Goal: Task Accomplishment & Management: Use online tool/utility

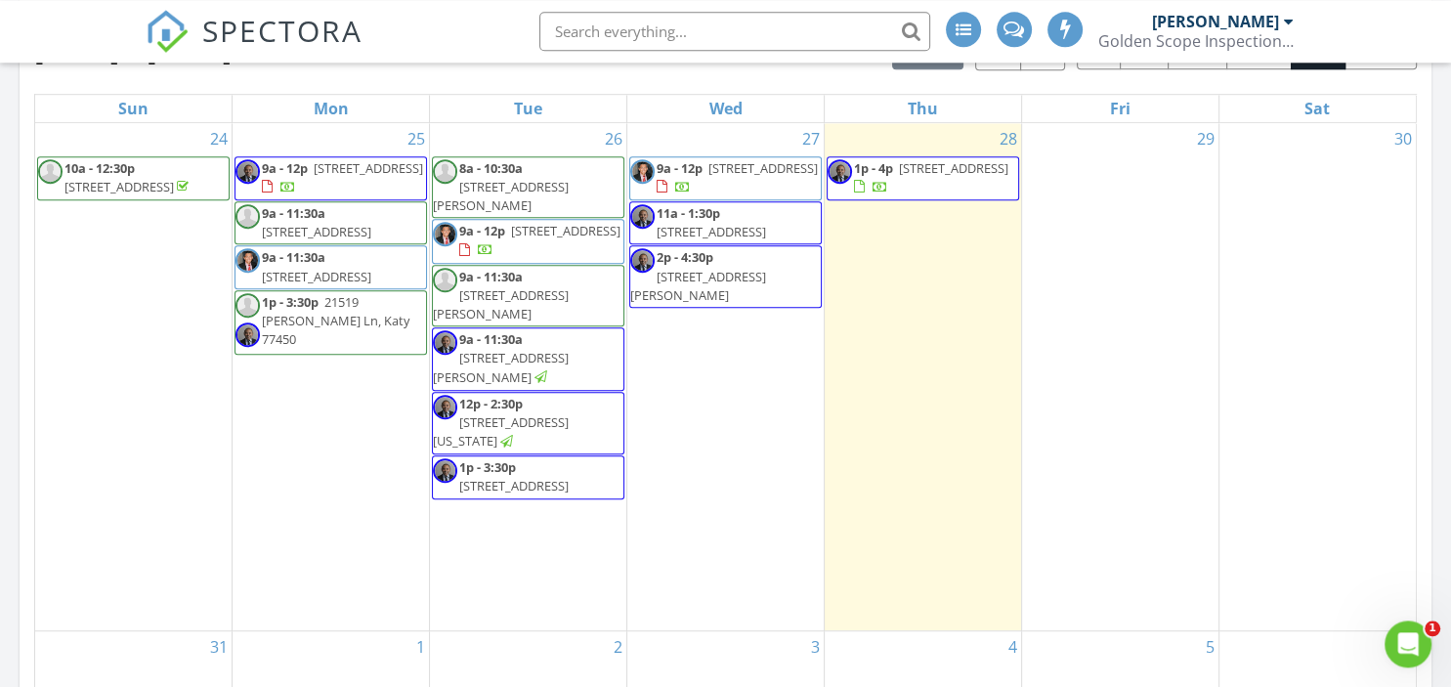
scroll to position [1134, 0]
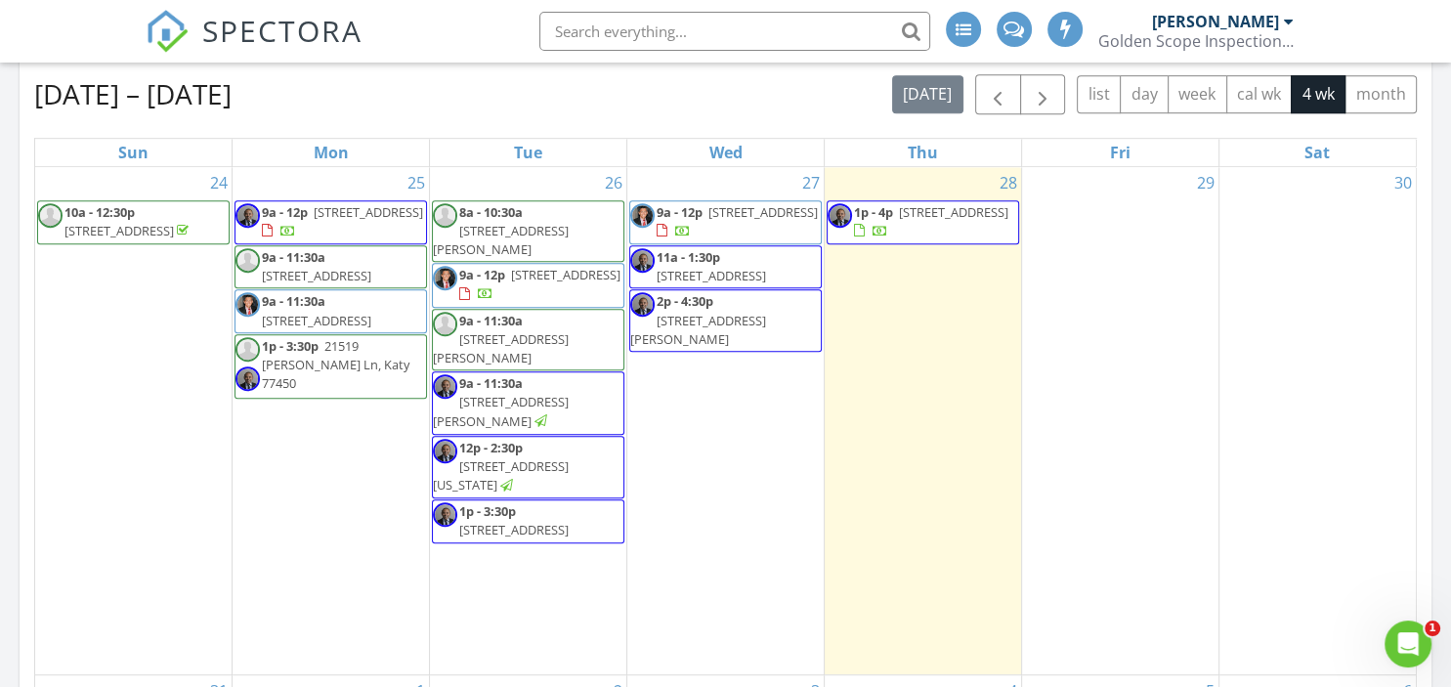
click at [725, 432] on td "27 9a - 12p 4413 Jessamine Creek Trl, Arcola 77583 11a - 1:30p 3028 Avenida Son…" at bounding box center [725, 421] width 197 height 508
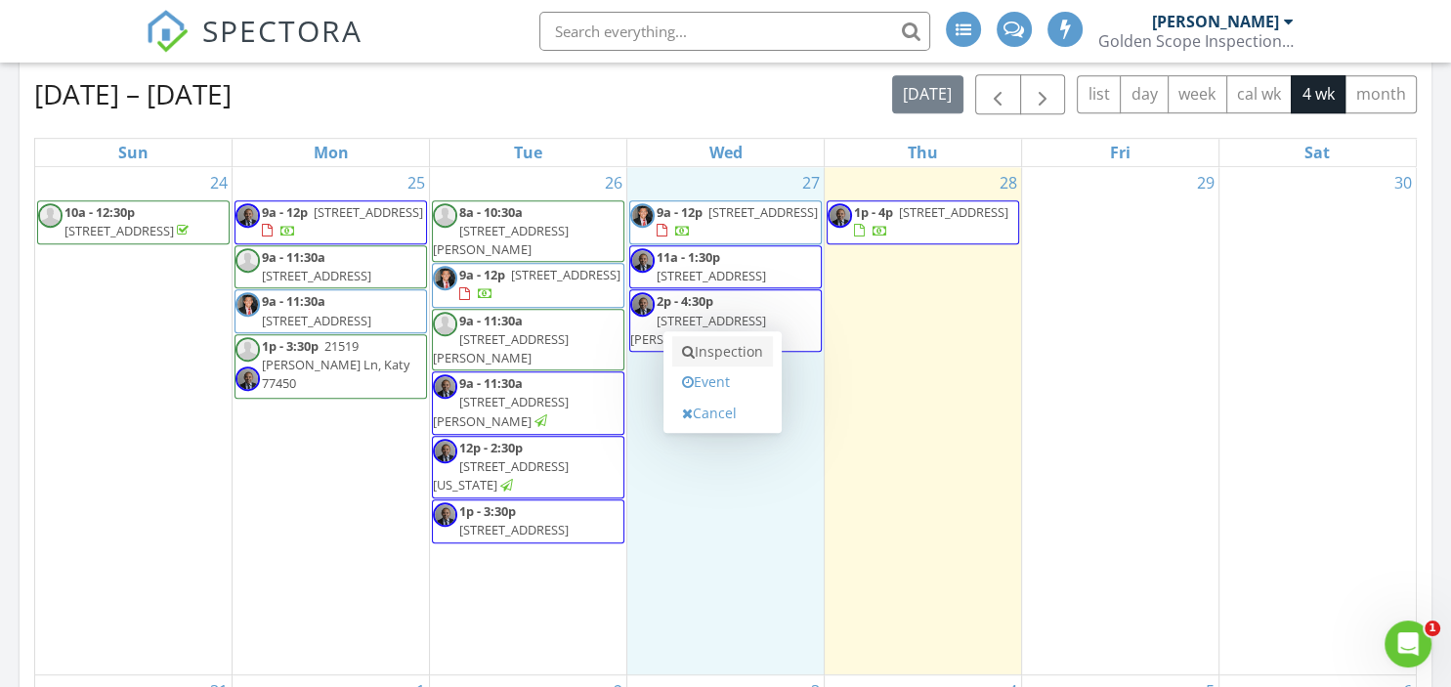
click at [702, 353] on link "Inspection" at bounding box center [722, 351] width 101 height 31
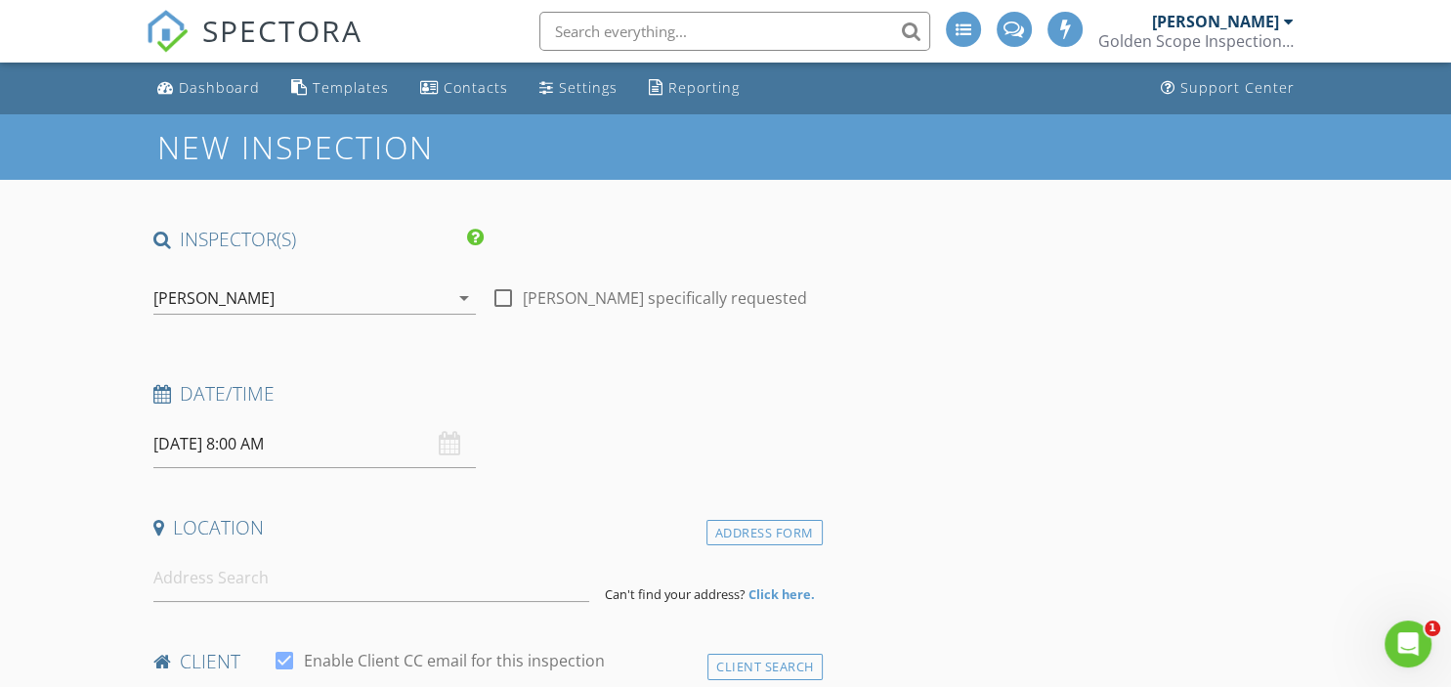
click at [432, 303] on div "[PERSON_NAME]" at bounding box center [301, 297] width 296 height 31
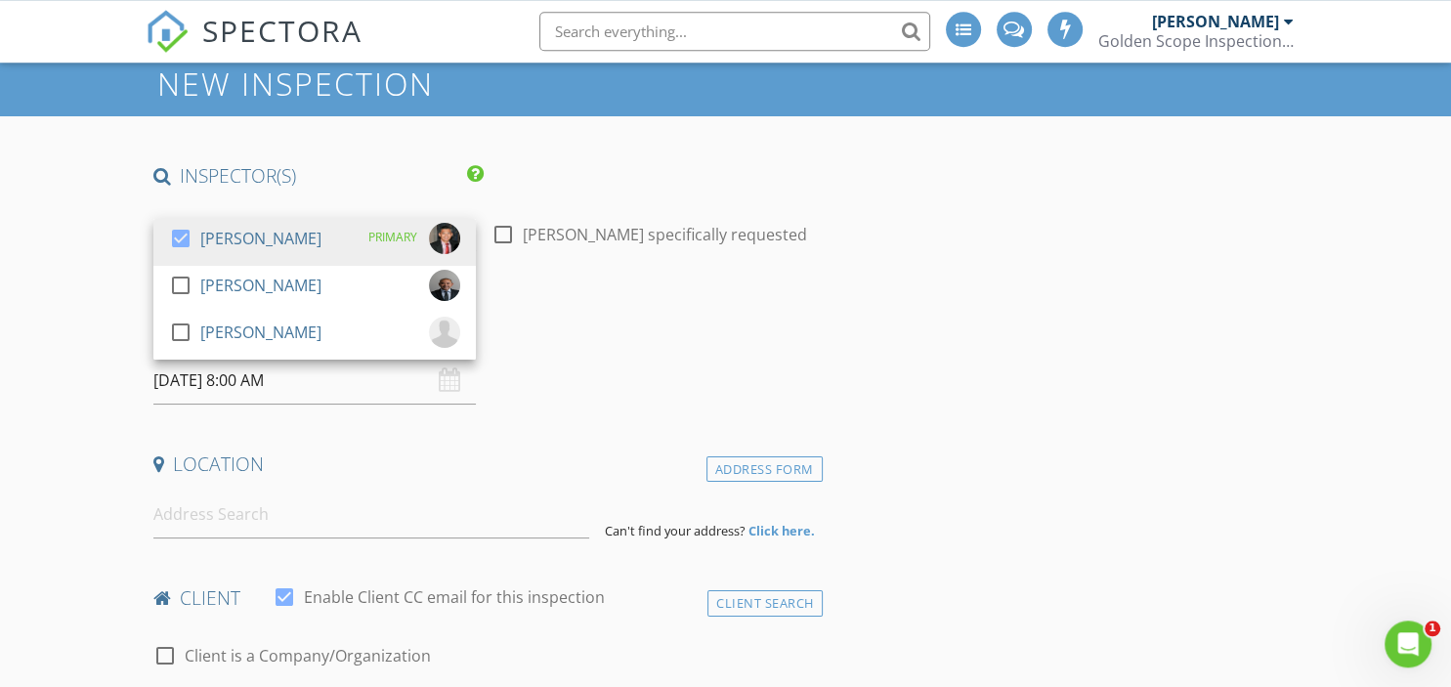
scroll to position [103, 0]
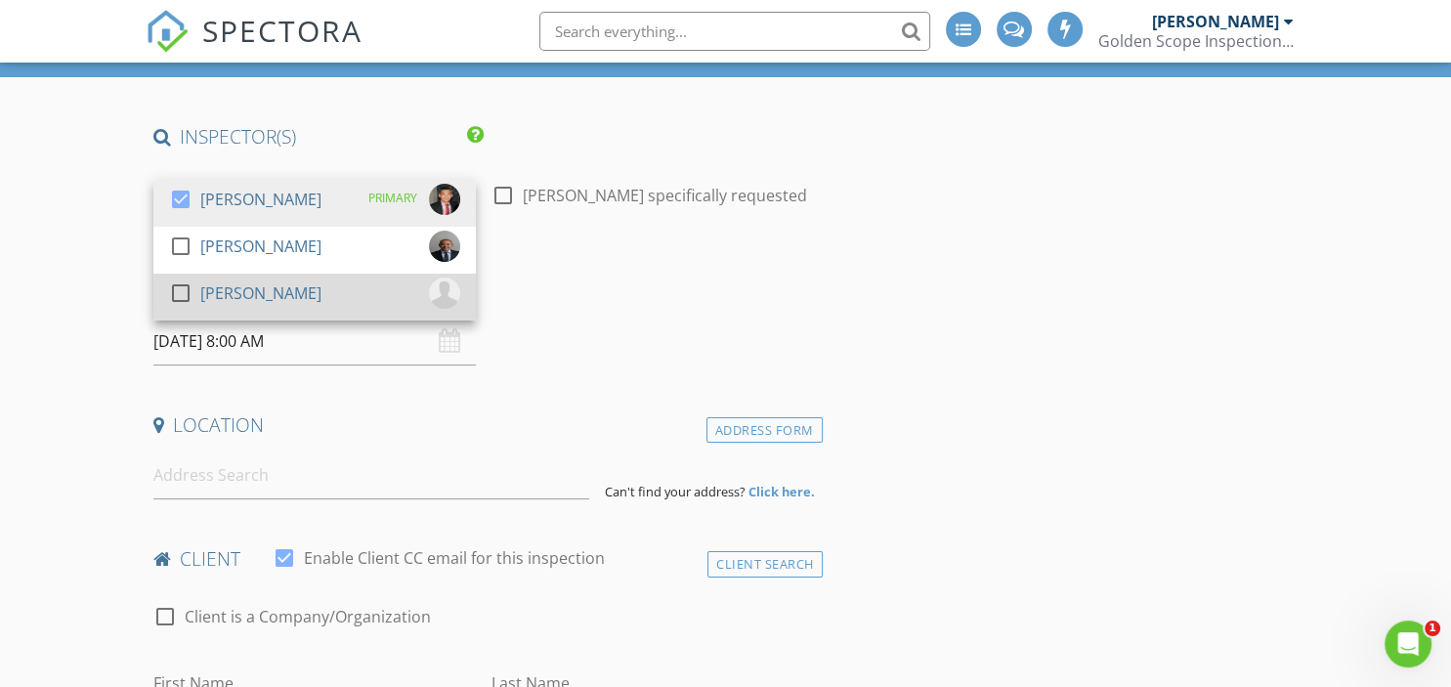
drag, startPoint x: 175, startPoint y: 293, endPoint x: 182, endPoint y: 250, distance: 43.5
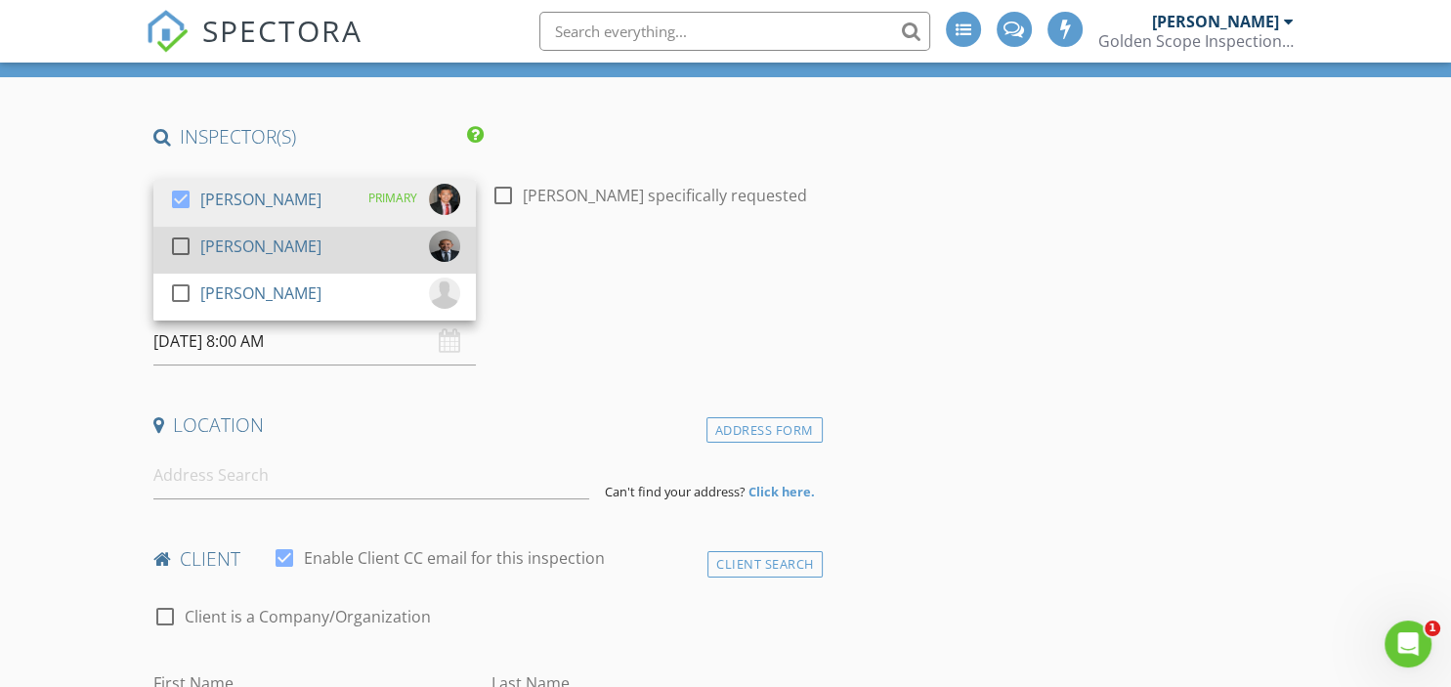
click at [176, 293] on div at bounding box center [180, 292] width 33 height 33
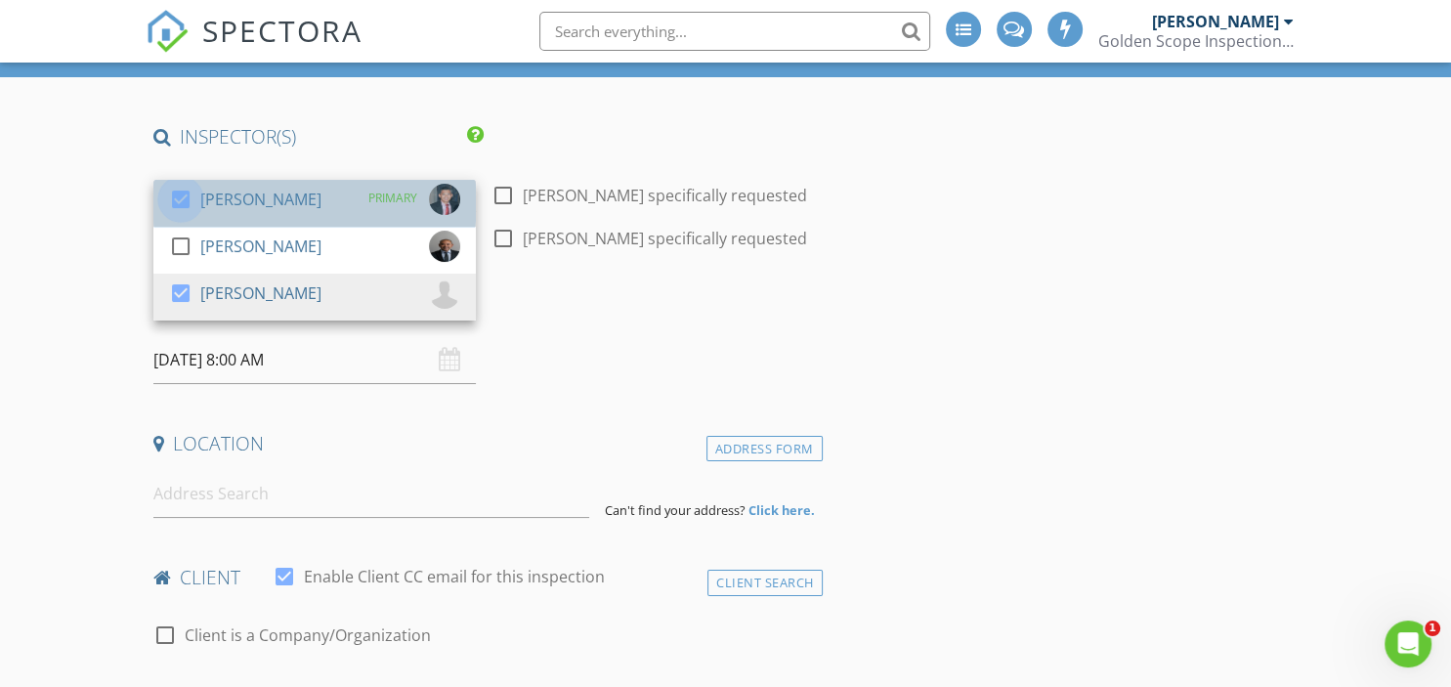
drag, startPoint x: 178, startPoint y: 197, endPoint x: 173, endPoint y: 215, distance: 18.2
click at [179, 197] on div at bounding box center [180, 199] width 33 height 33
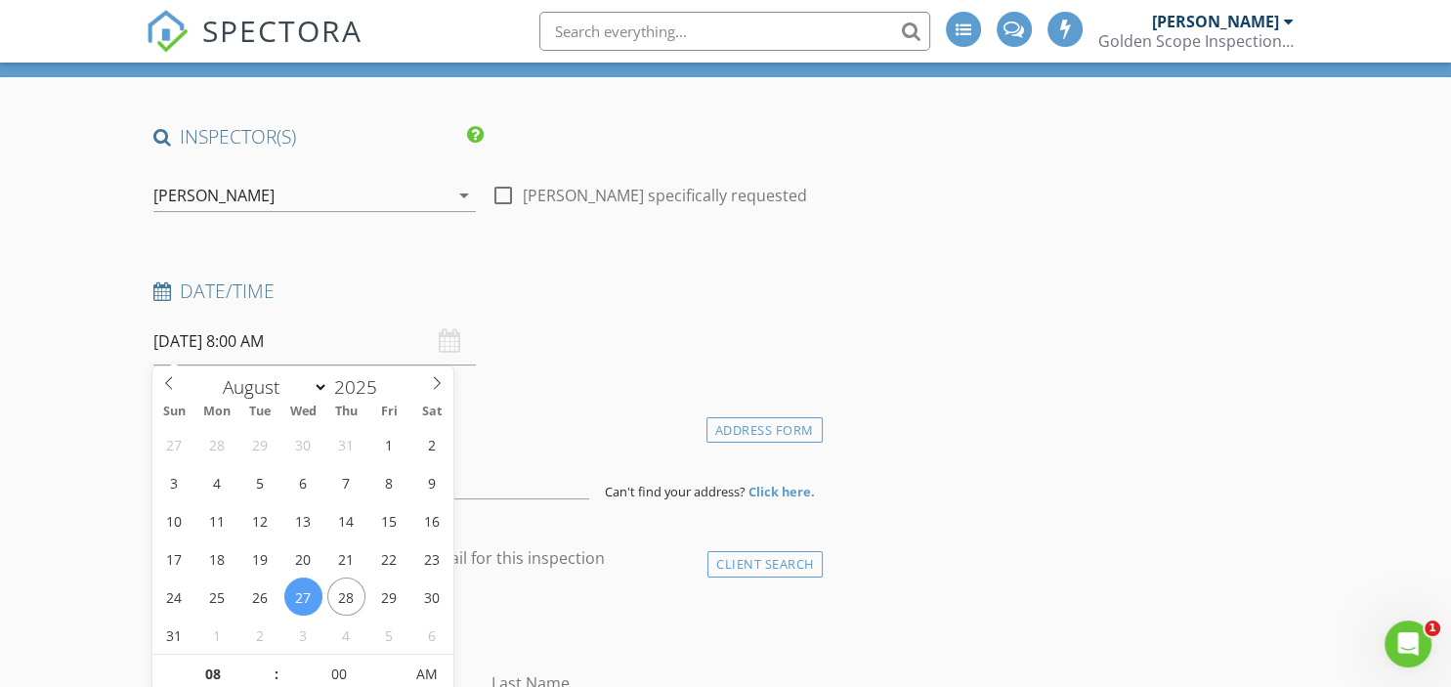
click at [264, 345] on input "08/27/2025 8:00 AM" at bounding box center [314, 341] width 323 height 48
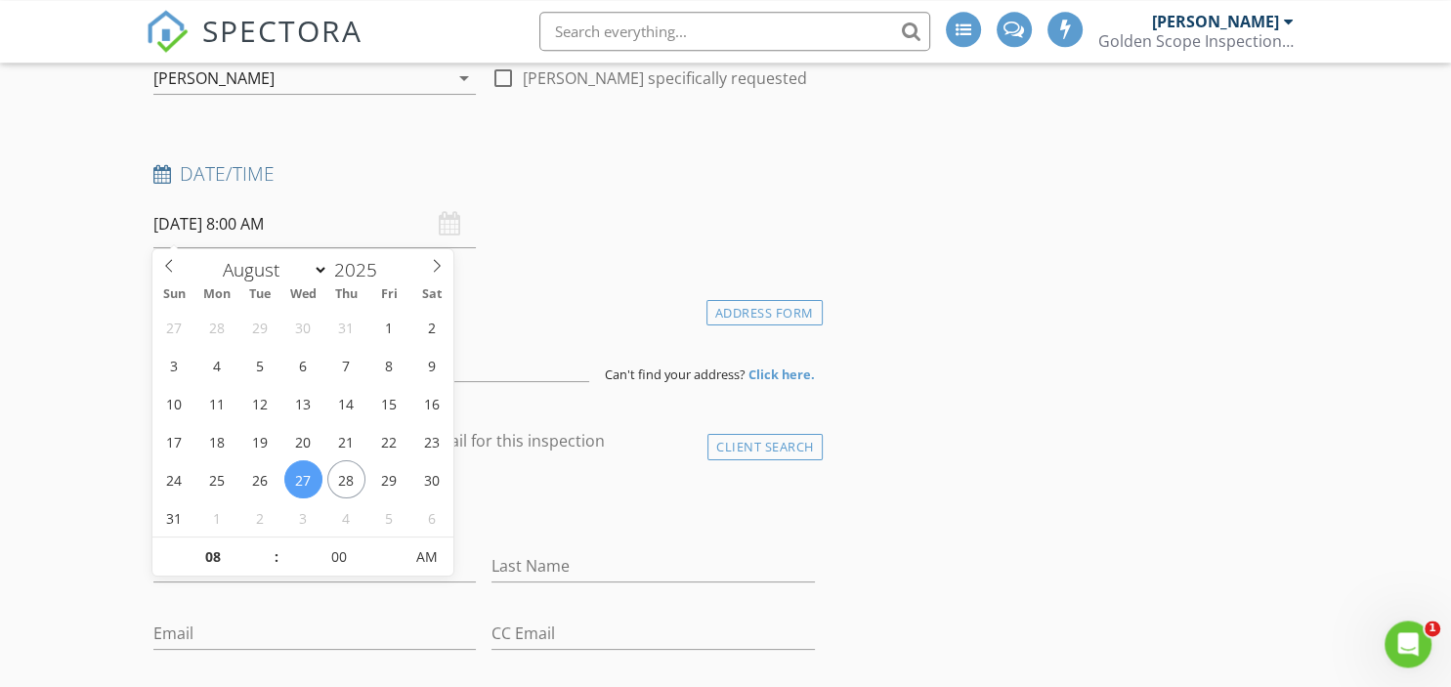
scroll to position [309, 0]
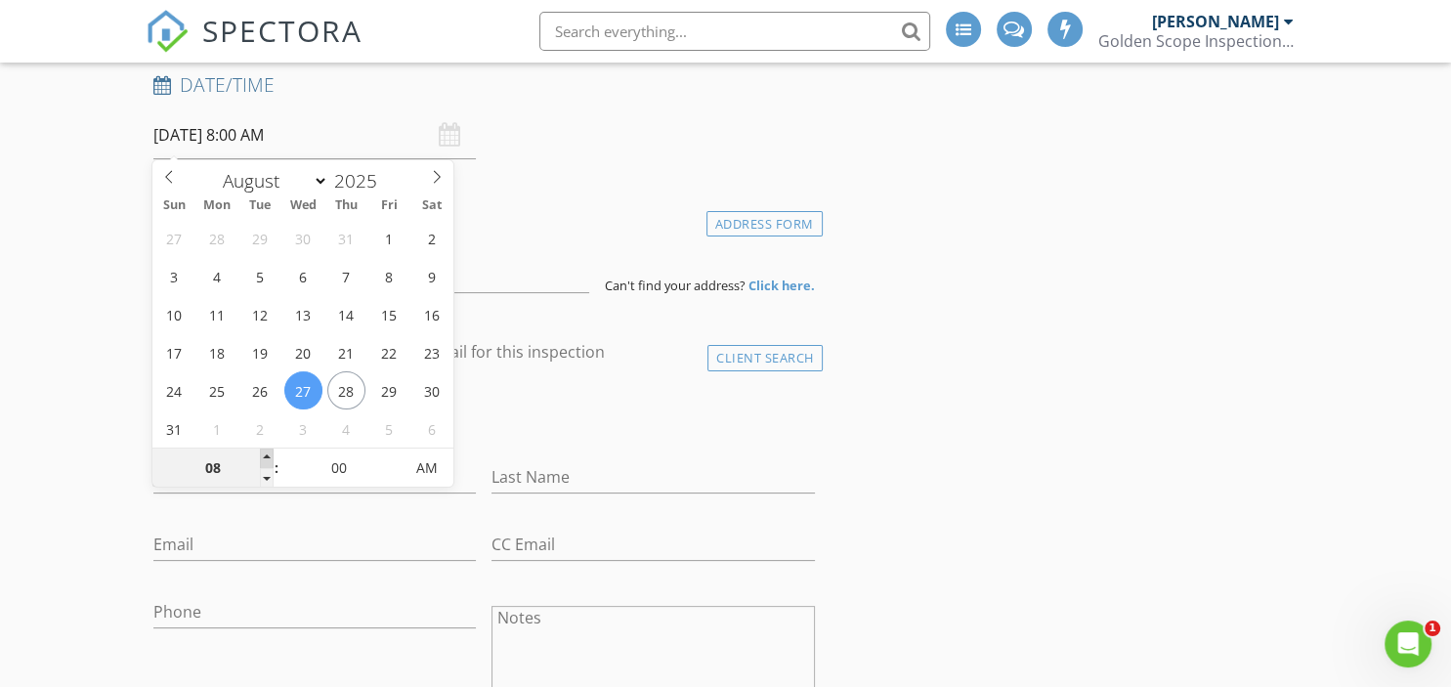
type input "09"
type input "08/27/2025 9:00 AM"
click at [271, 455] on span at bounding box center [267, 458] width 14 height 20
type input "10"
type input "08/27/2025 10:00 AM"
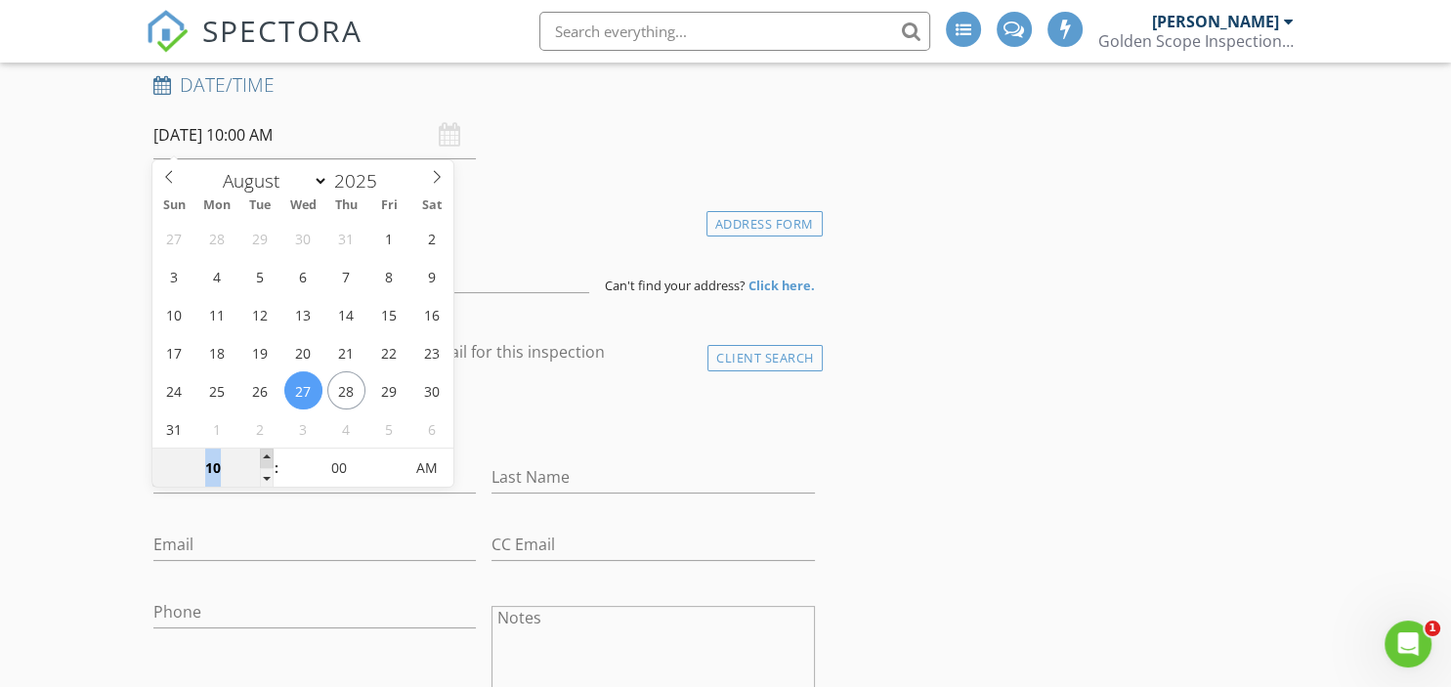
click at [271, 455] on span at bounding box center [267, 458] width 14 height 20
type input "11"
type input "08/27/2025 11:00 AM"
click at [271, 455] on span at bounding box center [267, 458] width 14 height 20
type input "12"
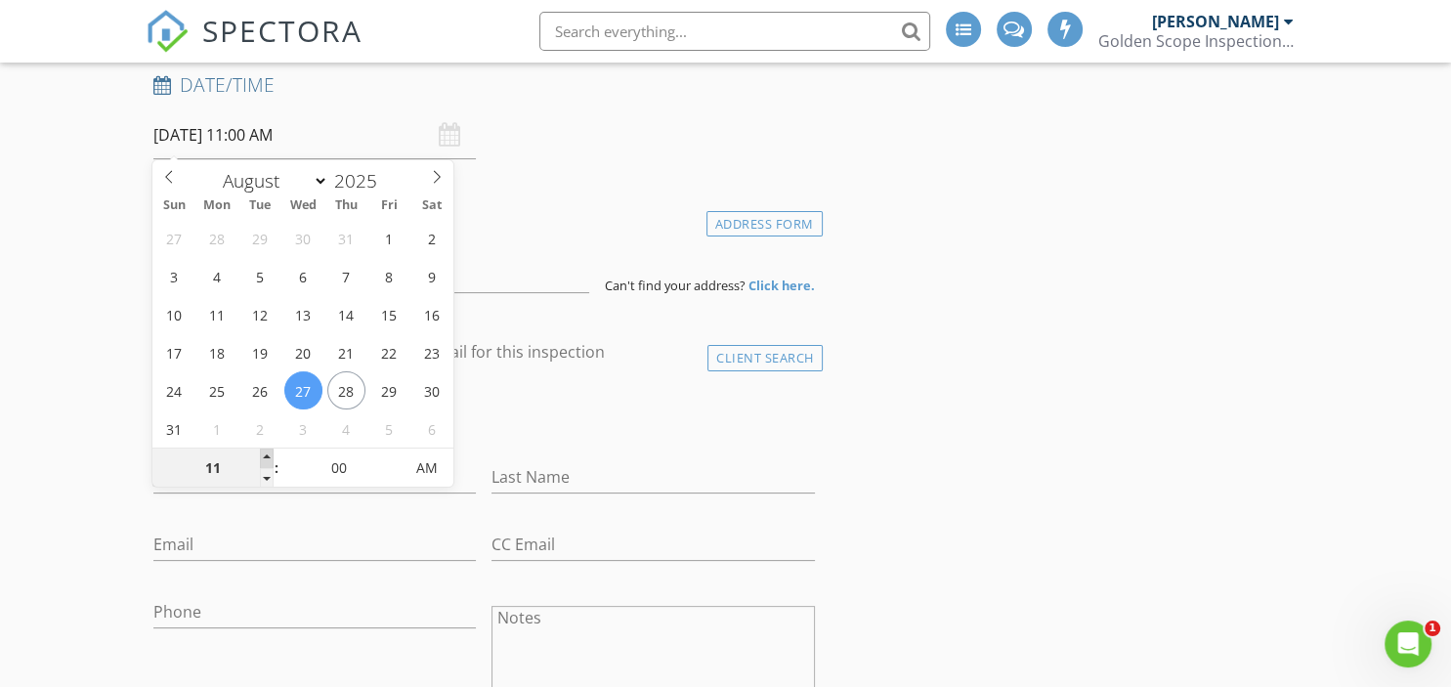
type input "08/27/2025 12:00 PM"
click at [271, 455] on span at bounding box center [267, 458] width 14 height 20
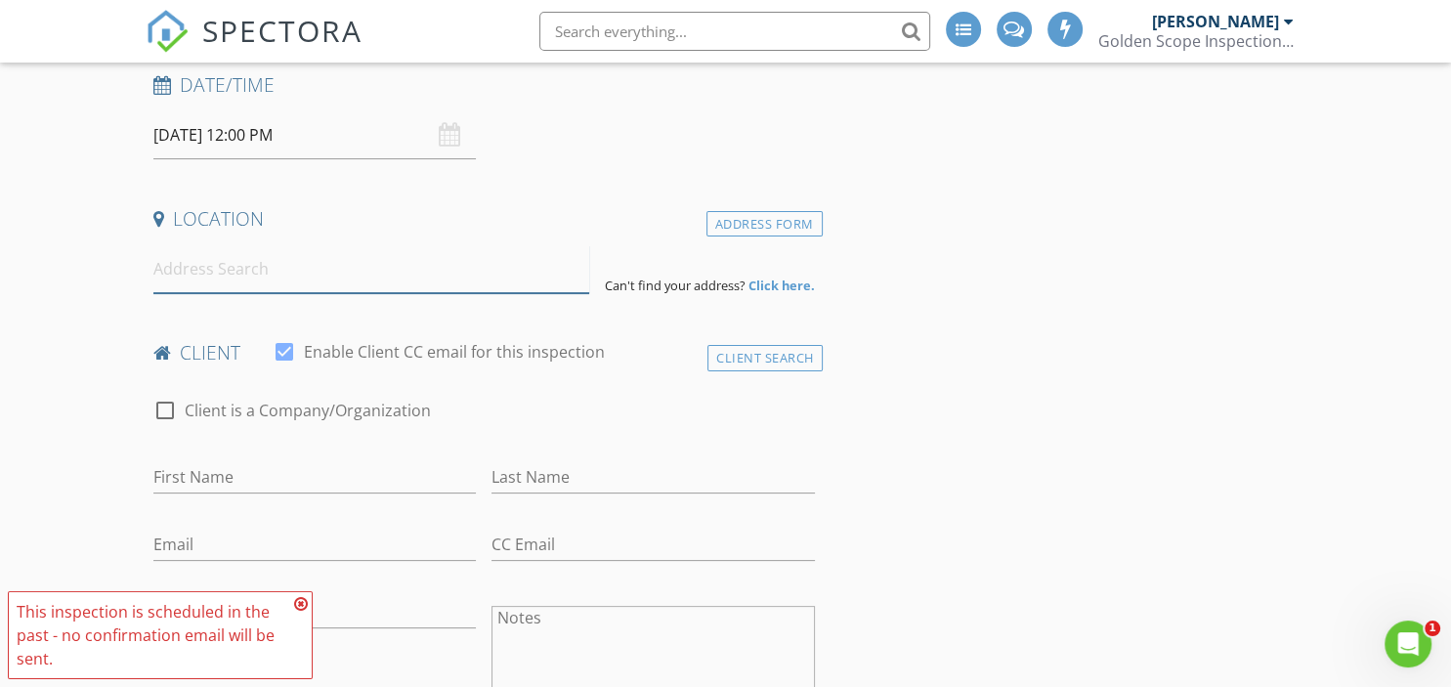
click at [275, 272] on input at bounding box center [371, 269] width 436 height 48
type input "7615 Alcomita Drive, Houston, TX, USA"
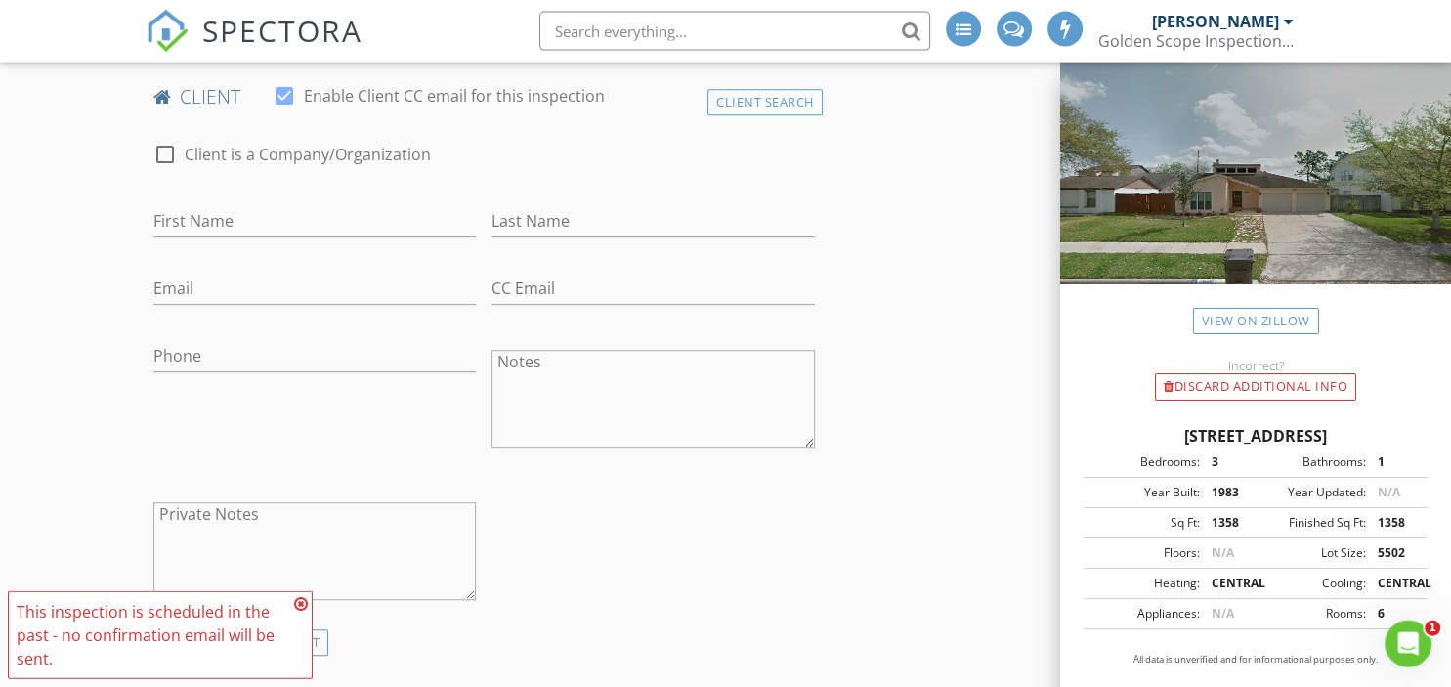
scroll to position [928, 0]
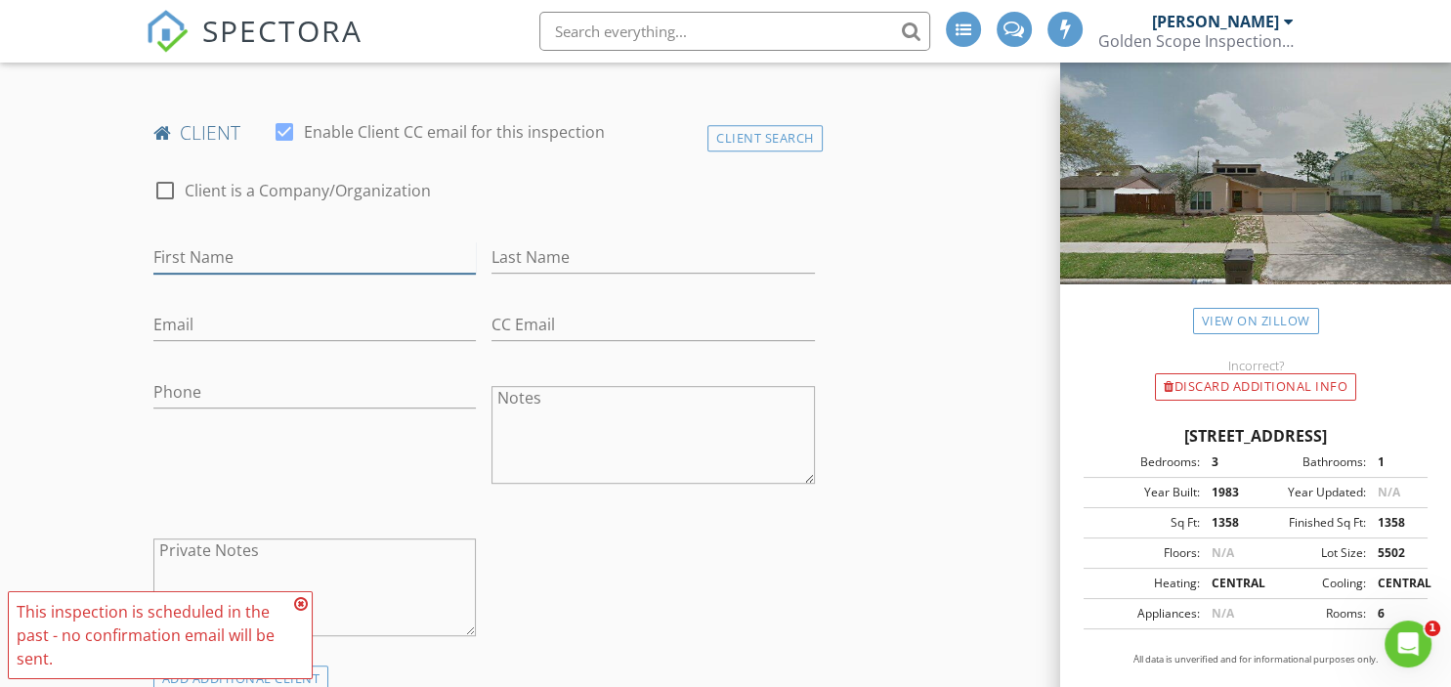
click at [279, 255] on input "First Name" at bounding box center [314, 257] width 323 height 32
type input "Mercedes Arturo"
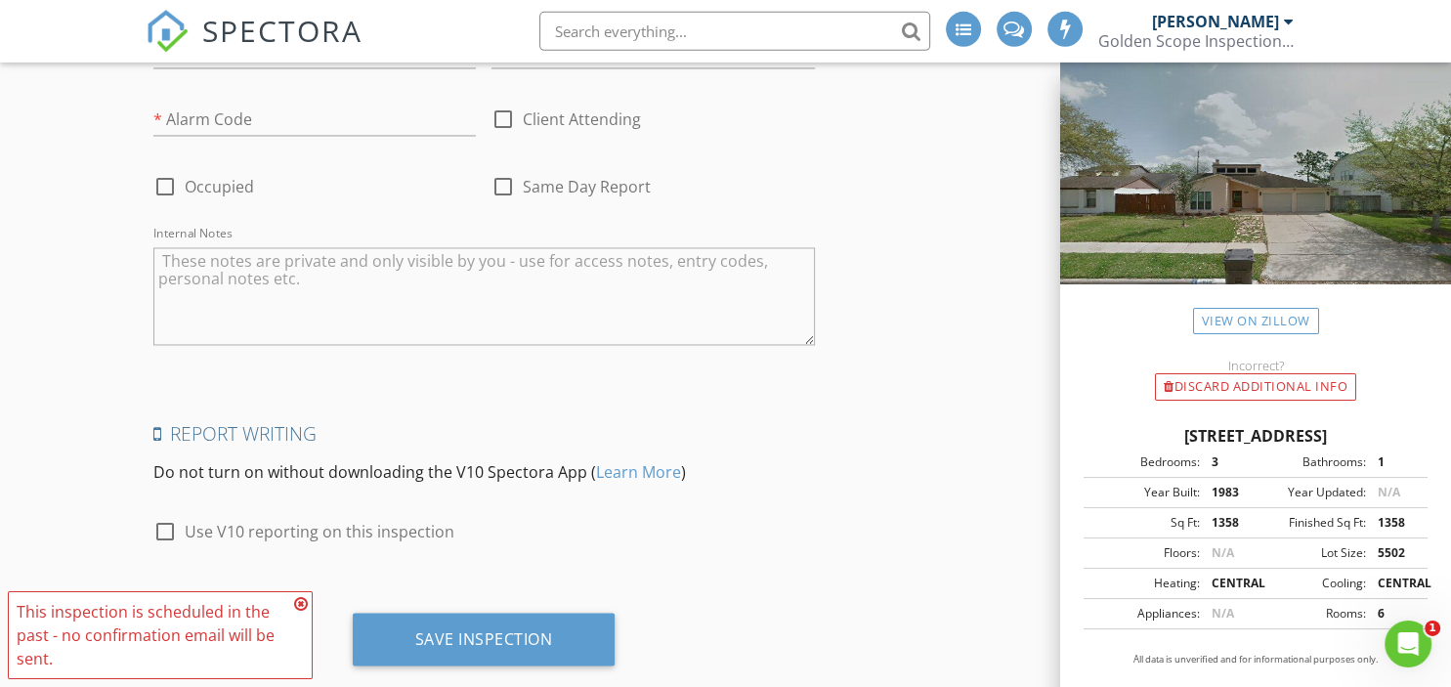
scroll to position [3172, 0]
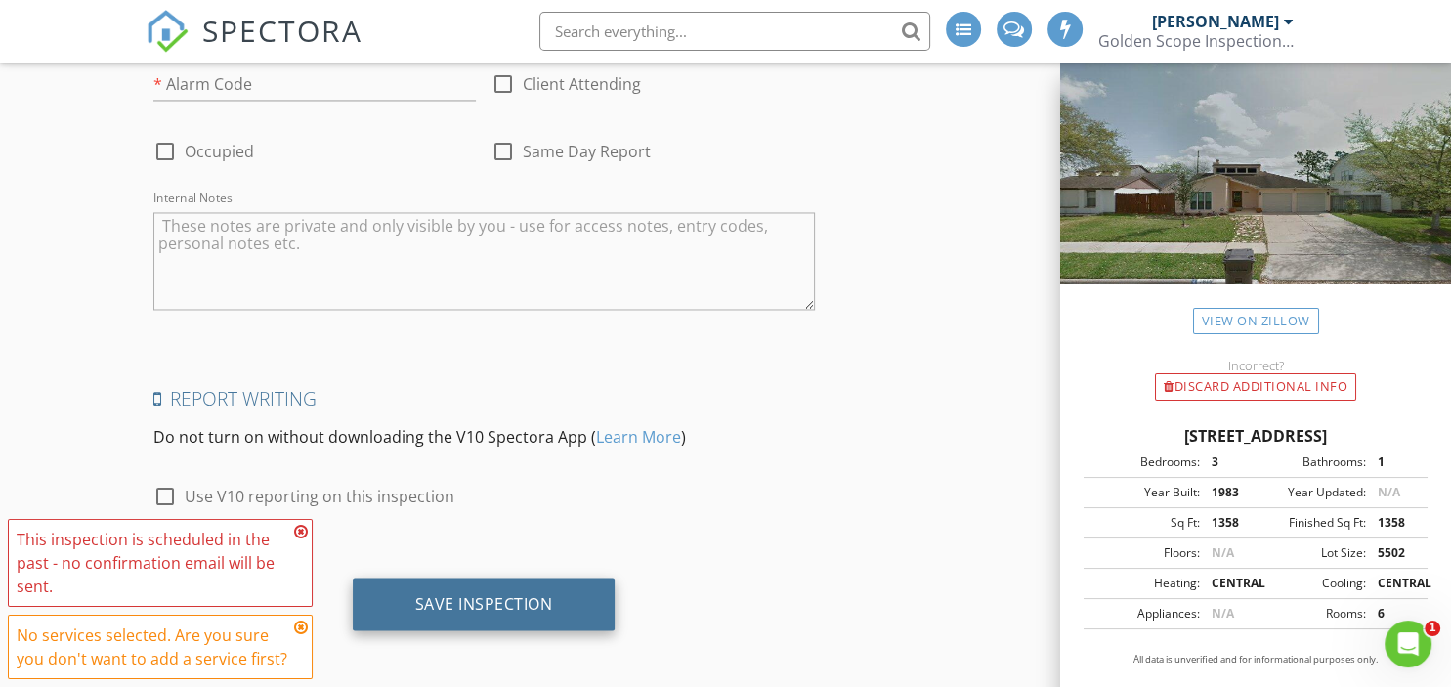
type input "Chica"
click at [521, 593] on div "Save Inspection" at bounding box center [484, 603] width 138 height 20
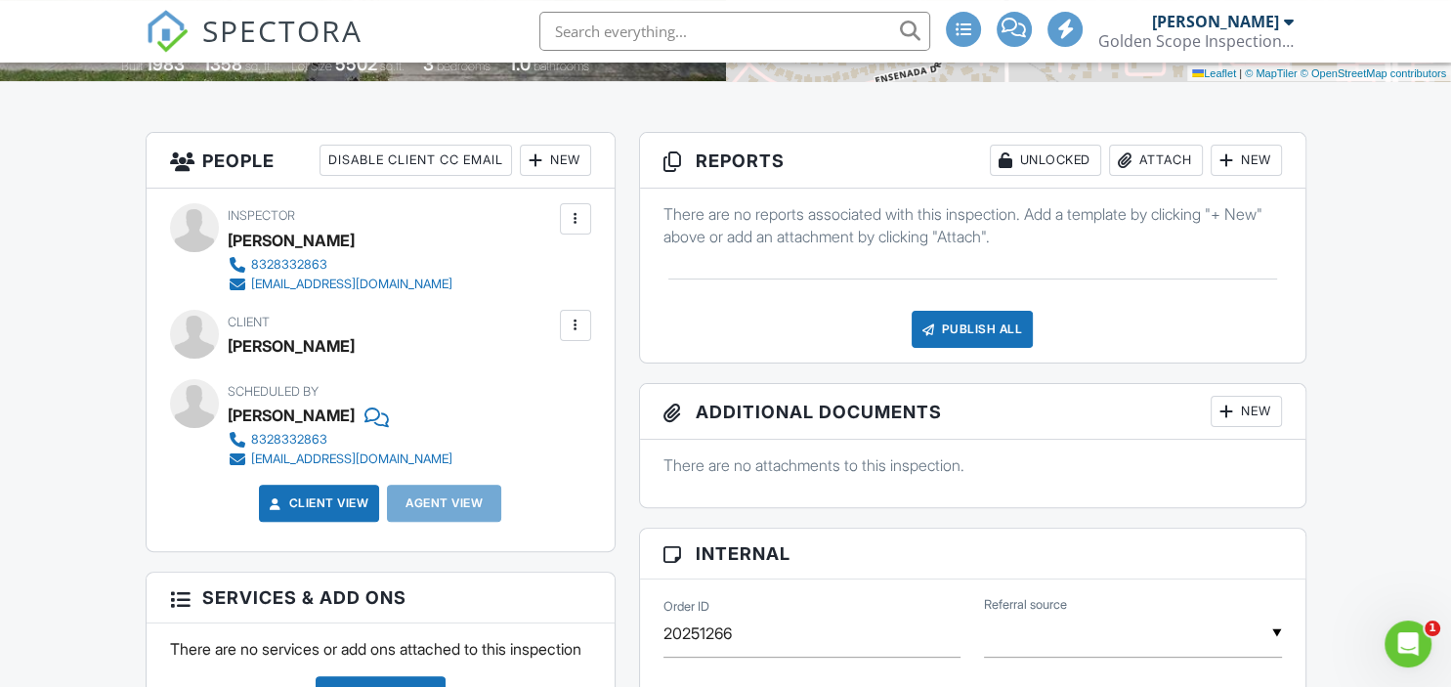
scroll to position [412, 0]
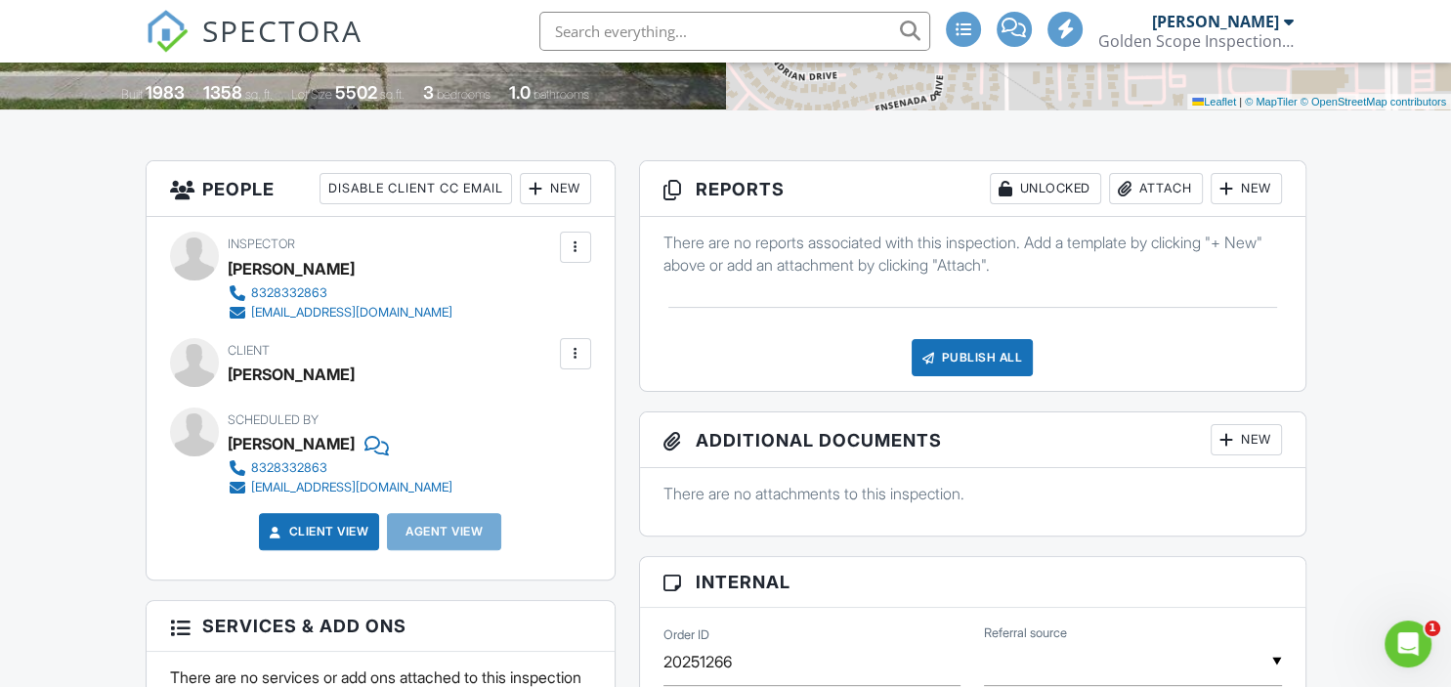
click at [1250, 190] on div "New" at bounding box center [1245, 188] width 71 height 31
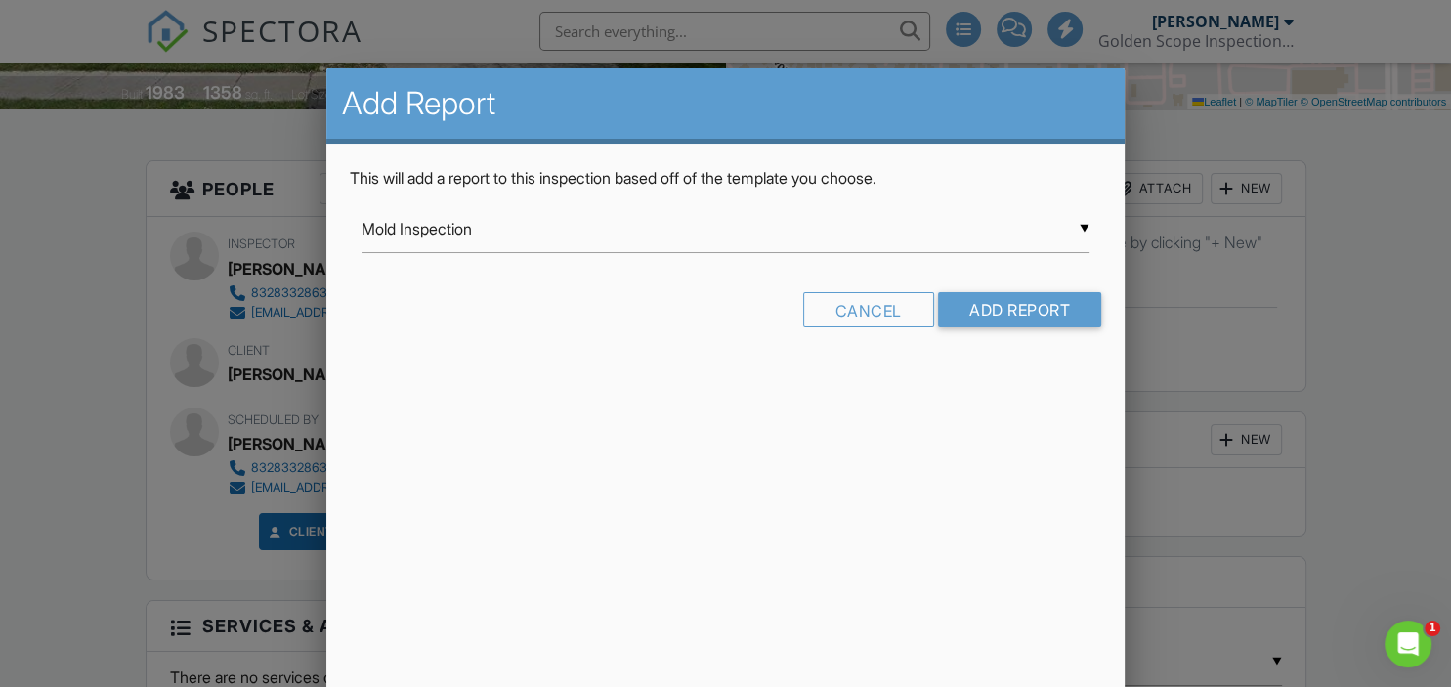
click at [531, 224] on input "Mold Inspection" at bounding box center [725, 229] width 728 height 48
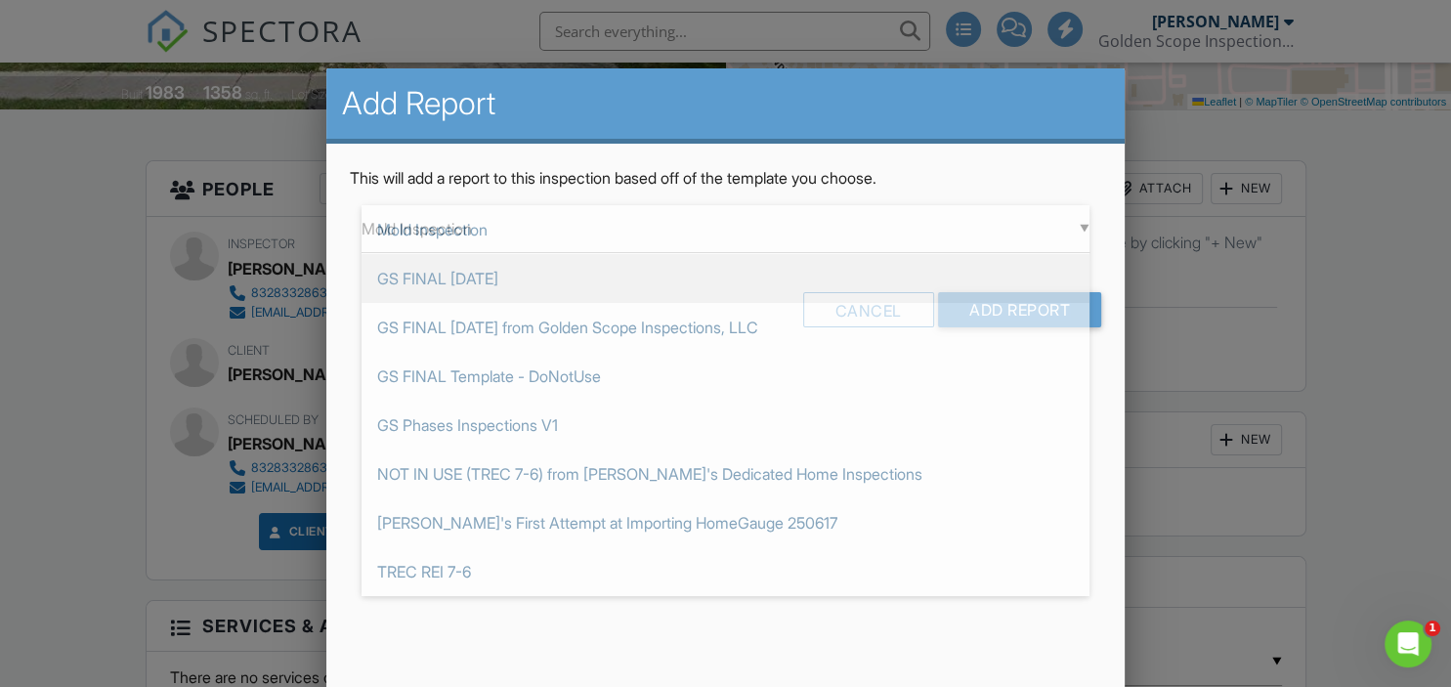
click at [542, 275] on span "GS FINAL 2025Aug" at bounding box center [725, 278] width 728 height 49
type input "GS FINAL 2025Aug"
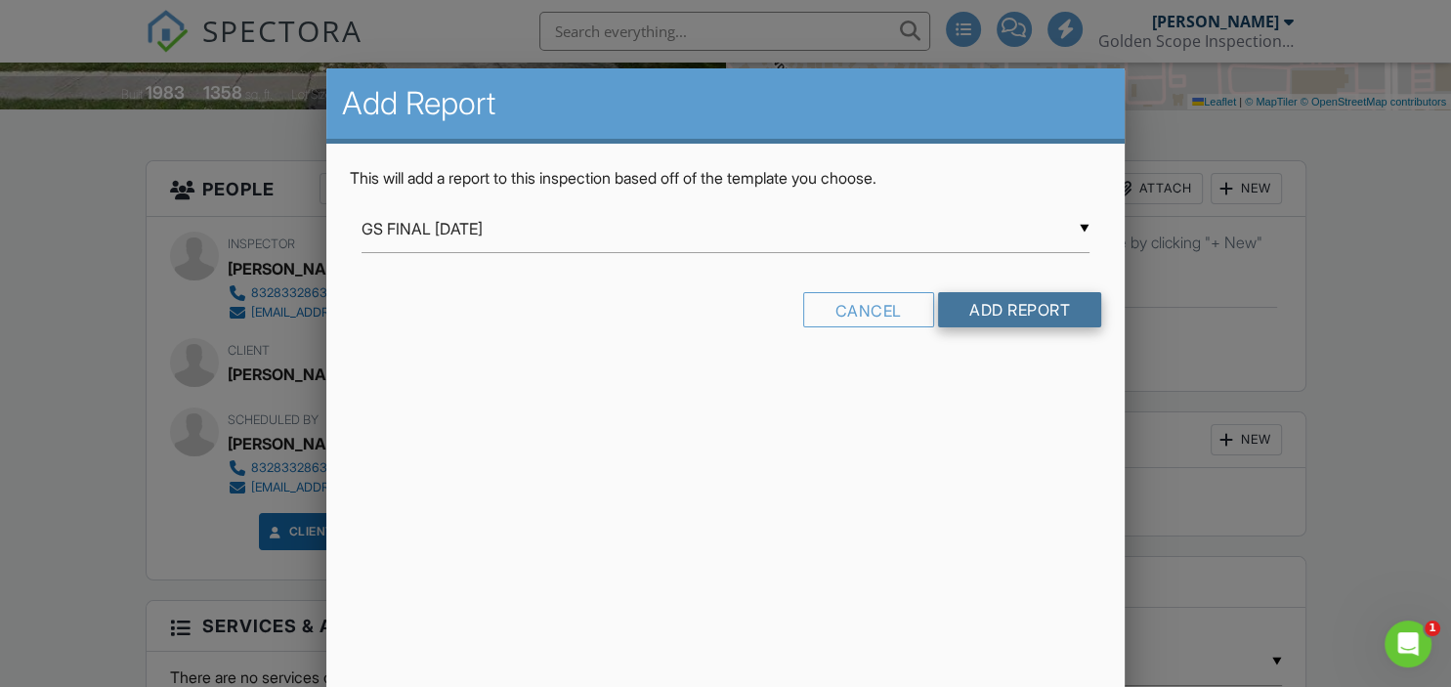
click at [994, 308] on input "Add Report" at bounding box center [1019, 309] width 163 height 35
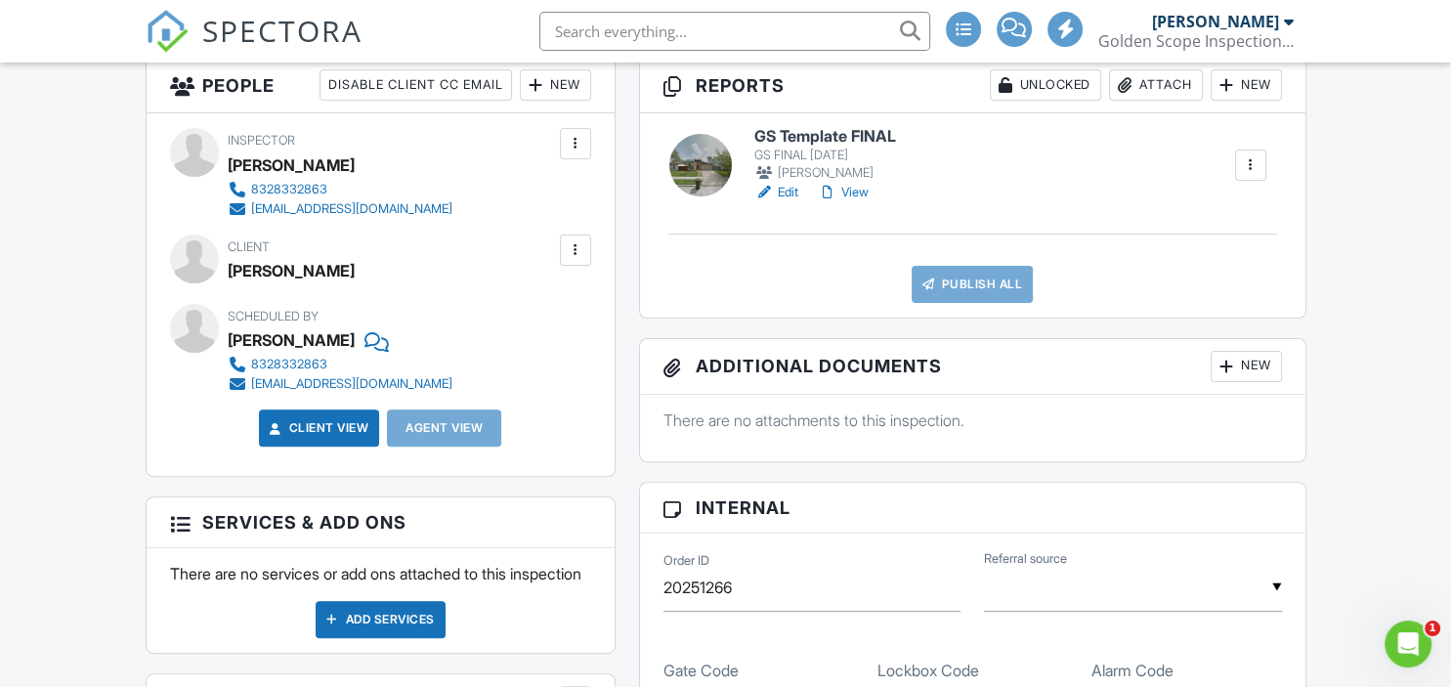
click at [776, 193] on link "Edit" at bounding box center [776, 193] width 44 height 20
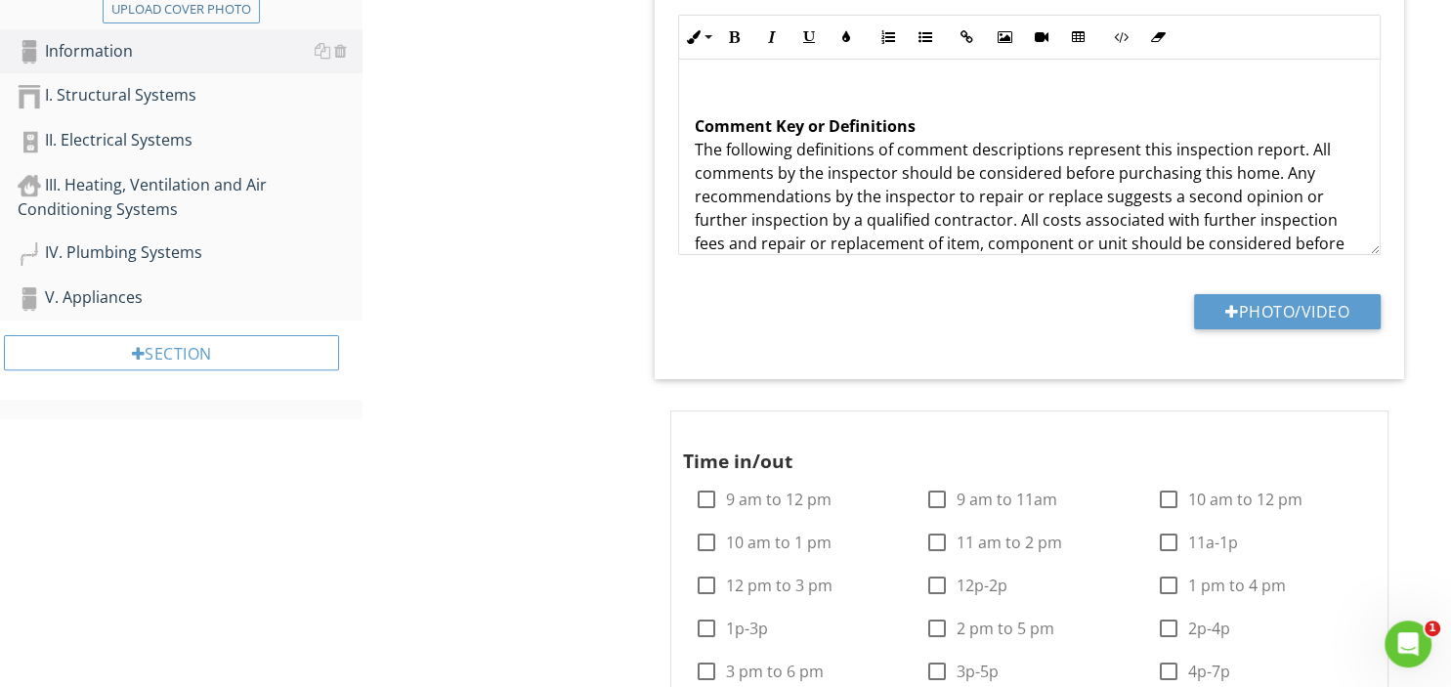
scroll to position [722, 0]
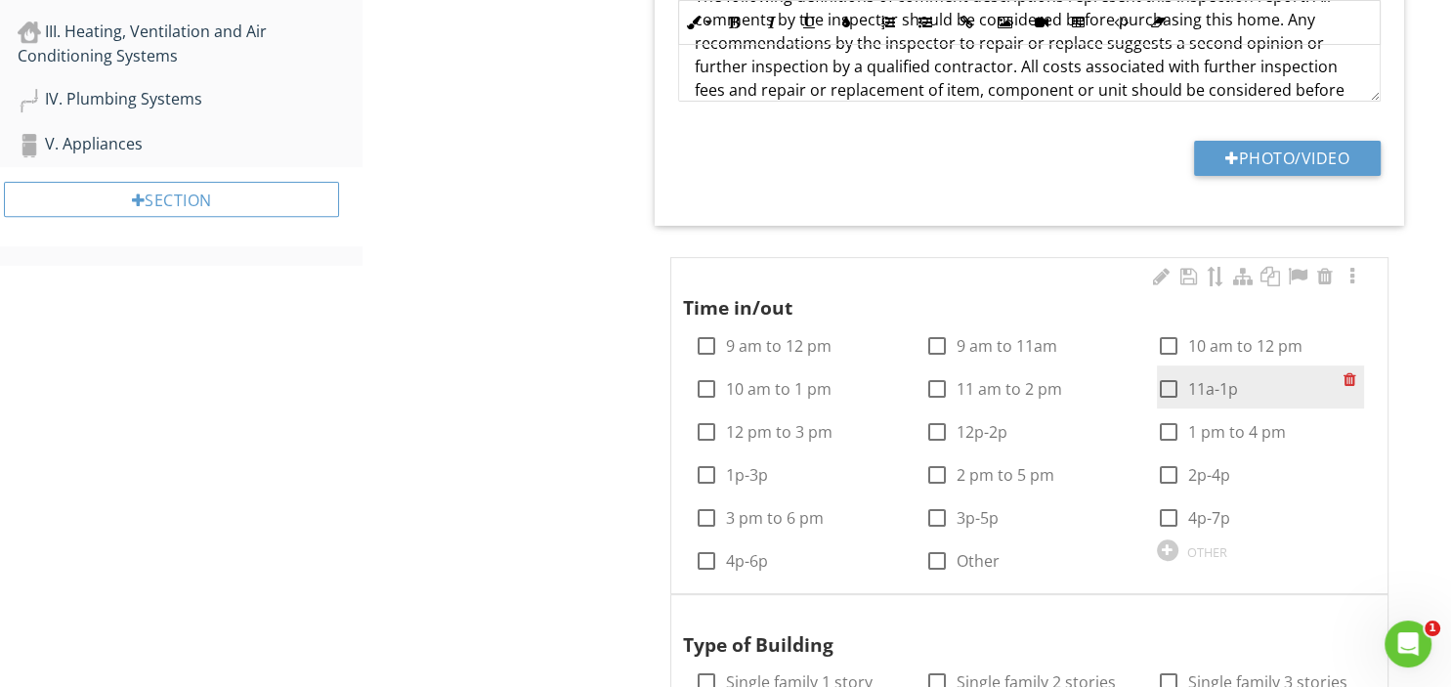
click at [1166, 389] on div at bounding box center [1168, 388] width 33 height 33
checkbox input "true"
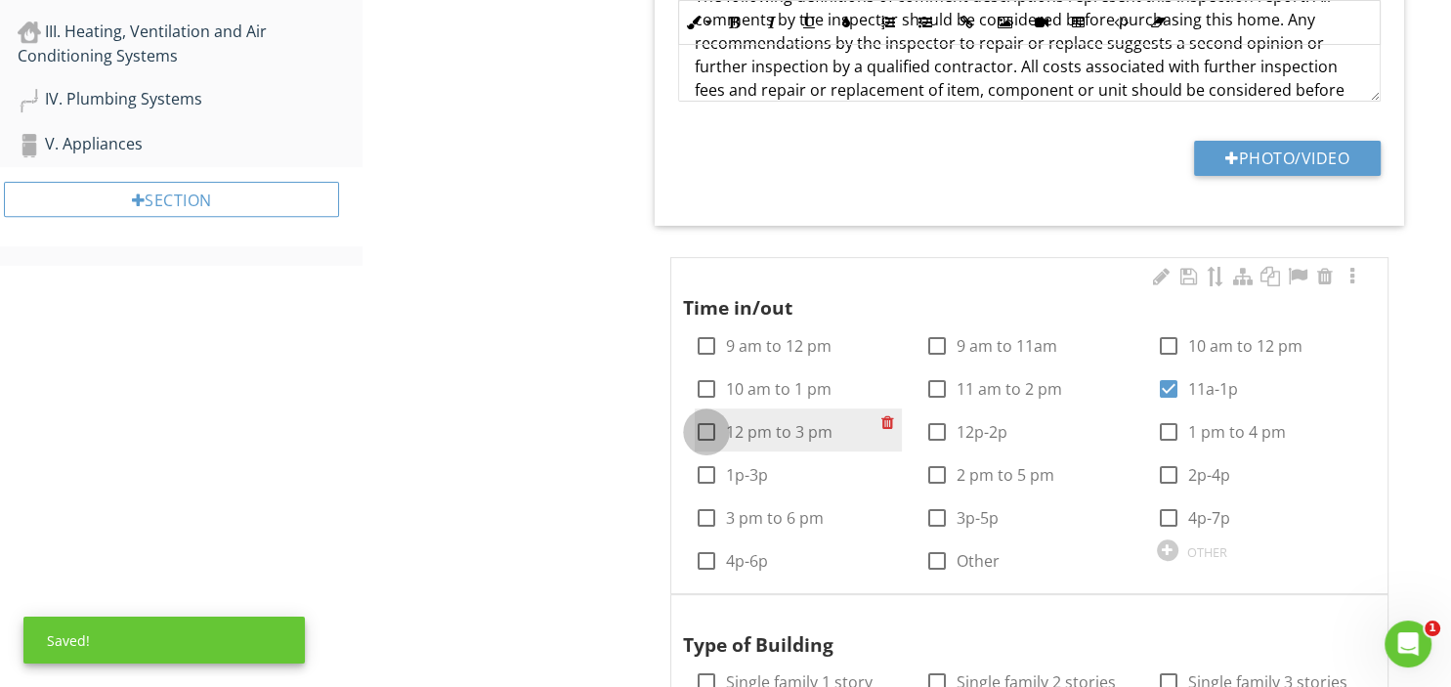
click at [711, 430] on div at bounding box center [706, 431] width 33 height 33
click at [706, 432] on div at bounding box center [706, 431] width 33 height 33
checkbox input "false"
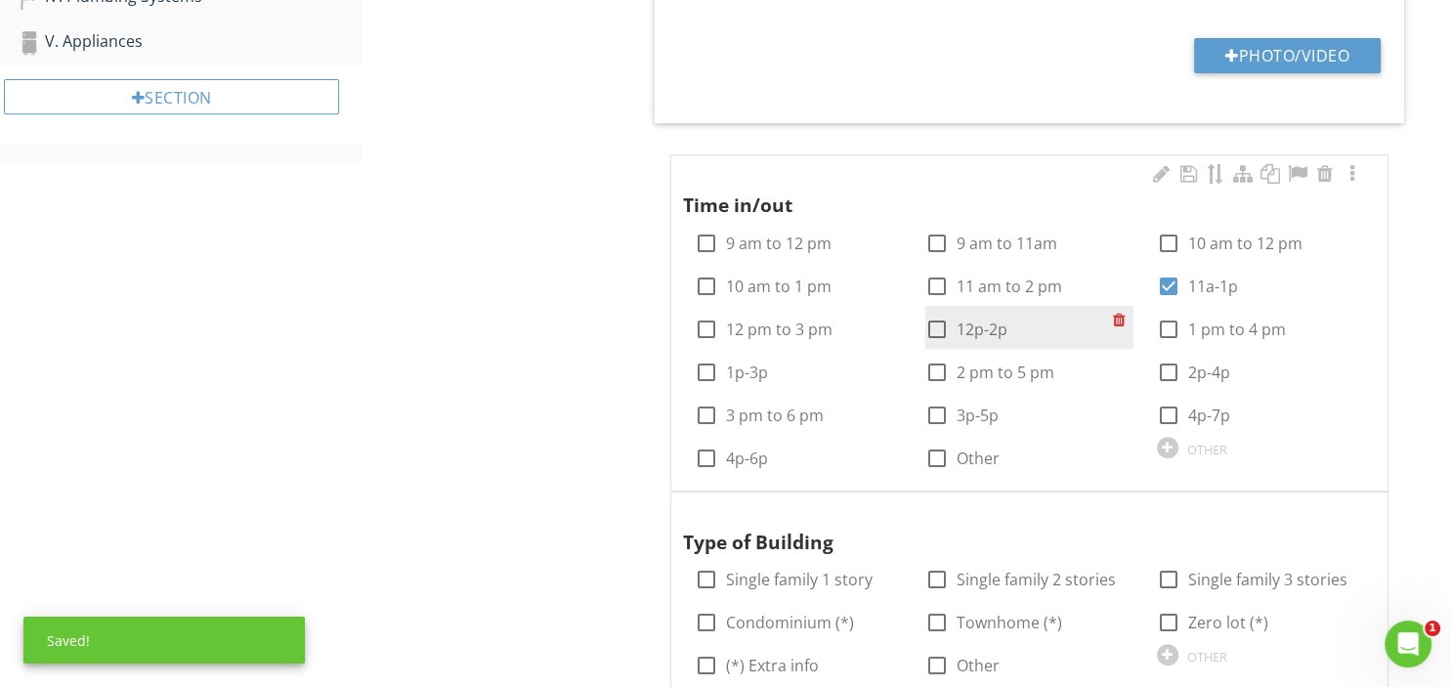
click at [928, 320] on div at bounding box center [936, 329] width 33 height 33
checkbox input "true"
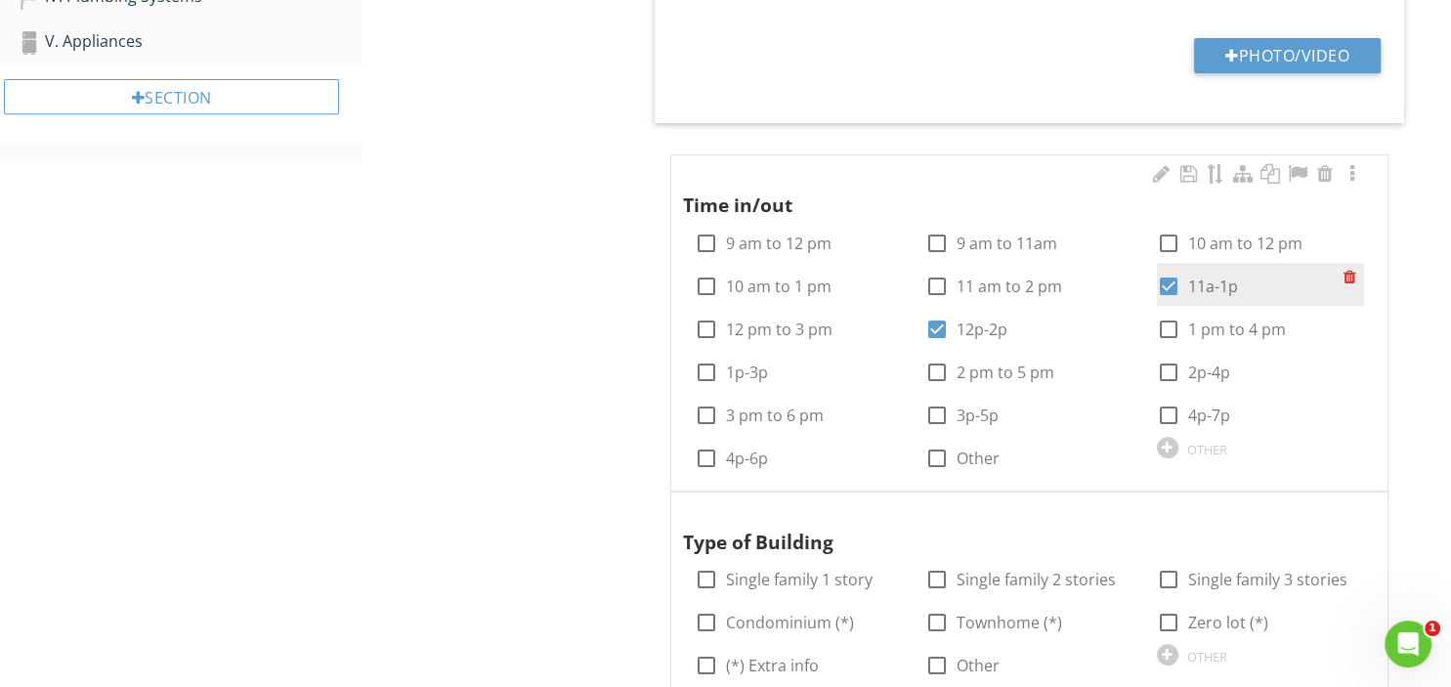
click at [1166, 282] on div at bounding box center [1168, 286] width 33 height 33
checkbox input "false"
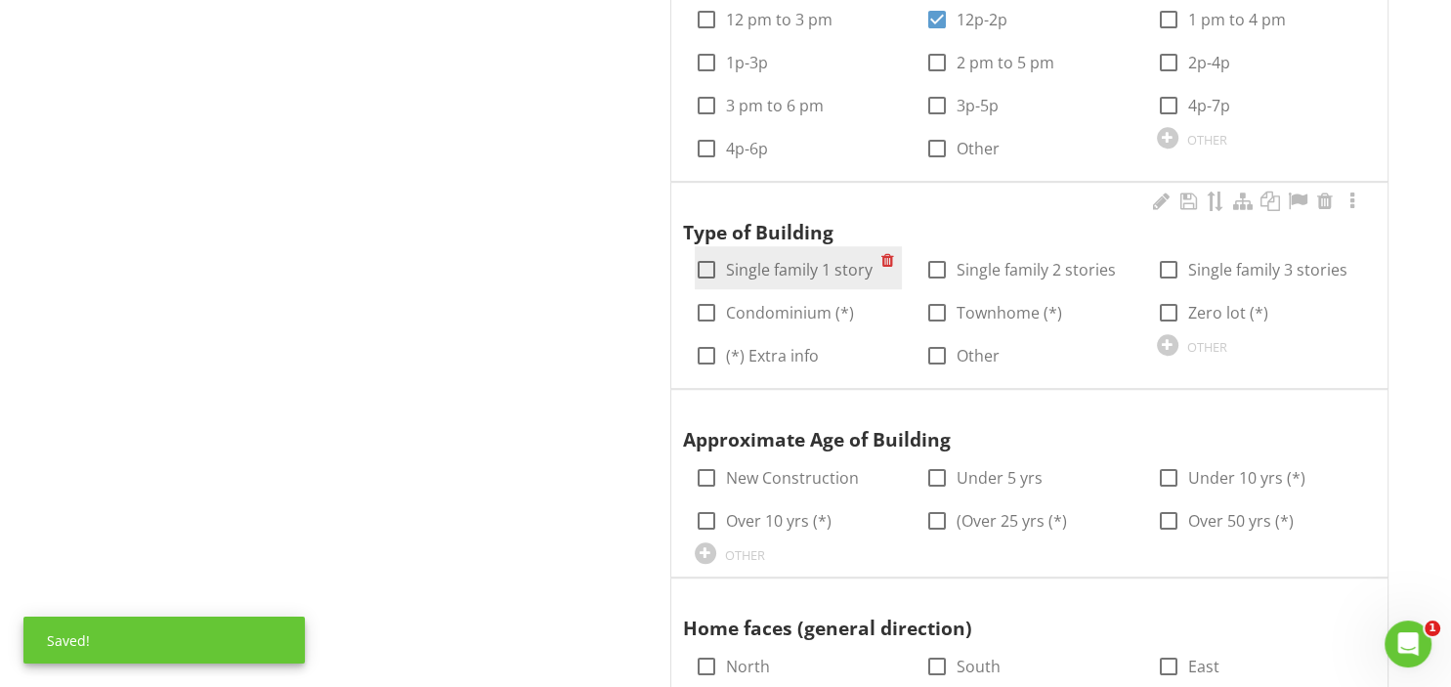
click at [791, 274] on label "Single family 1 story" at bounding box center [799, 270] width 147 height 20
checkbox input "true"
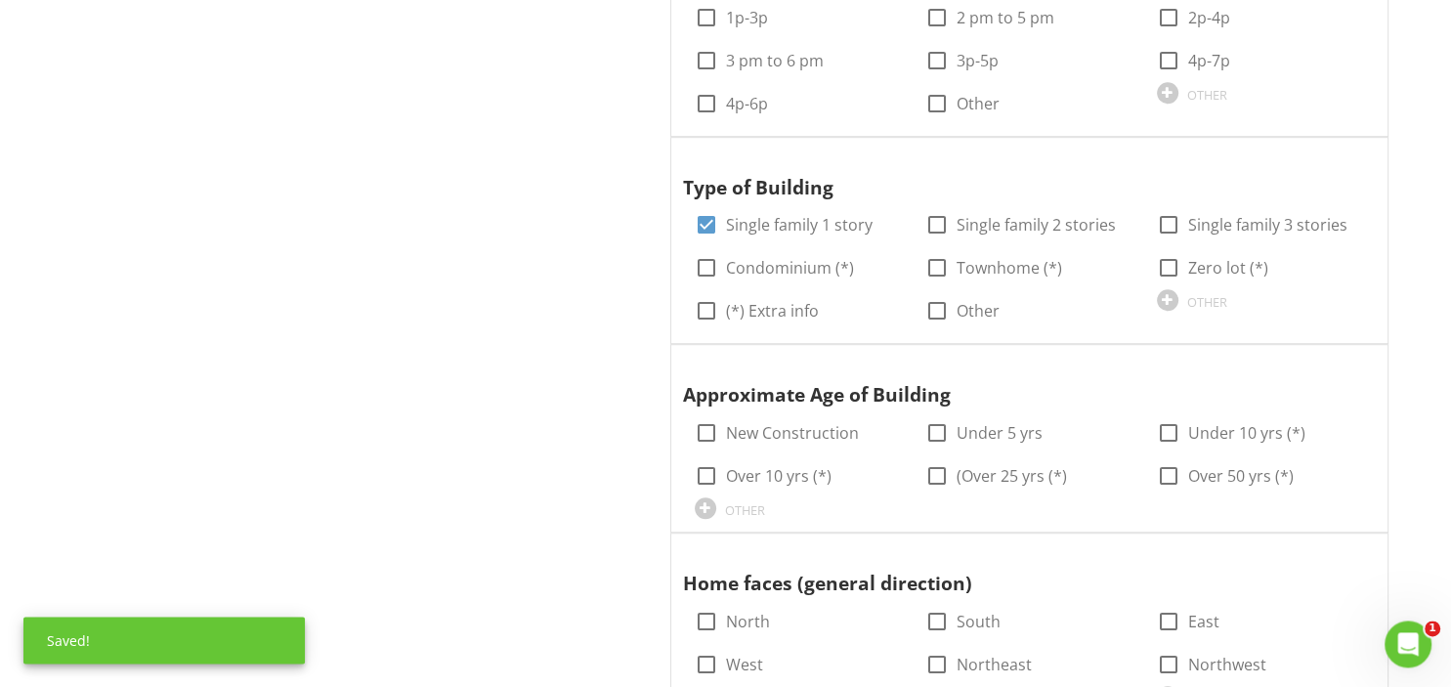
scroll to position [1238, 0]
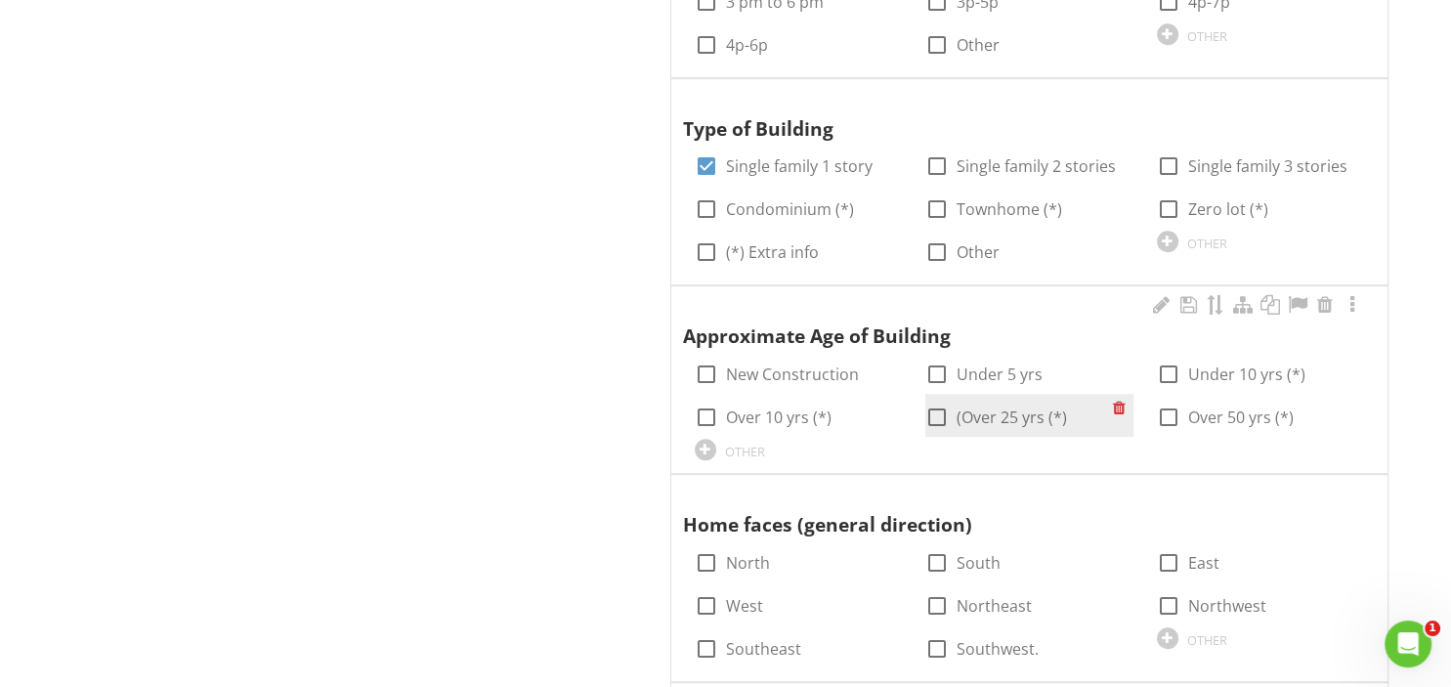
click at [933, 412] on div at bounding box center [936, 417] width 33 height 33
checkbox input "true"
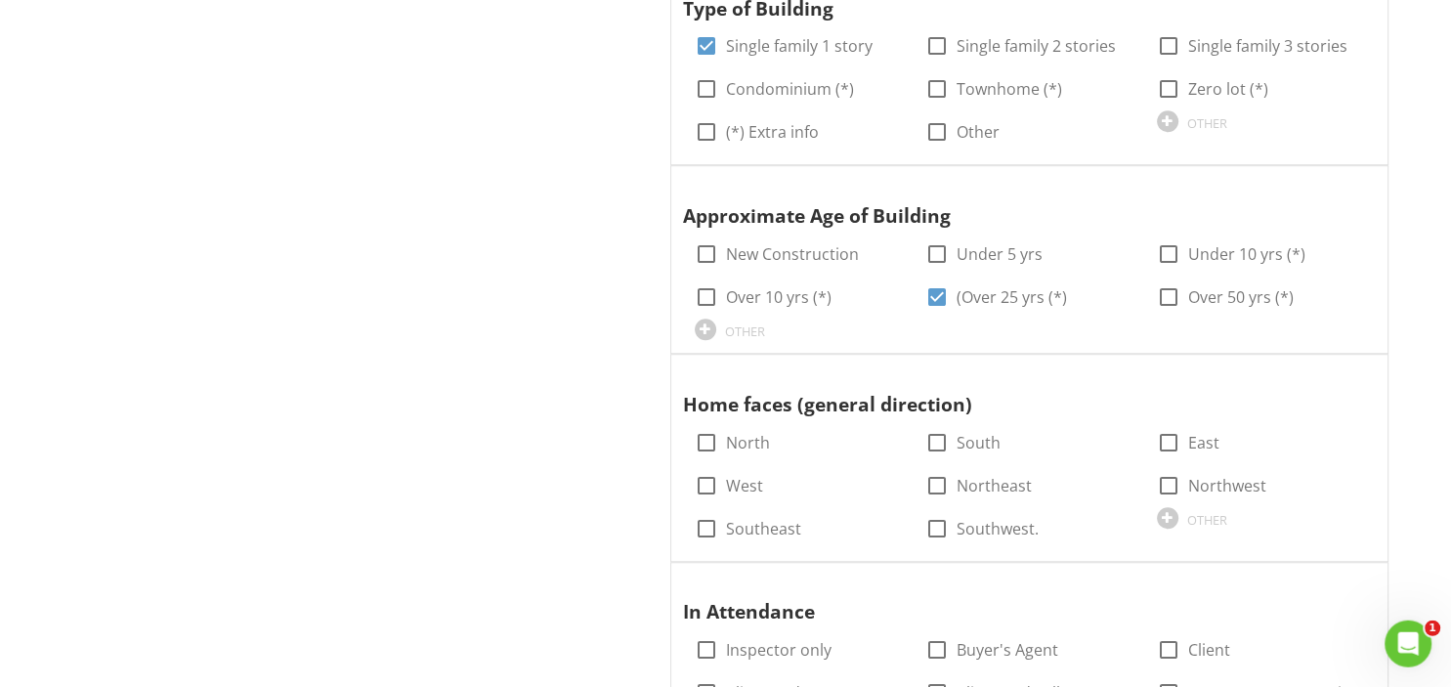
scroll to position [1547, 0]
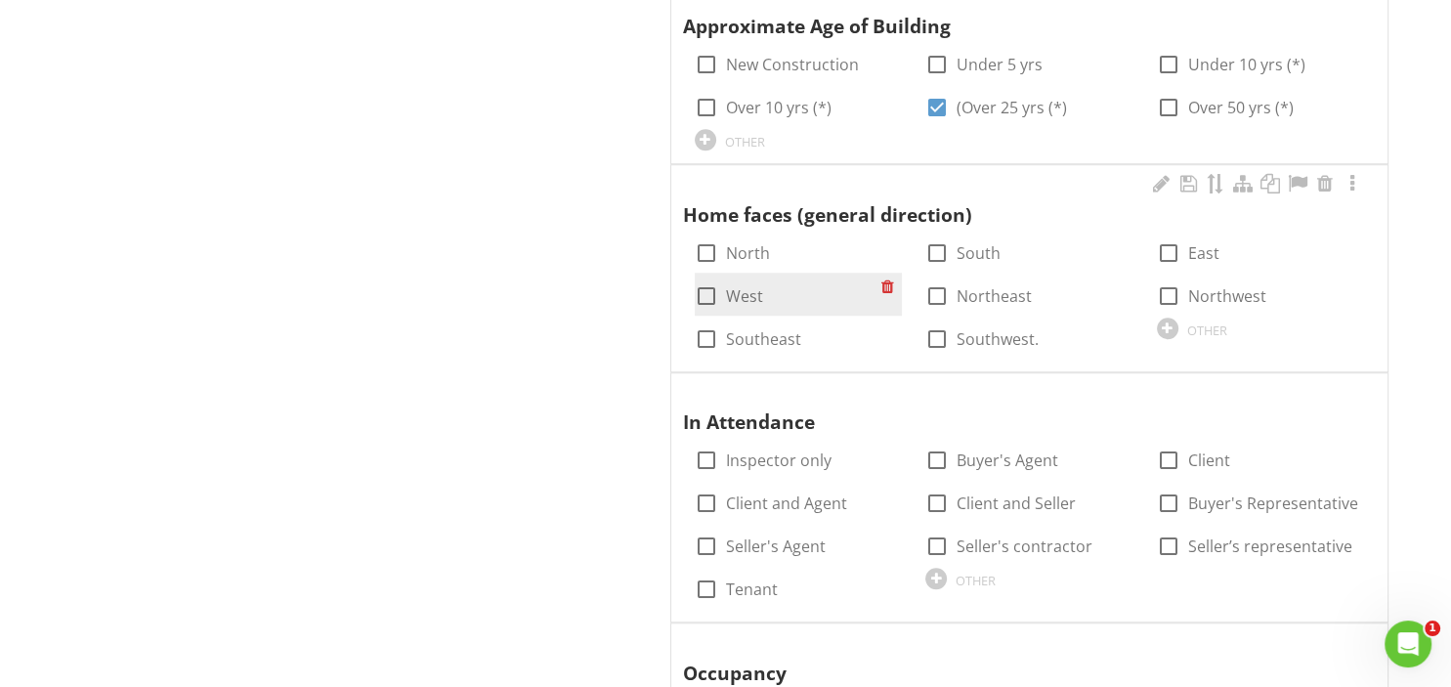
click at [704, 287] on div at bounding box center [706, 295] width 33 height 33
checkbox input "true"
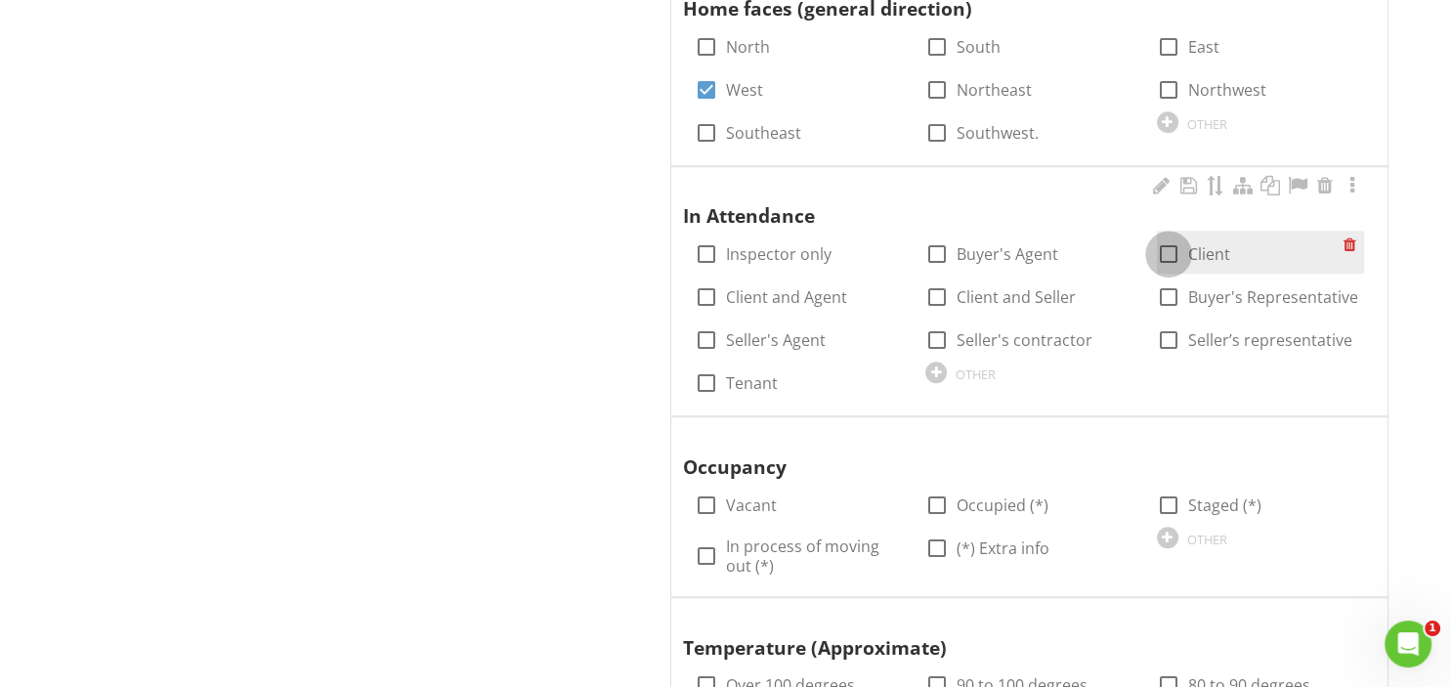
click at [1162, 250] on div at bounding box center [1168, 253] width 33 height 33
checkbox input "true"
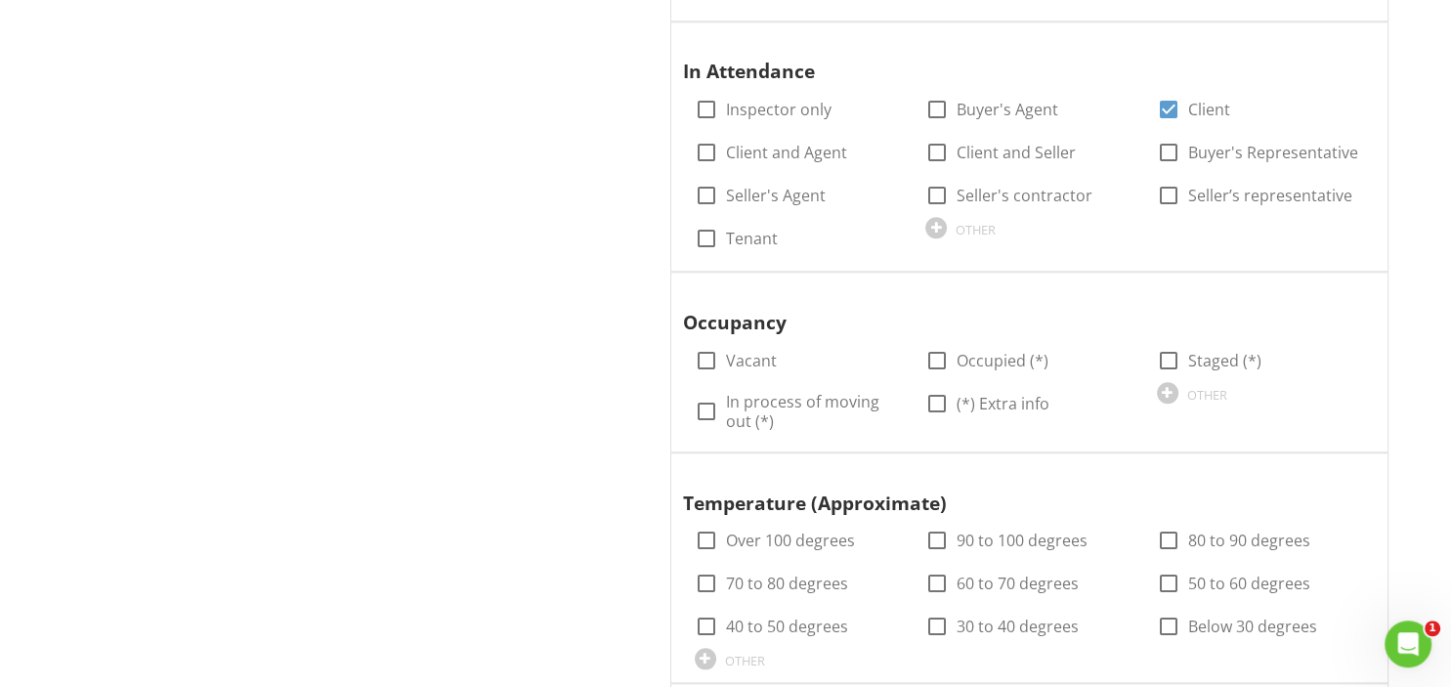
scroll to position [1960, 0]
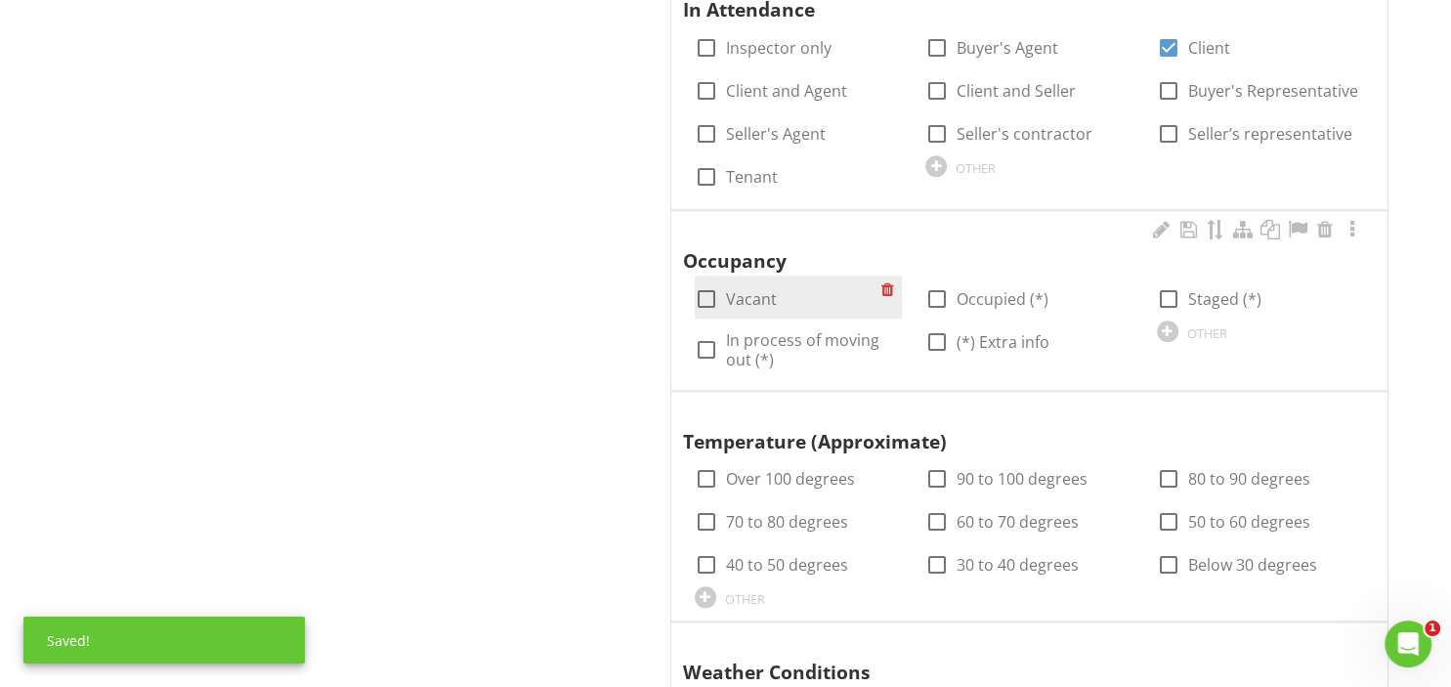
click at [713, 293] on div at bounding box center [706, 298] width 33 height 33
checkbox input "true"
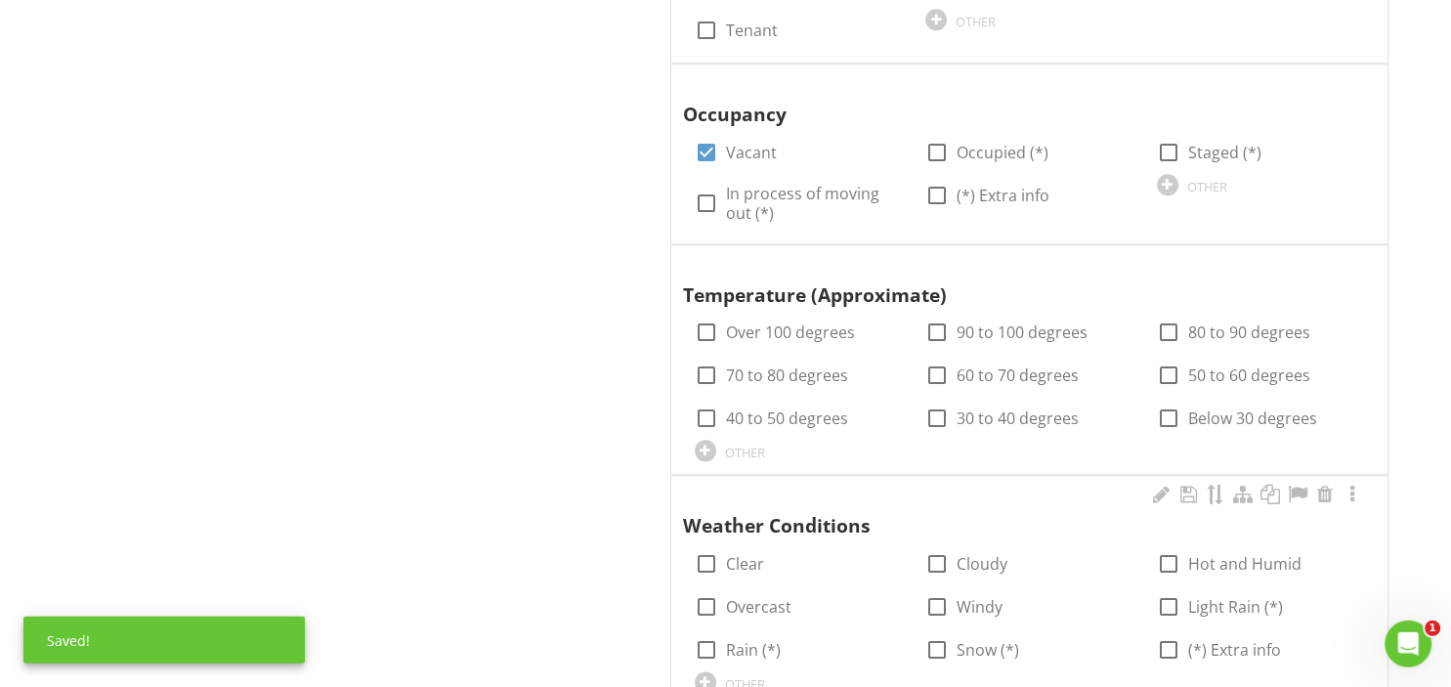
scroll to position [2269, 0]
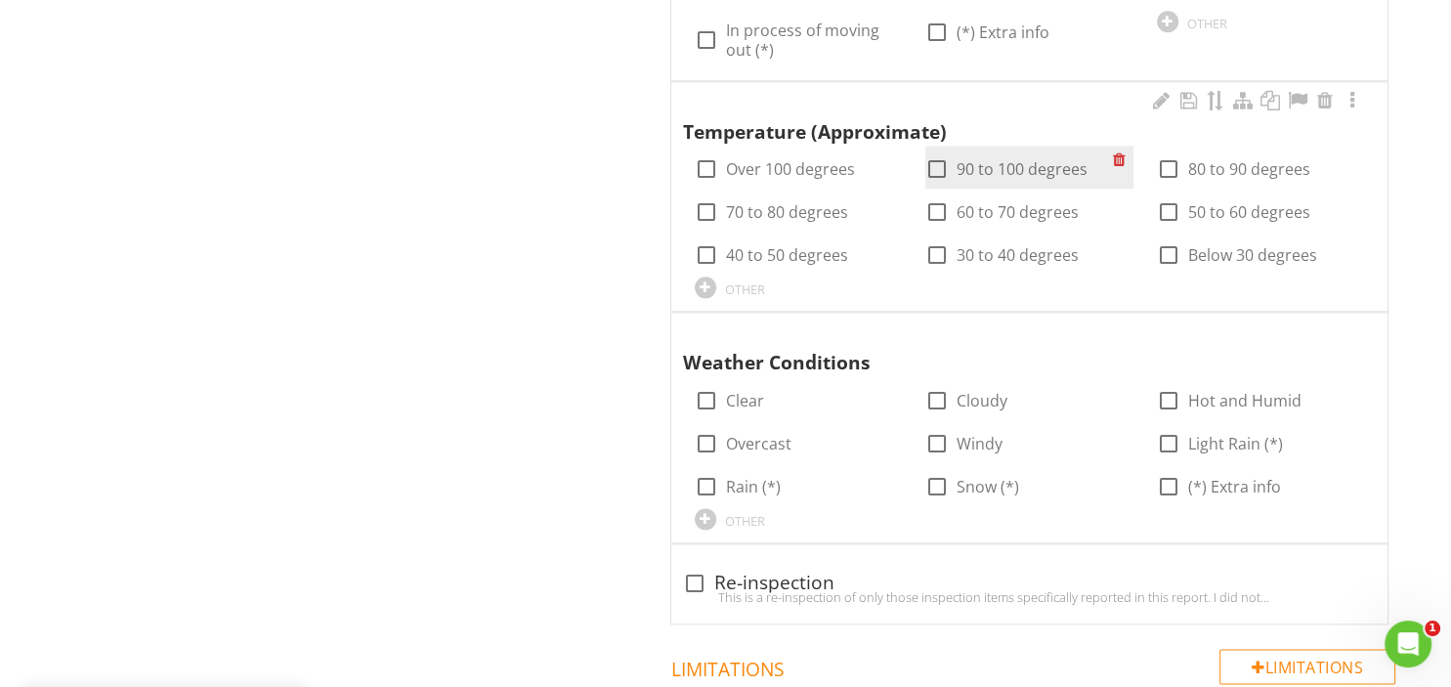
click at [942, 161] on div at bounding box center [936, 168] width 33 height 33
checkbox input "true"
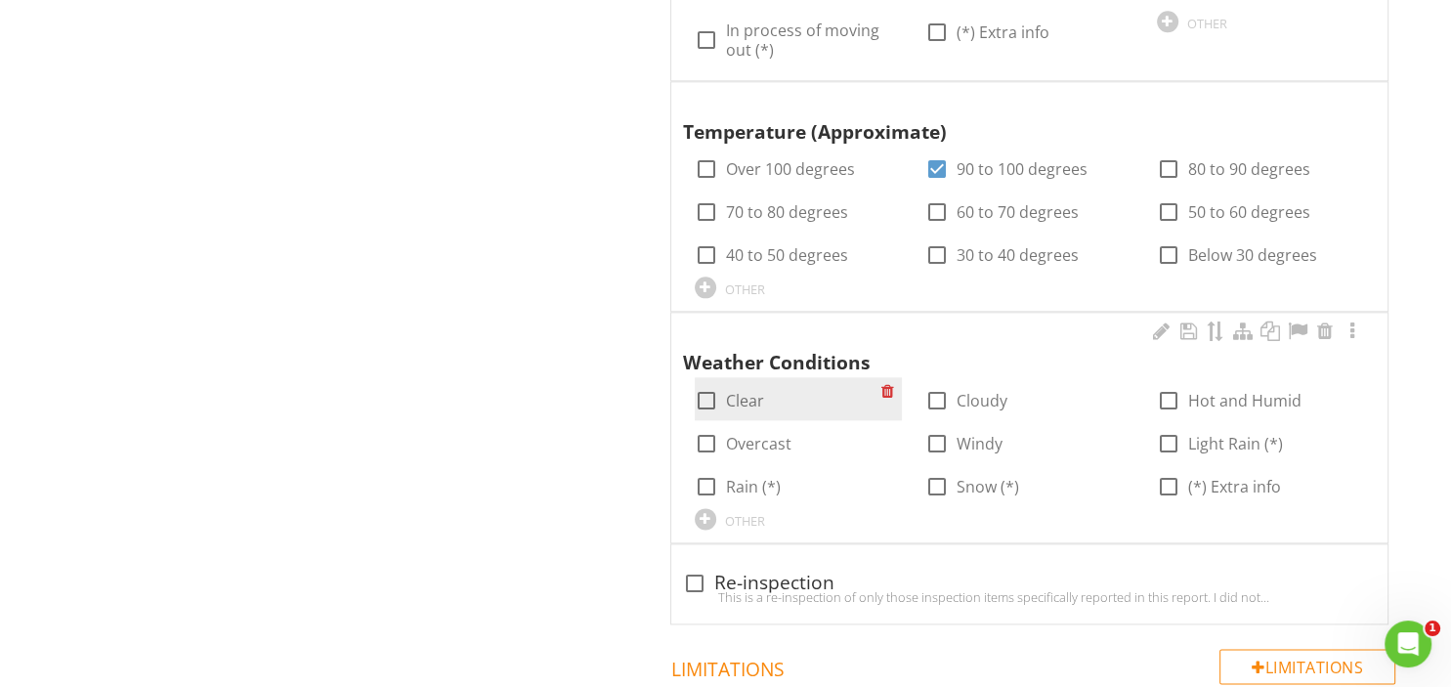
click at [705, 397] on div at bounding box center [706, 400] width 33 height 33
checkbox input "true"
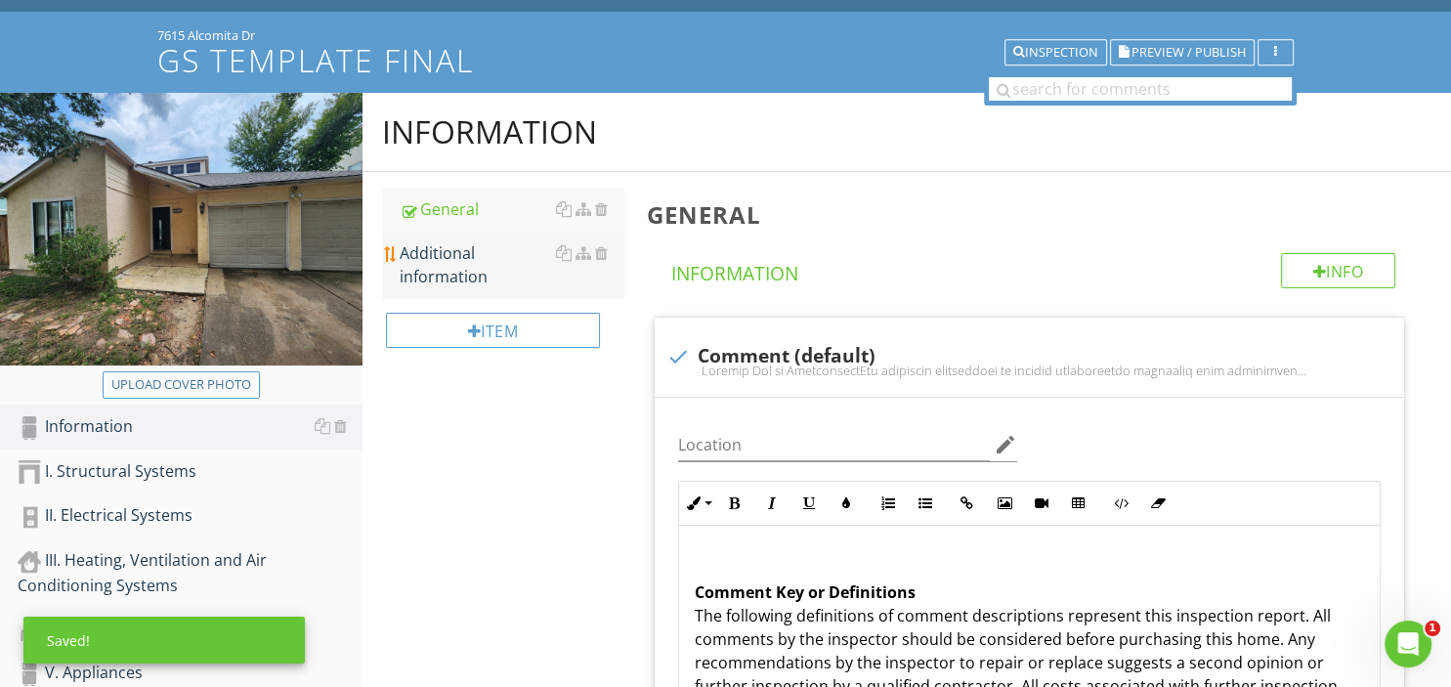
scroll to position [0, 0]
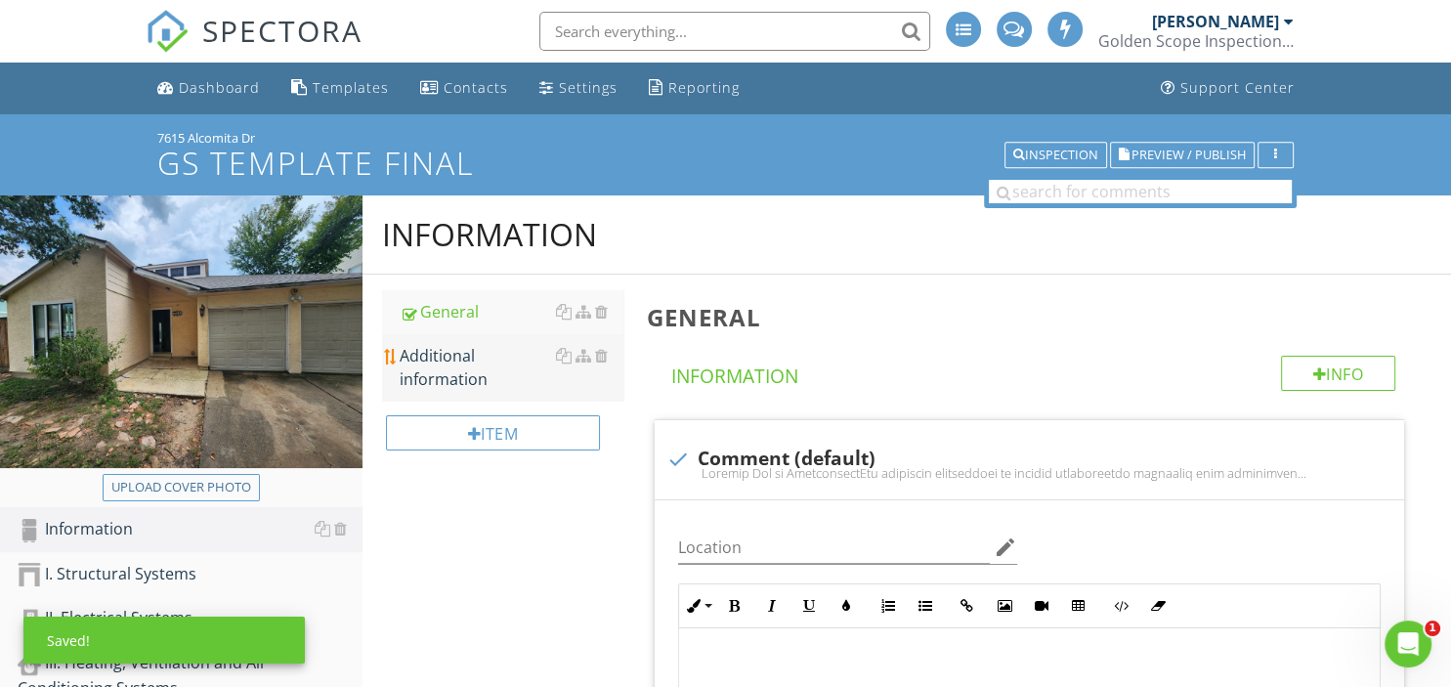
click at [462, 373] on div "Additional information" at bounding box center [511, 367] width 223 height 47
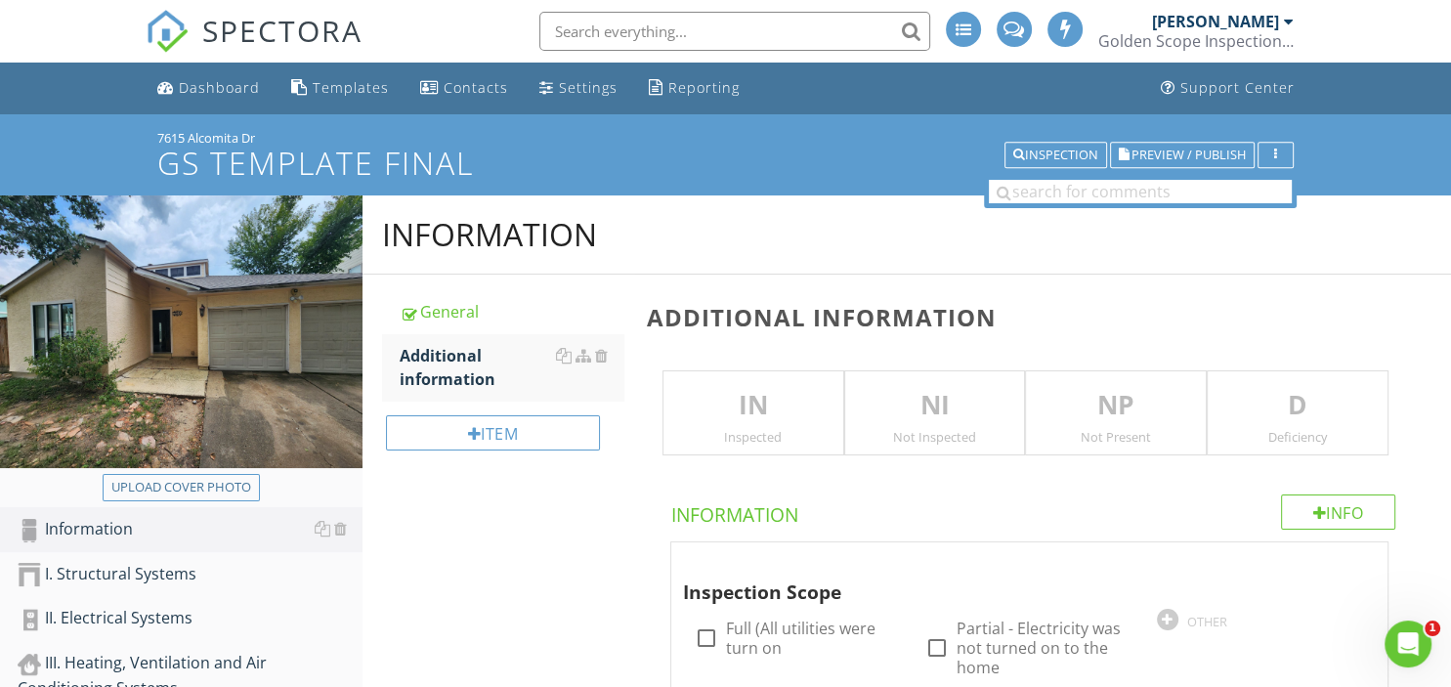
click at [752, 404] on p "IN" at bounding box center [753, 405] width 180 height 39
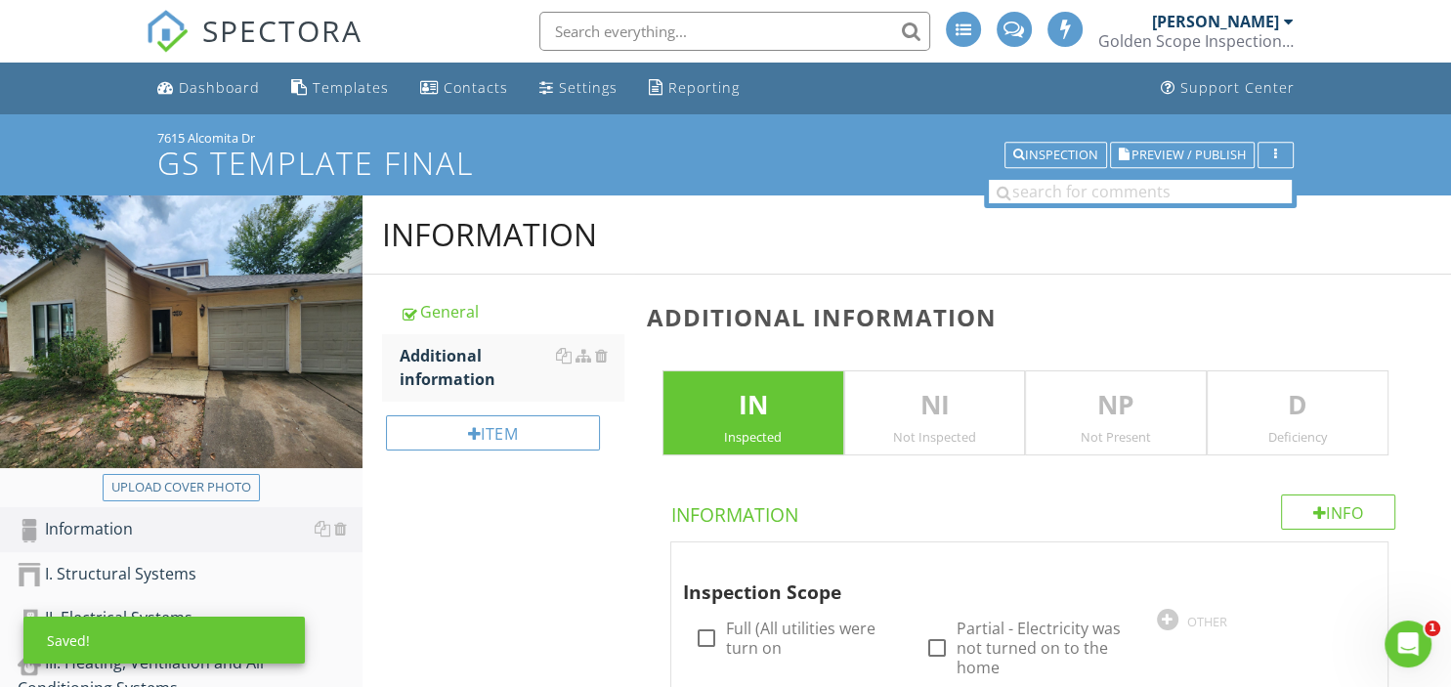
scroll to position [309, 0]
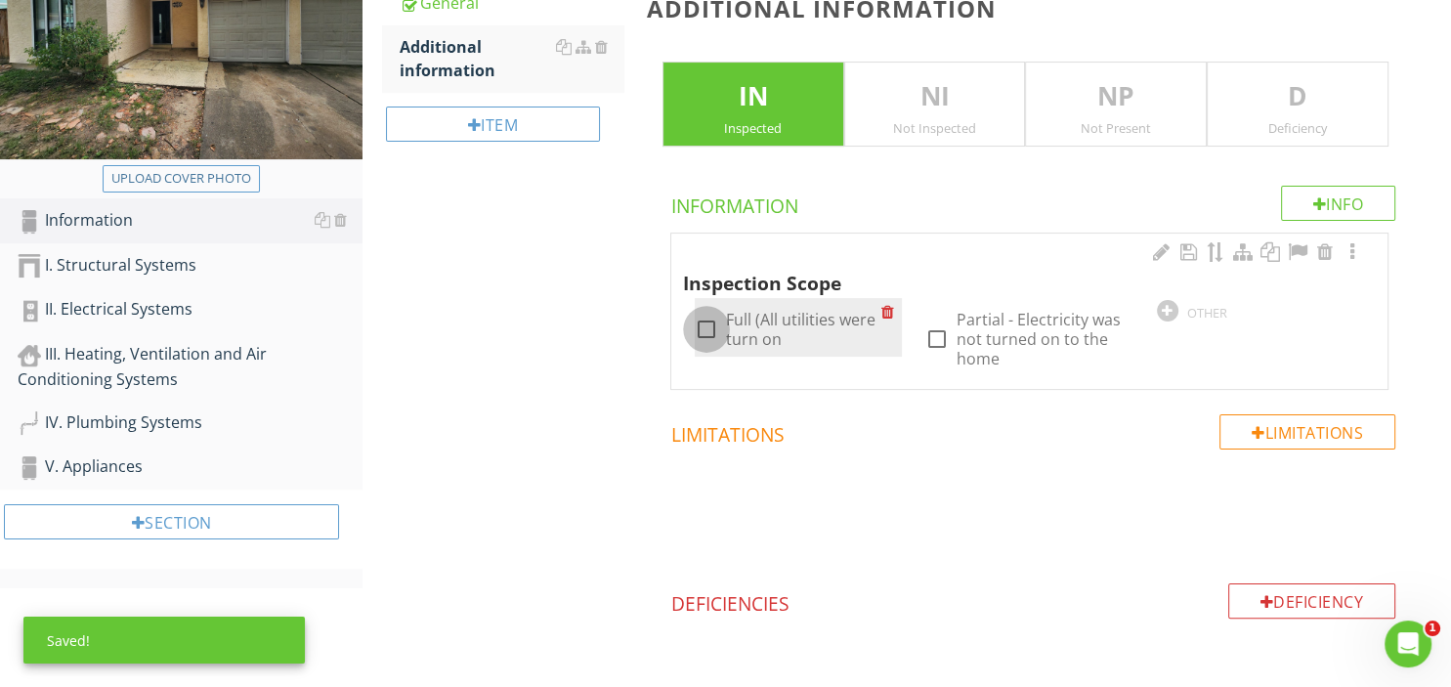
click at [709, 319] on div at bounding box center [706, 329] width 33 height 33
checkbox input "true"
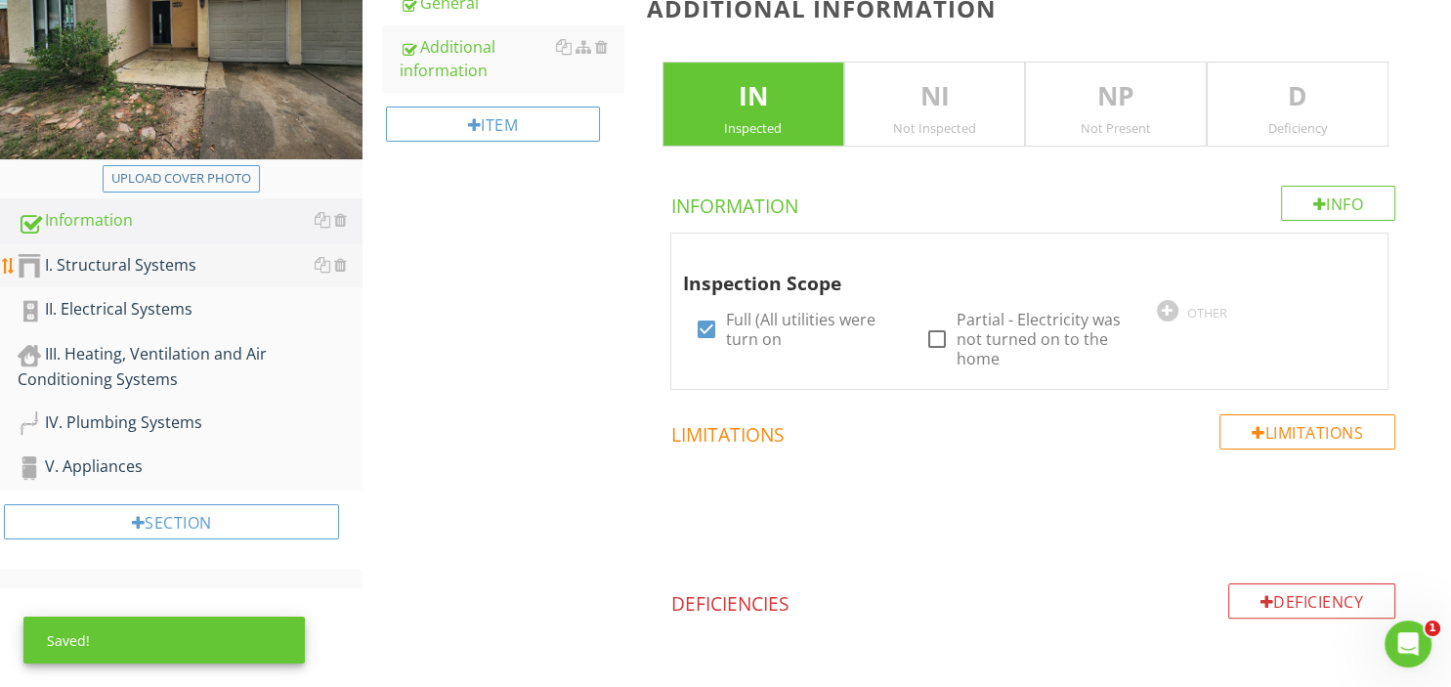
click at [148, 264] on div "I. Structural Systems" at bounding box center [190, 265] width 345 height 25
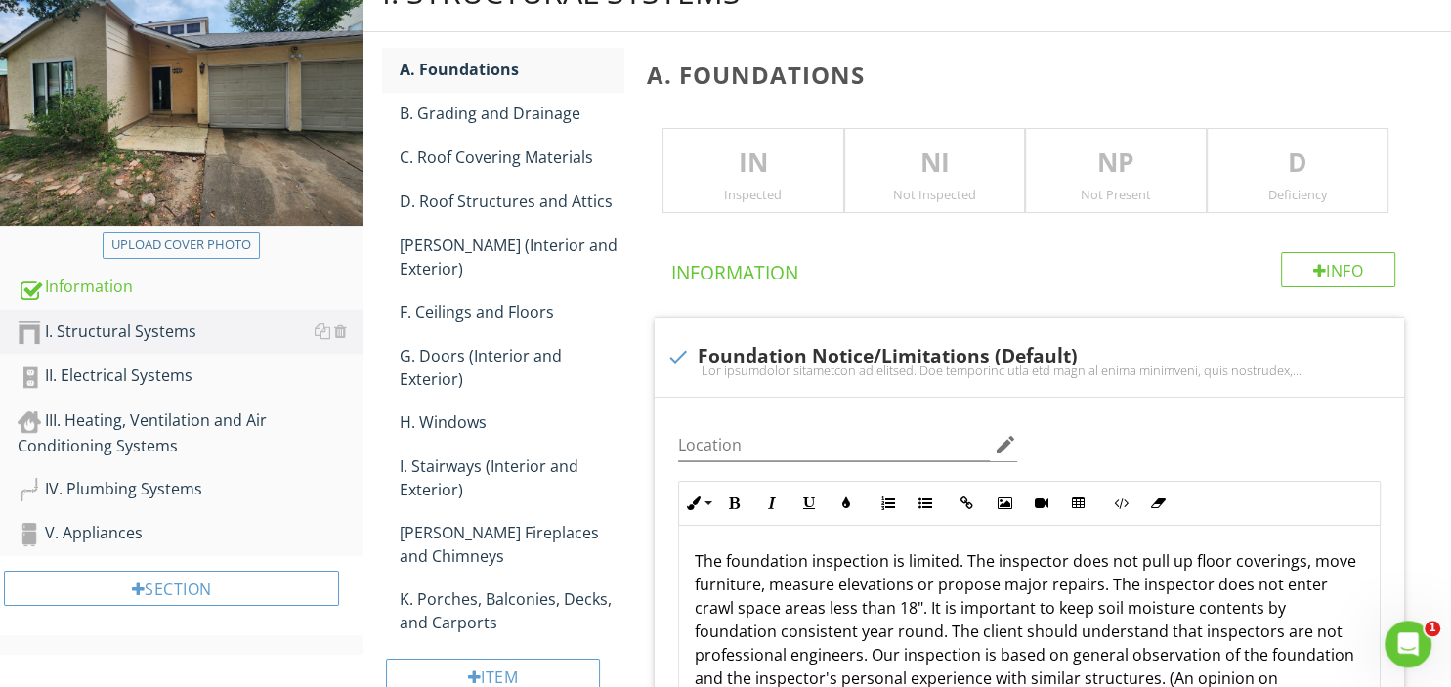
scroll to position [206, 0]
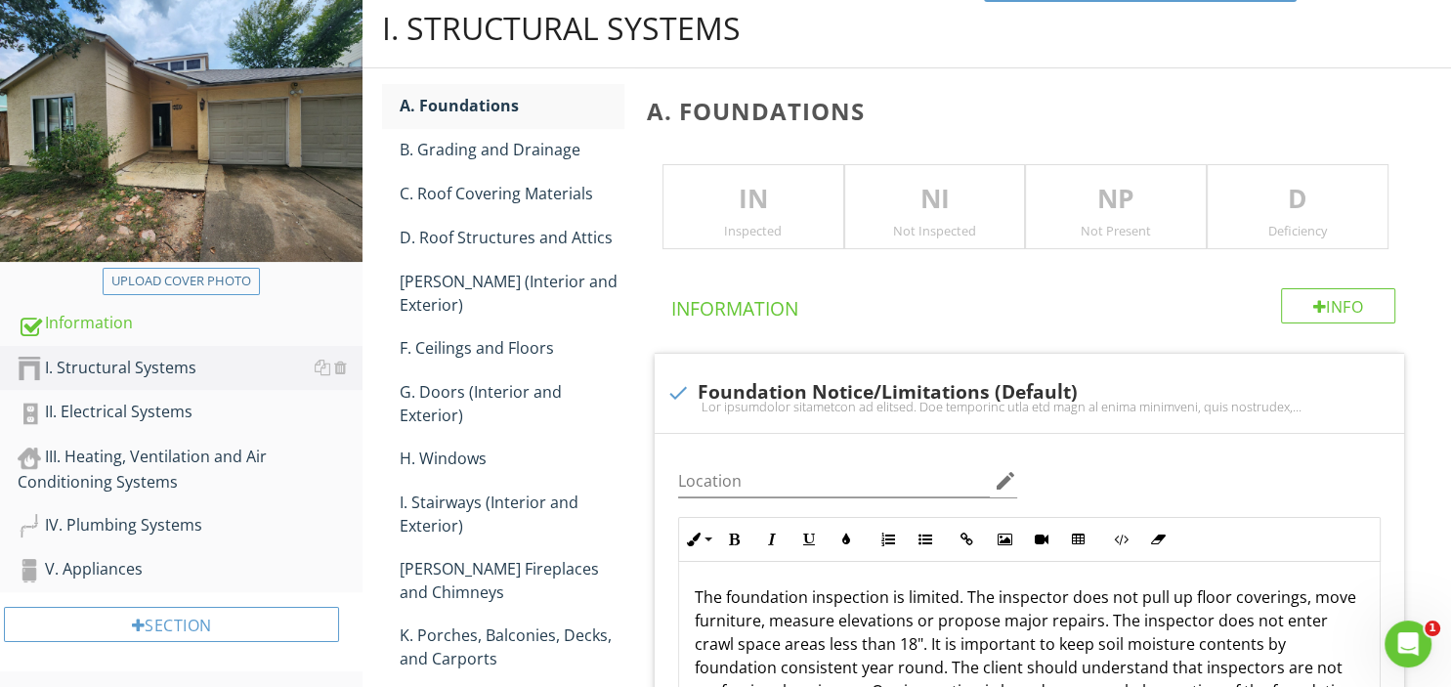
click at [750, 221] on div "IN Inspected" at bounding box center [753, 207] width 182 height 86
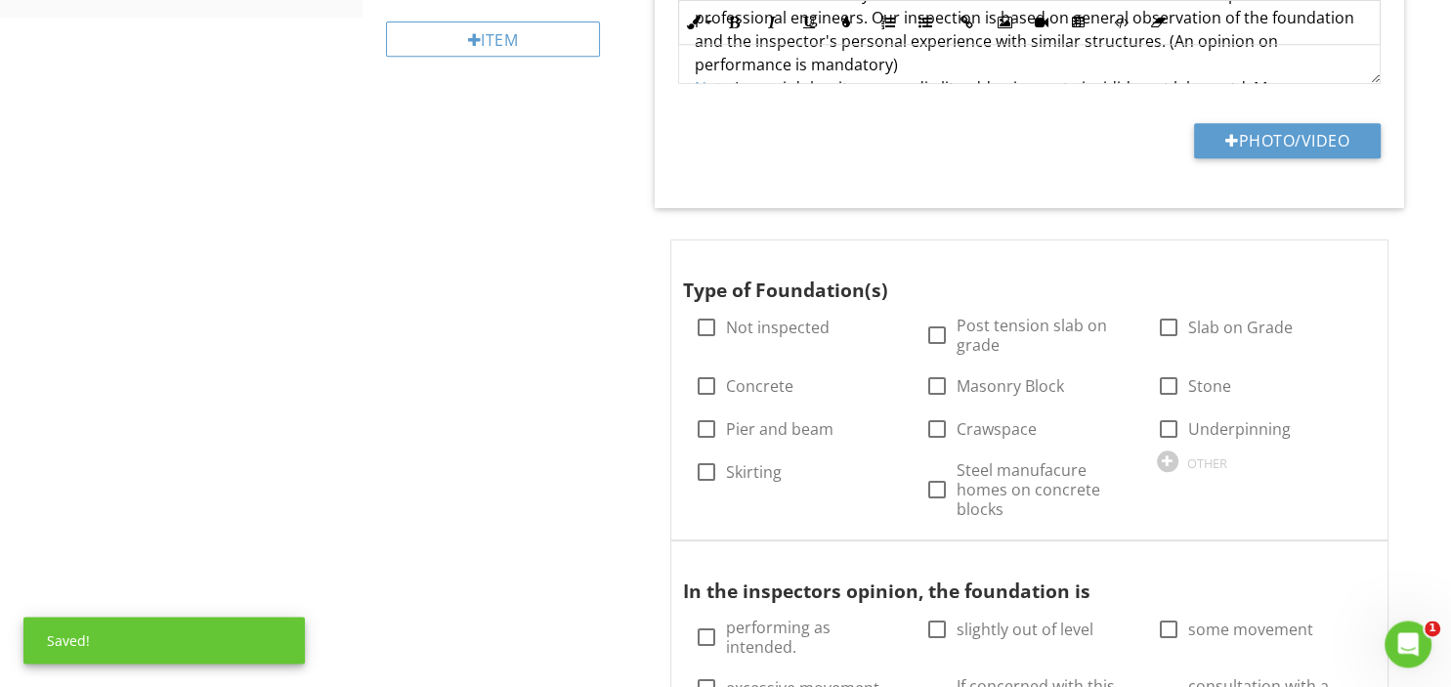
scroll to position [928, 0]
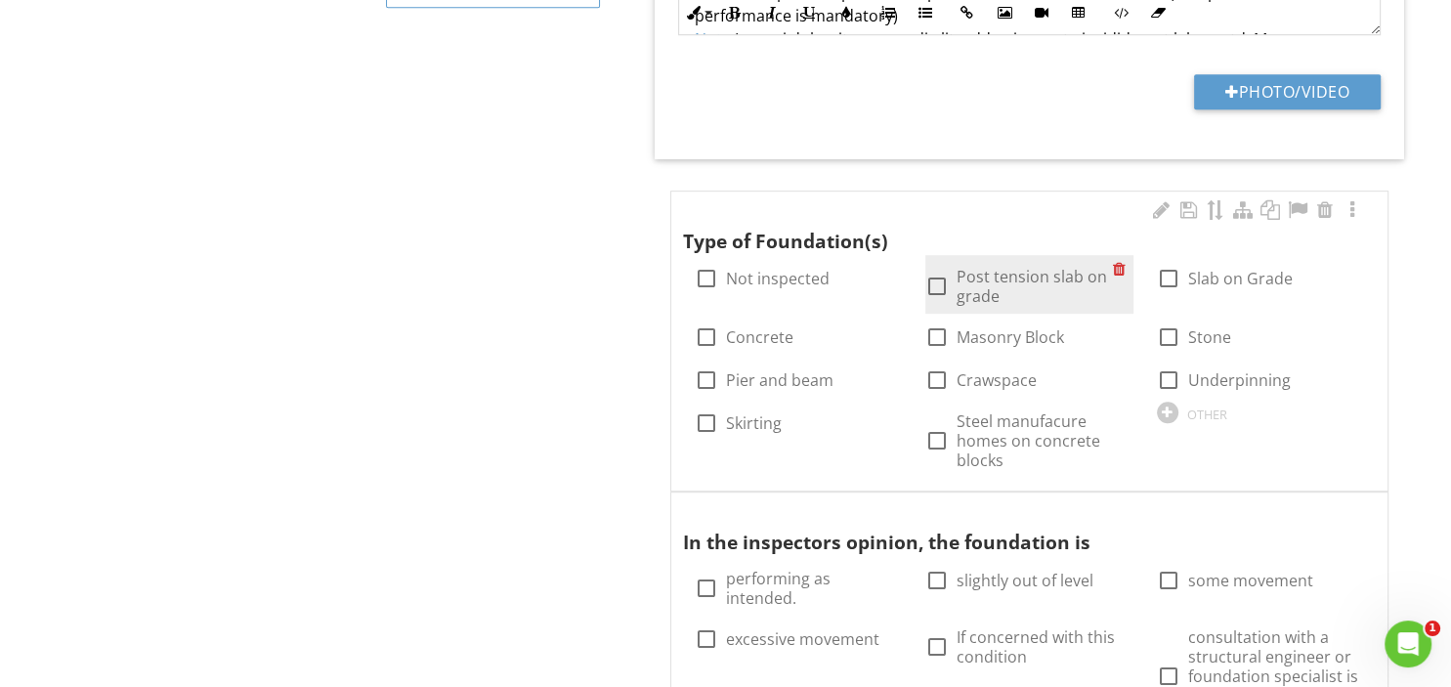
click at [940, 283] on div at bounding box center [936, 286] width 33 height 33
checkbox input "true"
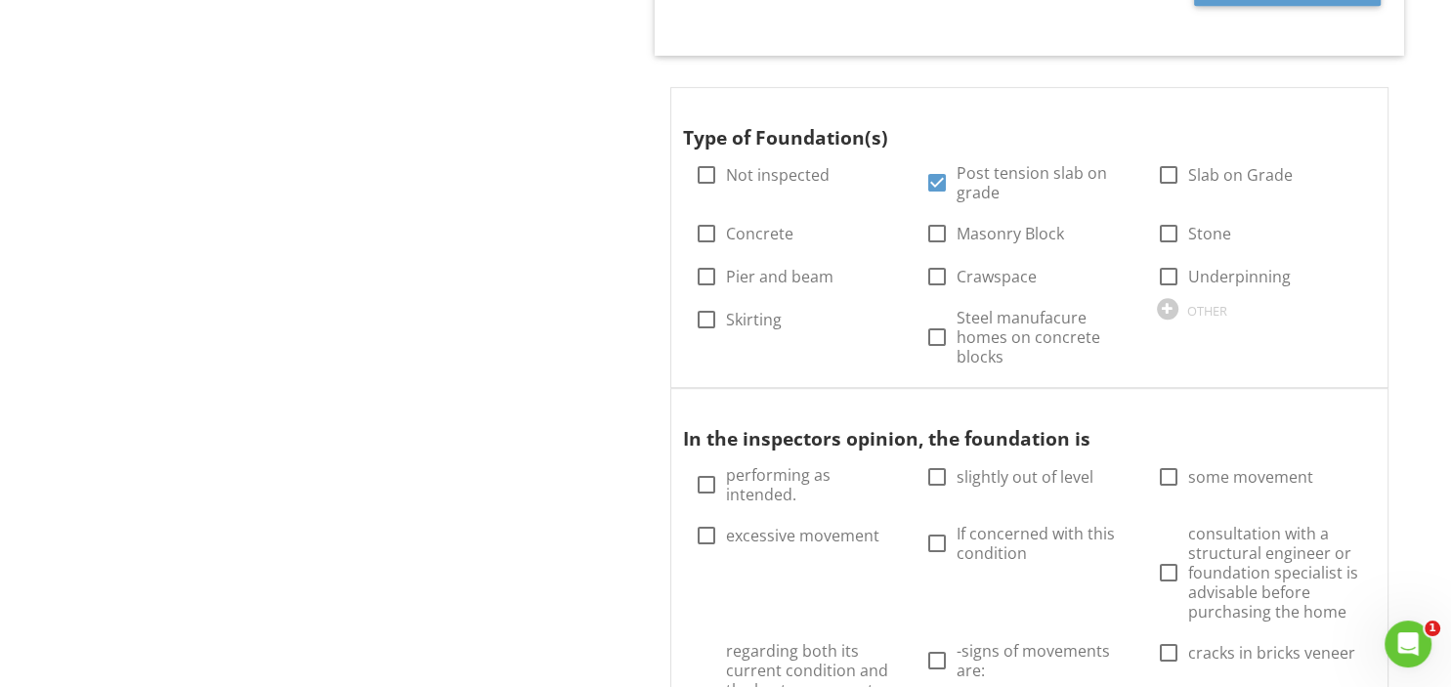
scroll to position [1238, 0]
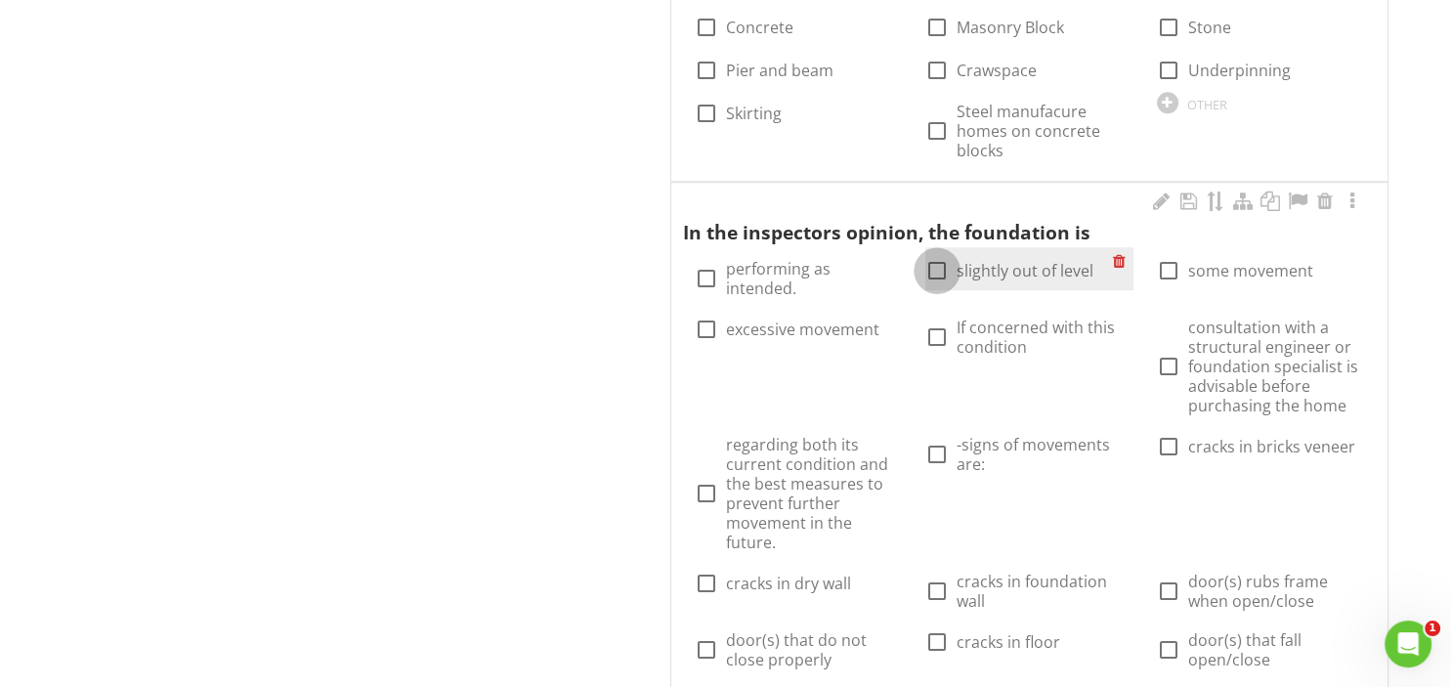
click at [933, 272] on div at bounding box center [936, 270] width 33 height 33
checkbox input "true"
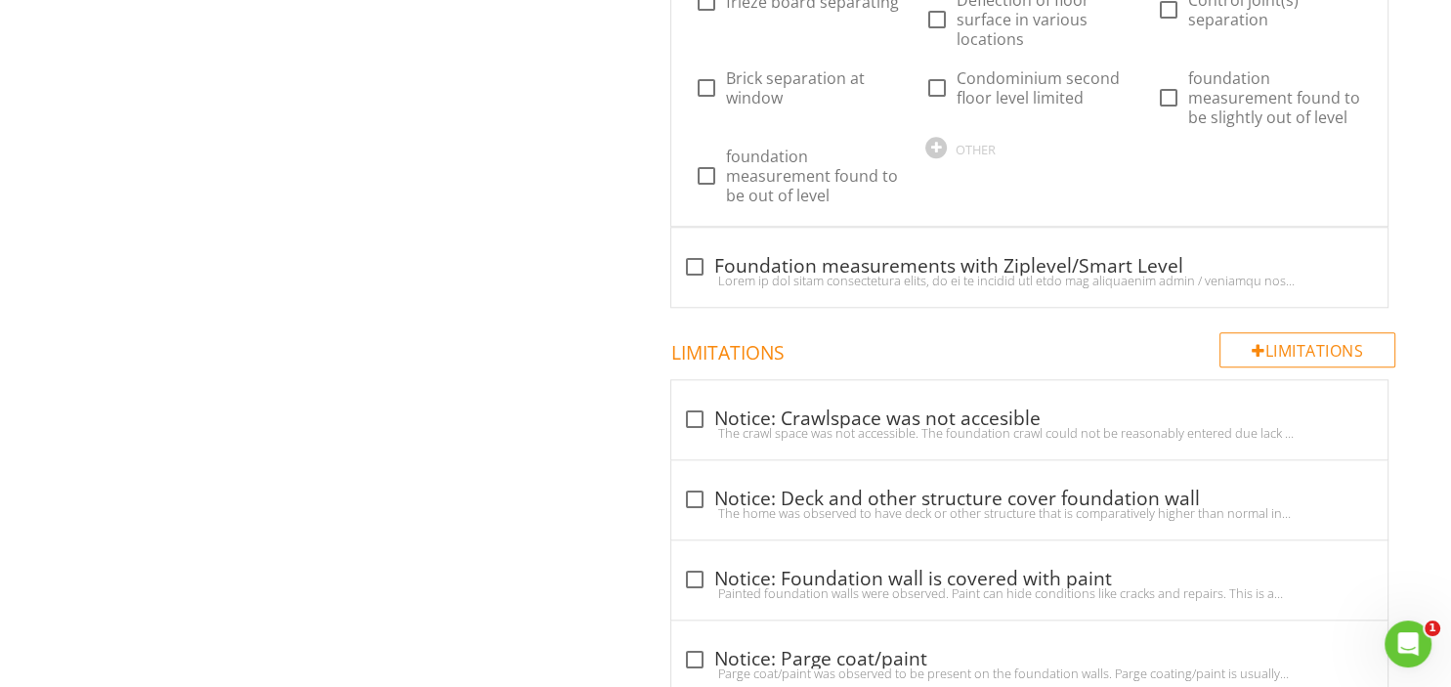
scroll to position [1960, 0]
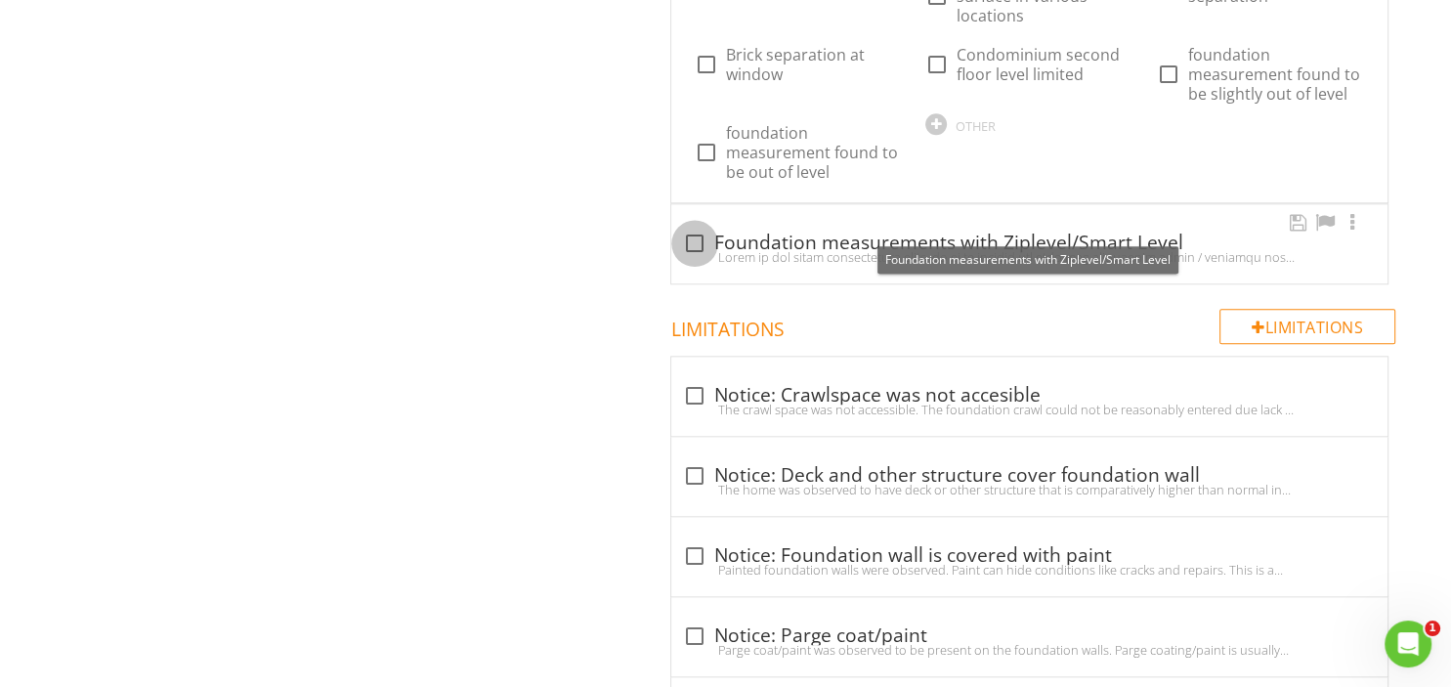
click at [694, 227] on div at bounding box center [694, 243] width 33 height 33
checkbox input "true"
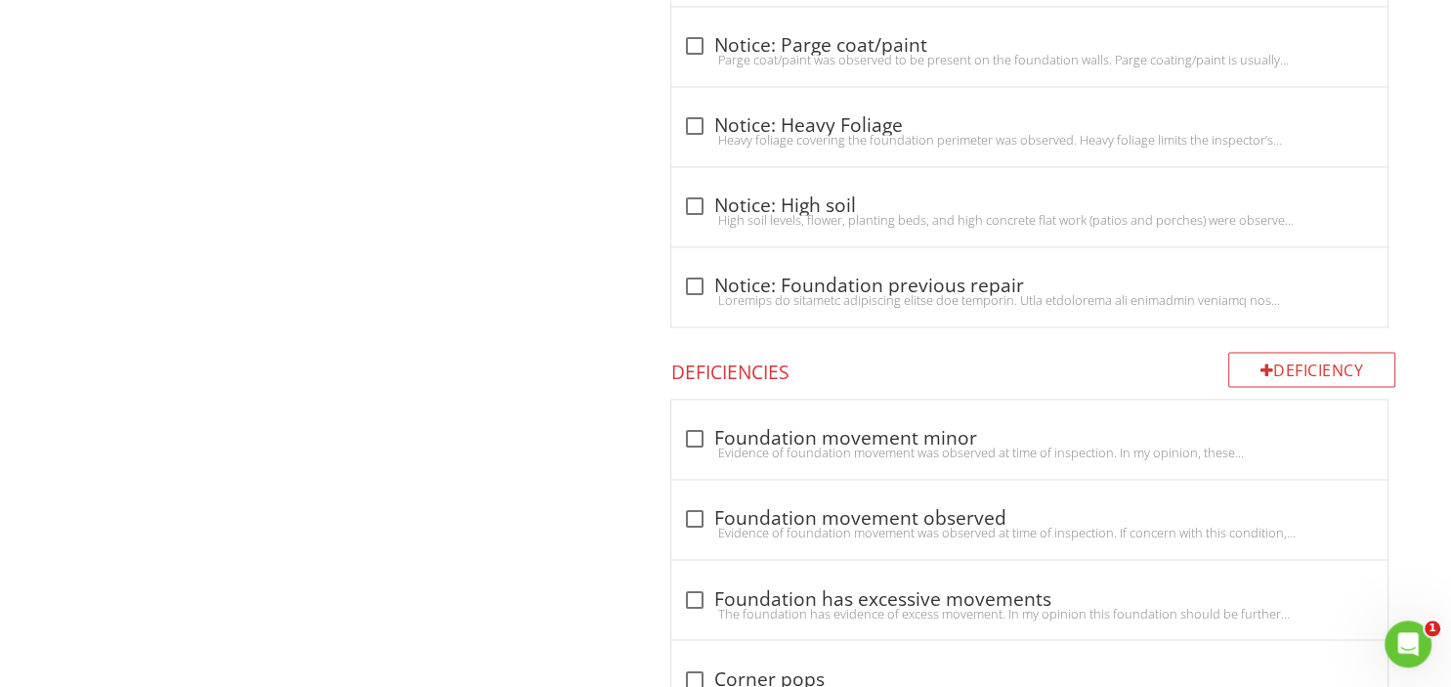
scroll to position [3095, 0]
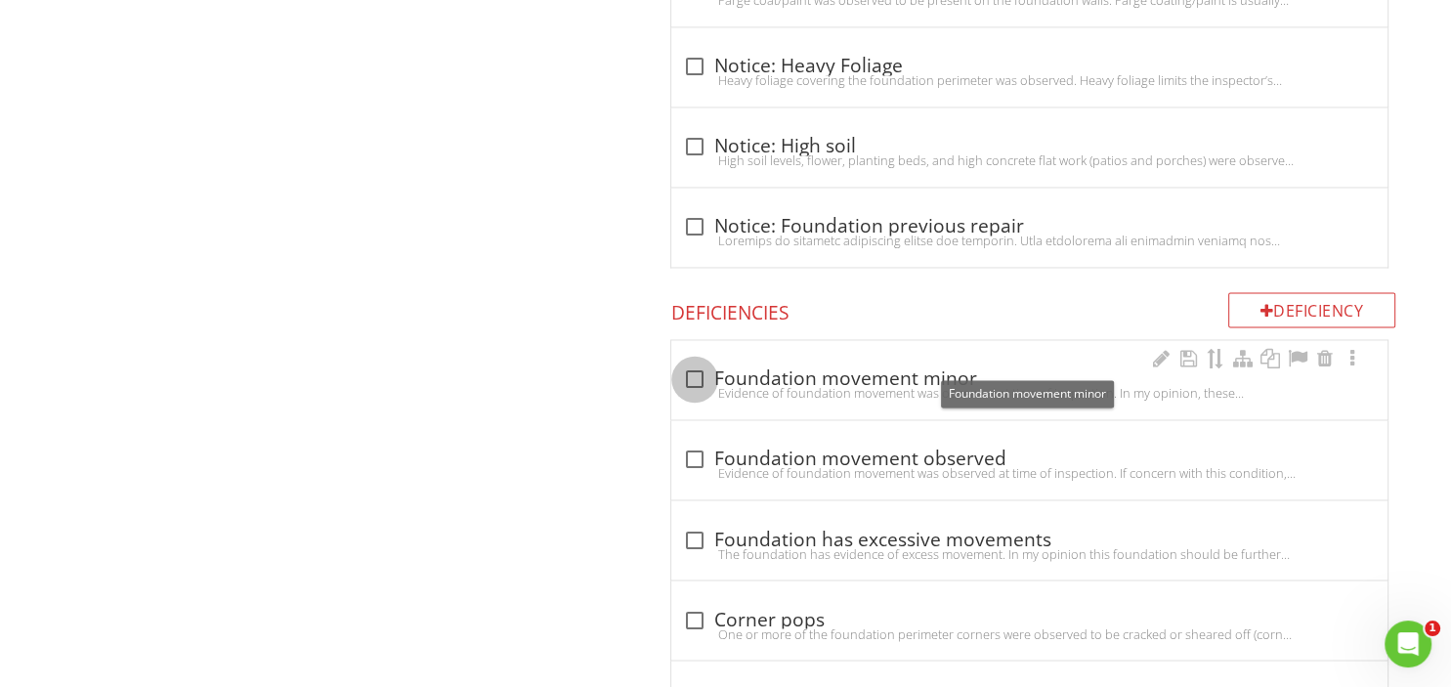
click at [696, 362] on div at bounding box center [694, 378] width 33 height 33
checkbox input "true"
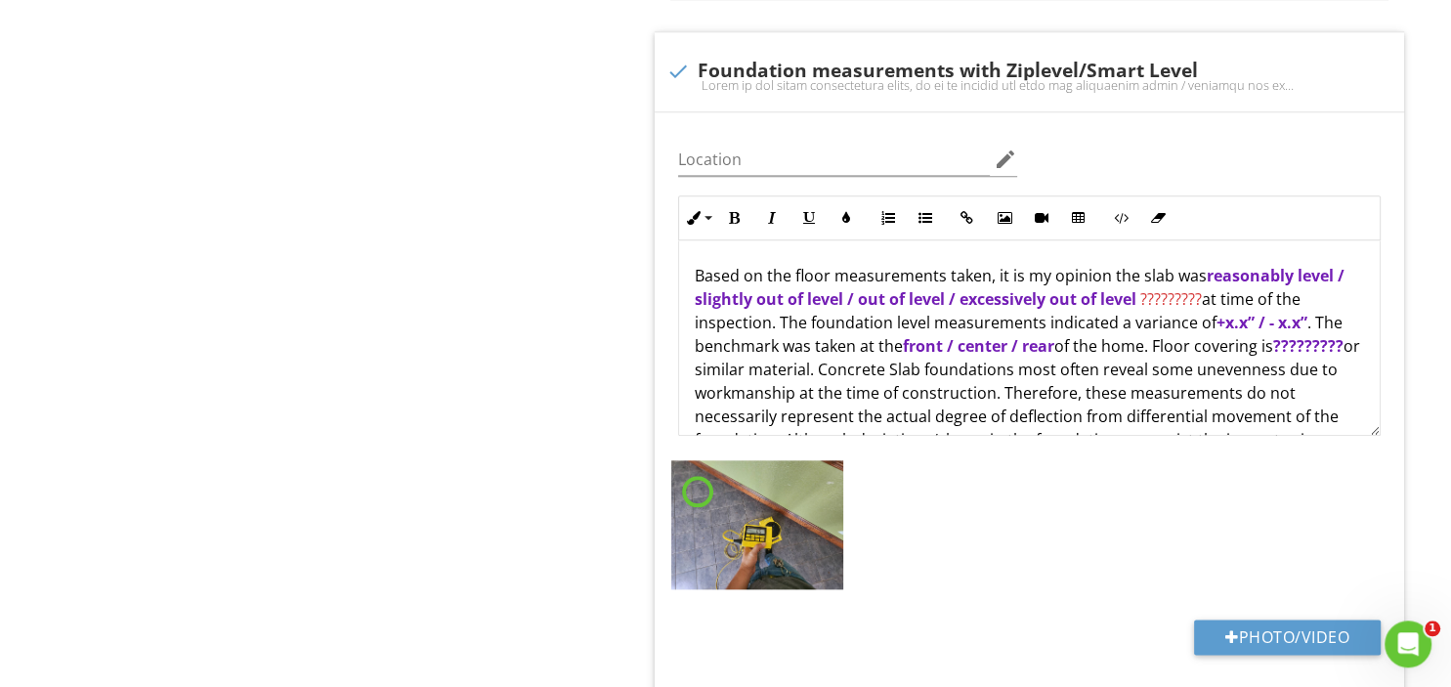
scroll to position [2269, 0]
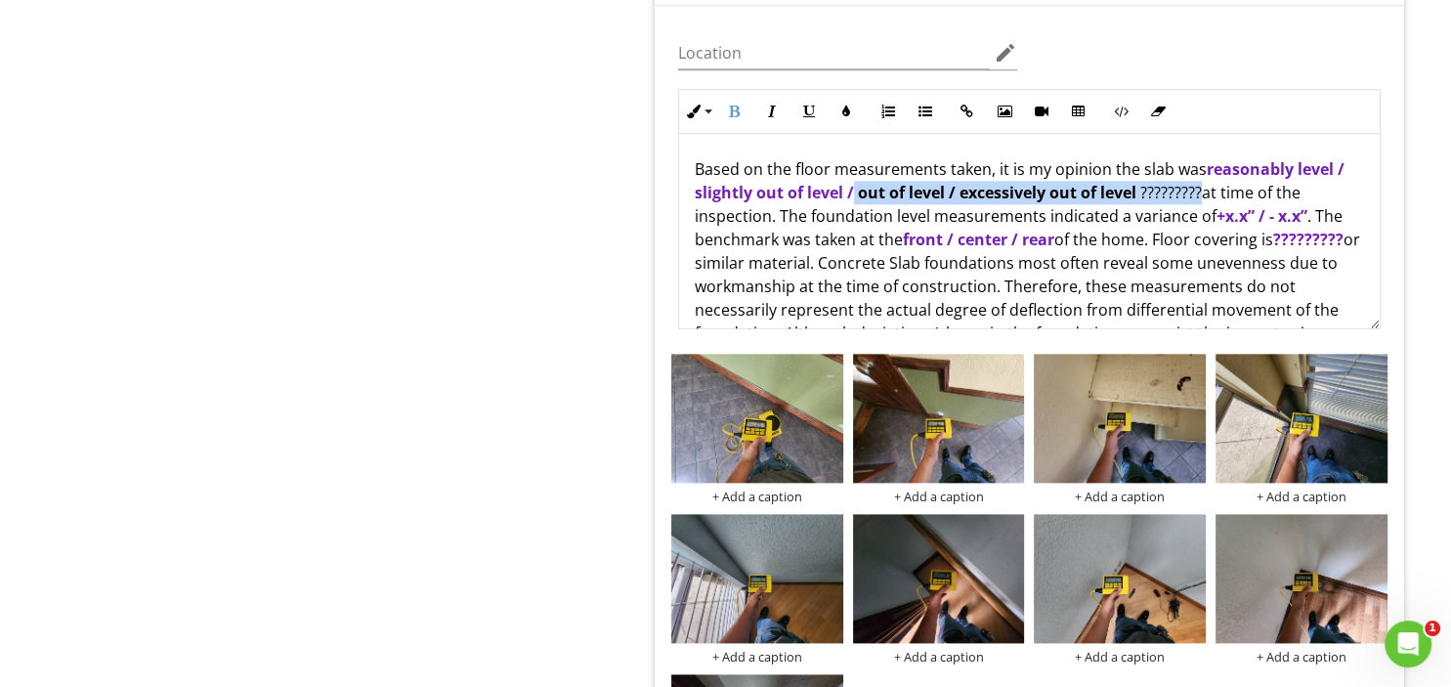
drag, startPoint x: 895, startPoint y: 170, endPoint x: 1203, endPoint y: 176, distance: 307.8
click at [1203, 176] on p "Based on the floor measurements taken, it is my opinion the slab was reasonably…" at bounding box center [1029, 321] width 669 height 328
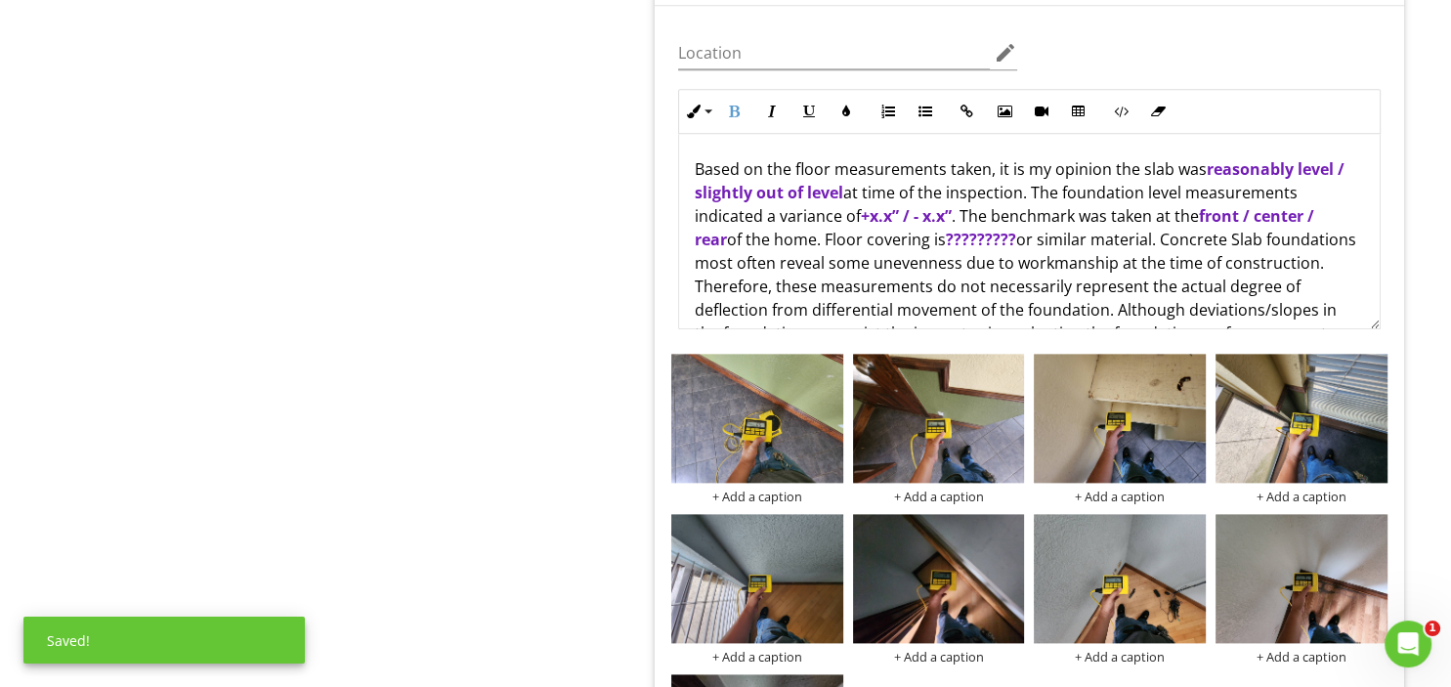
drag, startPoint x: 1207, startPoint y: 147, endPoint x: 1357, endPoint y: 147, distance: 149.5
click at [1357, 157] on p "Based on the floor measurements taken, it is my opinion the slab was reasonably…" at bounding box center [1029, 321] width 669 height 328
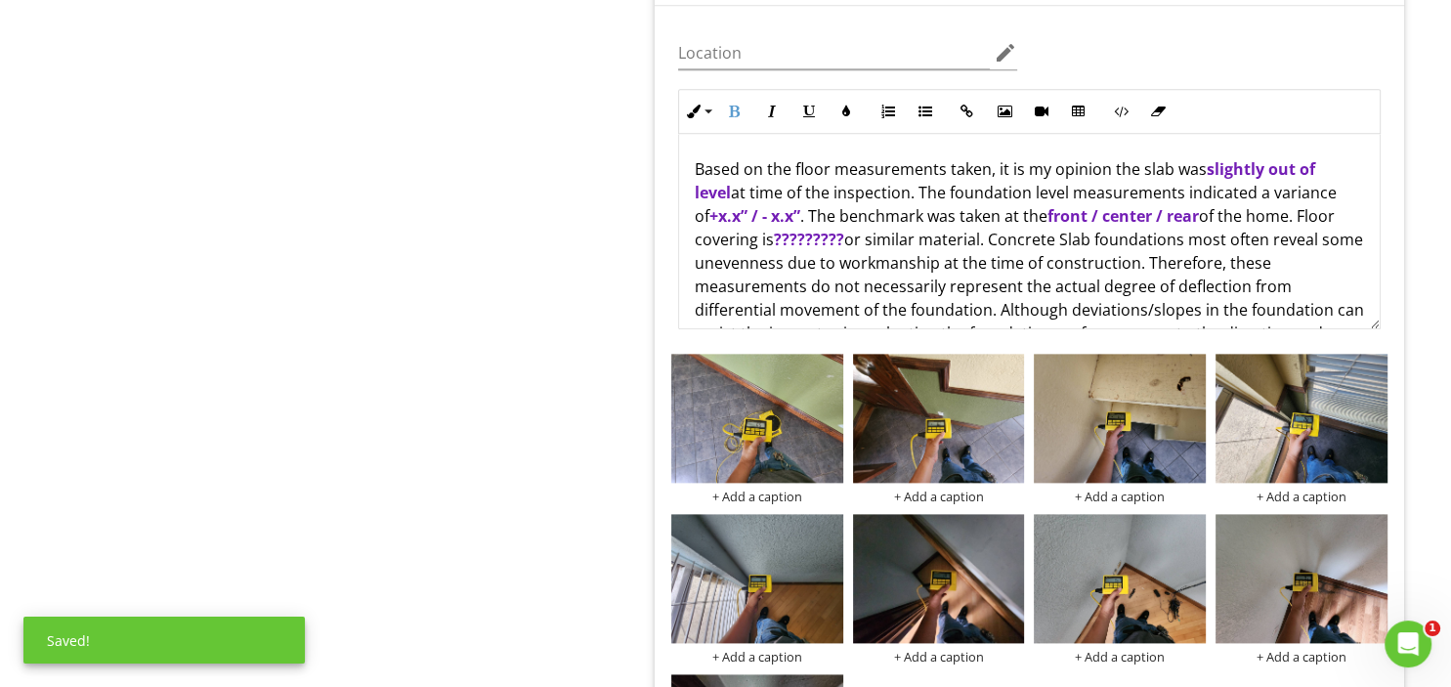
click at [740, 205] on strong "x.x" at bounding box center [729, 215] width 22 height 21
drag, startPoint x: 776, startPoint y: 223, endPoint x: 717, endPoint y: 221, distance: 58.6
click at [774, 229] on span "?????????" at bounding box center [809, 239] width 70 height 21
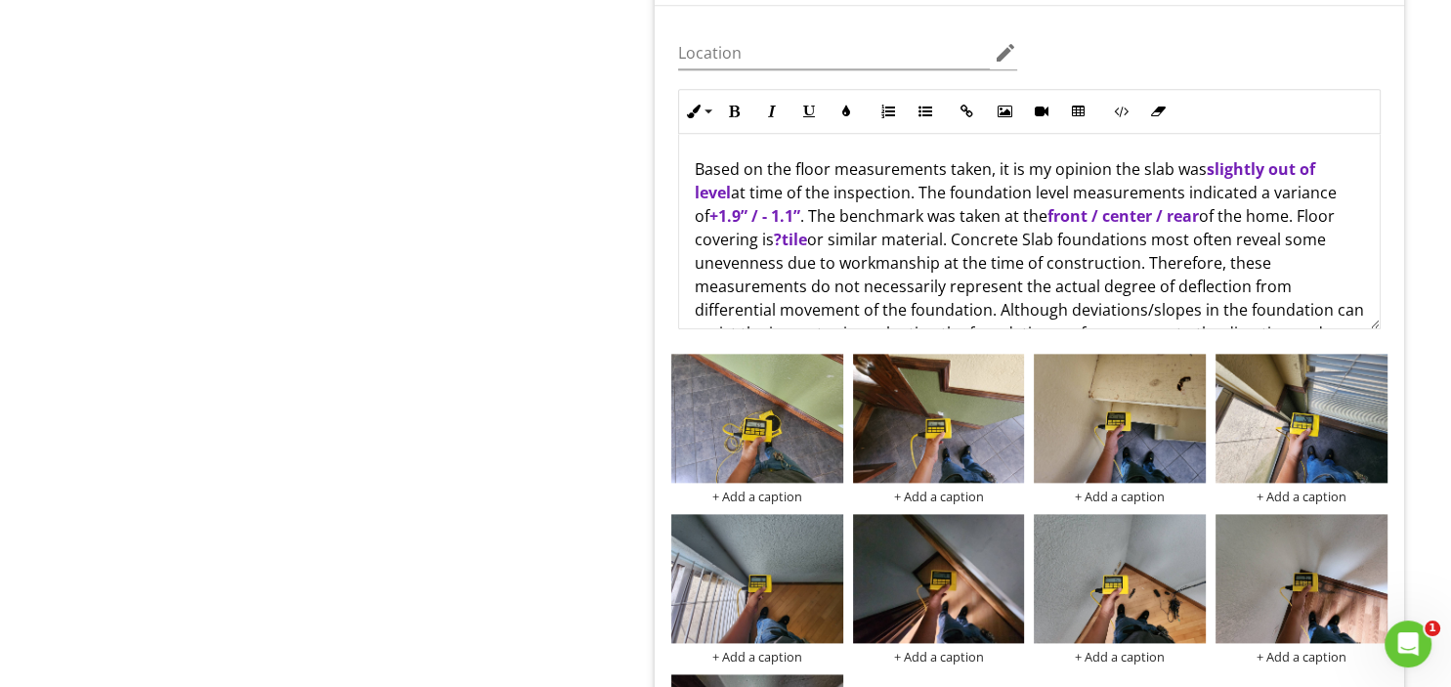
click at [774, 229] on span "?tile" at bounding box center [790, 239] width 33 height 21
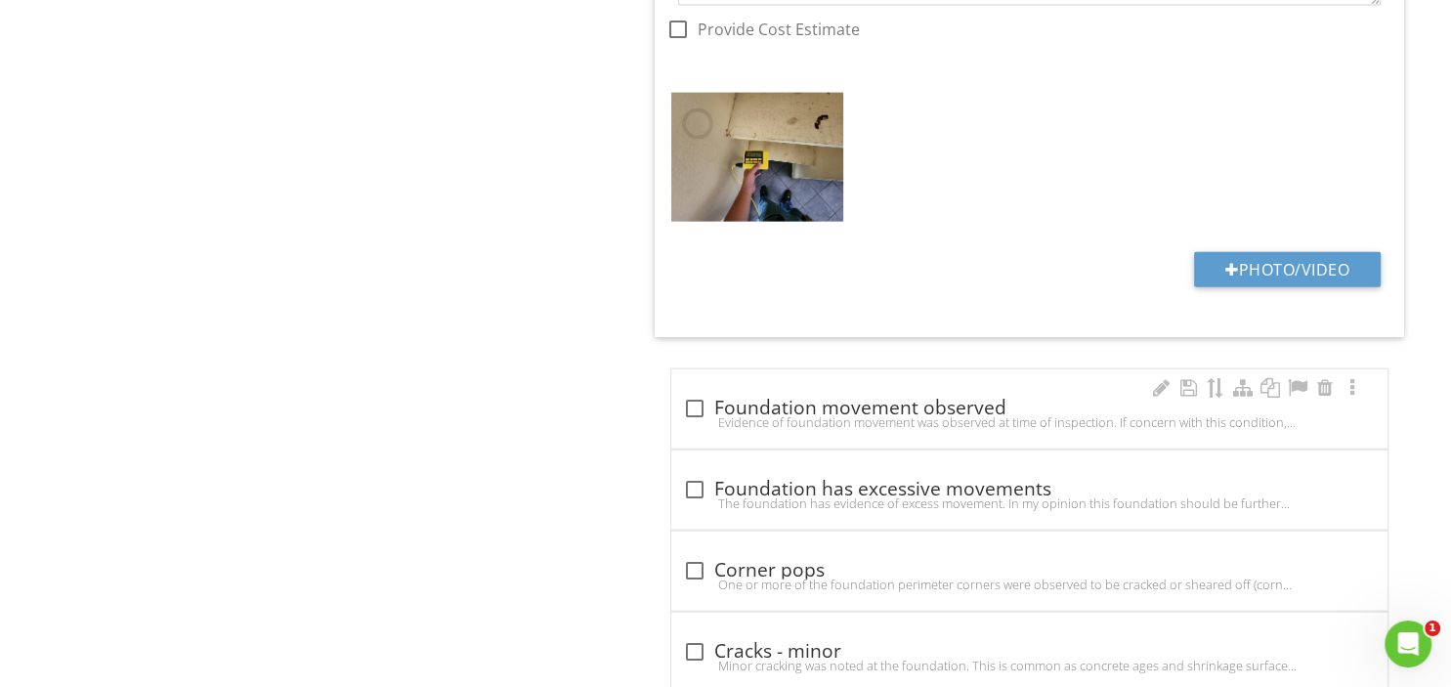
scroll to position [4332, 0]
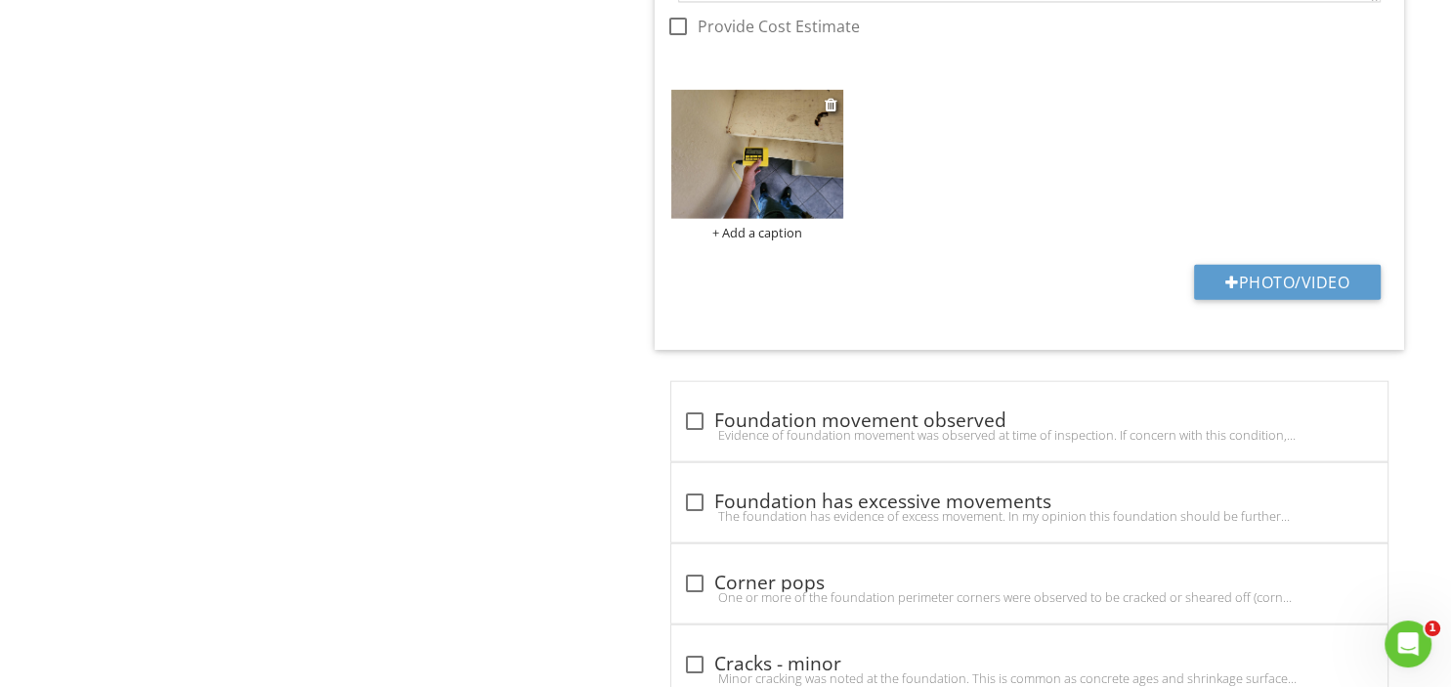
click at [748, 225] on div "+ Add a caption" at bounding box center [757, 233] width 172 height 16
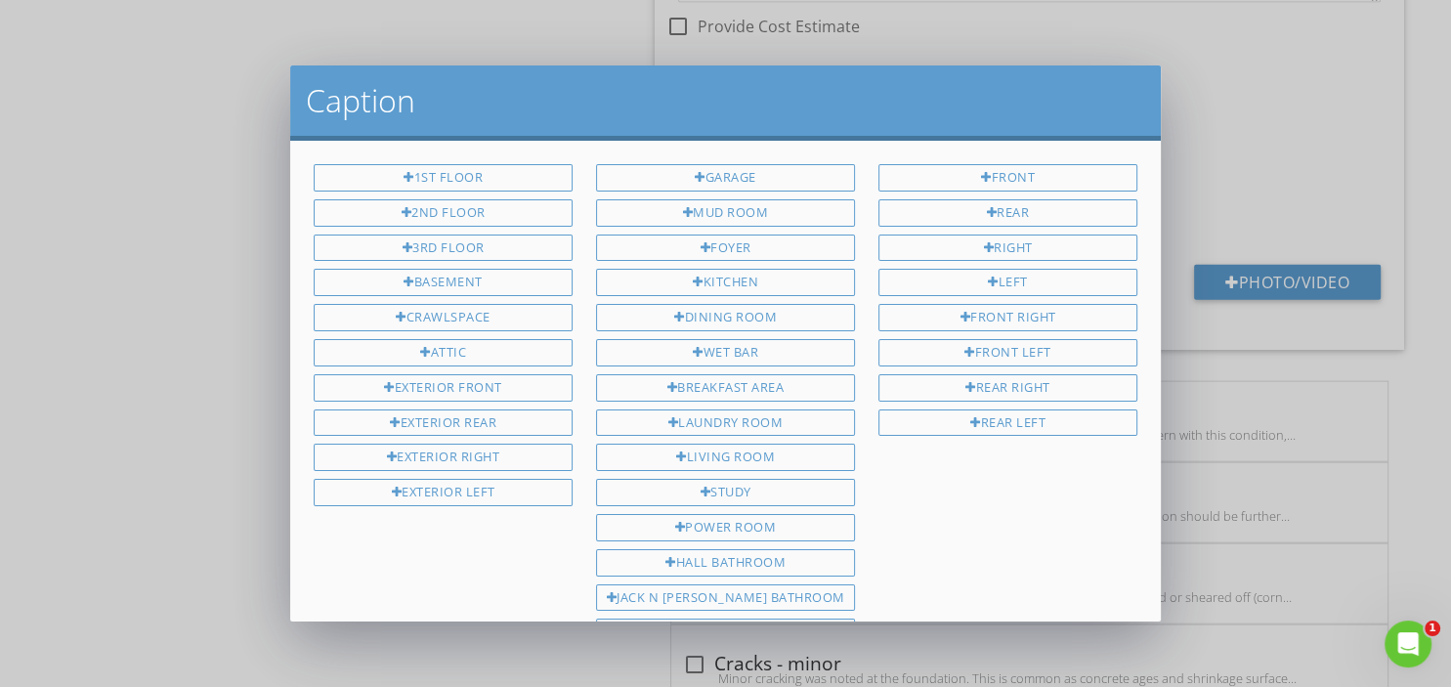
scroll to position [443, 0]
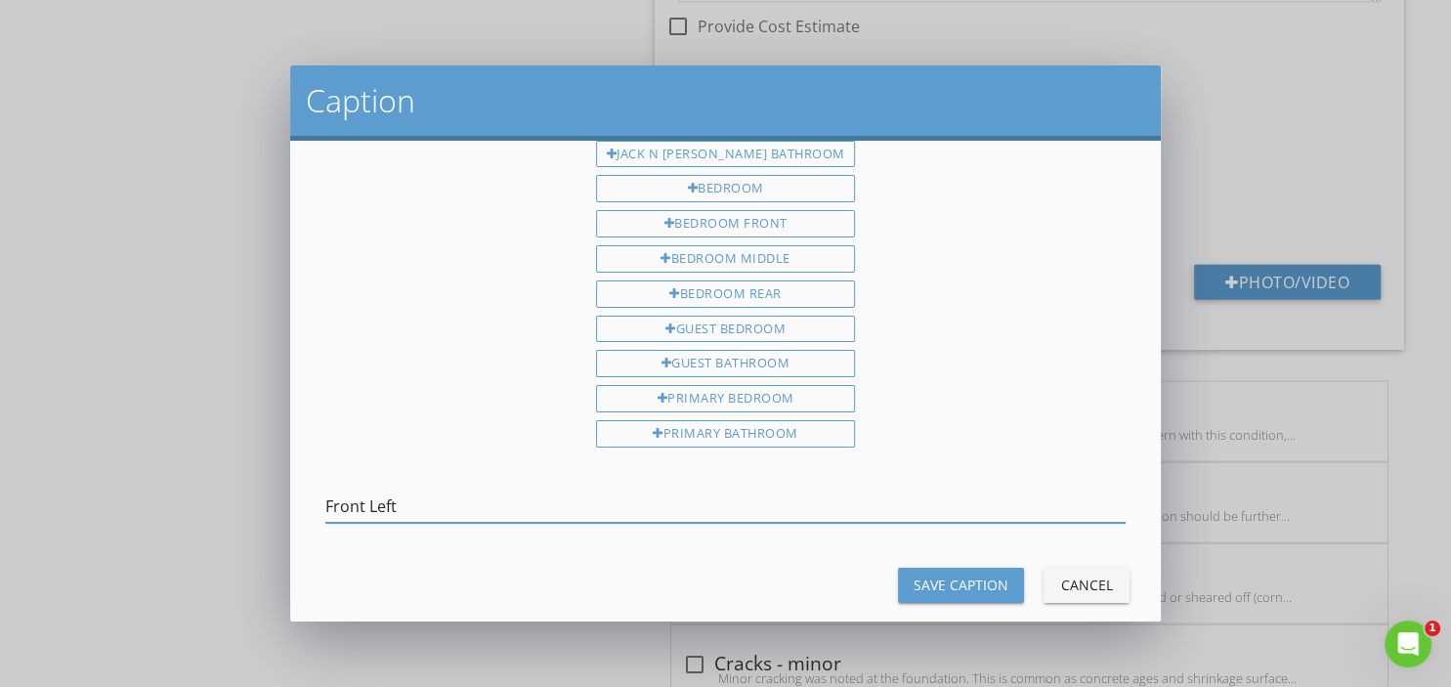
type input "Front Left"
click at [961, 574] on div "Save Caption" at bounding box center [960, 584] width 95 height 21
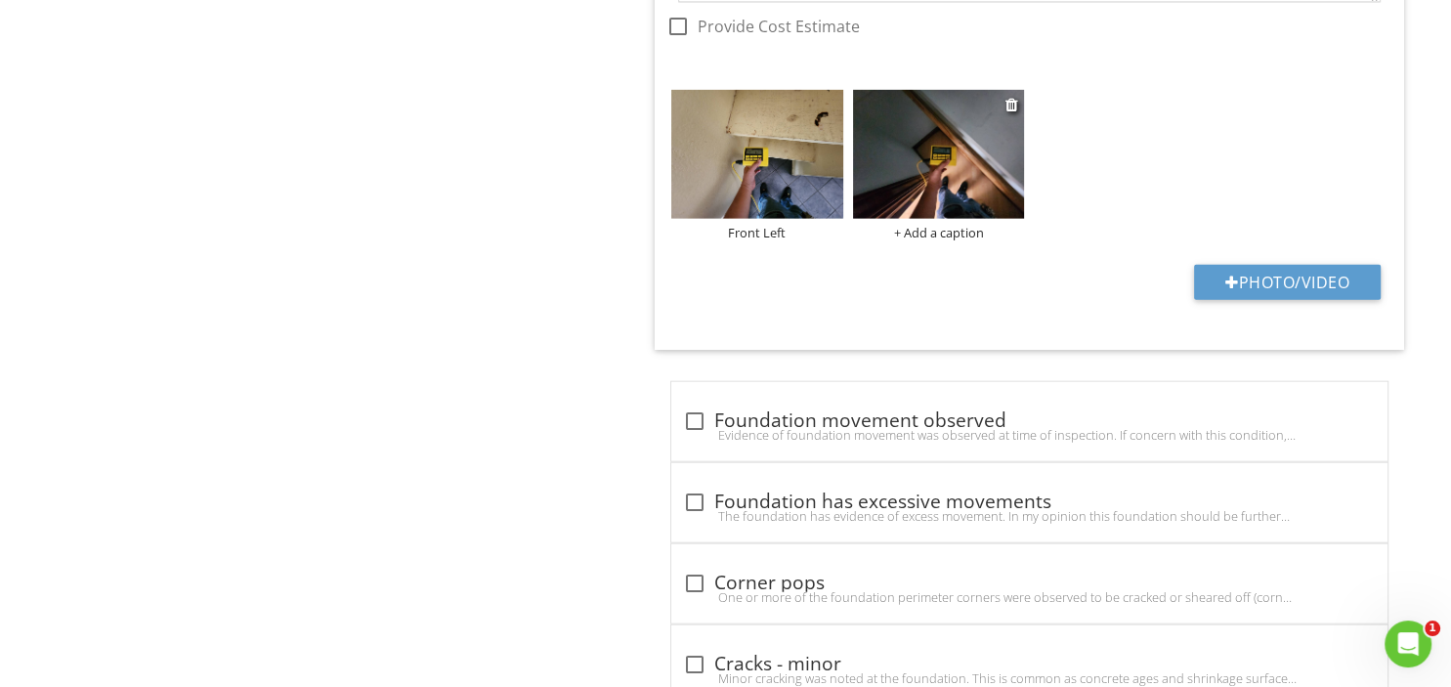
click at [933, 225] on div "+ Add a caption" at bounding box center [939, 233] width 172 height 16
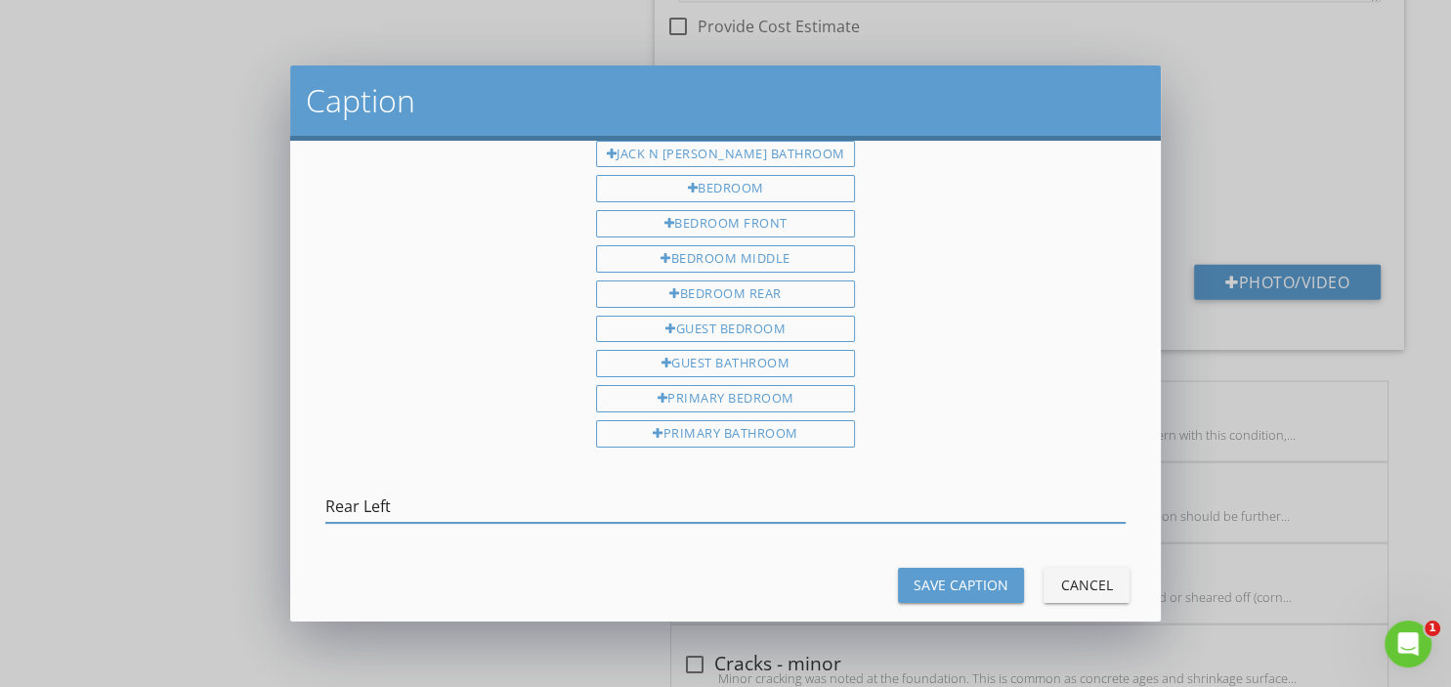
type input "Rear Left"
click at [983, 574] on div "Save Caption" at bounding box center [960, 584] width 95 height 21
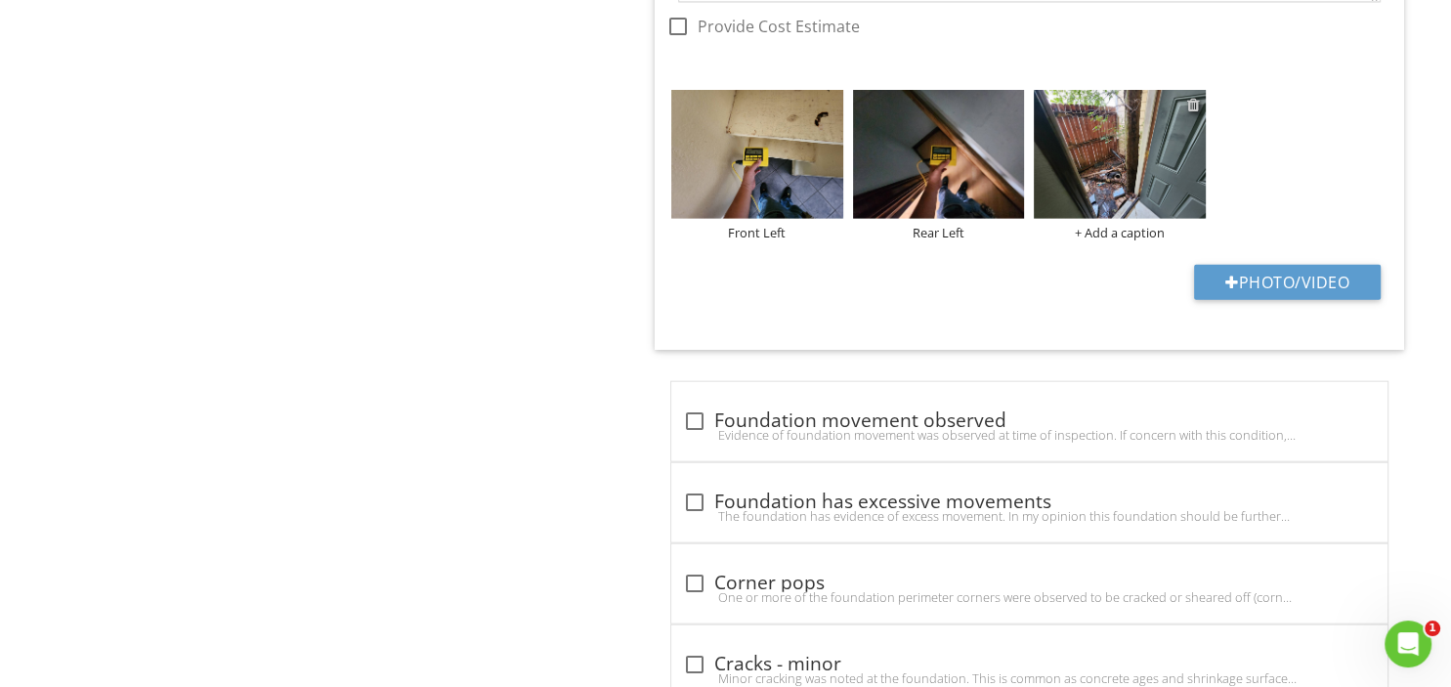
click at [1194, 97] on div at bounding box center [1193, 105] width 13 height 16
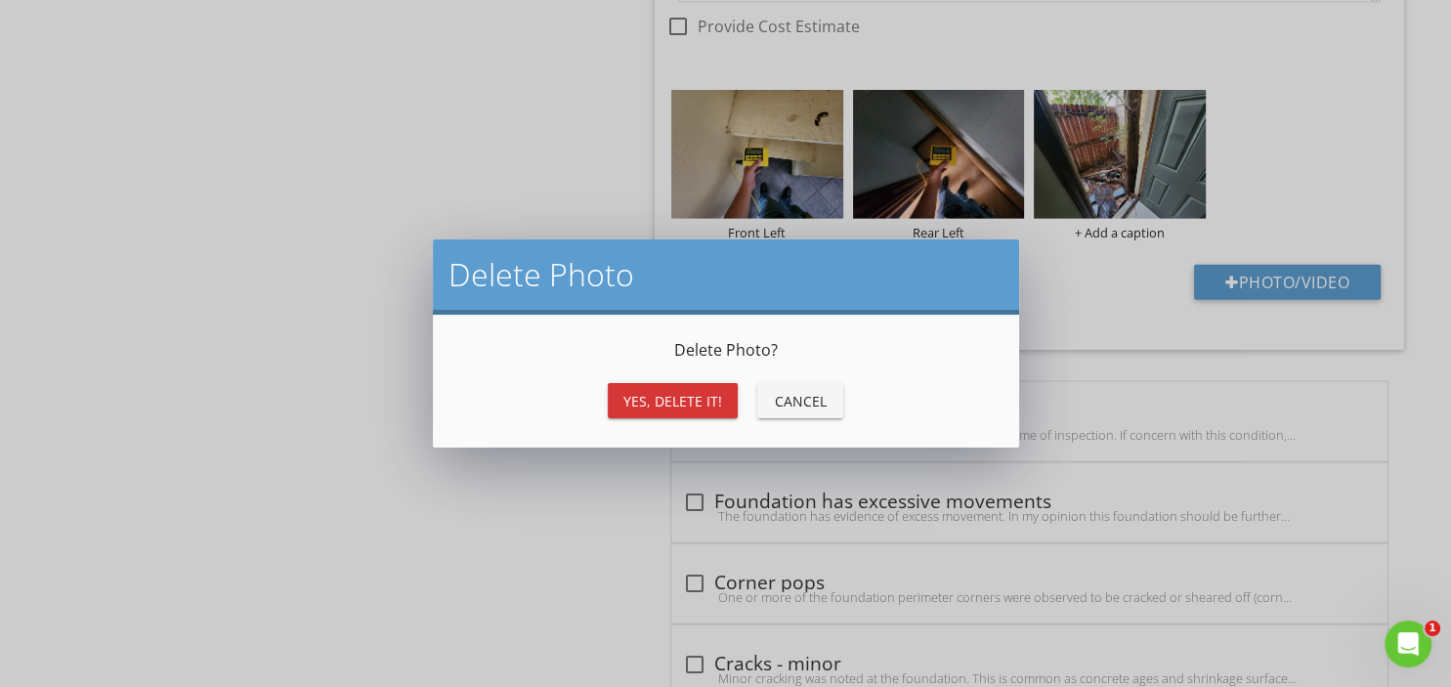
click at [688, 401] on div "Yes, Delete it!" at bounding box center [672, 401] width 99 height 21
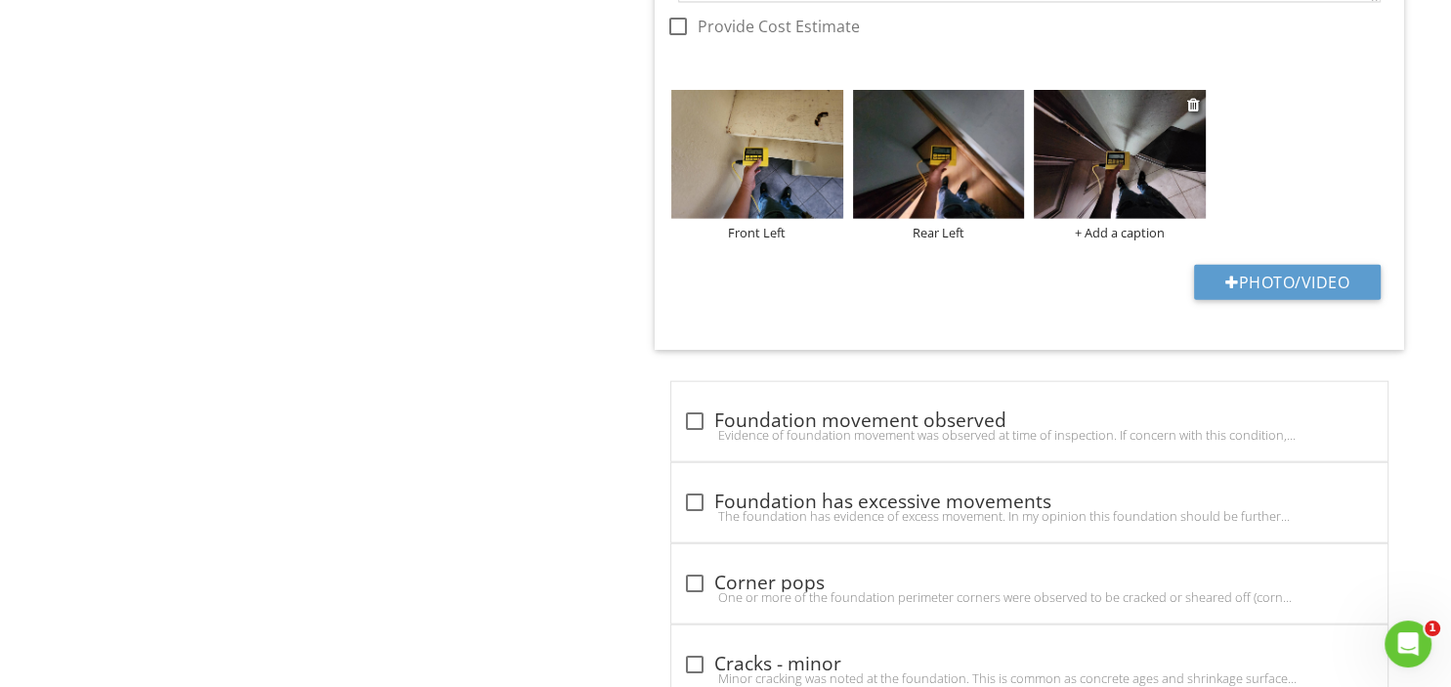
click at [1110, 225] on div "+ Add a caption" at bounding box center [1120, 233] width 172 height 16
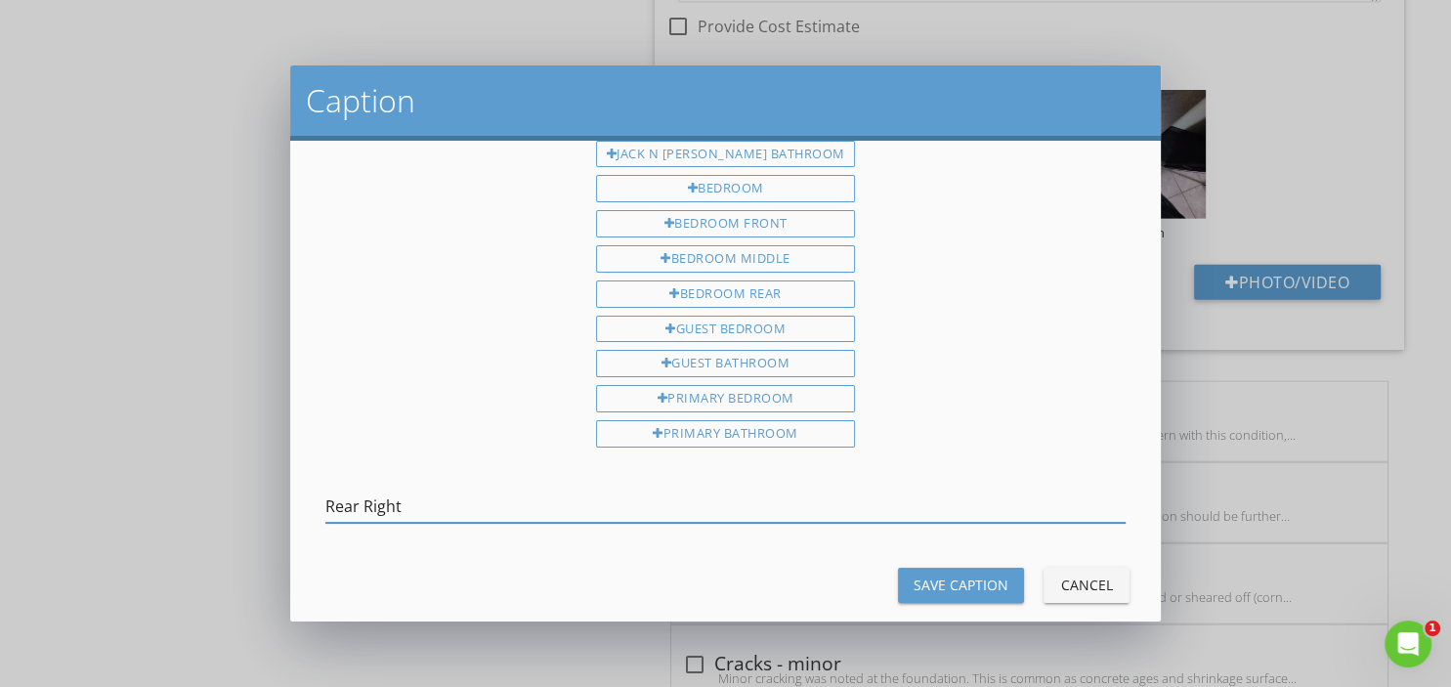
click at [344, 490] on input "Rear Right" at bounding box center [725, 506] width 800 height 32
click at [495, 490] on input "Right side- master" at bounding box center [725, 506] width 800 height 32
type input "Right side- master bathroom"
click at [910, 568] on button "Save Caption" at bounding box center [961, 585] width 126 height 35
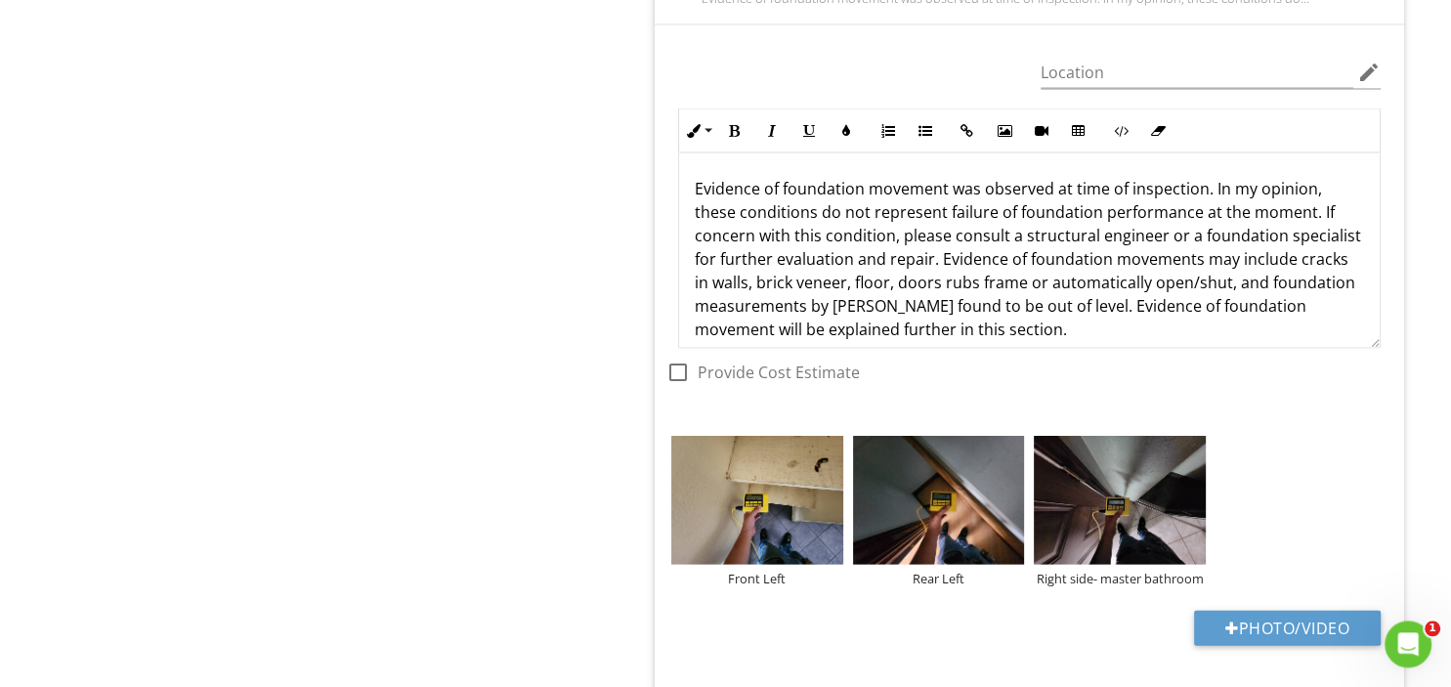
scroll to position [4023, 0]
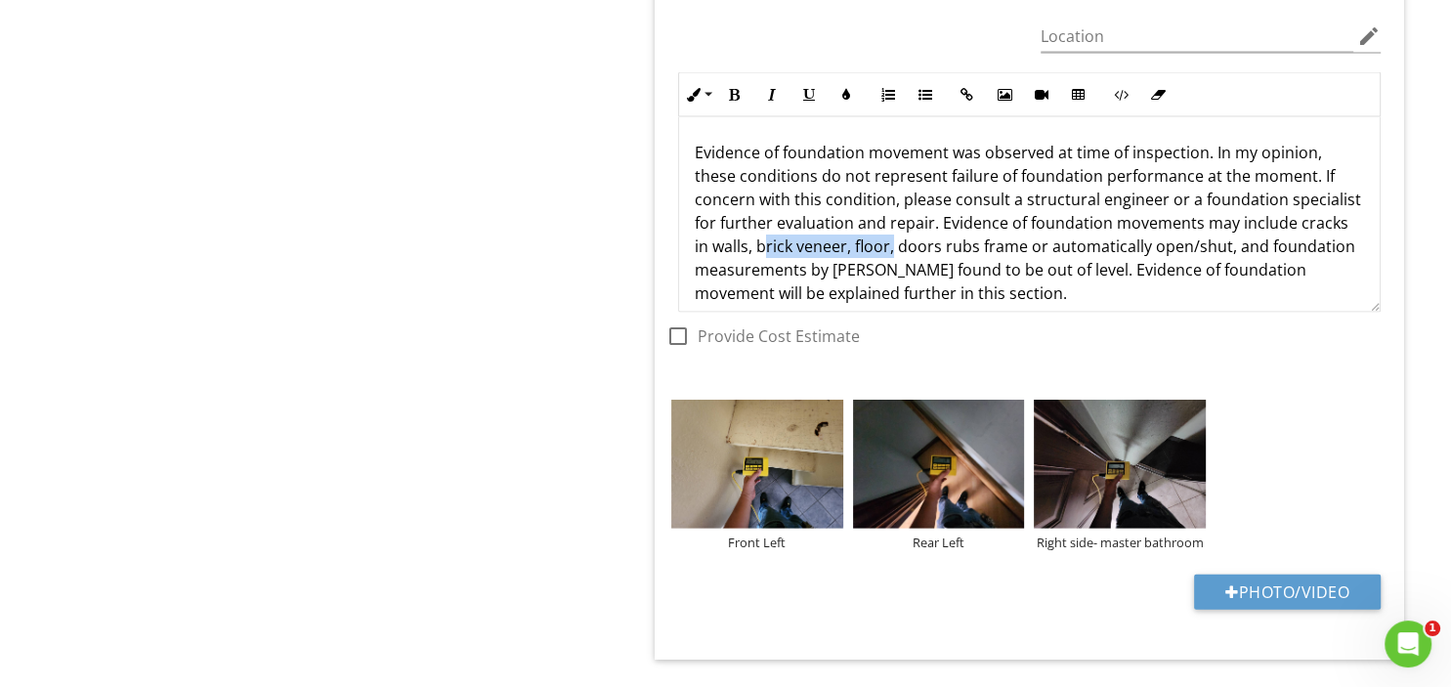
drag, startPoint x: 744, startPoint y: 226, endPoint x: 873, endPoint y: 229, distance: 129.0
click at [873, 229] on p "Evidence of foundation movement was observed at time of inspection. In my opini…" at bounding box center [1029, 223] width 669 height 164
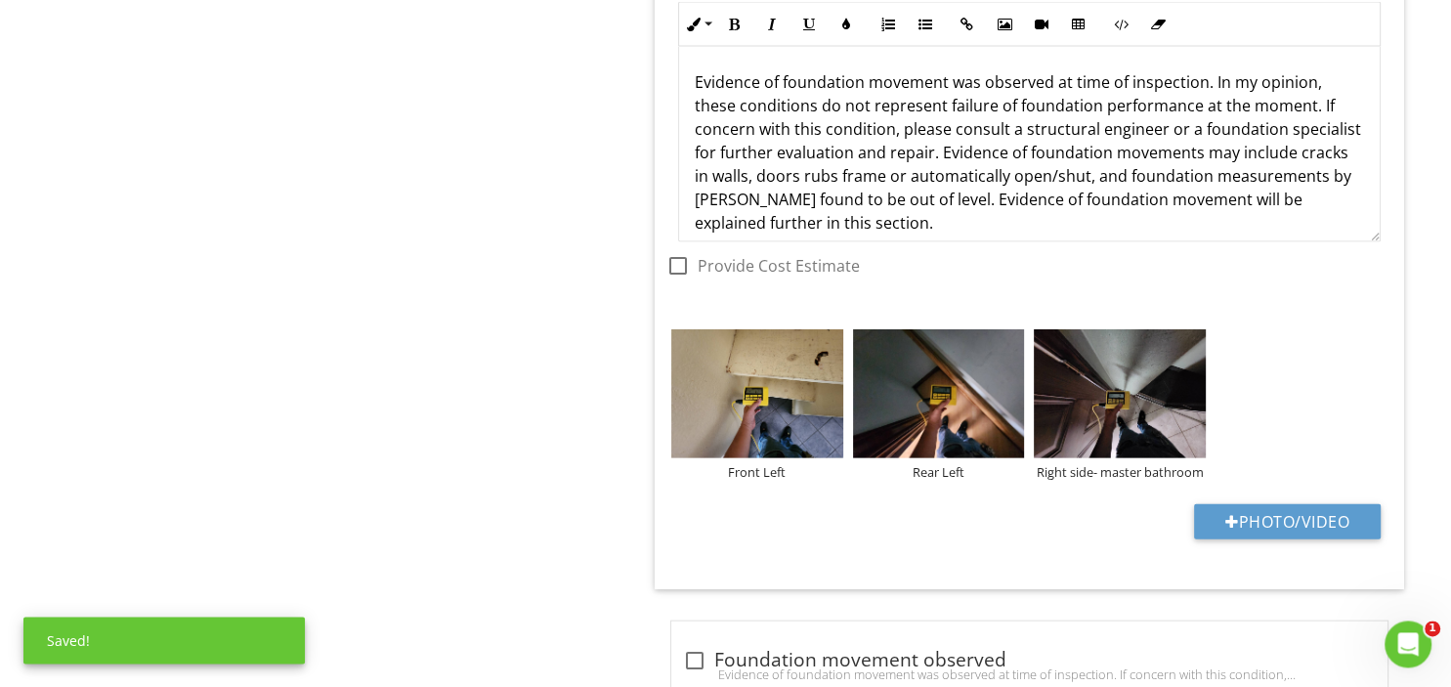
scroll to position [4126, 0]
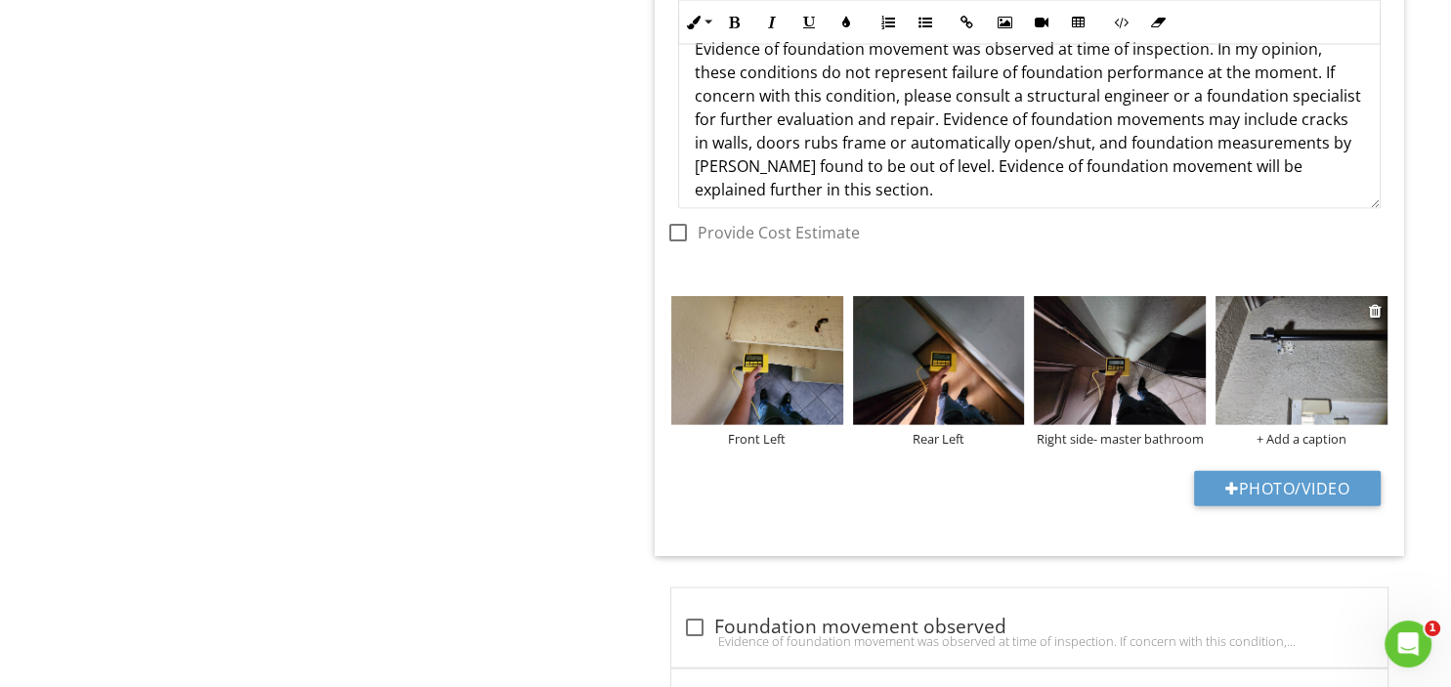
click at [1314, 377] on img at bounding box center [1301, 360] width 172 height 129
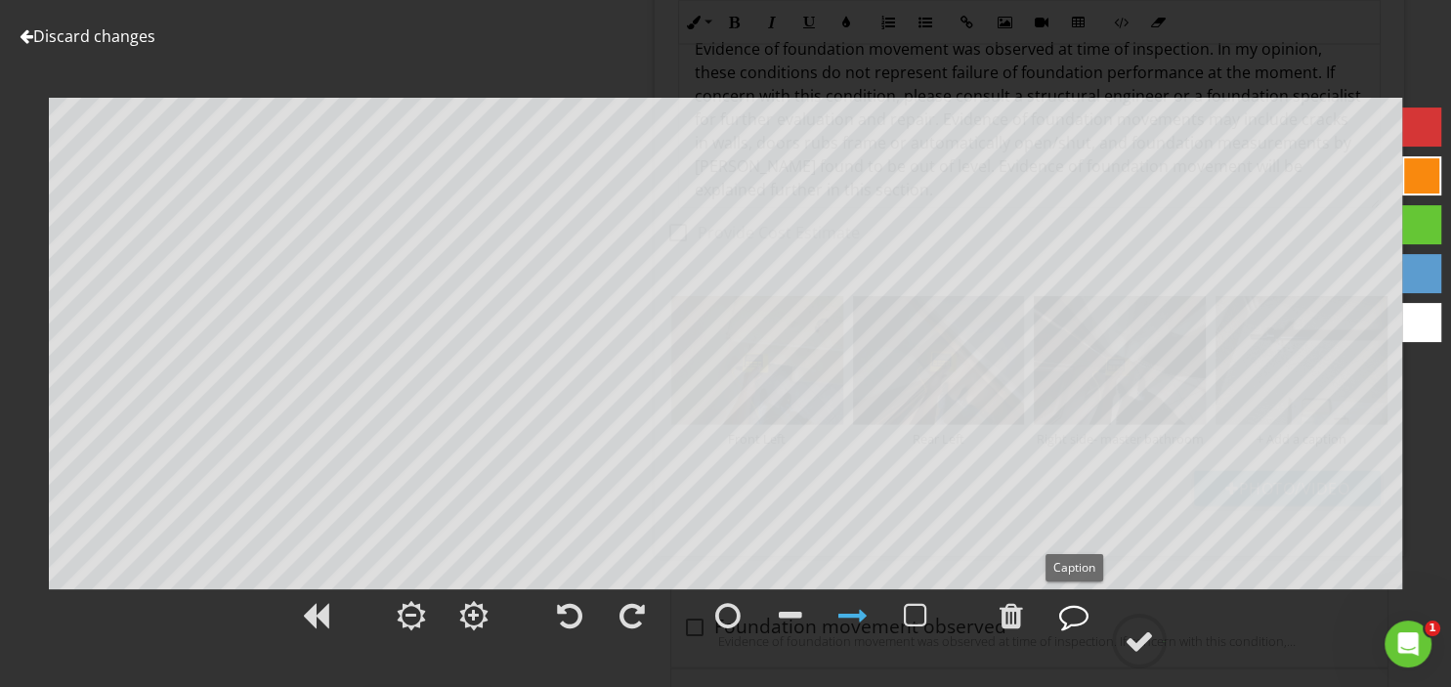
click at [1075, 616] on div at bounding box center [1073, 615] width 29 height 29
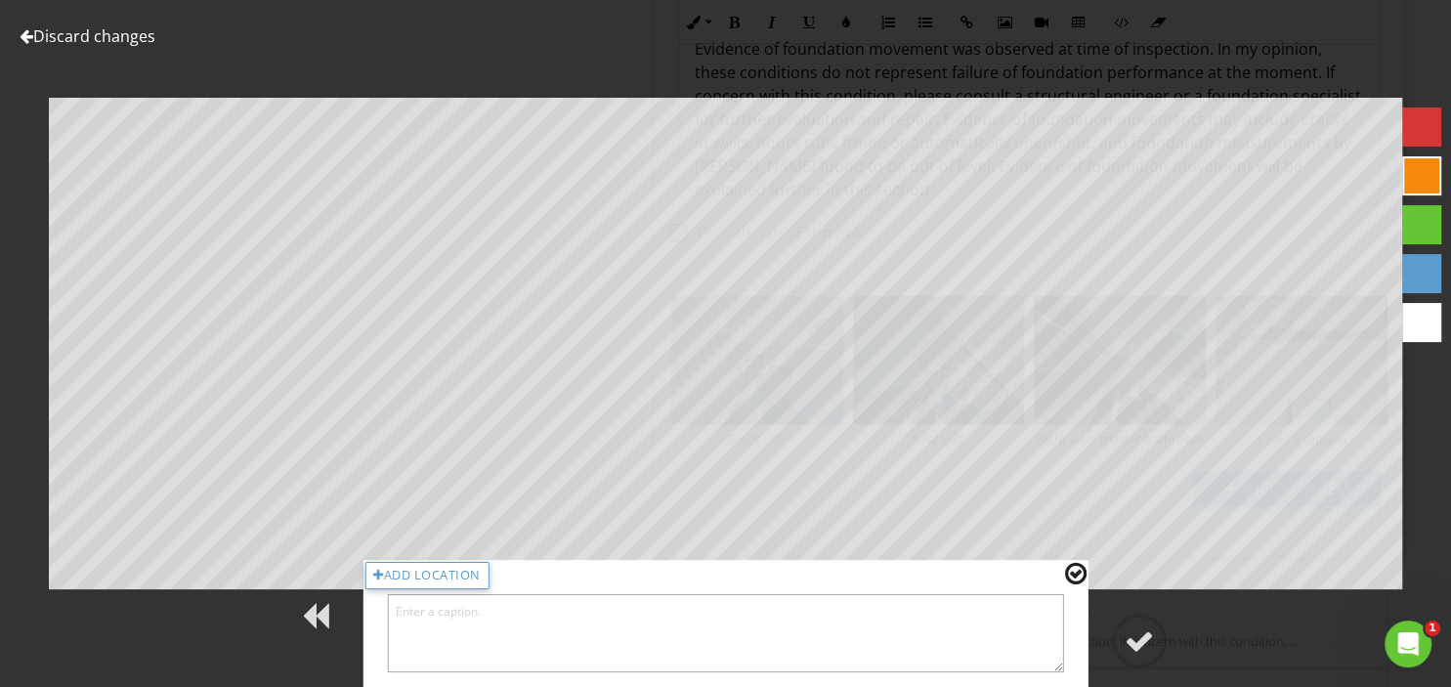
click at [947, 614] on textarea at bounding box center [725, 633] width 677 height 78
type textarea "Living room"
click at [1134, 630] on div at bounding box center [1138, 640] width 29 height 29
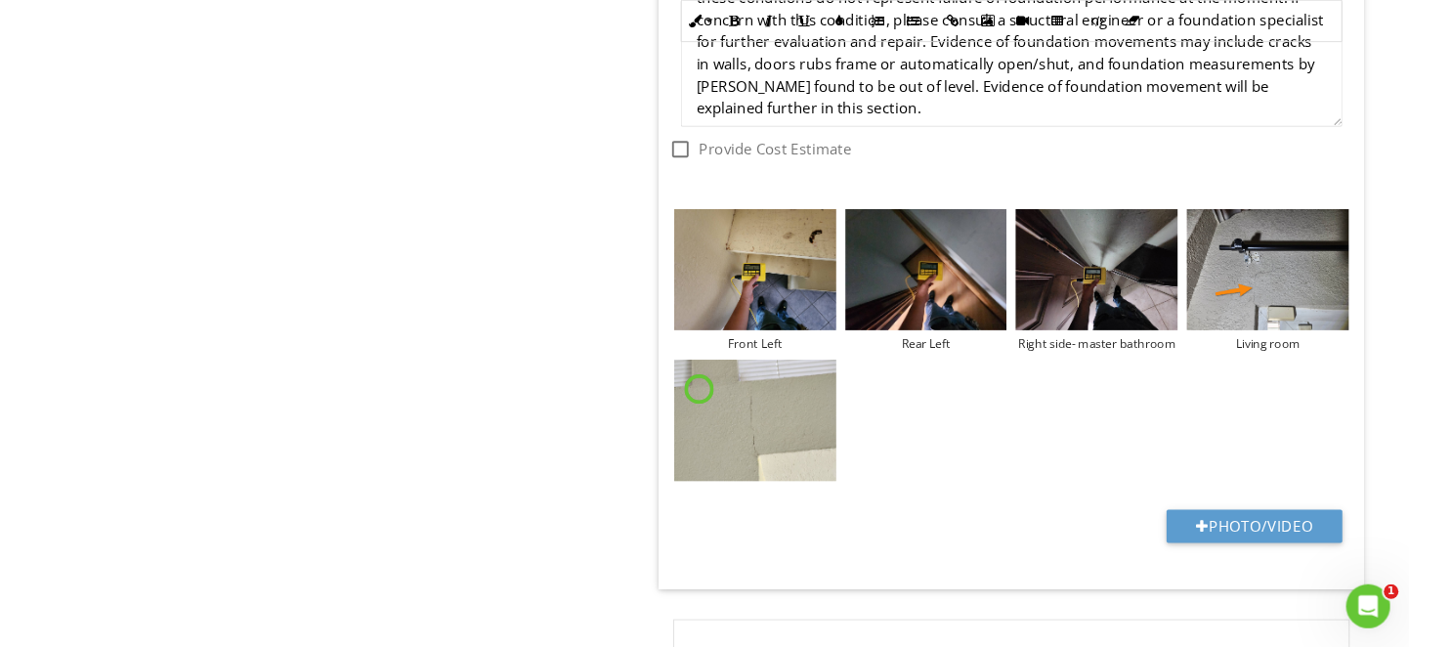
scroll to position [4229, 0]
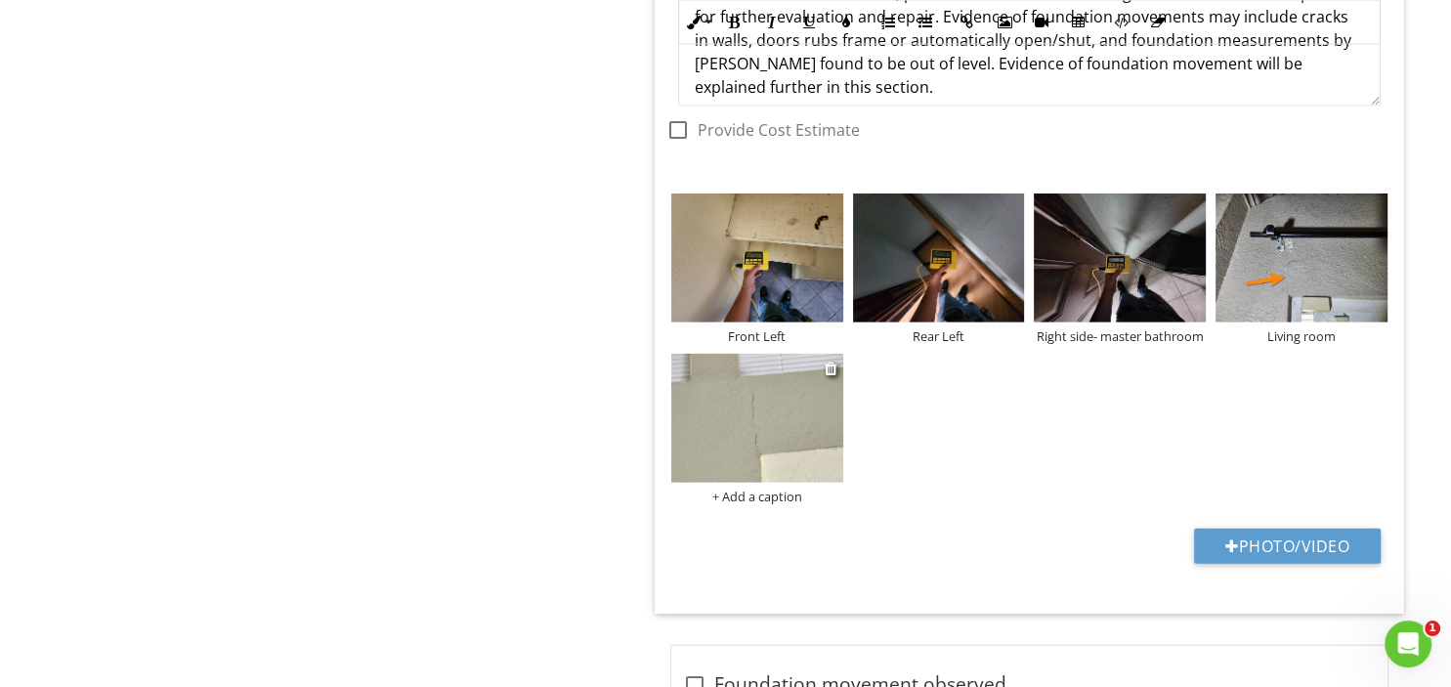
click at [766, 417] on img at bounding box center [757, 418] width 172 height 129
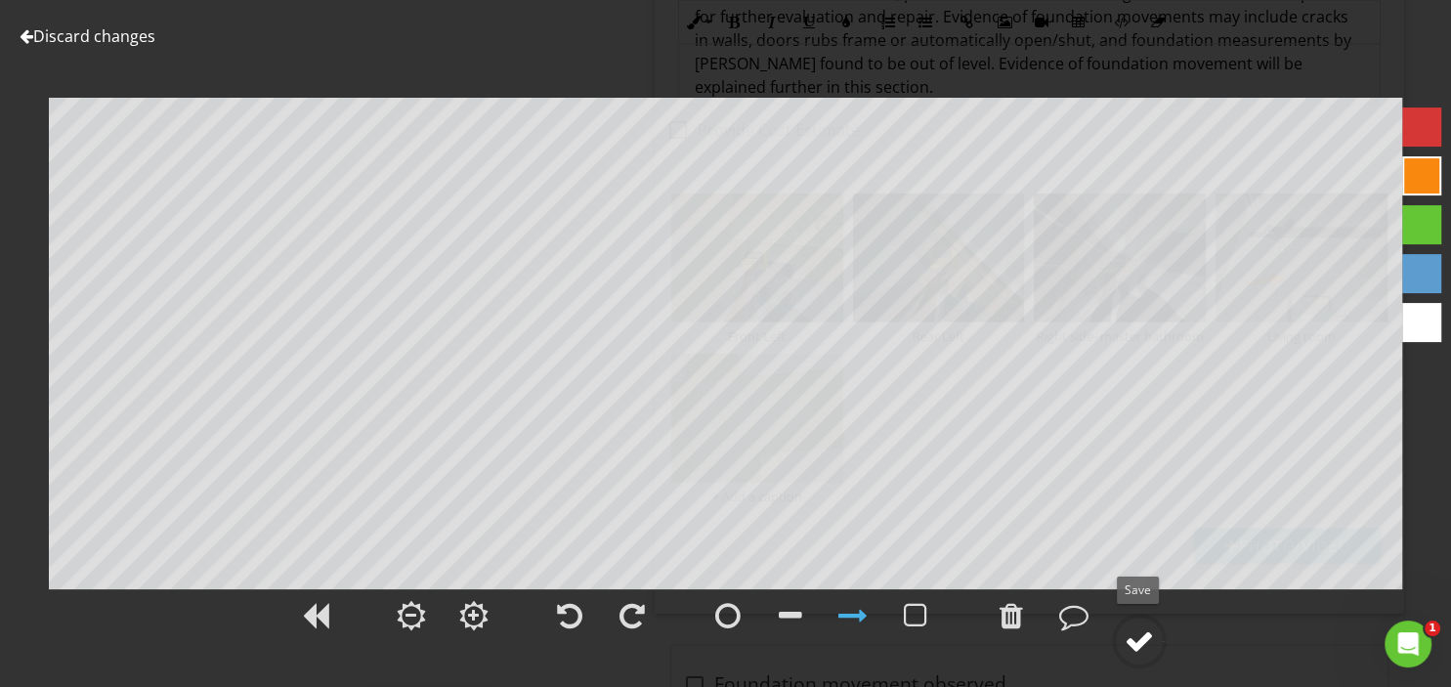
click at [1143, 648] on div at bounding box center [1138, 640] width 29 height 29
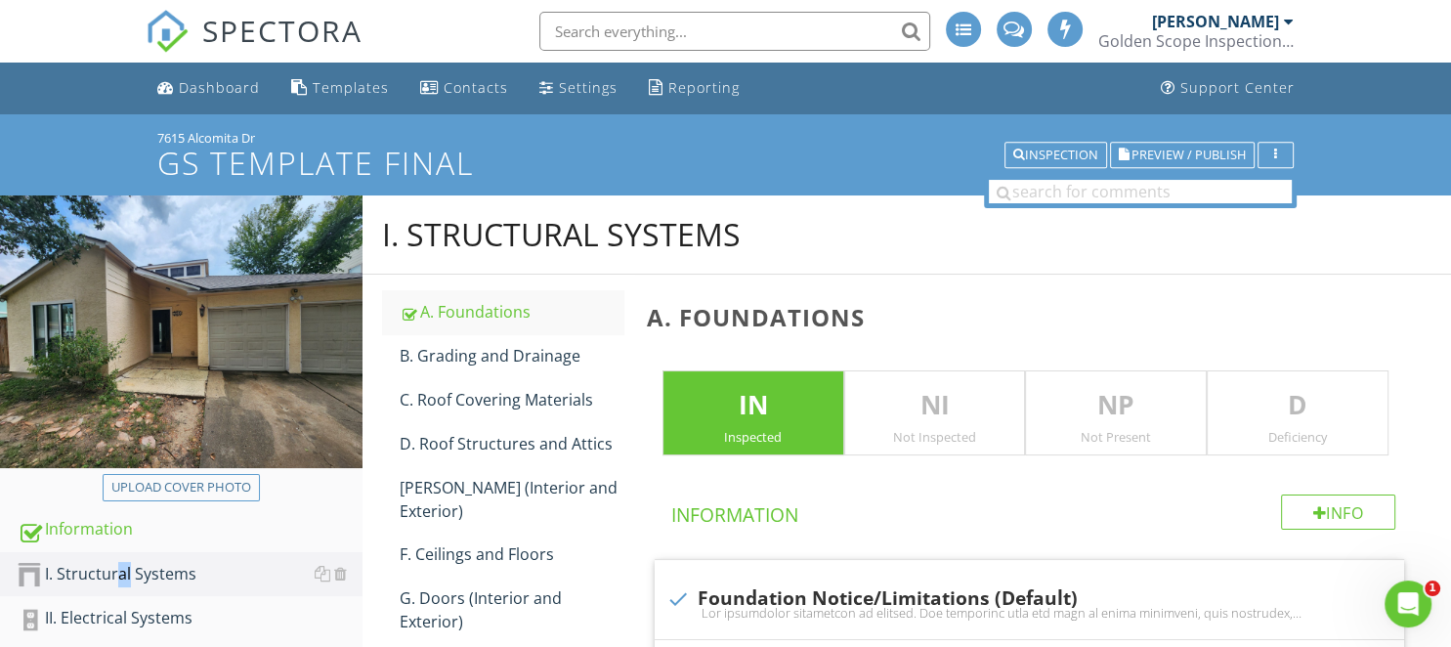
scroll to position [5455, 0]
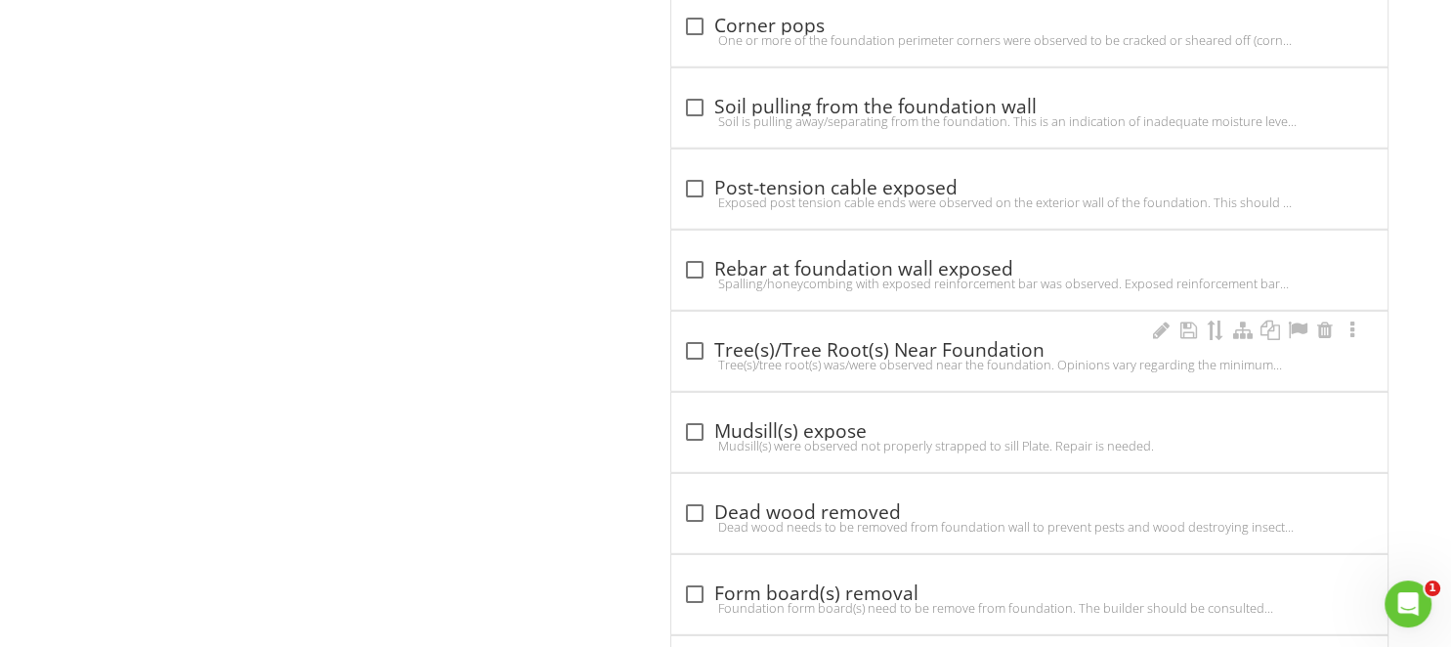
click at [752, 339] on div "check_box_outline_blank Tree(s)/Tree Root(s) Near Foundation" at bounding box center [1029, 350] width 693 height 23
checkbox input "true"
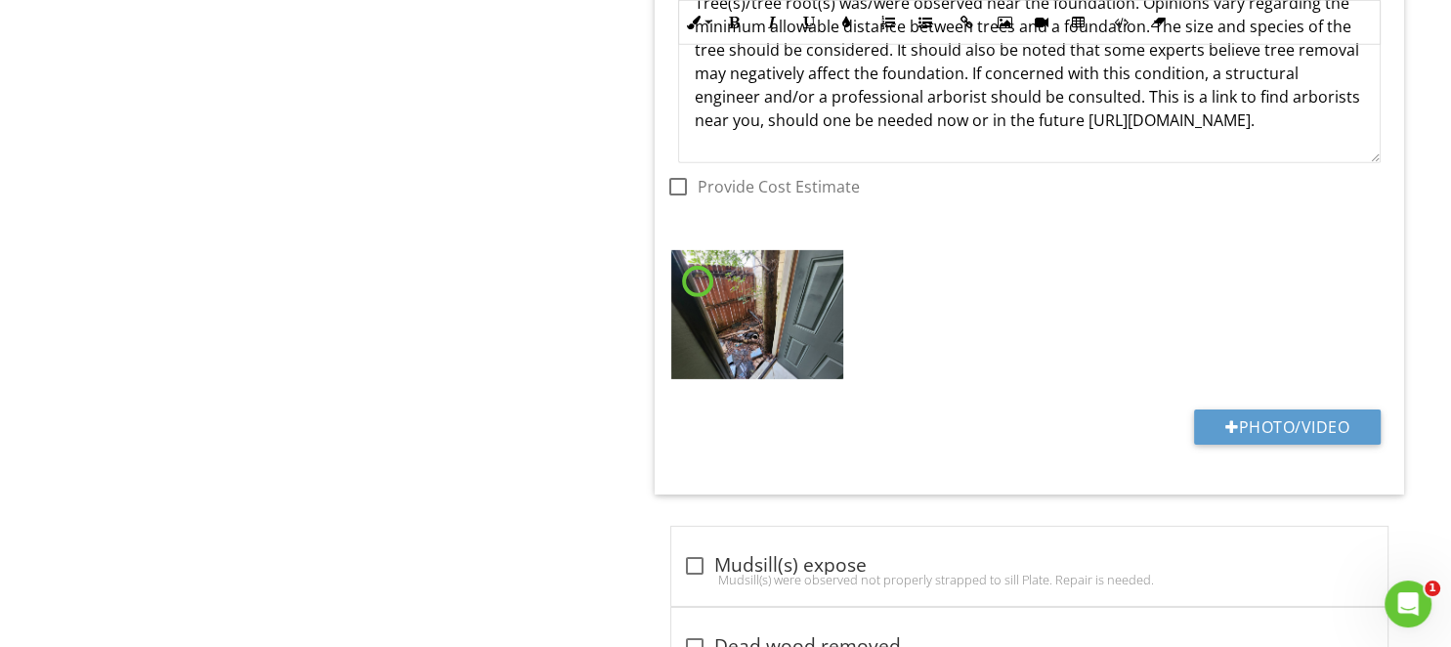
scroll to position [6073, 0]
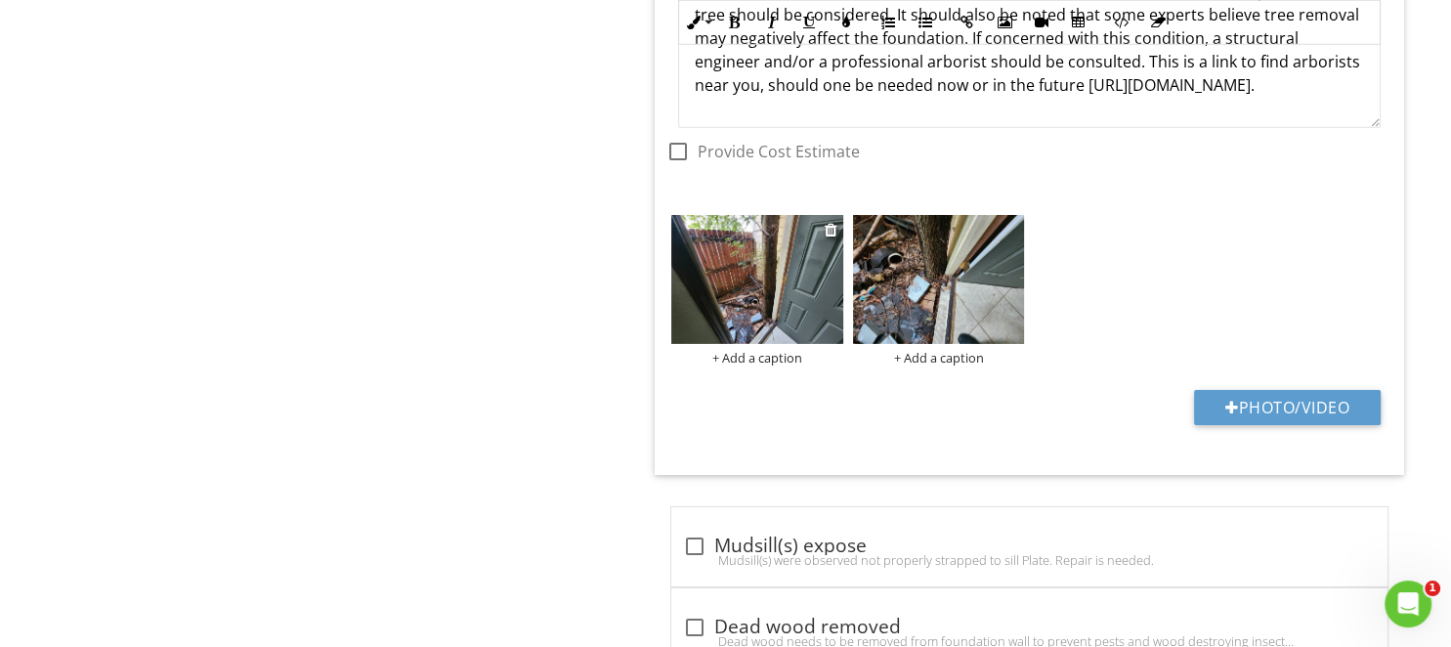
click at [742, 275] on img at bounding box center [757, 279] width 172 height 129
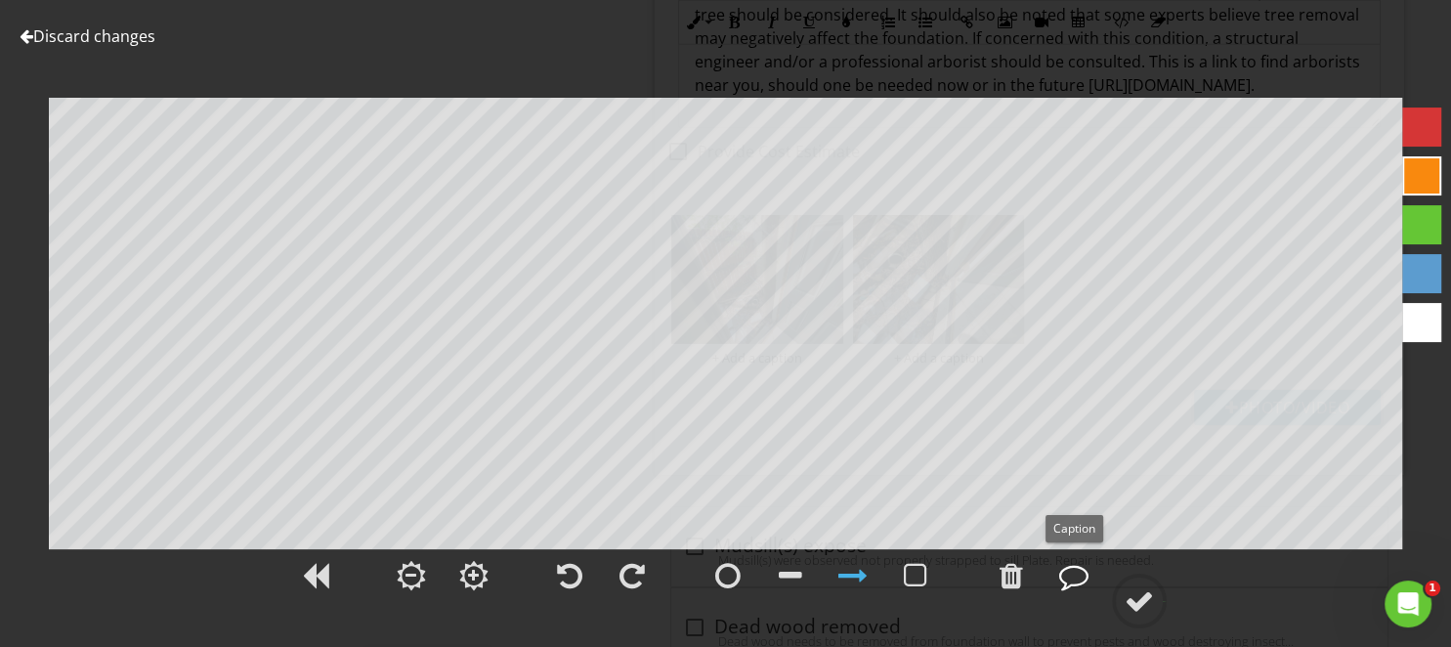
click at [1071, 579] on div at bounding box center [1073, 575] width 29 height 29
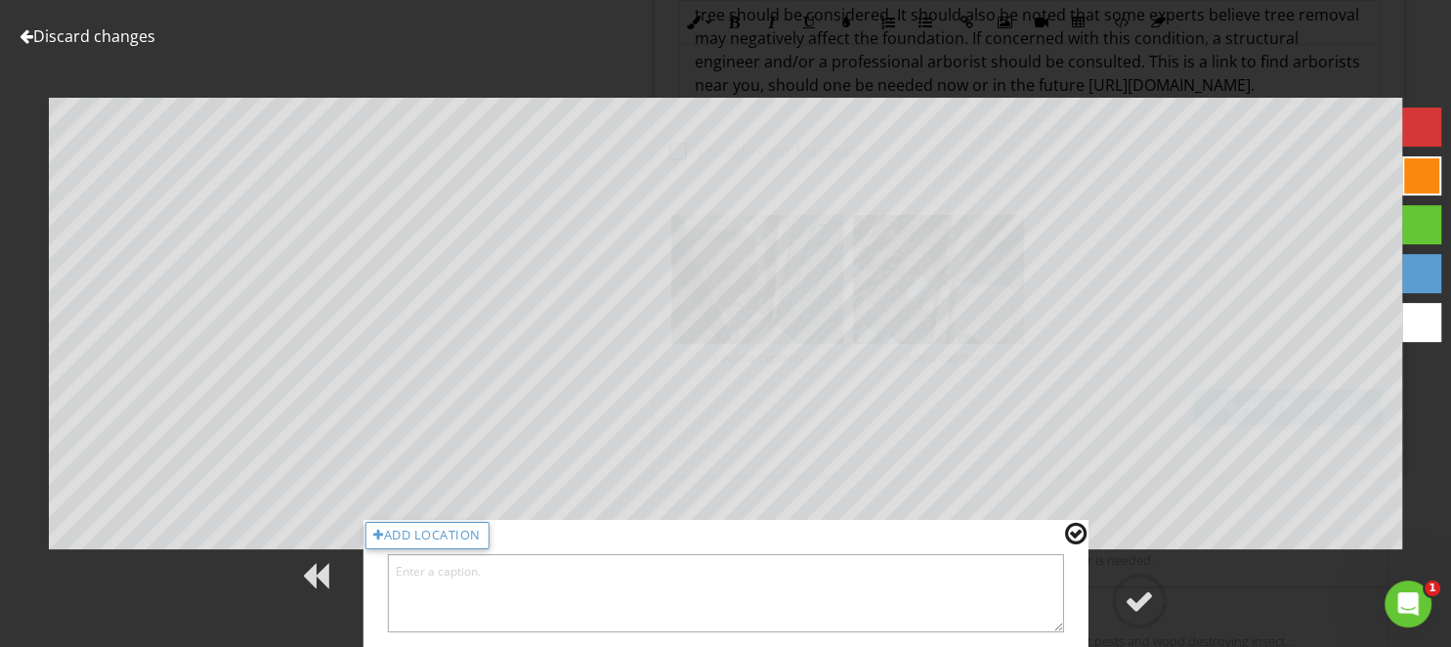
click at [876, 599] on textarea at bounding box center [725, 593] width 677 height 78
type textarea "Right side- Master bathroom"
click at [1139, 589] on div at bounding box center [1138, 600] width 29 height 29
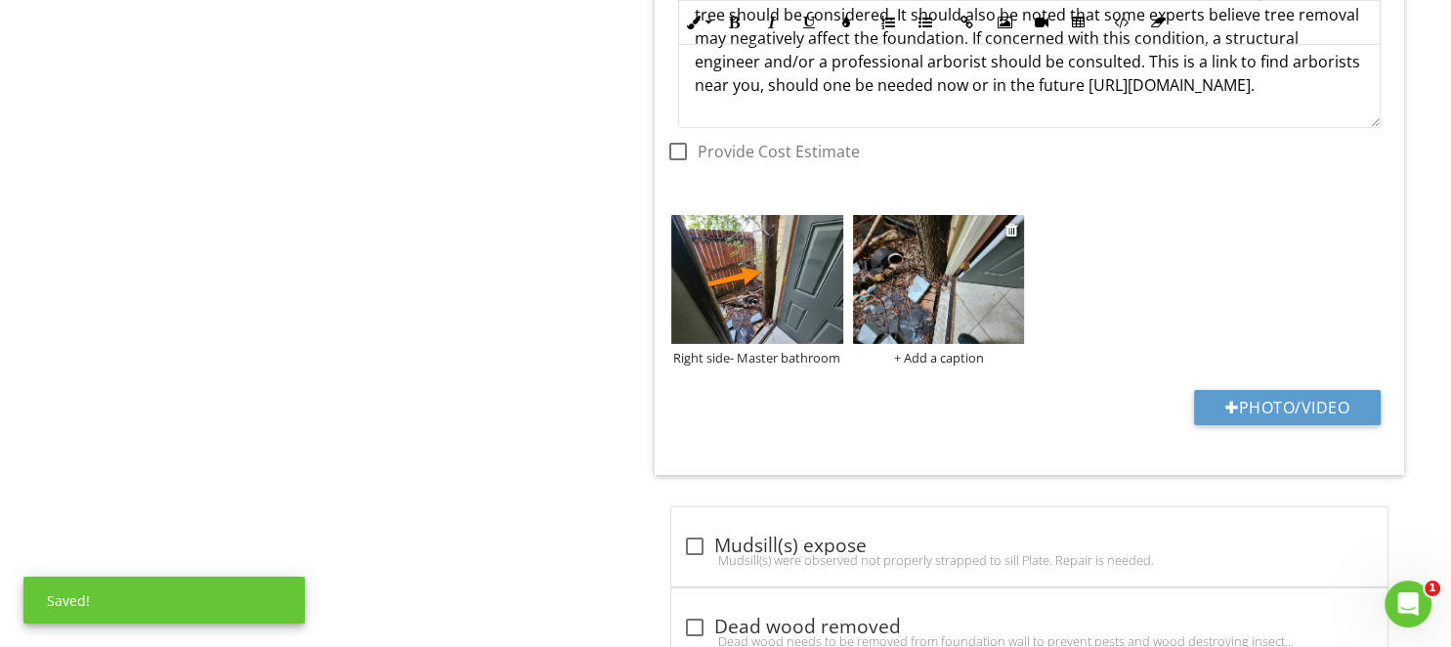
click at [905, 264] on img at bounding box center [939, 279] width 172 height 129
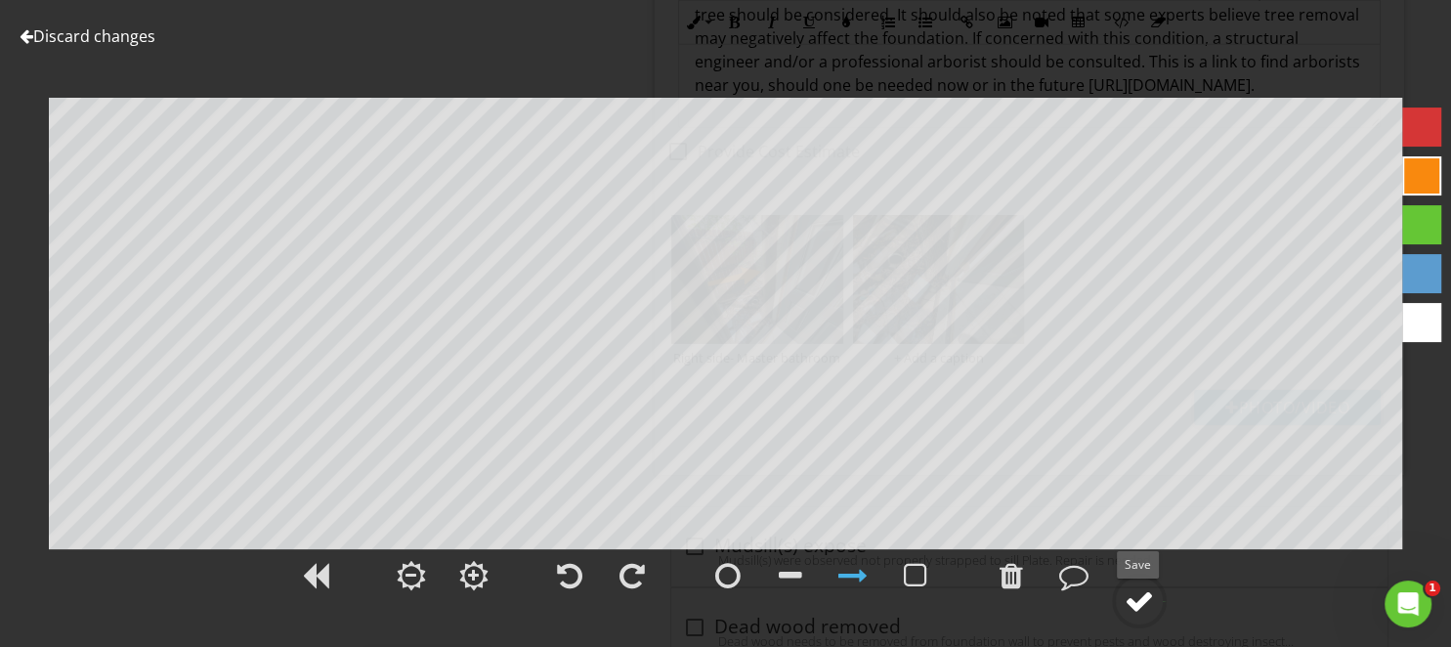
click at [1151, 615] on div at bounding box center [1138, 600] width 29 height 29
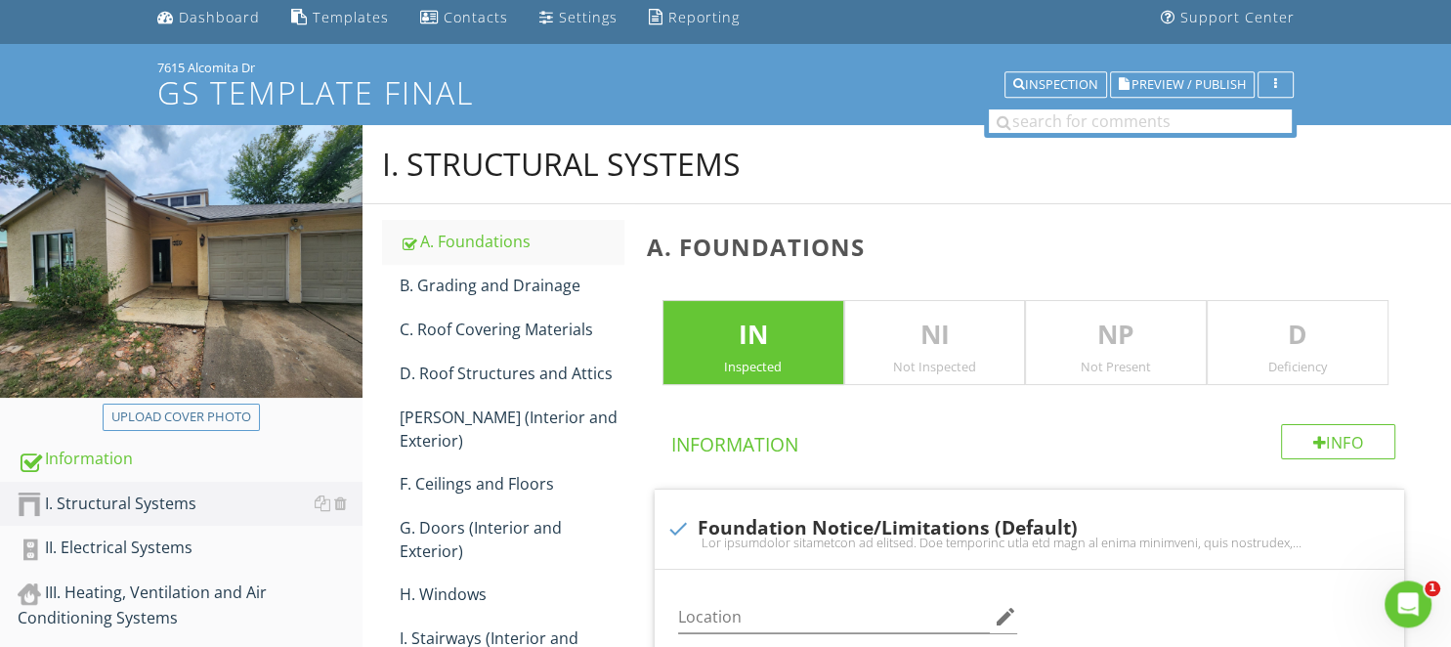
scroll to position [0, 0]
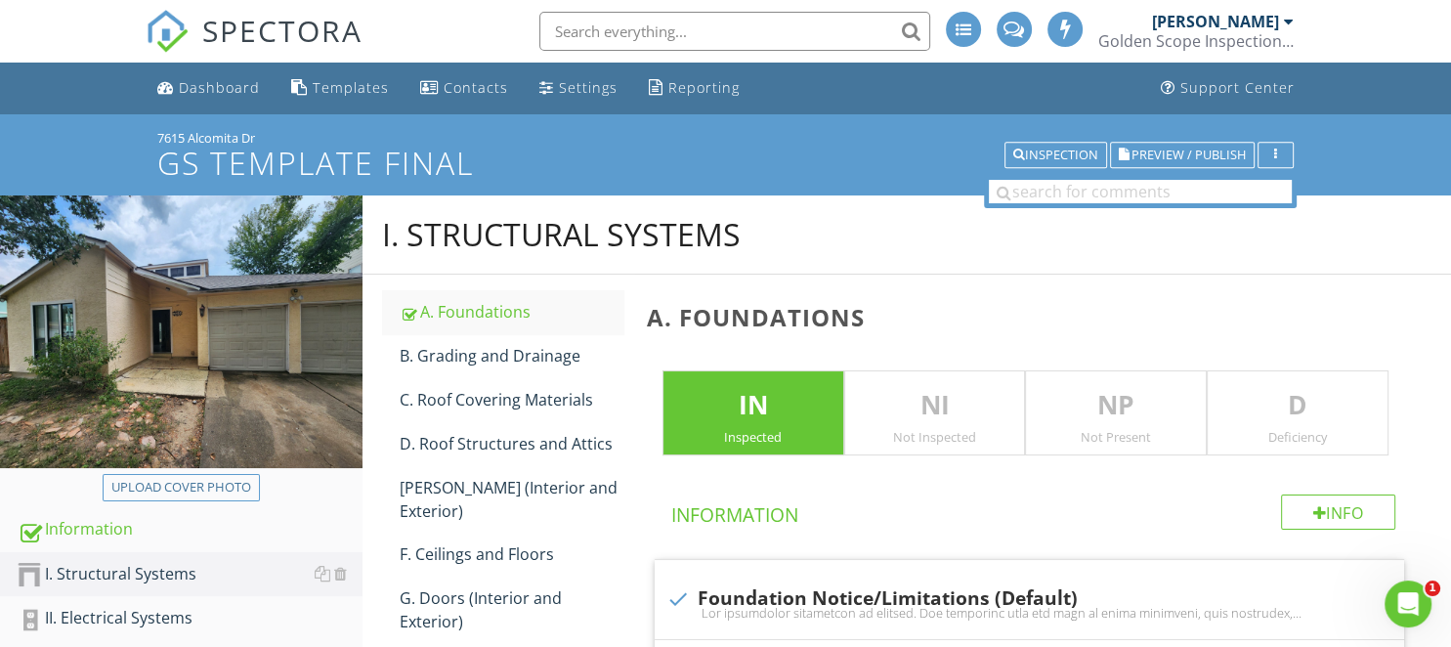
click at [1250, 398] on p "D" at bounding box center [1297, 405] width 180 height 39
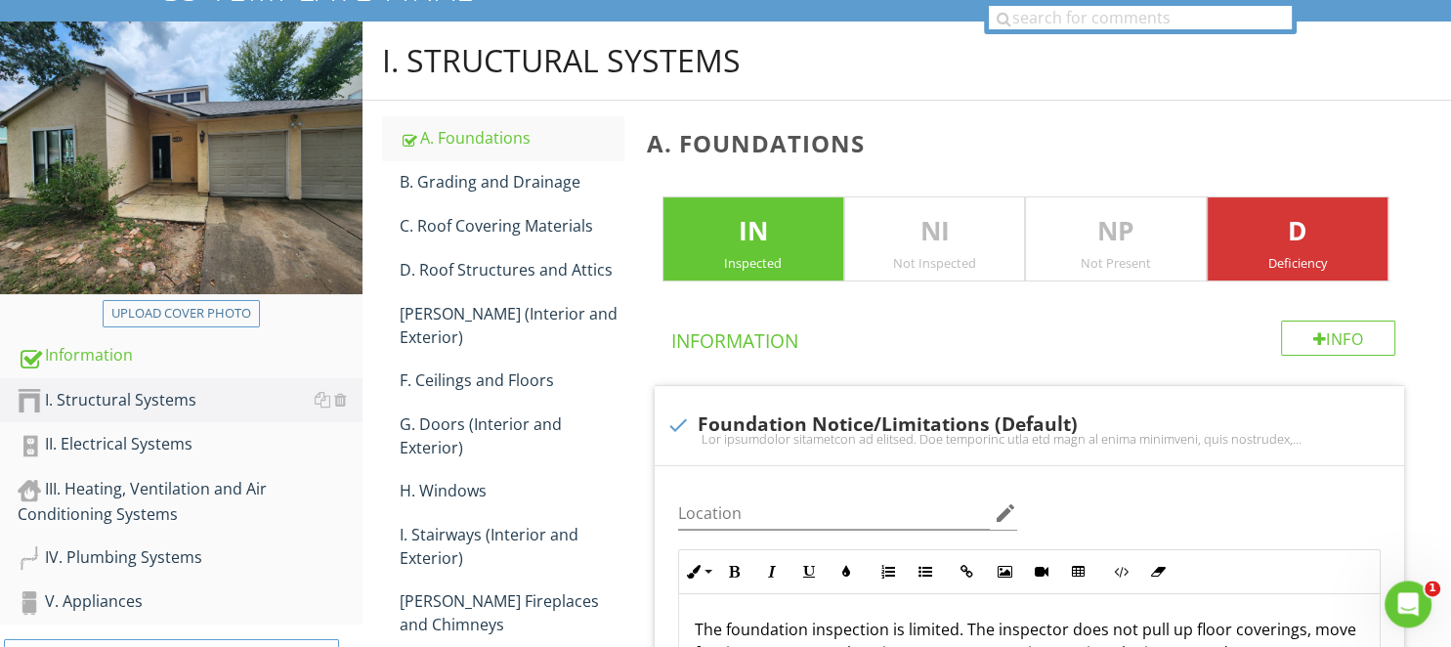
scroll to position [55, 0]
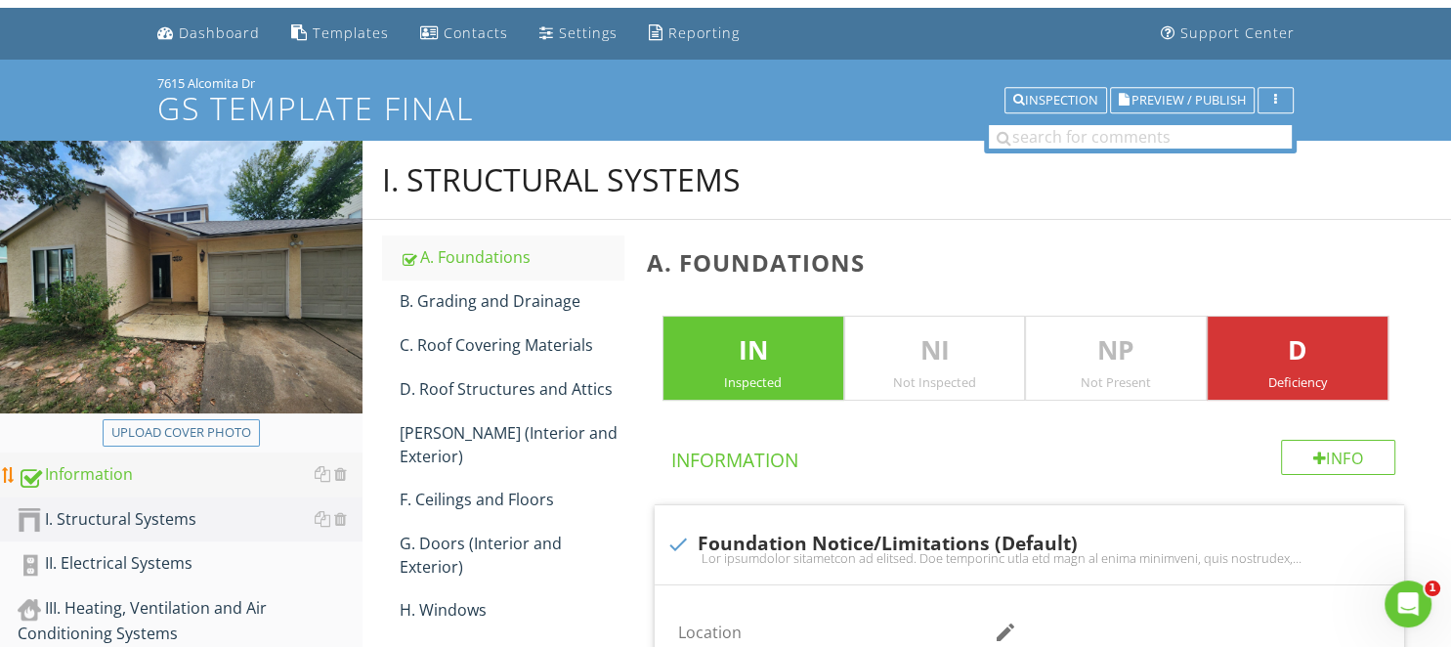
click at [88, 477] on div "Information" at bounding box center [190, 474] width 345 height 25
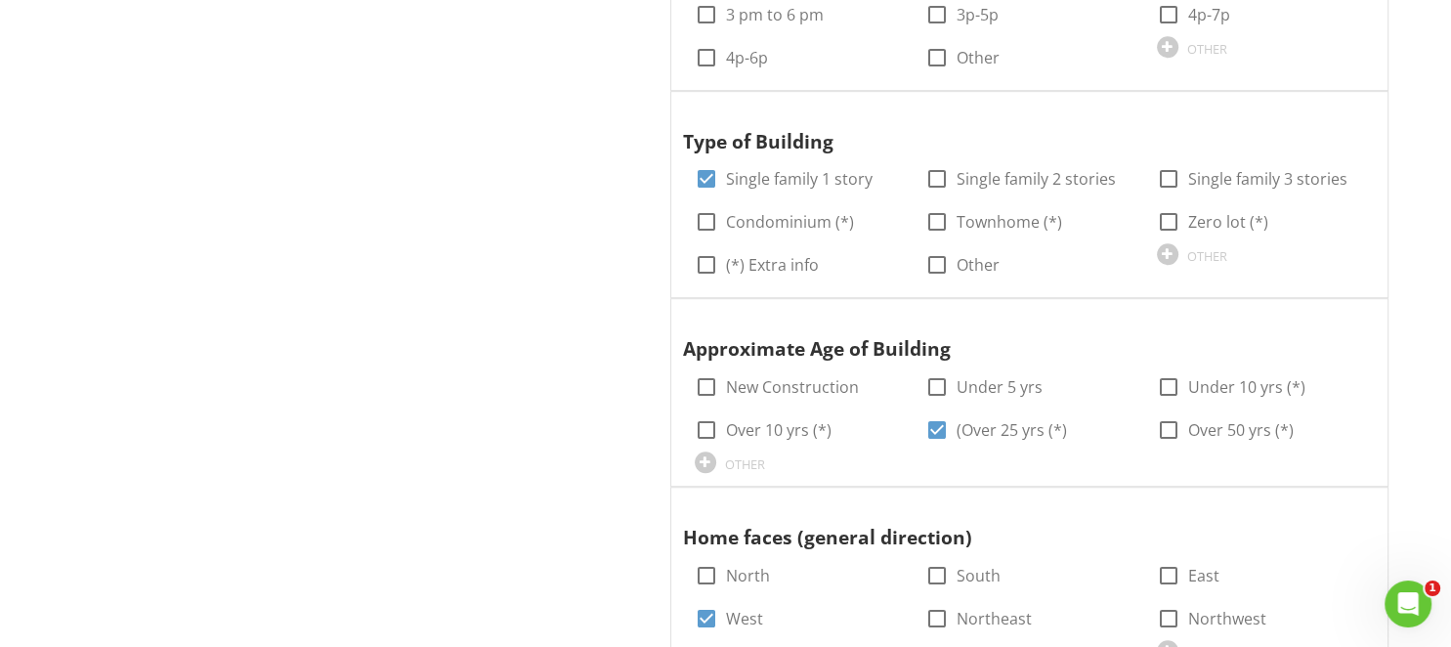
scroll to position [1293, 0]
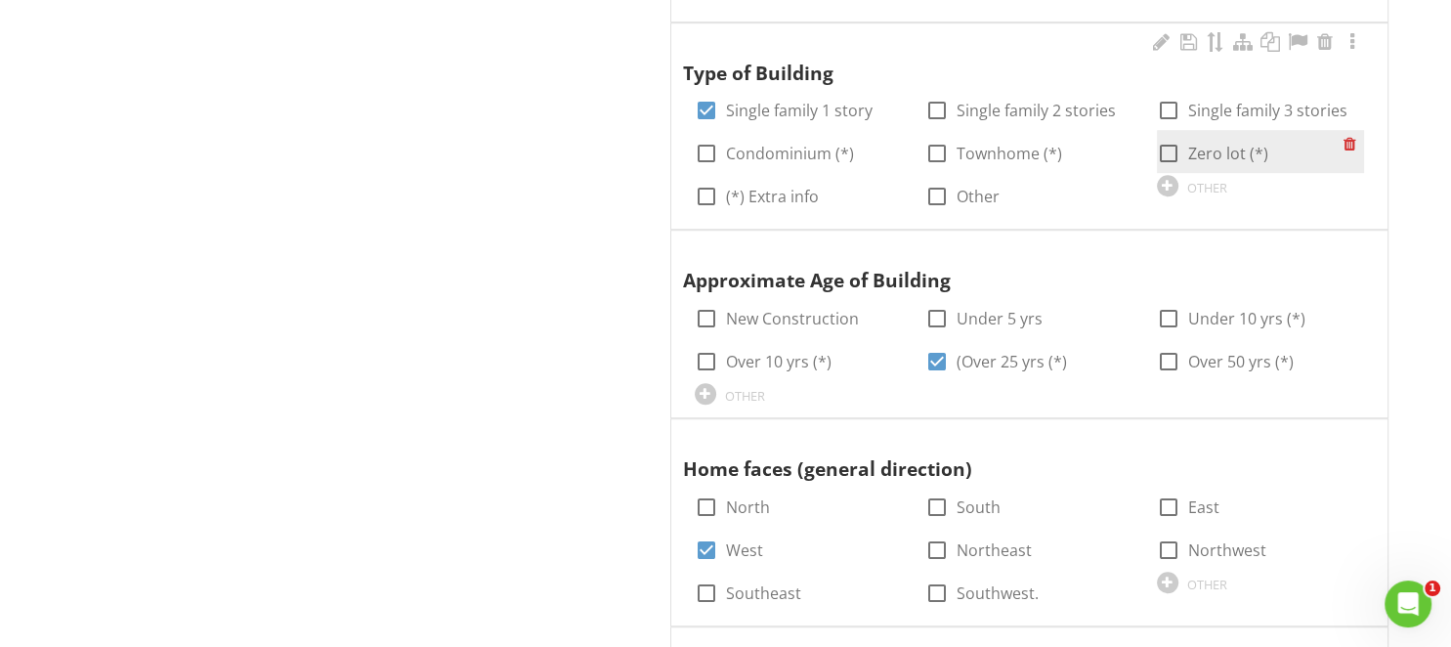
click at [1164, 151] on div at bounding box center [1168, 153] width 33 height 33
checkbox input "true"
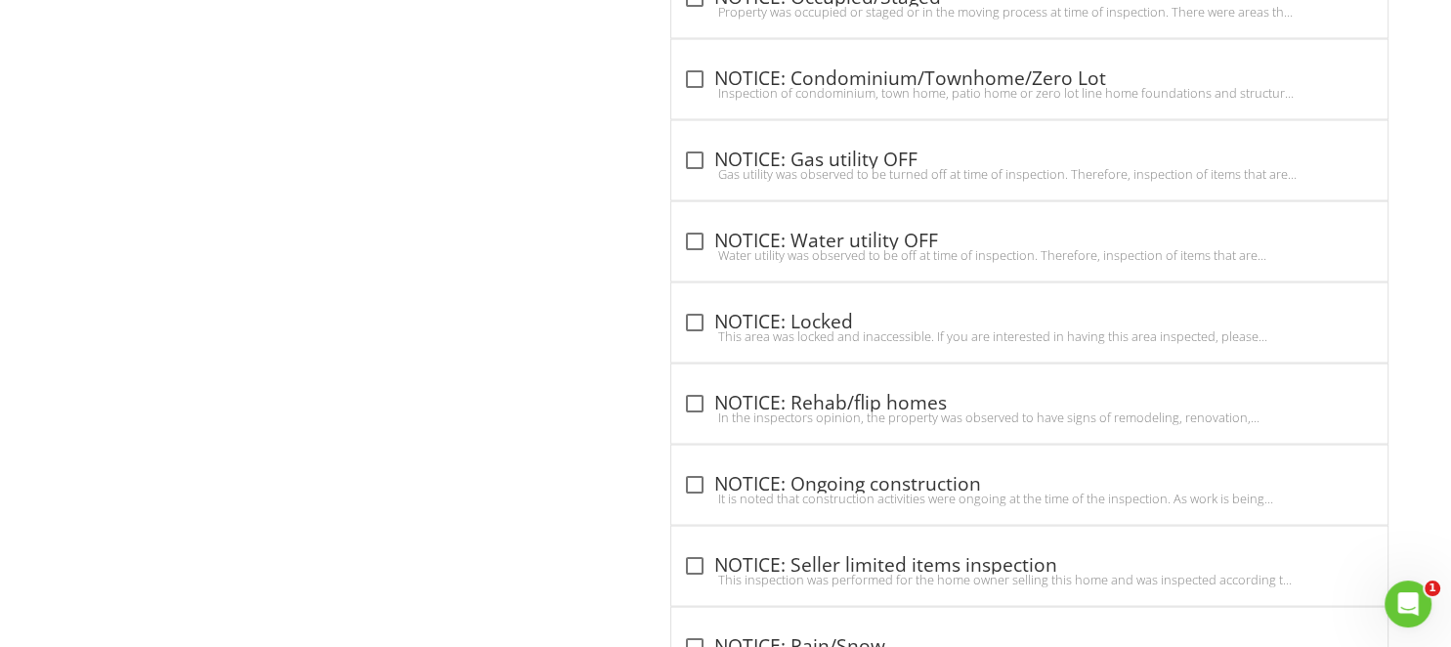
scroll to position [3563, 0]
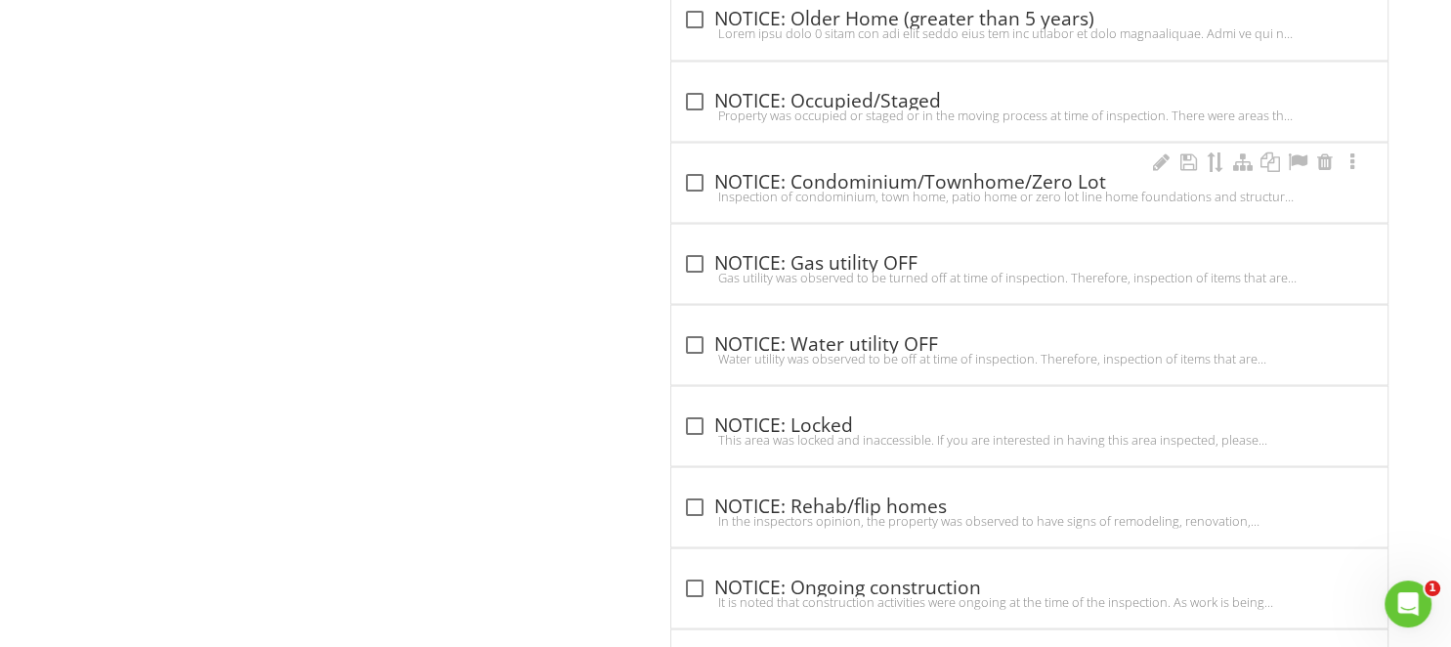
click at [688, 168] on div at bounding box center [694, 181] width 33 height 33
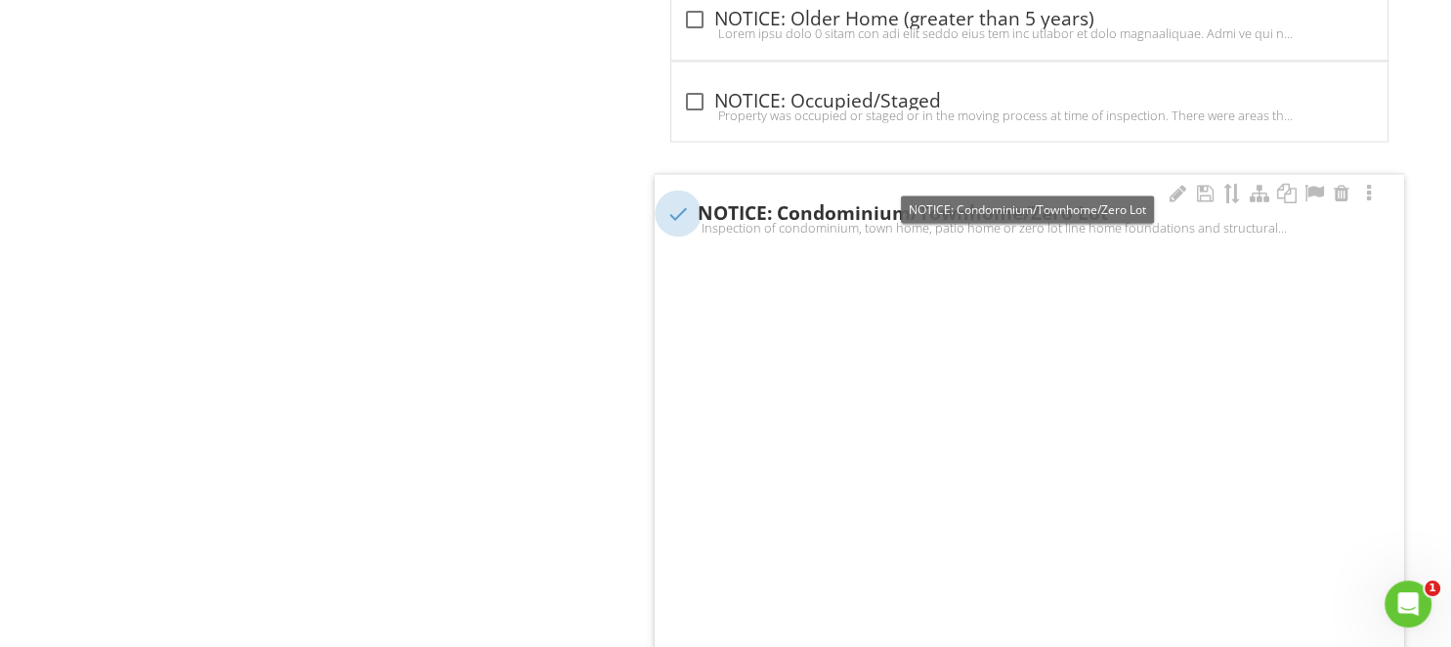
checkbox input "true"
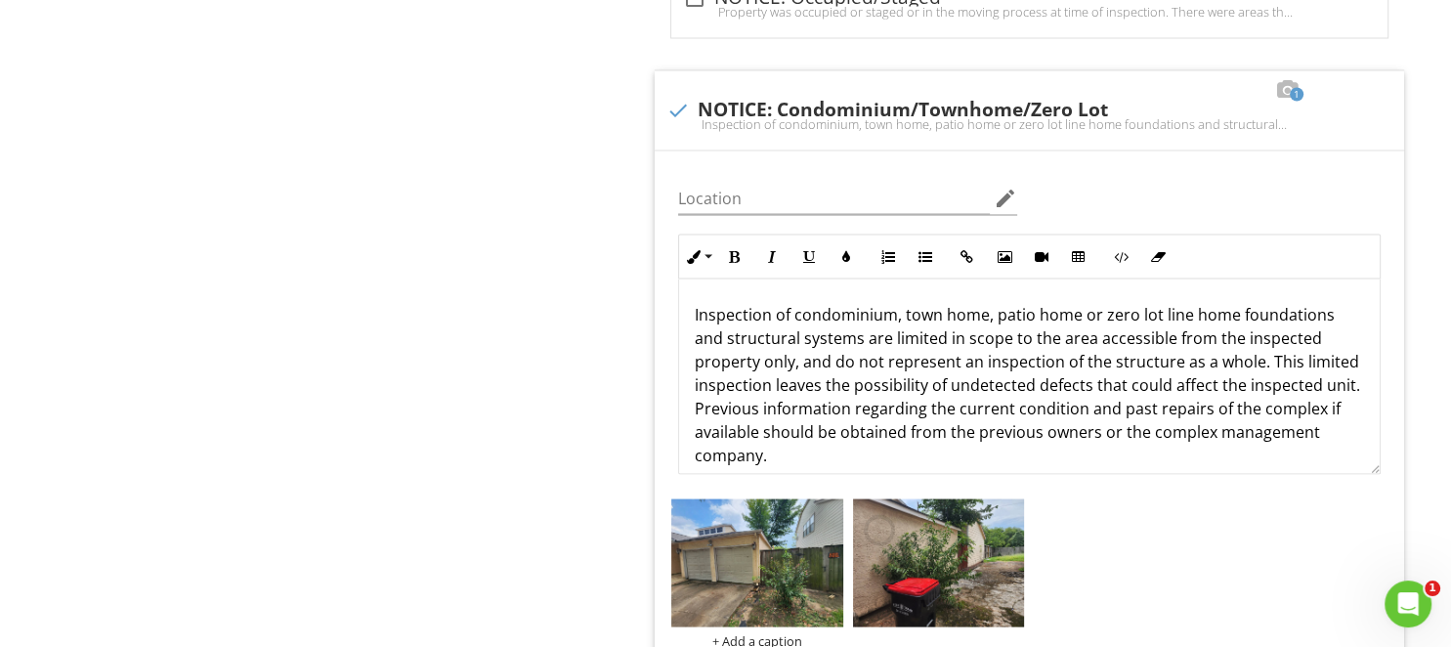
scroll to position [3872, 0]
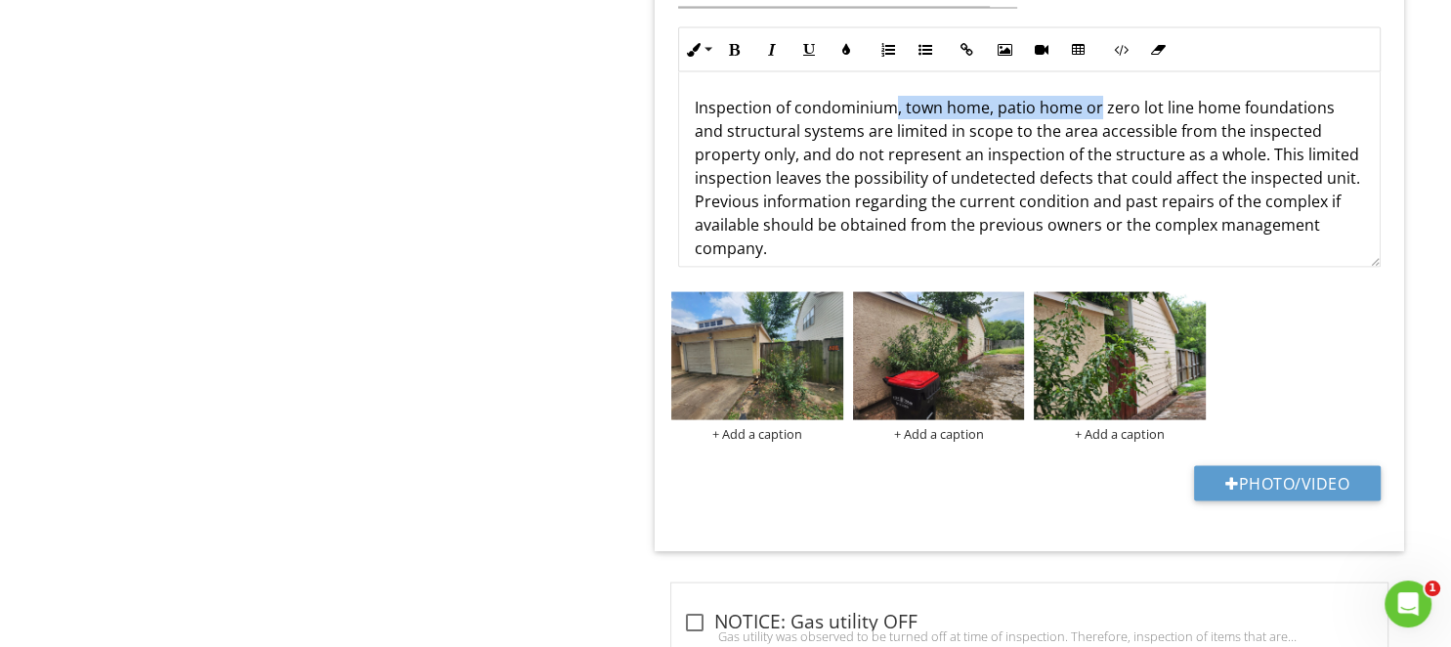
drag, startPoint x: 893, startPoint y: 104, endPoint x: 1098, endPoint y: 120, distance: 205.8
click at [1095, 104] on p "Inspection of condominium, town home, patio home or zero lot line home foundati…" at bounding box center [1029, 178] width 669 height 164
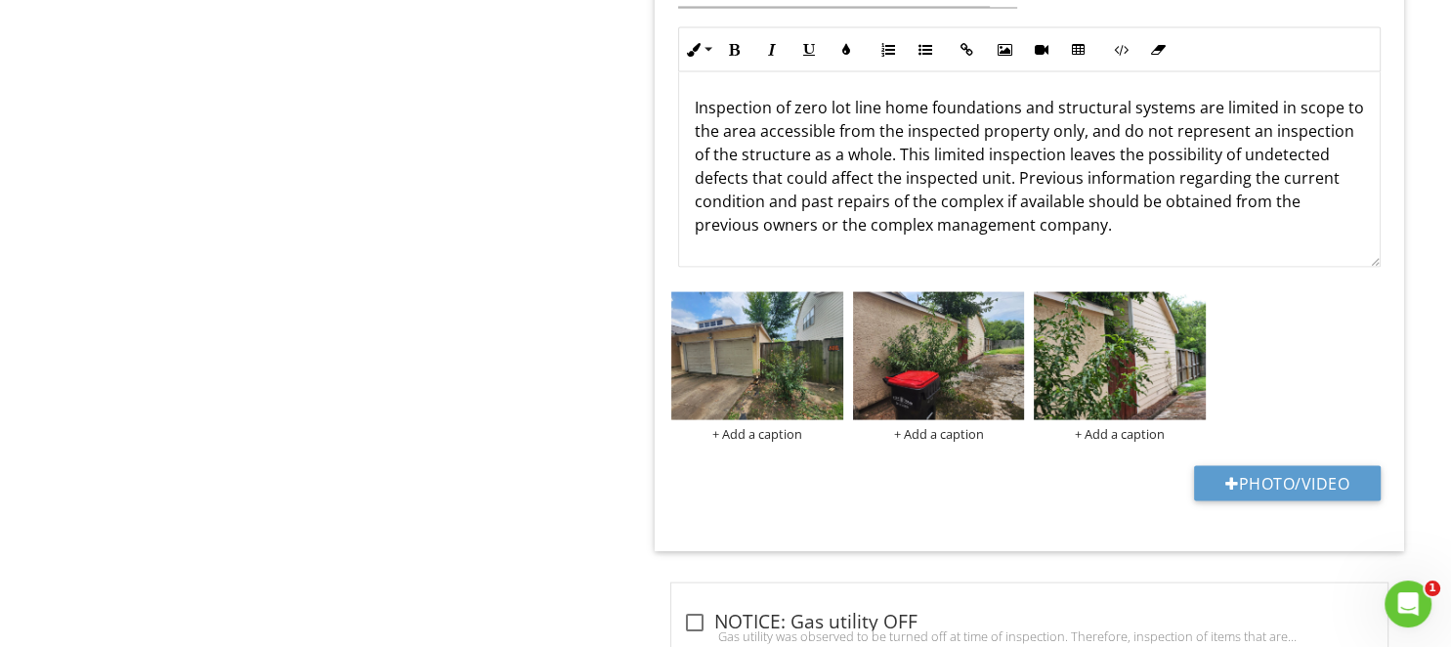
click at [882, 107] on p "Inspection of zero lot line home foundations and structural systems are limited…" at bounding box center [1029, 166] width 669 height 141
click at [1186, 106] on p "Inspection of zero lot line home foundations and structural systems are limited…" at bounding box center [1029, 166] width 669 height 141
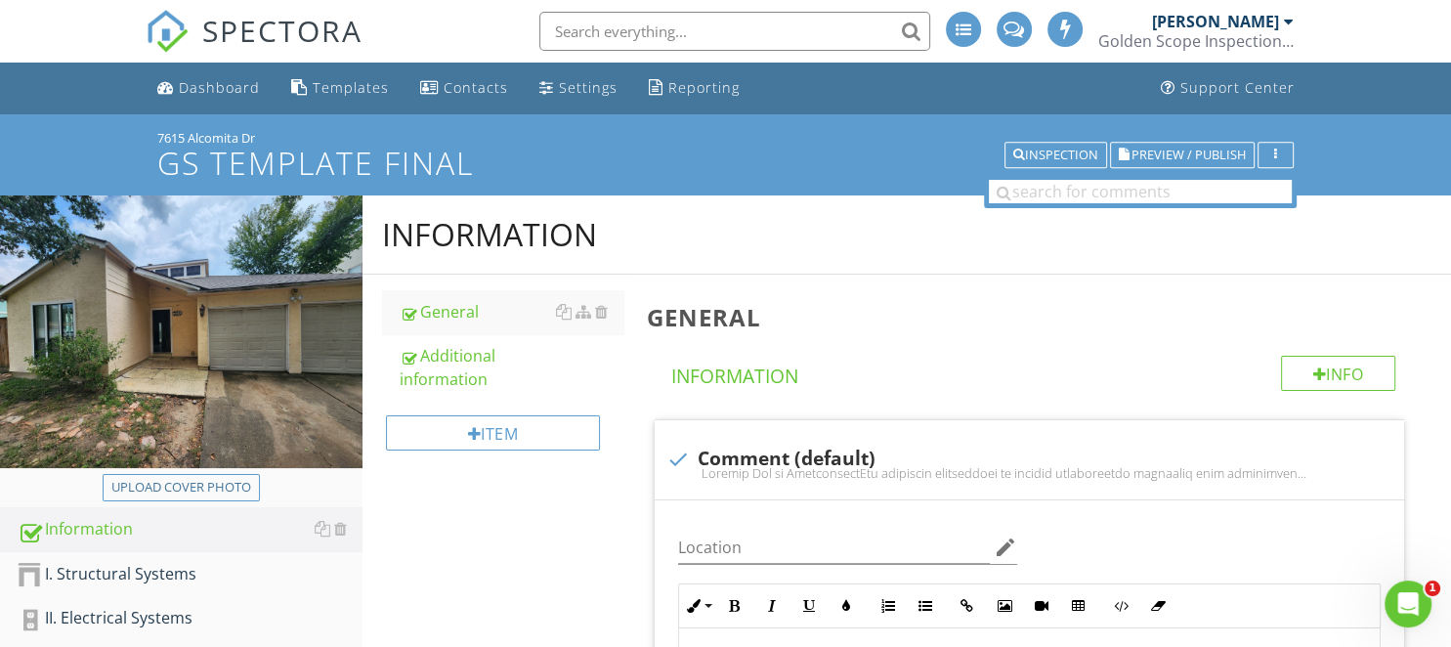
scroll to position [412, 0]
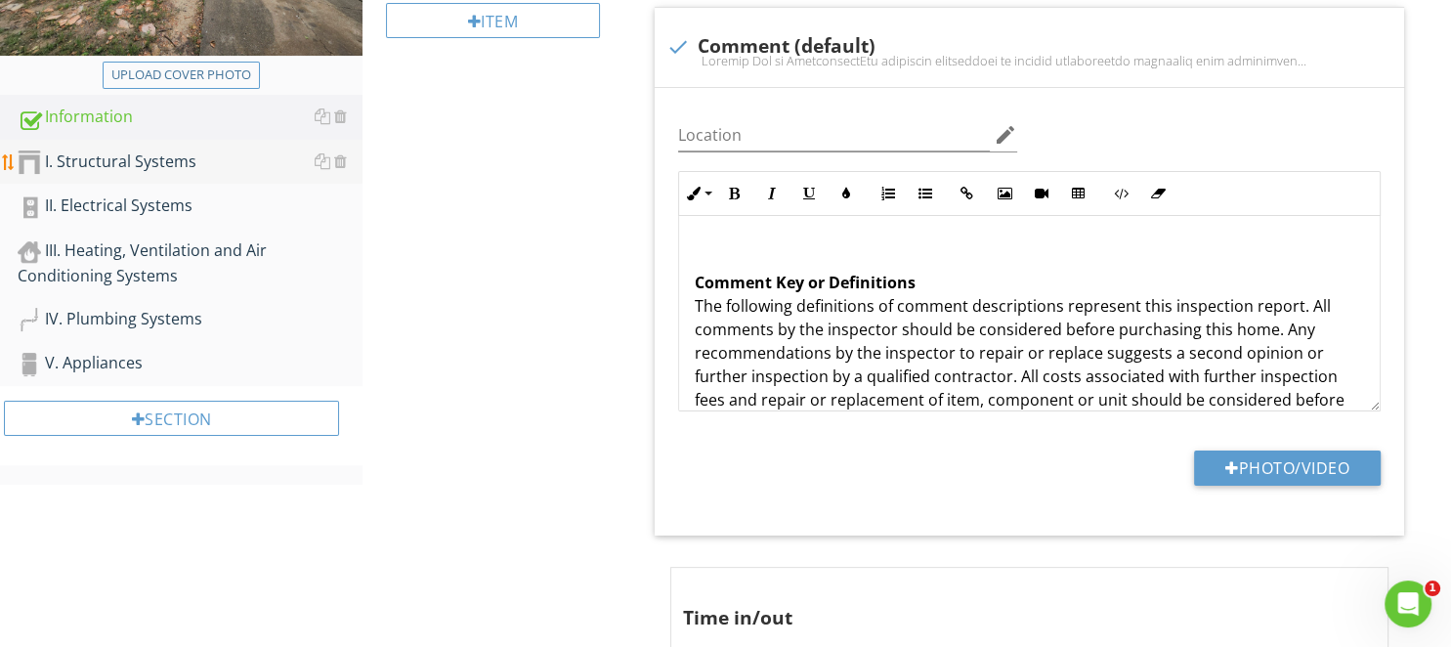
click at [140, 151] on div "I. Structural Systems" at bounding box center [190, 161] width 345 height 25
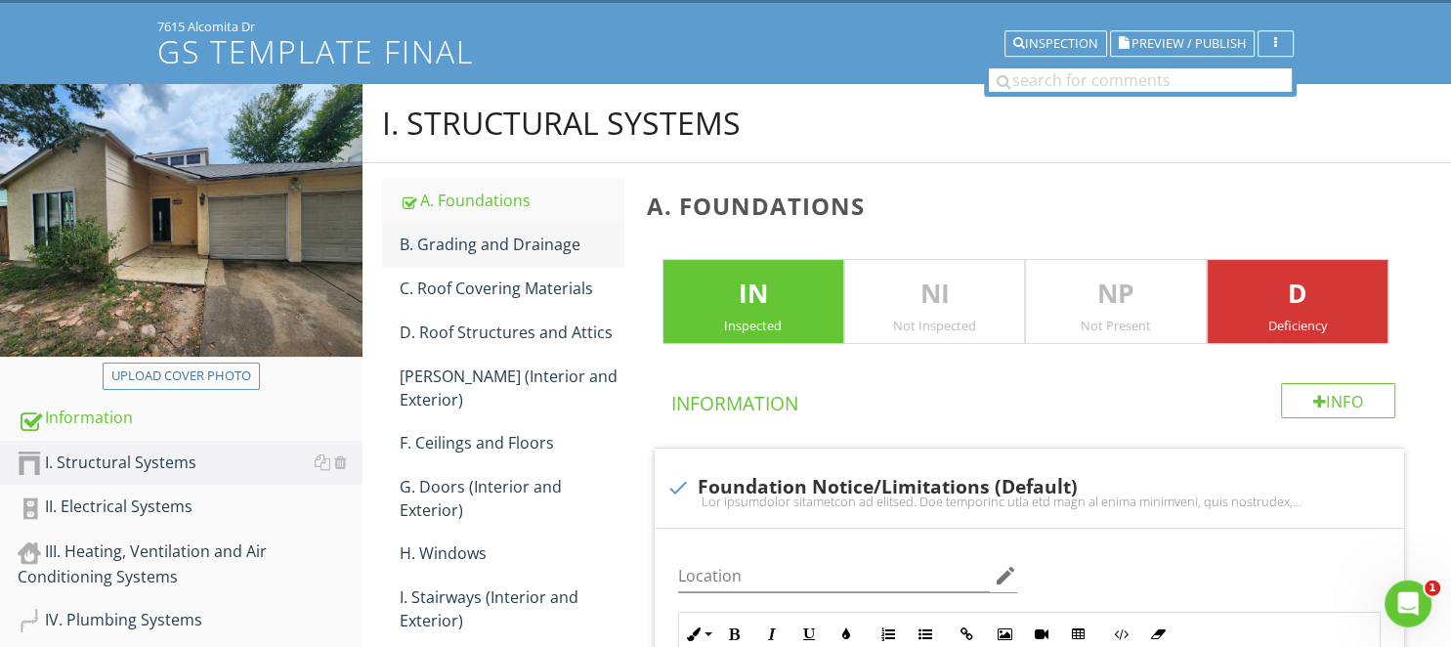
scroll to position [103, 0]
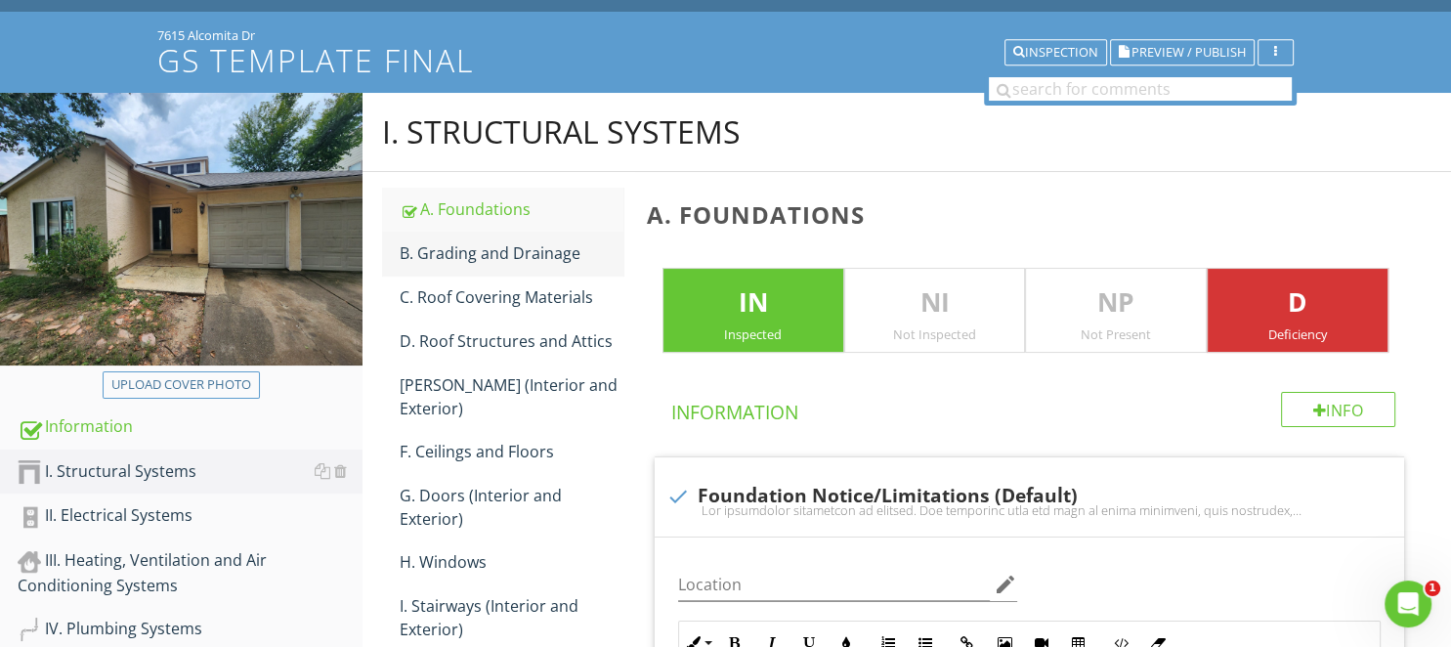
click at [525, 260] on div "B. Grading and Drainage" at bounding box center [511, 252] width 223 height 23
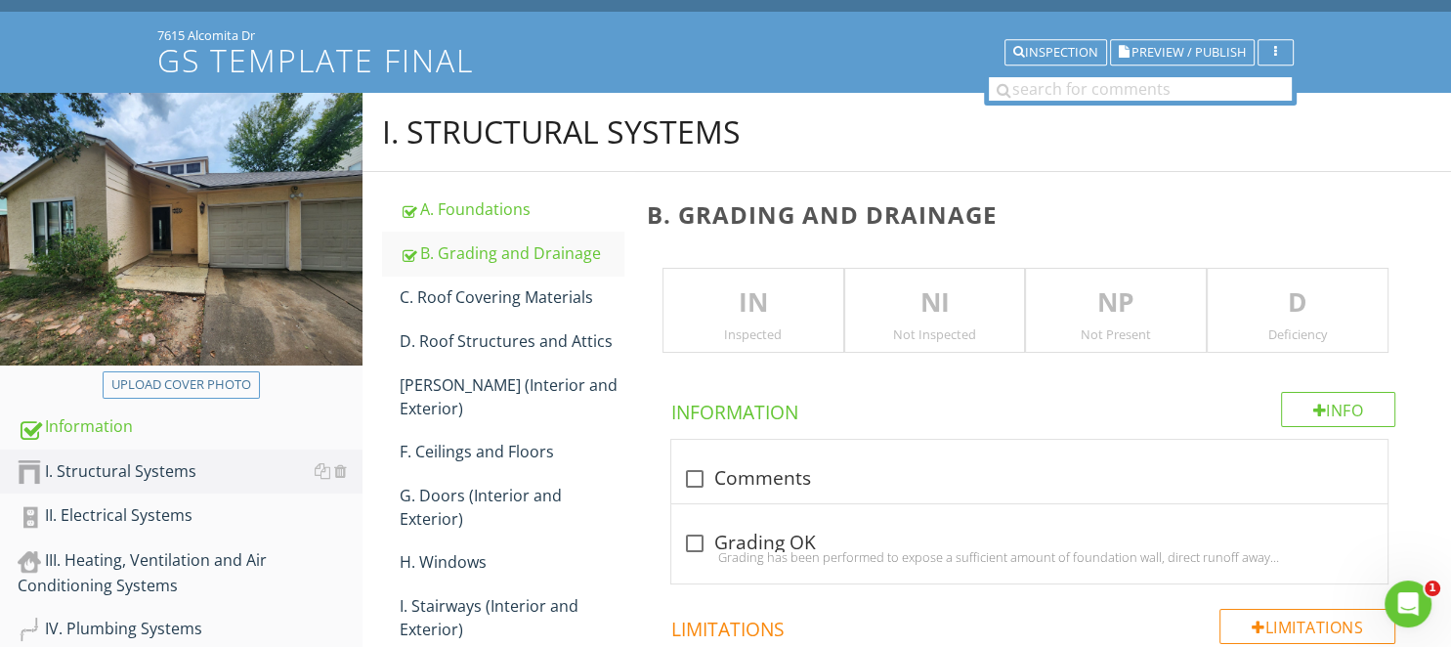
click at [756, 304] on p "IN" at bounding box center [753, 302] width 180 height 39
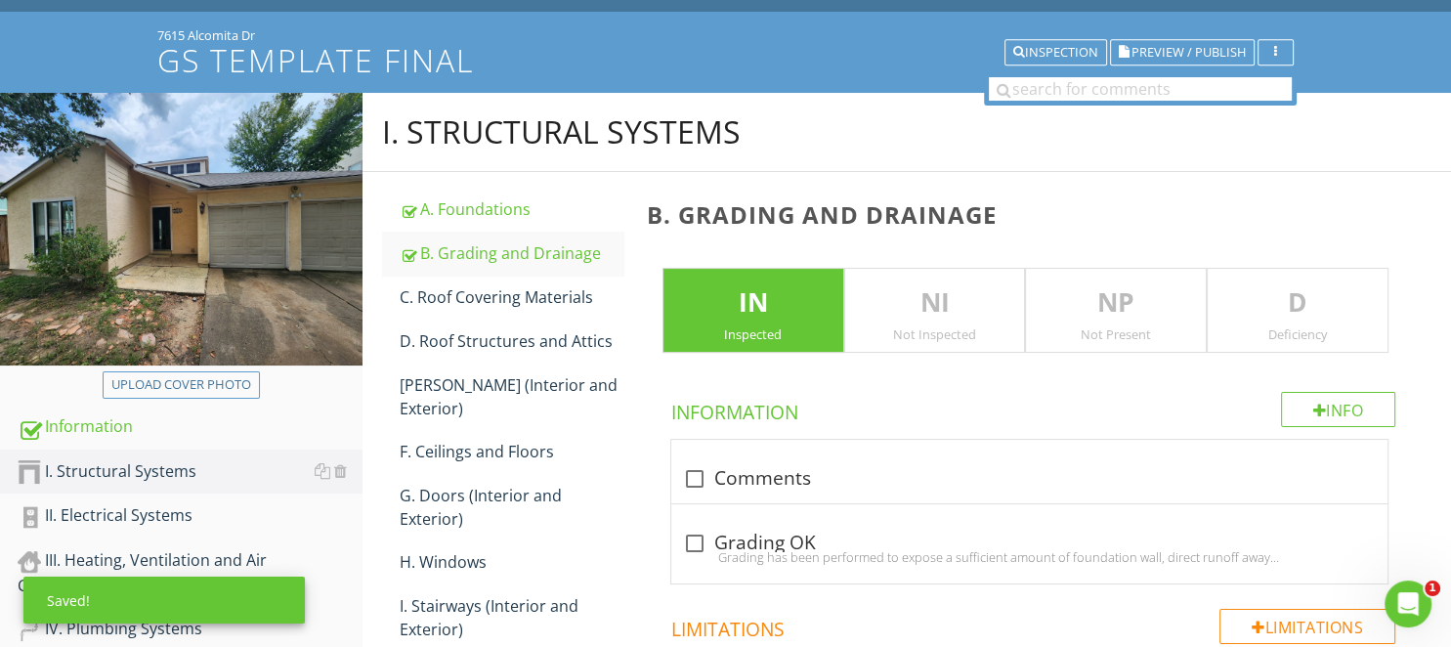
click at [1341, 303] on p "D" at bounding box center [1297, 302] width 180 height 39
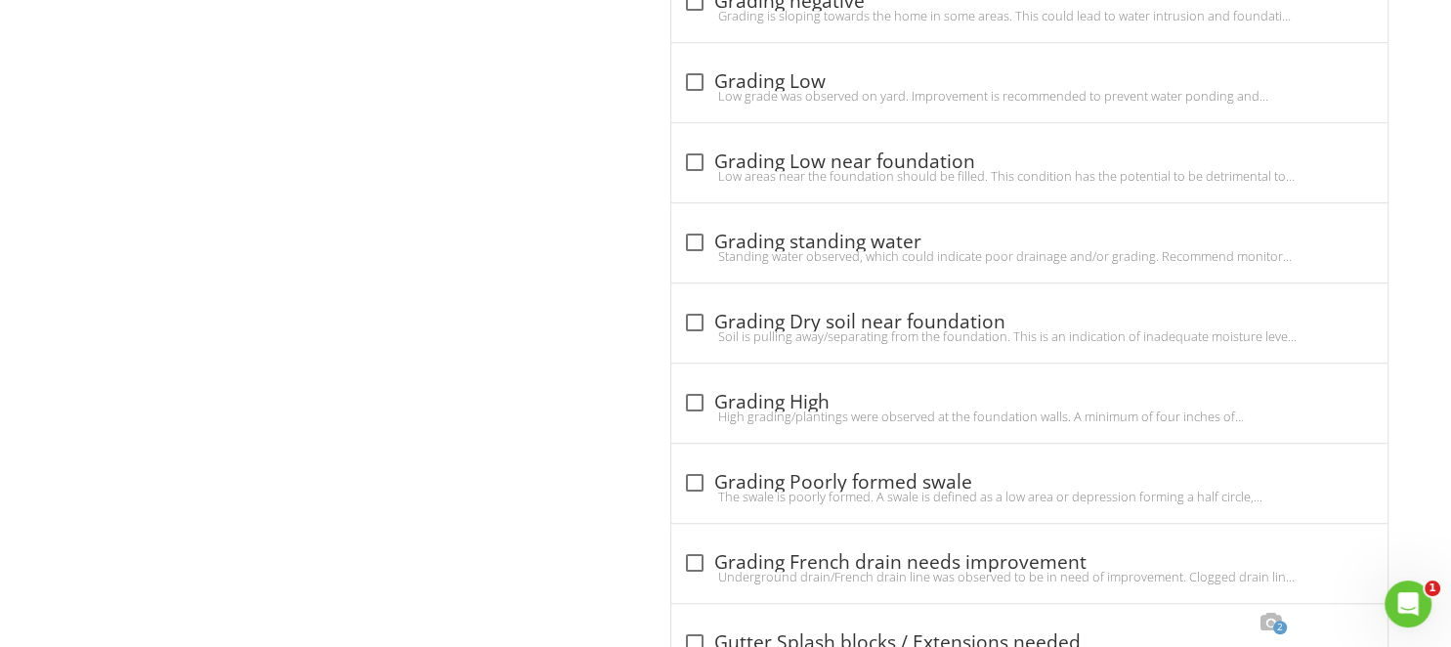
scroll to position [1547, 0]
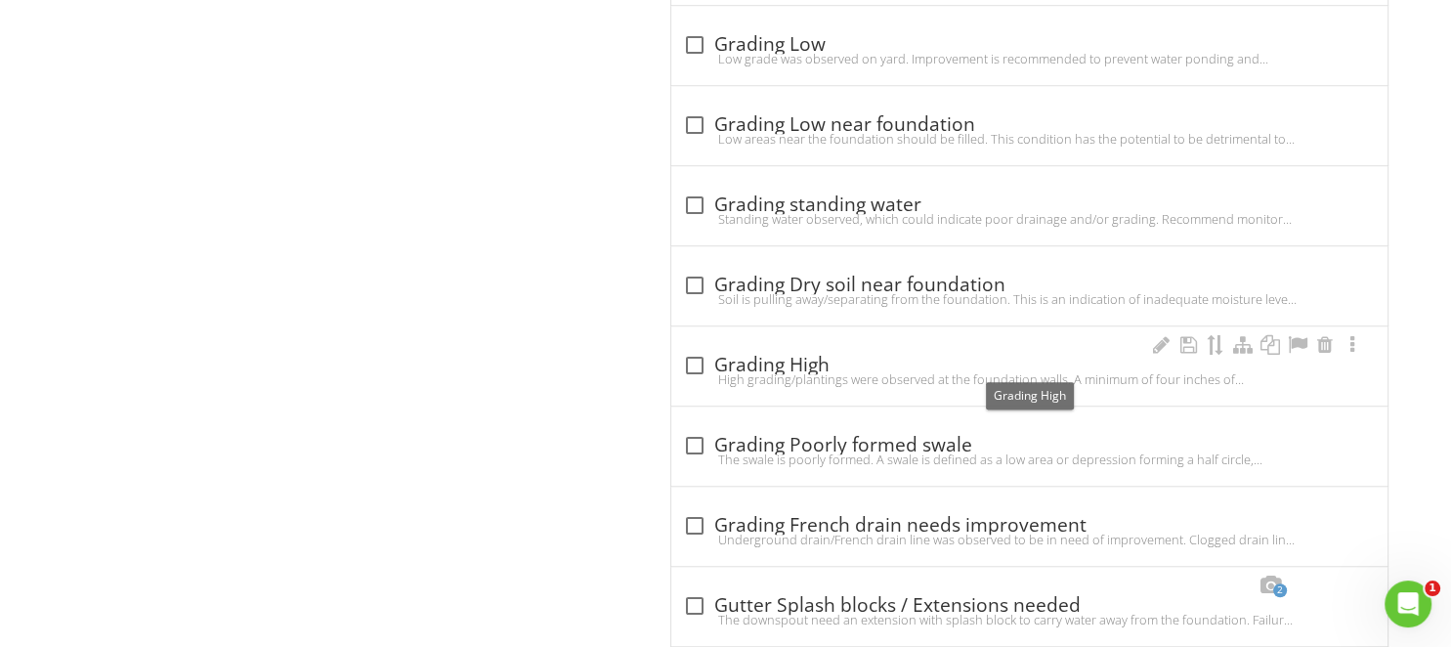
click at [693, 357] on div at bounding box center [694, 365] width 33 height 33
checkbox input "true"
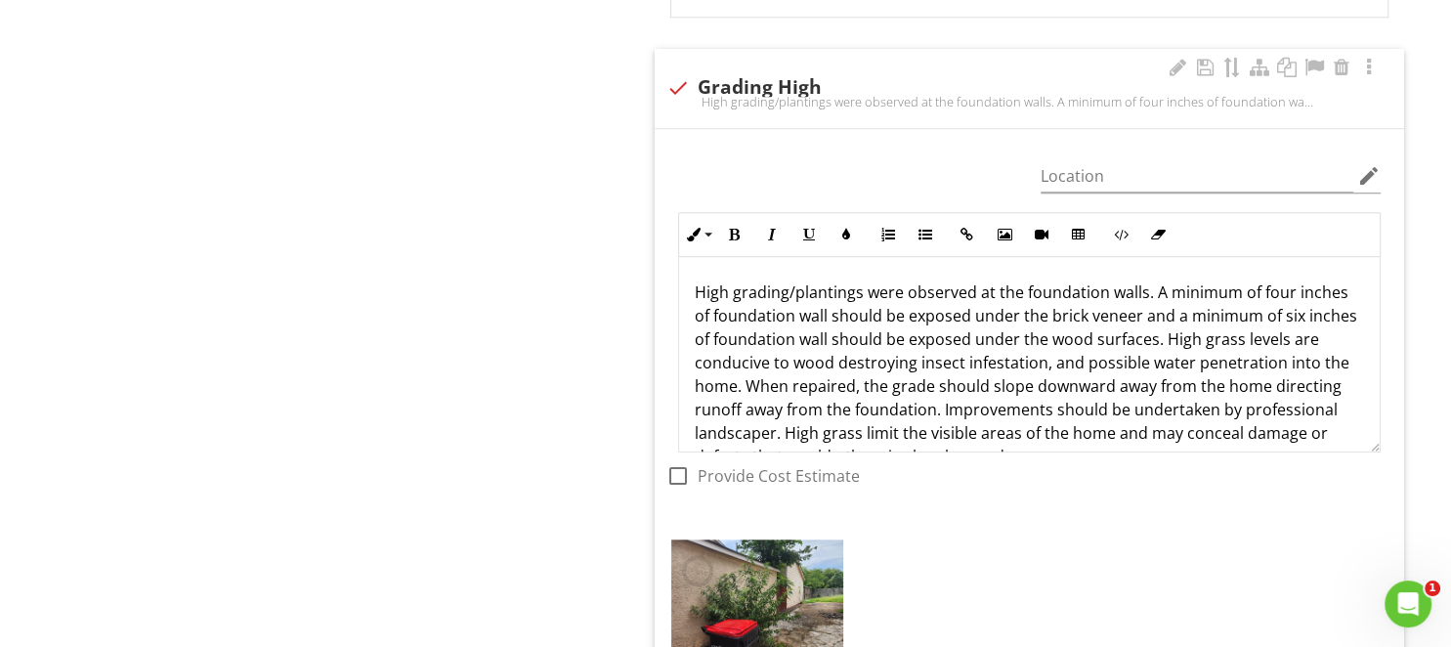
scroll to position [2166, 0]
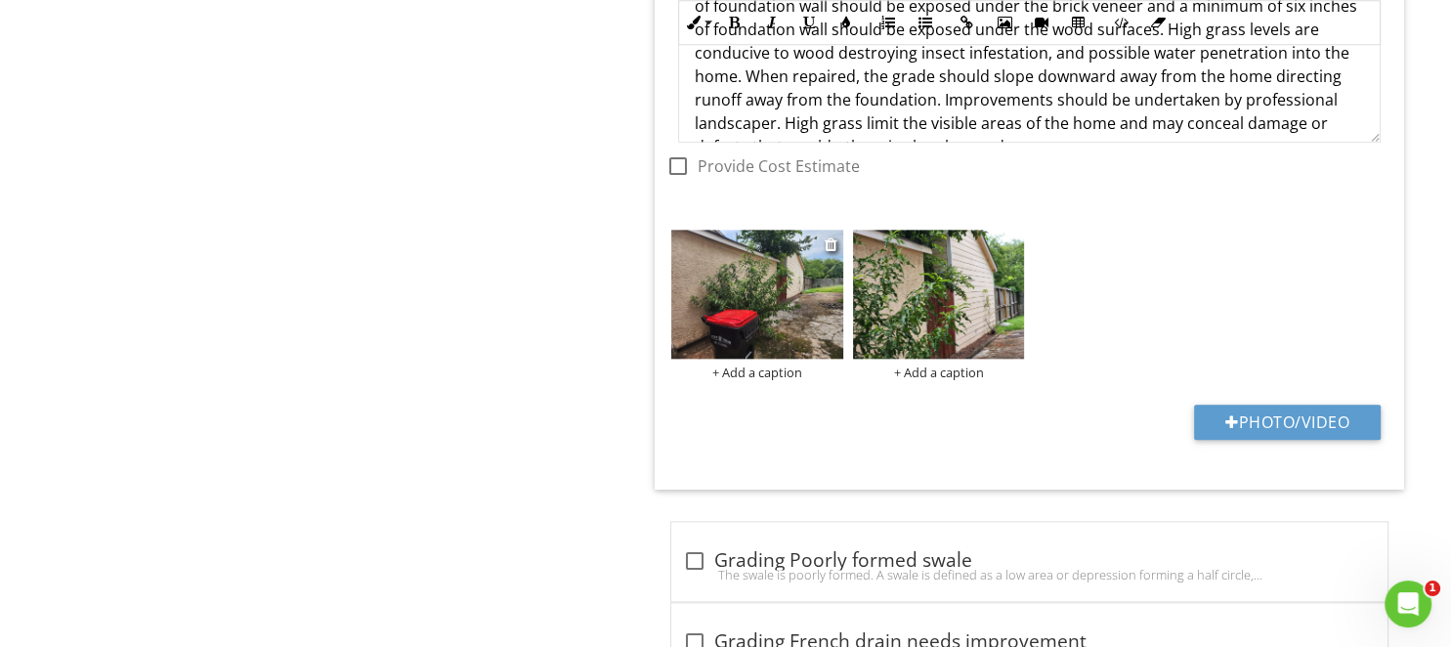
click at [811, 313] on img at bounding box center [757, 294] width 172 height 129
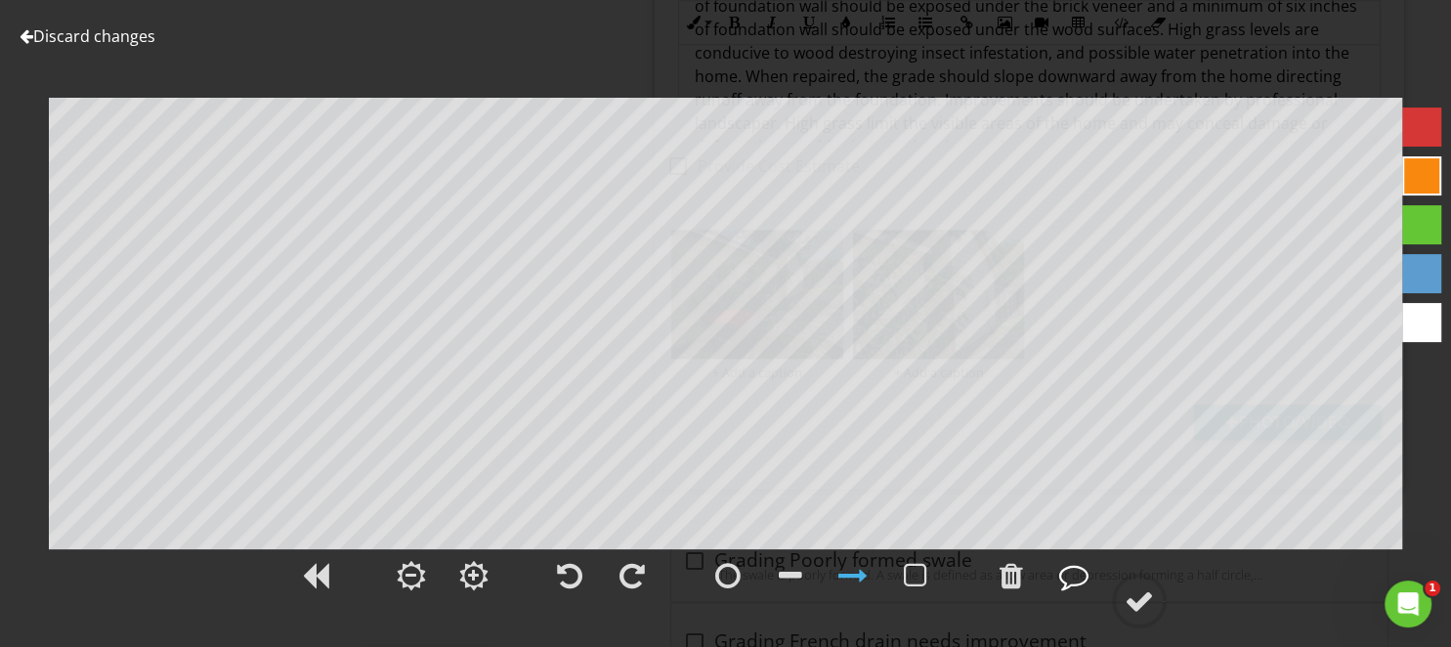
click at [1076, 582] on div at bounding box center [1073, 575] width 29 height 29
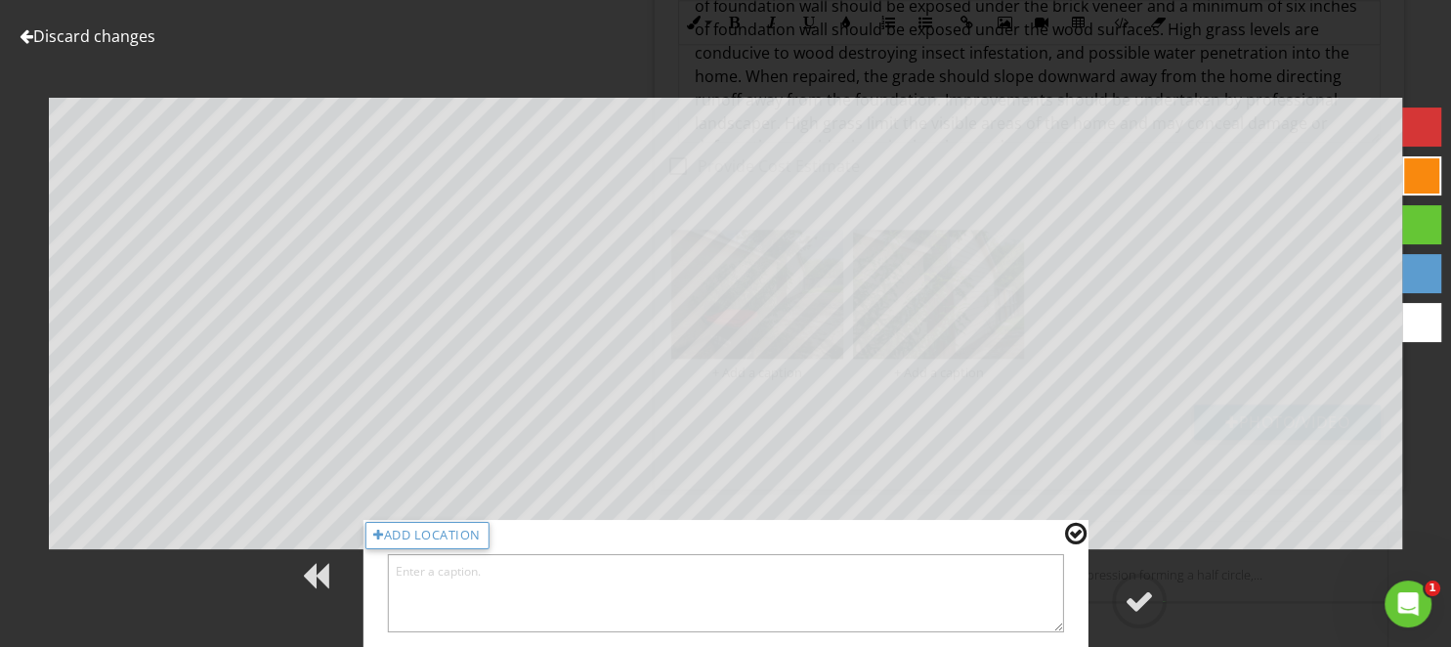
click at [1007, 595] on textarea at bounding box center [725, 593] width 677 height 78
type textarea "Right side"
click at [1140, 600] on div at bounding box center [1138, 600] width 29 height 29
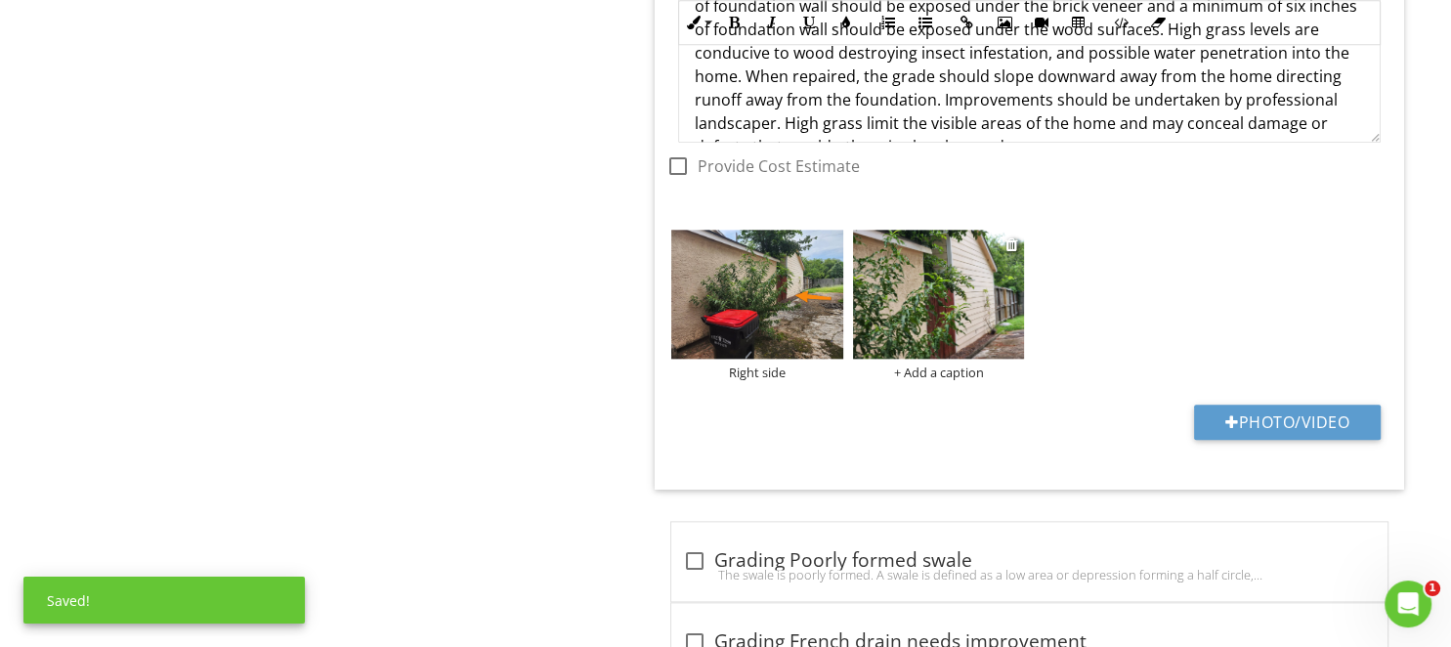
click at [963, 303] on img at bounding box center [939, 294] width 172 height 129
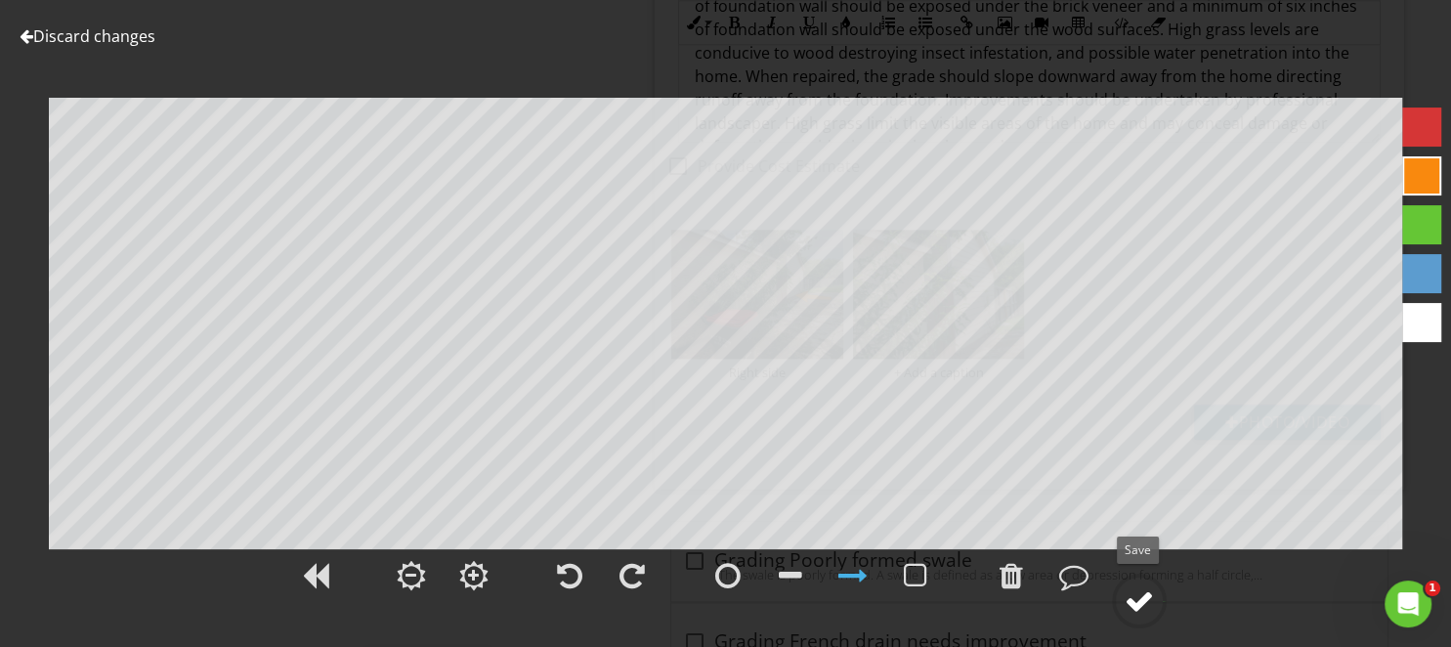
click at [1145, 603] on div at bounding box center [1138, 600] width 29 height 29
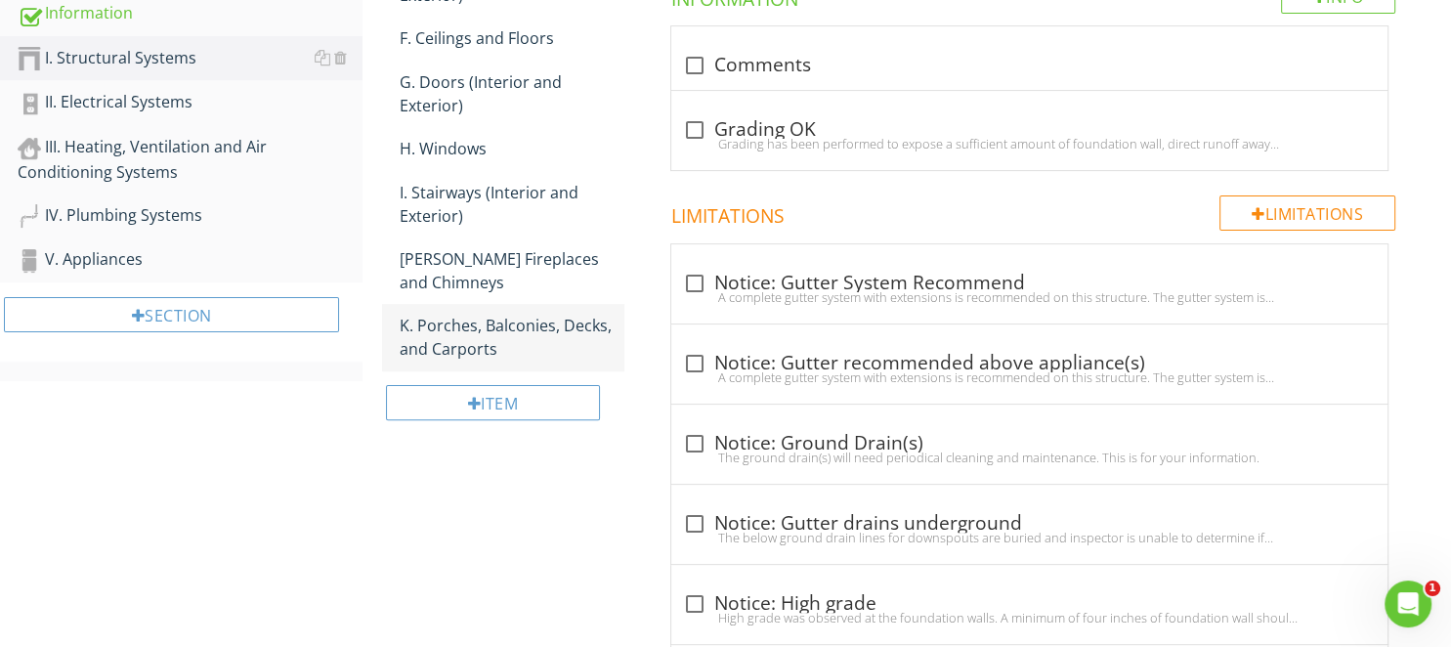
scroll to position [0, 0]
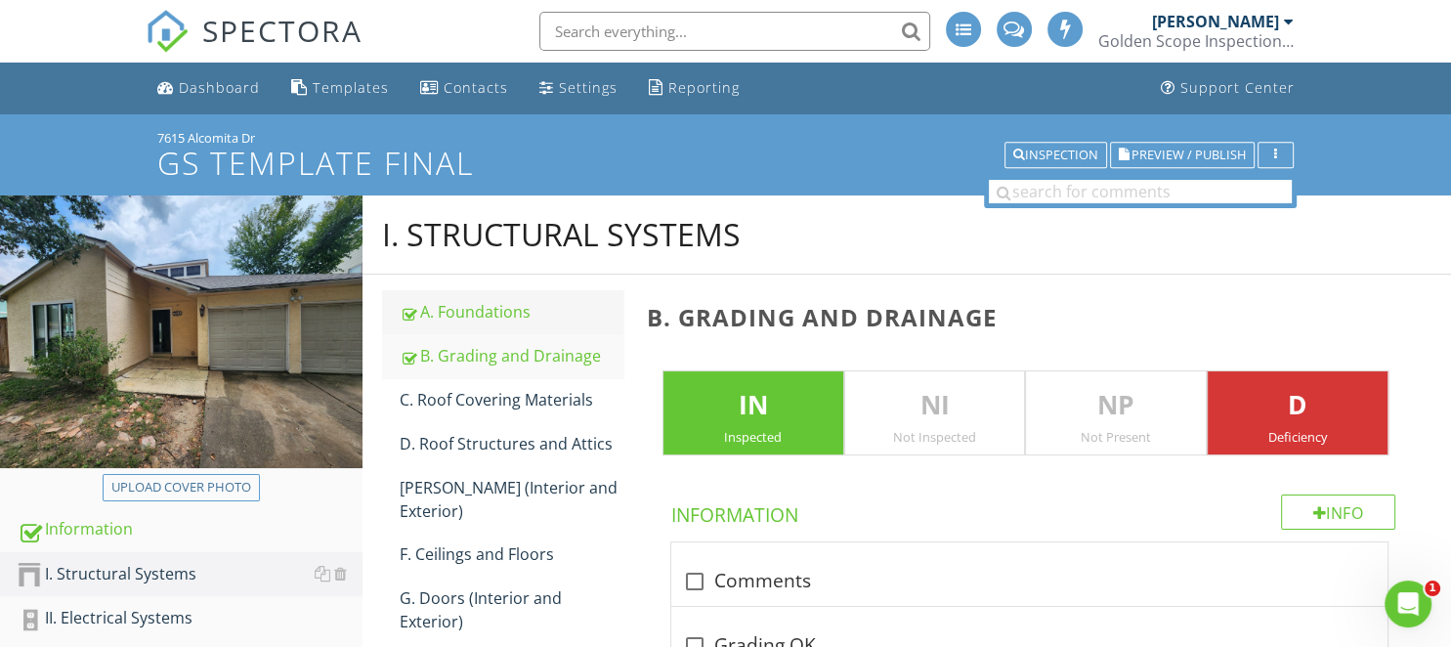
click at [455, 314] on div "A. Foundations" at bounding box center [511, 311] width 223 height 23
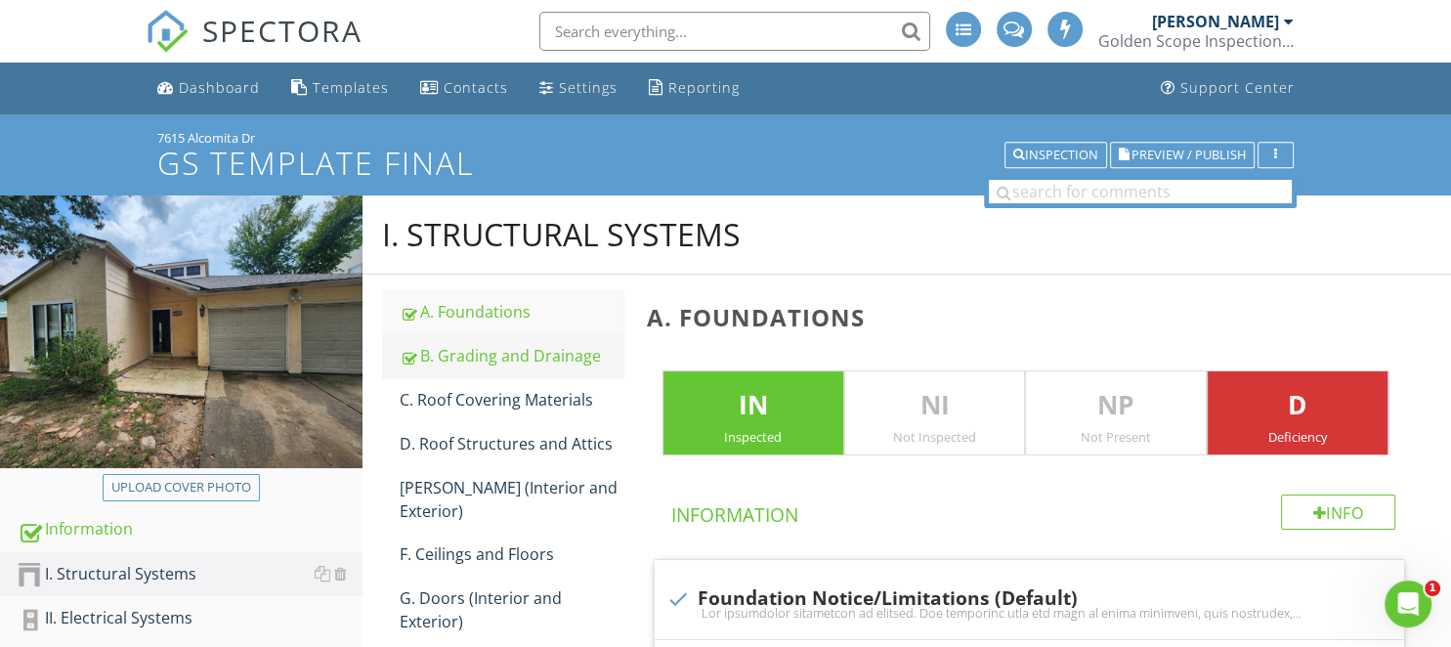
click at [512, 355] on div "B. Grading and Drainage" at bounding box center [511, 355] width 223 height 23
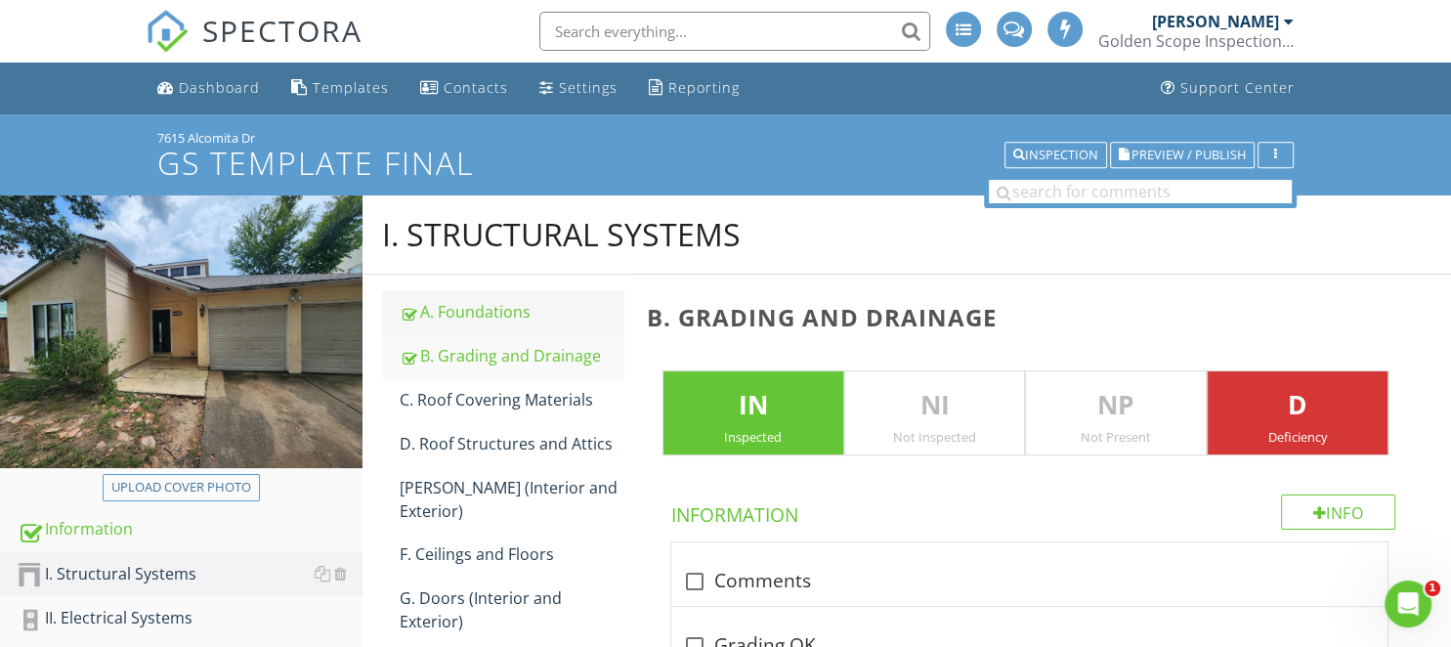
click at [475, 315] on div "A. Foundations" at bounding box center [511, 311] width 223 height 23
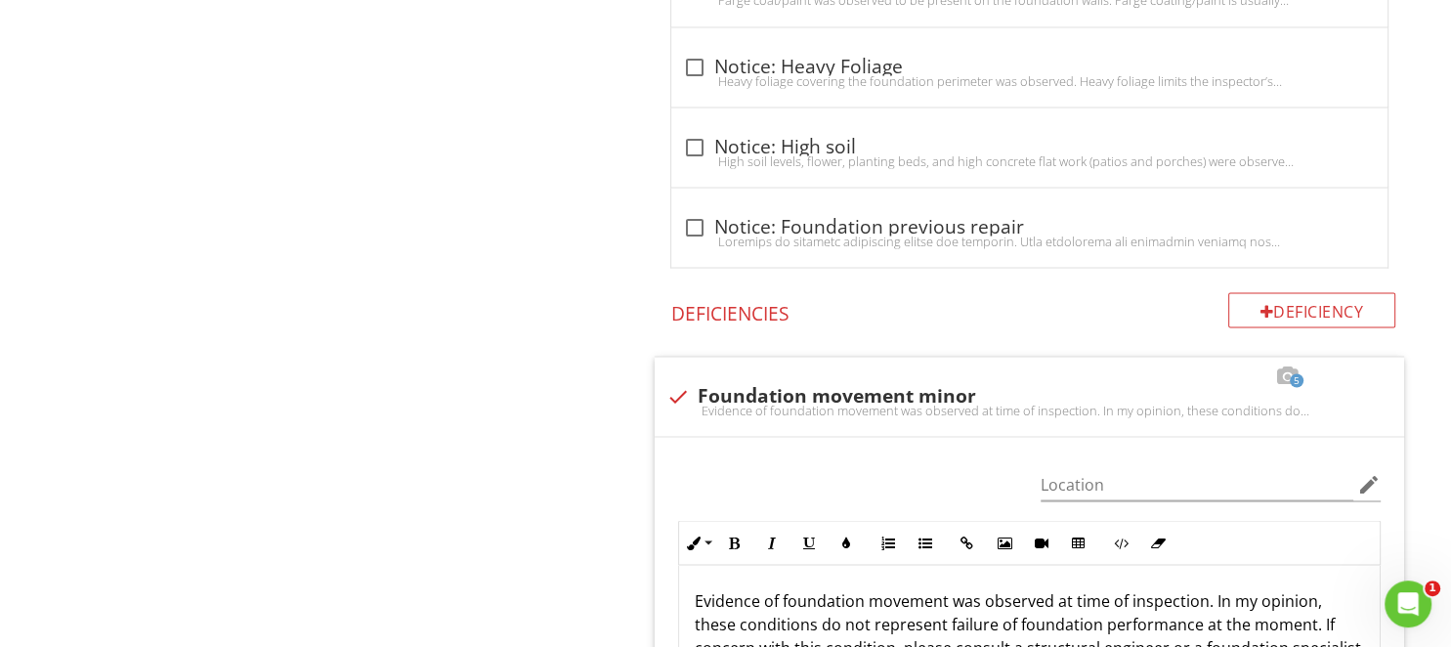
scroll to position [3610, 0]
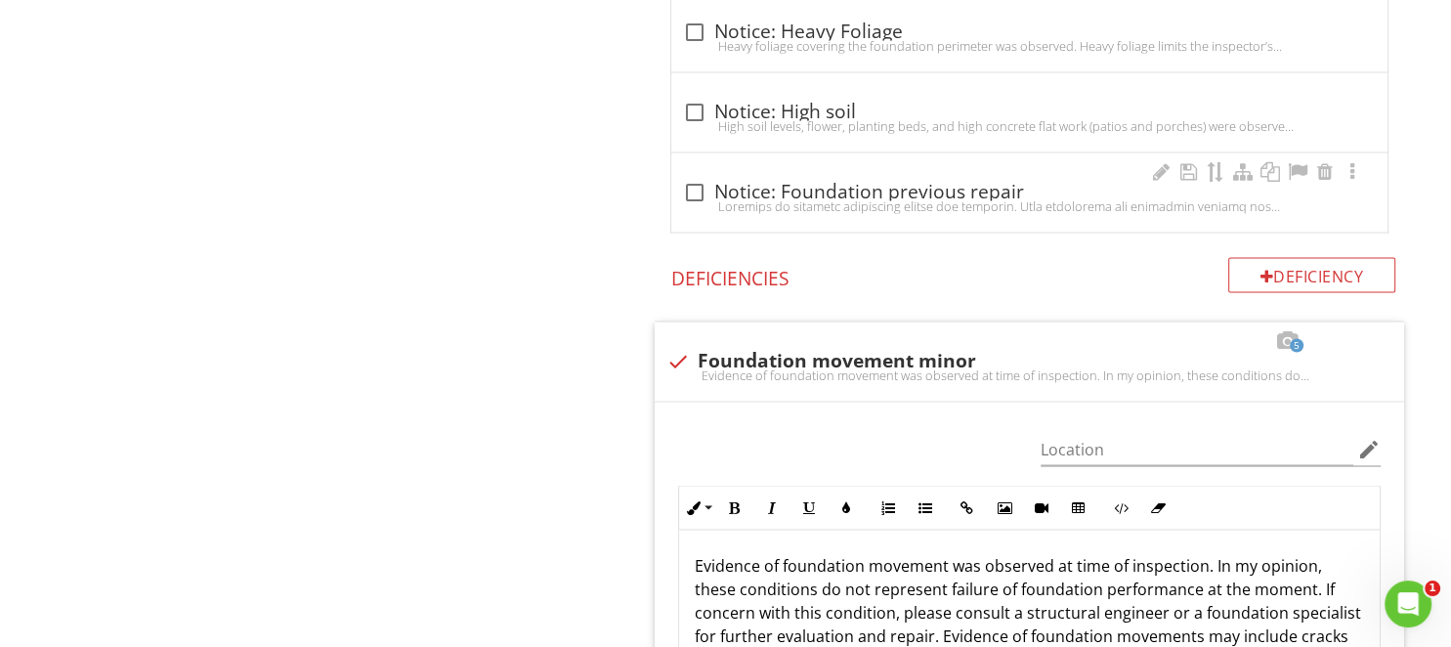
click at [686, 175] on div at bounding box center [694, 191] width 33 height 33
checkbox input "true"
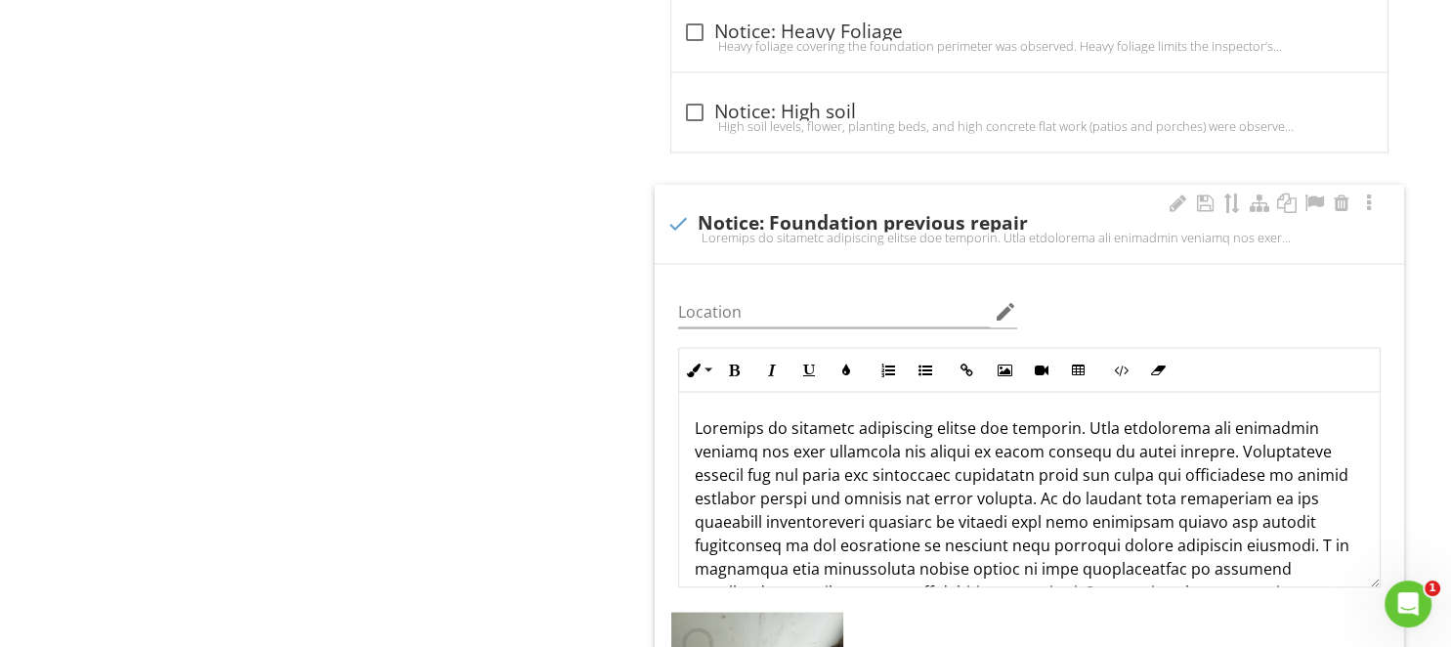
scroll to position [4023, 0]
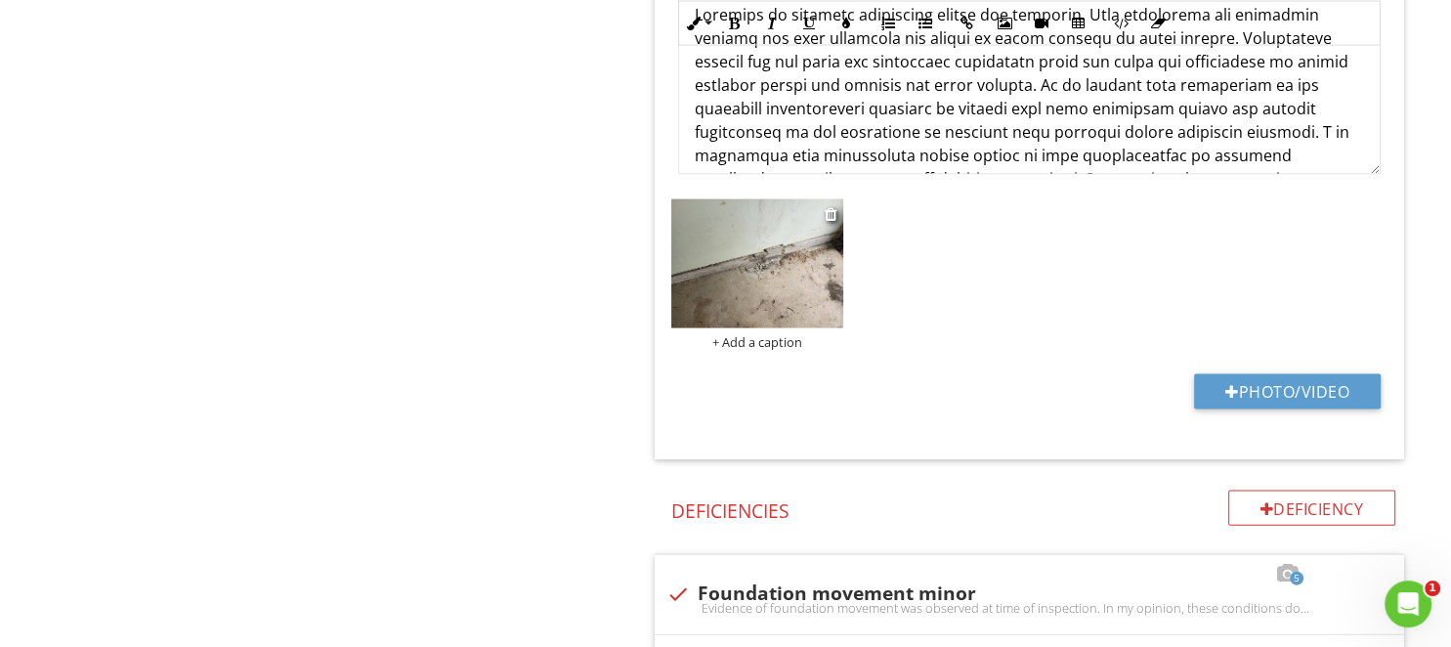
click at [761, 279] on img at bounding box center [757, 263] width 172 height 129
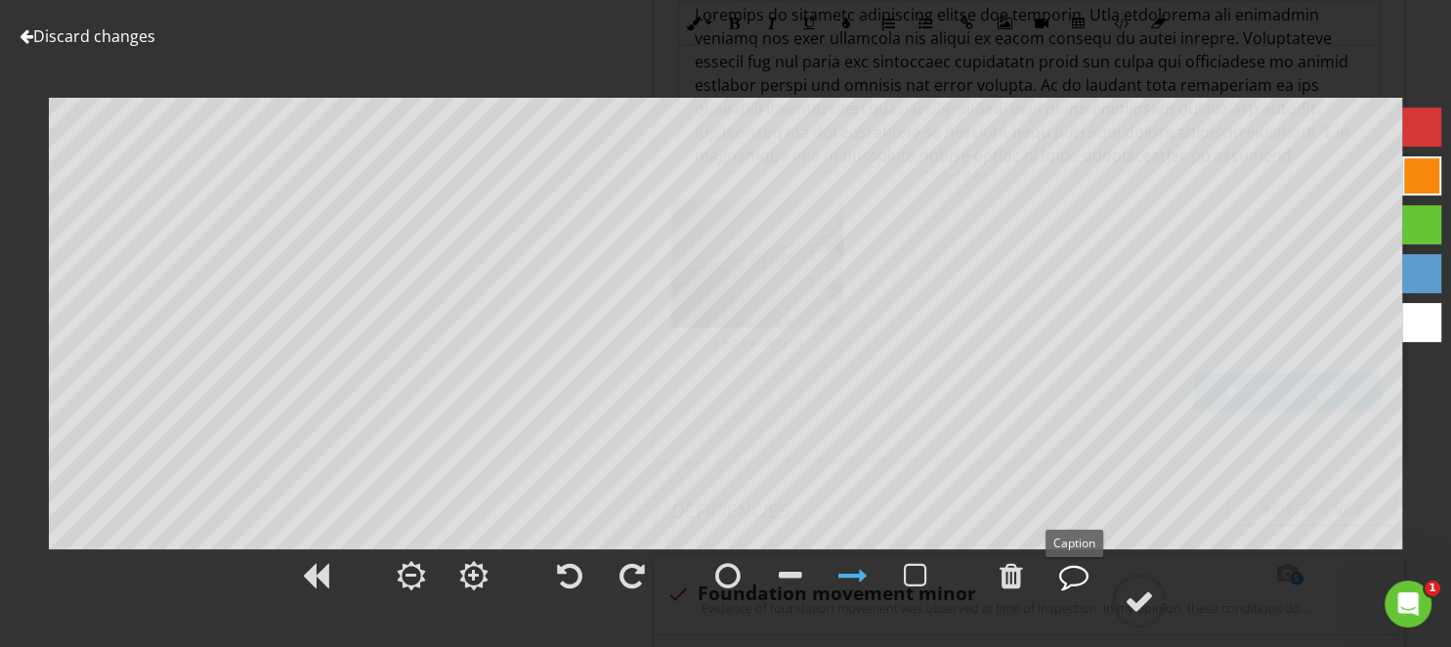
click at [1063, 575] on div at bounding box center [1073, 575] width 29 height 29
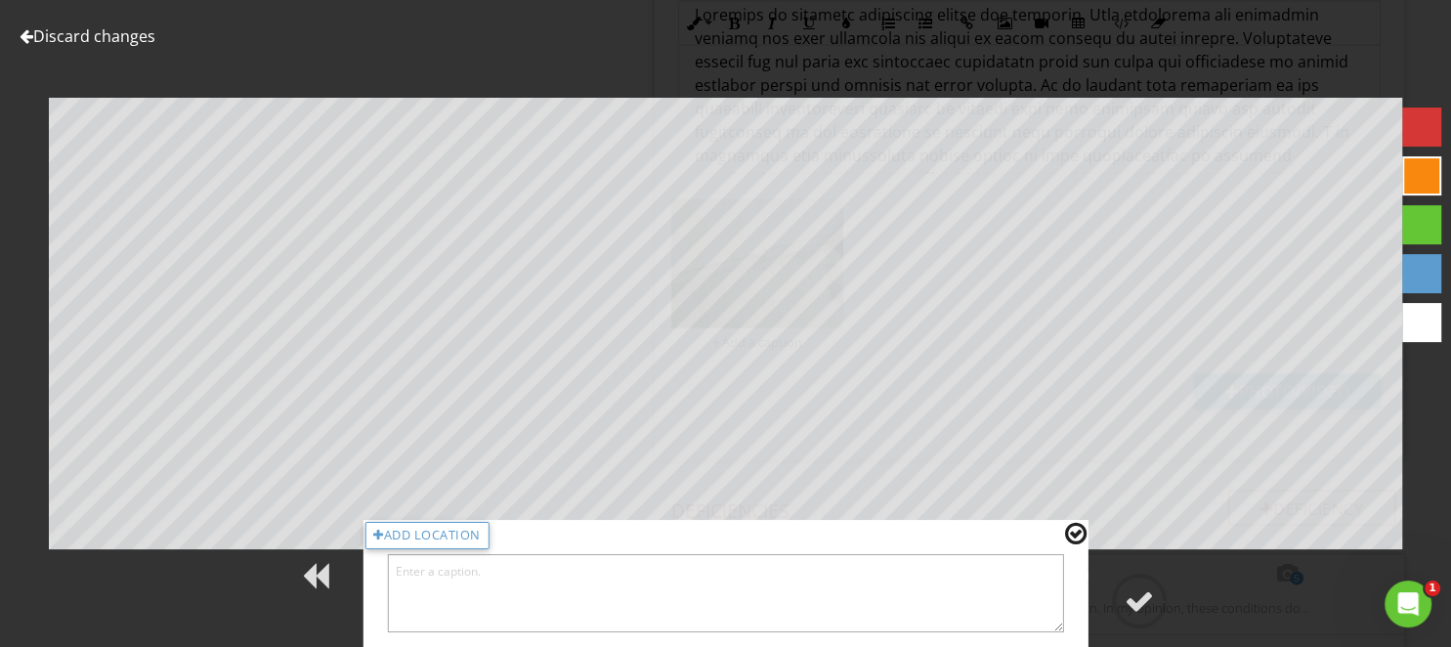
click at [940, 584] on textarea at bounding box center [725, 593] width 677 height 78
type textarea "Garage"
click at [1148, 600] on div at bounding box center [1138, 600] width 29 height 29
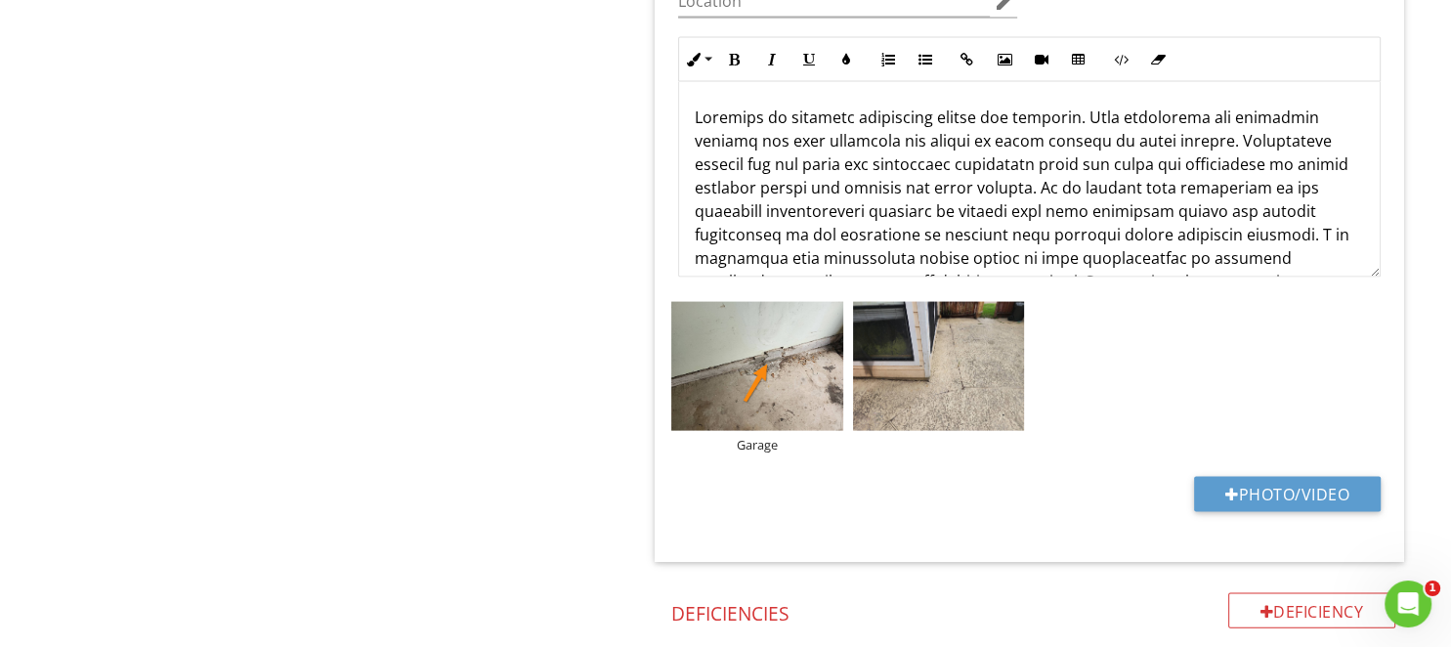
scroll to position [3919, 0]
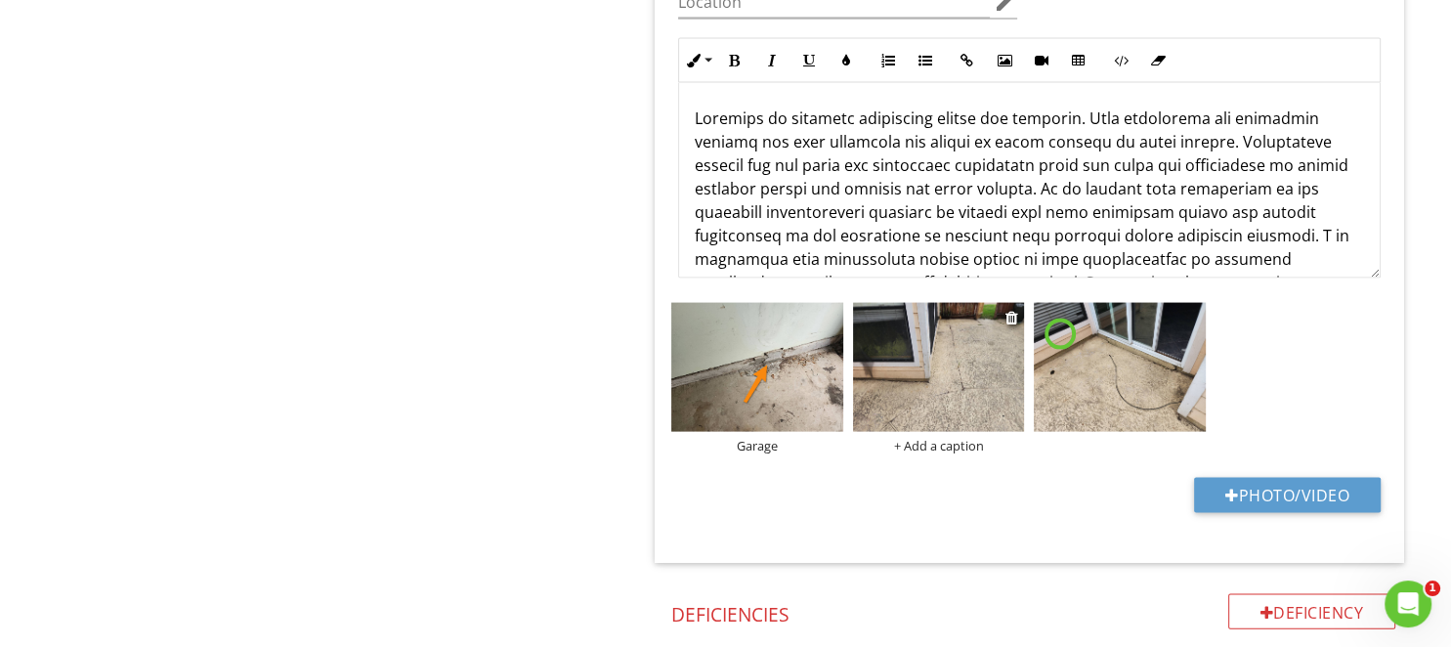
click at [953, 298] on div "Garage + Add a caption" at bounding box center [1029, 298] width 726 height 0
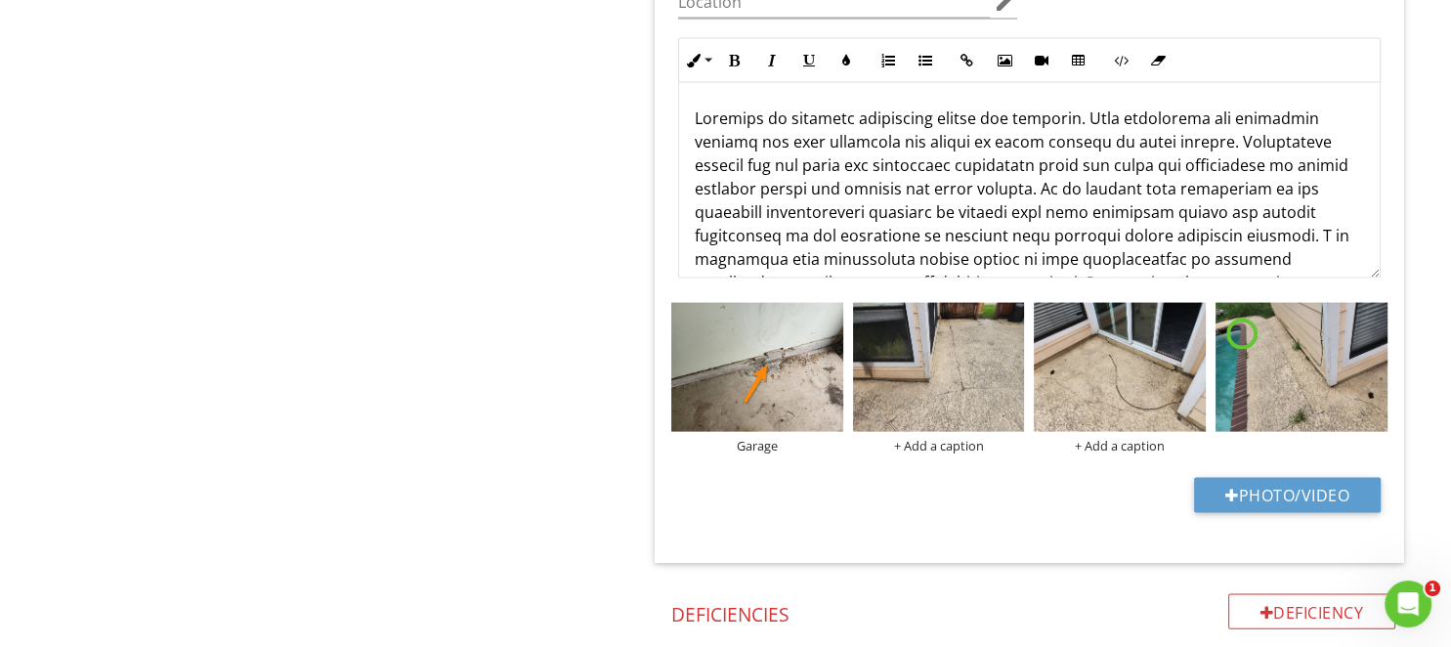
click at [951, 367] on img at bounding box center [939, 367] width 172 height 129
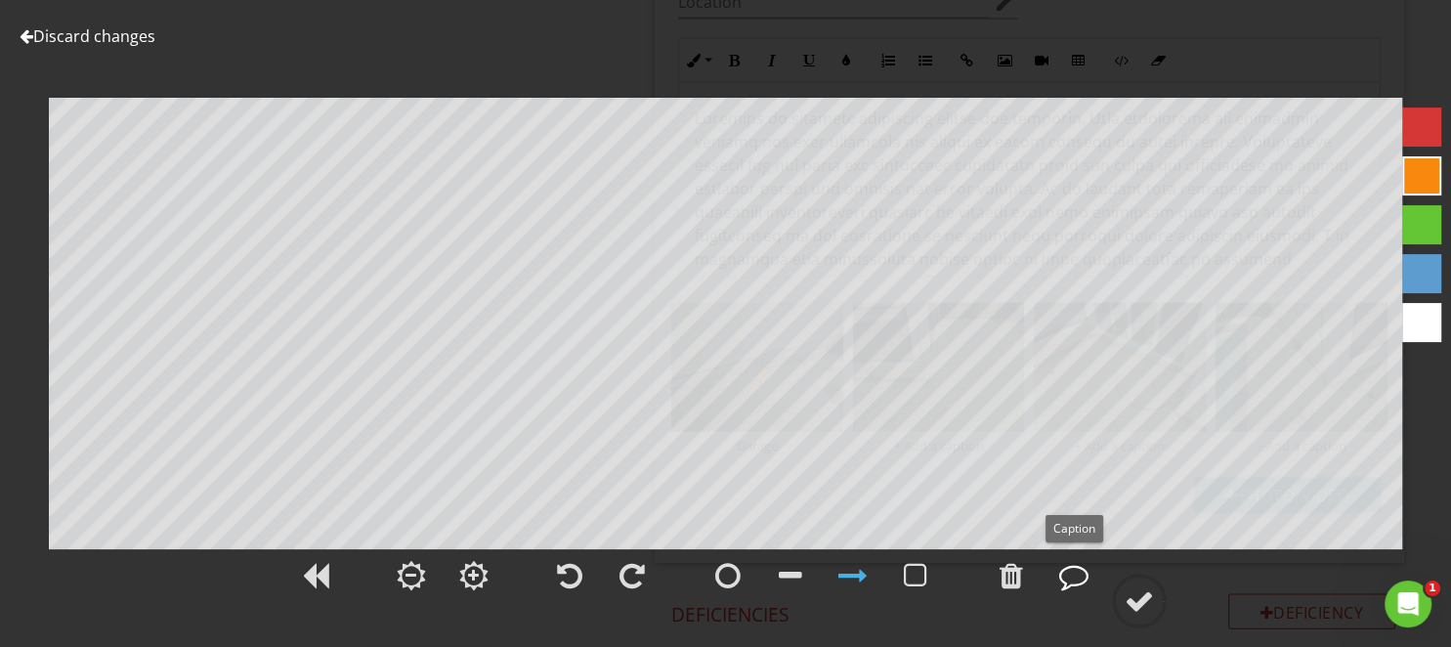
click at [1079, 579] on div at bounding box center [1073, 575] width 29 height 29
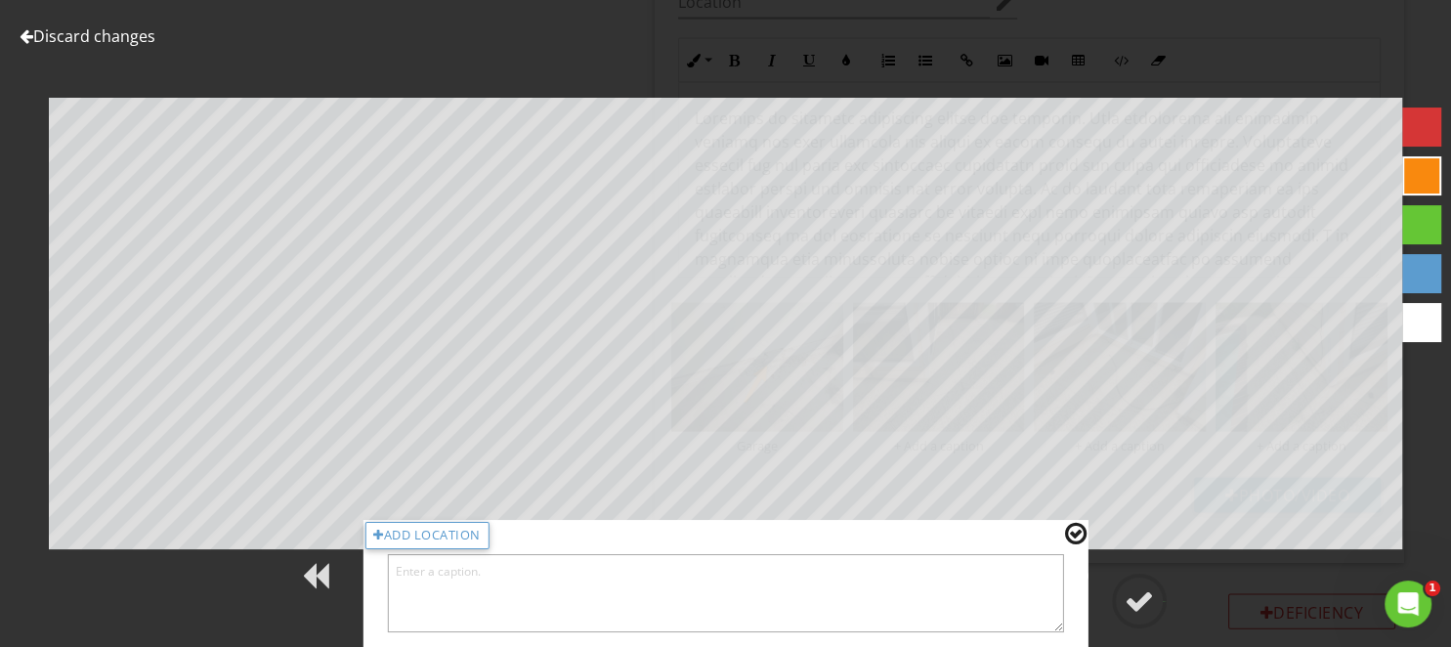
click at [869, 611] on textarea at bounding box center [725, 593] width 677 height 78
type textarea "Left side"
click at [1139, 601] on div at bounding box center [1138, 600] width 29 height 29
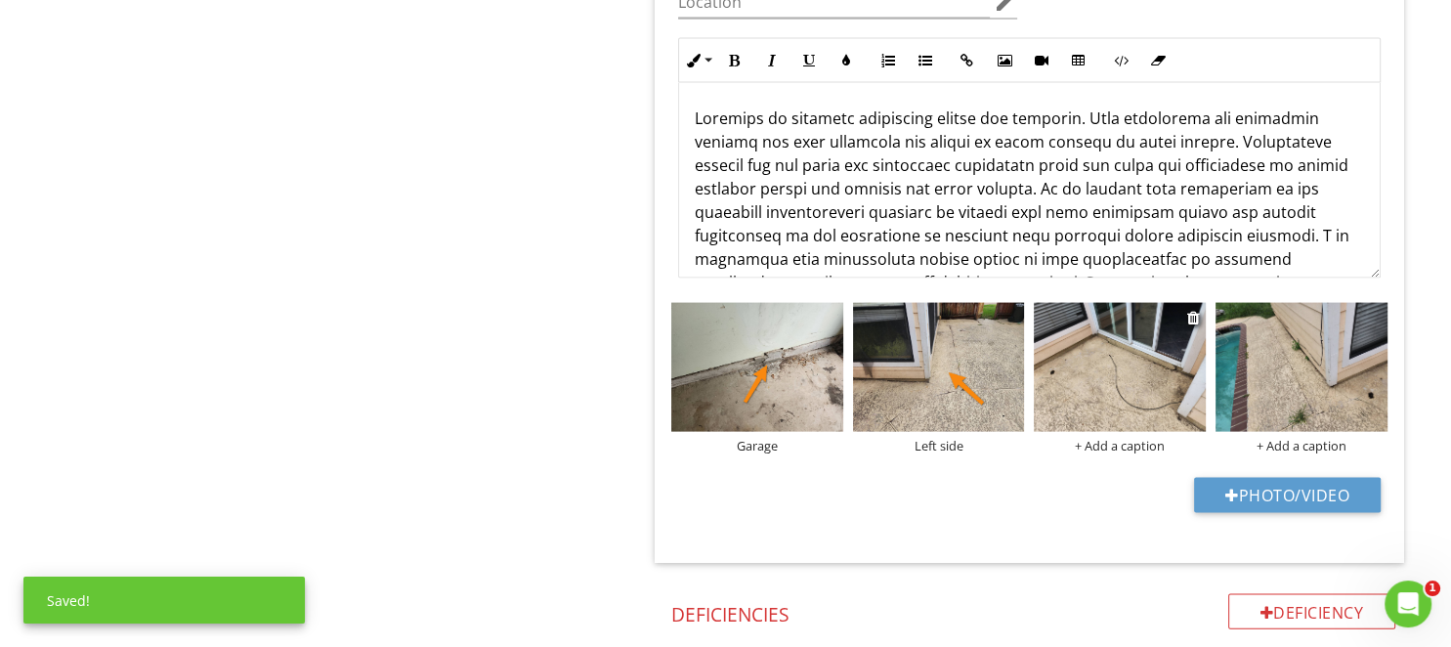
click at [1112, 355] on img at bounding box center [1120, 367] width 172 height 129
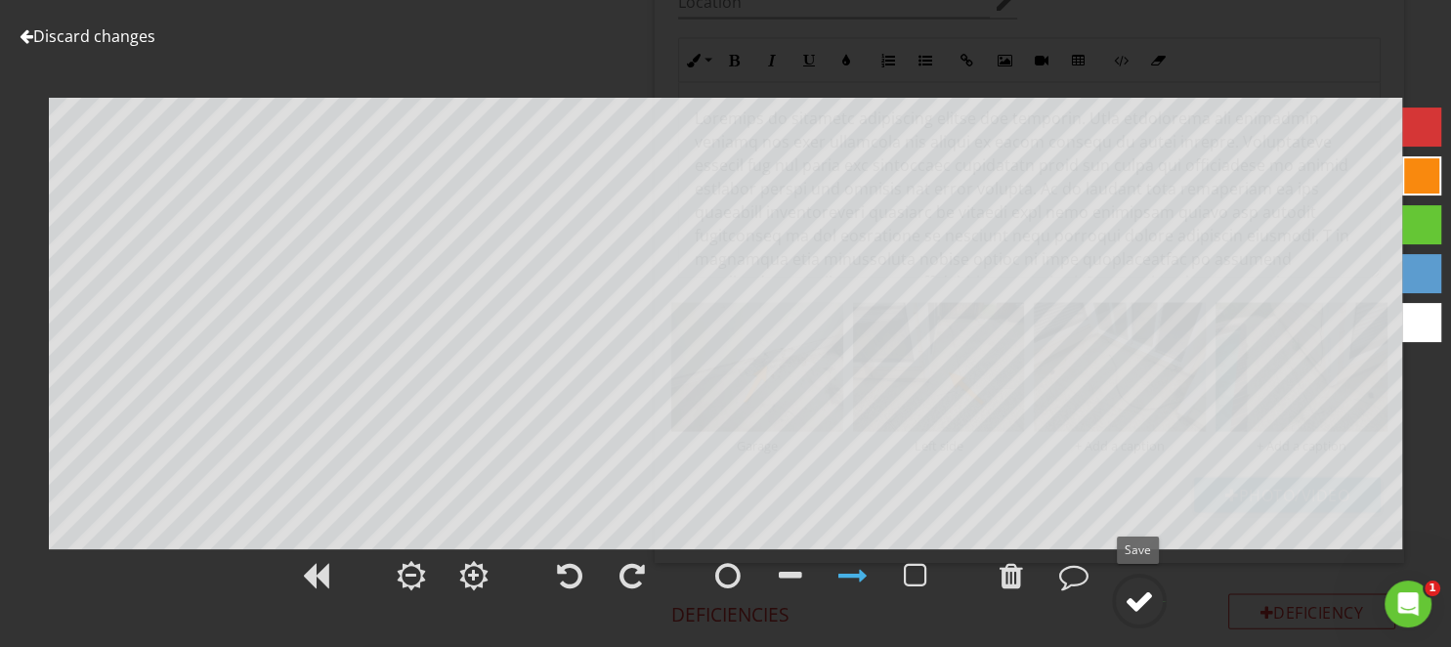
click at [1135, 602] on div at bounding box center [1138, 600] width 29 height 29
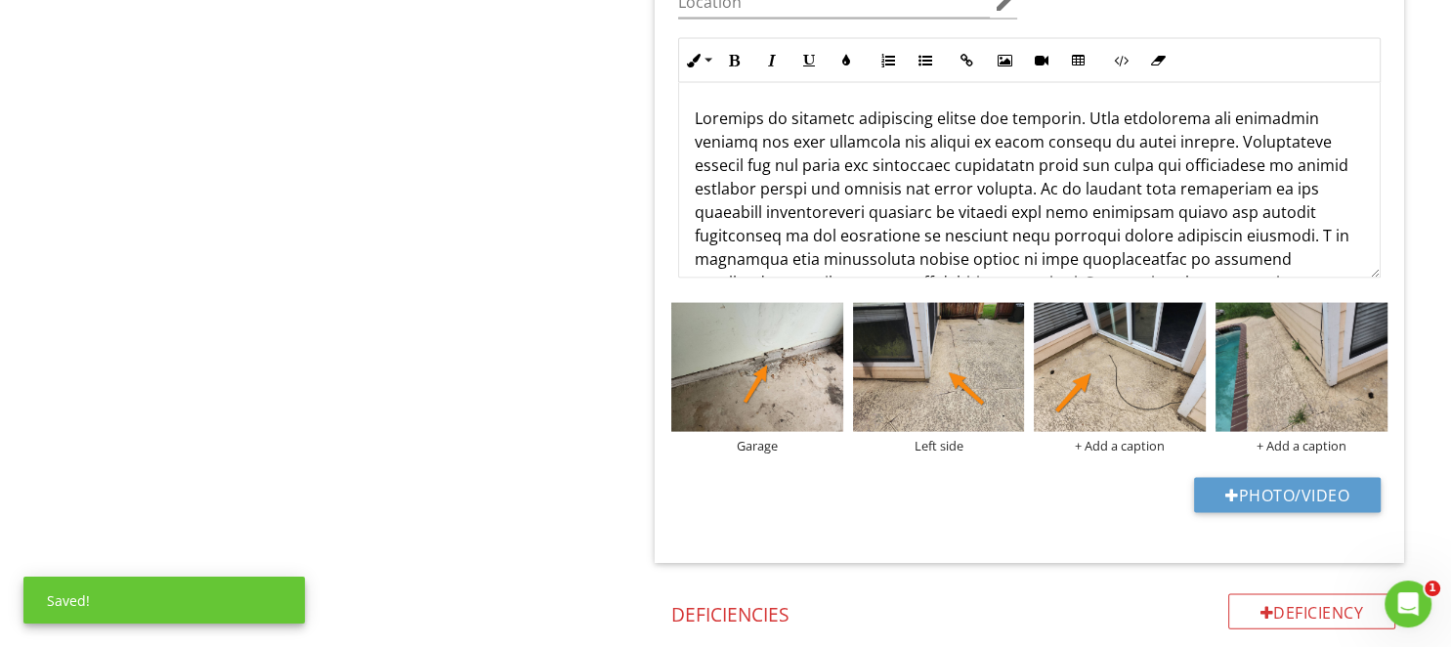
click at [1280, 353] on img at bounding box center [1301, 367] width 172 height 129
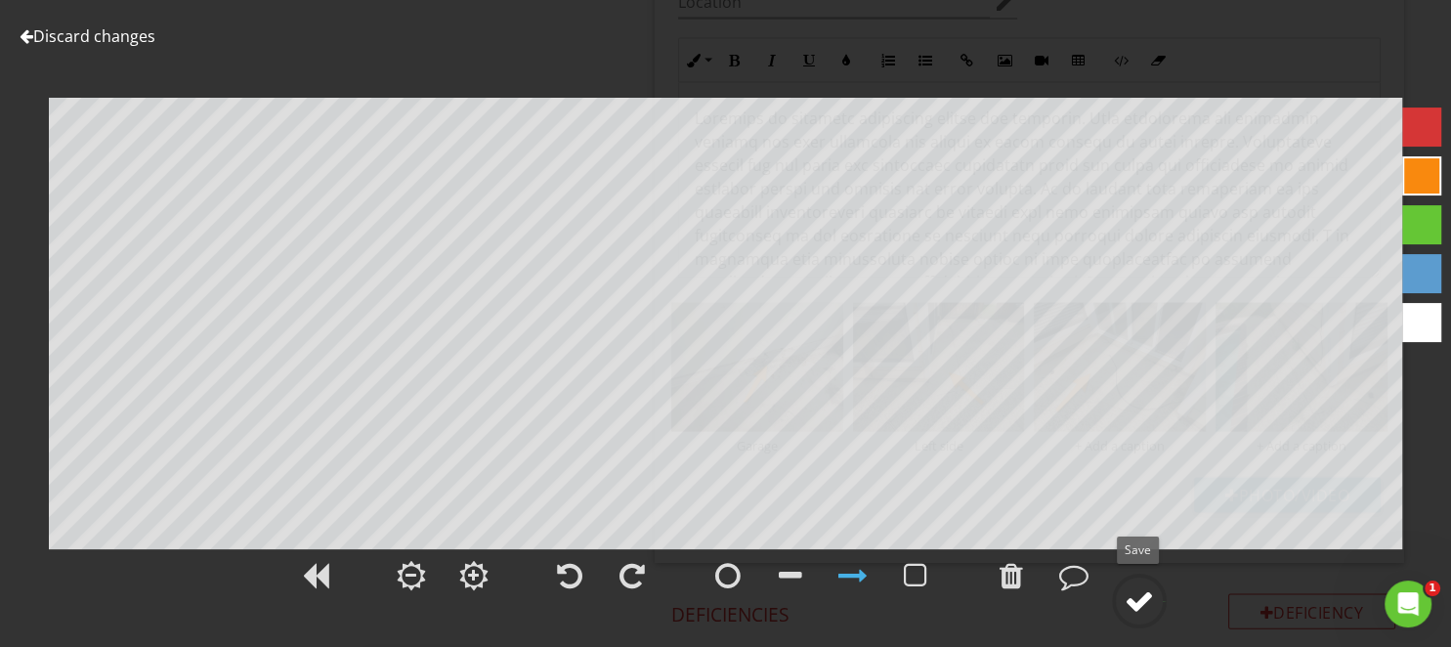
click at [1142, 600] on div at bounding box center [1138, 600] width 29 height 29
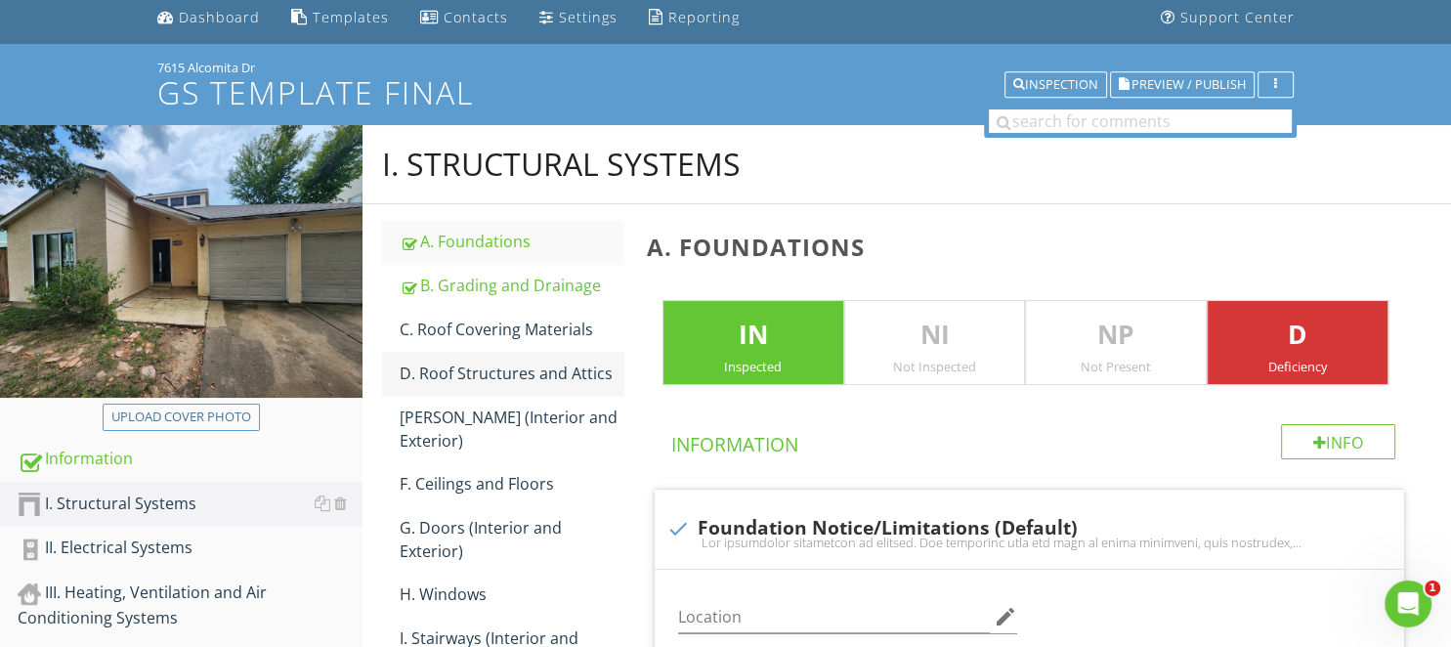
scroll to position [103, 0]
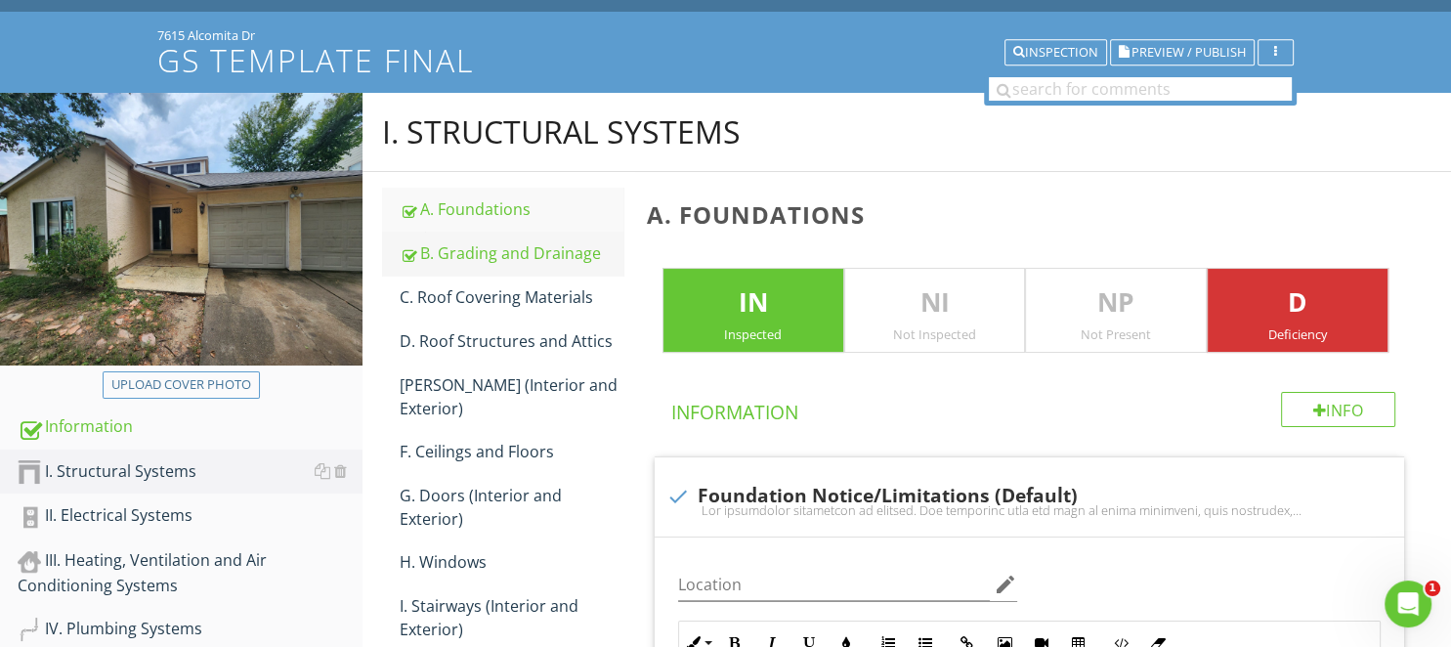
click at [571, 251] on div "B. Grading and Drainage" at bounding box center [511, 252] width 223 height 23
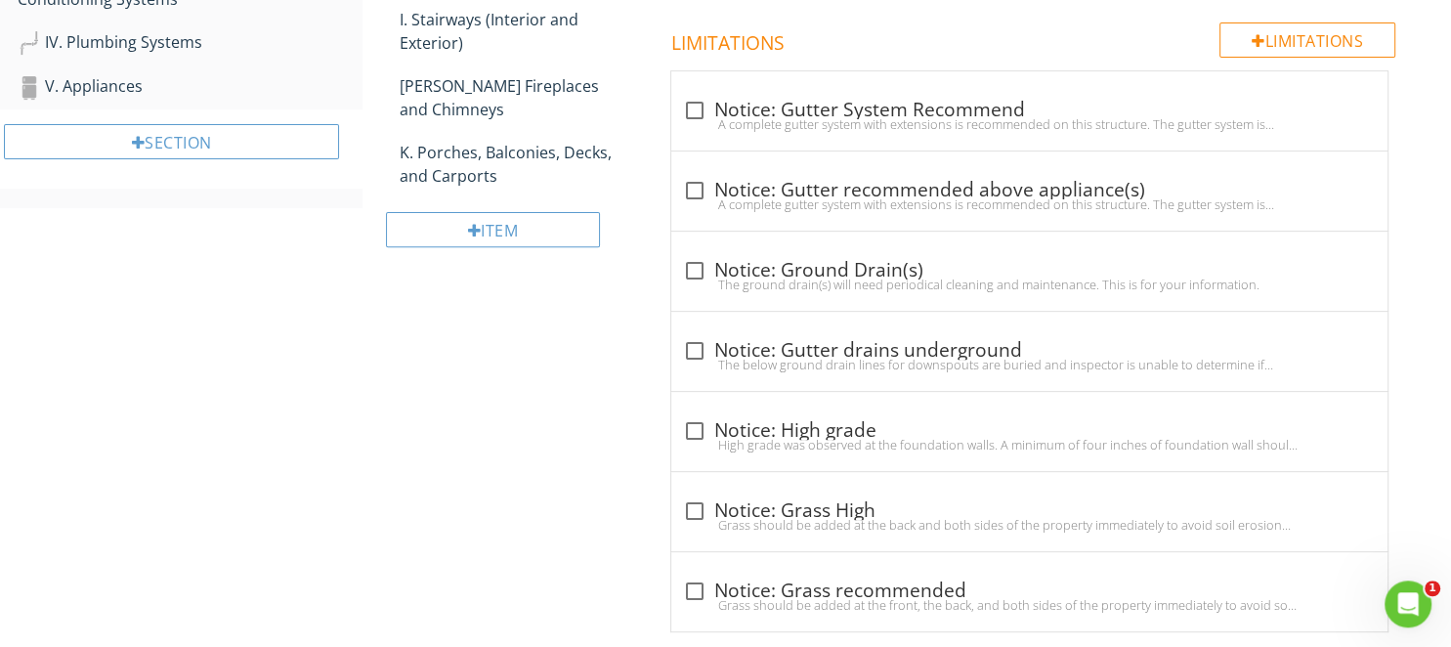
scroll to position [618, 0]
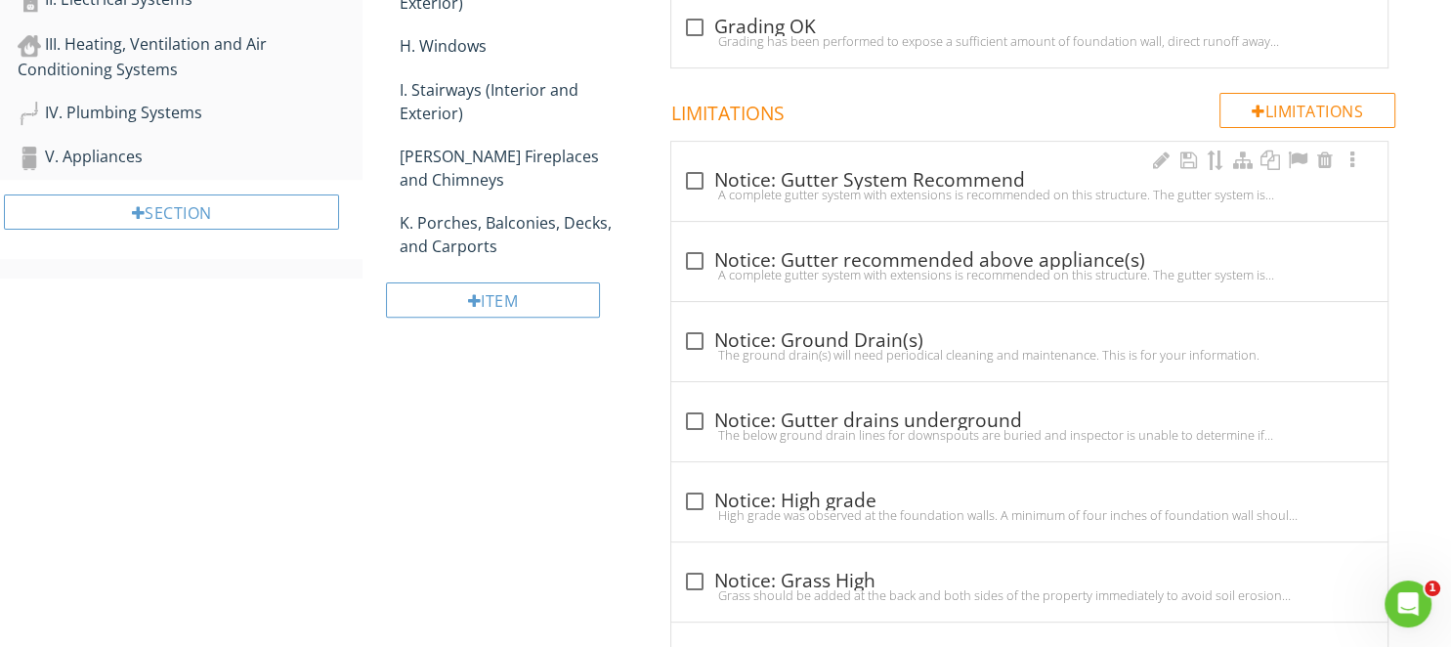
click at [678, 178] on div "check_box_outline_blank Notice: Gutter System Recommend A complete gutter syste…" at bounding box center [1029, 181] width 716 height 79
checkbox input "true"
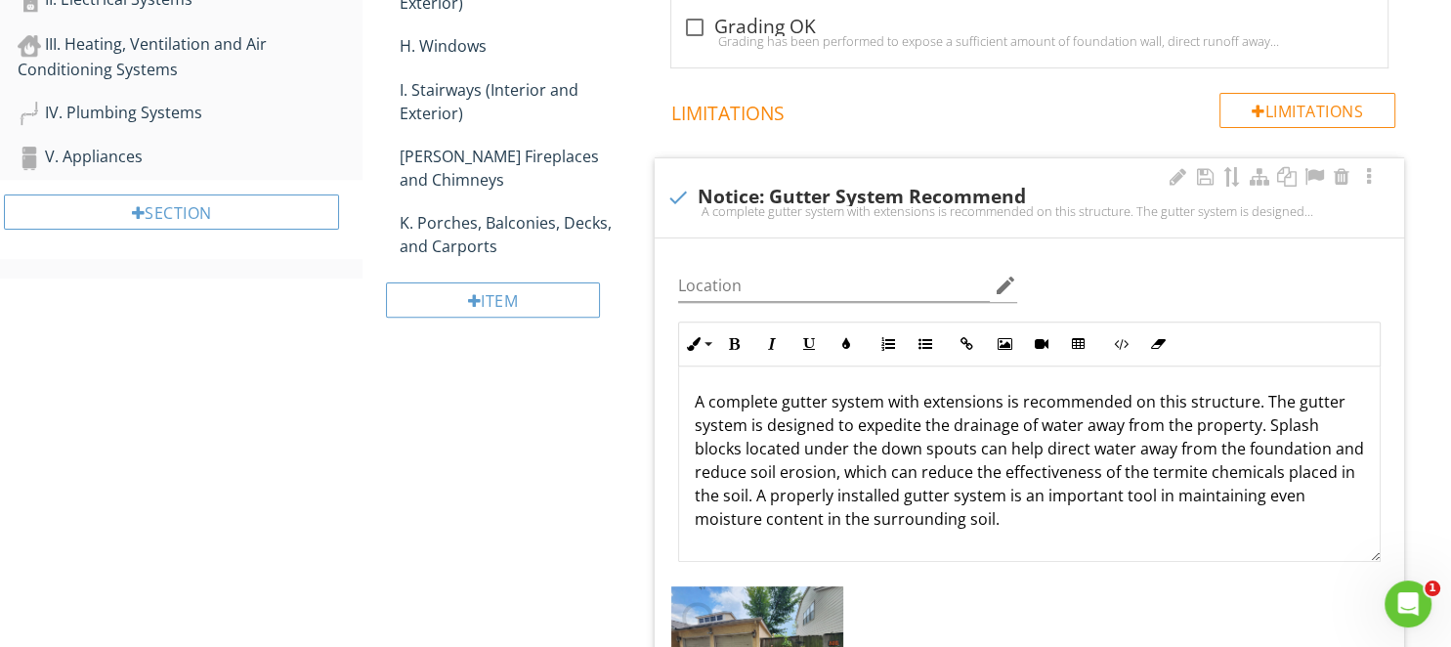
scroll to position [824, 0]
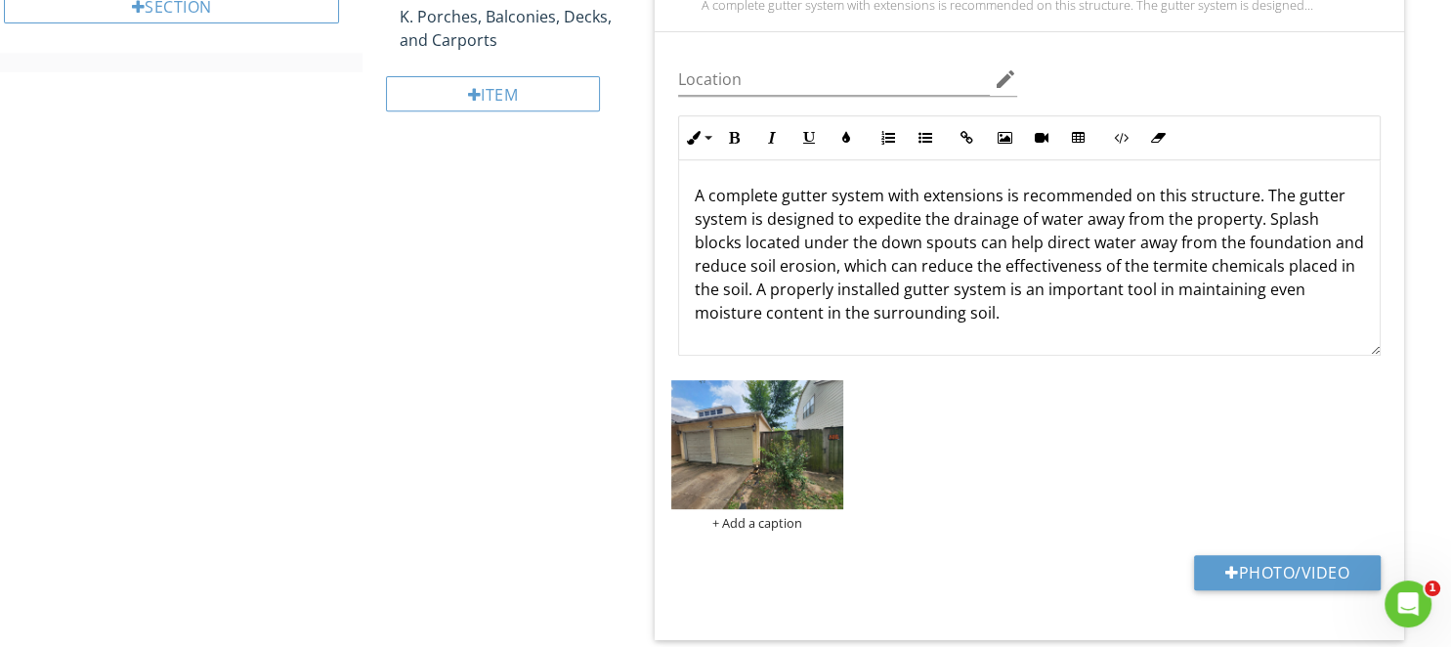
click at [766, 440] on img at bounding box center [757, 444] width 172 height 129
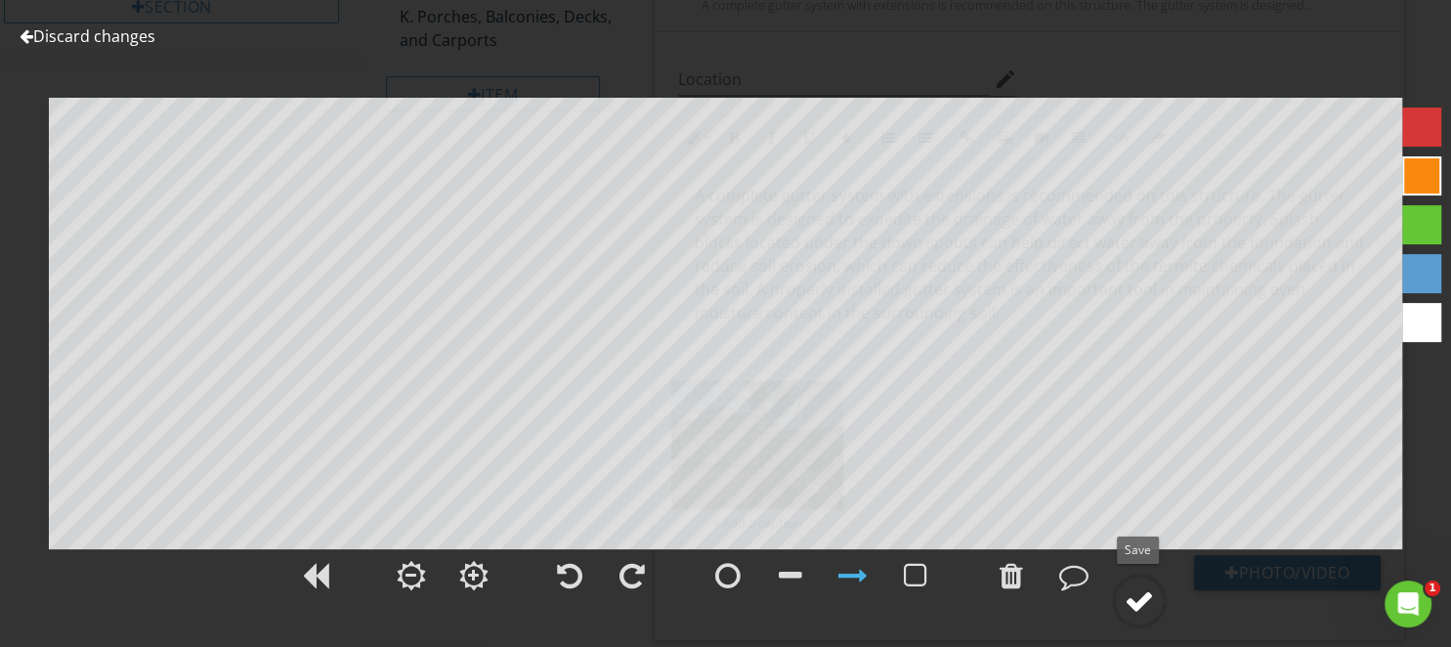
click at [1143, 601] on div at bounding box center [1138, 600] width 29 height 29
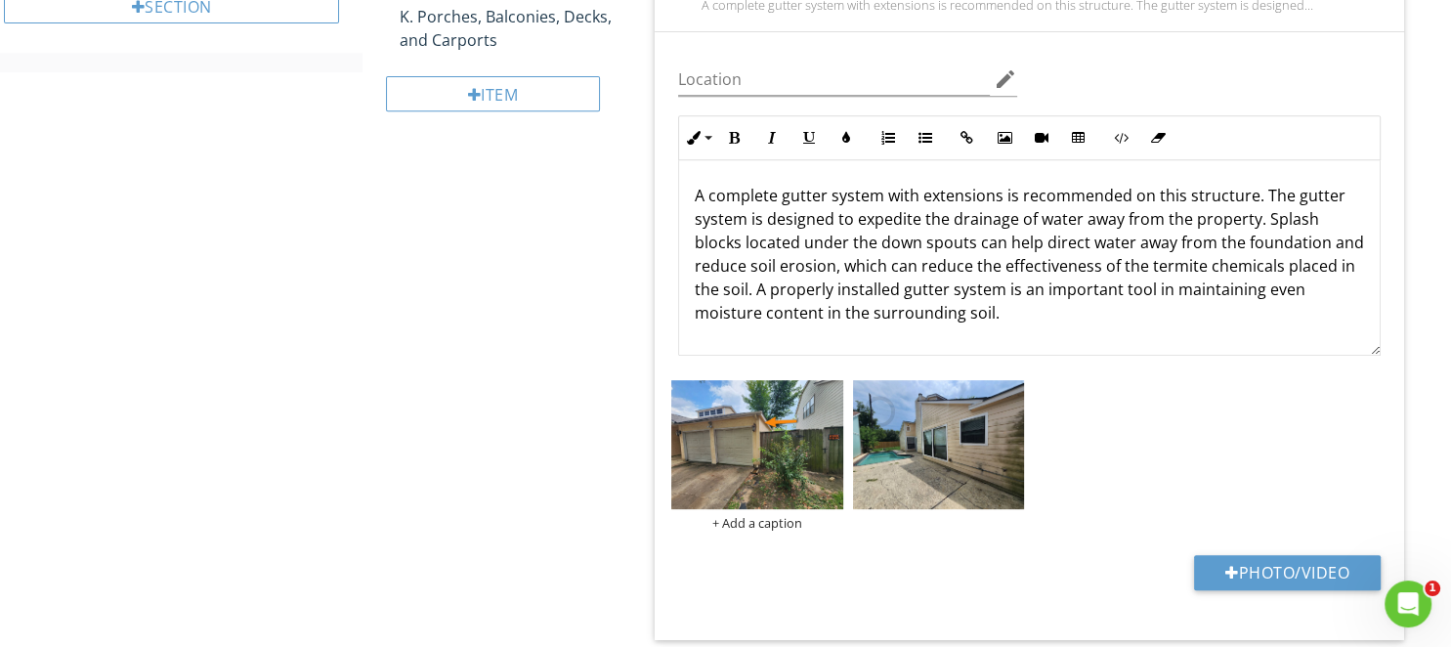
scroll to position [928, 0]
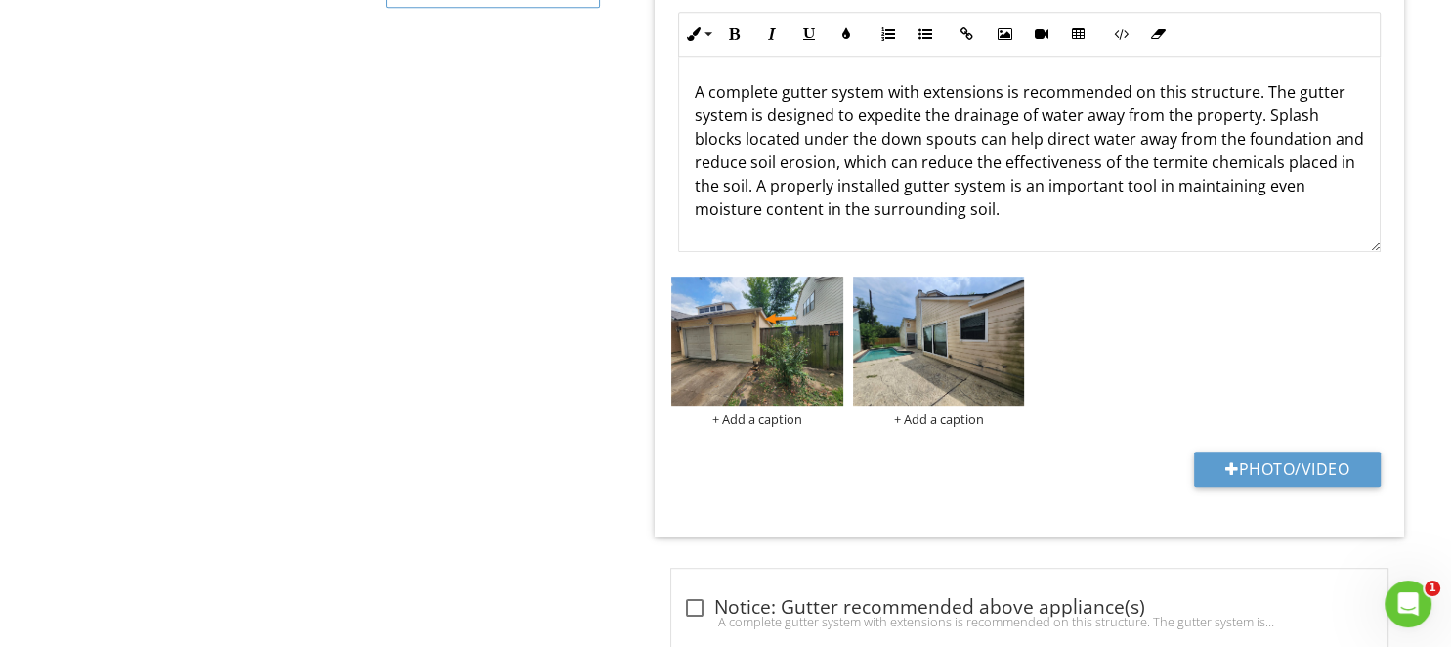
click at [957, 330] on img at bounding box center [939, 340] width 172 height 129
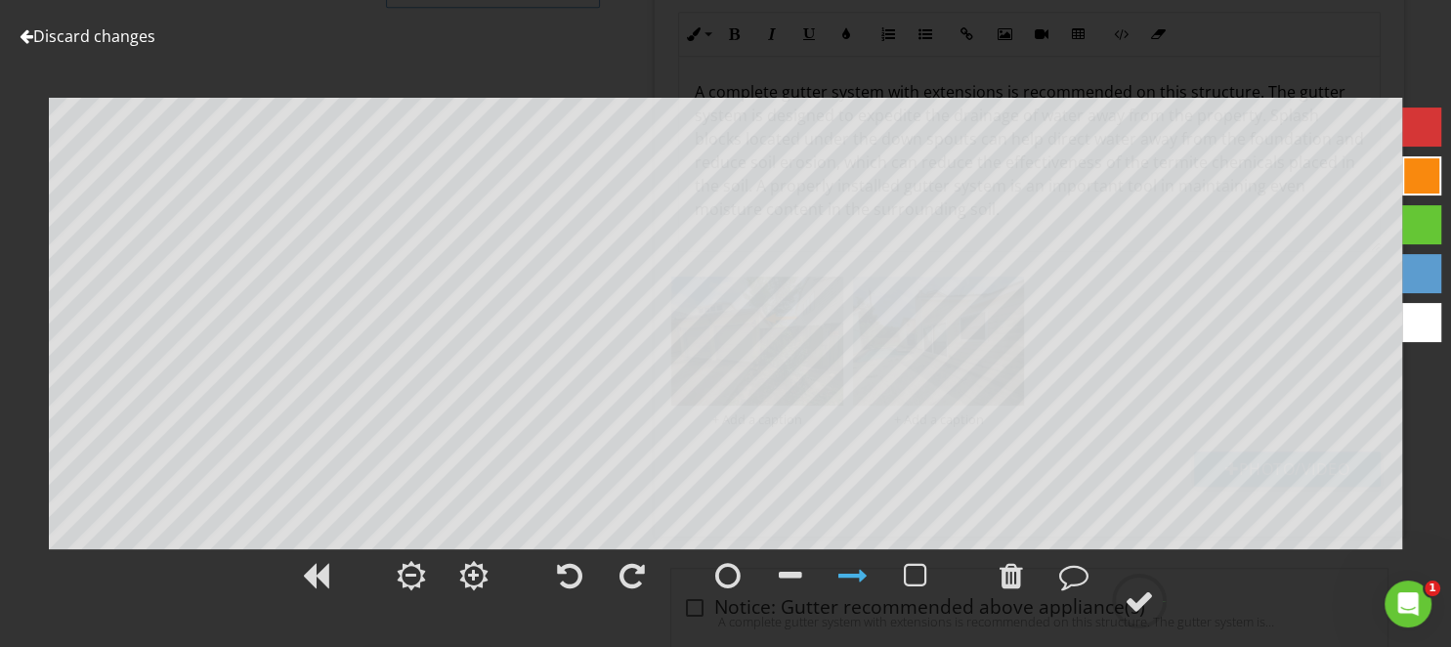
drag, startPoint x: 1143, startPoint y: 614, endPoint x: 1197, endPoint y: 612, distance: 53.8
click at [1143, 614] on div at bounding box center [1138, 600] width 29 height 29
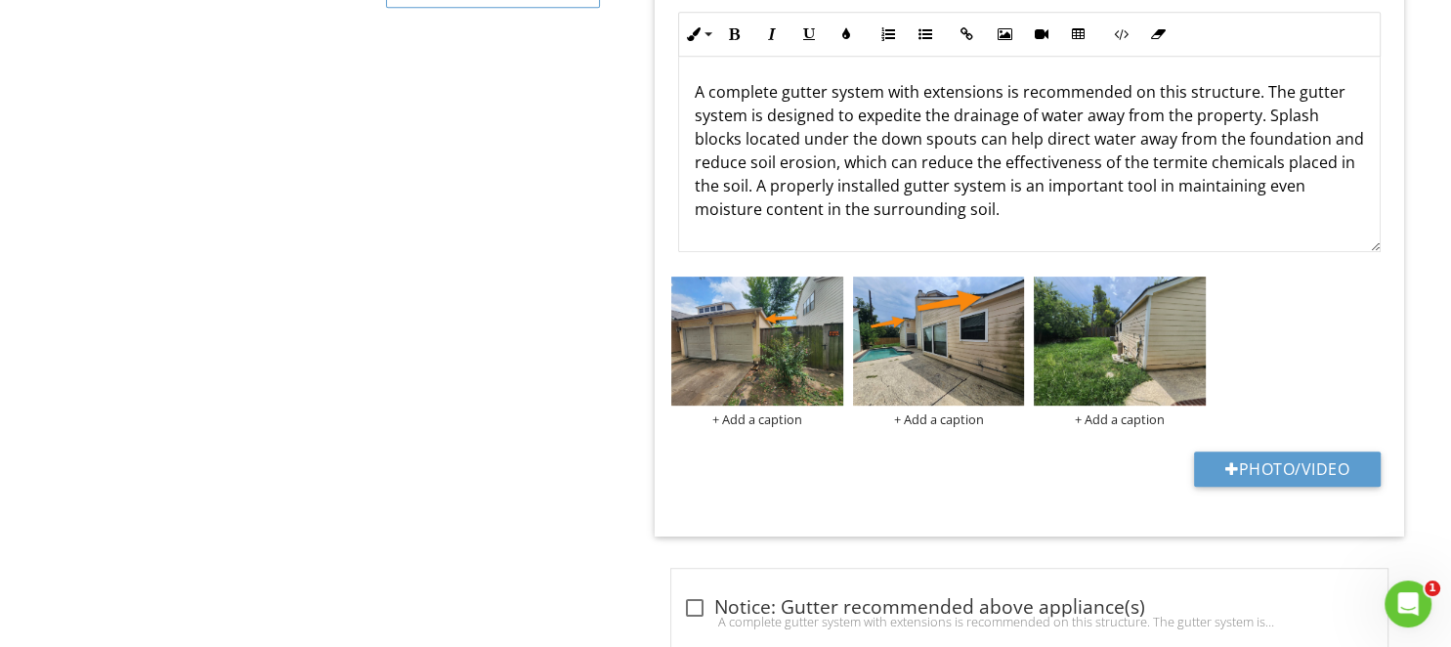
click at [1096, 346] on img at bounding box center [1120, 340] width 172 height 129
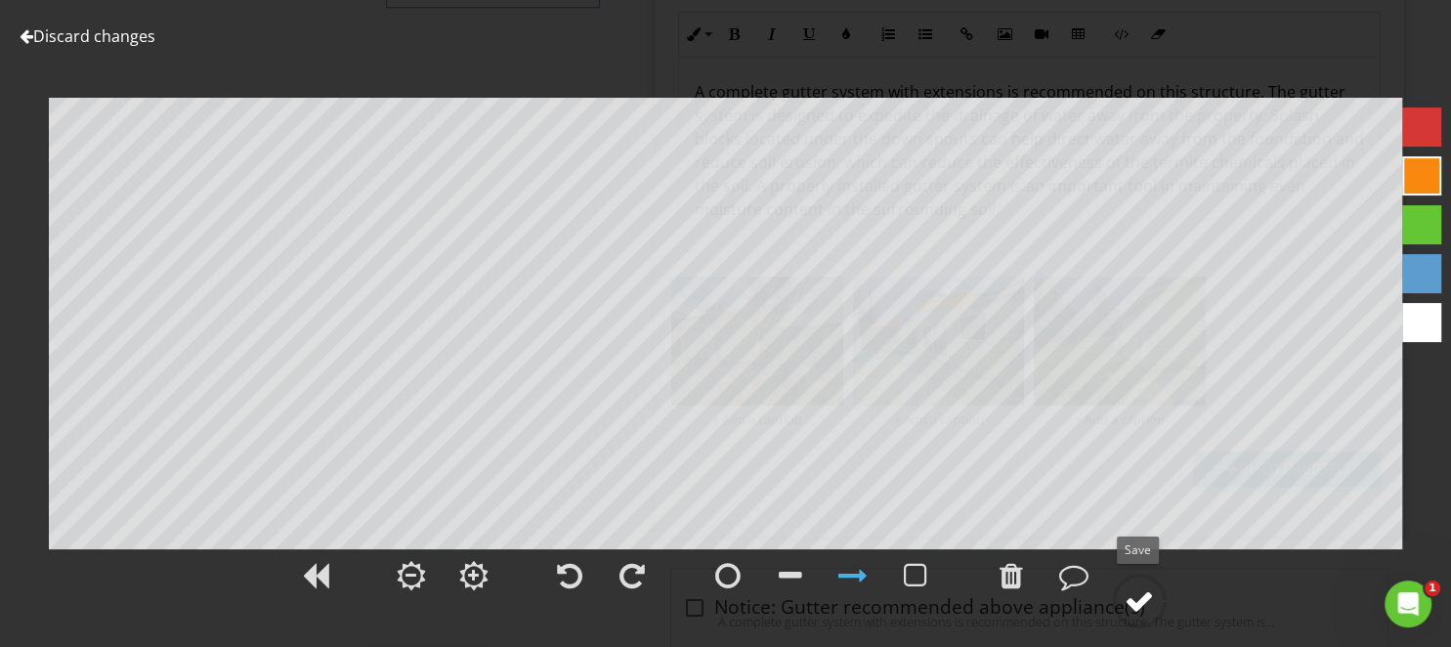
click at [1140, 604] on div at bounding box center [1138, 600] width 29 height 29
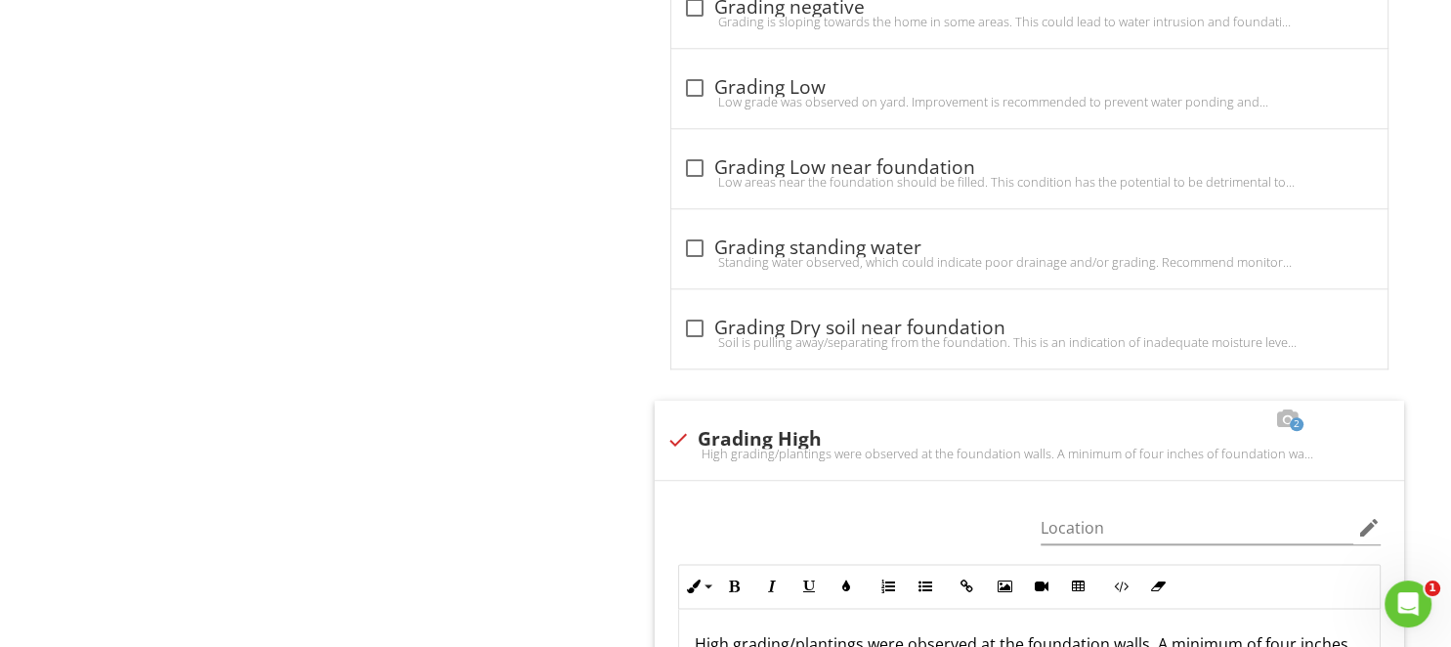
scroll to position [1753, 0]
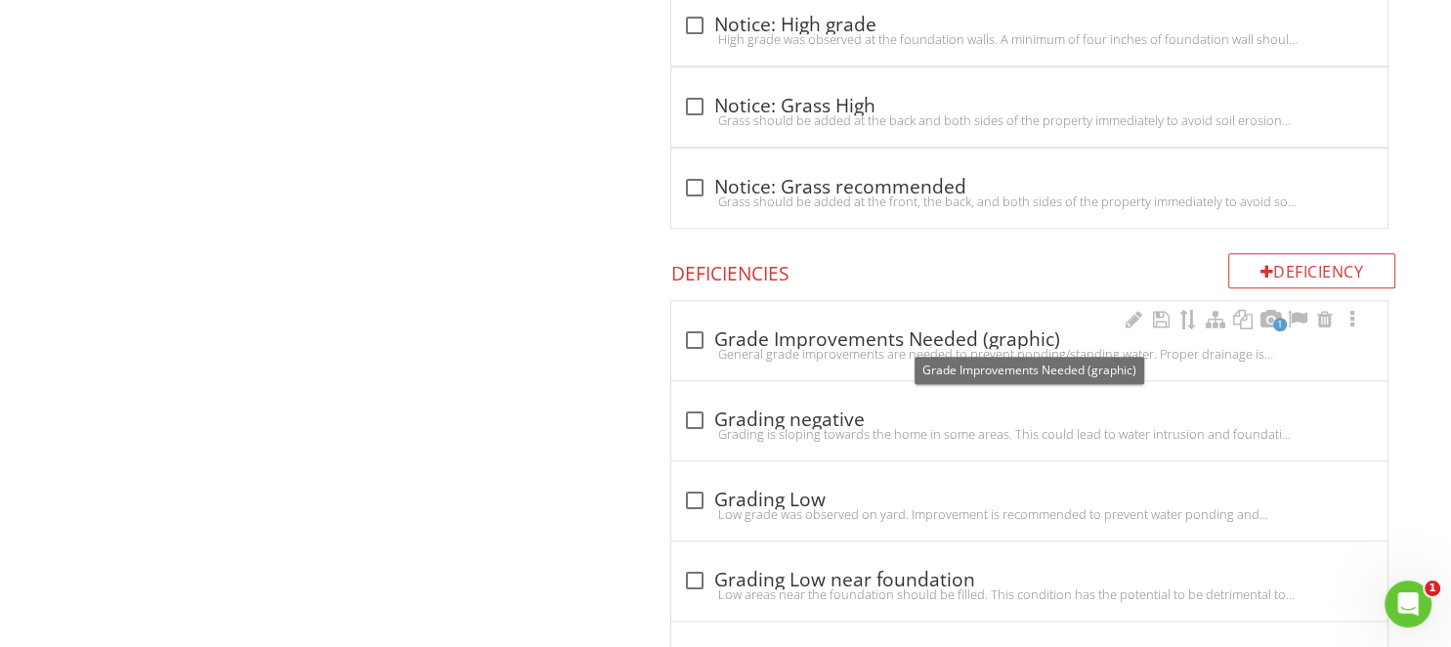
click at [696, 331] on div at bounding box center [694, 339] width 33 height 33
checkbox input "true"
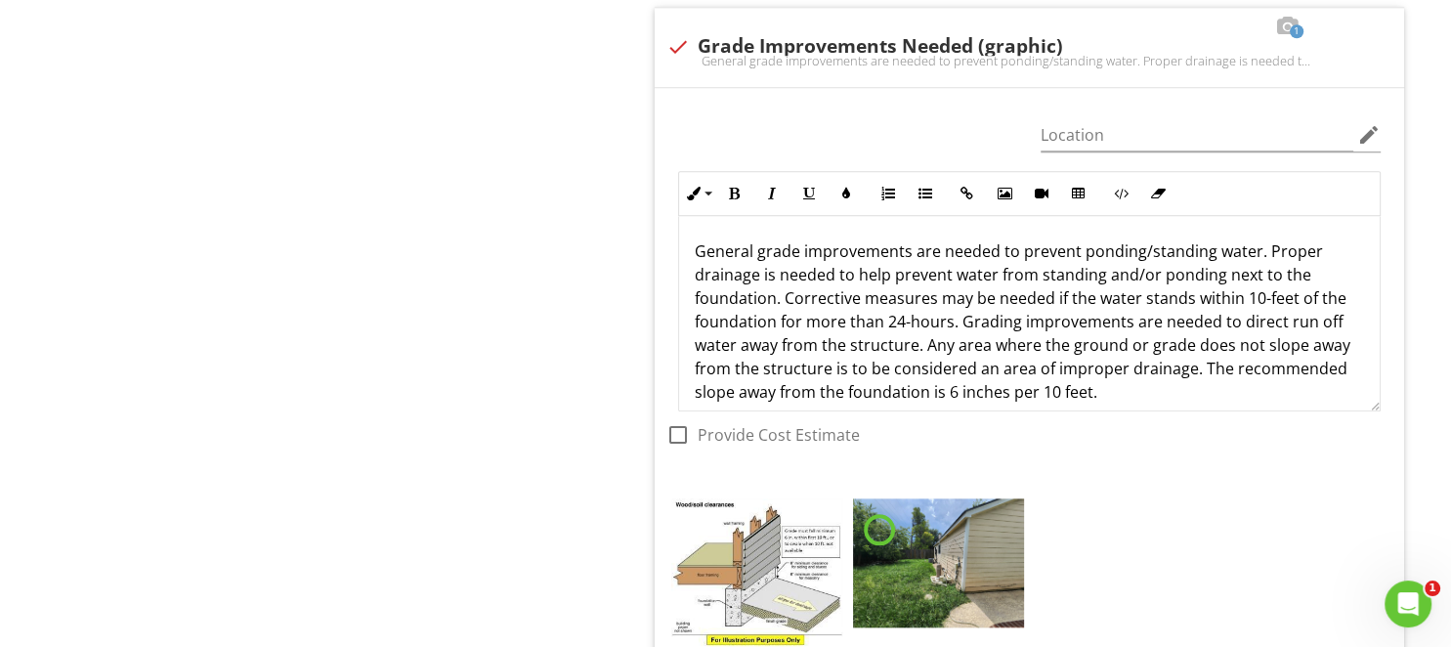
scroll to position [2372, 0]
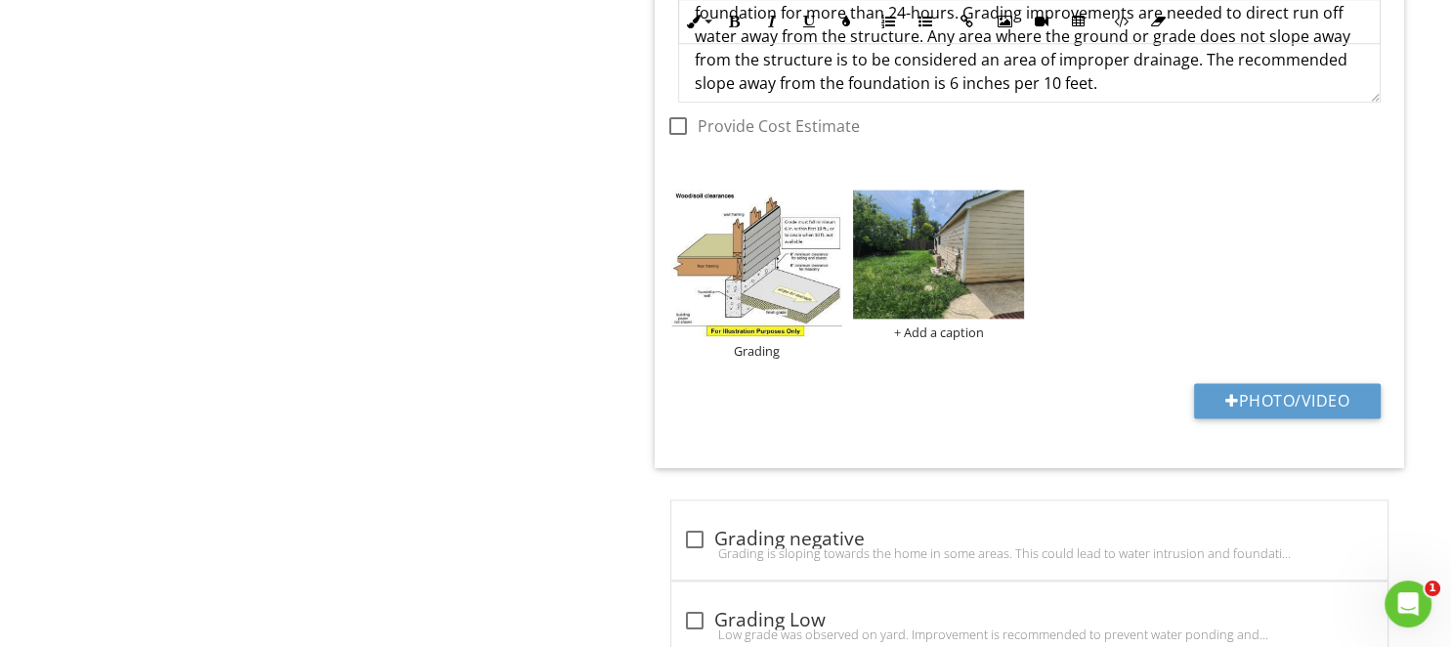
click at [936, 266] on img at bounding box center [939, 254] width 172 height 129
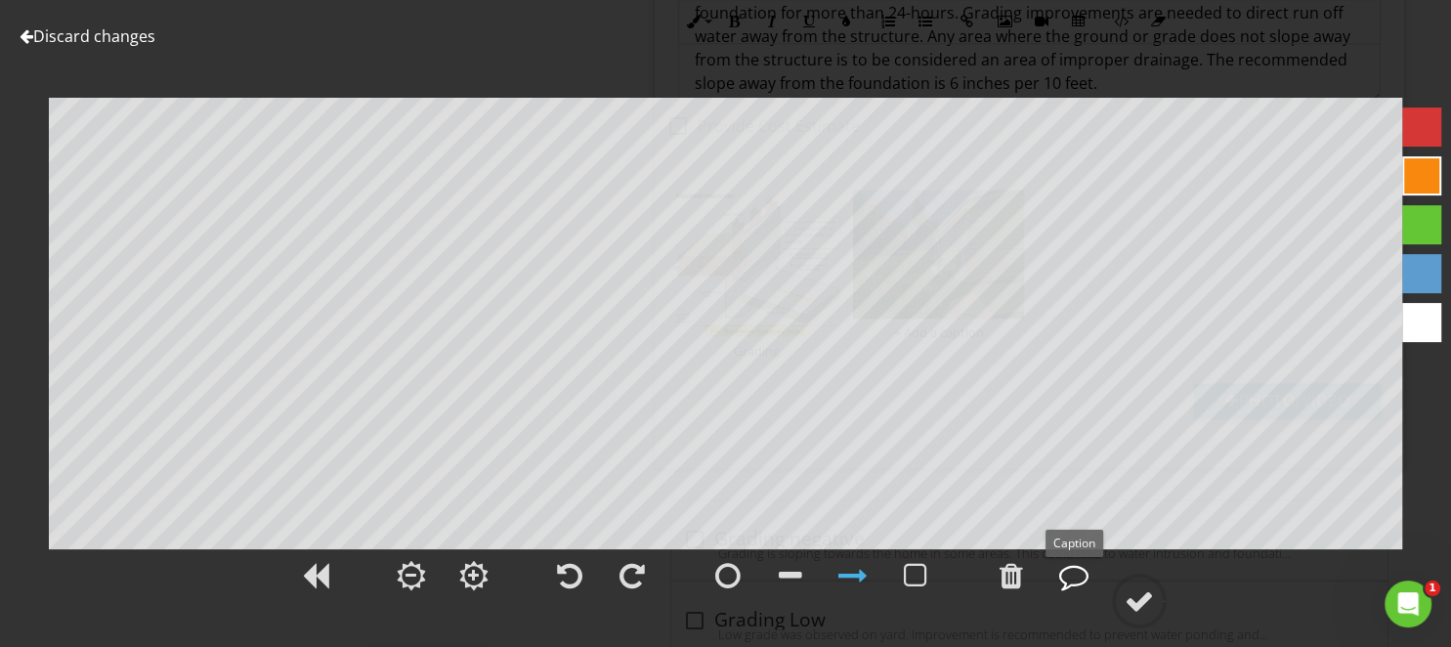
click at [1078, 582] on div at bounding box center [1073, 575] width 29 height 29
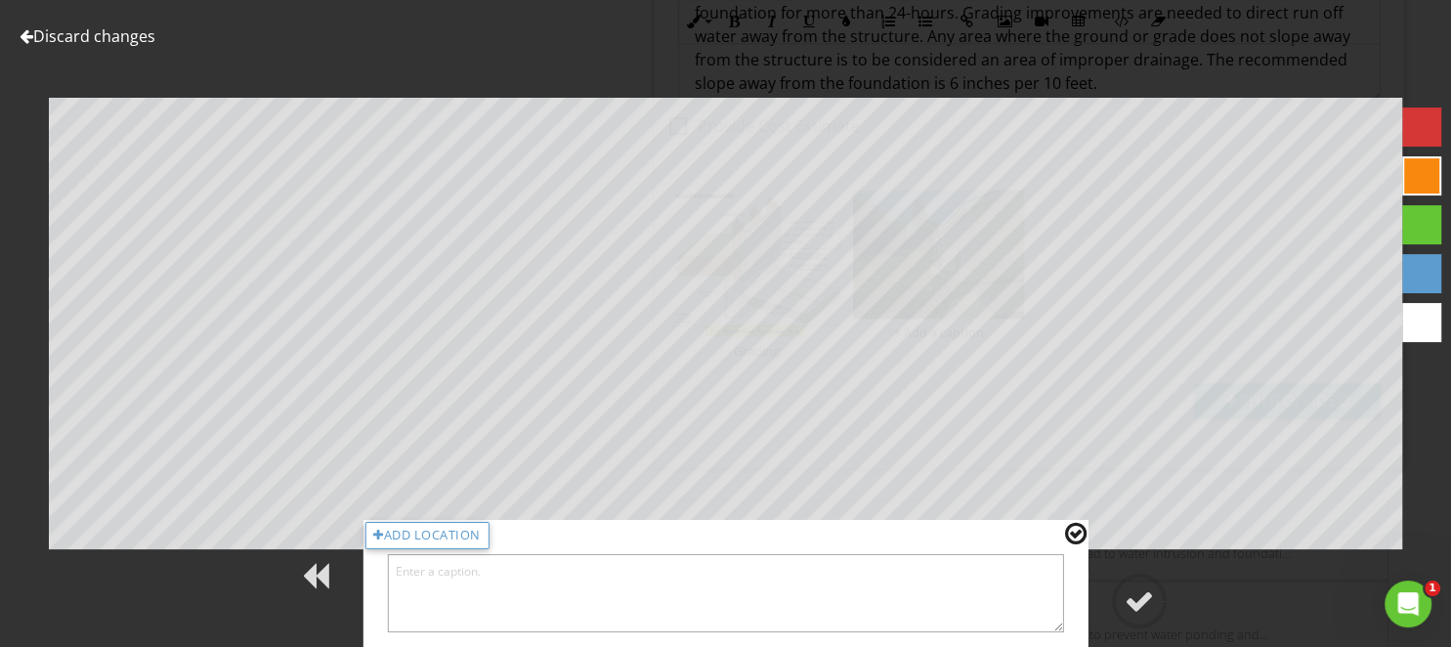
click at [930, 596] on textarea at bounding box center [725, 593] width 677 height 78
type textarea "Rear"
click at [1120, 604] on circle at bounding box center [1139, 600] width 51 height 51
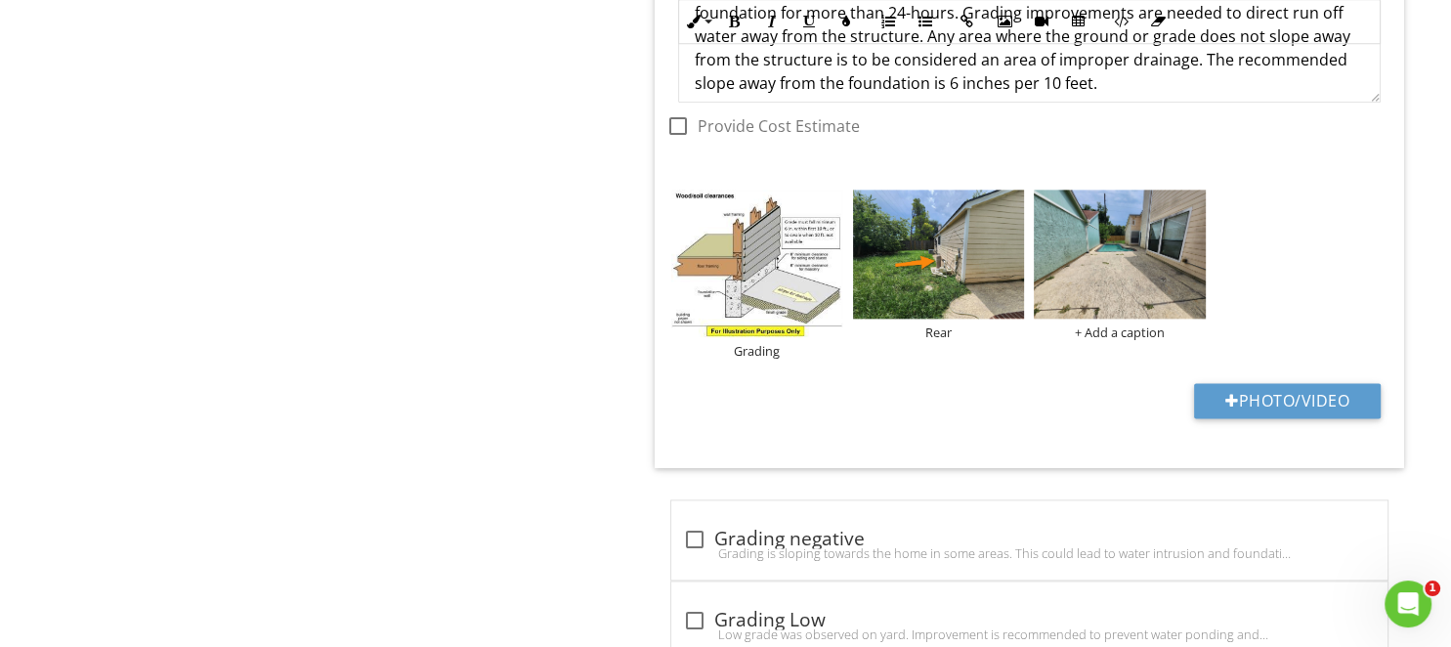
click at [1095, 274] on img at bounding box center [1120, 254] width 172 height 129
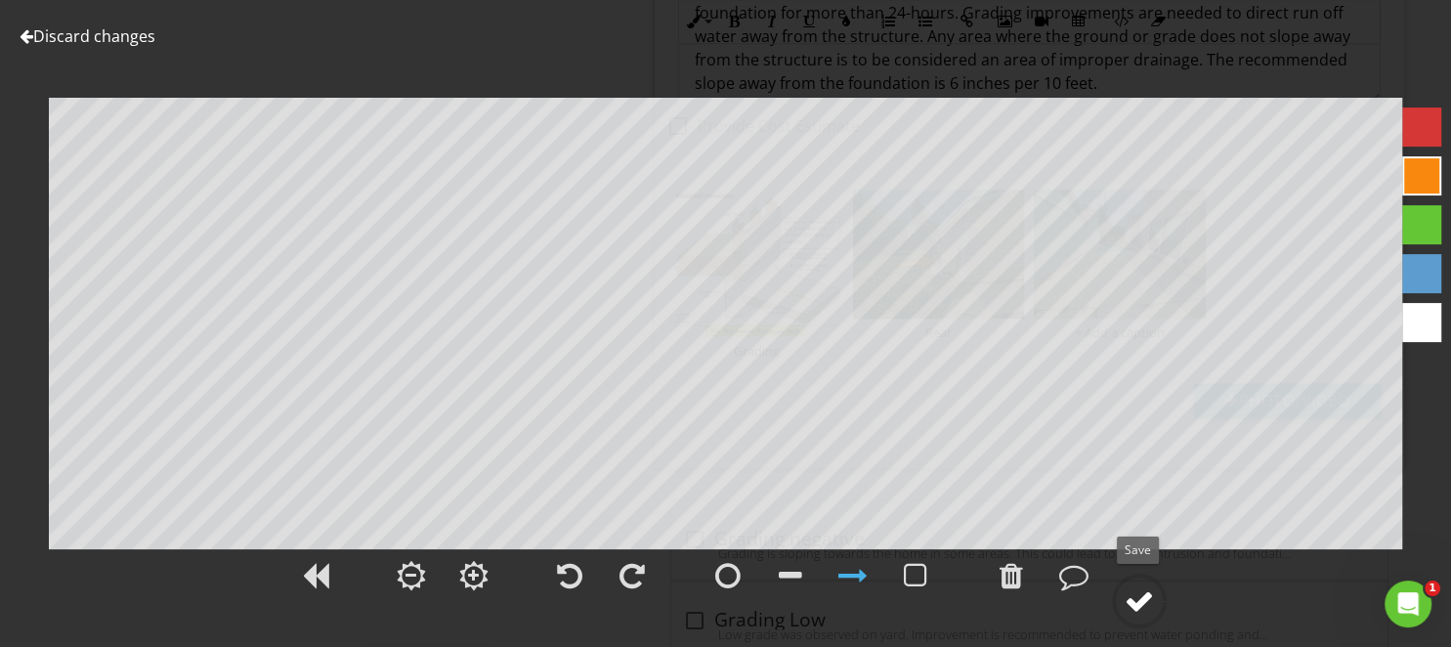
click at [1143, 602] on div at bounding box center [1138, 600] width 29 height 29
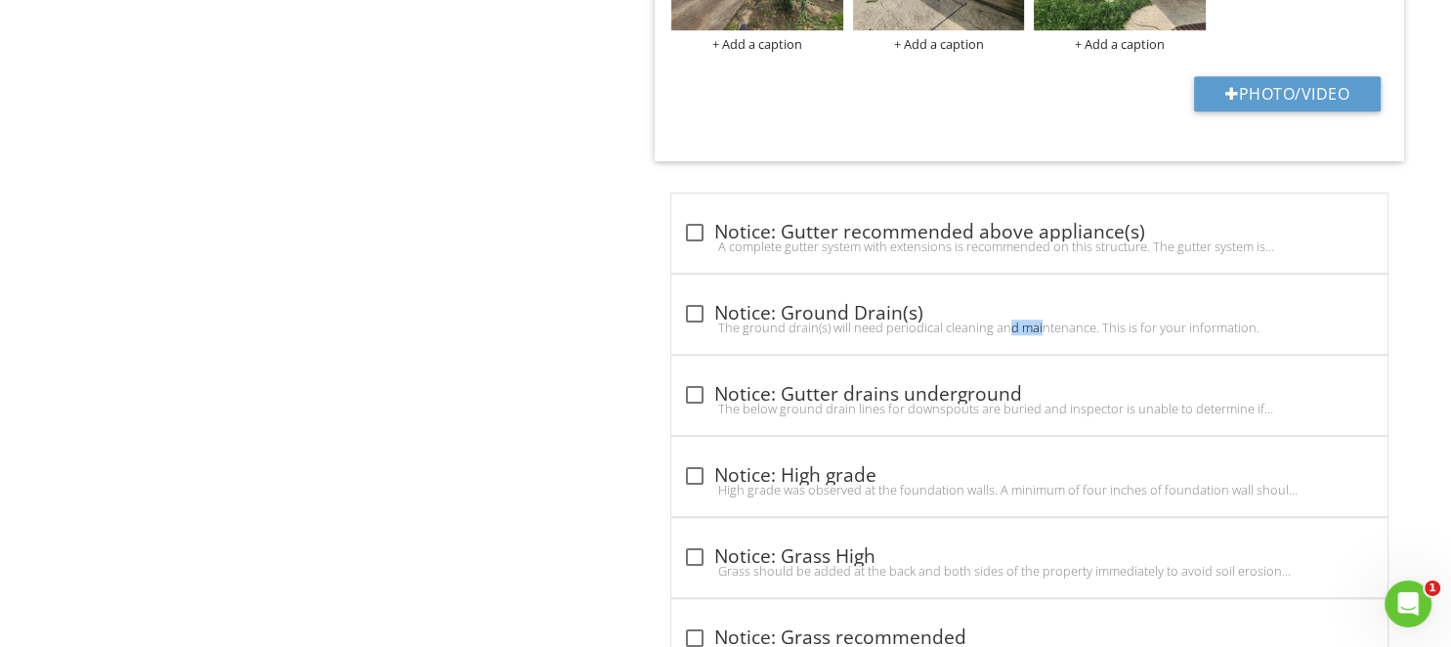
scroll to position [4118, 0]
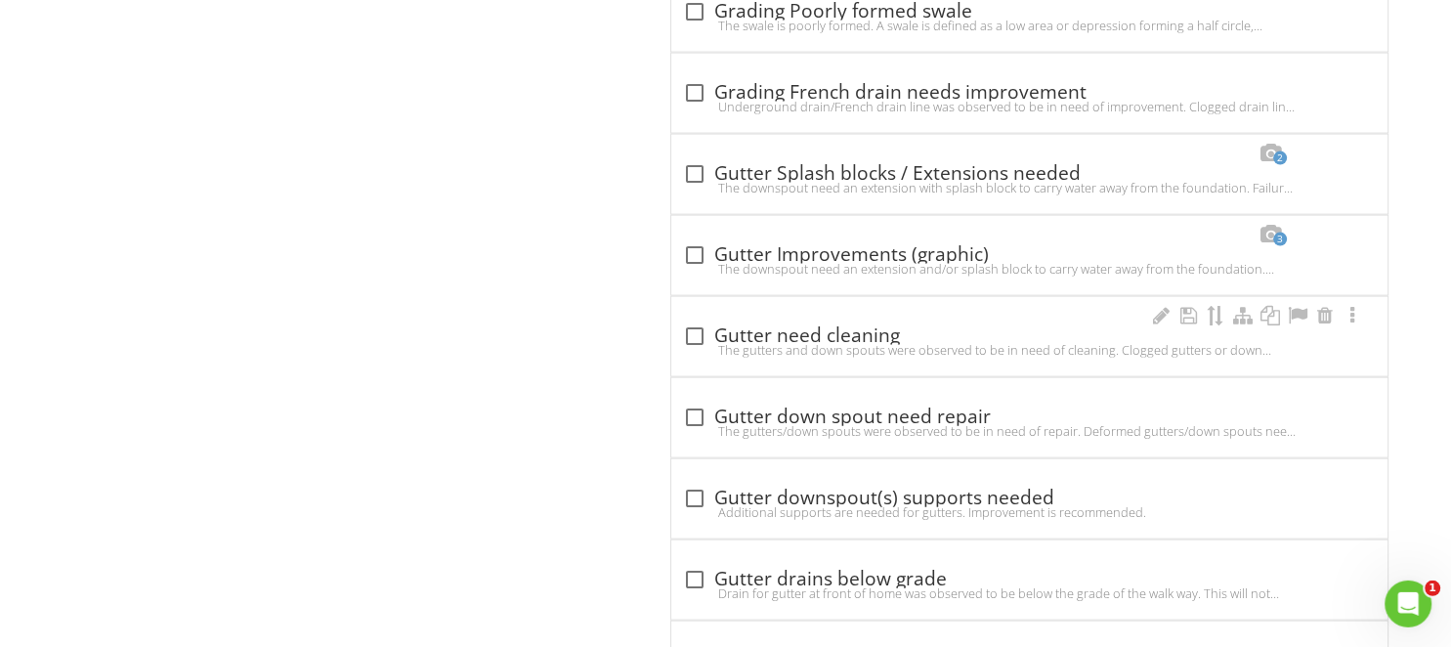
click at [736, 324] on div "check_box_outline_blank Gutter need cleaning" at bounding box center [1029, 335] width 693 height 23
checkbox input "true"
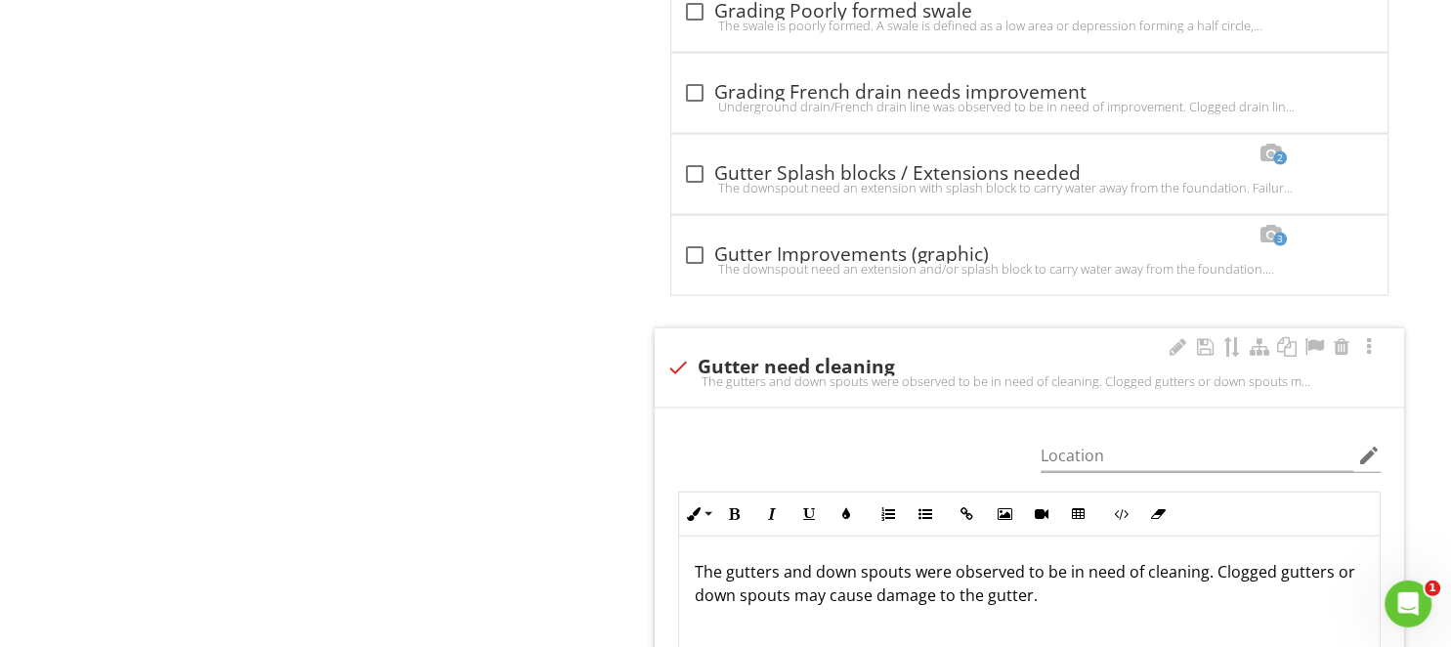
scroll to position [4634, 0]
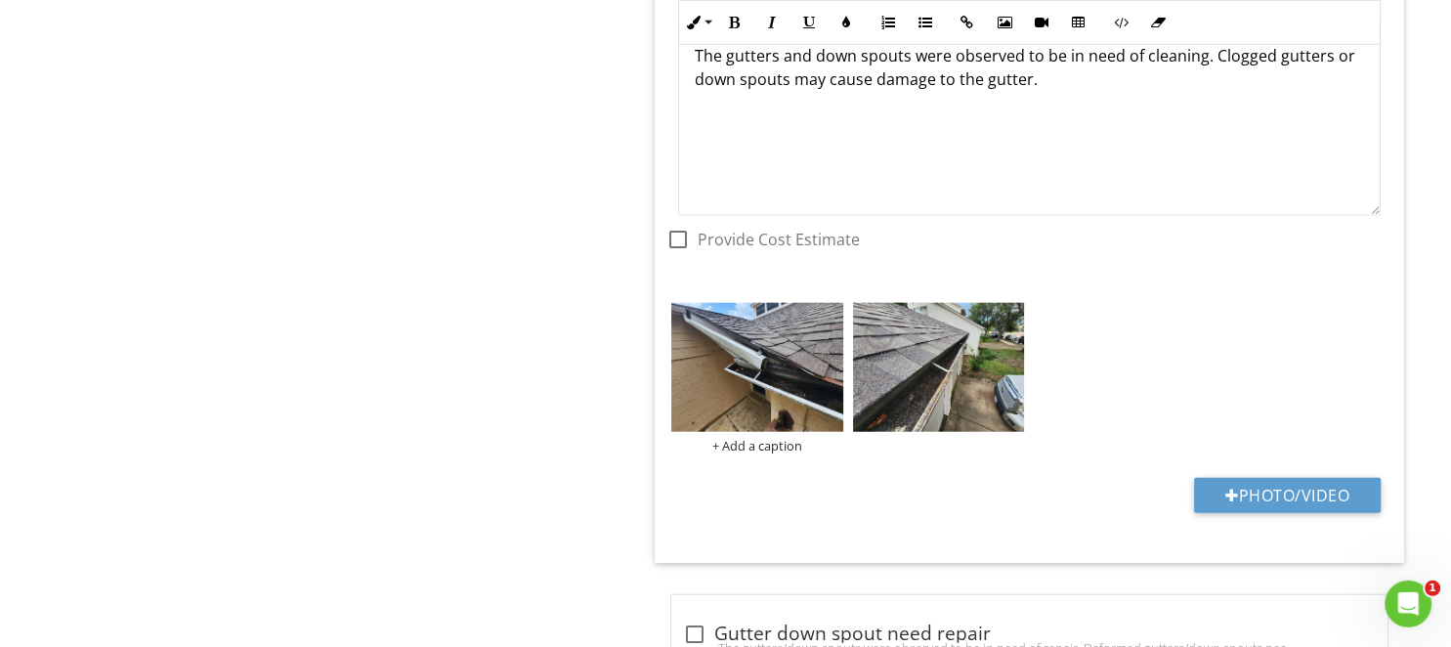
click at [776, 349] on img at bounding box center [757, 367] width 172 height 129
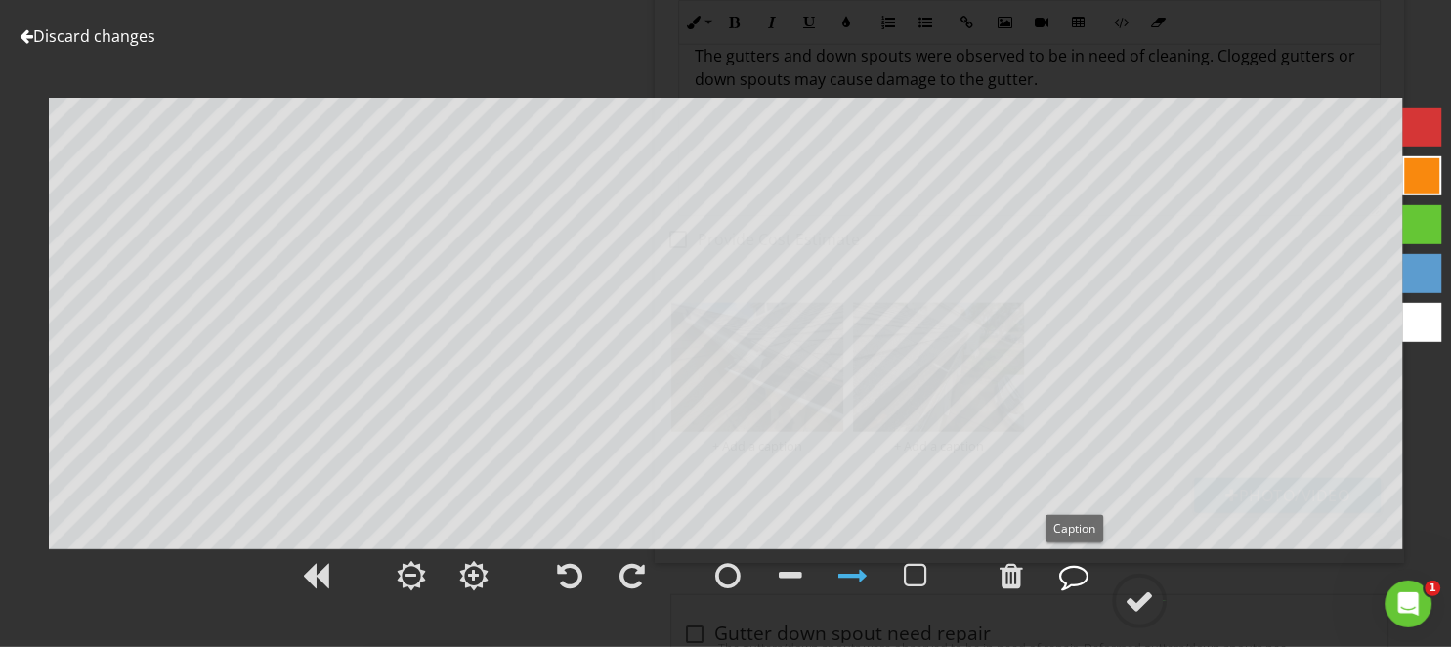
click at [1064, 583] on div at bounding box center [1073, 575] width 29 height 29
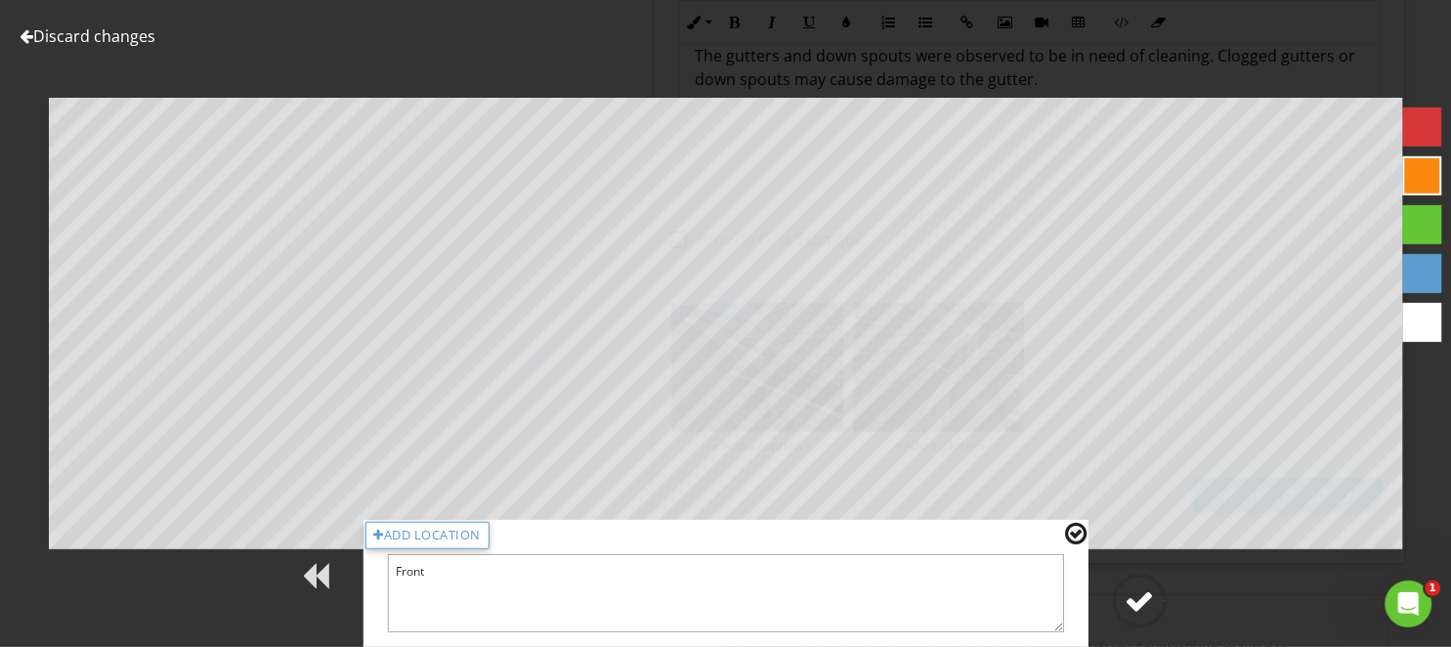
type textarea "Front"
click at [1124, 593] on circle at bounding box center [1139, 600] width 51 height 51
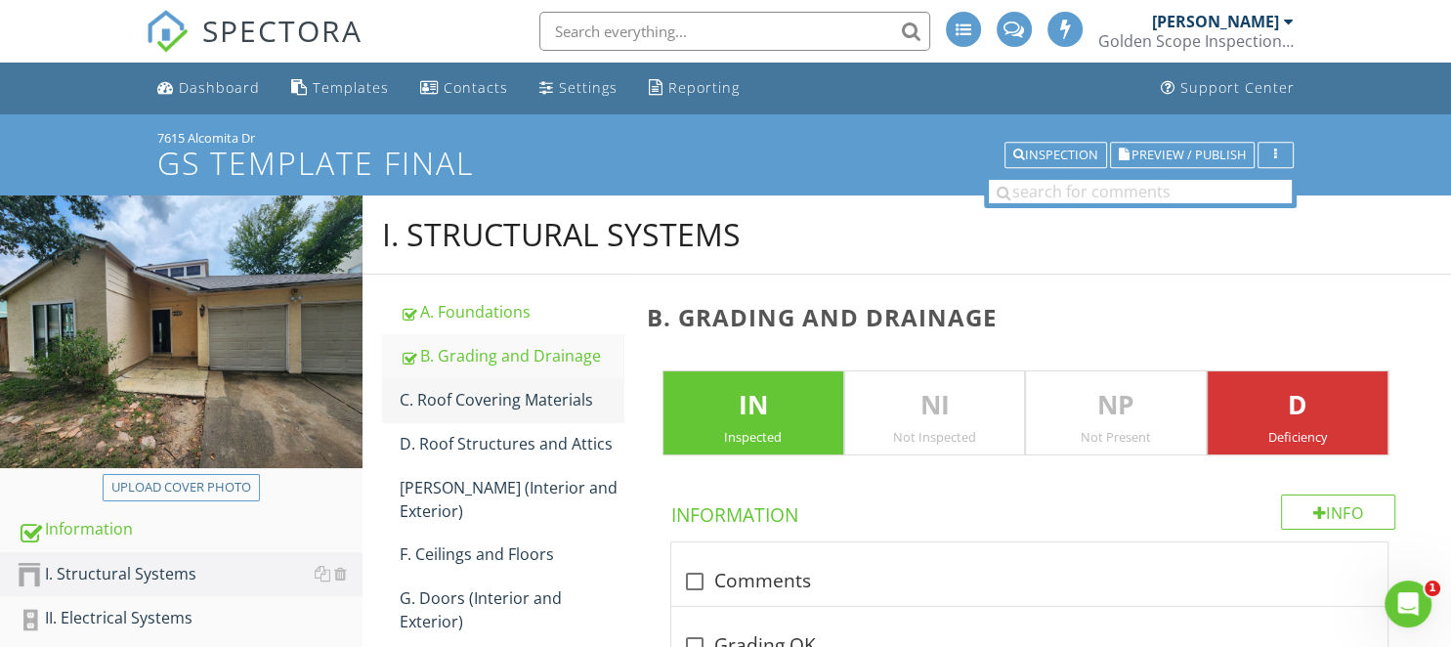
click at [534, 409] on div "C. Roof Covering Materials" at bounding box center [511, 399] width 223 height 23
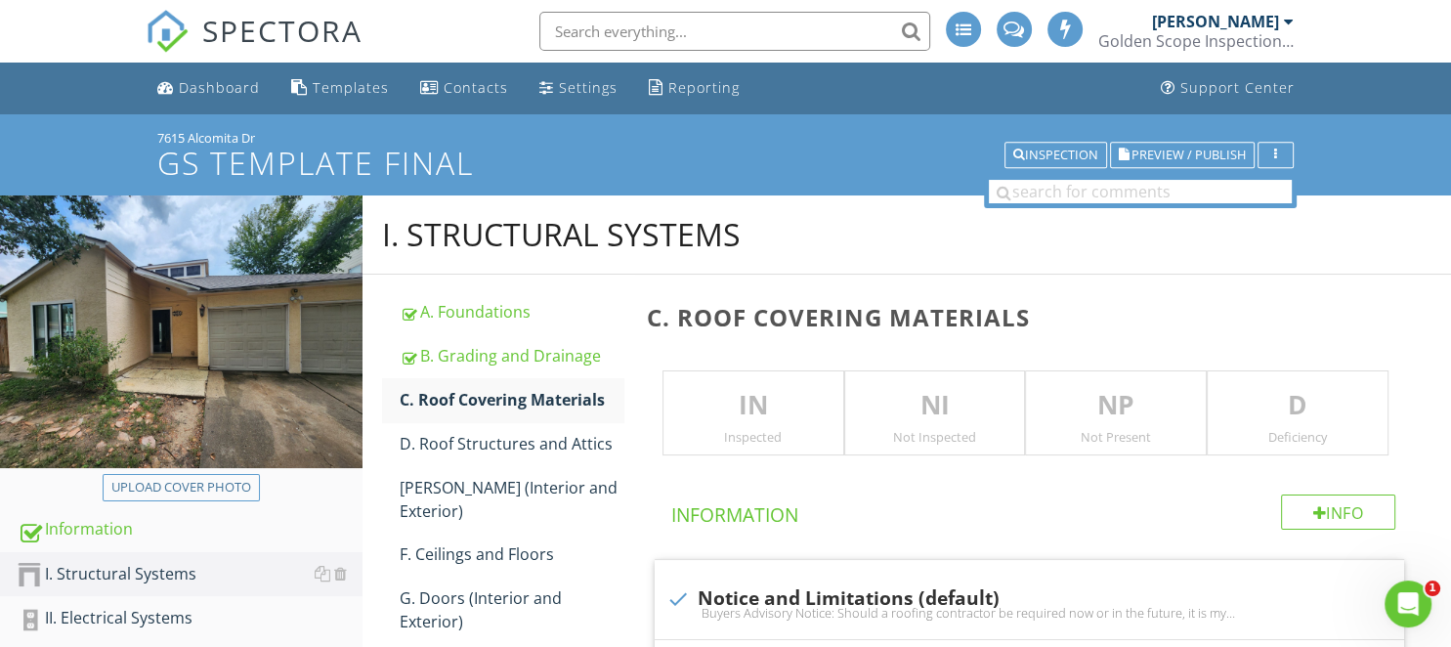
click at [741, 405] on p "IN" at bounding box center [753, 405] width 180 height 39
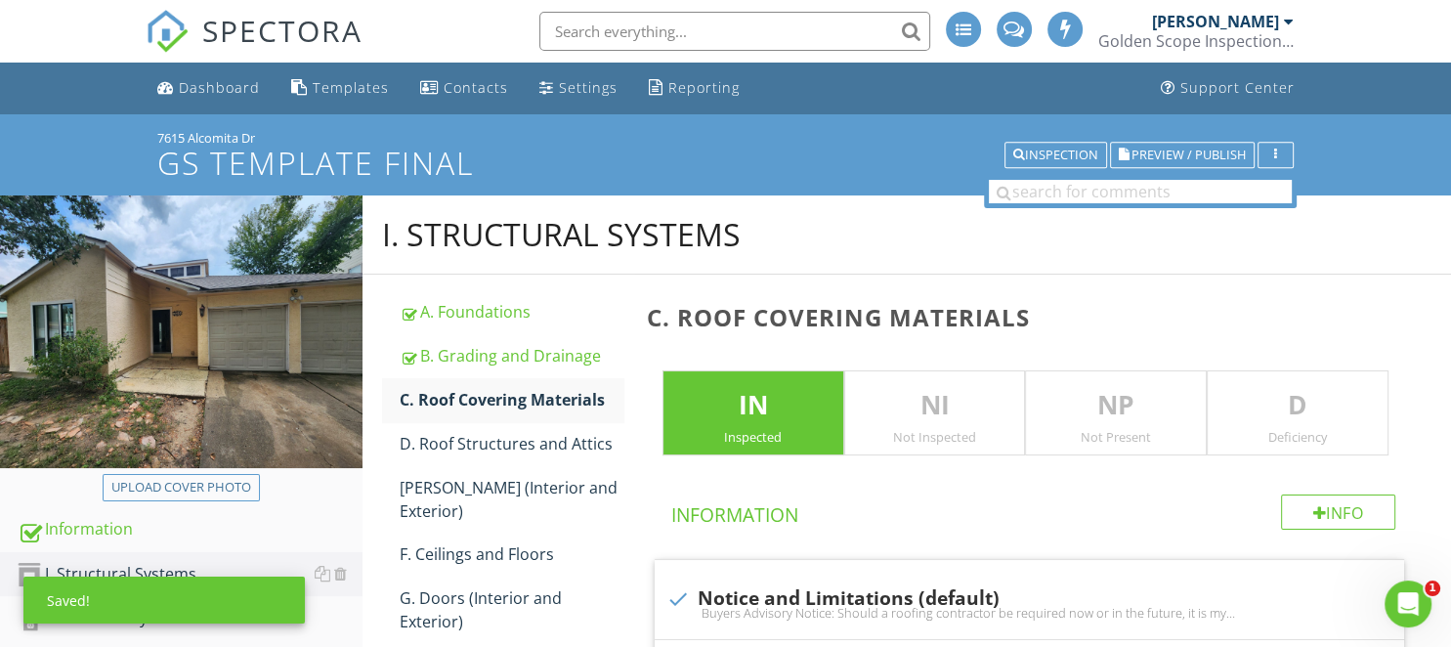
click at [1307, 401] on p "D" at bounding box center [1297, 405] width 180 height 39
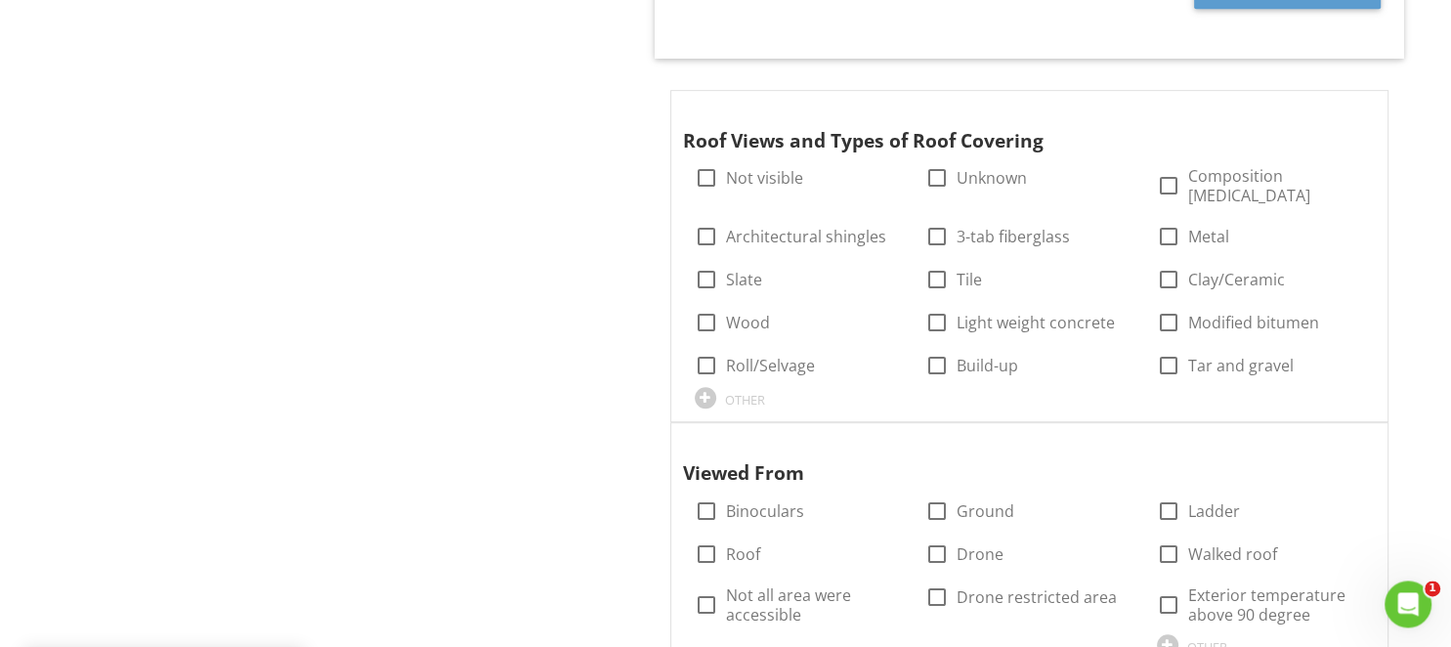
scroll to position [1032, 0]
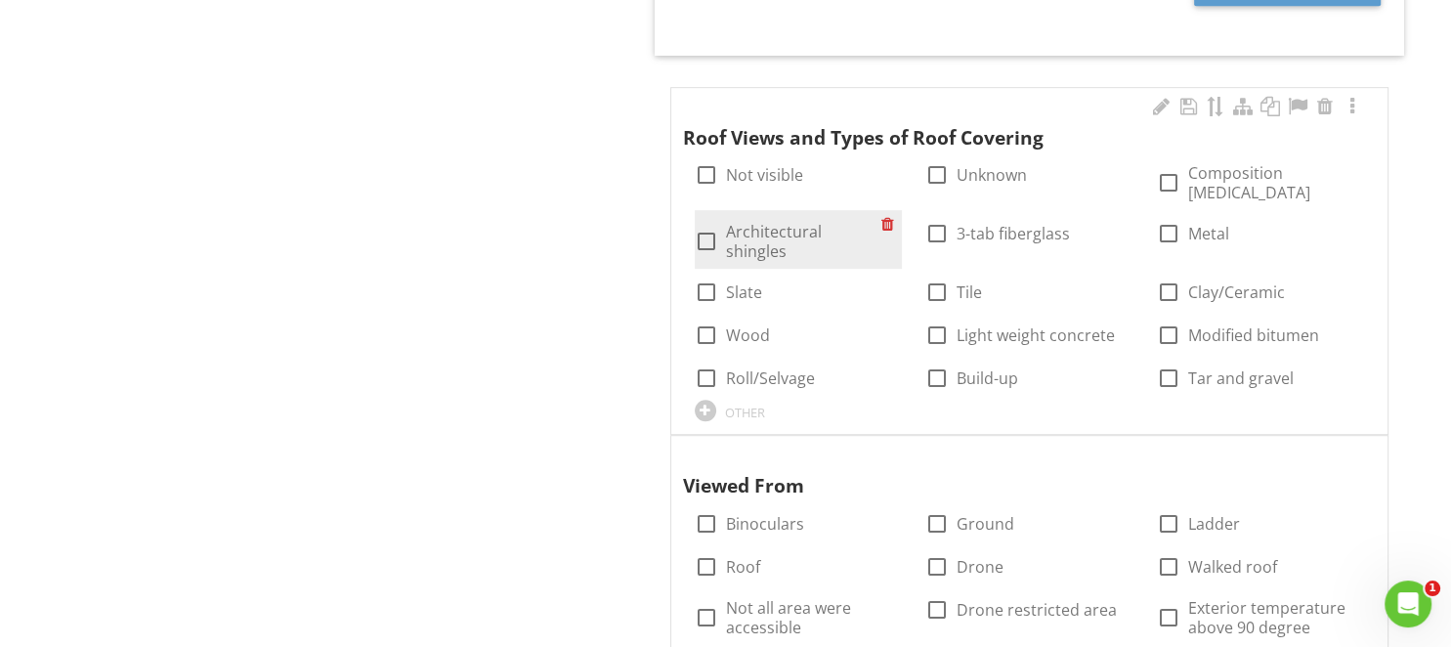
click at [734, 222] on label "Architectural shingles" at bounding box center [803, 241] width 155 height 39
checkbox input "true"
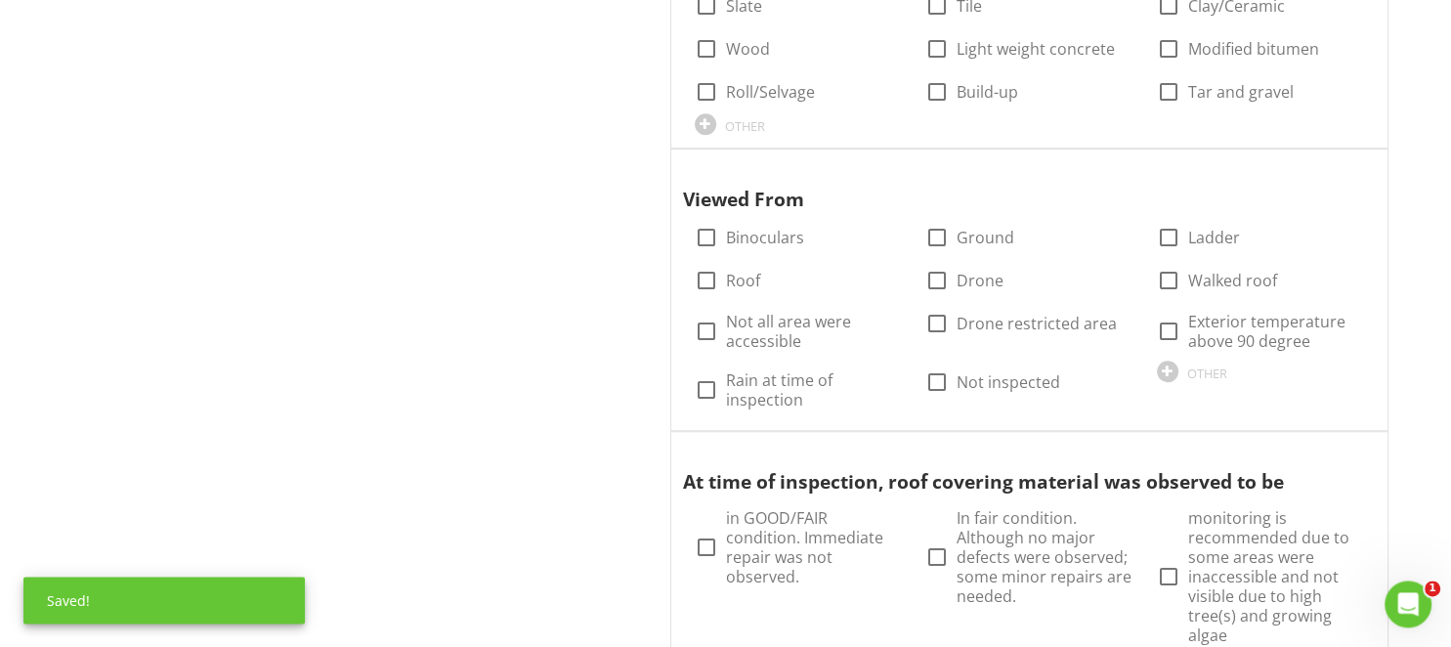
scroll to position [1340, 0]
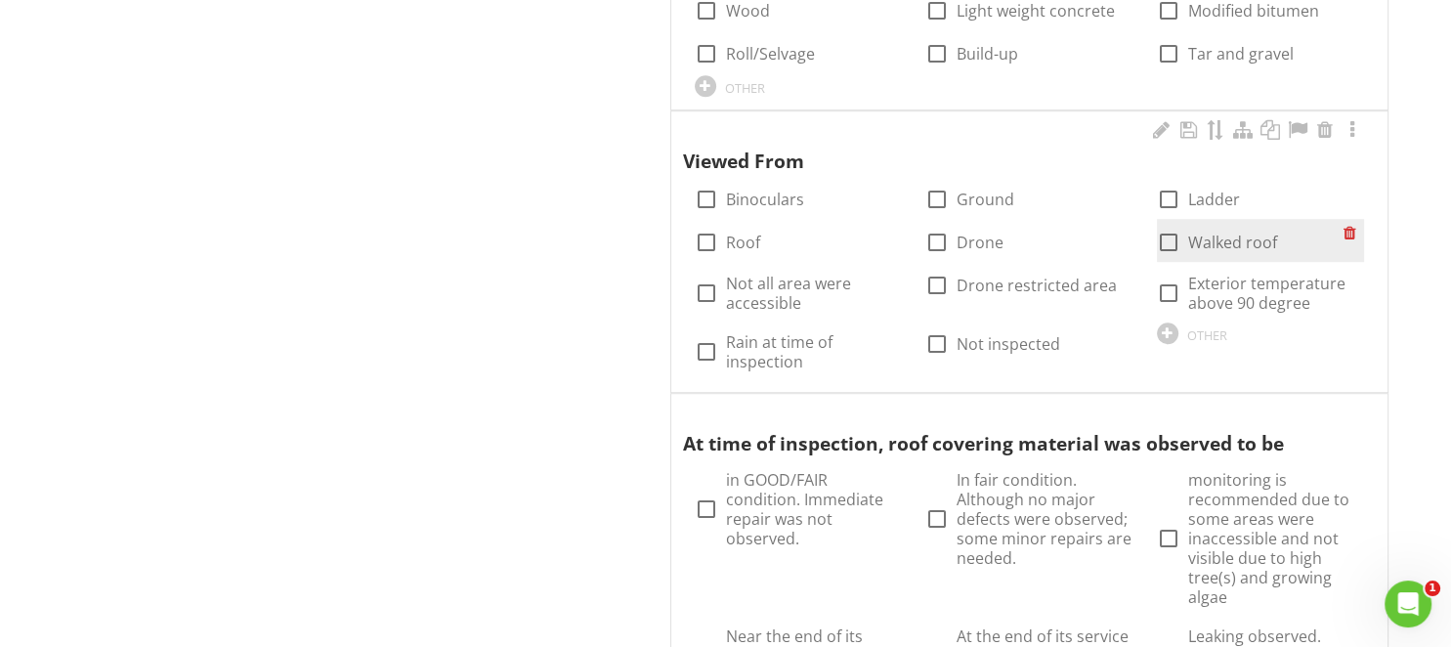
click at [1166, 226] on div at bounding box center [1168, 242] width 33 height 33
checkbox input "true"
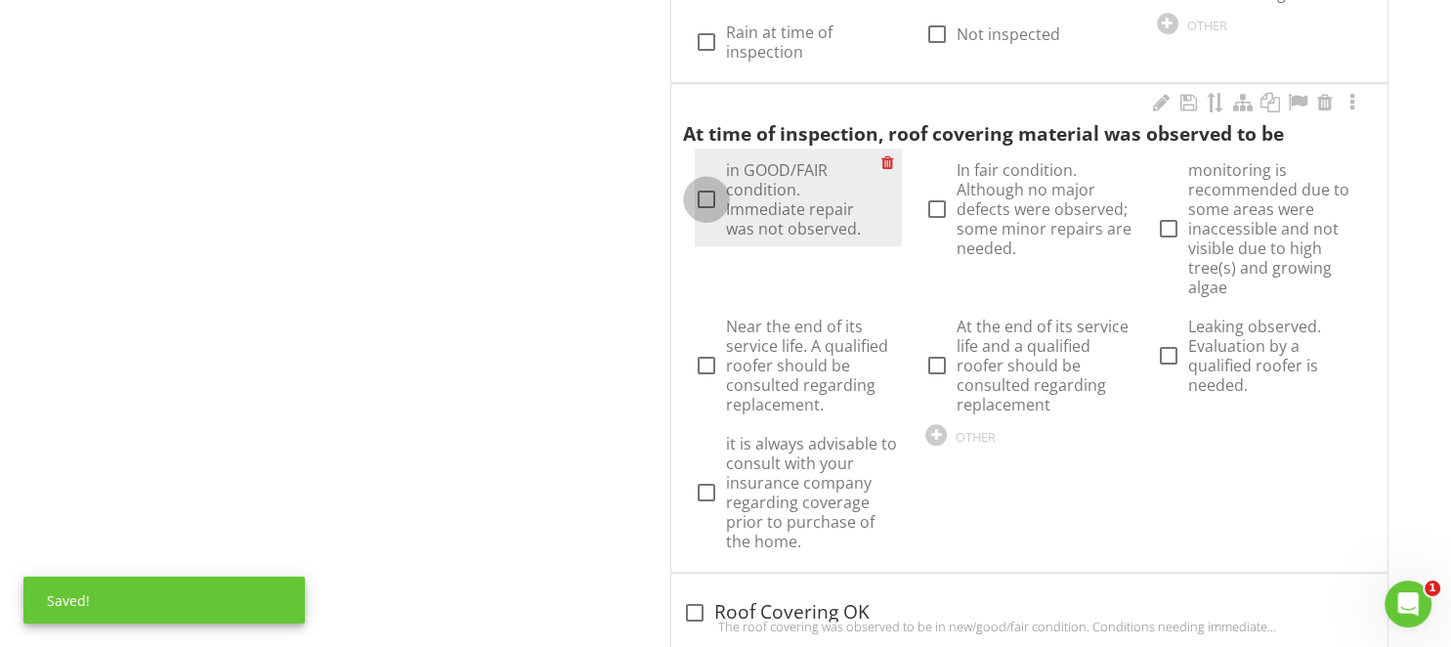
click at [695, 183] on div at bounding box center [706, 199] width 33 height 33
checkbox input "true"
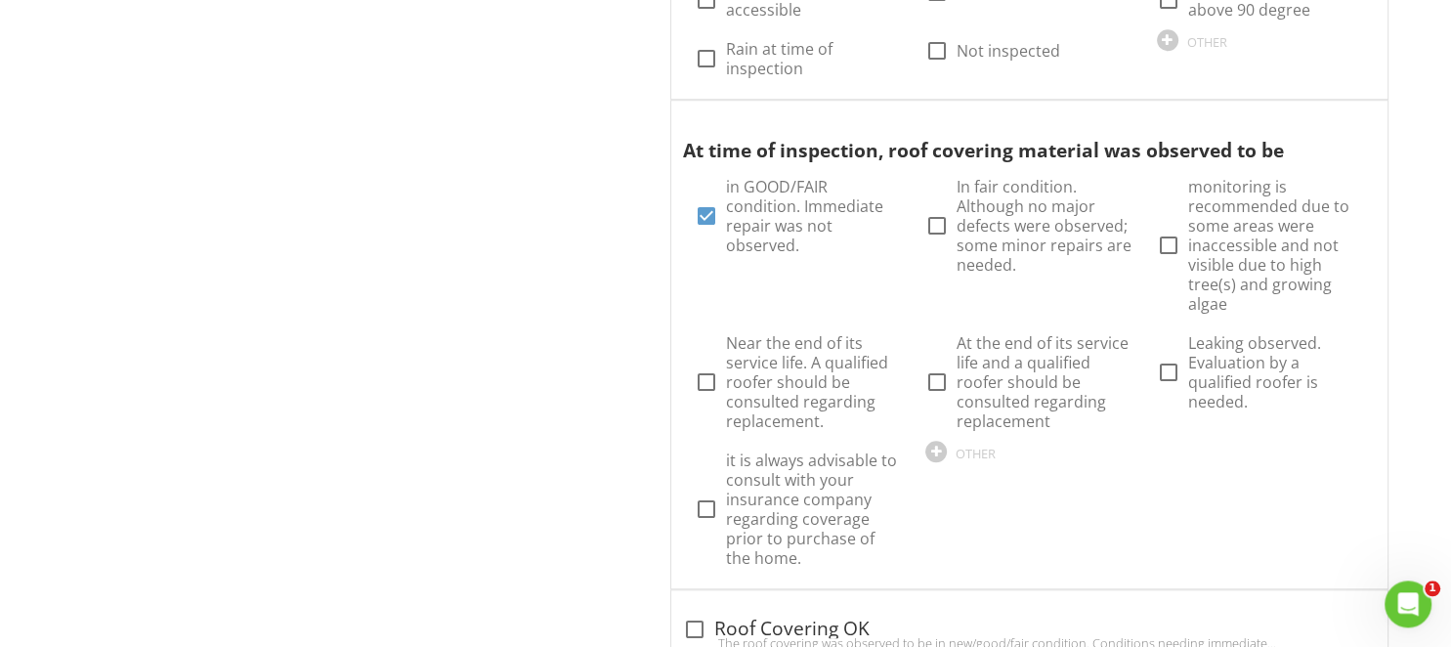
scroll to position [4379, 0]
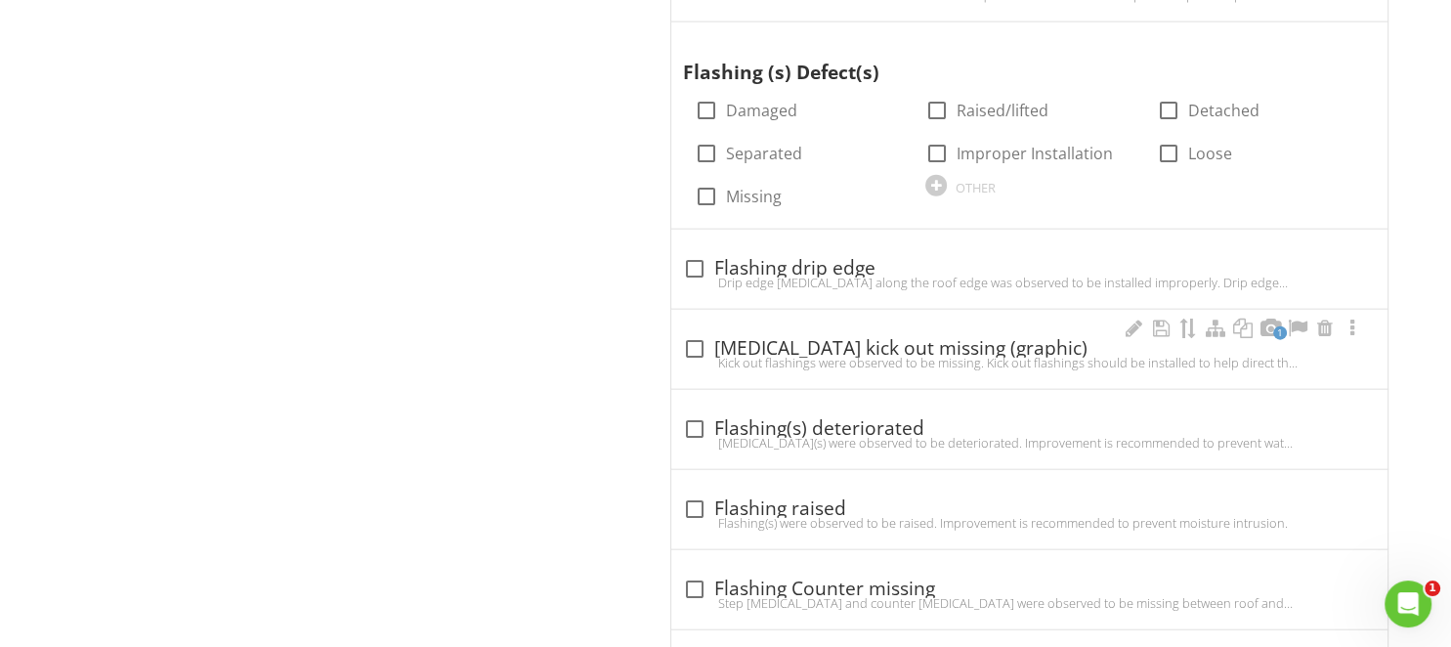
click at [713, 355] on div "Kick out flashings were observed to be missing. Kick out flashings should be in…" at bounding box center [1029, 363] width 693 height 16
checkbox input "true"
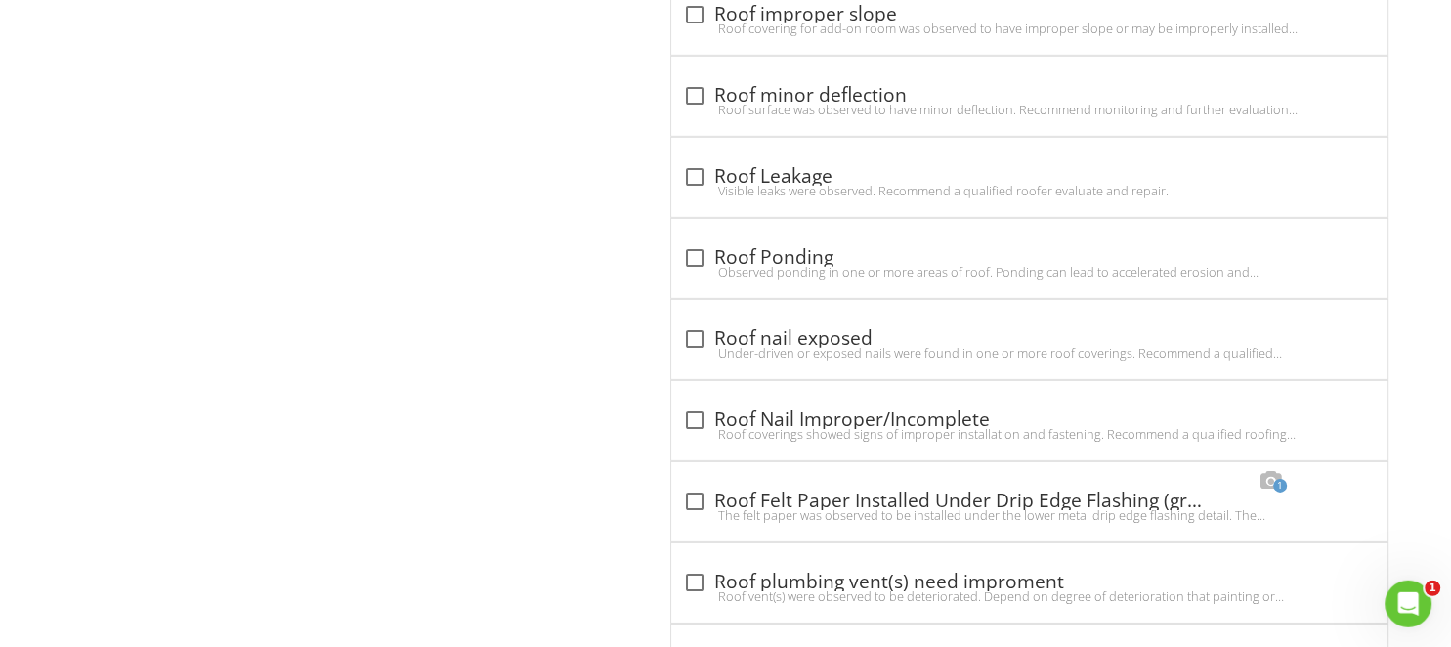
scroll to position [4299, 0]
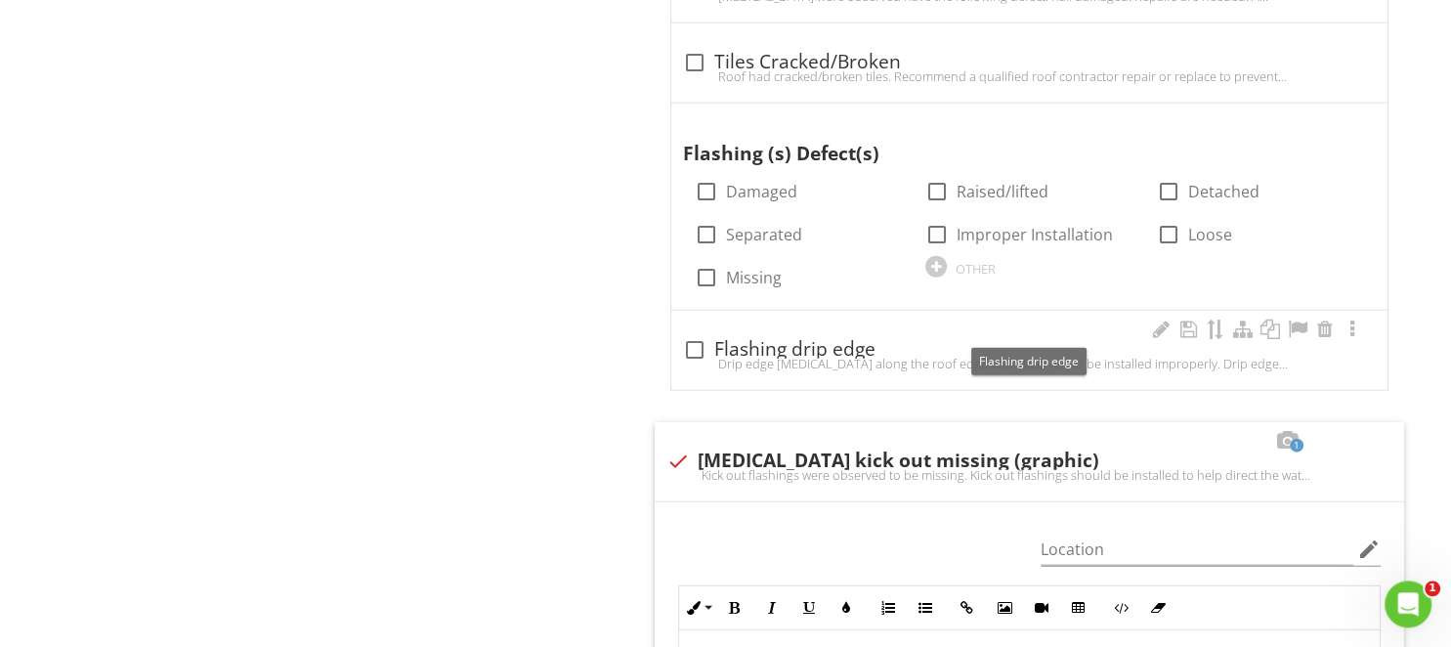
click at [706, 332] on div at bounding box center [694, 348] width 33 height 33
checkbox input "true"
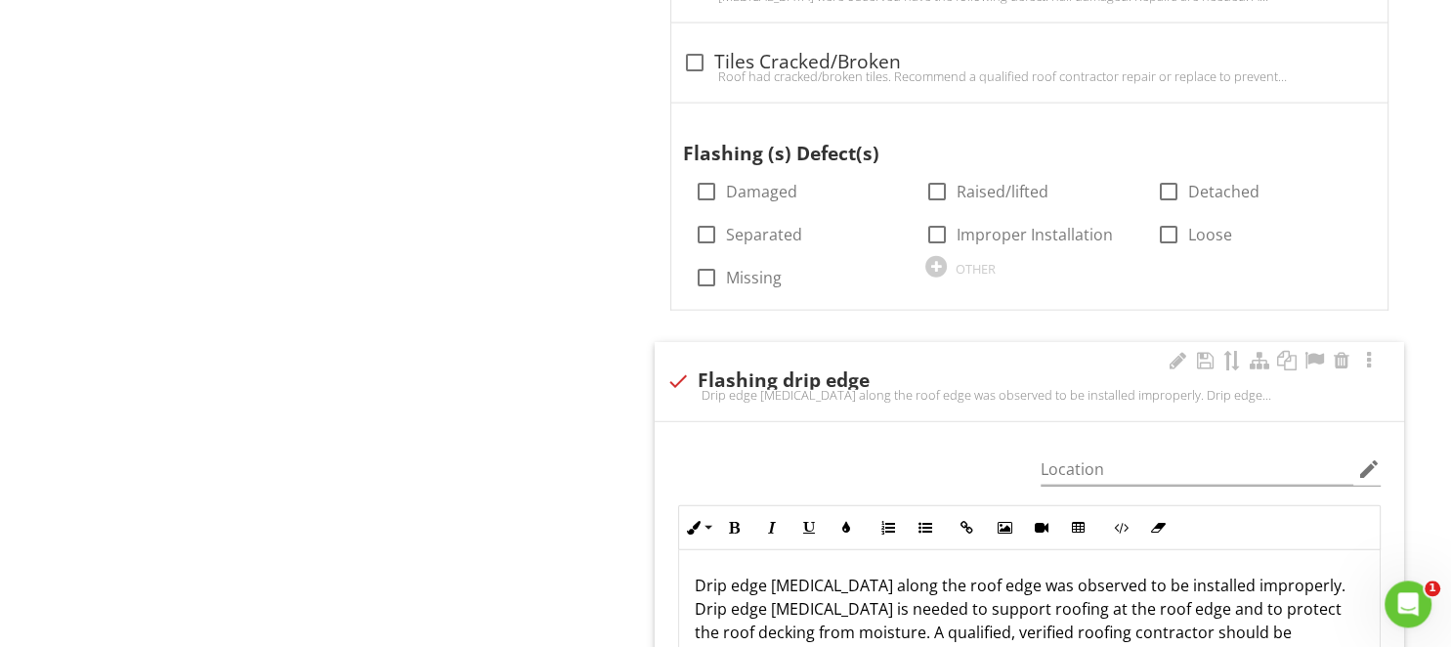
scroll to position [4815, 0]
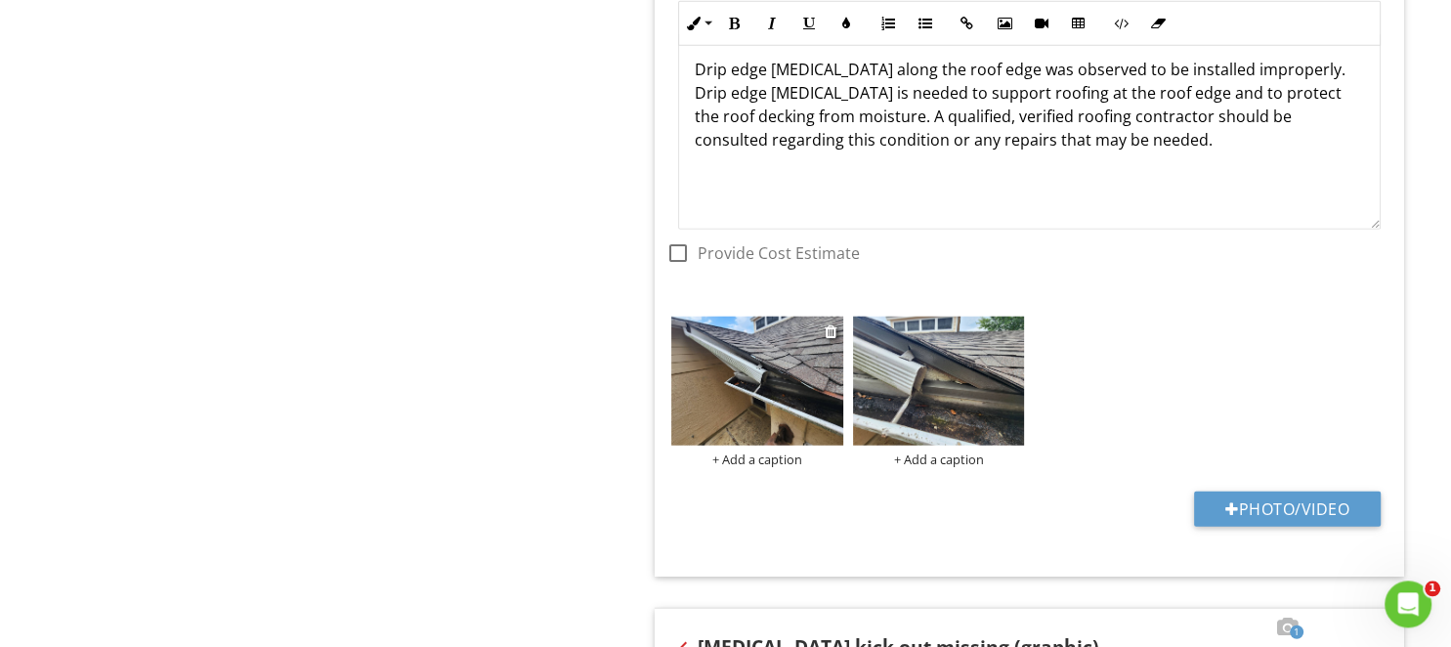
click at [721, 350] on img at bounding box center [757, 380] width 172 height 129
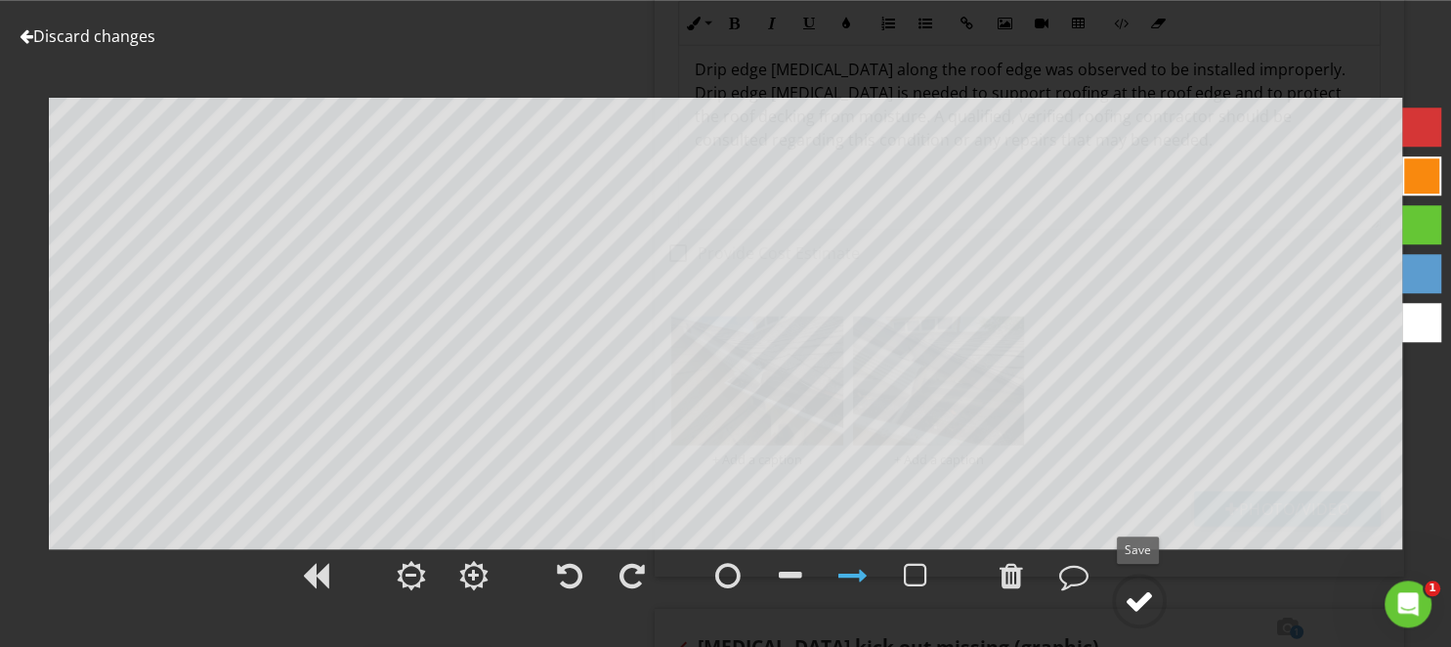
click at [1127, 601] on div at bounding box center [1138, 600] width 29 height 29
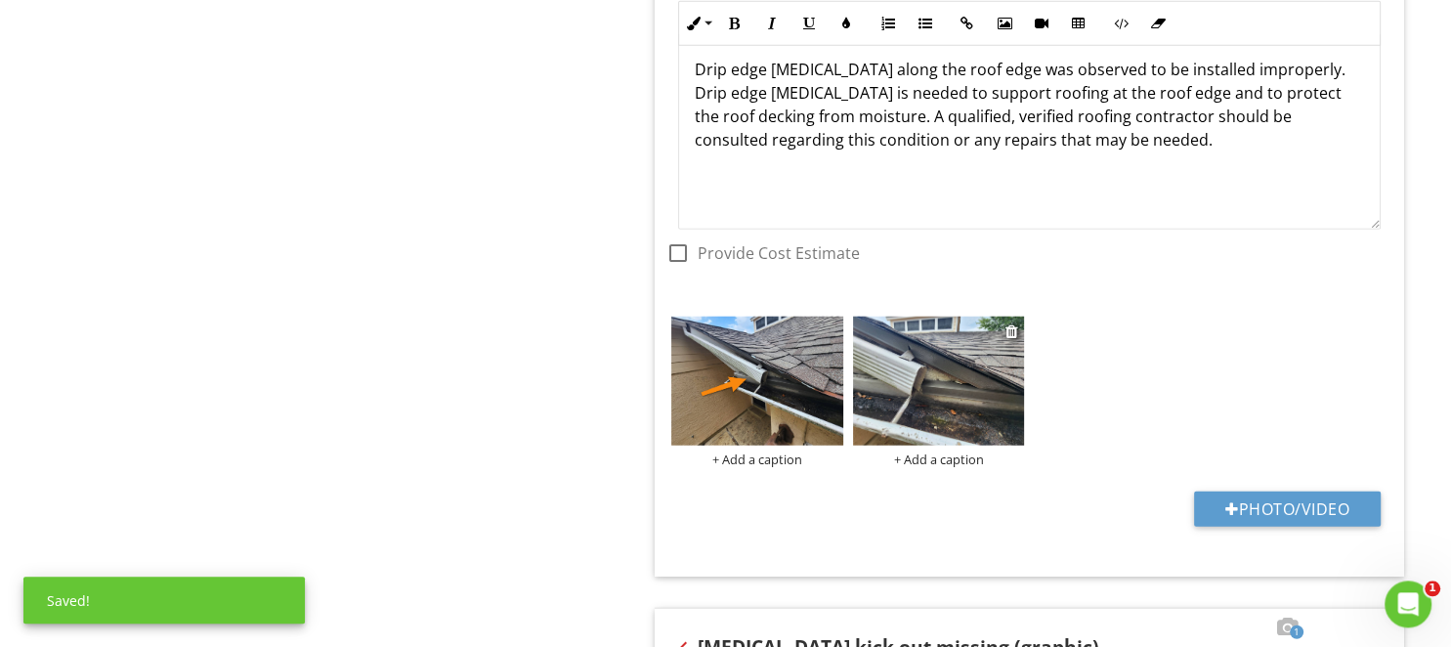
click at [908, 369] on img at bounding box center [939, 380] width 172 height 129
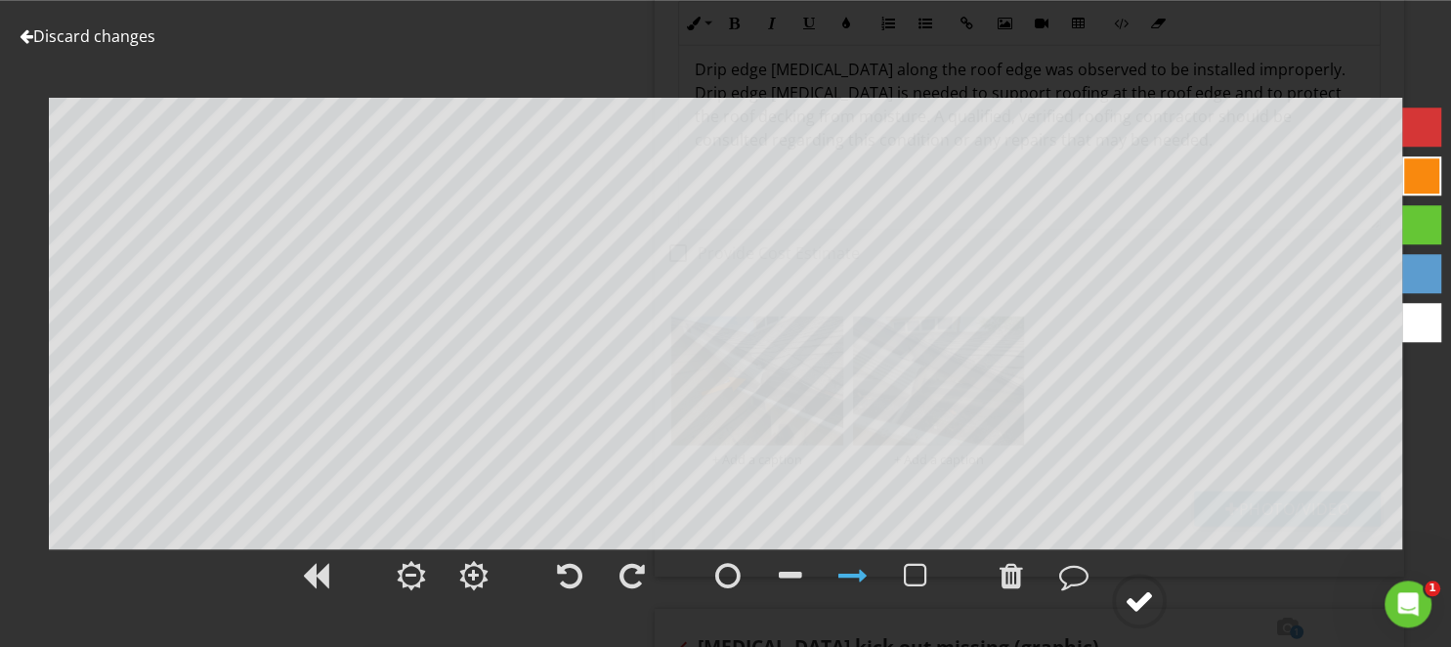
click at [1133, 597] on div at bounding box center [1138, 600] width 29 height 29
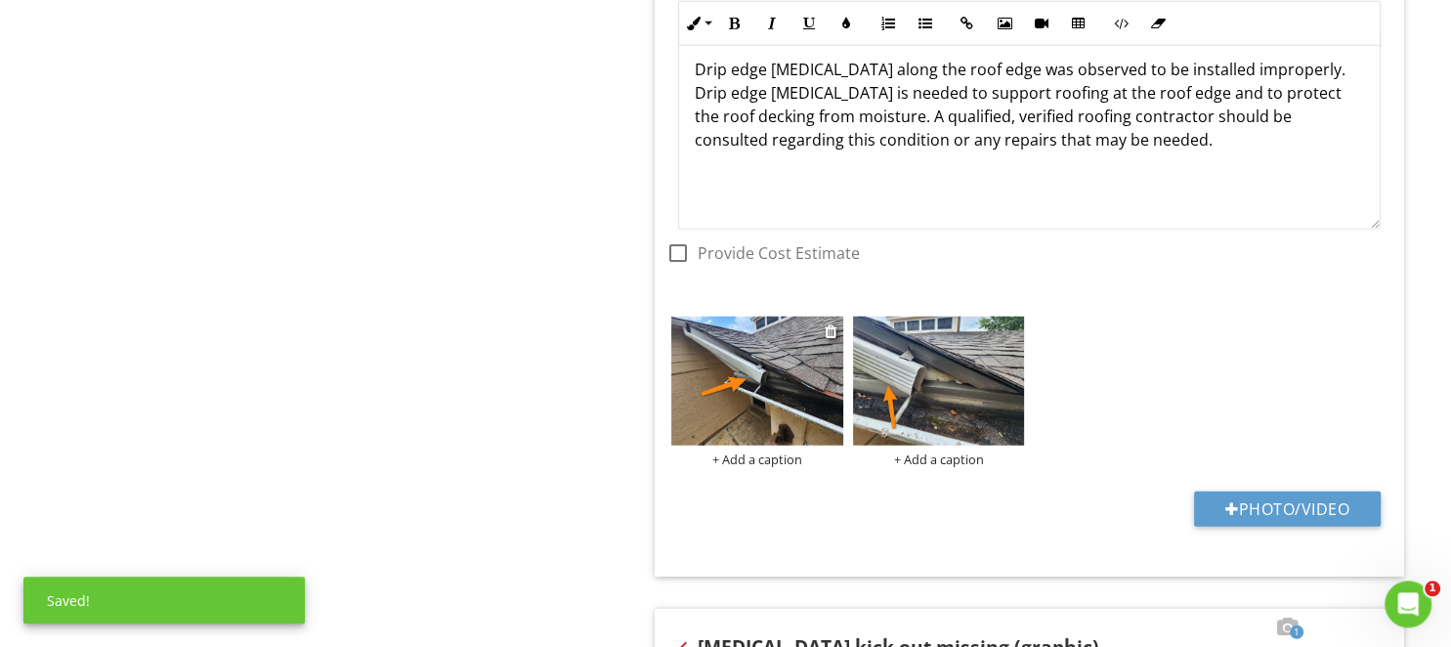
click at [756, 450] on div "+ Add a caption" at bounding box center [757, 458] width 172 height 16
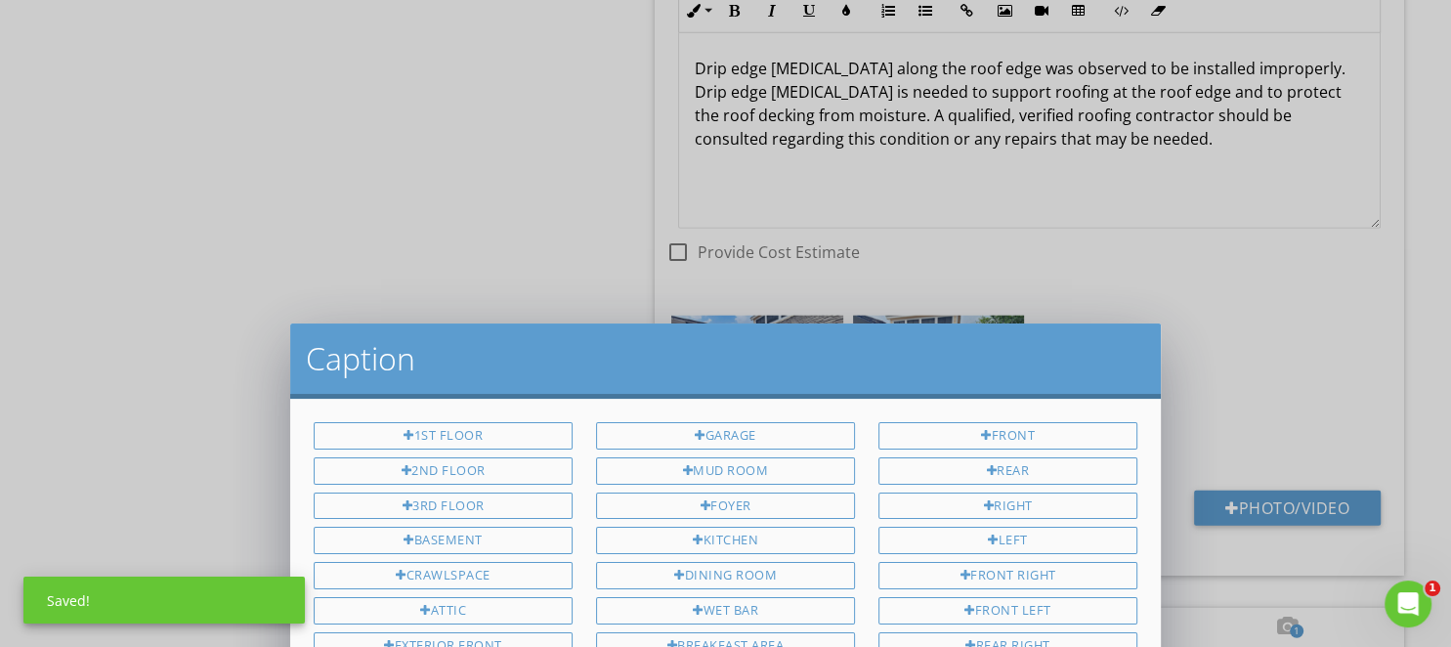
scroll to position [473, 0]
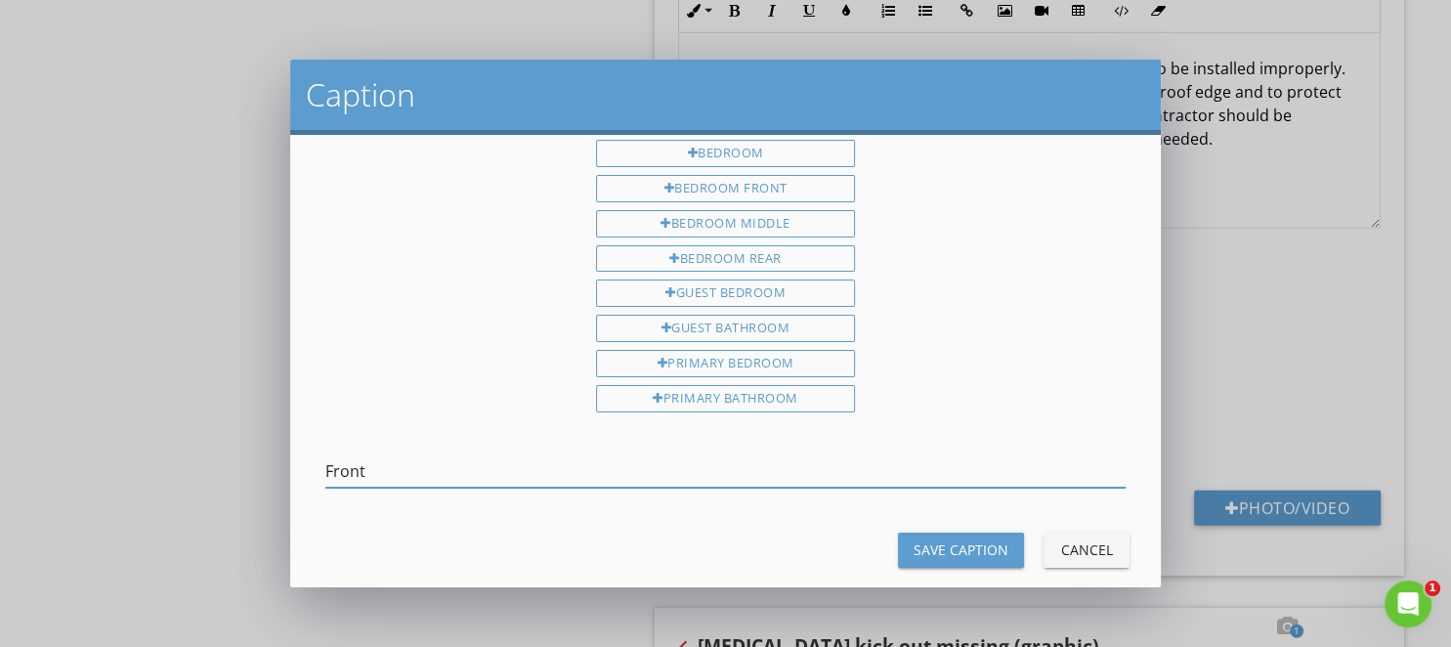
type input "Front"
click at [987, 539] on div "Save Caption" at bounding box center [960, 549] width 95 height 21
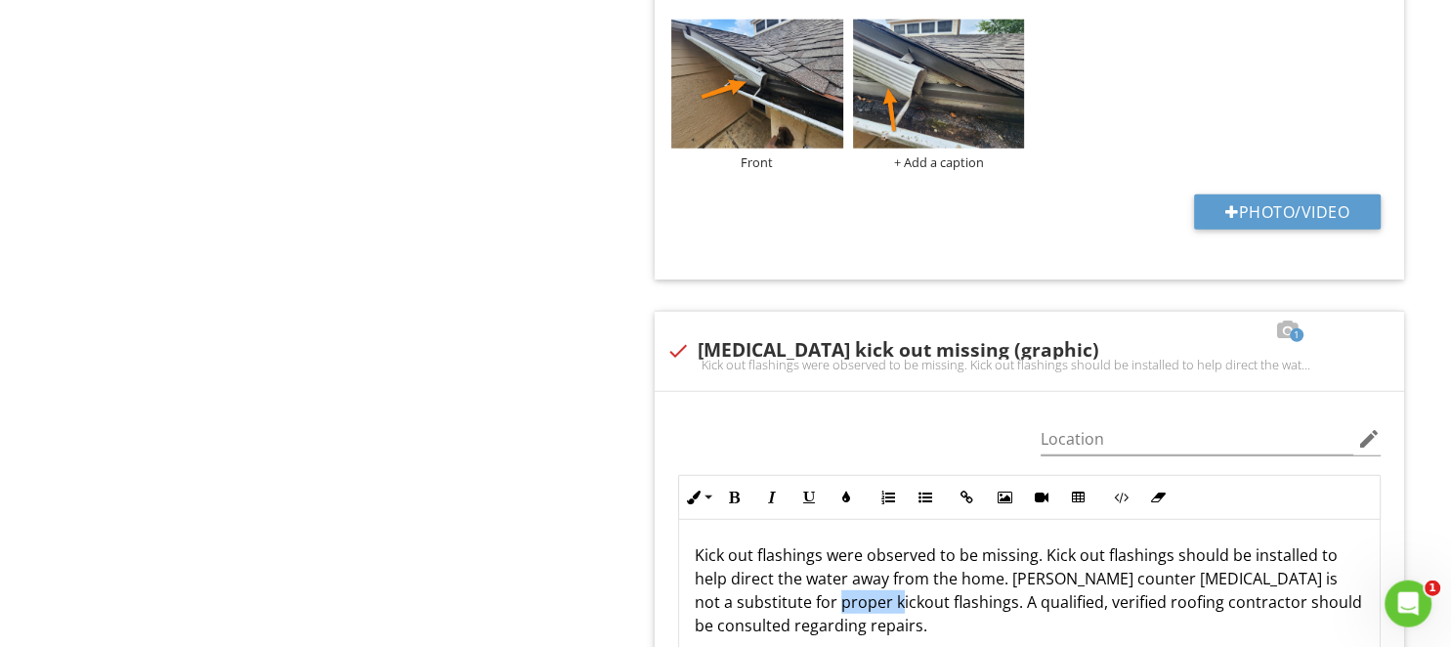
scroll to position [5850, 0]
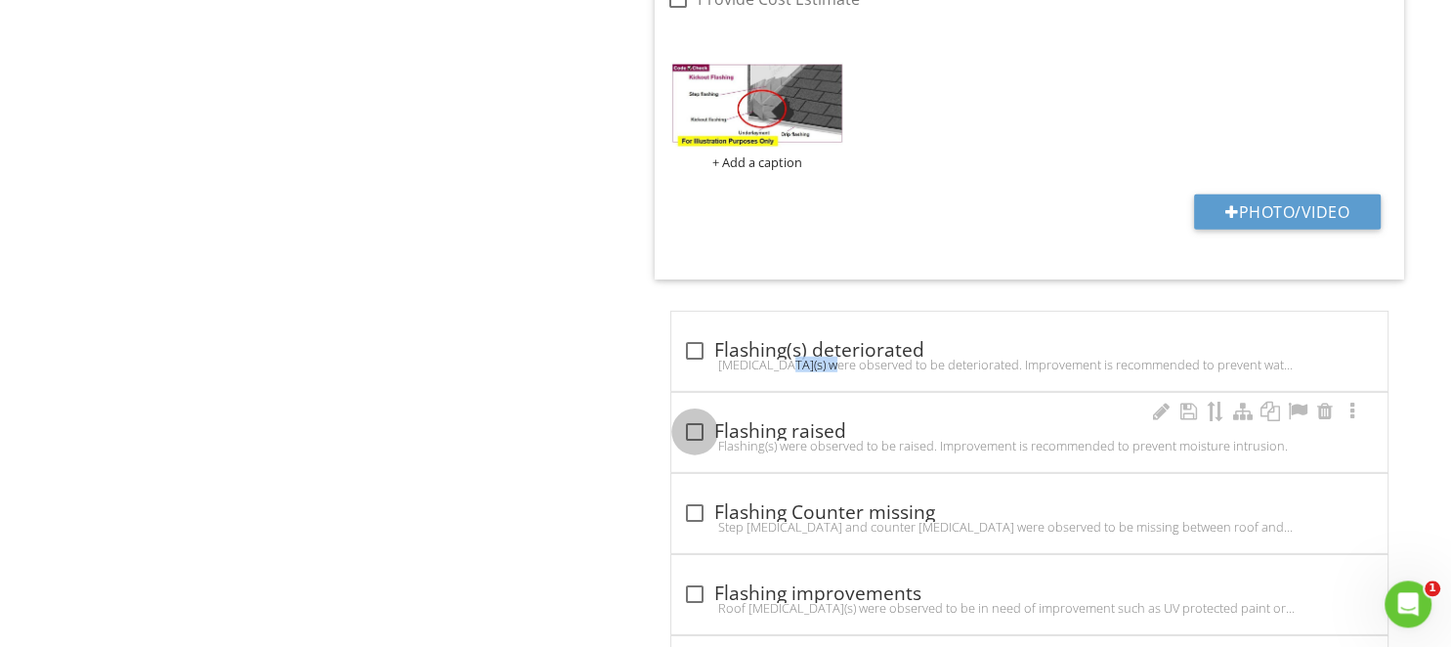
click at [694, 415] on div at bounding box center [694, 431] width 33 height 33
checkbox input "true"
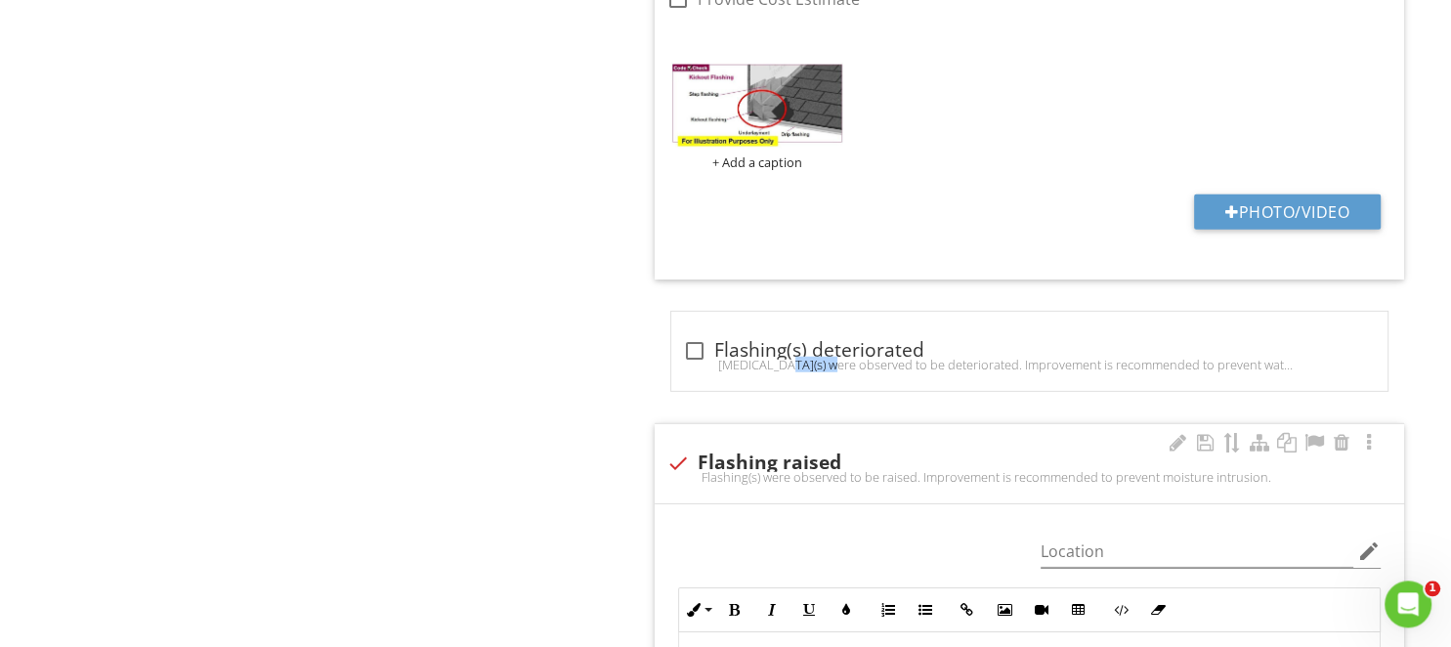
scroll to position [6366, 0]
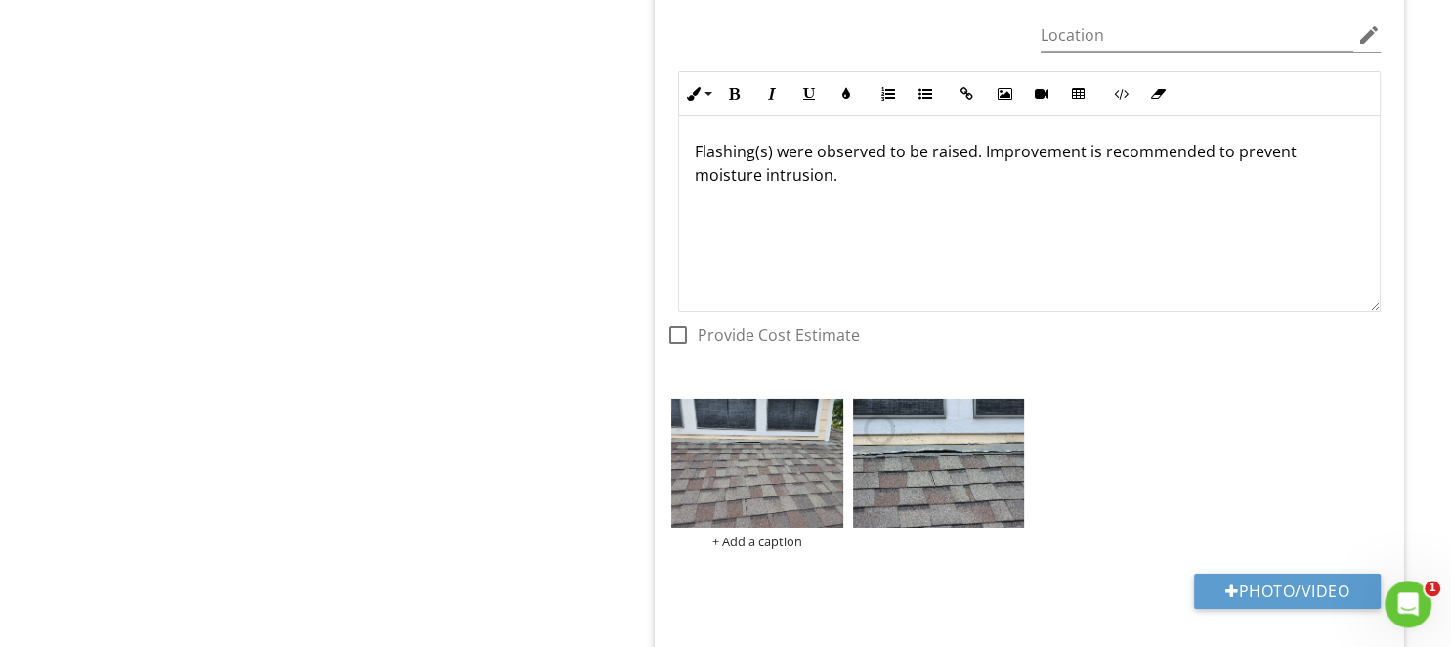
click at [764, 448] on img at bounding box center [757, 463] width 172 height 129
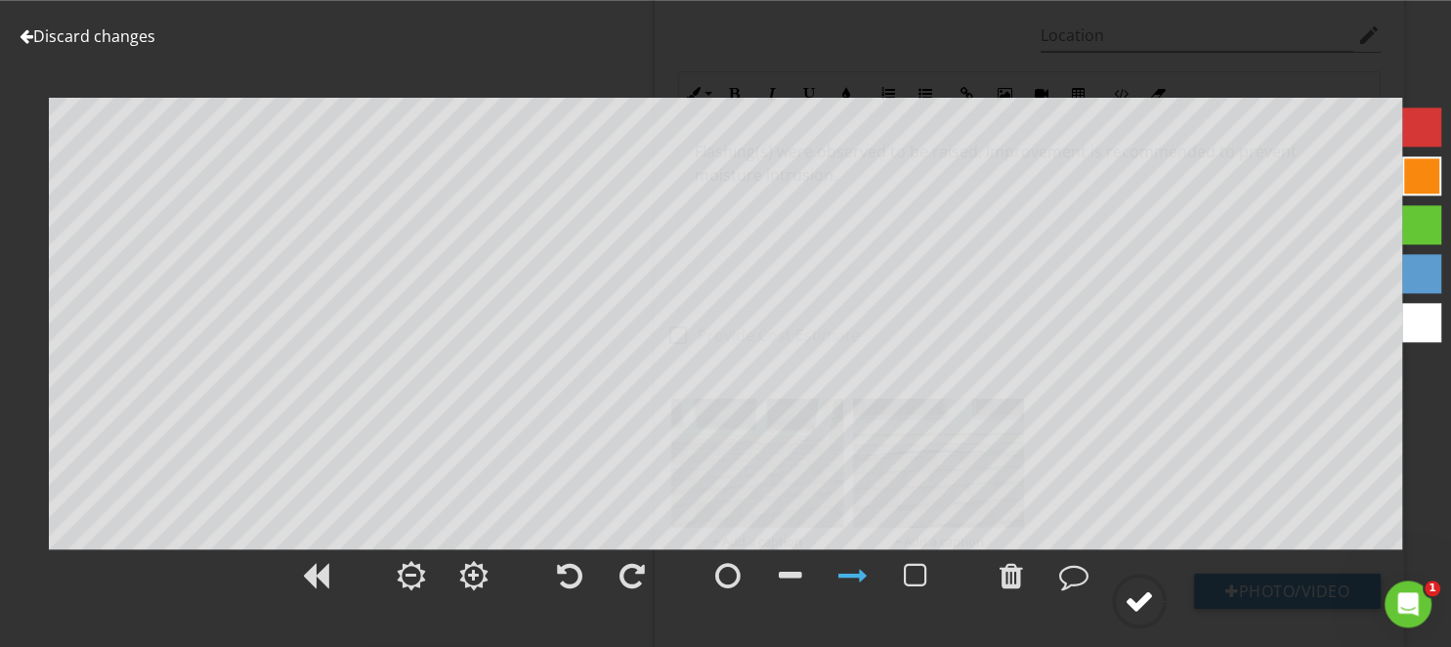
click at [1147, 609] on div at bounding box center [1138, 600] width 29 height 29
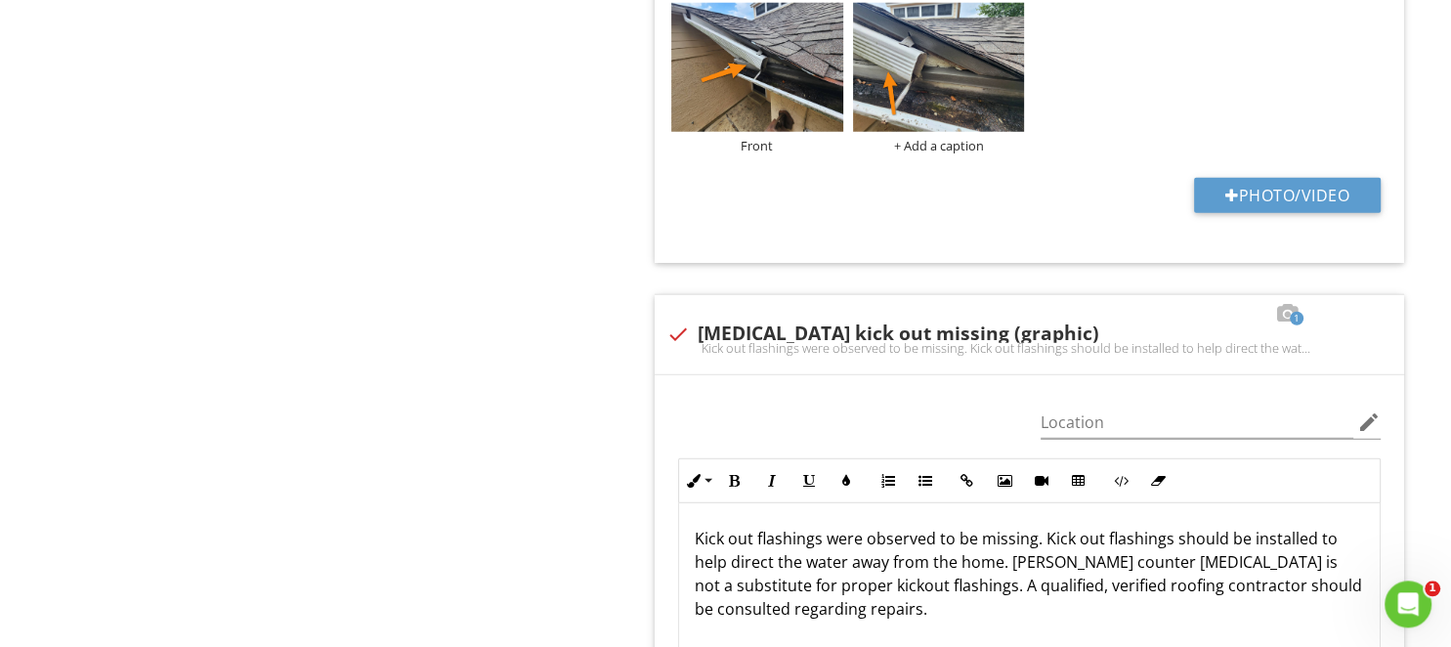
scroll to position [5541, 0]
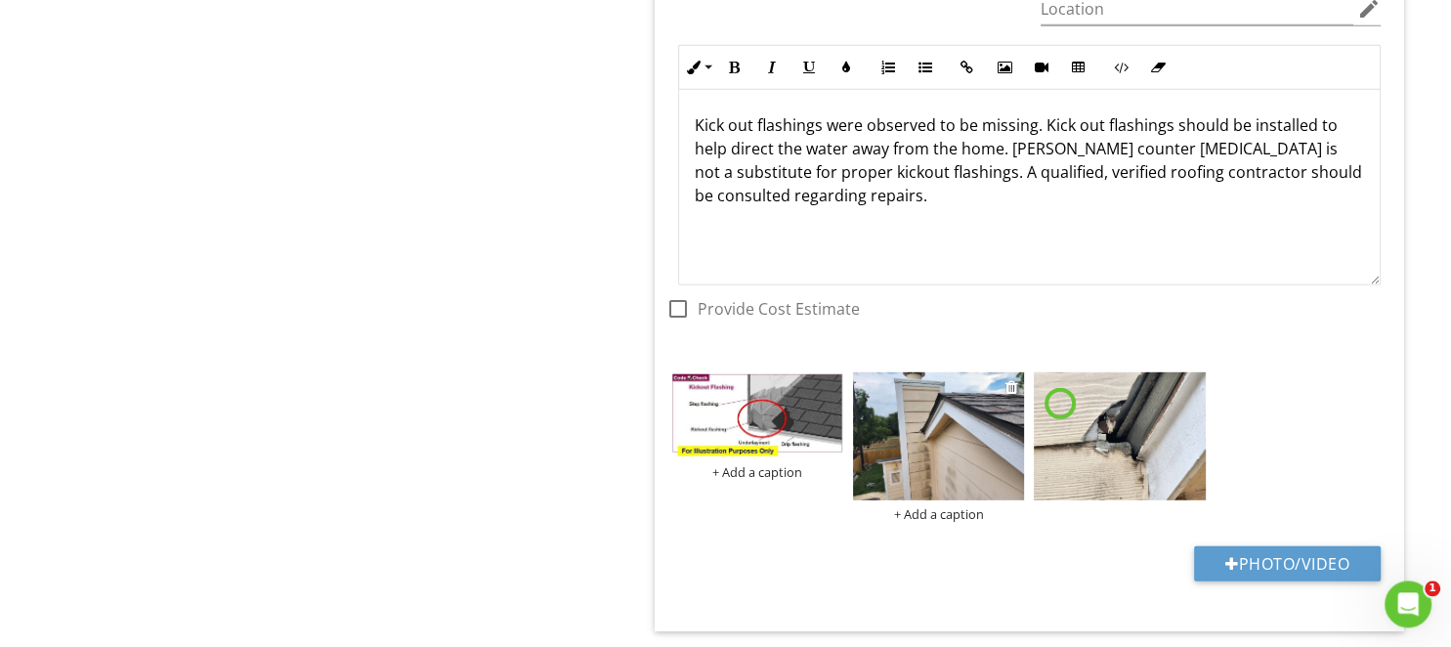
click at [937, 367] on div "+ Add a caption + Add a caption" at bounding box center [1029, 367] width 726 height 0
click at [889, 386] on img at bounding box center [939, 436] width 172 height 129
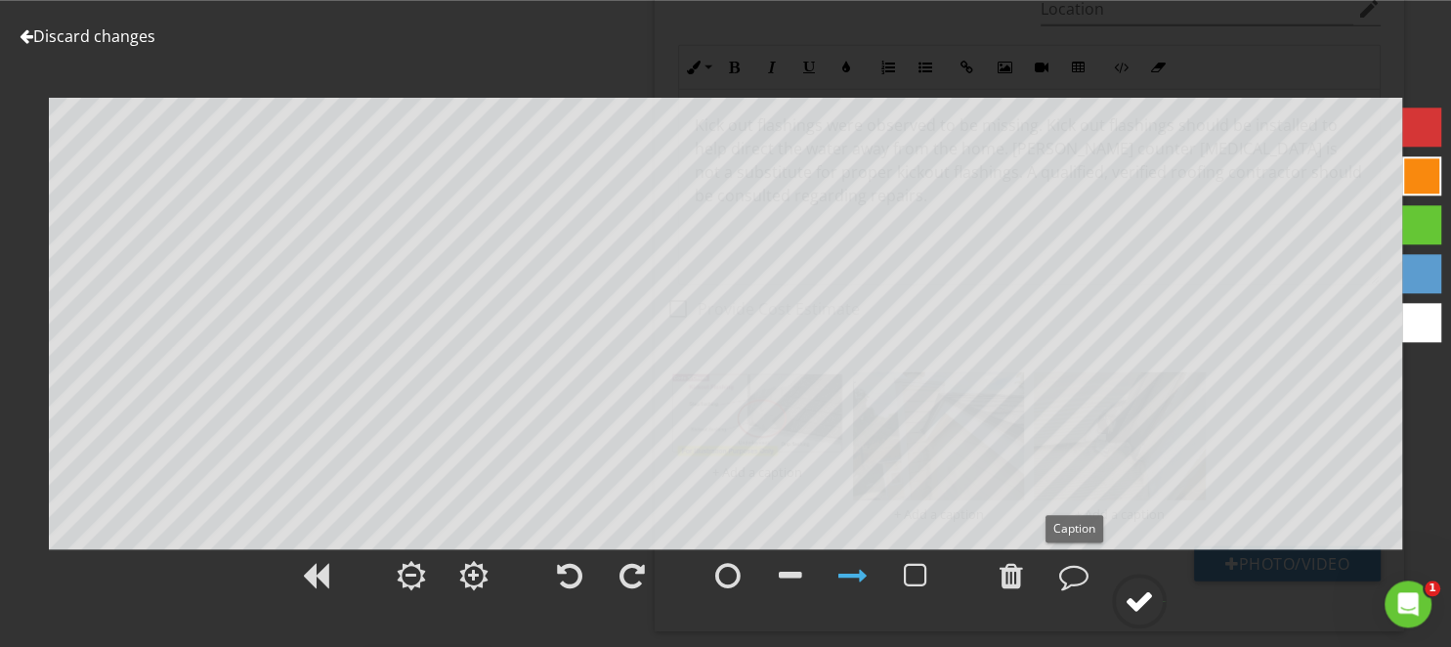
click at [1133, 597] on div at bounding box center [1138, 600] width 29 height 29
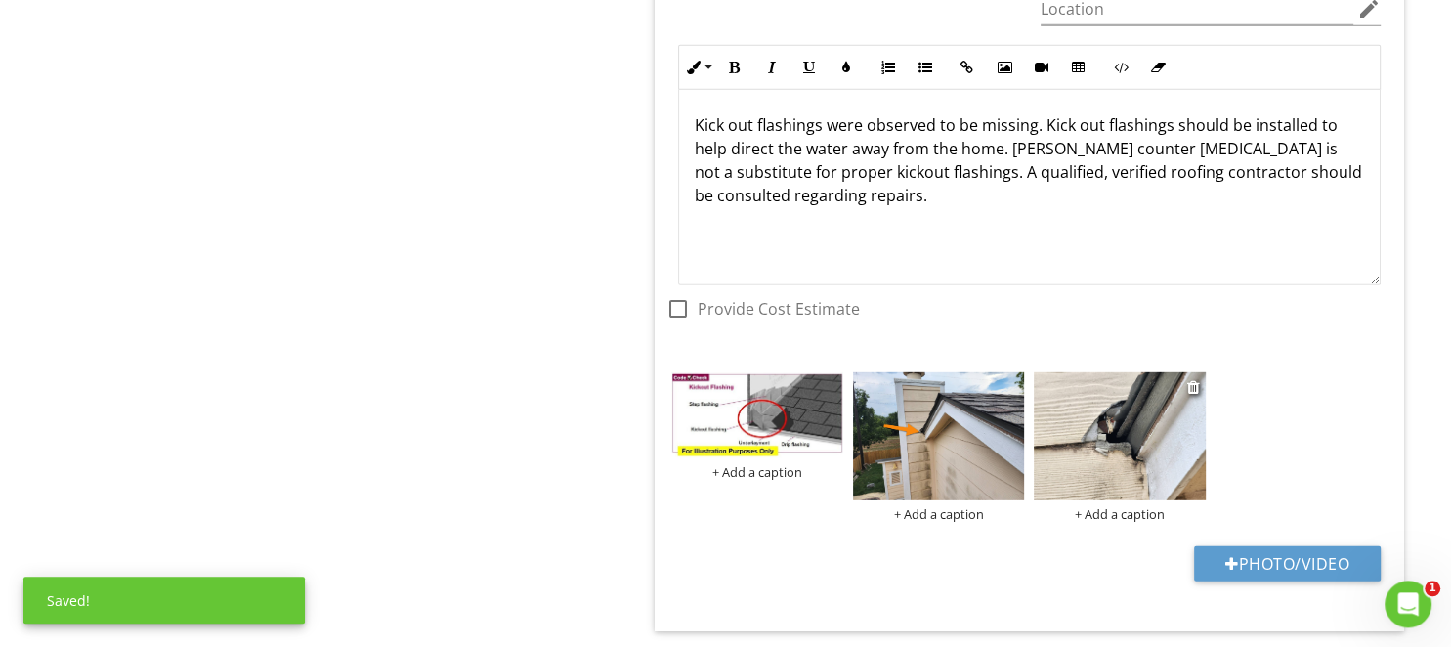
click at [1038, 386] on img at bounding box center [1120, 436] width 172 height 129
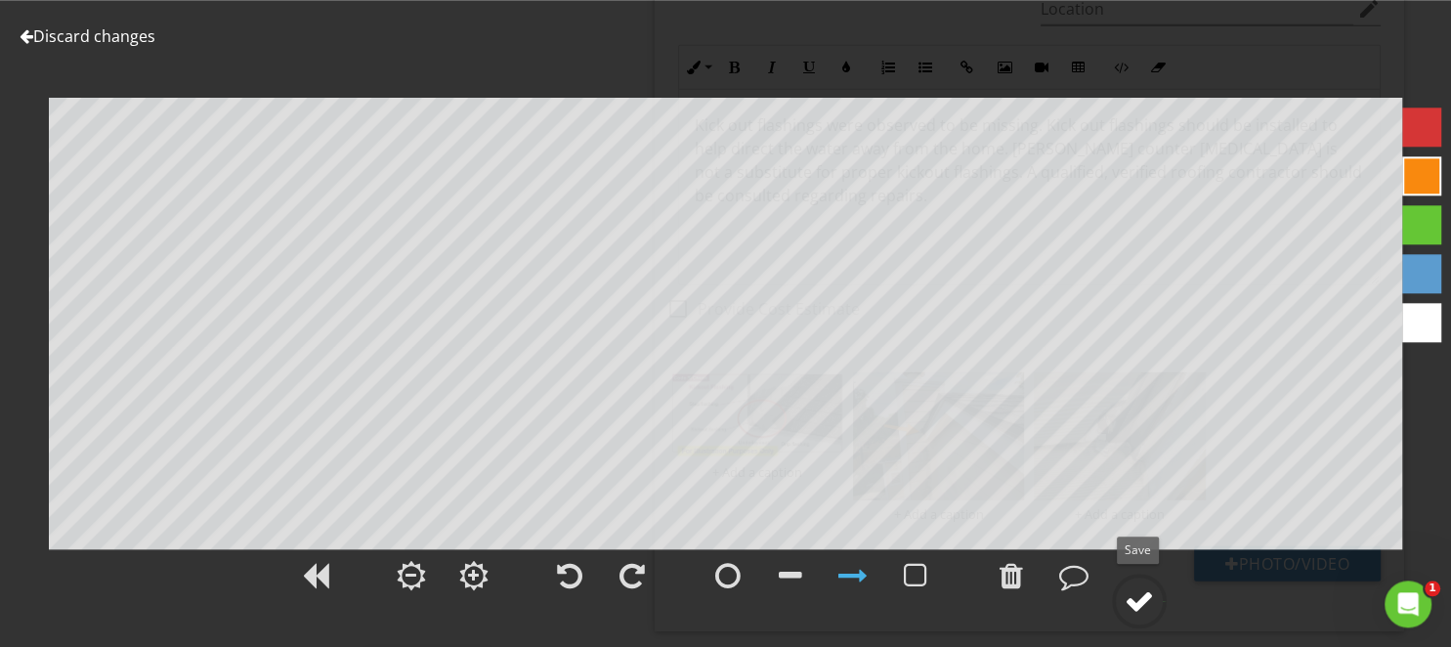
click at [1140, 603] on div at bounding box center [1138, 600] width 29 height 29
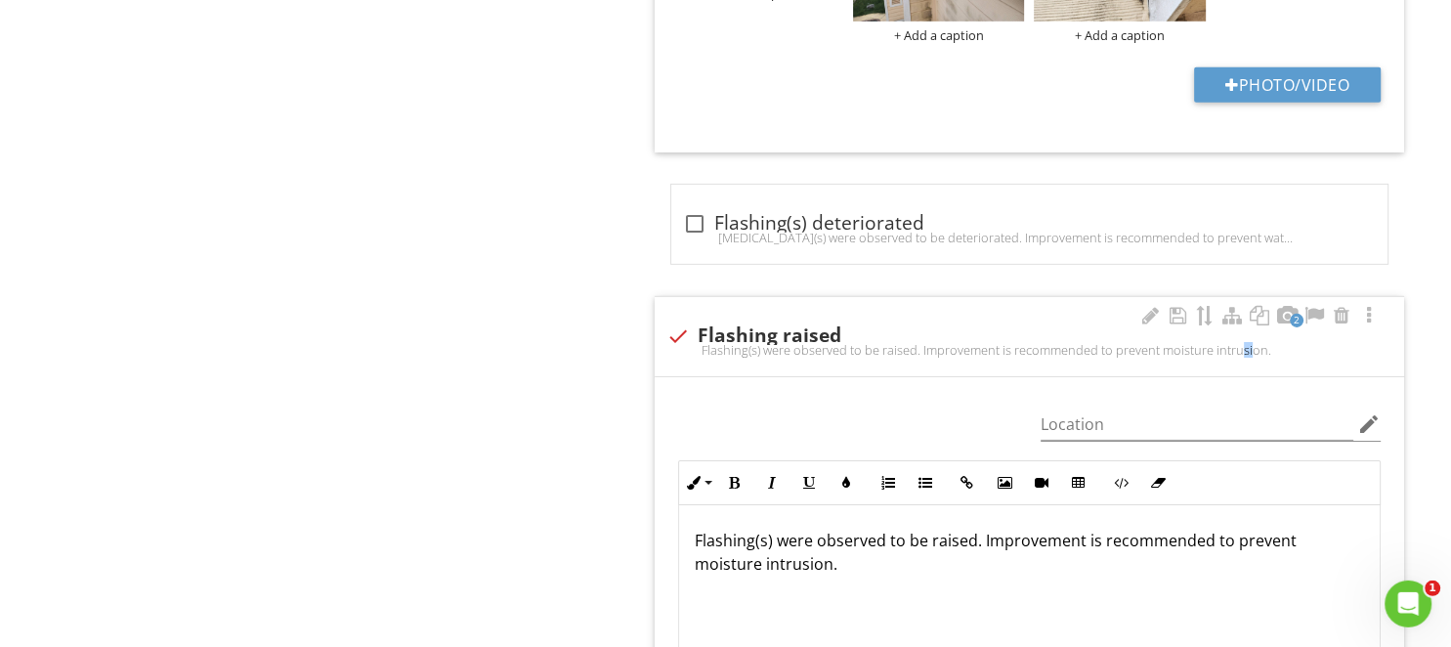
scroll to position [6801, 0]
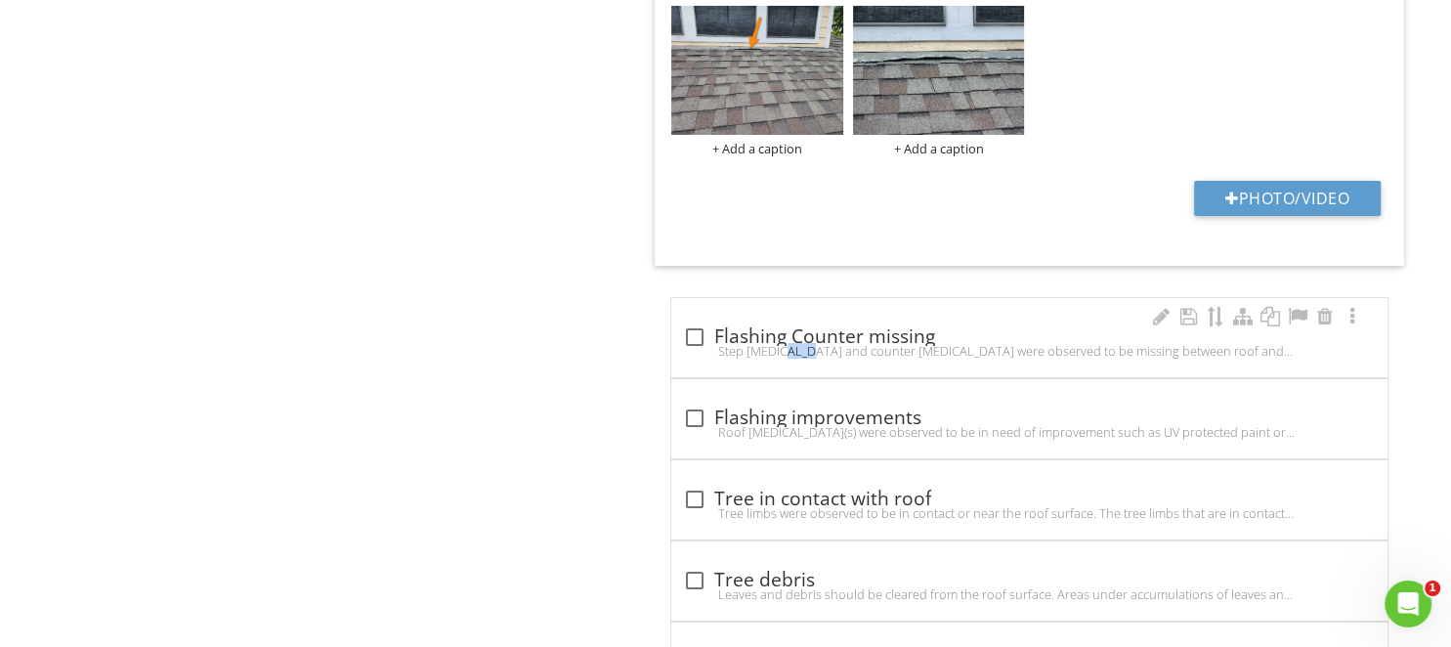
click at [688, 343] on div "Step flashing and counter flashing were observed to be missing between roof and…" at bounding box center [1029, 351] width 693 height 16
checkbox input "true"
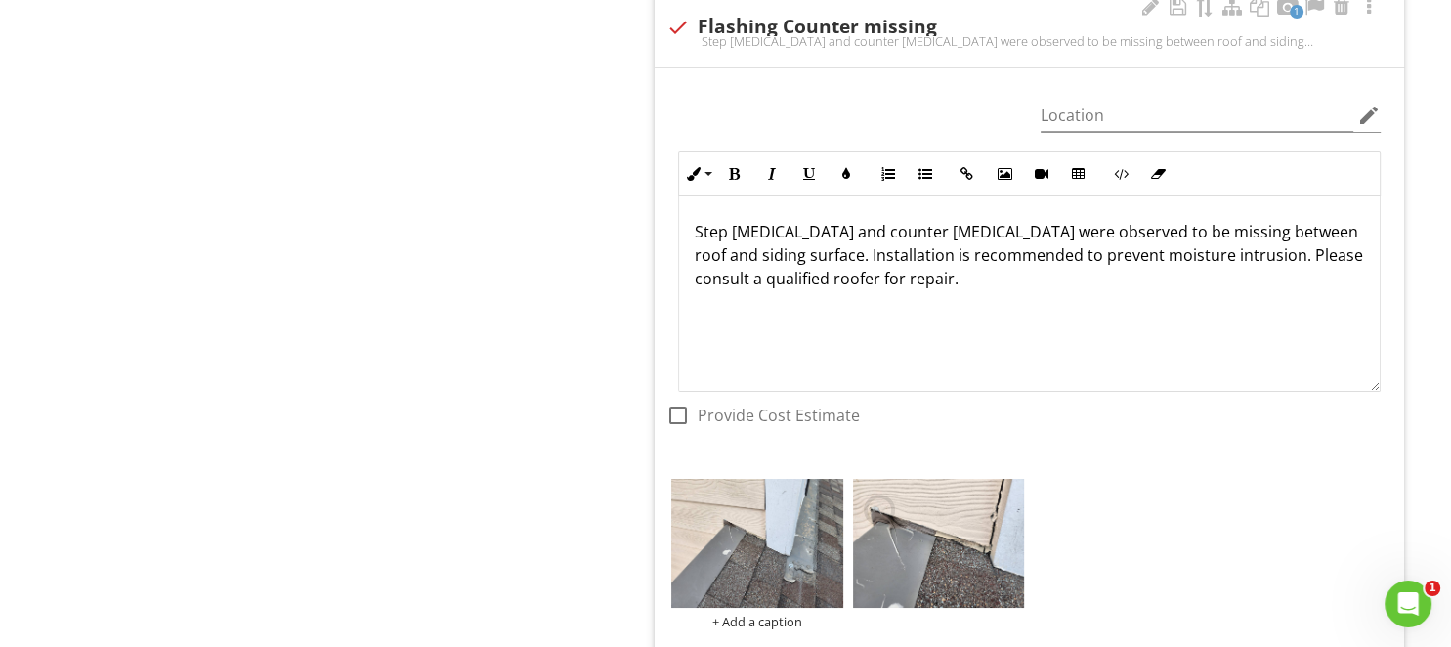
scroll to position [7317, 0]
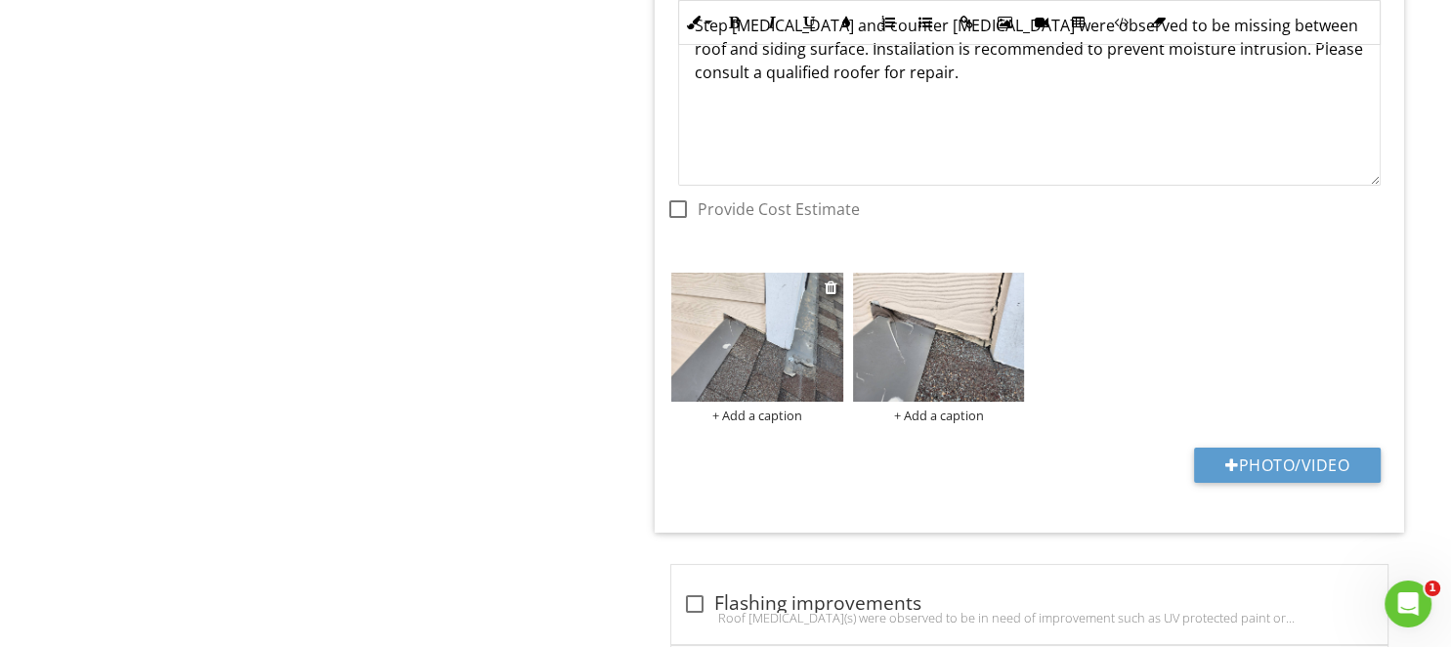
click at [757, 319] on img at bounding box center [757, 337] width 172 height 129
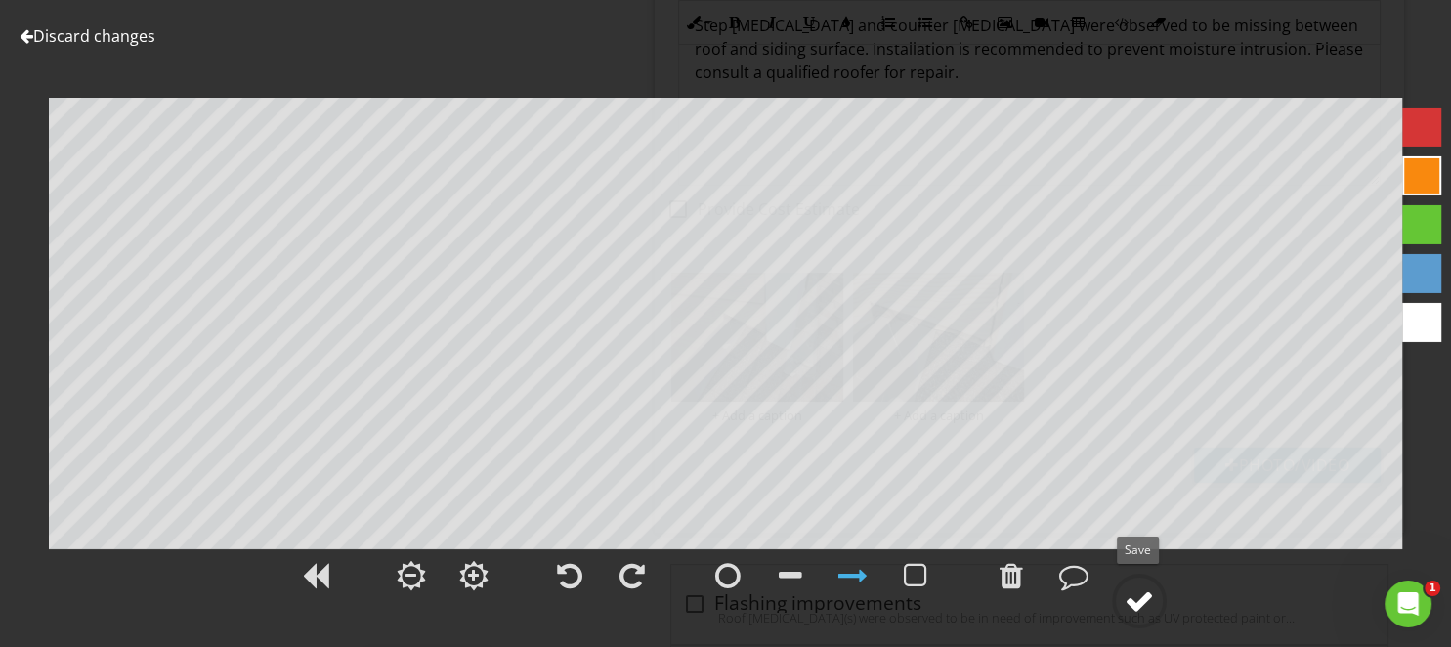
click at [1148, 608] on div at bounding box center [1138, 600] width 29 height 29
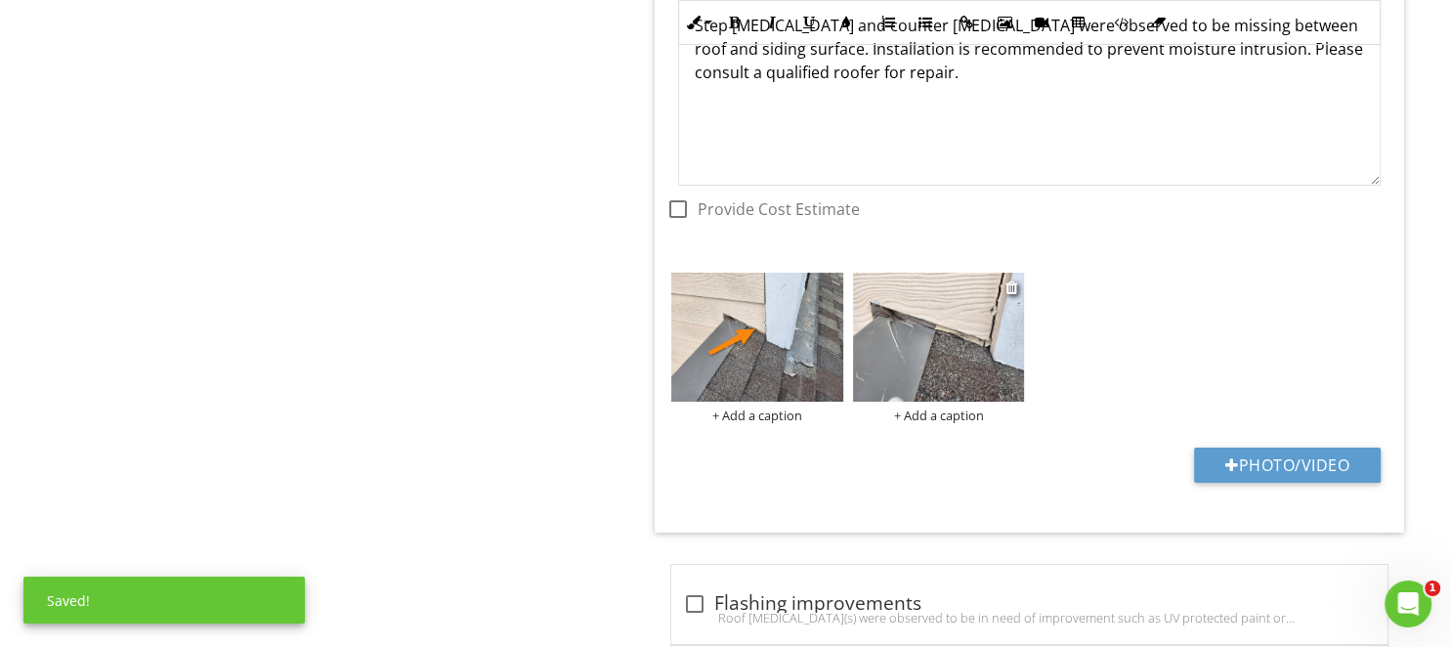
click at [952, 326] on img at bounding box center [939, 337] width 172 height 129
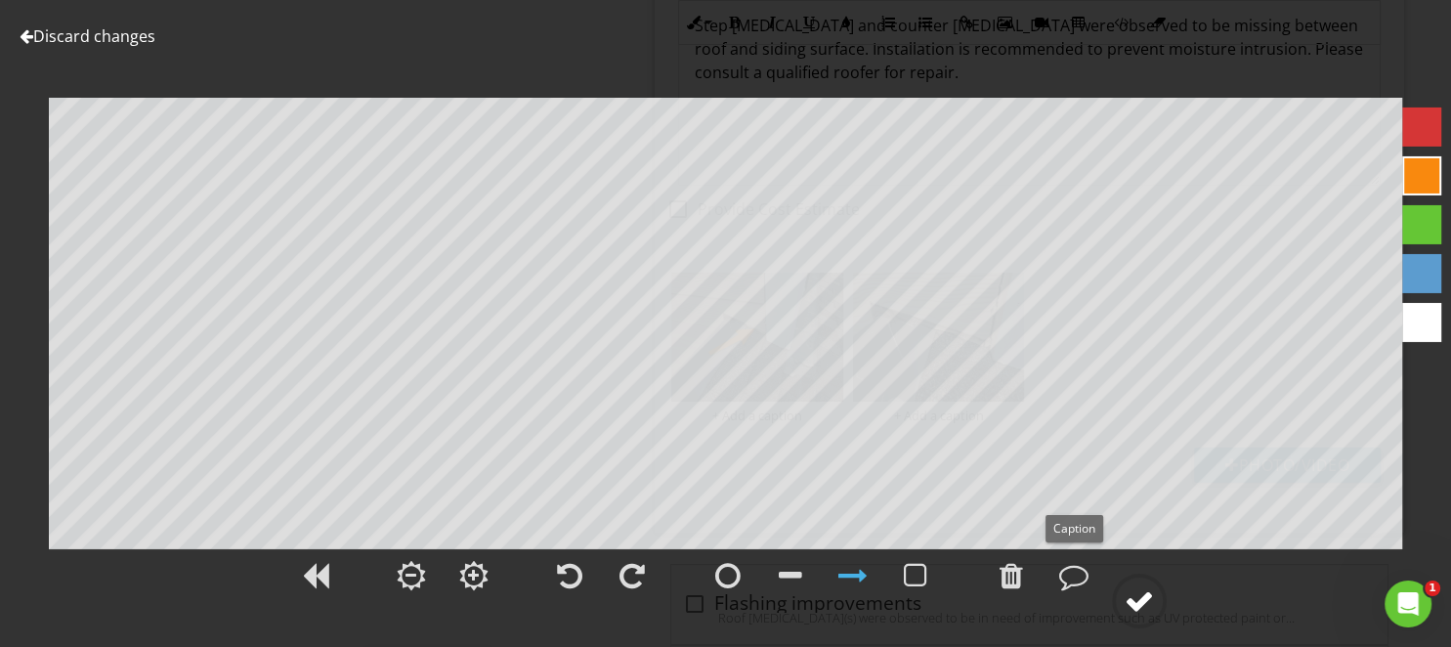
click at [1159, 606] on circle at bounding box center [1139, 600] width 51 height 51
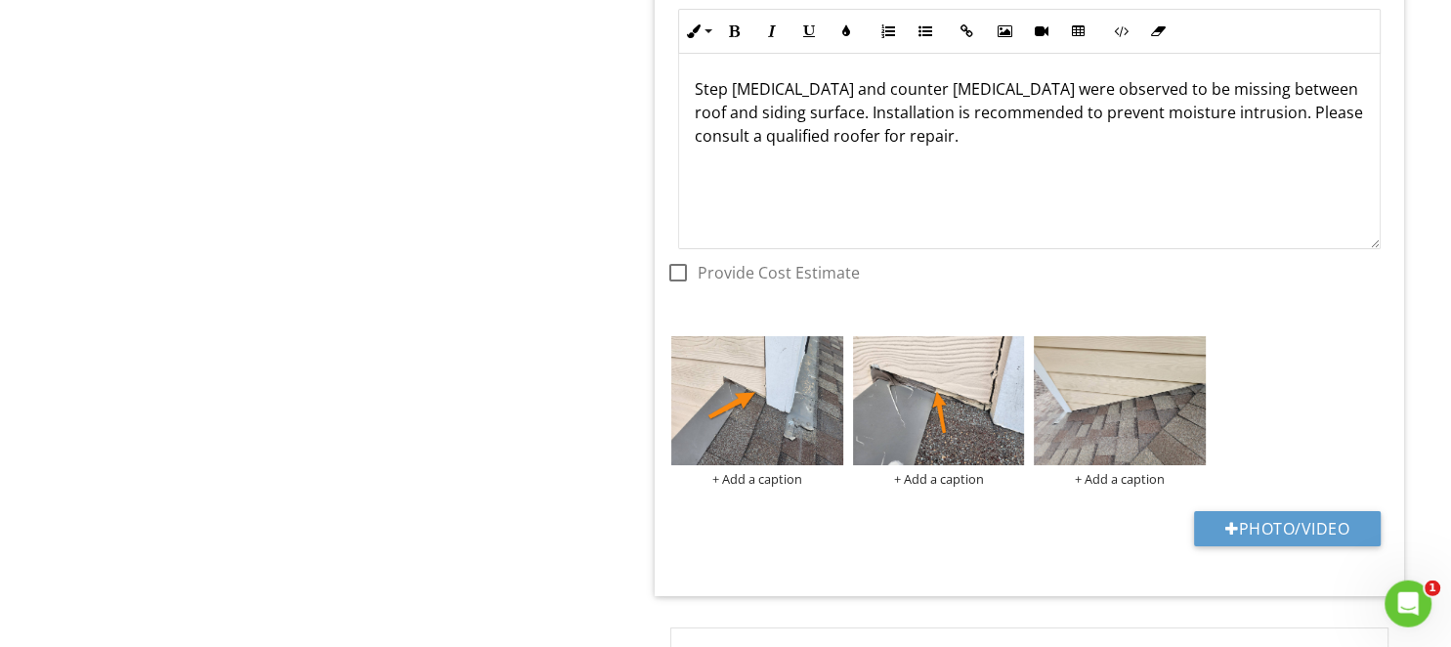
scroll to position [7213, 0]
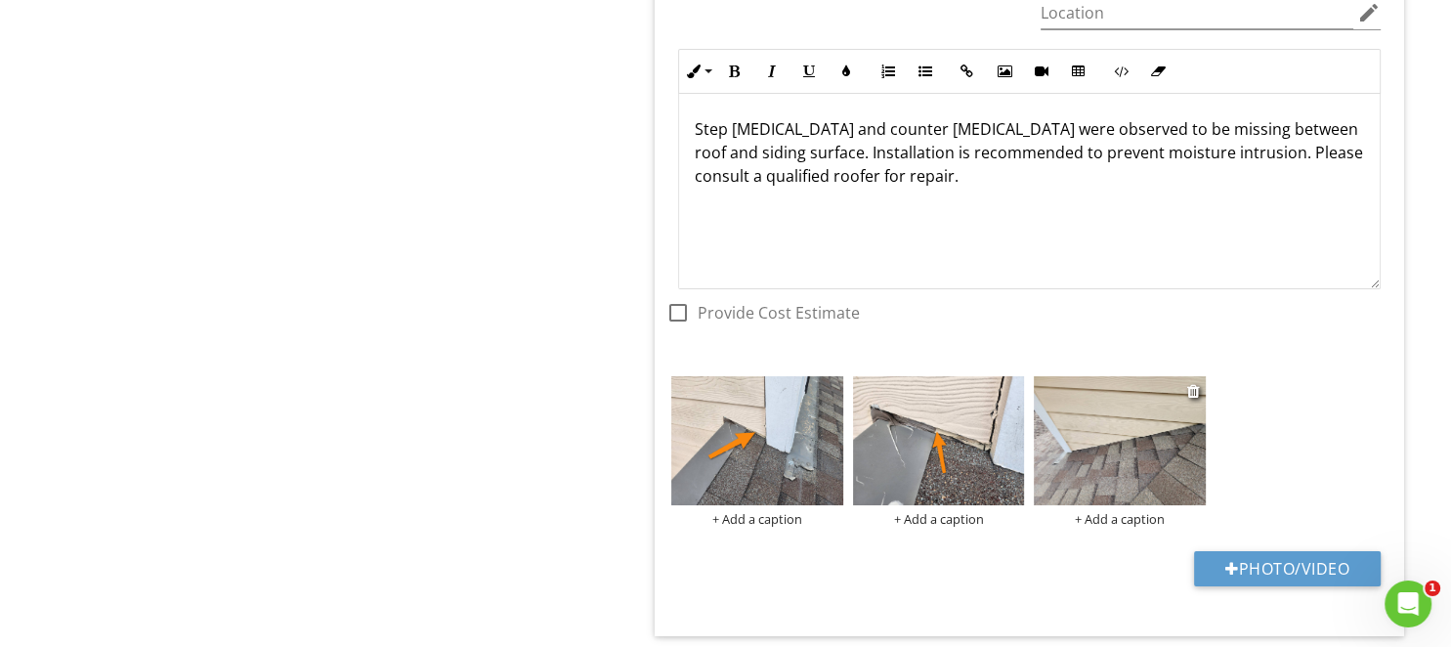
click at [1115, 411] on img at bounding box center [1120, 440] width 172 height 129
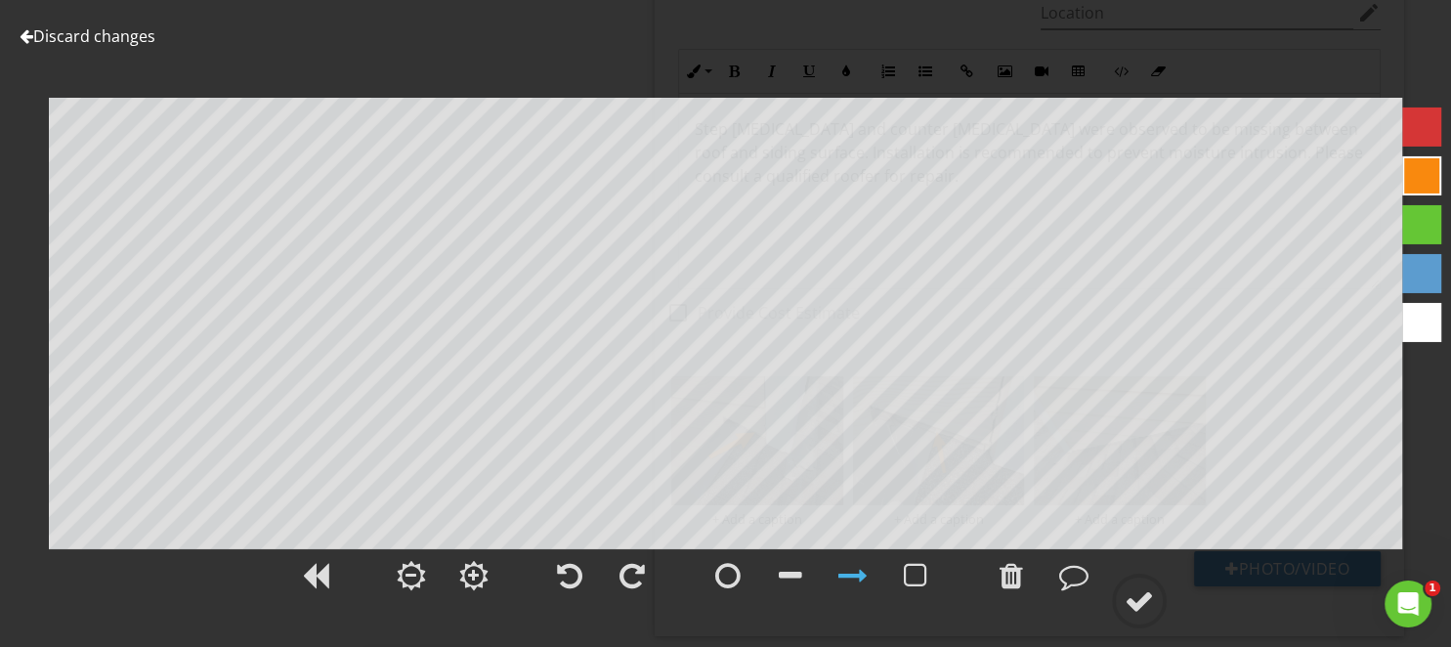
drag, startPoint x: 1143, startPoint y: 593, endPoint x: 1206, endPoint y: 594, distance: 63.5
click at [1143, 594] on div at bounding box center [1138, 600] width 29 height 29
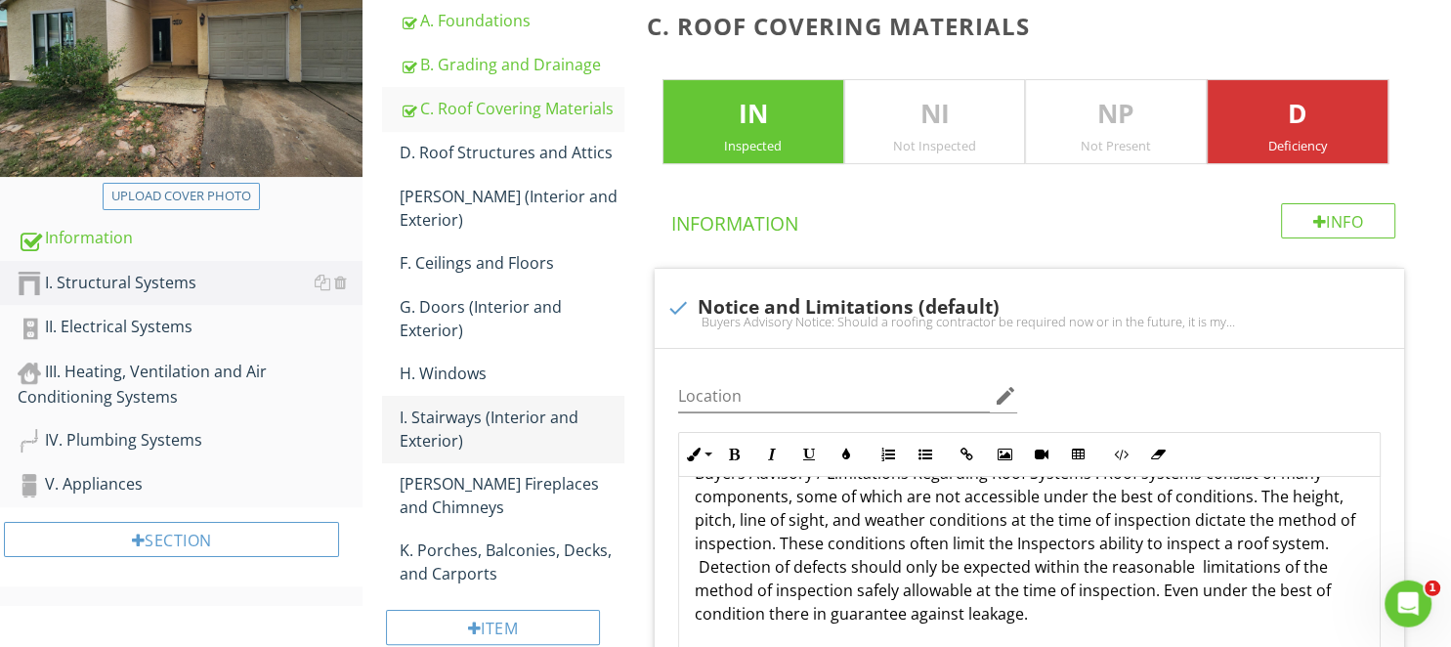
scroll to position [309, 0]
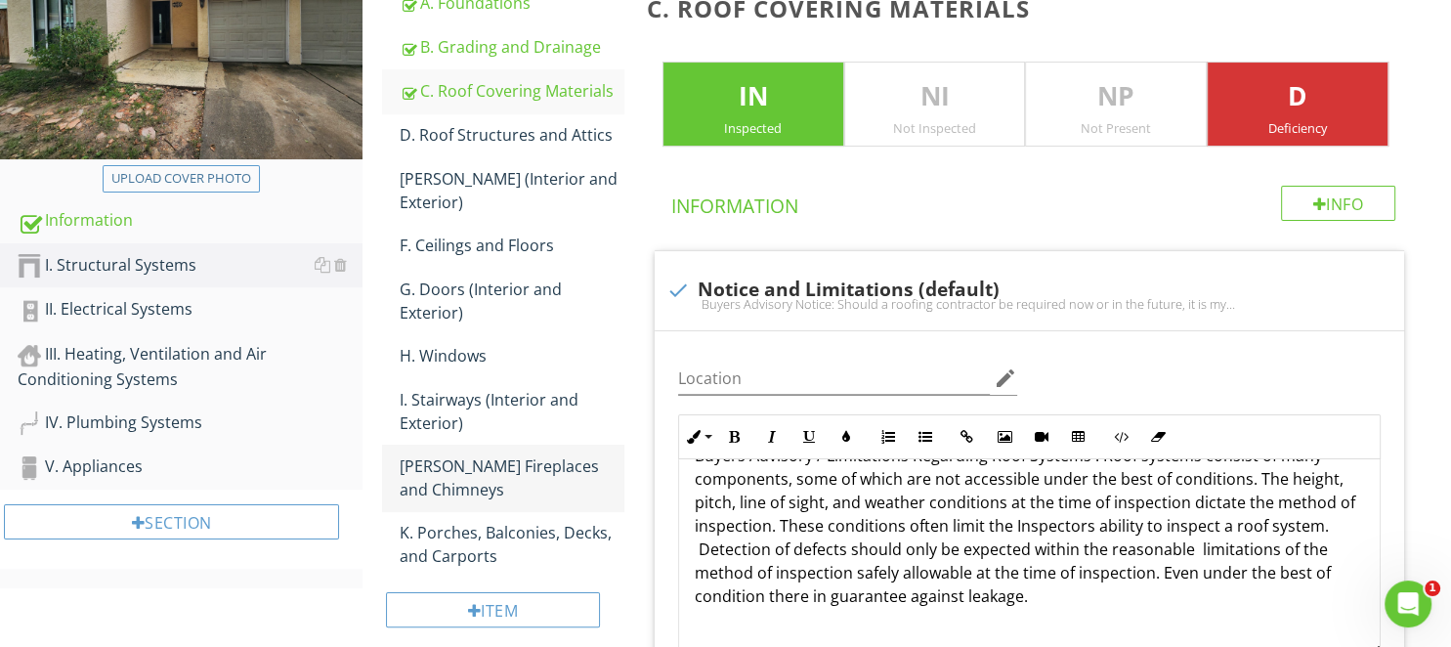
click at [470, 454] on div "[PERSON_NAME] Fireplaces and Chimneys" at bounding box center [511, 477] width 223 height 47
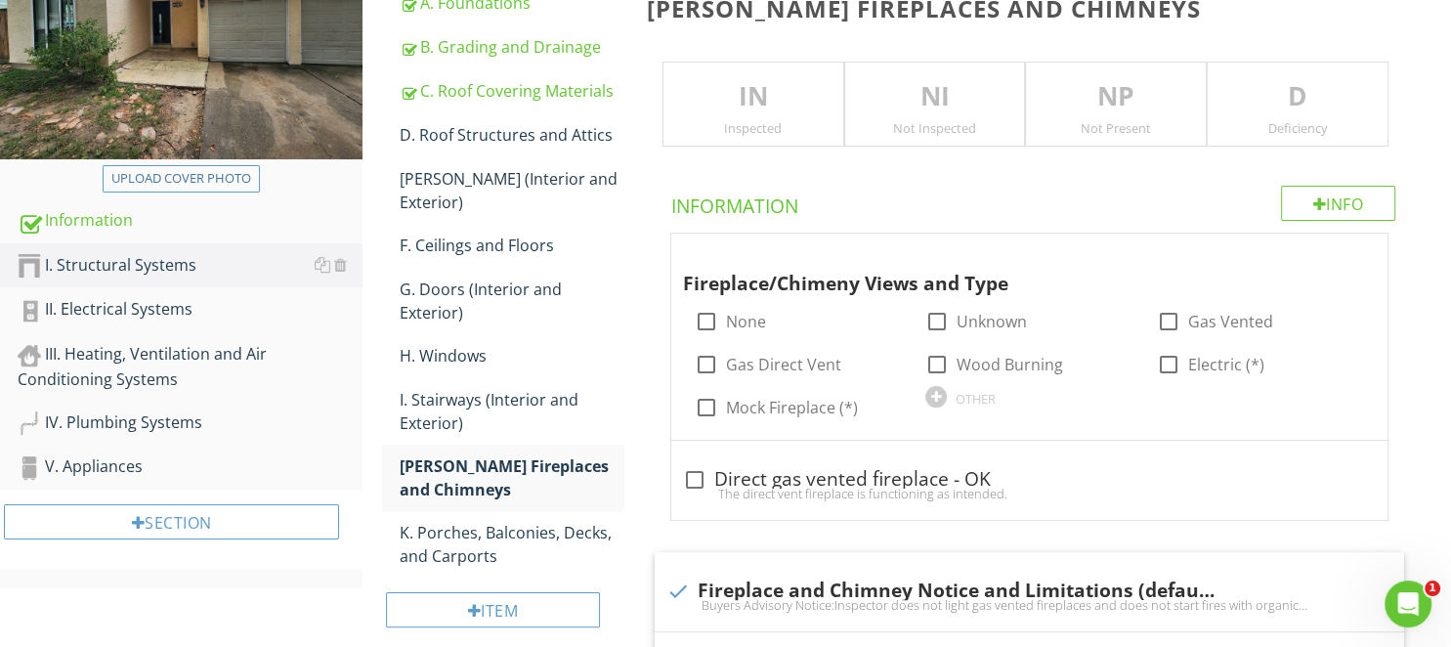
click at [787, 124] on div "Inspected" at bounding box center [753, 128] width 180 height 16
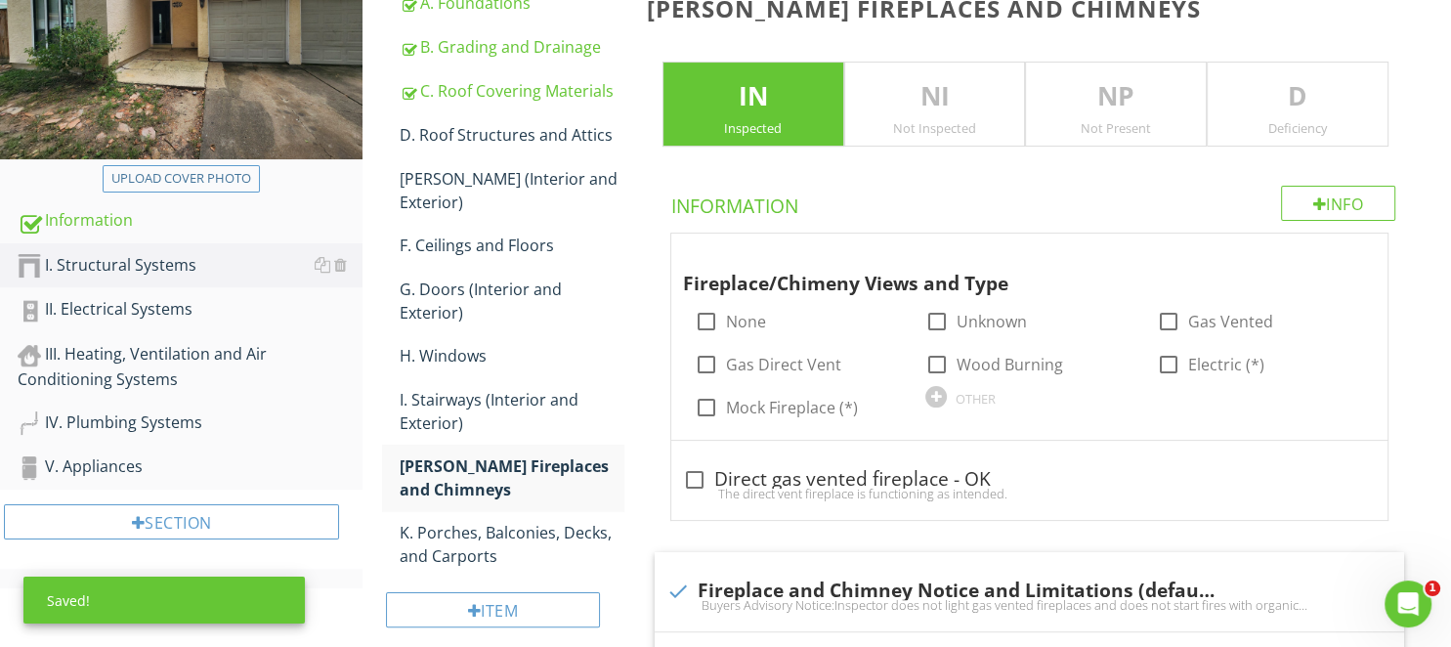
click at [1266, 106] on p "D" at bounding box center [1297, 96] width 180 height 39
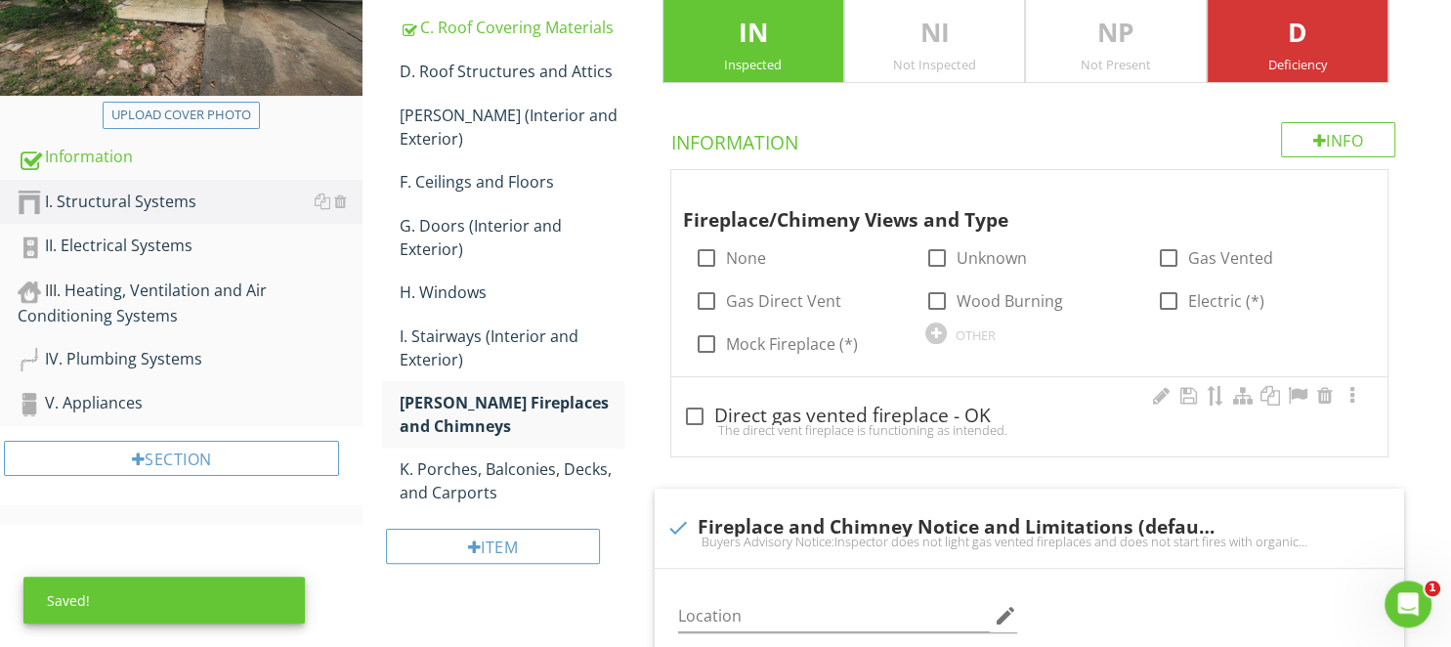
scroll to position [412, 0]
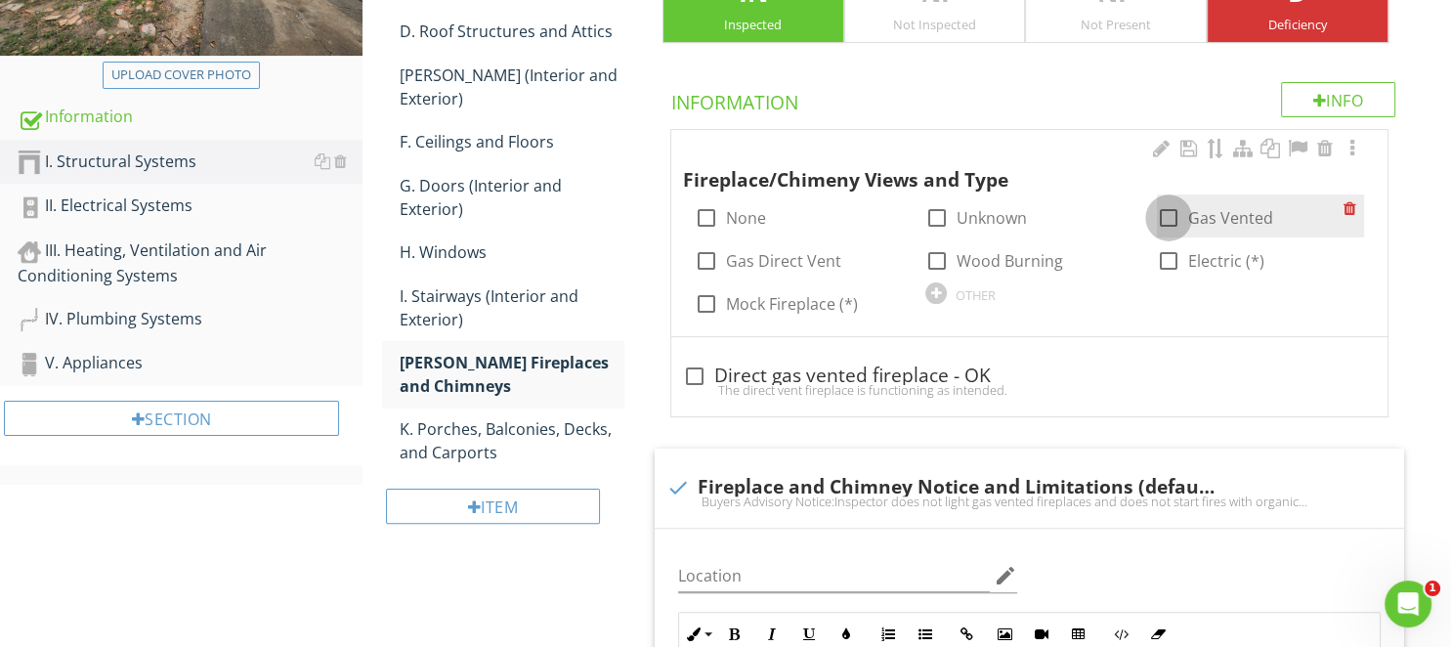
click at [1177, 214] on div at bounding box center [1168, 217] width 33 height 33
checkbox input "true"
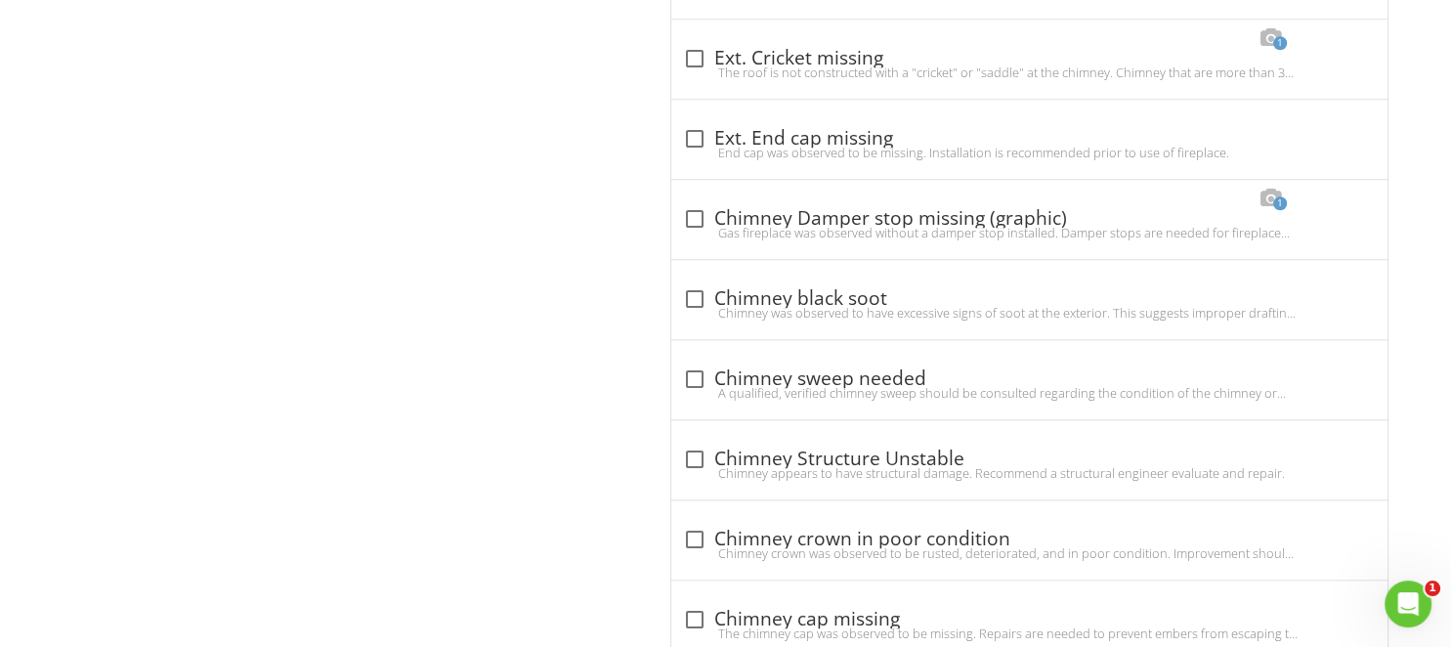
scroll to position [2370, 0]
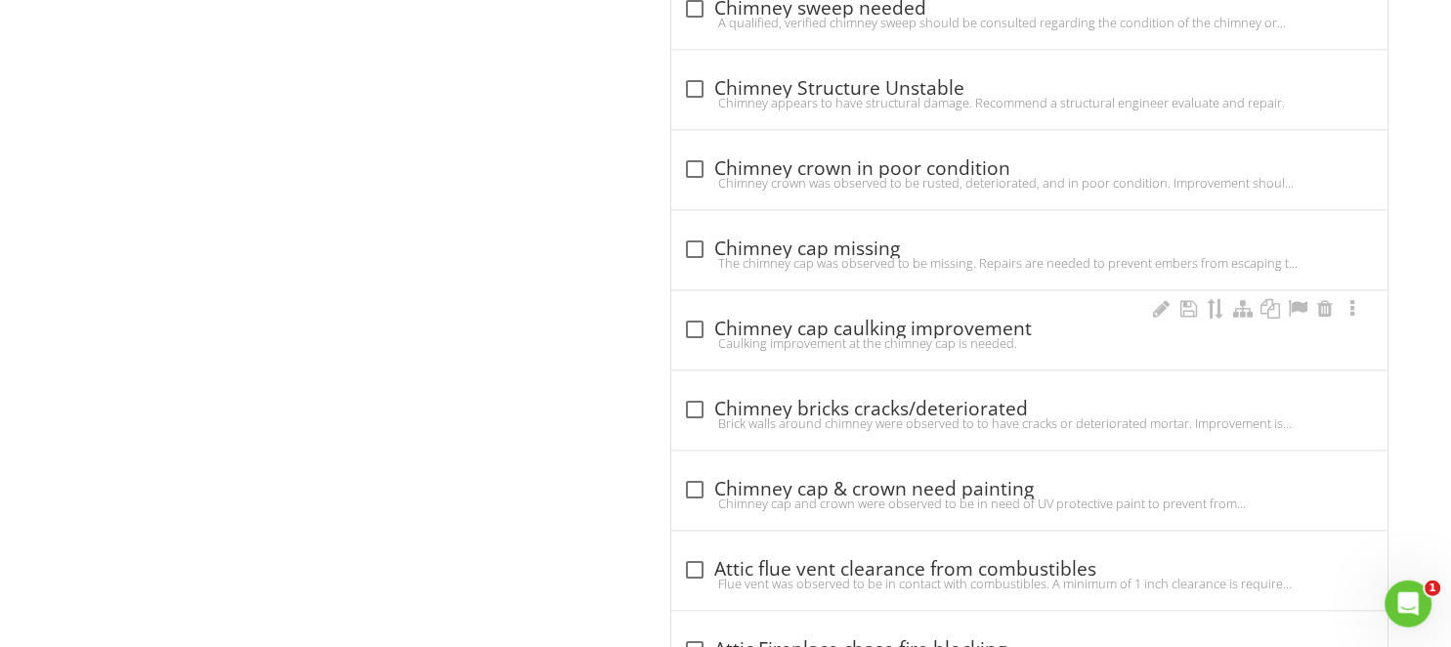
click at [740, 336] on div "Caulking improvement at the chimney cap is needed." at bounding box center [1029, 344] width 693 height 16
checkbox input "true"
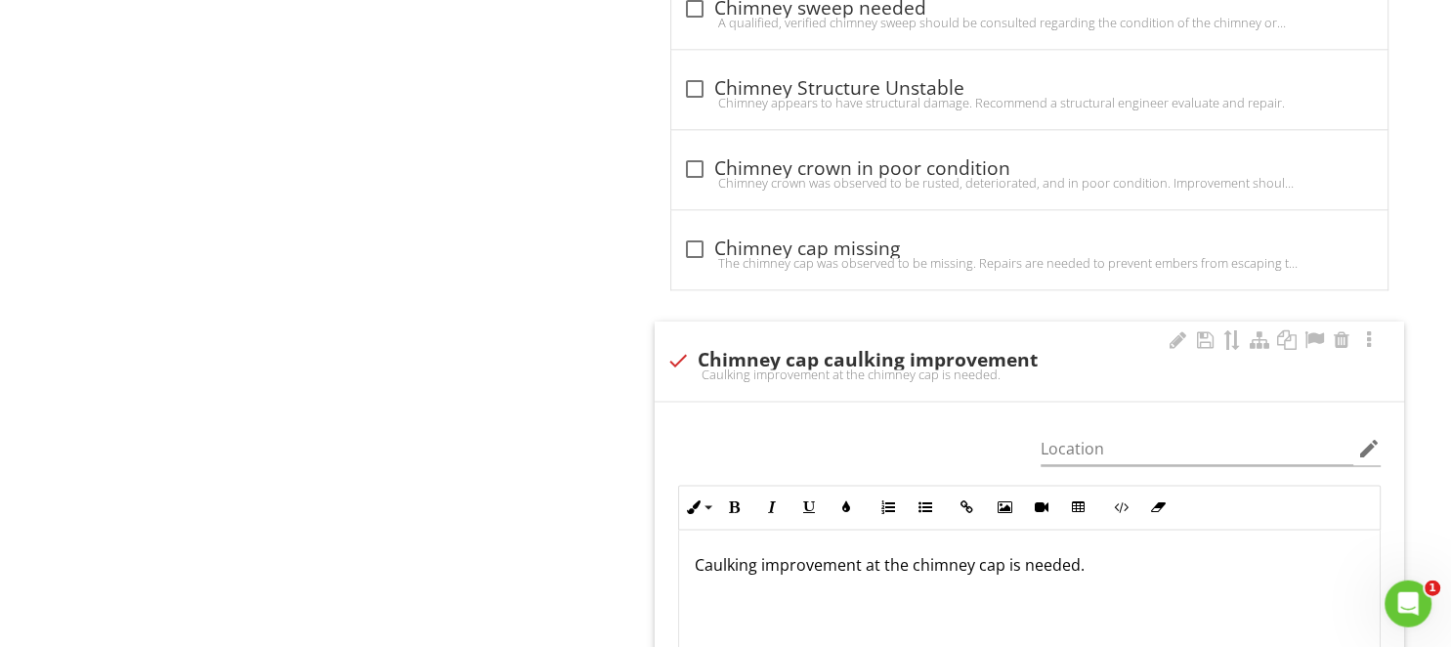
scroll to position [2782, 0]
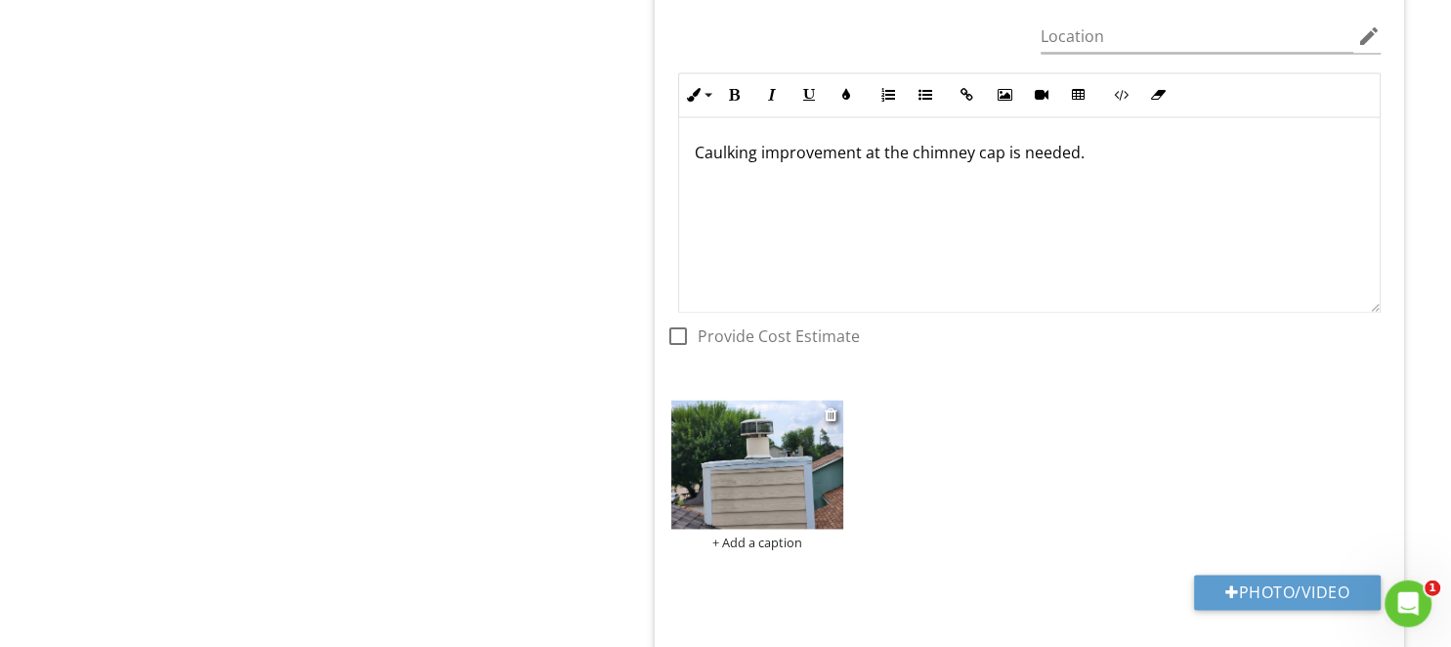
click at [740, 455] on img at bounding box center [757, 465] width 172 height 129
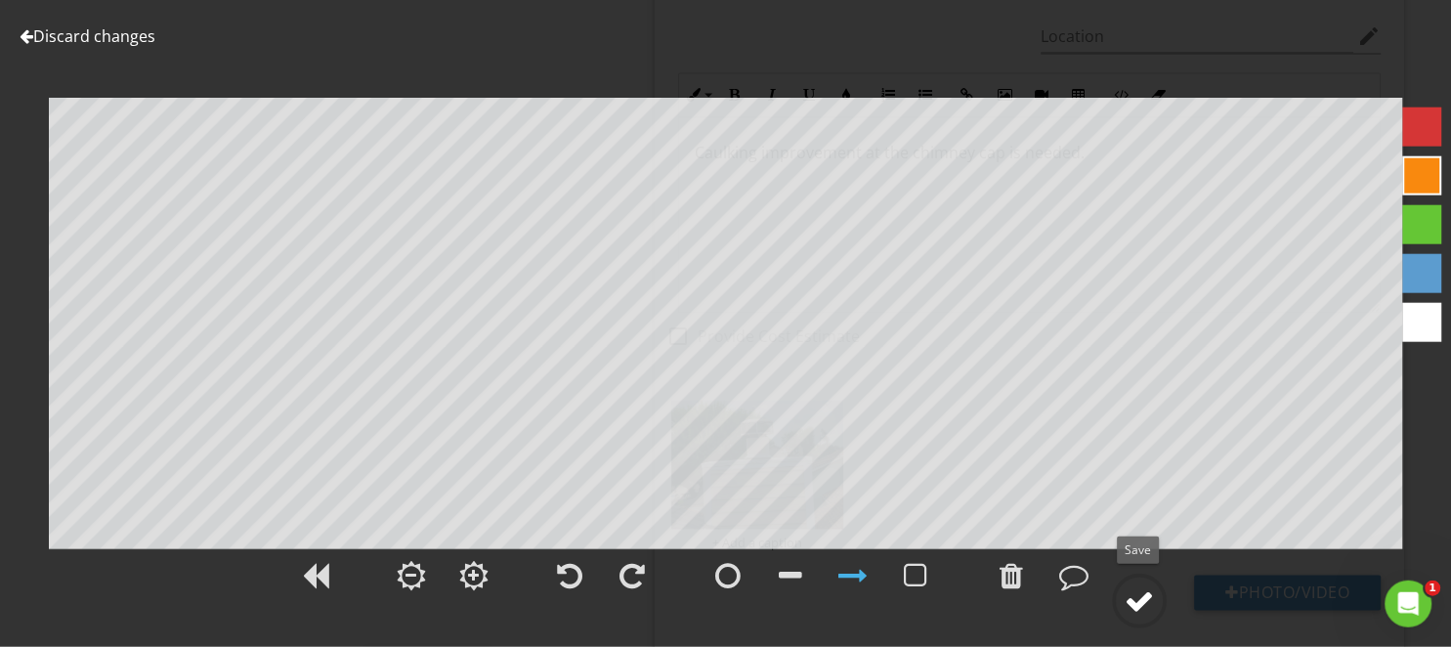
scroll to position [2785, 0]
click at [1151, 598] on div at bounding box center [1138, 600] width 29 height 29
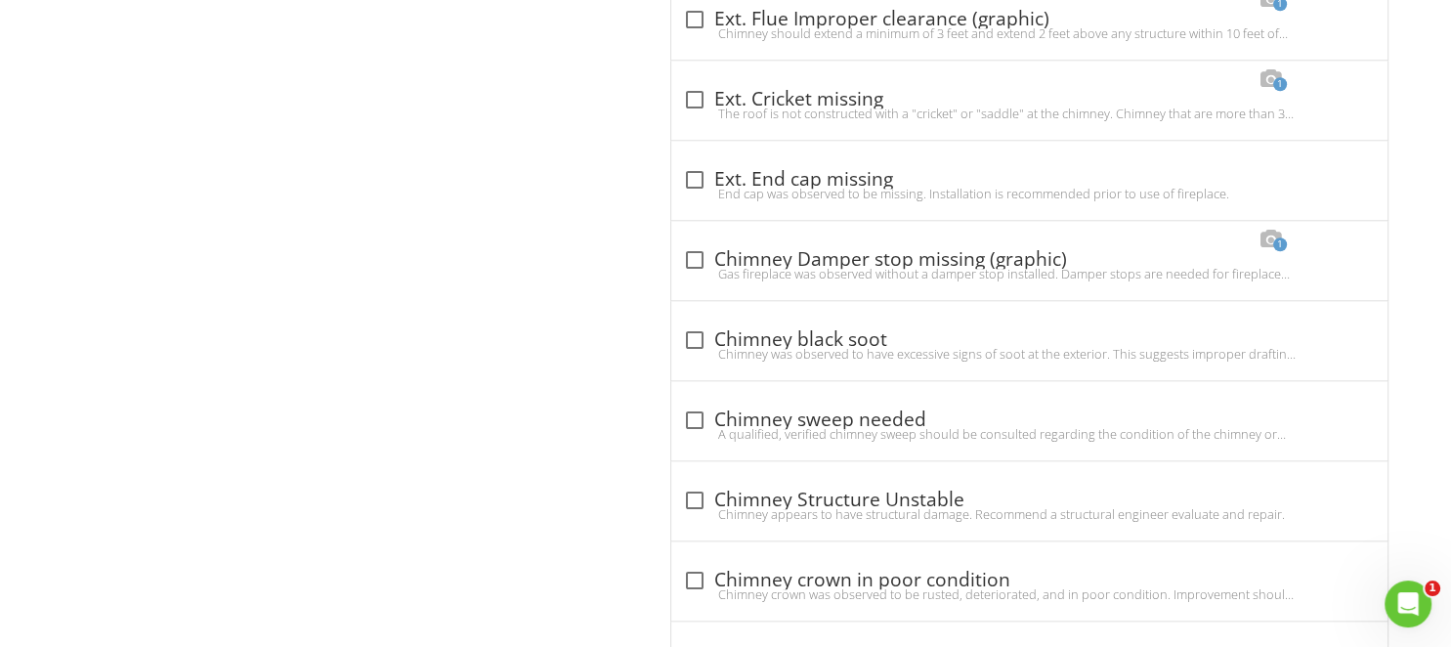
scroll to position [0, 0]
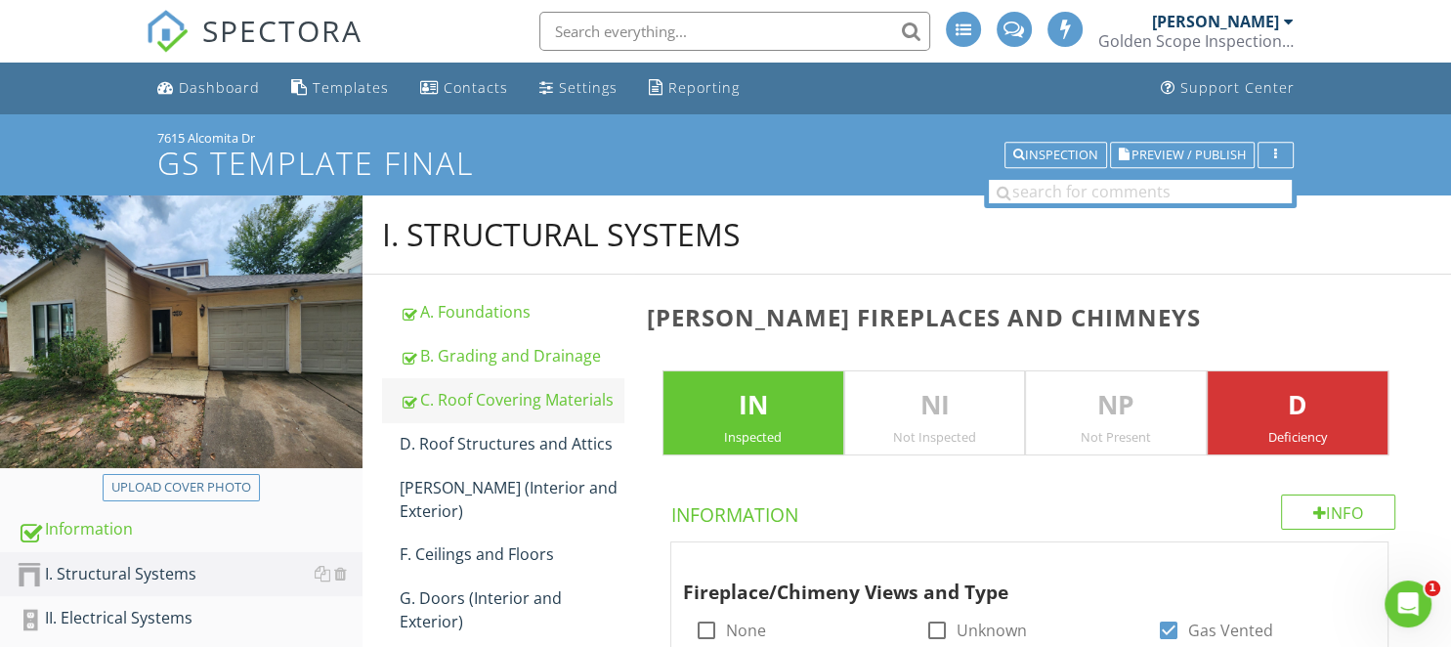
click at [468, 393] on div "C. Roof Covering Materials" at bounding box center [511, 399] width 223 height 23
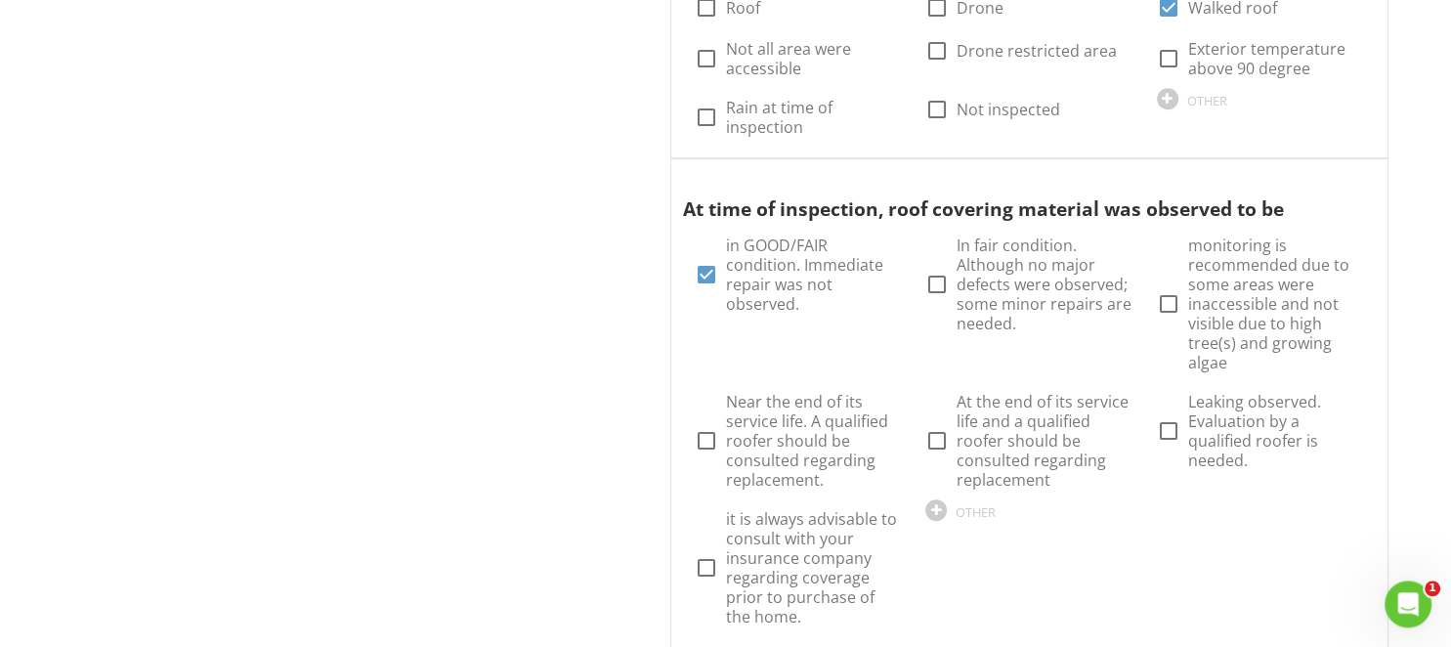
scroll to position [7648, 0]
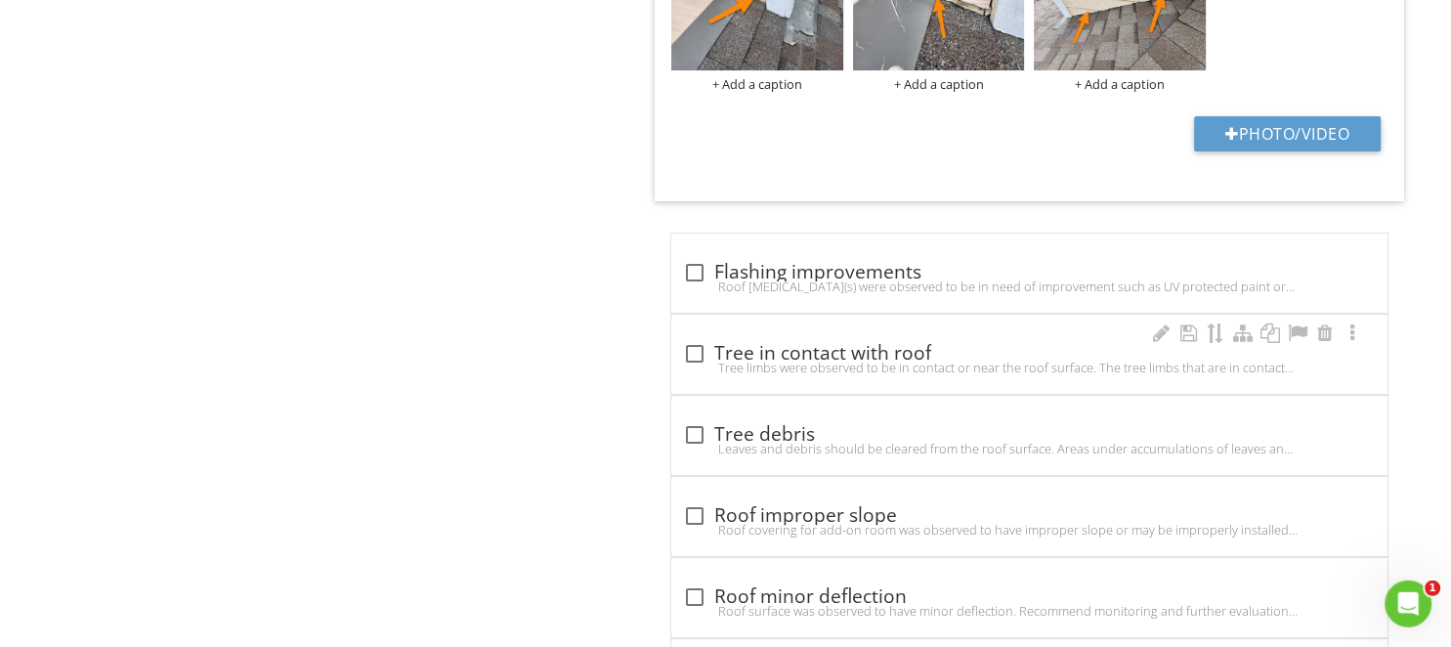
click at [760, 342] on div "check_box_outline_blank Tree in contact with roof" at bounding box center [1029, 353] width 693 height 23
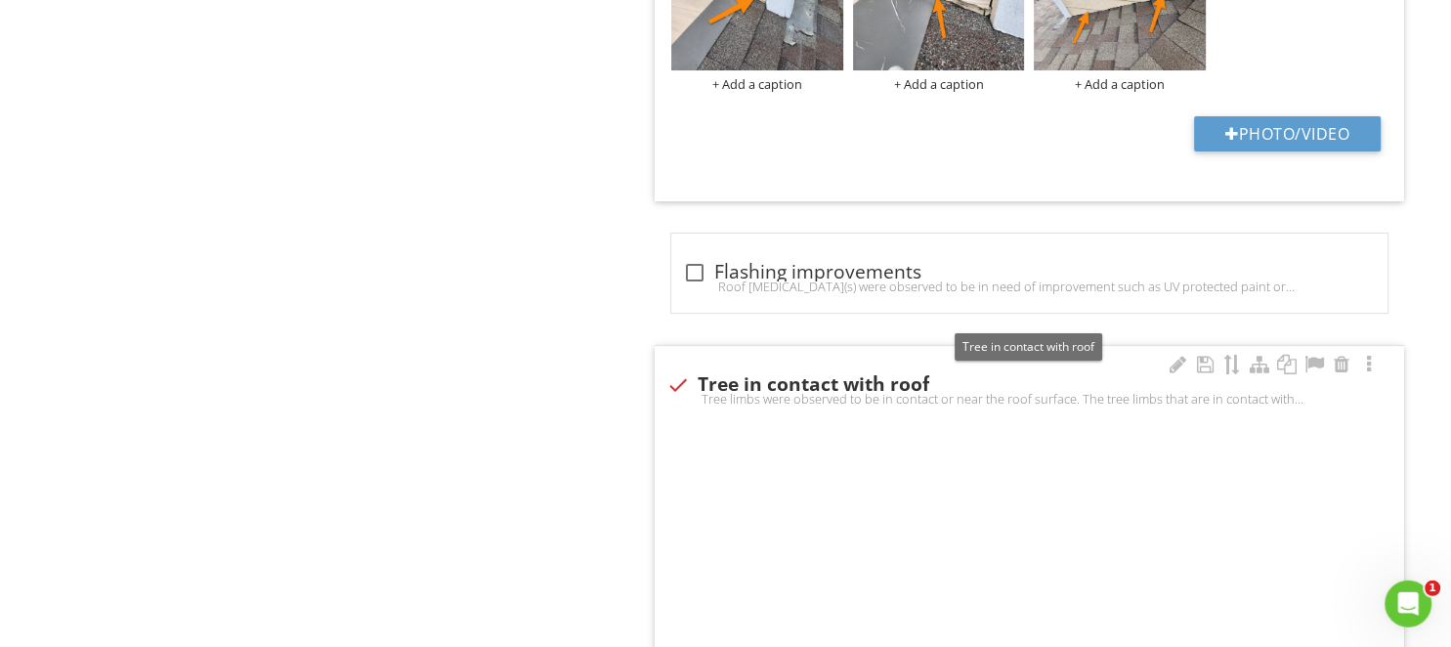
checkbox input "true"
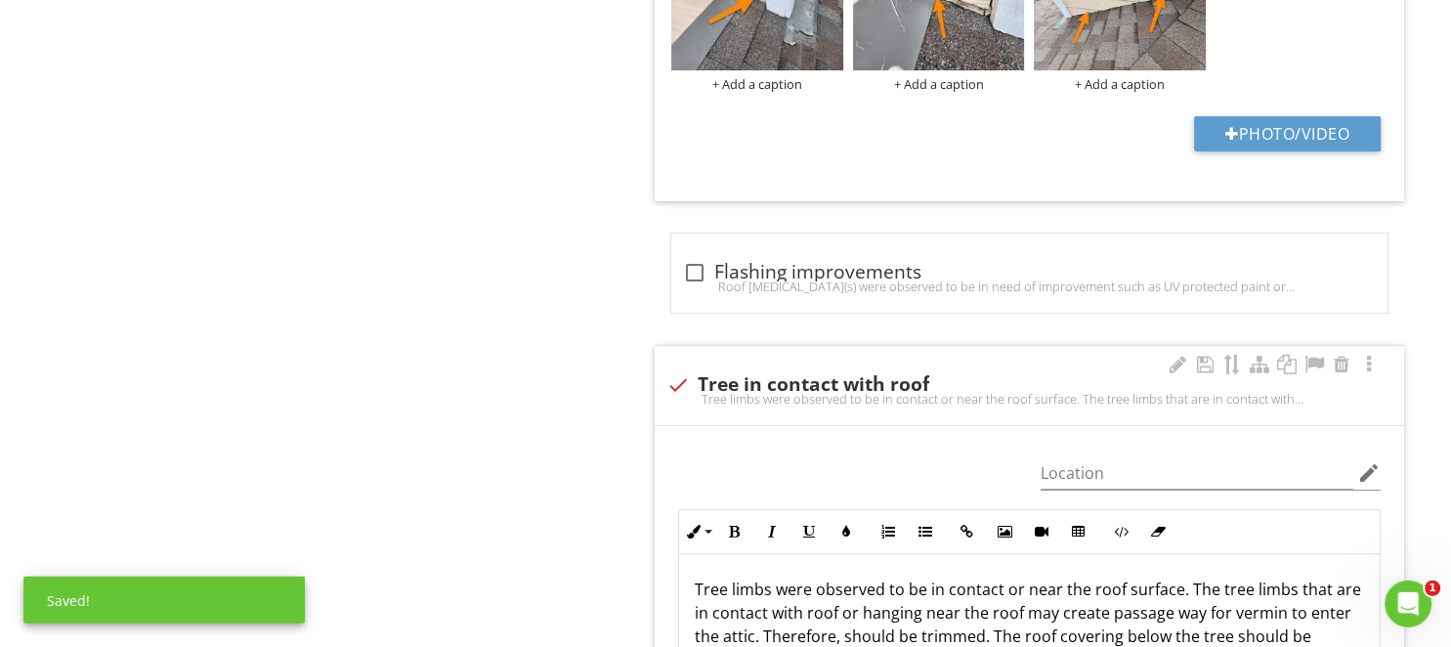
scroll to position [8164, 0]
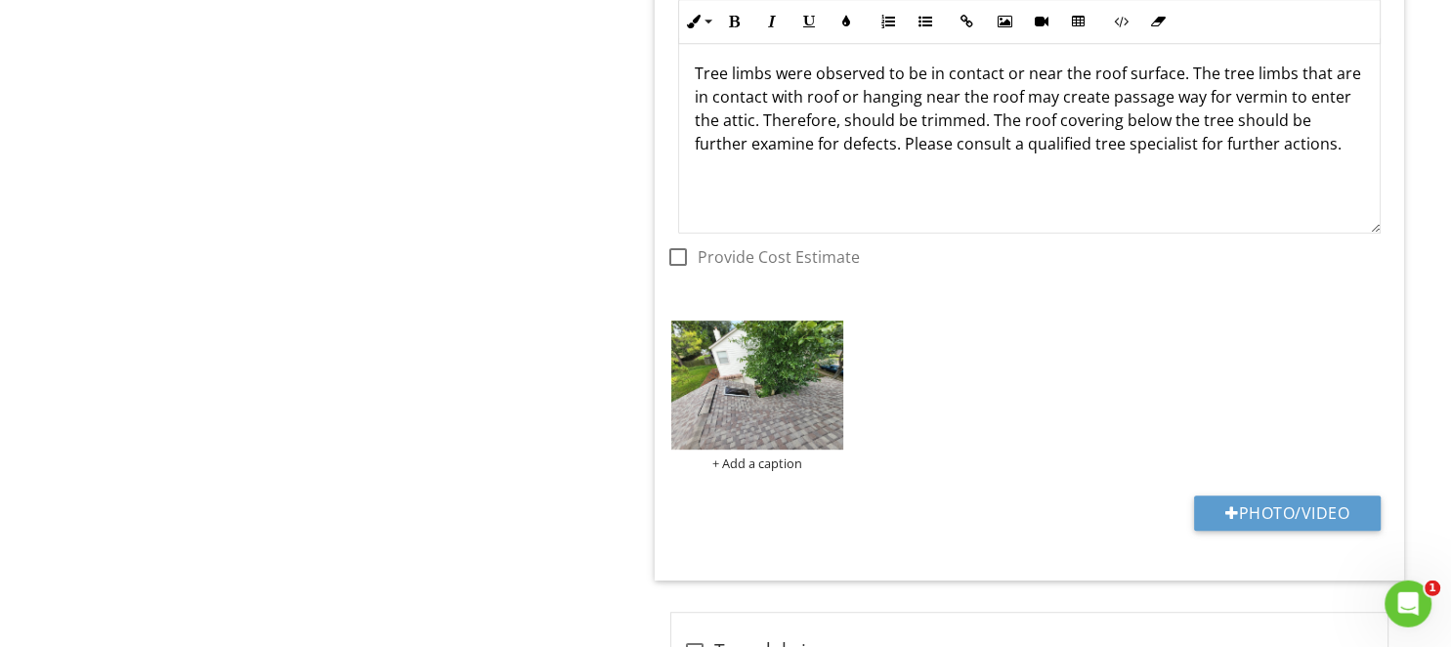
click at [789, 371] on img at bounding box center [757, 384] width 172 height 129
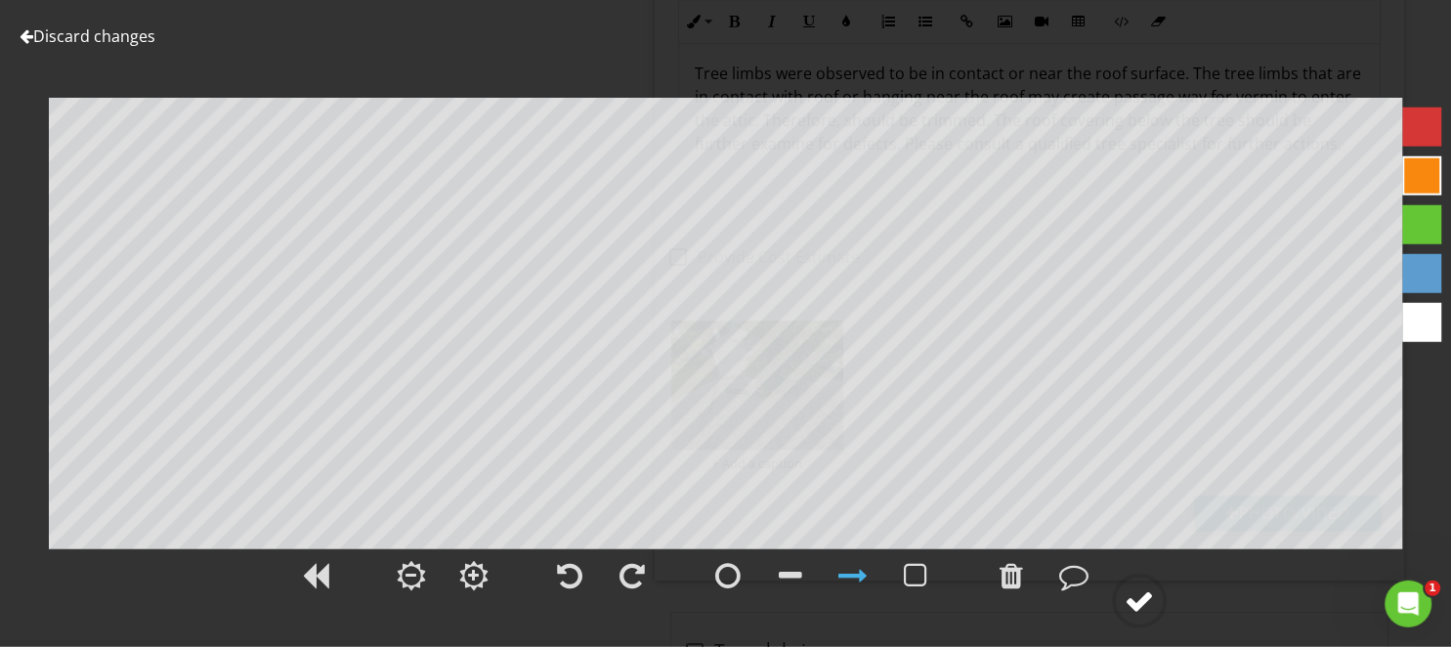
click at [1135, 600] on div at bounding box center [1138, 600] width 29 height 29
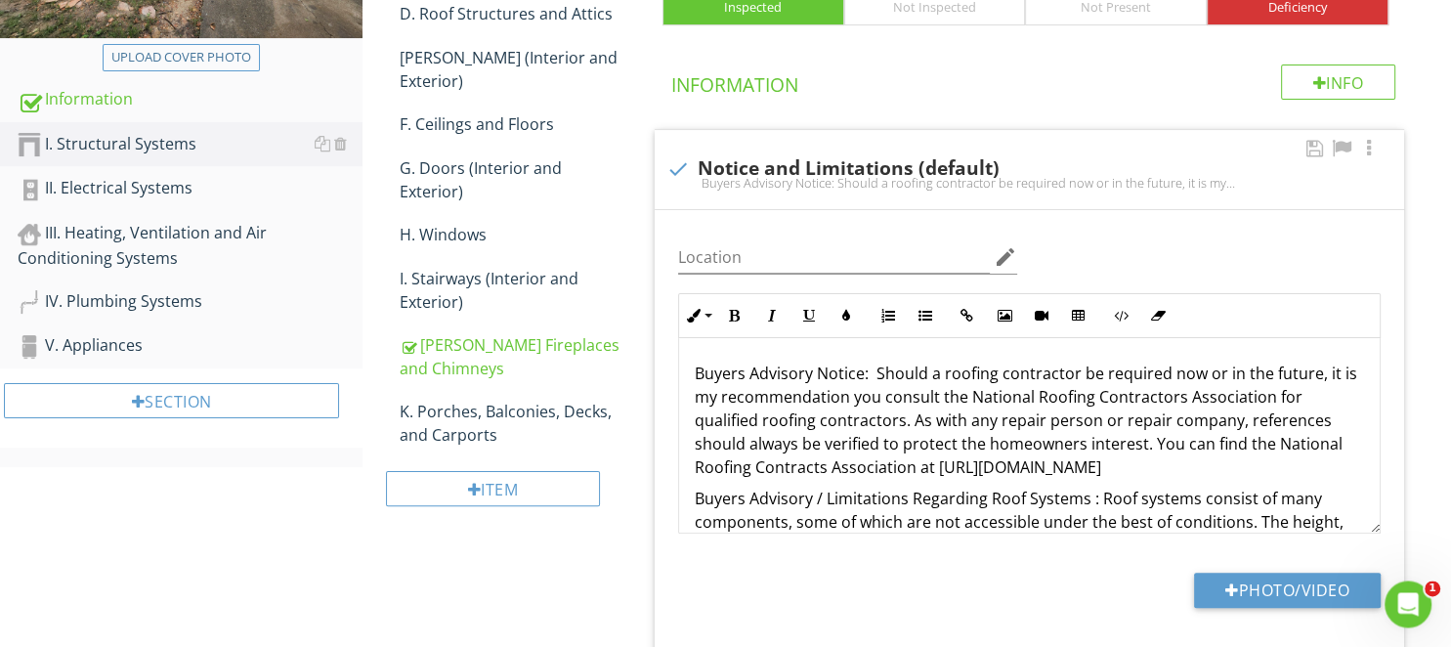
scroll to position [324, 0]
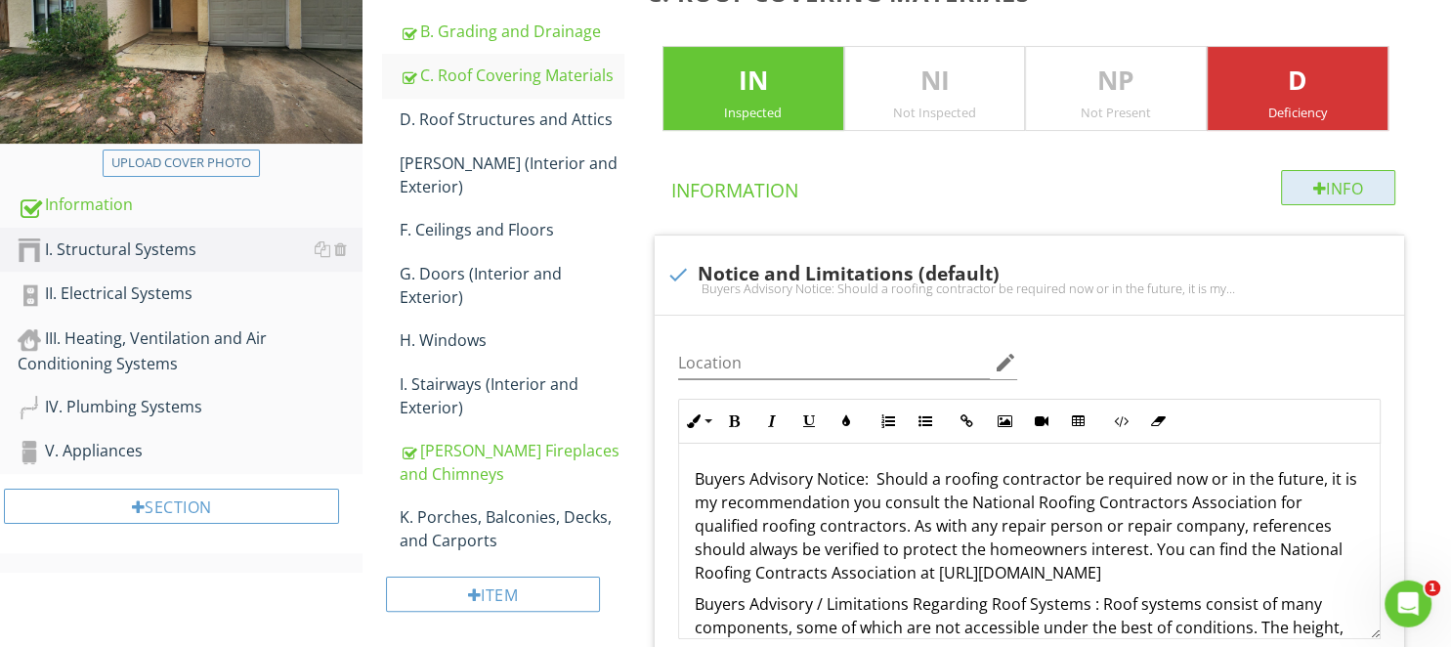
click at [1352, 188] on div "Info" at bounding box center [1338, 187] width 115 height 35
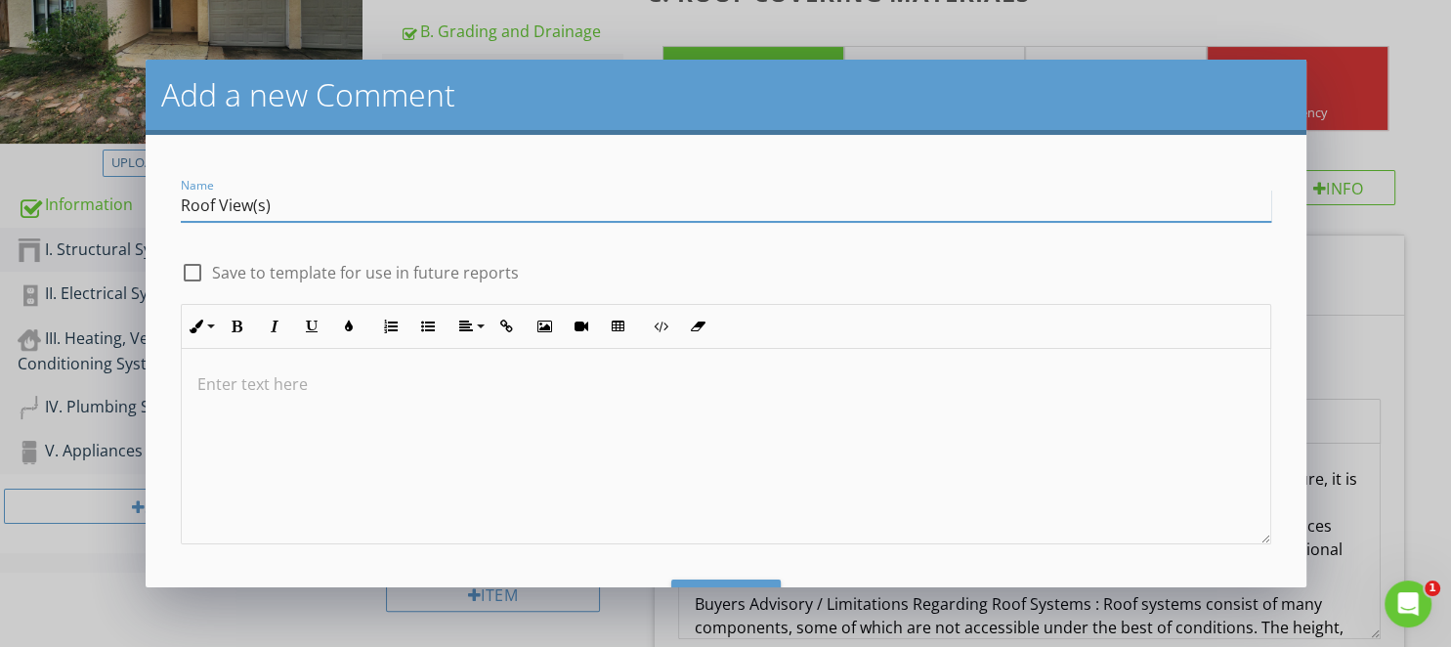
type input "Roof View(s)"
click at [342, 269] on label "Save to template for use in future reports" at bounding box center [365, 273] width 307 height 20
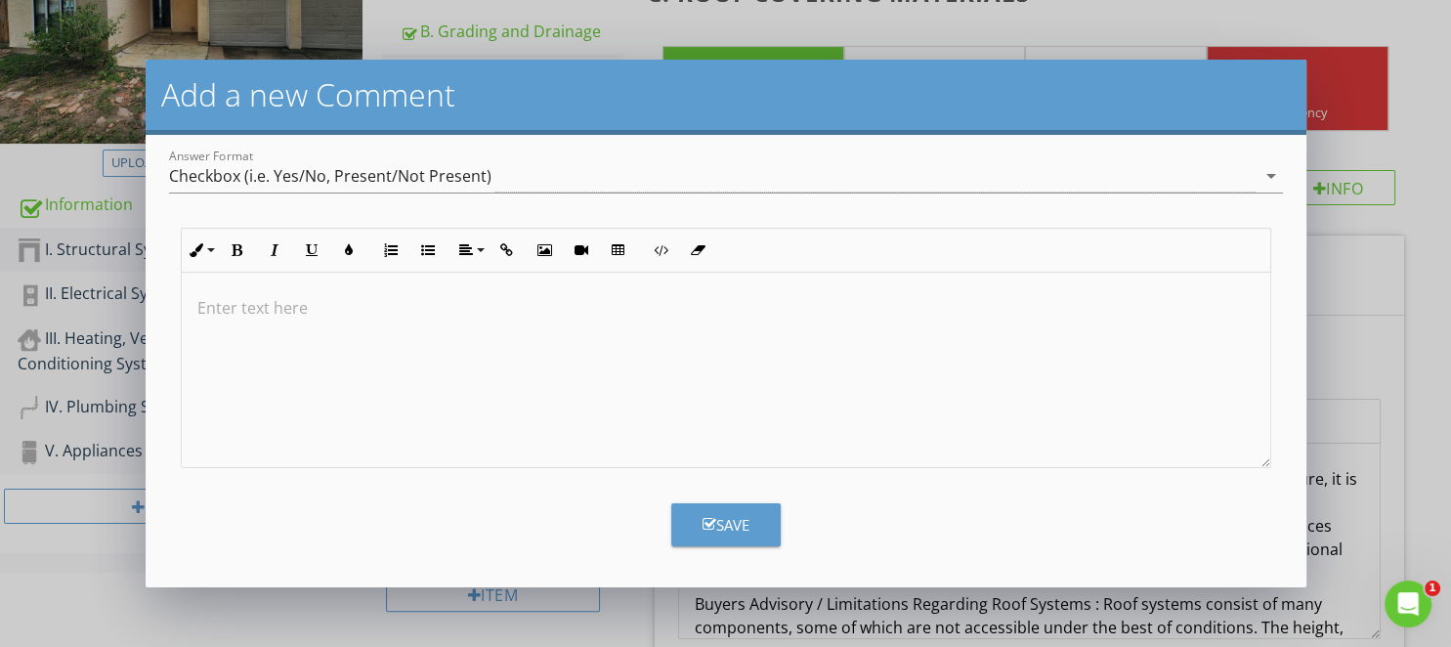
click at [720, 510] on button "Save" at bounding box center [725, 524] width 109 height 43
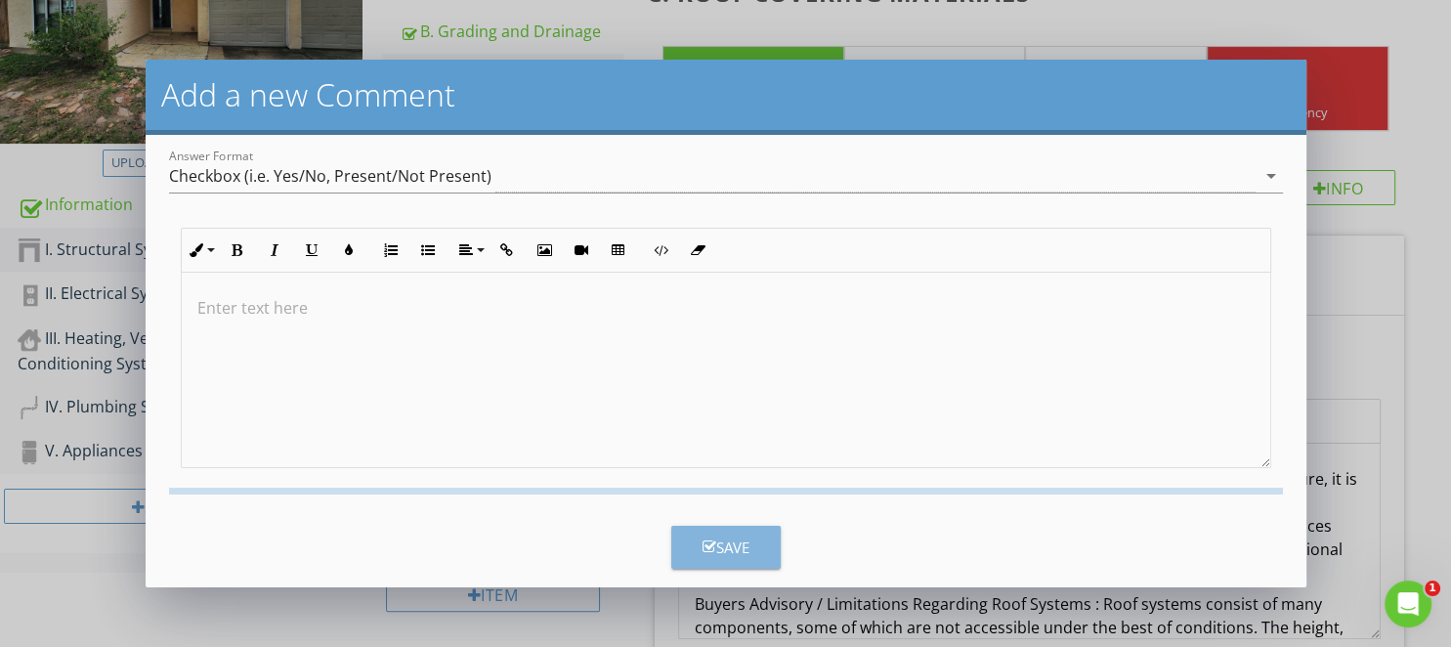
checkbox input "false"
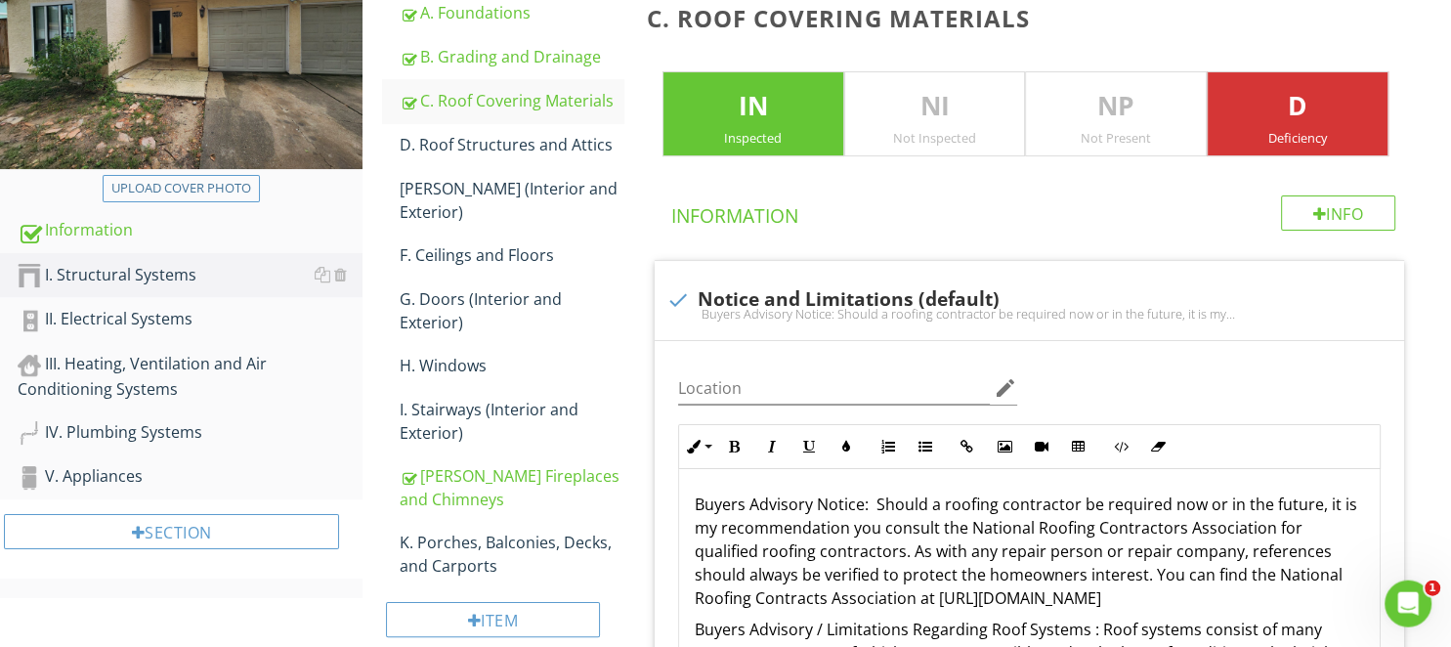
scroll to position [252, 0]
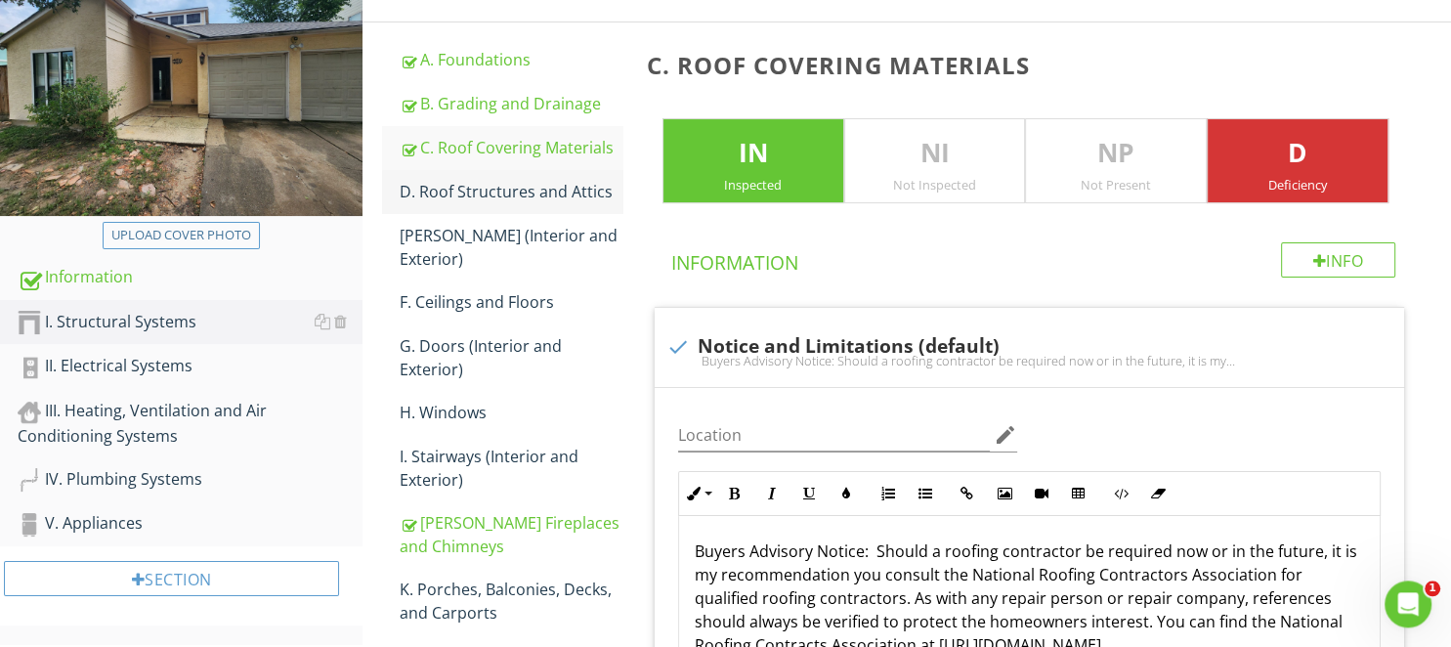
click at [555, 189] on div "D. Roof Structures and Attics" at bounding box center [511, 191] width 223 height 23
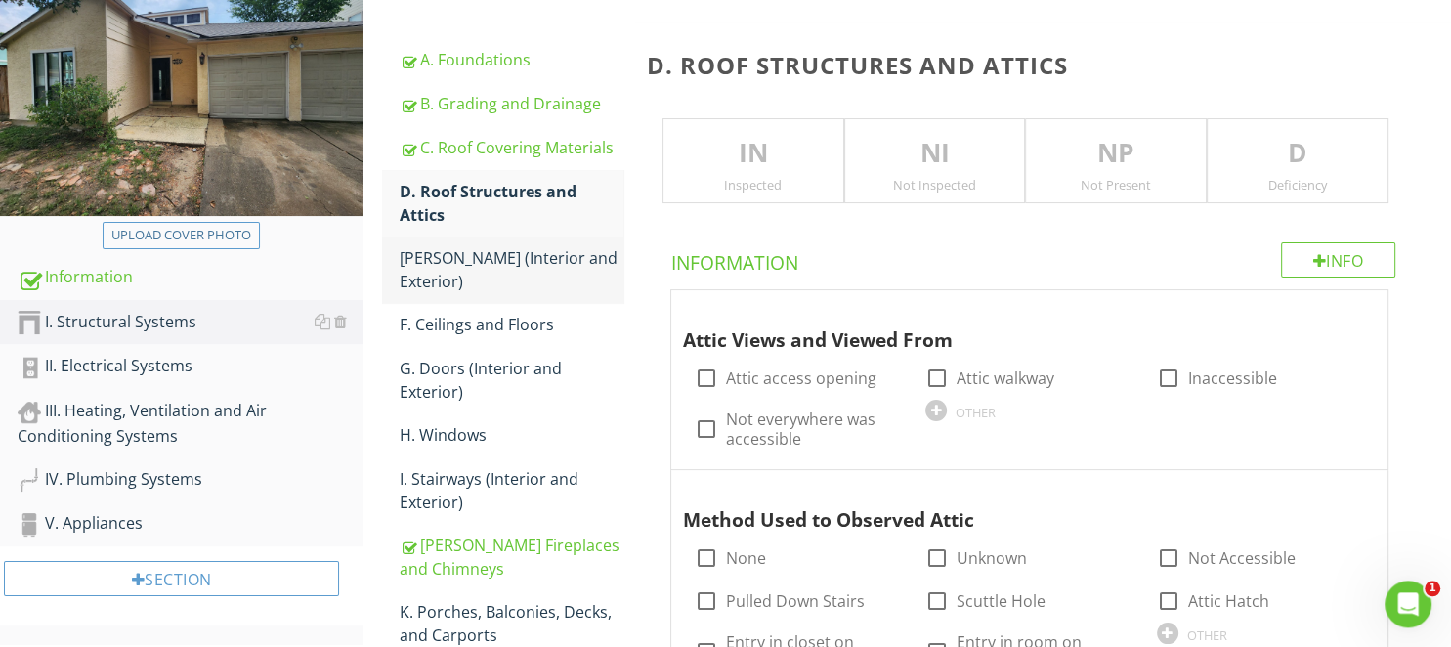
click at [540, 258] on div "[PERSON_NAME] (Interior and Exterior)" at bounding box center [511, 269] width 223 height 47
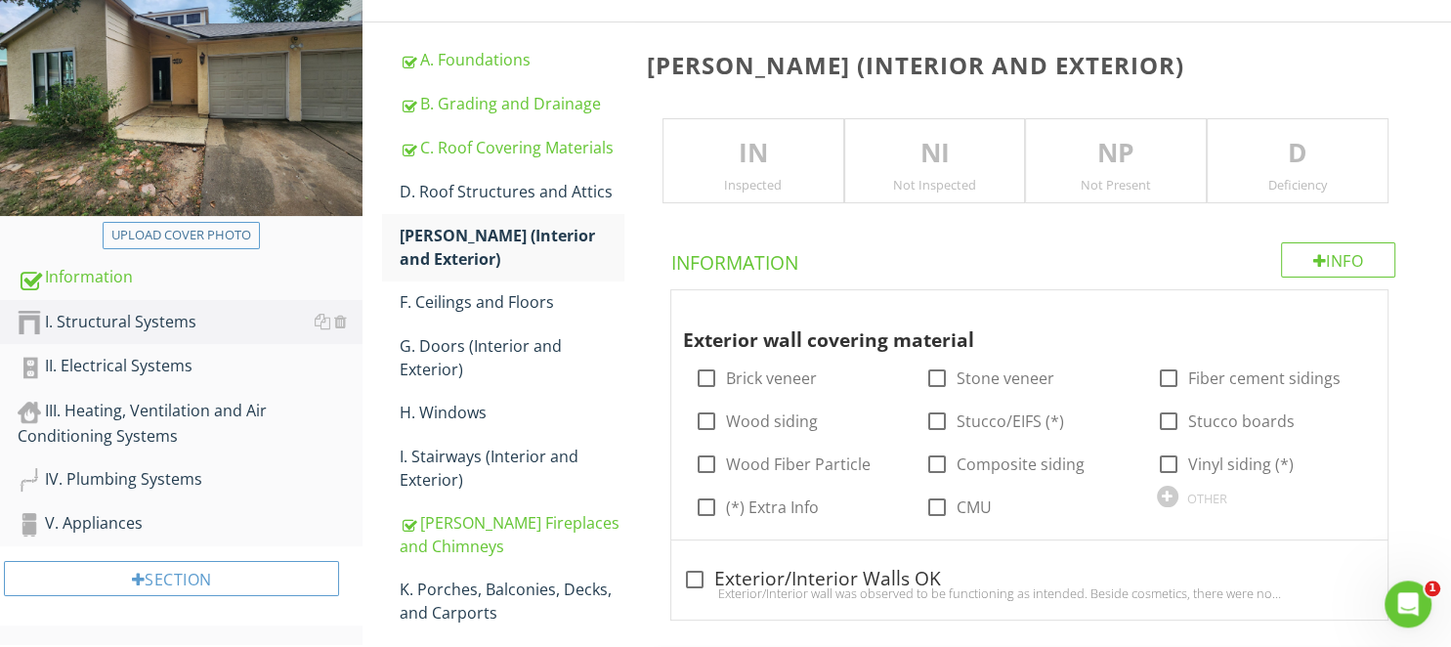
click at [749, 161] on p "IN" at bounding box center [753, 153] width 180 height 39
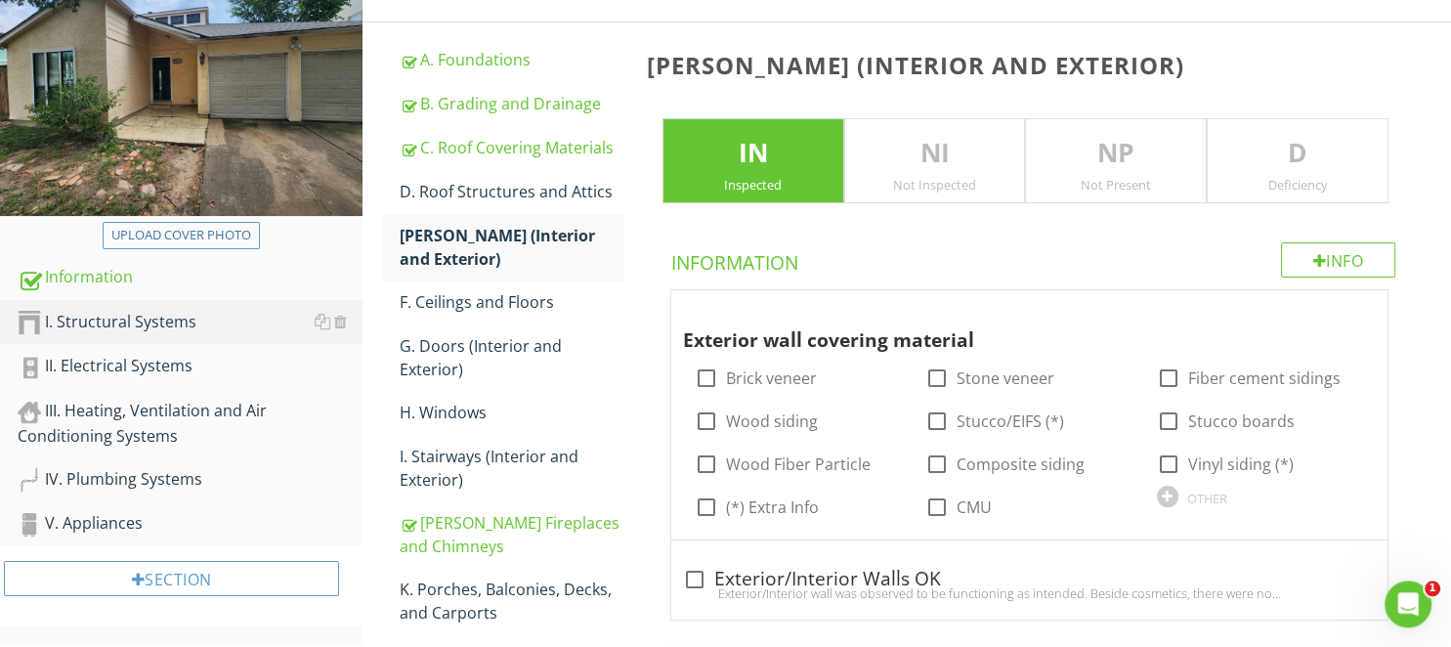
click at [1246, 143] on p "D" at bounding box center [1297, 153] width 180 height 39
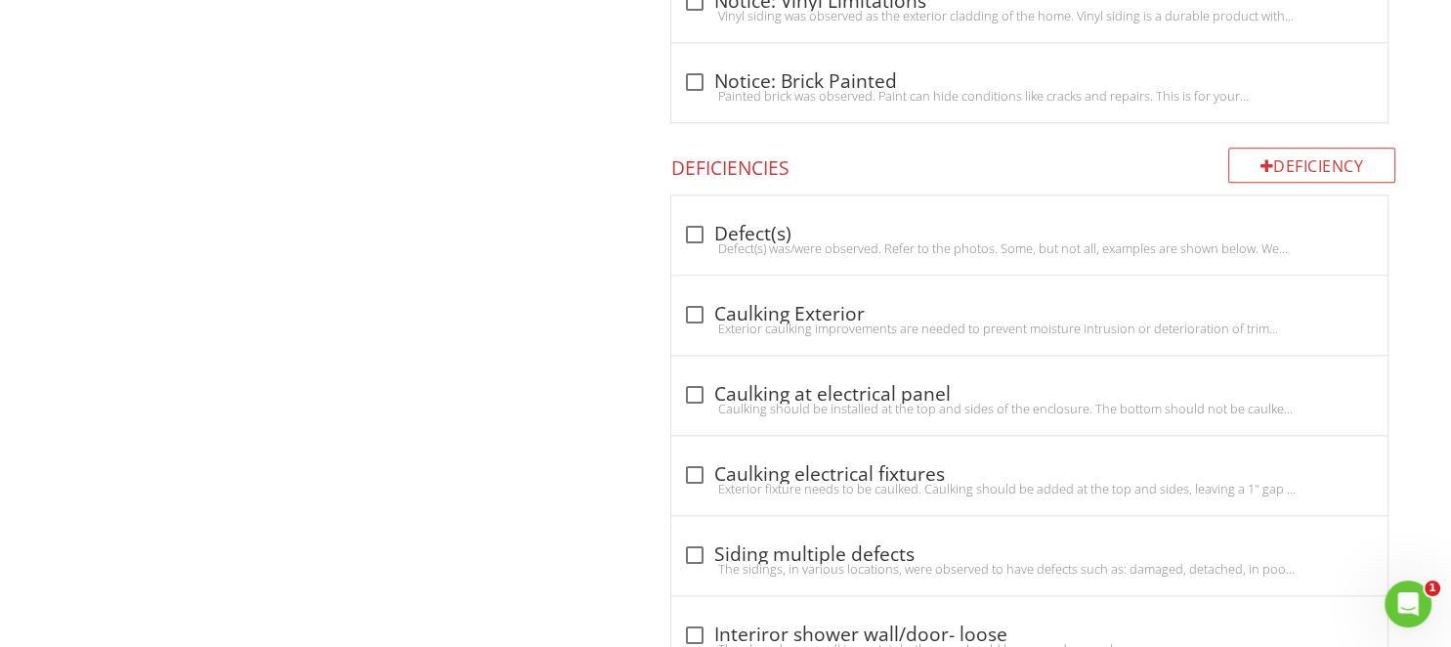
scroll to position [2413, 0]
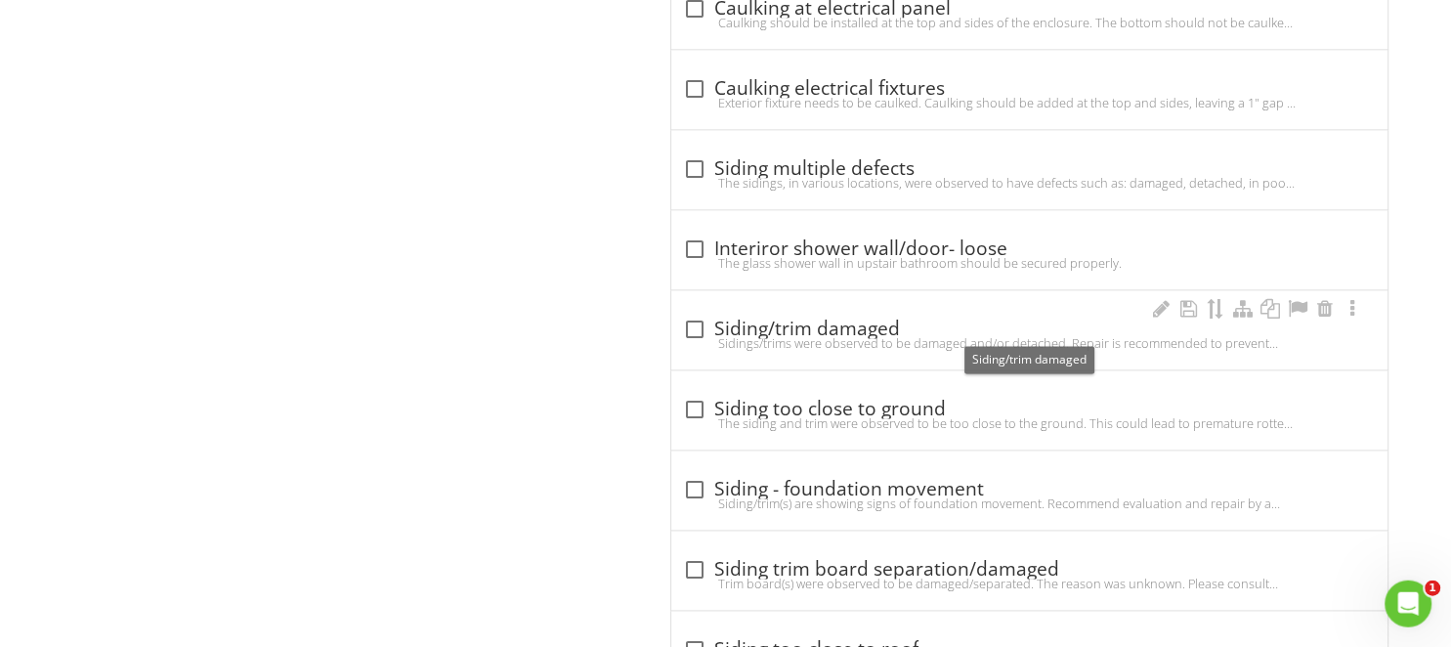
click at [881, 324] on div "check_box_outline_blank Siding/trim damaged" at bounding box center [1029, 329] width 693 height 23
checkbox input "true"
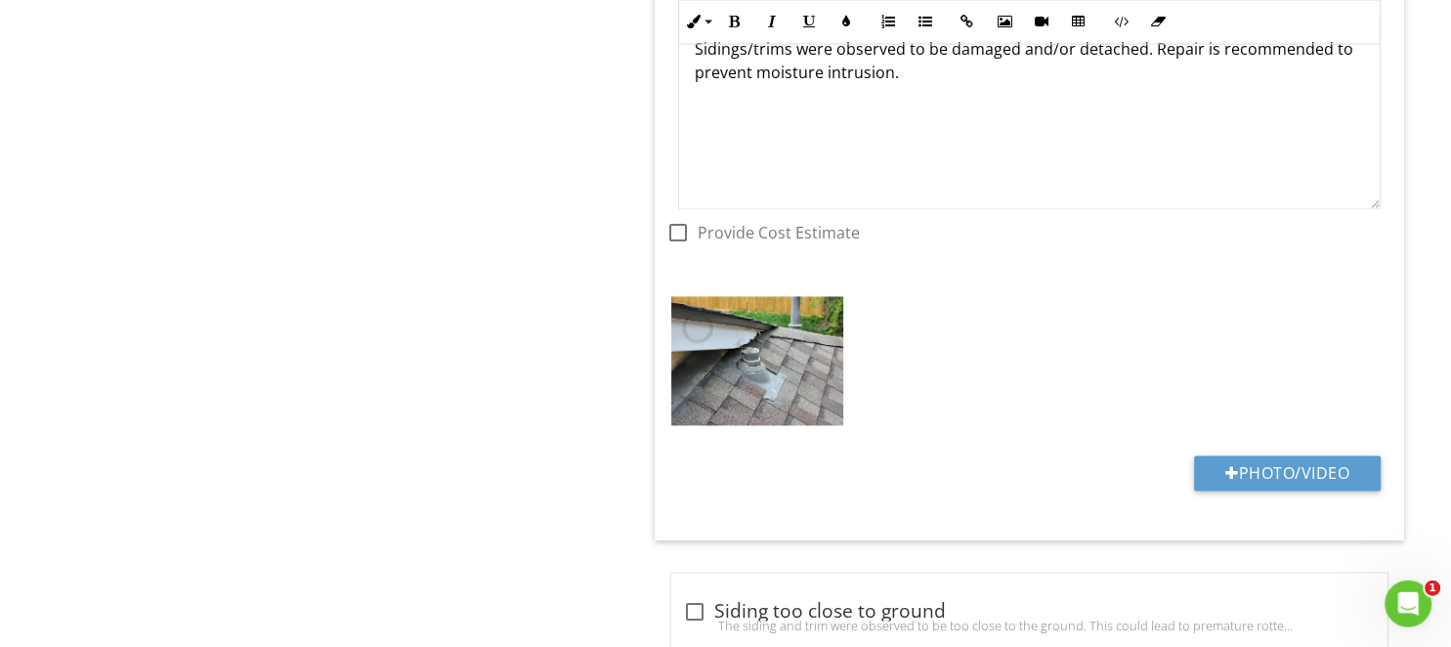
scroll to position [2929, 0]
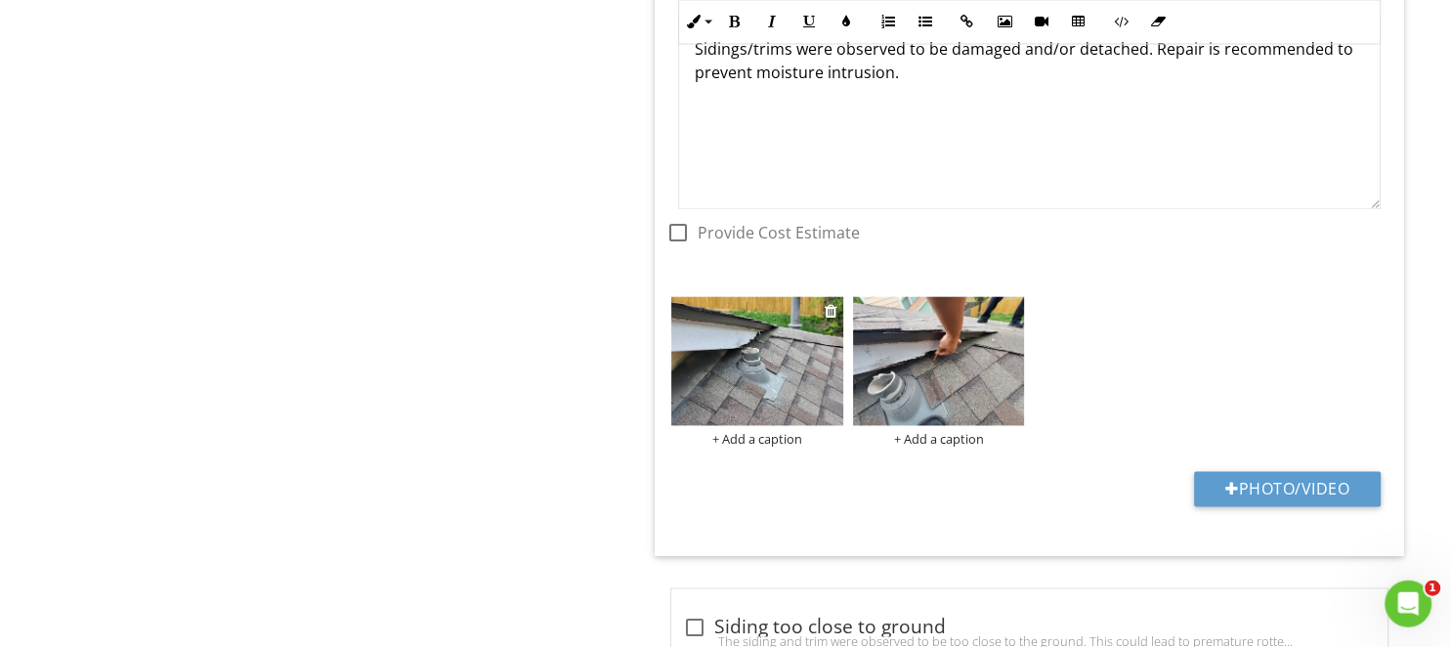
click at [769, 349] on img at bounding box center [757, 361] width 172 height 129
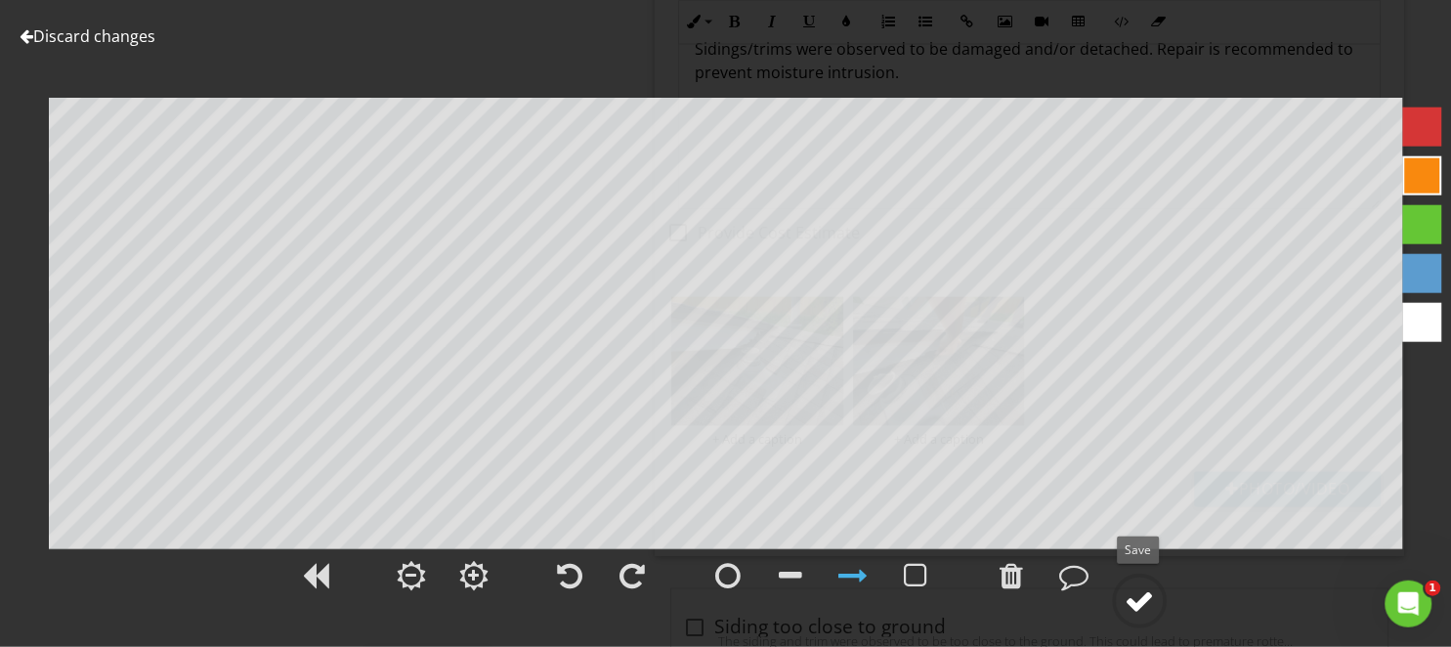
click at [1139, 598] on div at bounding box center [1138, 600] width 29 height 29
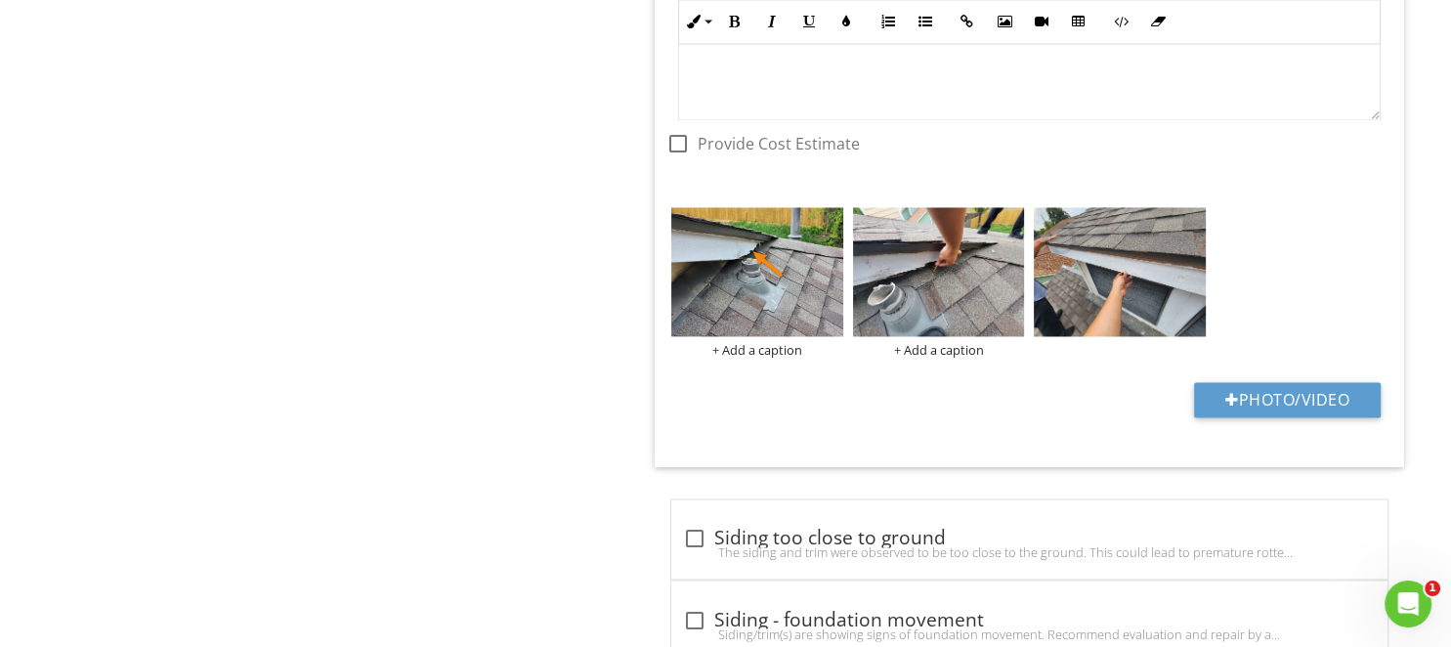
scroll to position [3032, 0]
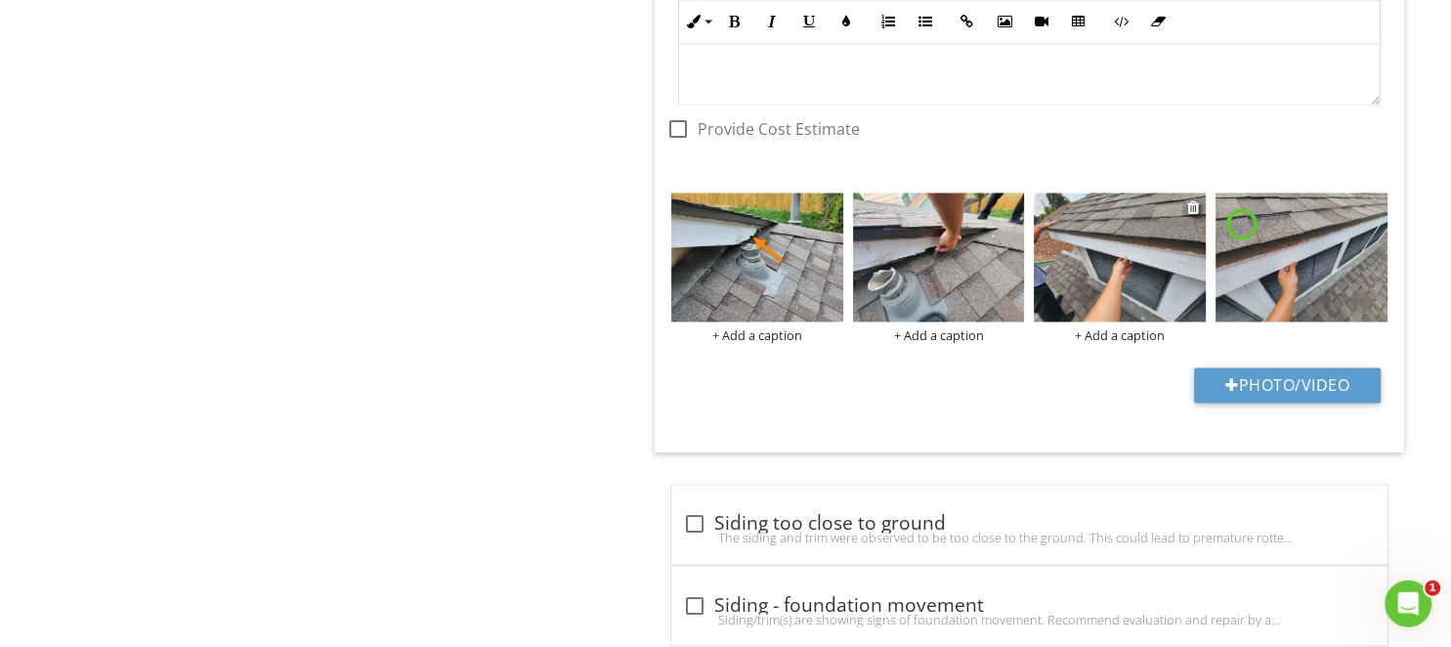
click at [1092, 258] on img at bounding box center [1120, 257] width 172 height 129
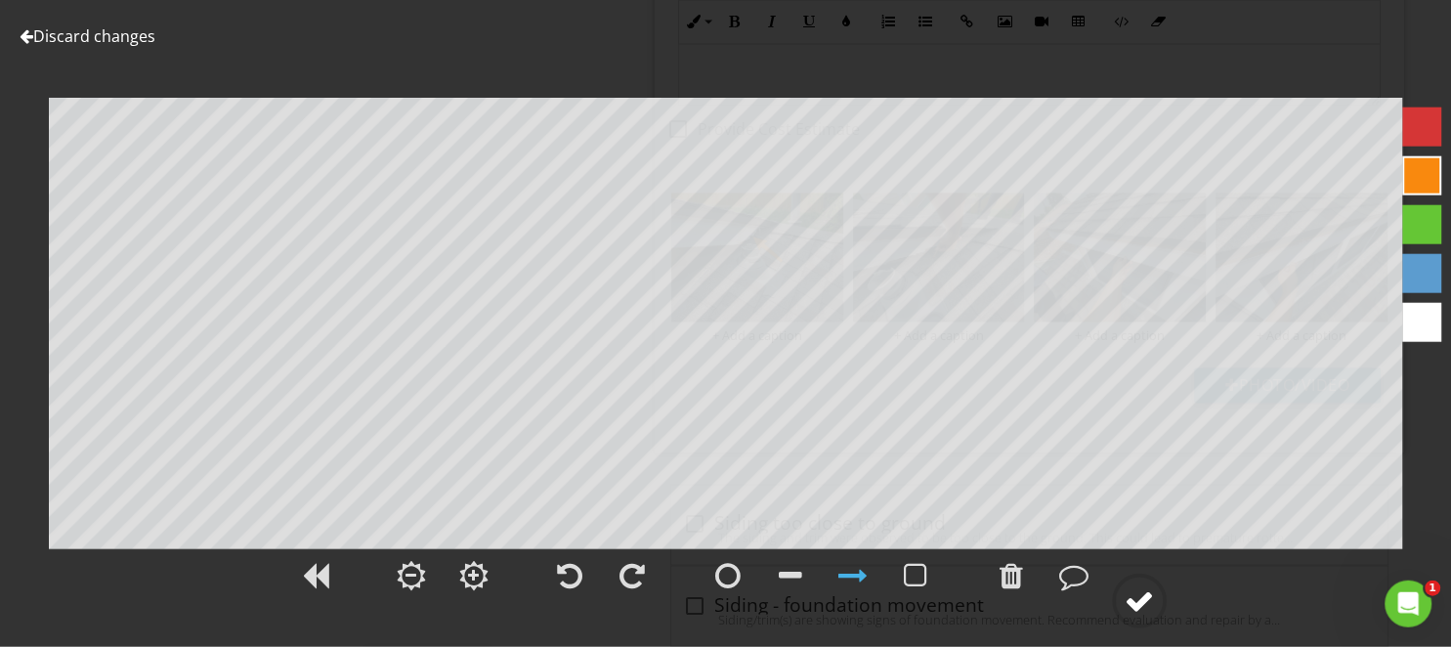
click at [1150, 604] on div at bounding box center [1138, 600] width 29 height 29
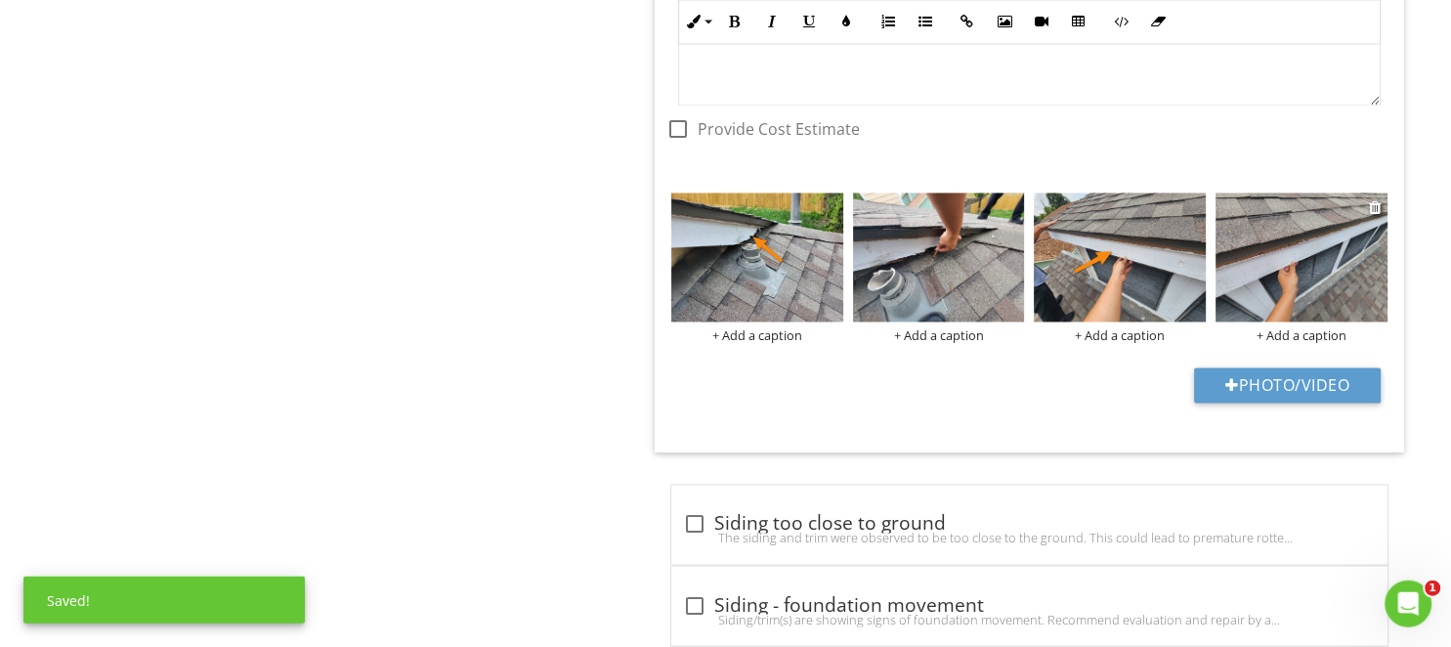
click at [1259, 258] on img at bounding box center [1301, 257] width 172 height 129
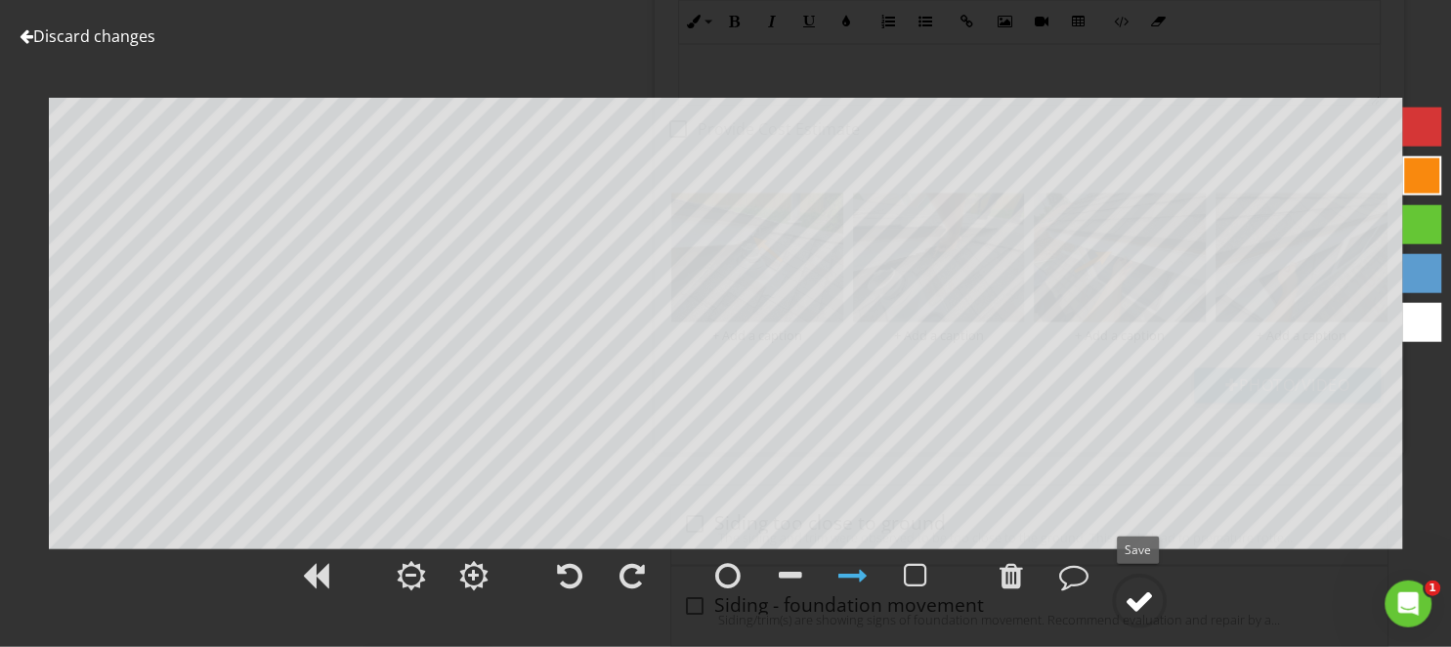
click at [1149, 591] on div at bounding box center [1138, 600] width 29 height 29
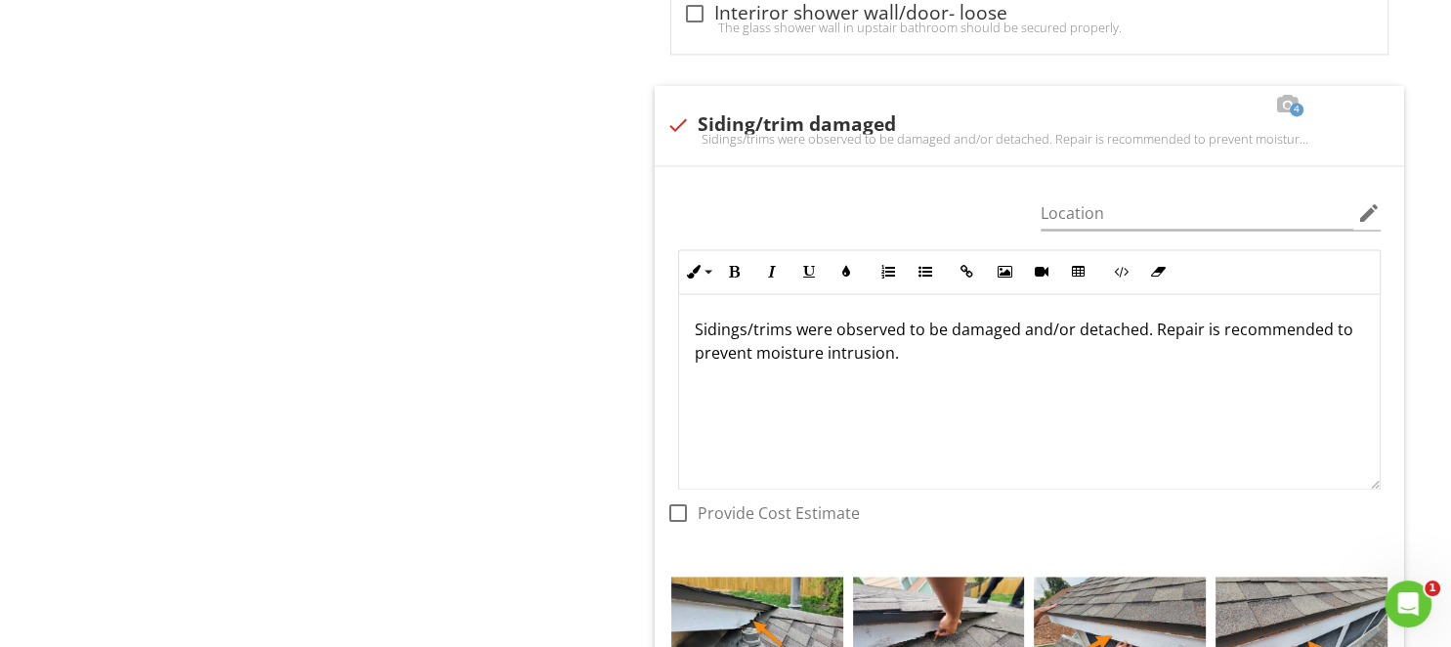
scroll to position [3226, 0]
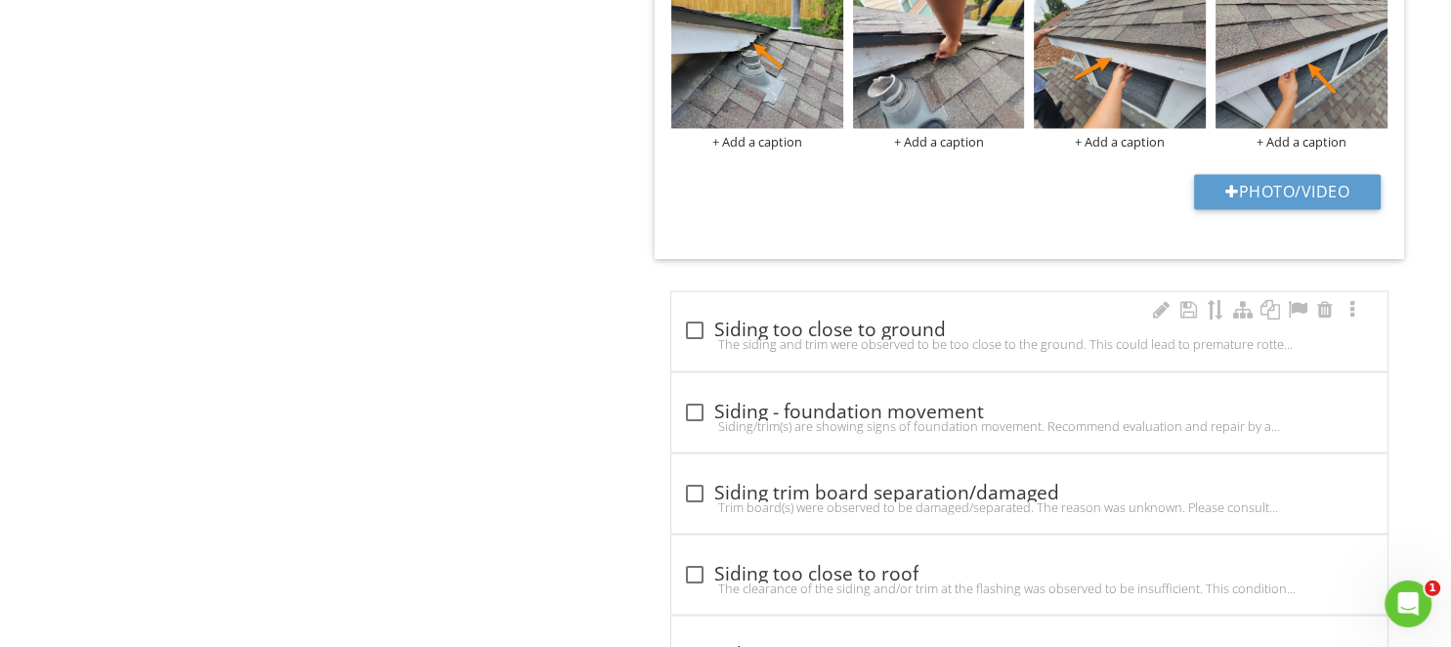
click at [700, 328] on div at bounding box center [694, 331] width 33 height 33
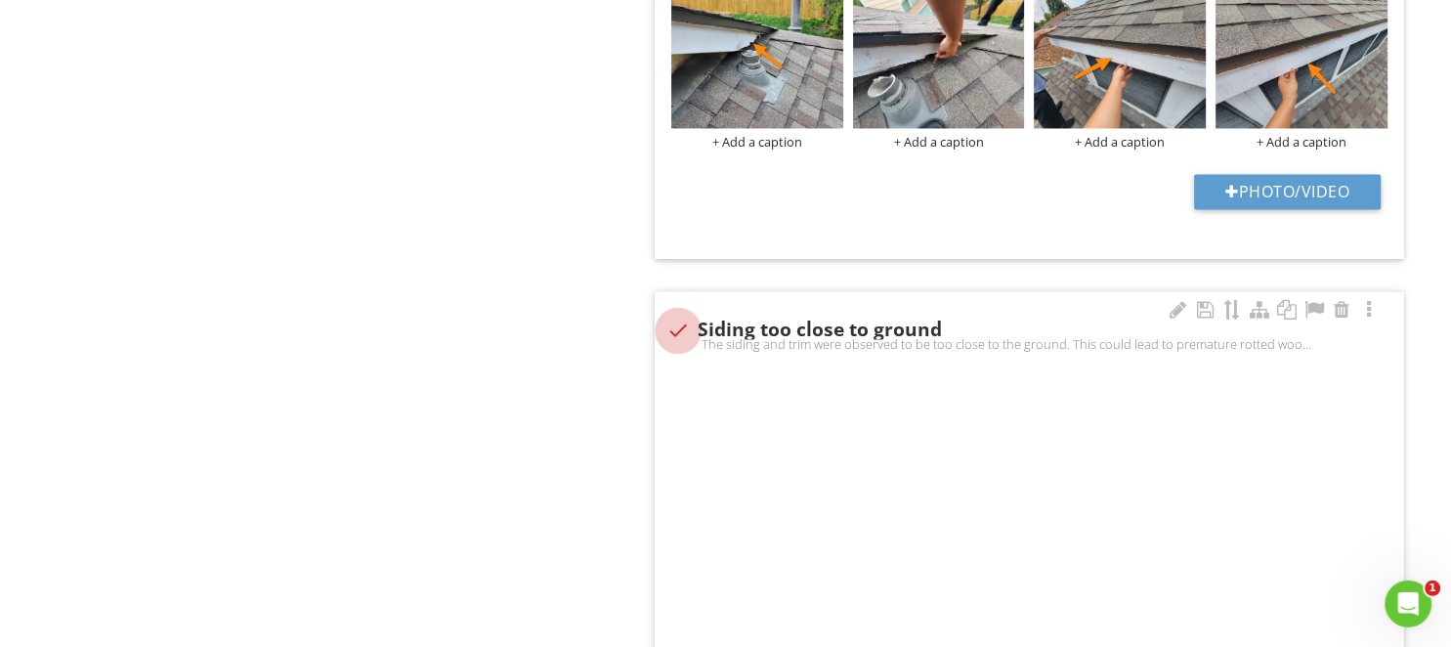
checkbox input "true"
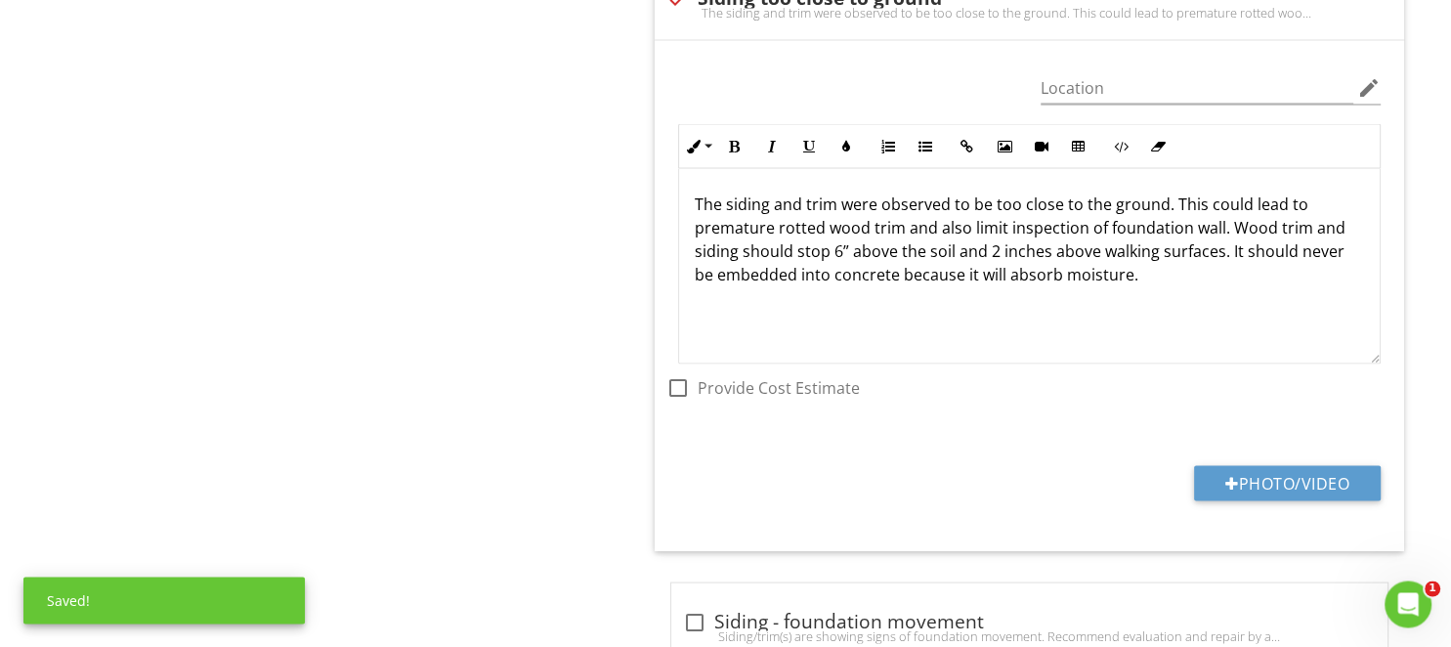
scroll to position [3638, 0]
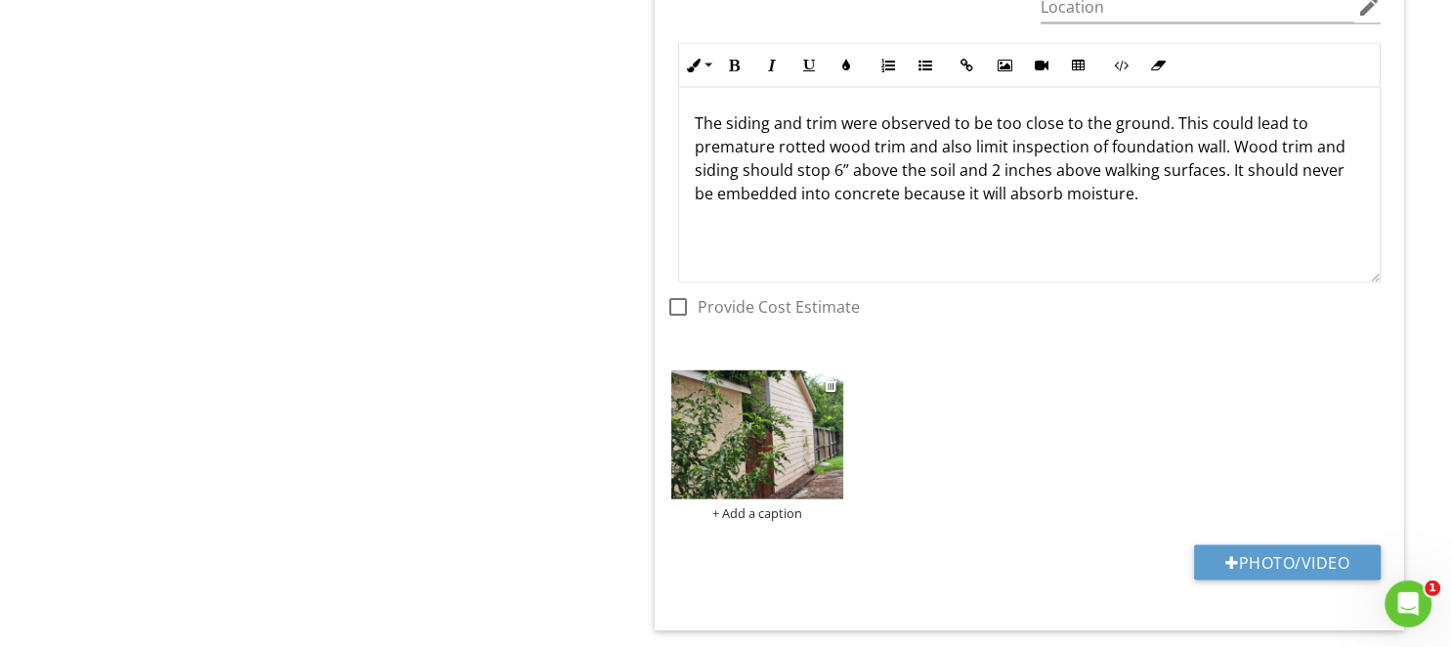
click at [756, 413] on img at bounding box center [757, 434] width 172 height 129
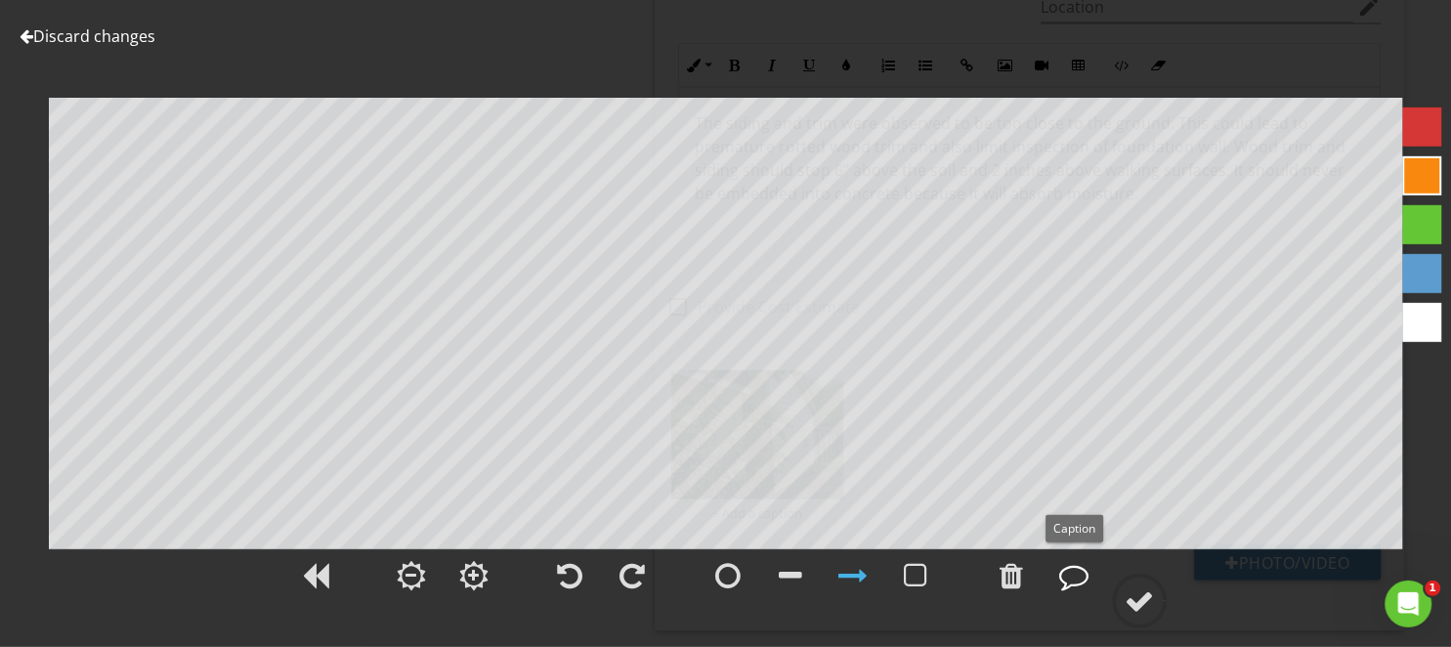
click at [1070, 576] on div at bounding box center [1073, 575] width 29 height 29
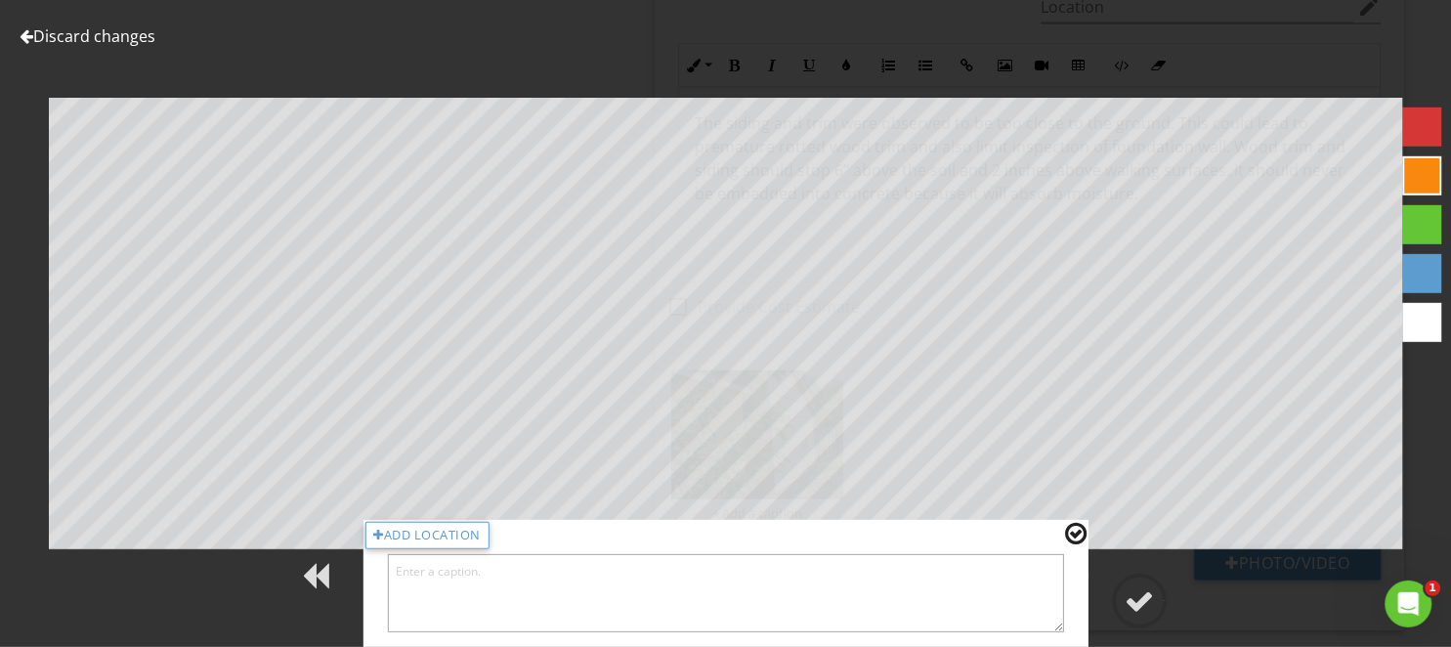
click at [993, 594] on textarea at bounding box center [725, 593] width 677 height 78
type textarea "Right side"
click at [1131, 598] on div at bounding box center [1138, 600] width 29 height 29
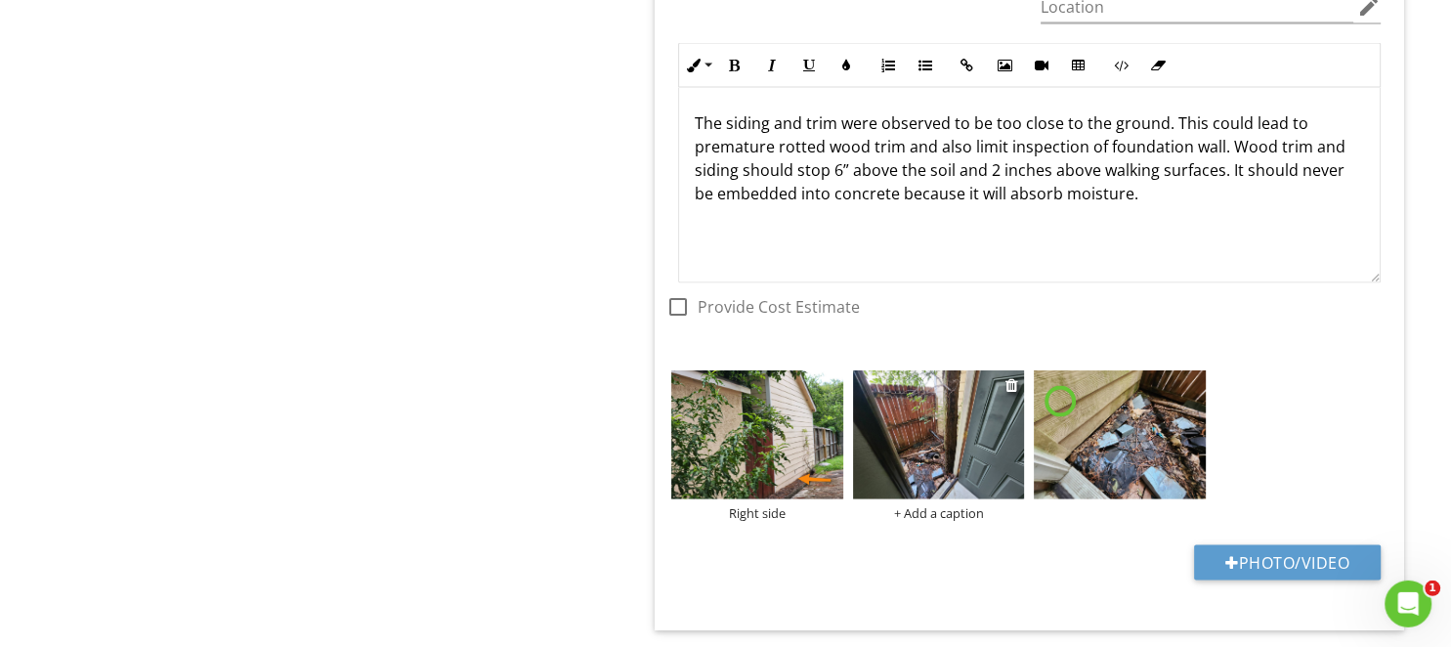
click at [932, 456] on img at bounding box center [939, 434] width 172 height 129
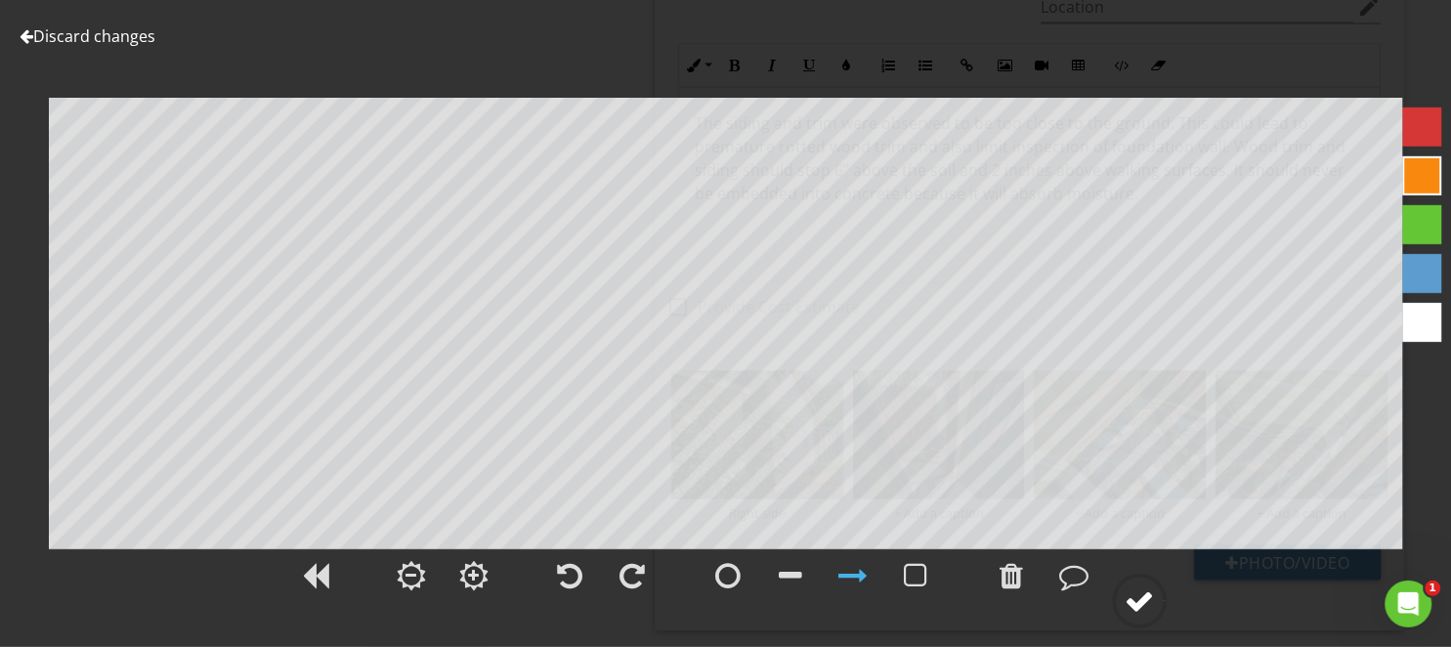
click at [1154, 607] on div at bounding box center [1138, 600] width 29 height 29
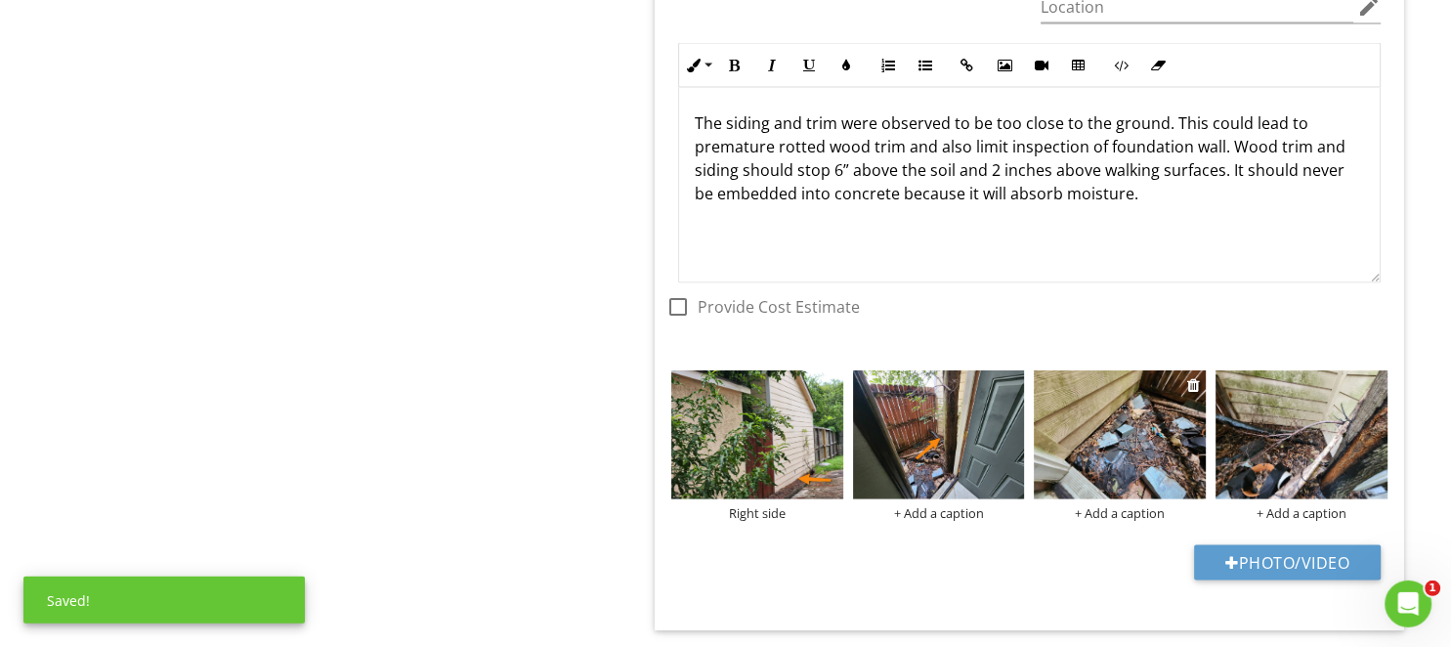
click at [1128, 440] on img at bounding box center [1120, 434] width 172 height 129
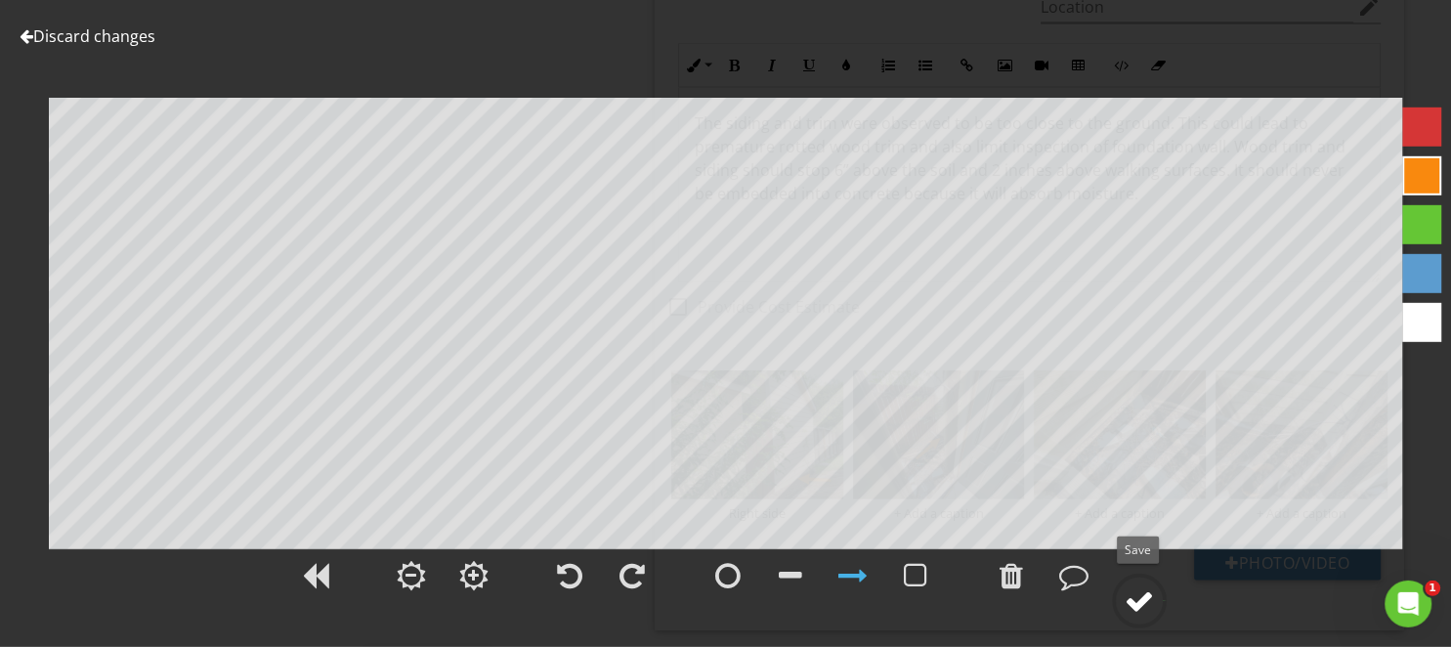
click at [1132, 608] on div at bounding box center [1138, 600] width 29 height 29
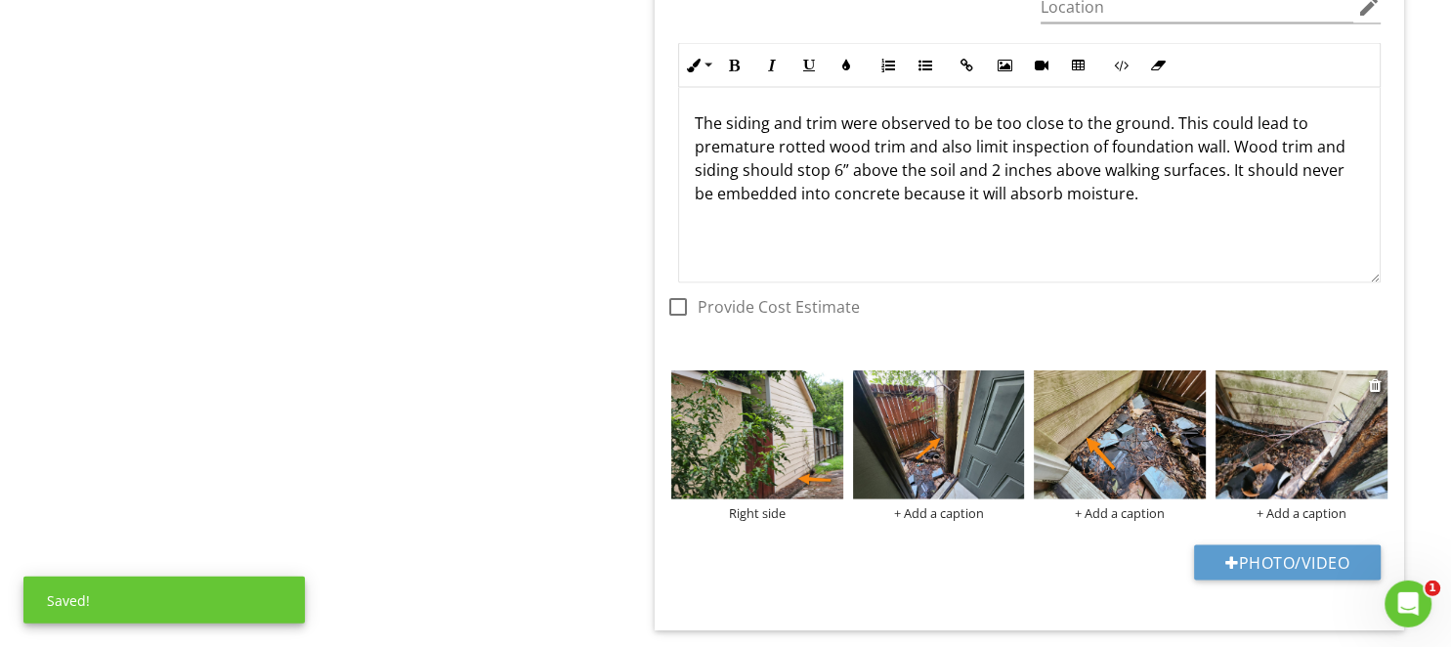
click at [1258, 433] on img at bounding box center [1301, 434] width 172 height 129
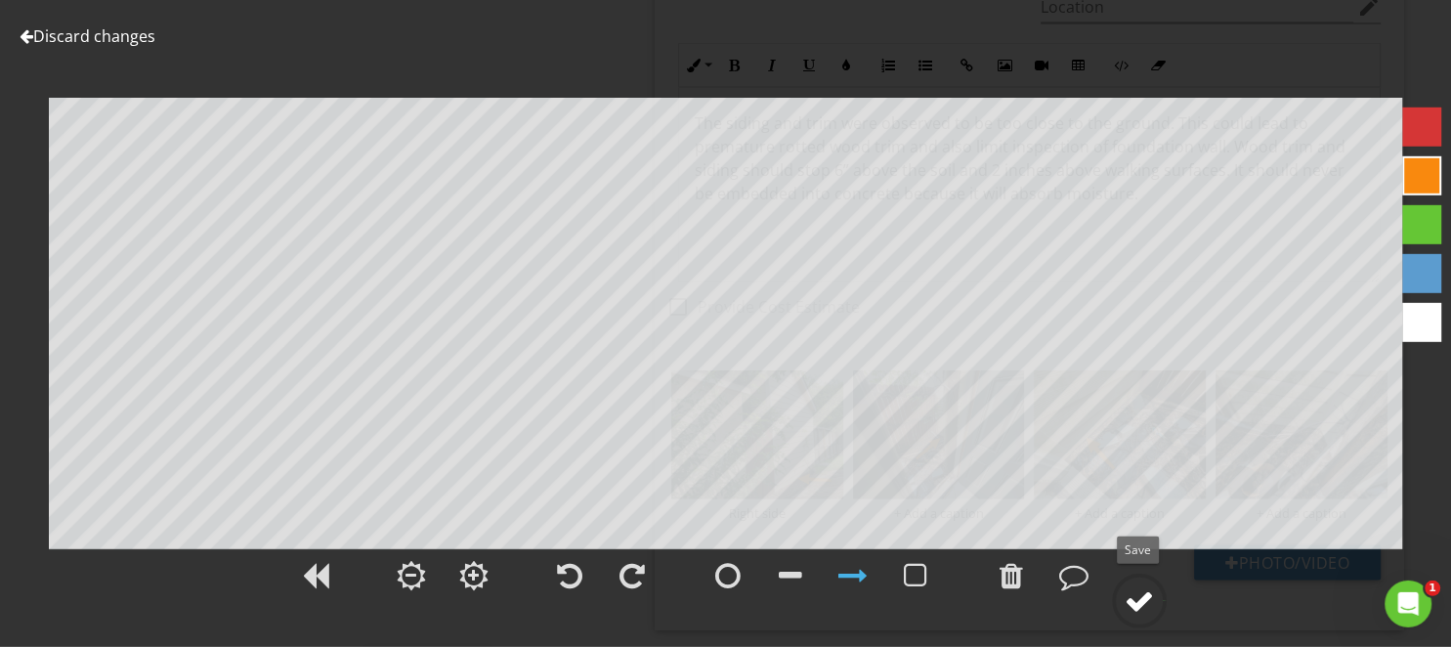
click at [1143, 611] on div at bounding box center [1138, 600] width 29 height 29
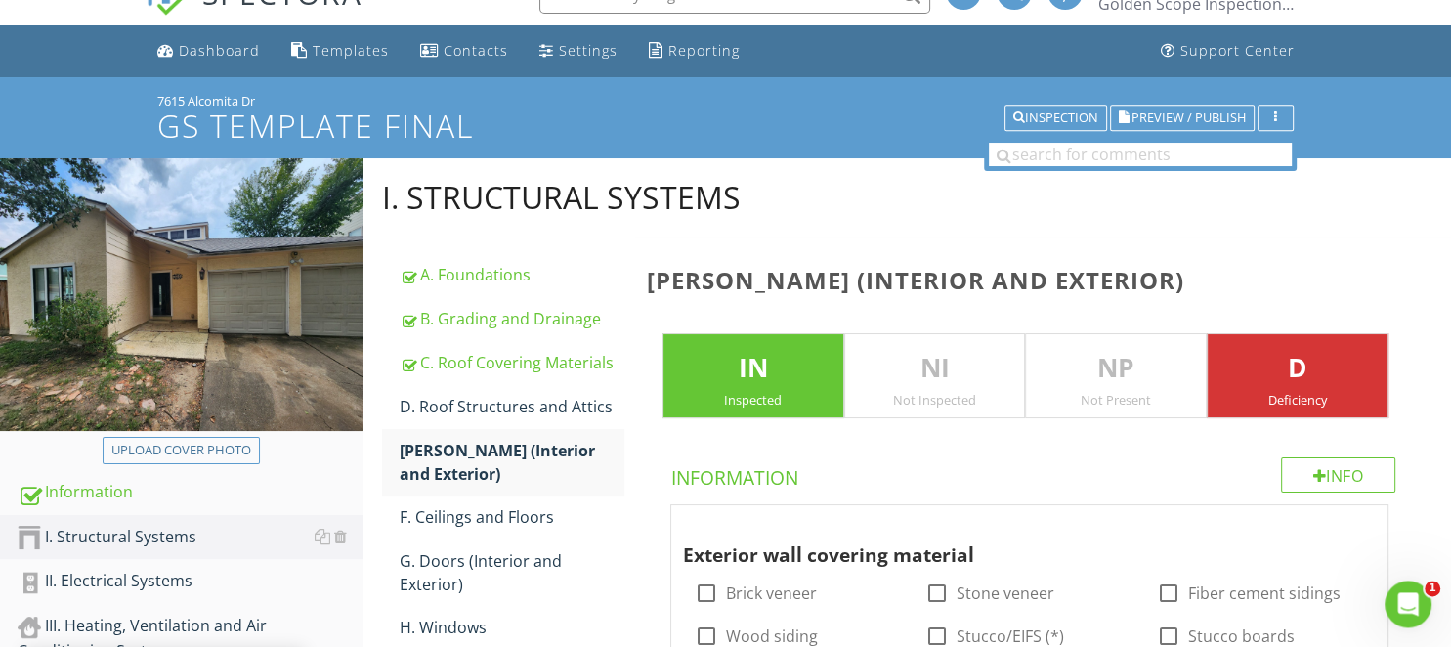
scroll to position [0, 0]
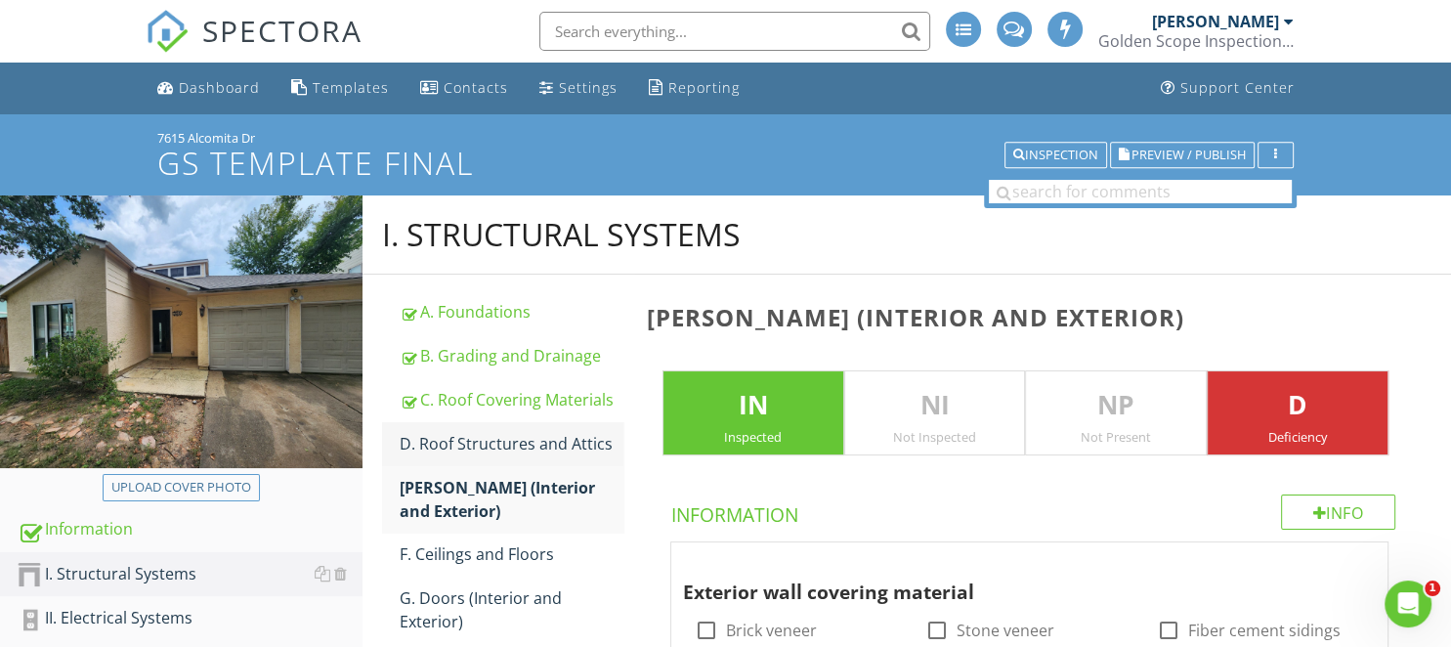
click at [508, 443] on div "D. Roof Structures and Attics" at bounding box center [511, 443] width 223 height 23
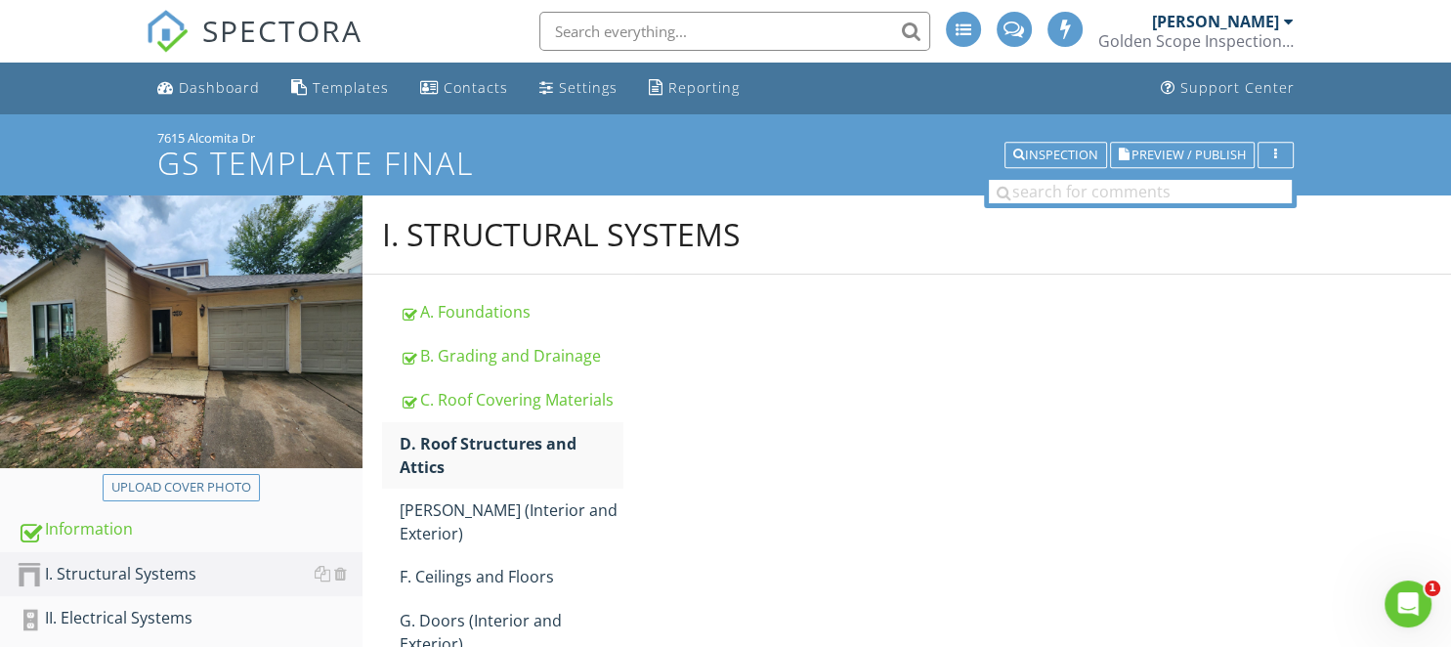
scroll to position [103, 0]
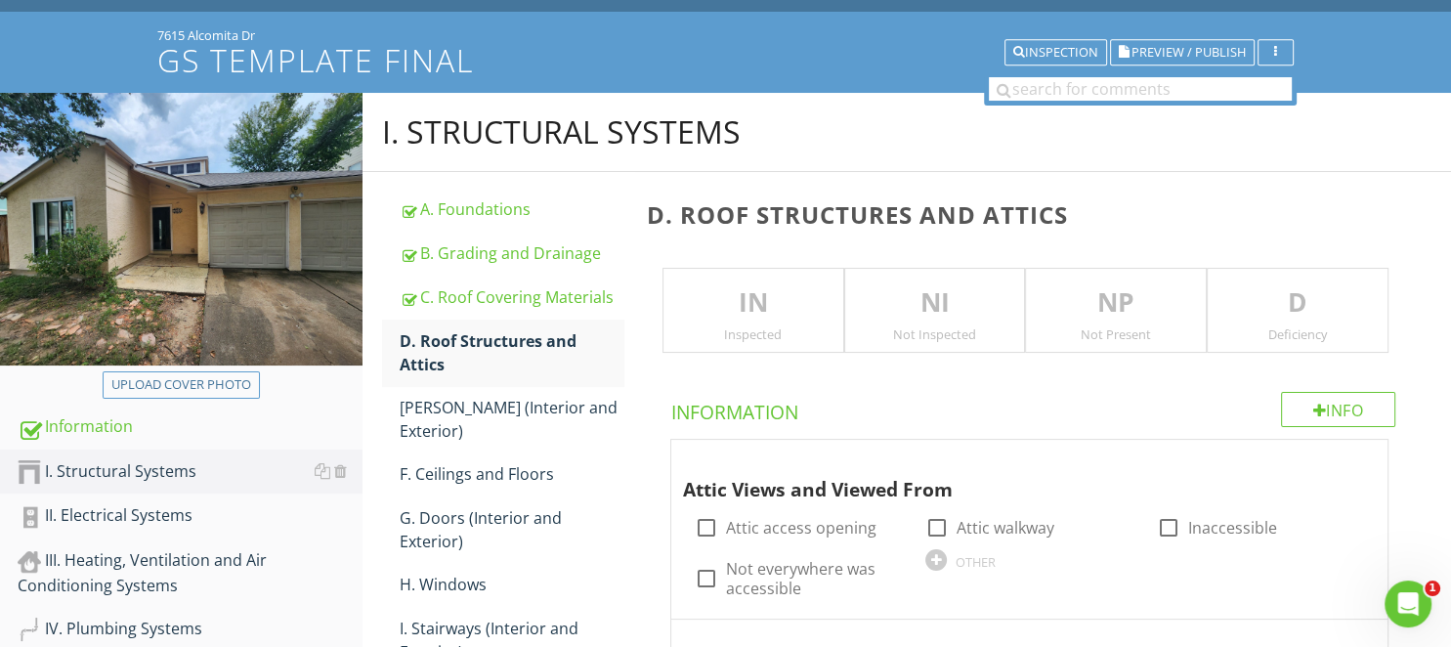
click at [771, 306] on p "IN" at bounding box center [753, 302] width 180 height 39
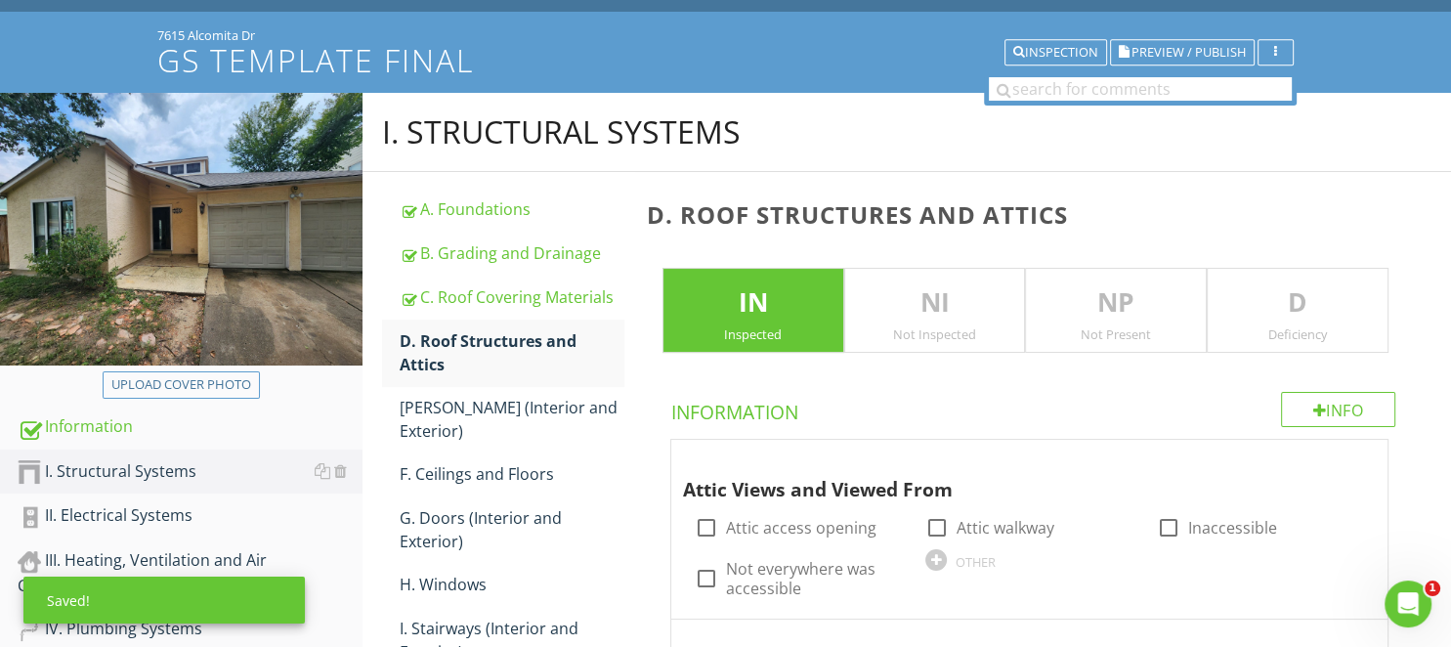
click at [1245, 301] on p "D" at bounding box center [1297, 302] width 180 height 39
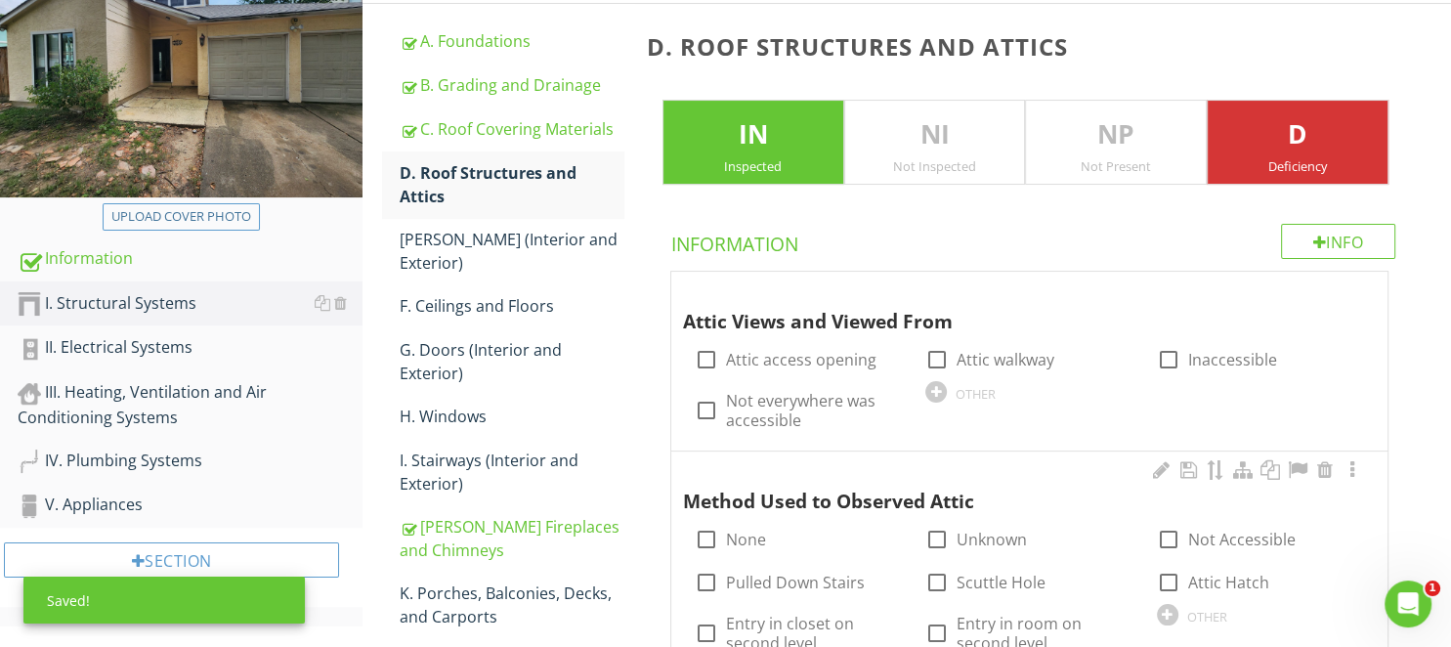
scroll to position [412, 0]
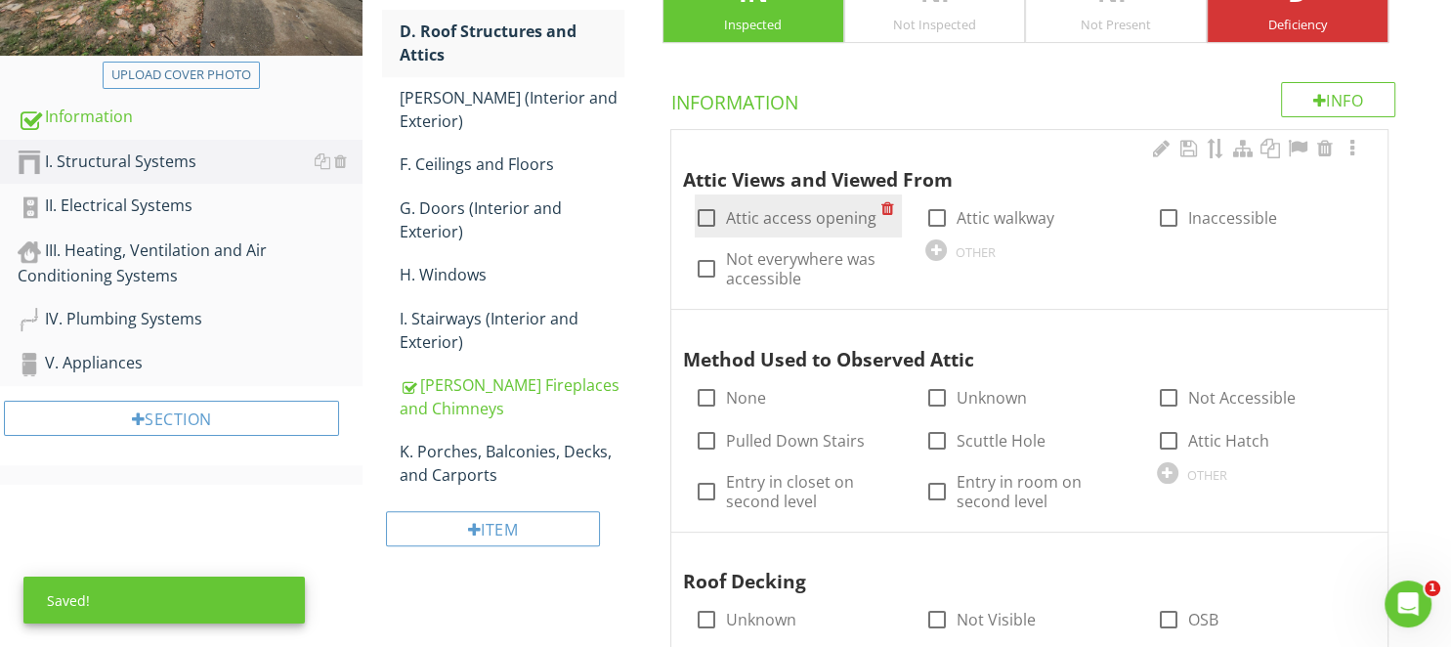
click at [818, 222] on label "Attic access opening" at bounding box center [801, 218] width 150 height 20
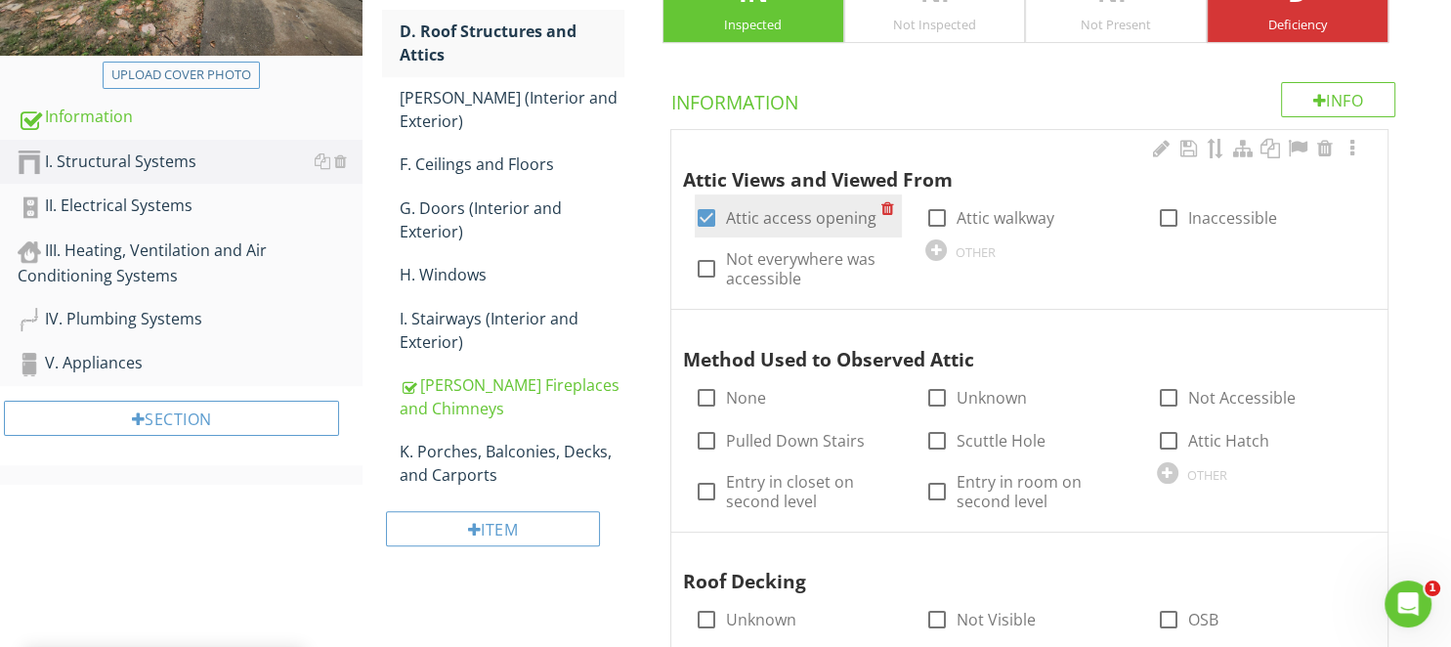
checkbox input "true"
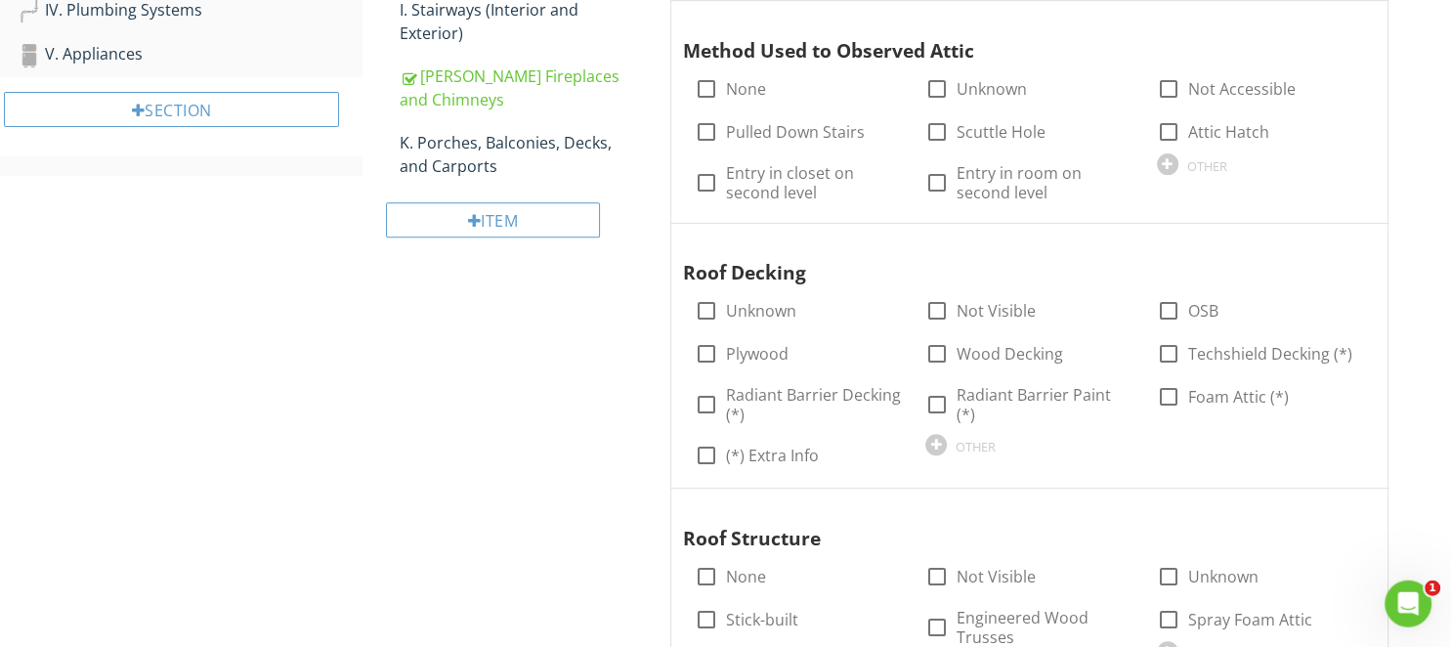
scroll to position [722, 0]
click at [776, 344] on label "Plywood" at bounding box center [757, 353] width 63 height 20
checkbox input "true"
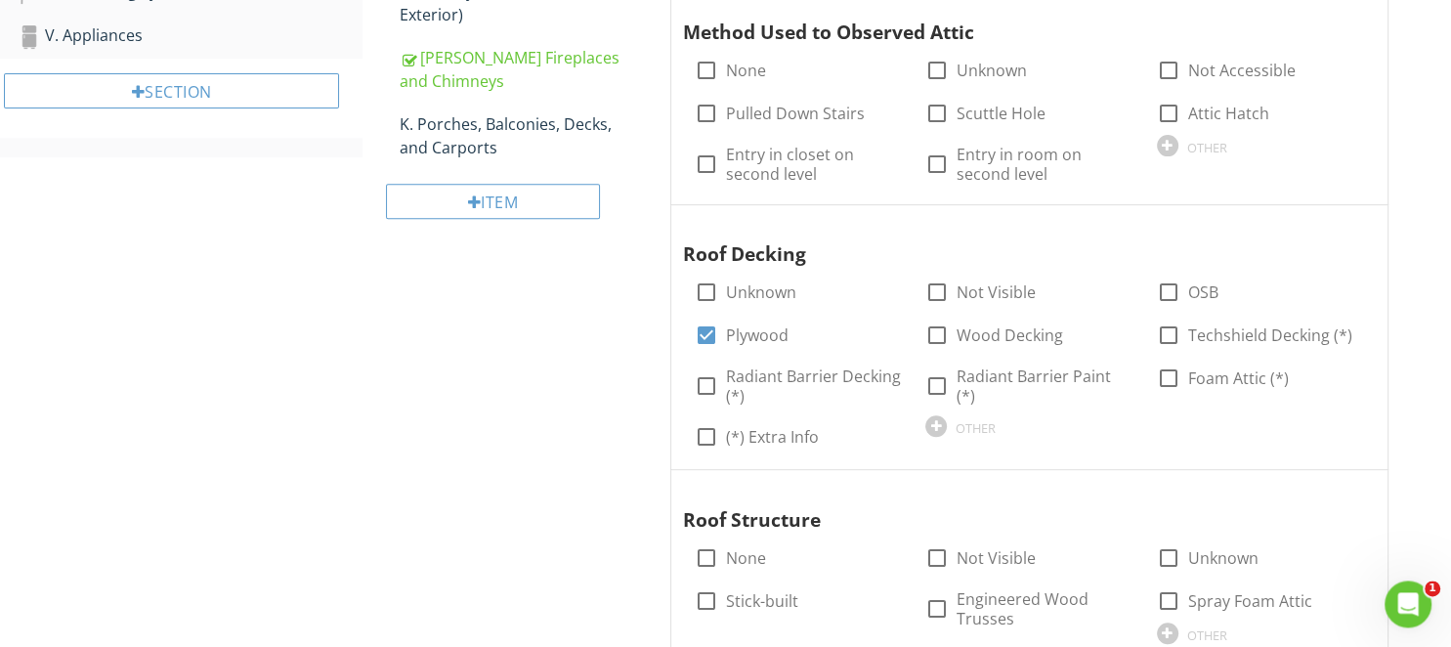
scroll to position [1032, 0]
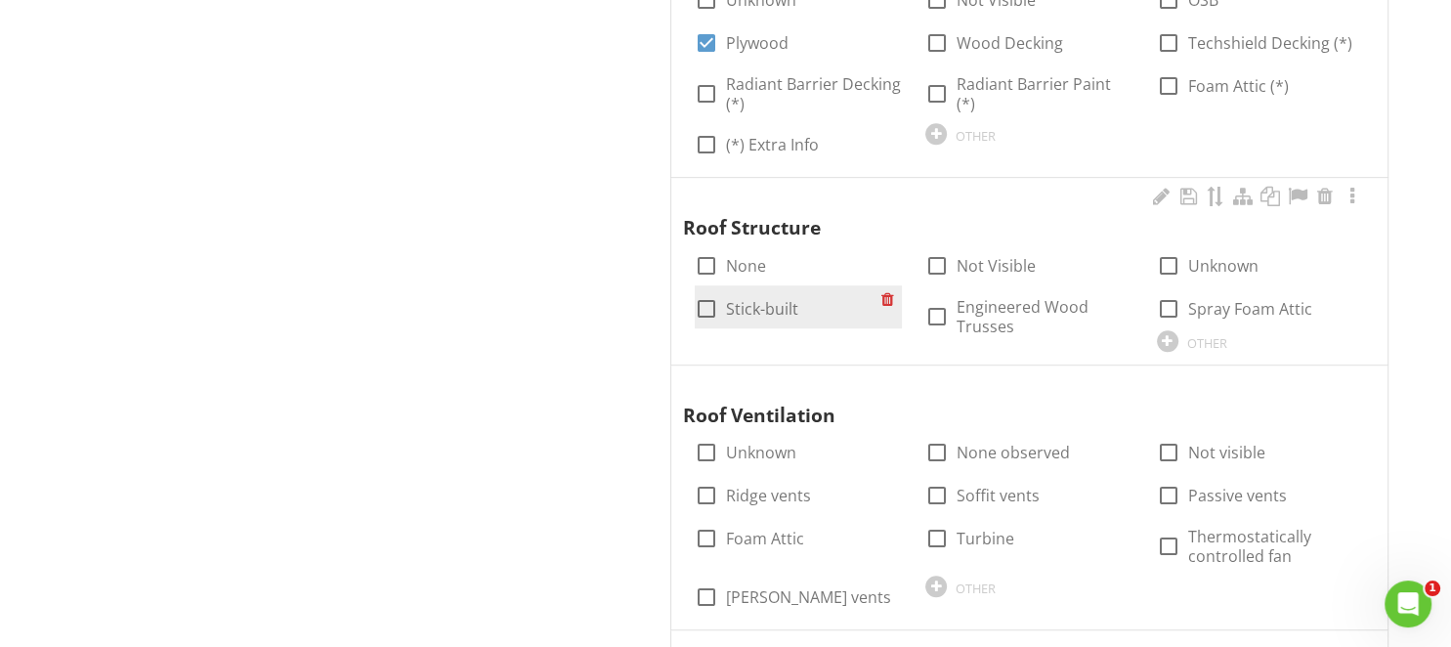
click at [775, 314] on label "Stick-built" at bounding box center [762, 309] width 72 height 20
checkbox input "true"
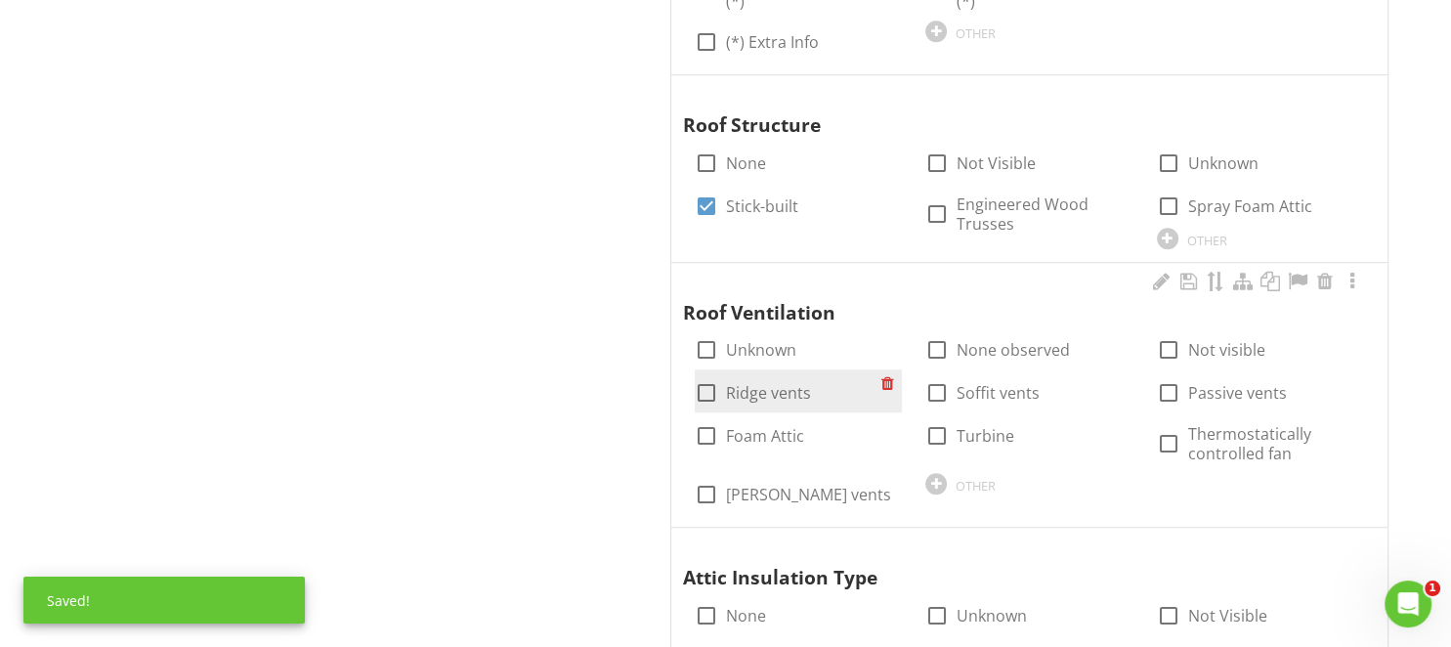
click at [730, 393] on label "Ridge vents" at bounding box center [768, 393] width 85 height 20
checkbox input "true"
click at [709, 428] on div at bounding box center [706, 435] width 33 height 33
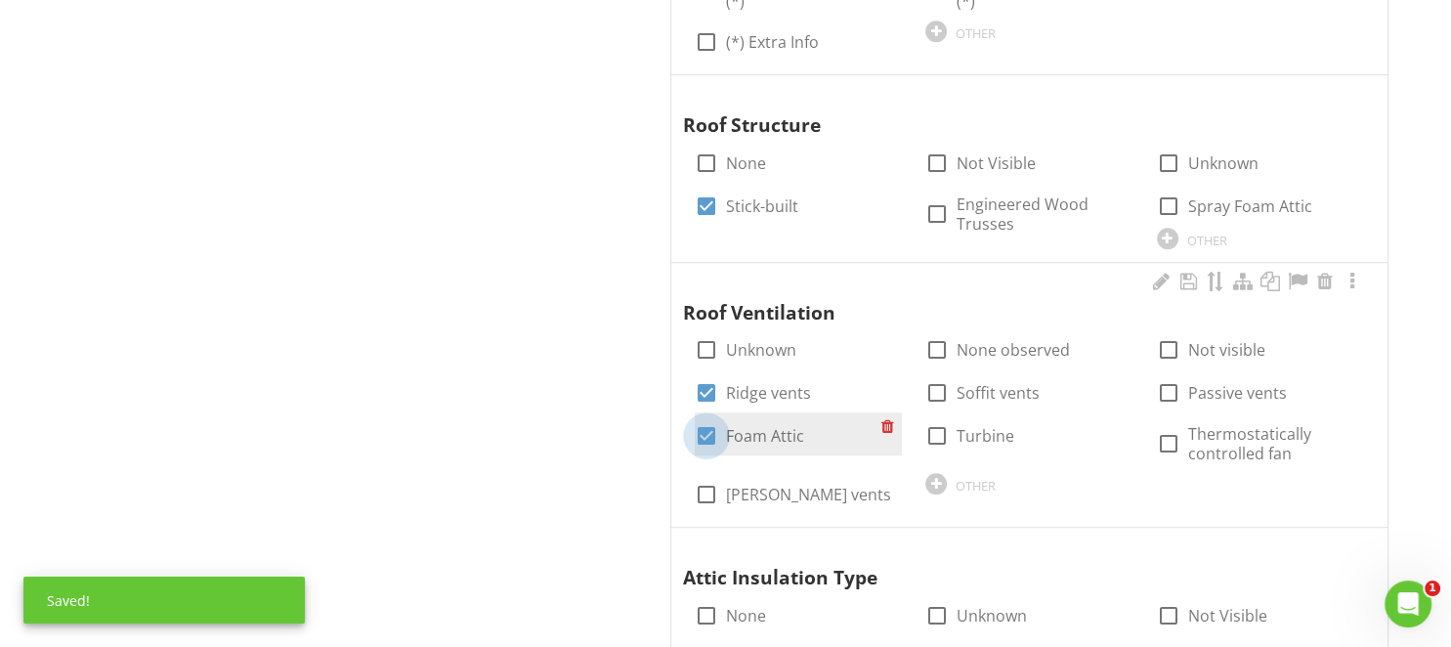
click at [707, 431] on div at bounding box center [706, 435] width 33 height 33
checkbox input "false"
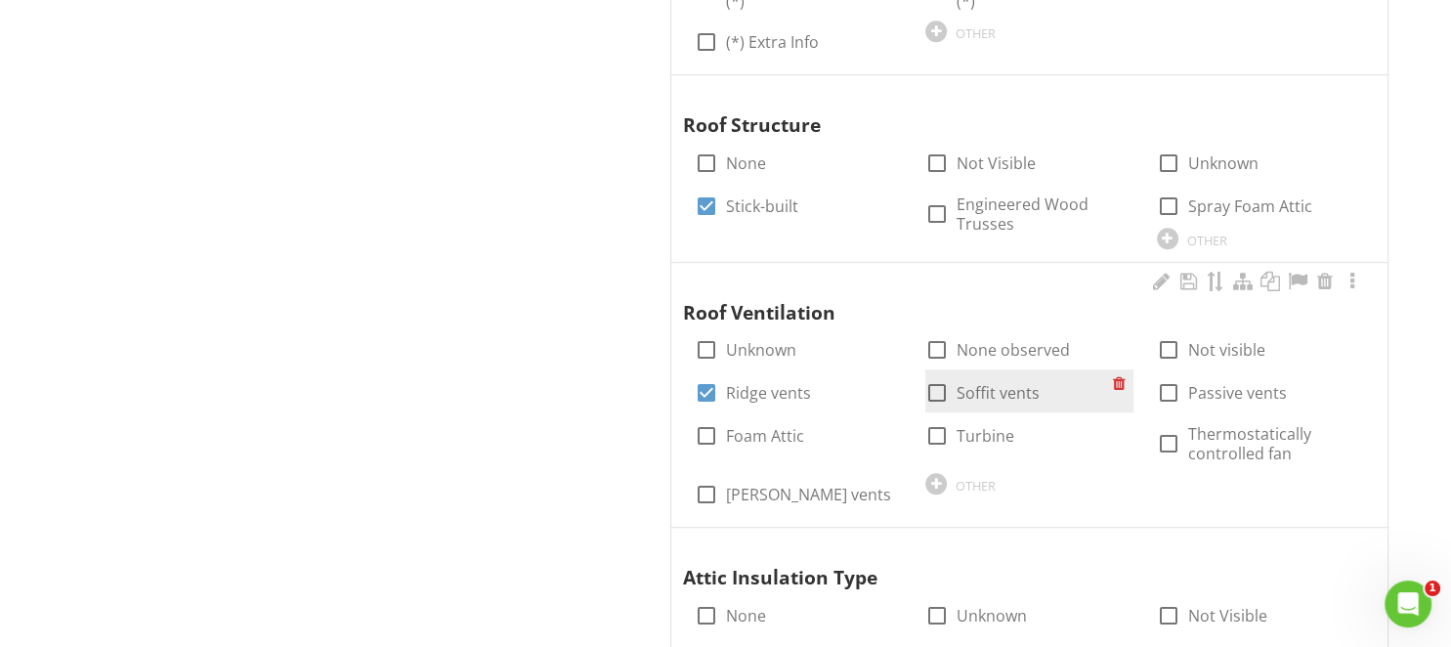
click at [943, 389] on div at bounding box center [936, 392] width 33 height 33
checkbox input "true"
click at [701, 393] on div at bounding box center [706, 392] width 33 height 33
checkbox input "false"
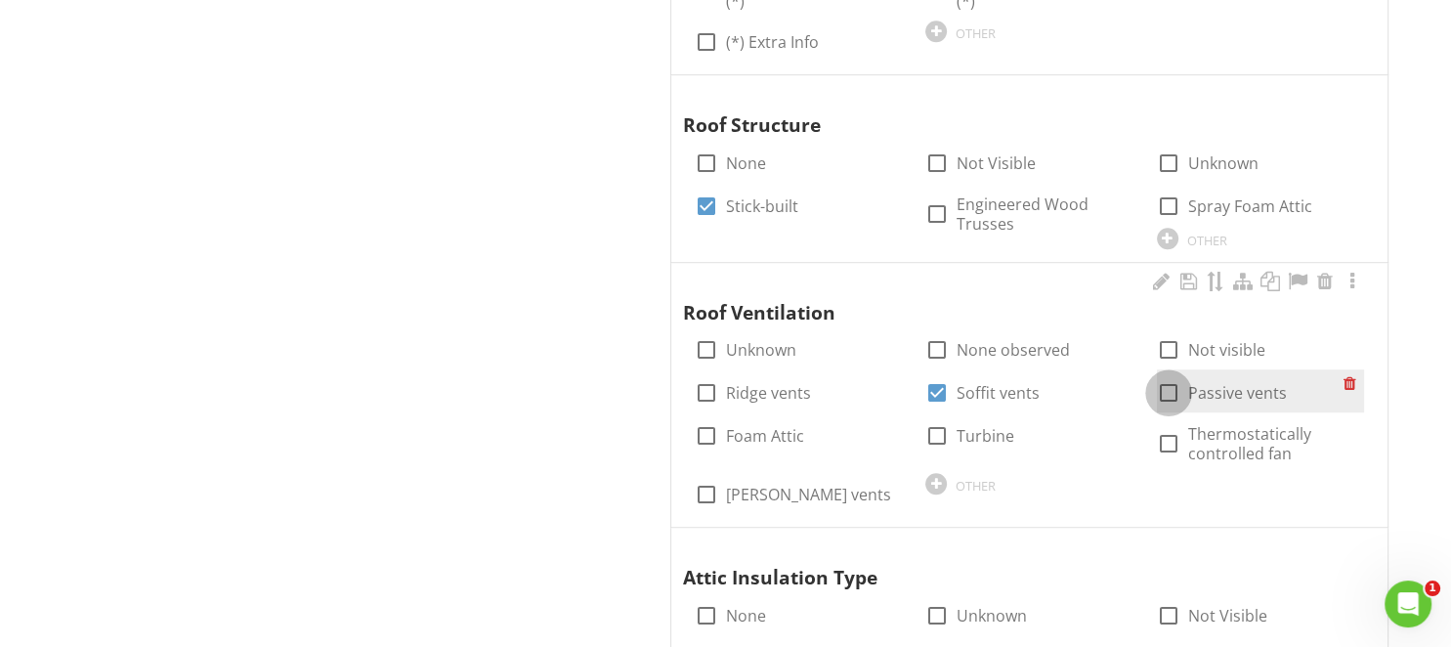
click at [1164, 388] on div at bounding box center [1168, 392] width 33 height 33
checkbox input "true"
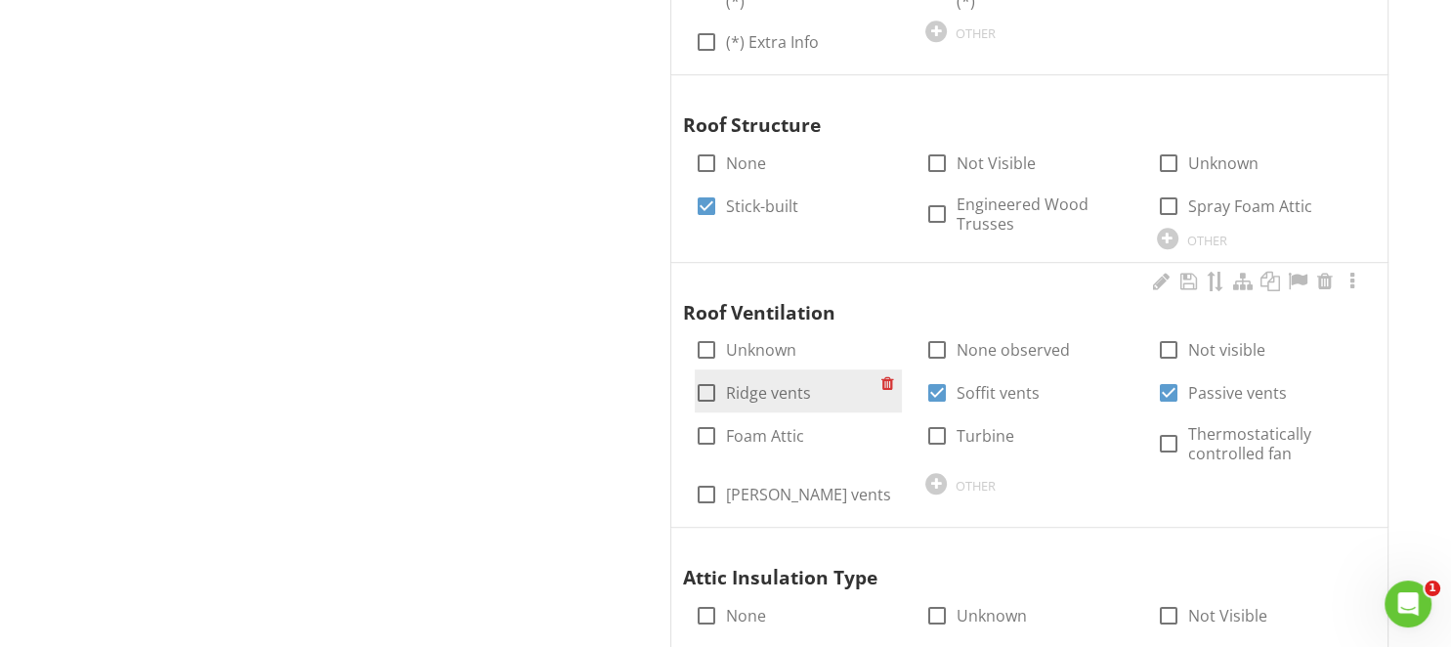
drag, startPoint x: 753, startPoint y: 389, endPoint x: 701, endPoint y: 400, distance: 52.9
click at [754, 389] on label "Ridge vents" at bounding box center [768, 393] width 85 height 20
checkbox input "true"
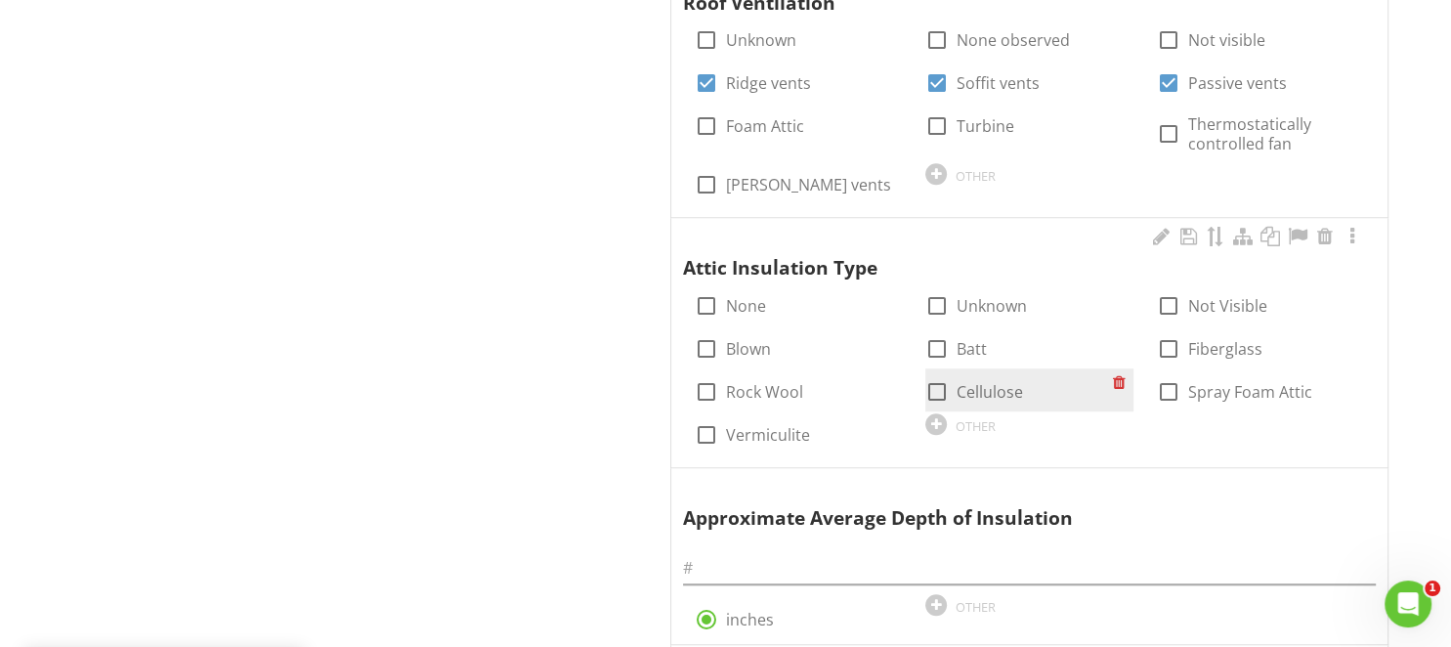
click at [967, 384] on label "Cellulose" at bounding box center [989, 392] width 66 height 20
checkbox input "true"
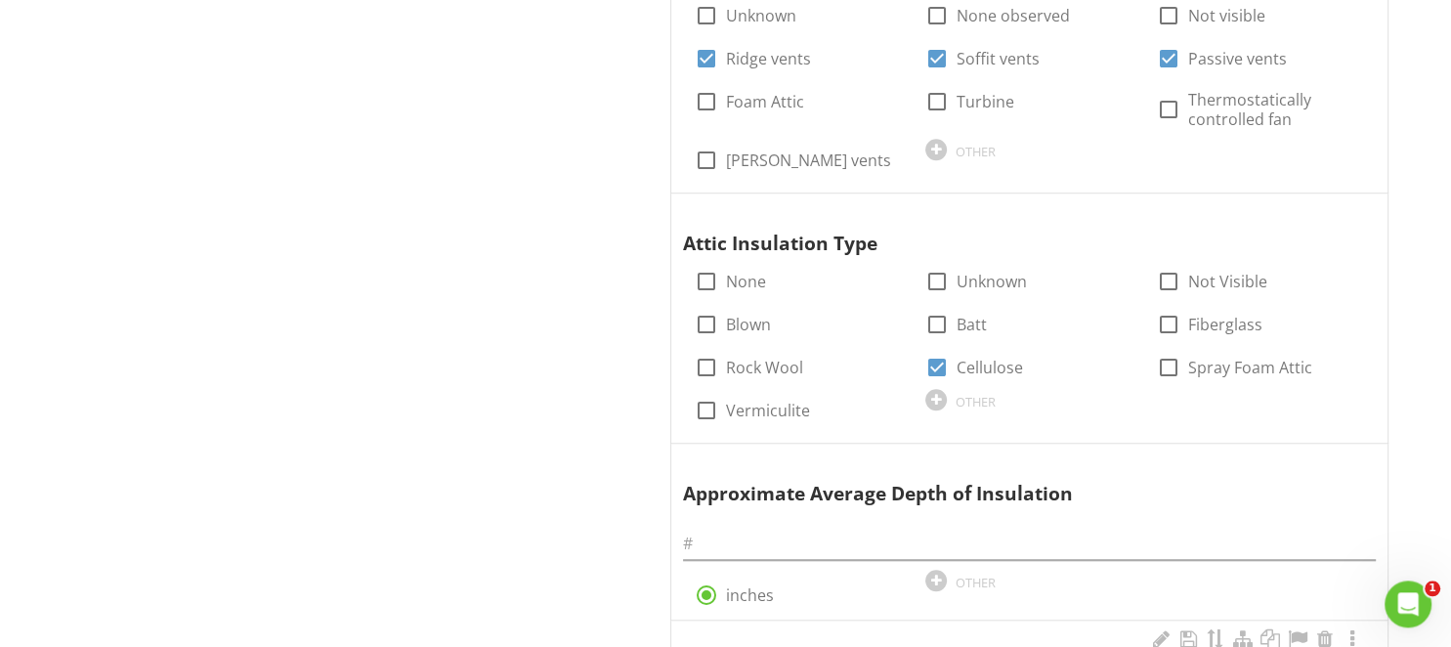
scroll to position [1650, 0]
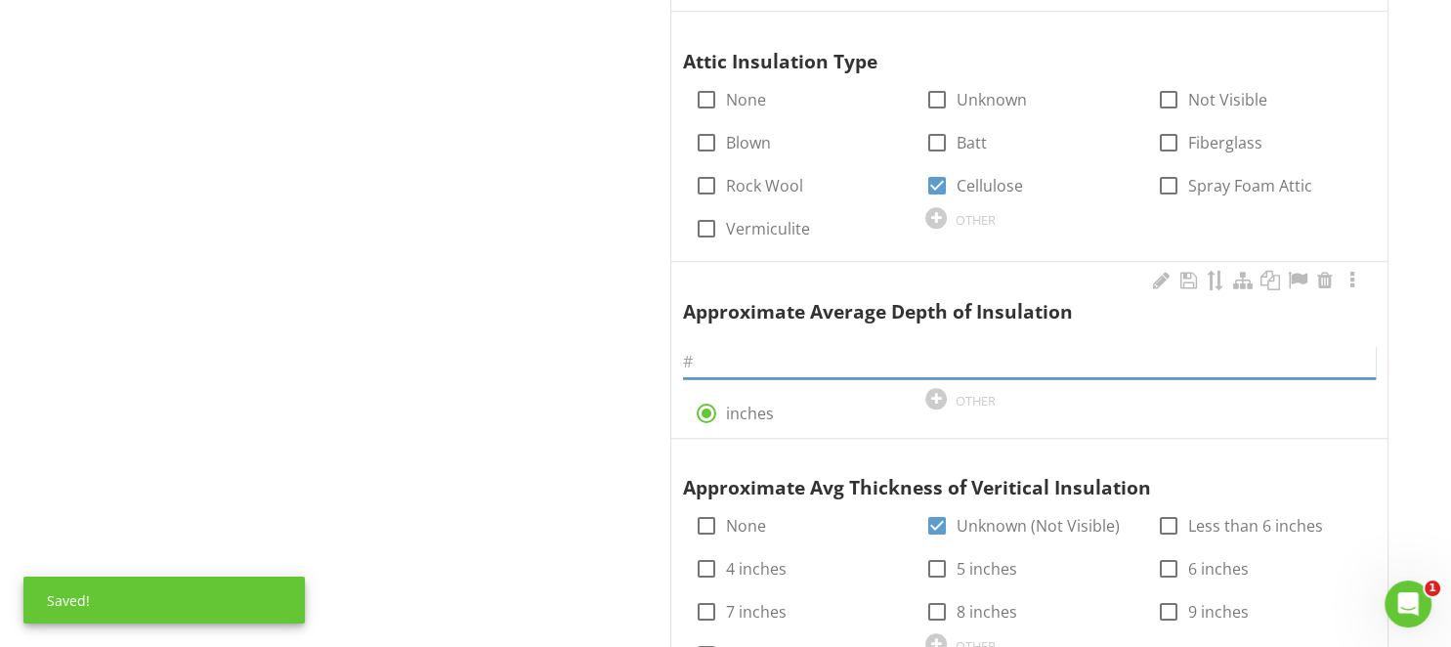
click at [750, 367] on input "text" at bounding box center [1029, 362] width 693 height 32
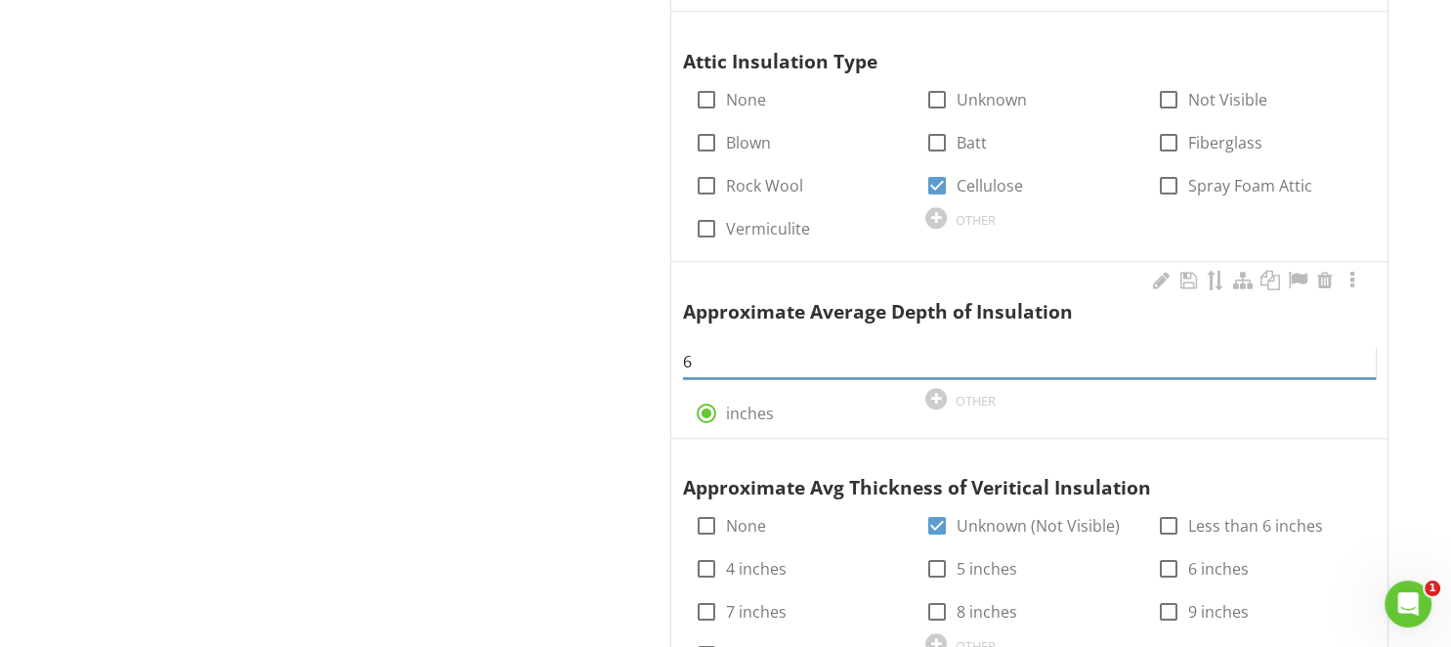
scroll to position [1856, 0]
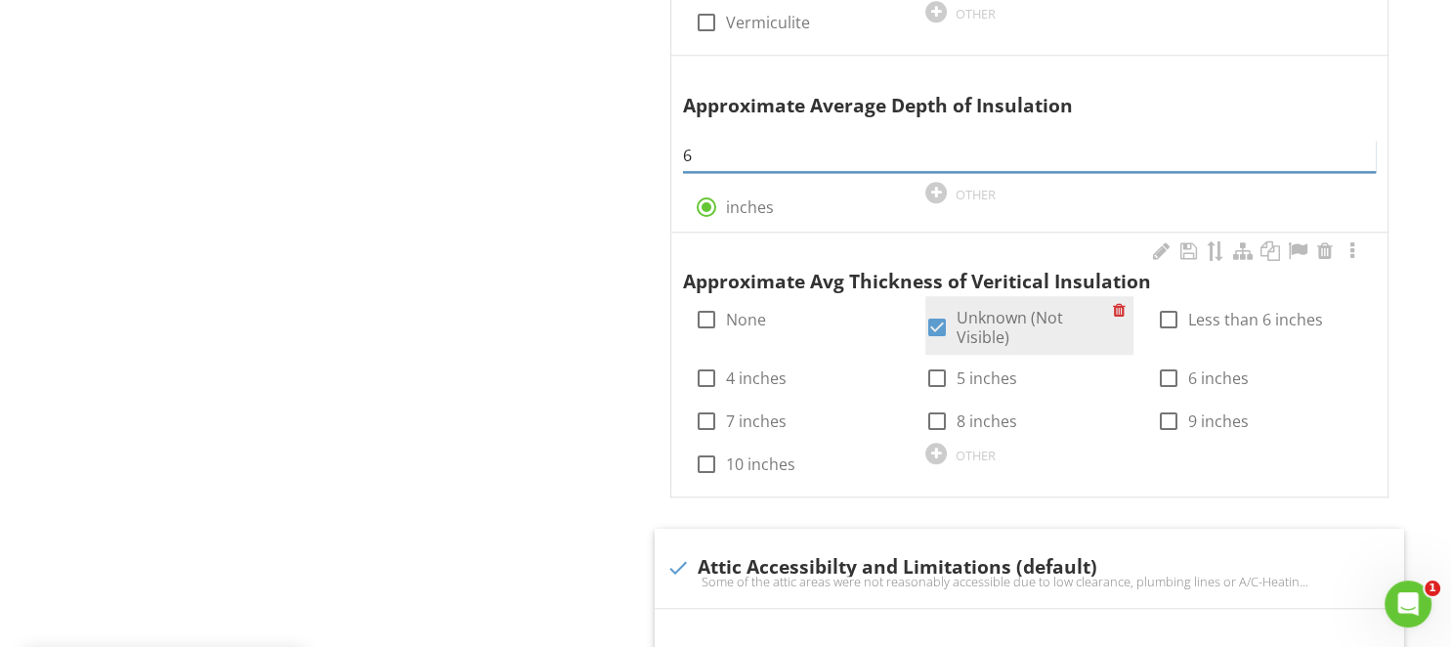
type input "6"
click at [933, 317] on div at bounding box center [936, 327] width 33 height 33
checkbox input "true"
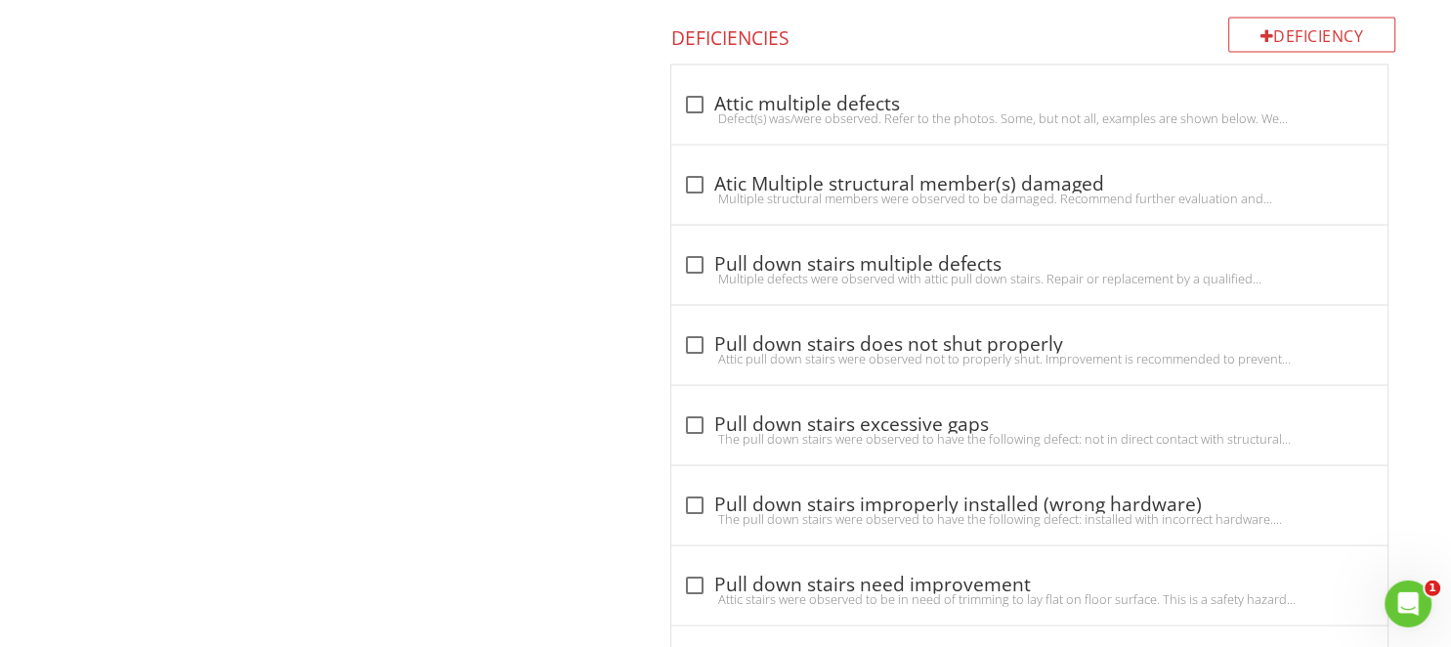
scroll to position [3817, 0]
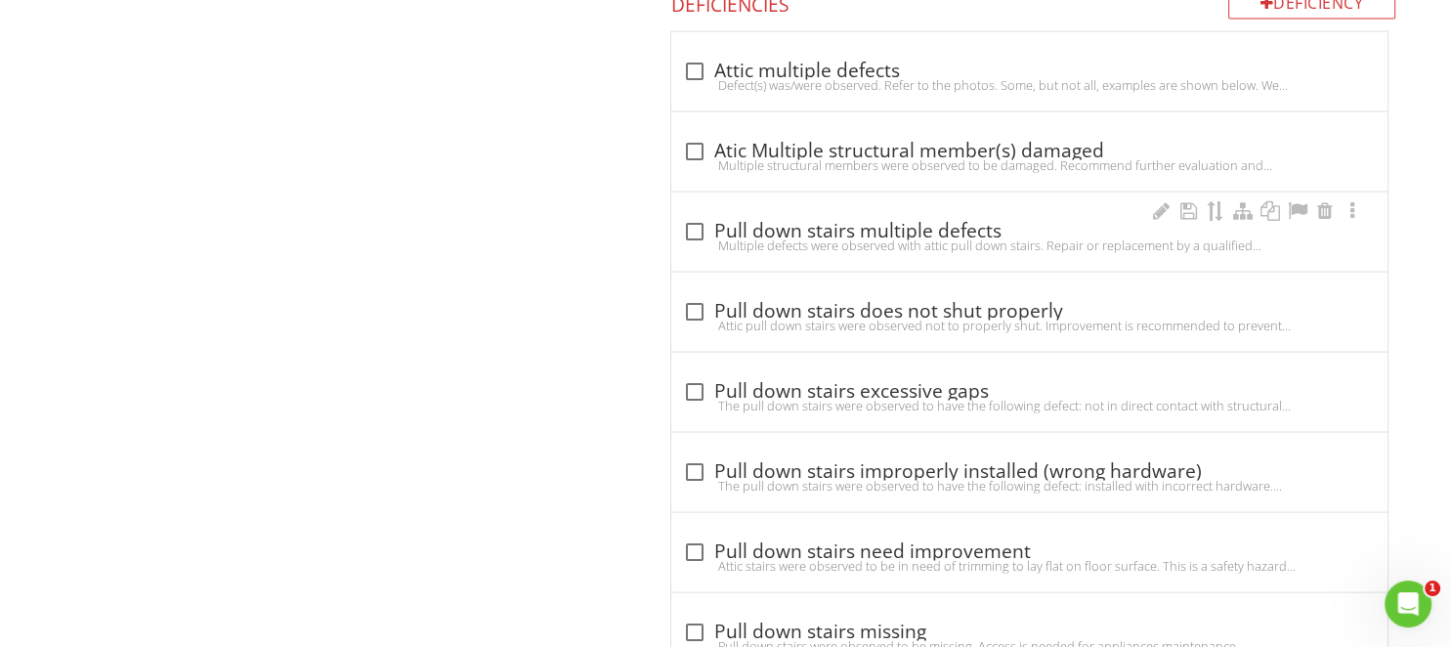
click at [701, 230] on div at bounding box center [694, 231] width 33 height 33
checkbox input "true"
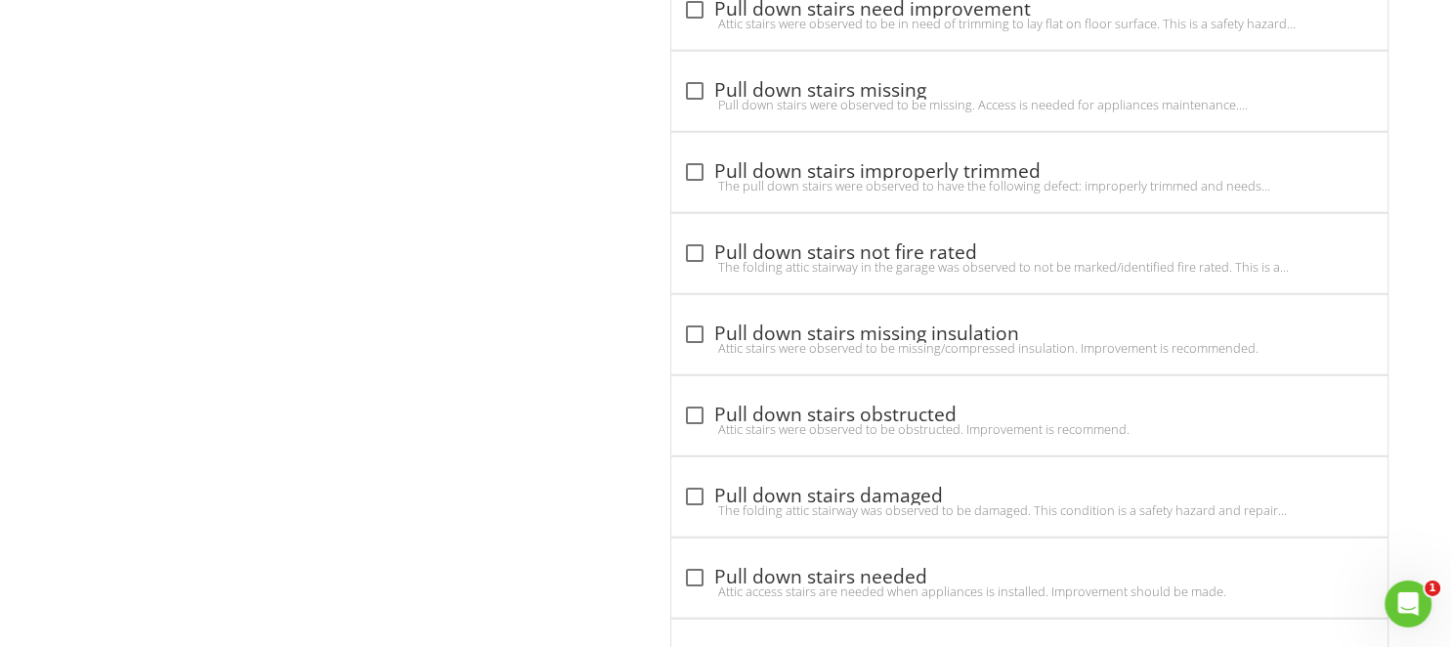
scroll to position [7194, 0]
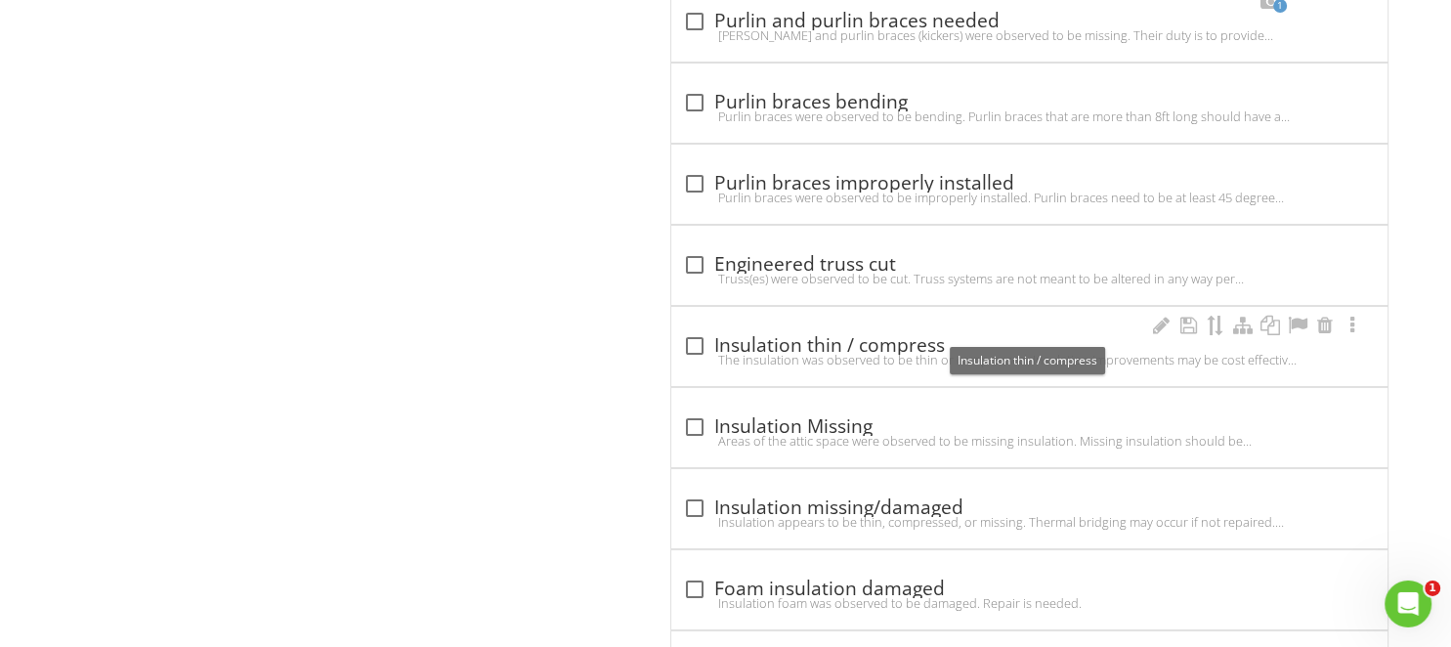
click at [688, 329] on div at bounding box center [694, 345] width 33 height 33
checkbox input "true"
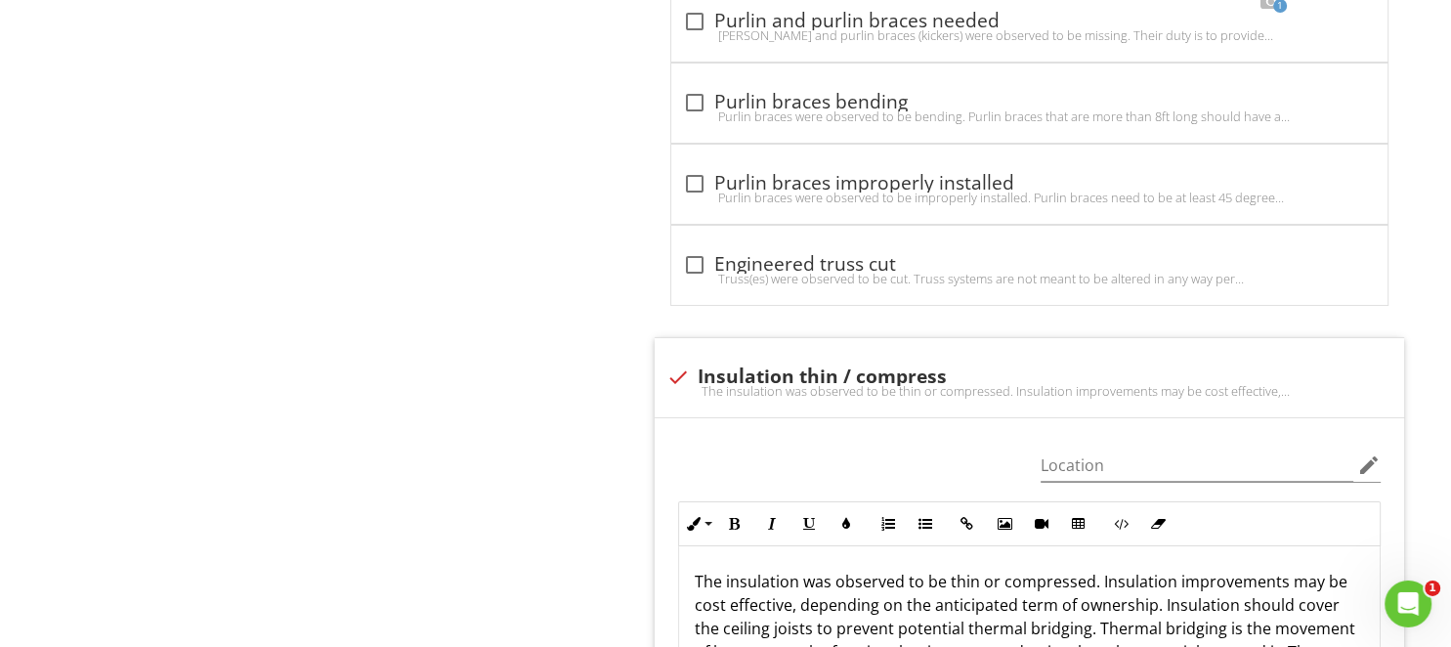
scroll to position [7709, 0]
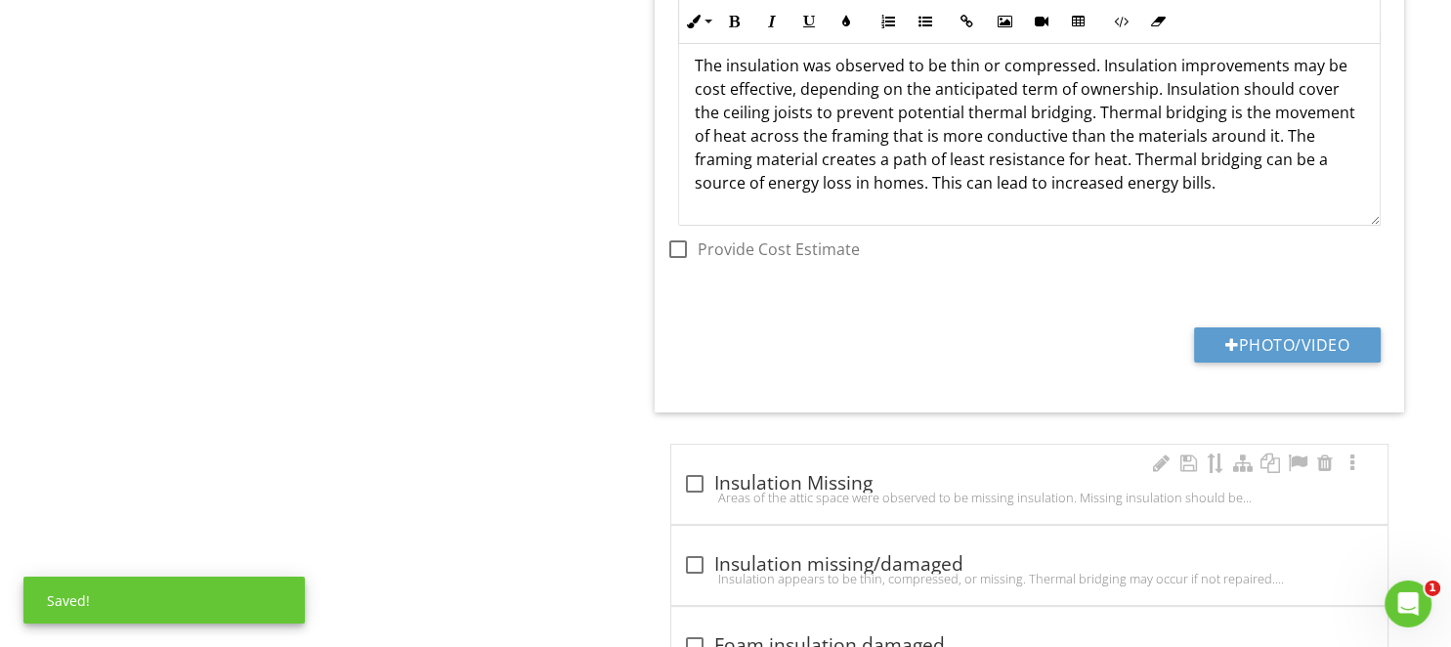
click at [686, 489] on div "Areas of the attic space were observed to be missing insulation. Missing insula…" at bounding box center [1029, 497] width 693 height 16
checkbox input "true"
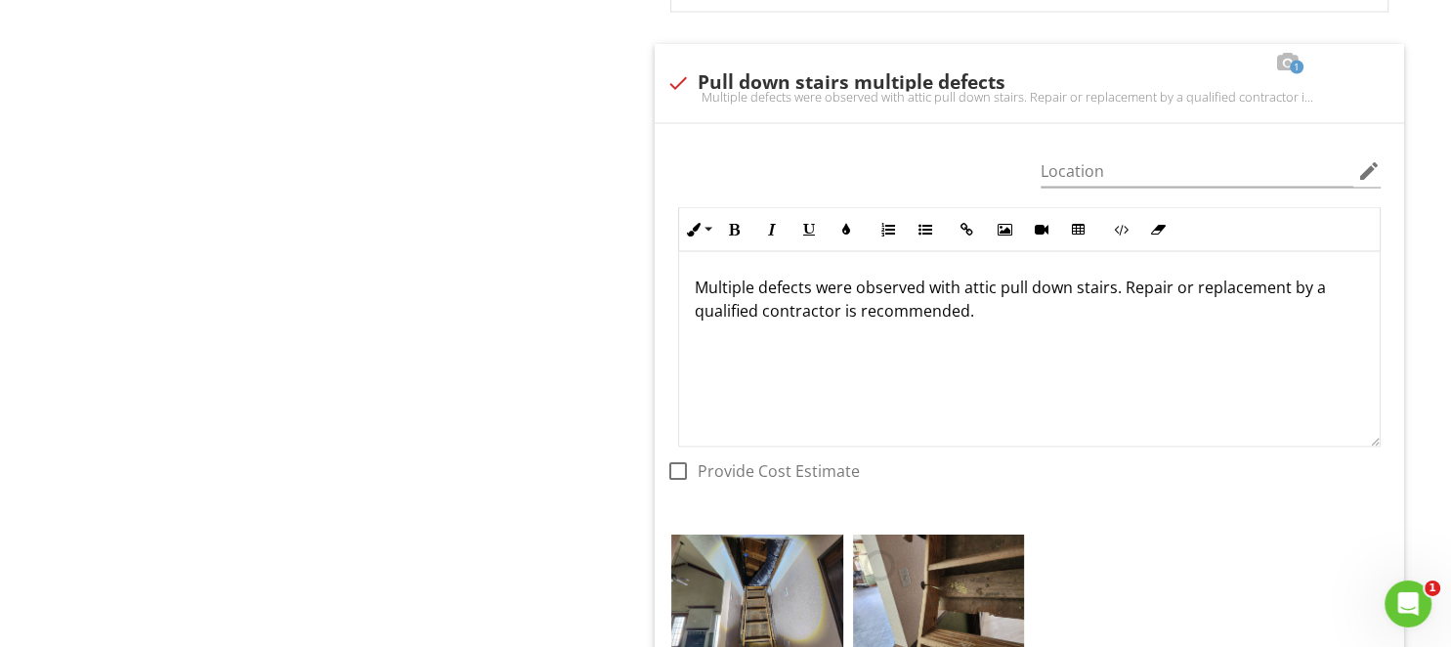
scroll to position [4202, 0]
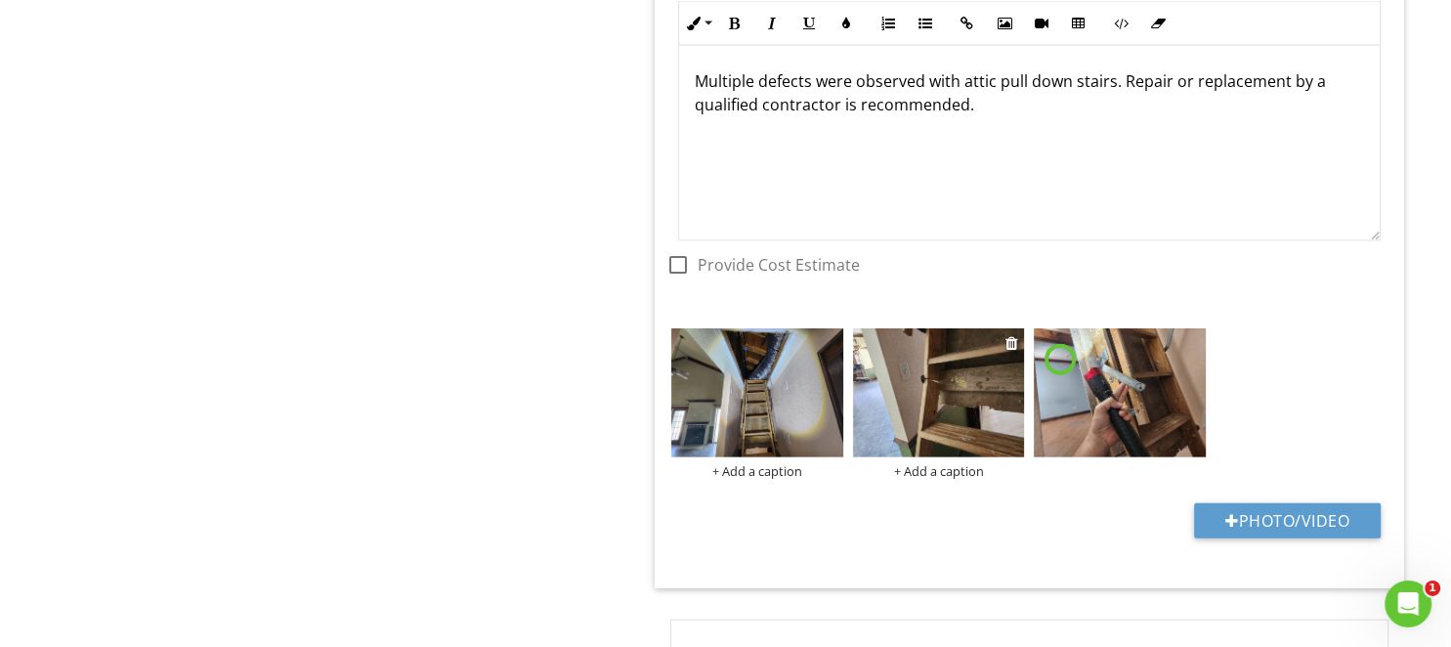
click at [935, 371] on img at bounding box center [939, 392] width 172 height 129
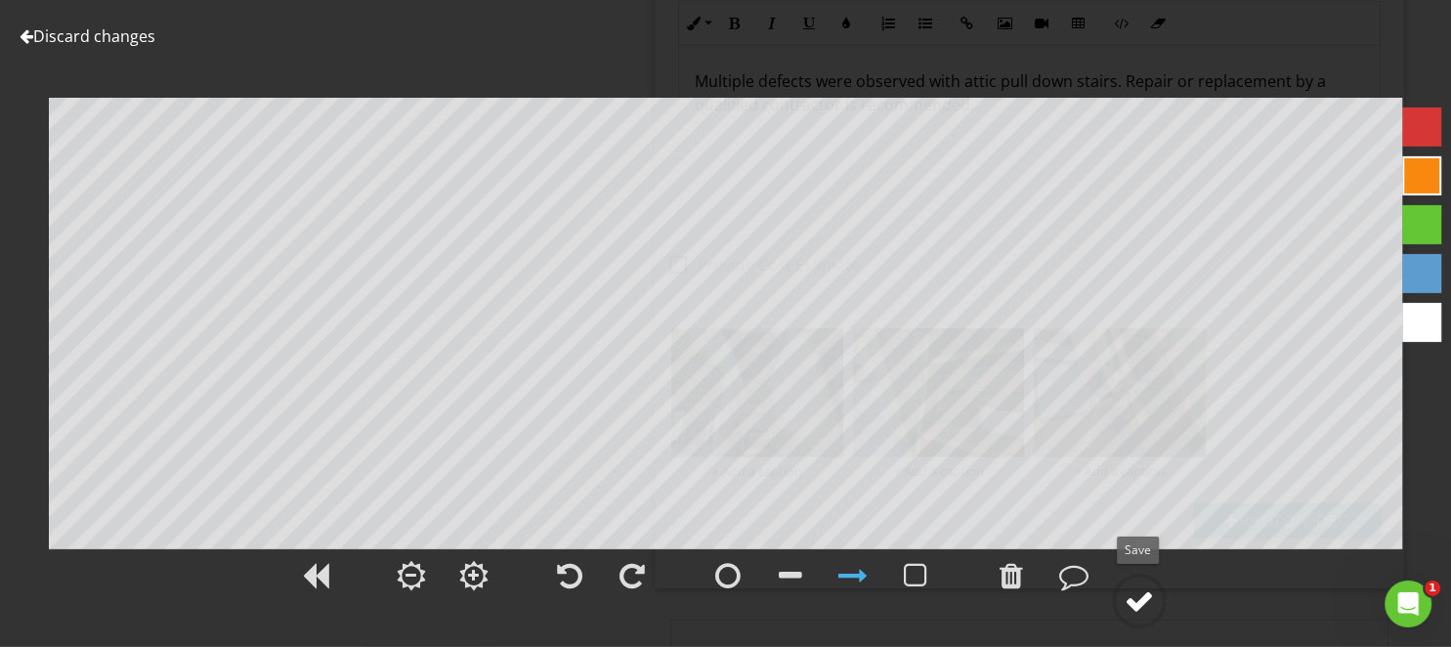
click at [1129, 593] on div at bounding box center [1138, 600] width 29 height 29
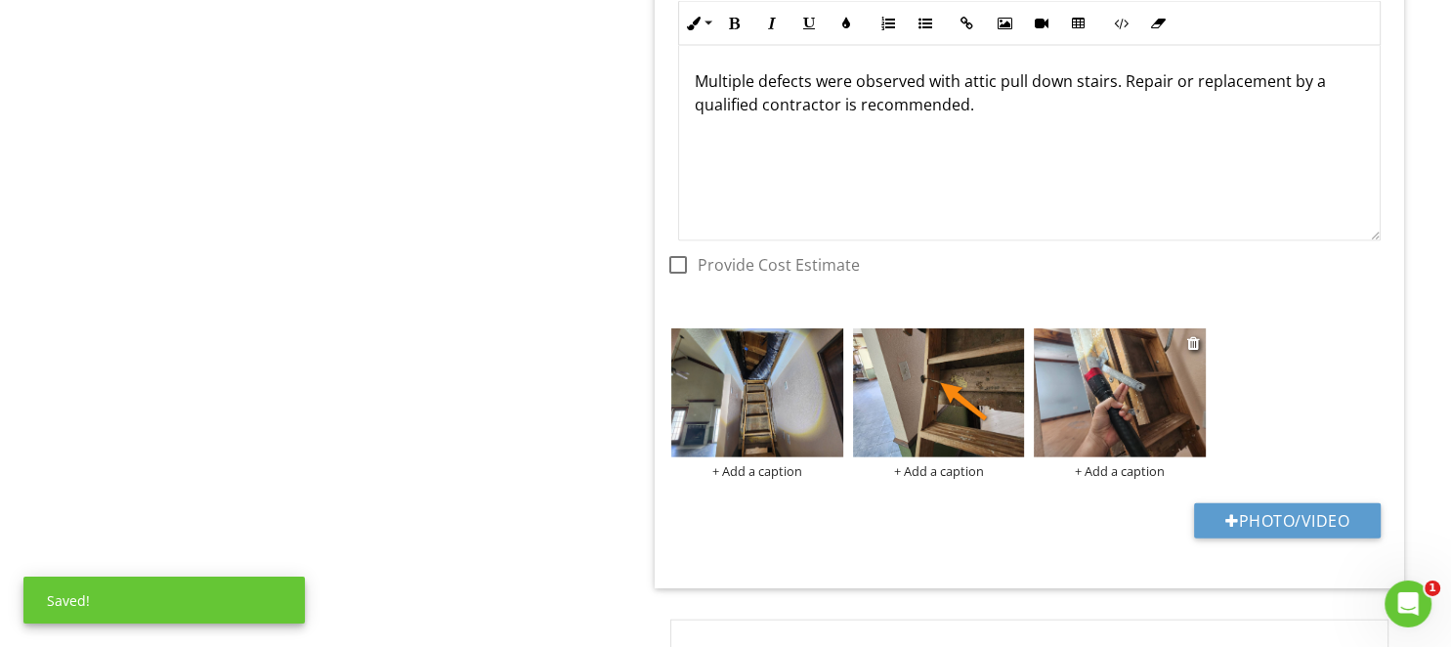
click at [1102, 401] on img at bounding box center [1120, 392] width 172 height 129
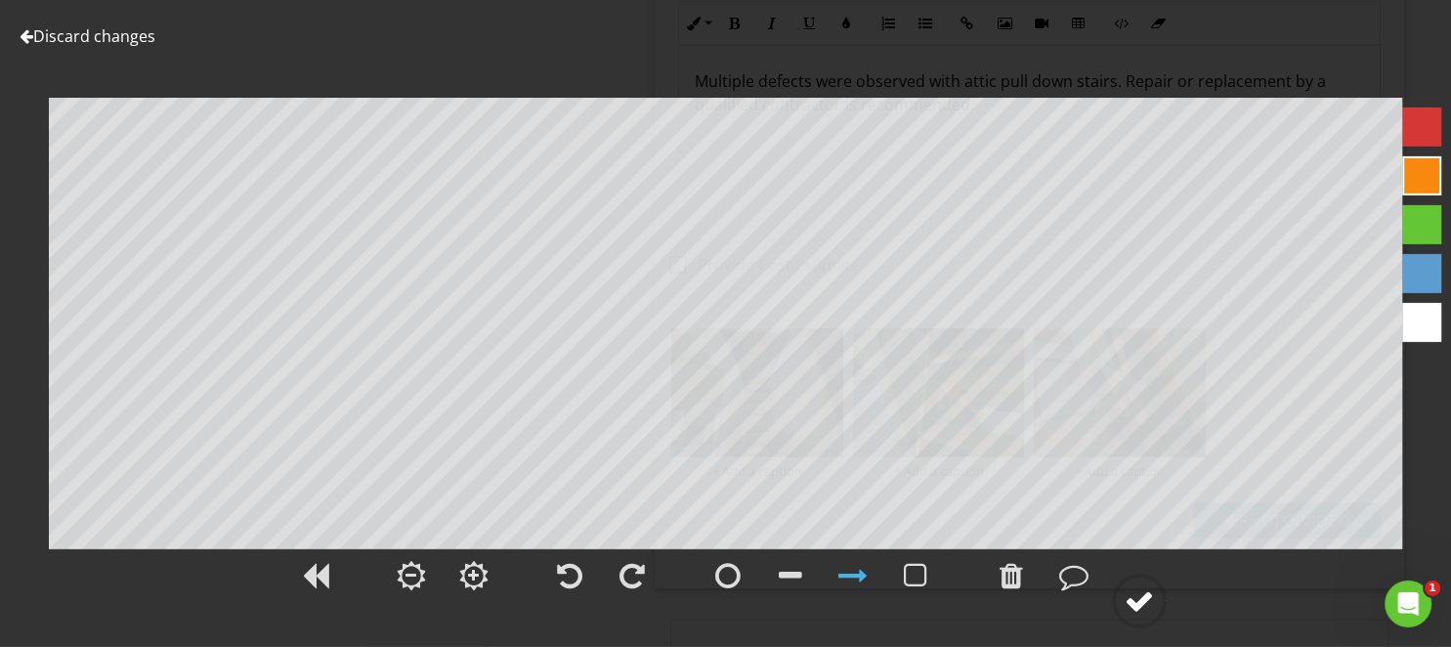
click at [1143, 603] on div at bounding box center [1138, 600] width 29 height 29
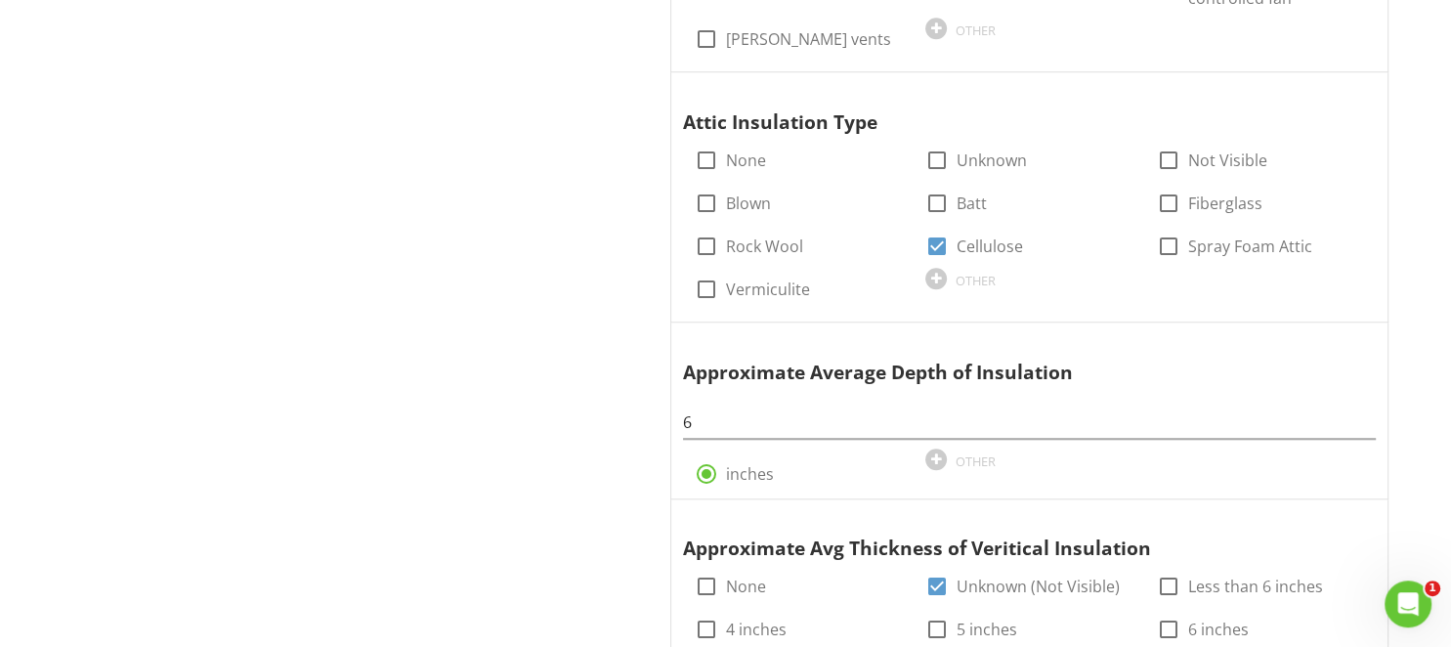
scroll to position [1520, 0]
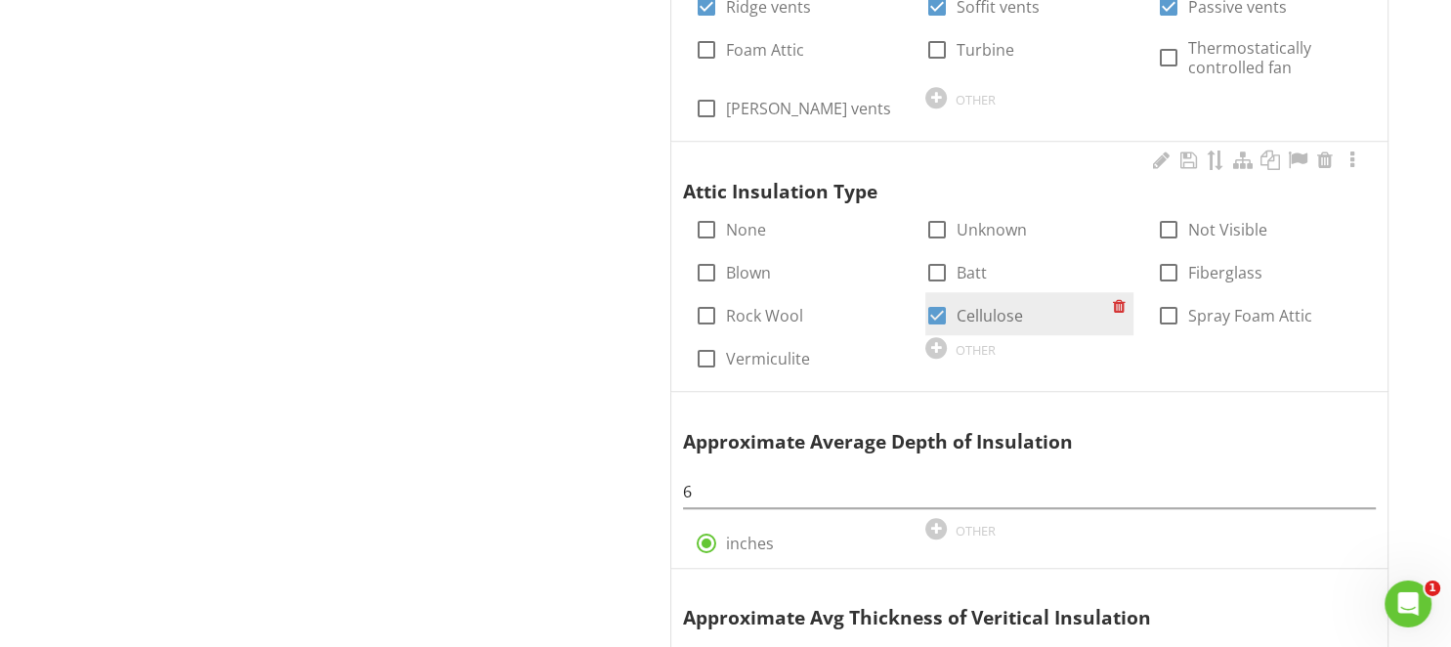
click at [939, 312] on div at bounding box center [936, 315] width 33 height 33
checkbox input "false"
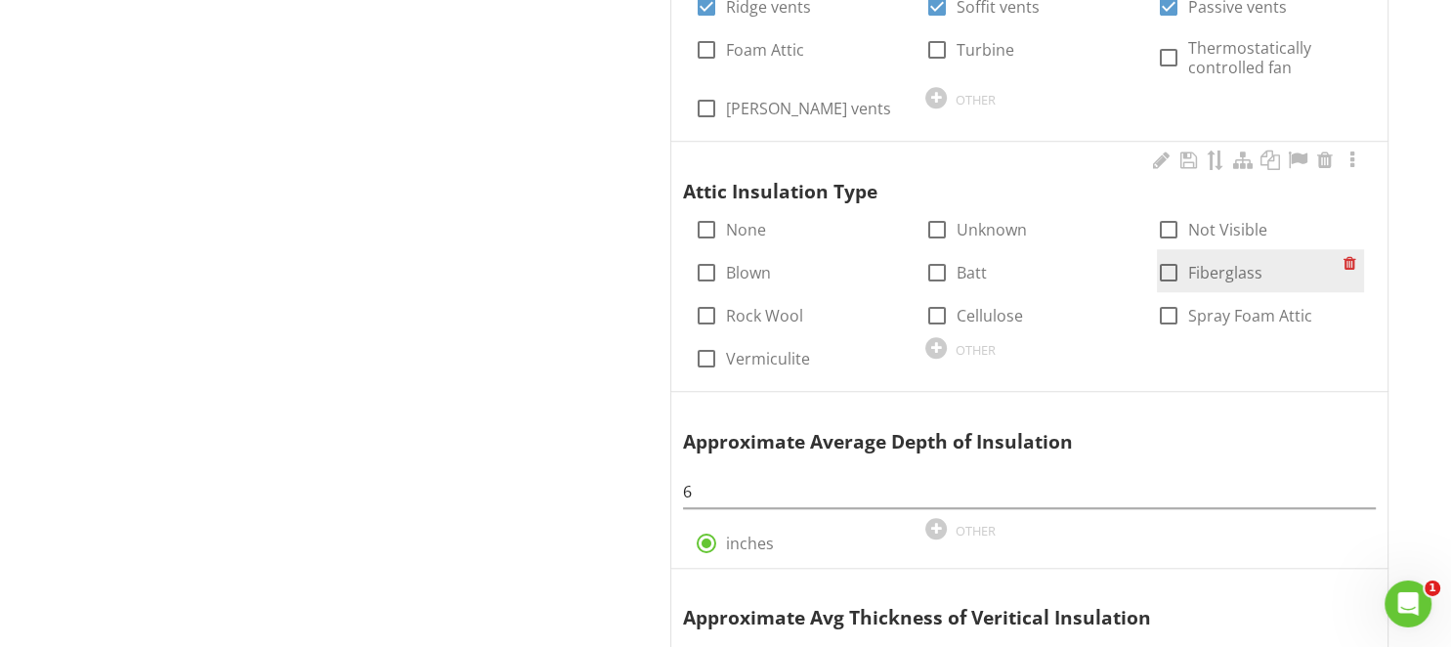
click at [1163, 265] on div at bounding box center [1168, 272] width 33 height 33
checkbox input "true"
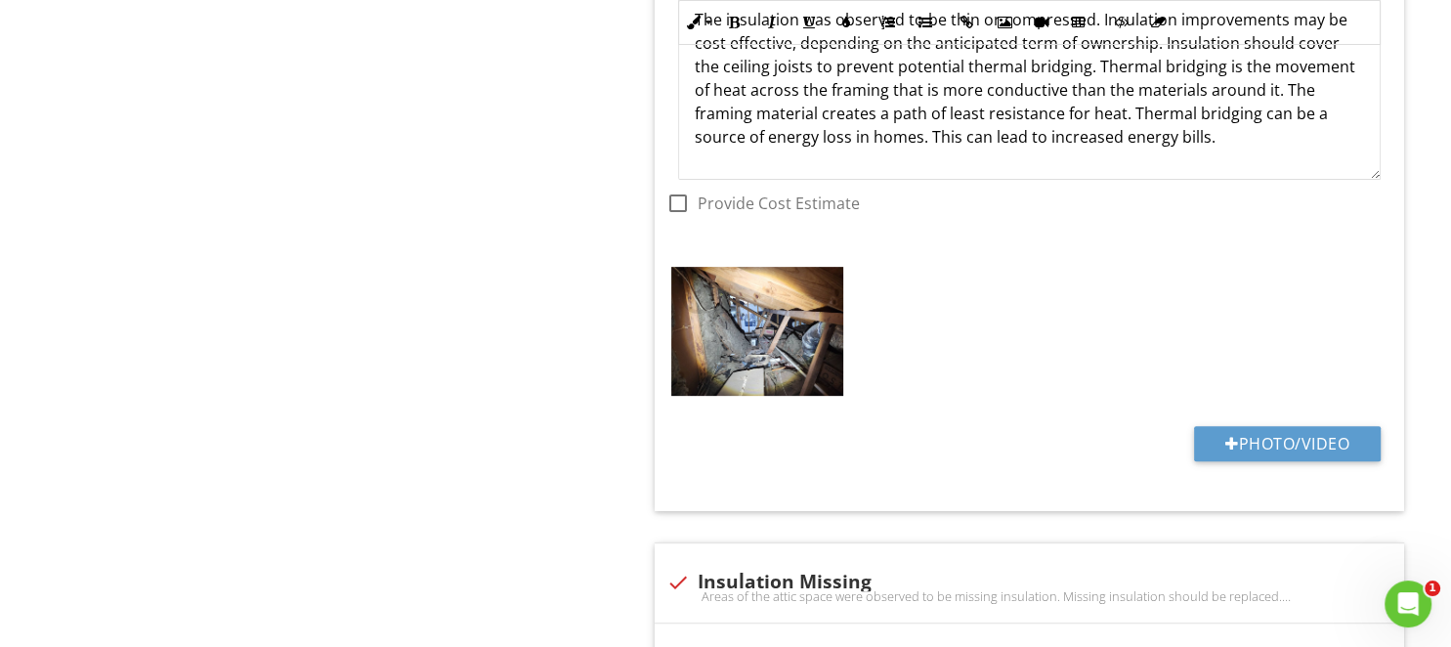
scroll to position [7916, 0]
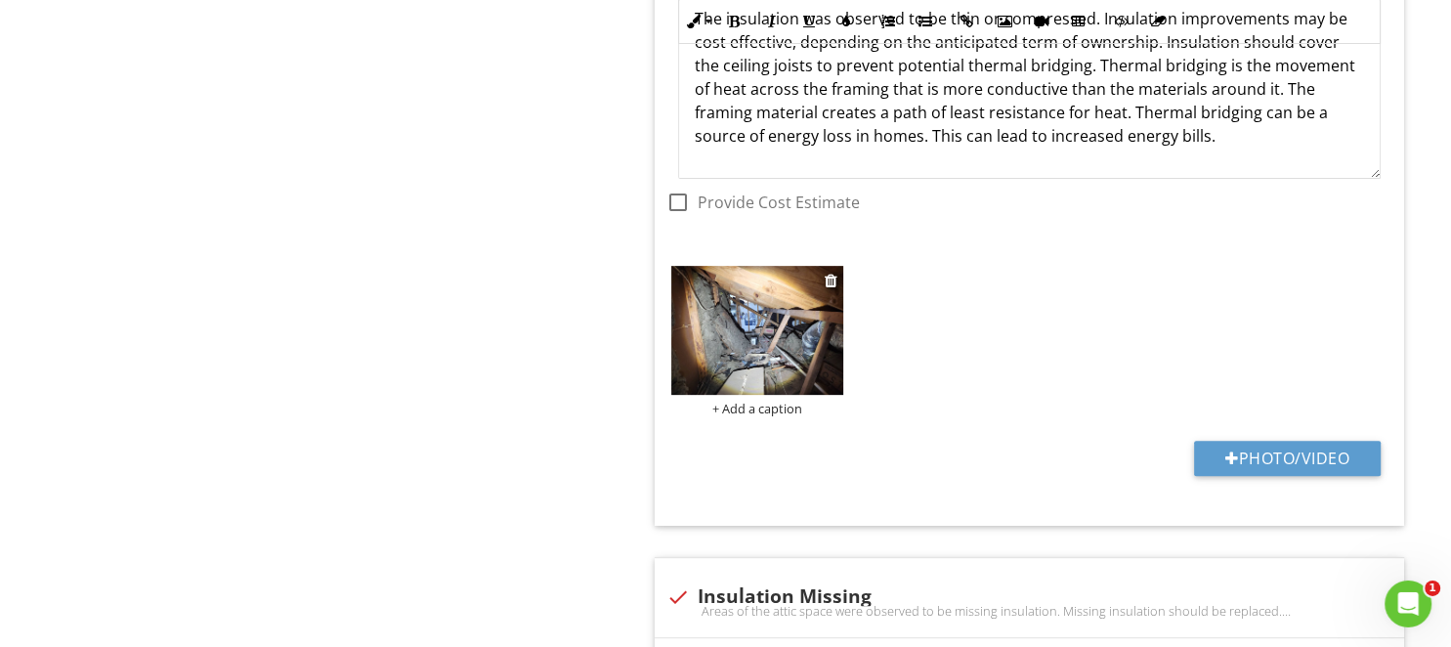
click at [764, 329] on img at bounding box center [757, 330] width 172 height 129
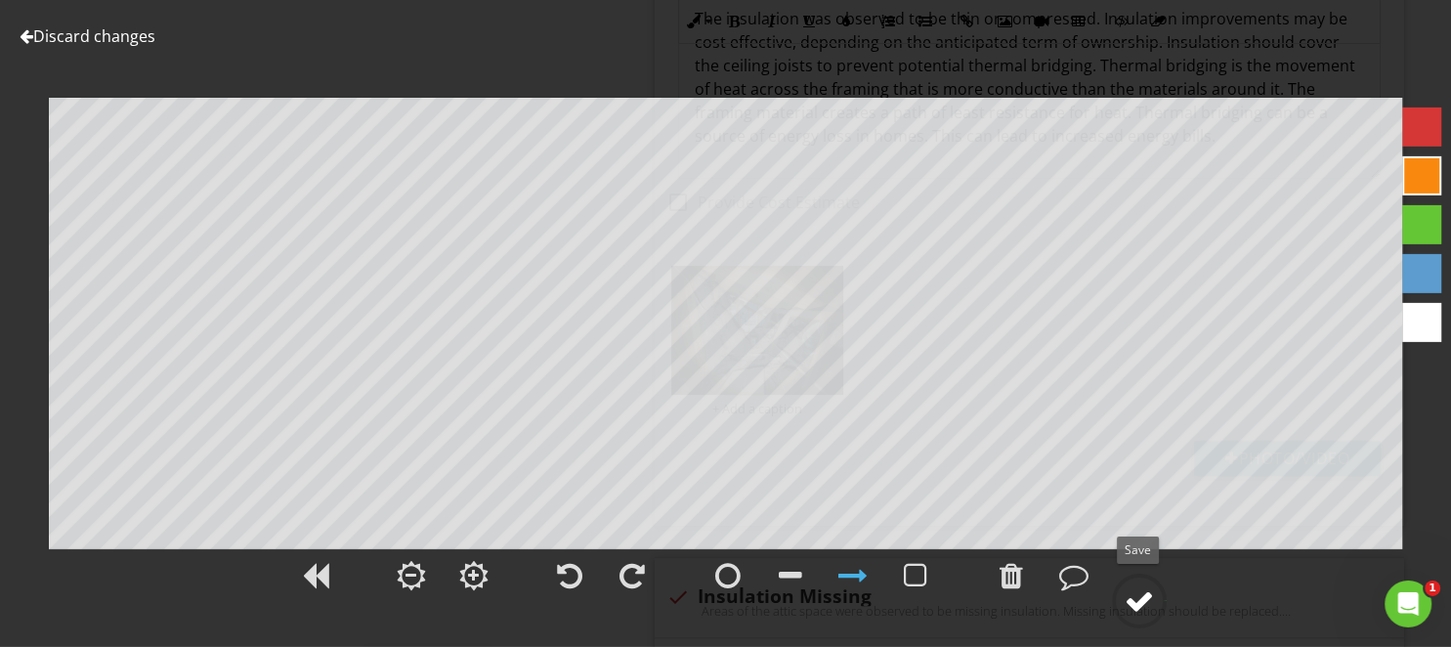
click at [1153, 597] on div at bounding box center [1138, 600] width 29 height 29
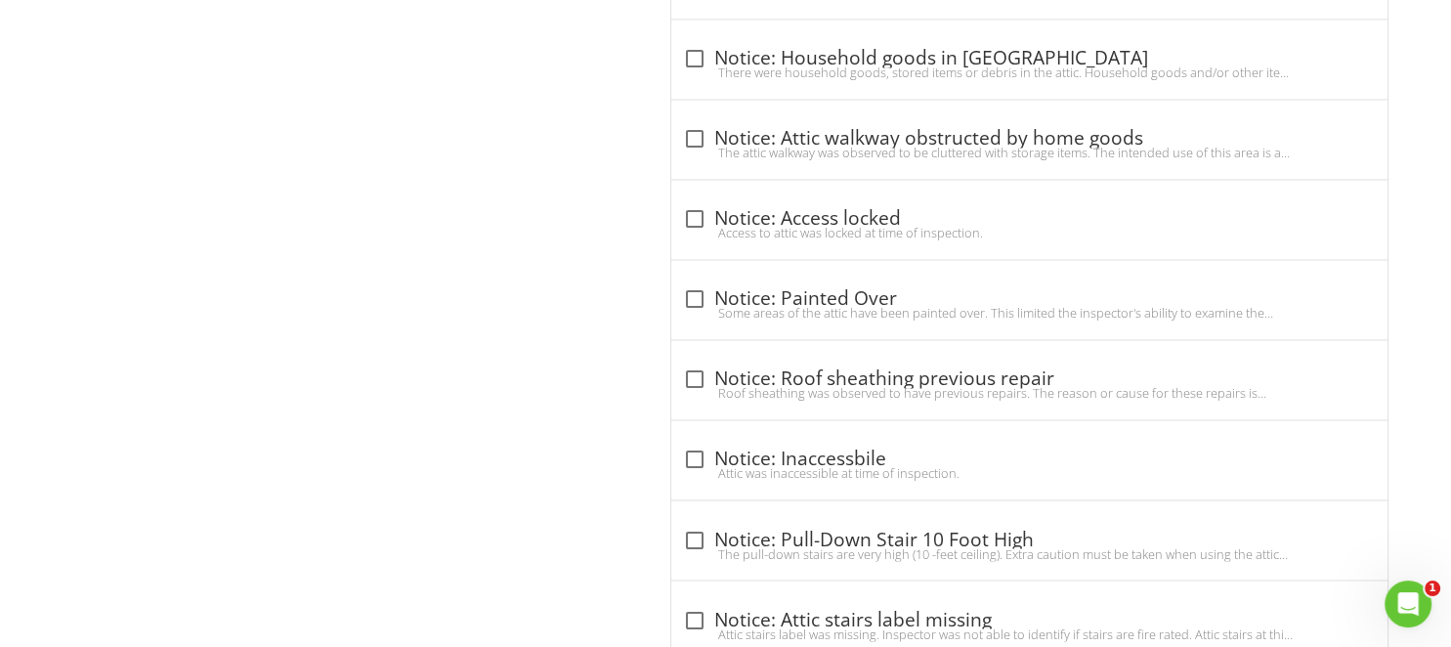
scroll to position [6225, 0]
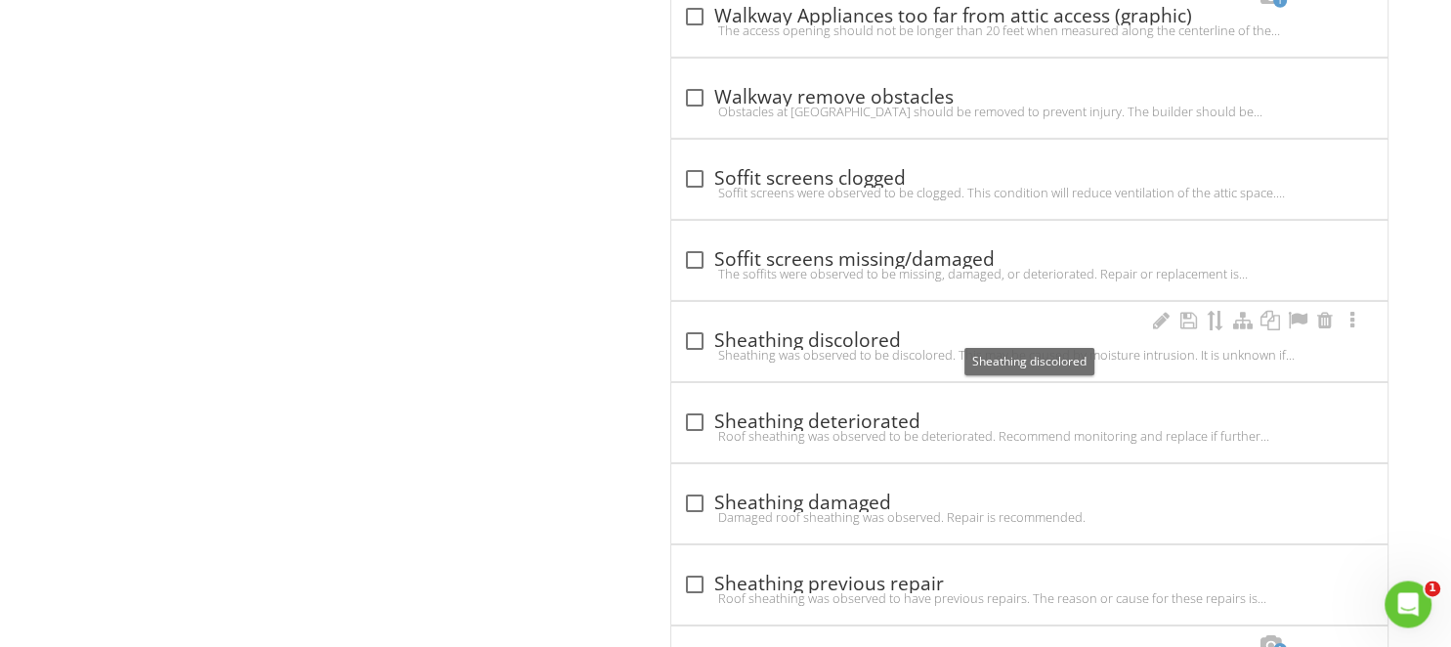
click at [788, 328] on div "check_box_outline_blank Sheathing discolored" at bounding box center [1029, 339] width 693 height 23
checkbox input "true"
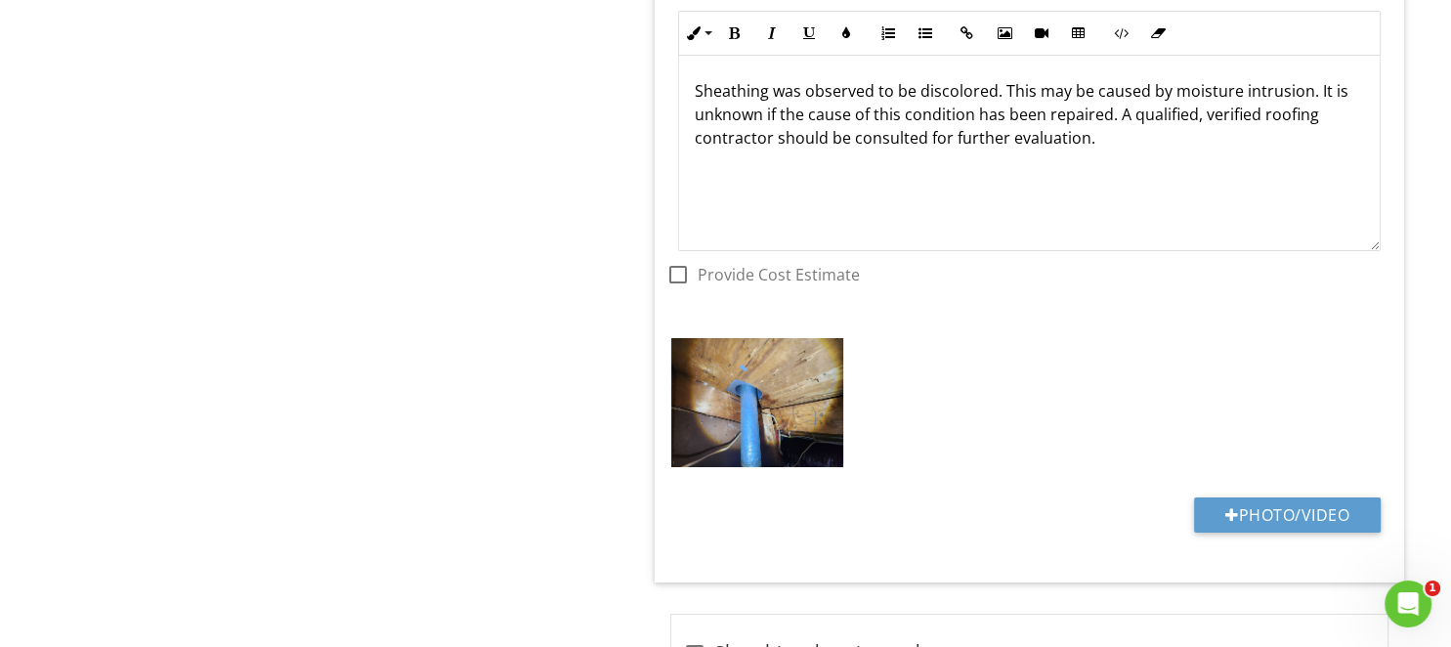
scroll to position [6947, 0]
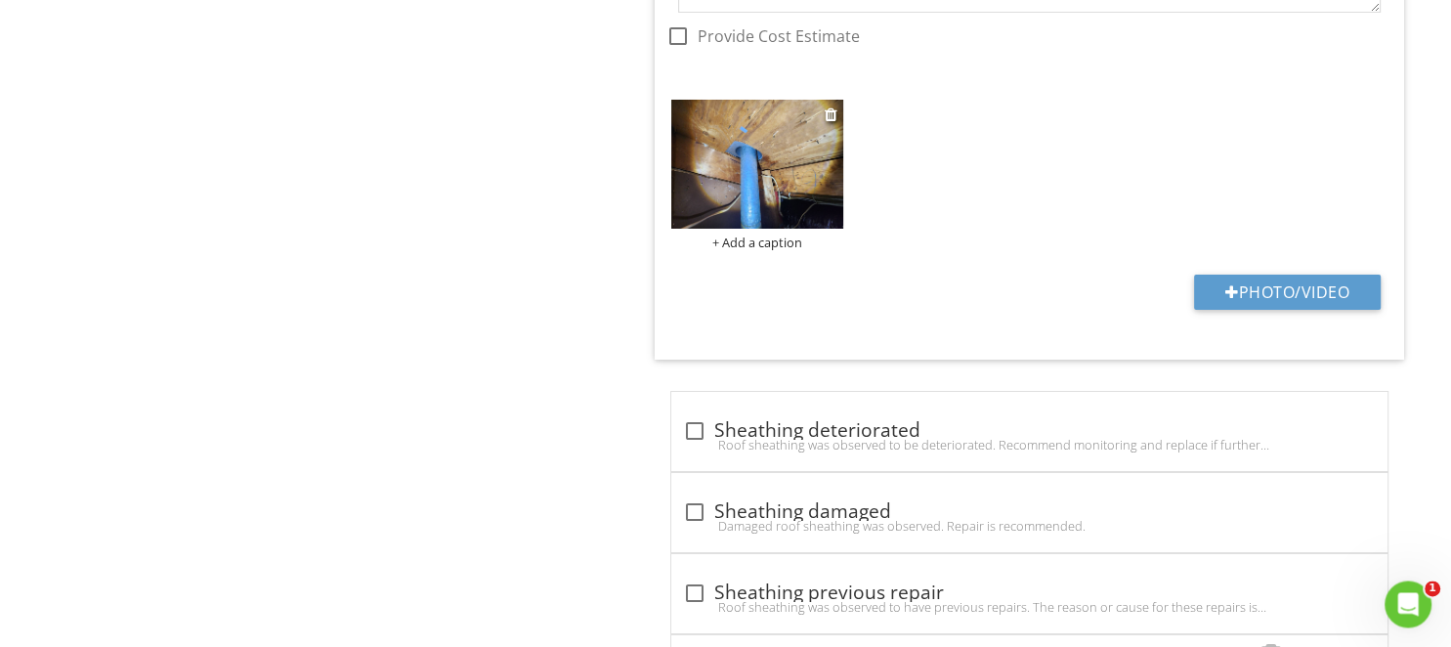
click at [727, 173] on img at bounding box center [757, 164] width 172 height 129
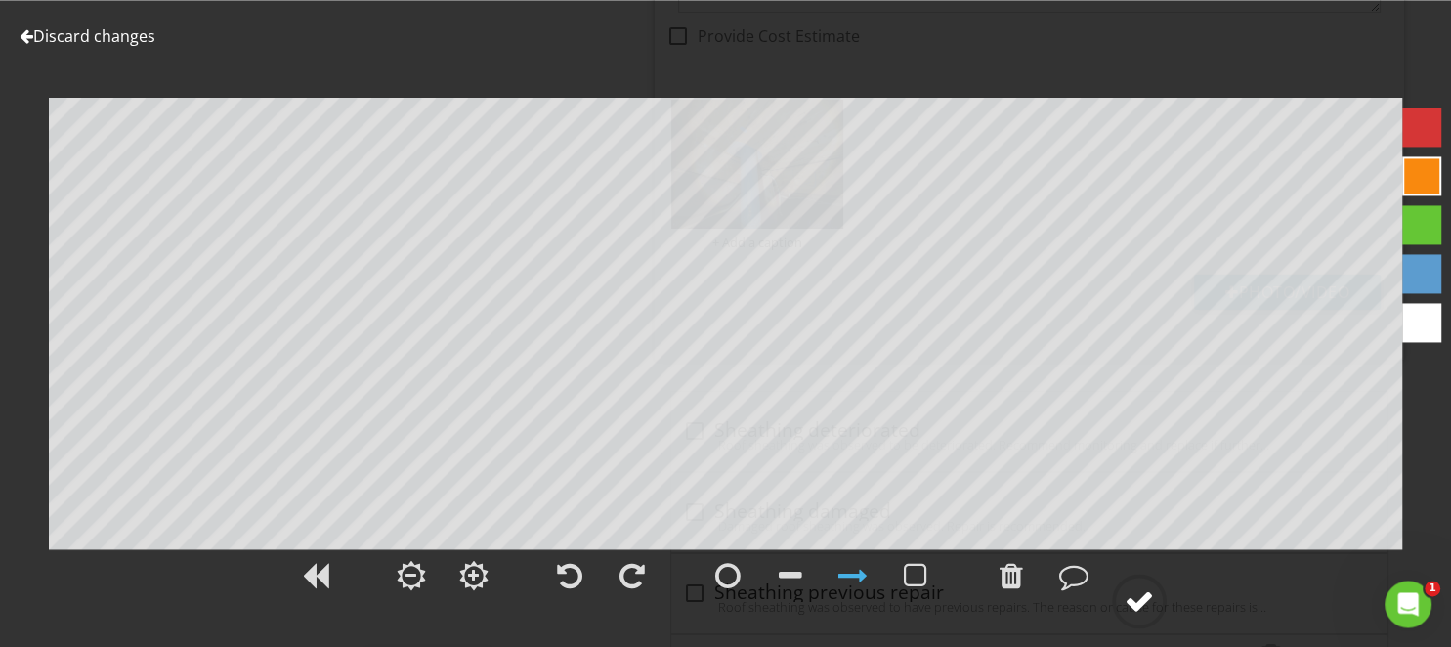
click at [1142, 598] on div at bounding box center [1138, 600] width 29 height 29
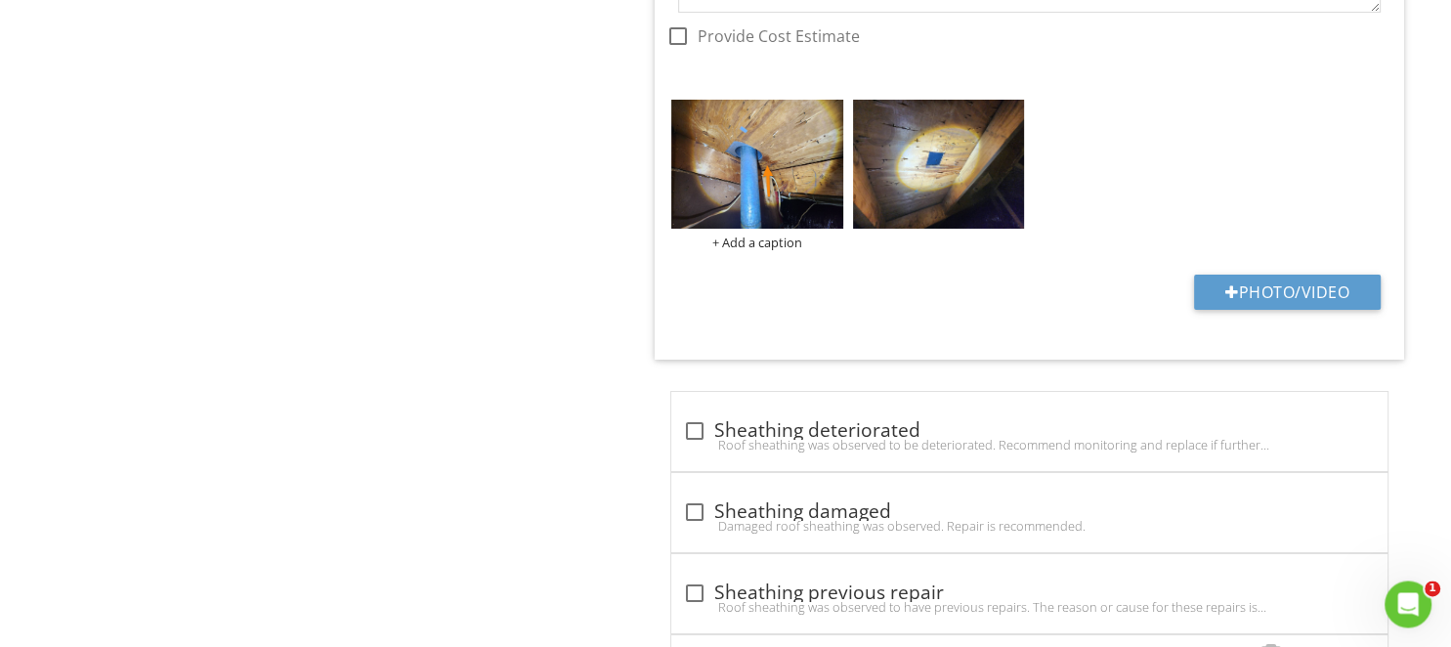
scroll to position [6844, 0]
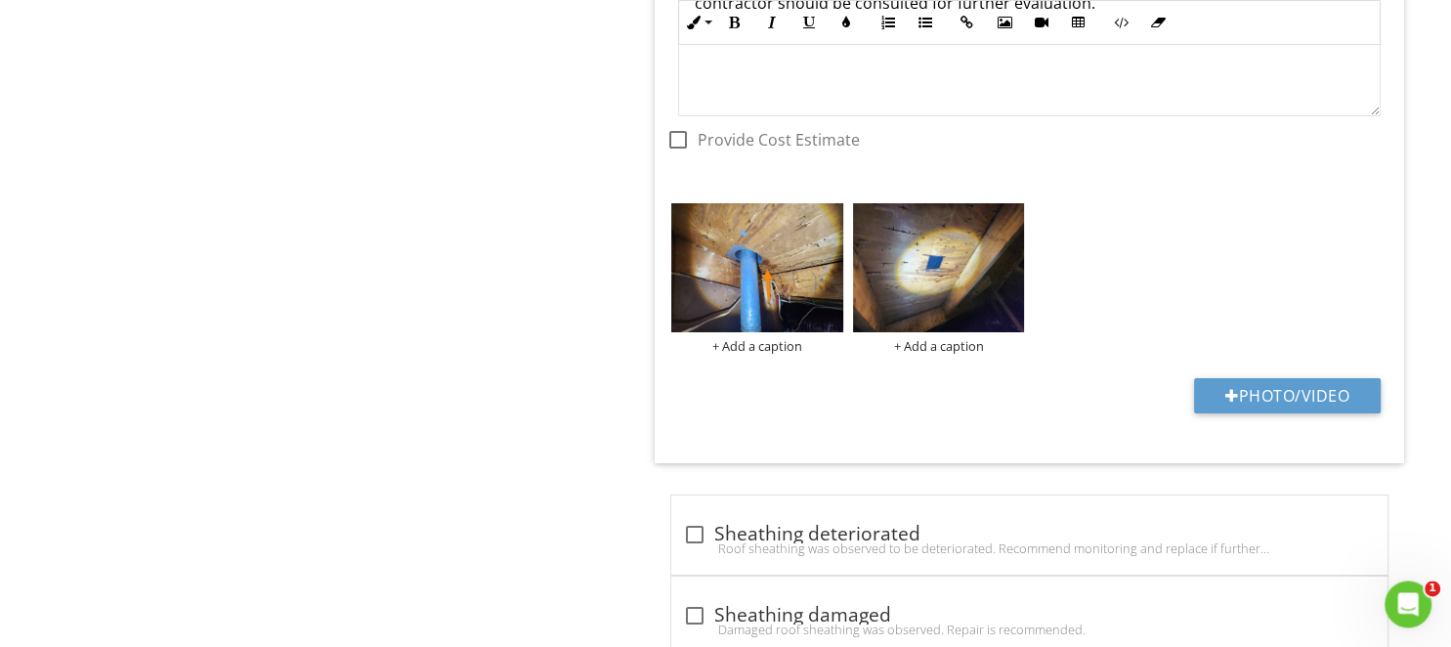
click at [920, 263] on img at bounding box center [939, 267] width 172 height 129
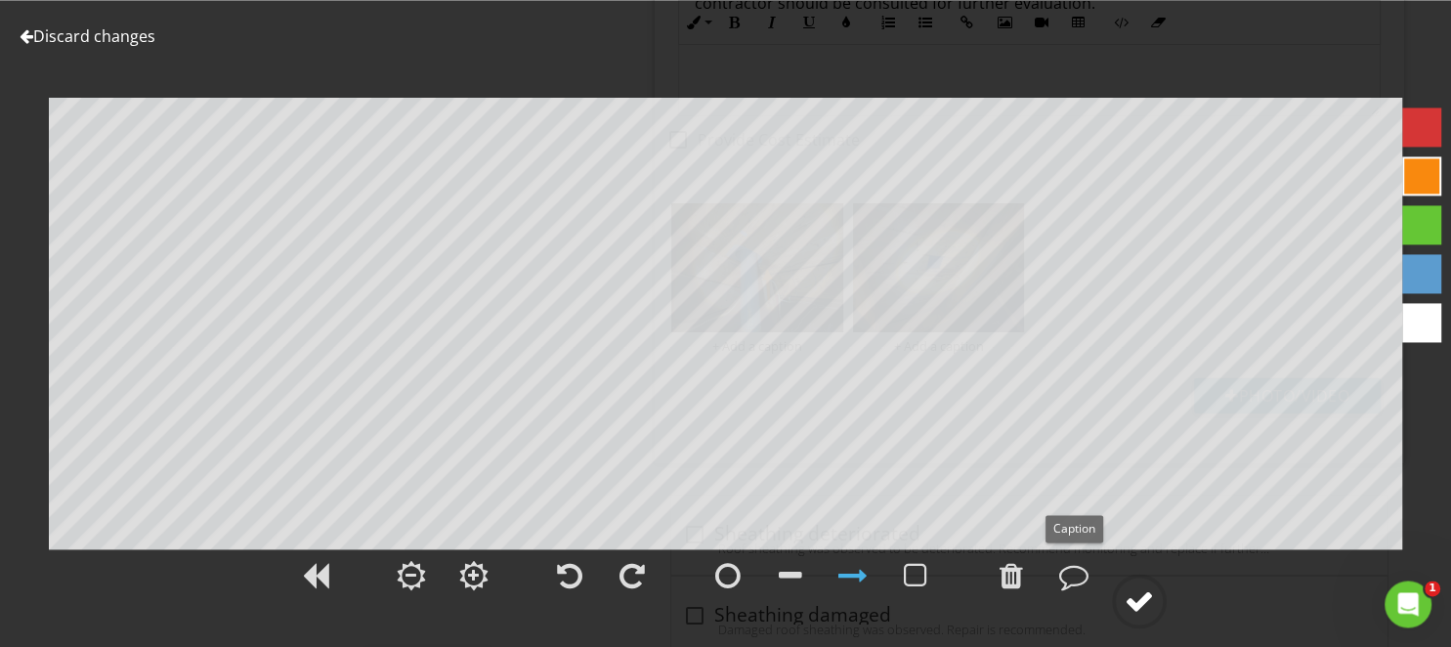
click at [1148, 609] on div at bounding box center [1138, 600] width 29 height 29
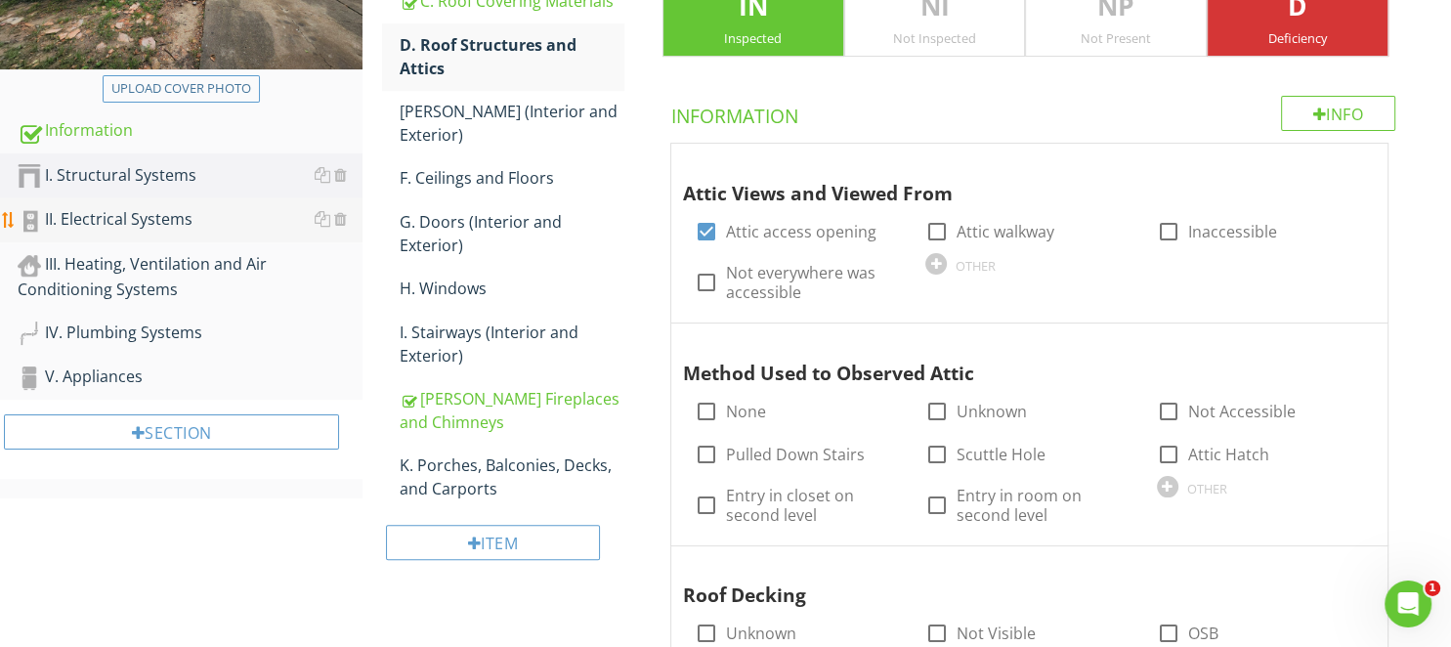
scroll to position [345, 0]
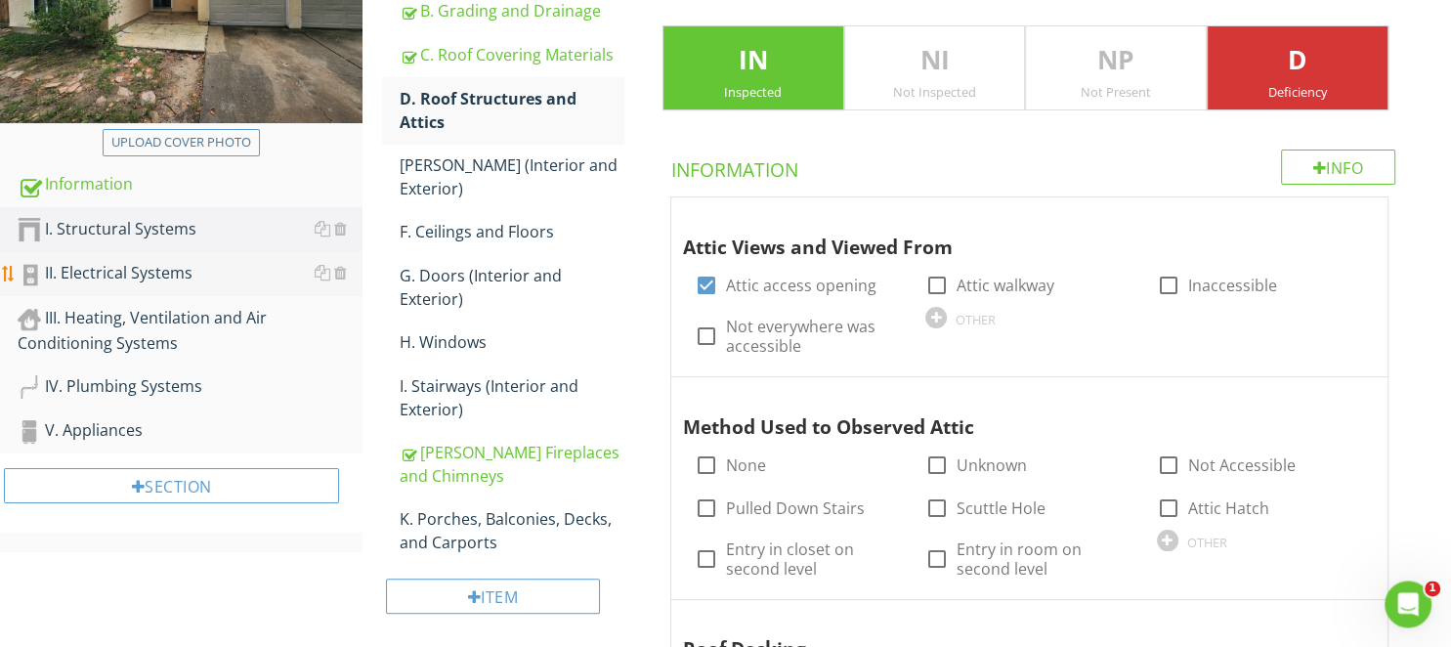
click at [115, 265] on div "II. Electrical Systems" at bounding box center [190, 273] width 345 height 25
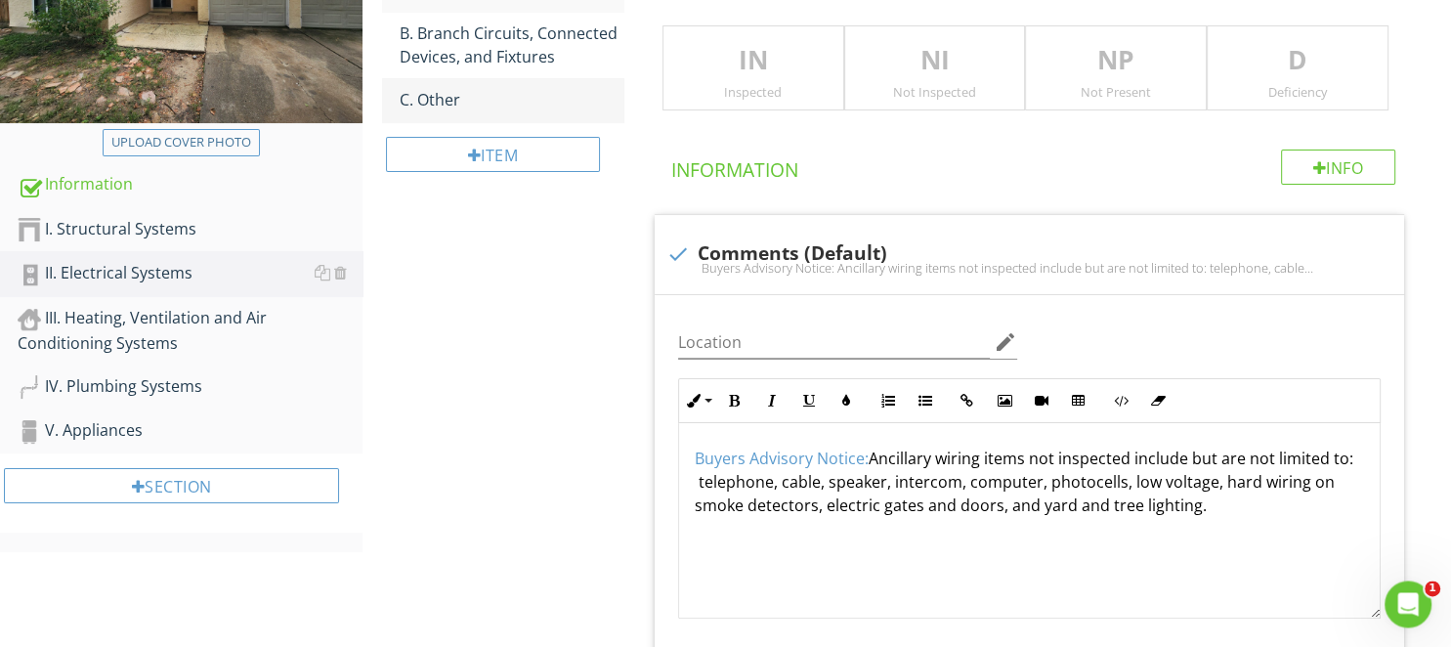
scroll to position [139, 0]
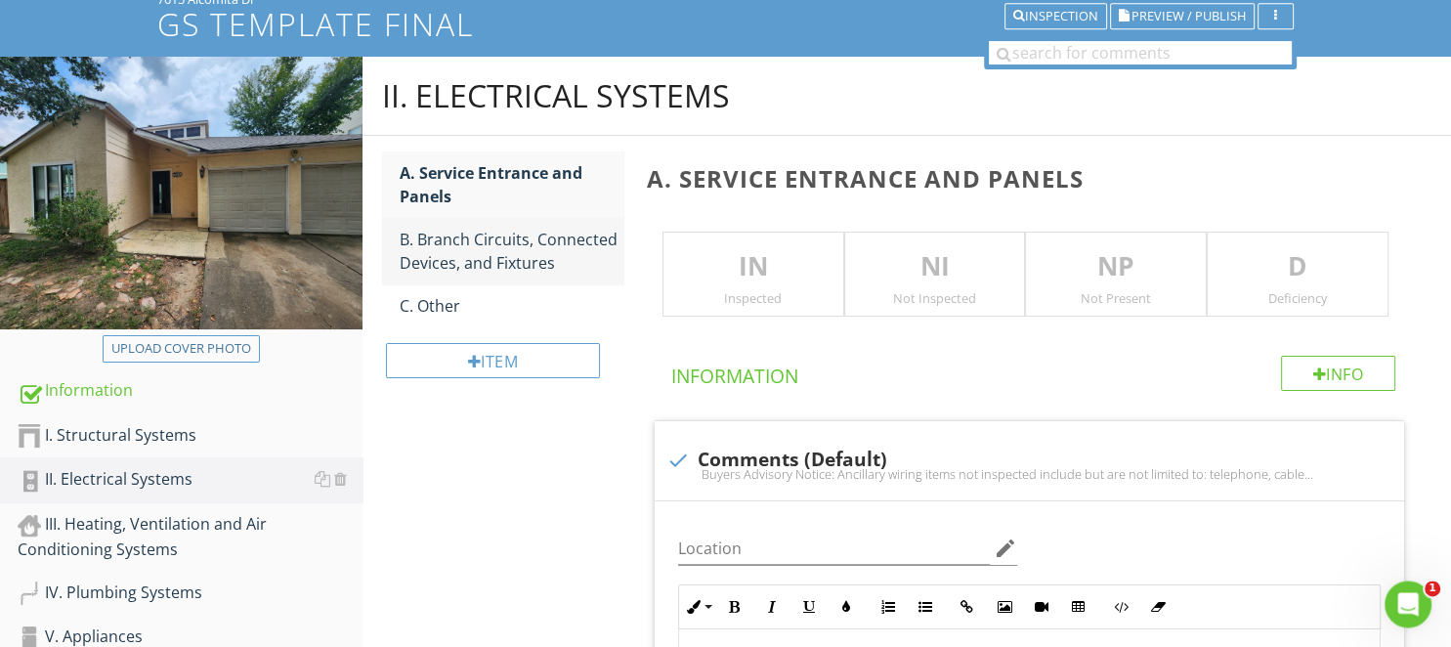
click at [520, 244] on div "B. Branch Circuits, Connected Devices, and Fixtures" at bounding box center [511, 251] width 223 height 47
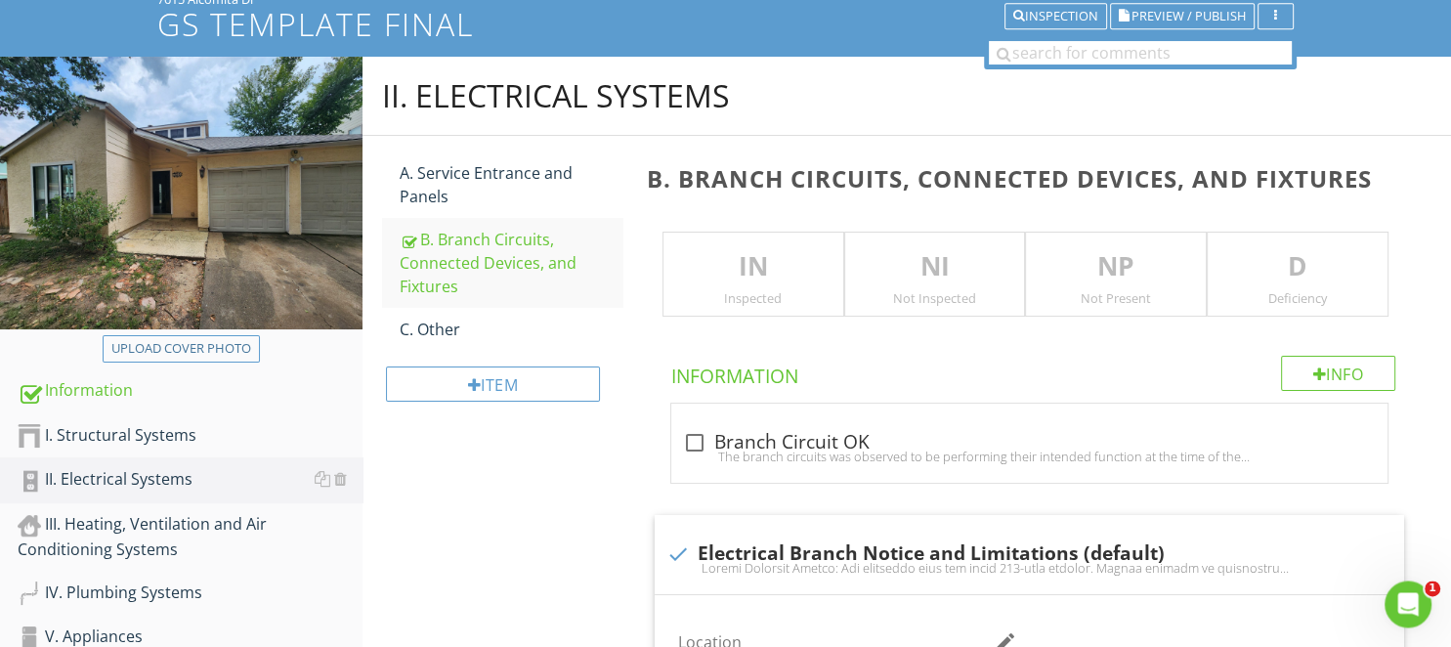
click at [765, 277] on p "IN" at bounding box center [753, 266] width 180 height 39
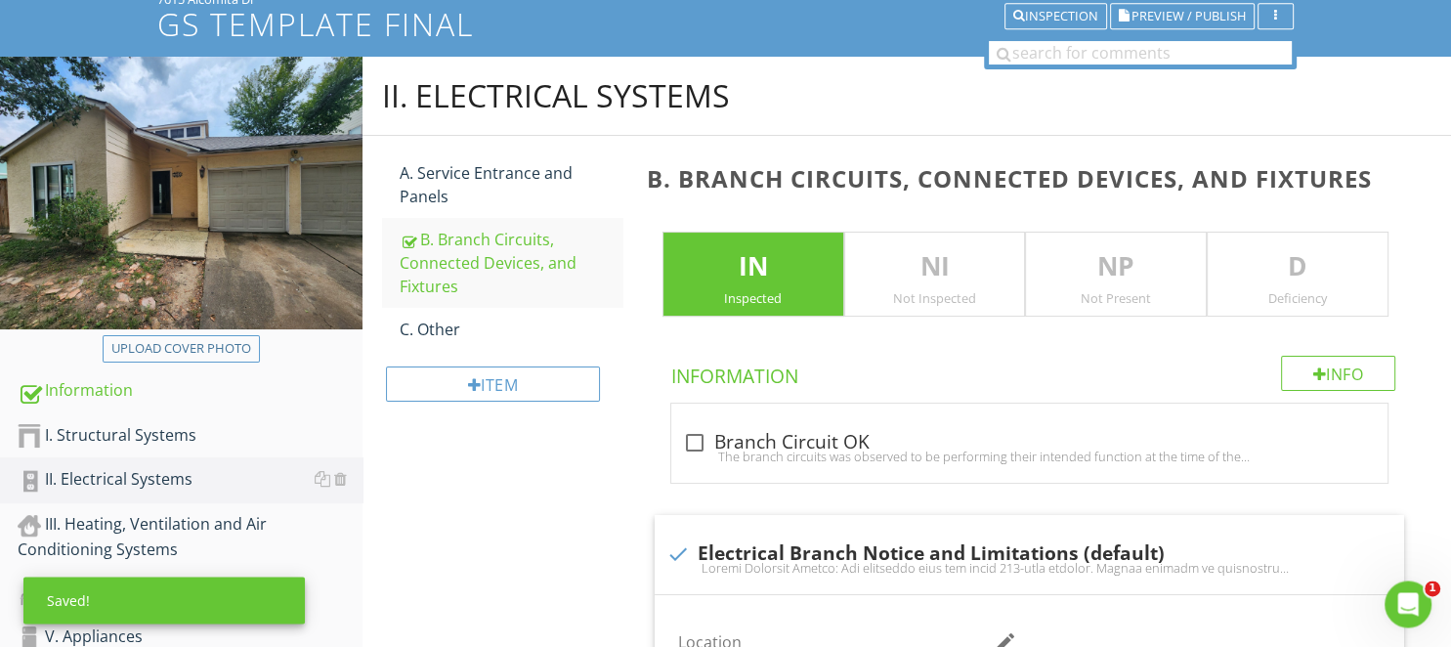
click at [1316, 261] on p "D" at bounding box center [1297, 266] width 180 height 39
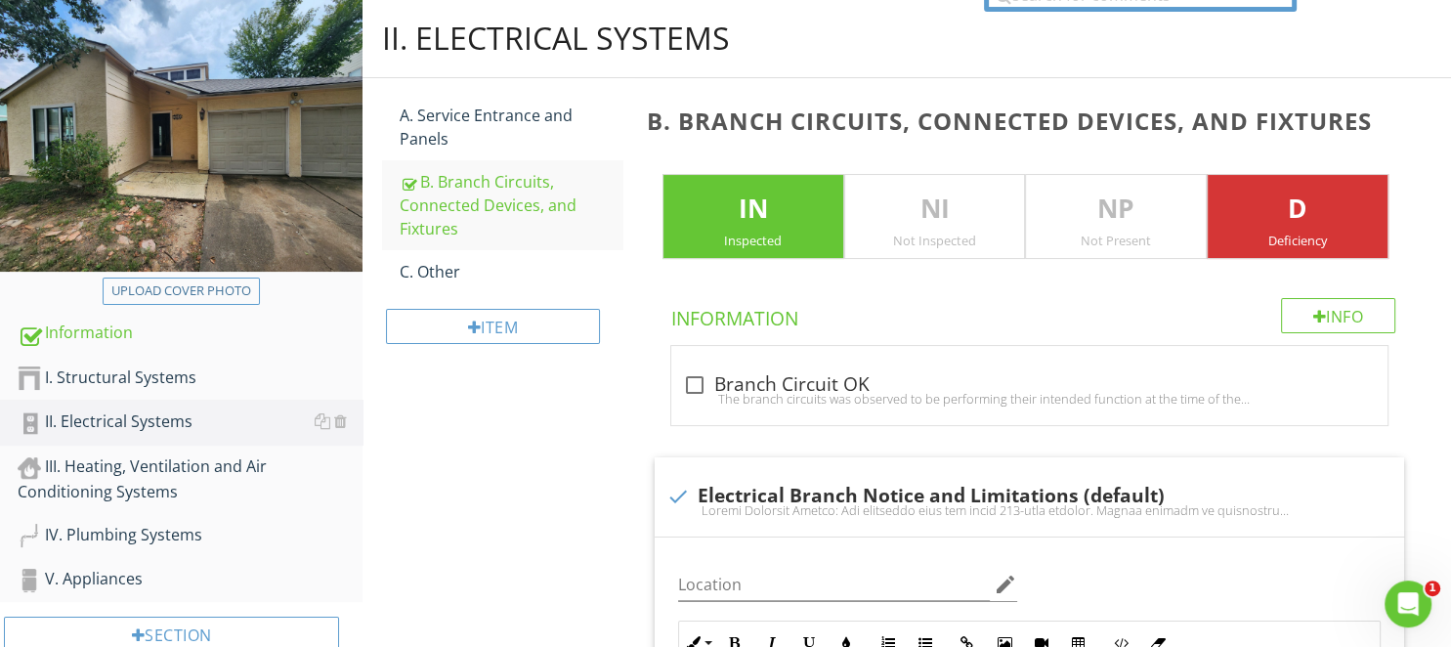
scroll to position [139, 0]
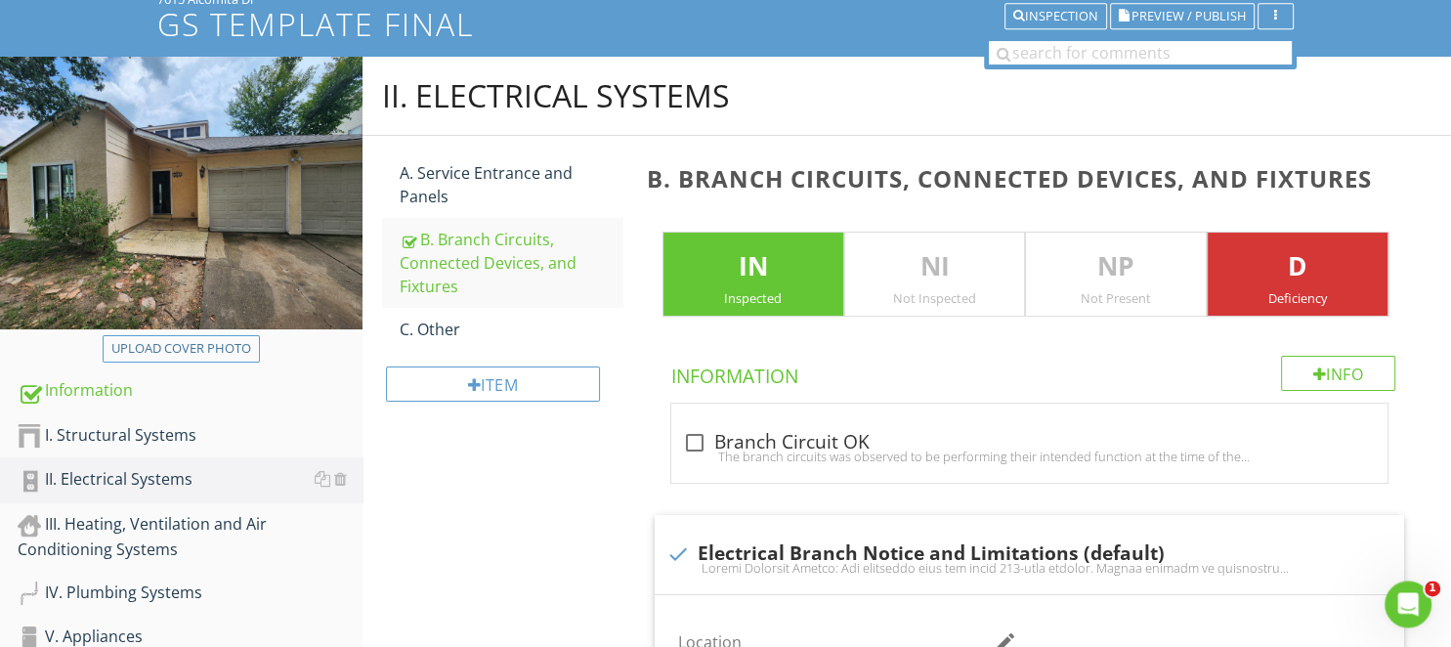
click at [961, 277] on p "NI" at bounding box center [935, 266] width 180 height 39
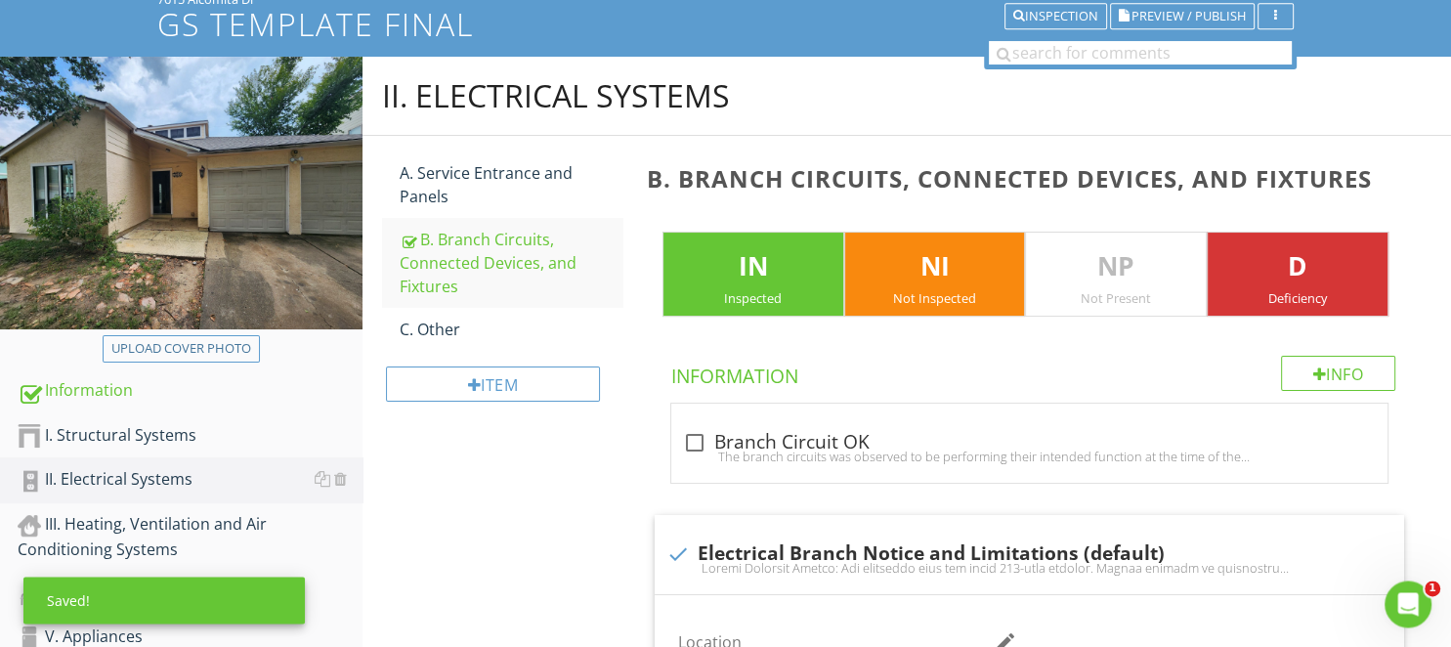
click at [745, 274] on p "IN" at bounding box center [753, 266] width 180 height 39
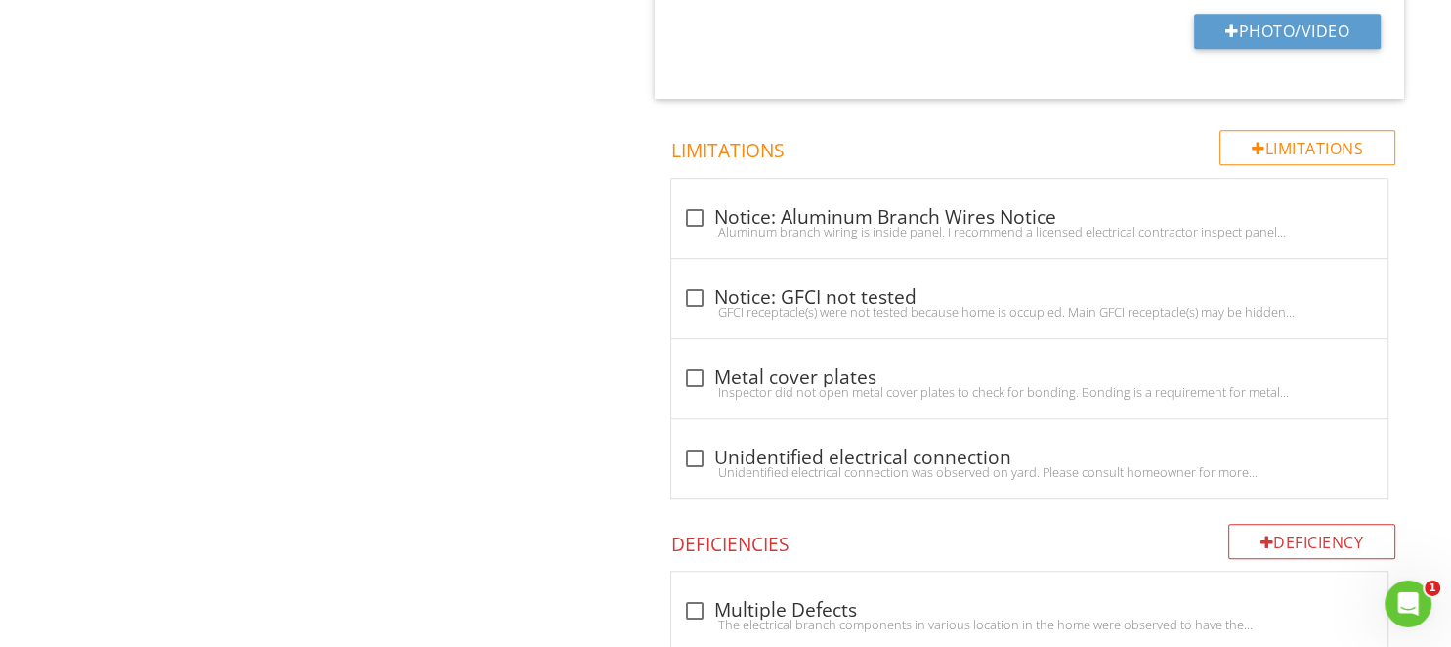
scroll to position [4958, 0]
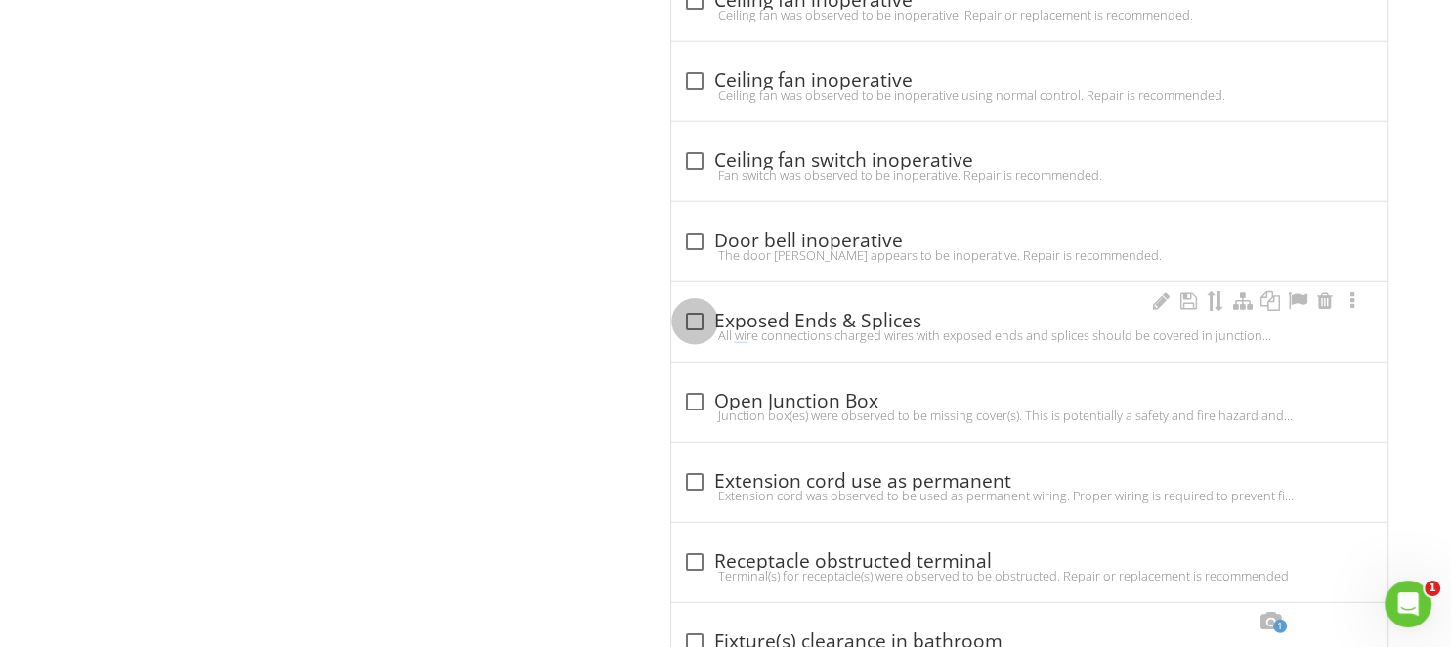
click at [679, 308] on div at bounding box center [694, 321] width 33 height 33
checkbox input "true"
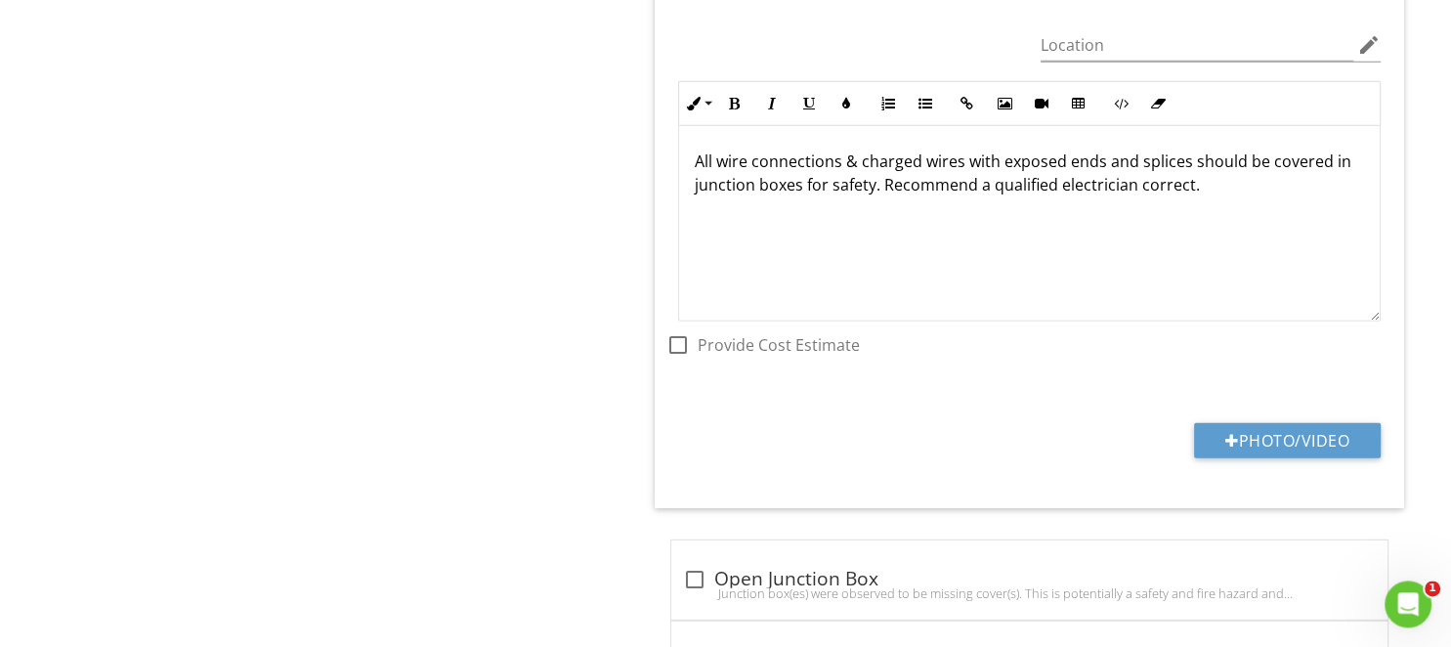
scroll to position [5267, 0]
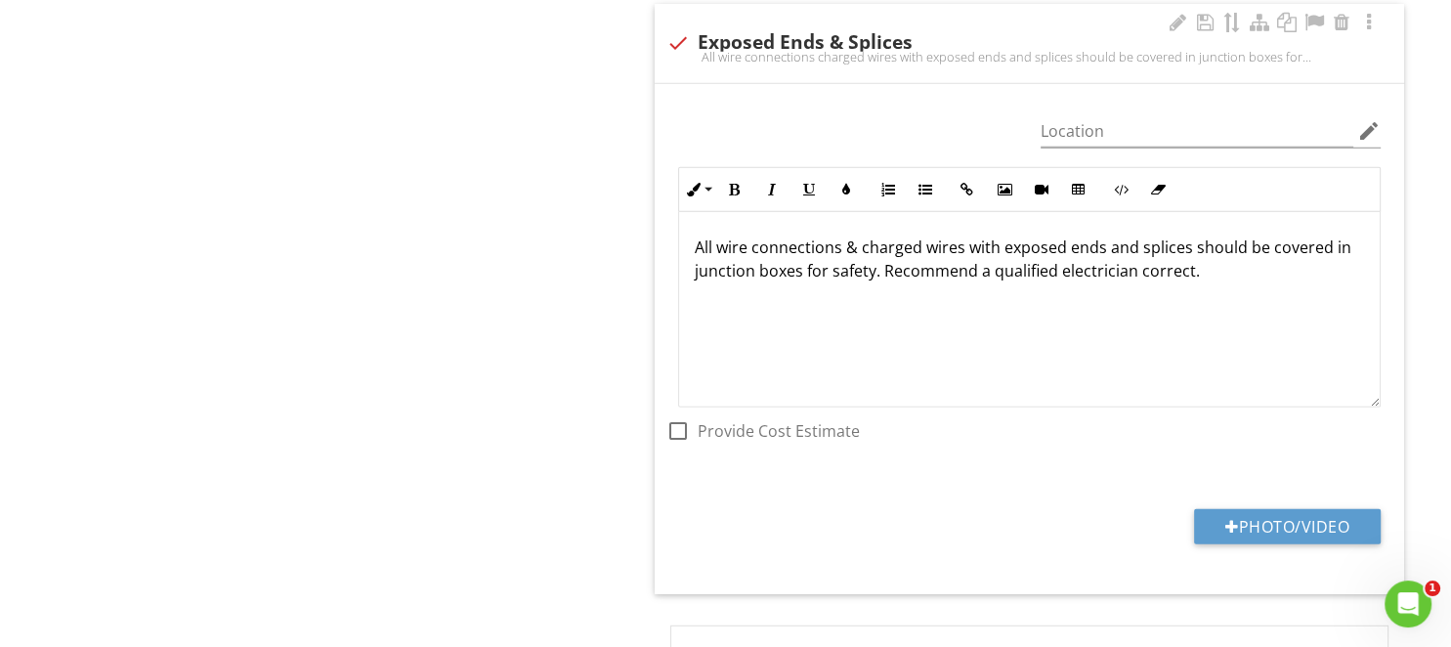
click at [960, 239] on p "All wire connections & charged wires with exposed ends and splices should be co…" at bounding box center [1029, 258] width 669 height 47
click at [691, 236] on div "All wire connections & charged wires with exposed ends and splices should be co…" at bounding box center [1029, 309] width 700 height 195
click at [961, 237] on p "All wire connections & charged wires with exposed ends and splices should be co…" at bounding box center [1029, 258] width 669 height 47
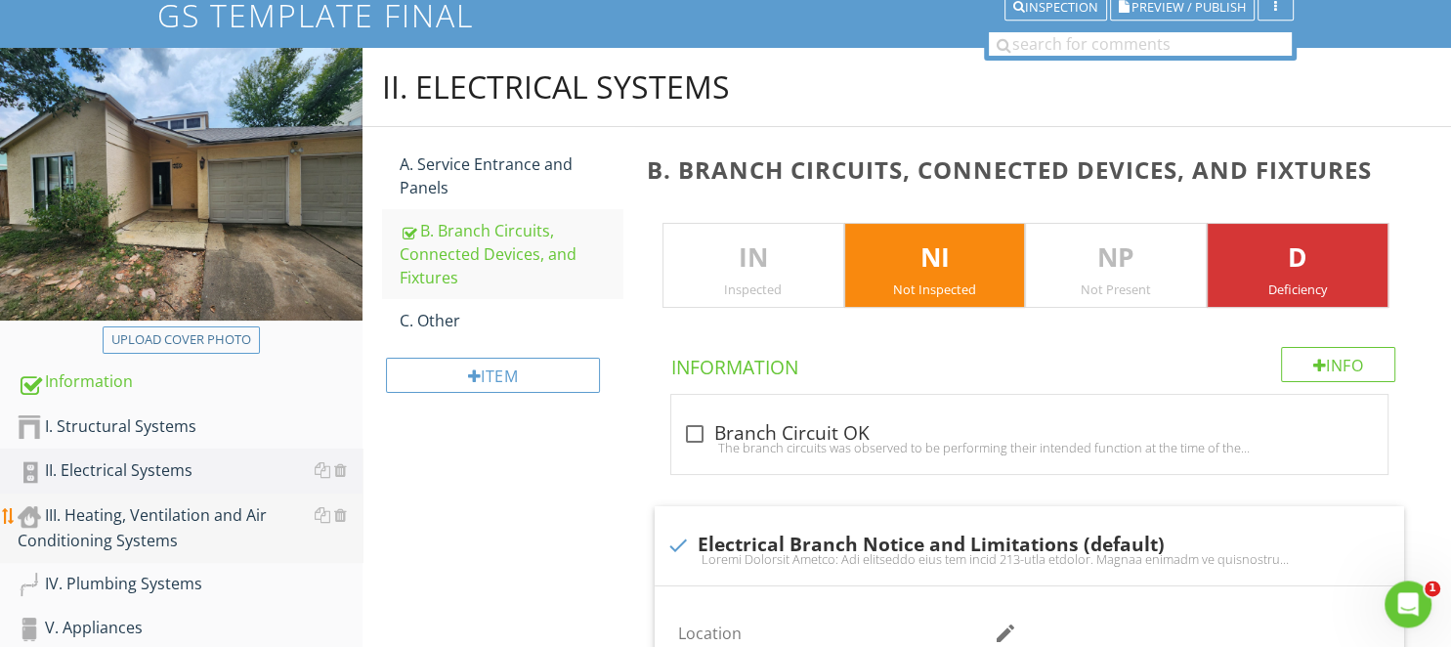
scroll to position [212, 0]
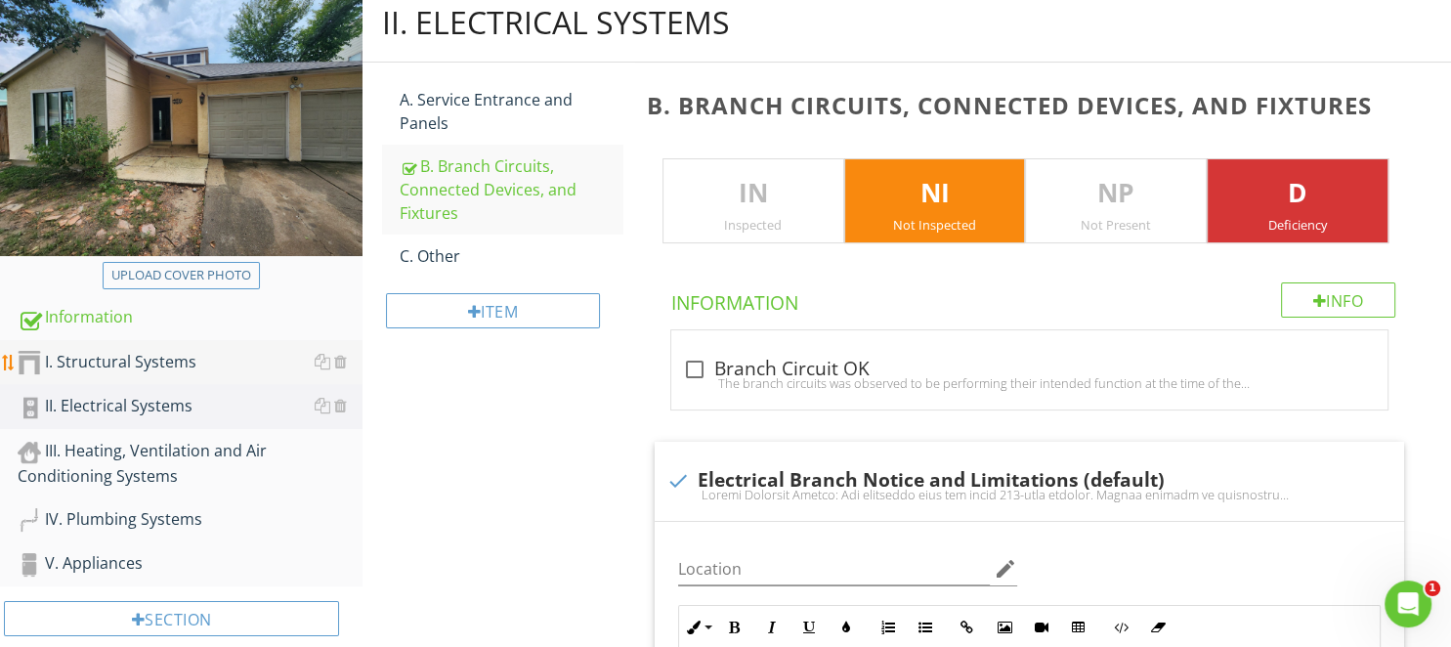
click at [136, 362] on div "I. Structural Systems" at bounding box center [190, 362] width 345 height 25
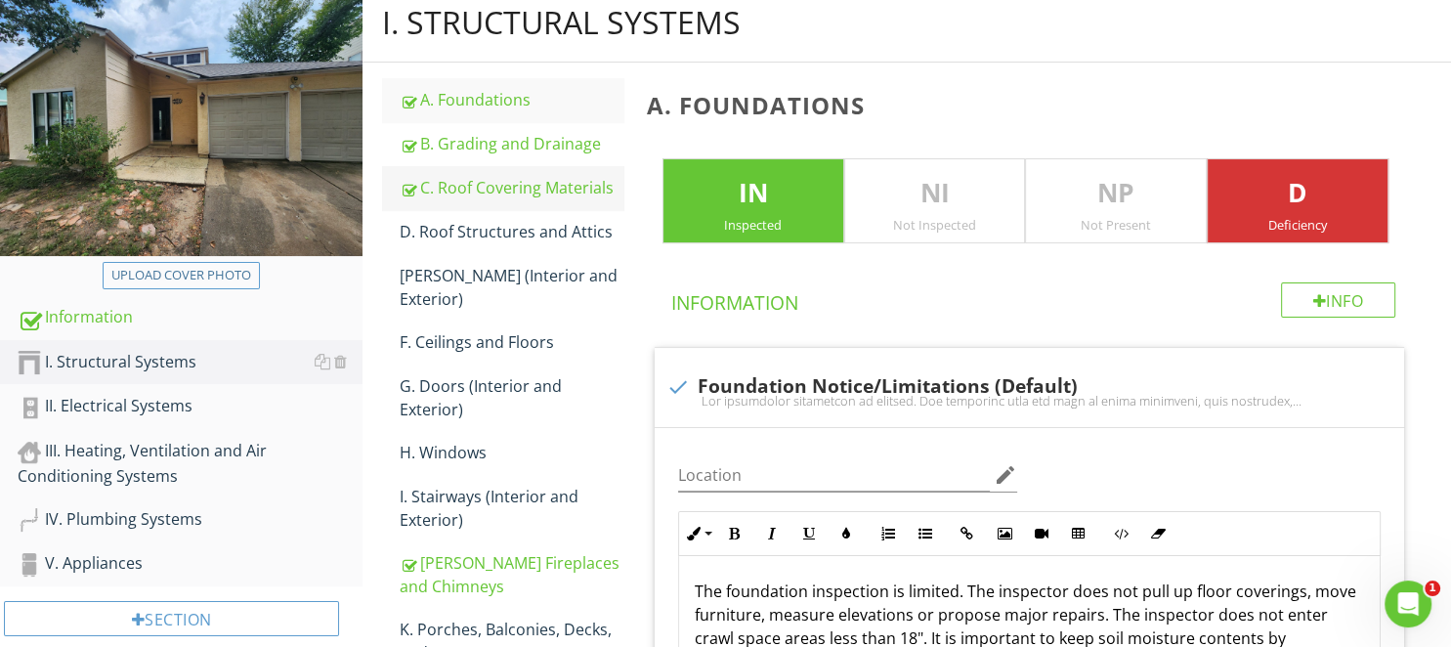
click at [521, 190] on div "C. Roof Covering Materials" at bounding box center [511, 187] width 223 height 23
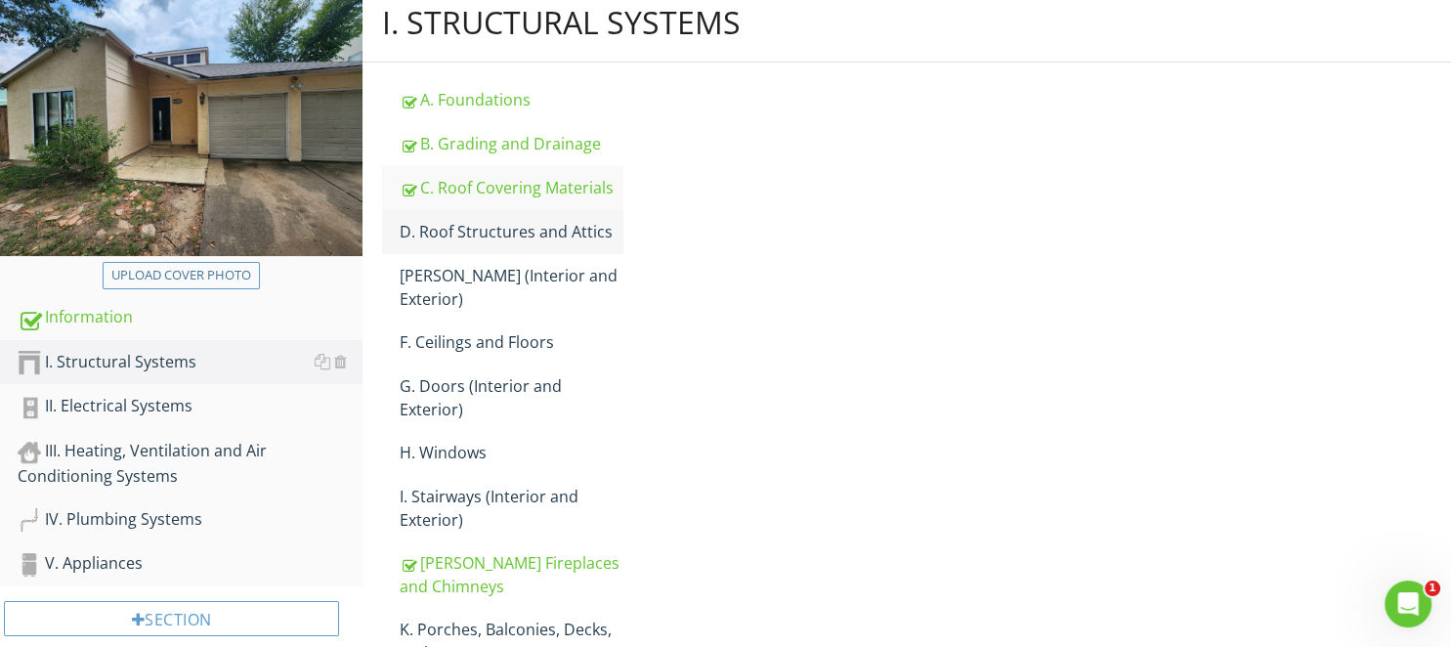
click at [521, 234] on div "D. Roof Structures and Attics" at bounding box center [511, 231] width 223 height 23
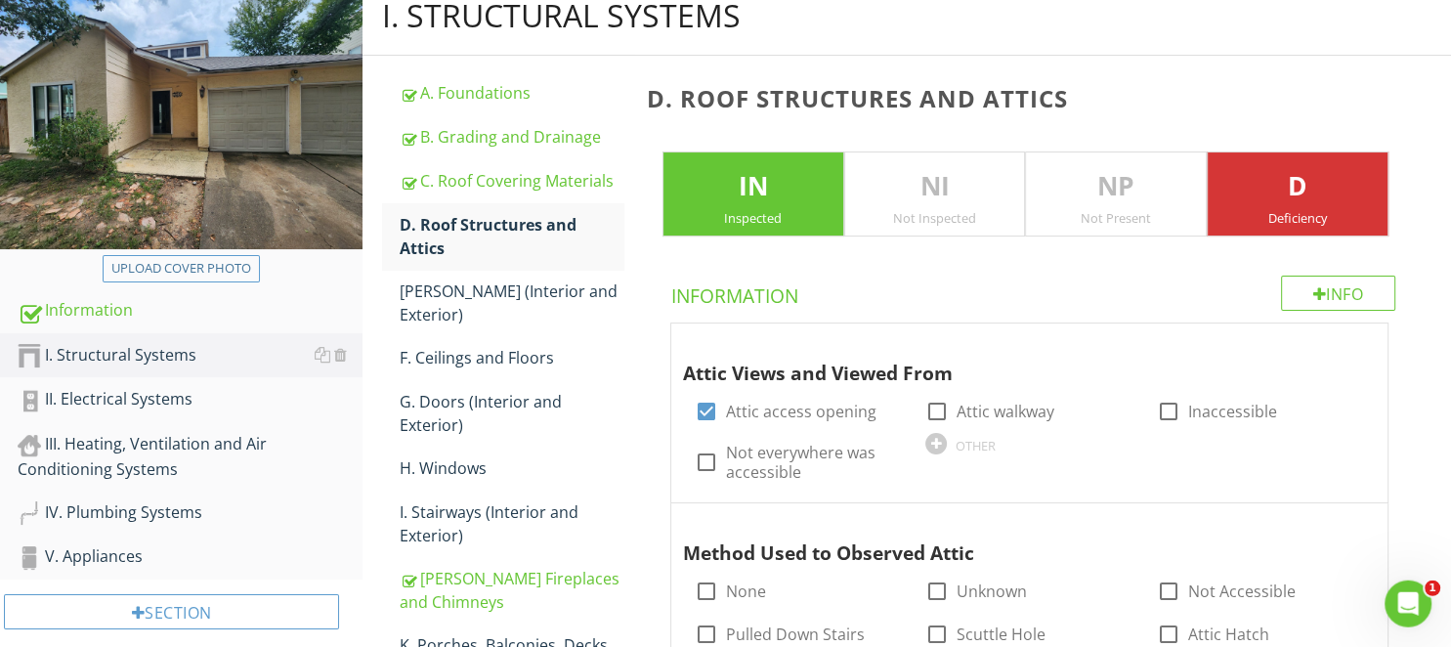
scroll to position [206, 0]
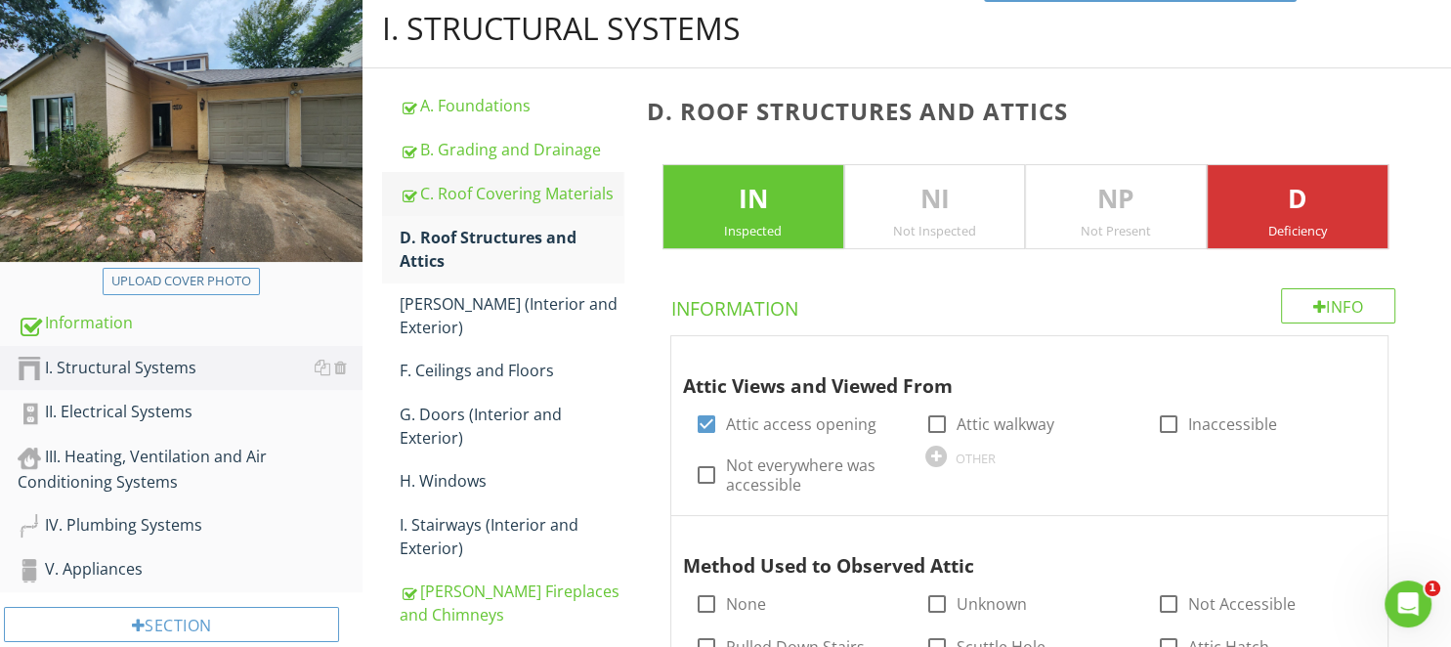
click at [534, 195] on div "C. Roof Covering Materials" at bounding box center [511, 193] width 223 height 23
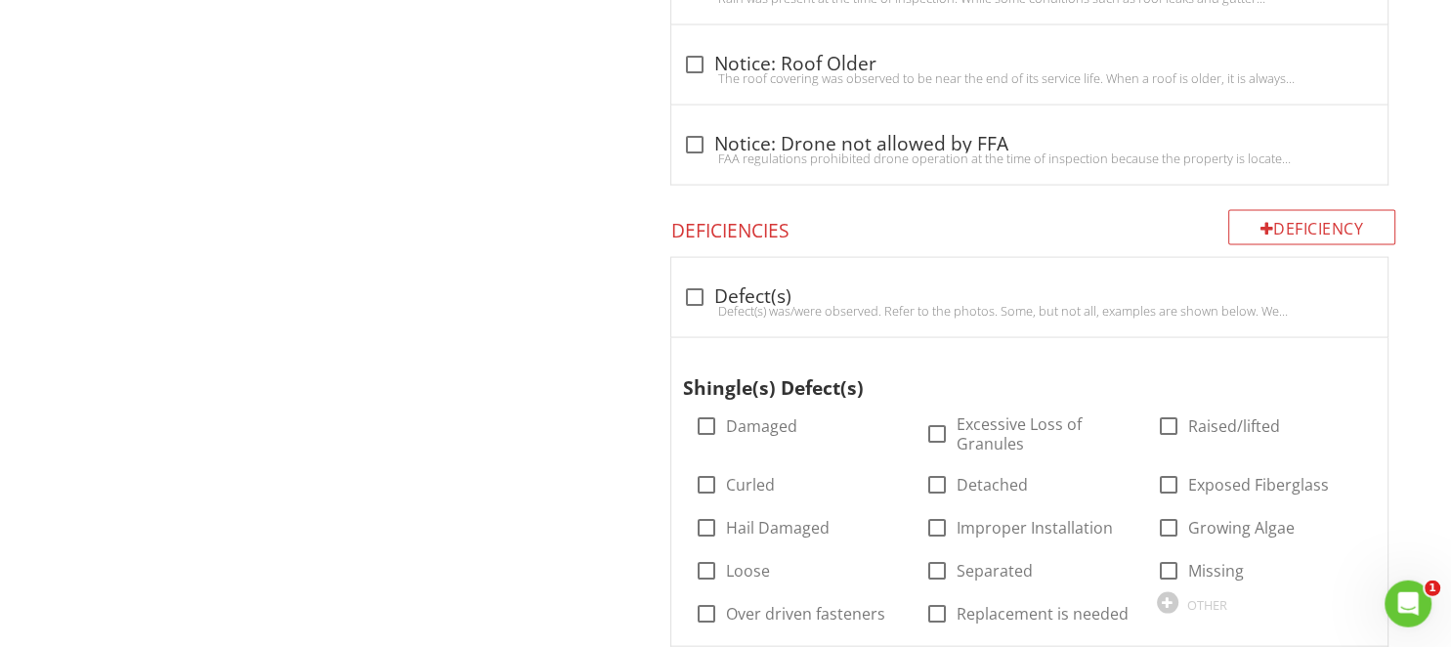
scroll to position [3919, 0]
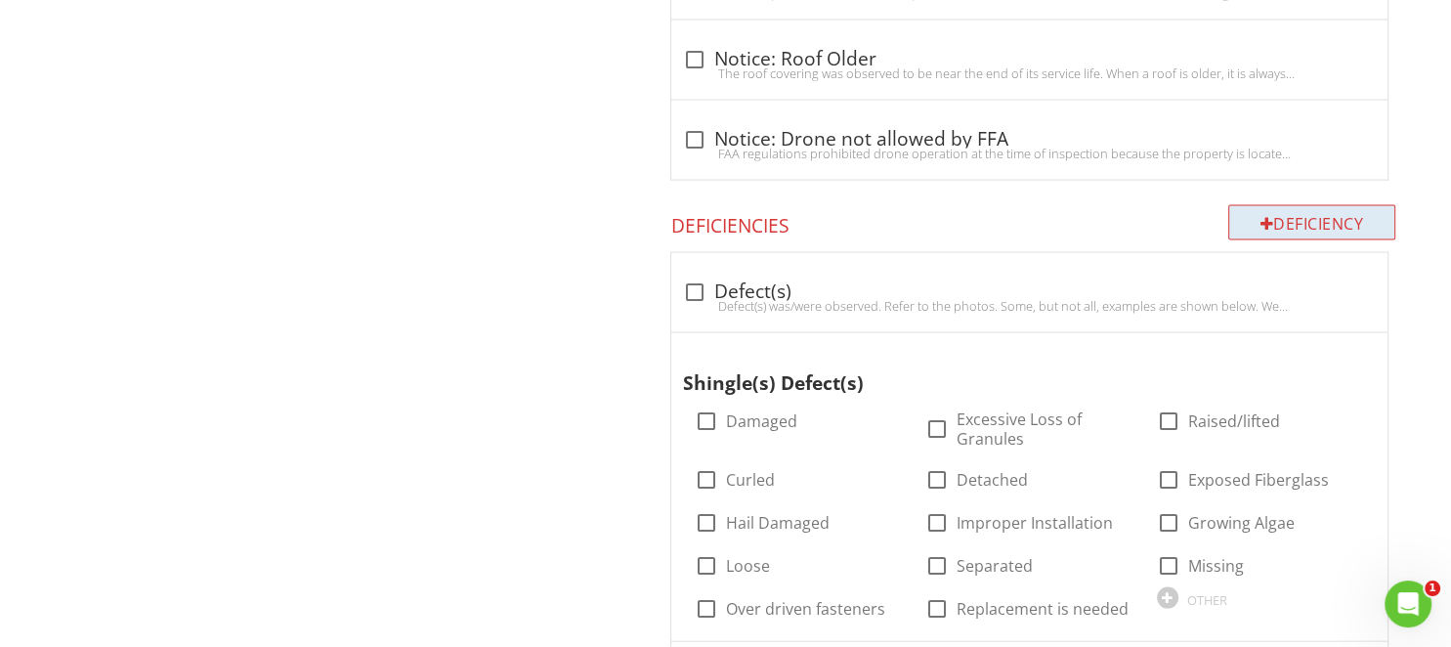
click at [1307, 209] on div "Deficiency" at bounding box center [1312, 222] width 168 height 35
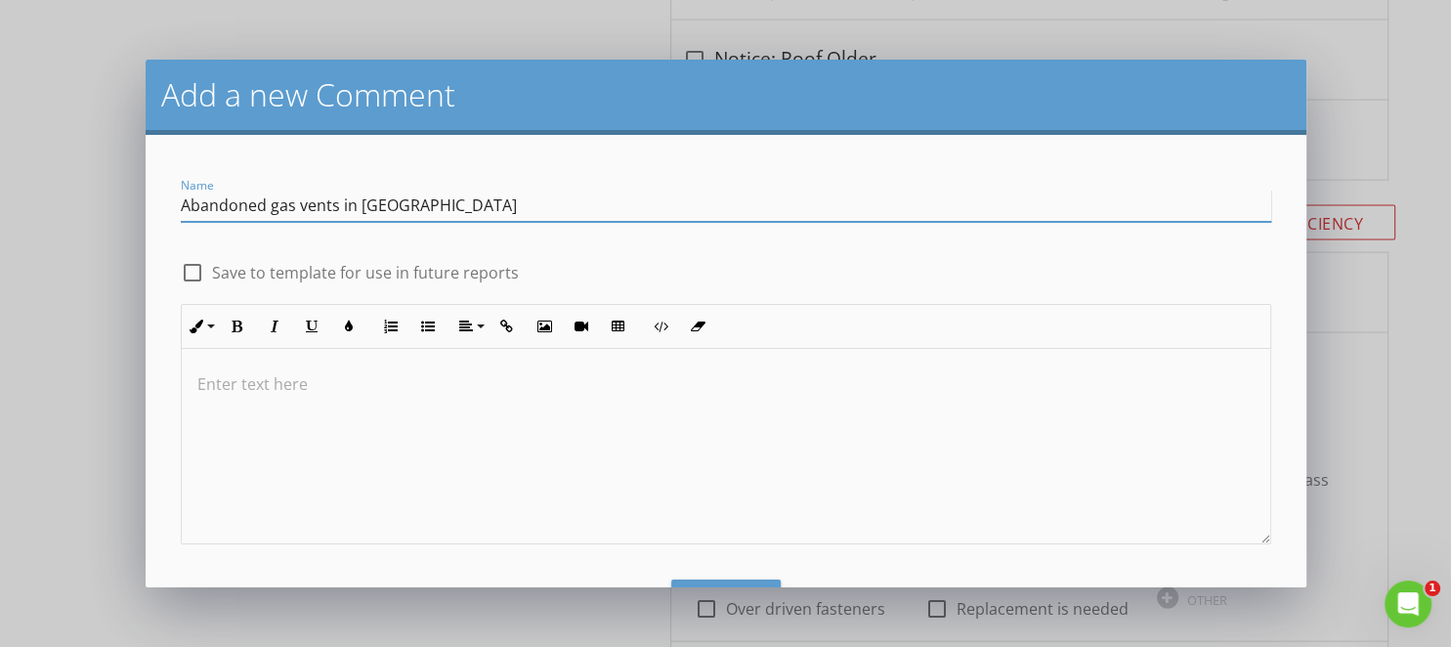
type input "Abandoned gas vents in attic"
click at [401, 457] on div at bounding box center [726, 446] width 1088 height 195
click at [383, 210] on input "Abandoned gas vents in attic" at bounding box center [726, 206] width 1090 height 32
click at [401, 453] on div at bounding box center [726, 446] width 1088 height 195
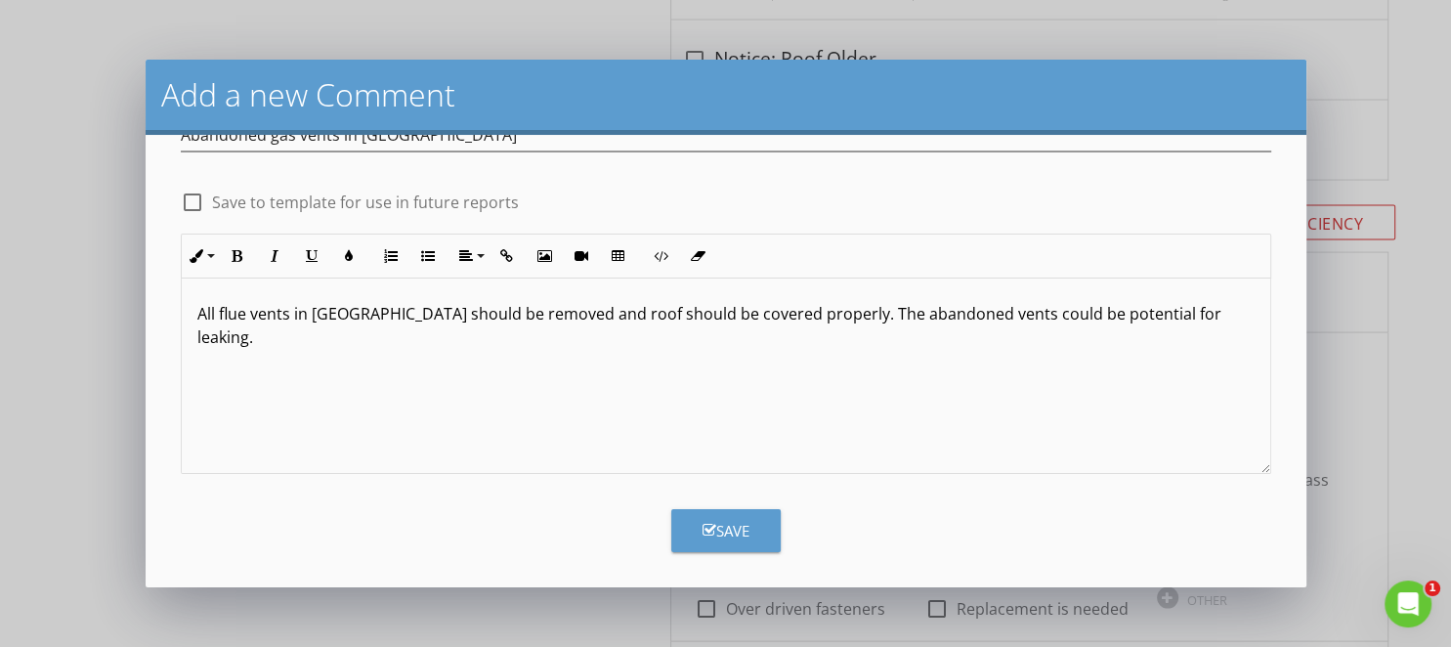
scroll to position [76, 0]
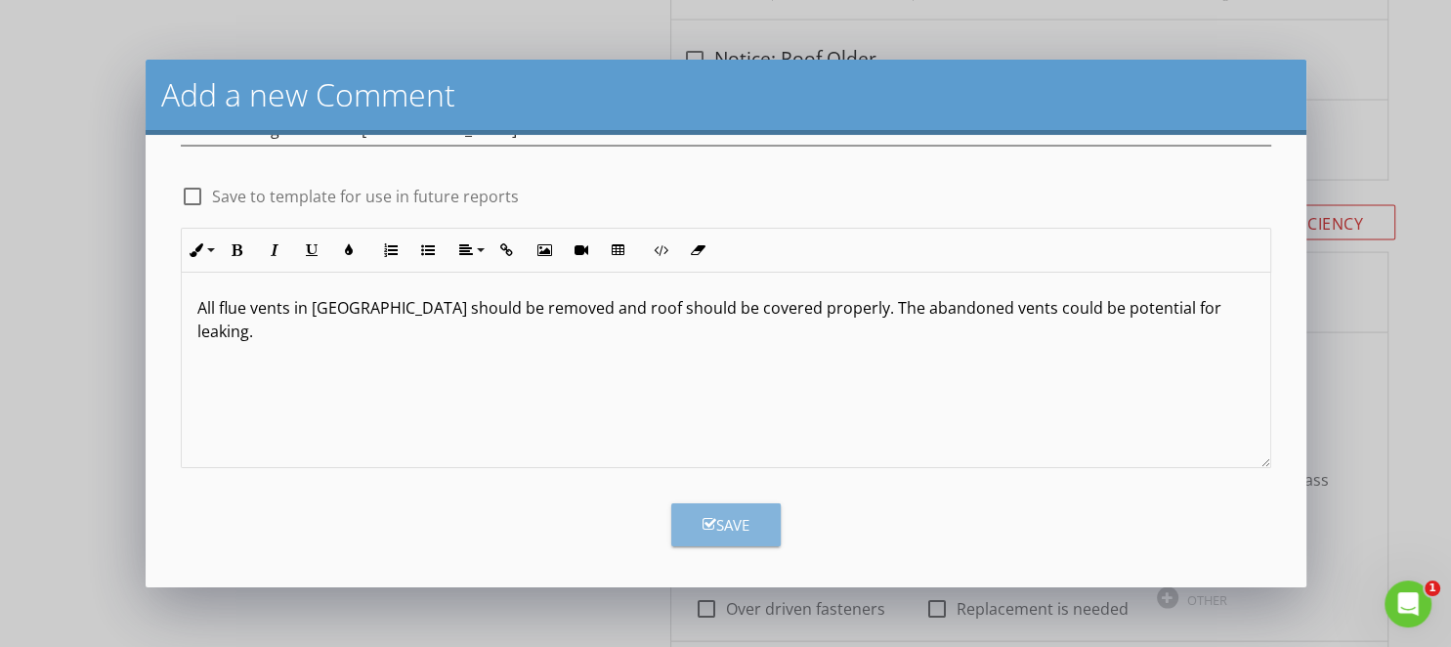
click at [722, 525] on div "Save" at bounding box center [725, 525] width 47 height 22
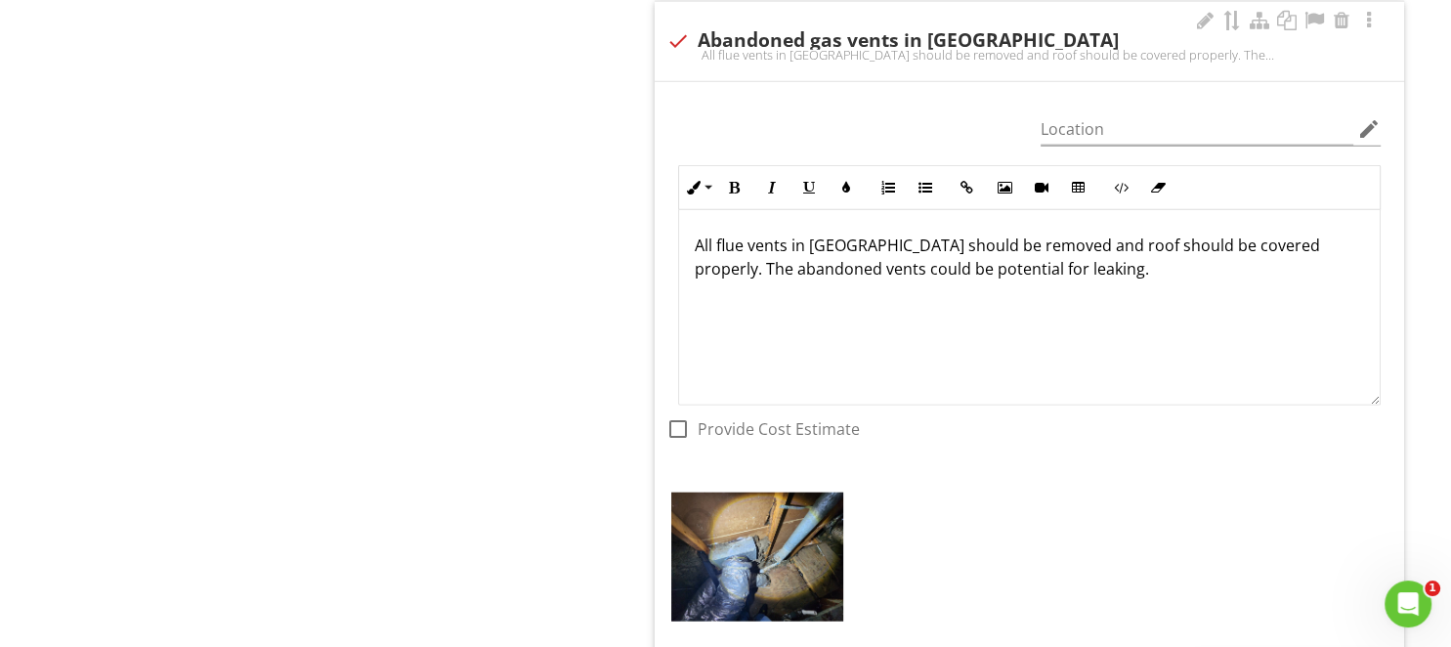
scroll to position [12035, 0]
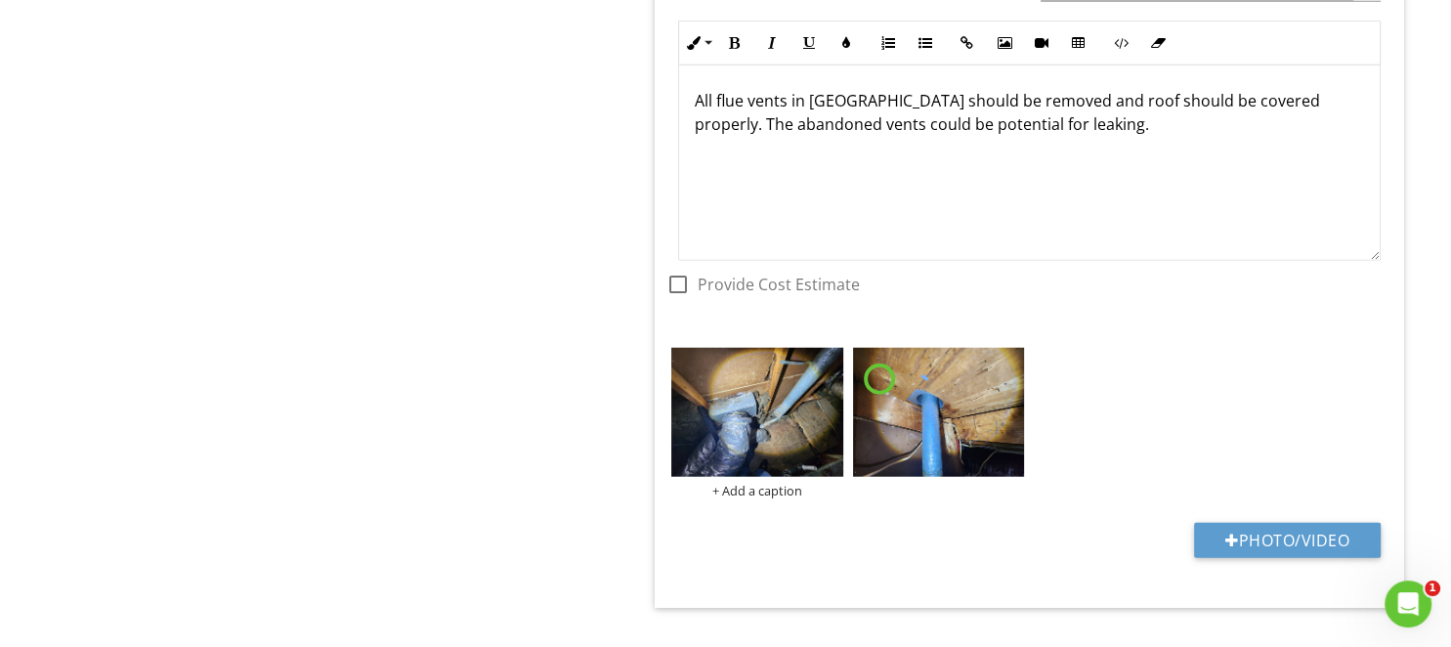
click at [783, 384] on img at bounding box center [757, 412] width 172 height 129
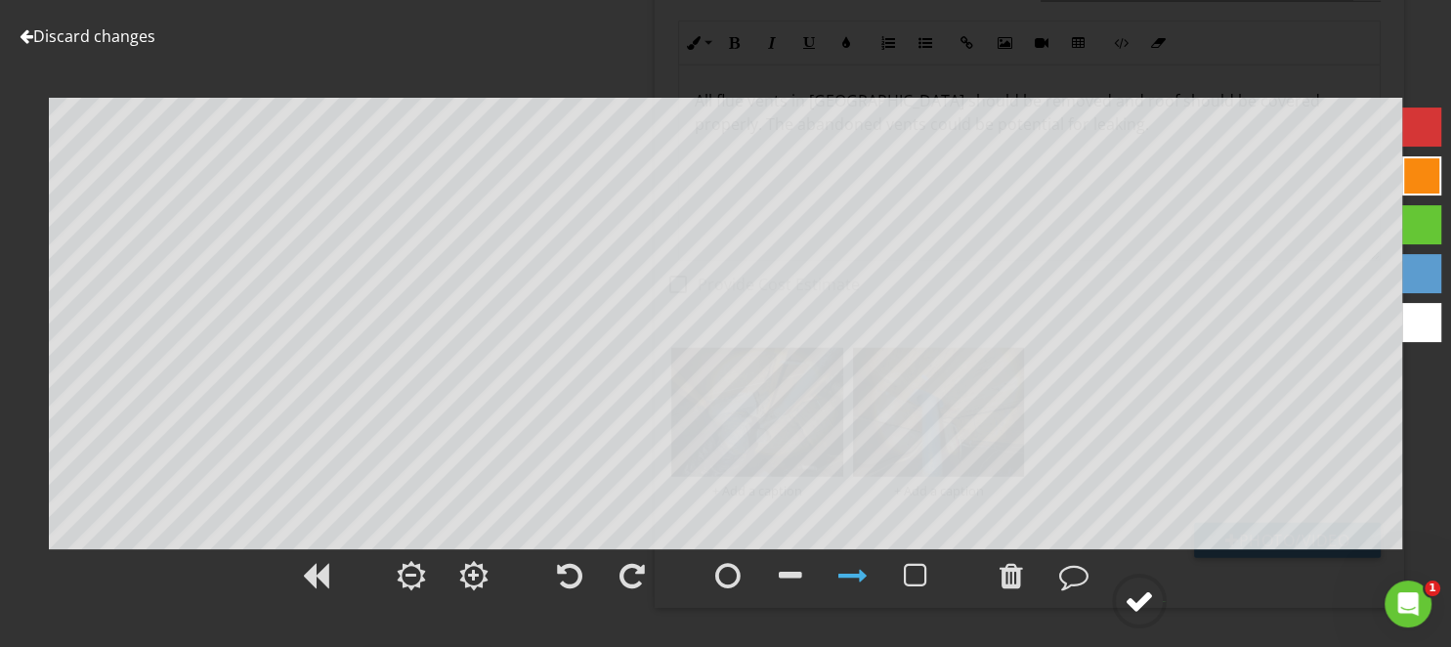
click at [1132, 598] on div at bounding box center [1138, 600] width 29 height 29
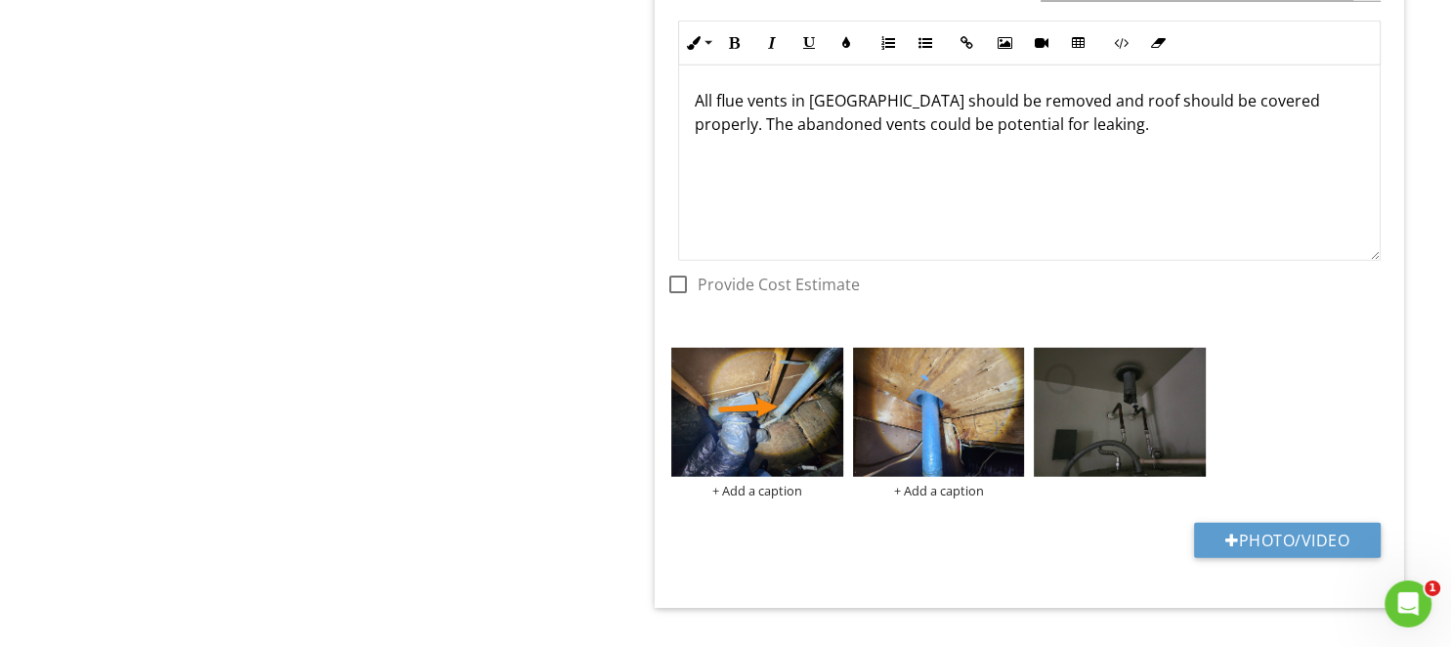
scroll to position [12050, 0]
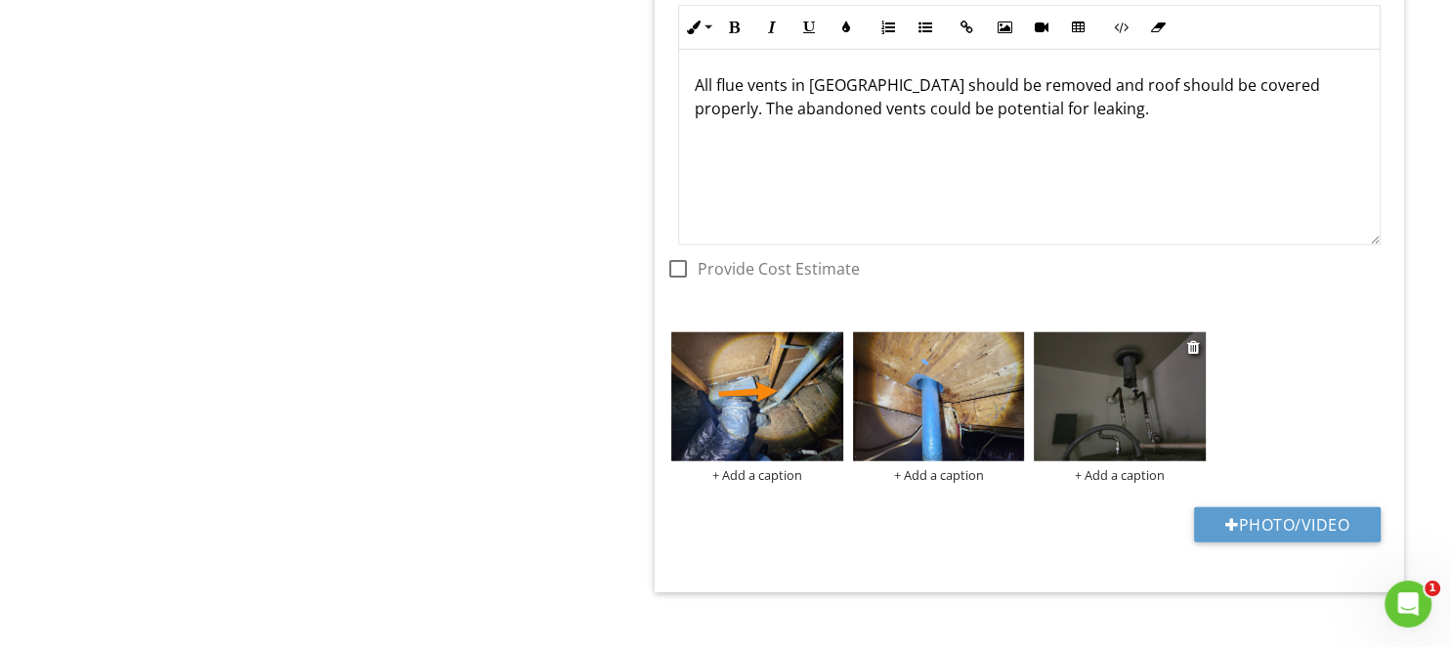
click at [1131, 367] on img at bounding box center [1120, 396] width 172 height 129
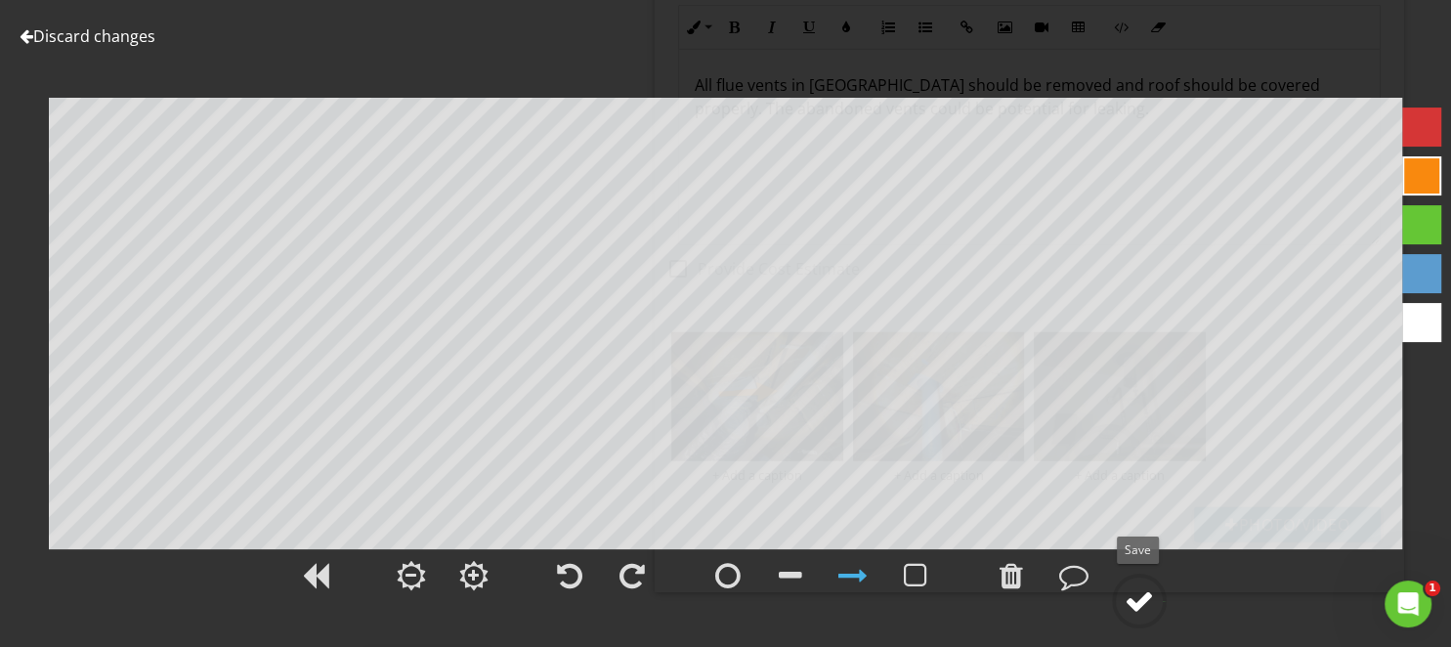
click at [1152, 607] on div at bounding box center [1138, 600] width 29 height 29
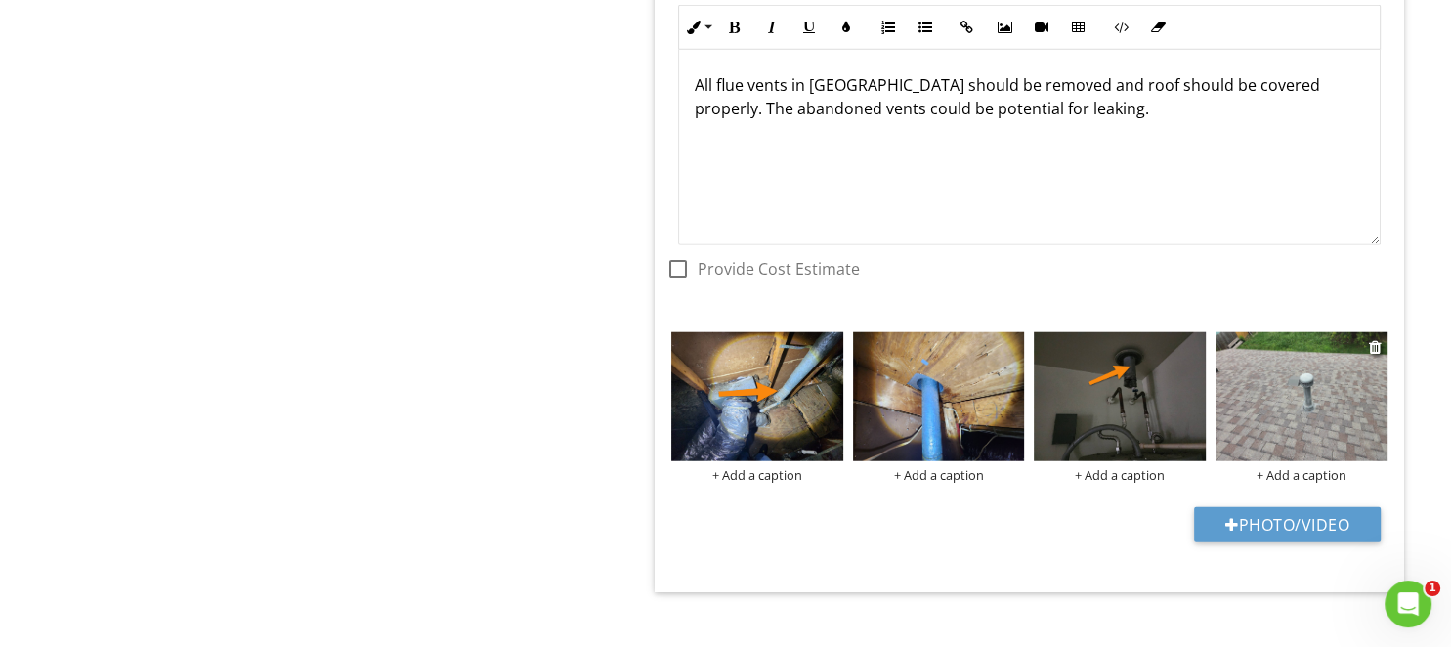
click at [1283, 388] on img at bounding box center [1301, 396] width 172 height 129
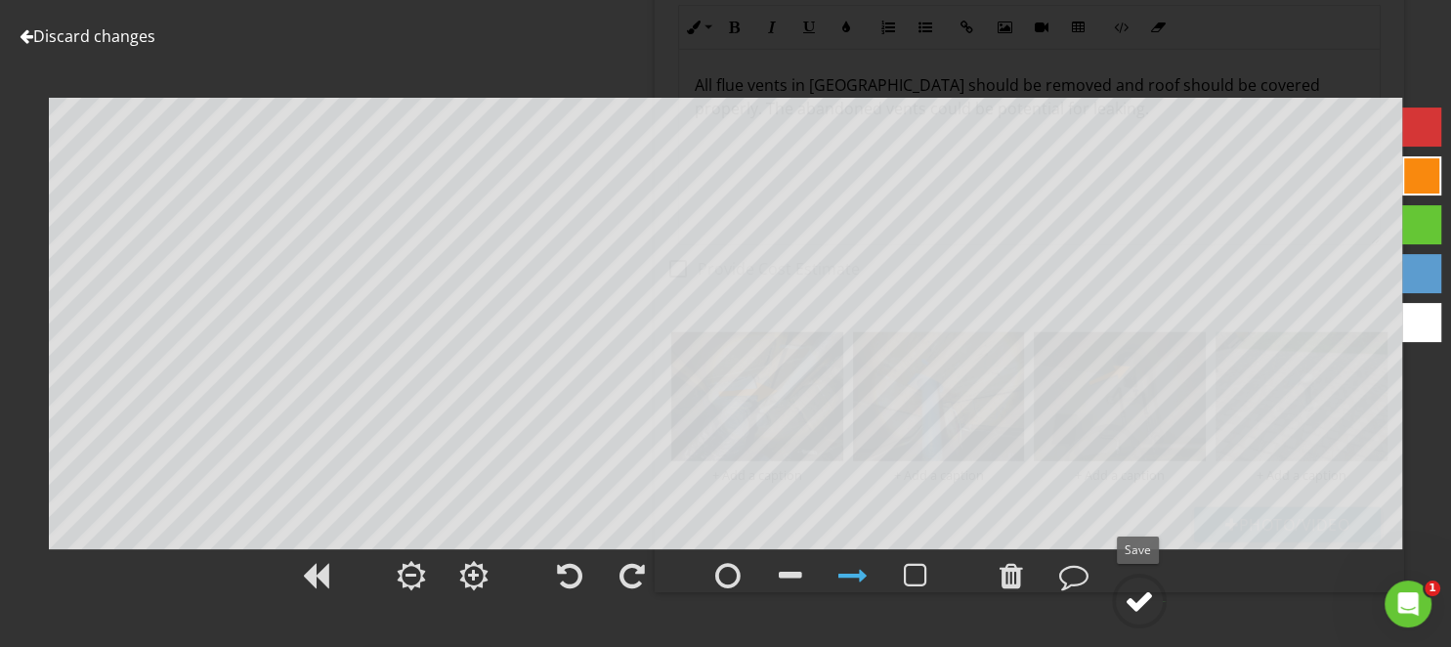
click at [1141, 604] on div at bounding box center [1138, 600] width 29 height 29
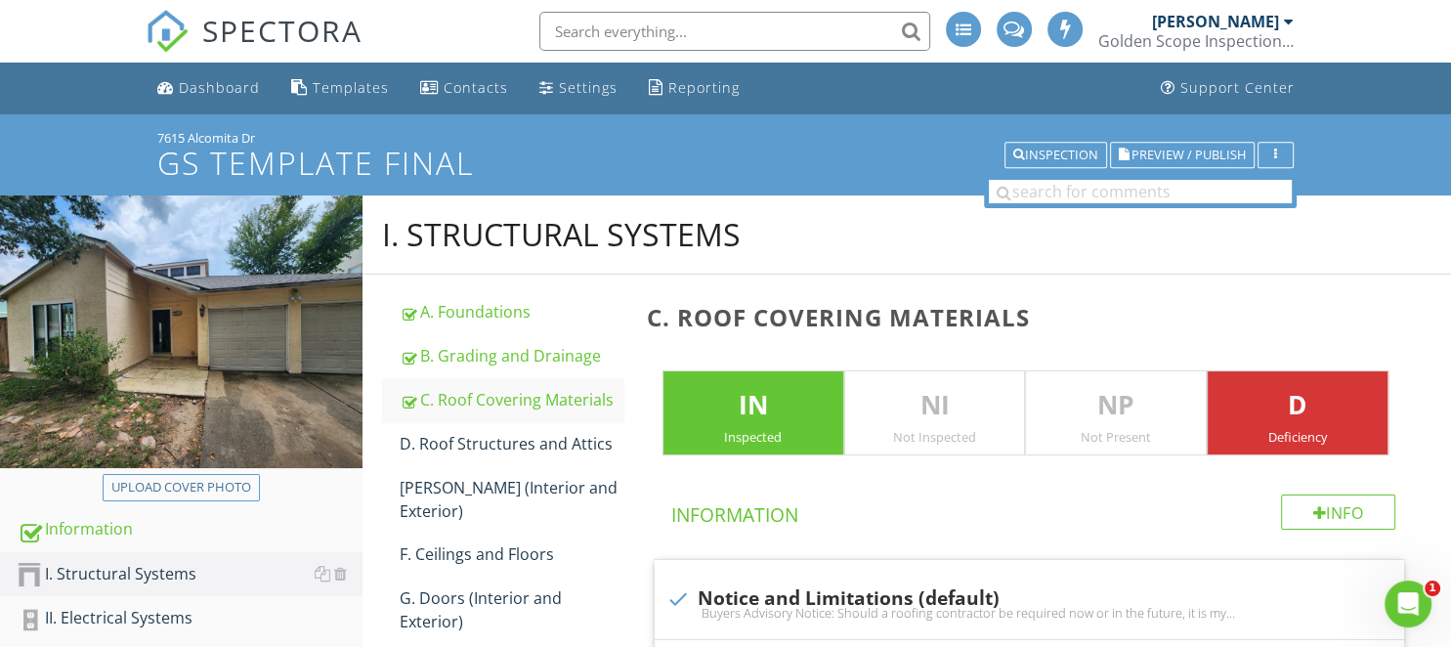
scroll to position [309, 0]
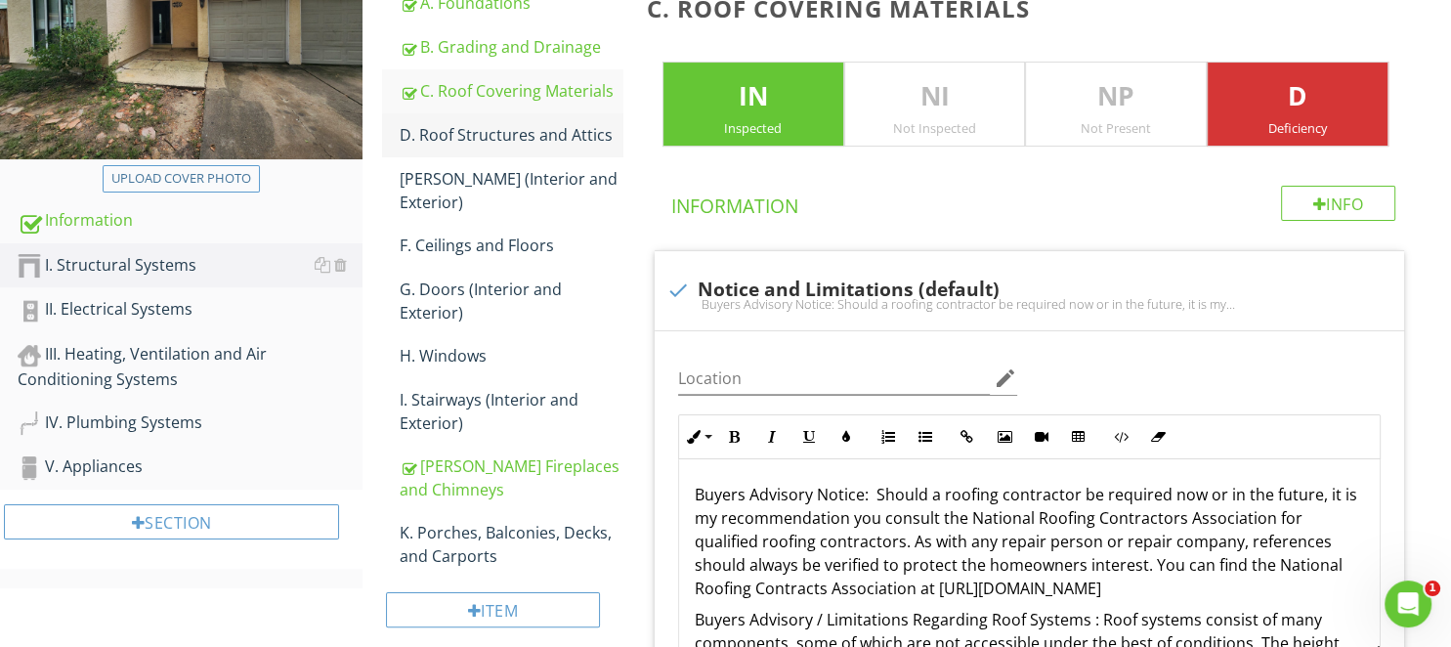
click at [528, 133] on div "D. Roof Structures and Attics" at bounding box center [511, 134] width 223 height 23
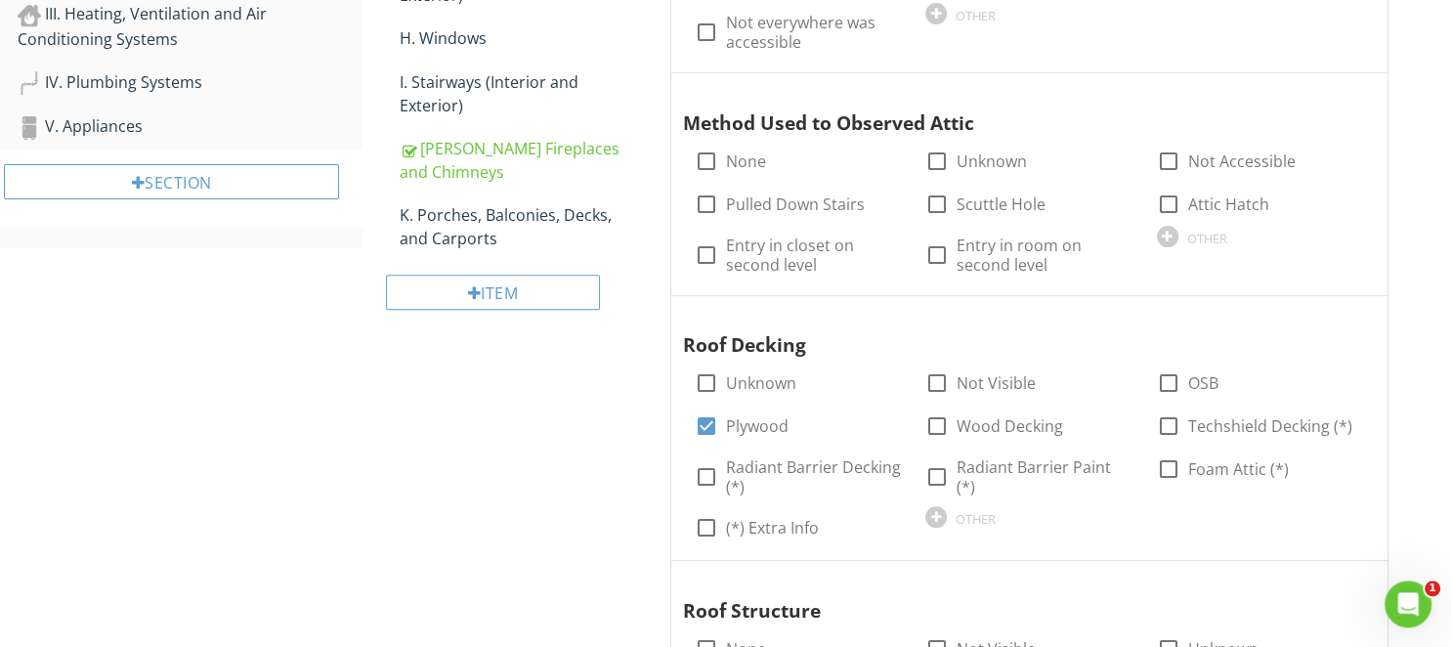
scroll to position [618, 0]
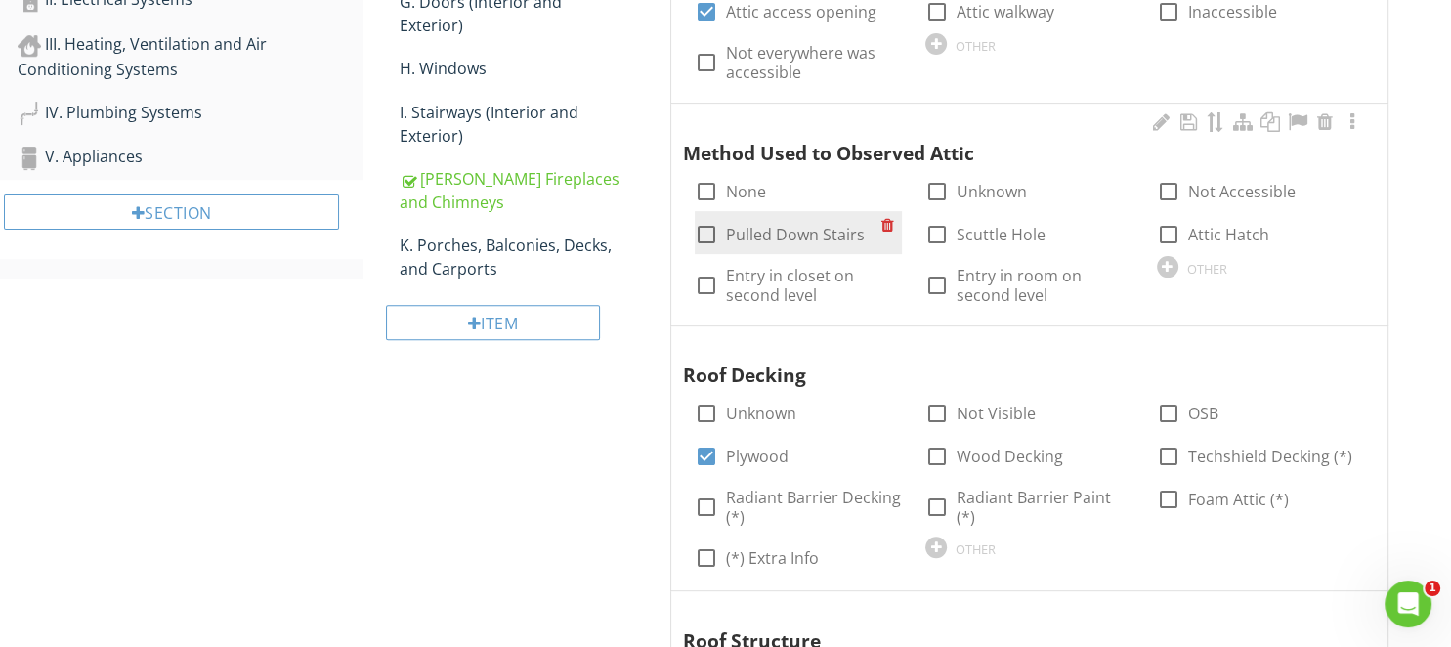
click at [782, 235] on label "Pulled Down Stairs" at bounding box center [795, 235] width 139 height 20
checkbox input "true"
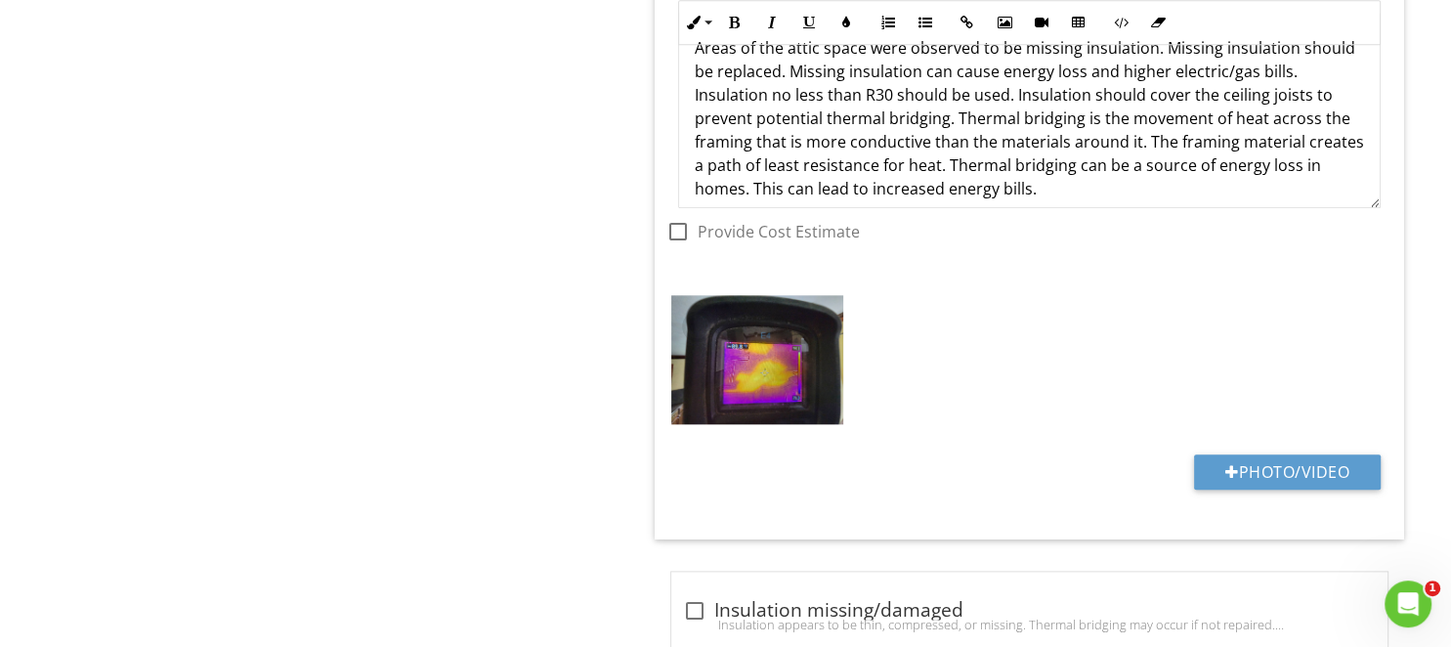
scroll to position [9490, 0]
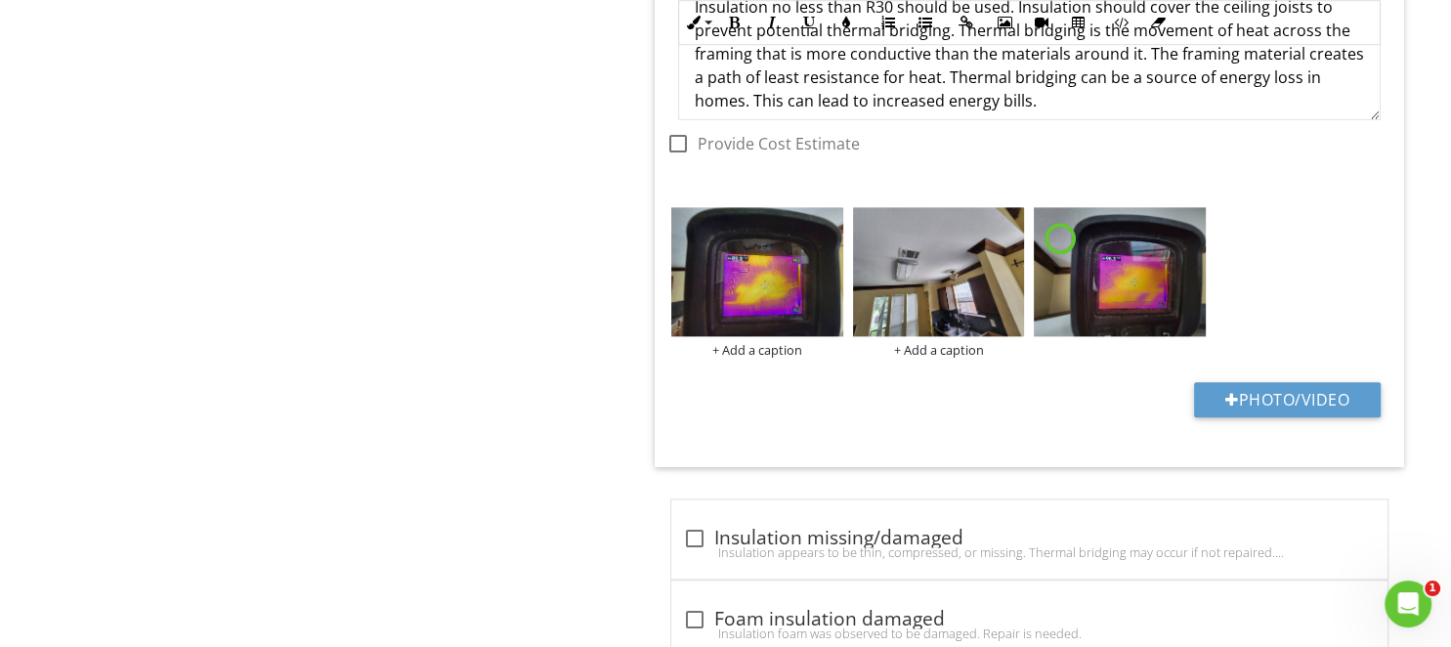
click at [911, 264] on img at bounding box center [939, 271] width 172 height 129
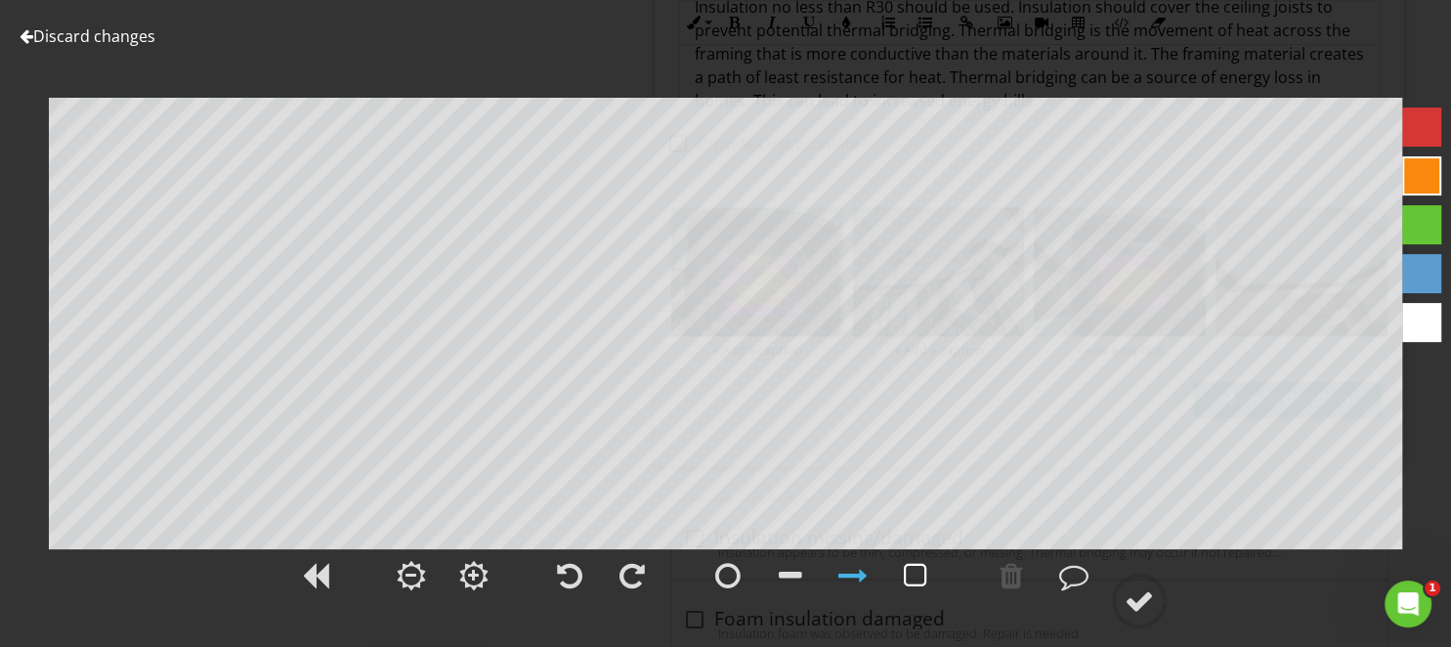
click at [916, 578] on div at bounding box center [915, 575] width 23 height 29
click at [1151, 596] on div at bounding box center [1138, 600] width 29 height 29
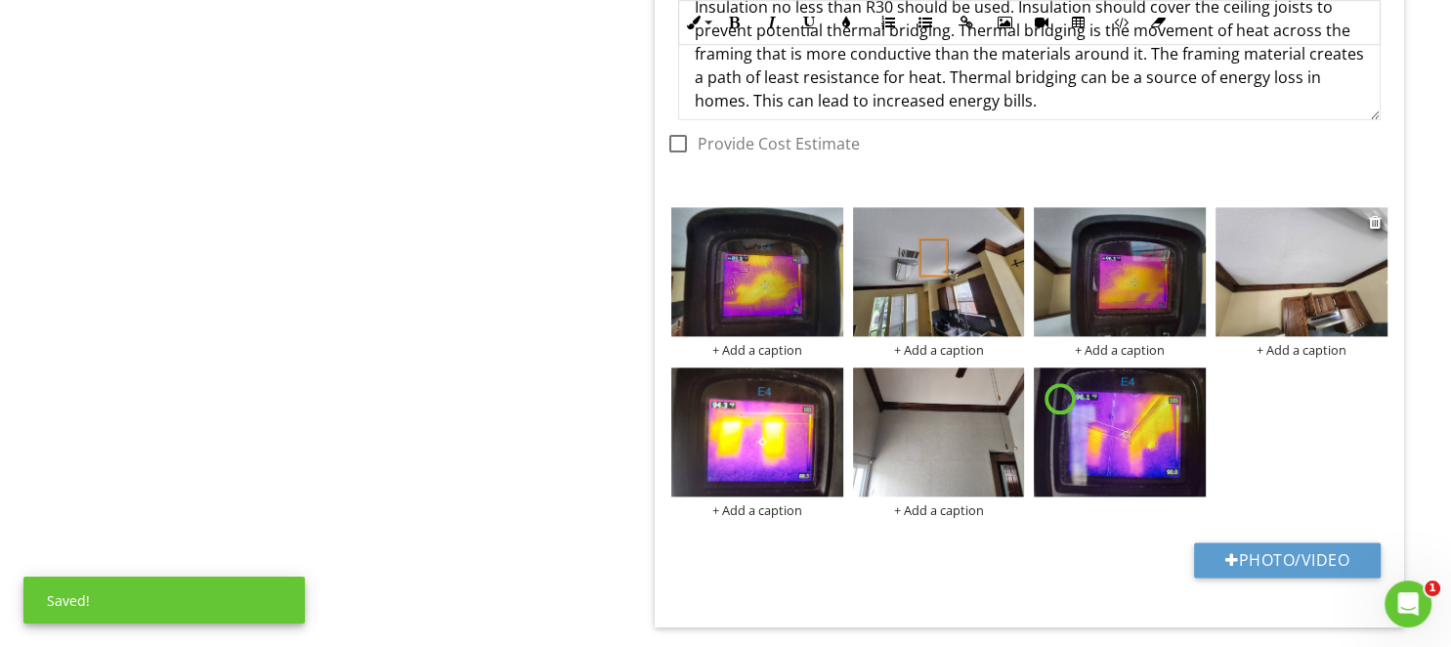
click at [1287, 275] on img at bounding box center [1301, 271] width 172 height 129
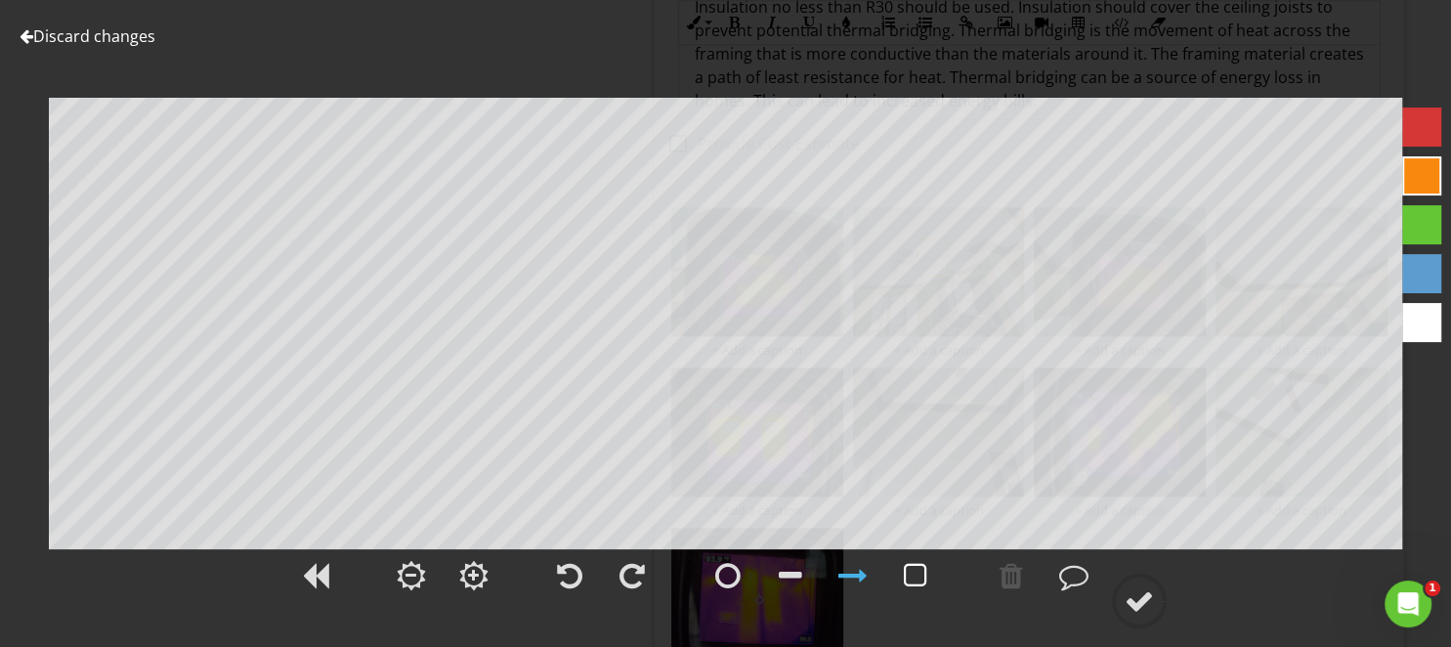
click at [913, 576] on div at bounding box center [915, 575] width 23 height 29
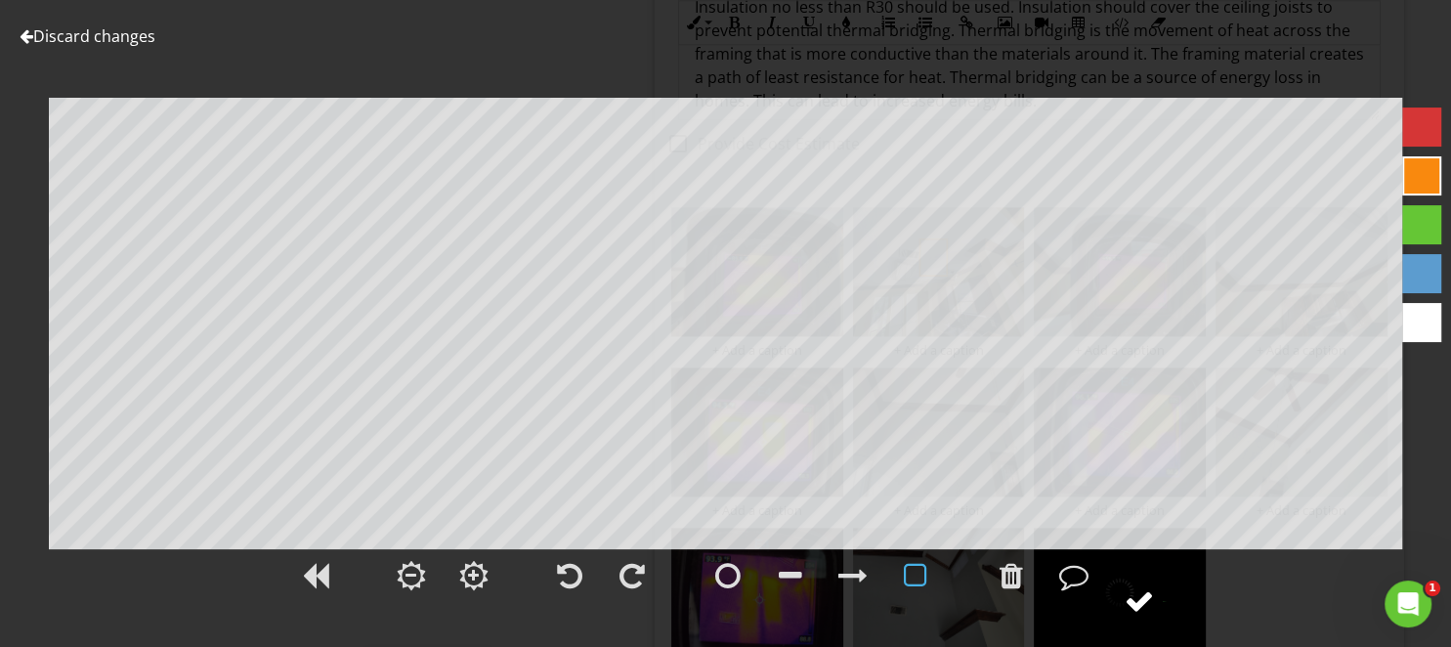
click at [1133, 617] on circle at bounding box center [1139, 600] width 51 height 51
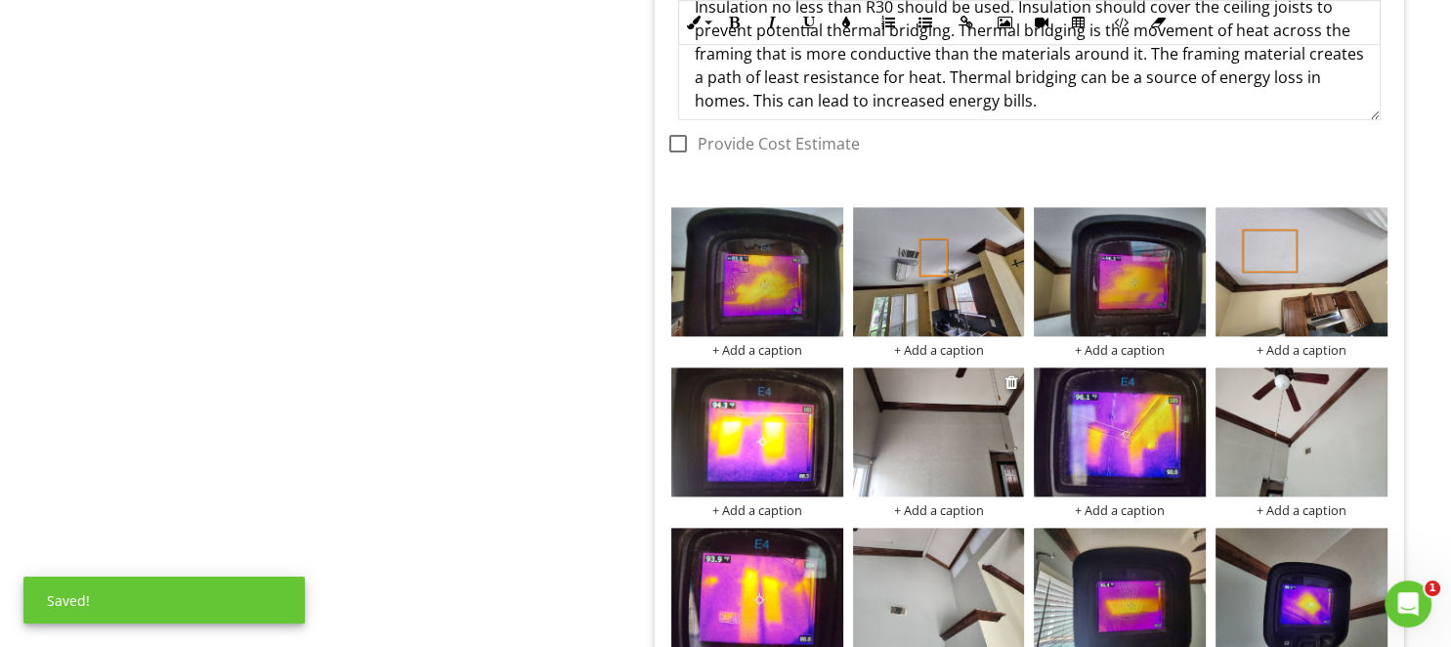
click at [928, 424] on img at bounding box center [939, 431] width 172 height 129
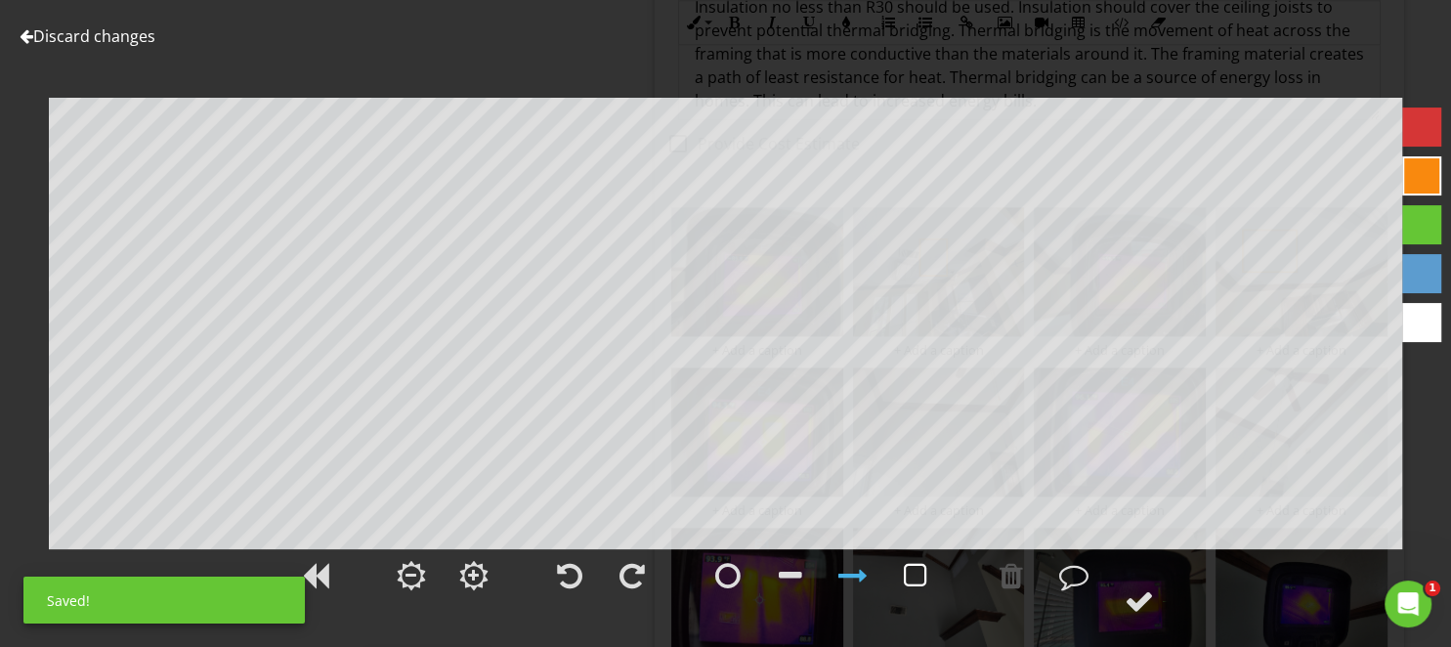
click at [916, 579] on div at bounding box center [915, 575] width 23 height 29
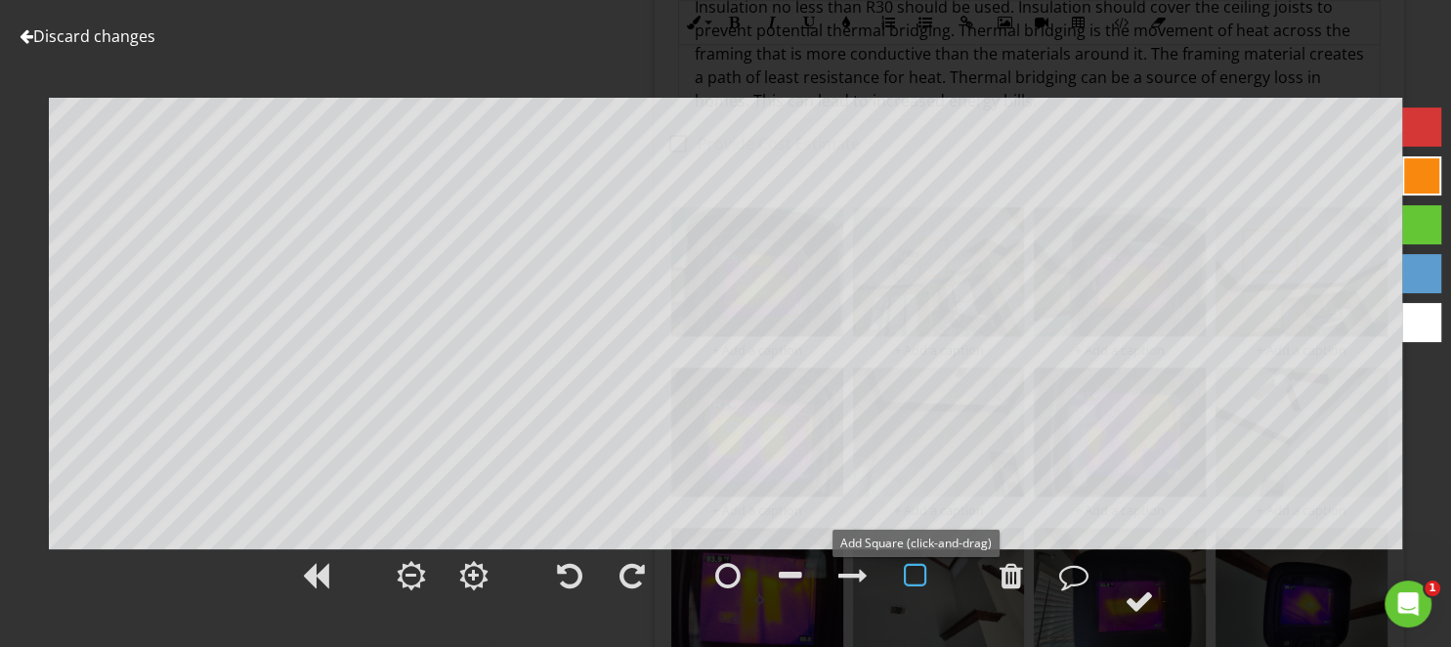
click at [919, 572] on div at bounding box center [915, 575] width 23 height 29
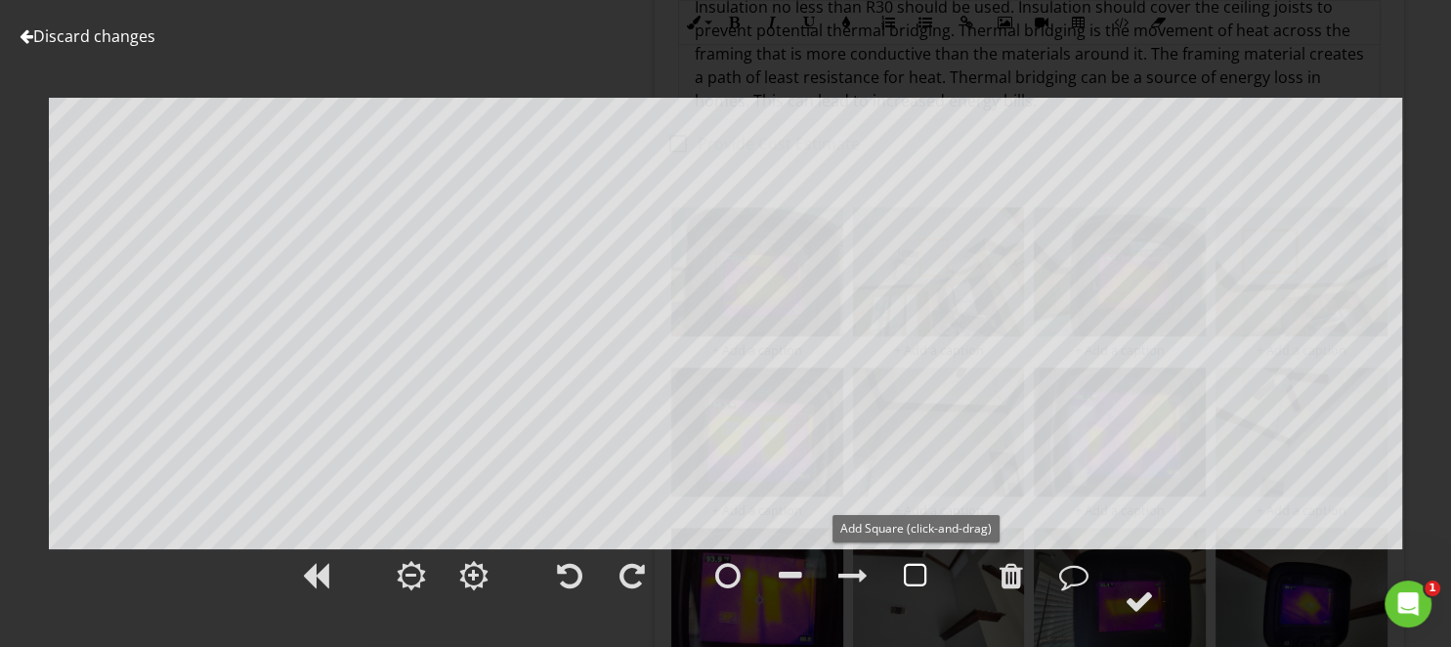
click at [919, 572] on div at bounding box center [915, 575] width 23 height 29
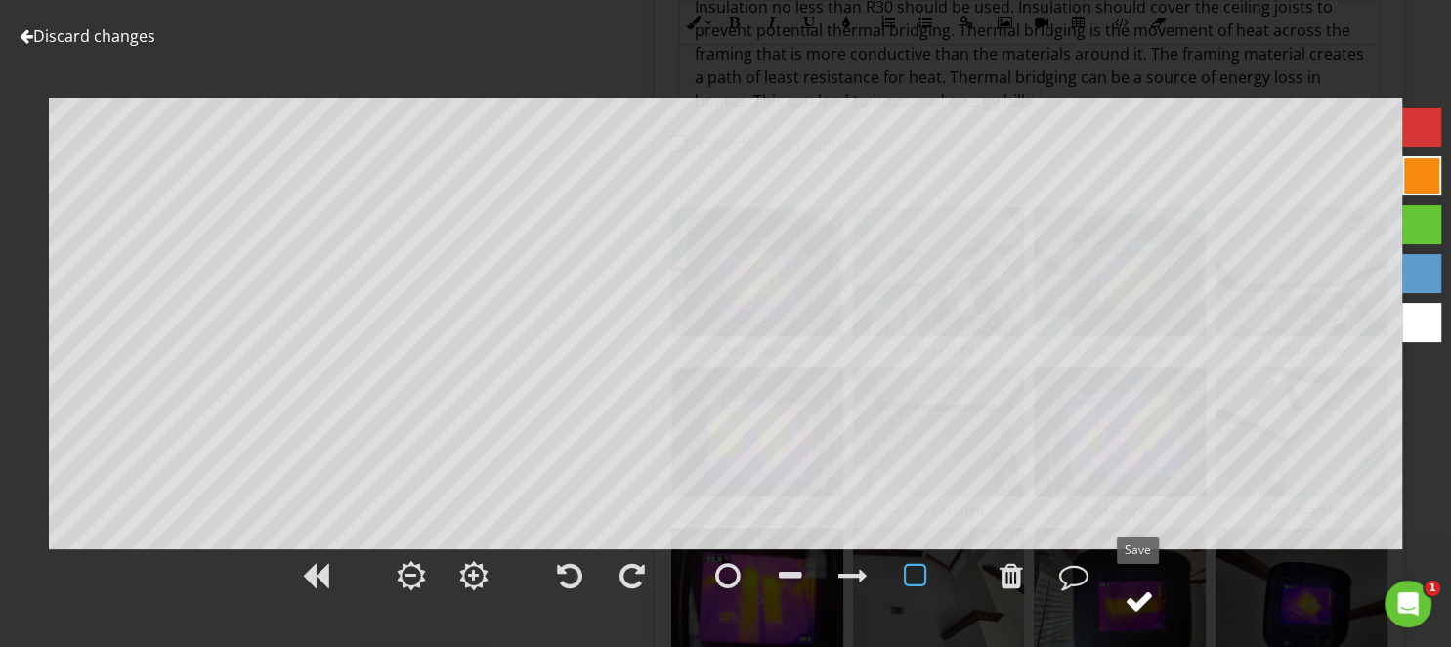
click at [1131, 600] on div at bounding box center [1138, 600] width 29 height 29
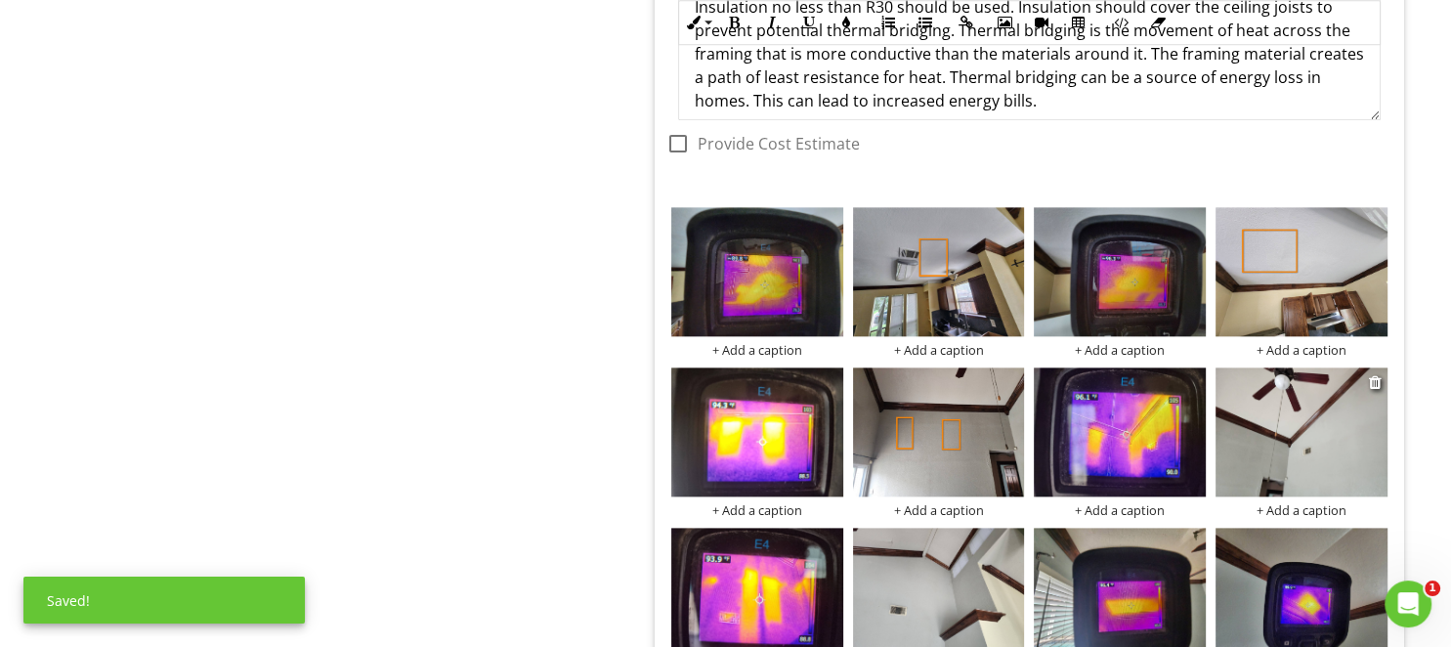
click at [1303, 419] on img at bounding box center [1301, 431] width 172 height 129
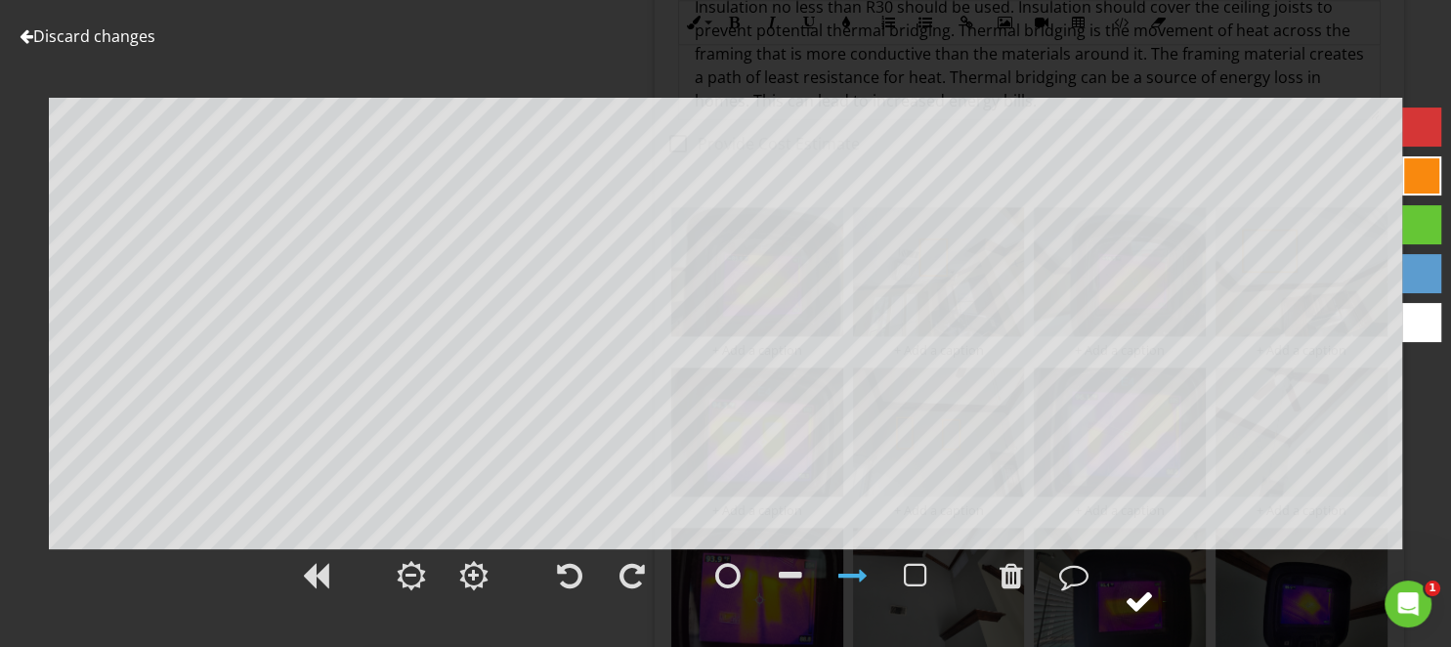
click at [1141, 603] on div at bounding box center [1138, 600] width 29 height 29
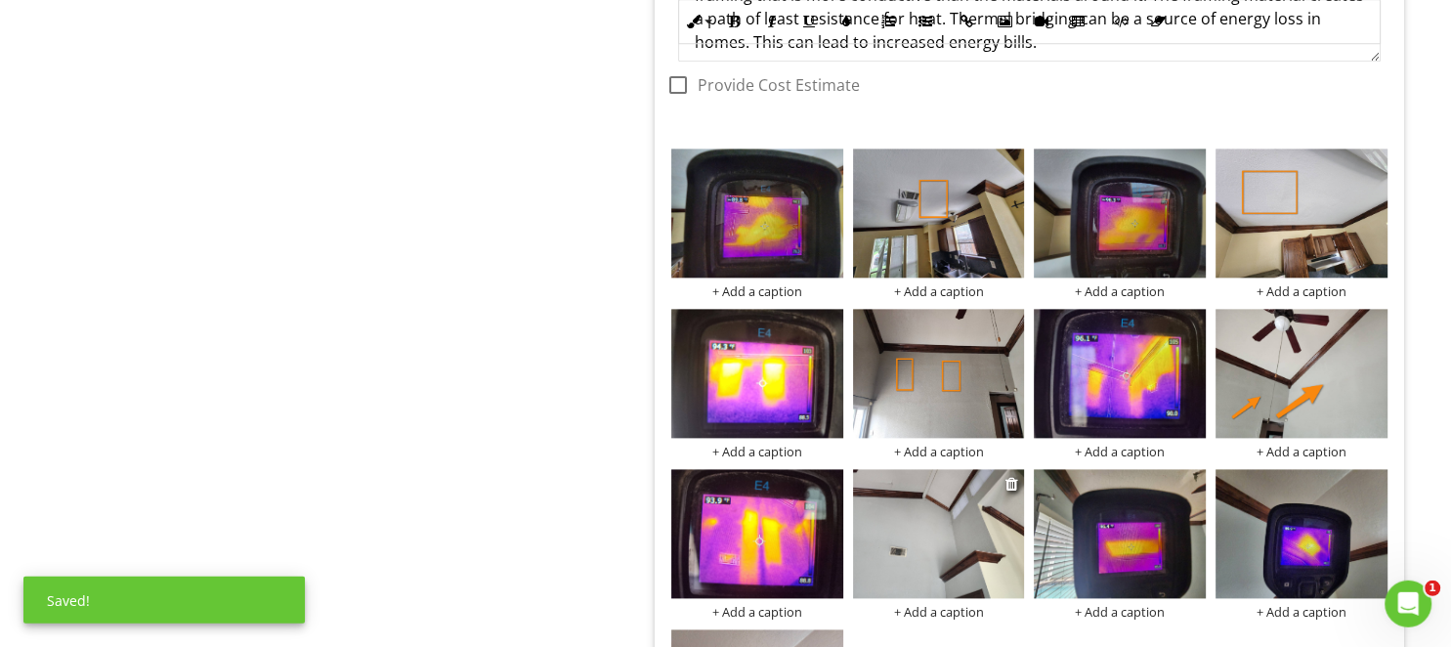
scroll to position [9593, 0]
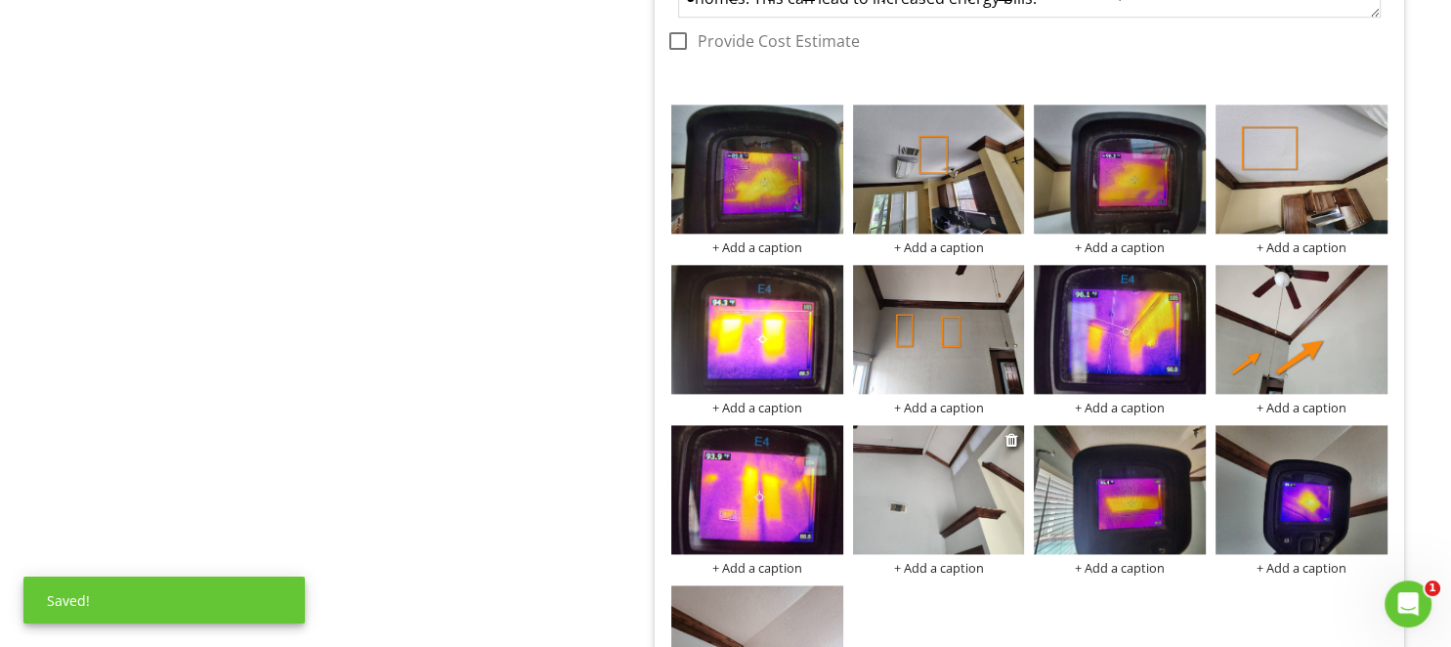
click at [967, 485] on img at bounding box center [939, 489] width 172 height 129
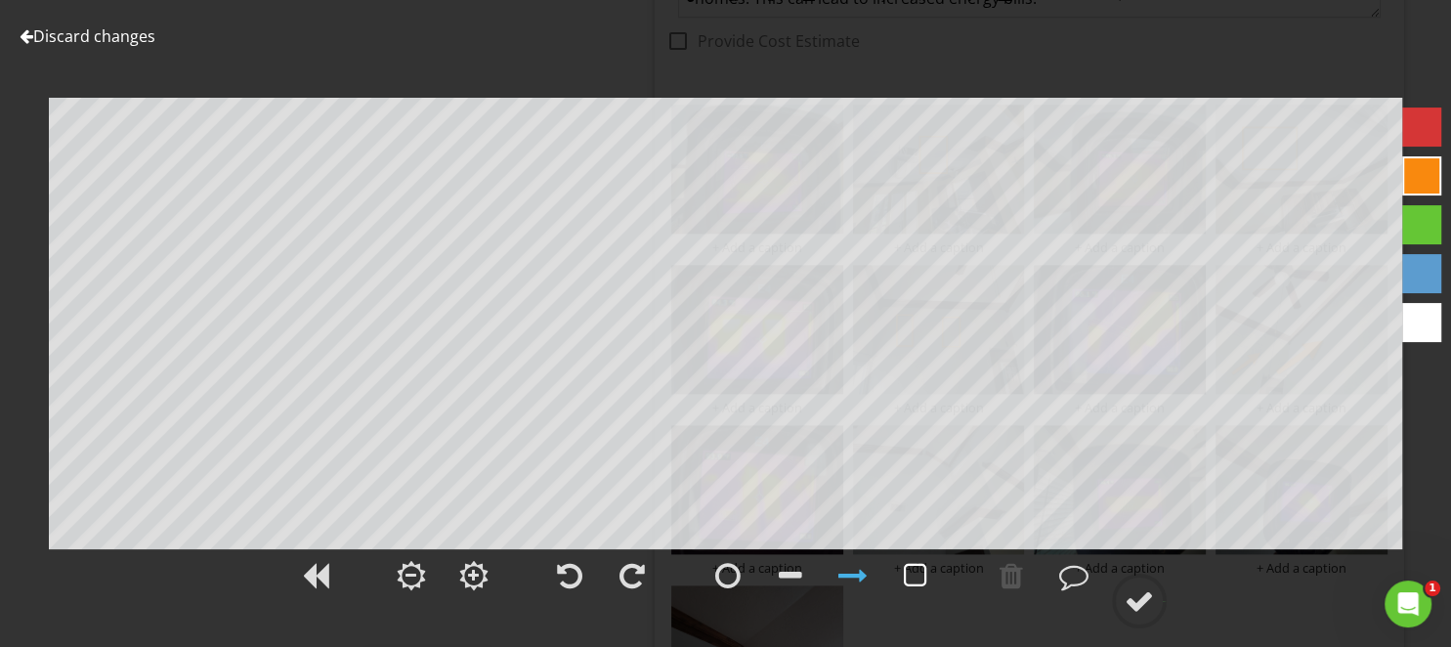
click at [907, 576] on div at bounding box center [915, 575] width 23 height 29
click at [1133, 598] on div at bounding box center [1138, 600] width 29 height 29
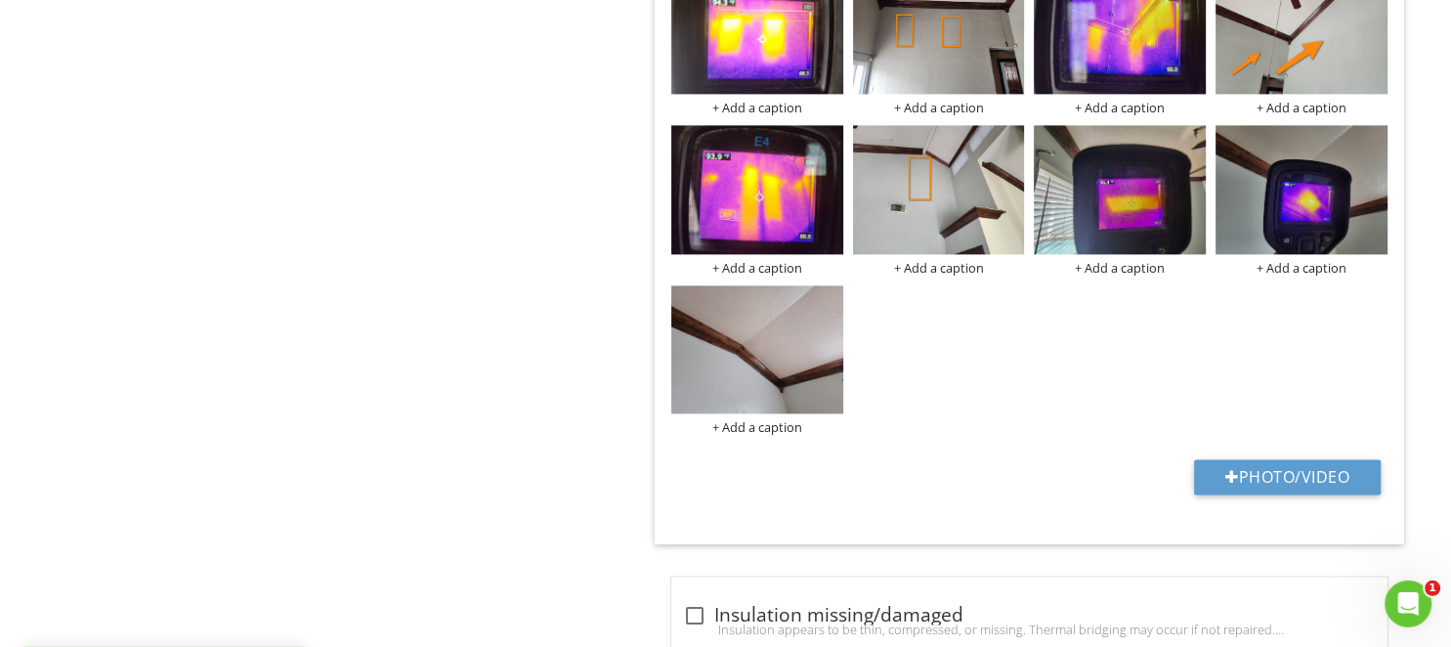
scroll to position [9902, 0]
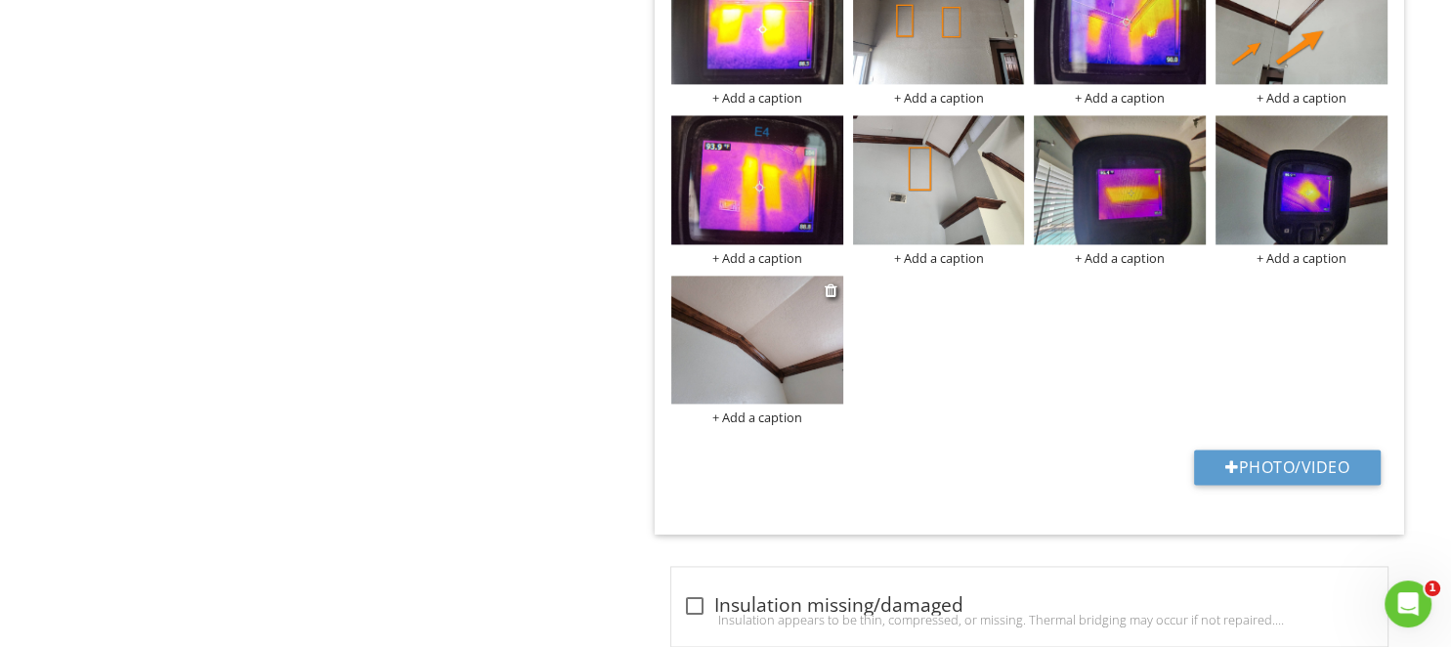
click at [789, 338] on img at bounding box center [757, 339] width 172 height 129
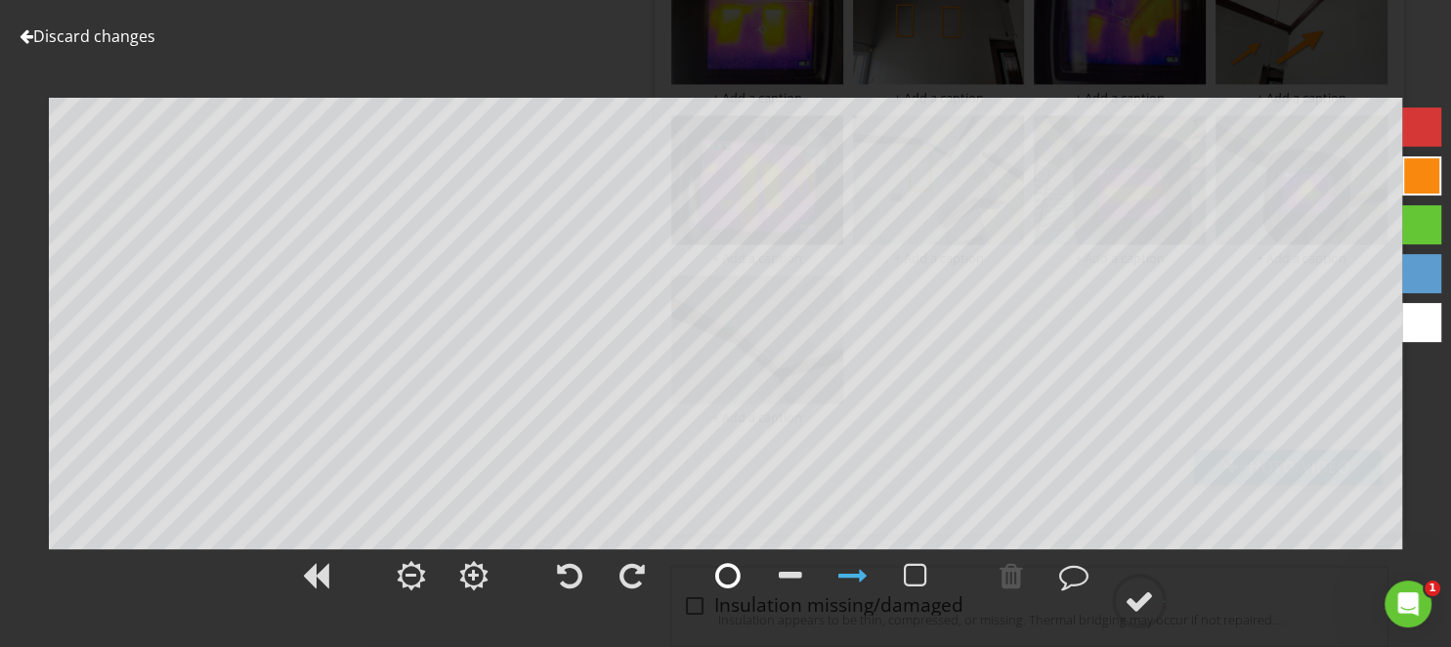
click at [726, 577] on div at bounding box center [727, 575] width 25 height 29
click at [1146, 593] on div at bounding box center [1138, 600] width 29 height 29
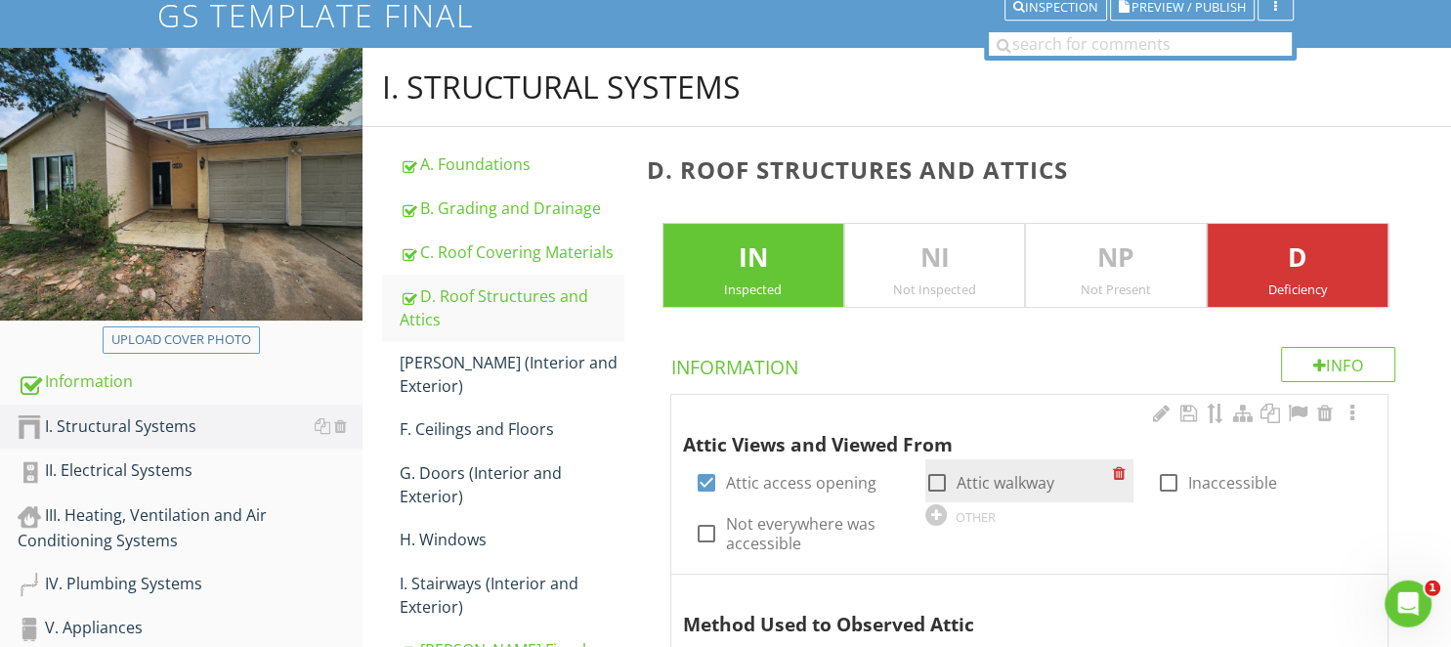
scroll to position [206, 0]
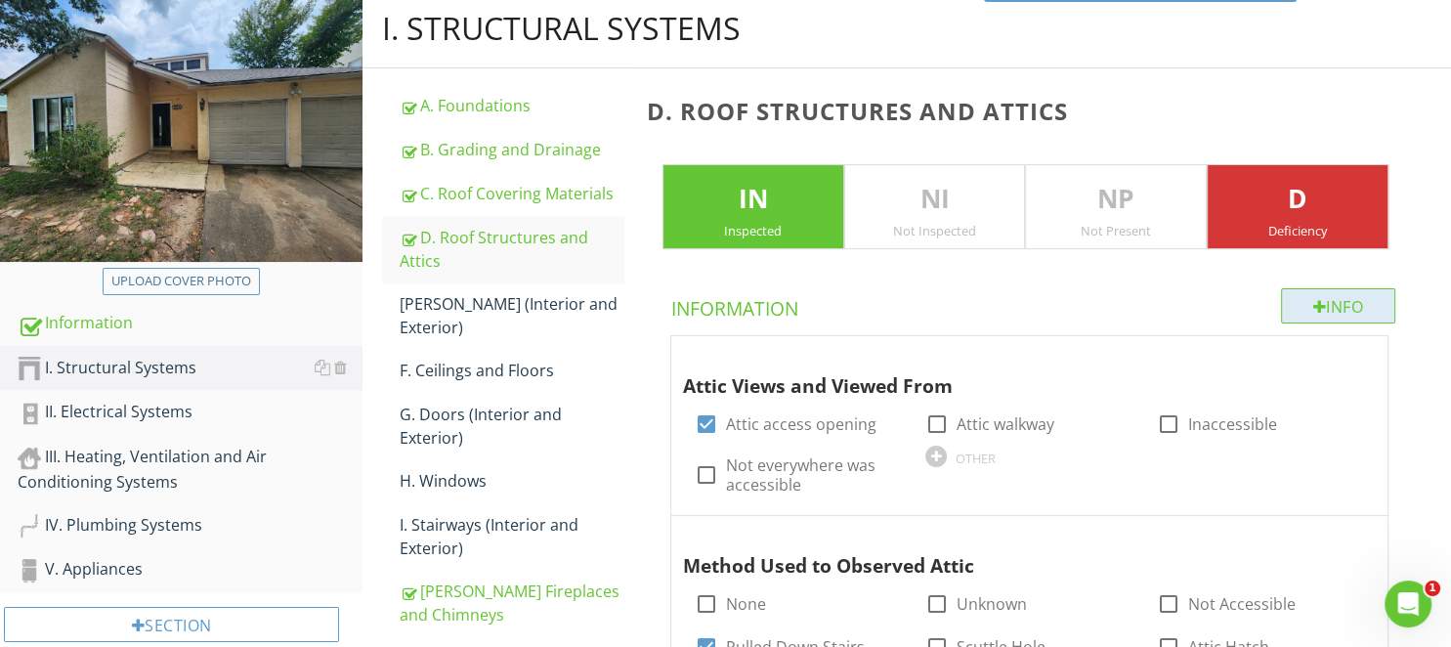
click at [1283, 315] on div "Info" at bounding box center [1338, 305] width 115 height 35
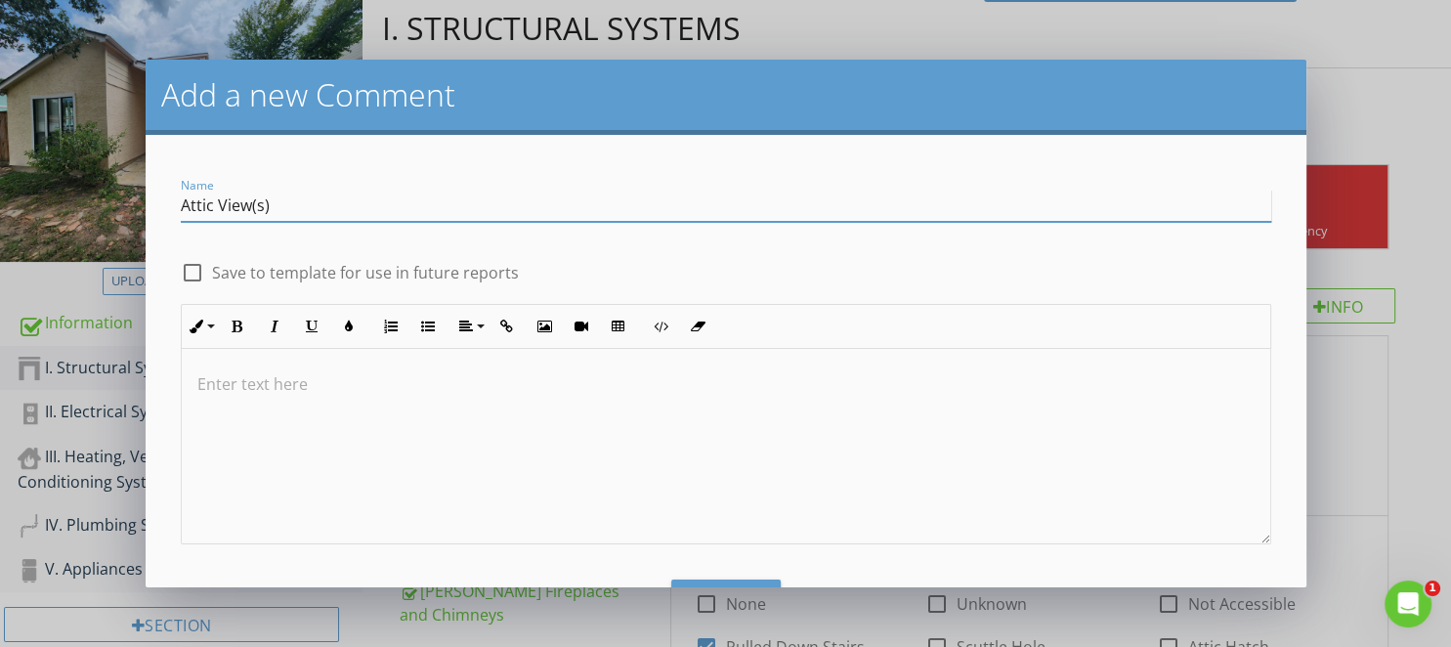
type input "Attic View(s)"
click at [431, 268] on label "Save to template for use in future reports" at bounding box center [365, 273] width 307 height 20
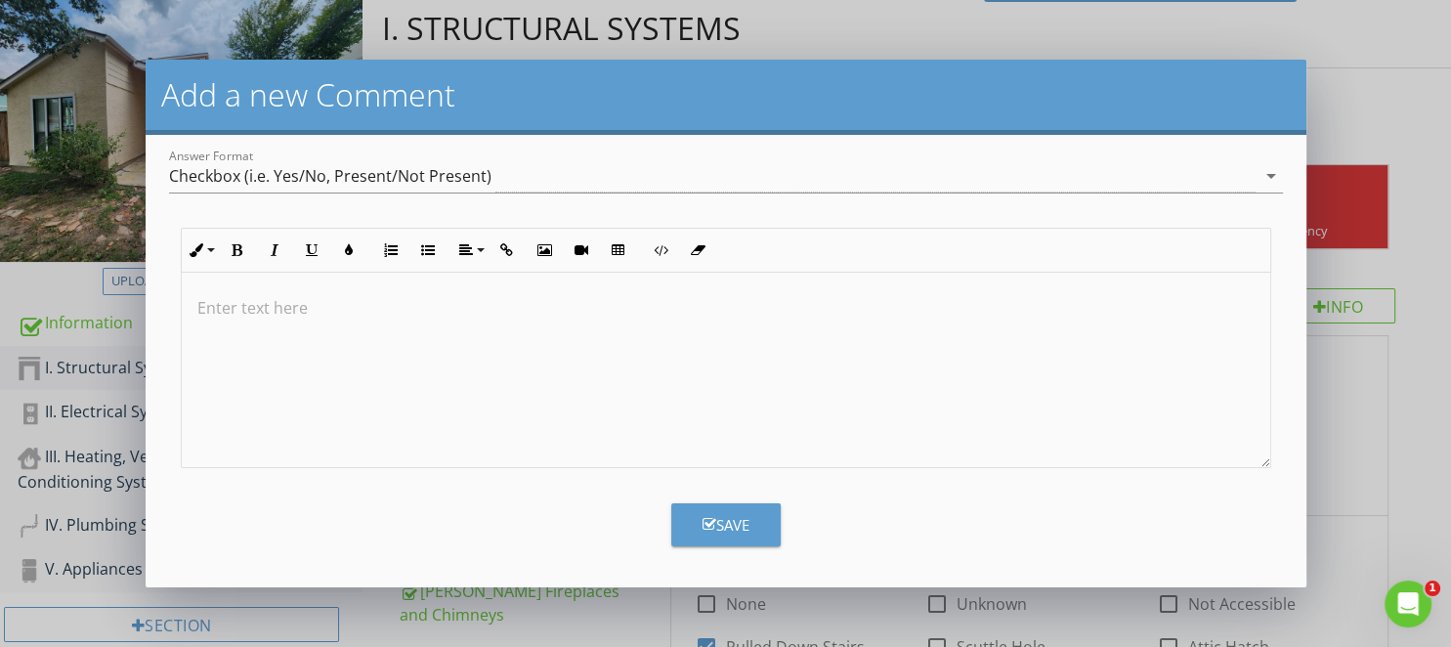
click at [715, 526] on div "Save" at bounding box center [725, 525] width 47 height 22
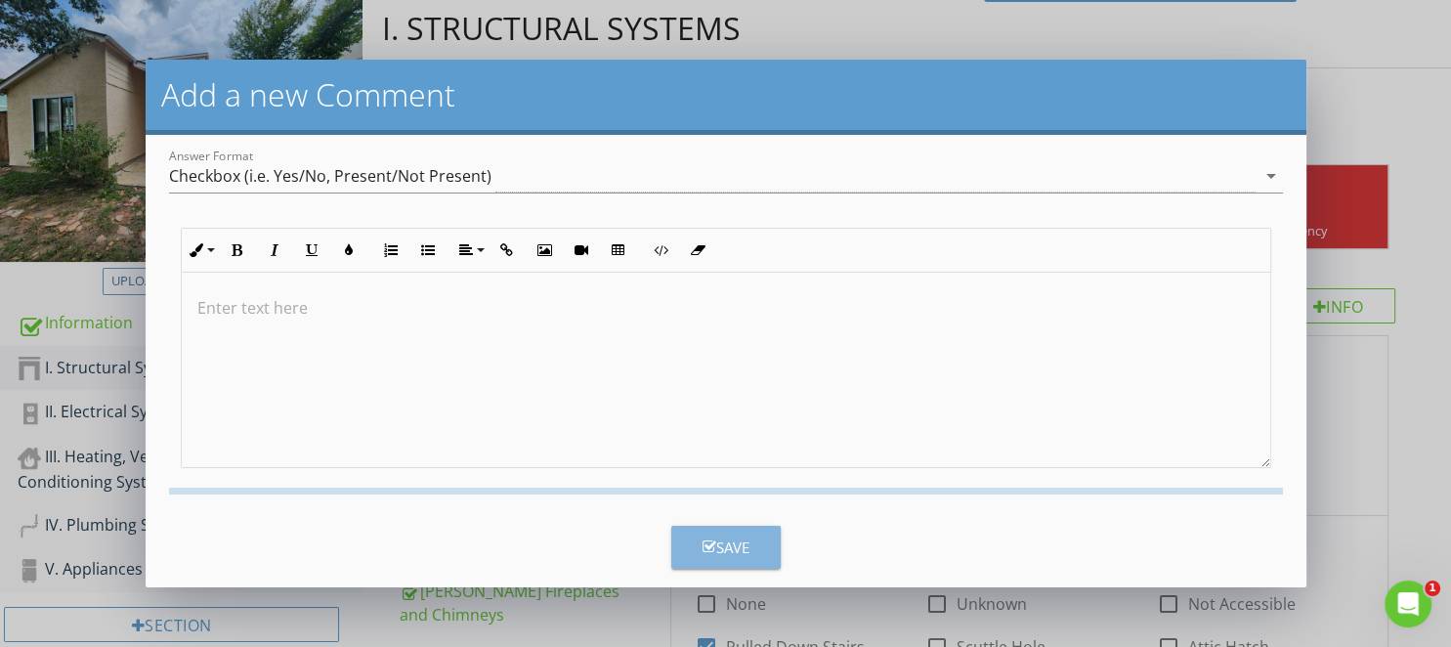
checkbox input "false"
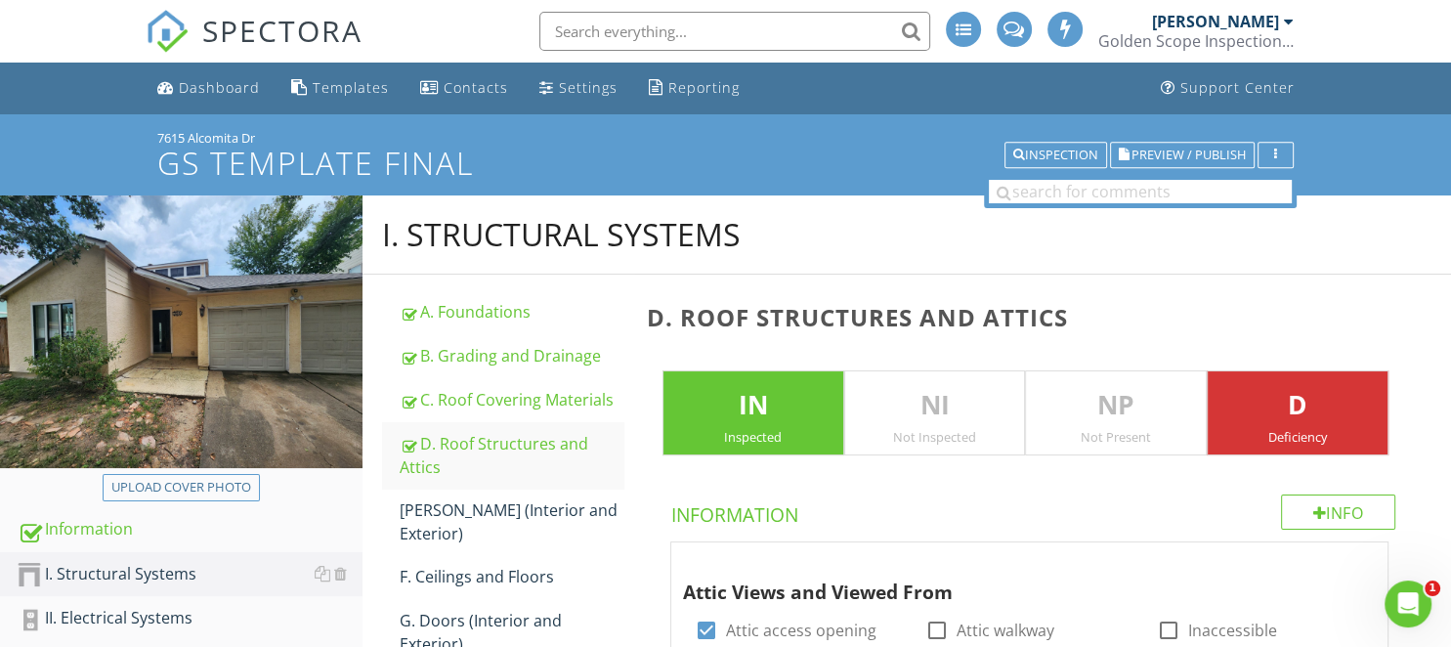
scroll to position [309, 0]
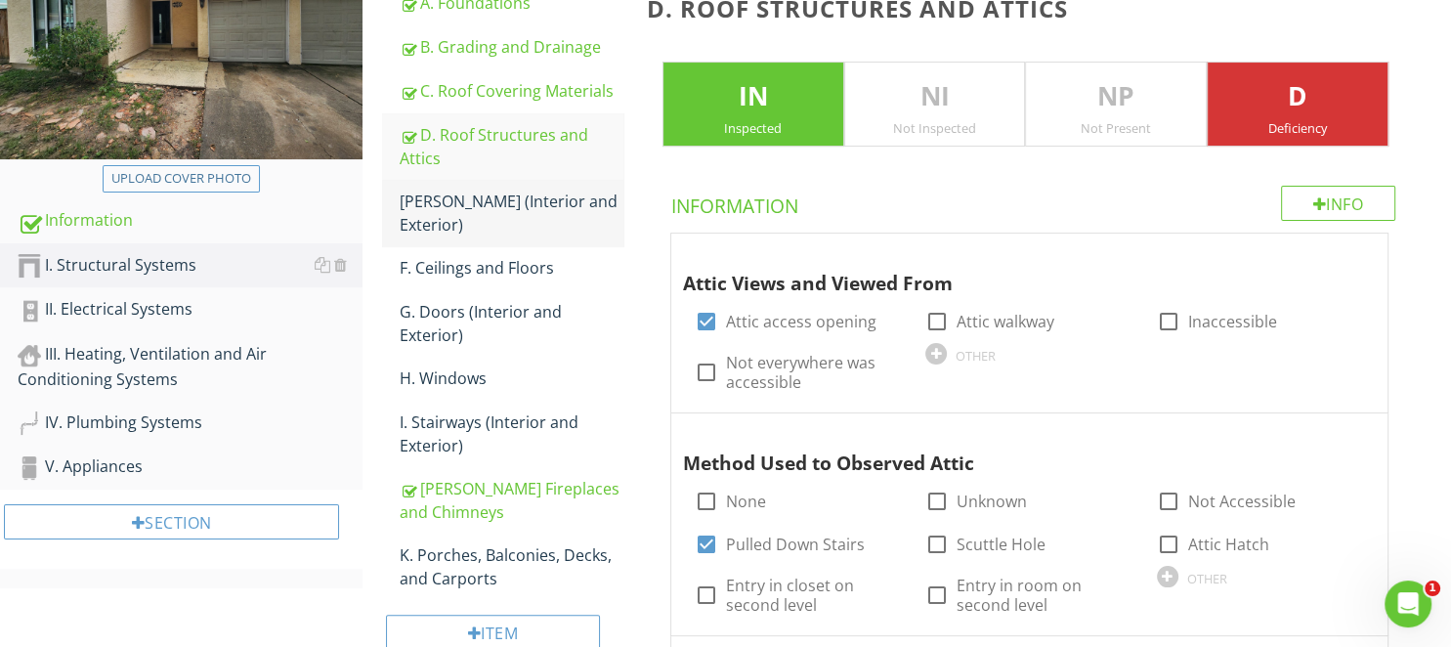
click at [463, 204] on div "[PERSON_NAME] (Interior and Exterior)" at bounding box center [511, 213] width 223 height 47
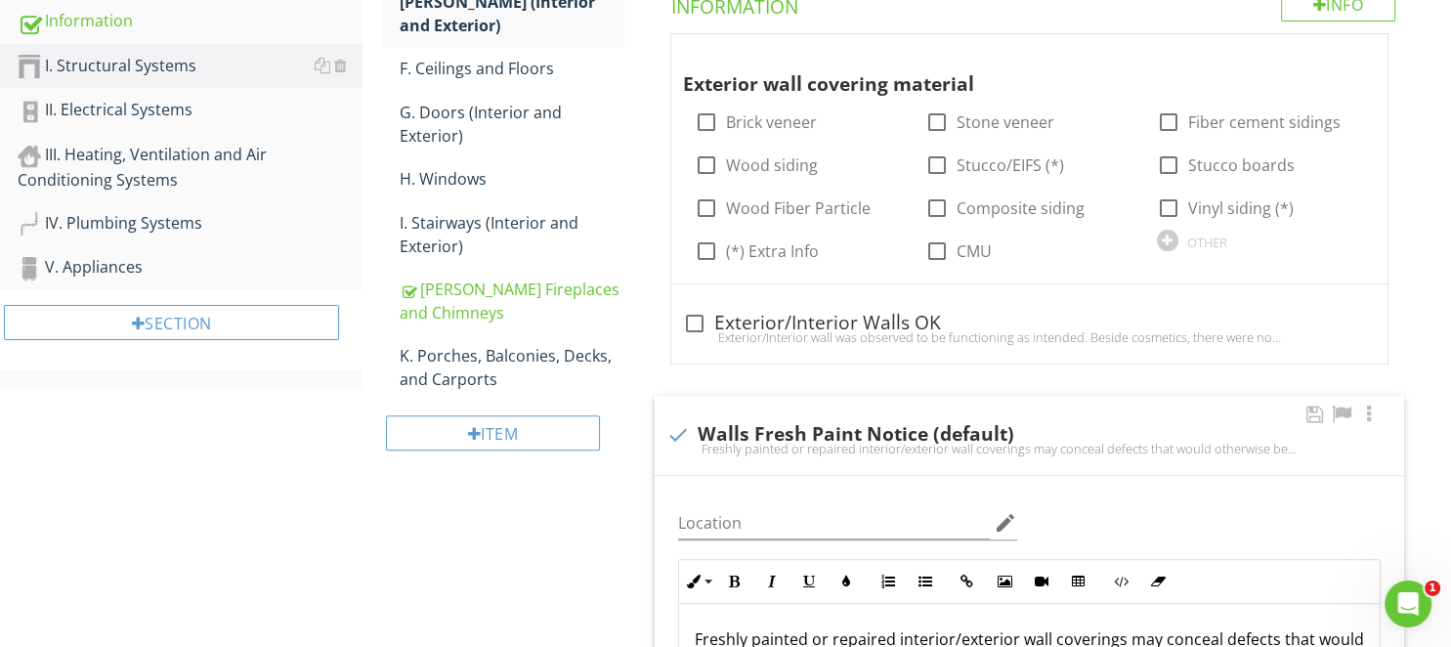
scroll to position [516, 0]
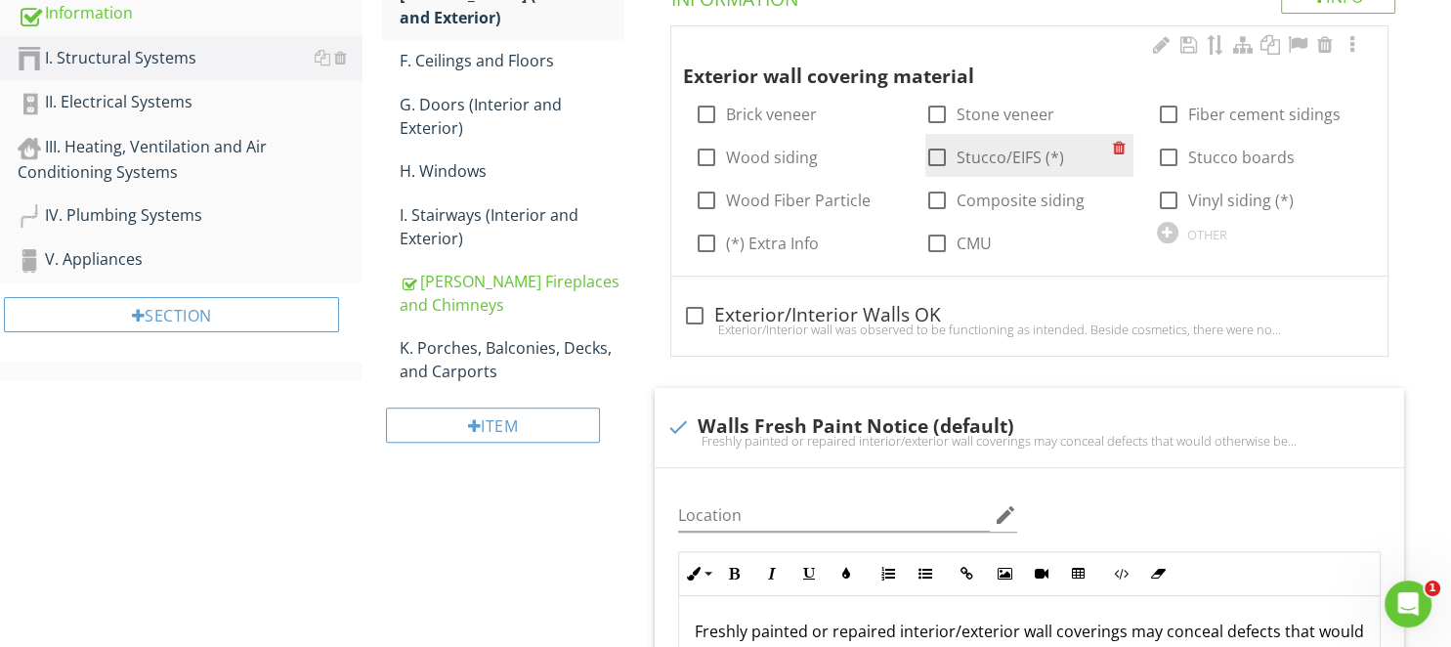
click at [970, 168] on div "check_box_outline_blank Stucco/EIFS (*)" at bounding box center [1028, 155] width 207 height 43
click at [963, 156] on label "Stucco/EIFS (*)" at bounding box center [1009, 158] width 107 height 20
checkbox input "true"
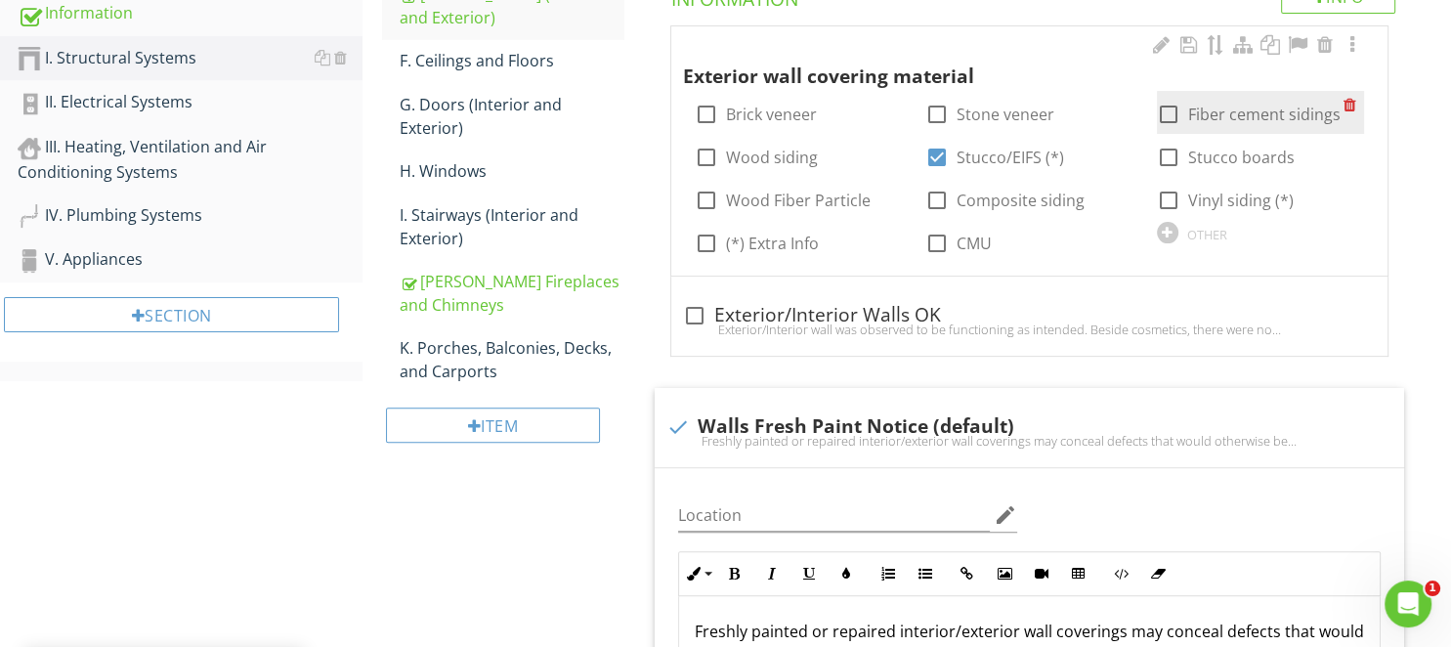
click at [1183, 110] on div at bounding box center [1168, 114] width 33 height 33
checkbox input "true"
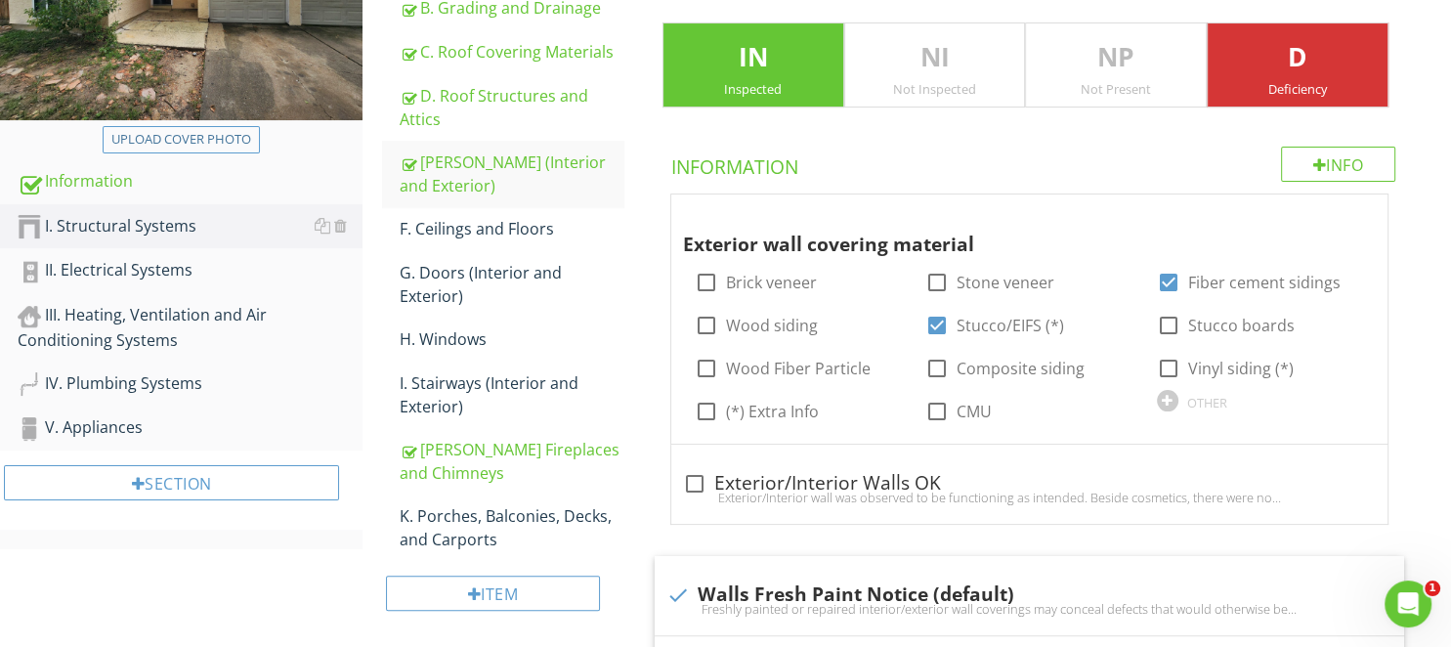
scroll to position [1622, 0]
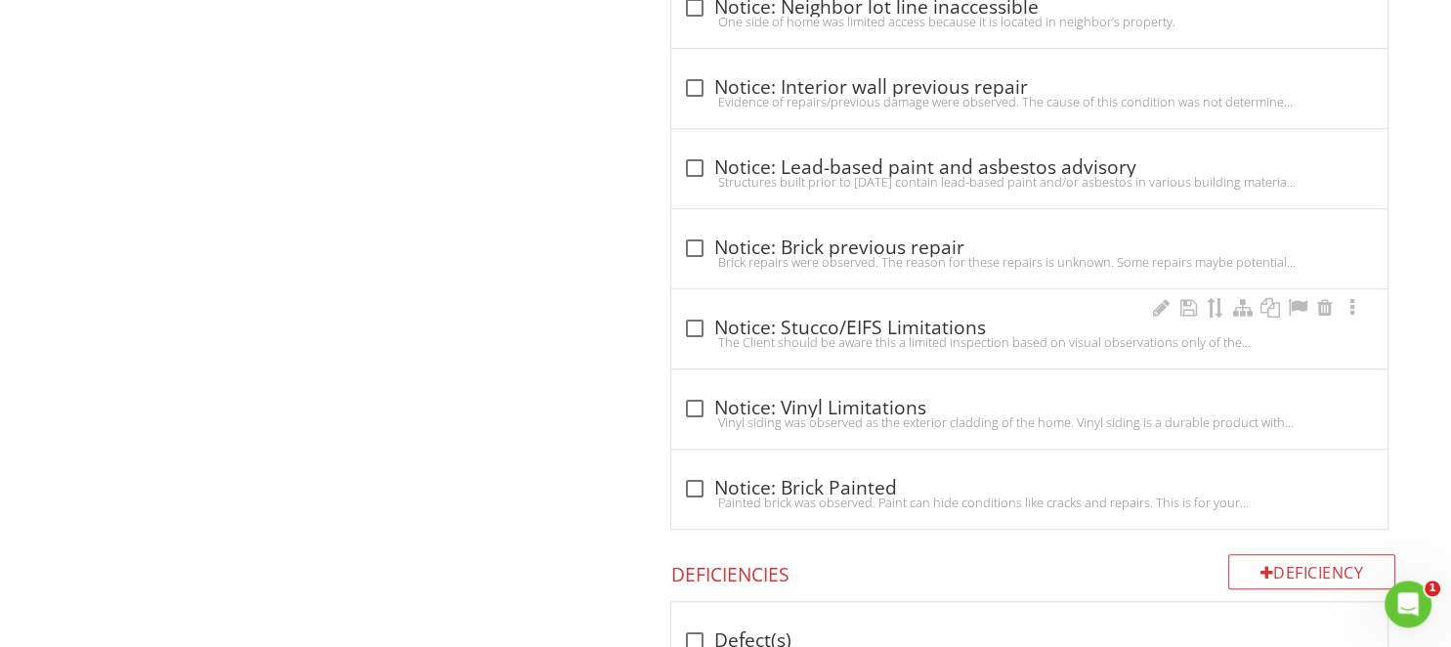
click at [697, 324] on div at bounding box center [694, 328] width 33 height 33
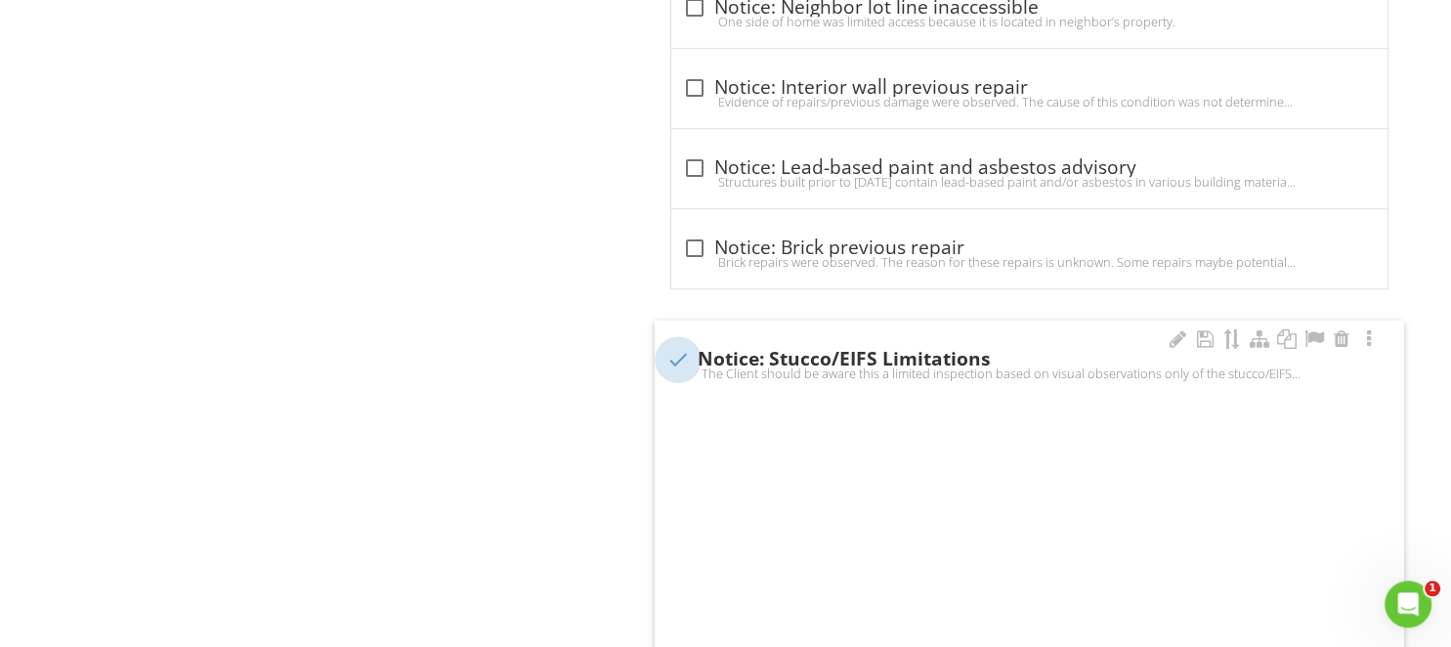
checkbox input "true"
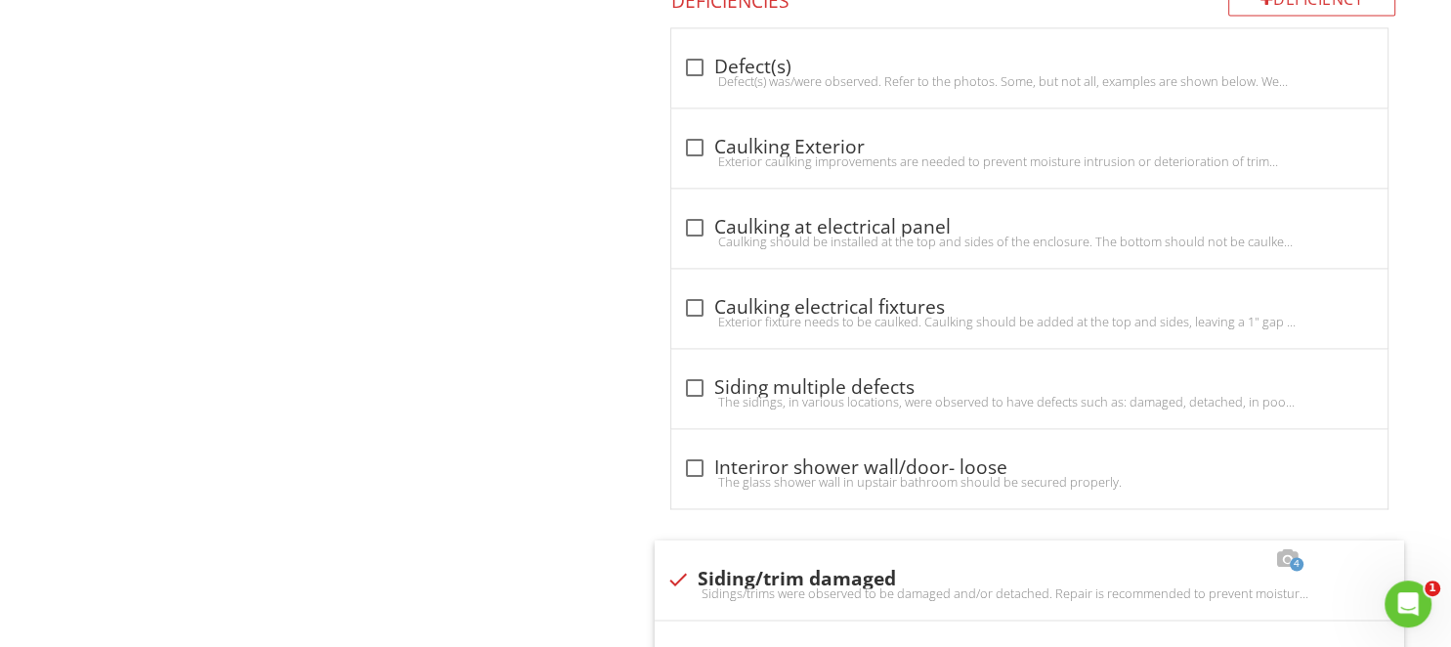
scroll to position [2684, 0]
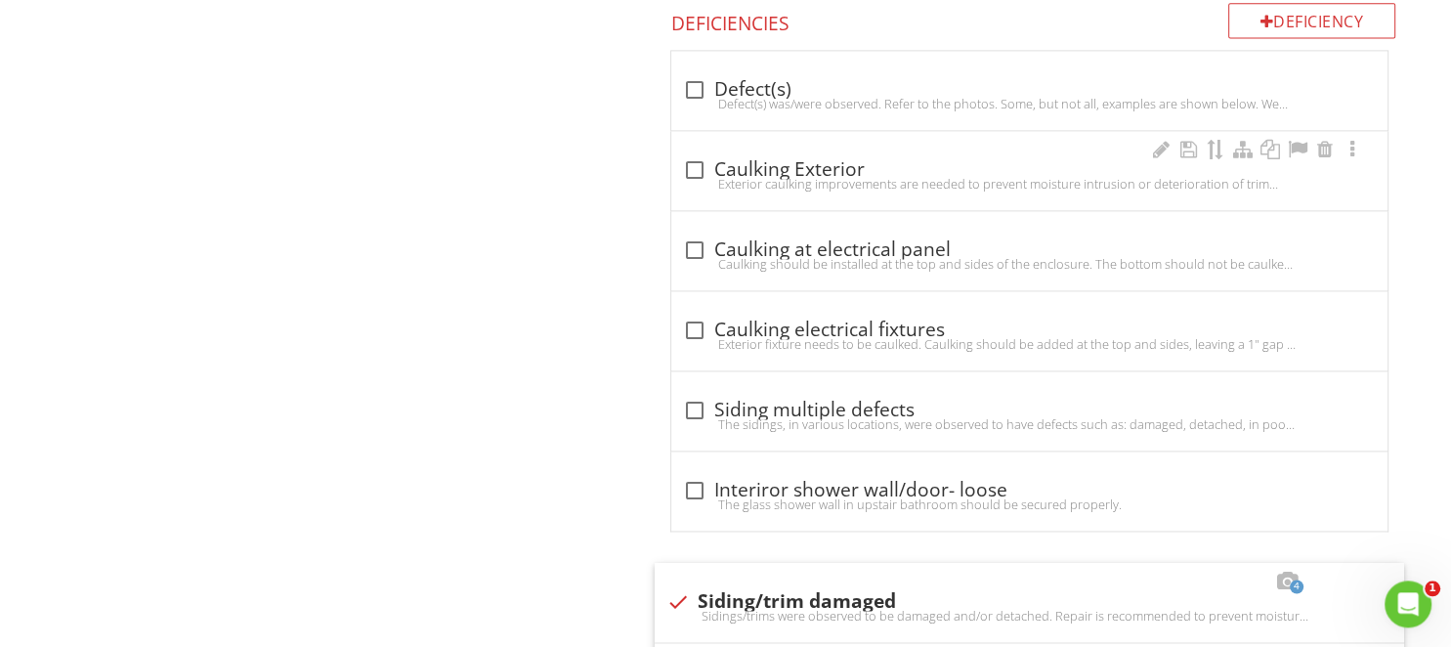
click at [695, 166] on div at bounding box center [694, 169] width 33 height 33
checkbox input "true"
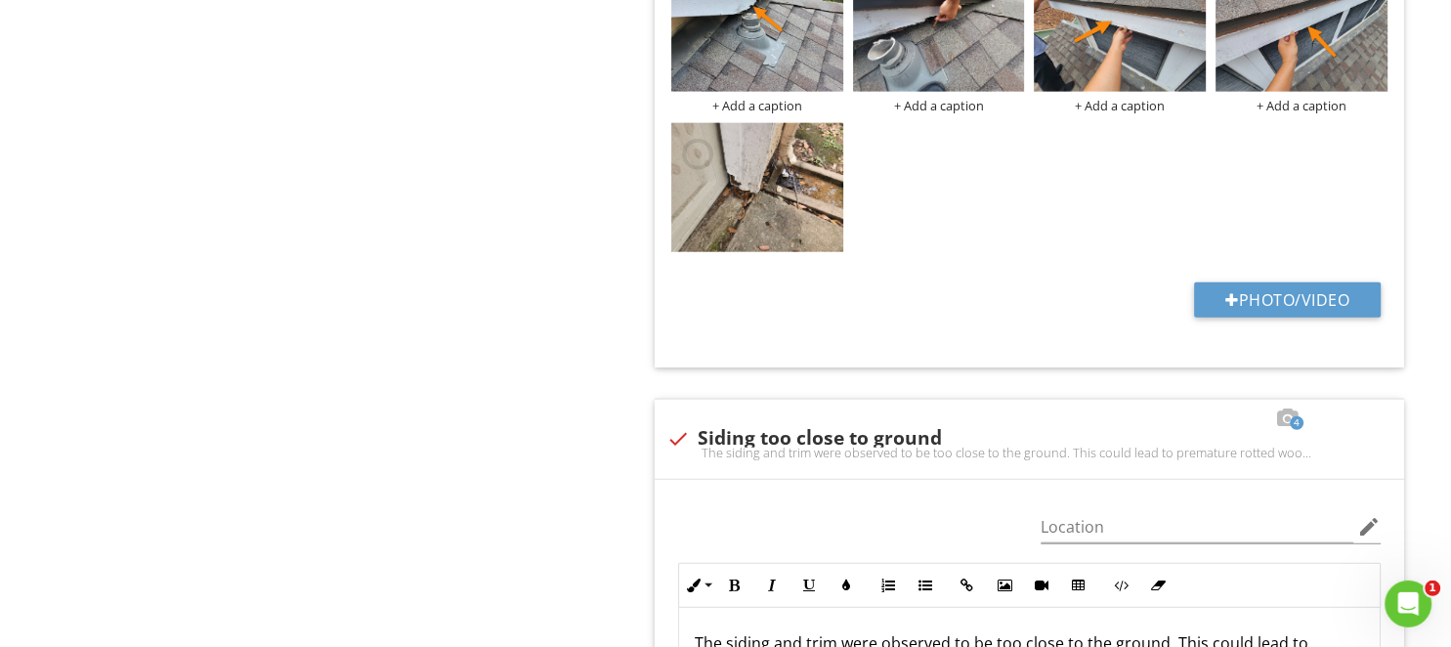
scroll to position [4541, 0]
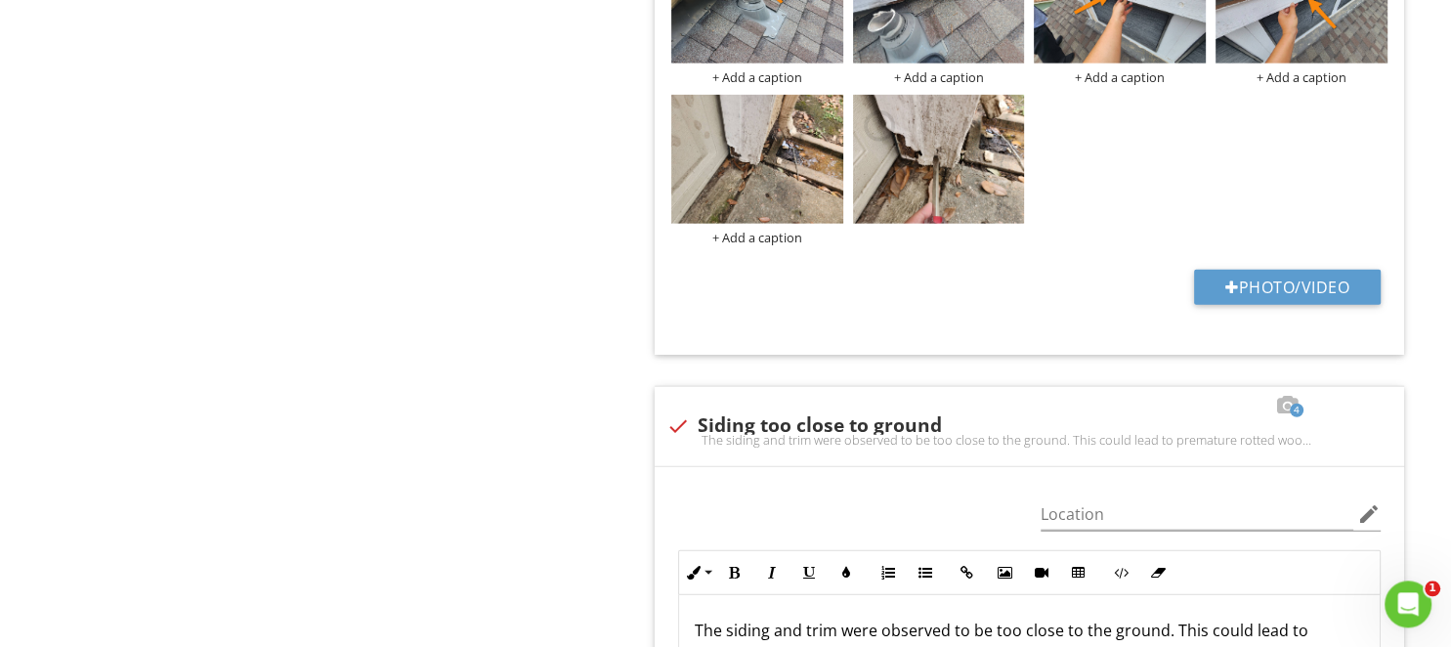
click at [782, 153] on div "+ Add a caption + Add a caption + Add a caption + Add a caption + Add a caption" at bounding box center [1029, 89] width 726 height 320
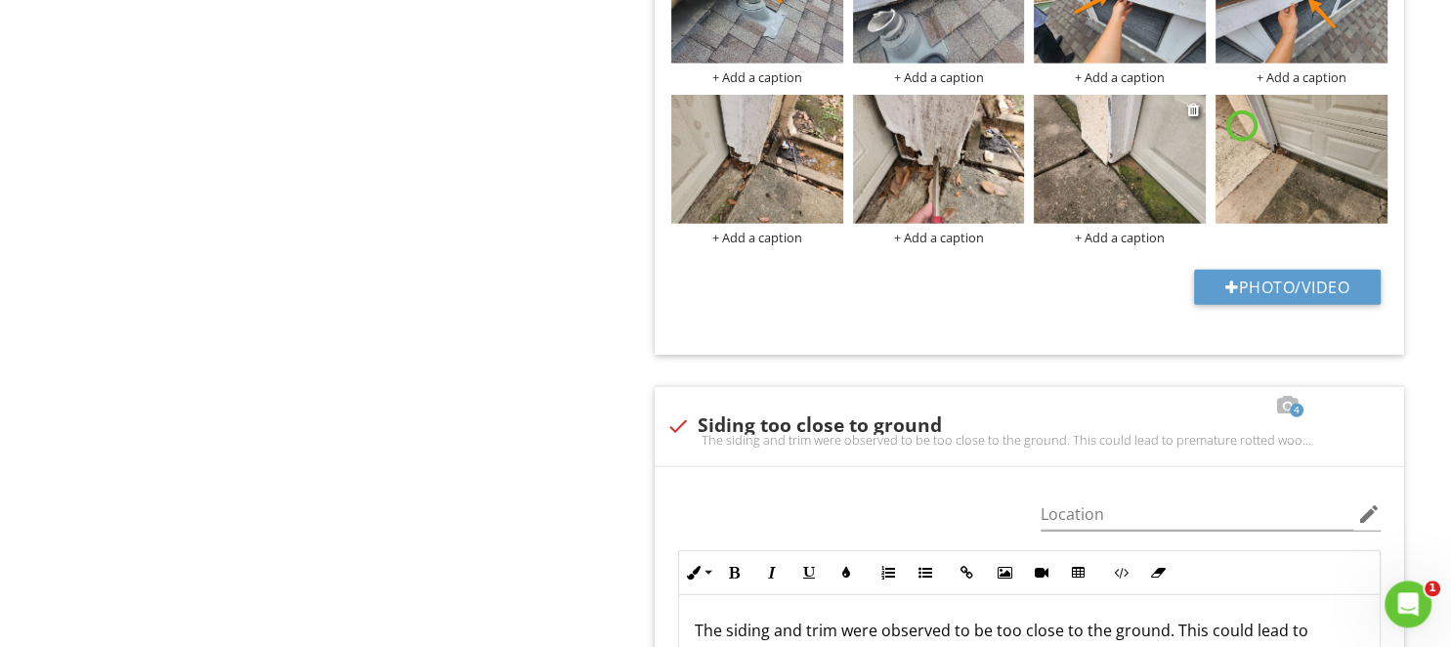
click at [1084, 170] on img at bounding box center [1120, 158] width 172 height 129
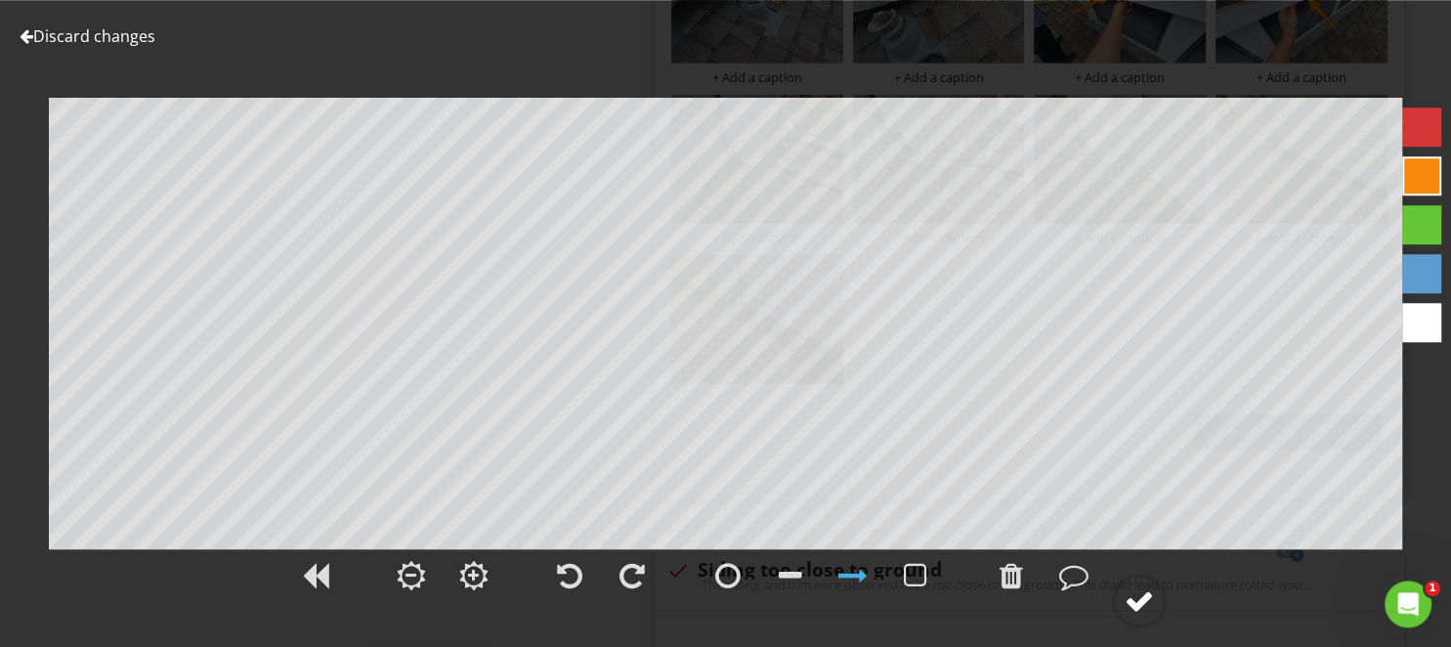
click at [1143, 607] on div at bounding box center [1138, 600] width 29 height 29
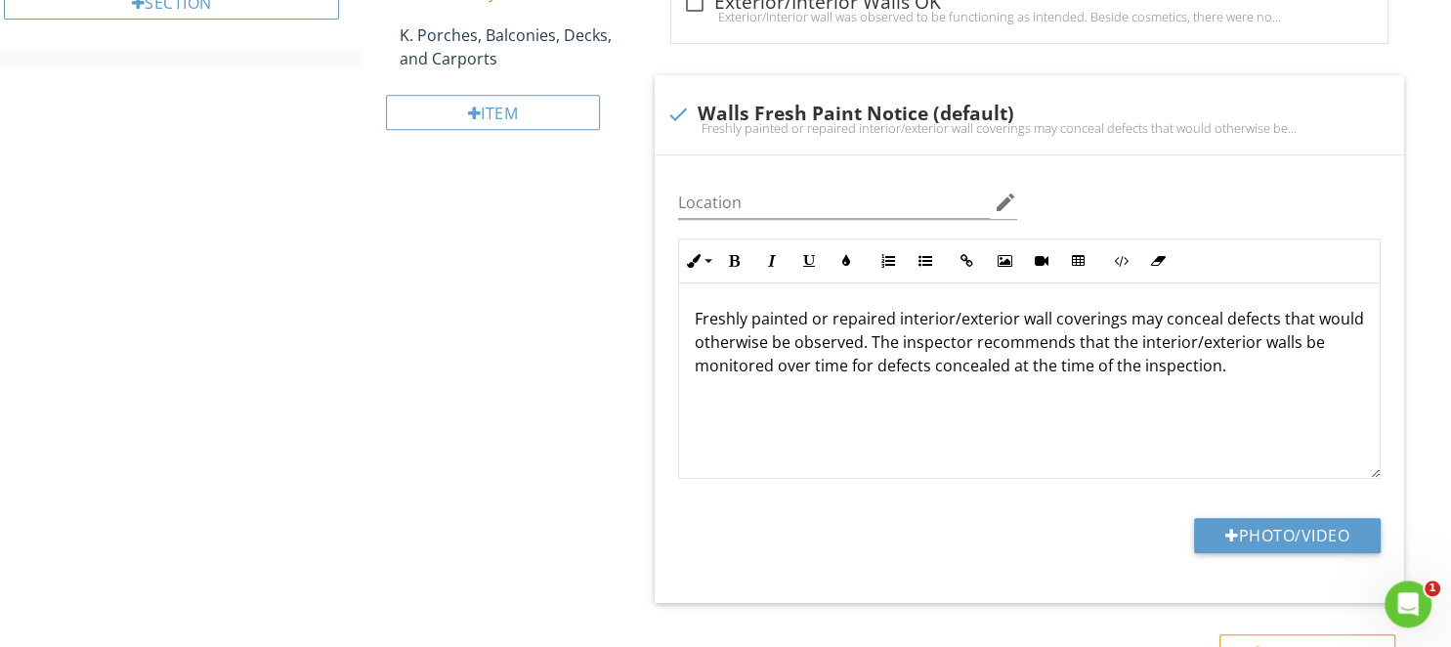
scroll to position [313, 0]
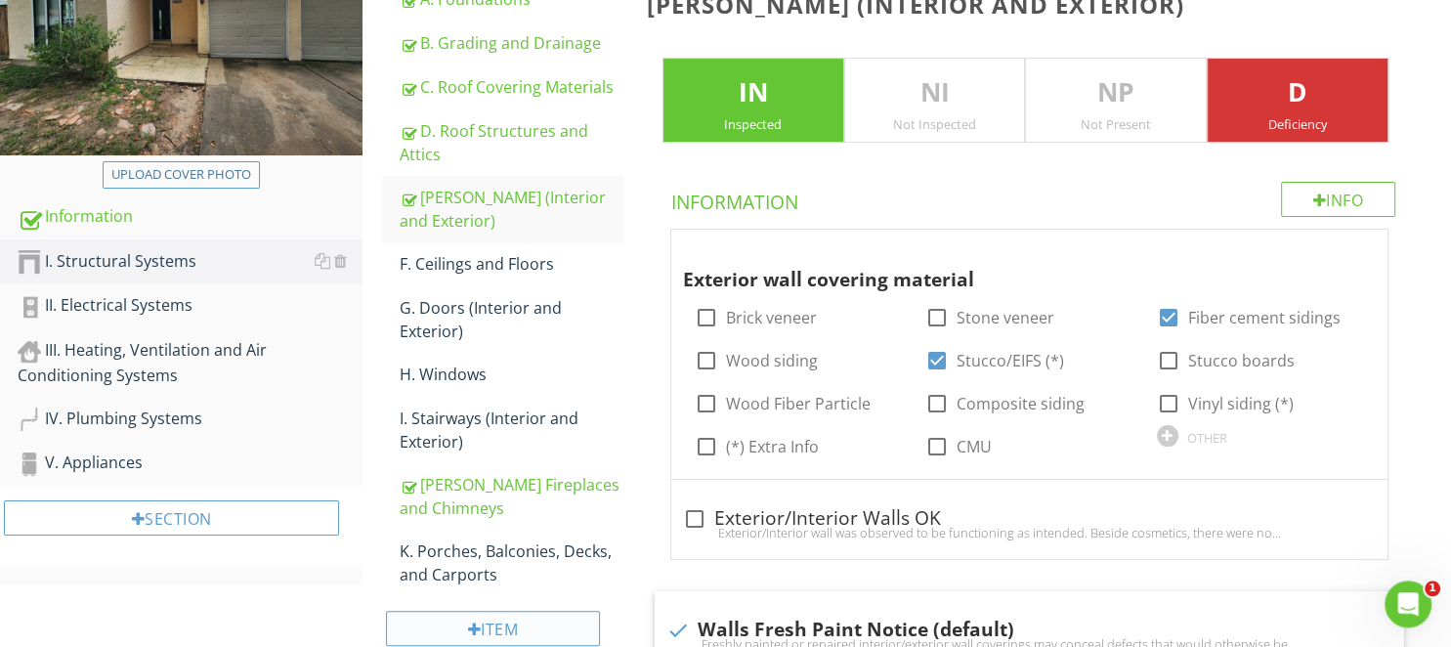
click at [497, 611] on div "Item" at bounding box center [492, 628] width 213 height 35
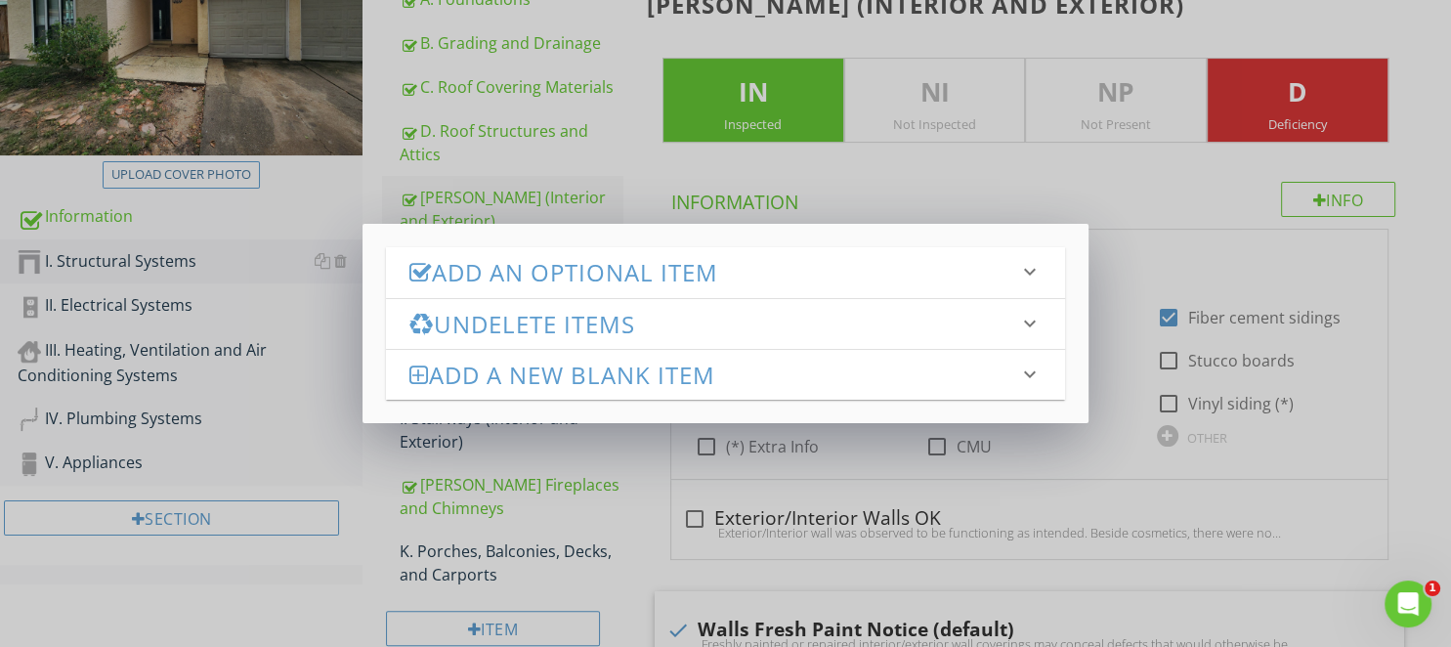
click at [670, 280] on h3 "Add an Optional Item" at bounding box center [713, 272] width 609 height 26
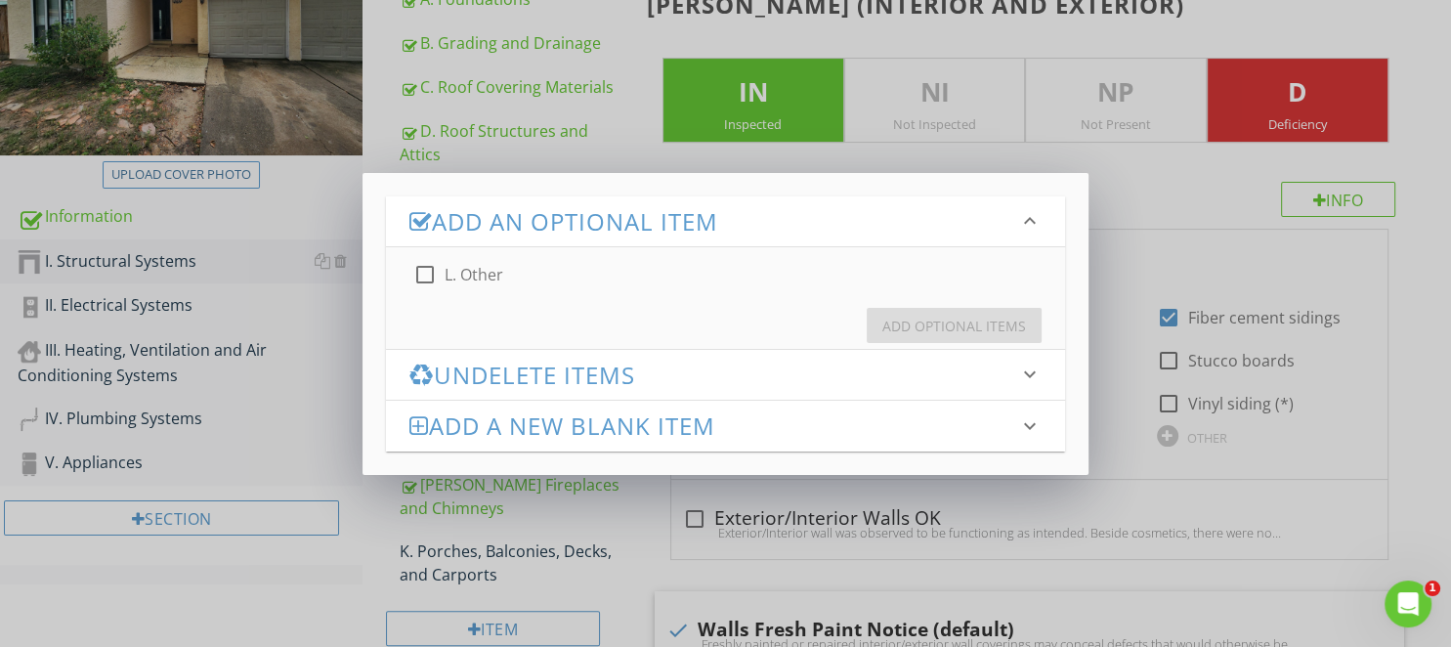
click at [469, 281] on label "L. Other" at bounding box center [473, 275] width 59 height 20
checkbox input "true"
click at [910, 326] on div "Add Optional Items" at bounding box center [954, 326] width 144 height 21
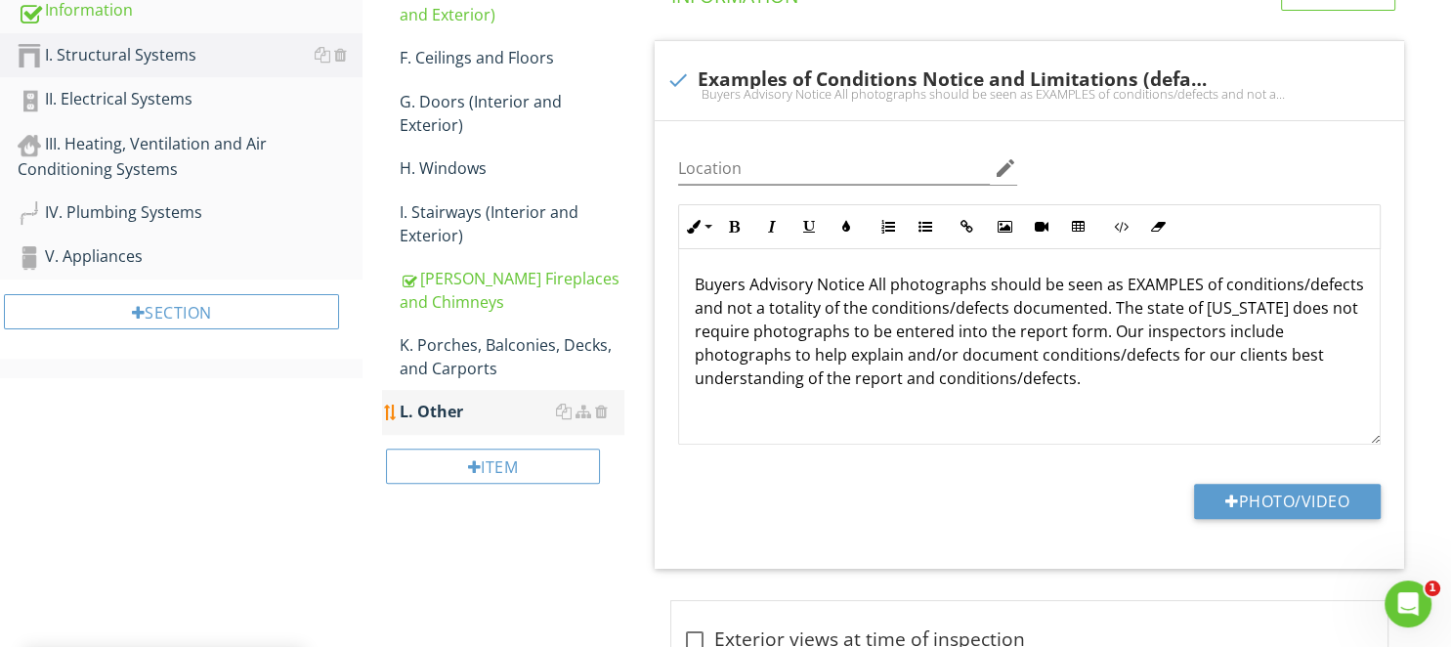
click at [442, 400] on div "L. Other" at bounding box center [511, 411] width 223 height 23
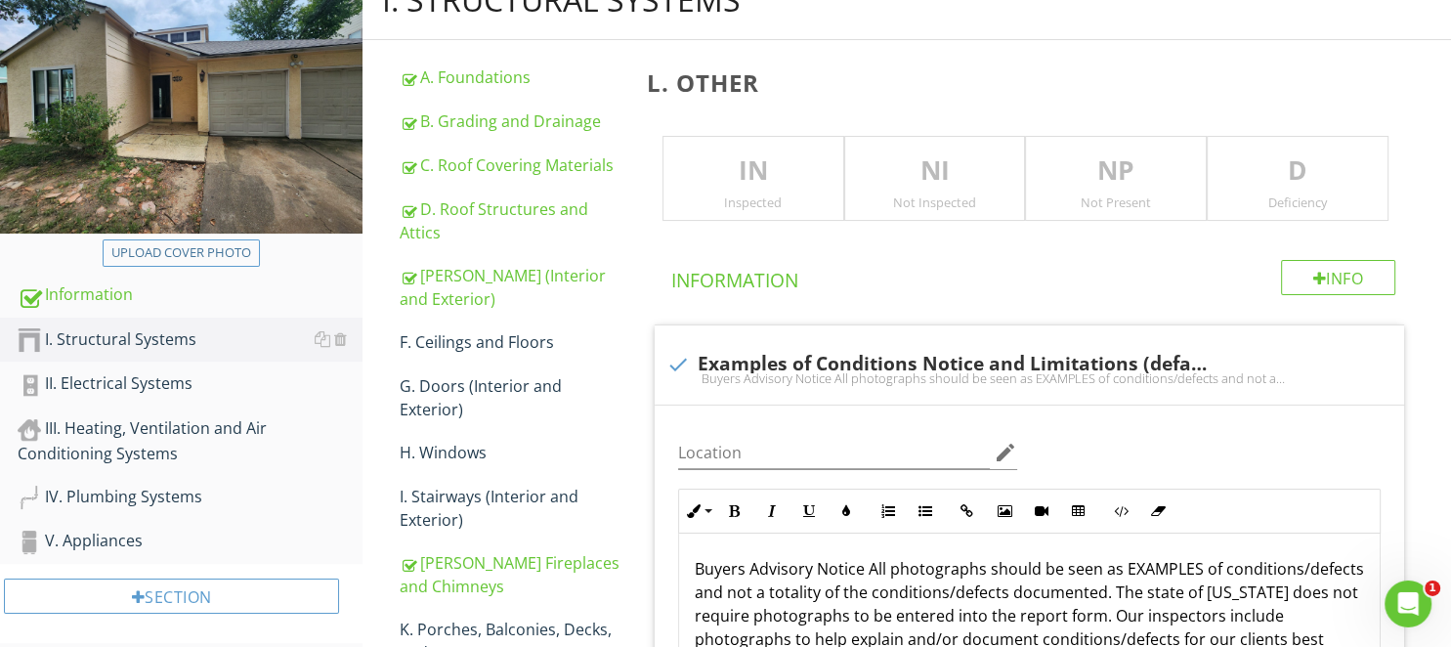
scroll to position [209, 0]
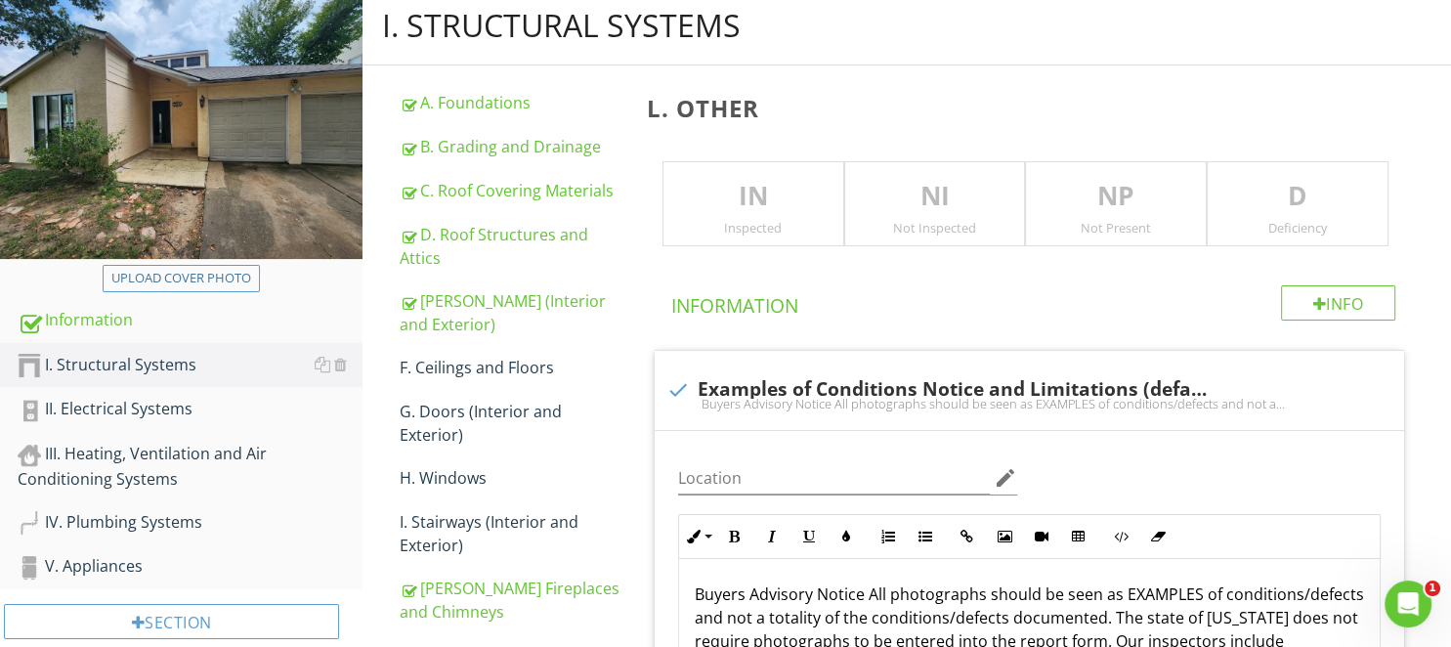
click at [764, 224] on div "Inspected" at bounding box center [753, 228] width 180 height 16
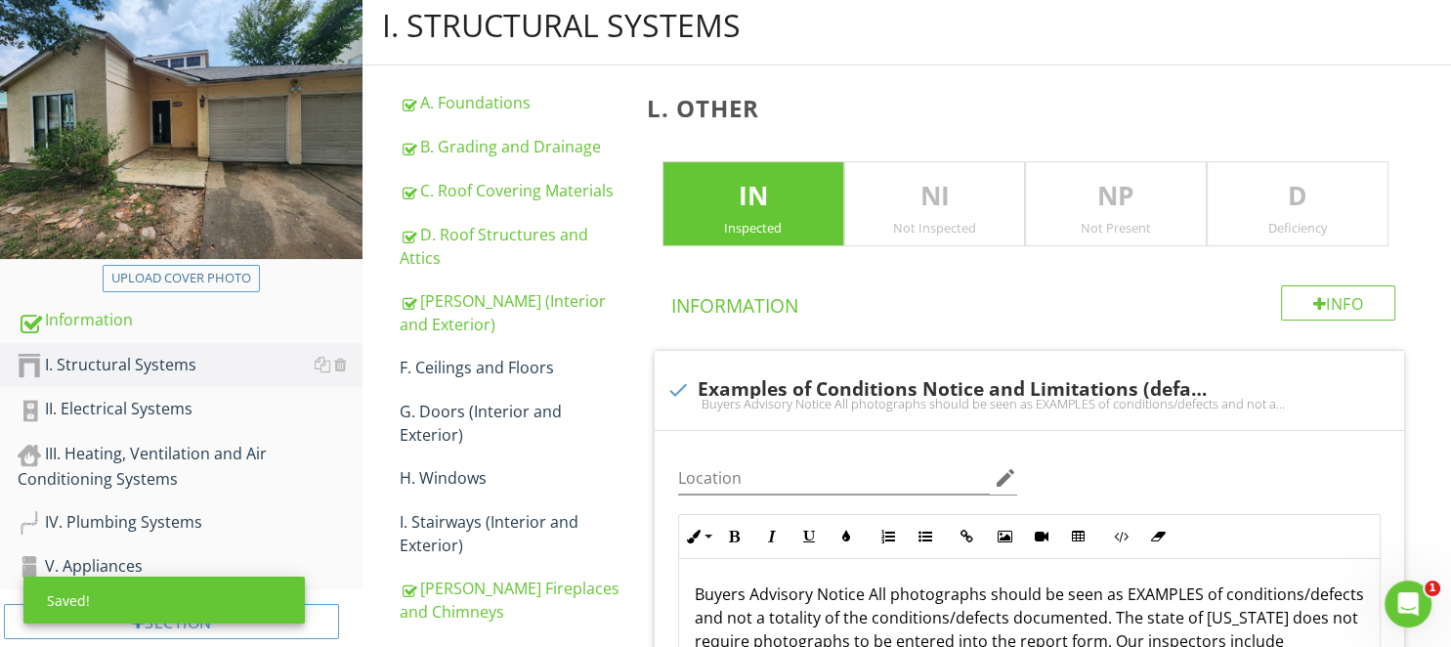
drag, startPoint x: 1325, startPoint y: 217, endPoint x: 1303, endPoint y: 257, distance: 45.5
click at [1324, 217] on div "D Deficiency" at bounding box center [1297, 204] width 182 height 86
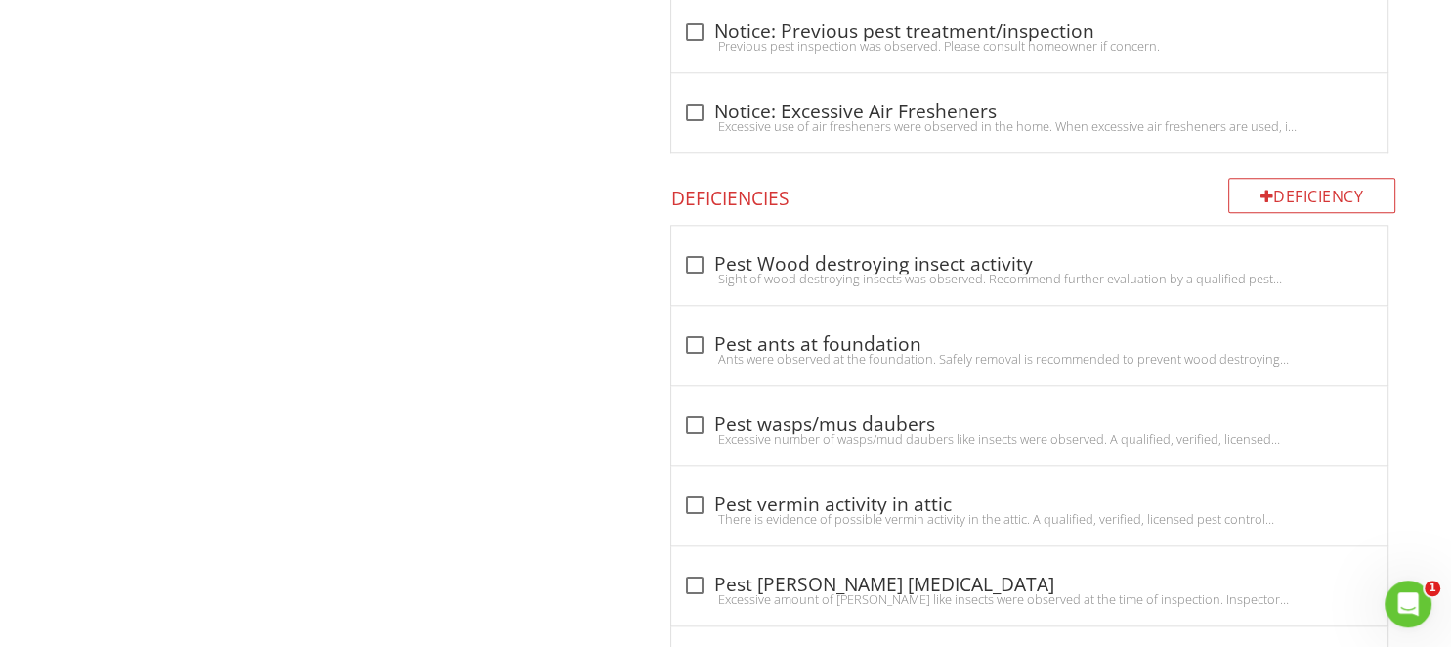
scroll to position [1860, 0]
click at [691, 270] on div "Sight of wood destroying insects was observed. Recommend further evaluation by …" at bounding box center [1029, 278] width 693 height 16
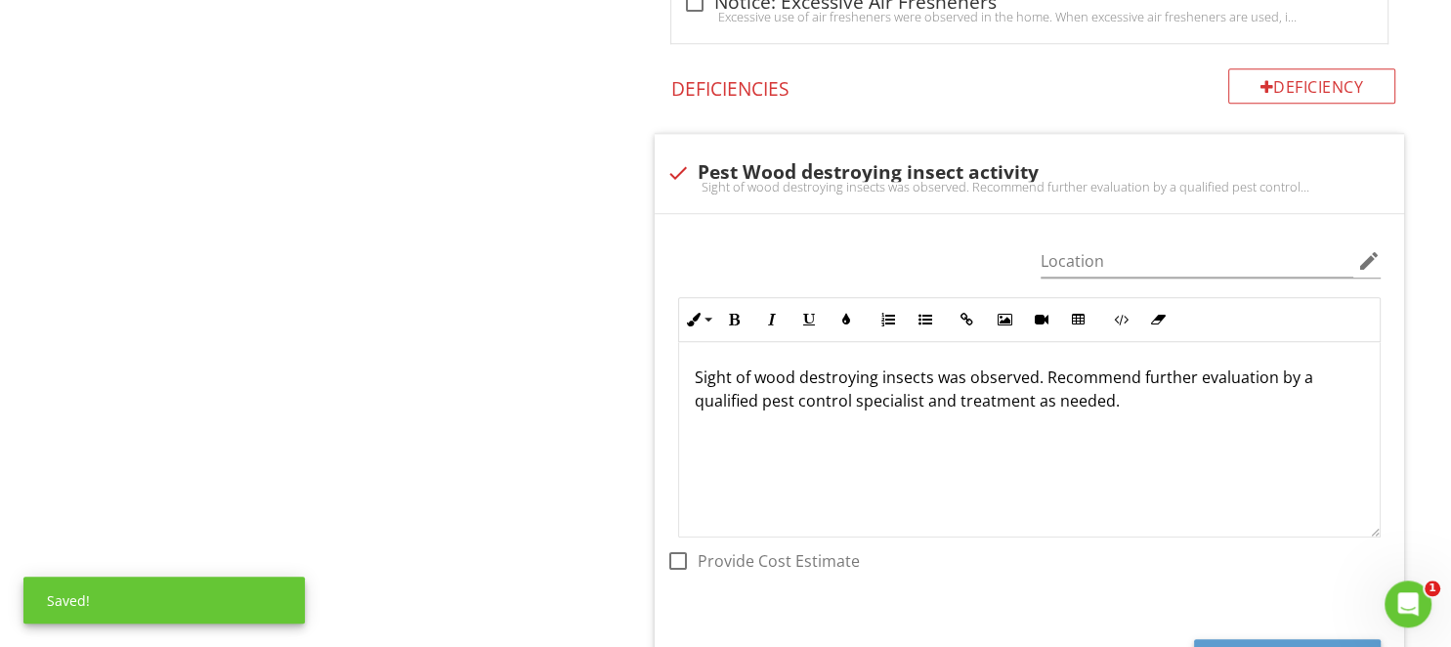
scroll to position [2066, 0]
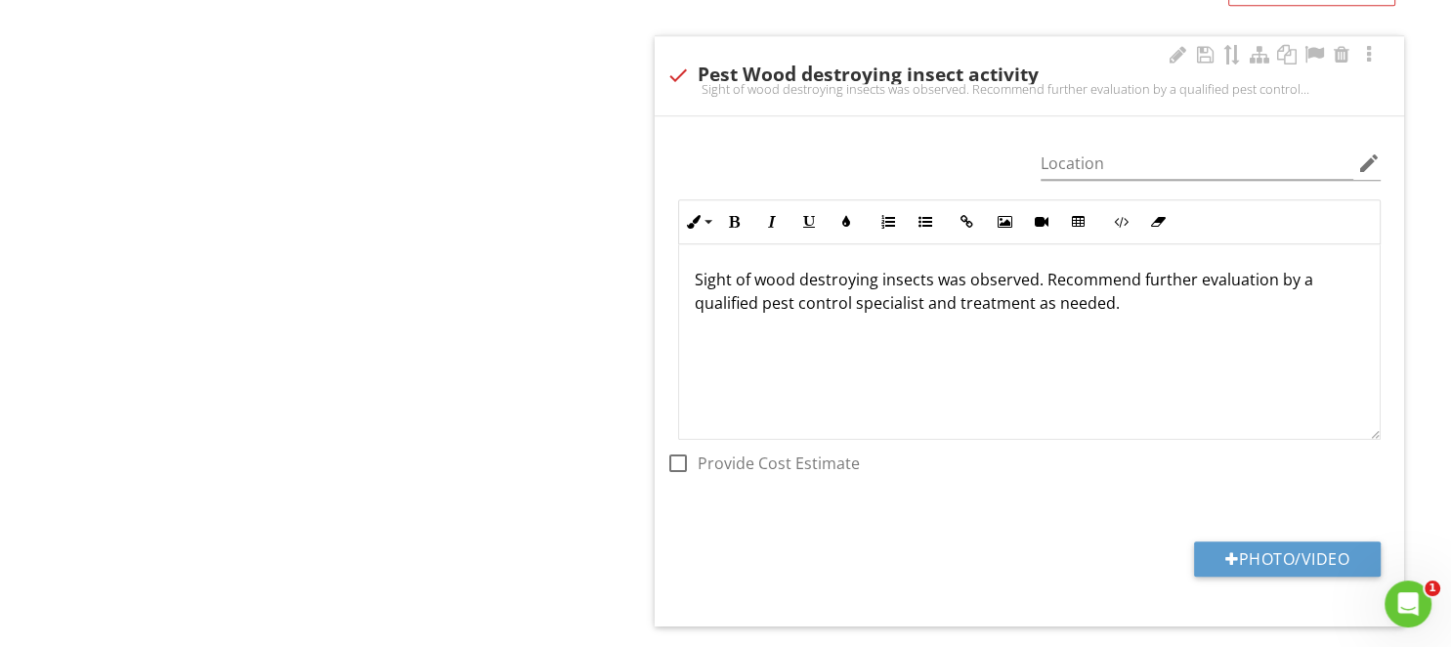
click at [673, 65] on div at bounding box center [677, 75] width 33 height 33
checkbox input "true"
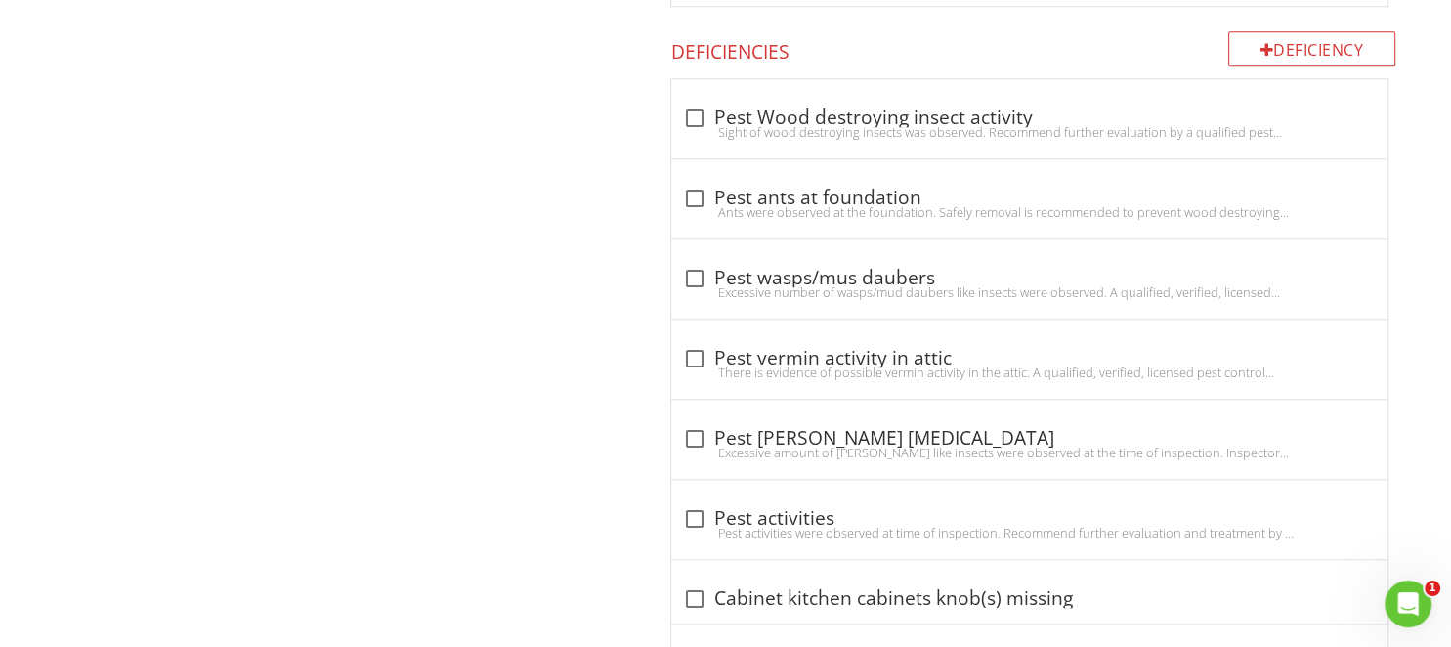
scroll to position [1696, 0]
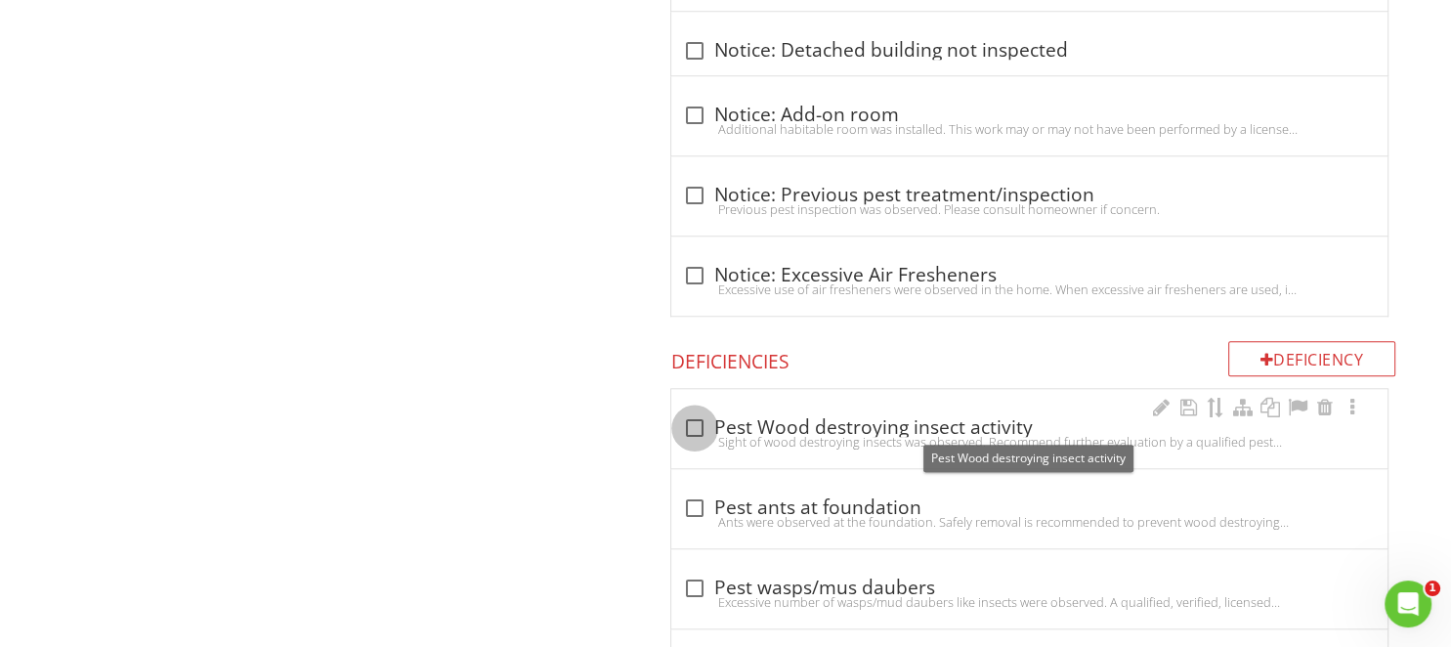
click at [693, 421] on div at bounding box center [694, 427] width 33 height 33
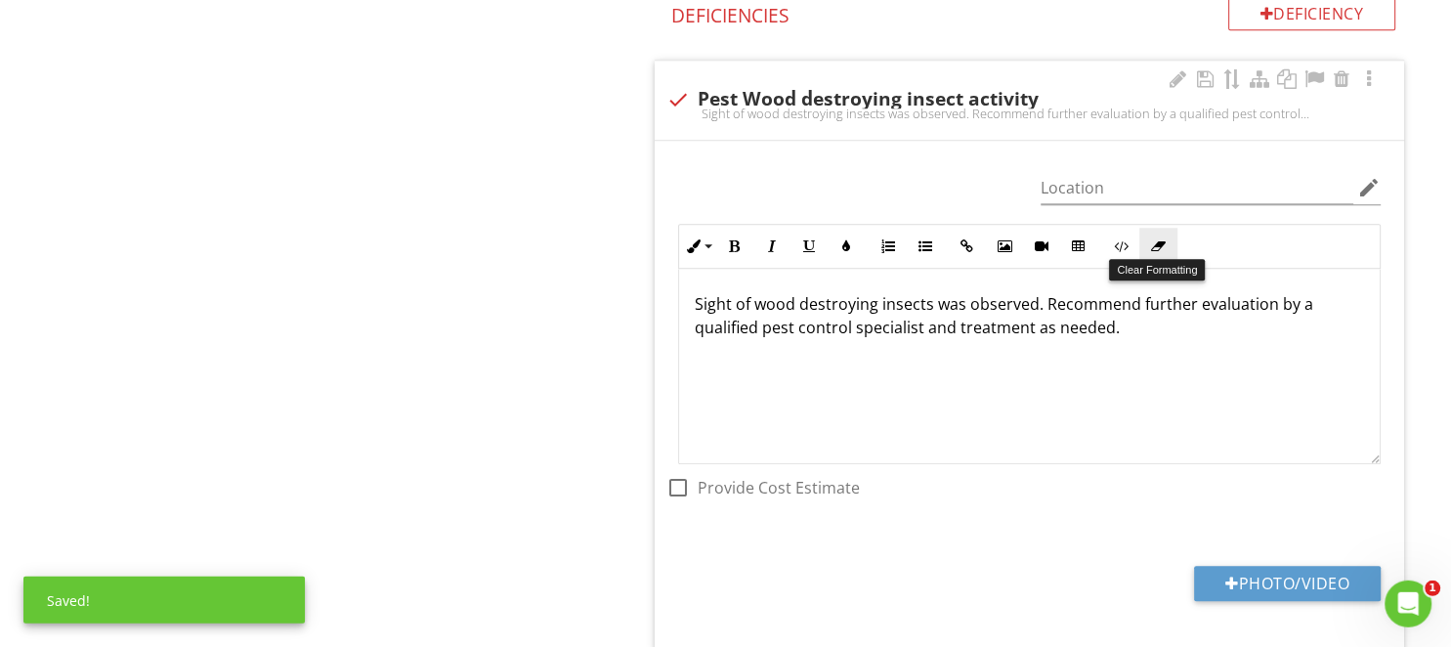
scroll to position [2005, 0]
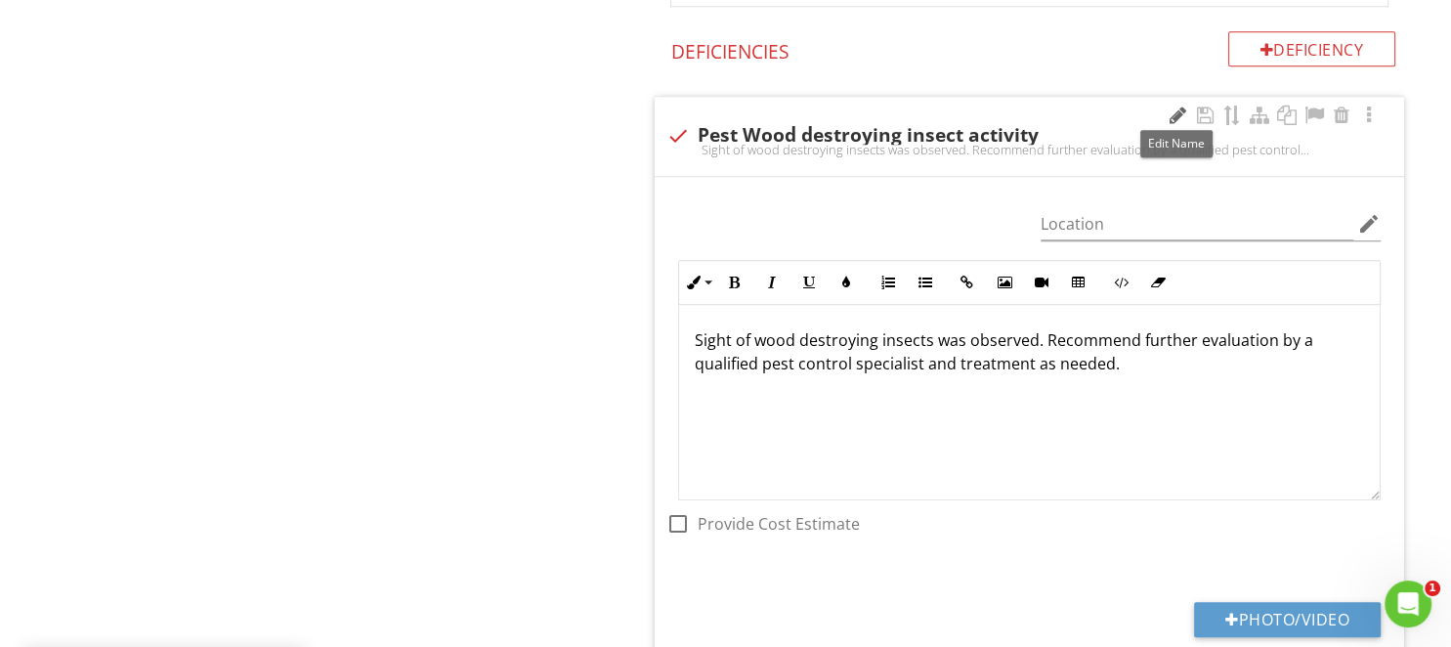
click at [1177, 110] on div at bounding box center [1176, 116] width 23 height 20
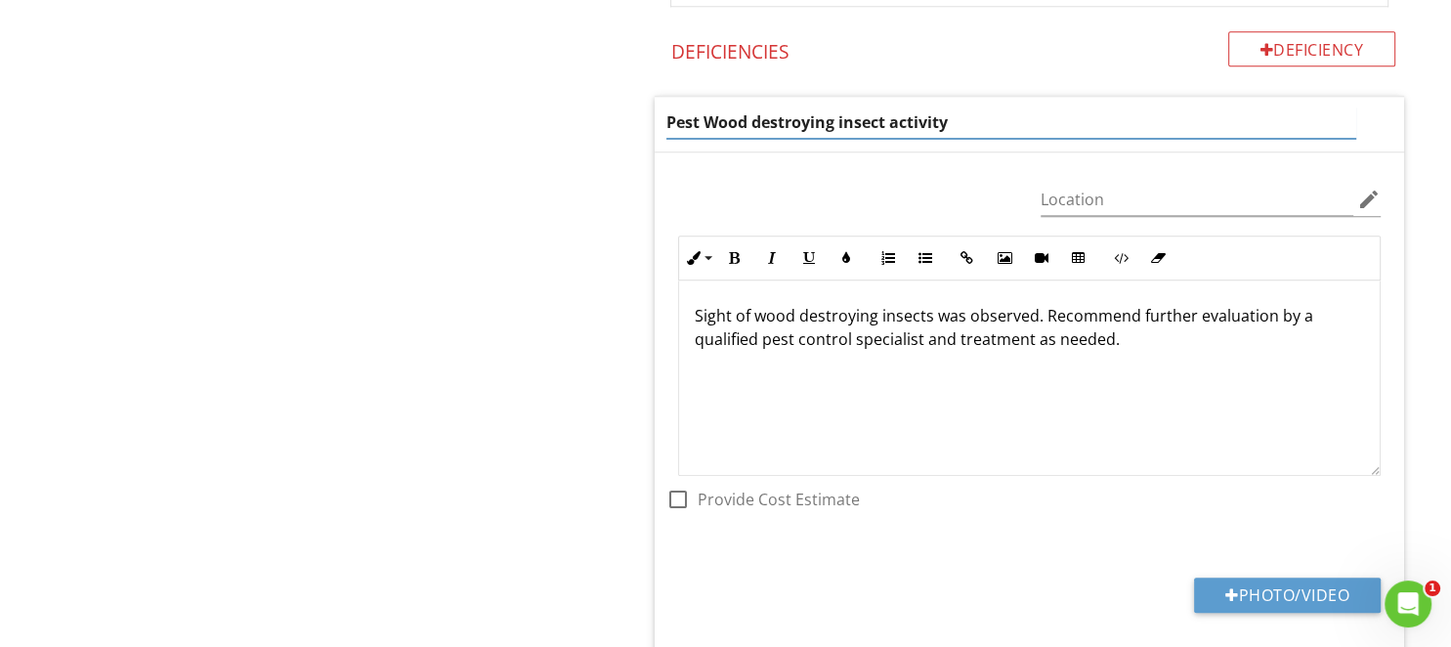
click at [910, 112] on input "Pest Wood destroying insect activity" at bounding box center [1011, 122] width 690 height 32
type input "Pest Wood destroying insect- previous treatment"
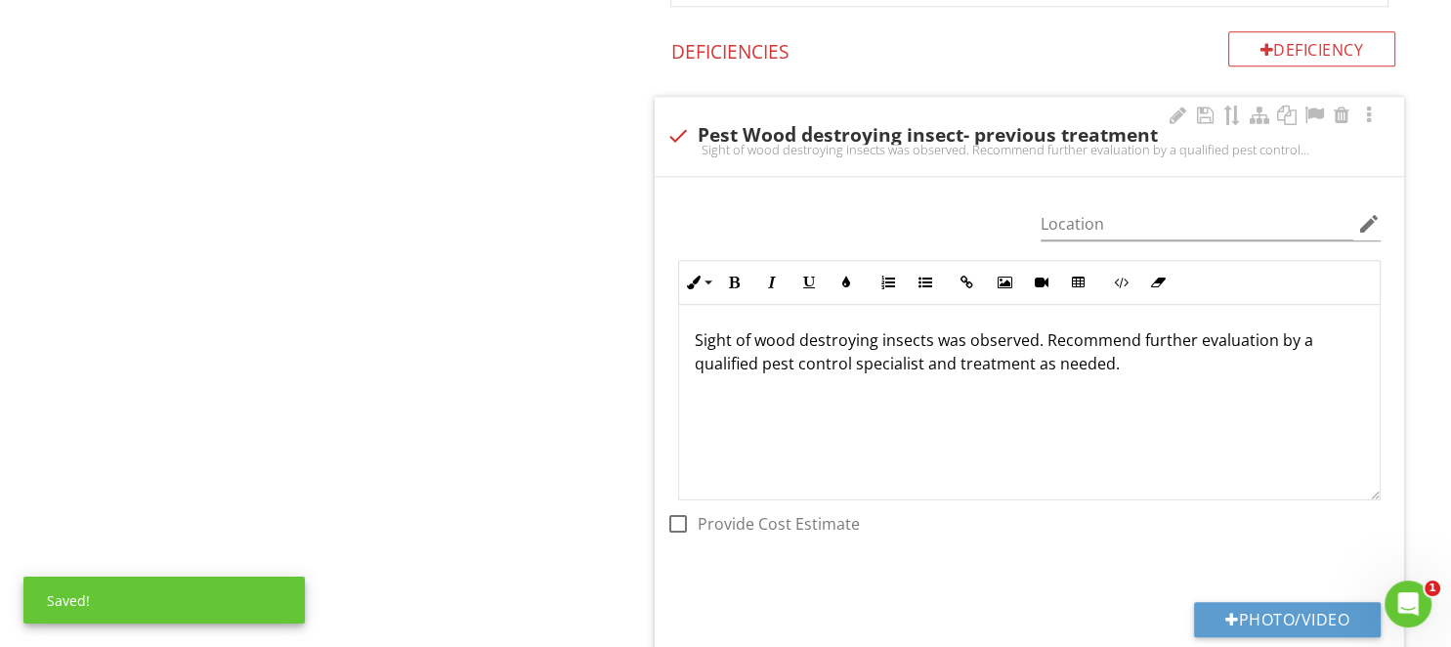
click at [756, 318] on div "Sight of wood destroying insects was observed. Recommend further evaluation by …" at bounding box center [1029, 402] width 700 height 195
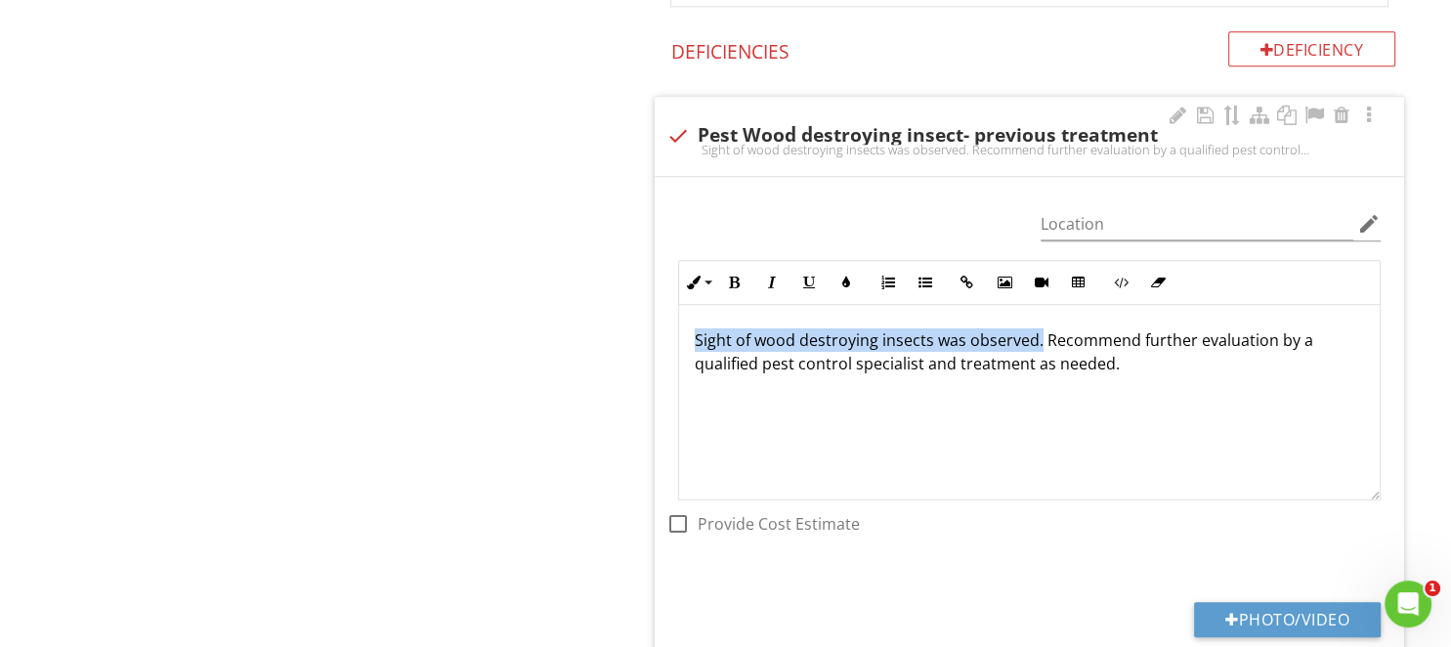
drag, startPoint x: 1034, startPoint y: 334, endPoint x: 564, endPoint y: 323, distance: 471.0
click at [679, 323] on div "Sight of wood destroying insects was observed. Recommend further evaluation by …" at bounding box center [1029, 402] width 700 height 195
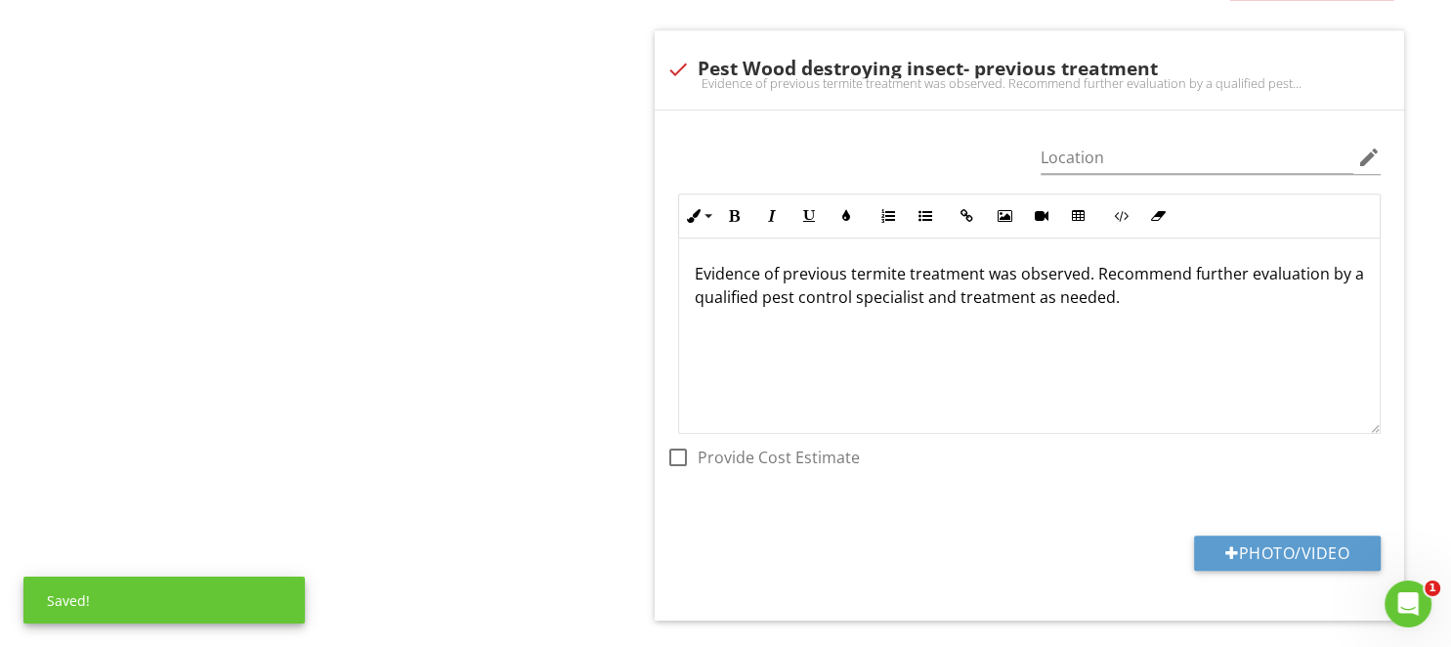
scroll to position [2109, 0]
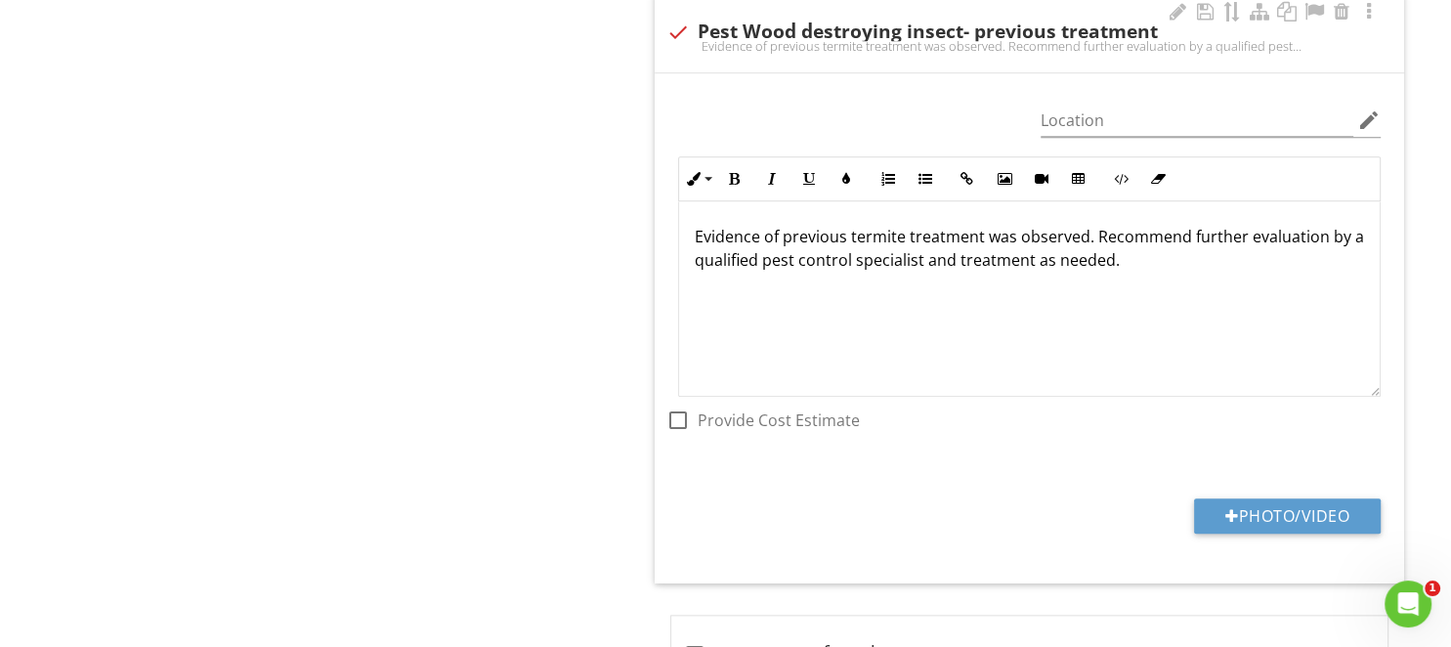
drag, startPoint x: 1095, startPoint y: 232, endPoint x: 1136, endPoint y: 313, distance: 90.0
click at [1136, 313] on div "Evidence of previous termite treatment was observed. Recommend further evaluati…" at bounding box center [1029, 298] width 700 height 195
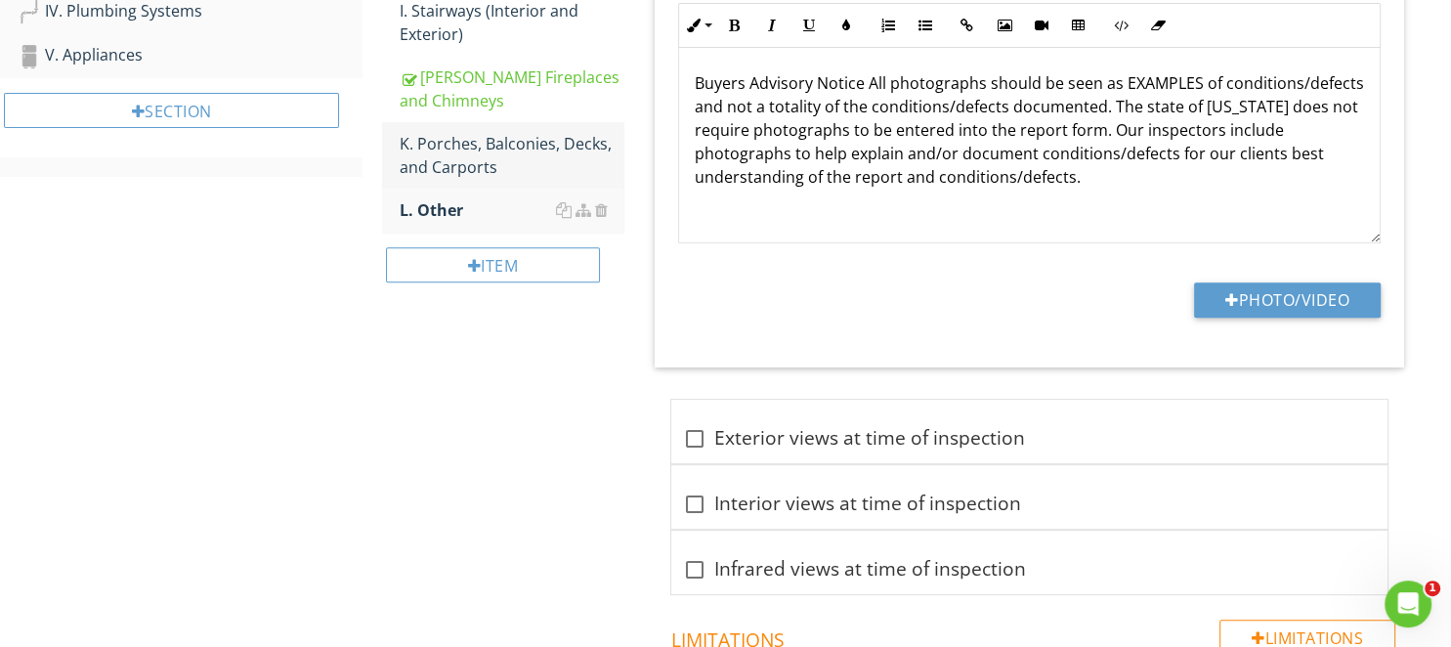
scroll to position [618, 0]
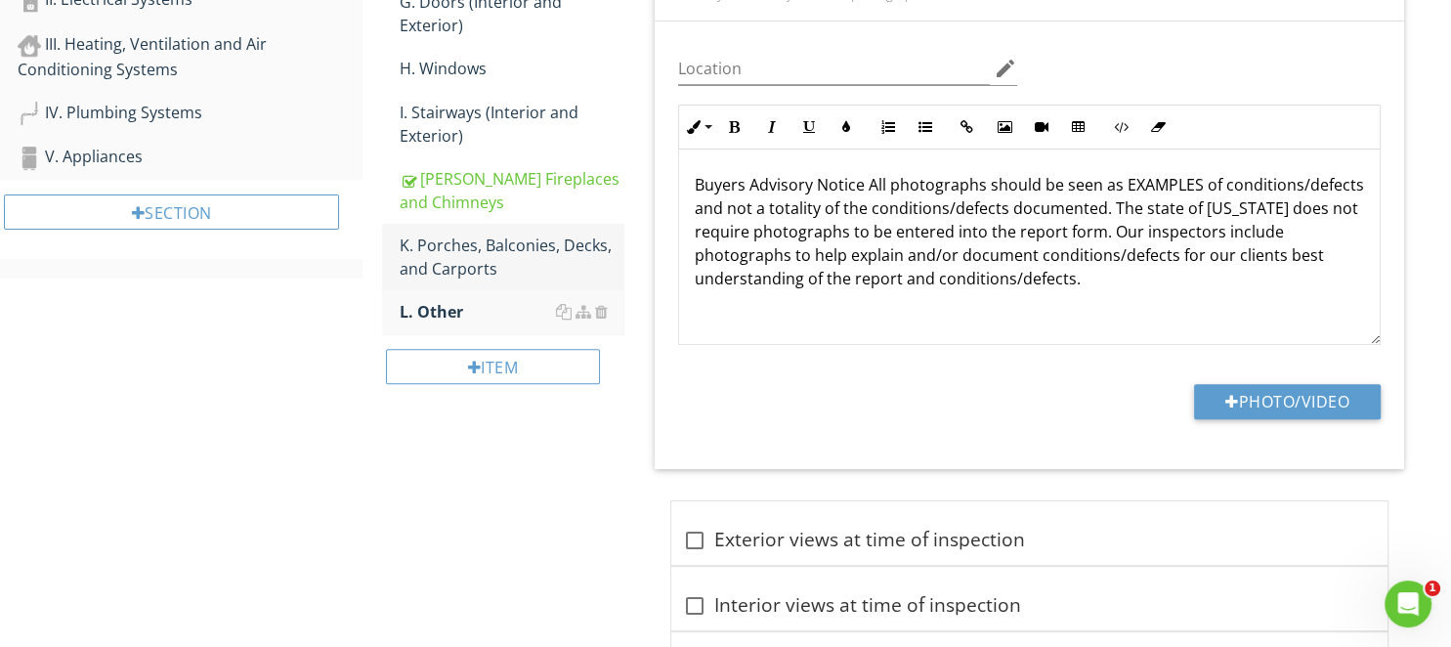
click at [466, 248] on div "K. Porches, Balconies, Decks, and Carports" at bounding box center [511, 256] width 223 height 47
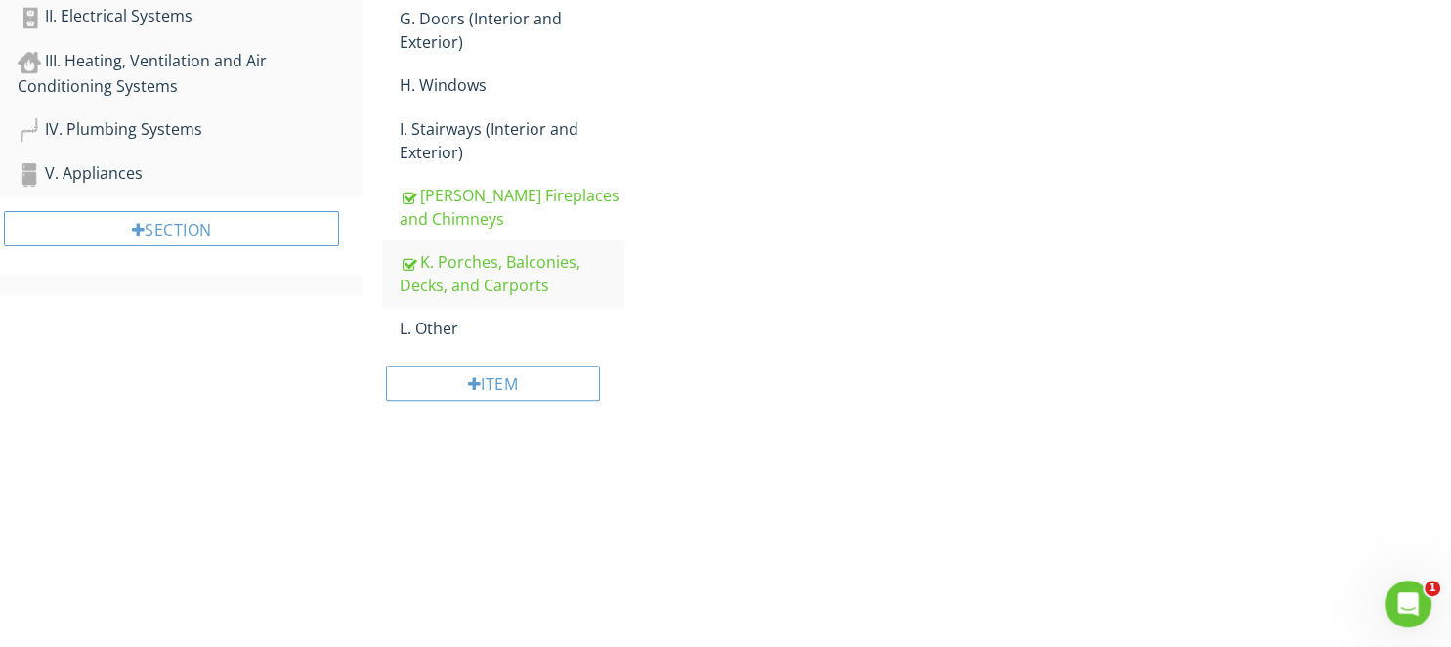
scroll to position [309, 0]
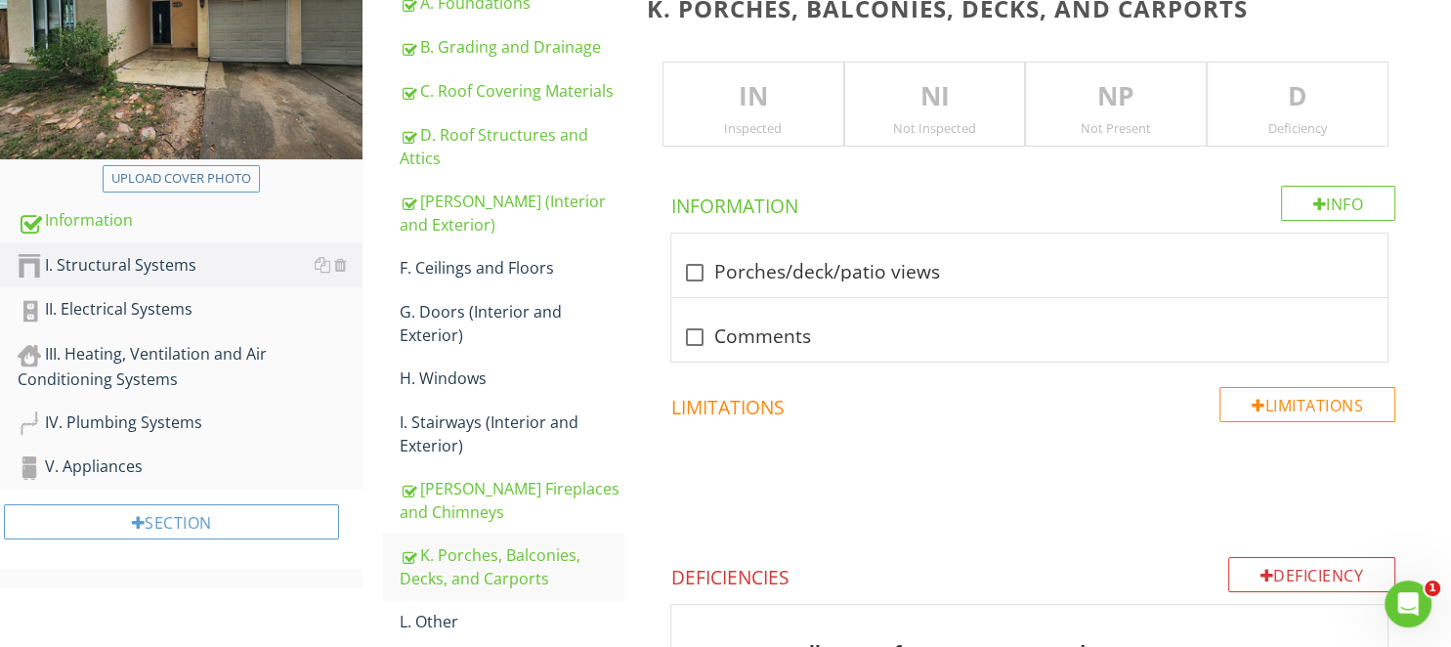
click at [811, 102] on p "IN" at bounding box center [753, 96] width 180 height 39
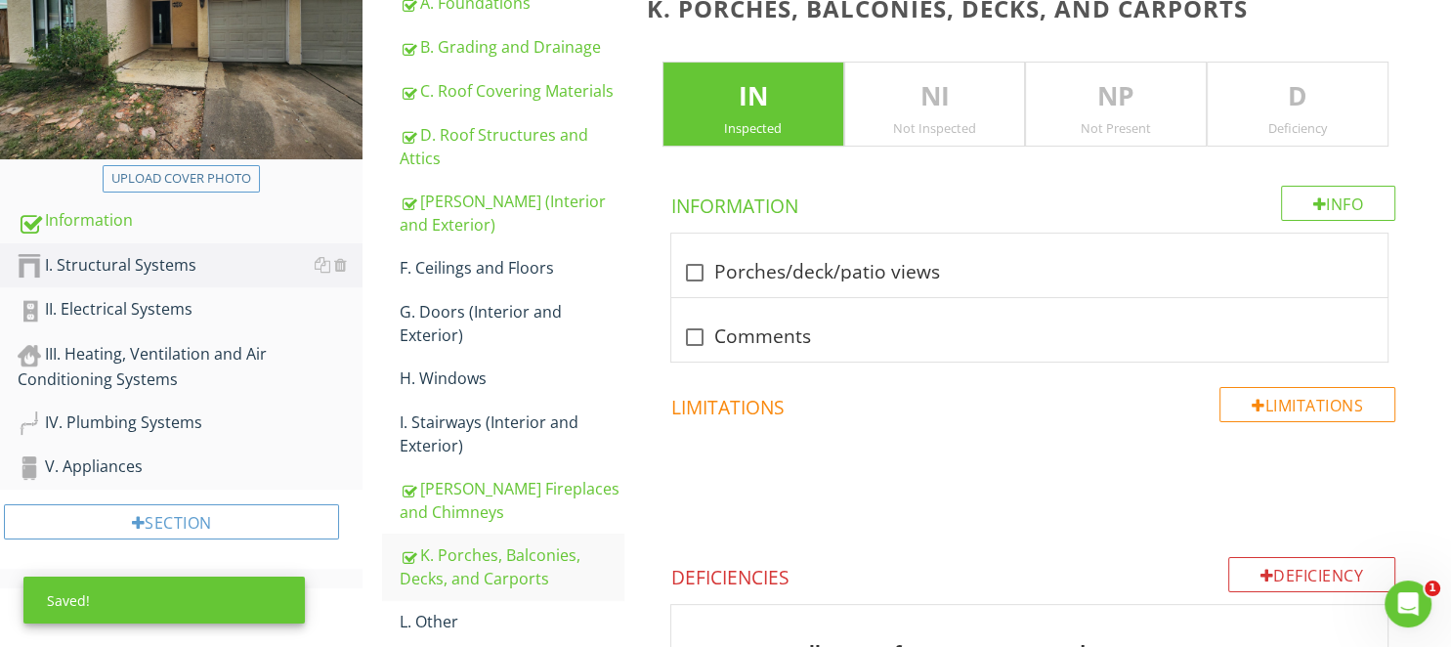
click at [1315, 104] on p "D" at bounding box center [1297, 96] width 180 height 39
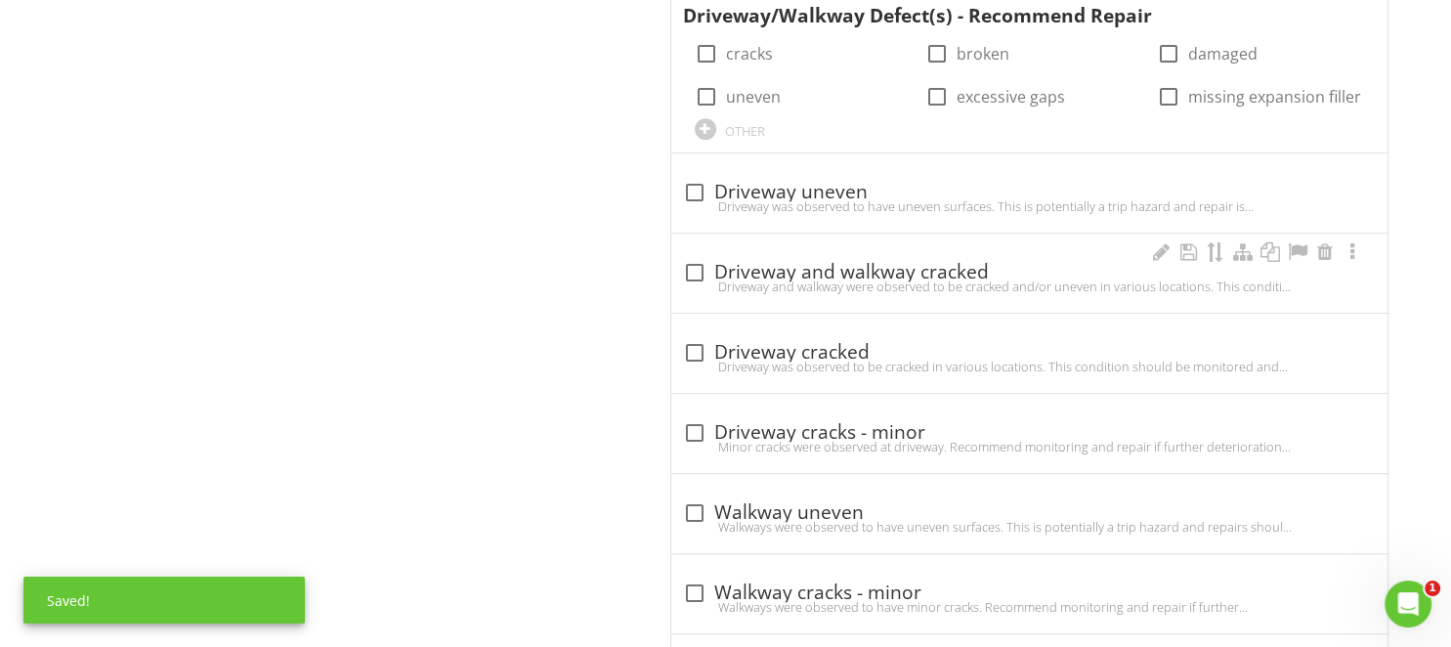
scroll to position [928, 0]
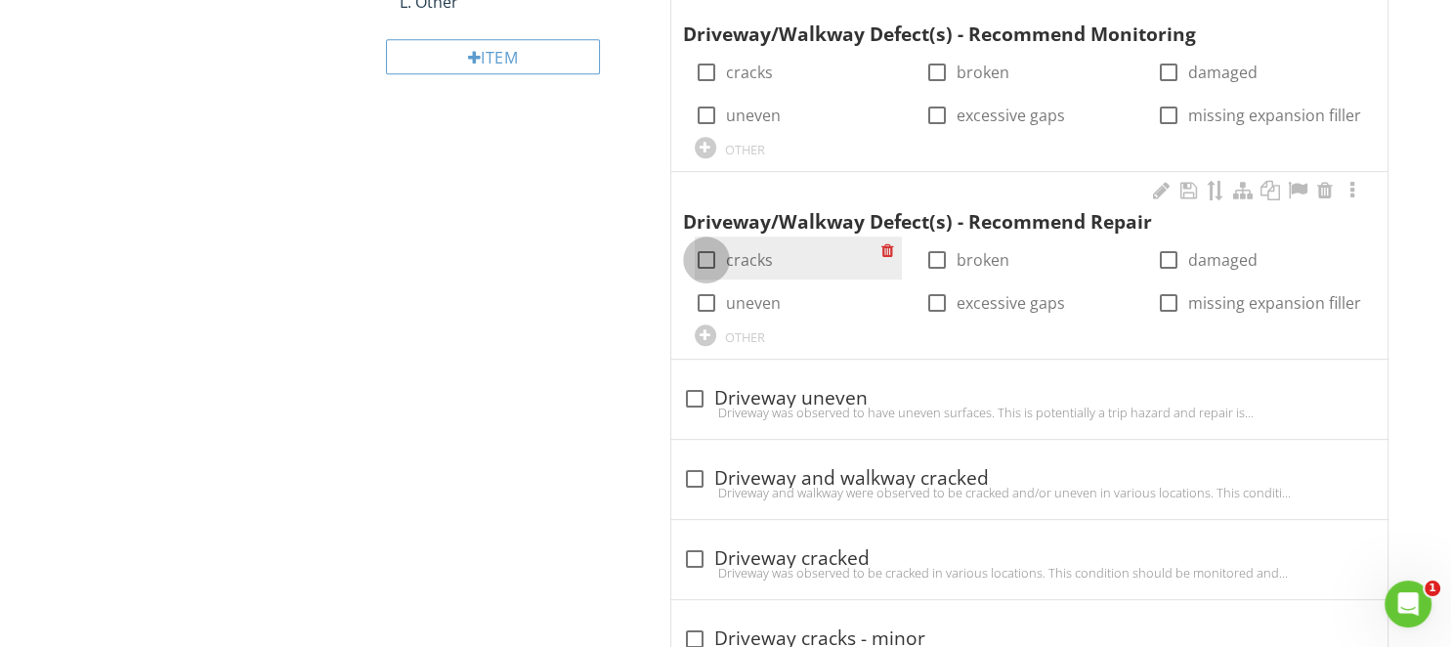
click at [710, 260] on div at bounding box center [706, 259] width 33 height 33
checkbox input "true"
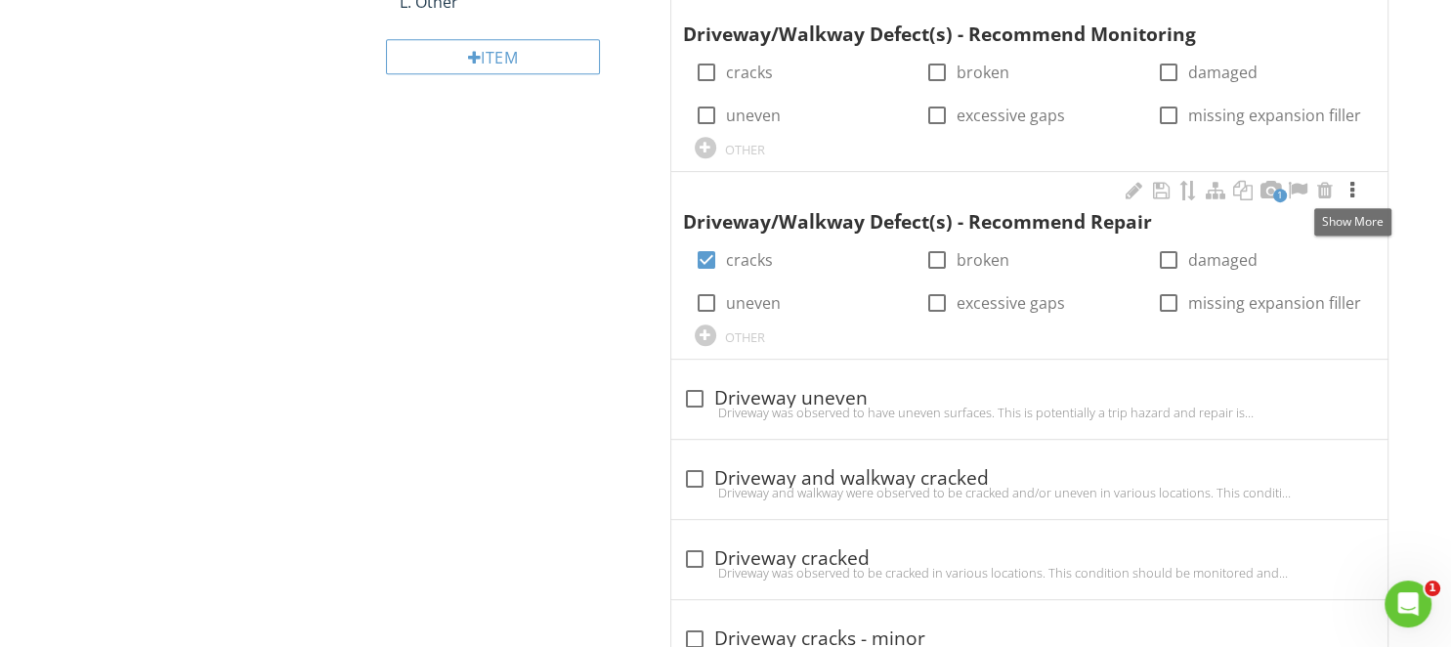
click at [1352, 183] on div at bounding box center [1351, 191] width 23 height 20
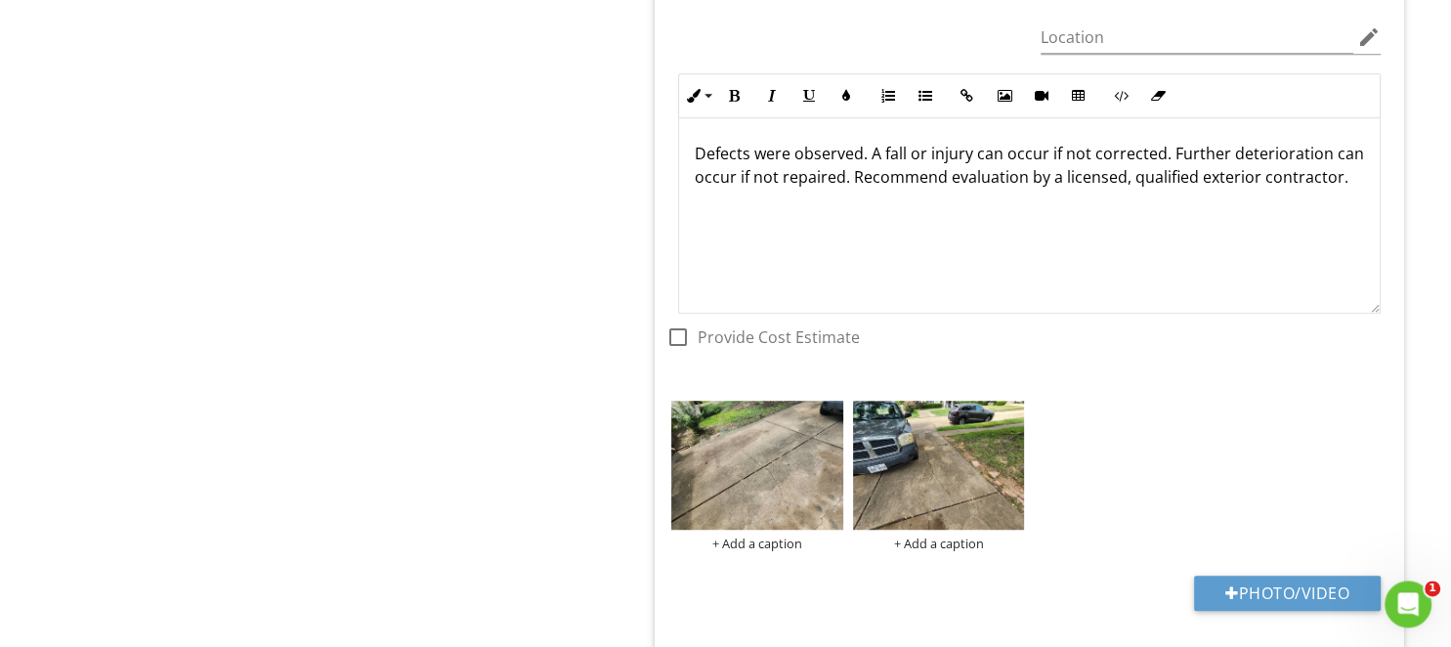
scroll to position [1340, 0]
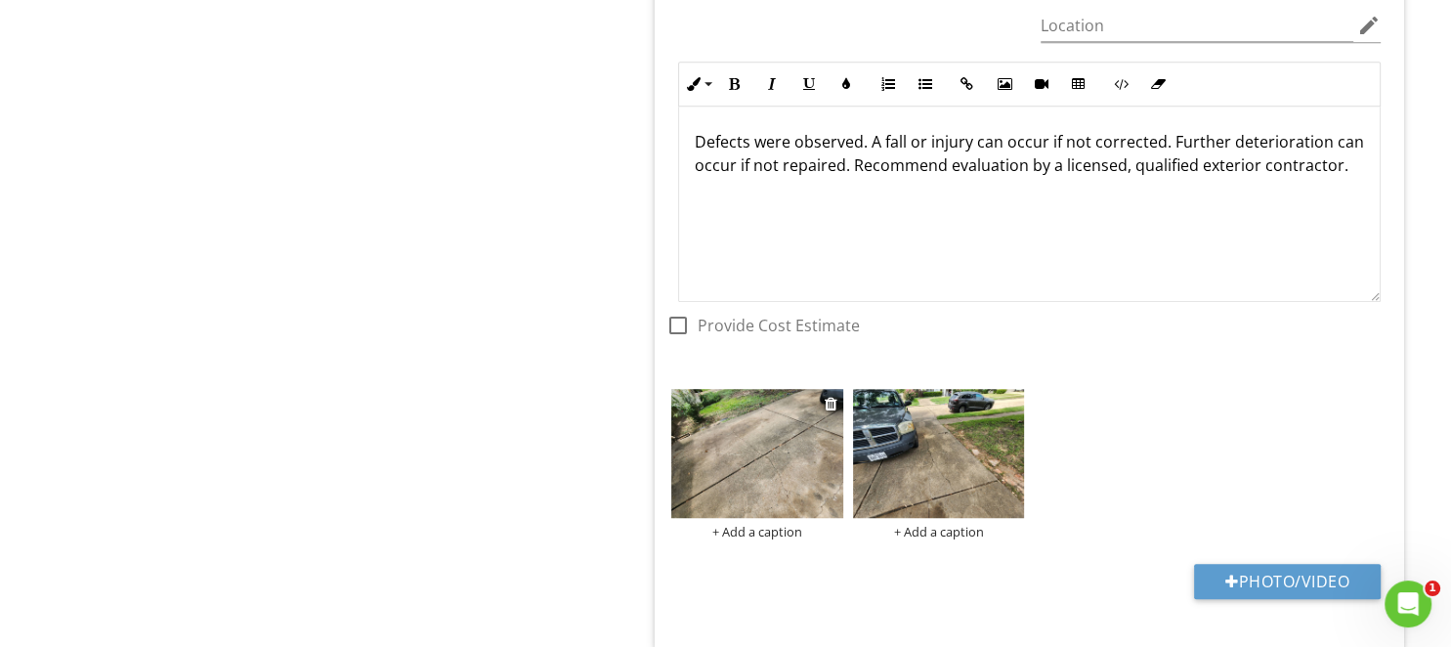
click at [727, 445] on img at bounding box center [757, 453] width 172 height 129
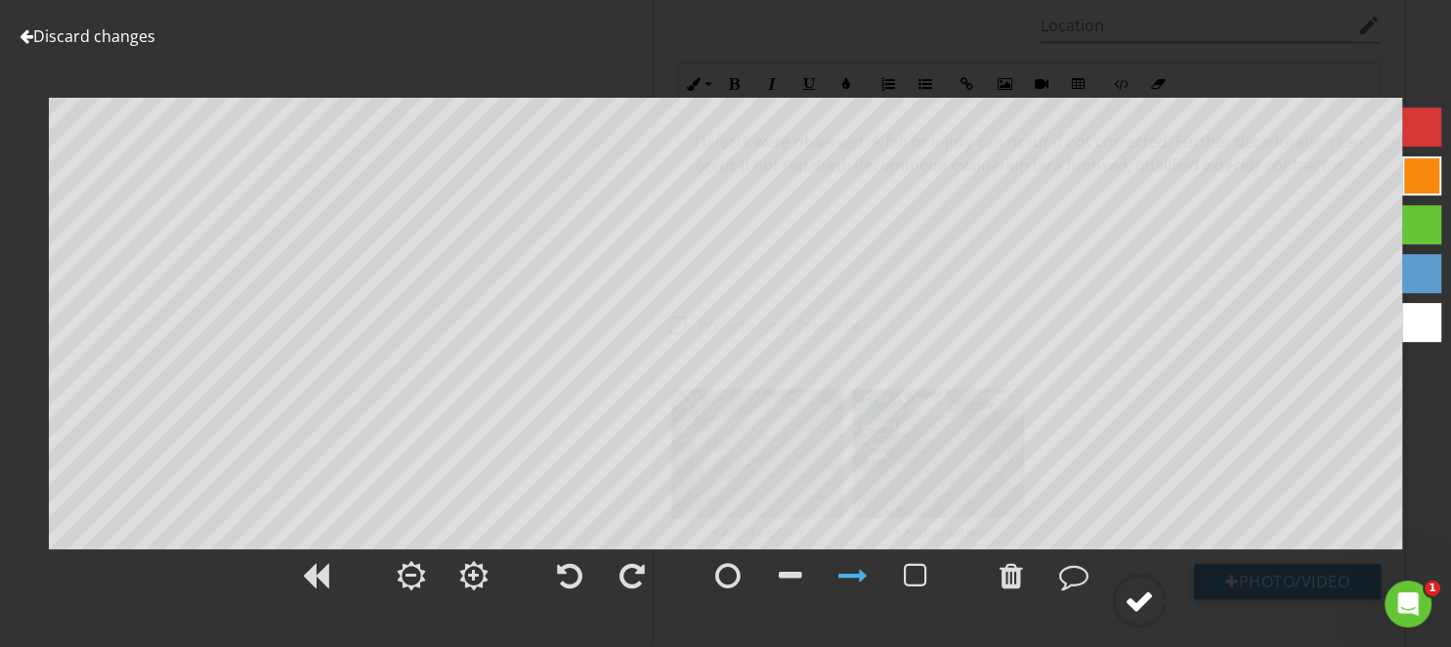
click at [1150, 603] on div at bounding box center [1138, 600] width 29 height 29
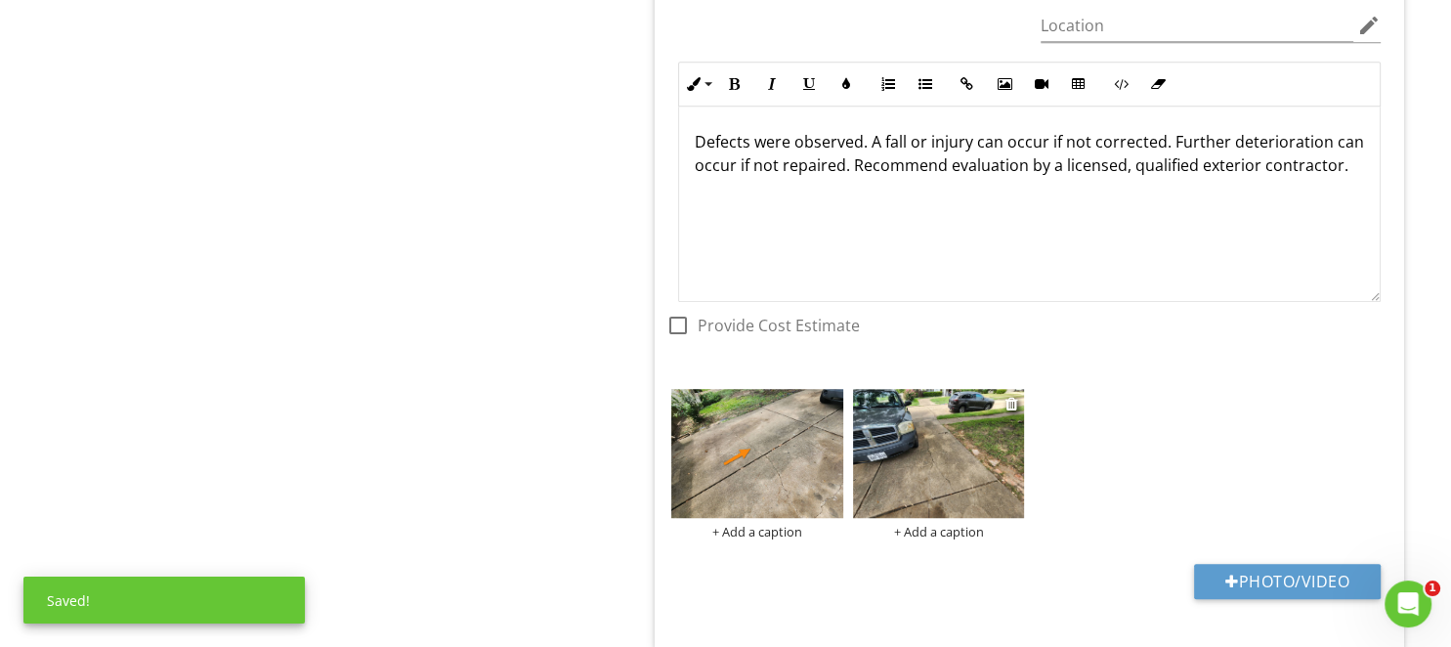
click at [938, 443] on img at bounding box center [939, 453] width 172 height 129
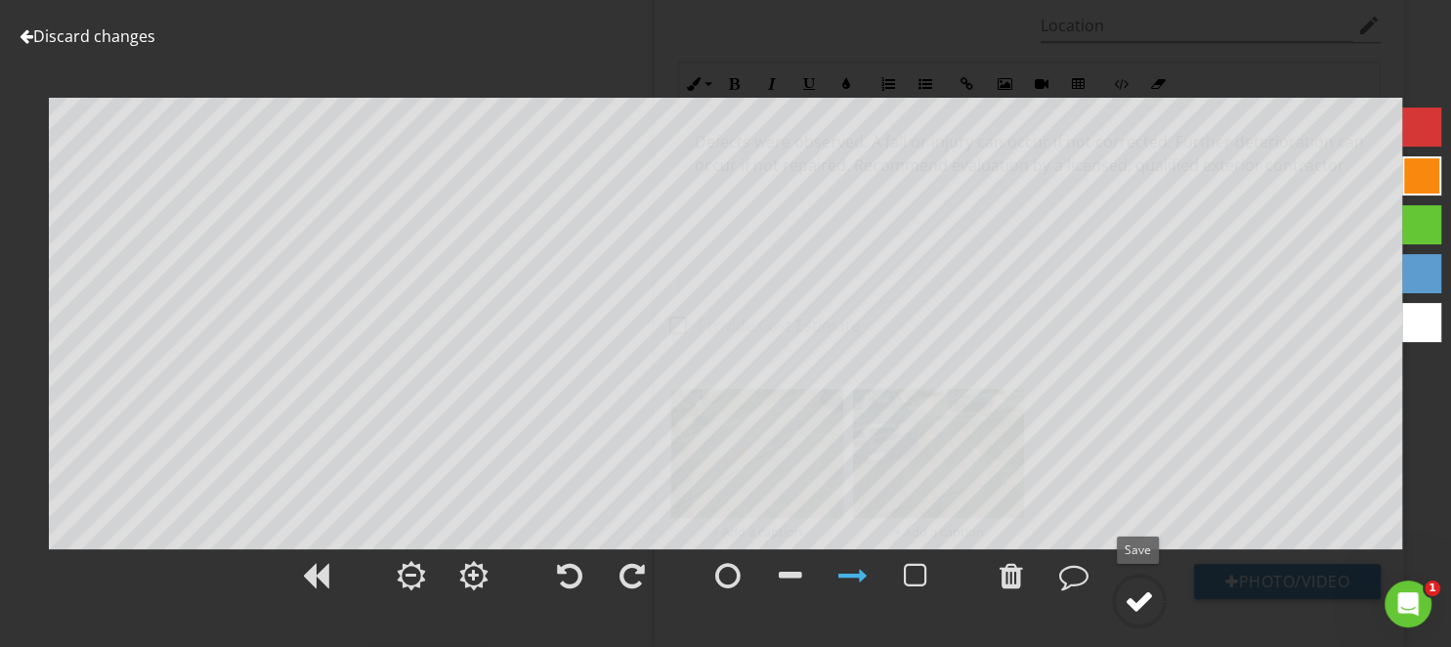
click at [1147, 602] on div at bounding box center [1138, 600] width 29 height 29
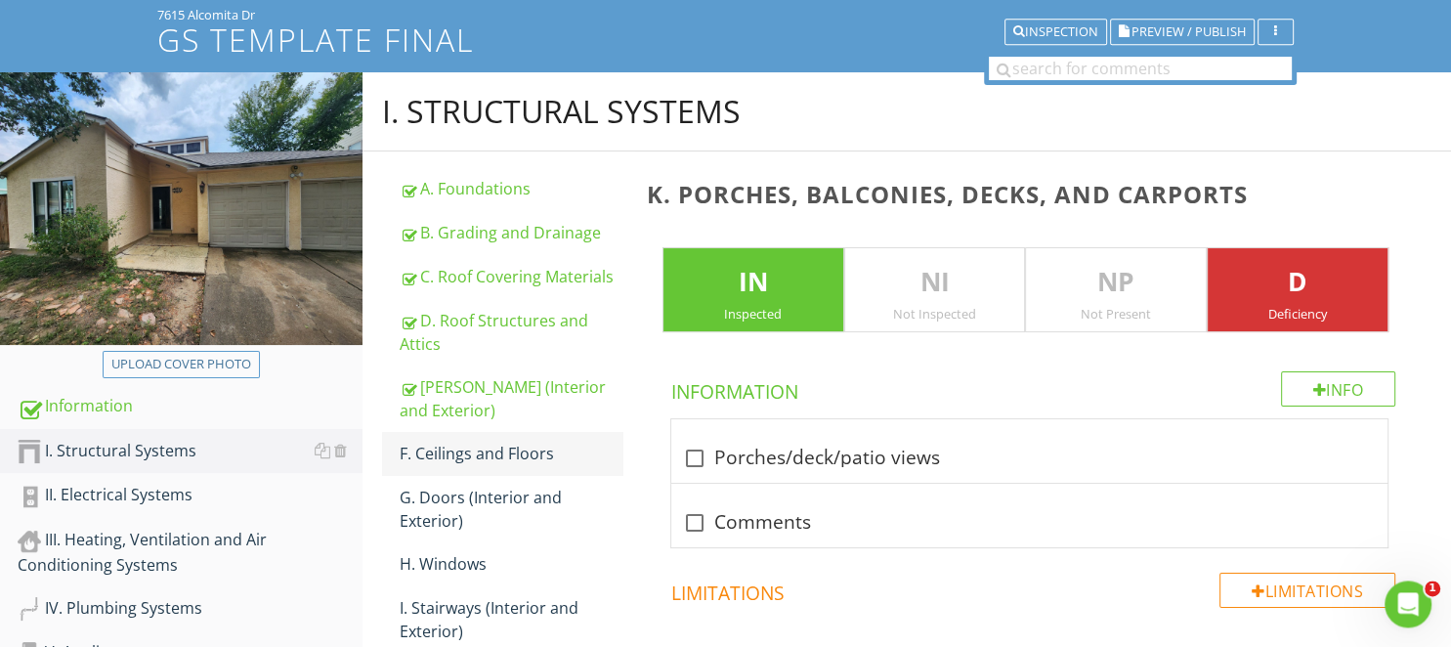
scroll to position [206, 0]
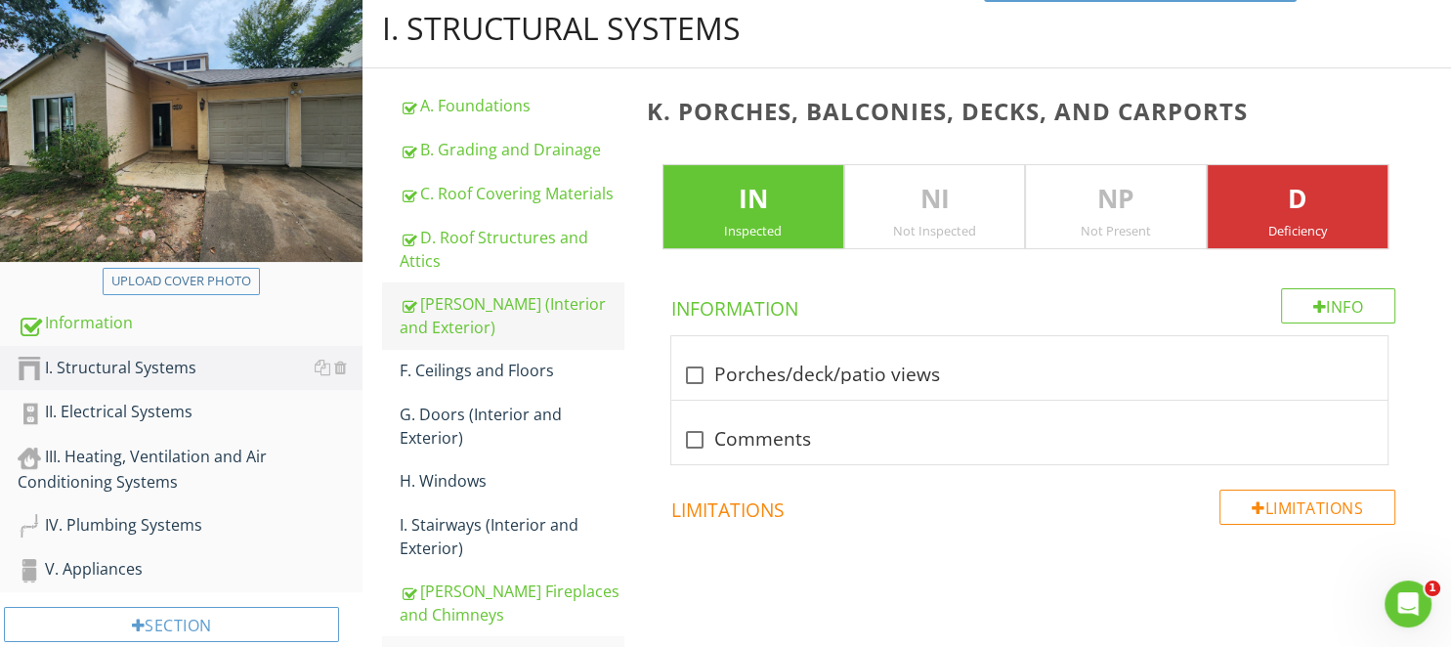
click at [473, 297] on div "[PERSON_NAME] (Interior and Exterior)" at bounding box center [511, 315] width 223 height 47
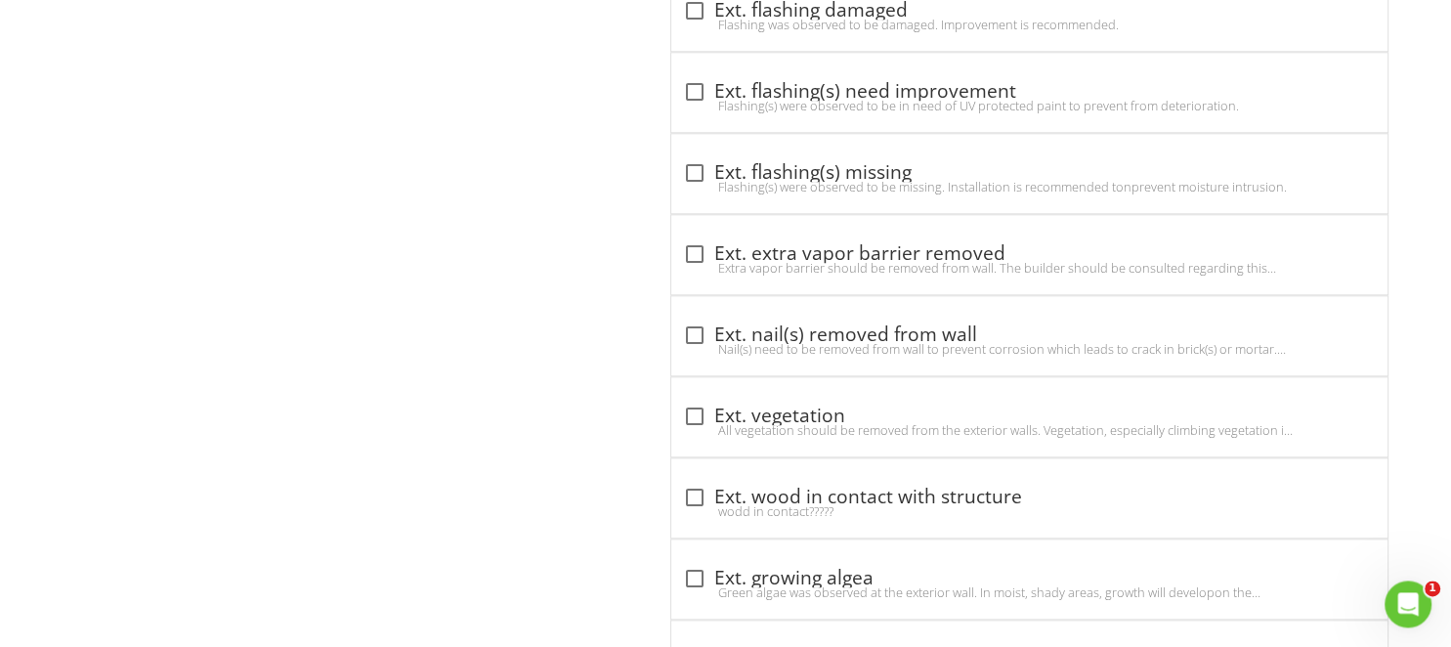
scroll to position [9344, 0]
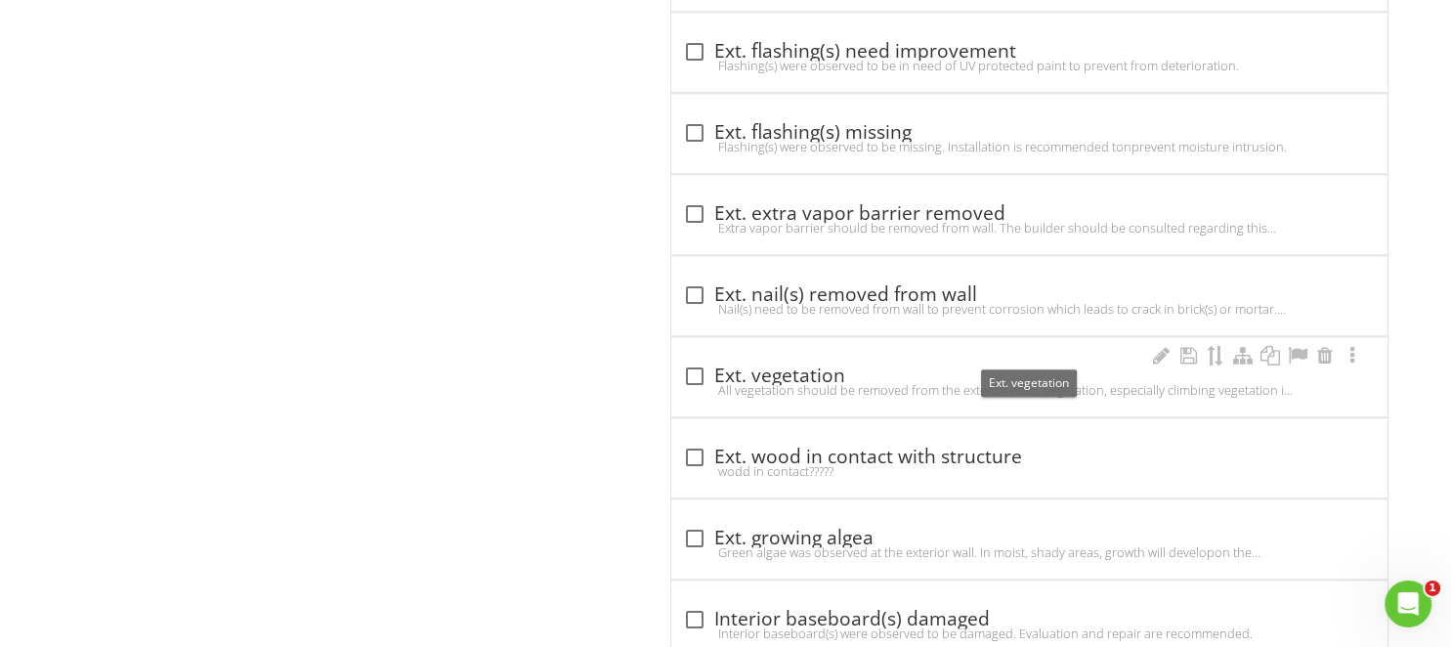
click at [720, 364] on div "check_box_outline_blank Ext. vegetation" at bounding box center [1029, 375] width 693 height 23
checkbox input "true"
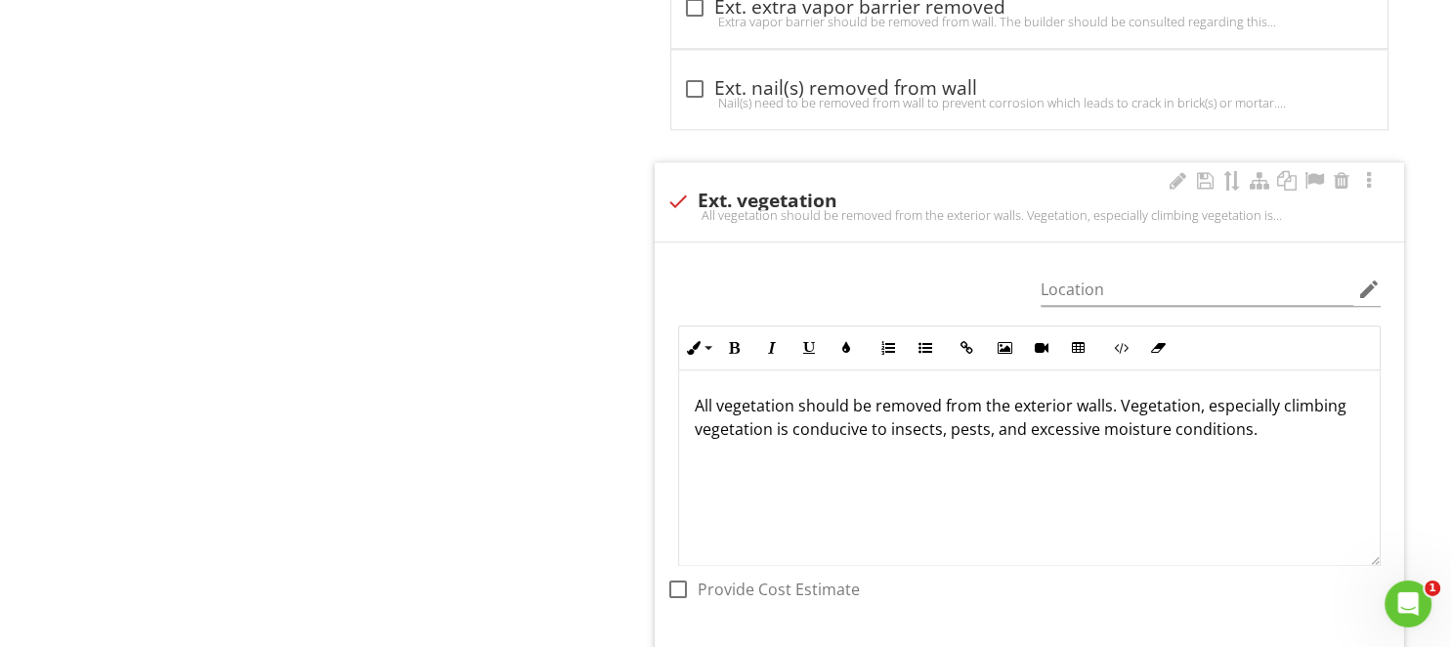
scroll to position [9963, 0]
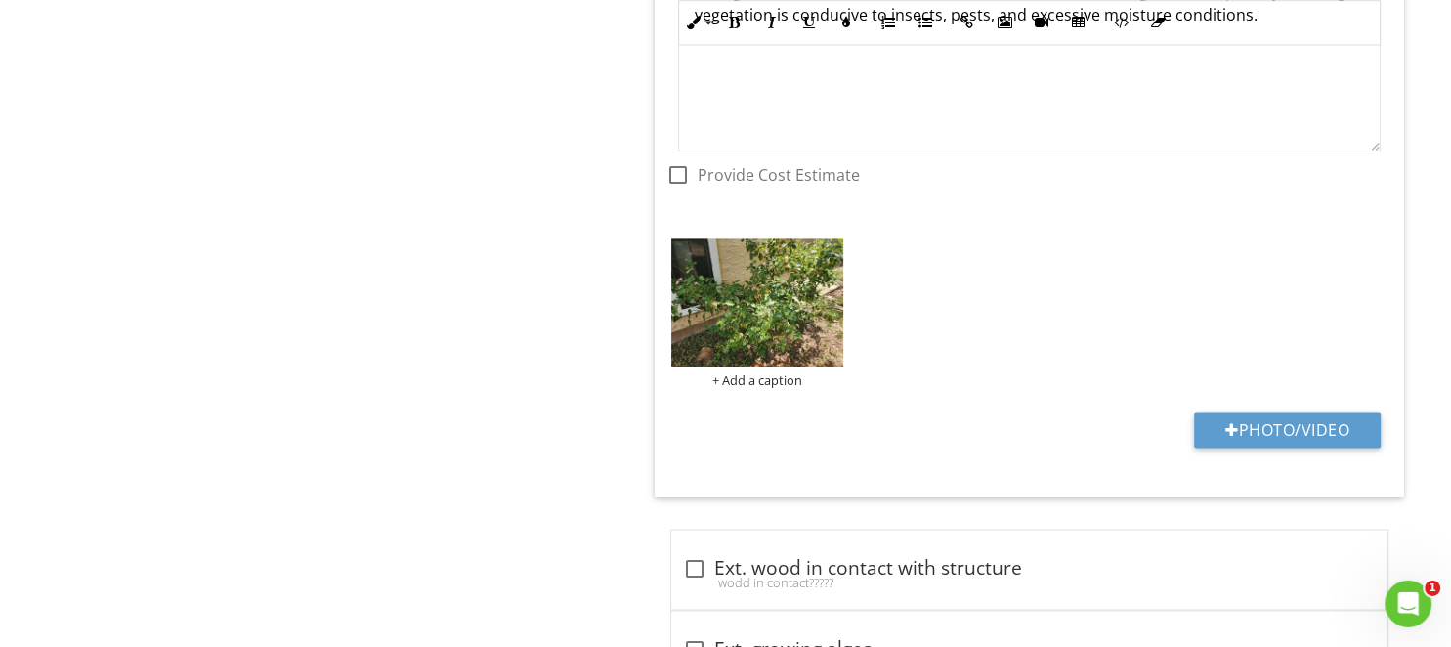
click at [774, 269] on img at bounding box center [757, 303] width 172 height 129
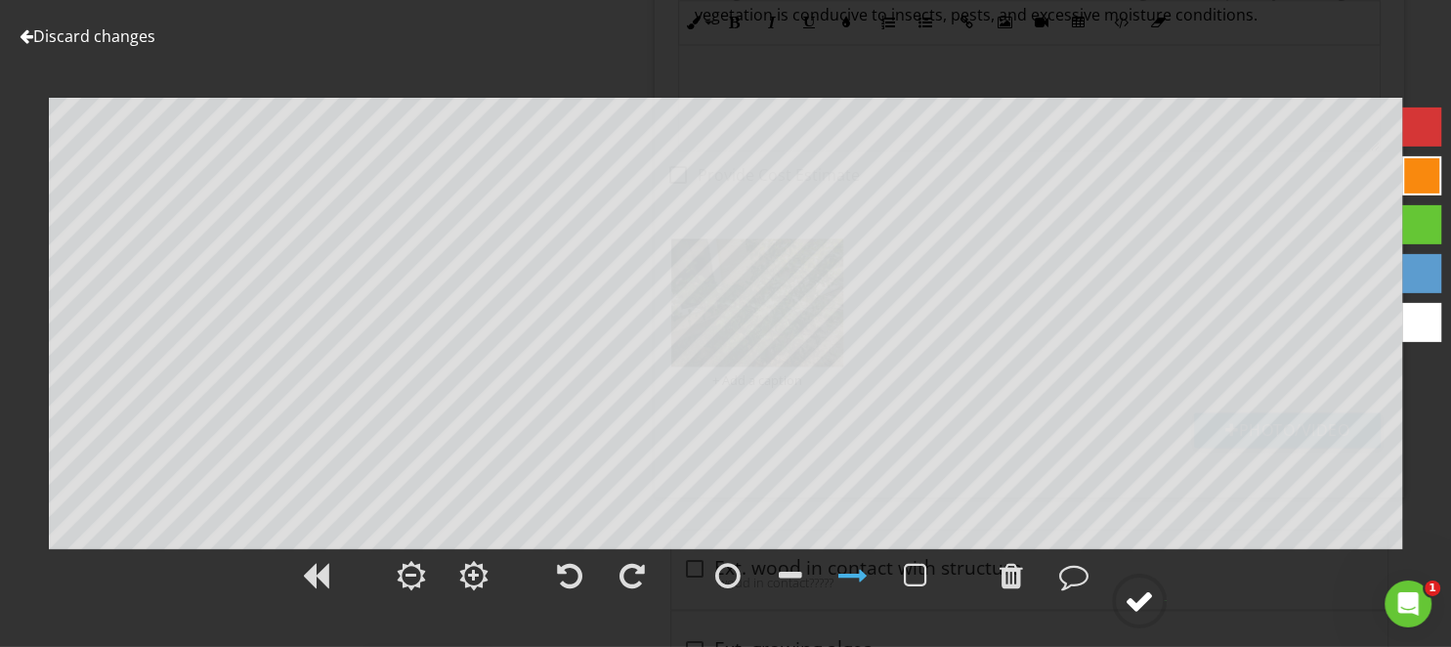
click at [1131, 589] on div at bounding box center [1138, 600] width 29 height 29
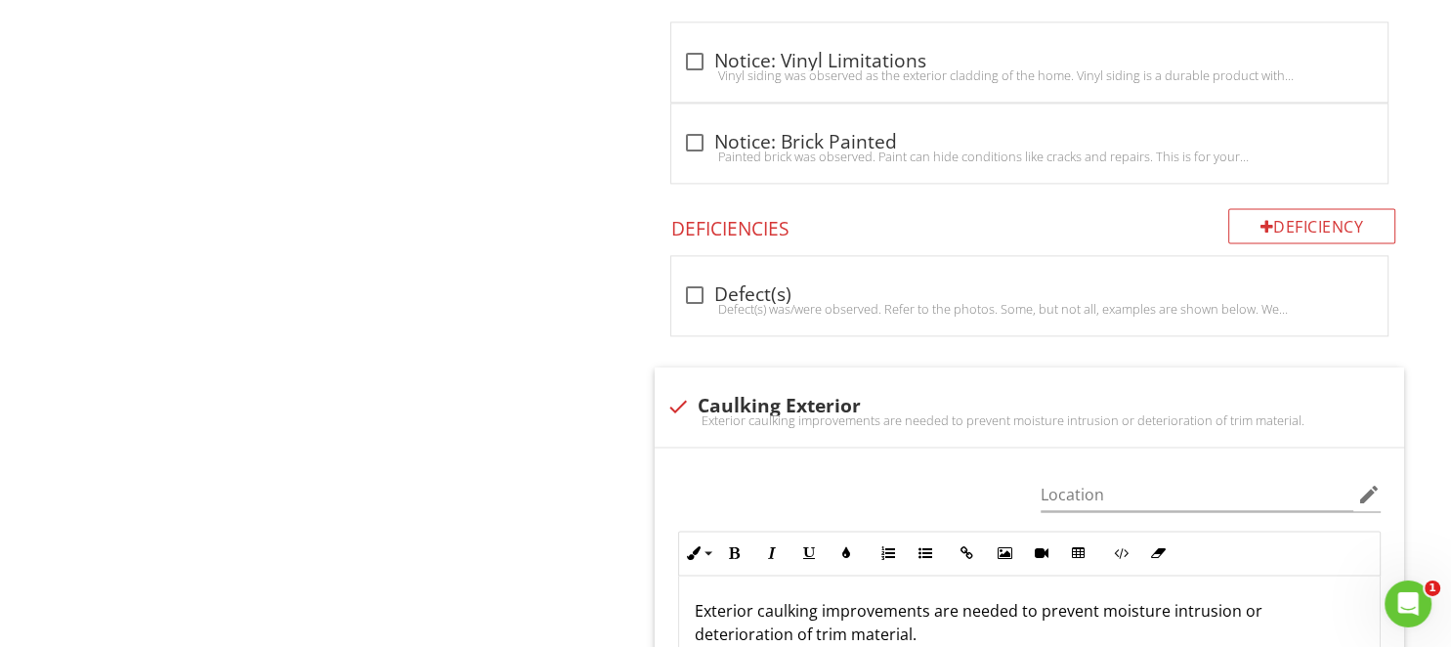
scroll to position [3052, 0]
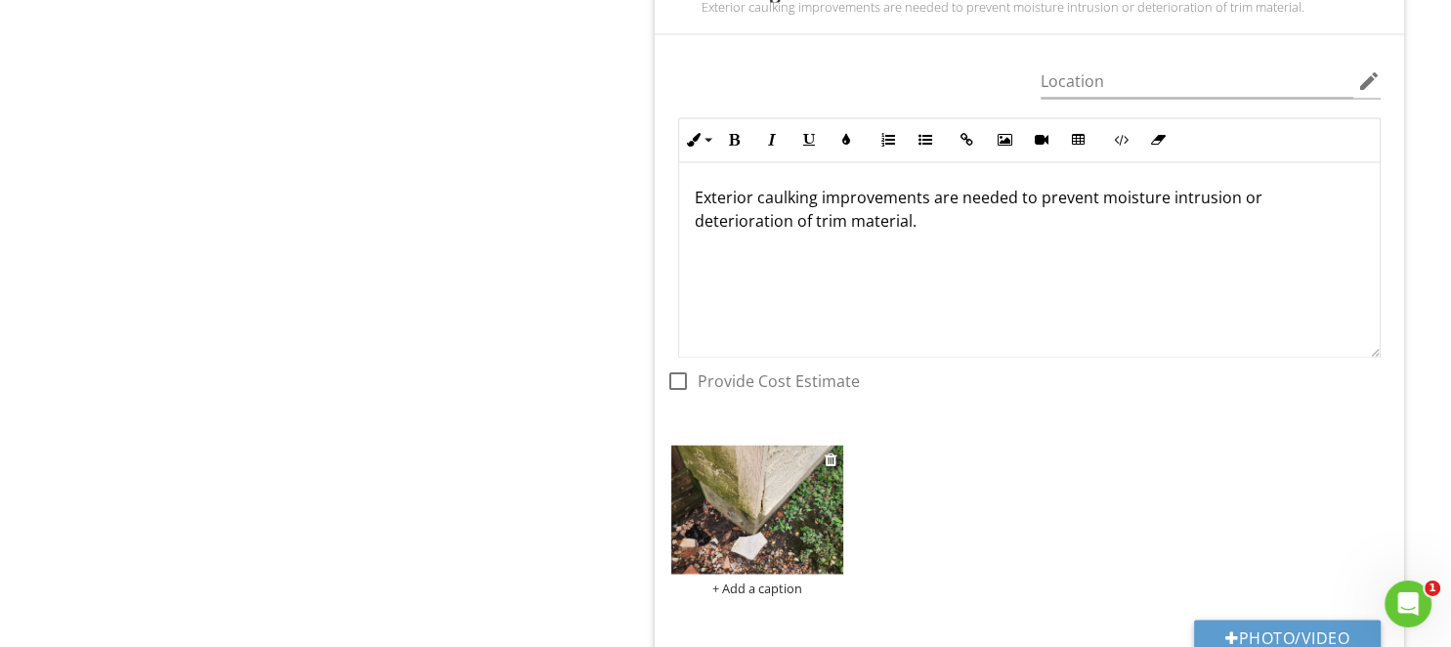
click at [769, 545] on img at bounding box center [757, 509] width 172 height 129
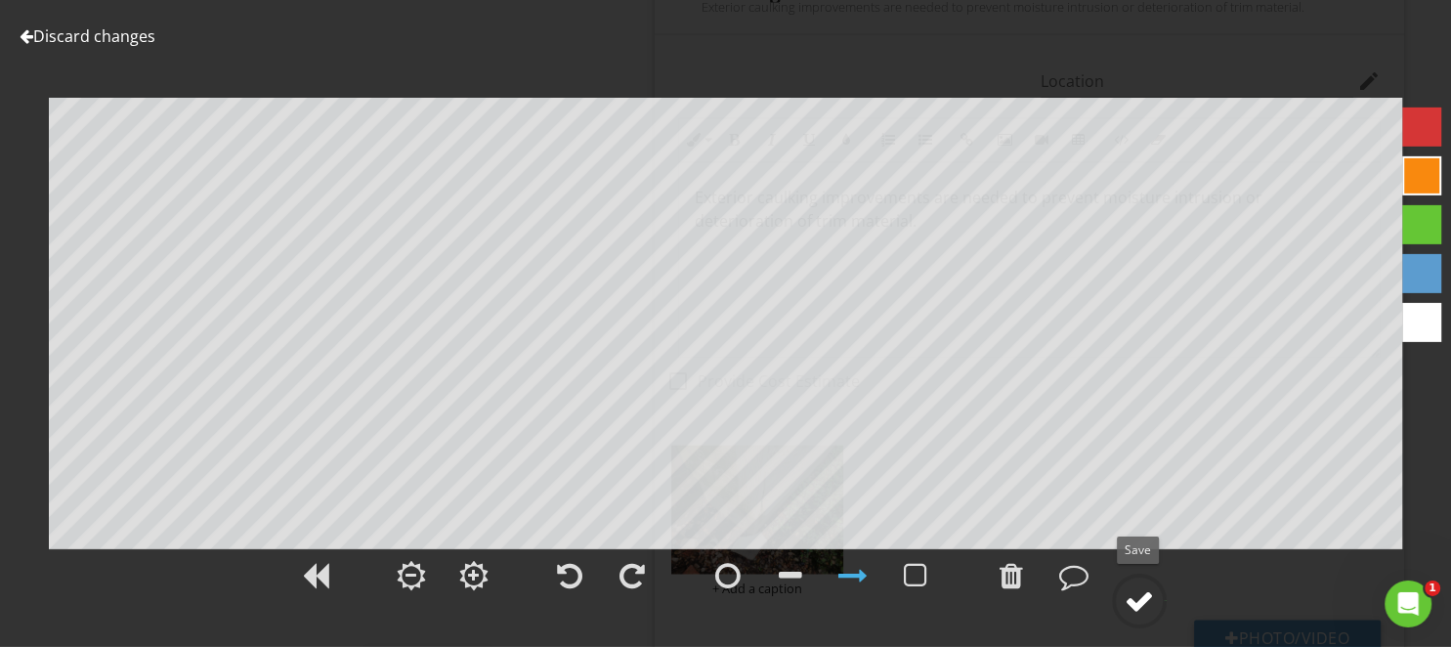
click at [1118, 597] on circle at bounding box center [1139, 600] width 51 height 51
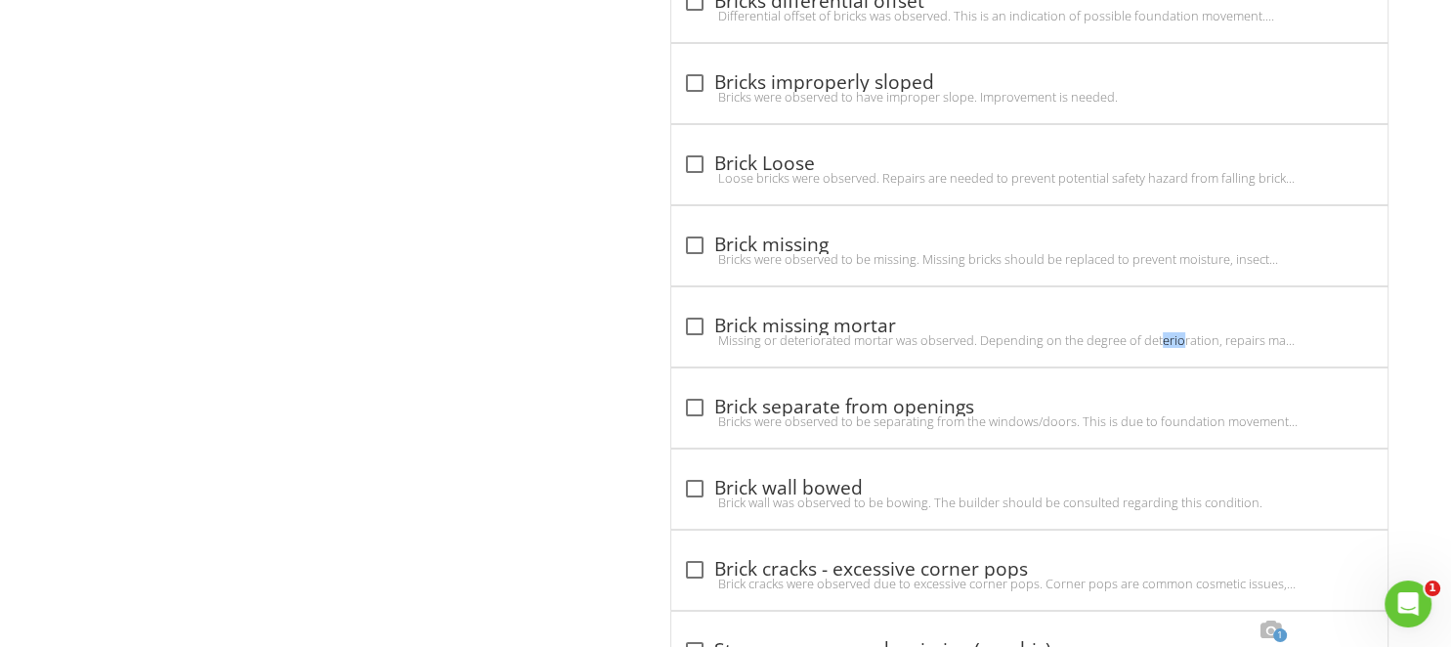
scroll to position [10434, 0]
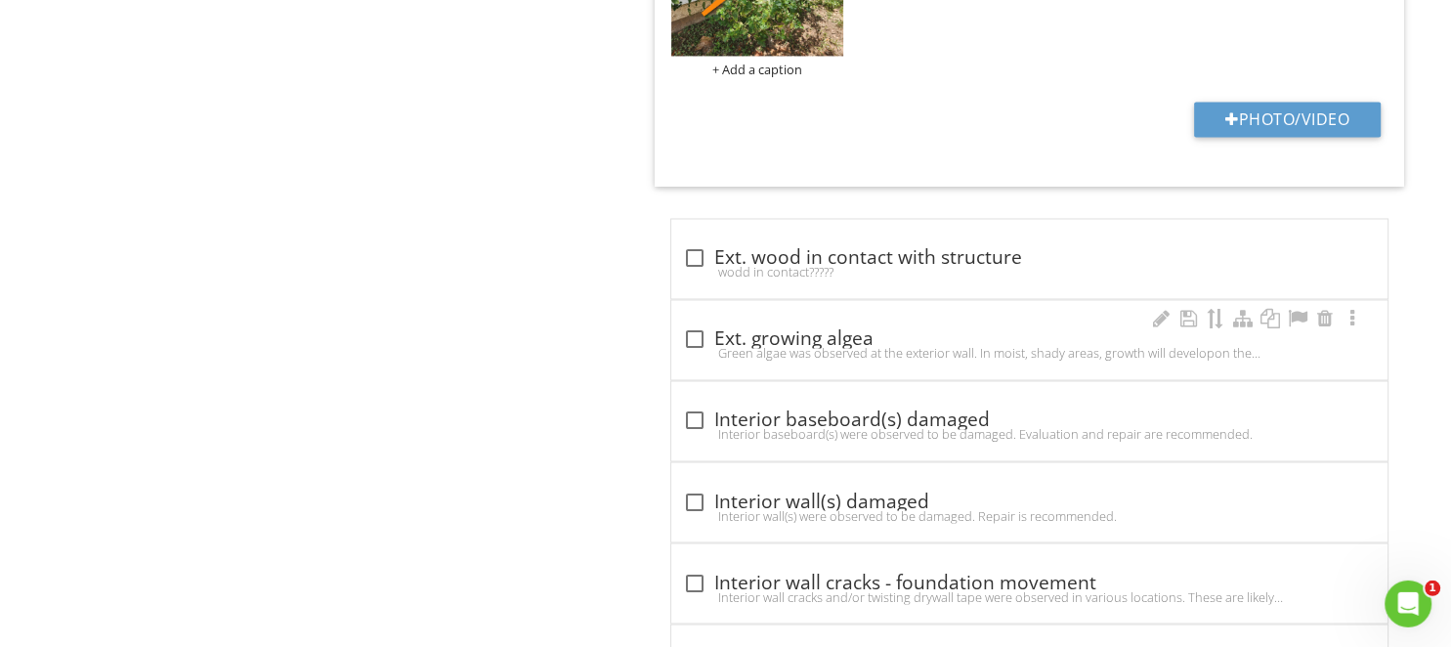
click at [783, 328] on div "check_box_outline_blank Ext. growing algea" at bounding box center [1029, 339] width 693 height 23
checkbox input "true"
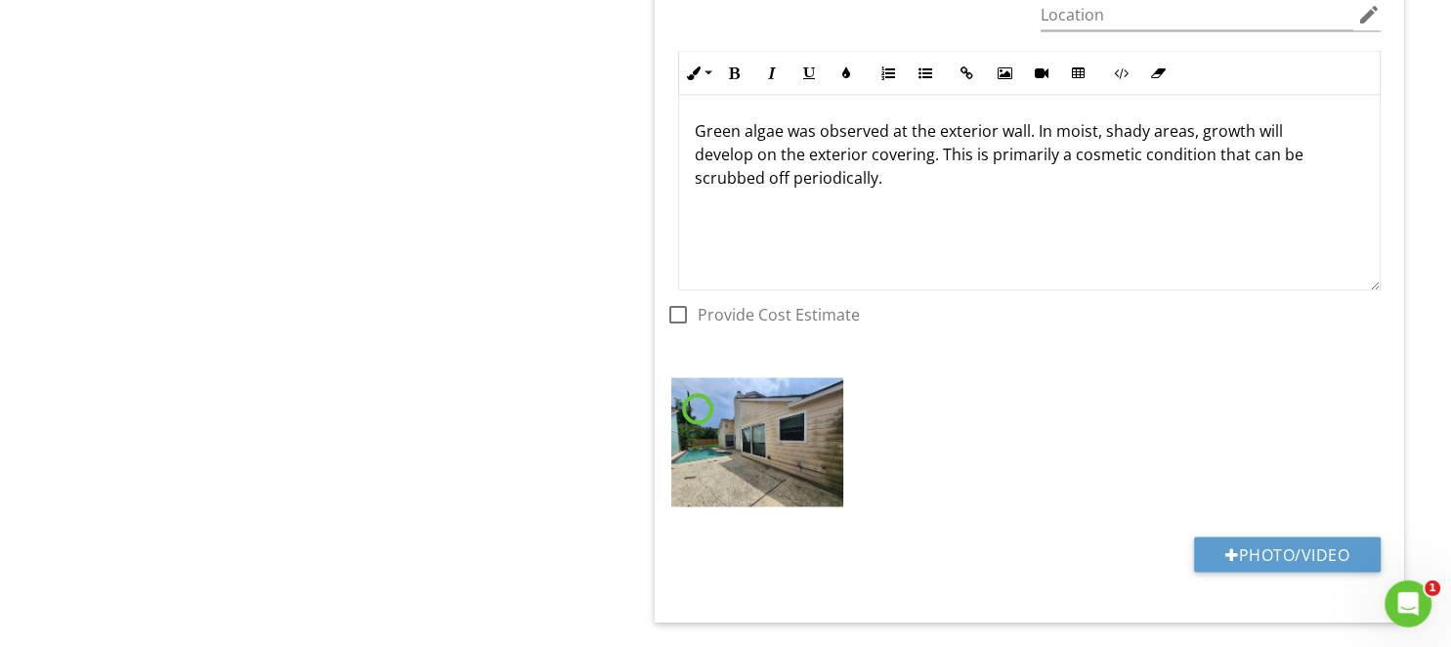
scroll to position [10950, 0]
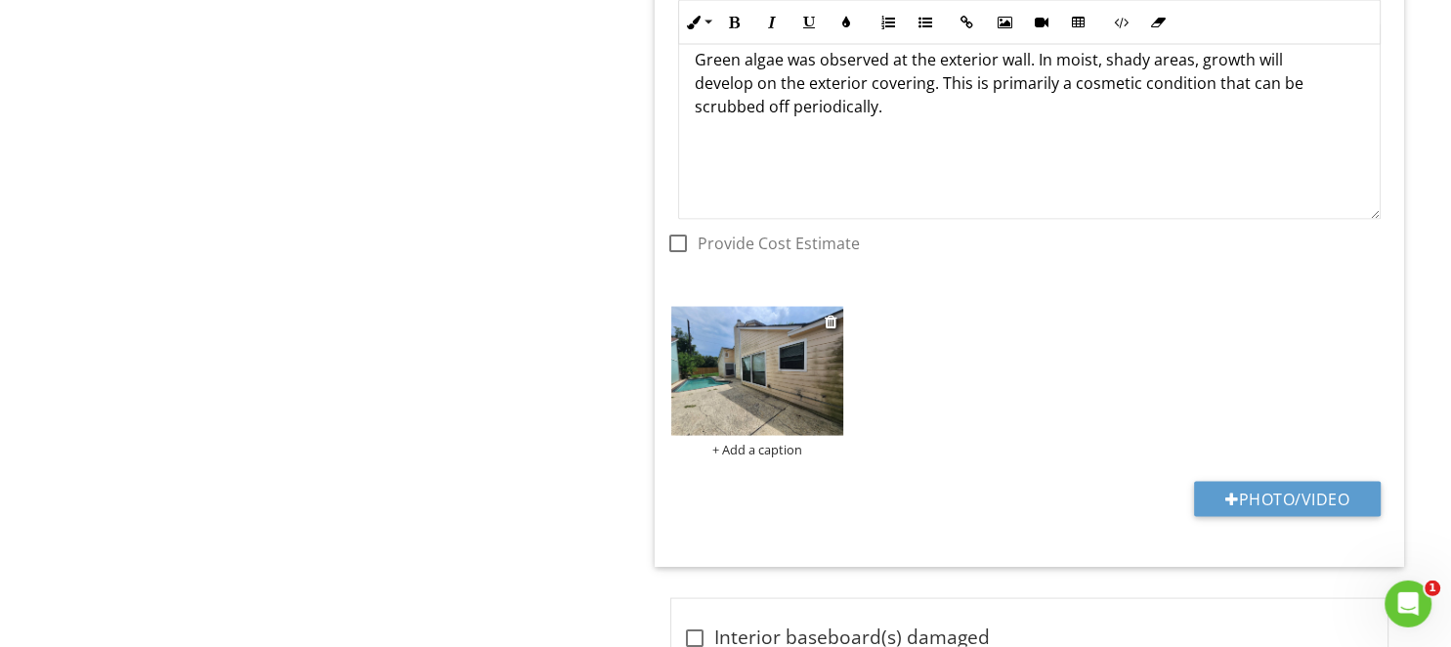
click at [744, 347] on img at bounding box center [757, 371] width 172 height 129
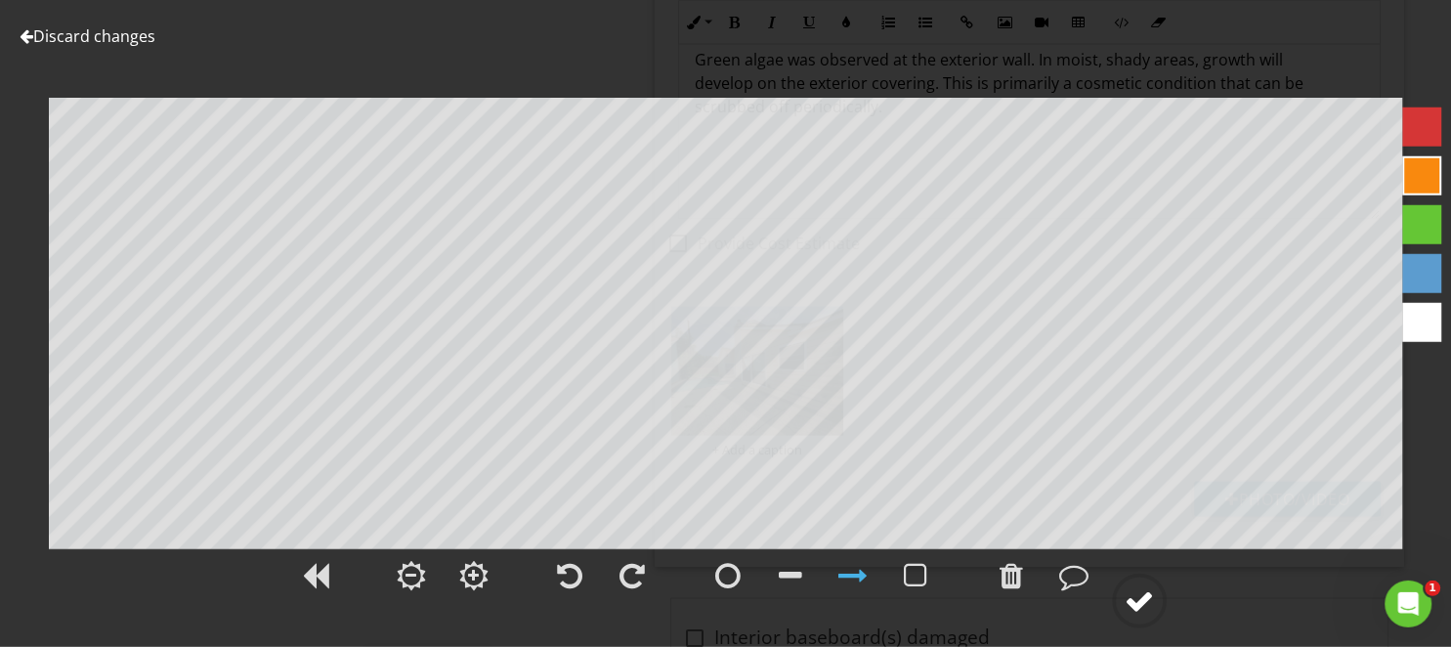
drag, startPoint x: 1143, startPoint y: 603, endPoint x: 18, endPoint y: 35, distance: 1260.4
click at [1143, 603] on div at bounding box center [1138, 600] width 29 height 29
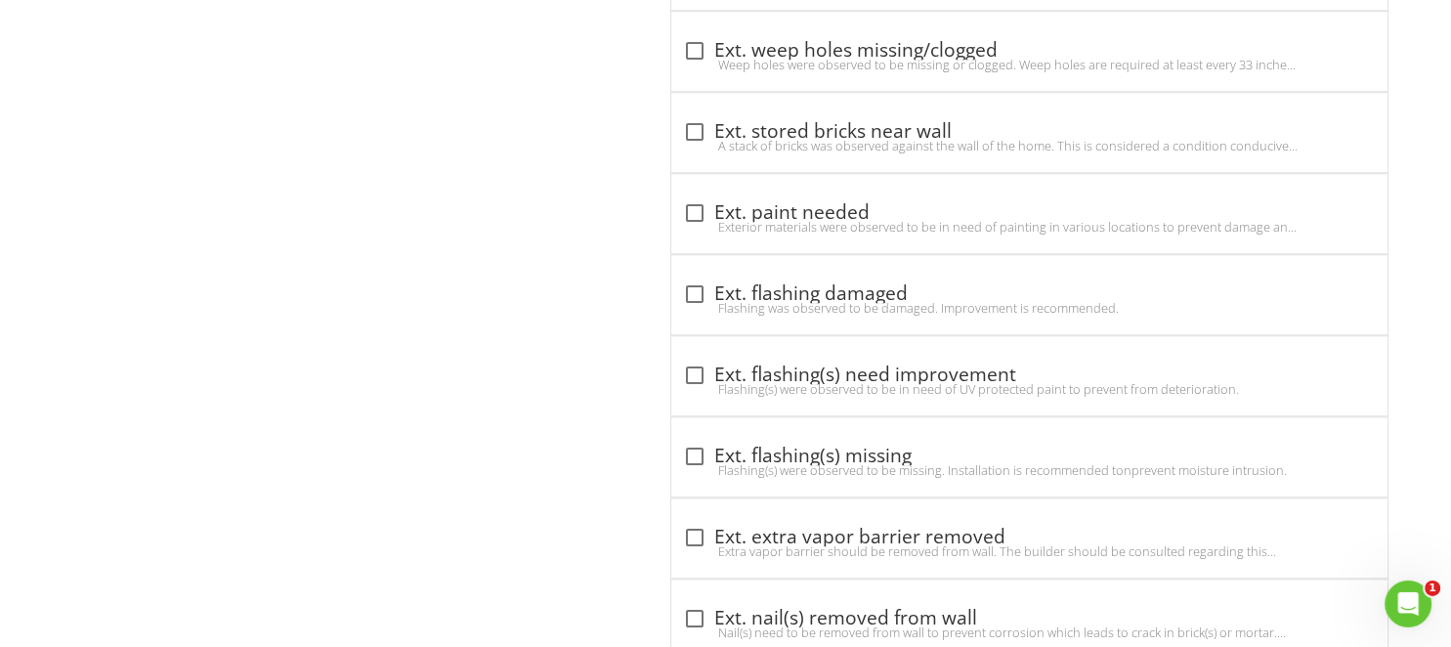
scroll to position [9225, 0]
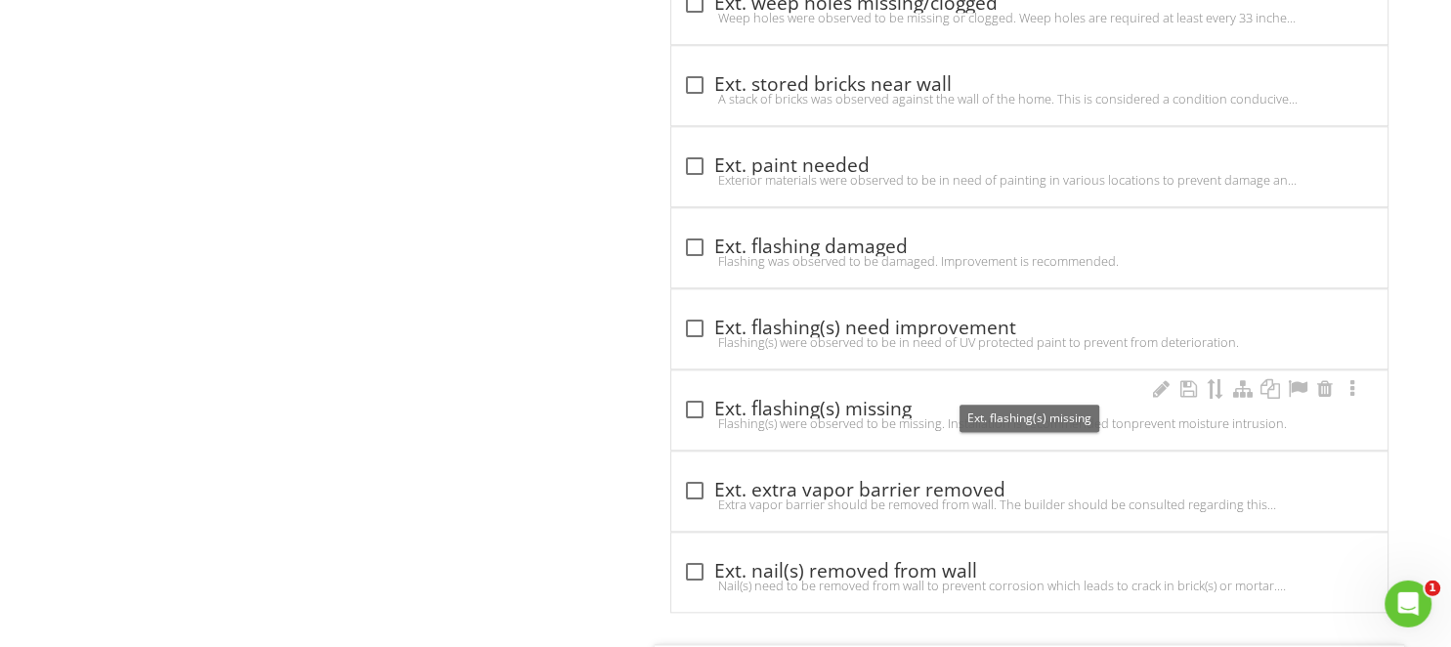
click at [694, 394] on div at bounding box center [694, 410] width 33 height 33
checkbox input "true"
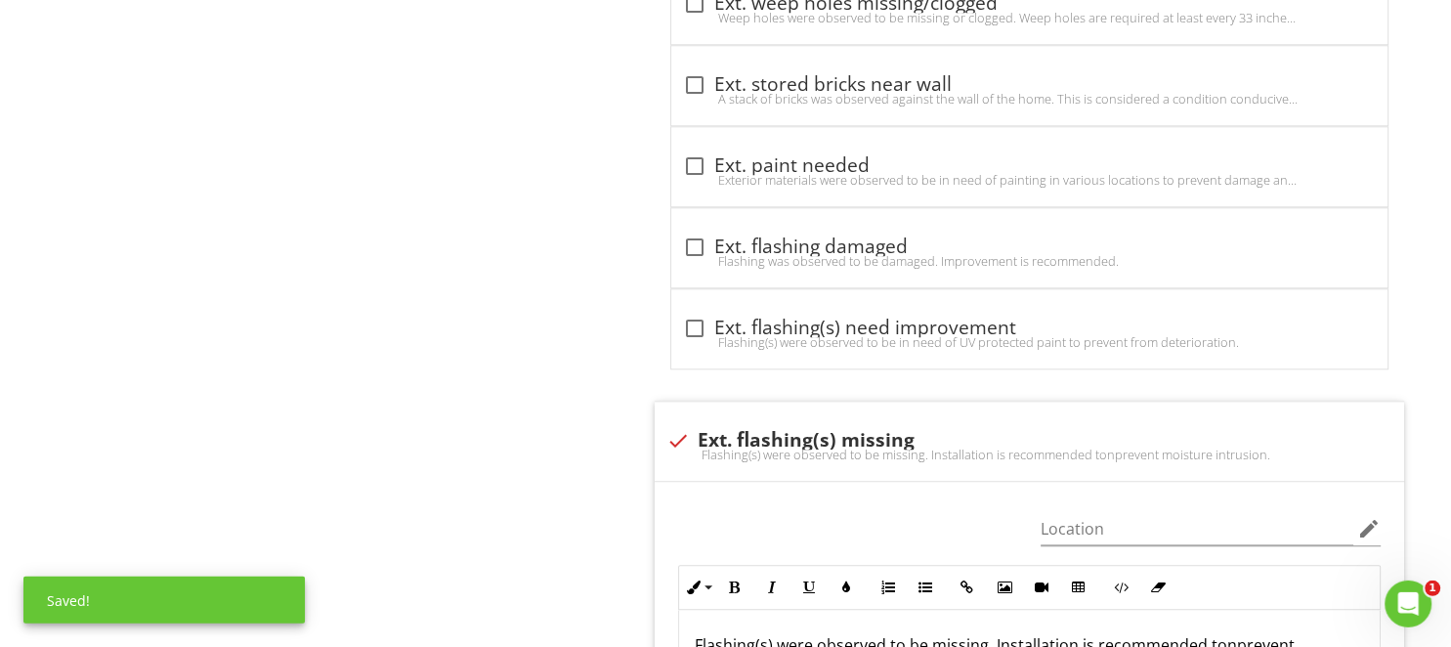
scroll to position [9639, 0]
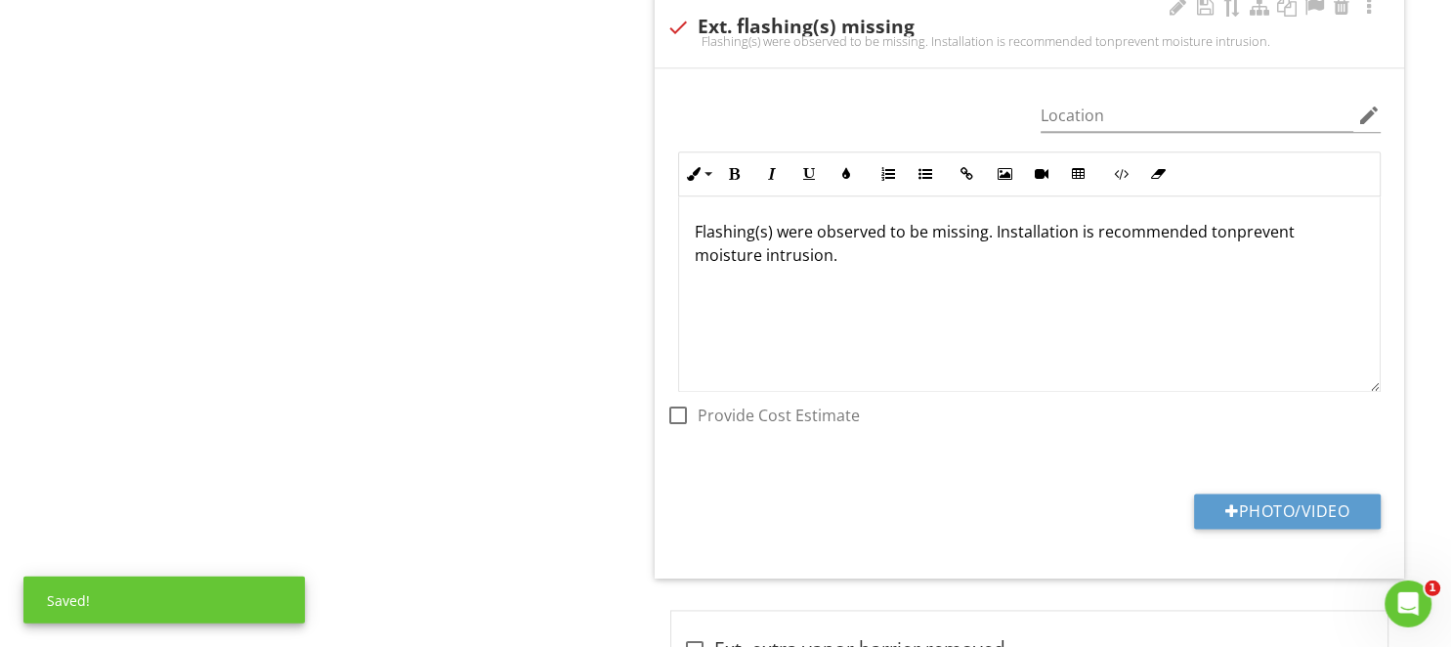
click at [770, 221] on p "Flashing(s) were observed to be missing. Installation is recommended tonprevent…" at bounding box center [1029, 244] width 669 height 47
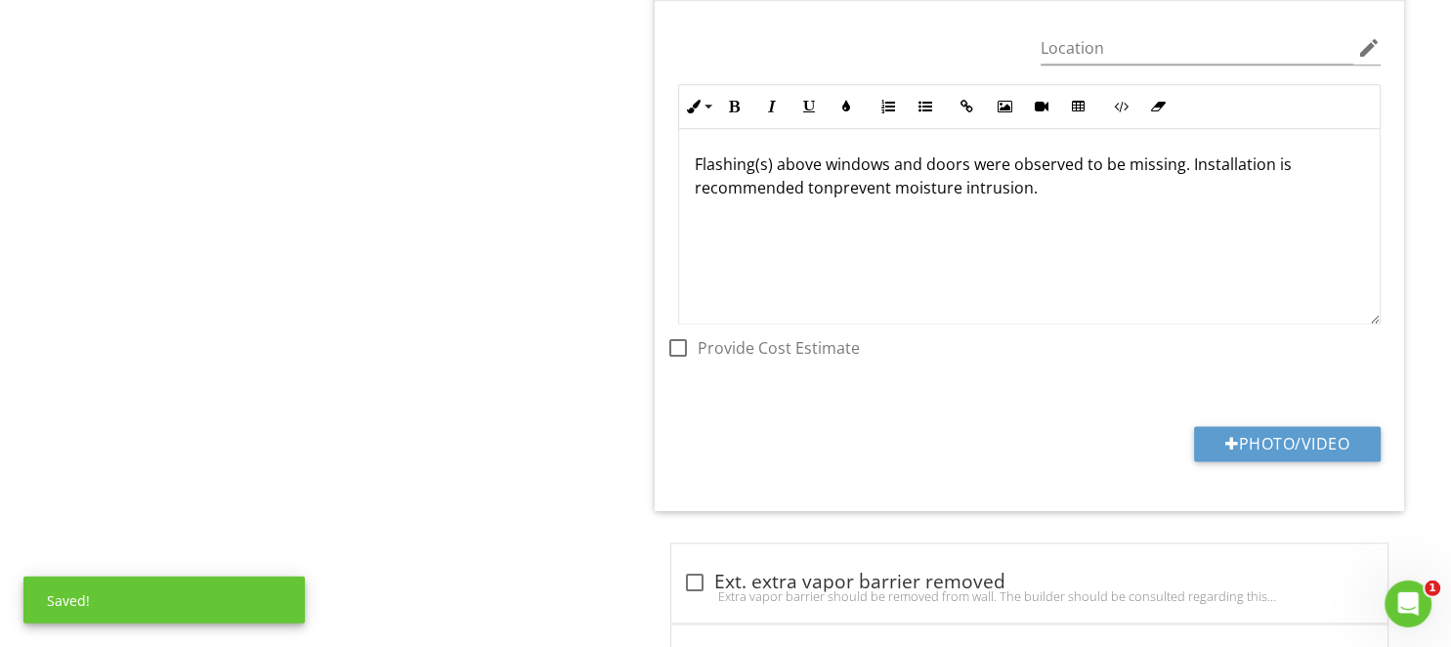
scroll to position [9741, 0]
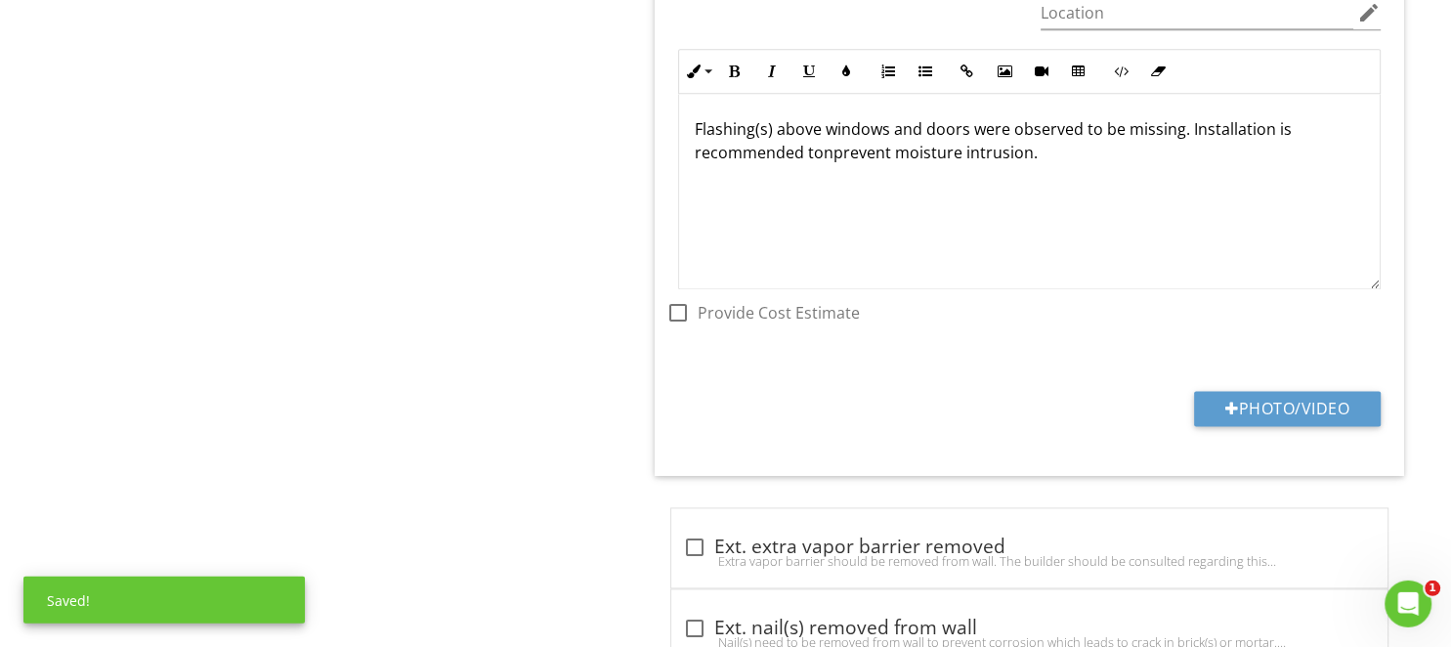
click at [826, 132] on p "Flashing(s) above windows and doors were observed to be missing. Installation i…" at bounding box center [1029, 141] width 669 height 47
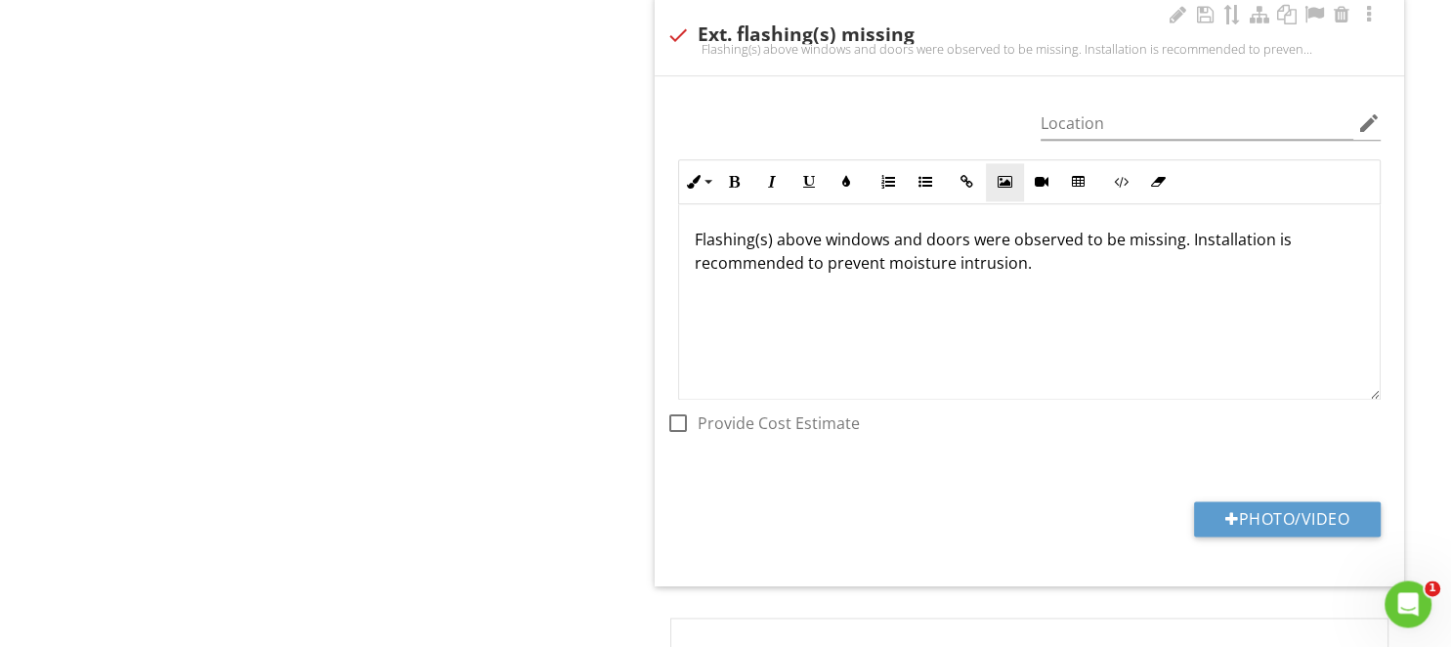
scroll to position [9535, 0]
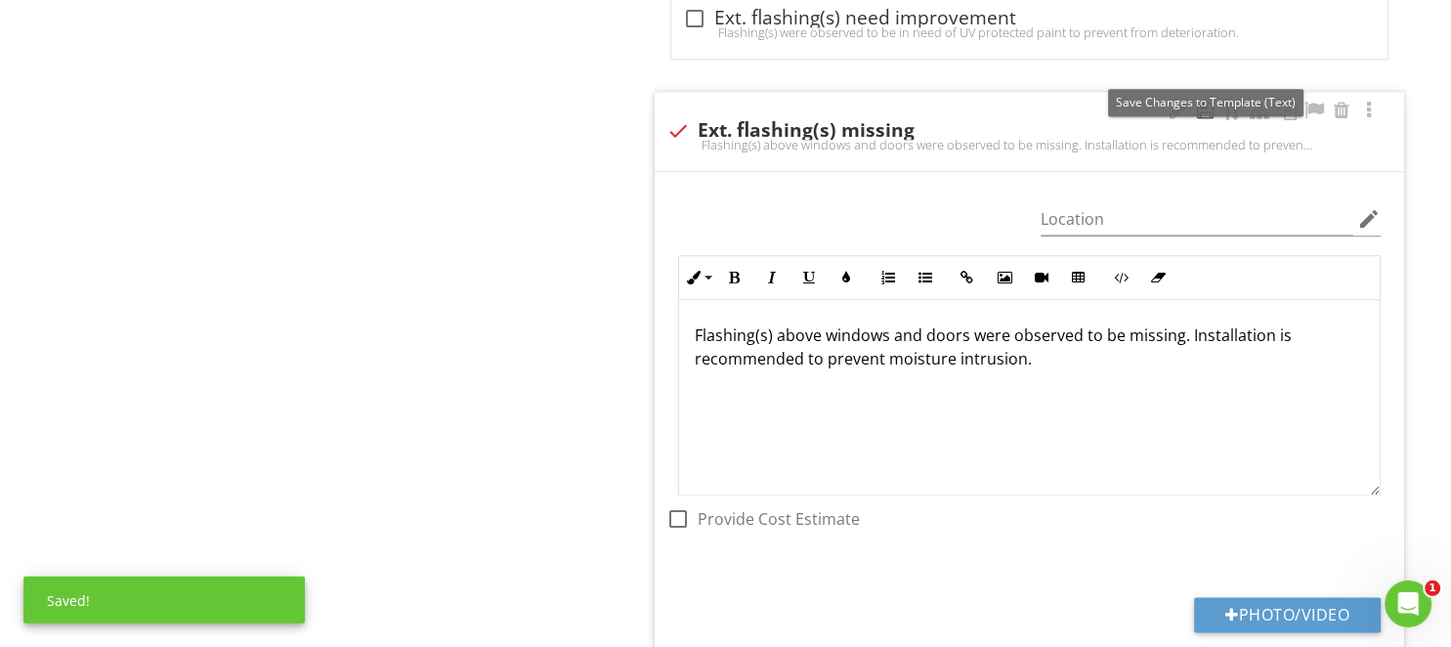
click at [1204, 102] on div at bounding box center [1204, 112] width 23 height 20
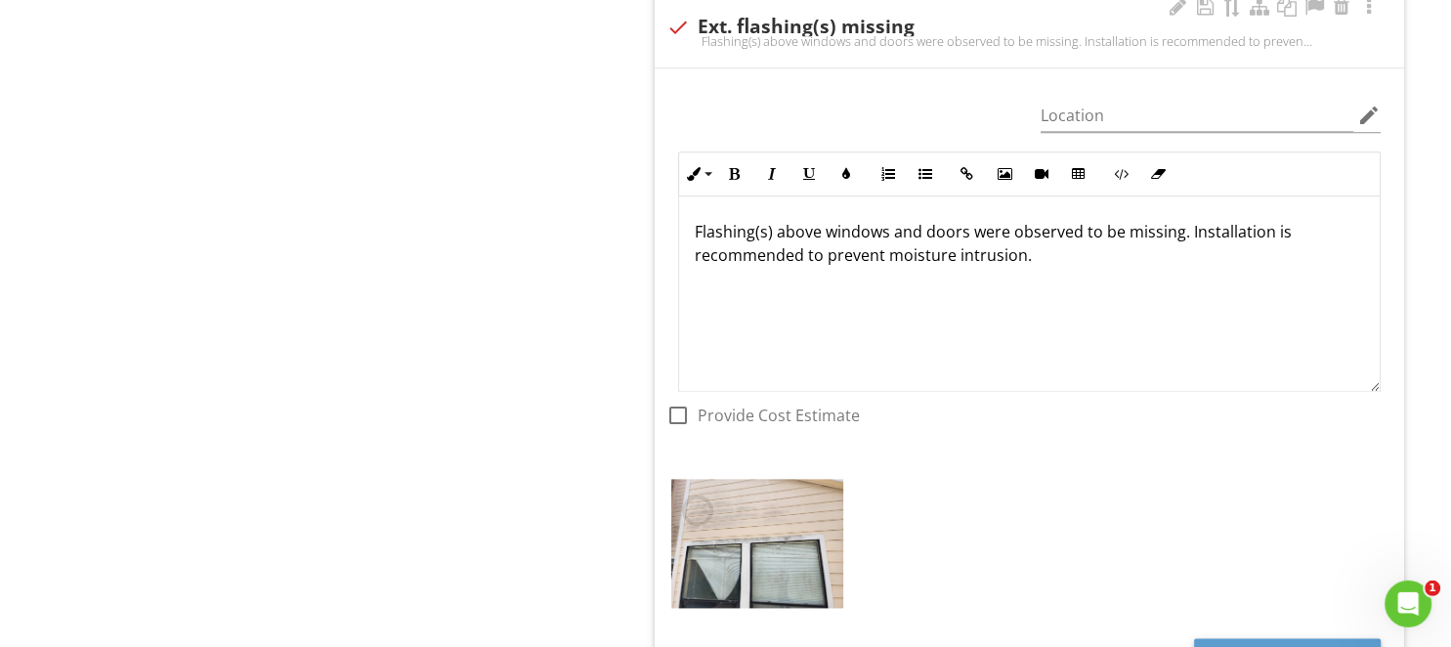
scroll to position [9948, 0]
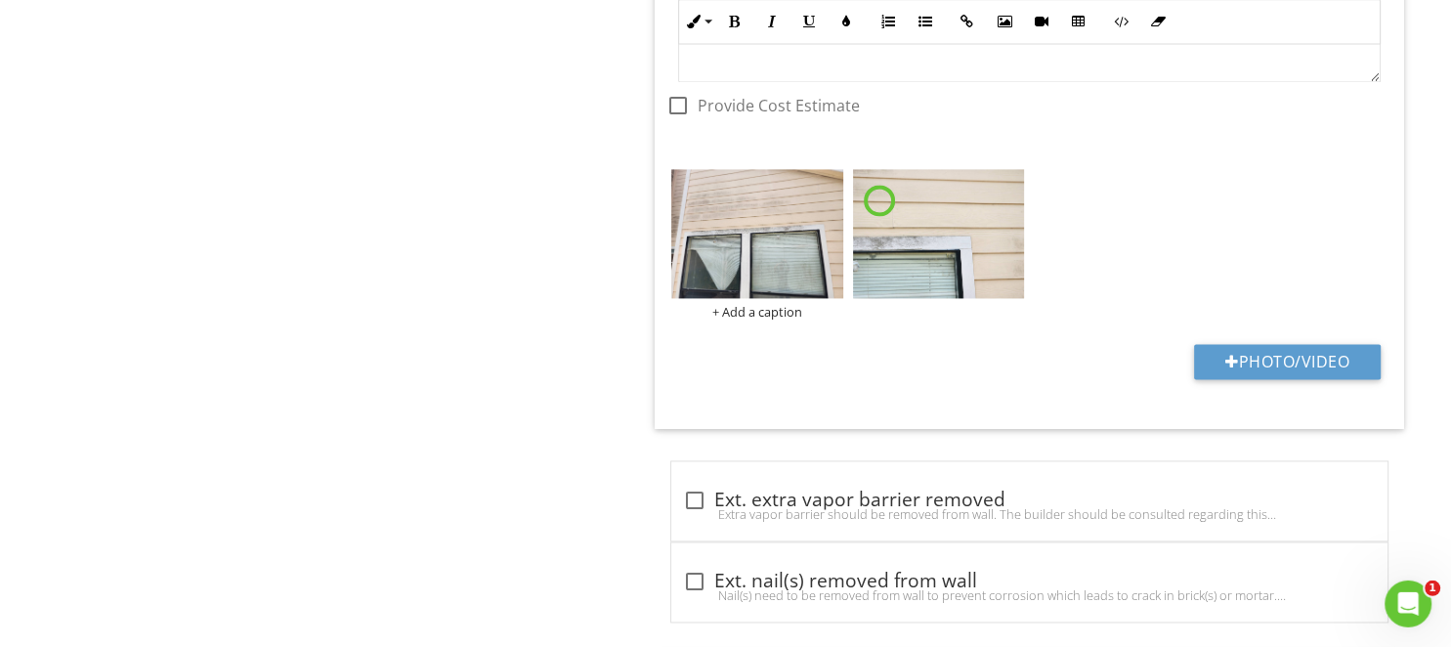
click at [700, 235] on img at bounding box center [757, 234] width 172 height 129
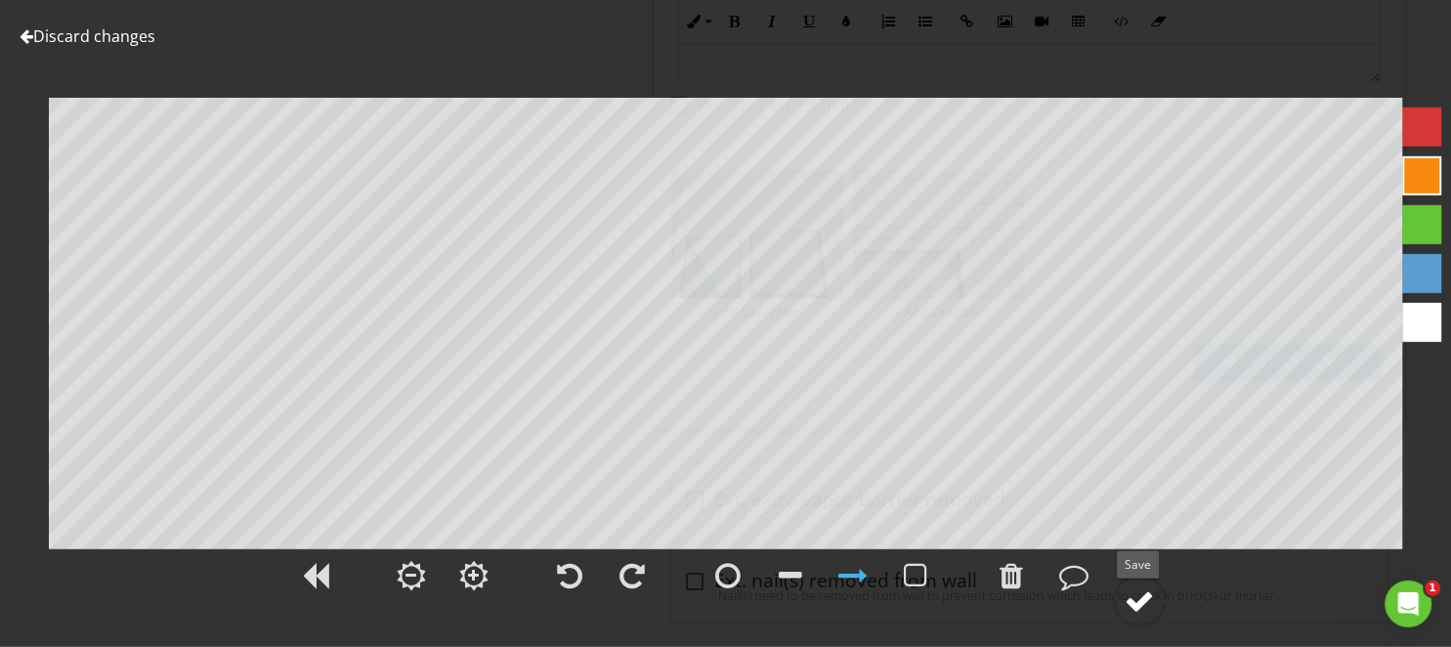
click at [1147, 613] on div at bounding box center [1138, 600] width 29 height 29
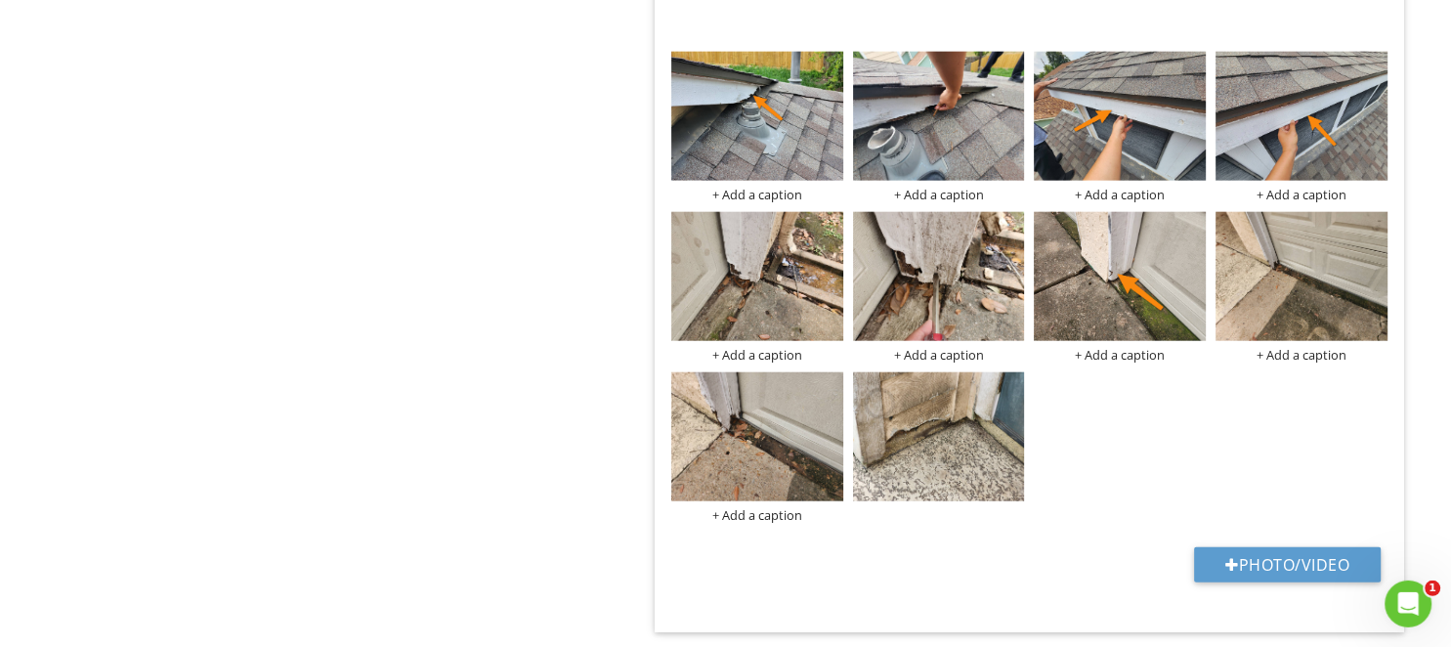
scroll to position [4790, 0]
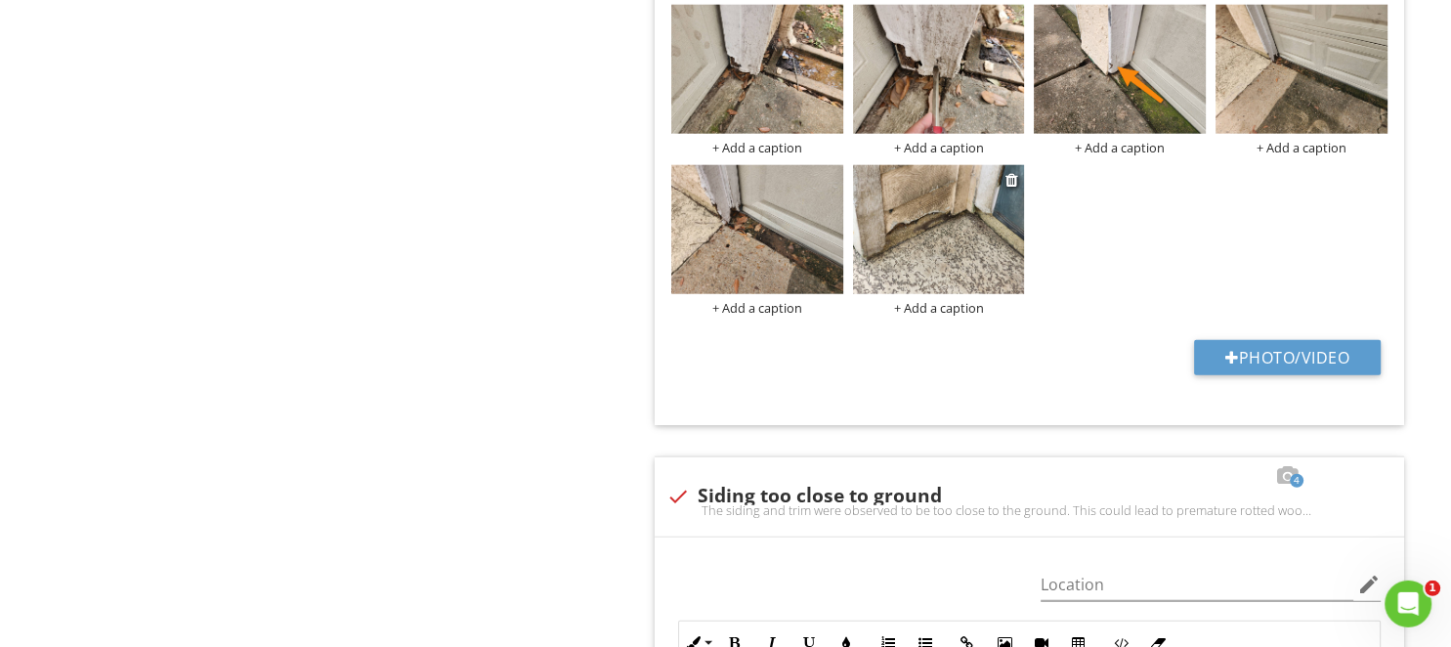
click at [927, 243] on img at bounding box center [939, 229] width 172 height 129
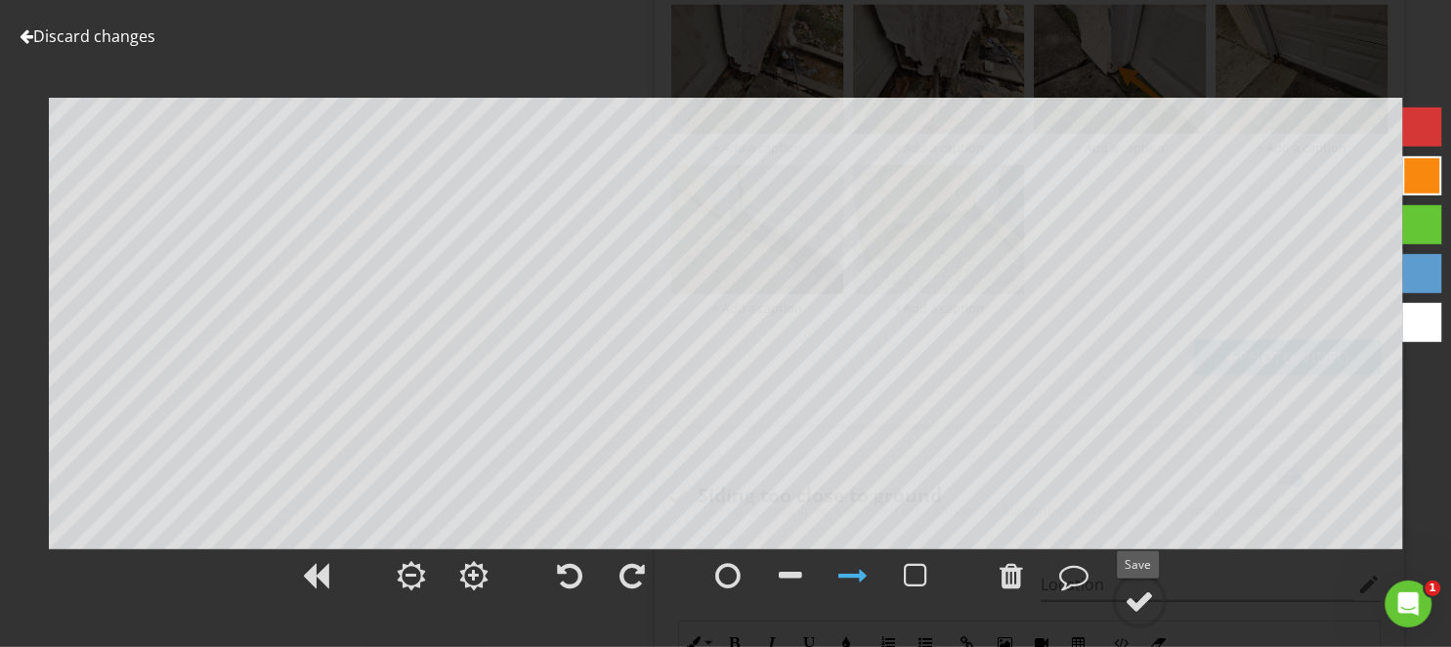
drag, startPoint x: 1141, startPoint y: 608, endPoint x: 1186, endPoint y: 606, distance: 45.0
click at [1141, 607] on div at bounding box center [1138, 600] width 29 height 29
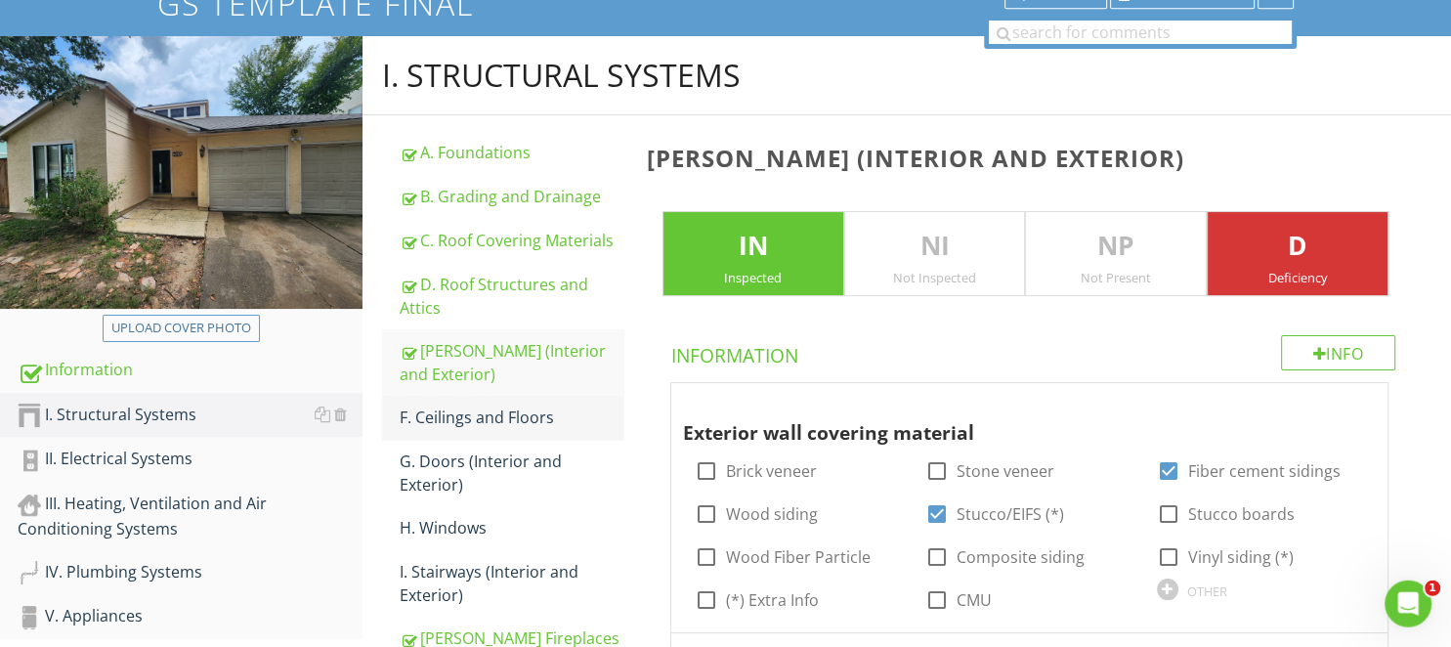
scroll to position [206, 0]
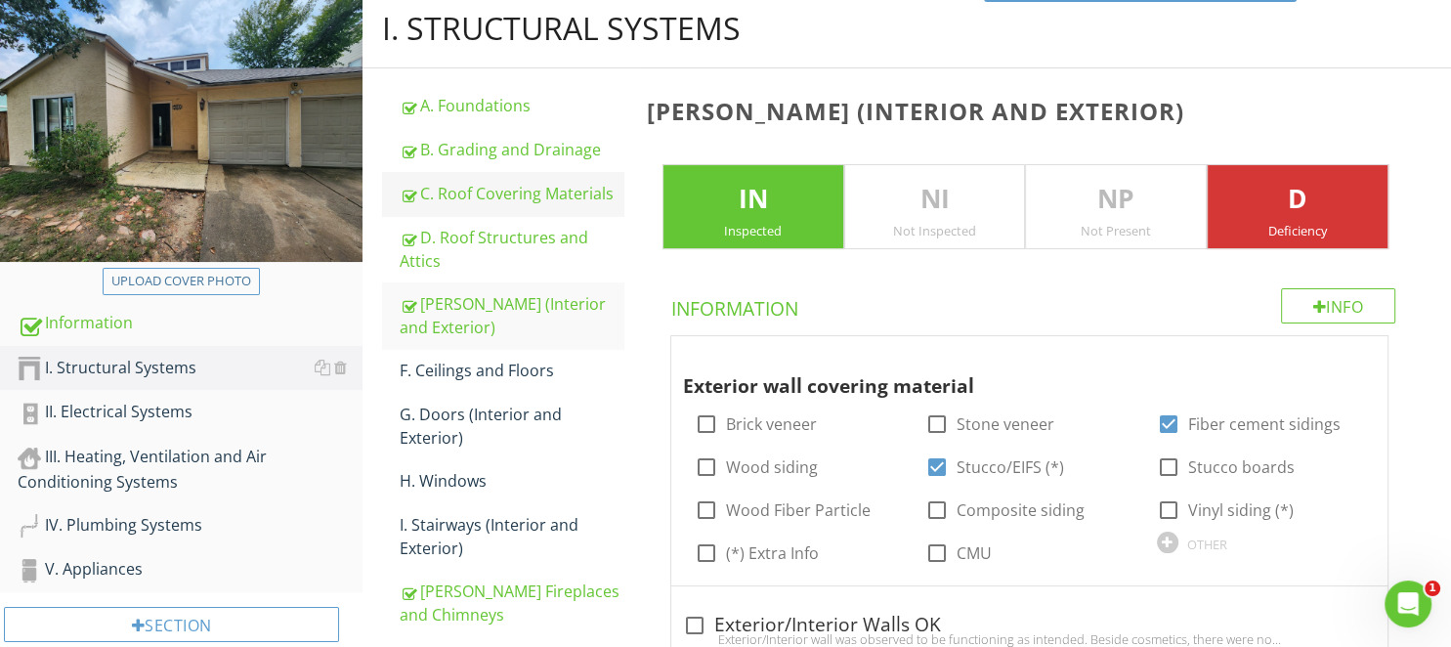
click at [539, 199] on div "C. Roof Covering Materials" at bounding box center [511, 193] width 223 height 23
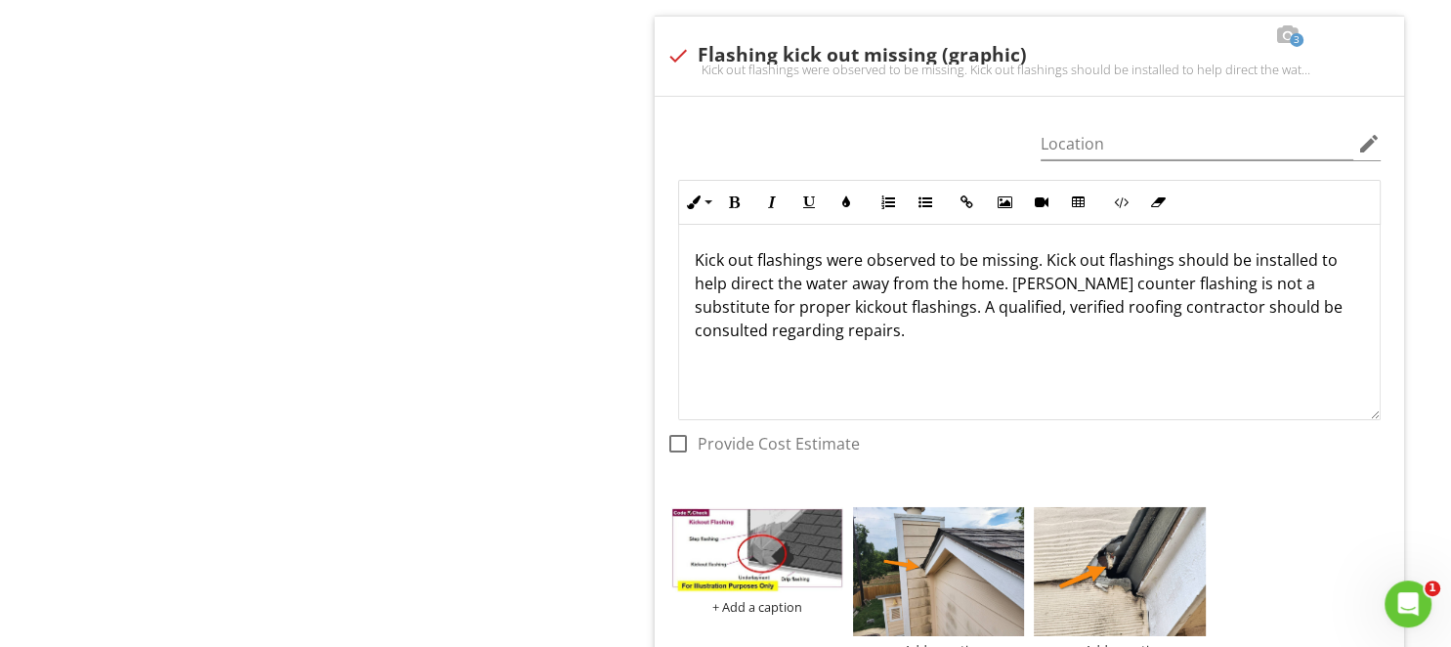
scroll to position [6498, 0]
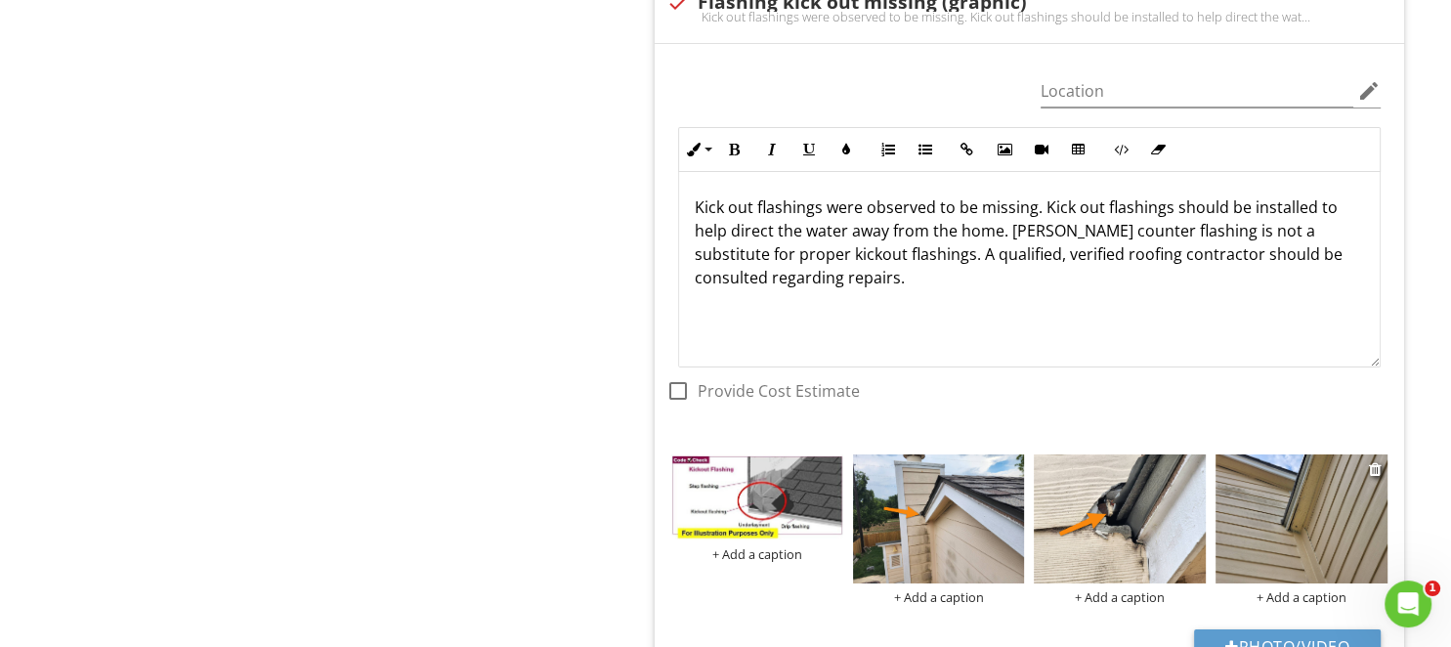
click at [1269, 490] on img at bounding box center [1301, 518] width 172 height 129
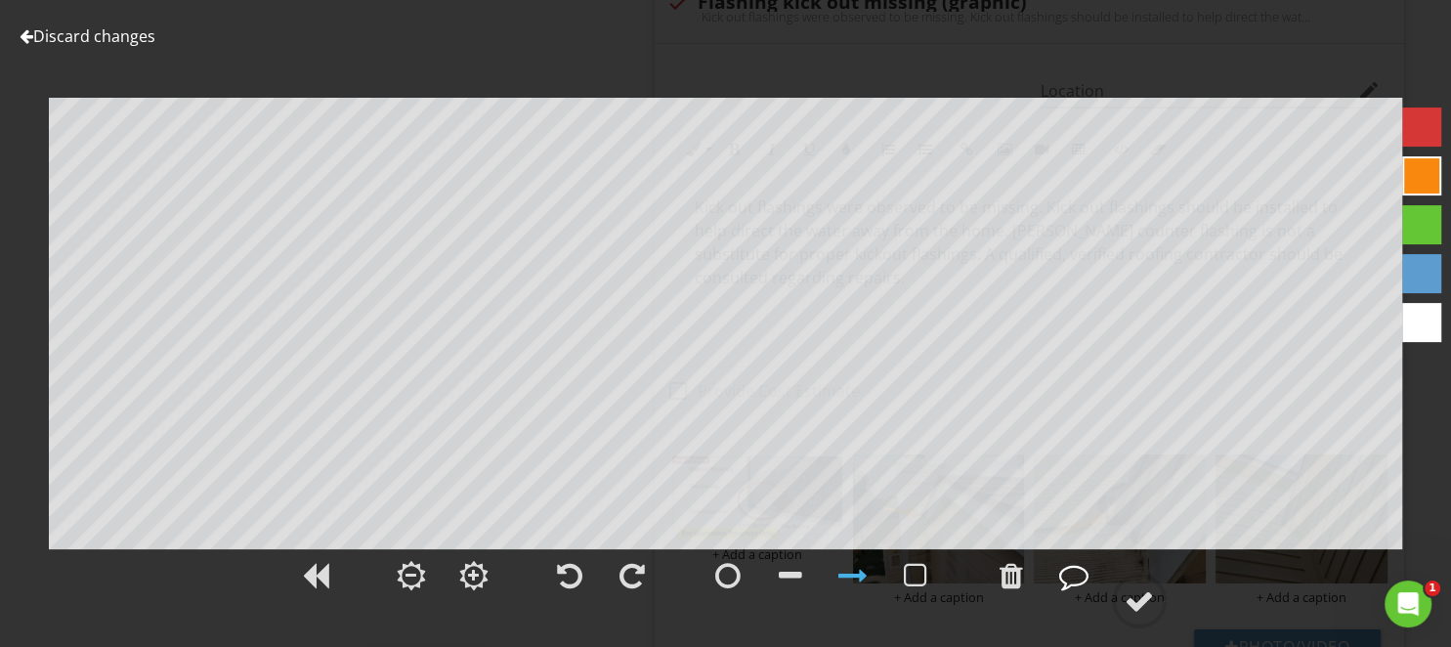
click at [1065, 585] on div at bounding box center [1073, 575] width 29 height 29
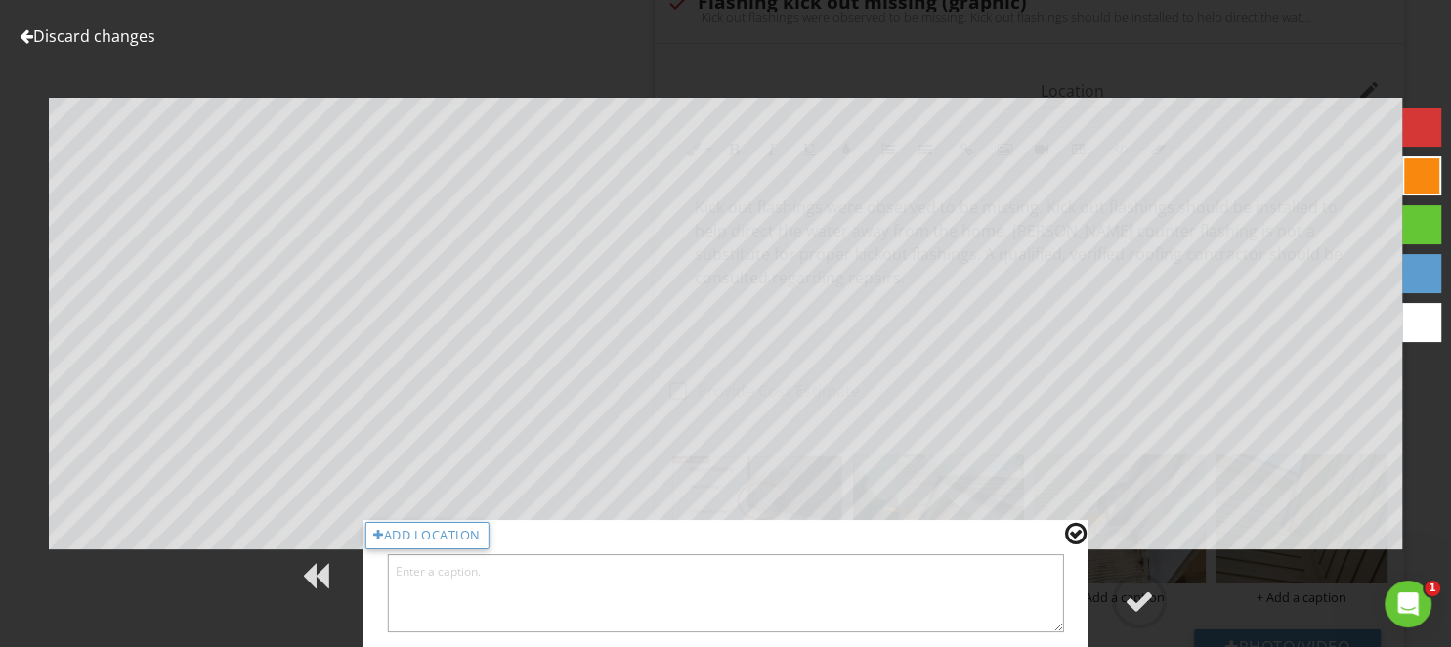
click at [924, 598] on textarea at bounding box center [725, 593] width 677 height 78
type textarea "Left side"
click at [1149, 592] on div at bounding box center [1138, 600] width 29 height 29
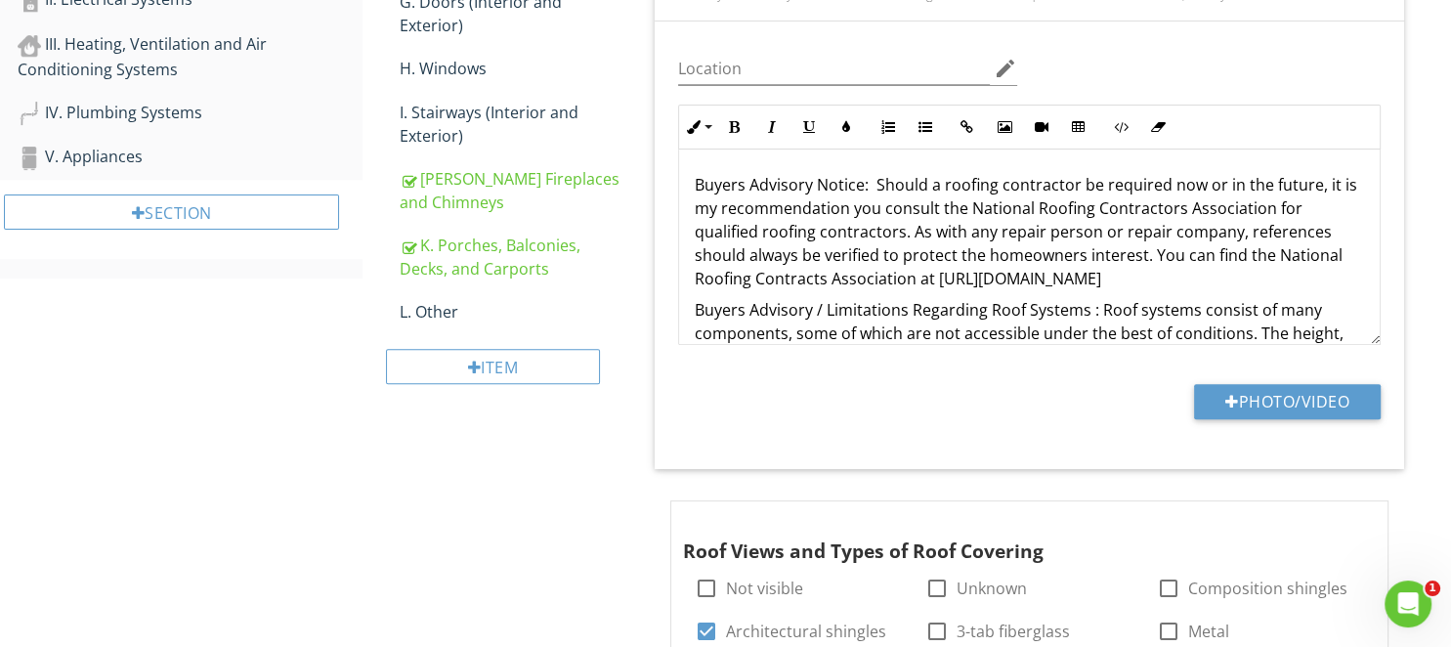
scroll to position [309, 0]
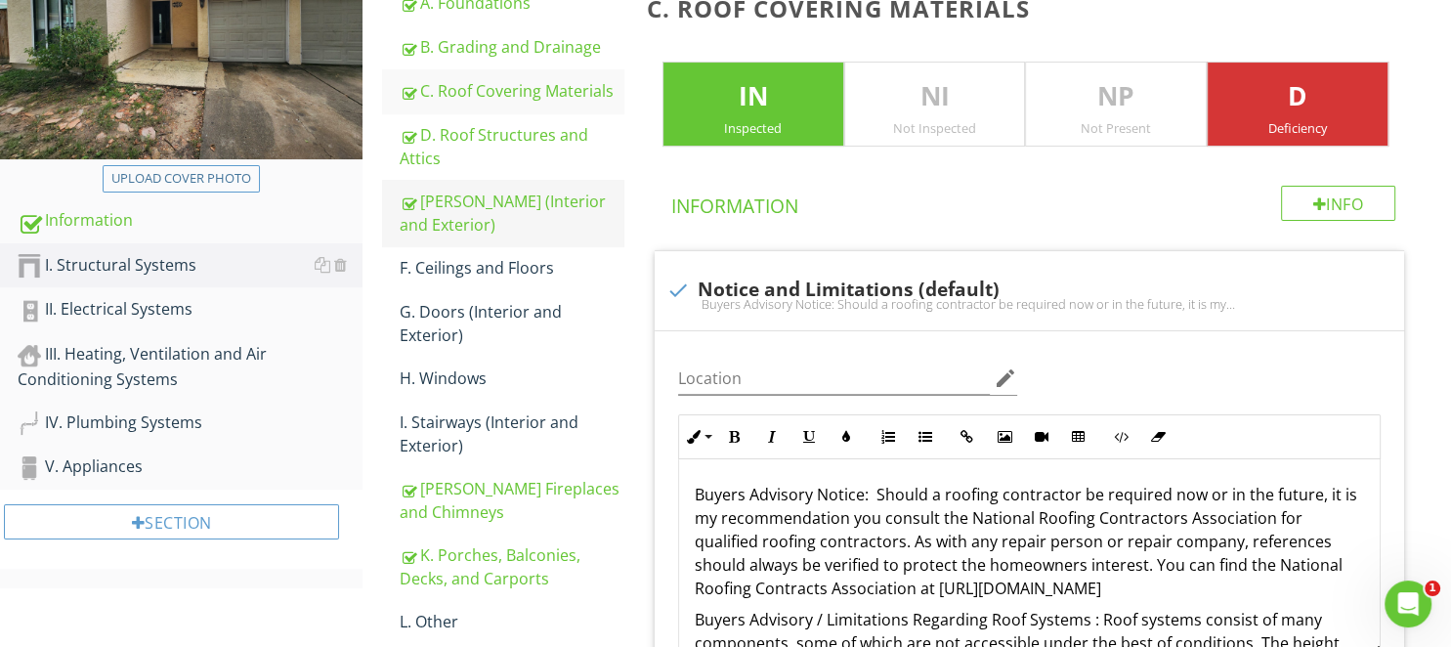
click at [451, 207] on div "[PERSON_NAME] (Interior and Exterior)" at bounding box center [511, 213] width 223 height 47
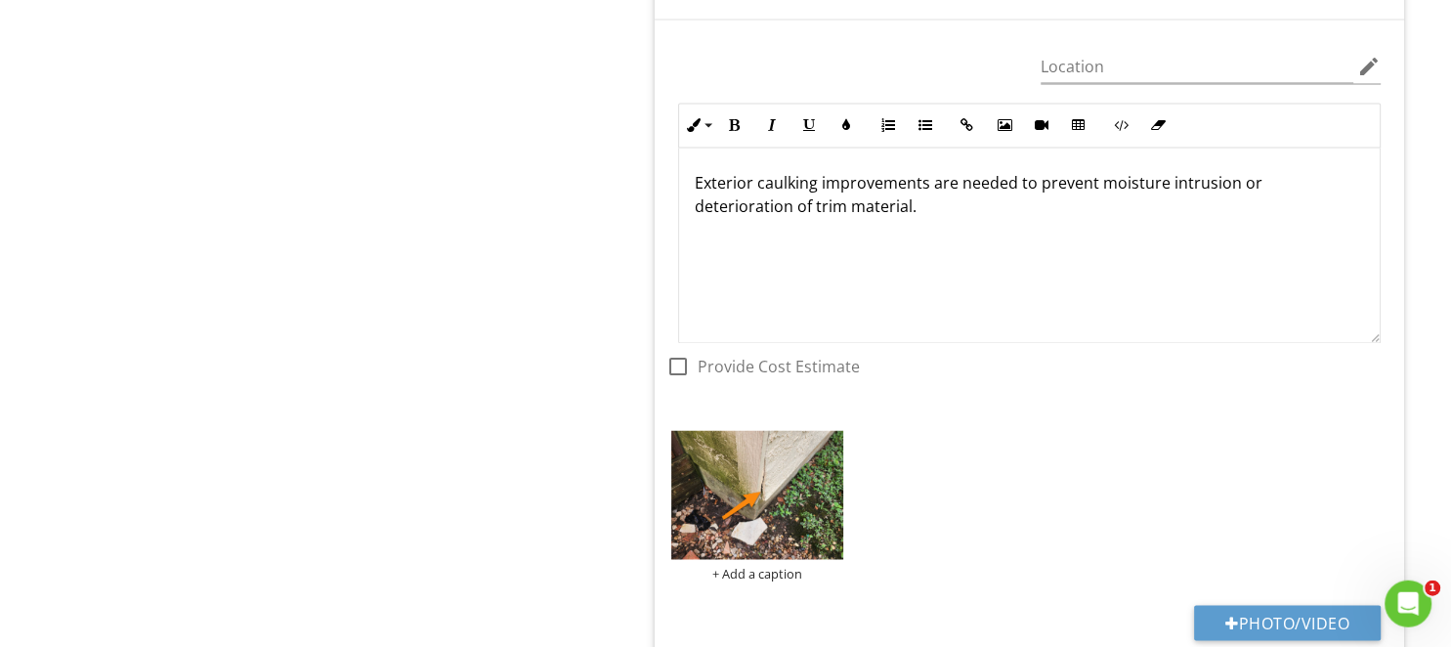
scroll to position [3095, 0]
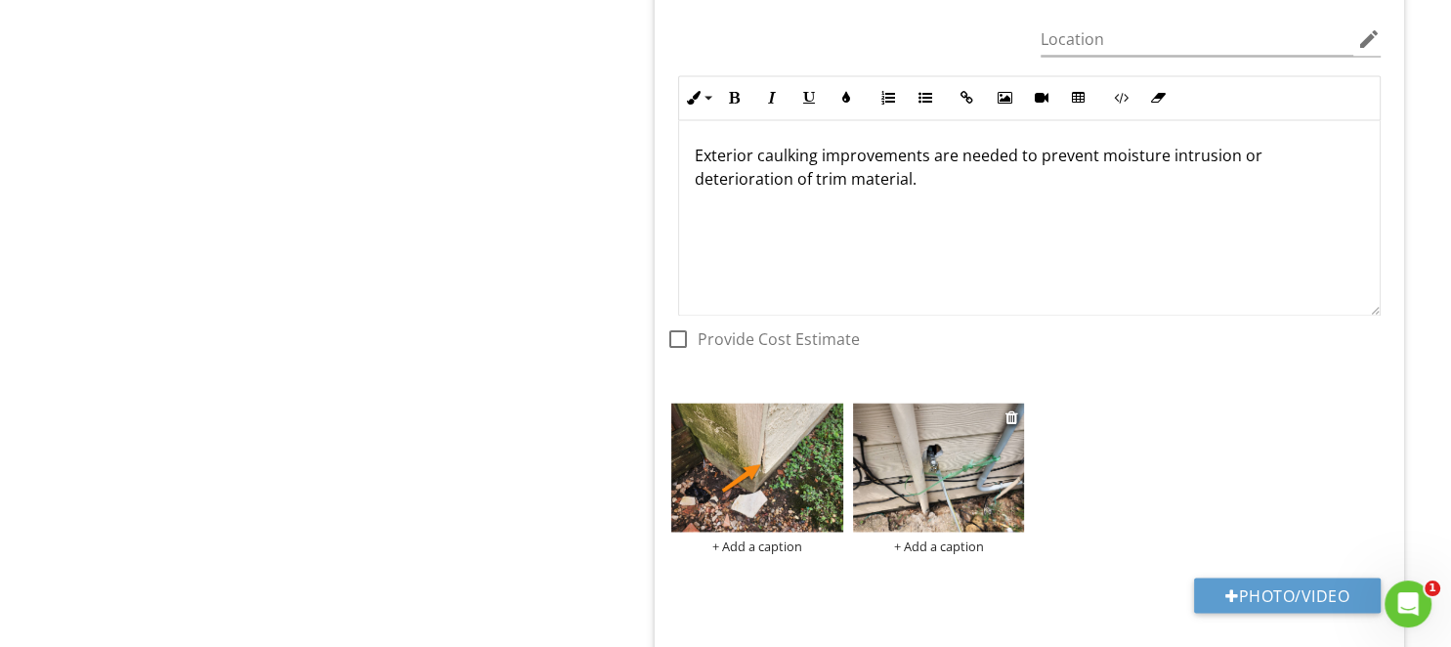
click at [955, 476] on img at bounding box center [939, 466] width 172 height 129
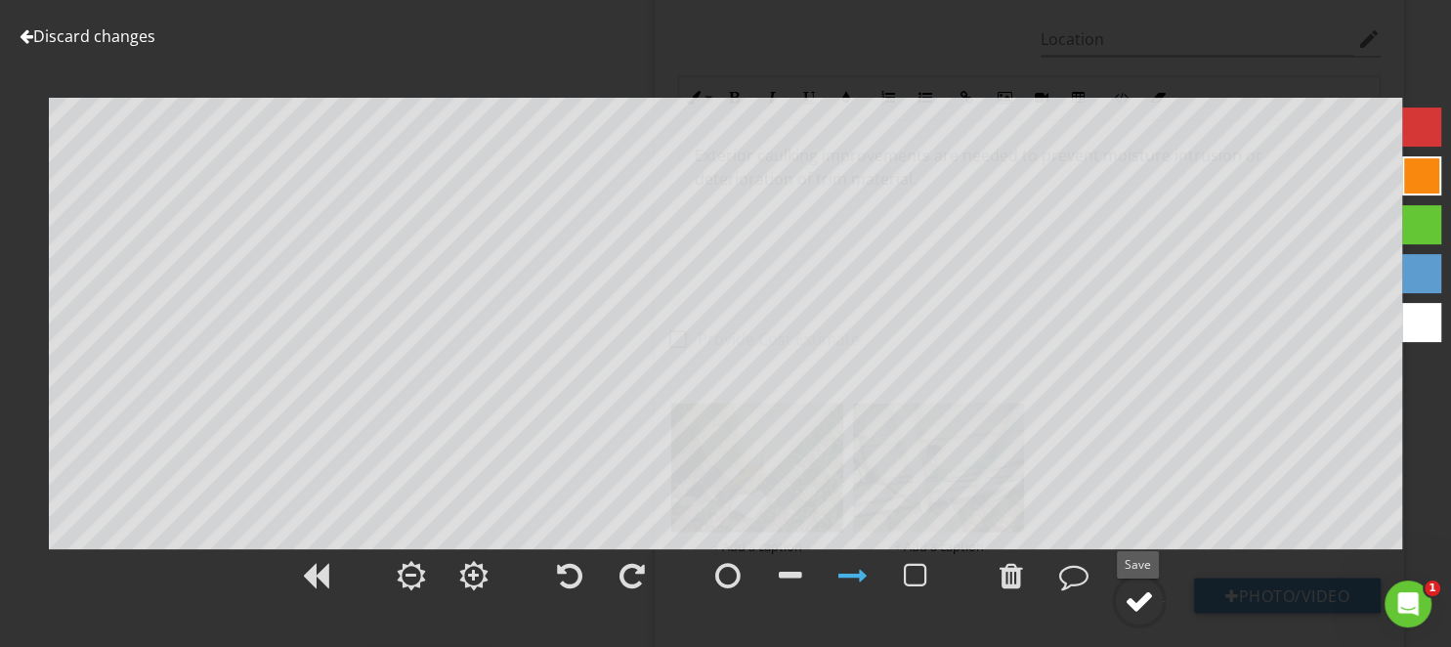
click at [1151, 604] on div at bounding box center [1138, 600] width 29 height 29
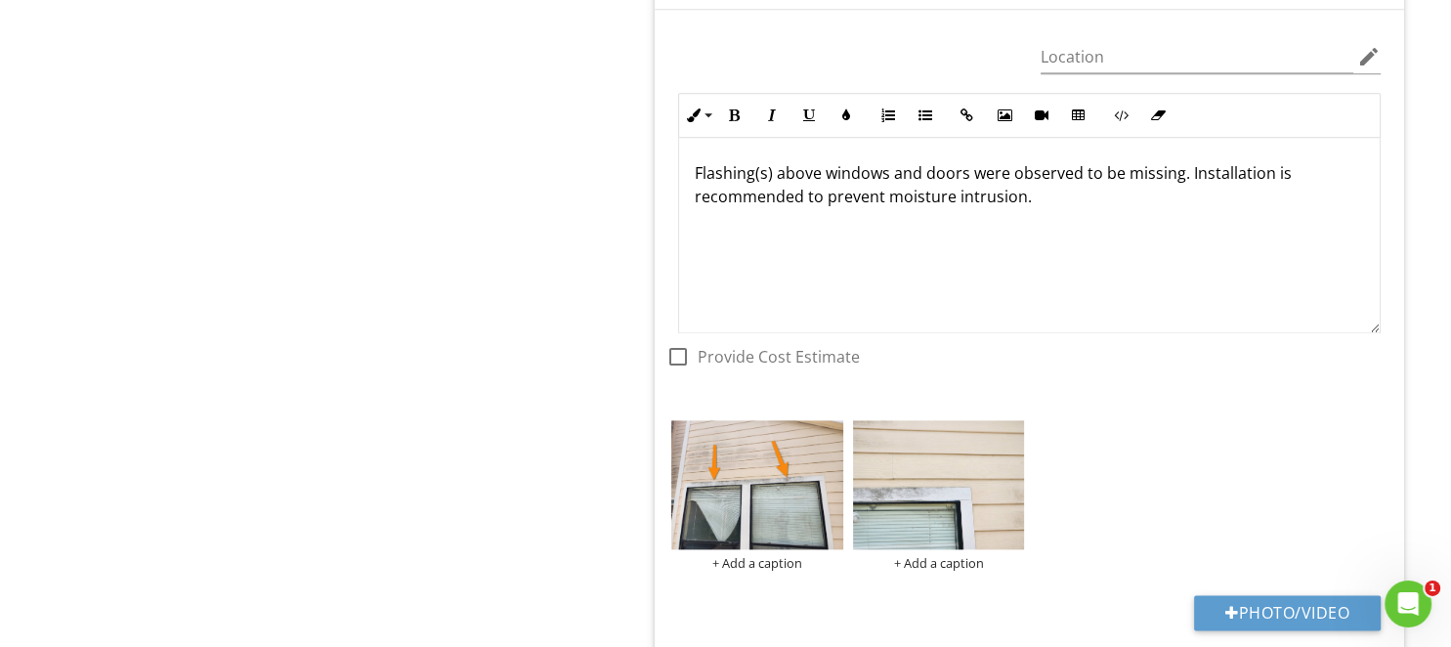
scroll to position [9800, 0]
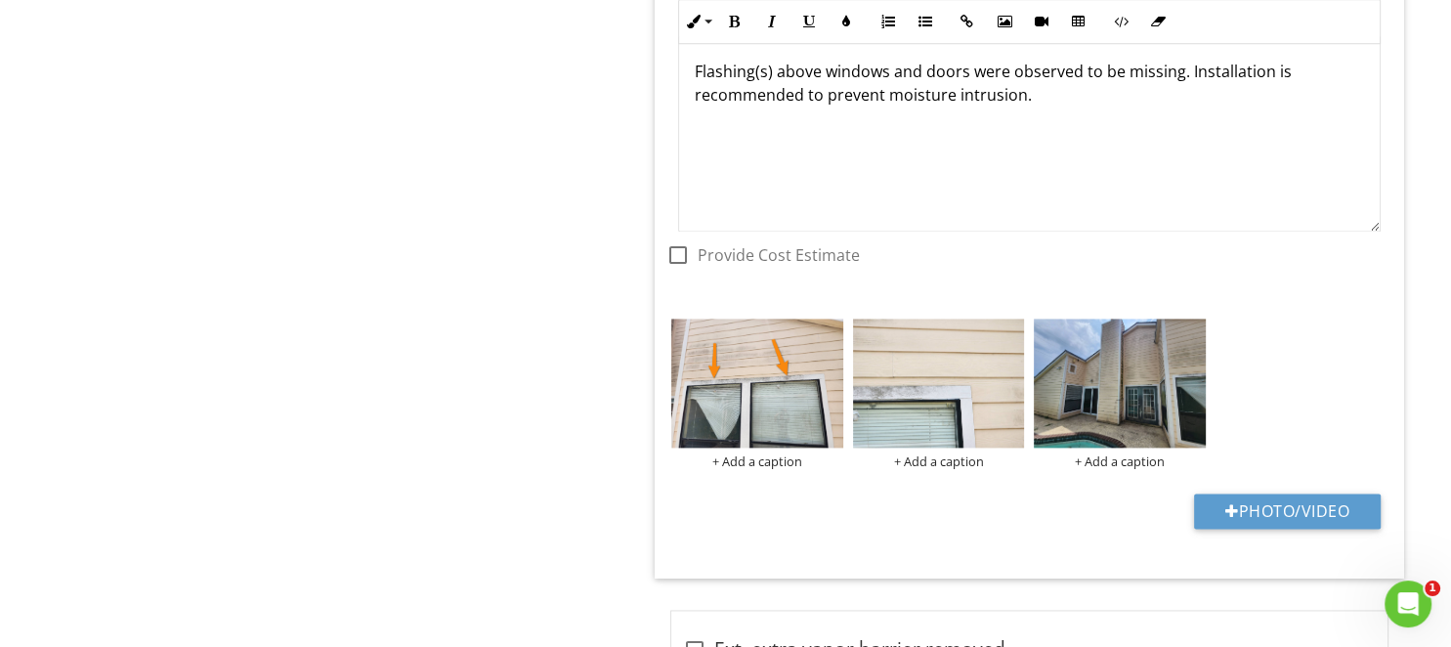
click at [1115, 377] on img at bounding box center [1120, 382] width 172 height 129
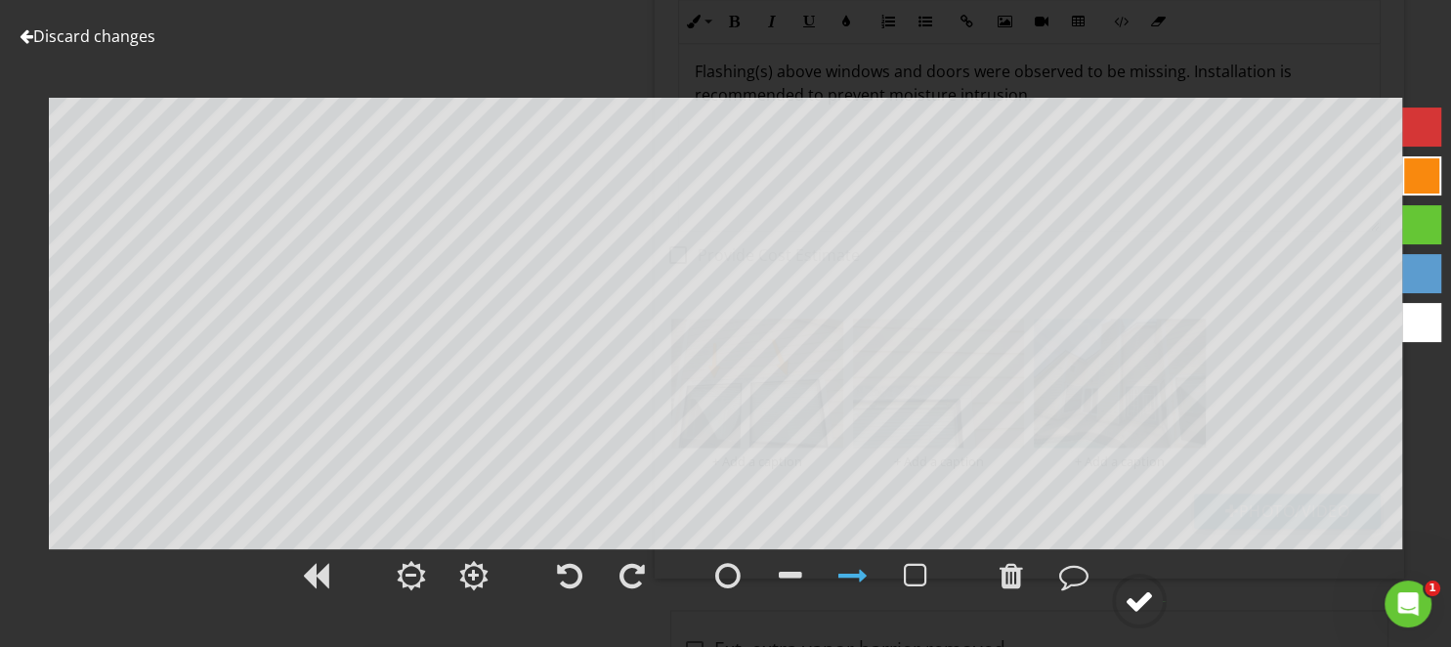
drag, startPoint x: 1131, startPoint y: 598, endPoint x: 1143, endPoint y: 594, distance: 12.4
click at [1133, 600] on div at bounding box center [1138, 600] width 29 height 29
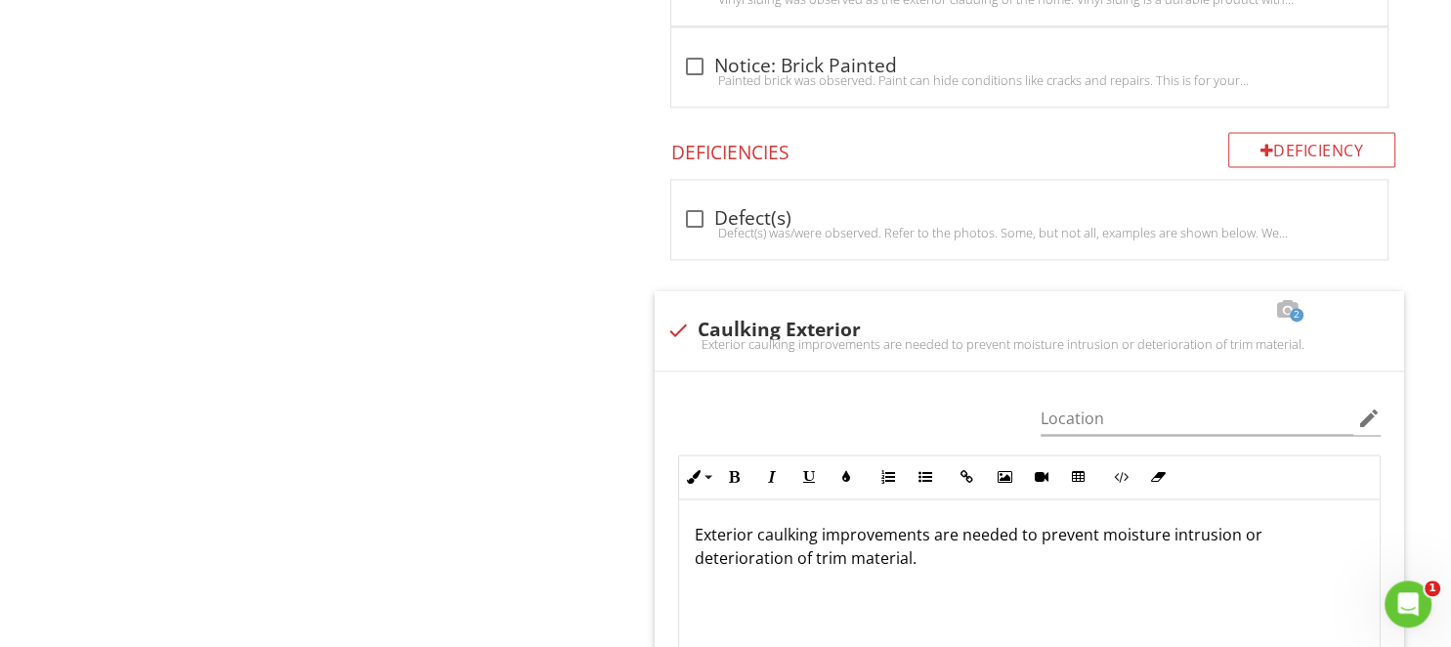
scroll to position [3497, 0]
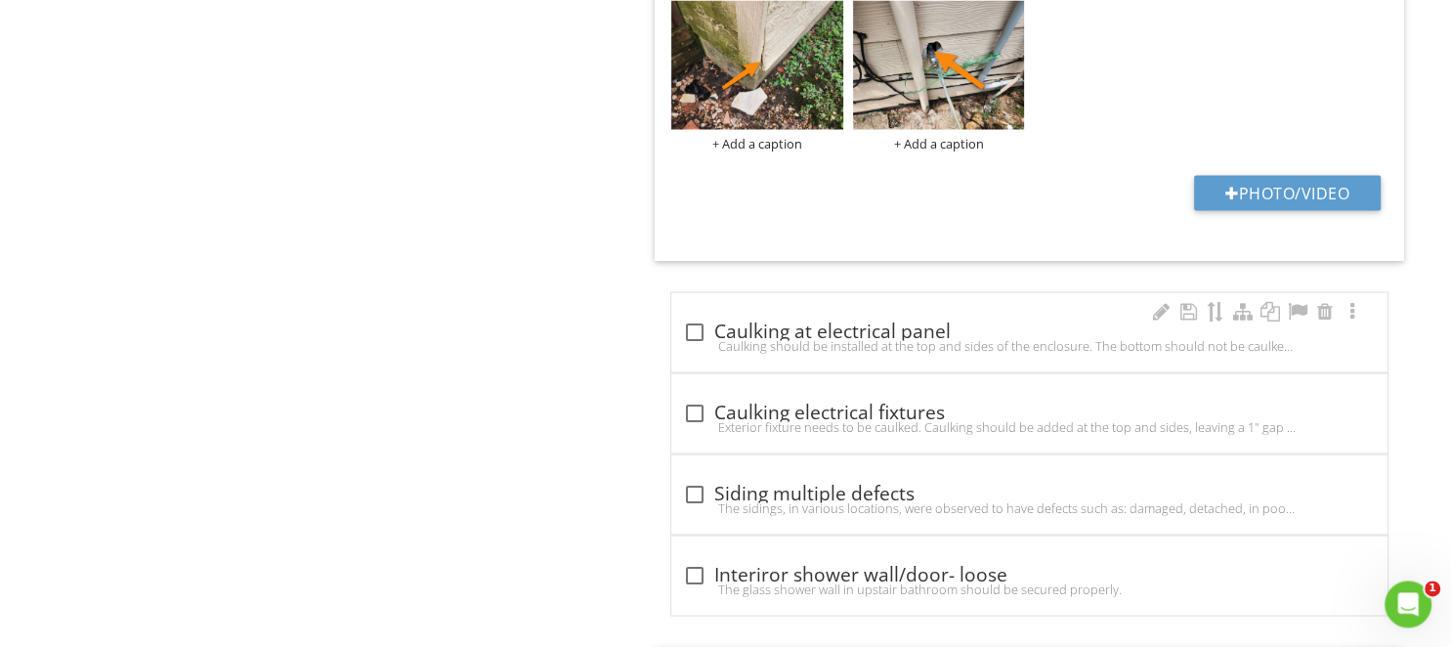
click at [860, 337] on div "Caulking should be installed at the top and sides of the enclosure. The bottom …" at bounding box center [1029, 345] width 693 height 16
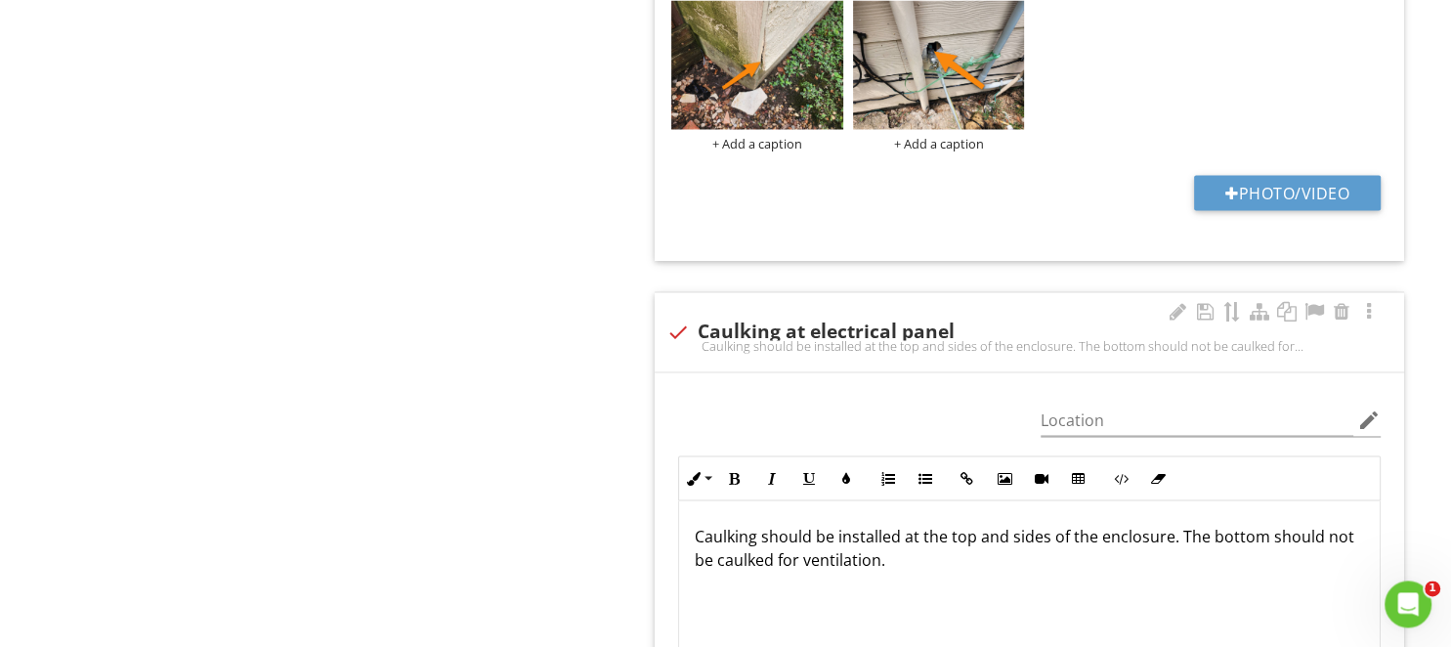
checkbox input "true"
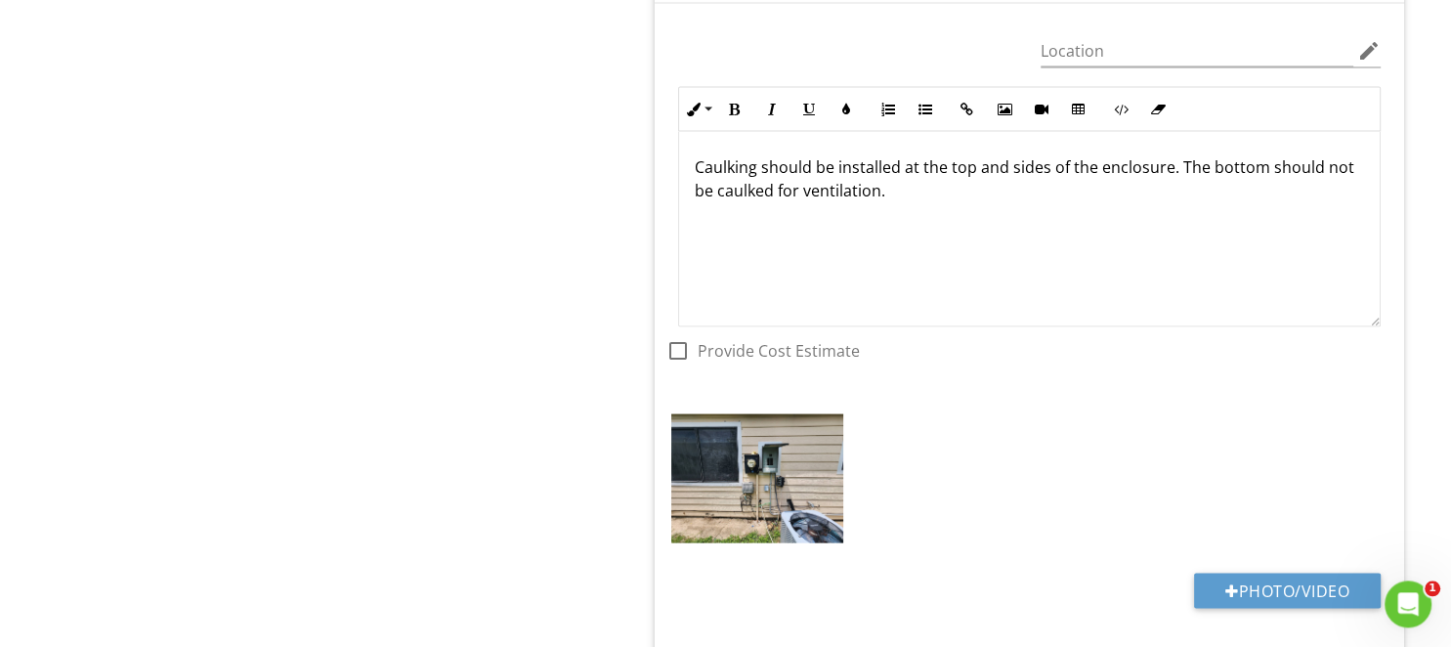
scroll to position [3910, 0]
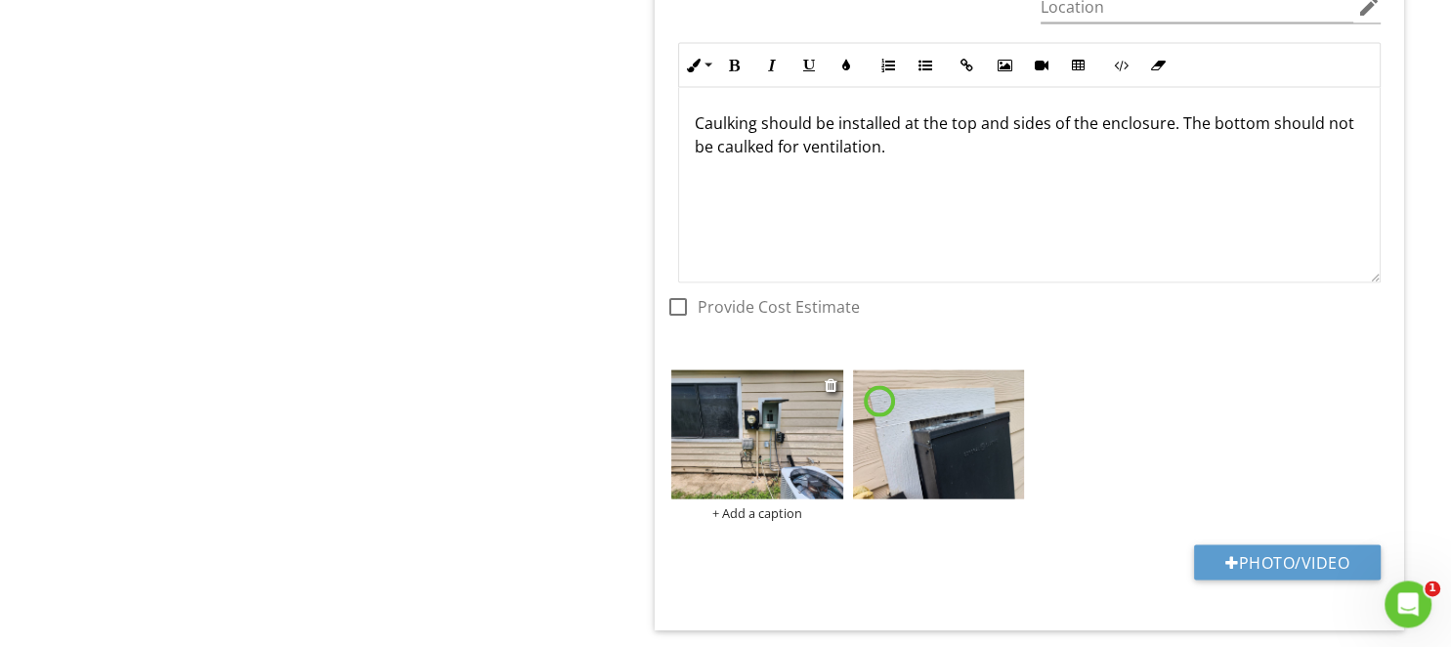
click at [774, 364] on div "+ Add a caption" at bounding box center [1029, 364] width 726 height 0
click at [768, 418] on img at bounding box center [757, 433] width 172 height 129
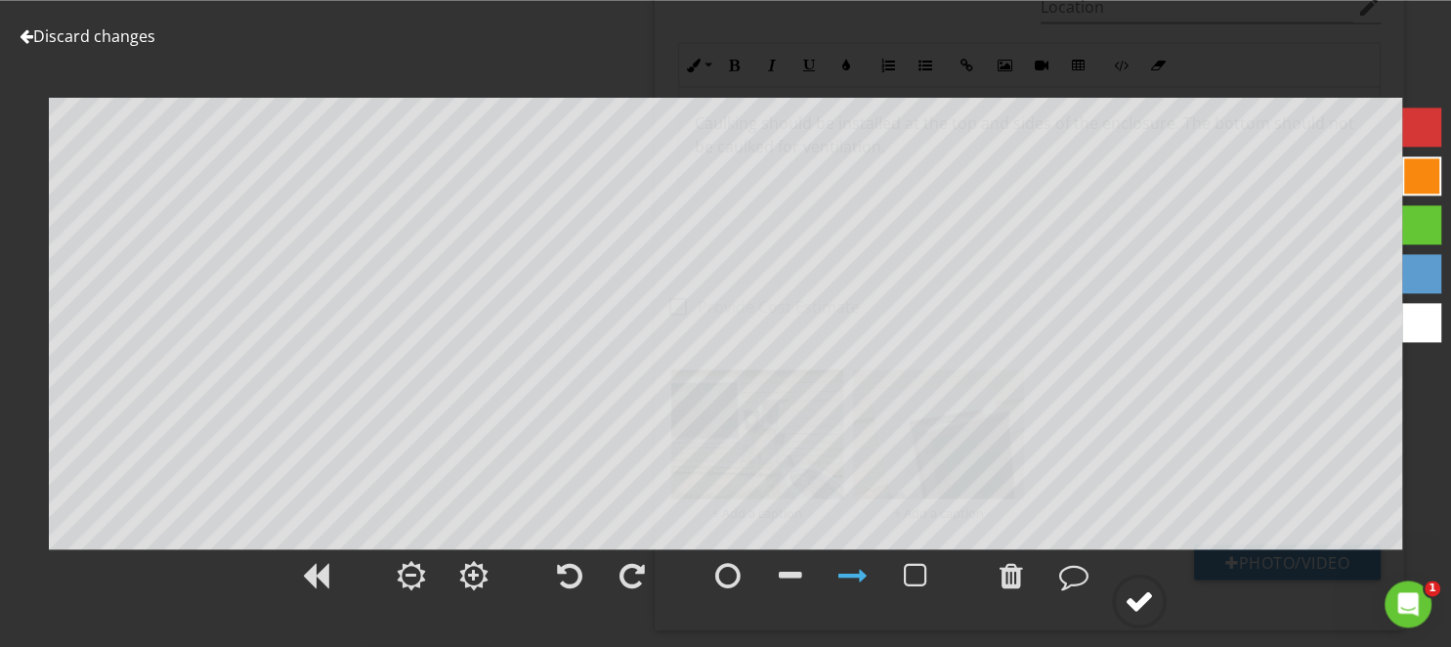
click at [1120, 594] on circle at bounding box center [1139, 600] width 51 height 51
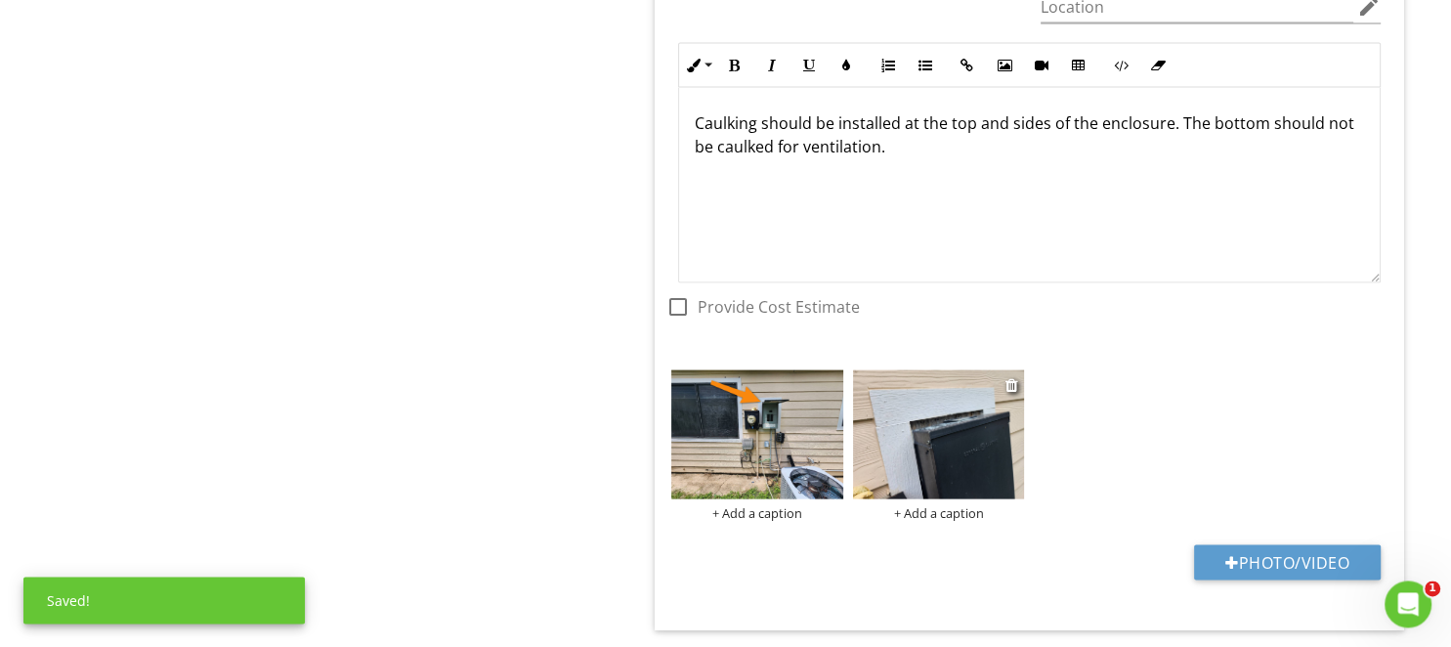
click at [950, 435] on img at bounding box center [939, 433] width 172 height 129
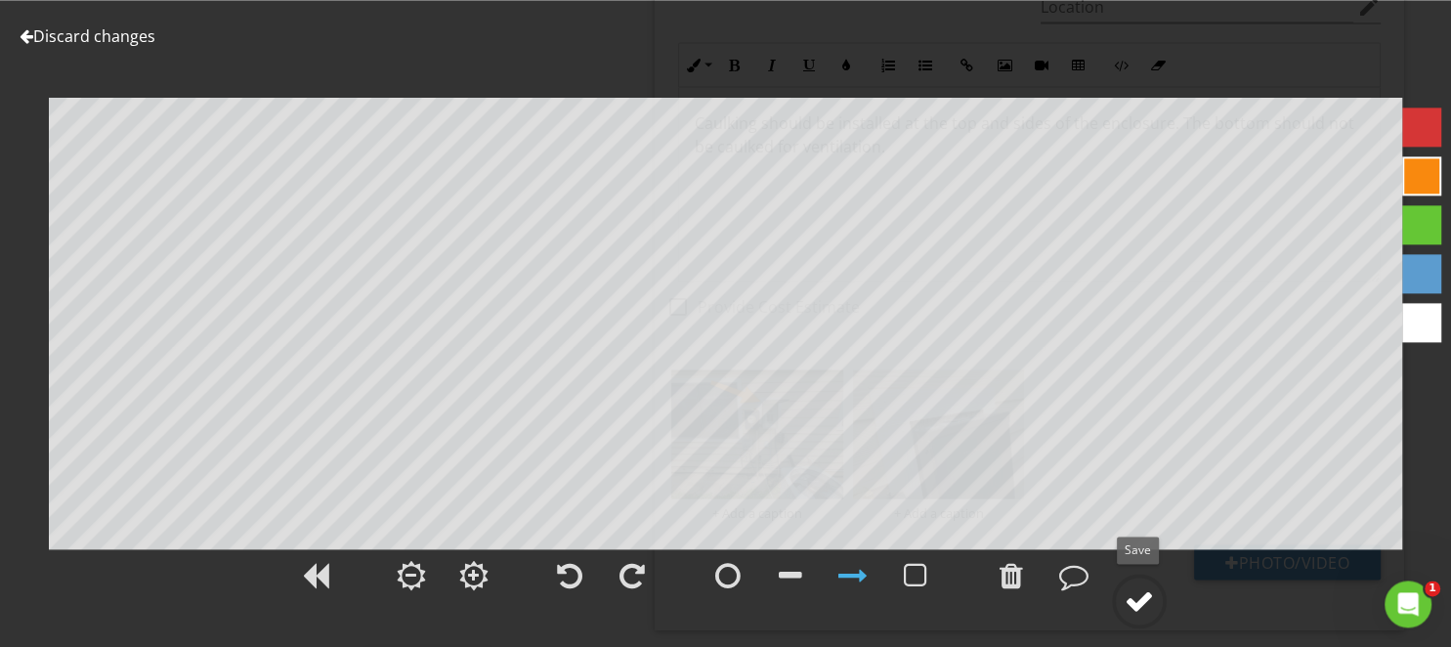
click at [1148, 604] on div at bounding box center [1138, 600] width 29 height 29
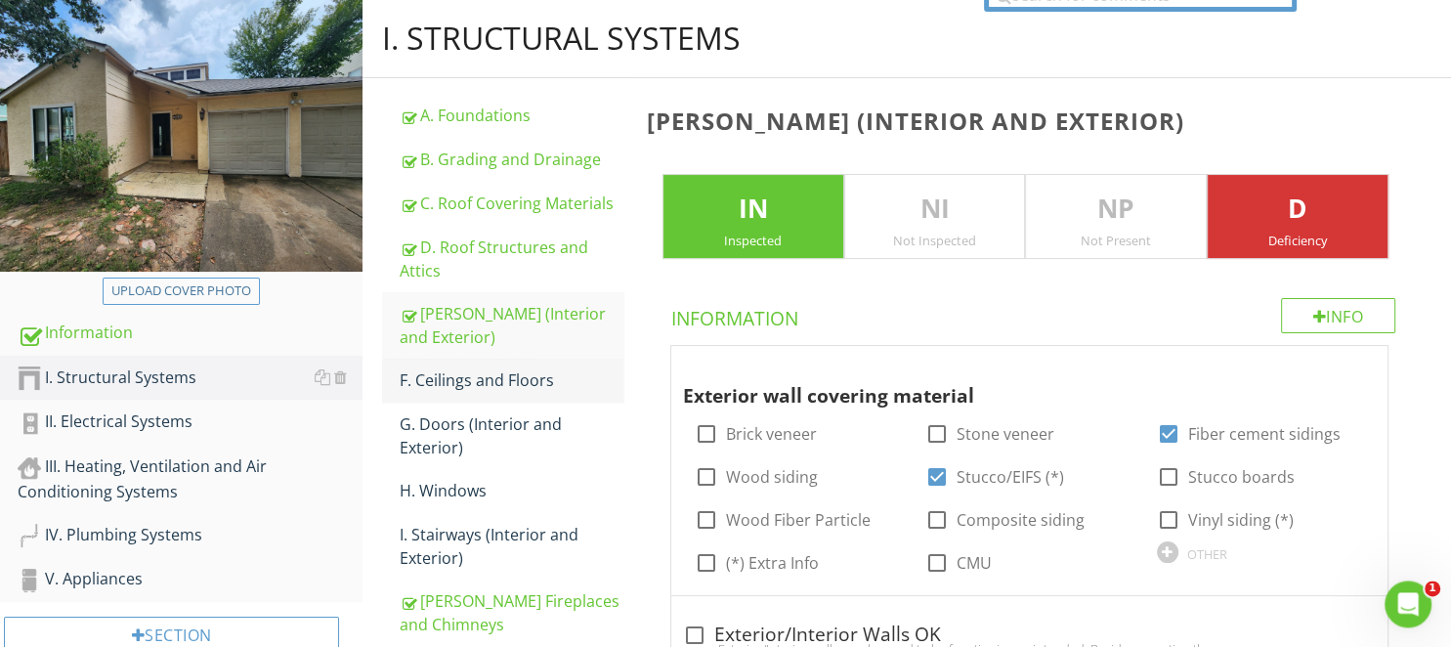
scroll to position [191, 0]
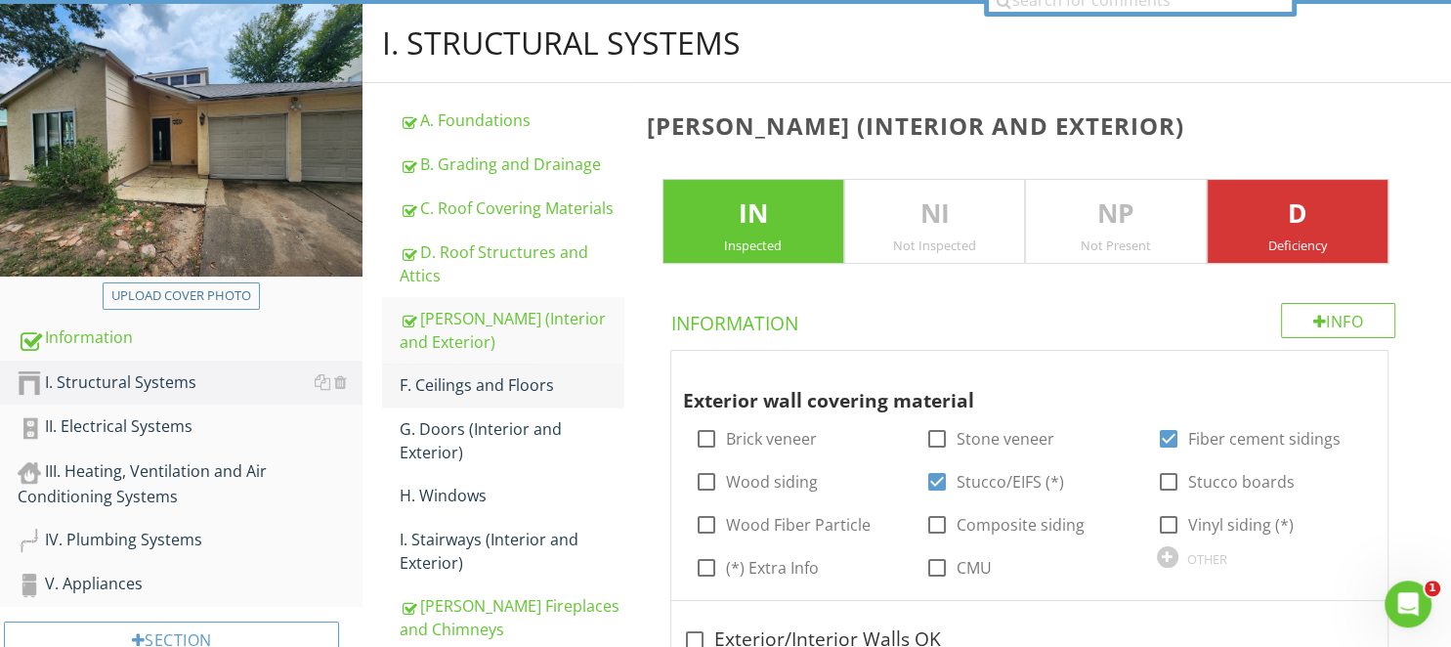
click at [471, 384] on div "F. Ceilings and Floors" at bounding box center [511, 384] width 223 height 23
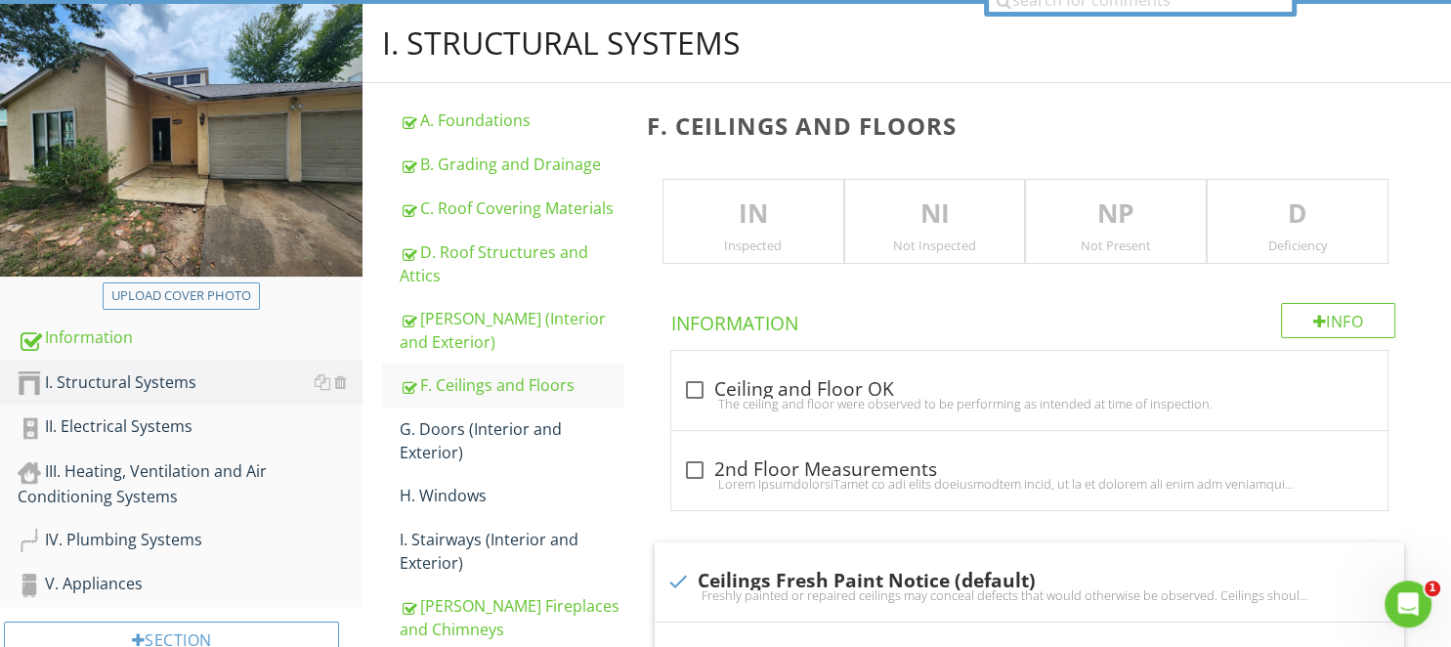
click at [820, 211] on p "IN" at bounding box center [753, 213] width 180 height 39
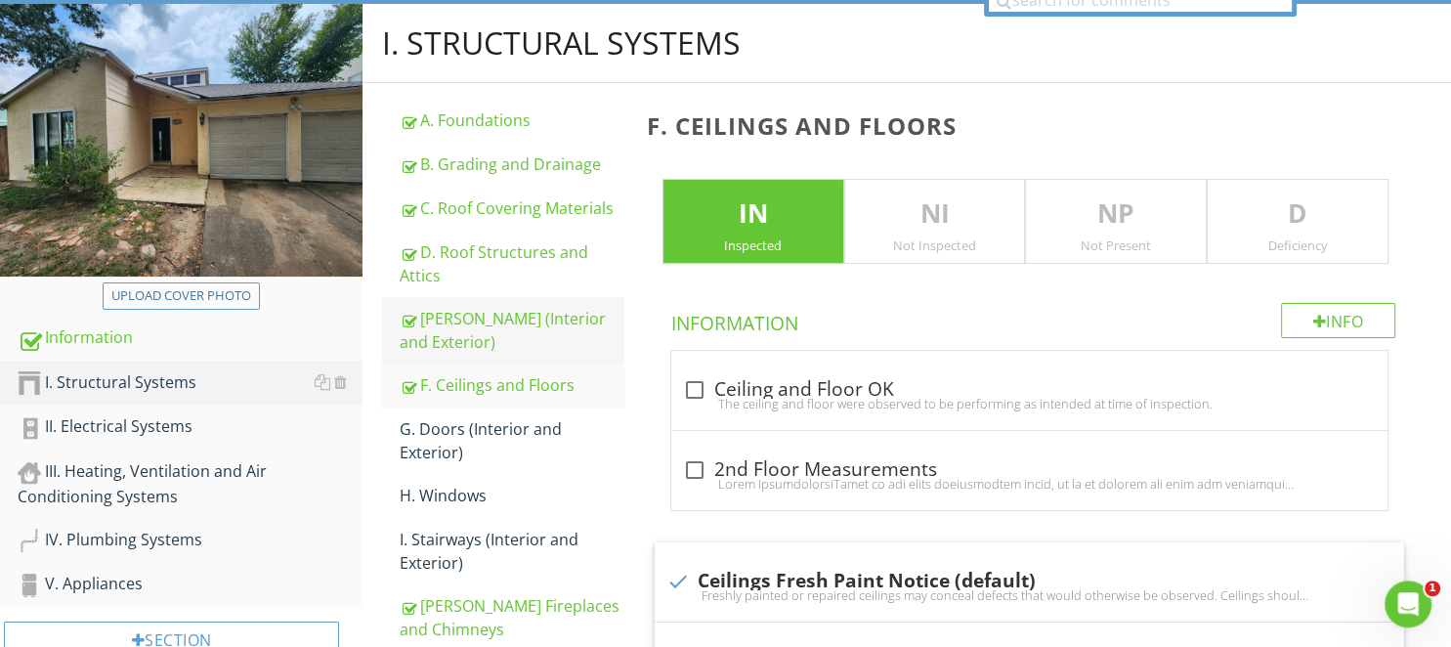
click at [490, 321] on div "[PERSON_NAME] (Interior and Exterior)" at bounding box center [511, 330] width 223 height 47
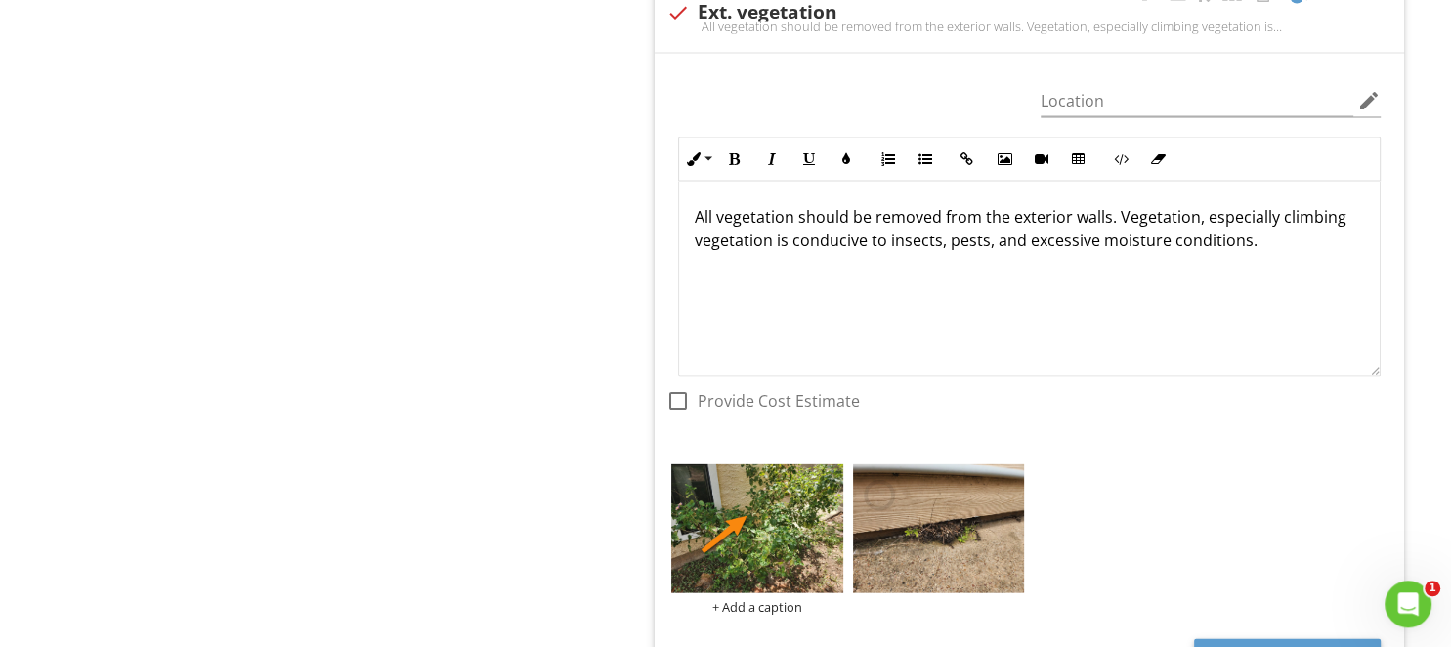
scroll to position [11539, 0]
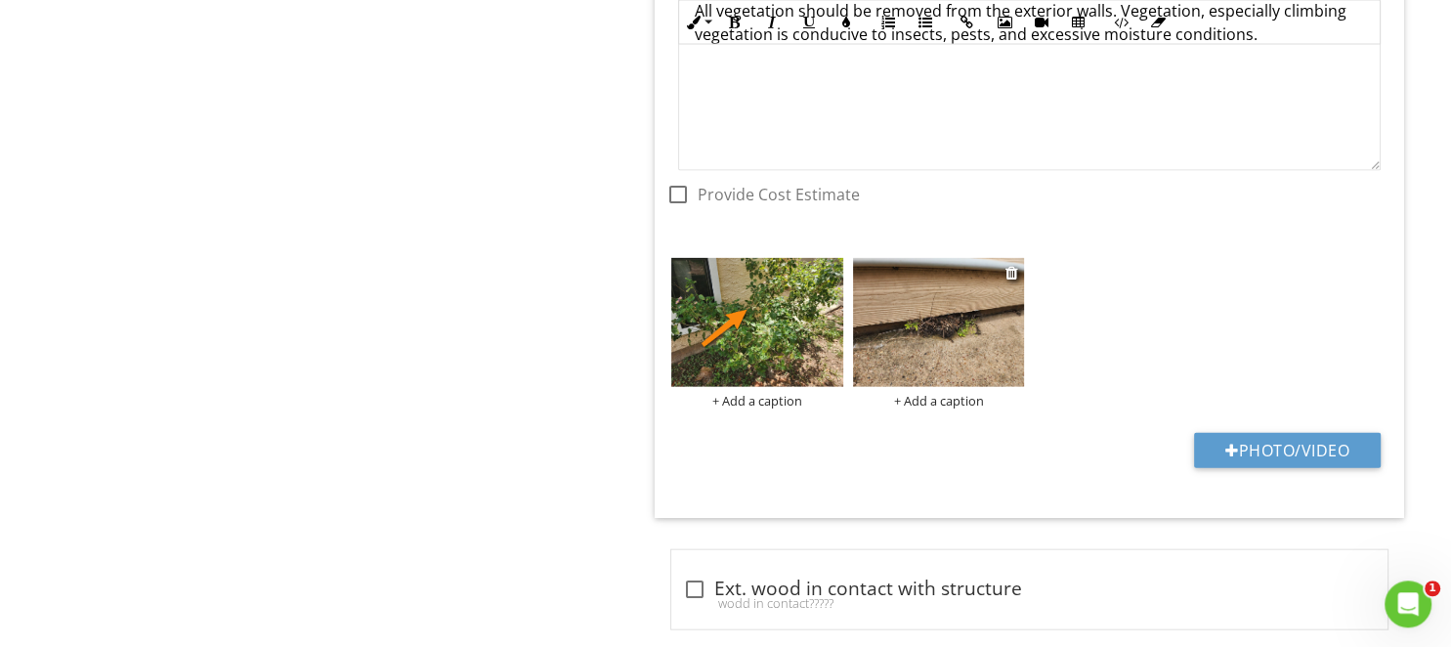
click at [935, 310] on img at bounding box center [939, 321] width 172 height 129
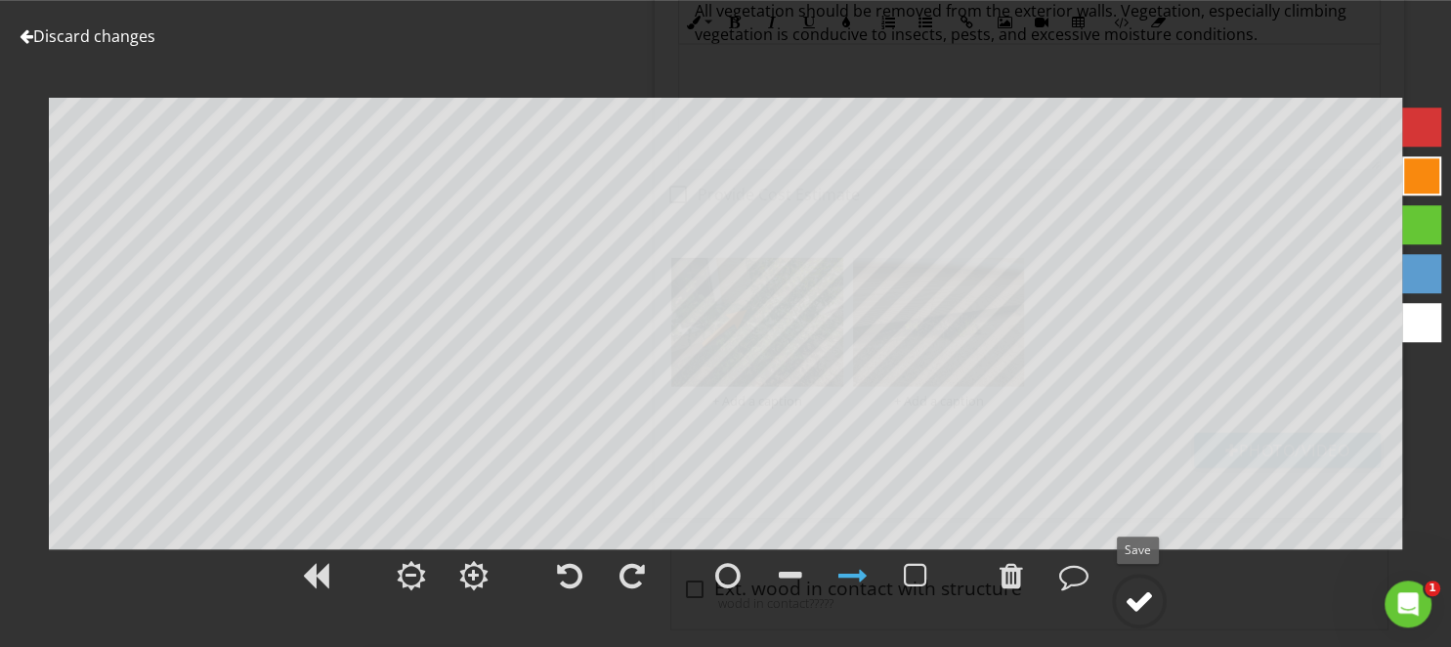
click at [1131, 592] on div at bounding box center [1138, 600] width 29 height 29
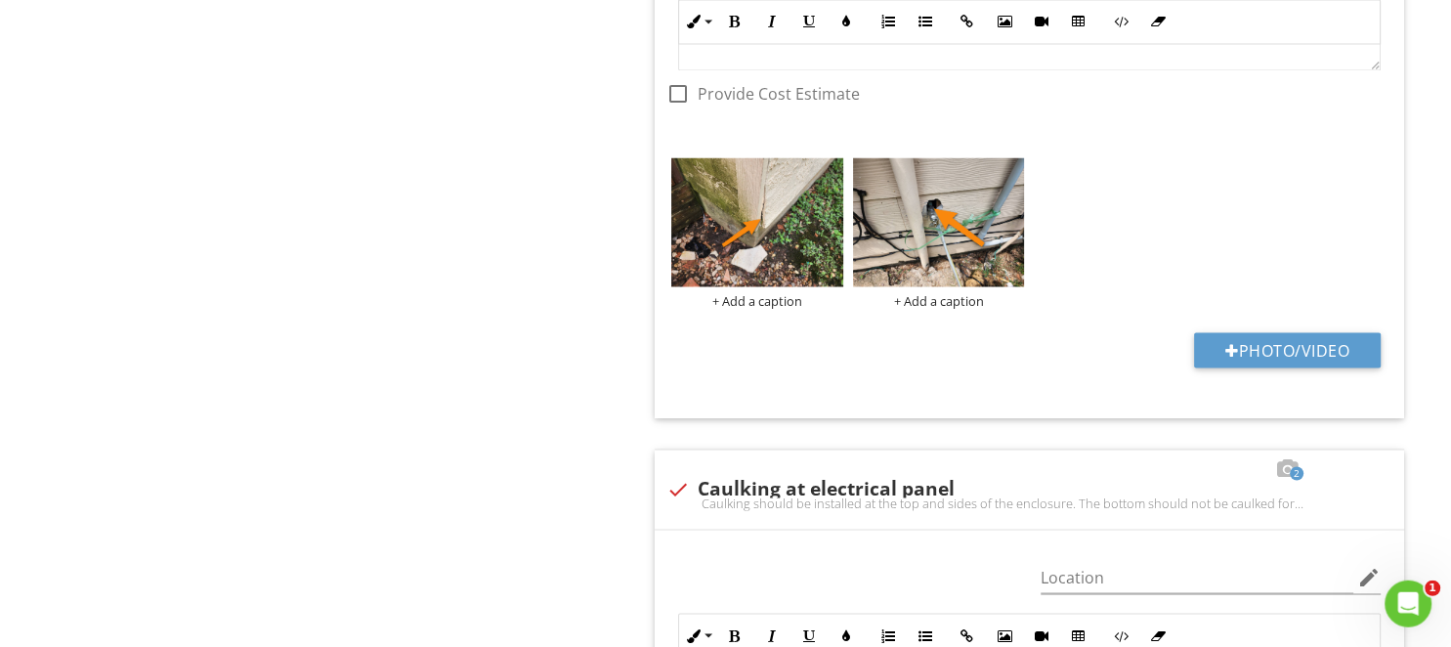
scroll to position [3286, 0]
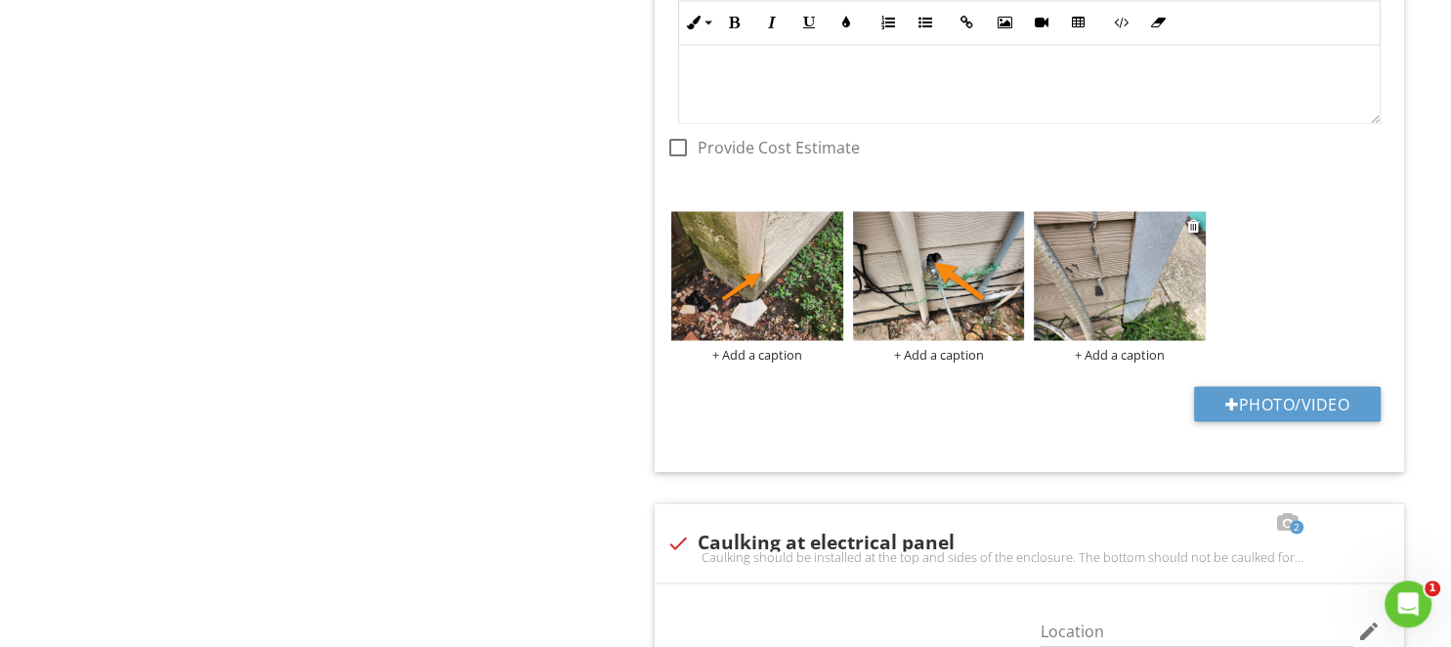
click at [1146, 261] on img at bounding box center [1120, 275] width 172 height 129
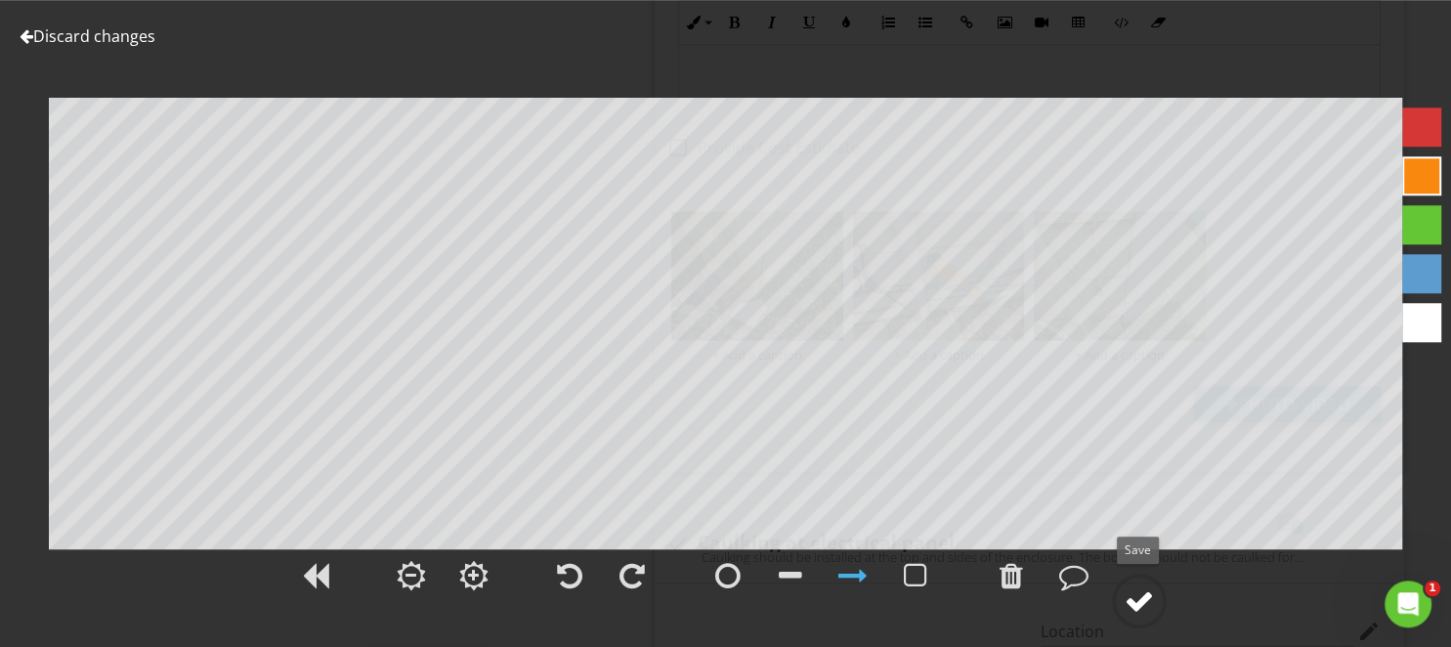
click at [1149, 602] on div at bounding box center [1138, 600] width 29 height 29
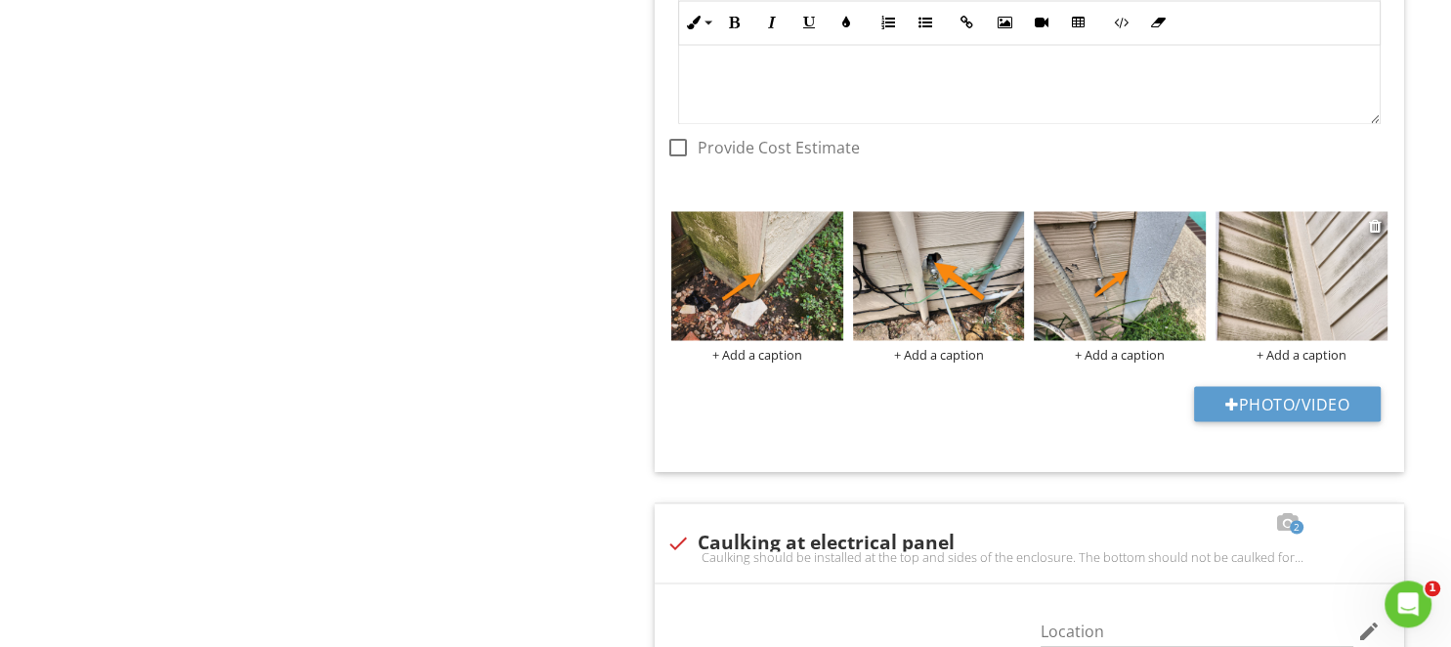
click at [1267, 291] on img at bounding box center [1301, 275] width 172 height 129
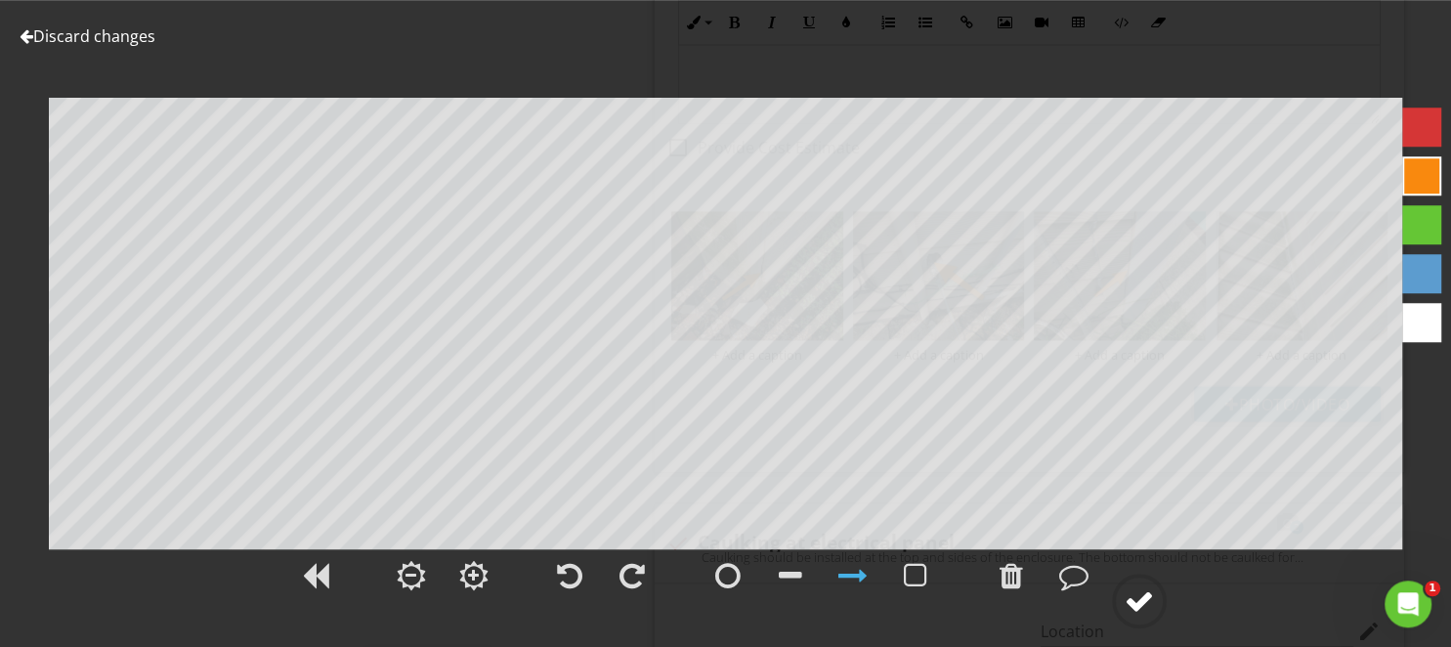
drag, startPoint x: 1135, startPoint y: 597, endPoint x: 1146, endPoint y: 594, distance: 11.1
click at [1135, 596] on div at bounding box center [1138, 600] width 29 height 29
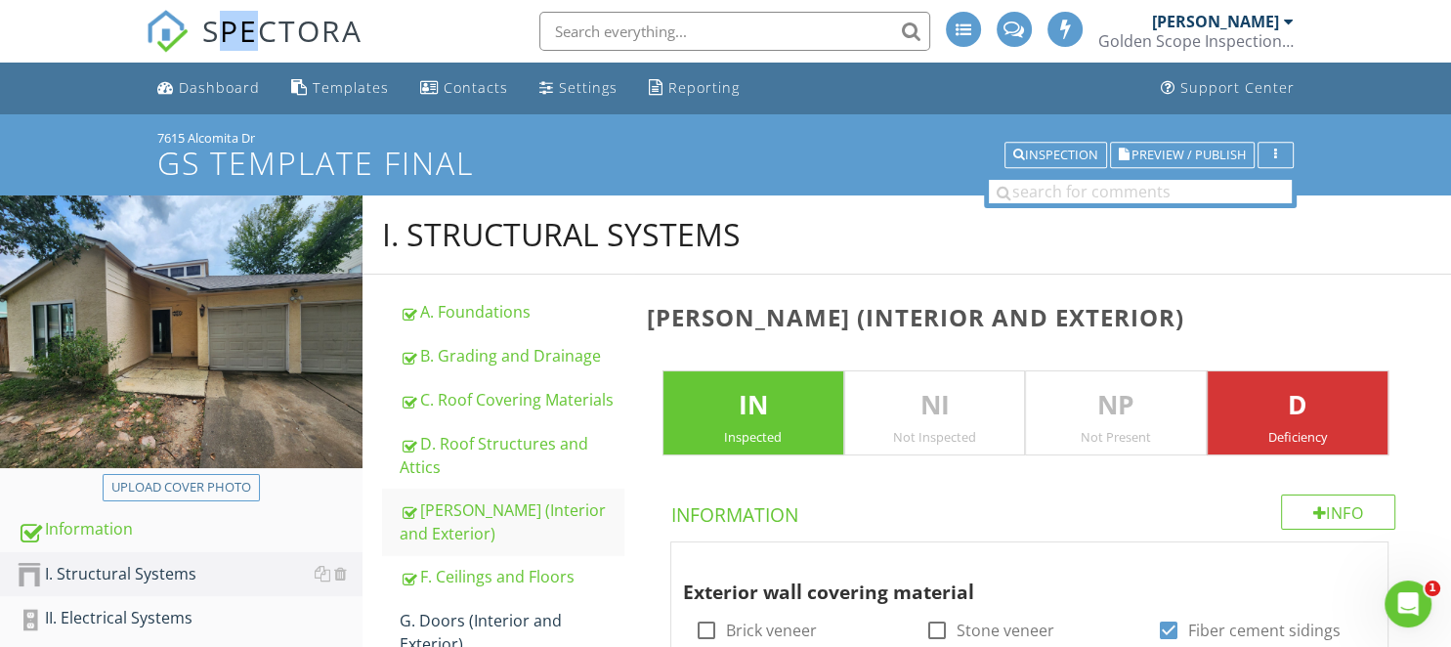
scroll to position [12906, 0]
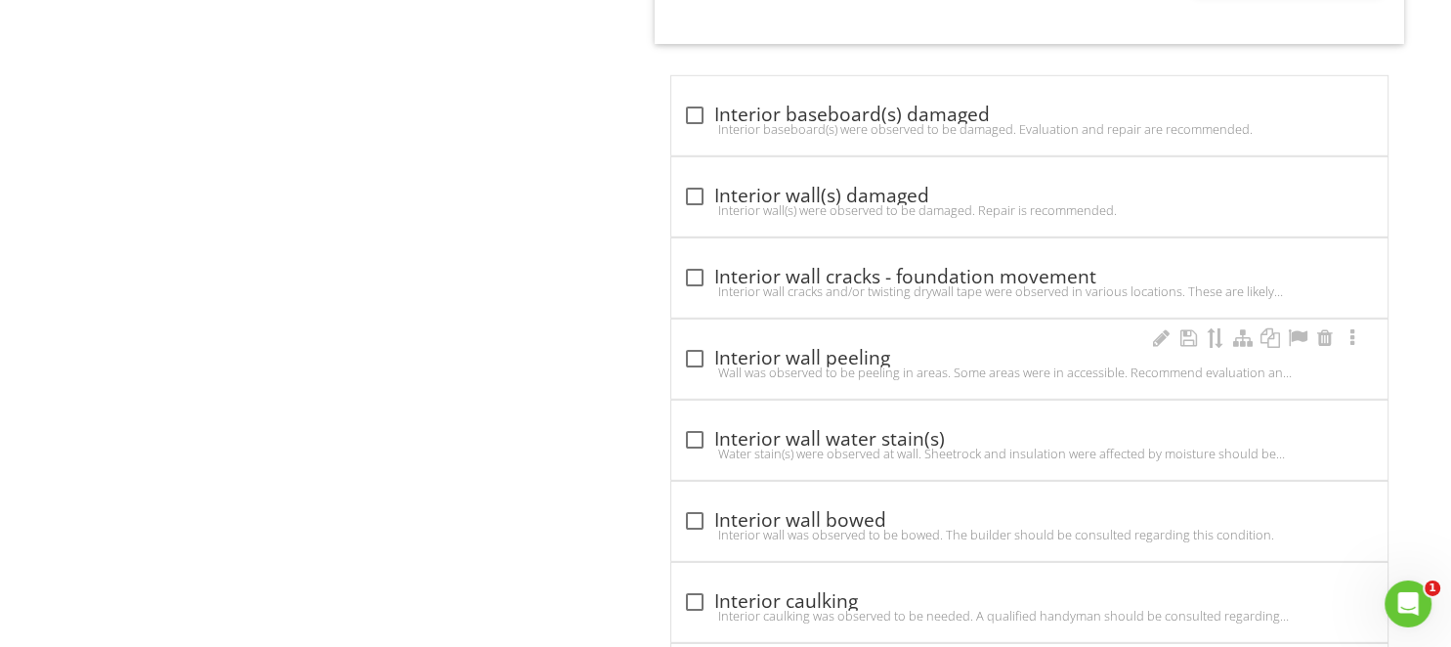
click at [713, 347] on div "check_box_outline_blank Interior wall peeling" at bounding box center [1029, 358] width 693 height 23
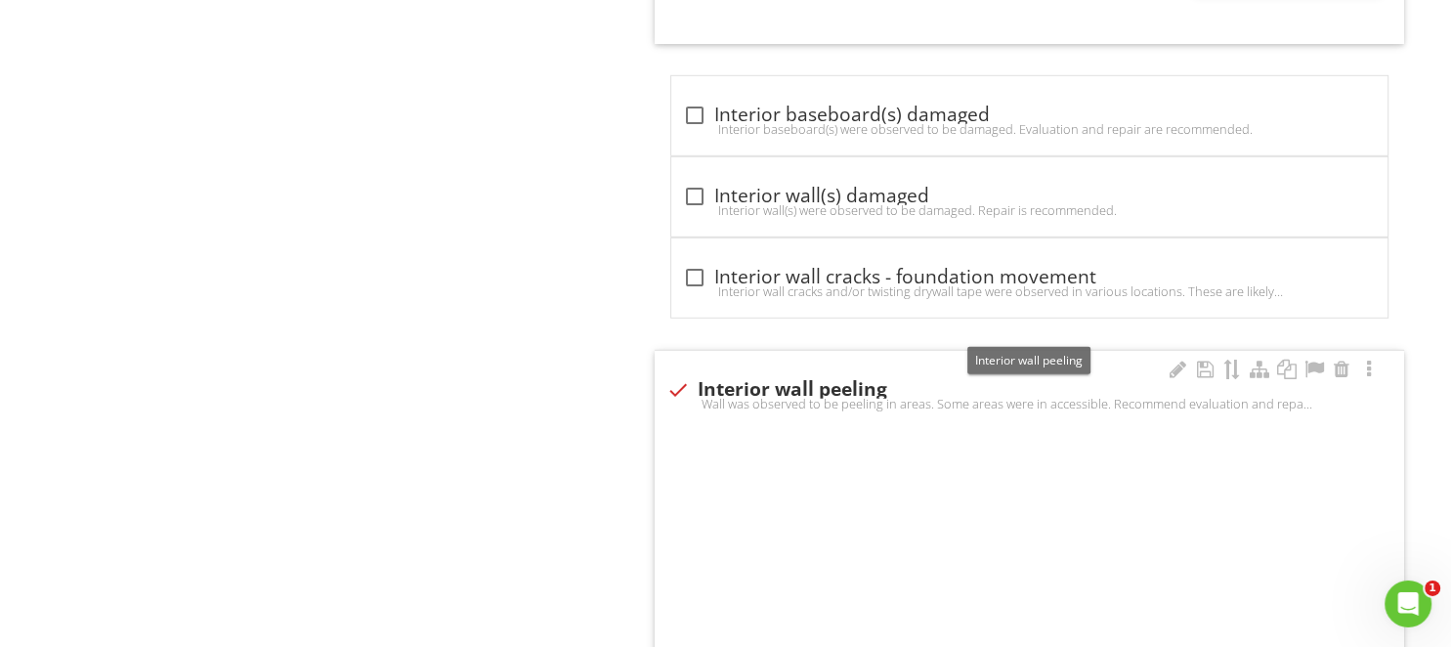
checkbox input "true"
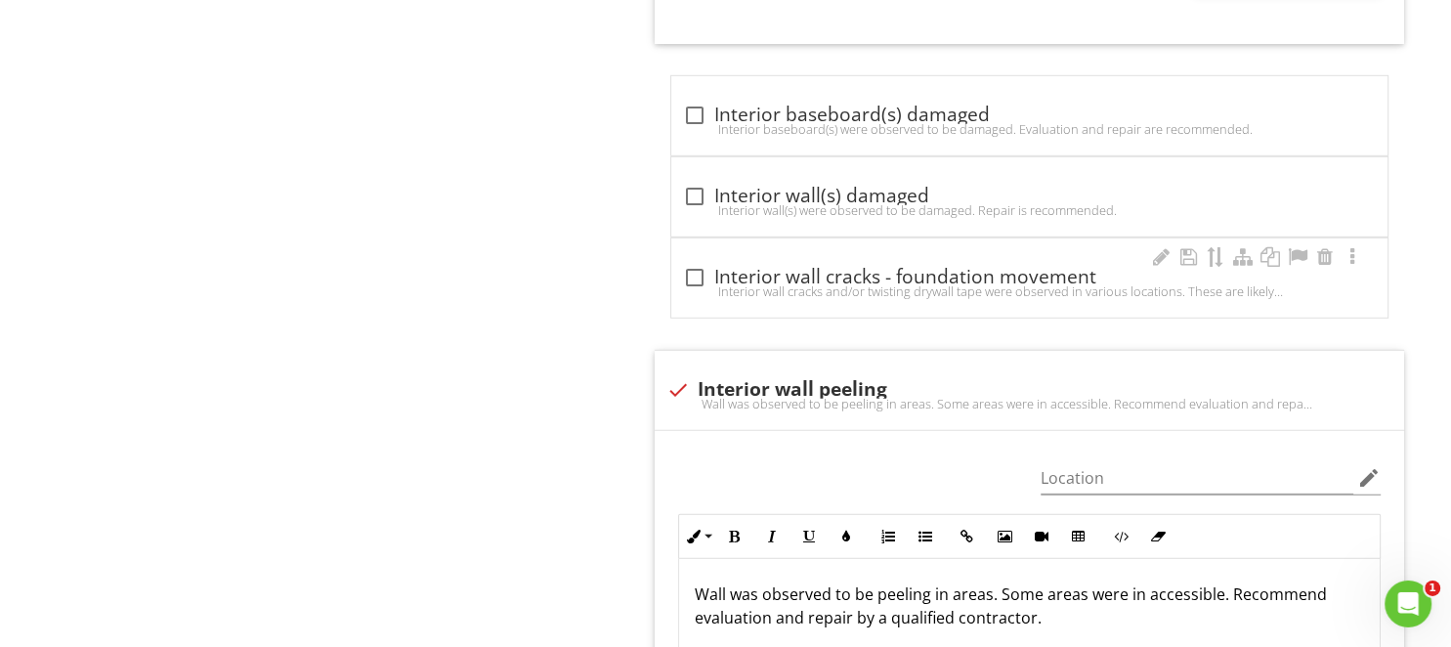
click at [697, 261] on div at bounding box center [694, 277] width 33 height 33
checkbox input "true"
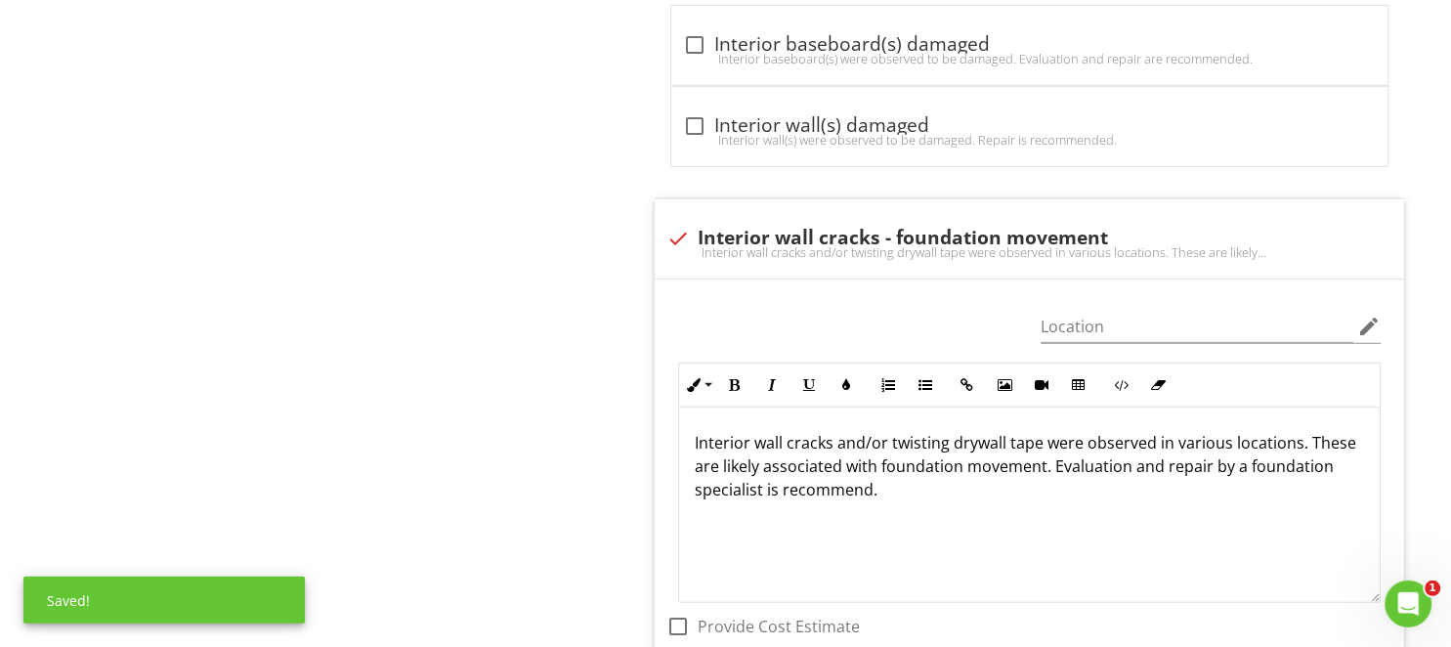
scroll to position [13010, 0]
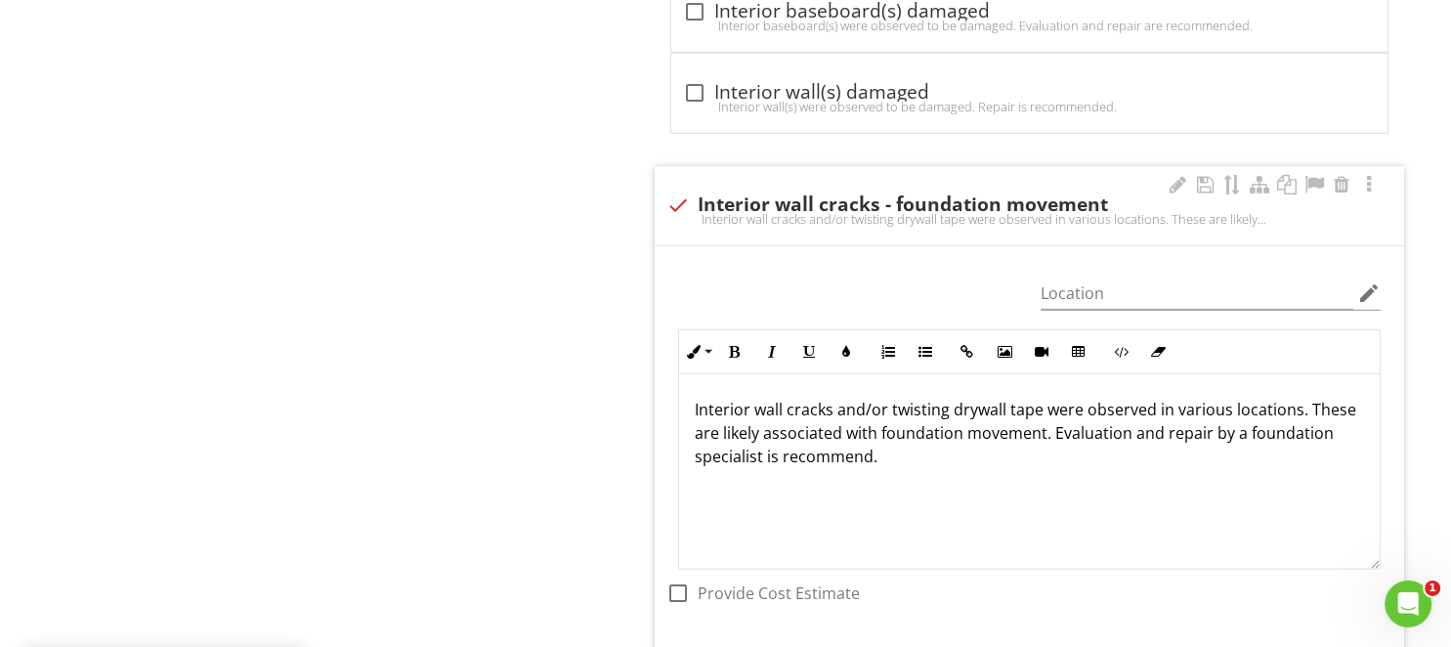
click at [1192, 398] on p "Interior wall cracks and/or twisting drywall tape were observed in various loca…" at bounding box center [1029, 433] width 669 height 70
drag, startPoint x: 983, startPoint y: 398, endPoint x: 1054, endPoint y: 464, distance: 97.5
click at [1054, 464] on div "Interior wall cracks and/or twisting drywall tape were observed in locations. T…" at bounding box center [1029, 471] width 700 height 195
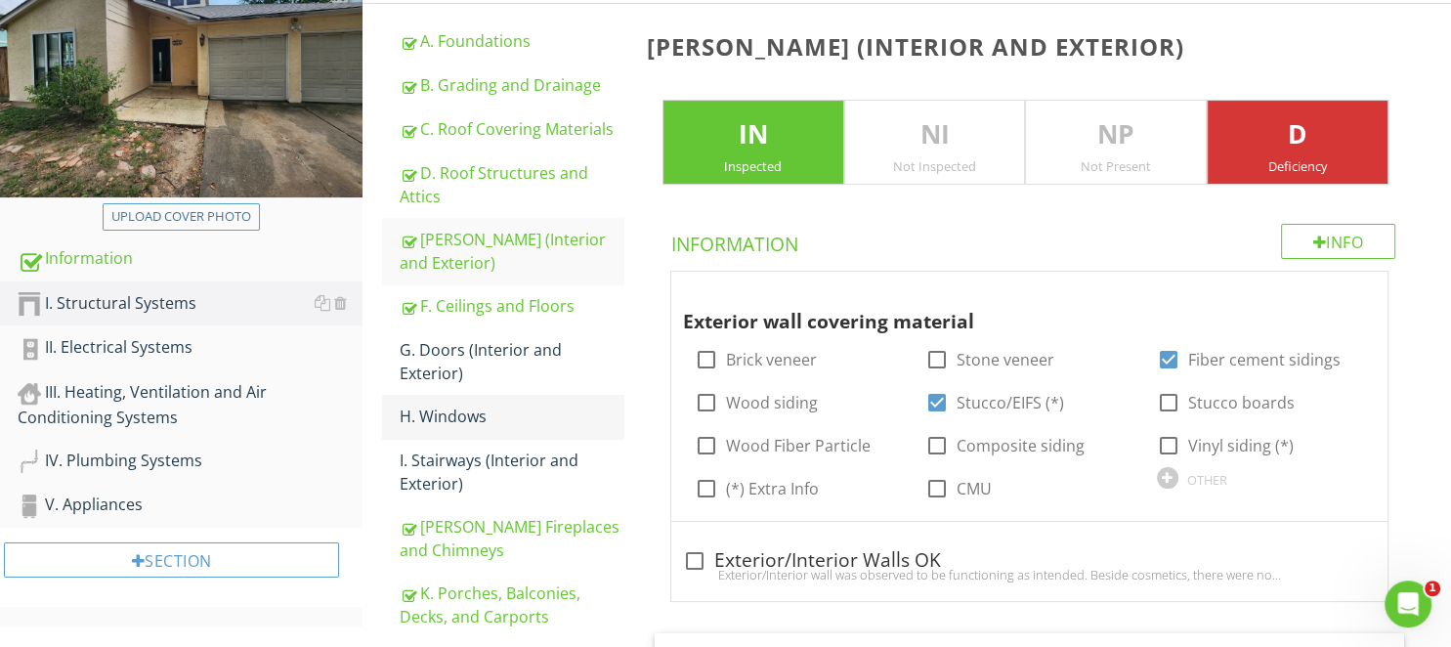
scroll to position [309, 0]
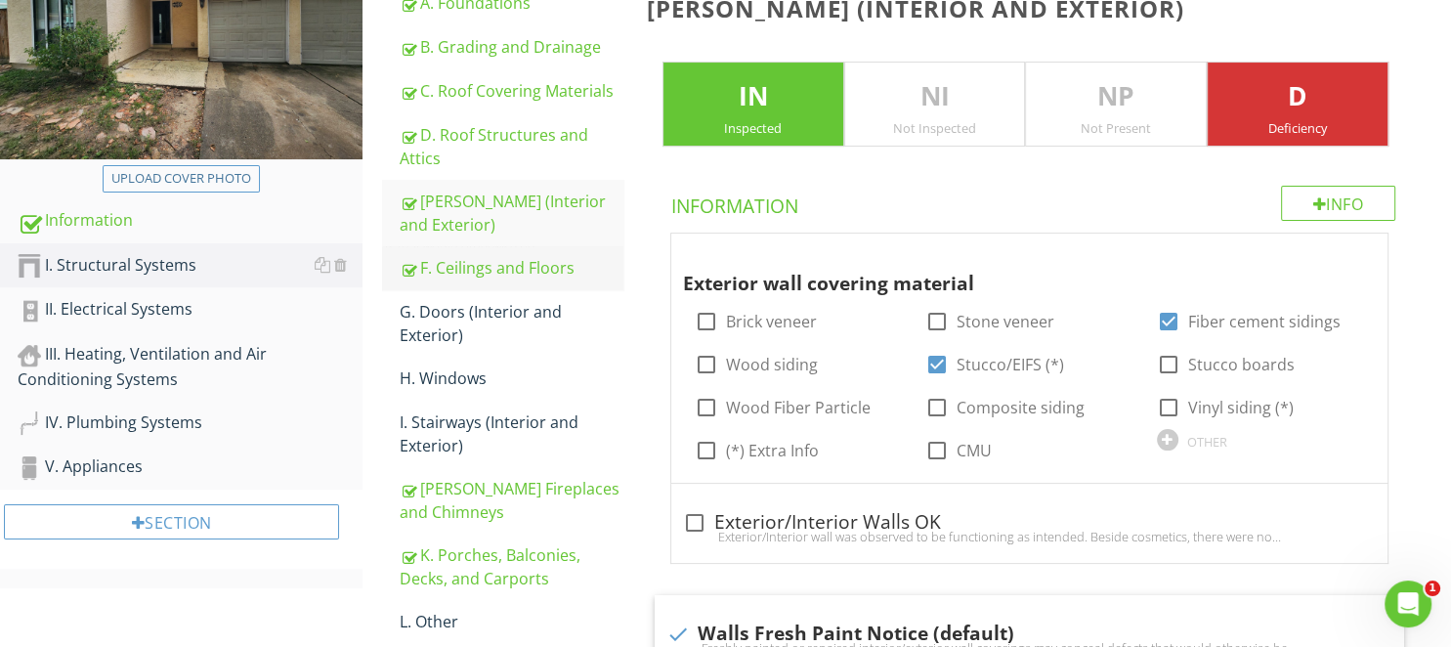
click at [464, 272] on div "F. Ceilings and Floors" at bounding box center [511, 267] width 223 height 23
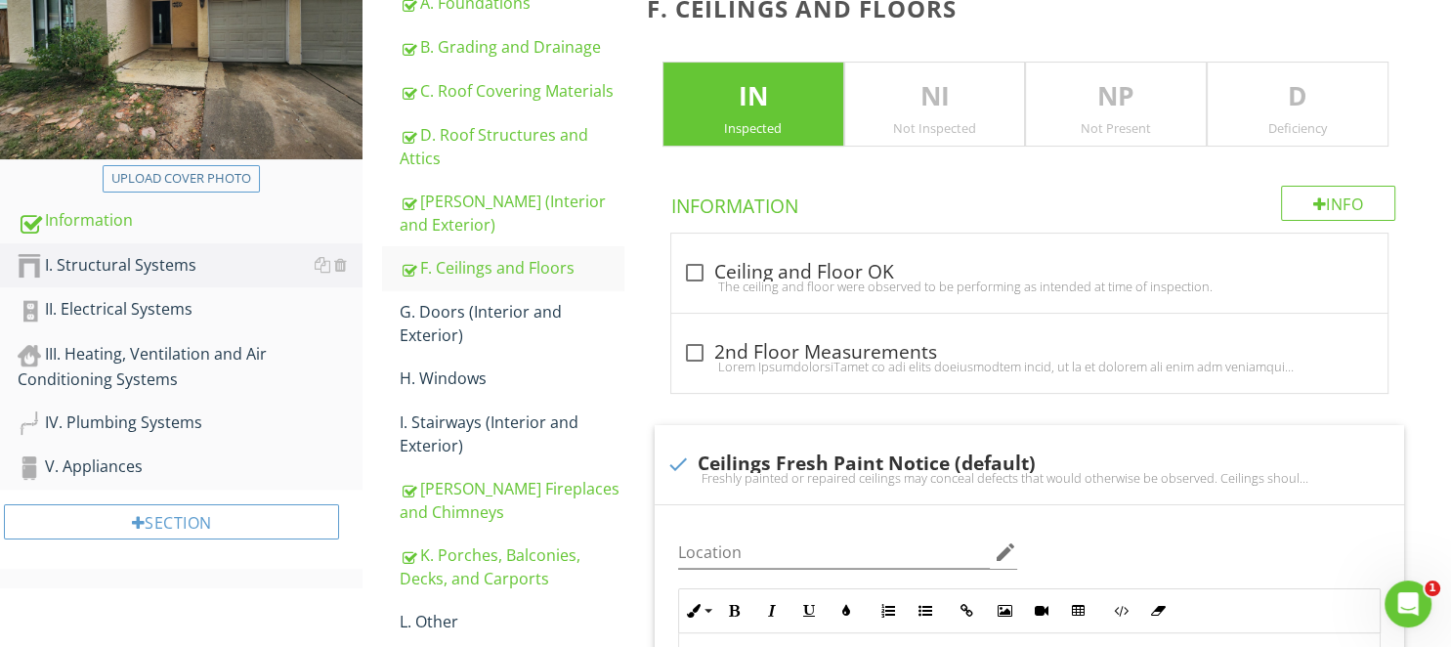
click at [1330, 100] on p "D" at bounding box center [1297, 96] width 180 height 39
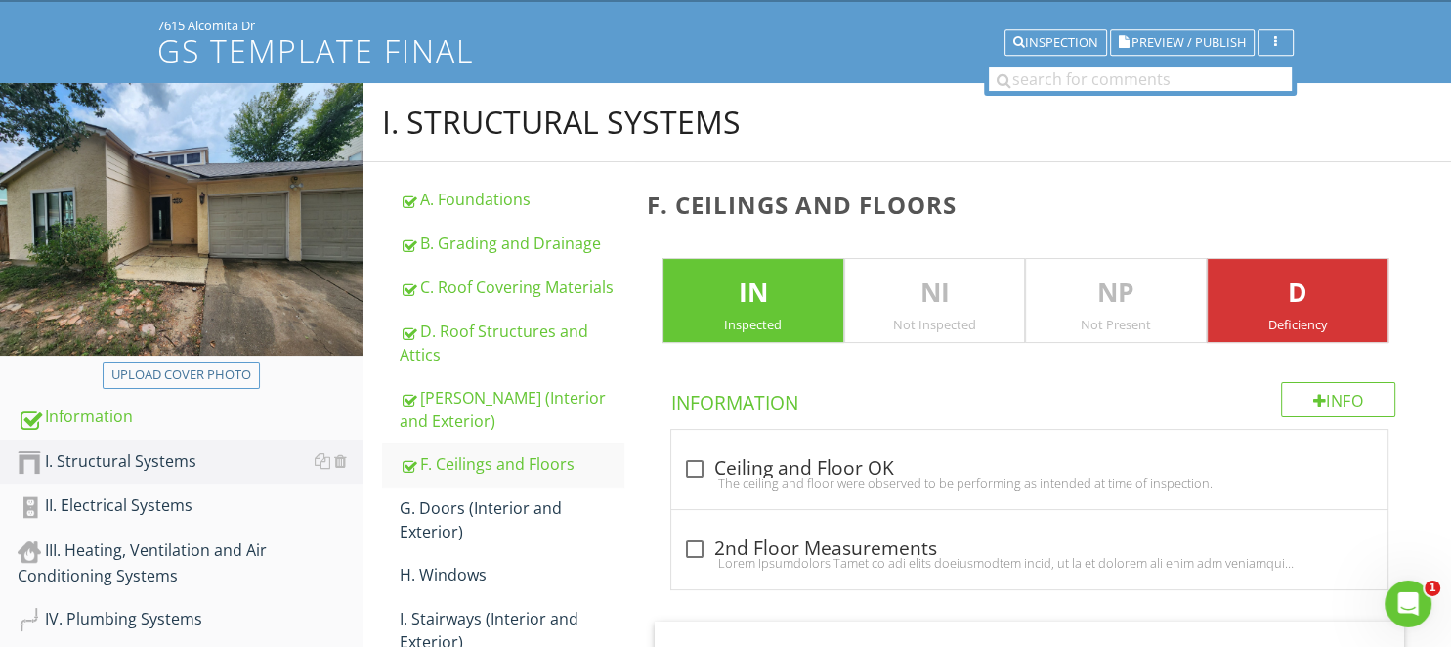
scroll to position [1133, 0]
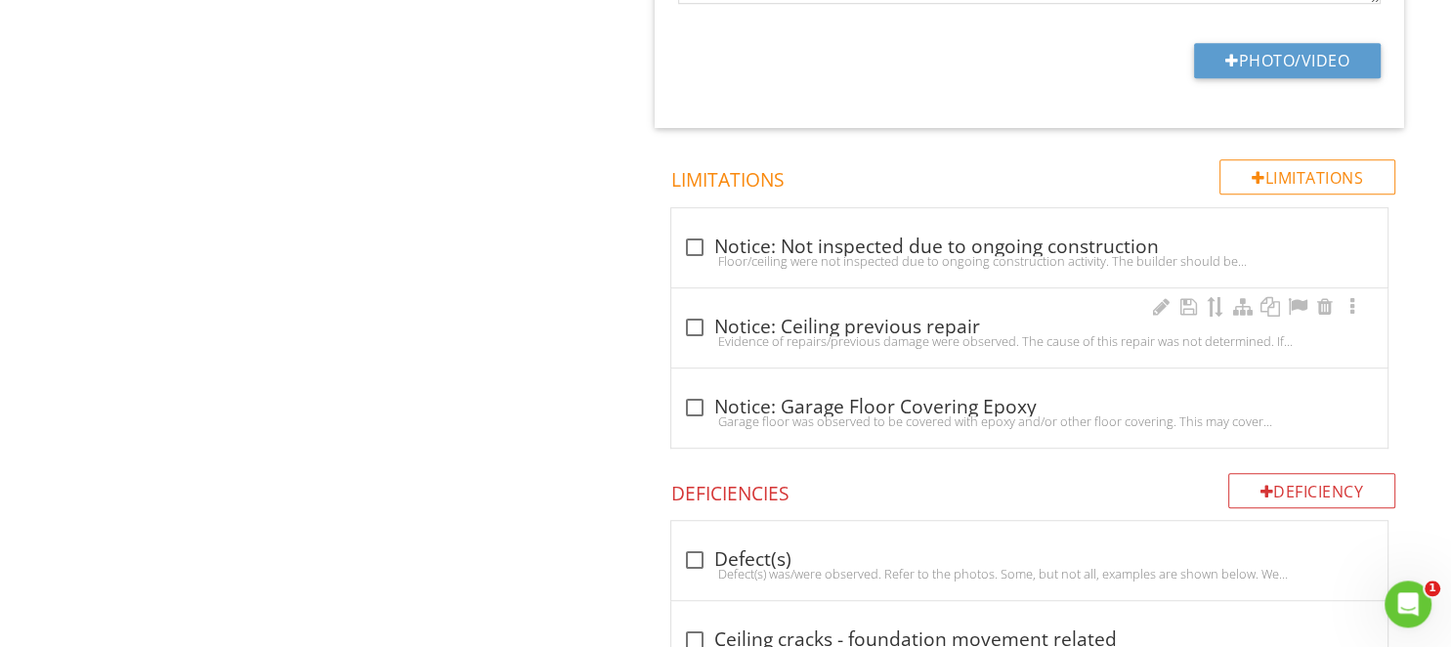
click at [690, 333] on div "Evidence of repairs/previous damage were observed. The cause of this repair was…" at bounding box center [1029, 341] width 693 height 16
checkbox input "true"
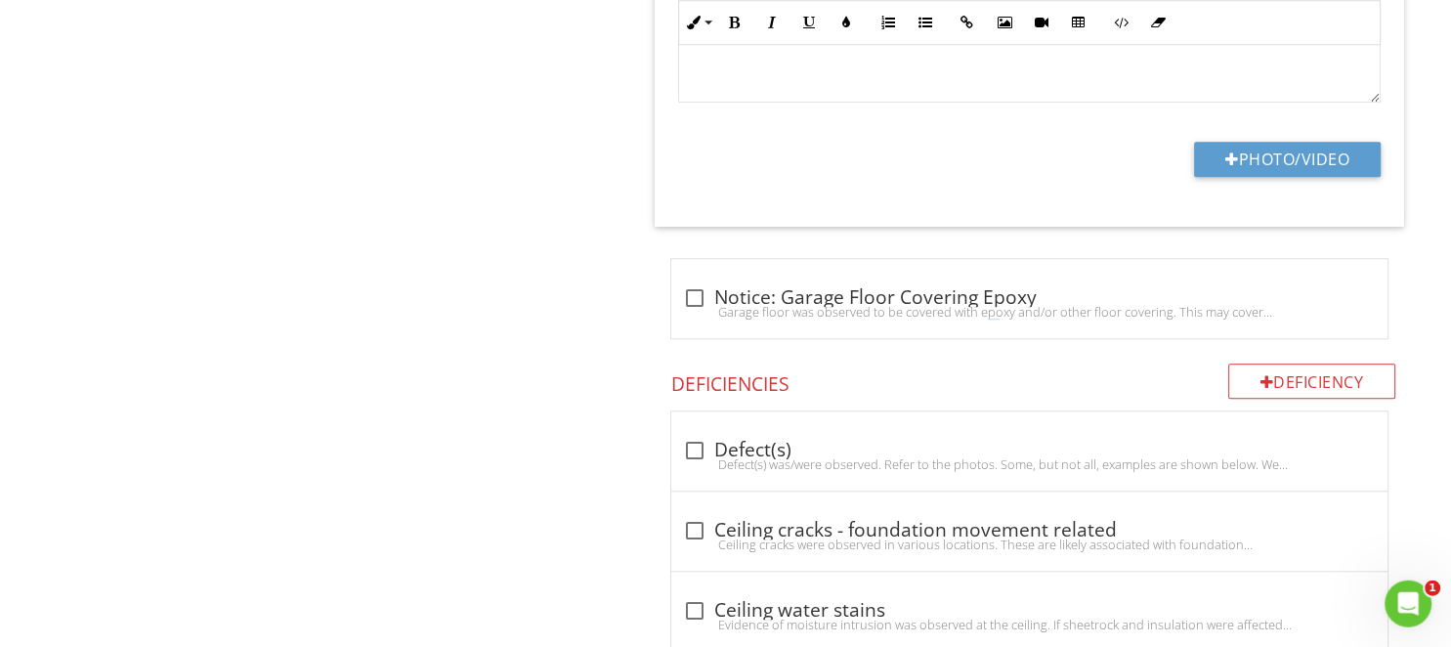
scroll to position [2434, 0]
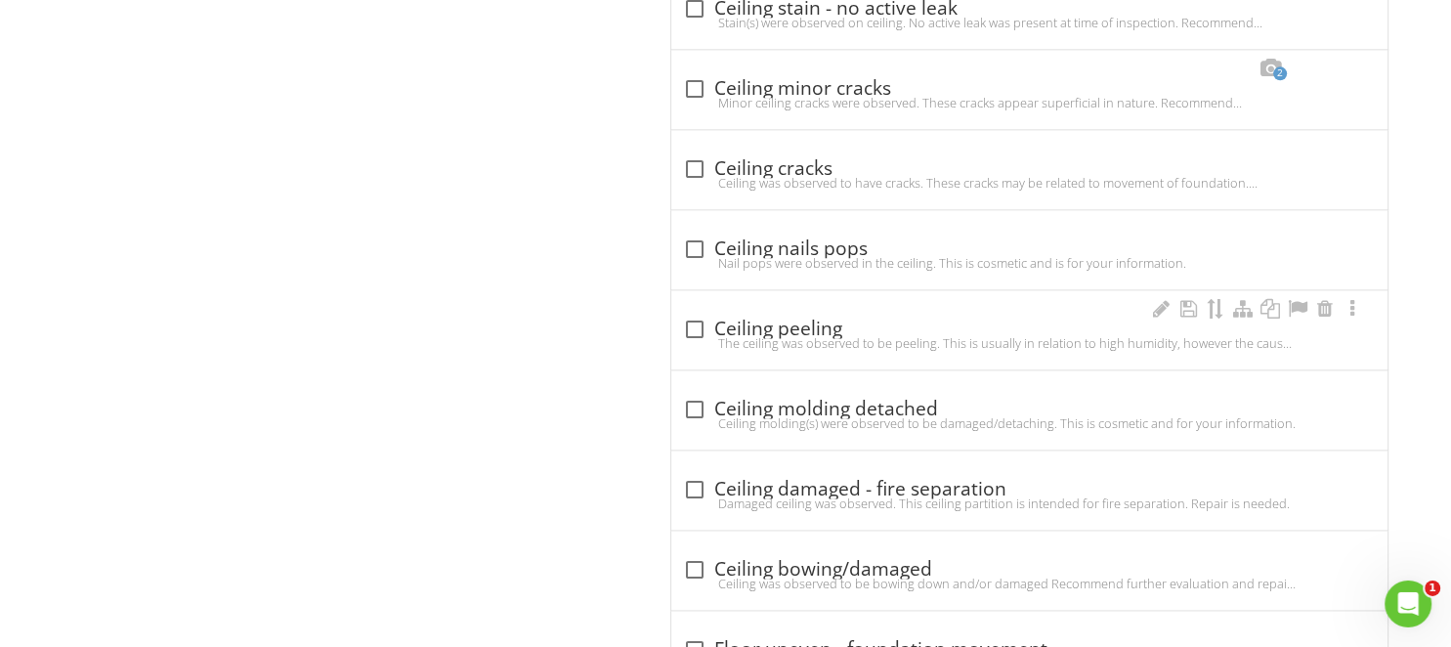
click at [694, 323] on div at bounding box center [694, 330] width 33 height 33
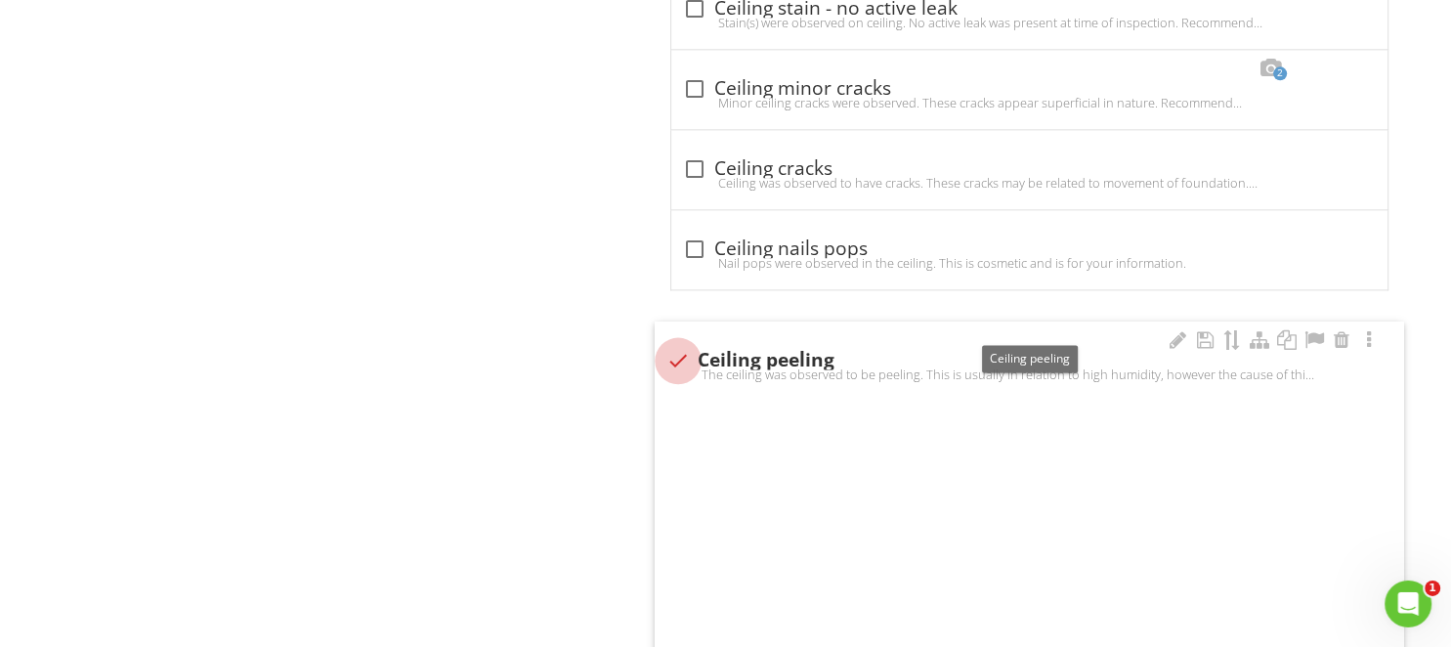
checkbox input "true"
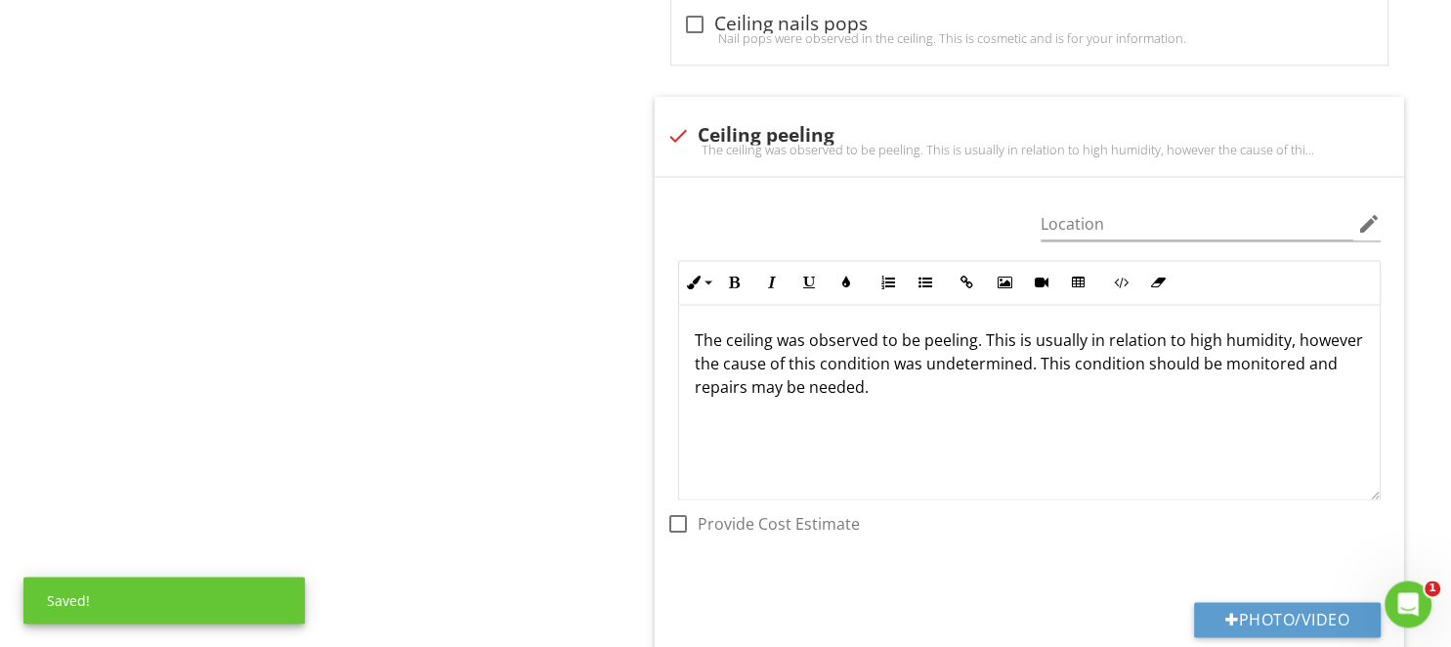
scroll to position [2847, 0]
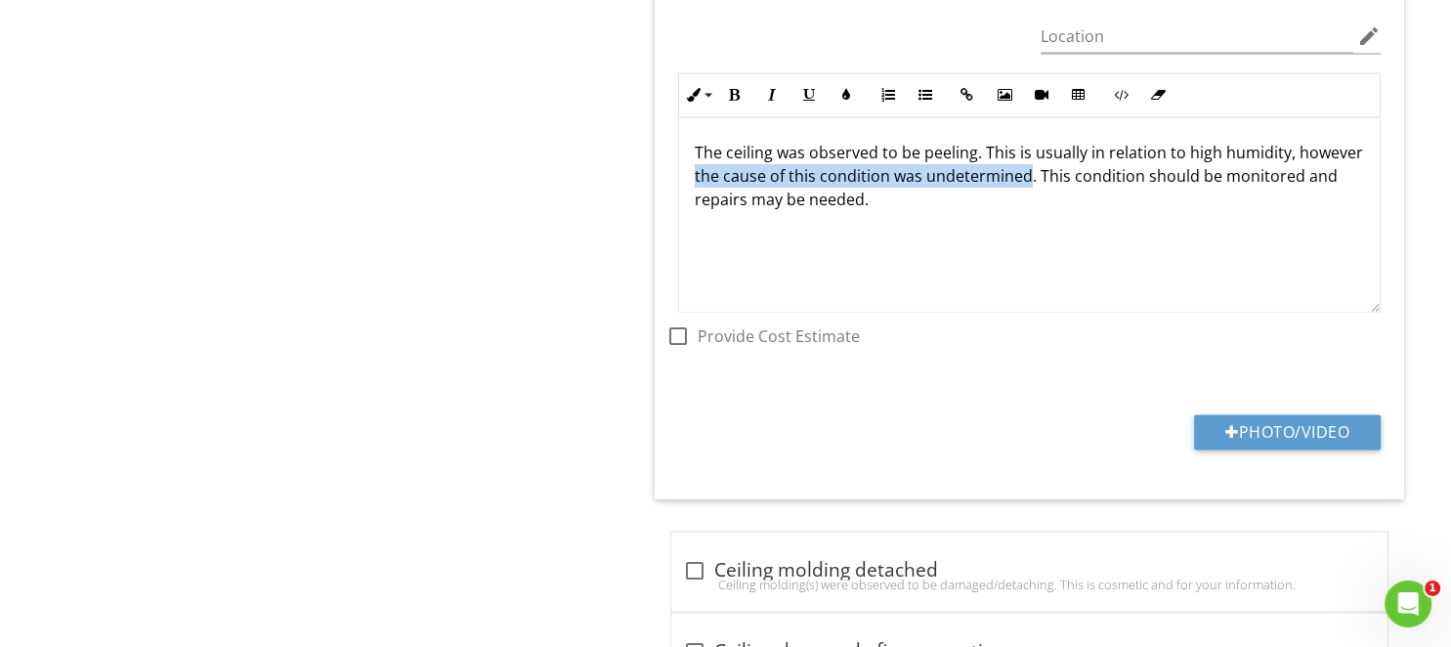
drag, startPoint x: 1027, startPoint y: 179, endPoint x: 657, endPoint y: 171, distance: 369.3
click at [679, 171] on div "The ceiling was observed to be peeling. This is usually in relation to high hum…" at bounding box center [1029, 215] width 700 height 195
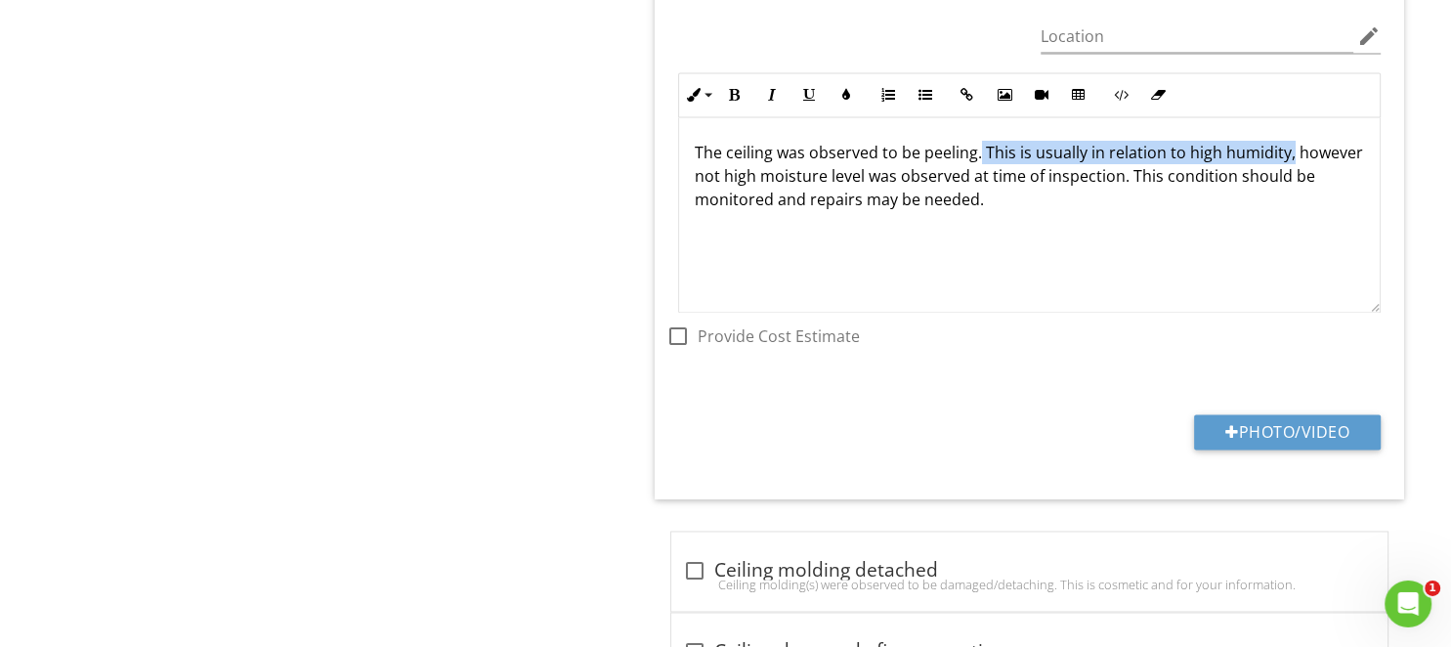
drag, startPoint x: 1288, startPoint y: 155, endPoint x: 977, endPoint y: 148, distance: 311.7
click at [977, 148] on p "The ceiling was observed to be peeling. This is usually in relation to high hum…" at bounding box center [1029, 177] width 669 height 70
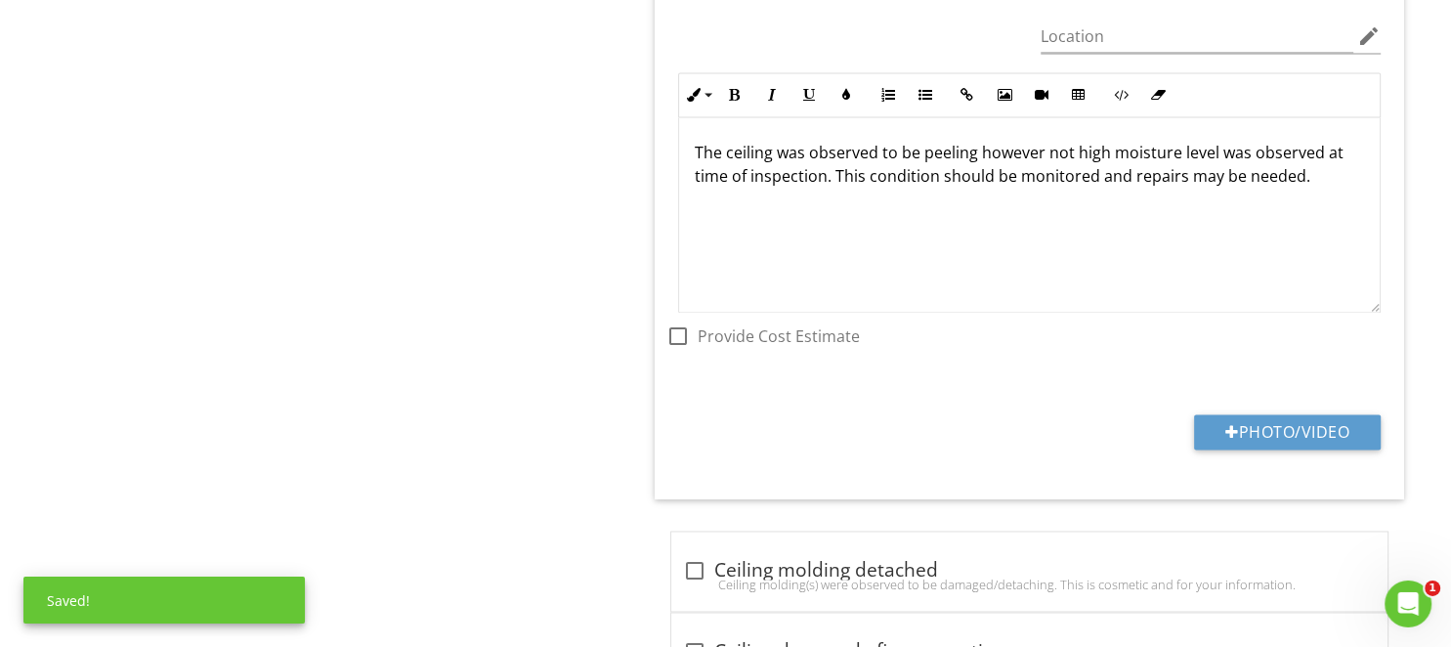
click at [951, 249] on div "The ceiling was observed to be peeling however not high moisture level was obse…" at bounding box center [1029, 215] width 700 height 195
click at [1047, 239] on div "The ceiling was observed to be peeling however not high moisture level was obse…" at bounding box center [1029, 215] width 700 height 195
click at [1144, 229] on div "The ceiling was observed to be peeling however not high moisture level was obse…" at bounding box center [1029, 215] width 700 height 195
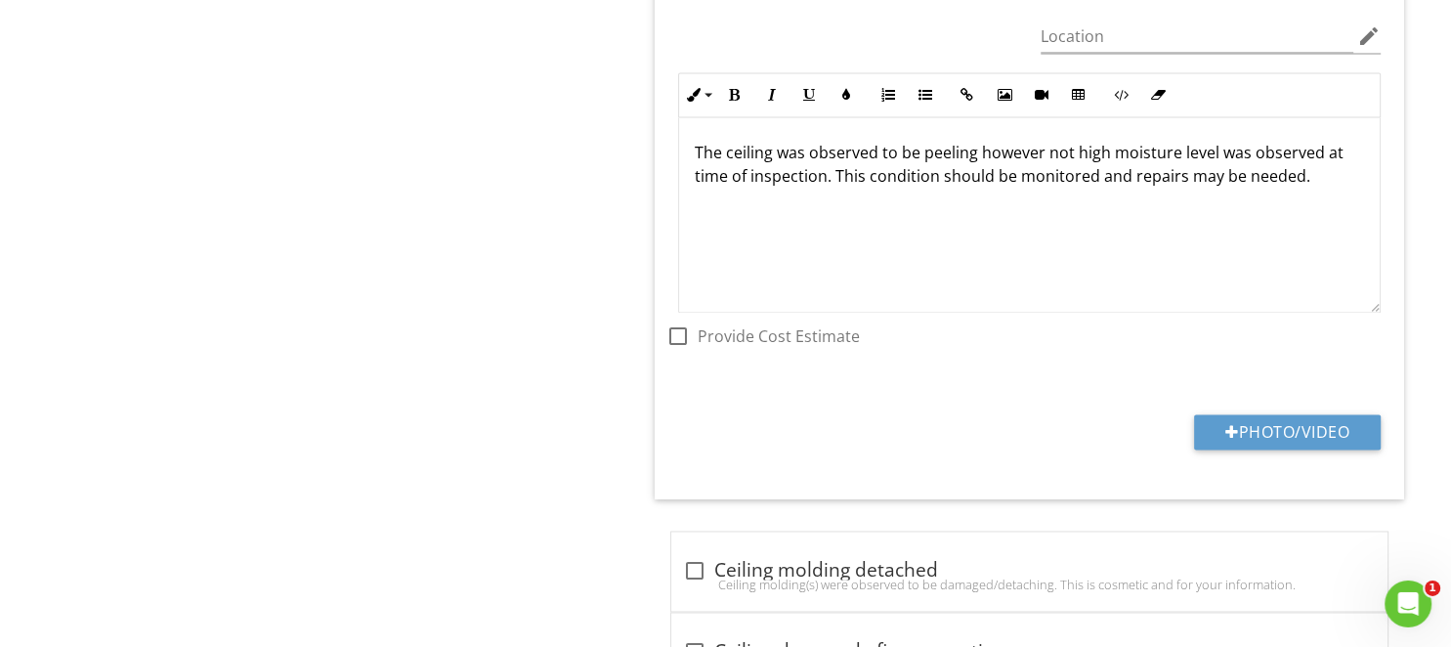
click at [1058, 171] on p "The ceiling was observed to be peeling however not high moisture level was obse…" at bounding box center [1029, 165] width 669 height 47
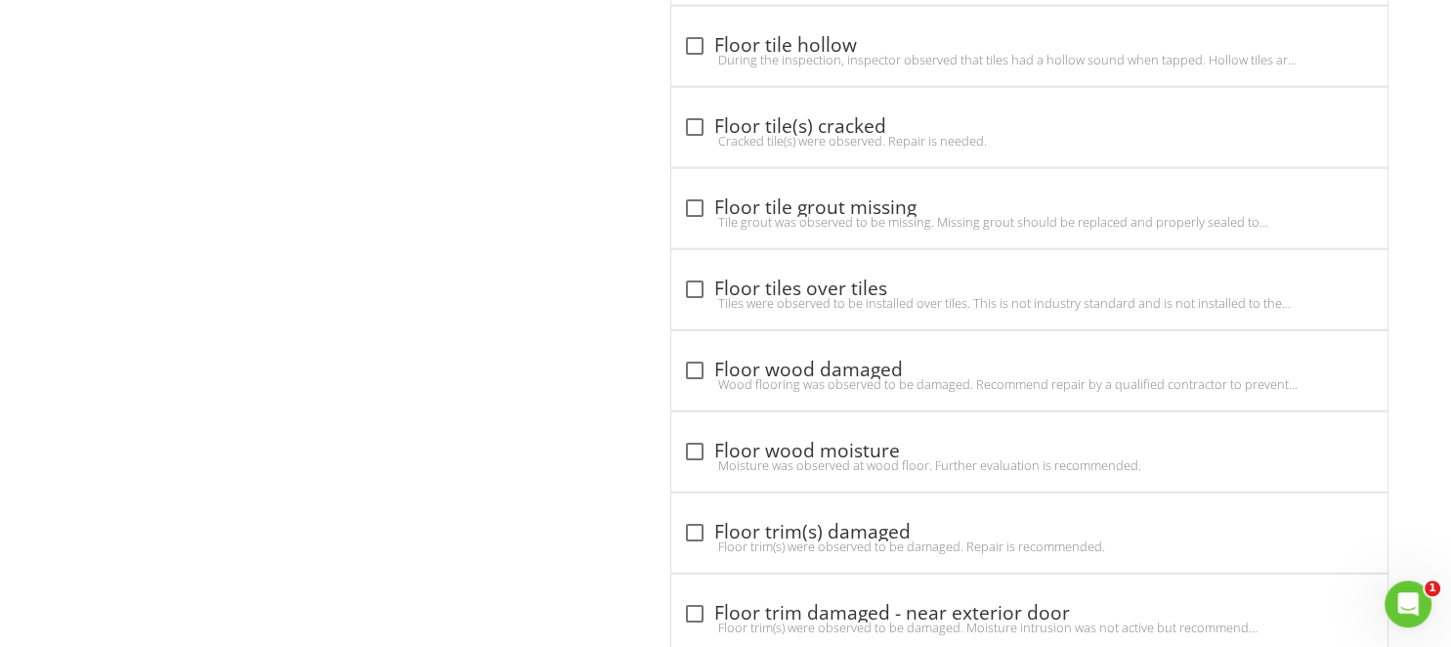
scroll to position [4723, 0]
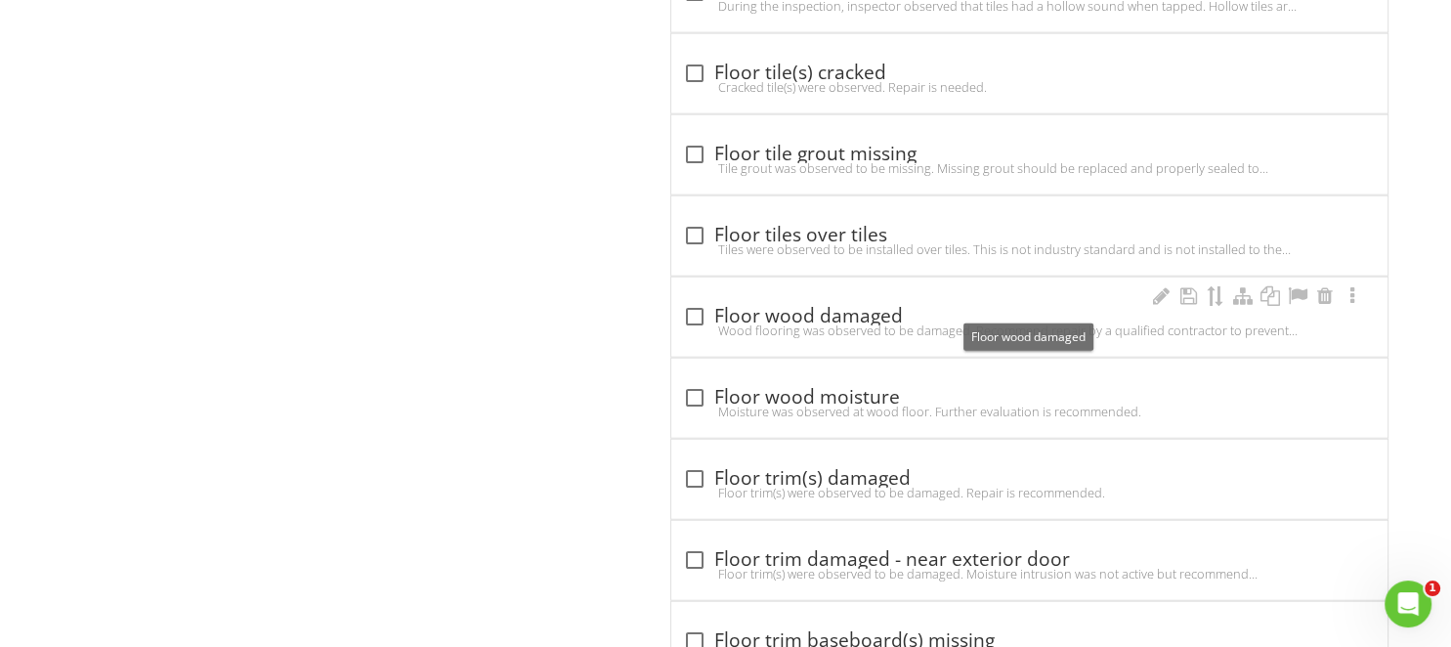
drag, startPoint x: 685, startPoint y: 296, endPoint x: 697, endPoint y: 296, distance: 12.7
click at [698, 300] on div at bounding box center [694, 316] width 33 height 33
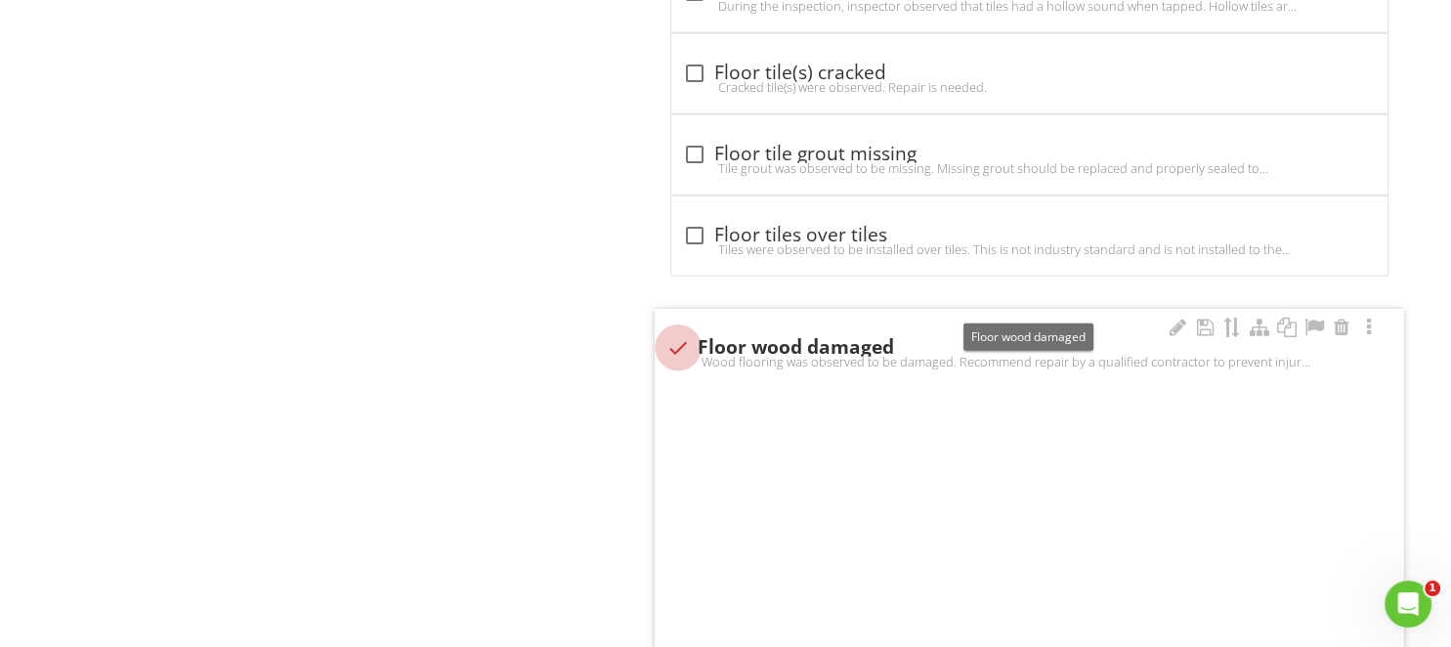
checkbox input "true"
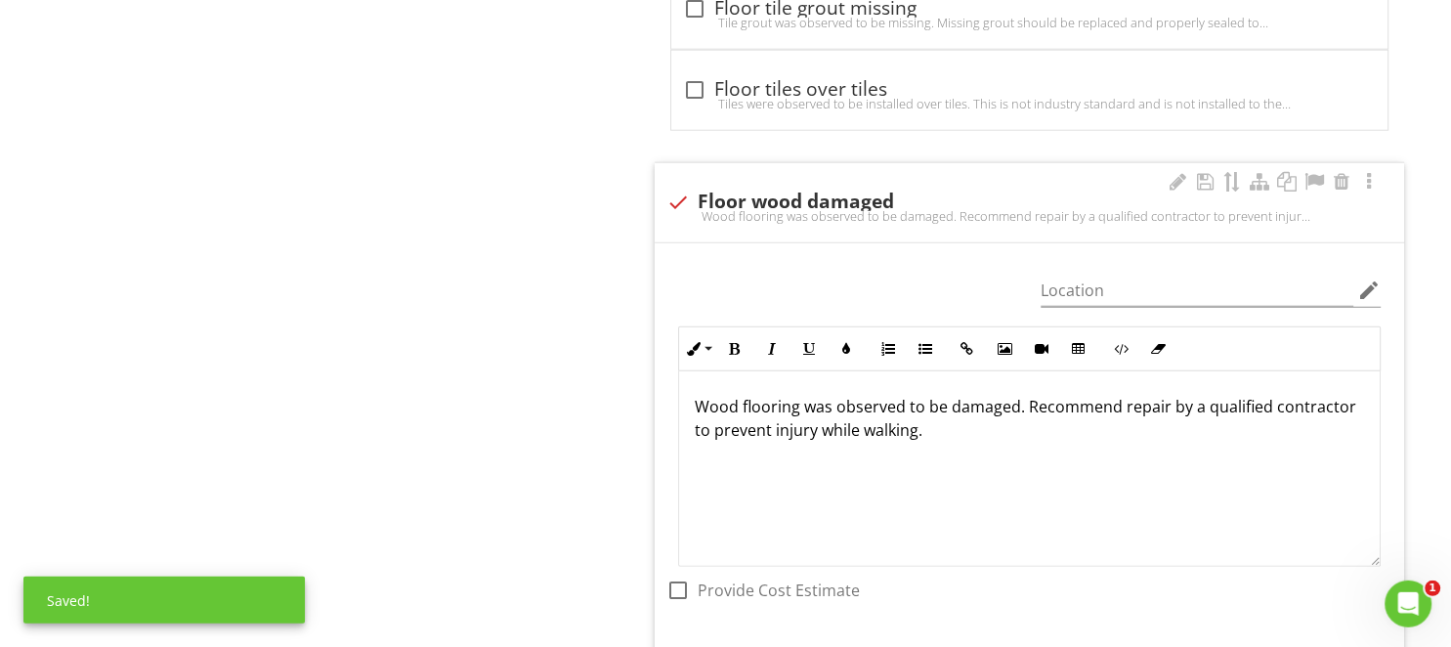
scroll to position [4929, 0]
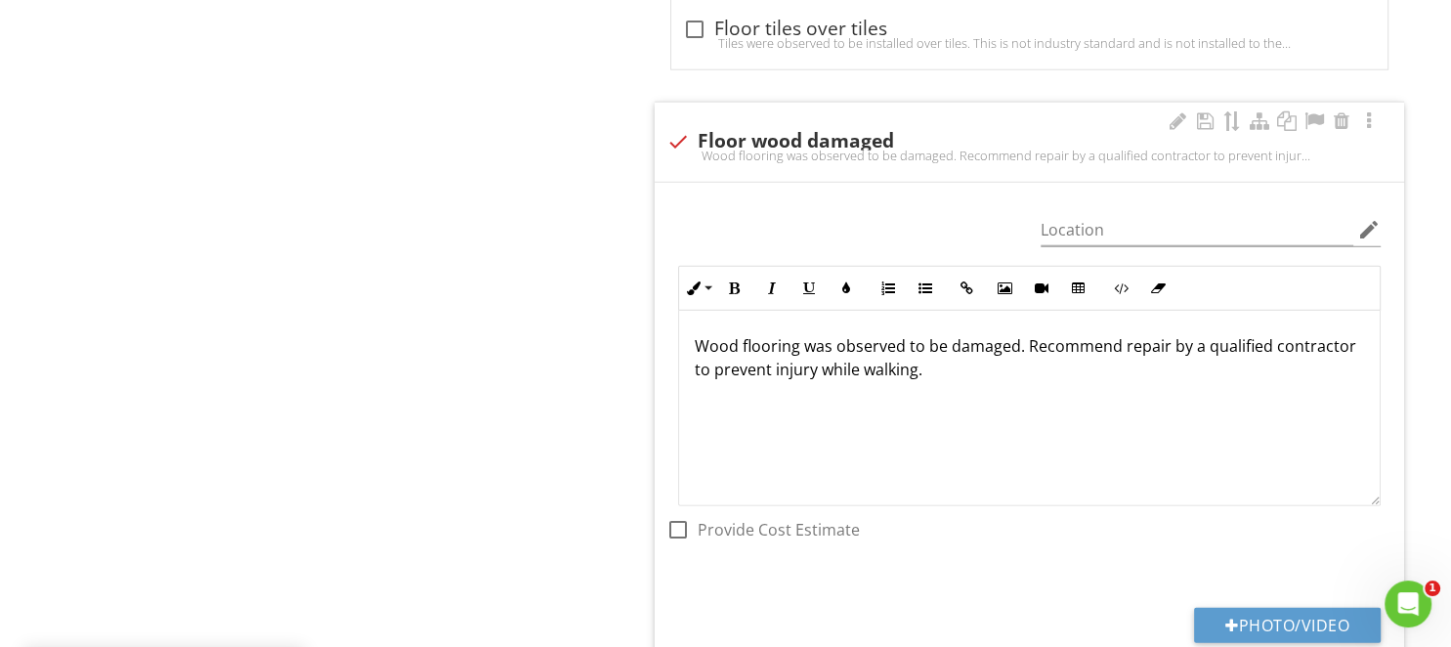
click at [799, 334] on p "Wood flooring was observed to be damaged. Recommend repair by a qualified contr…" at bounding box center [1029, 357] width 669 height 47
click at [1014, 334] on p "Wood flooring was observed to be damaged. Recommend repair by a qualified contr…" at bounding box center [1029, 357] width 669 height 47
click at [1229, 371] on div "Wood flooring was observed to be damaged by water intrusion. Recommend repair b…" at bounding box center [1029, 408] width 700 height 195
drag, startPoint x: 1256, startPoint y: 329, endPoint x: 1319, endPoint y: 418, distance: 108.7
click at [1320, 416] on div "Wood flooring was observed to be damaged by water intrusion. Recommend repair b…" at bounding box center [1029, 408] width 700 height 195
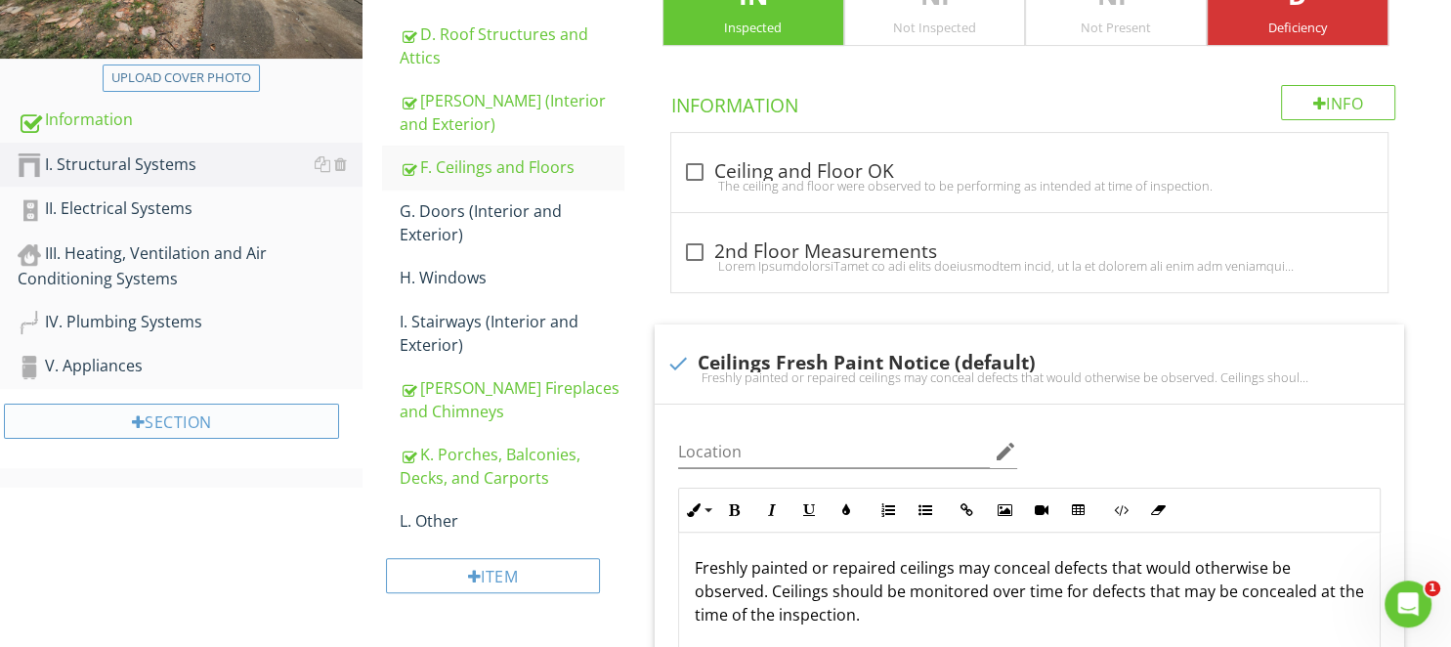
scroll to position [344, 0]
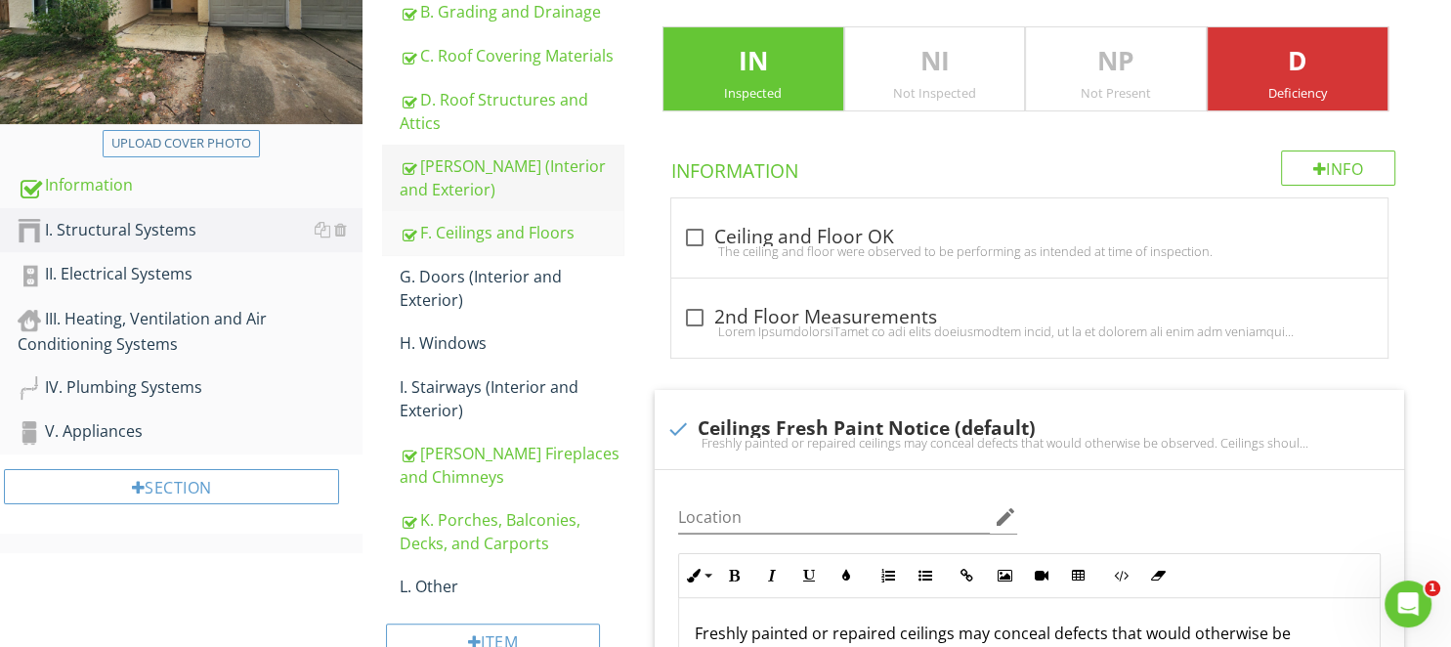
click at [452, 166] on div "E. Walls (Interior and Exterior)" at bounding box center [511, 177] width 223 height 47
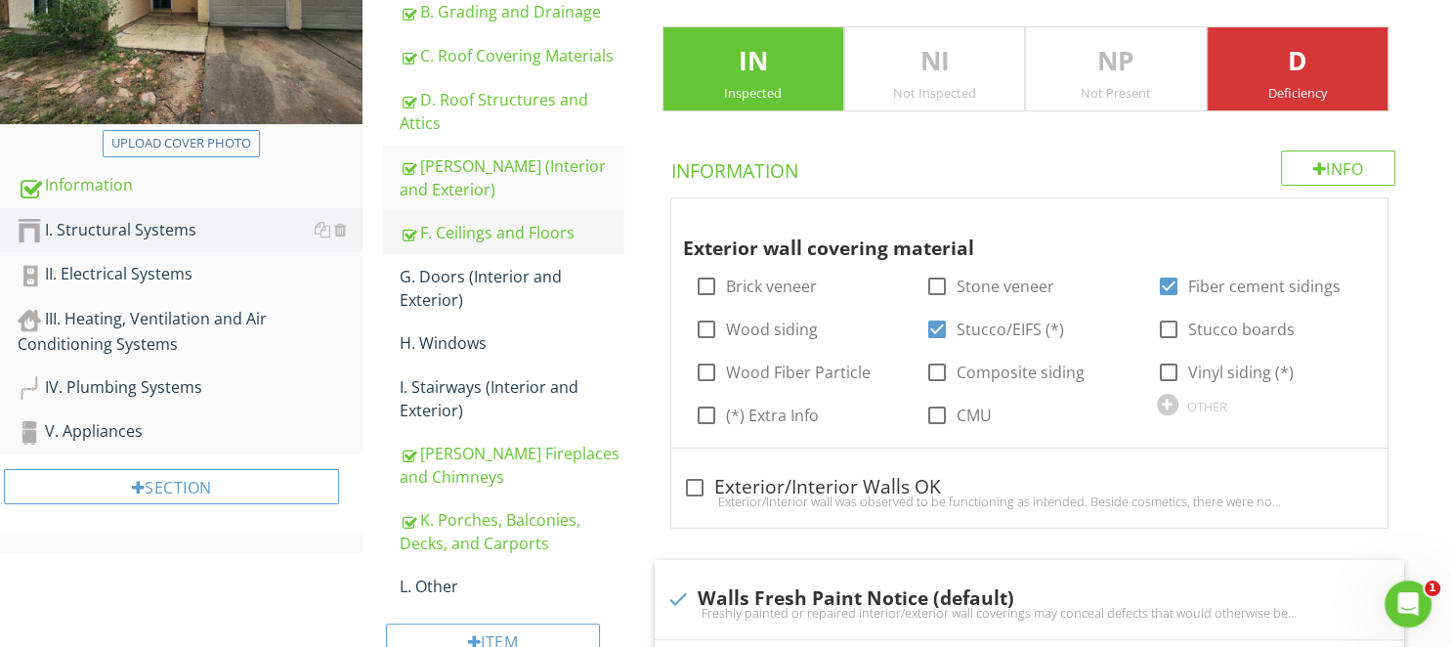
click at [461, 229] on div "F. Ceilings and Floors" at bounding box center [511, 232] width 223 height 23
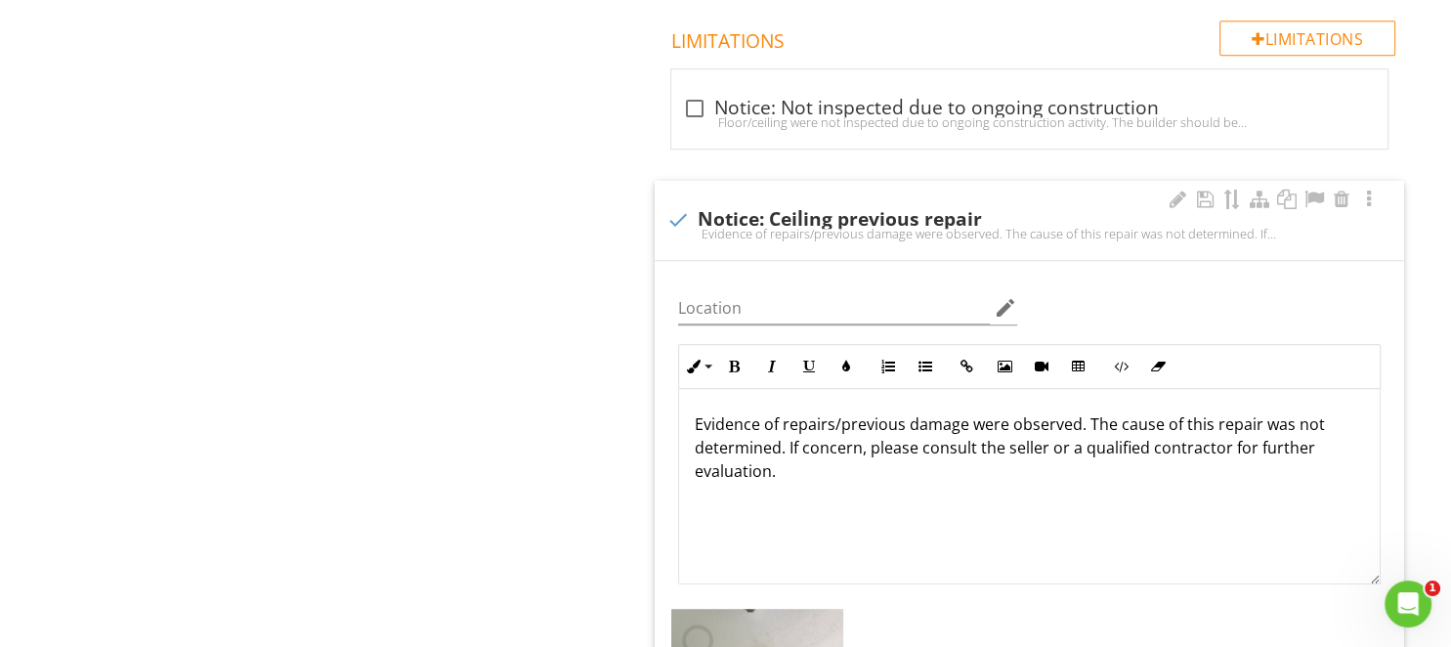
scroll to position [1684, 0]
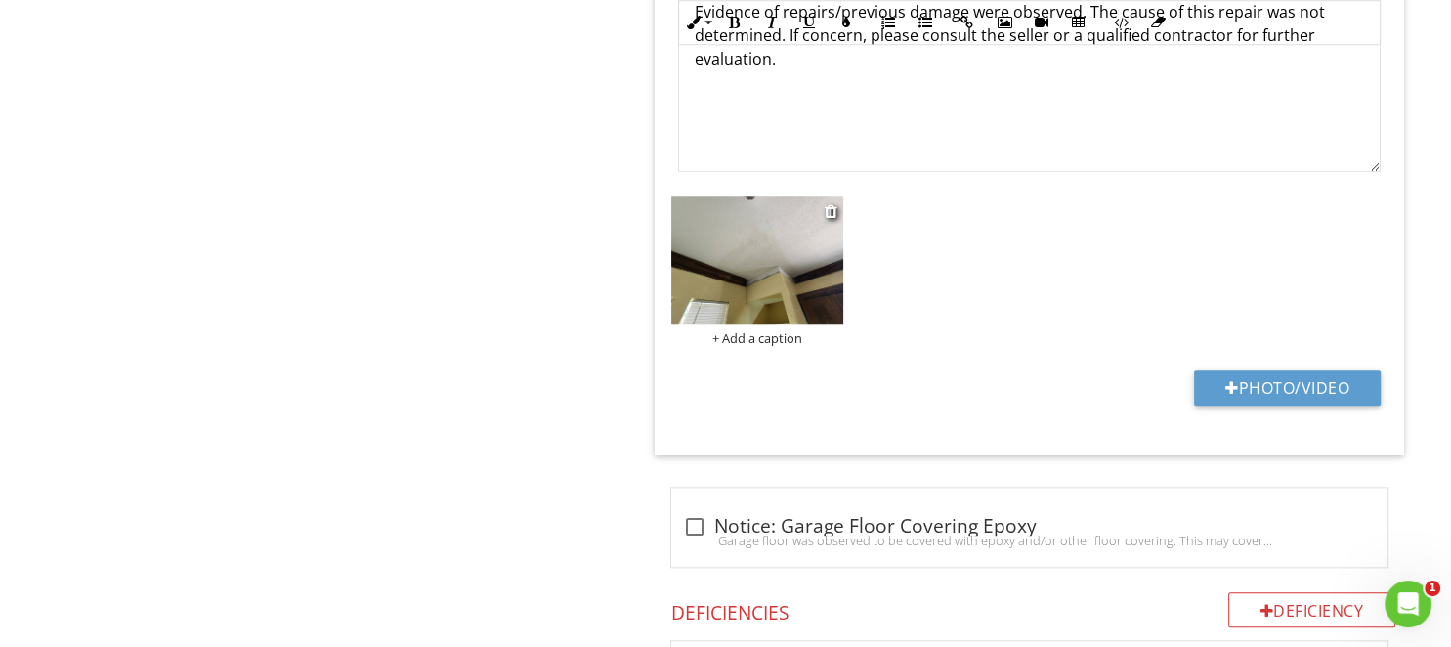
click at [771, 277] on img at bounding box center [757, 260] width 172 height 129
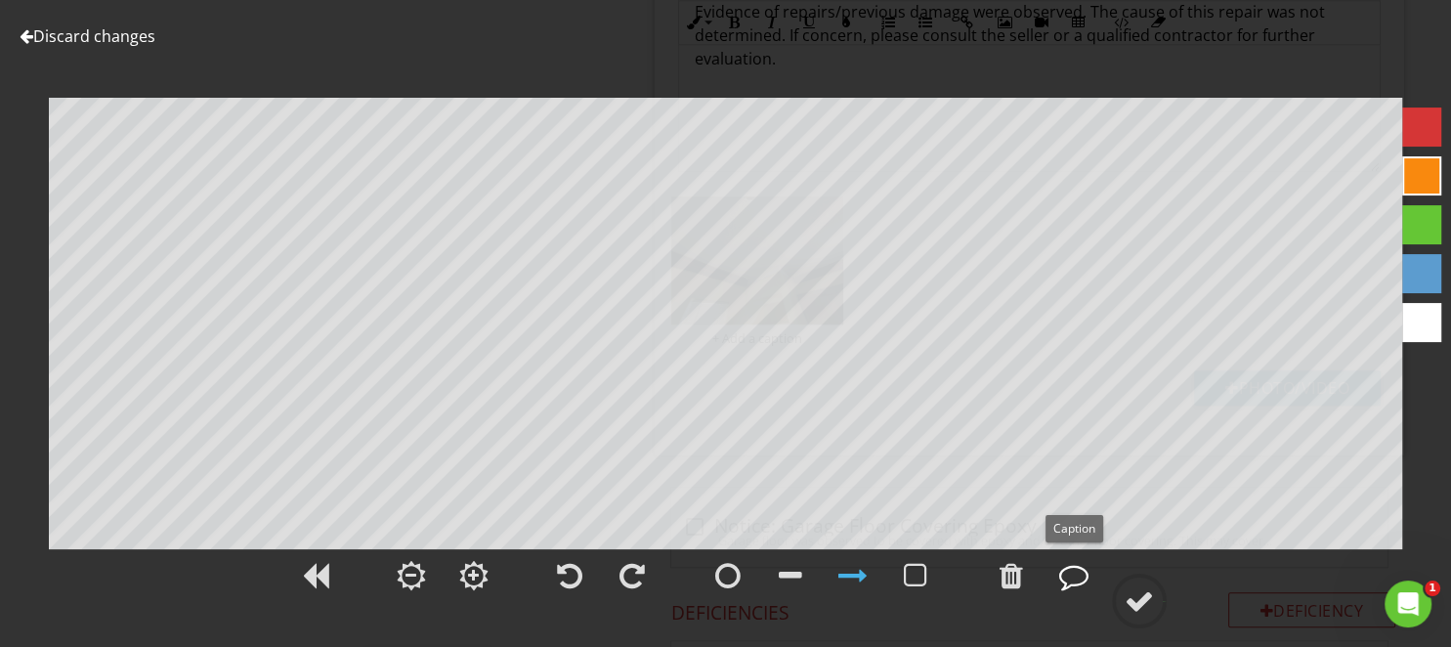
click at [1064, 580] on div at bounding box center [1073, 575] width 29 height 29
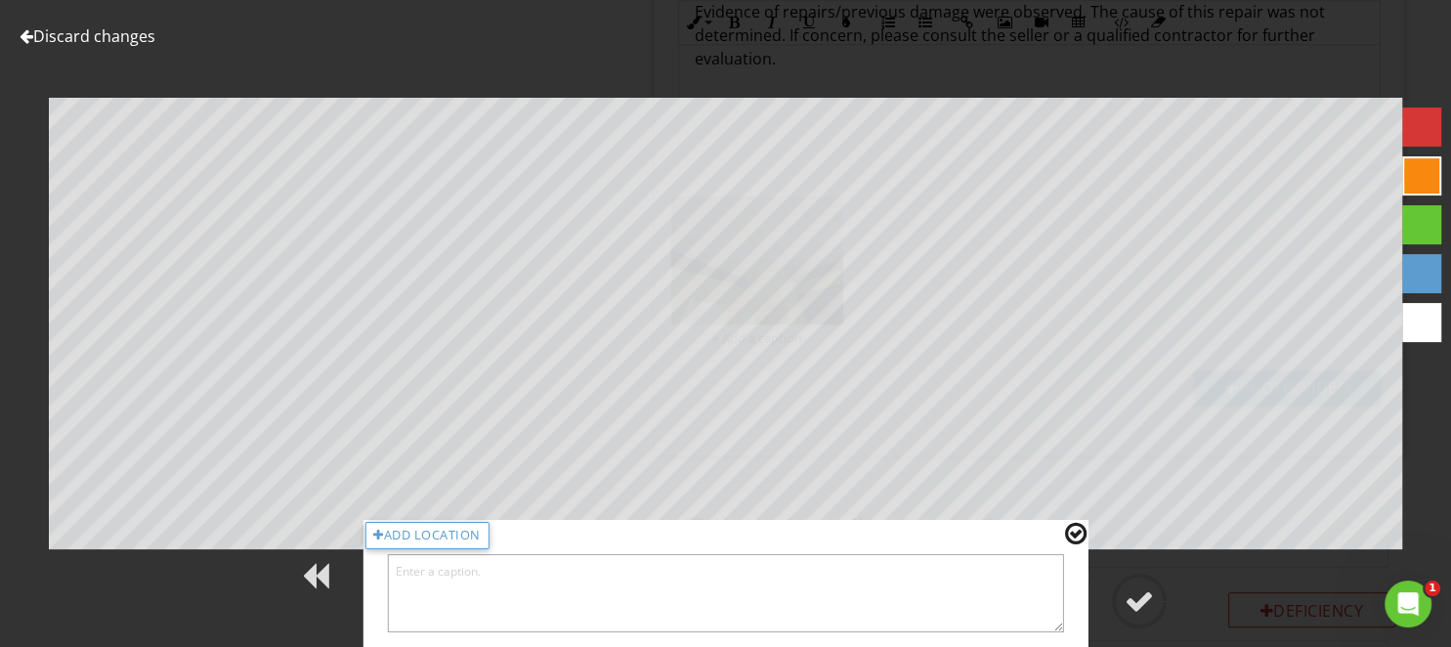
drag, startPoint x: 950, startPoint y: 591, endPoint x: 941, endPoint y: 585, distance: 11.4
click at [948, 591] on textarea at bounding box center [725, 593] width 677 height 78
type textarea "kitchen"
click at [1141, 595] on div at bounding box center [1138, 600] width 29 height 29
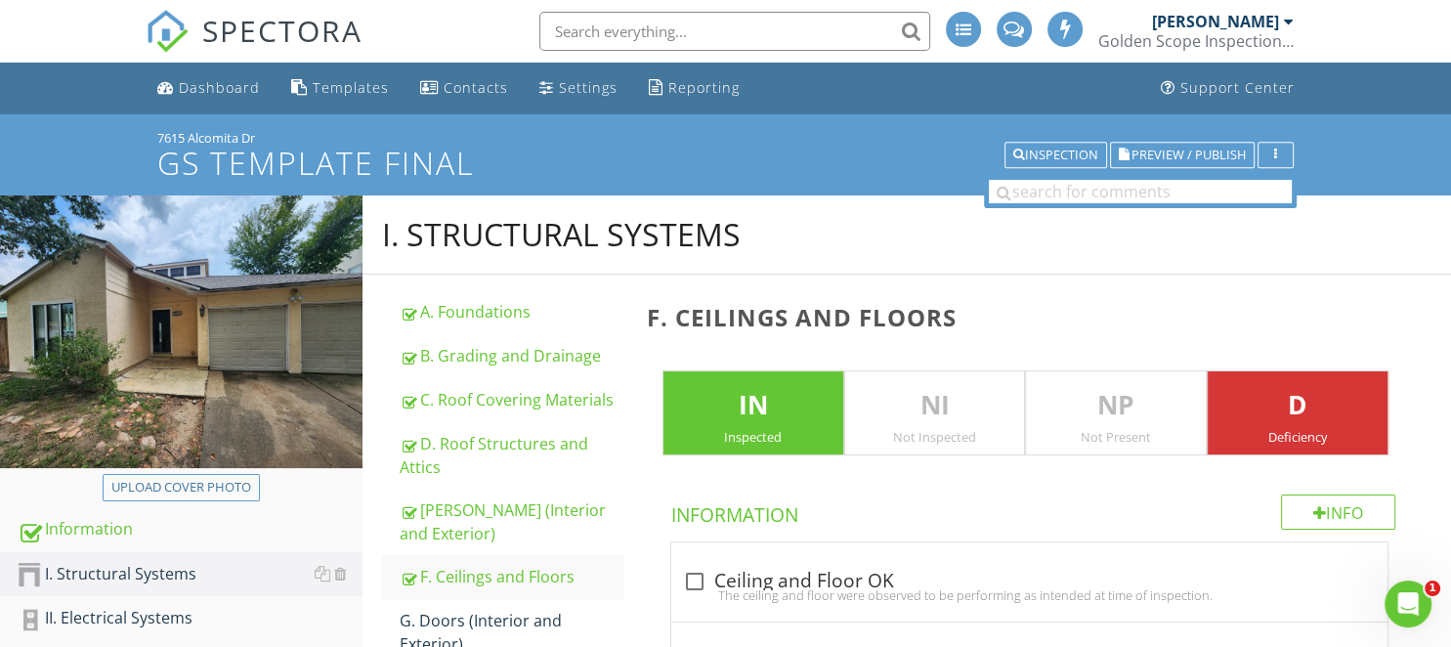
scroll to position [309, 0]
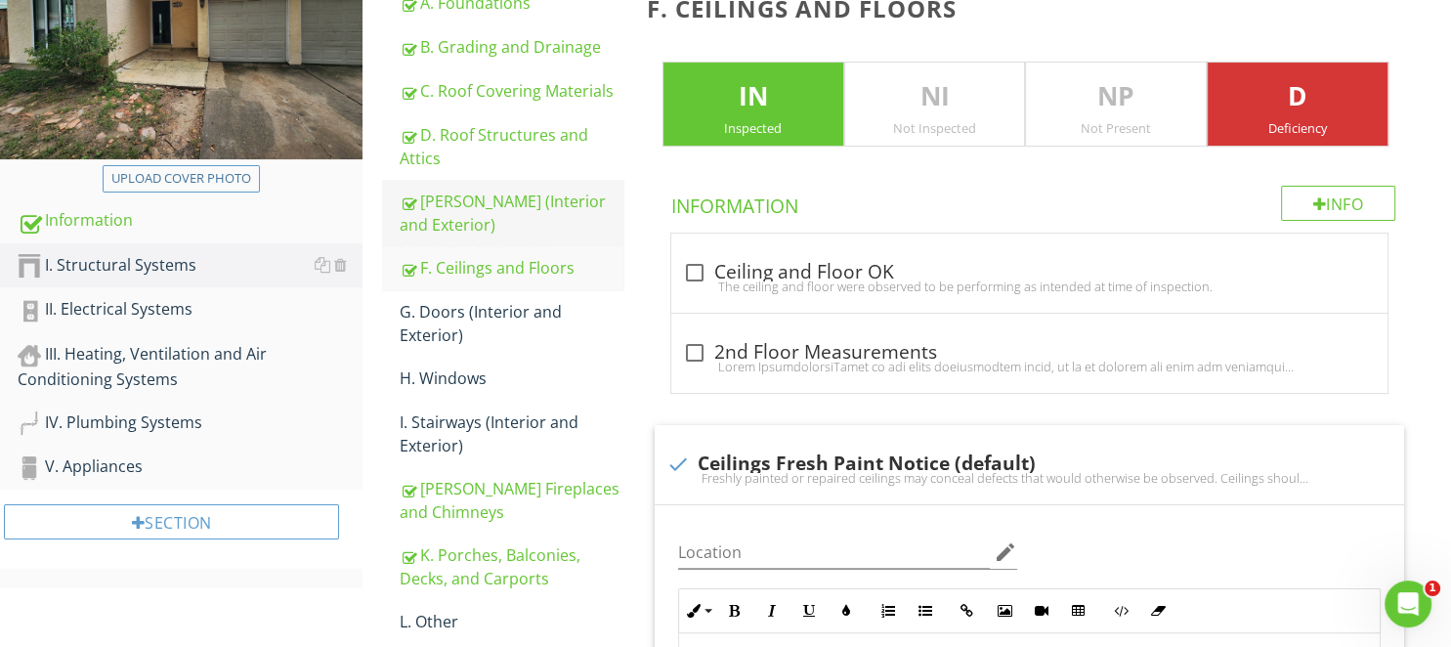
click at [463, 214] on div "E. Walls (Interior and Exterior)" at bounding box center [511, 213] width 223 height 47
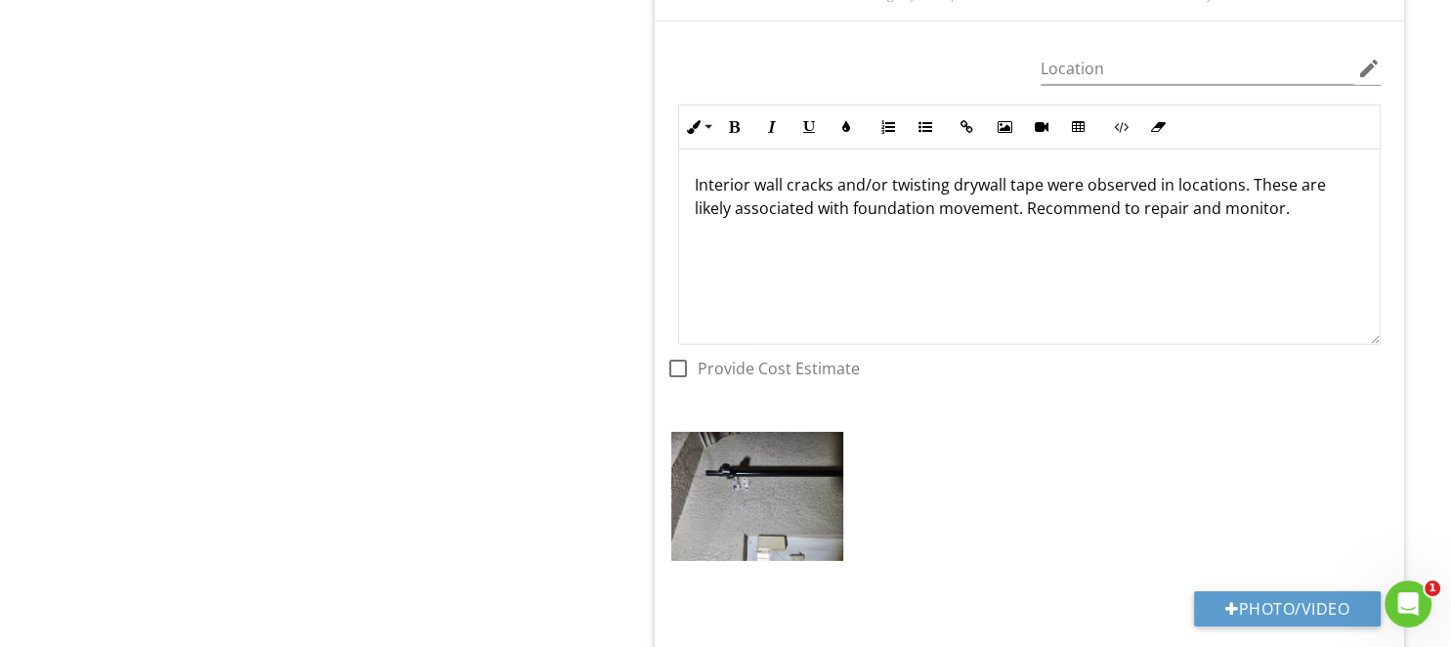
scroll to position [13337, 0]
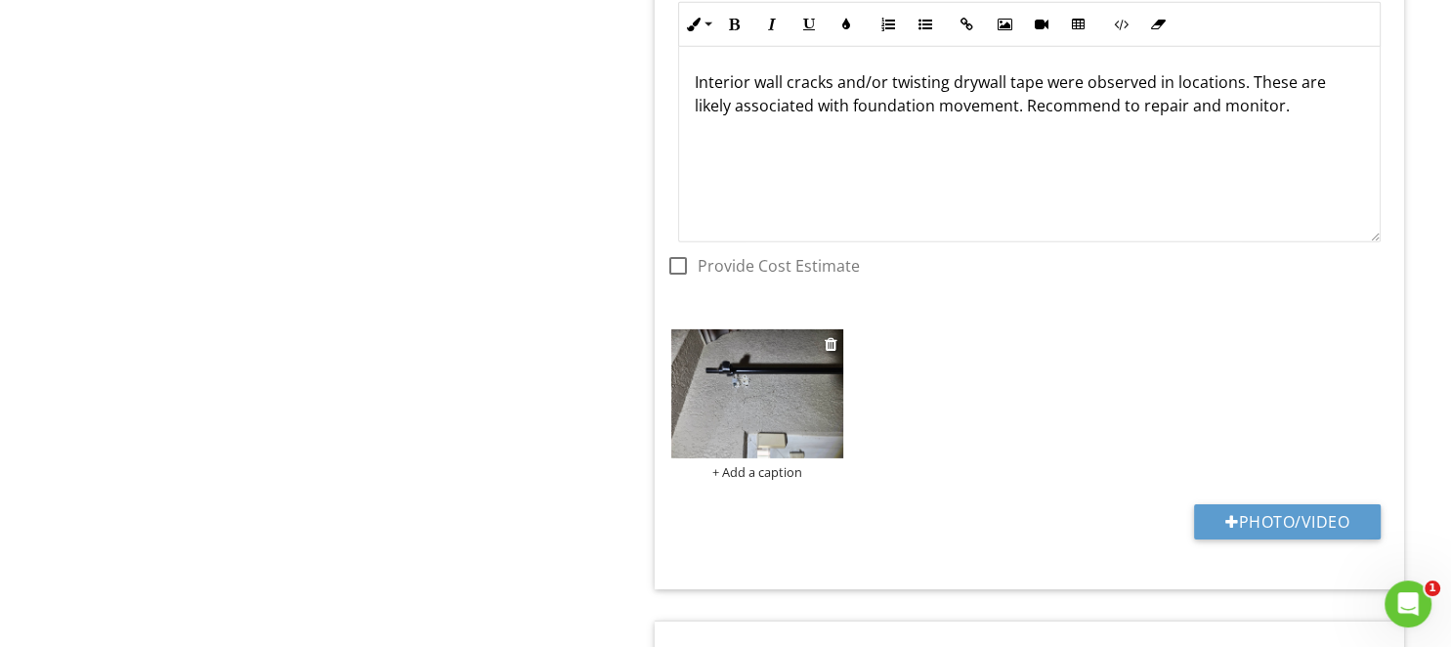
click at [758, 362] on img at bounding box center [757, 393] width 172 height 129
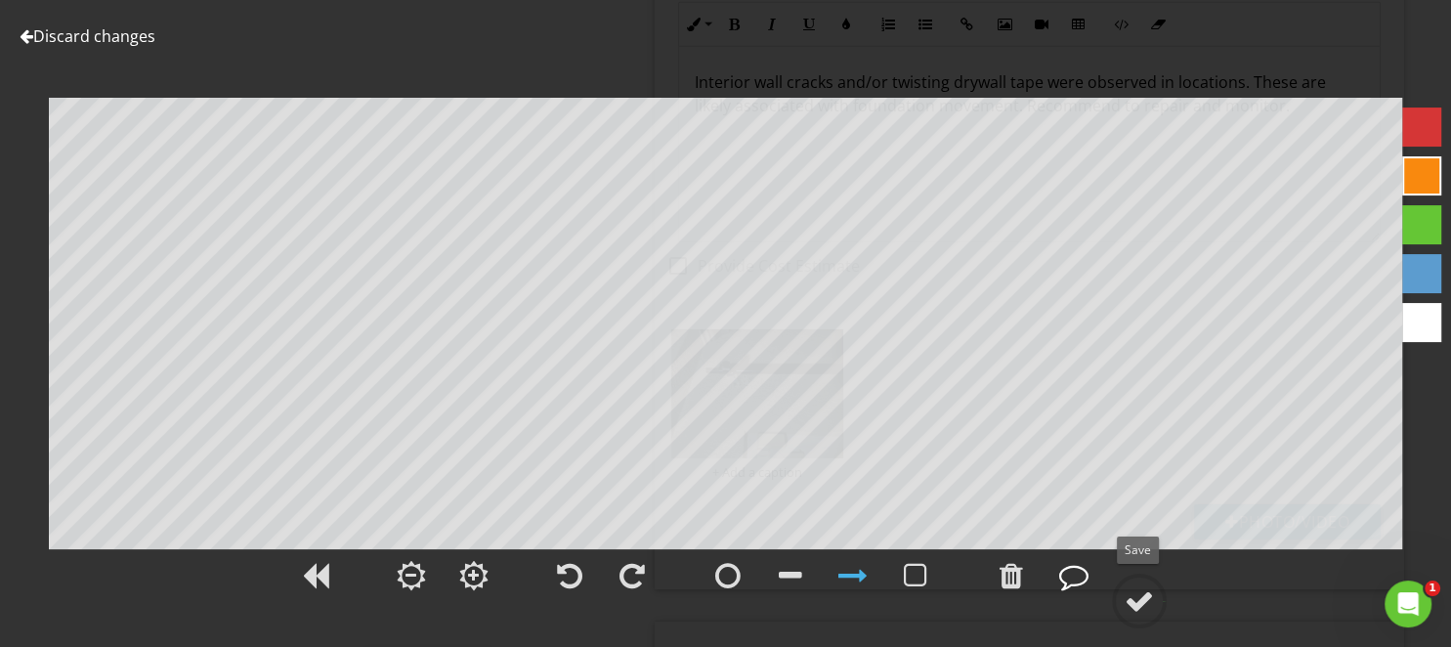
click at [1074, 582] on div at bounding box center [1073, 575] width 29 height 29
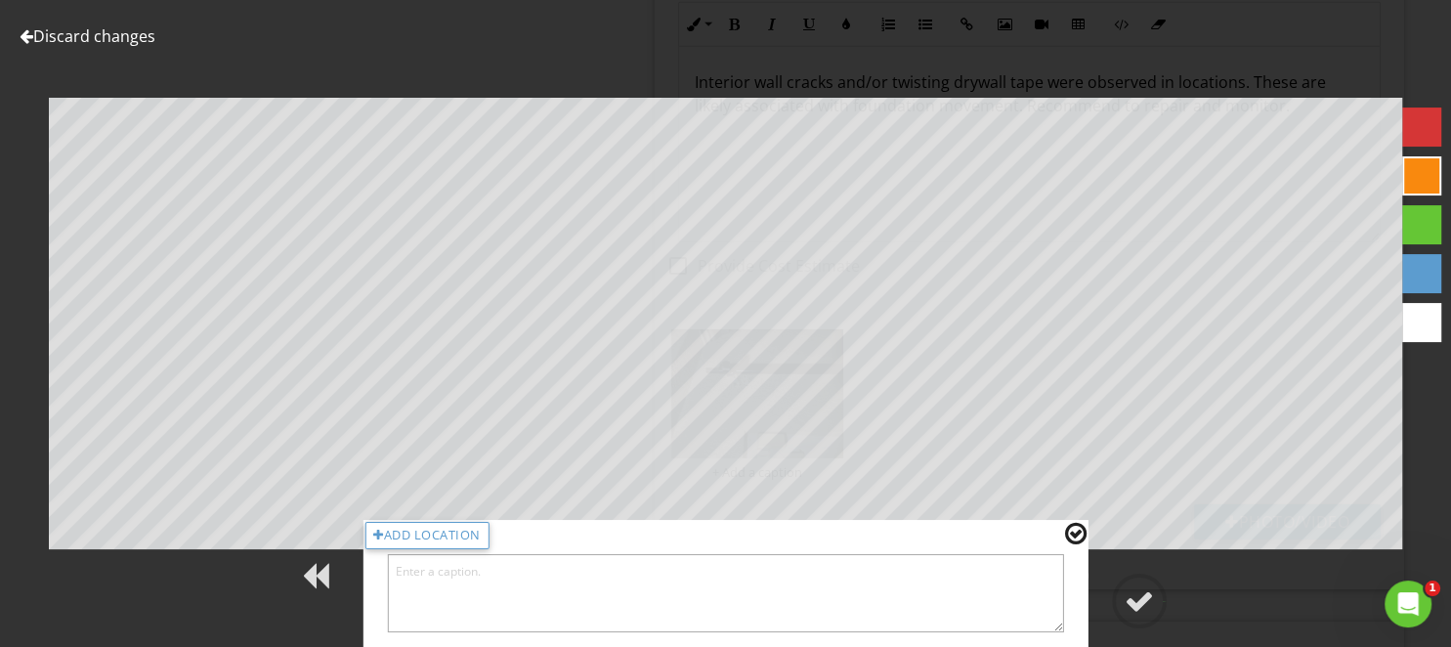
click at [993, 586] on textarea at bounding box center [725, 593] width 677 height 78
type textarea "Living room"
click at [1131, 611] on div at bounding box center [1138, 600] width 29 height 29
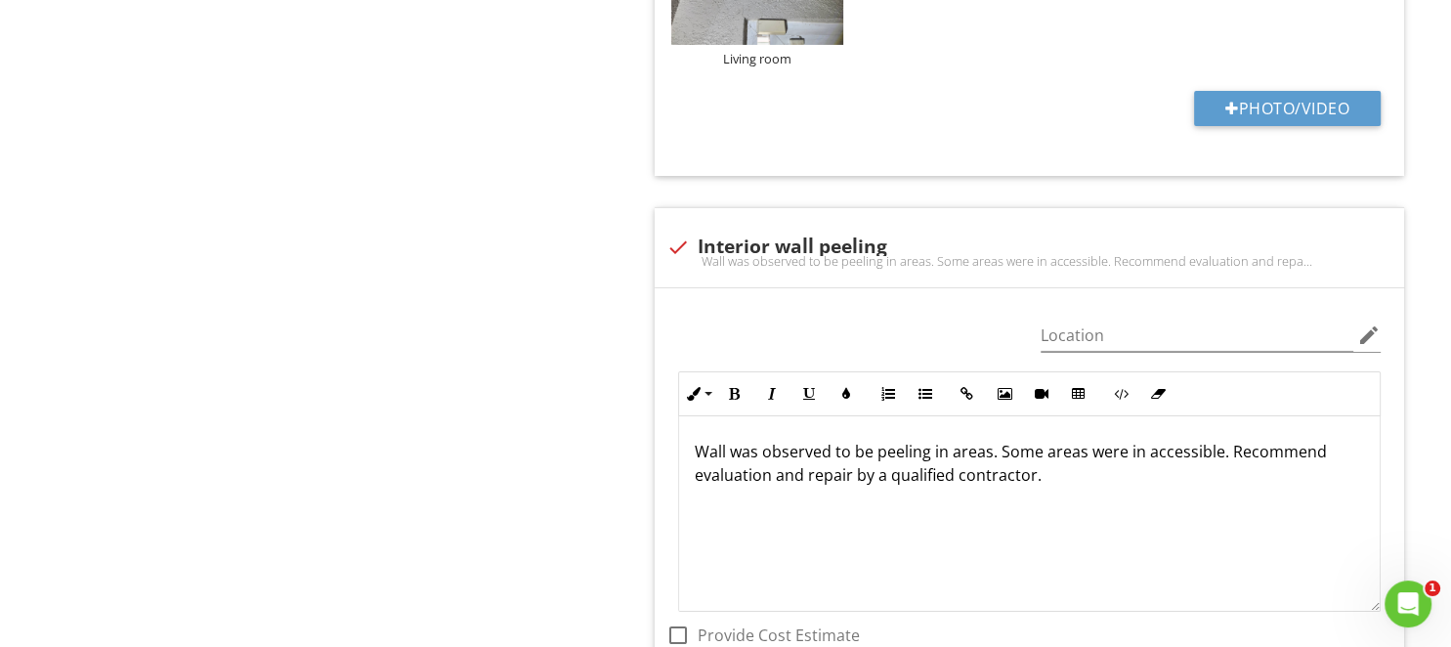
scroll to position [14162, 0]
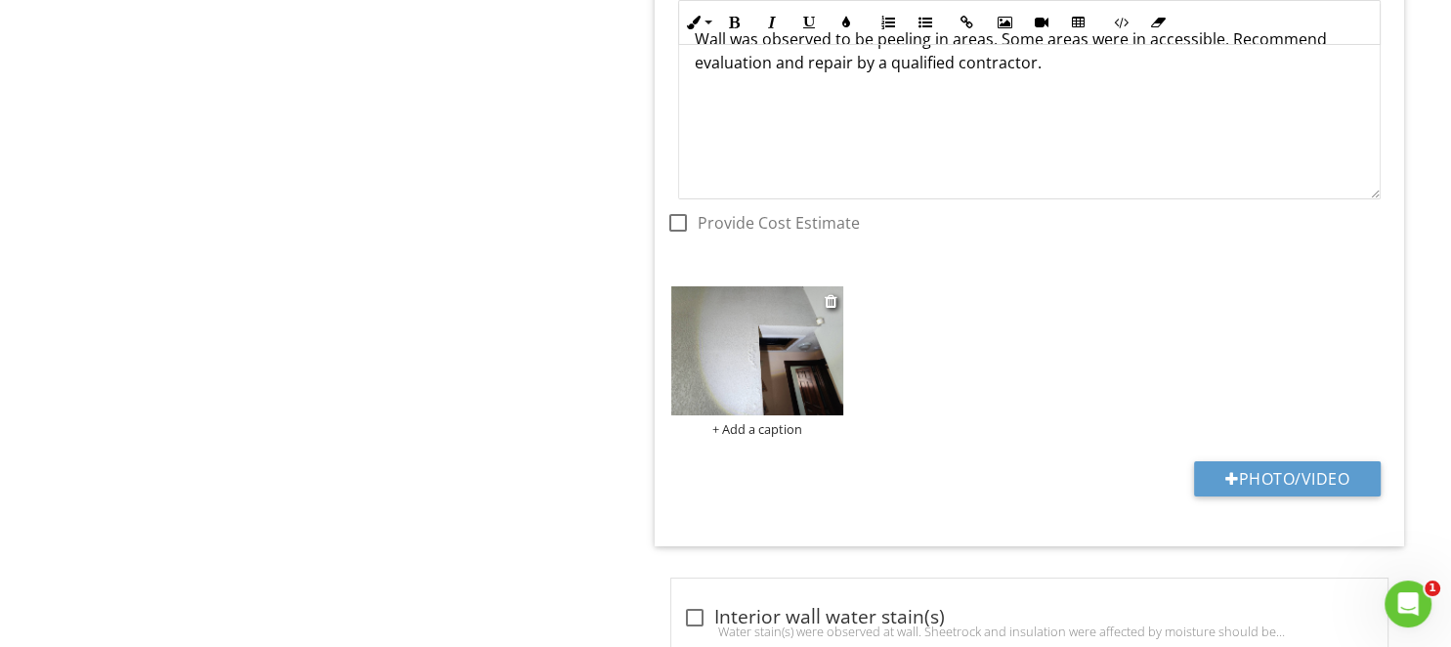
click at [721, 322] on img at bounding box center [757, 350] width 172 height 129
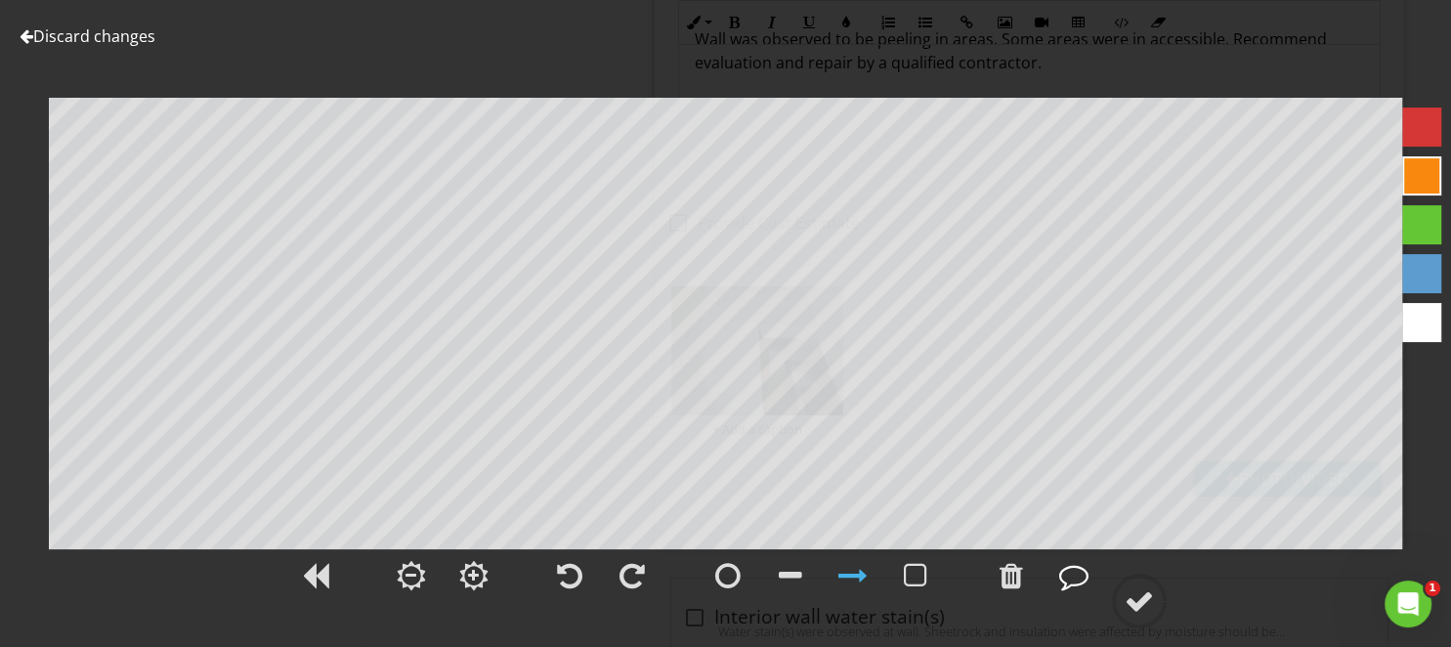
click at [1073, 578] on div at bounding box center [1073, 575] width 29 height 29
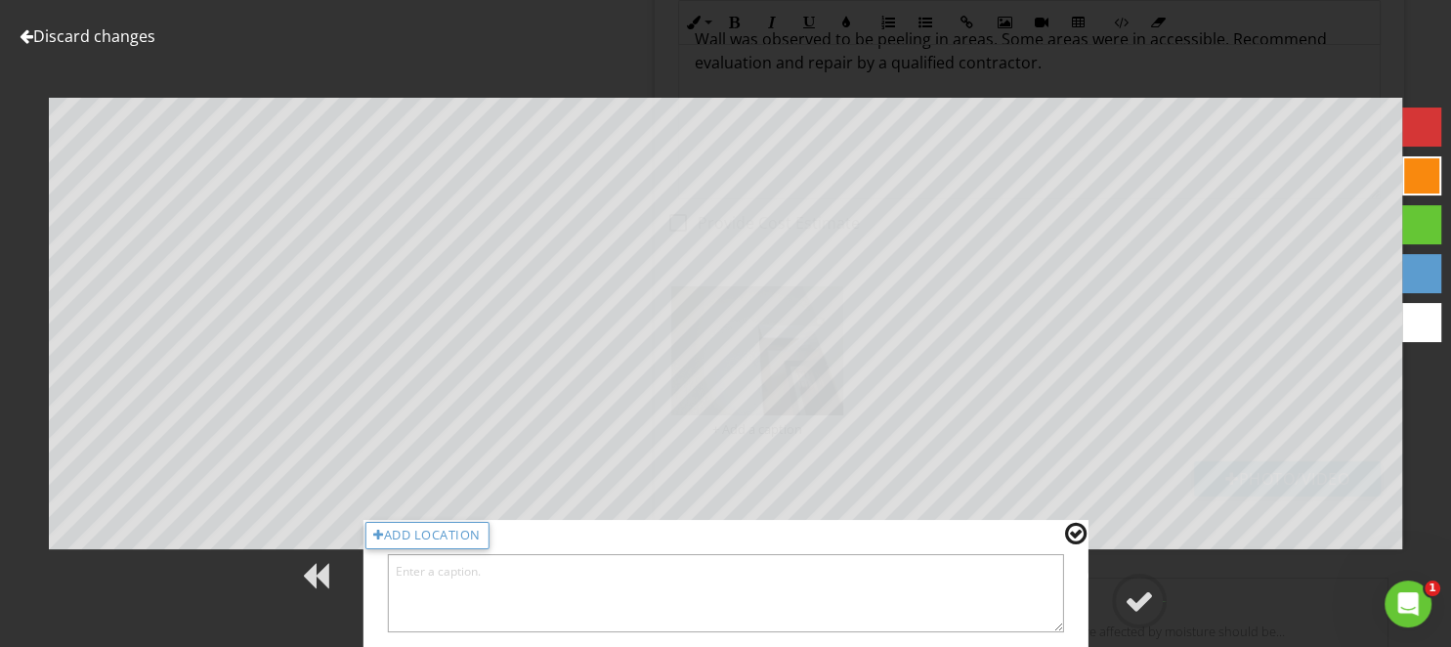
click at [937, 600] on textarea at bounding box center [725, 593] width 677 height 78
type textarea "Living room"
click at [1127, 592] on div at bounding box center [1138, 600] width 29 height 29
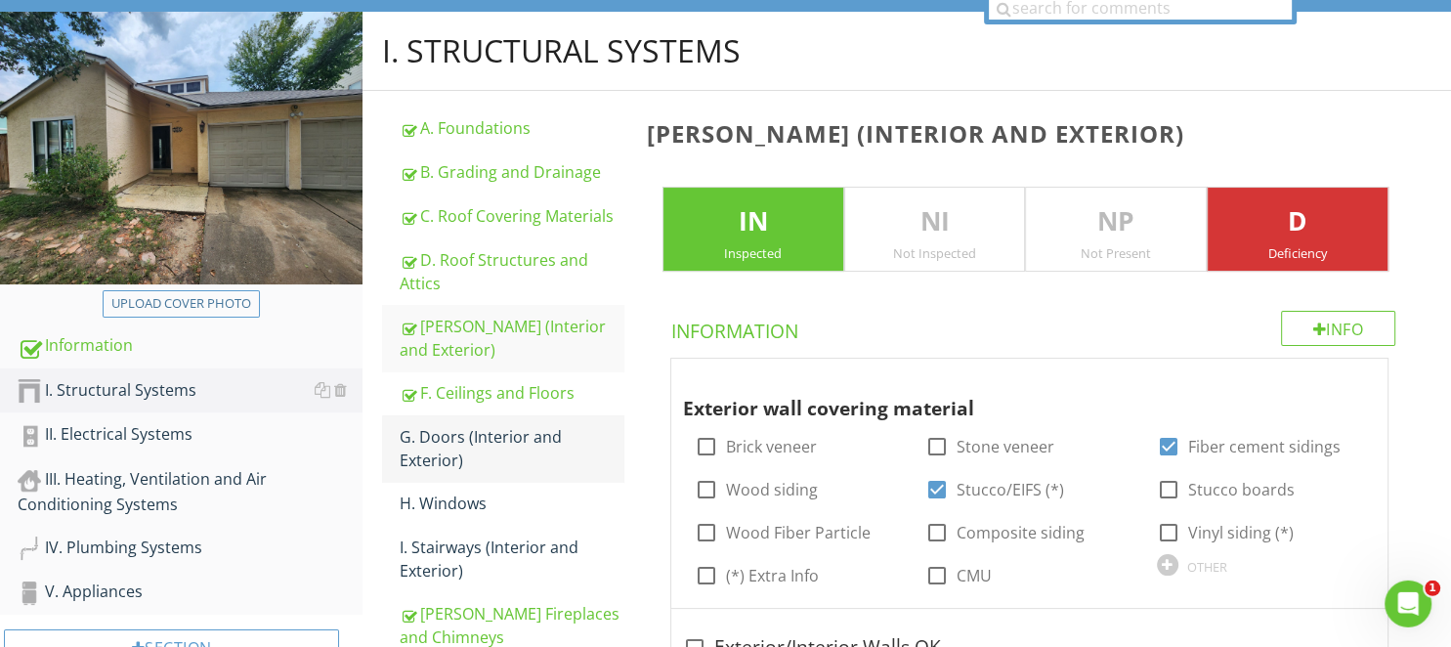
scroll to position [236, 0]
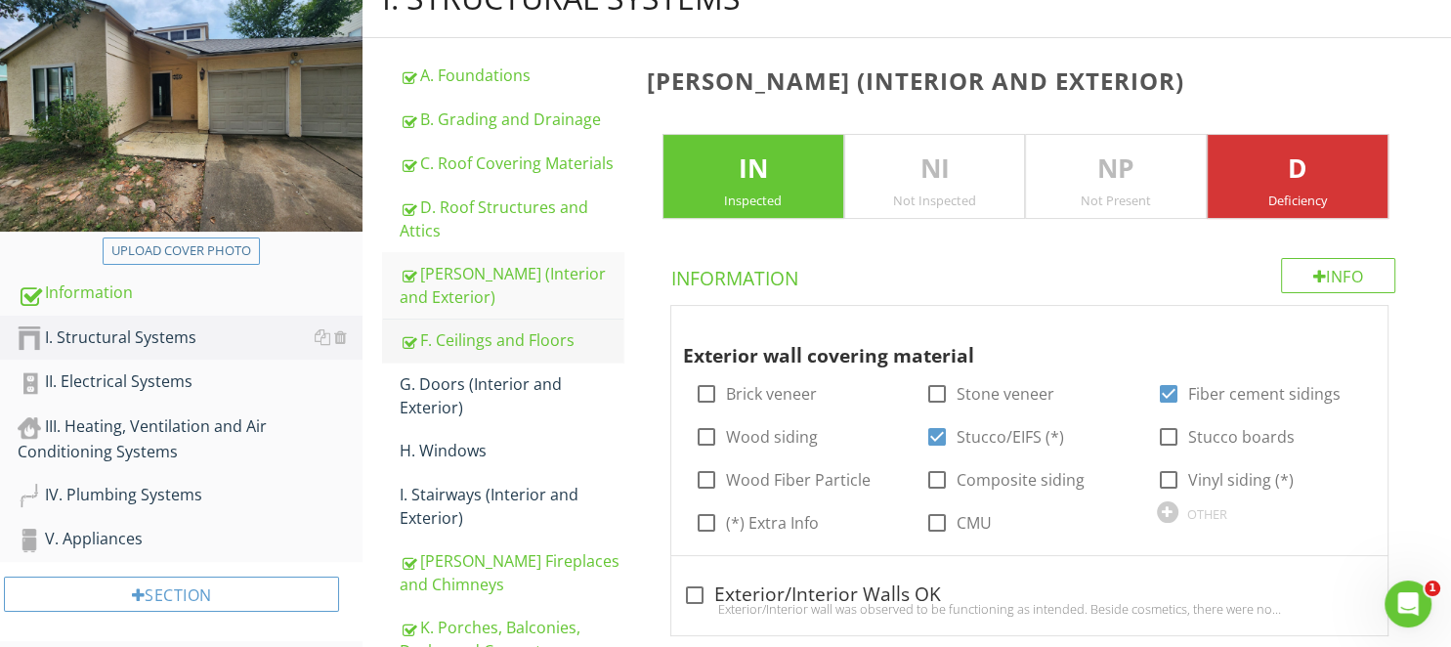
click at [515, 342] on div "F. Ceilings and Floors" at bounding box center [511, 339] width 223 height 23
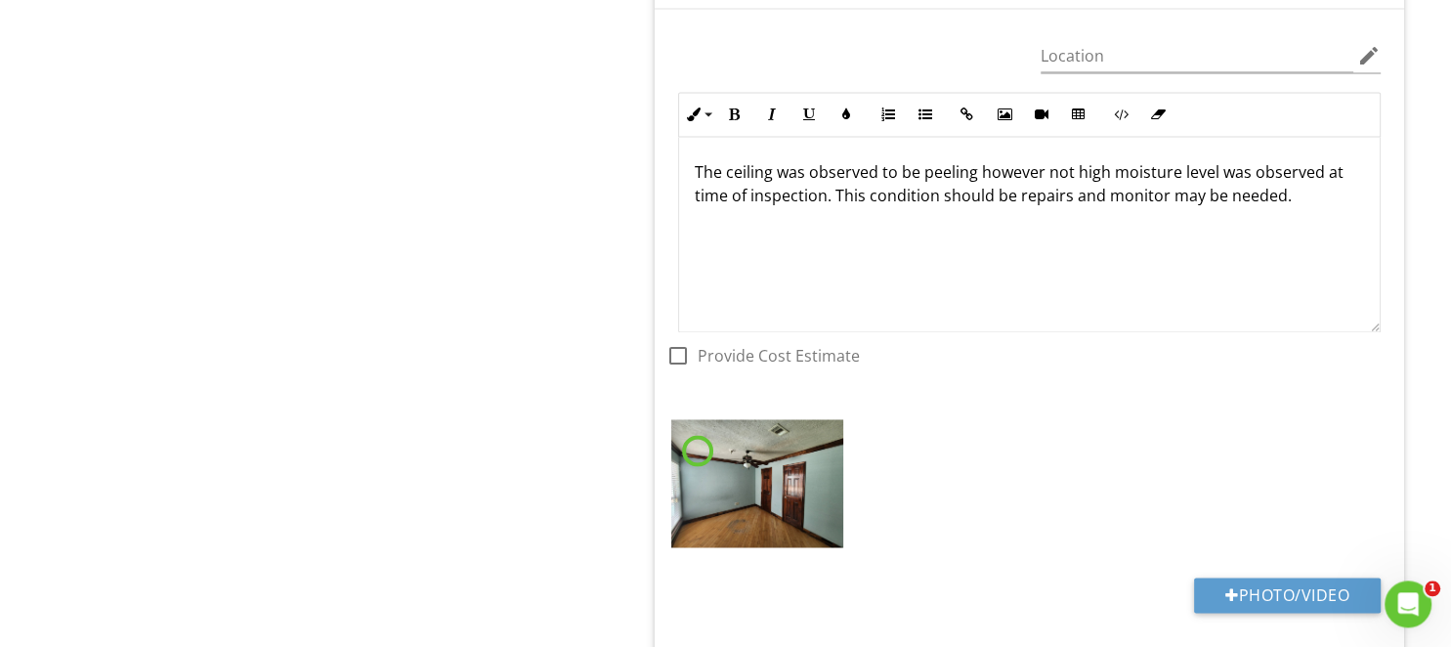
scroll to position [3021, 0]
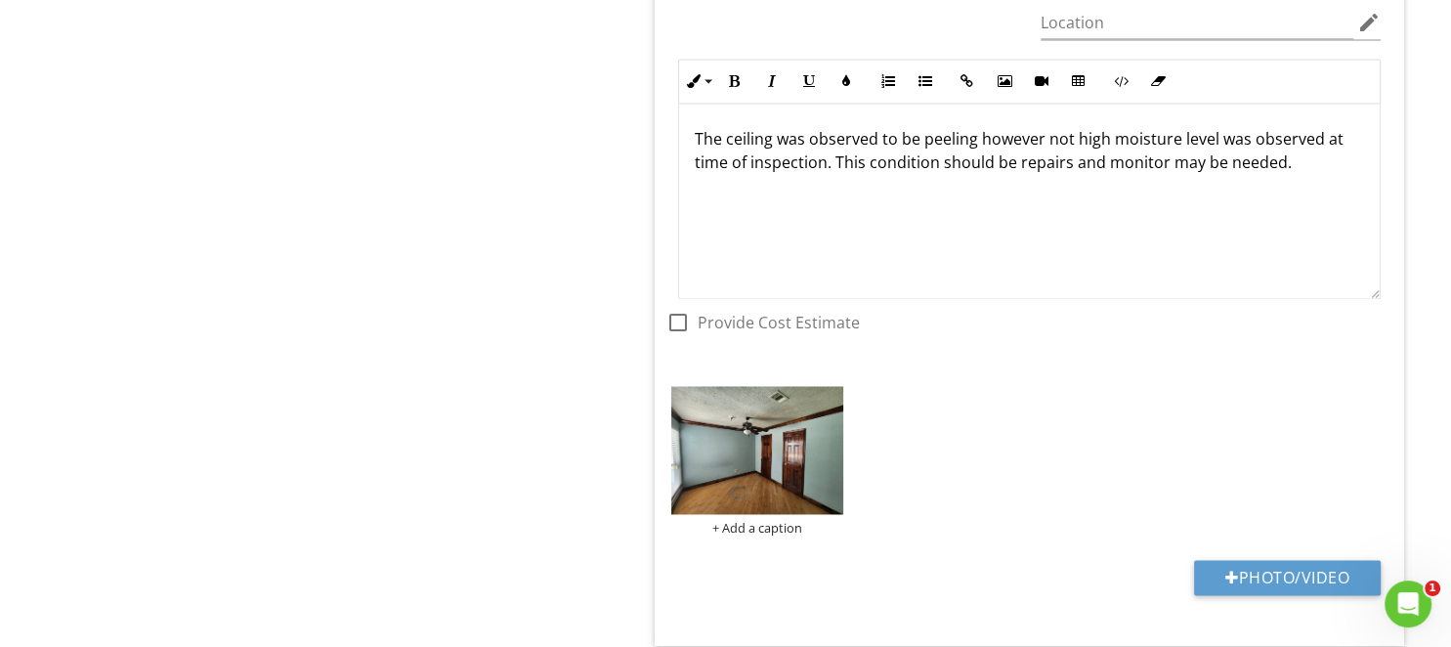
click at [759, 436] on img at bounding box center [757, 450] width 172 height 129
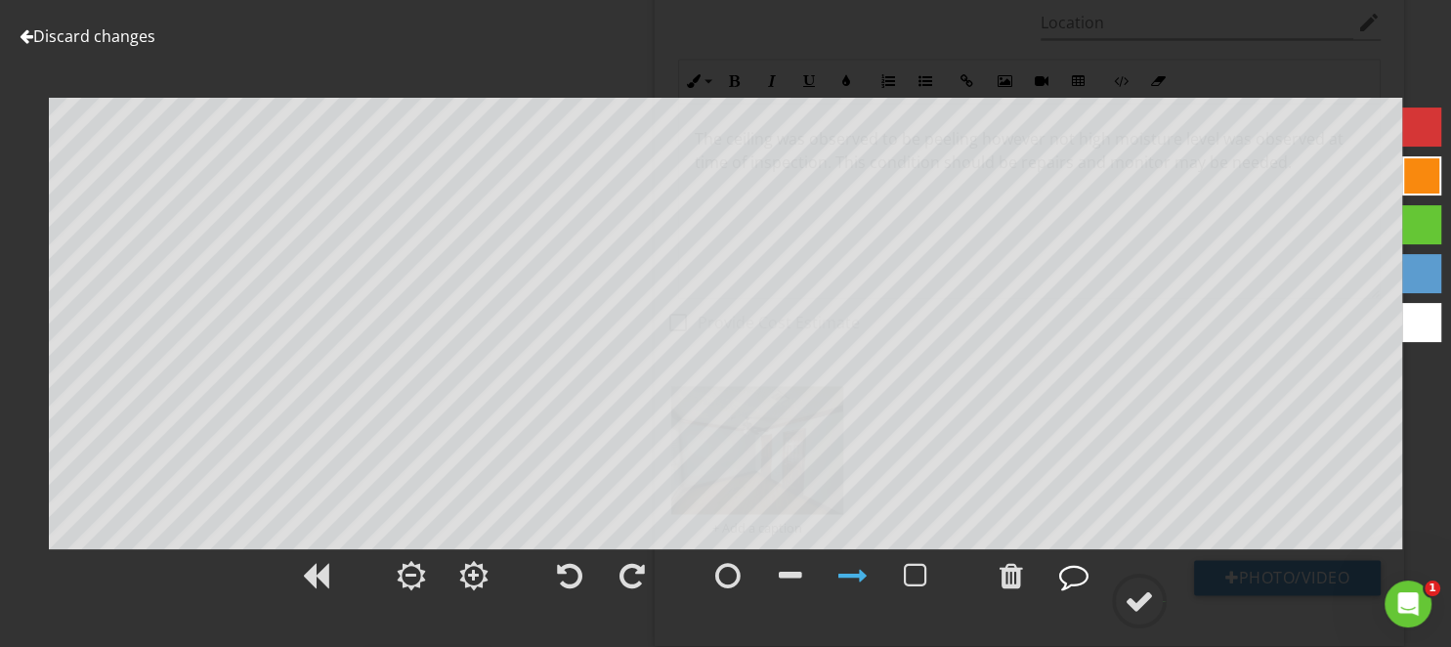
click at [1076, 572] on div at bounding box center [1073, 575] width 29 height 29
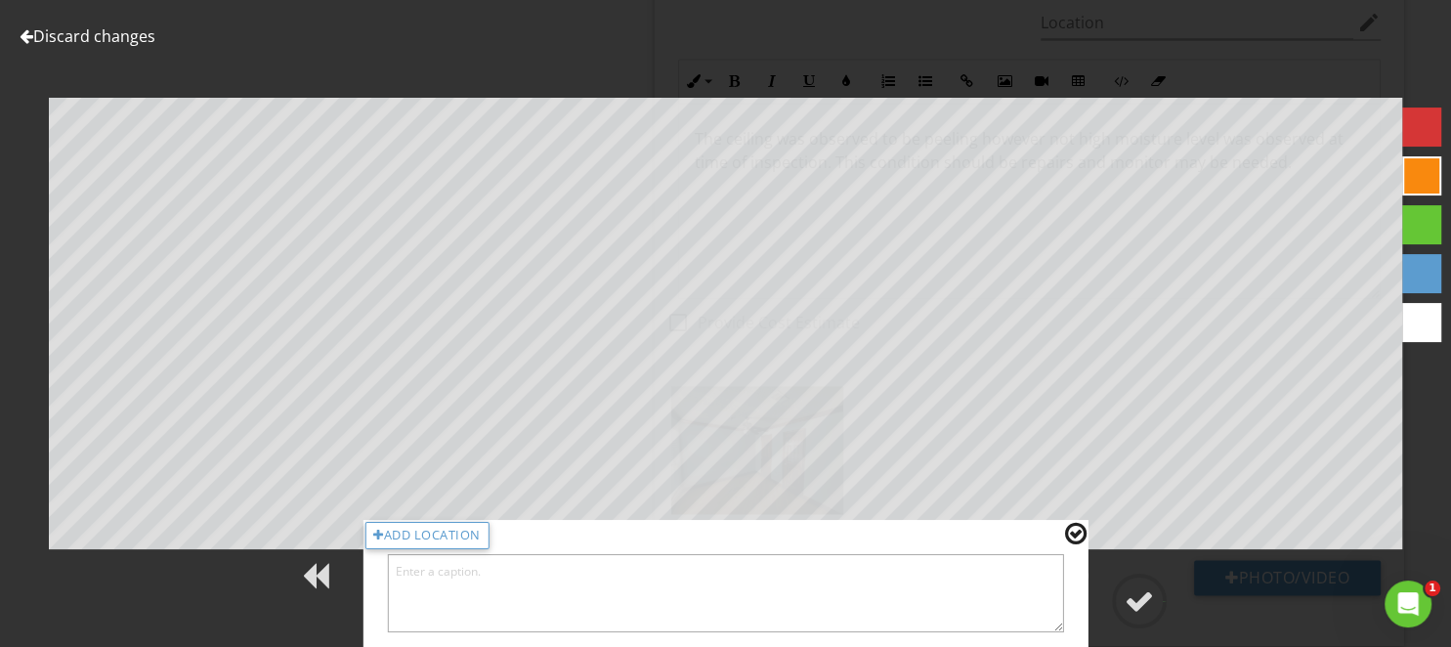
click at [971, 599] on textarea at bounding box center [725, 593] width 677 height 78
type textarea "Left bedroom"
click at [1133, 588] on div at bounding box center [1138, 600] width 29 height 29
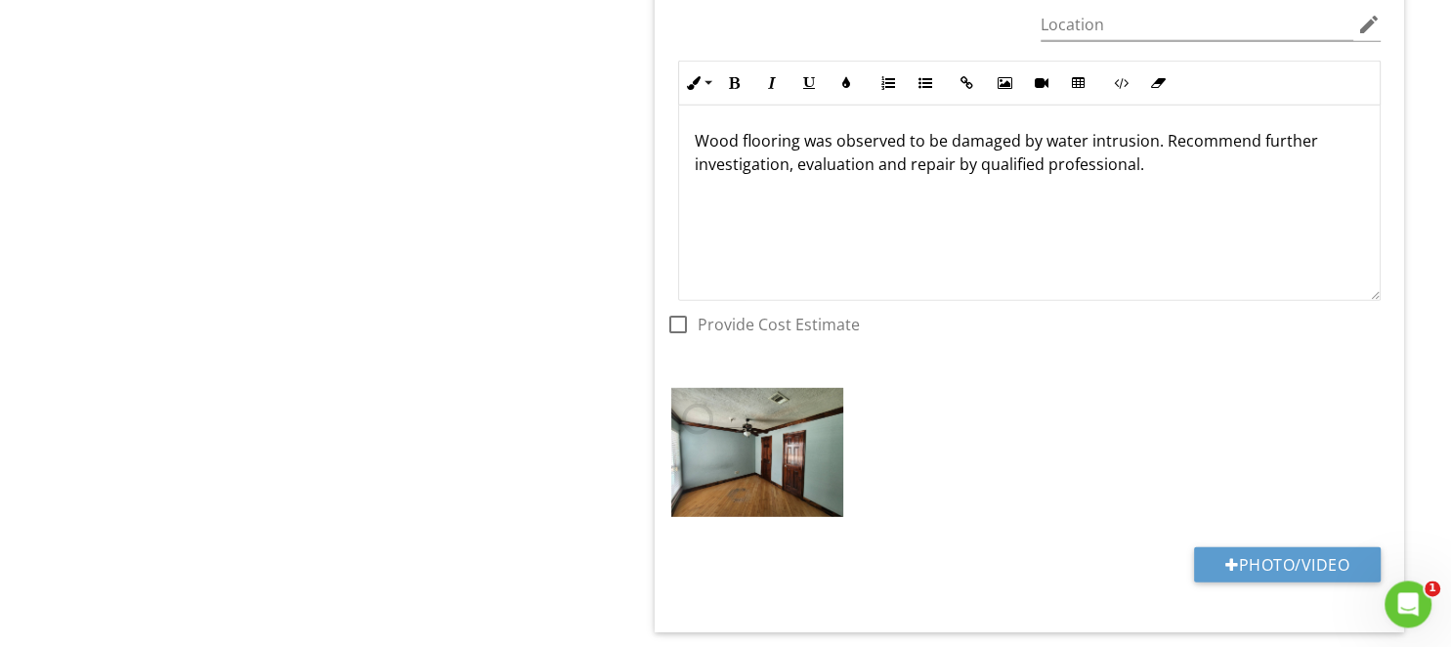
scroll to position [5498, 0]
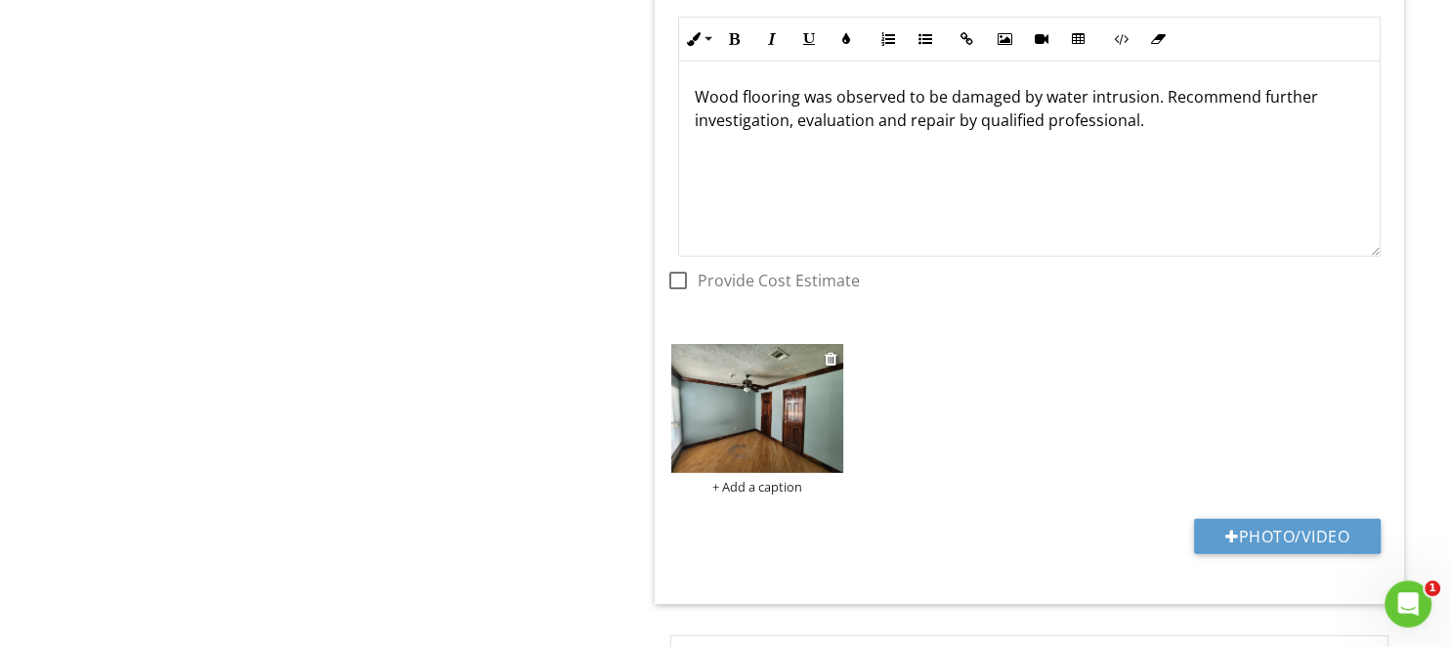
click at [721, 408] on img at bounding box center [757, 408] width 172 height 129
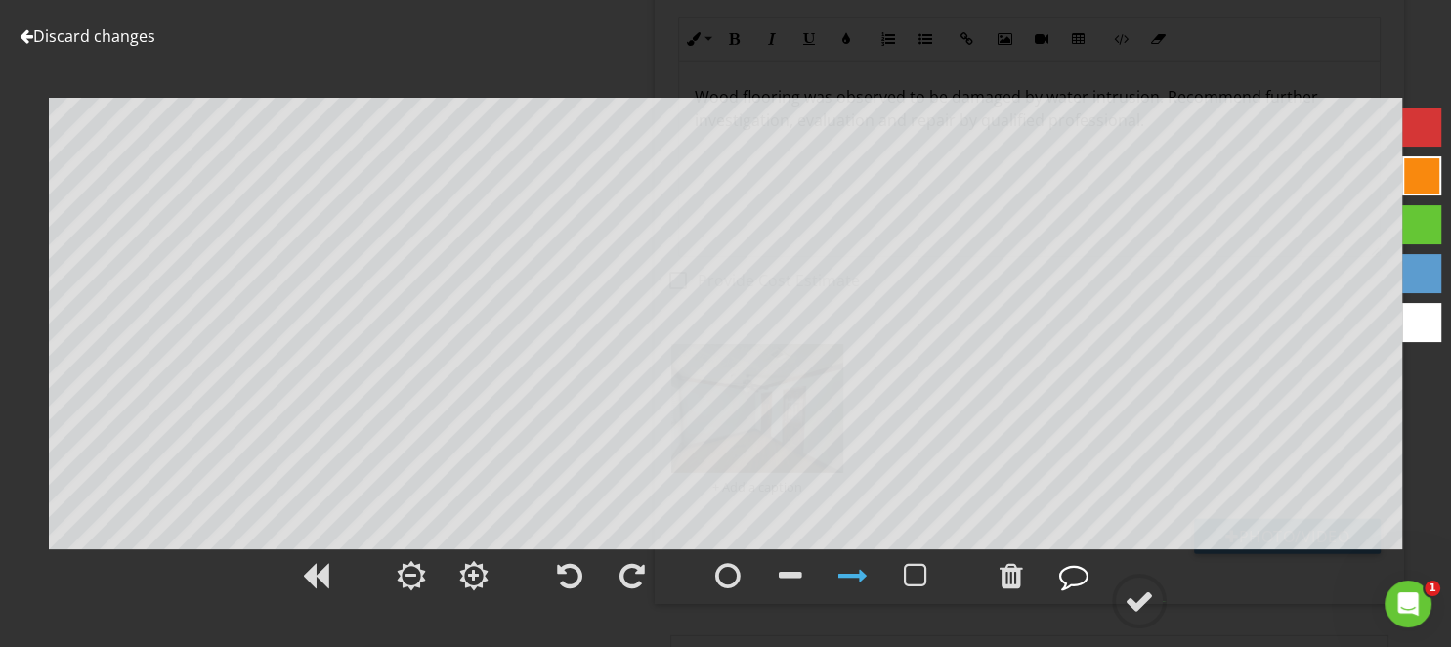
click at [1084, 587] on div at bounding box center [1073, 575] width 29 height 29
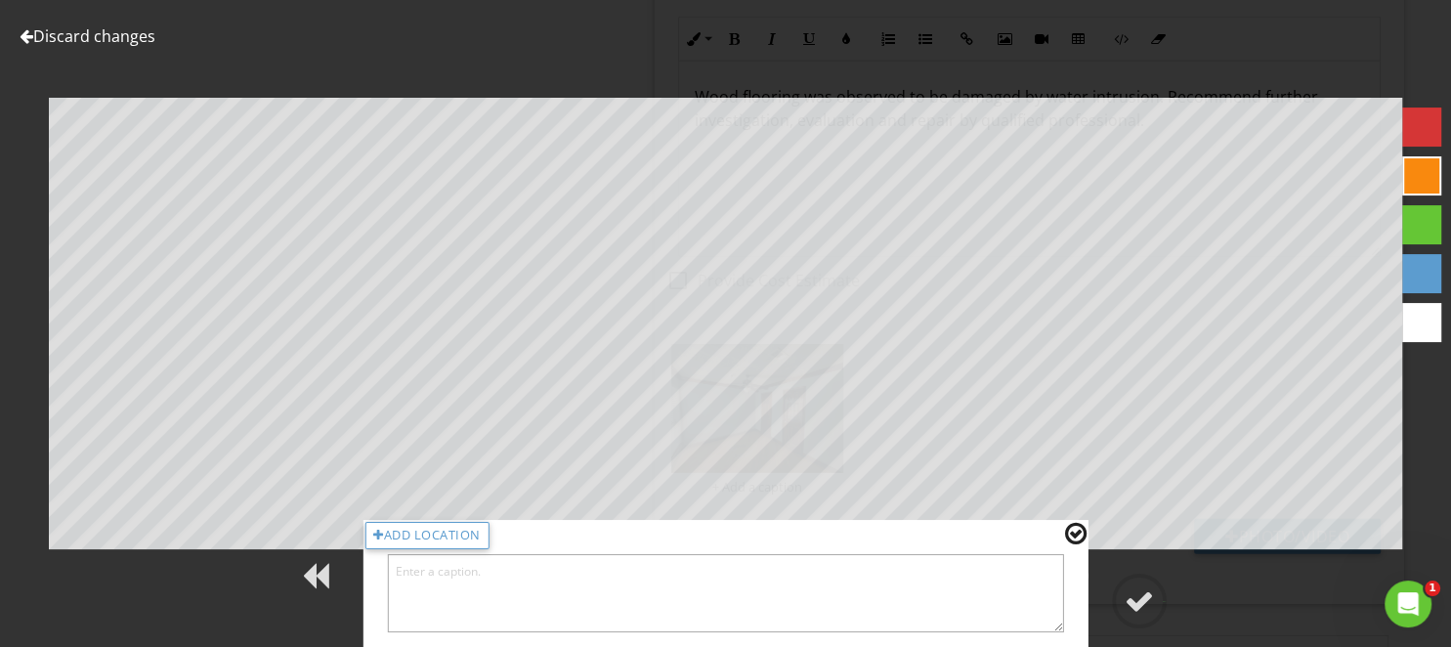
click at [990, 607] on textarea at bounding box center [725, 593] width 677 height 78
type textarea "Left bedroom"
click at [1133, 603] on div at bounding box center [1138, 600] width 29 height 29
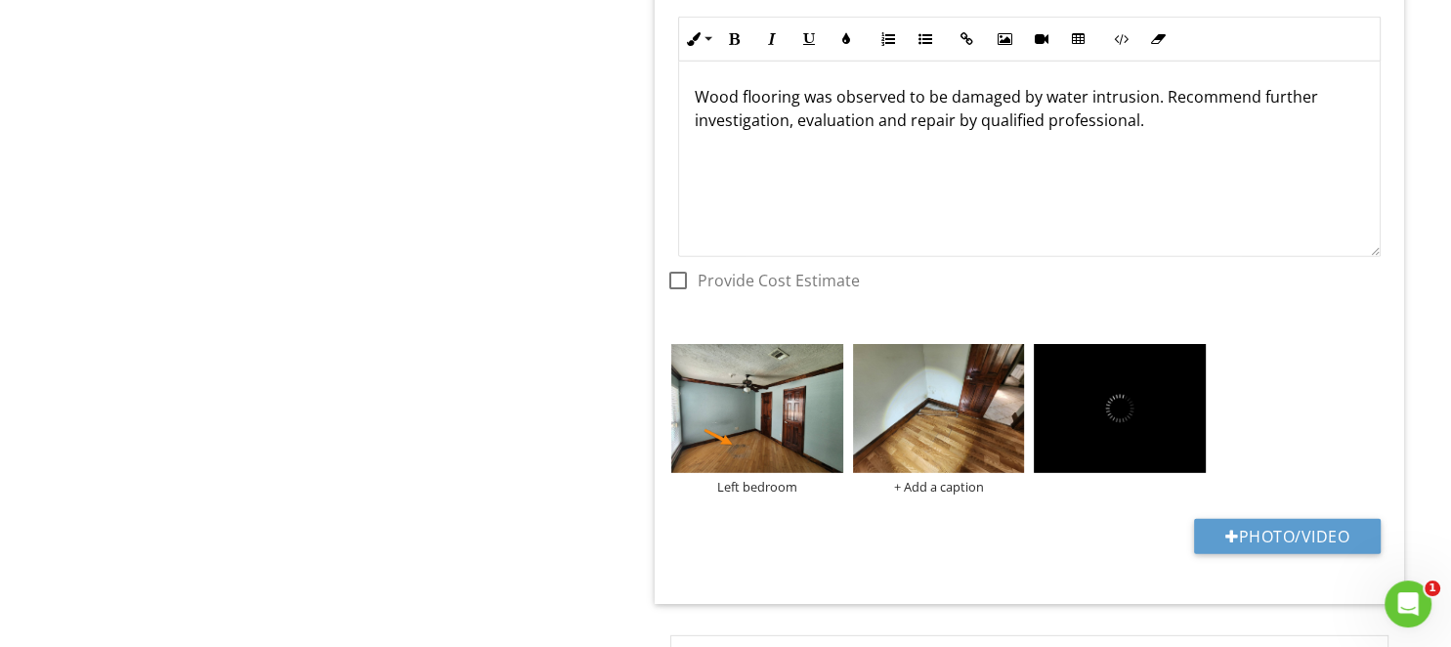
scroll to position [5704, 0]
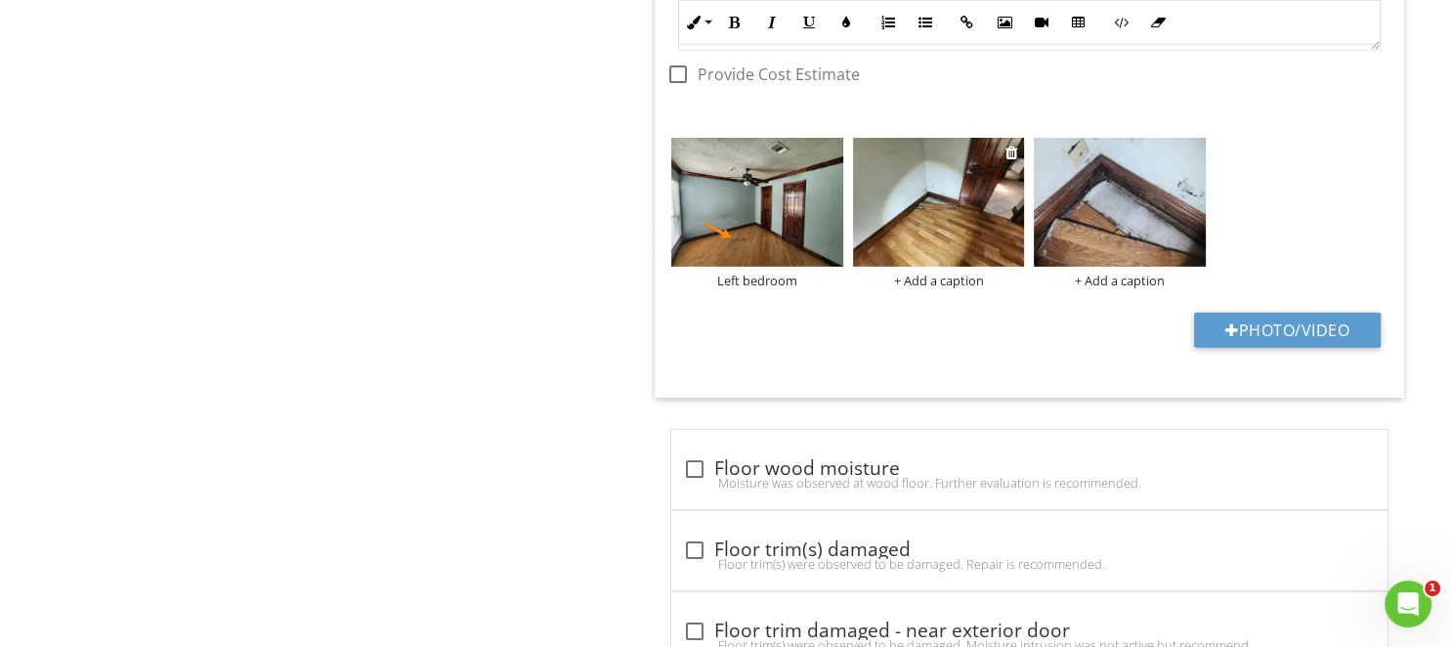
click at [952, 214] on img at bounding box center [939, 202] width 172 height 129
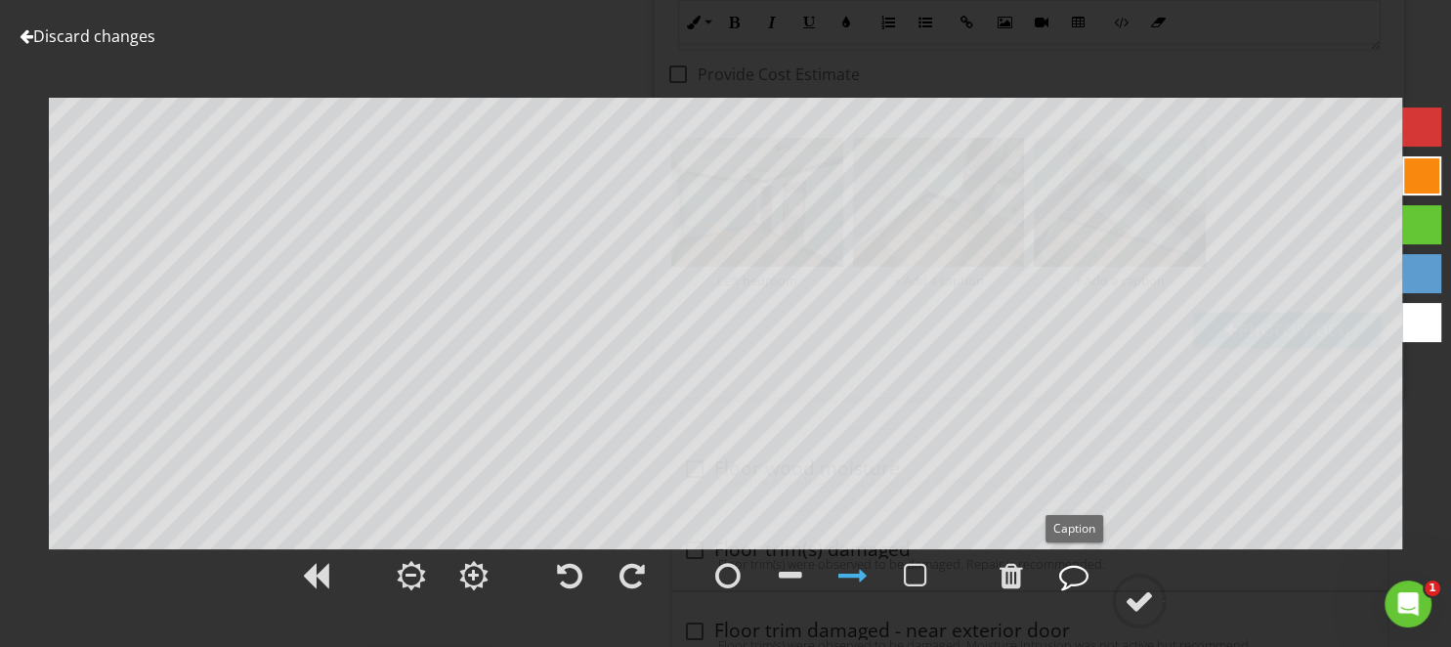
click at [1078, 585] on div at bounding box center [1073, 575] width 29 height 29
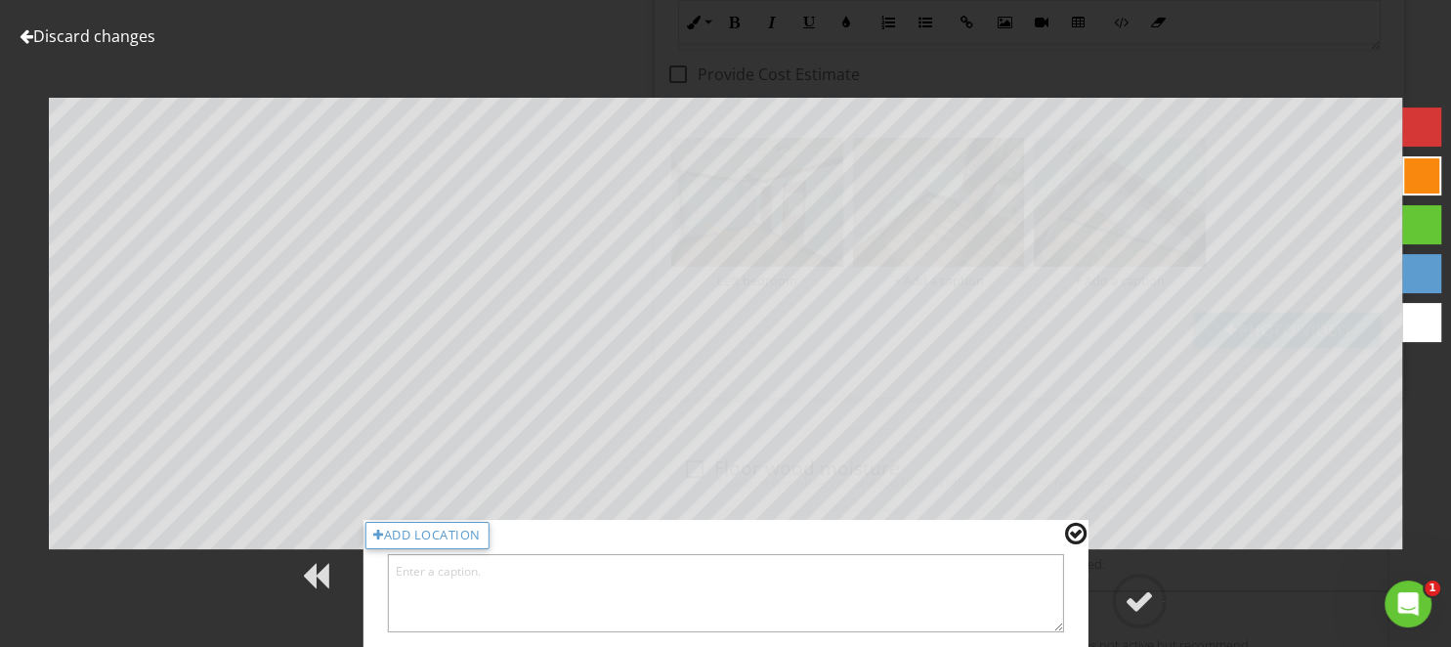
click at [942, 605] on textarea at bounding box center [725, 593] width 677 height 78
type textarea "Master bedroom"
click at [1144, 607] on div at bounding box center [1138, 600] width 29 height 29
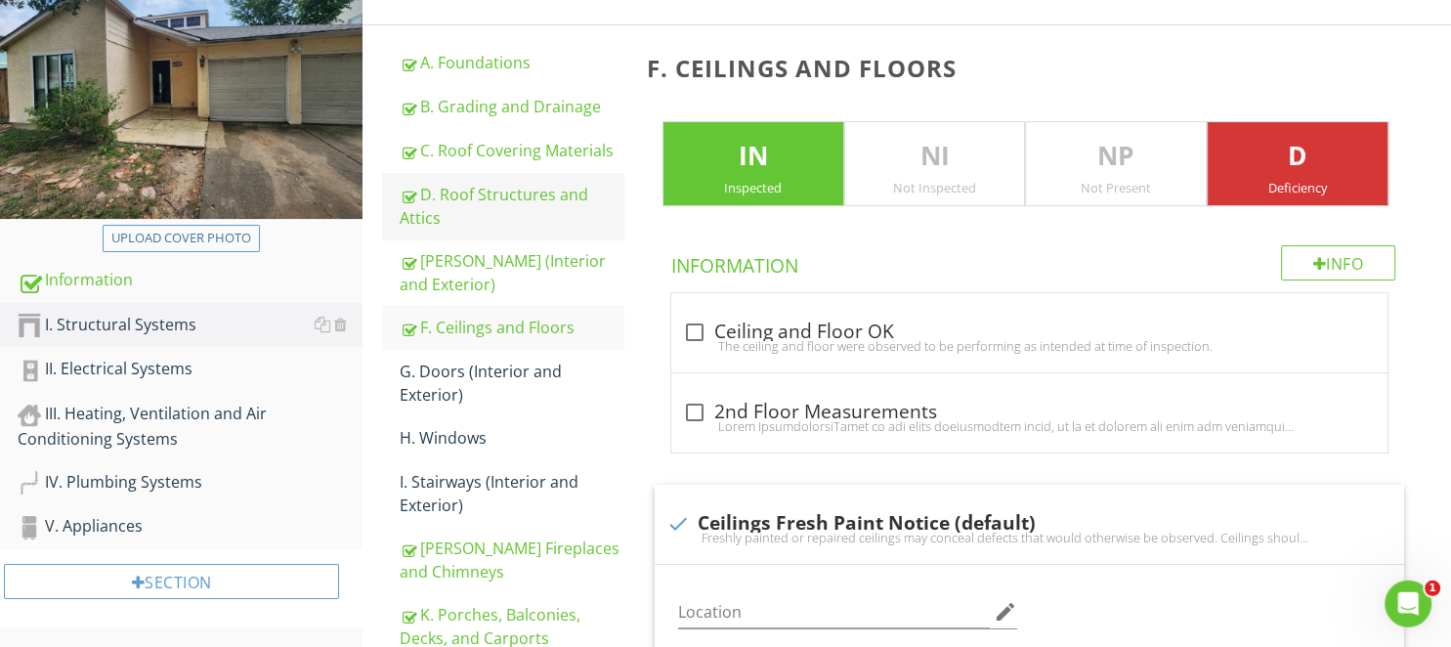
scroll to position [340, 0]
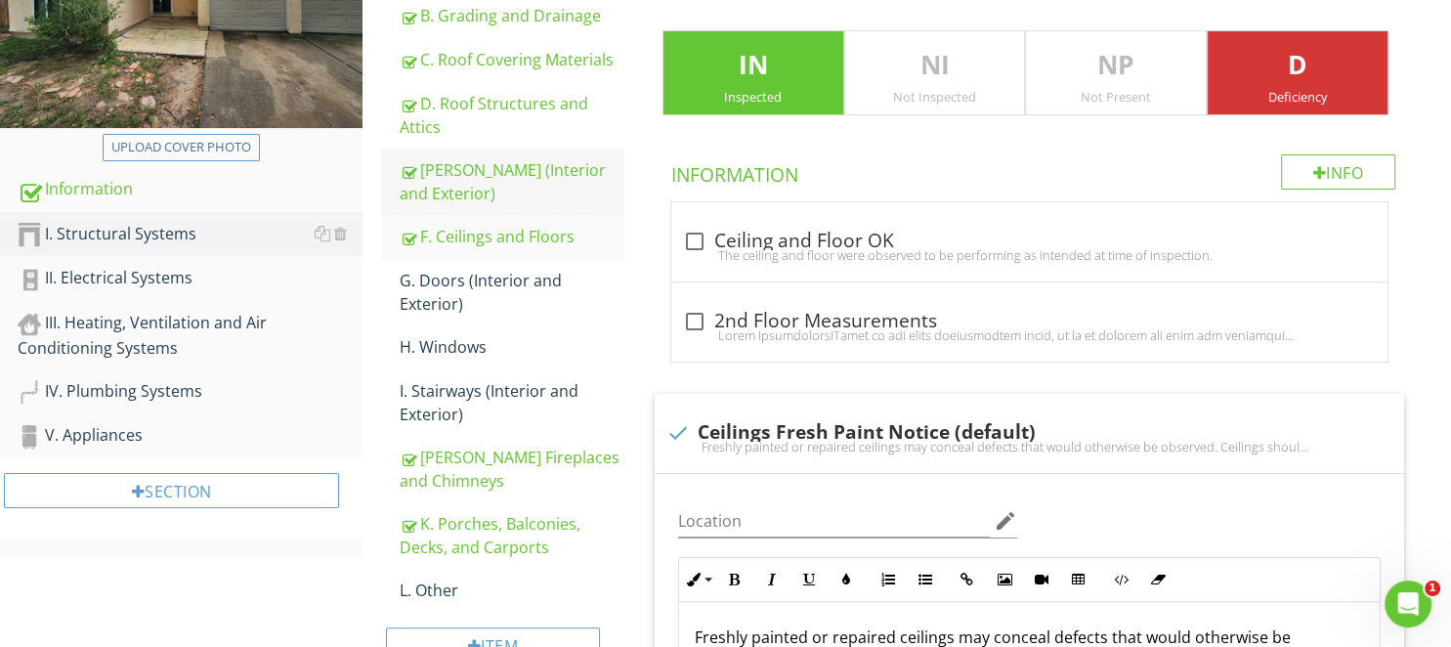
click at [474, 186] on div "E. Walls (Interior and Exterior)" at bounding box center [511, 181] width 223 height 47
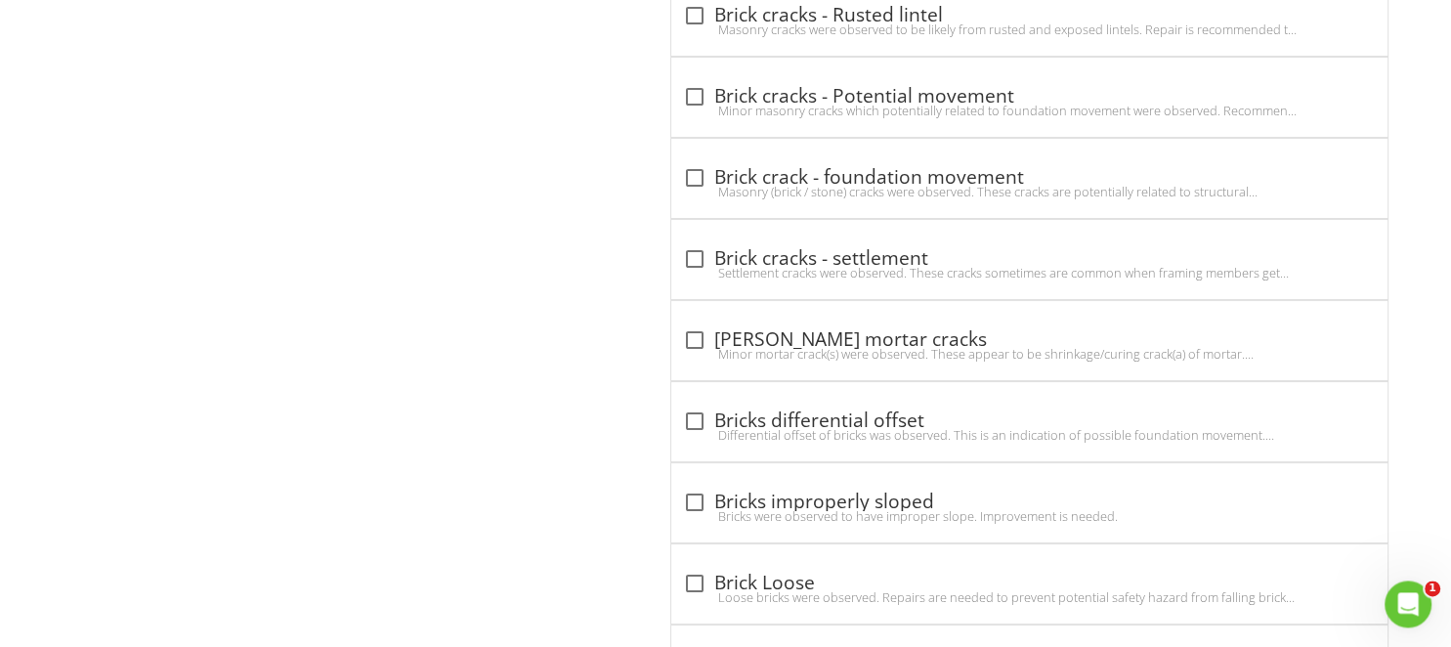
scroll to position [15403, 0]
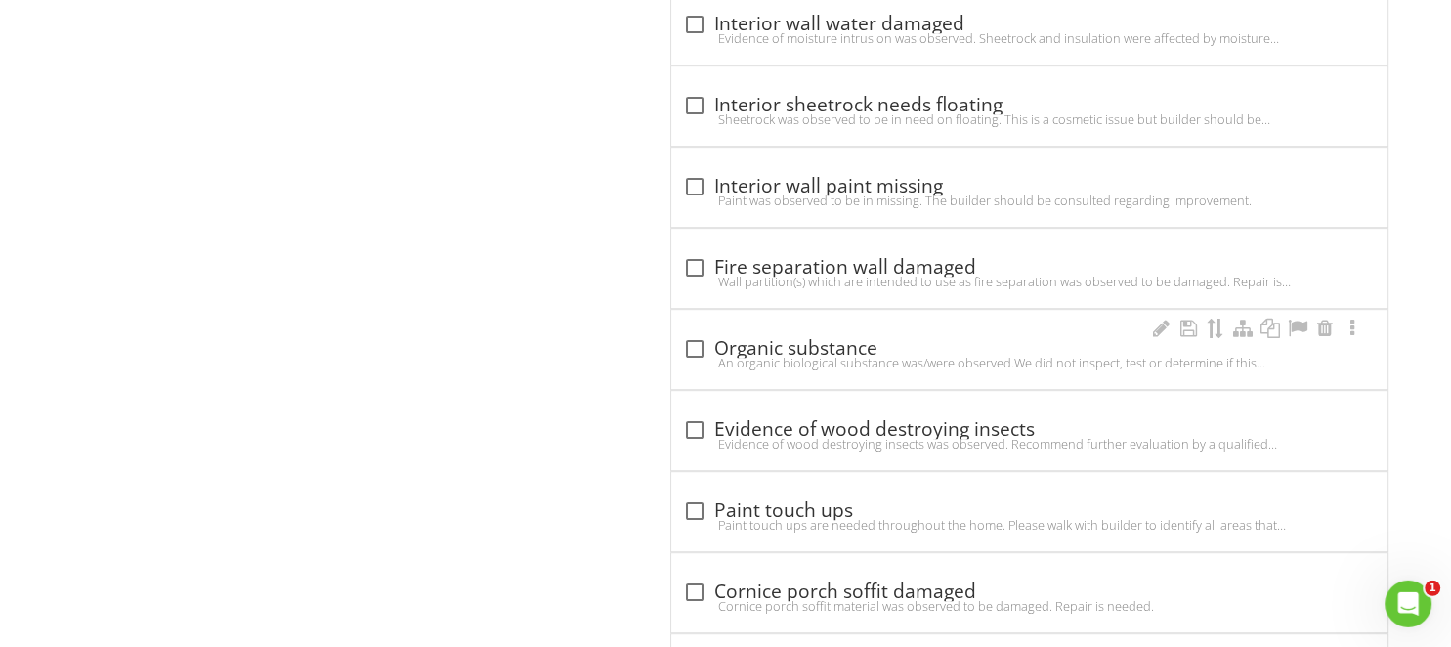
click at [747, 337] on div "check_box_outline_blank Organic substance" at bounding box center [1029, 348] width 693 height 23
checkbox input "true"
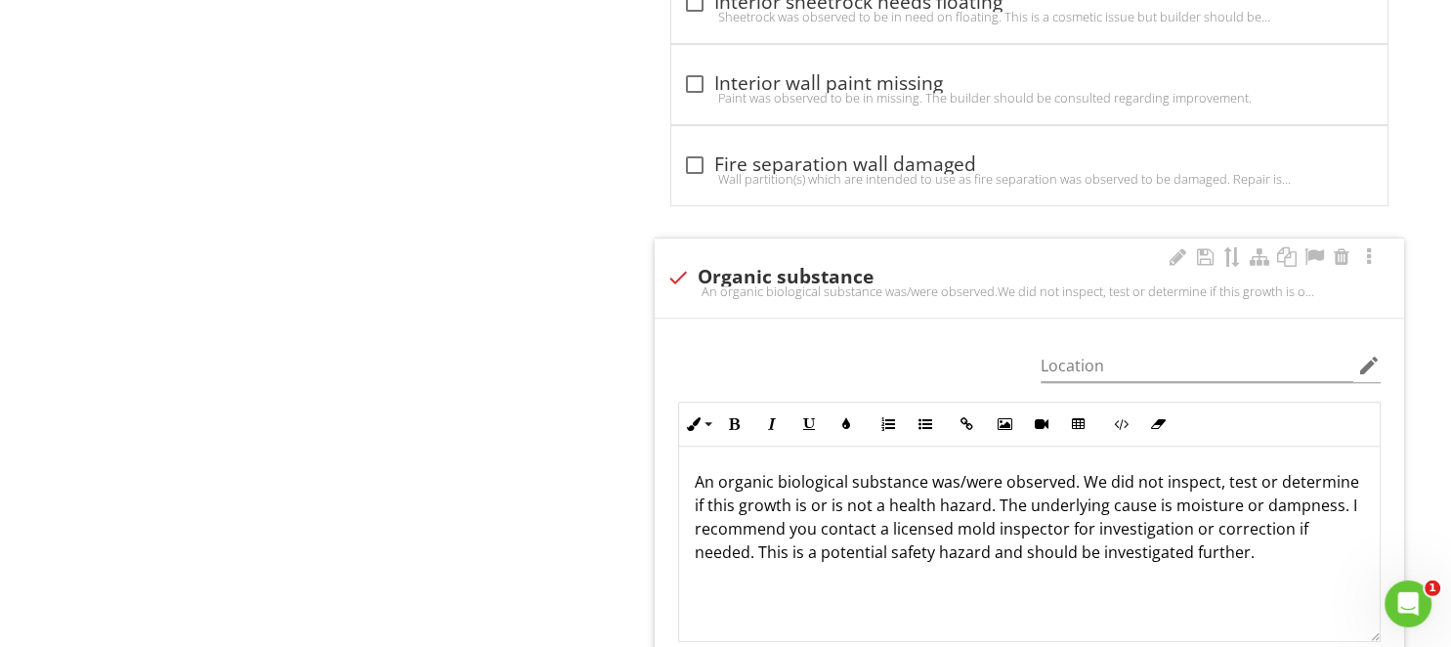
scroll to position [0, 0]
click at [1073, 470] on p "An organic biological substance was/were observed. We did not inspect, test or …" at bounding box center [1029, 517] width 669 height 94
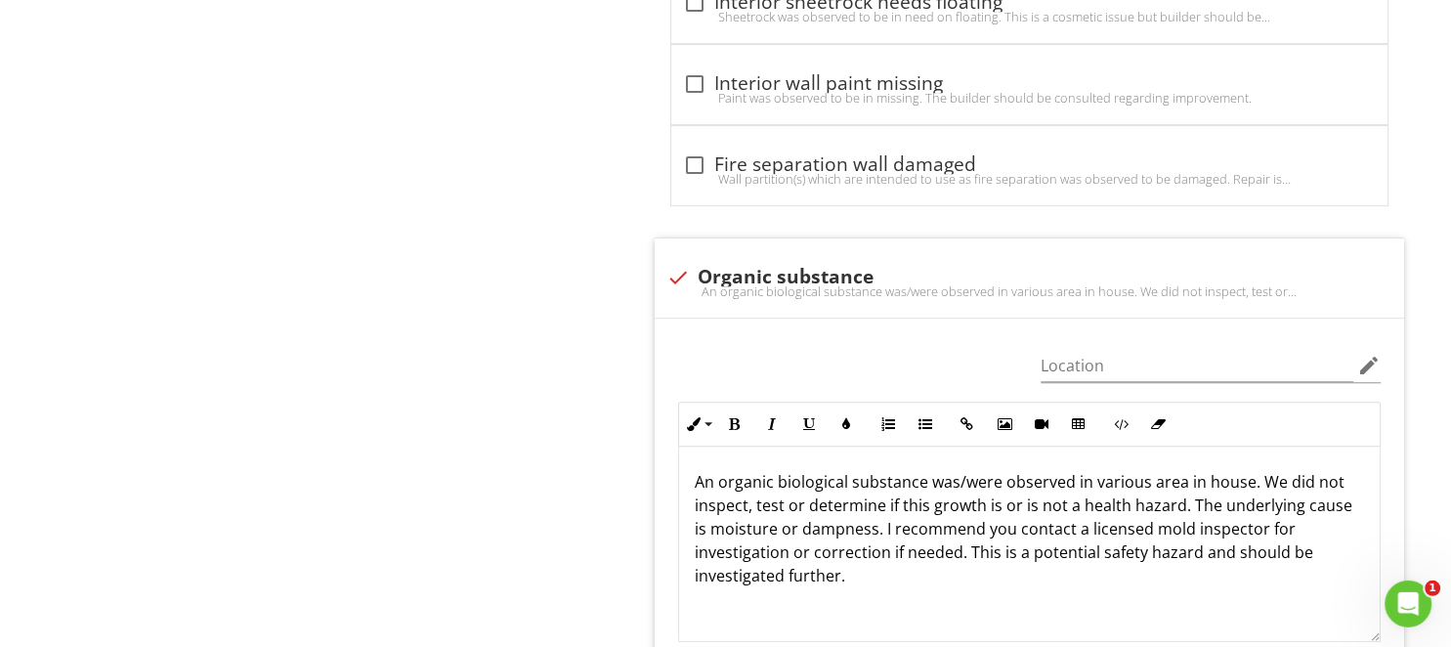
scroll to position [15712, 0]
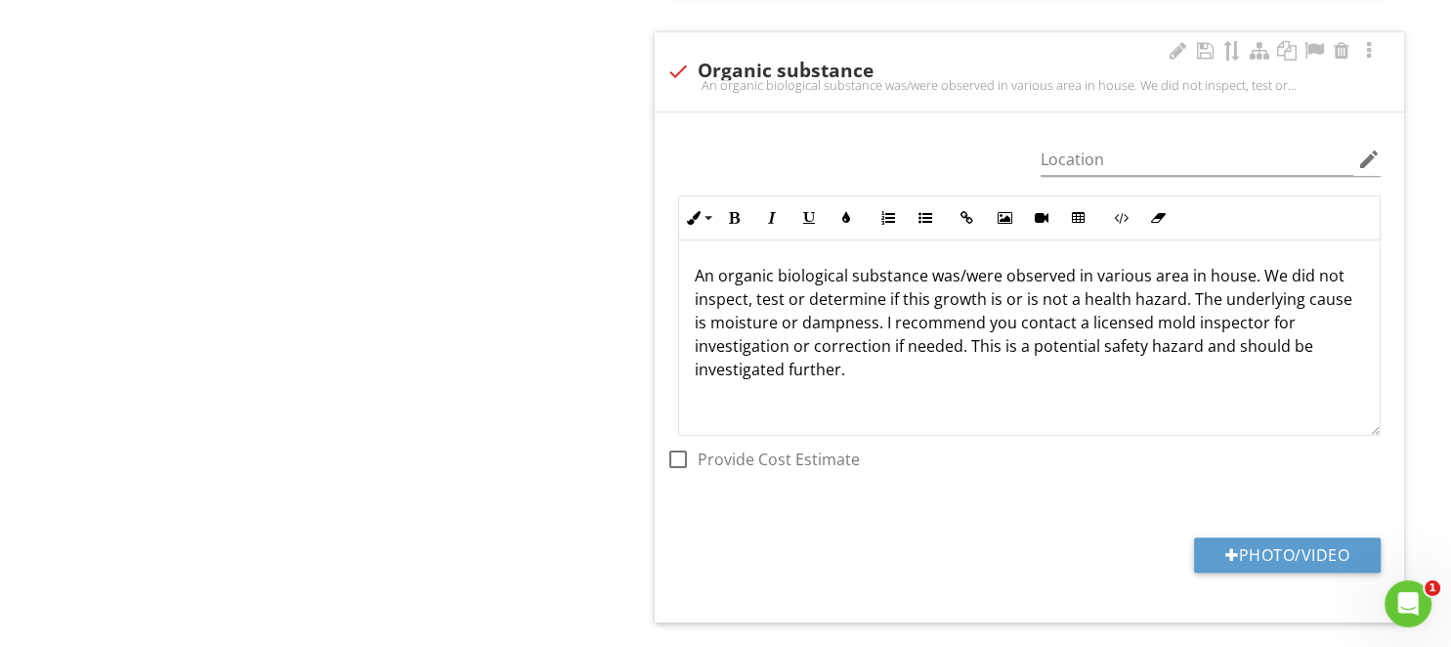
click at [1176, 264] on p "An organic biological substance was/were observed in various area in house. We …" at bounding box center [1029, 322] width 669 height 117
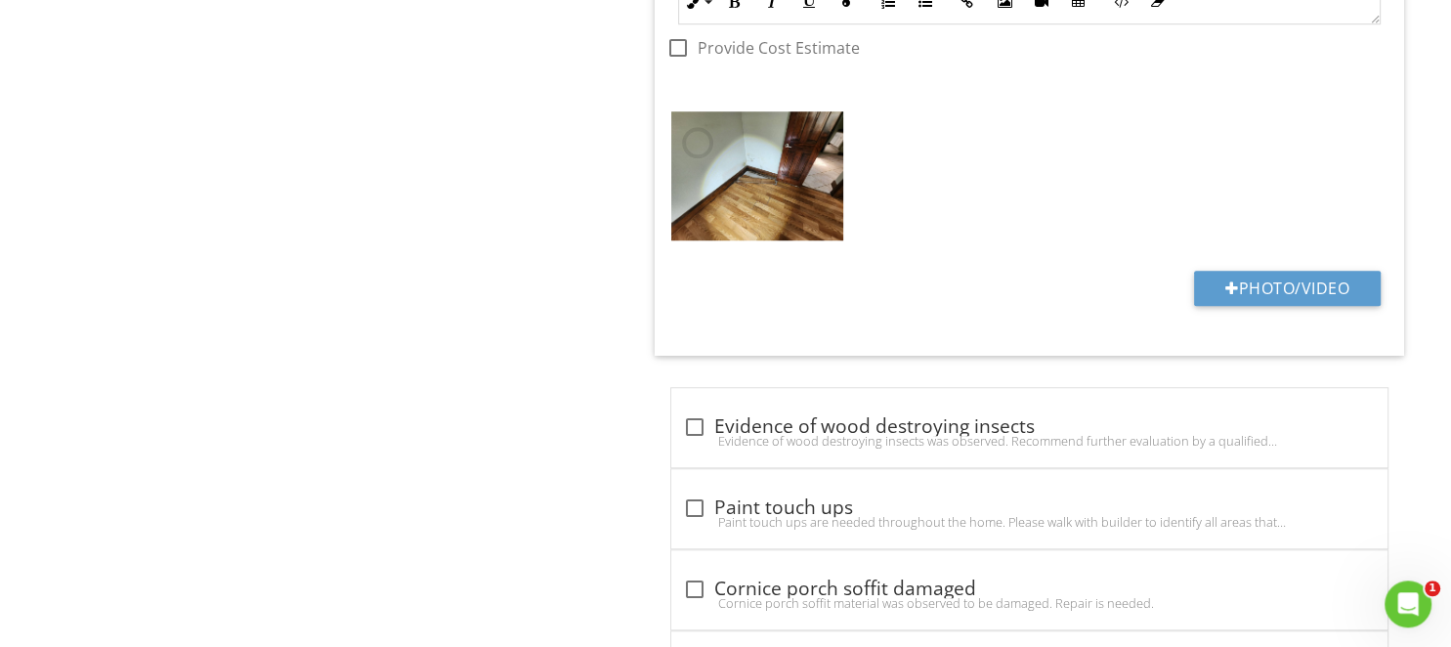
scroll to position [16125, 0]
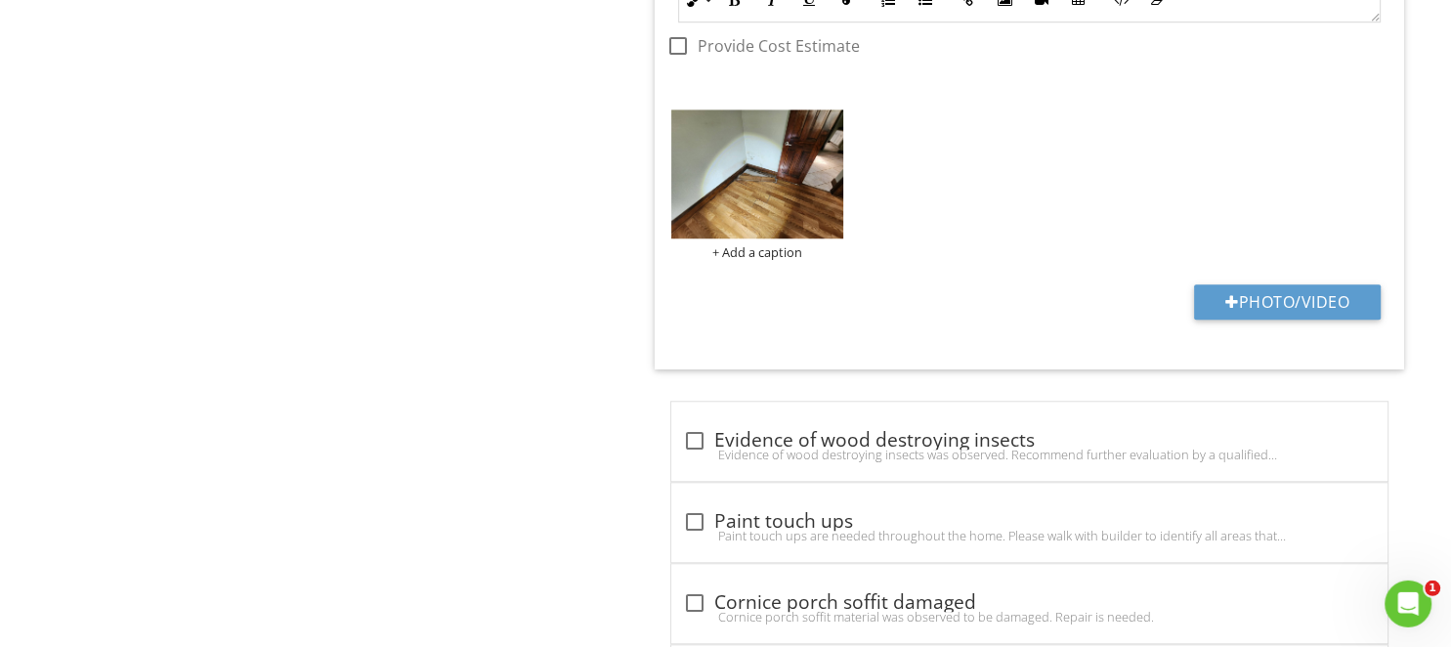
click at [748, 141] on img at bounding box center [757, 173] width 172 height 129
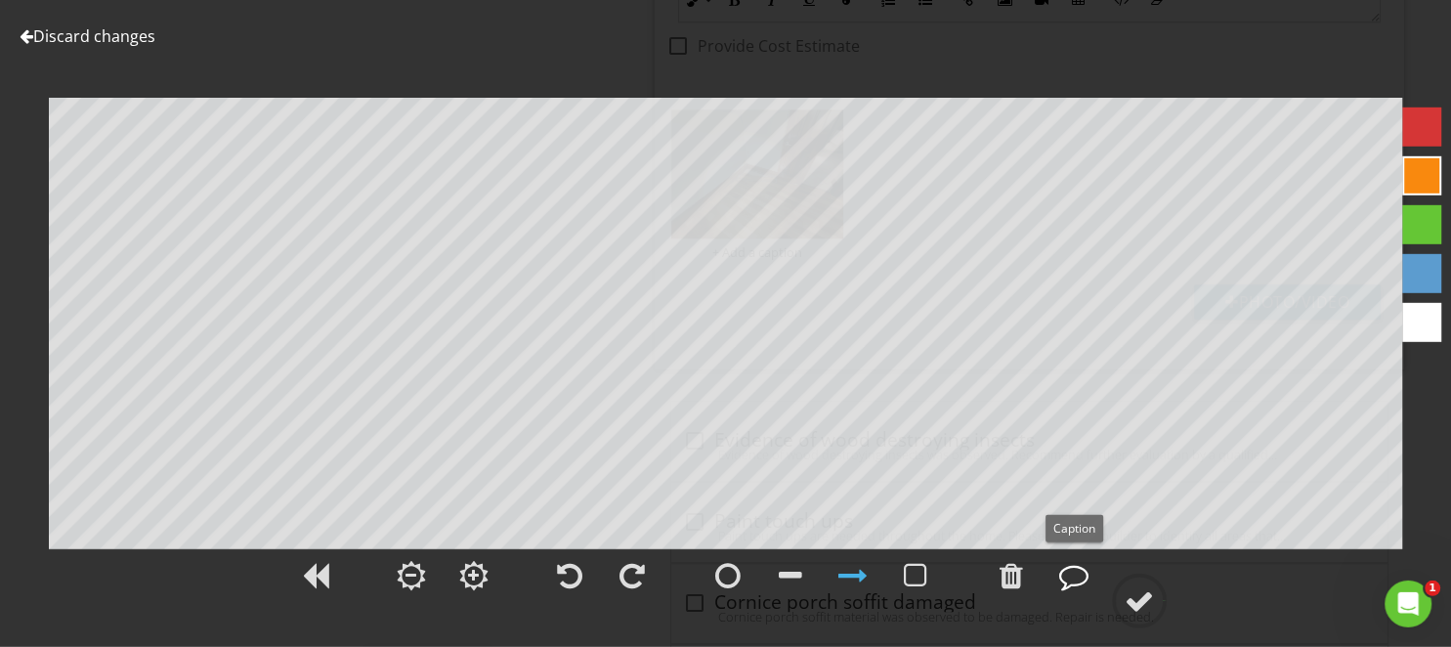
click at [1072, 572] on div at bounding box center [1073, 575] width 29 height 29
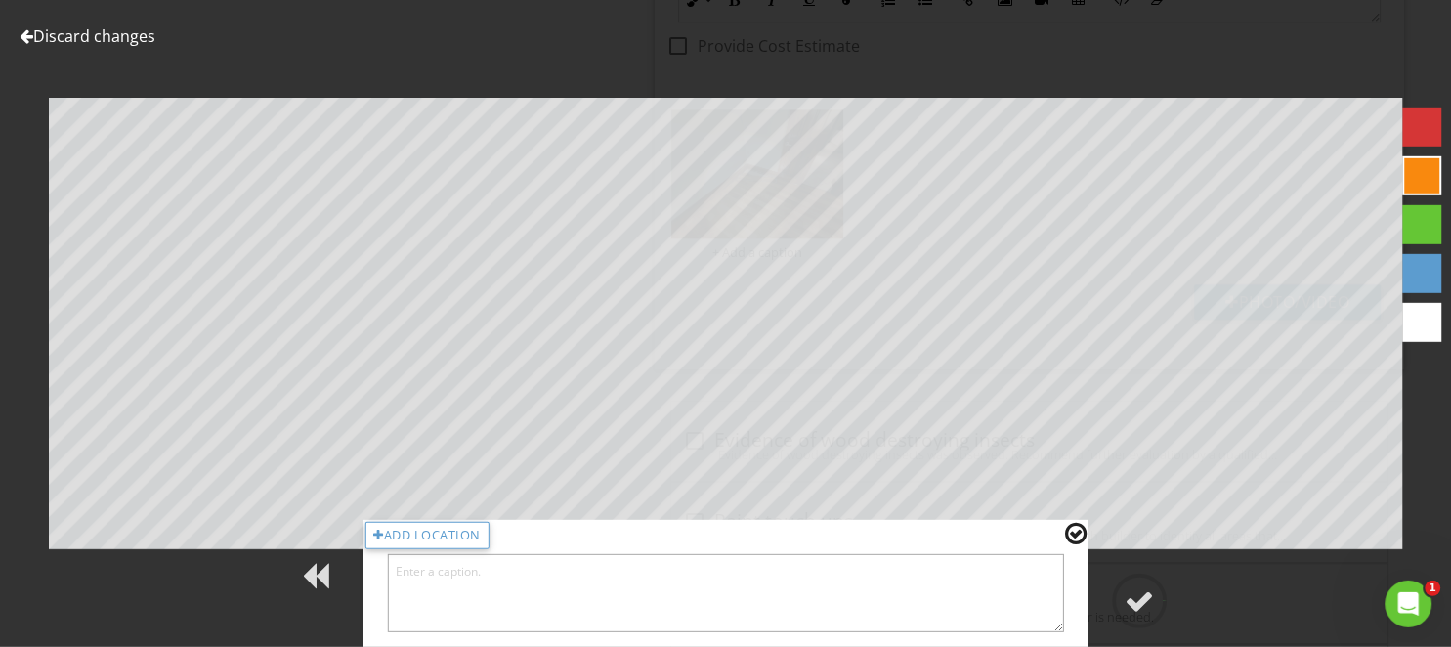
click at [993, 611] on textarea at bounding box center [725, 593] width 677 height 78
type textarea "Master bedroom"
click at [1143, 612] on div at bounding box center [1138, 600] width 29 height 29
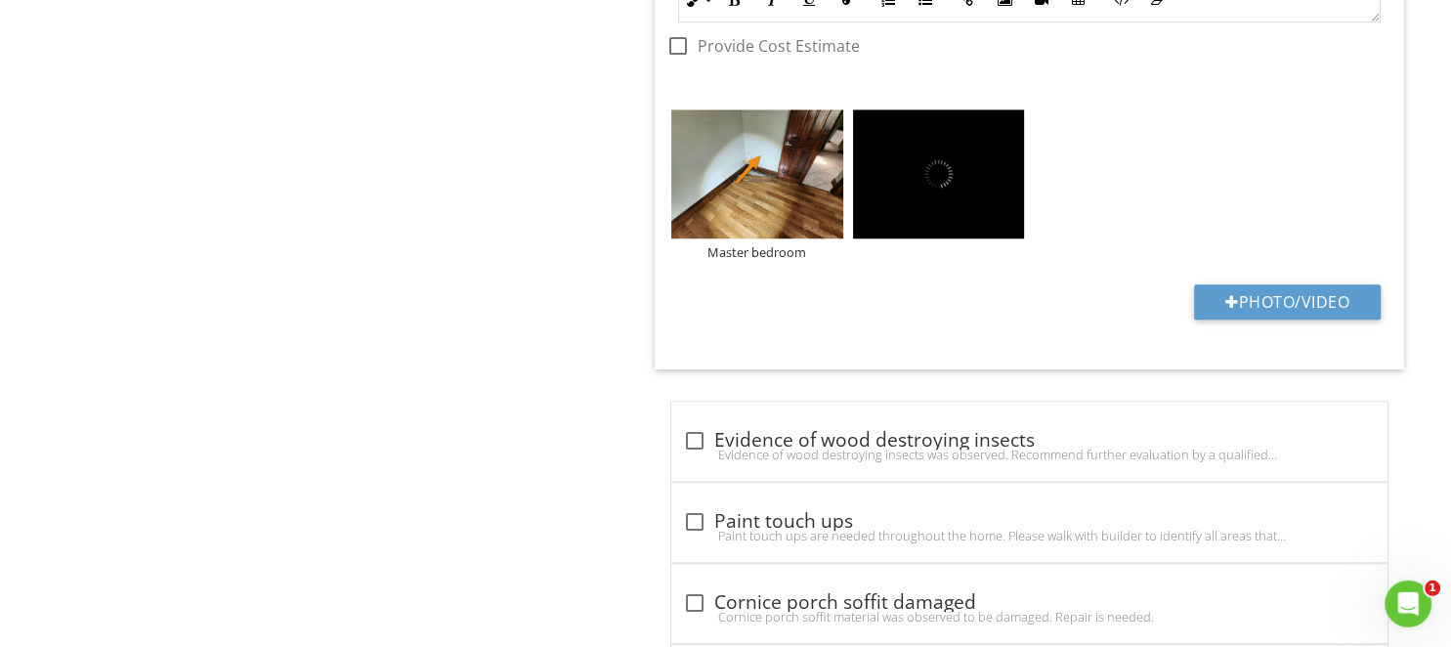
scroll to position [16021, 0]
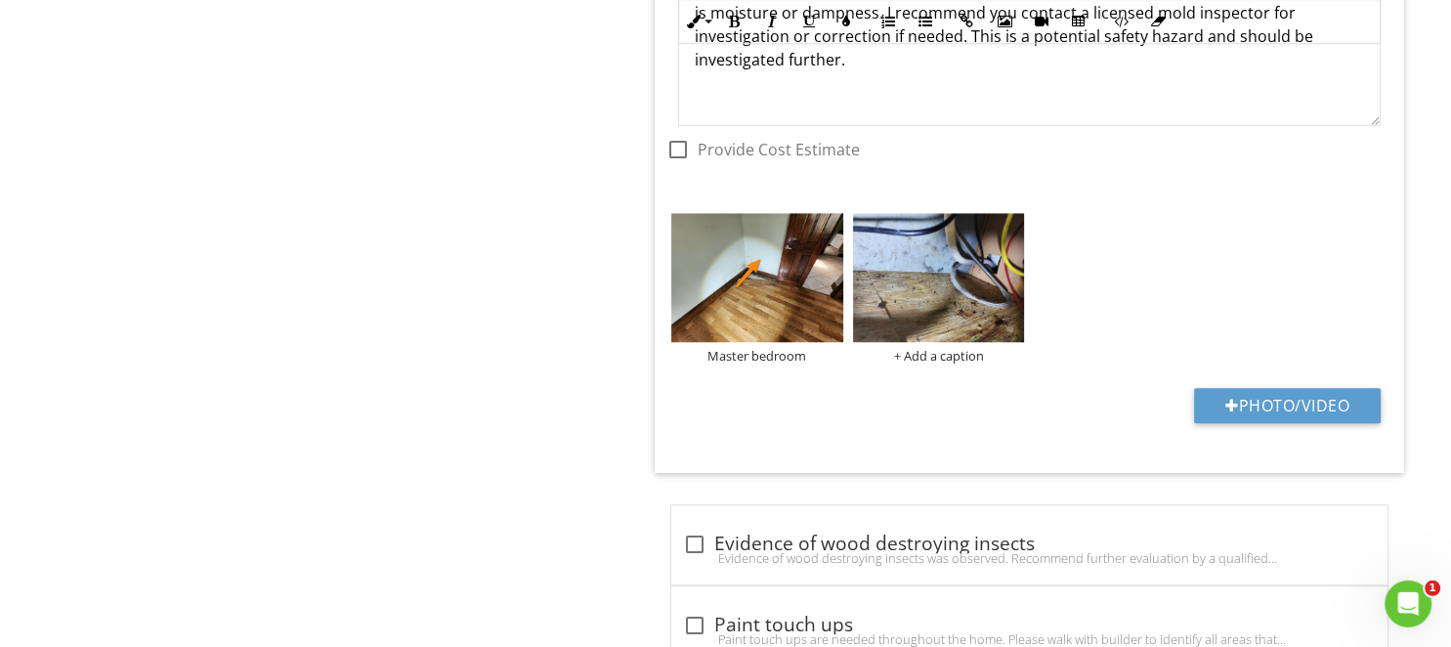
click at [960, 252] on img at bounding box center [939, 277] width 172 height 129
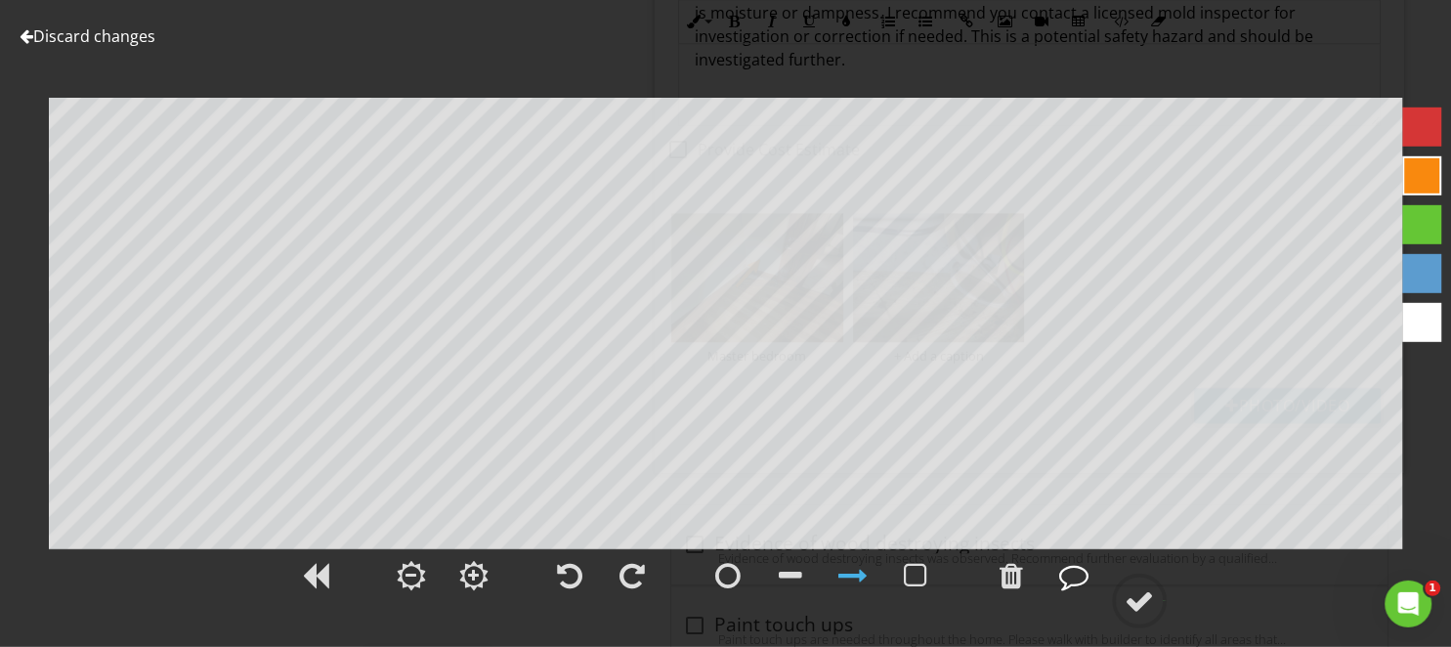
click at [1060, 579] on div at bounding box center [1073, 575] width 29 height 29
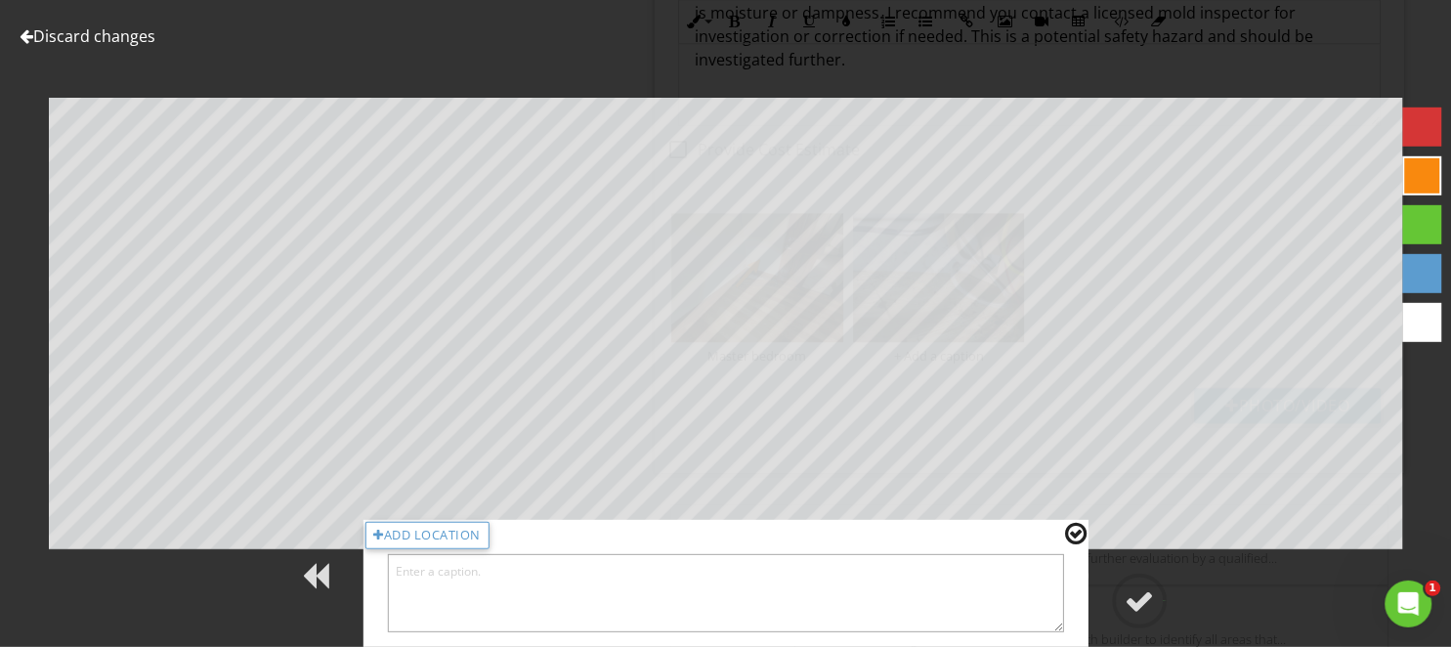
click at [964, 595] on textarea at bounding box center [725, 593] width 677 height 78
type textarea "Kitchen sink"
click at [1136, 616] on circle at bounding box center [1139, 600] width 51 height 51
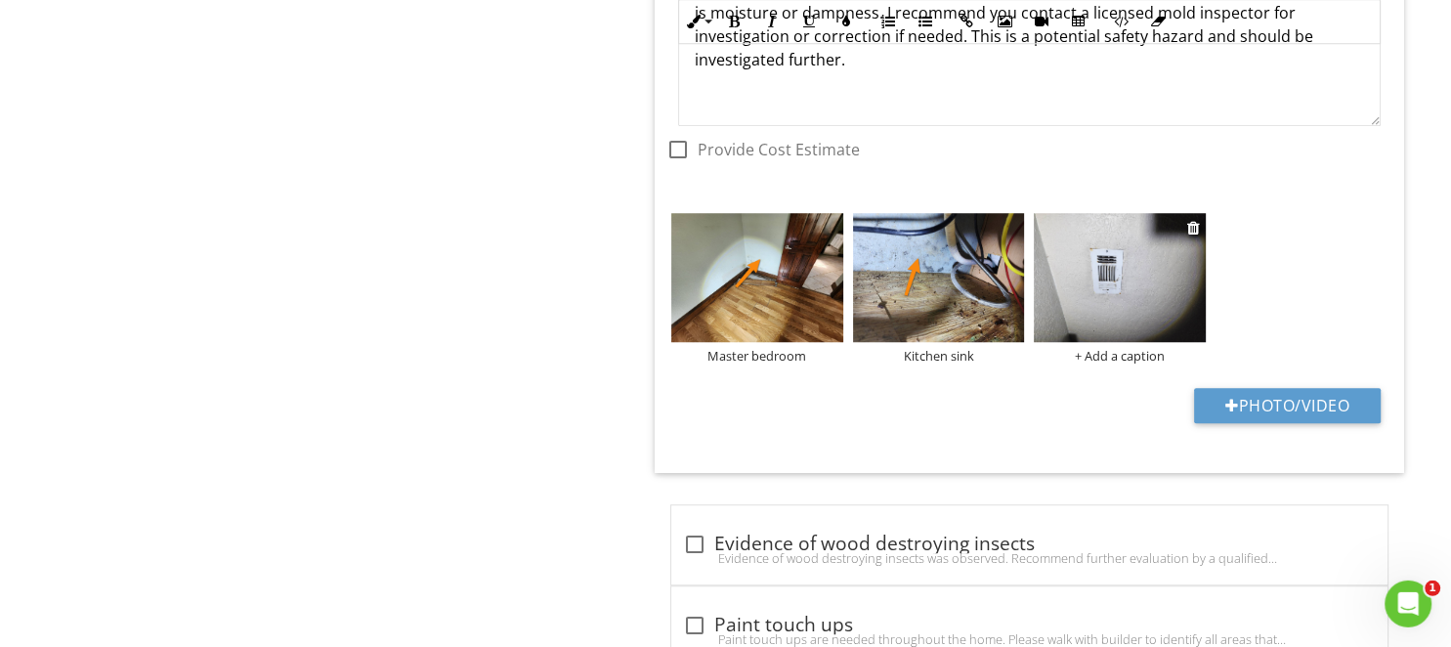
click at [1113, 348] on div "+ Add a caption" at bounding box center [1120, 356] width 172 height 16
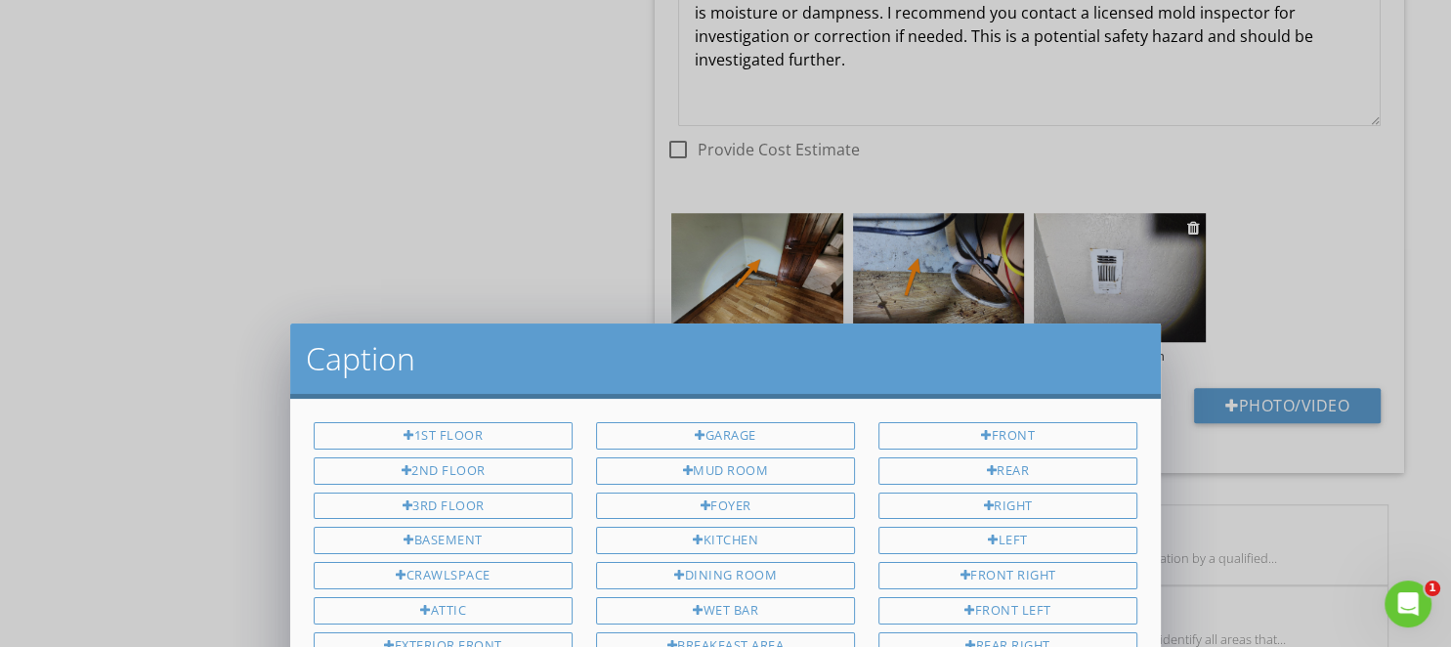
scroll to position [473, 0]
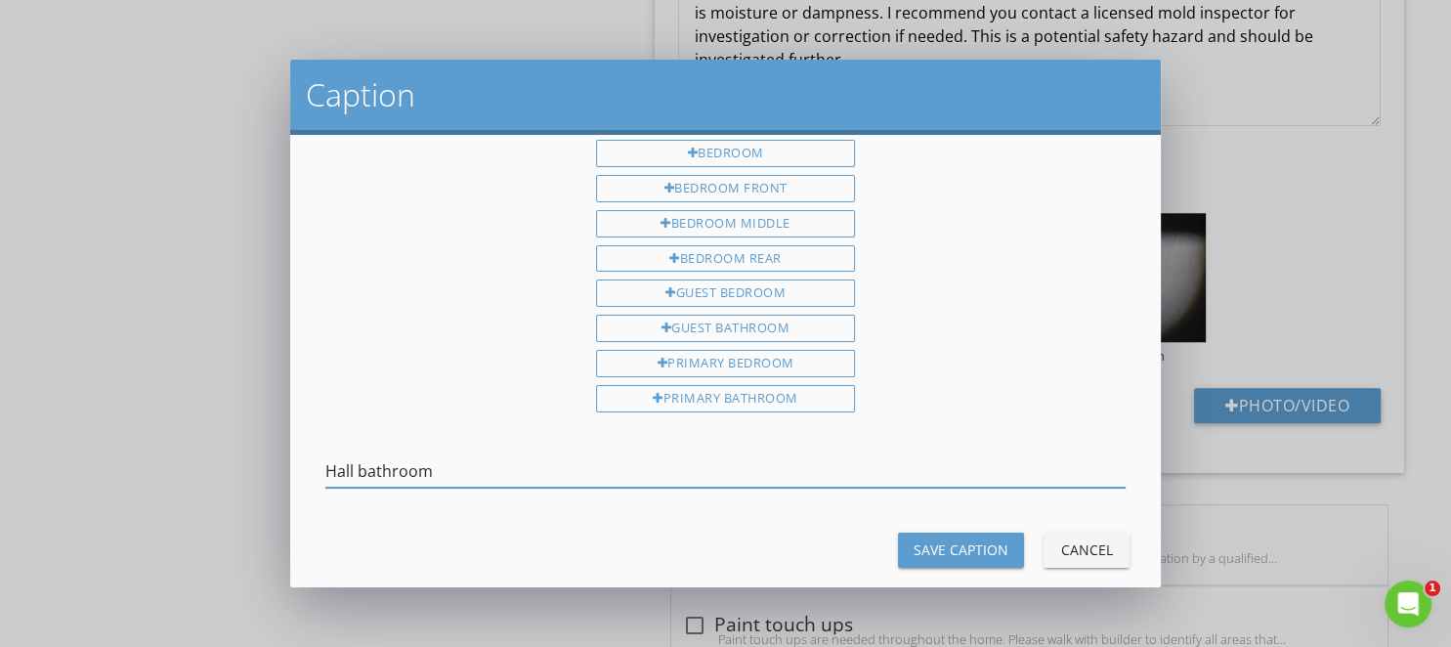
type input "Hall bathroom"
drag, startPoint x: 966, startPoint y: 521, endPoint x: 997, endPoint y: 519, distance: 31.3
click at [965, 539] on div "Save Caption" at bounding box center [960, 549] width 95 height 21
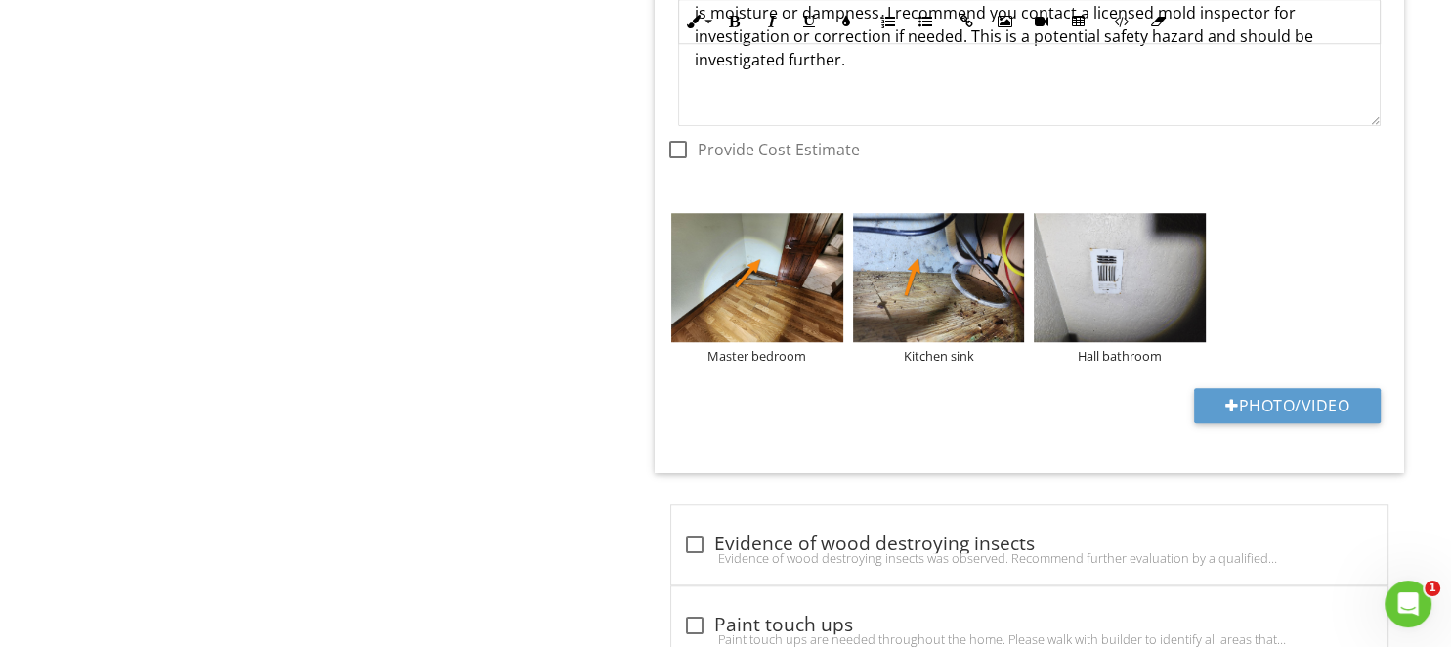
scroll to position [0, 0]
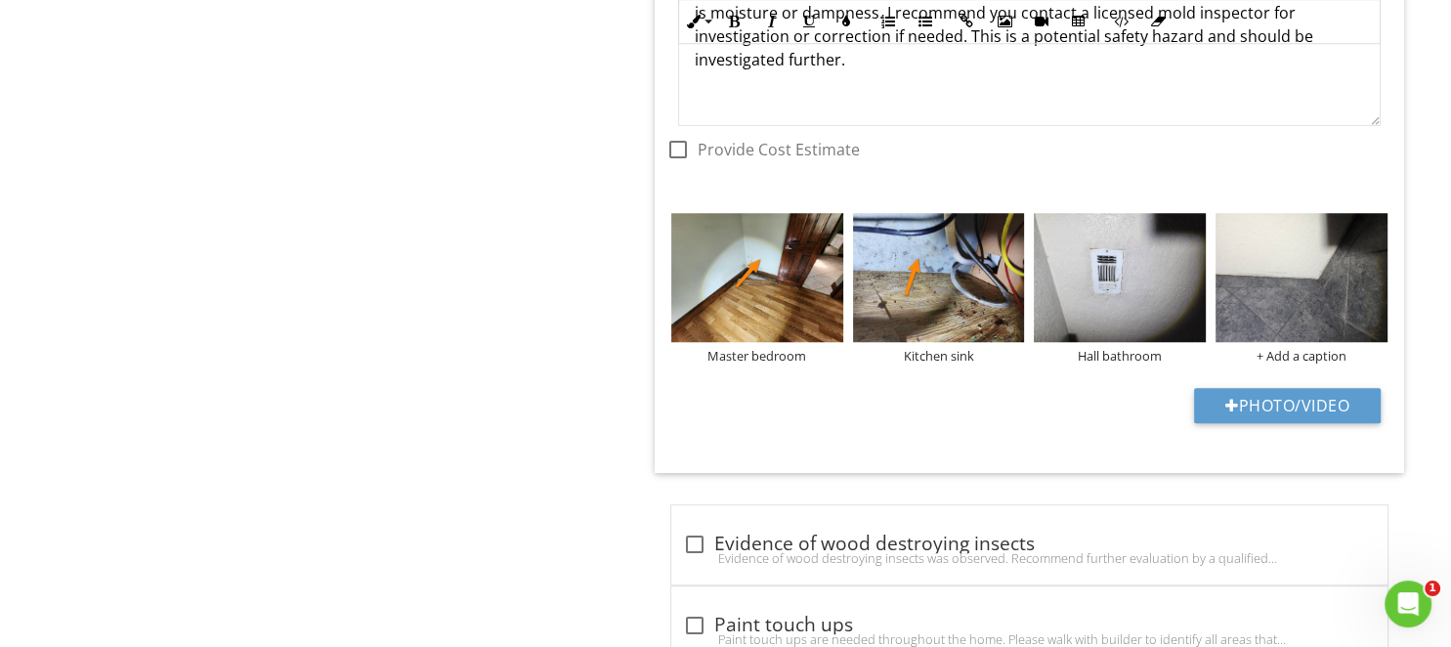
click at [1261, 252] on img at bounding box center [1301, 277] width 172 height 129
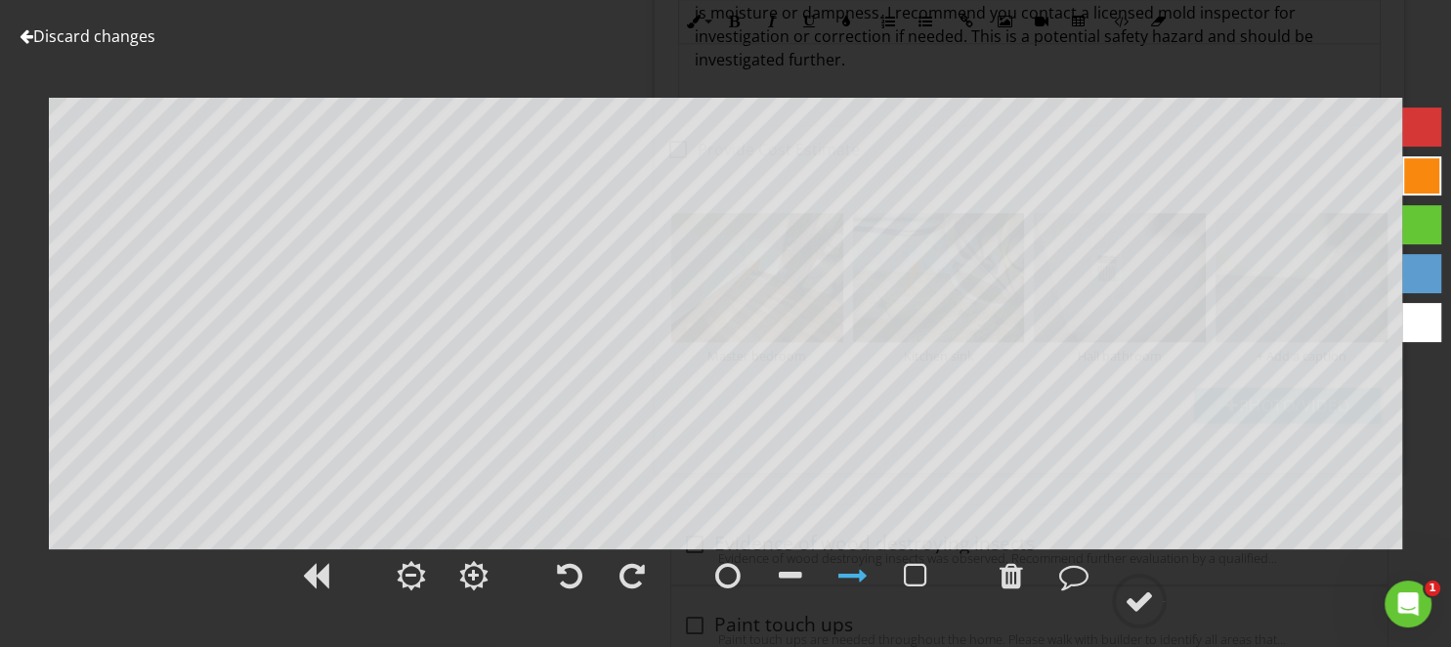
click at [127, 37] on link "Discard changes" at bounding box center [88, 35] width 136 height 21
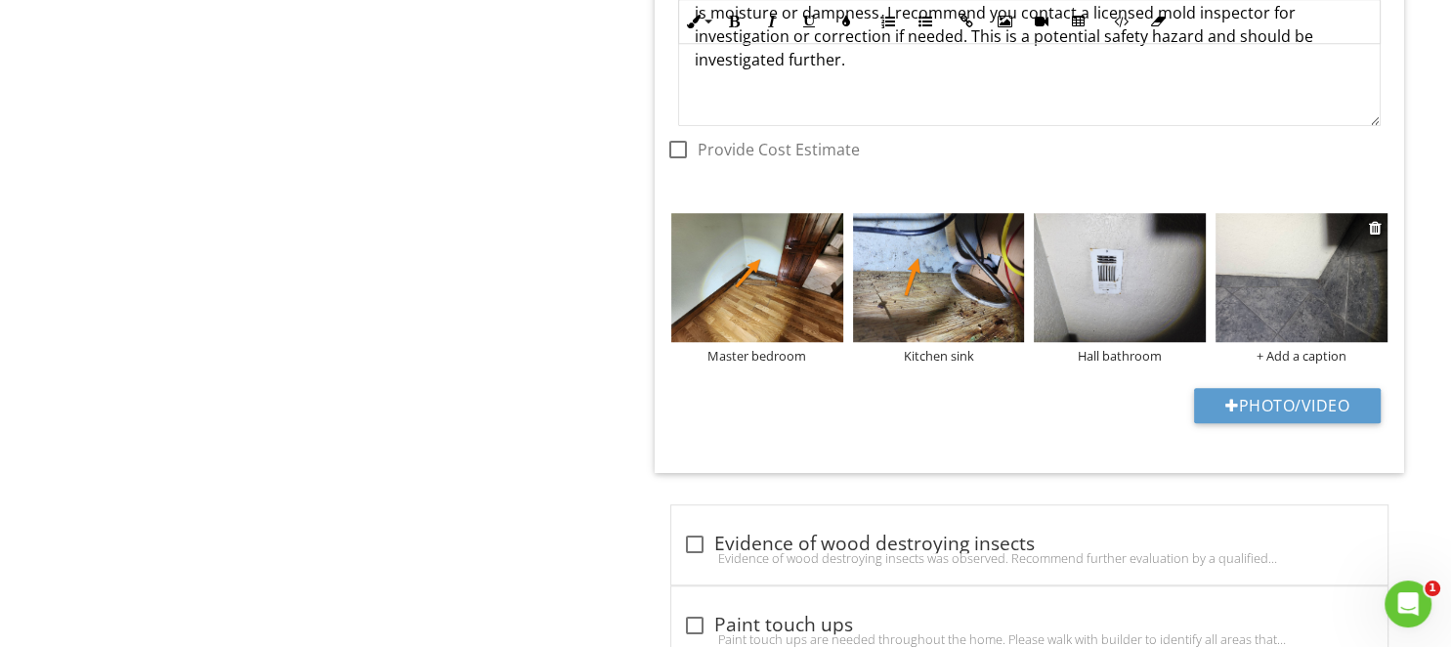
click at [1314, 288] on img at bounding box center [1301, 277] width 172 height 129
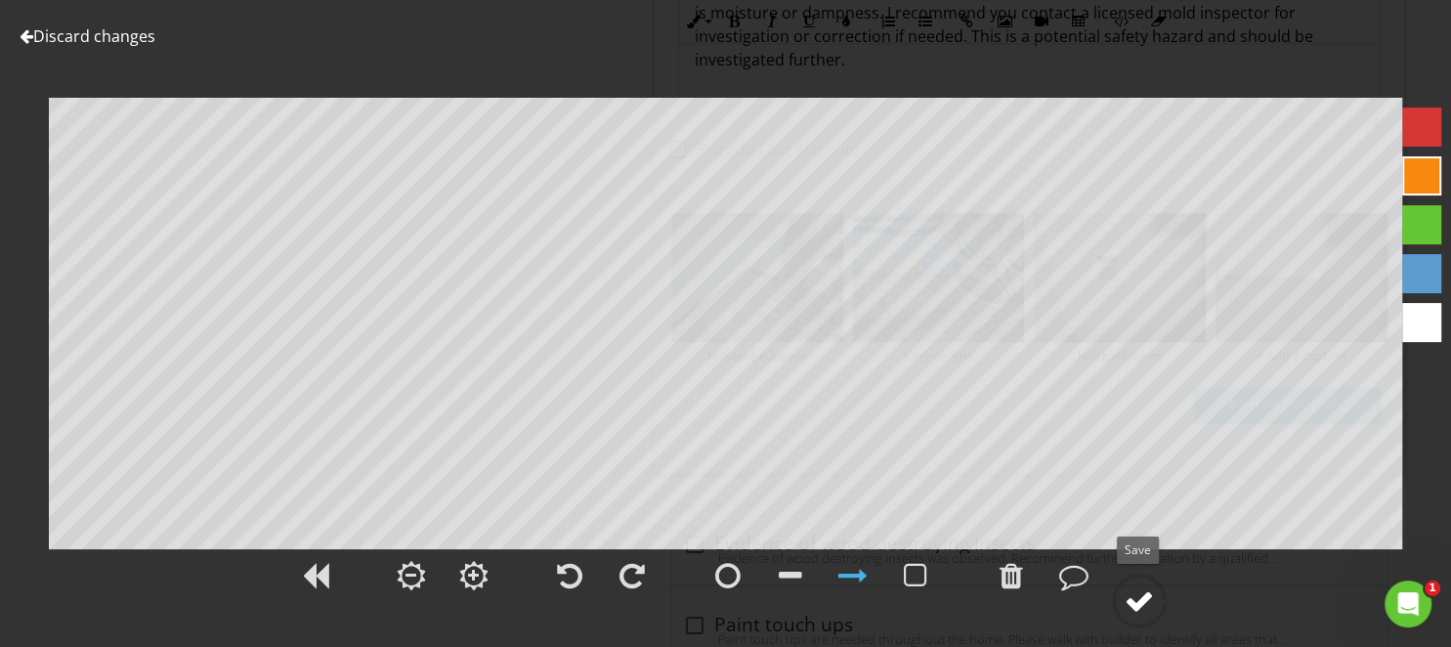
click at [1140, 603] on div at bounding box center [1138, 600] width 29 height 29
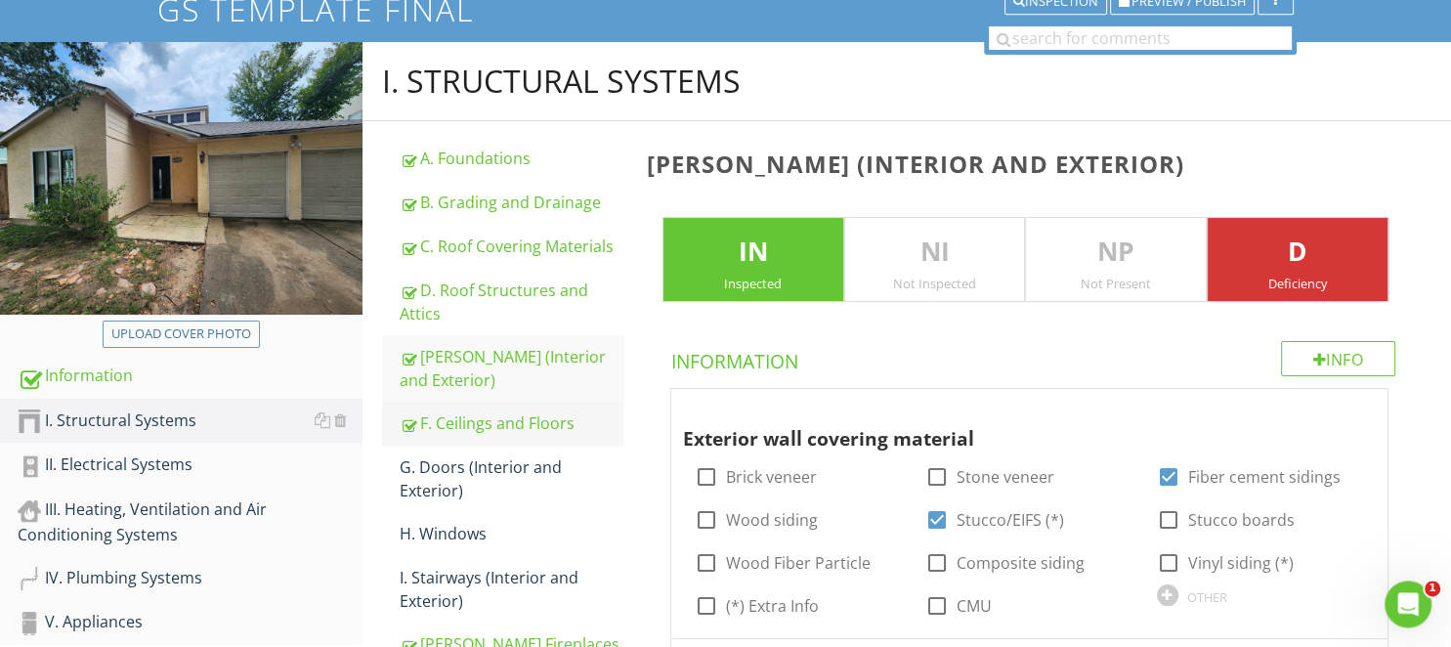
scroll to position [206, 0]
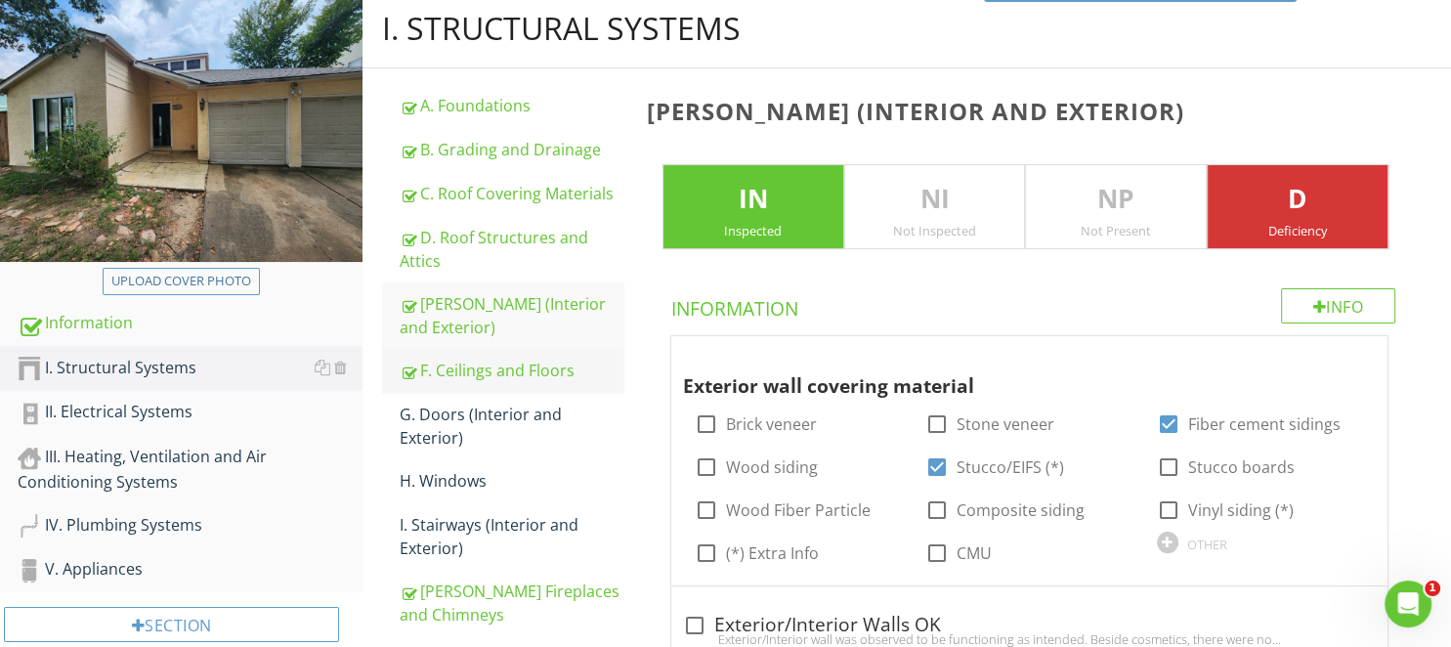
click at [477, 365] on div "F. Ceilings and Floors" at bounding box center [511, 370] width 223 height 23
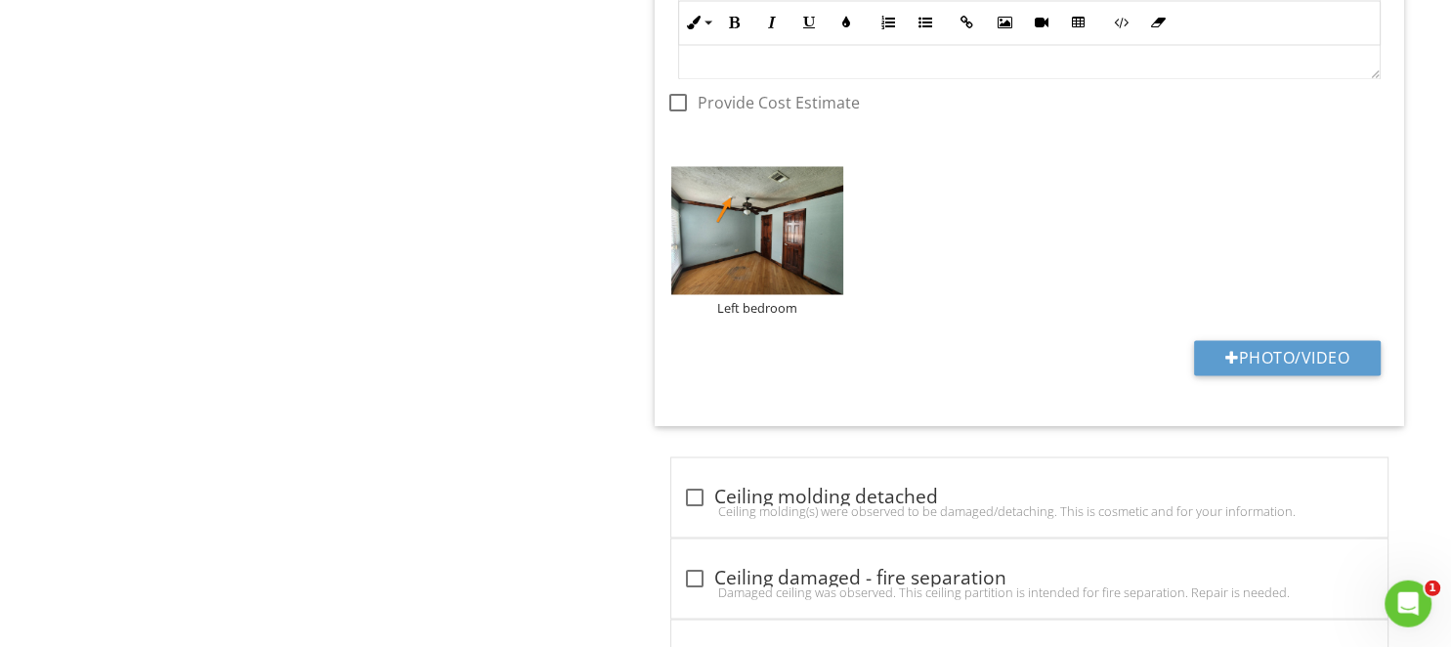
scroll to position [3197, 0]
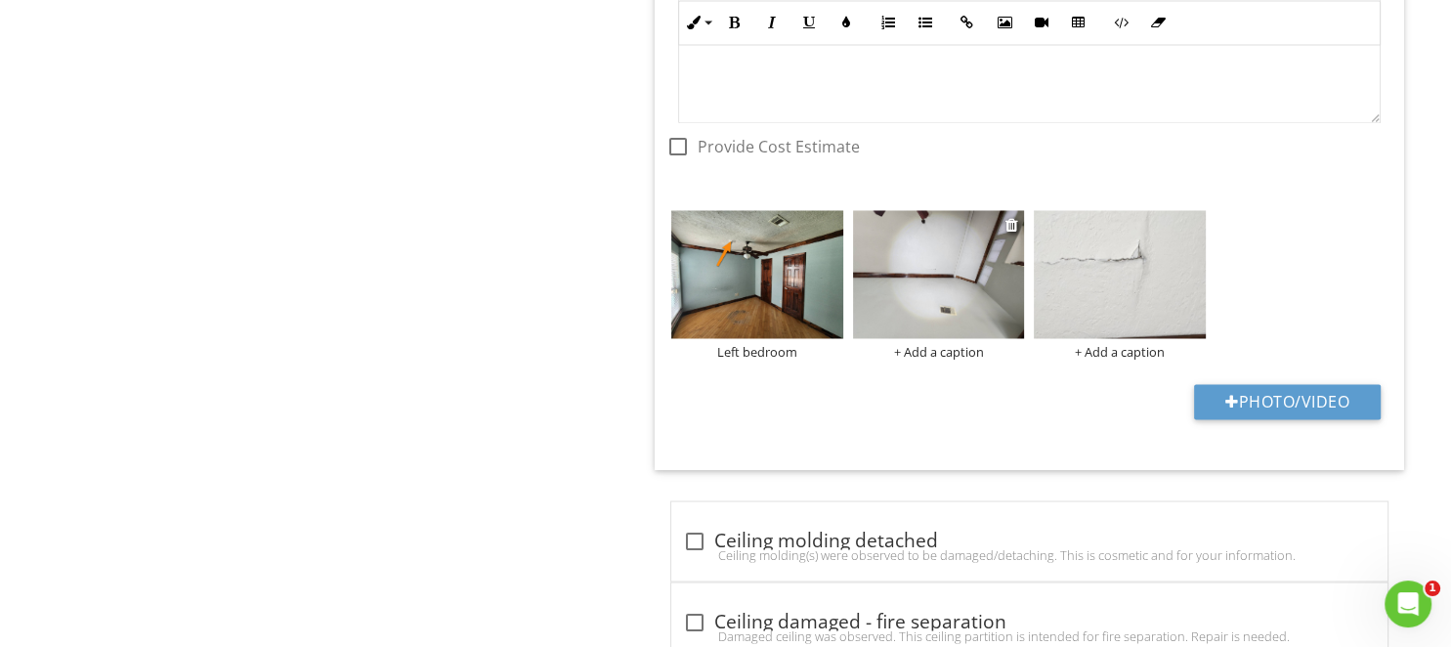
click at [917, 280] on img at bounding box center [939, 274] width 172 height 129
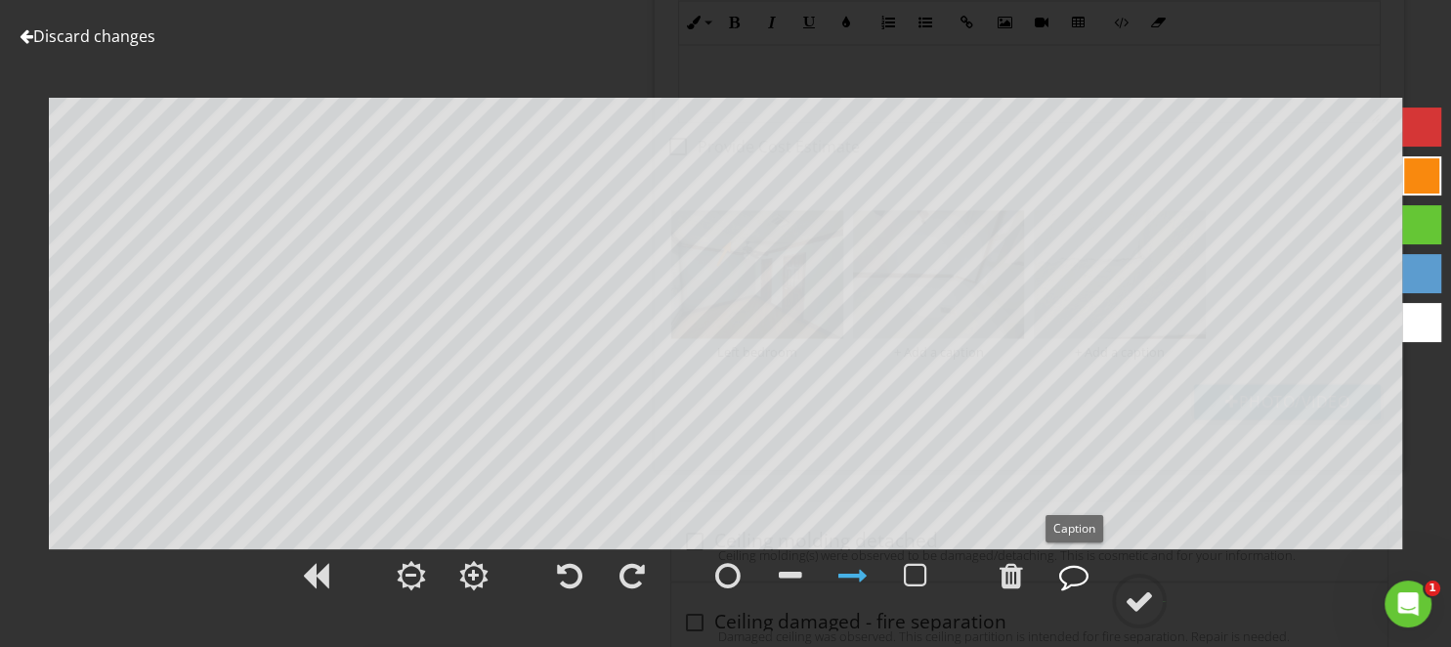
click at [1063, 578] on div at bounding box center [1073, 575] width 29 height 29
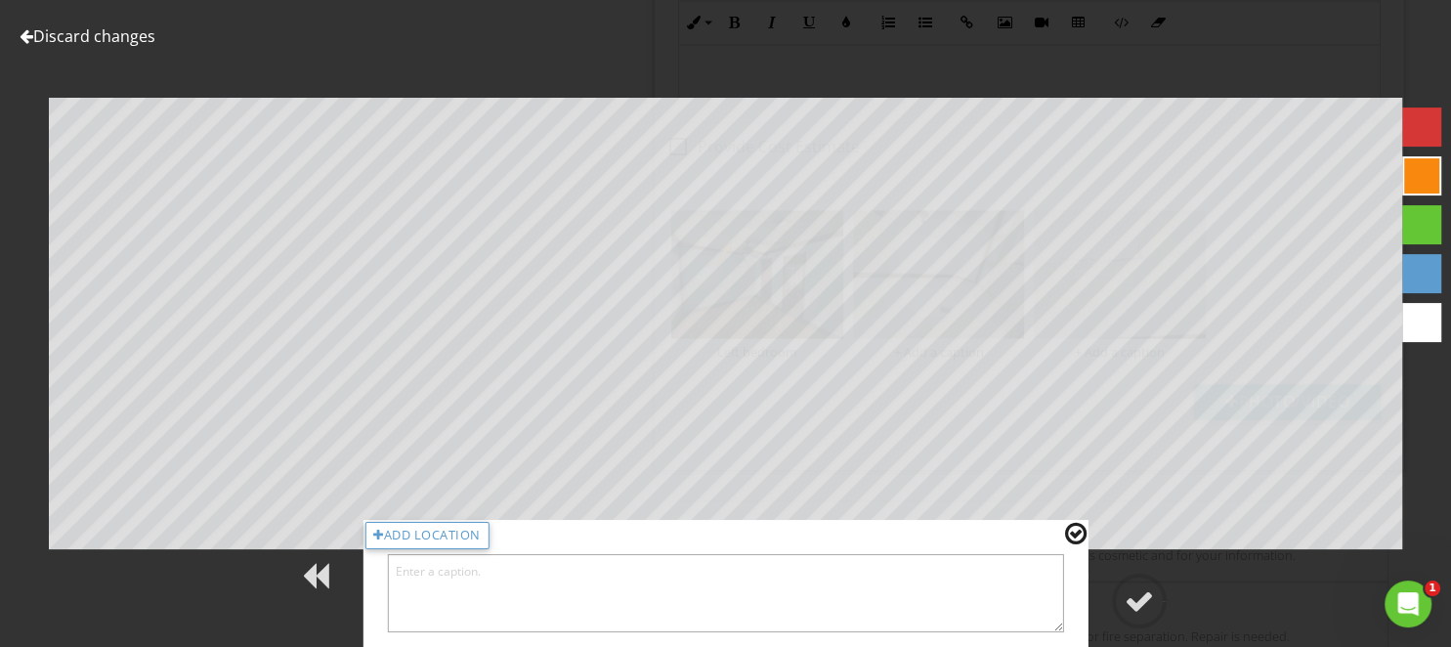
click at [956, 598] on textarea at bounding box center [725, 593] width 677 height 78
type textarea "Living room"
click at [1154, 604] on div at bounding box center [1138, 600] width 29 height 29
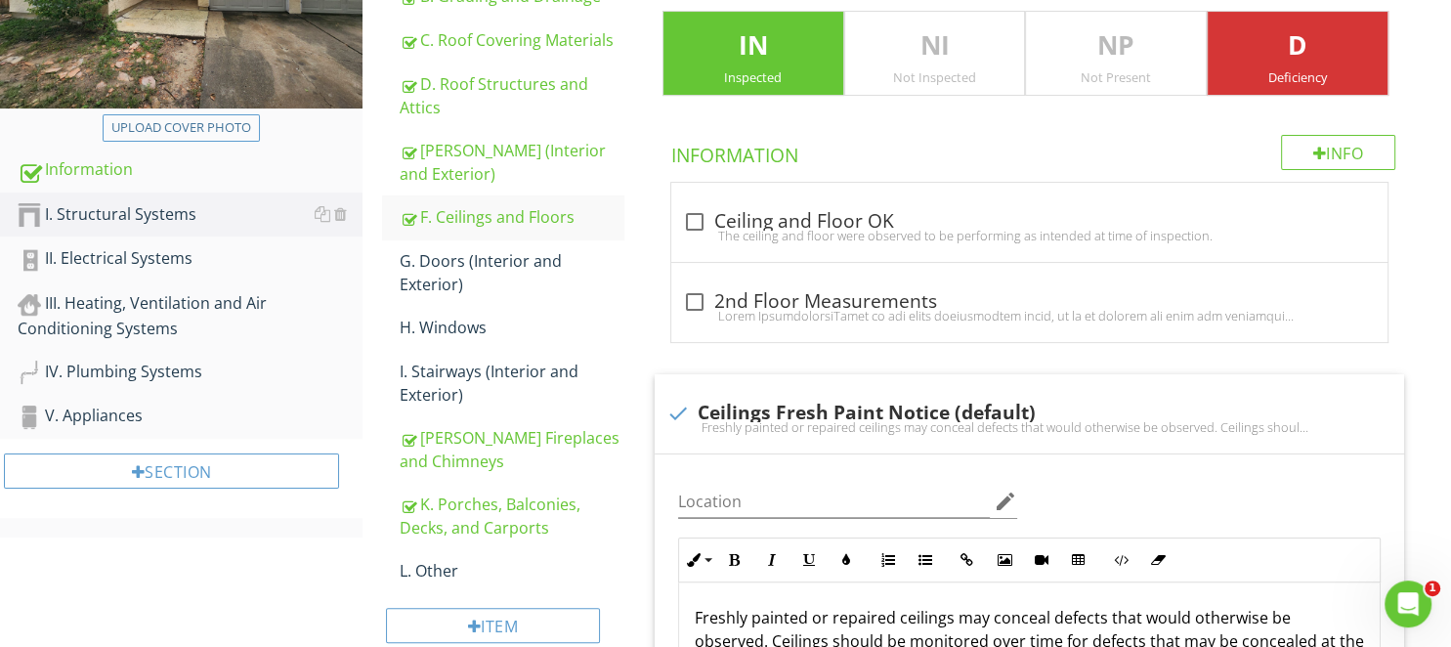
scroll to position [309, 0]
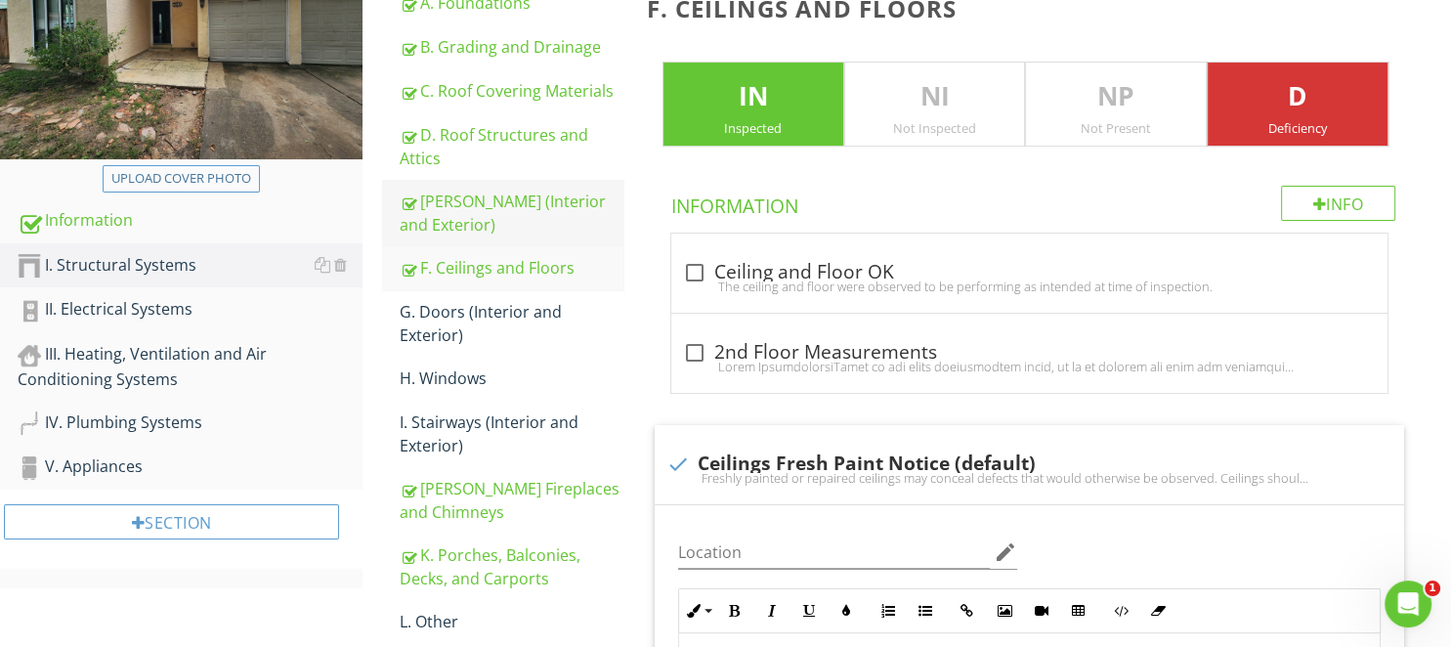
click at [465, 210] on div "[PERSON_NAME] (Interior and Exterior)" at bounding box center [511, 213] width 223 height 47
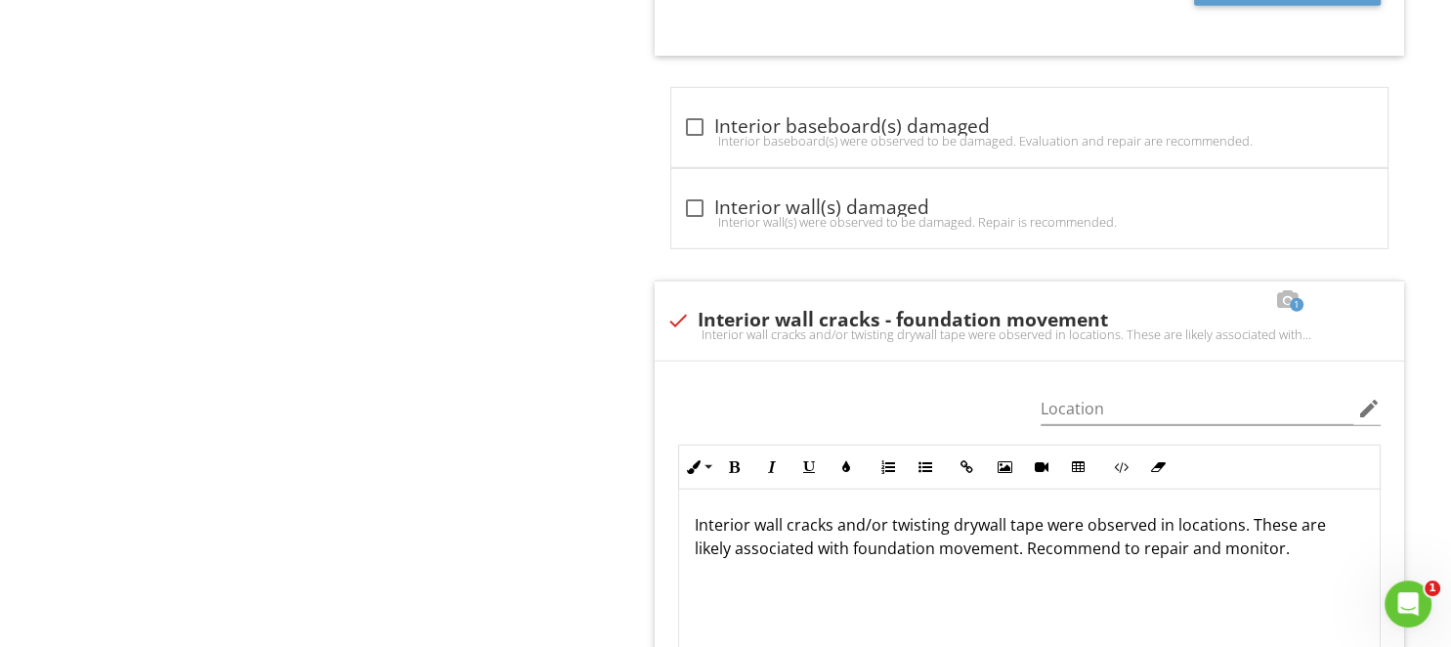
scroll to position [13410, 0]
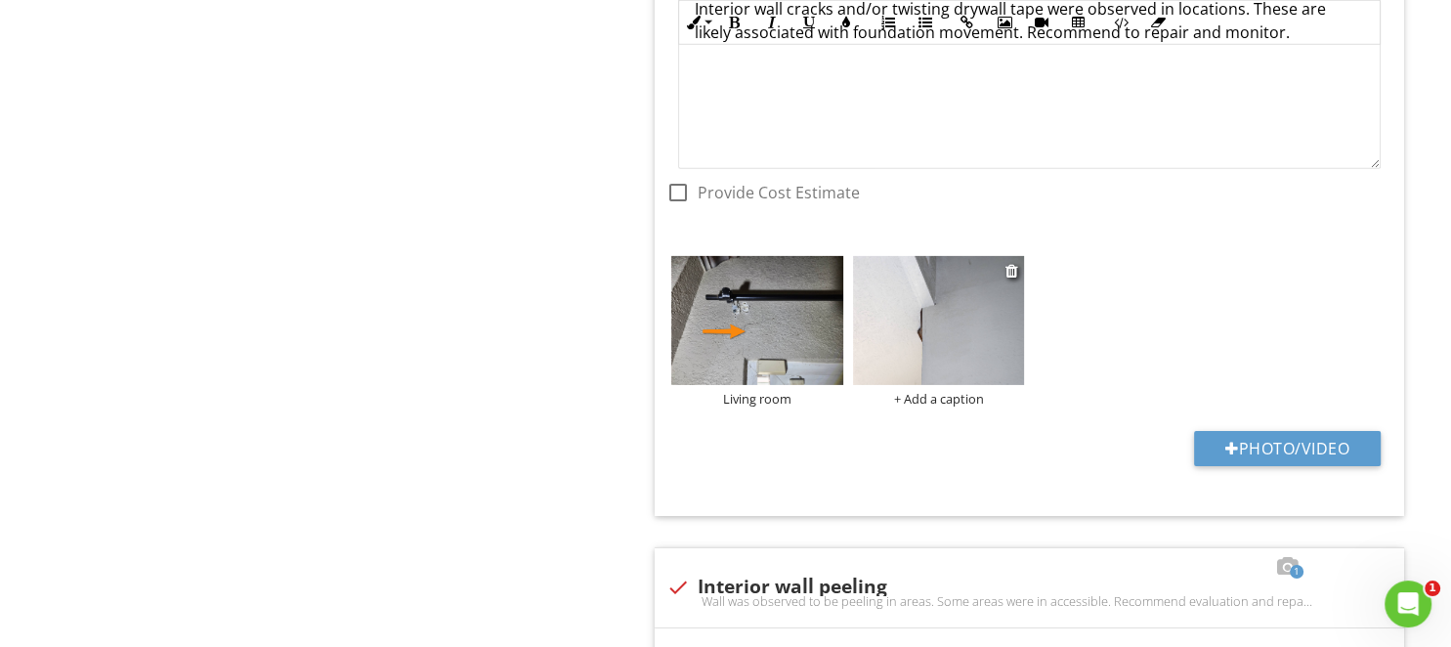
click at [923, 311] on img at bounding box center [939, 320] width 172 height 129
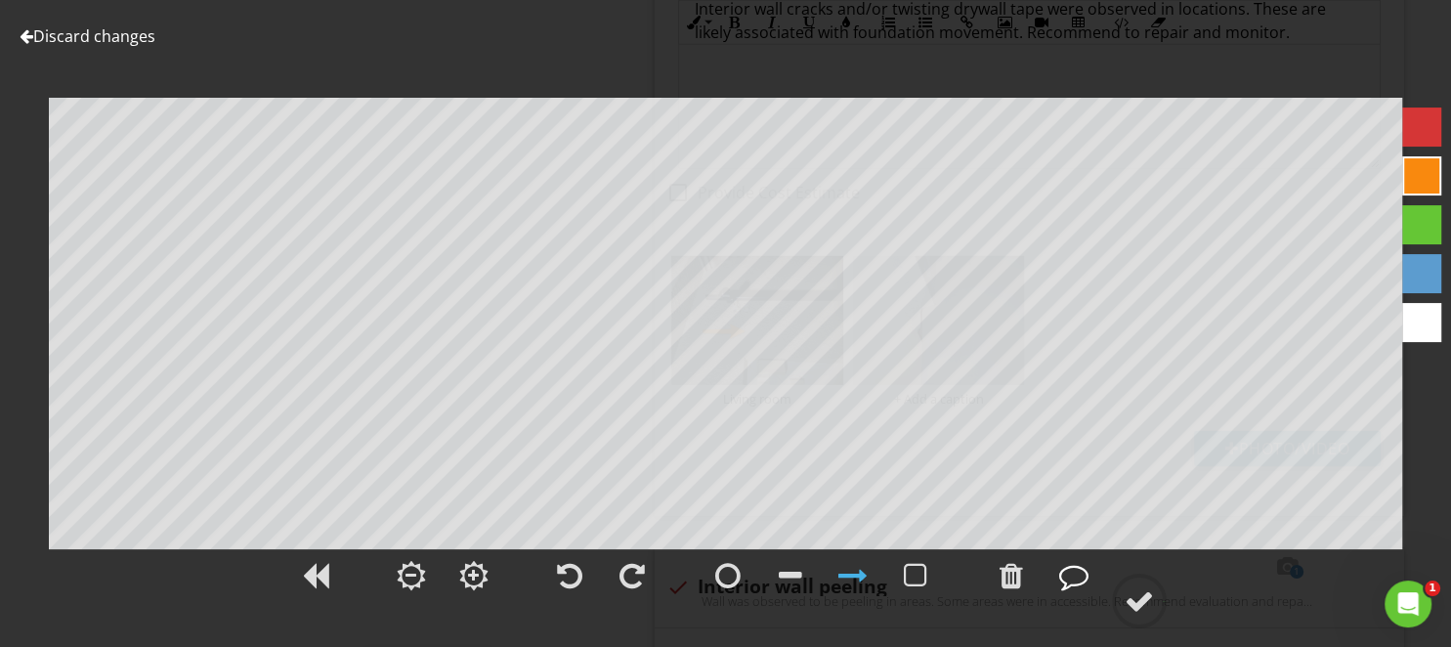
click at [1080, 586] on div at bounding box center [1073, 575] width 29 height 29
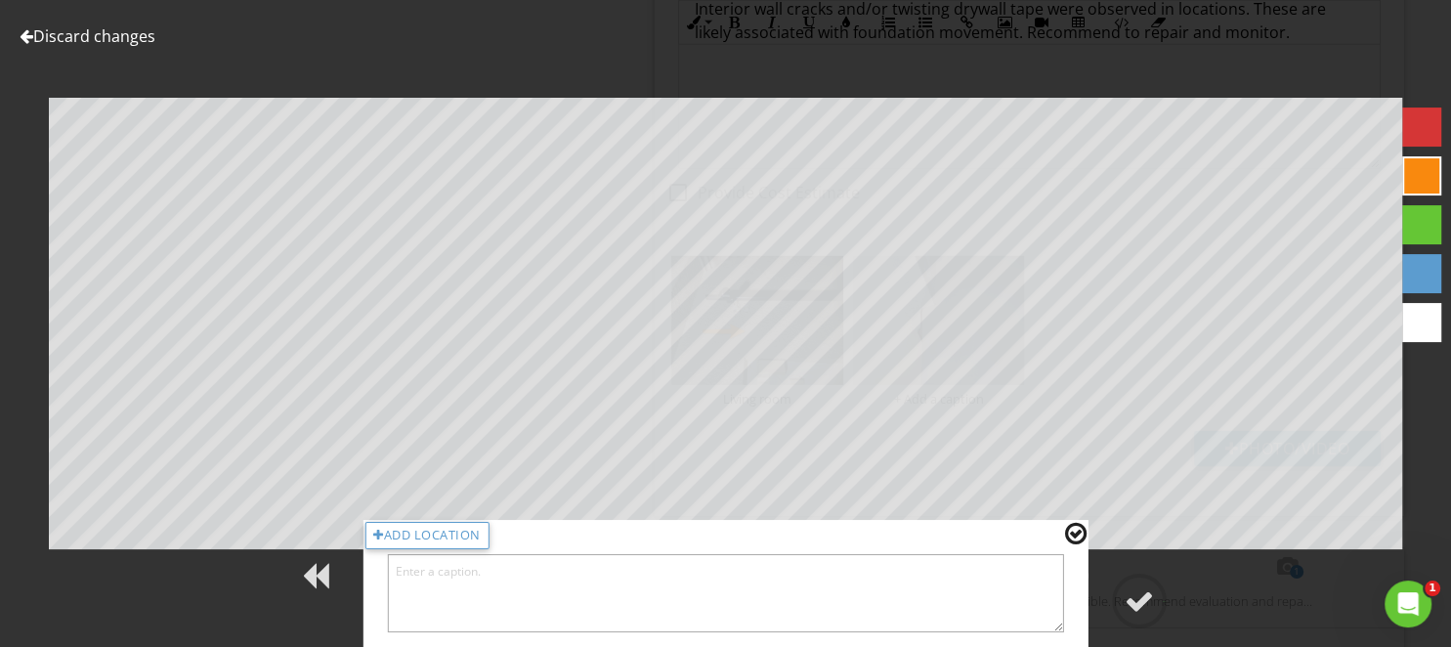
click at [981, 593] on textarea at bounding box center [725, 593] width 677 height 78
type textarea "Living room"
click at [1142, 592] on div at bounding box center [1138, 600] width 29 height 29
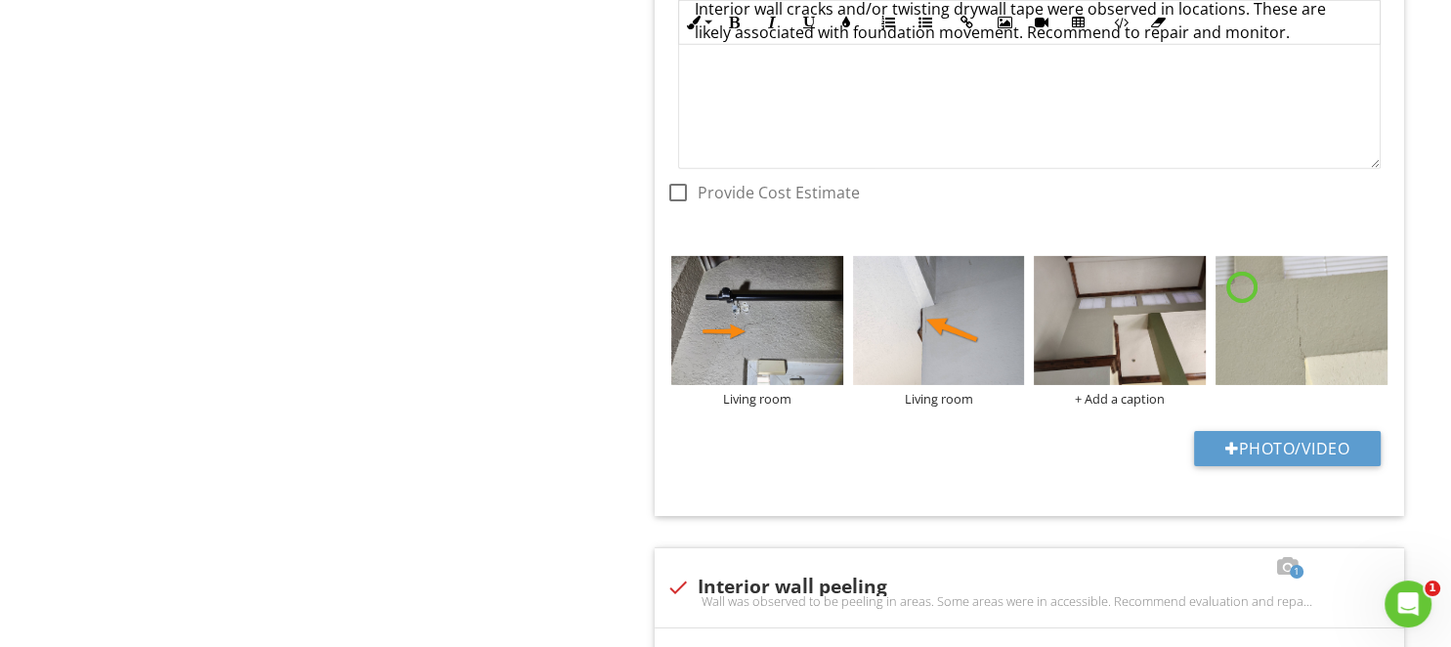
click at [1101, 251] on div "Living room Living room + Add a caption" at bounding box center [1029, 251] width 726 height 0
click at [1080, 302] on img at bounding box center [1120, 320] width 172 height 129
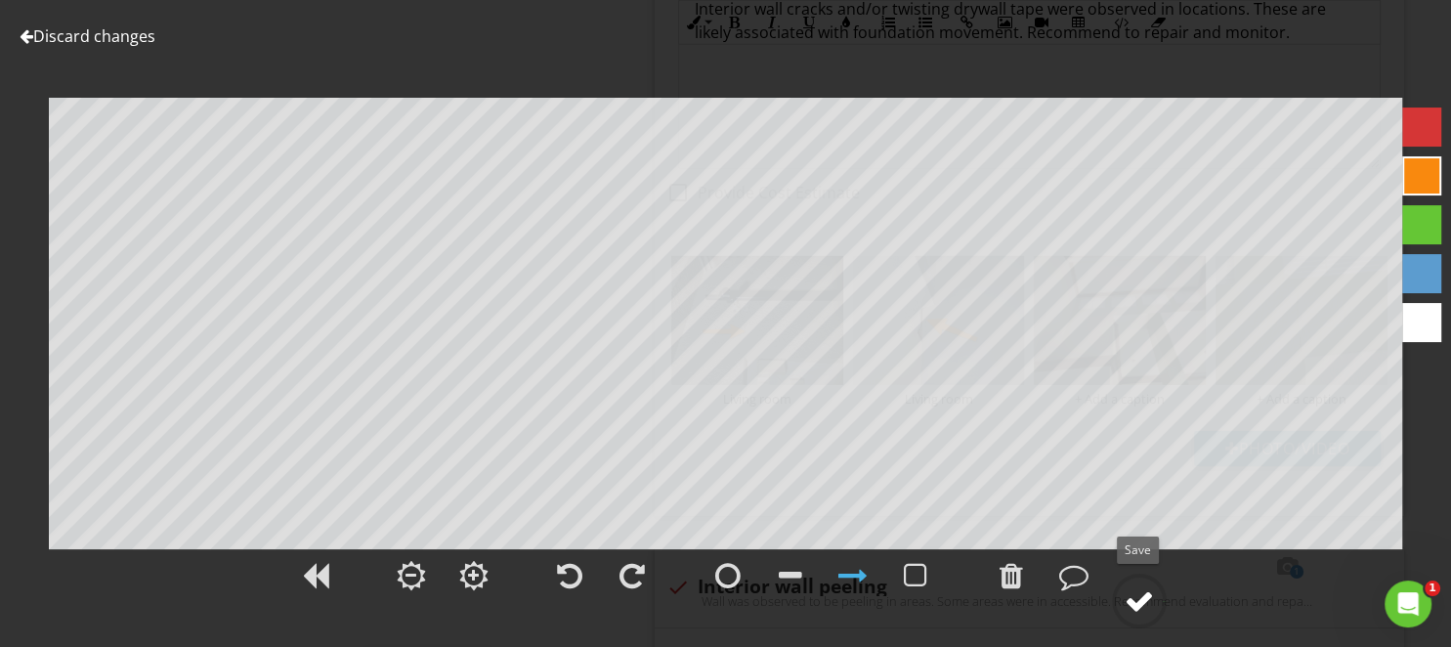
click at [1144, 598] on div at bounding box center [1138, 600] width 29 height 29
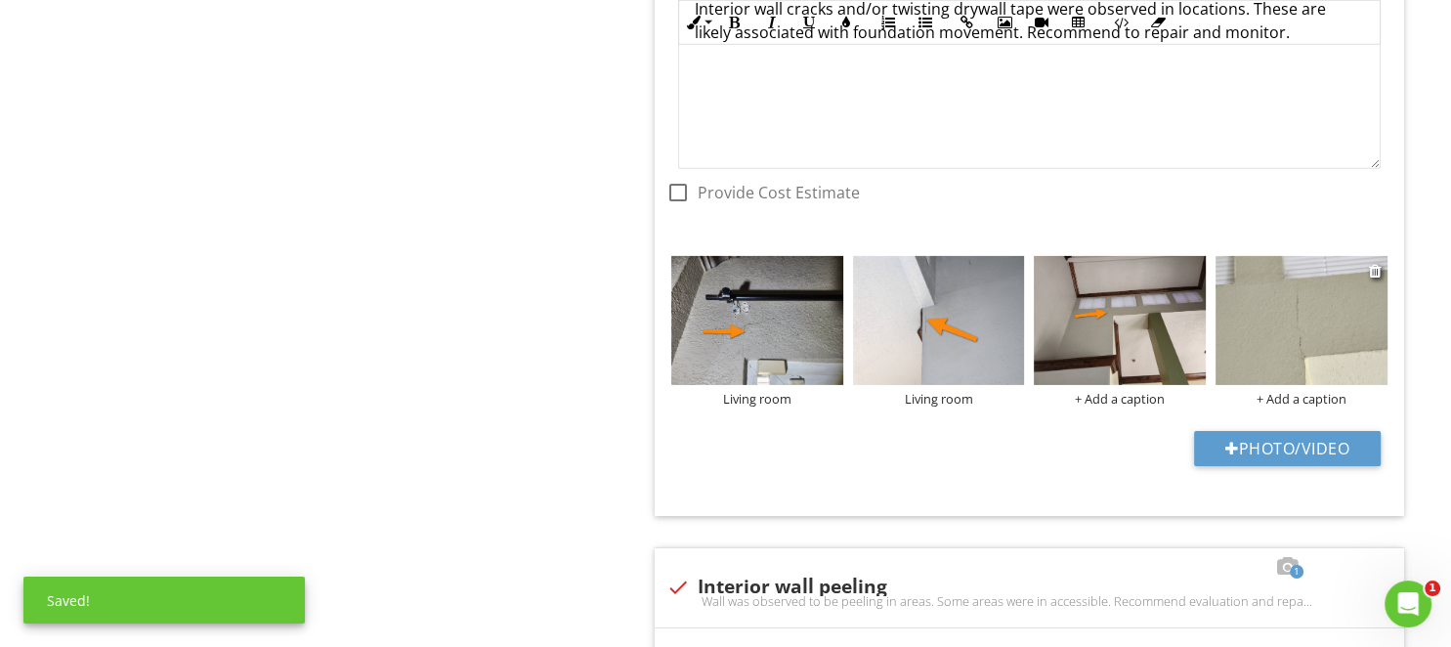
click at [1233, 283] on img at bounding box center [1301, 320] width 172 height 129
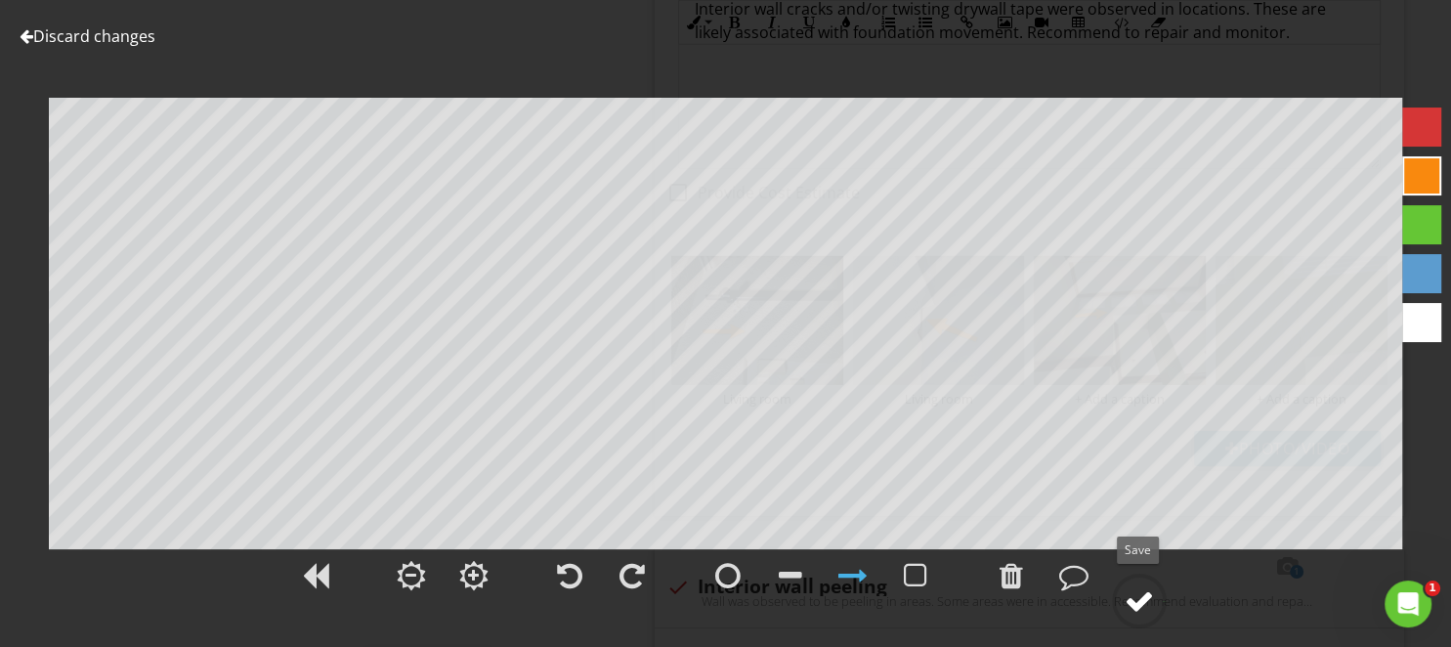
click at [1153, 607] on div at bounding box center [1138, 600] width 29 height 29
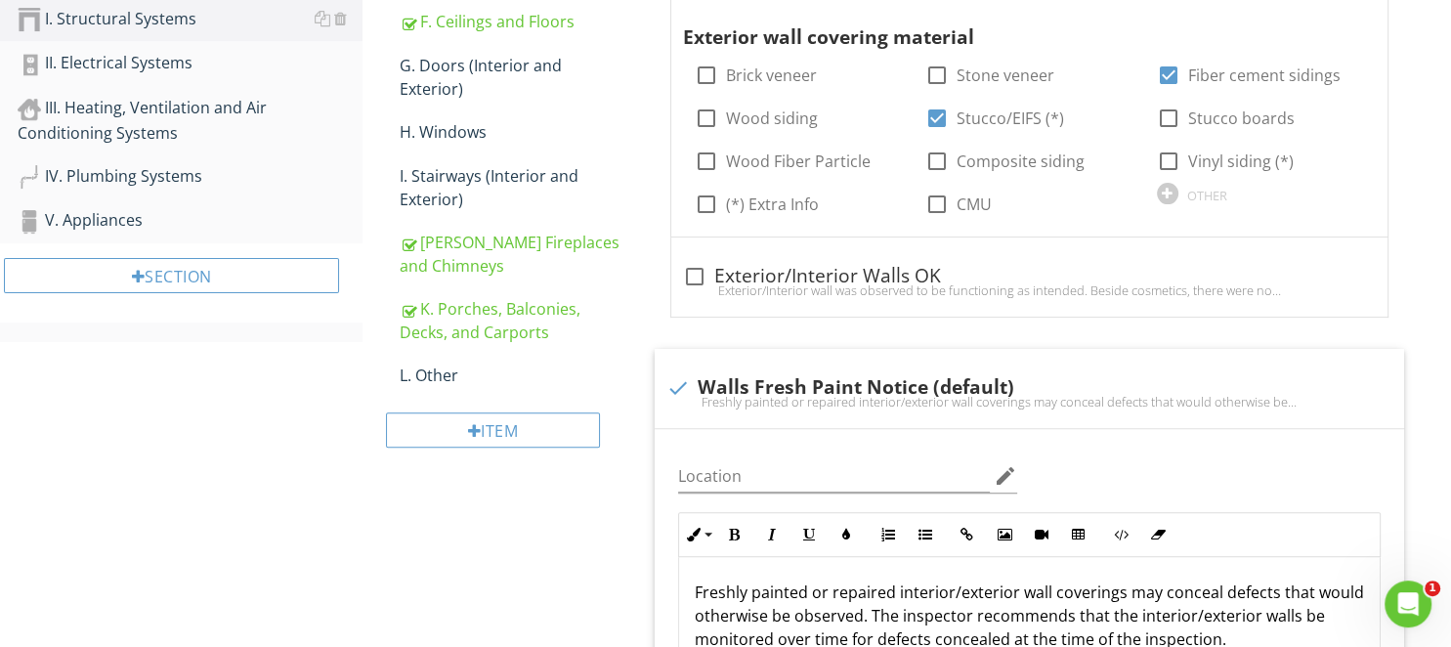
scroll to position [191, 0]
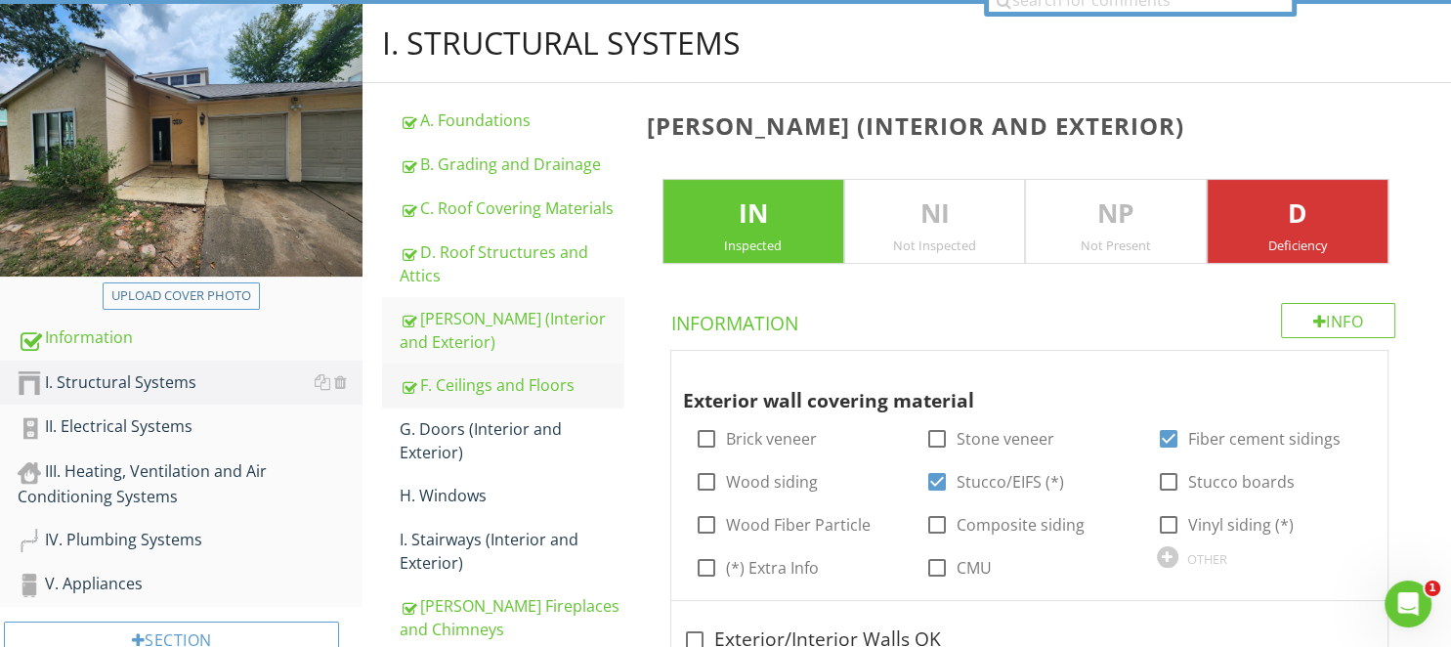
click at [483, 395] on div "F. Ceilings and Floors" at bounding box center [511, 384] width 223 height 23
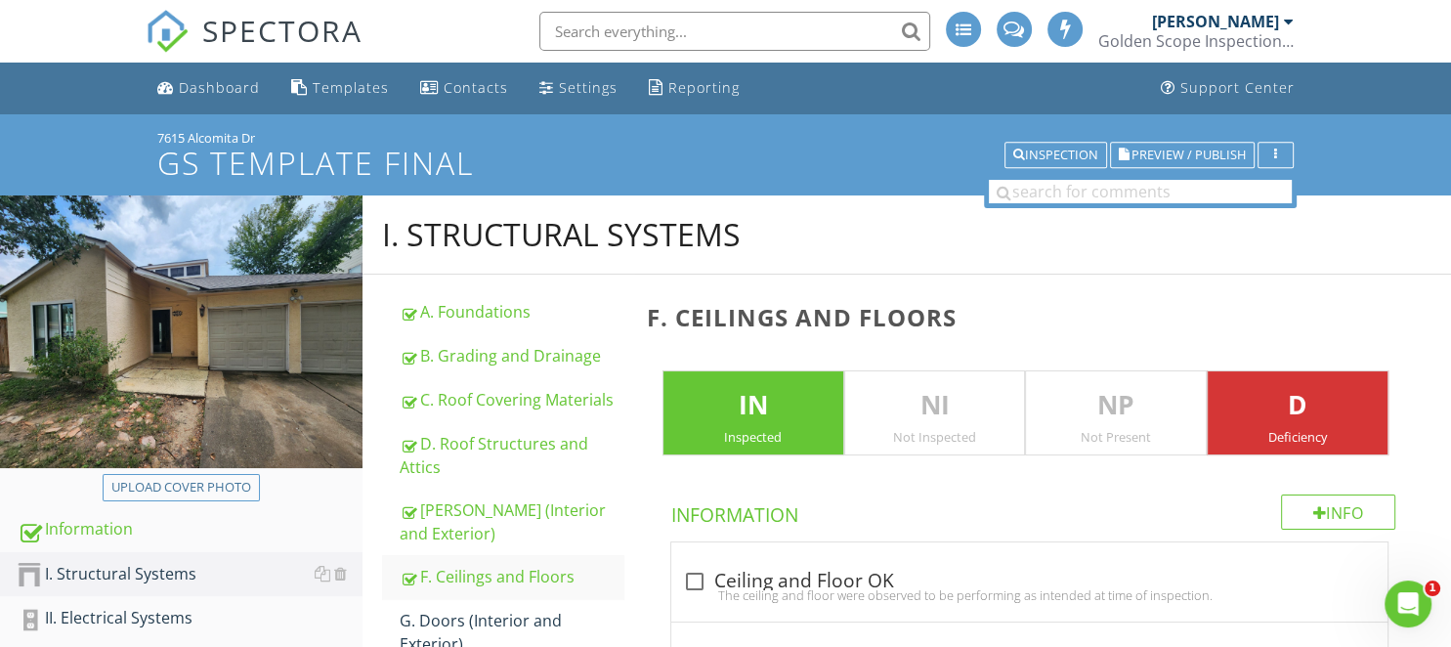
scroll to position [412, 0]
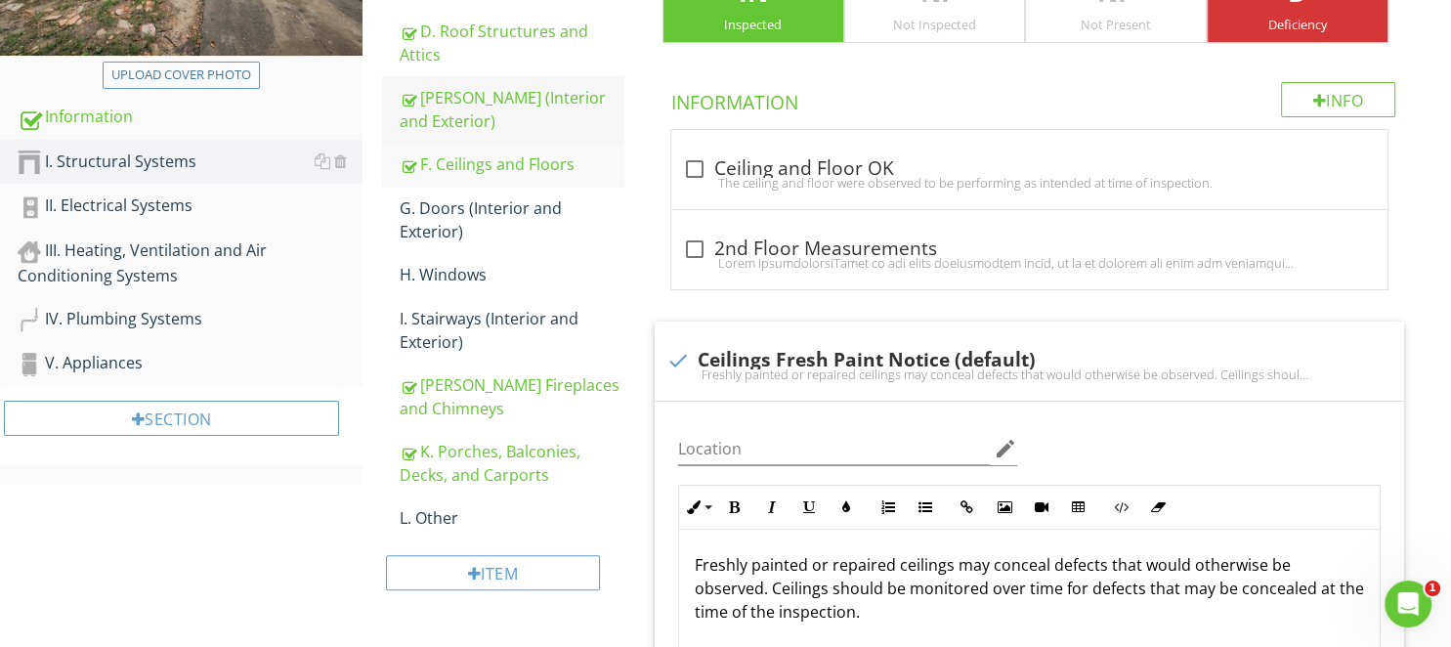
click at [463, 109] on div "E. Walls (Interior and Exterior)" at bounding box center [511, 109] width 223 height 47
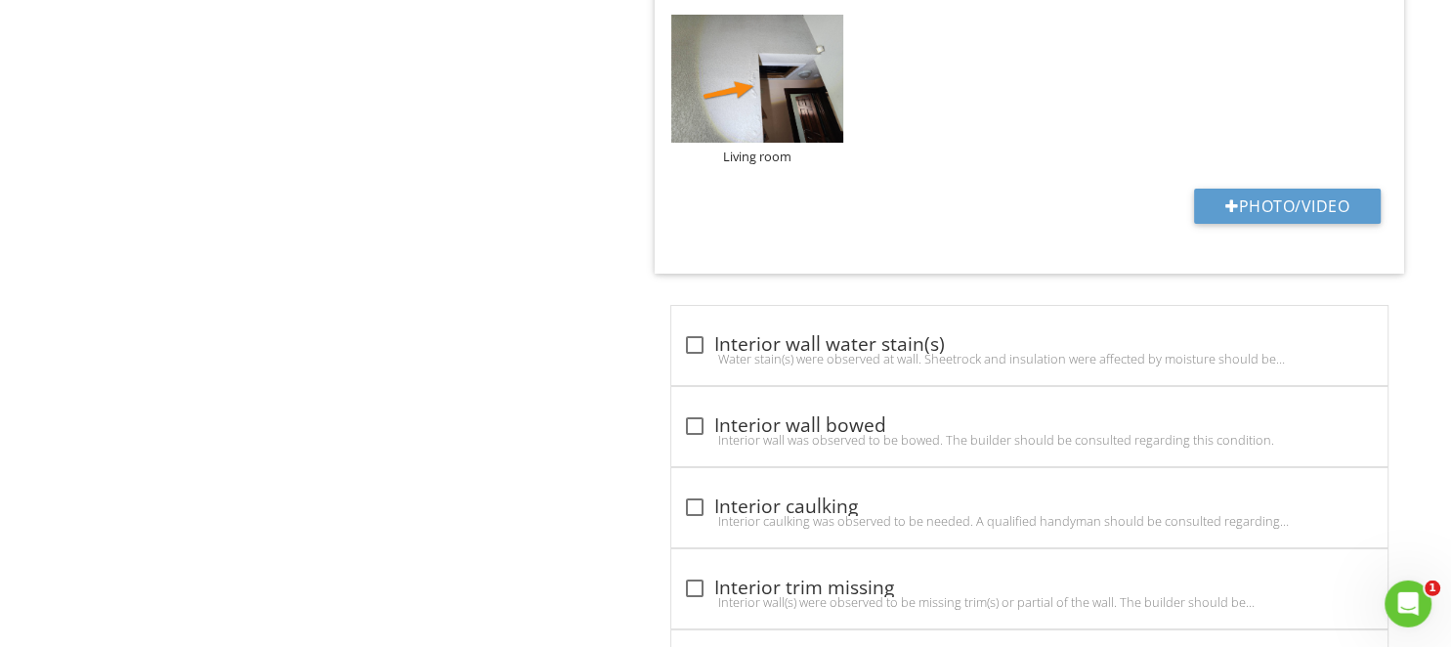
scroll to position [15080, 0]
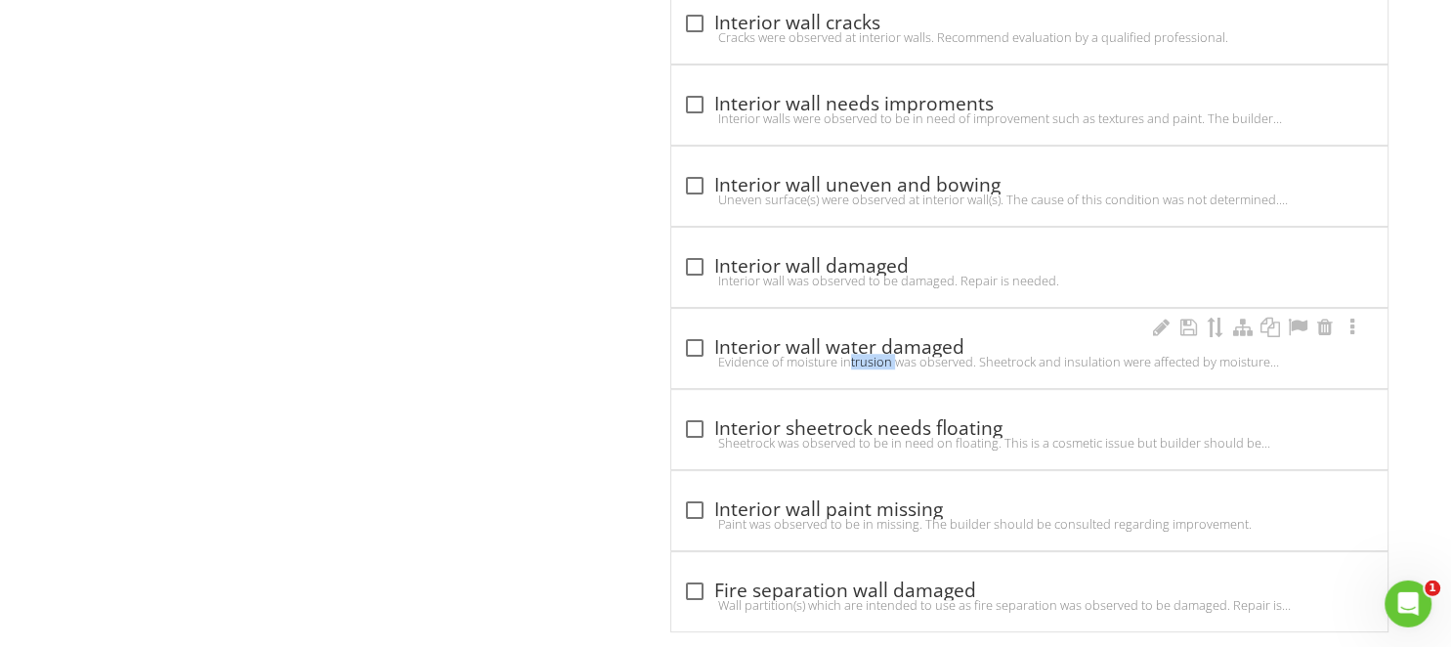
click at [679, 331] on div at bounding box center [694, 347] width 33 height 33
checkbox input "true"
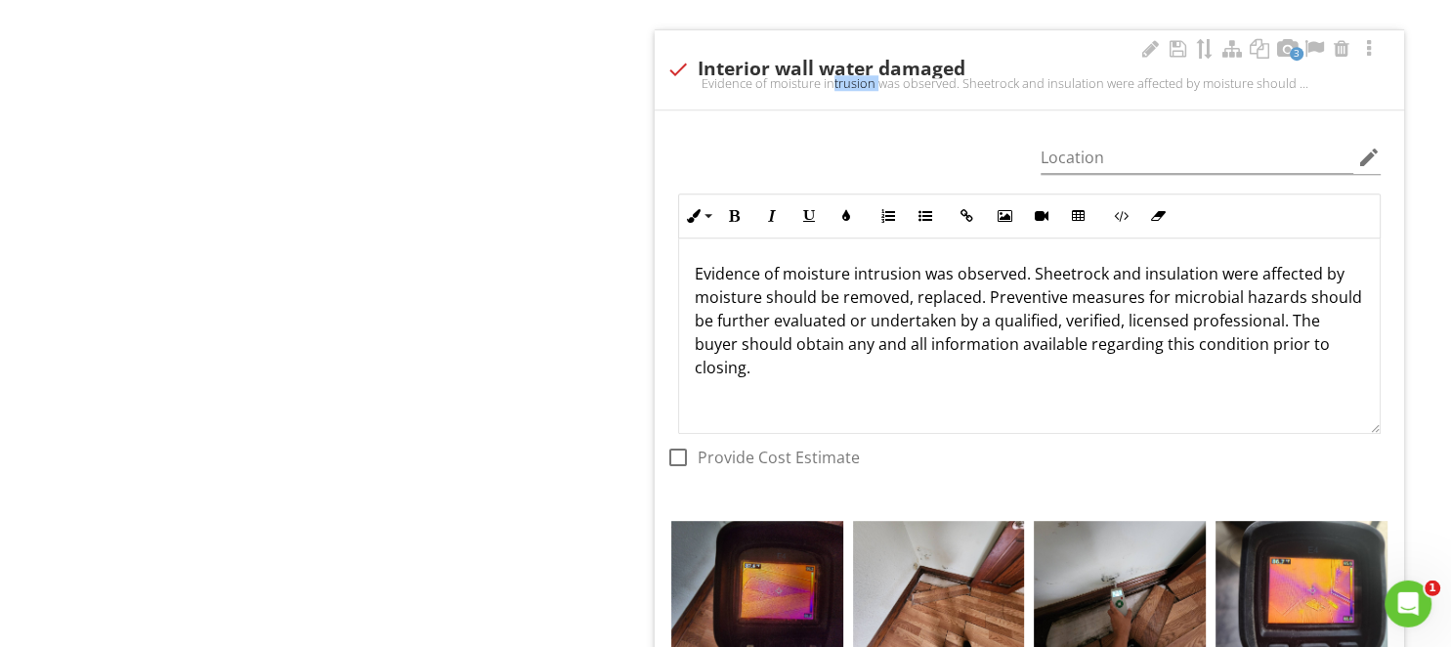
scroll to position [15802, 0]
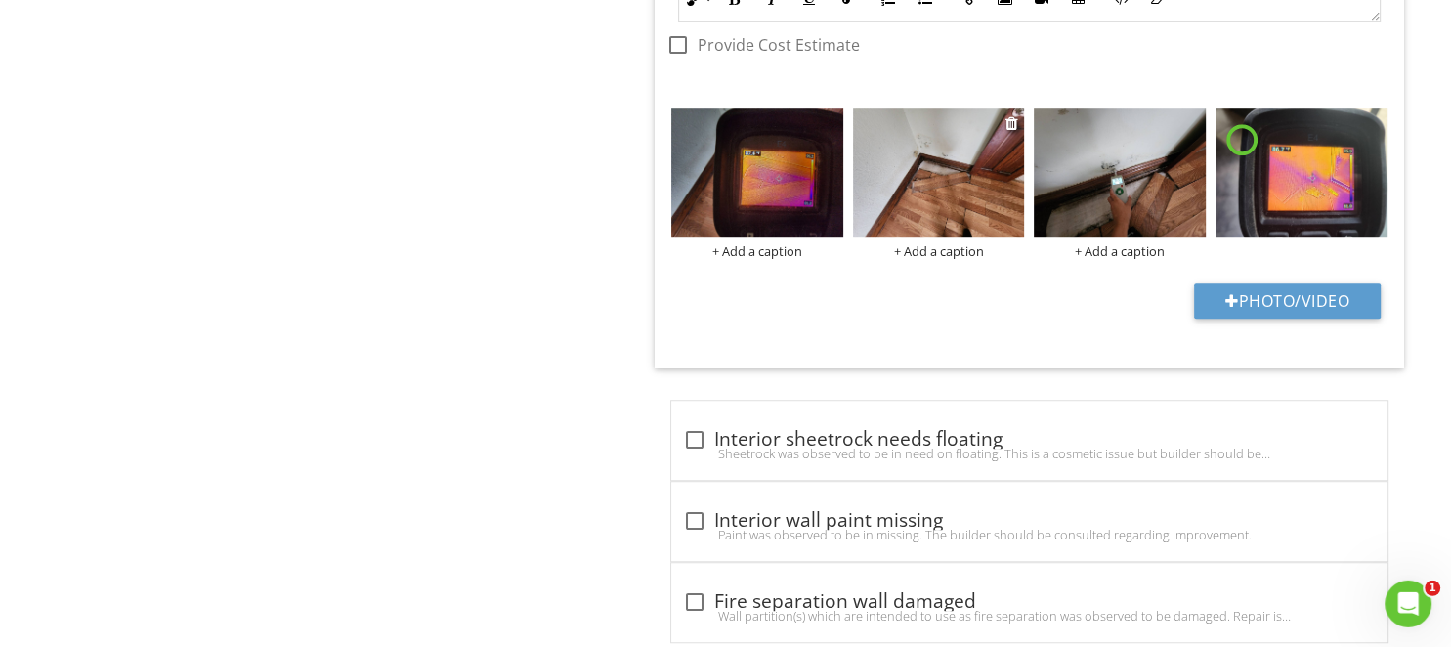
click at [914, 243] on div "+ Add a caption" at bounding box center [939, 251] width 172 height 16
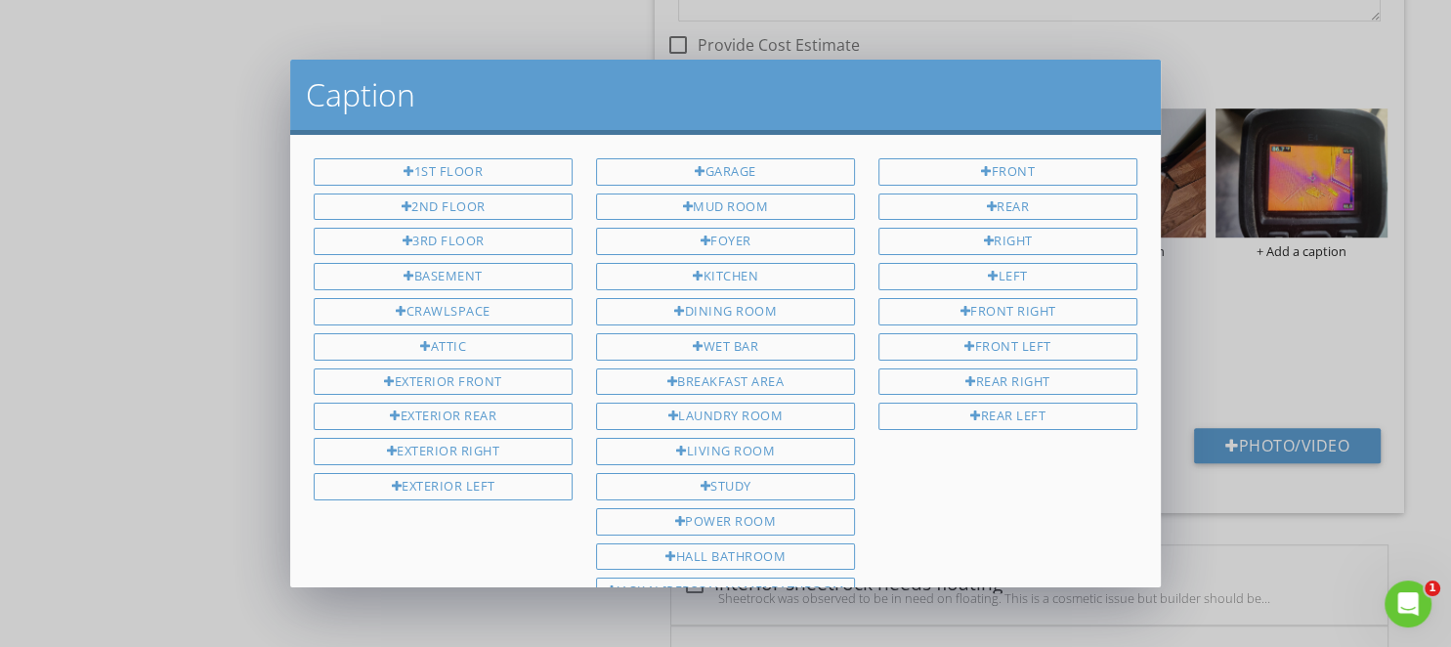
scroll to position [473, 0]
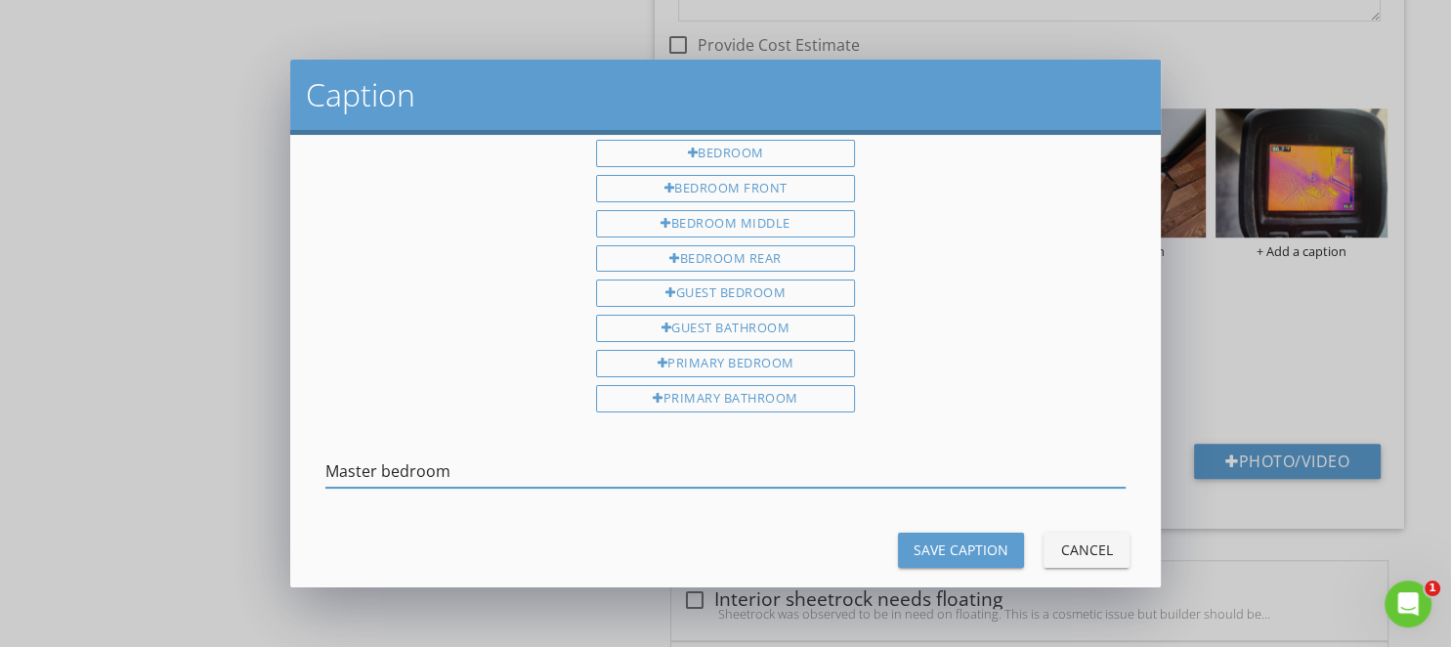
type input "Master bedroom"
click at [965, 539] on div "Save Caption" at bounding box center [960, 549] width 95 height 21
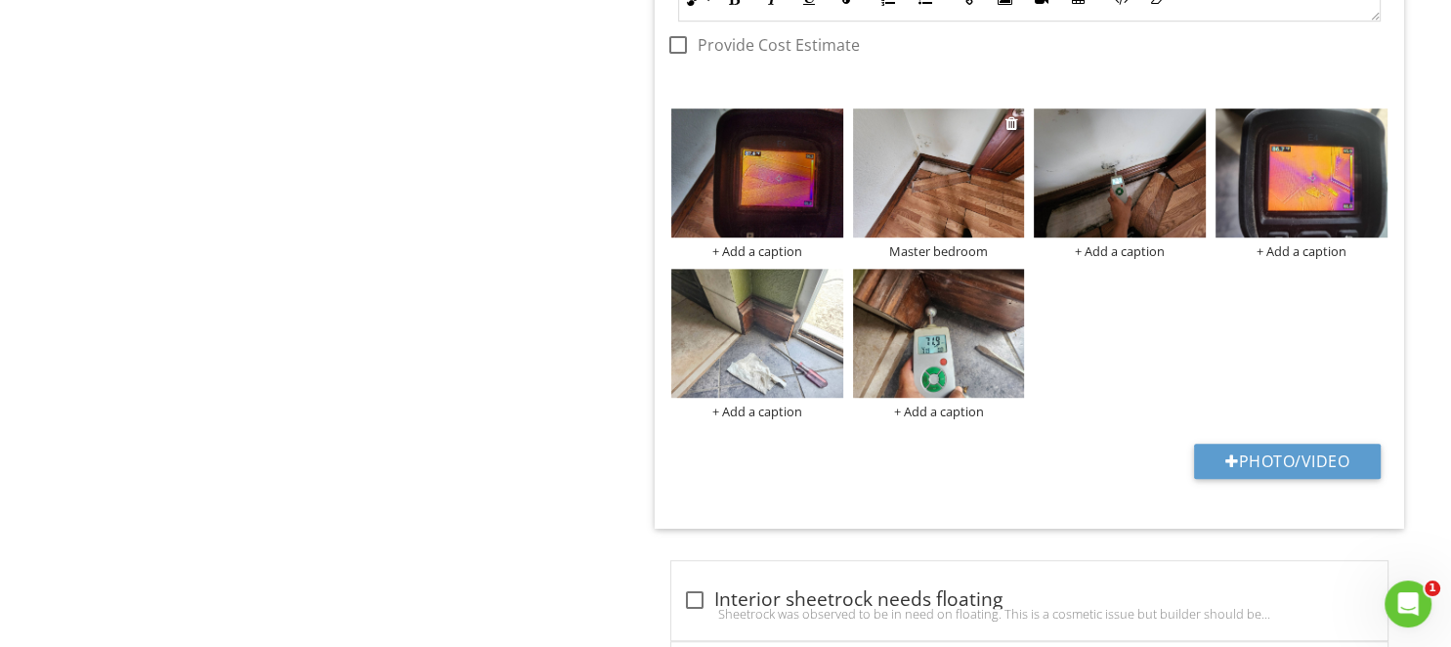
click at [945, 125] on img at bounding box center [939, 172] width 172 height 129
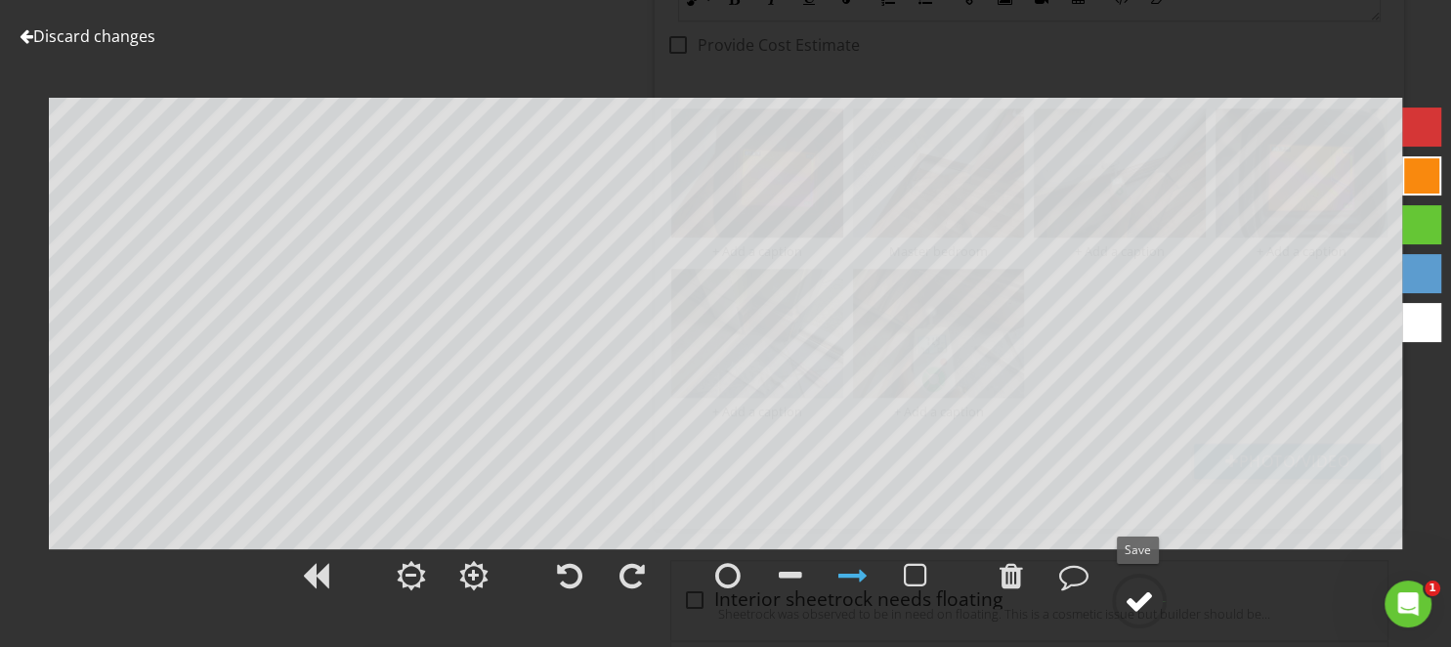
click at [1135, 596] on div at bounding box center [1138, 600] width 29 height 29
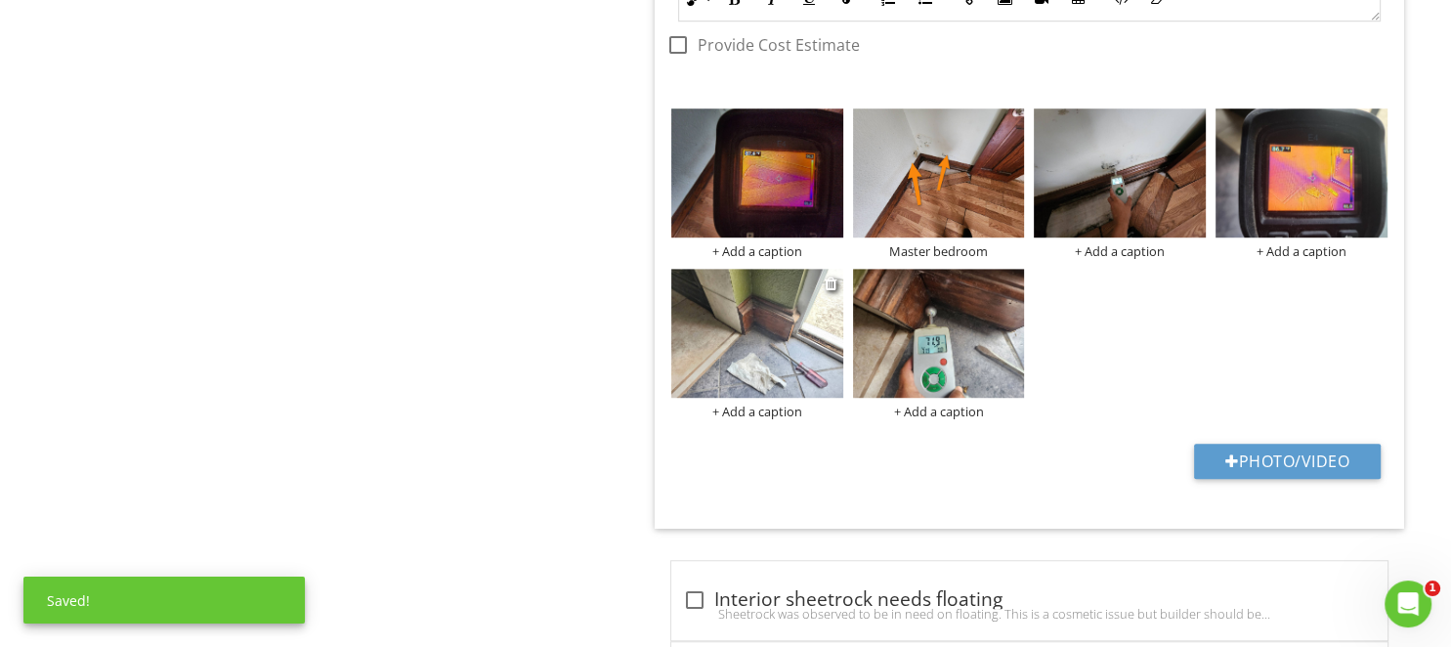
click at [791, 304] on img at bounding box center [757, 333] width 172 height 129
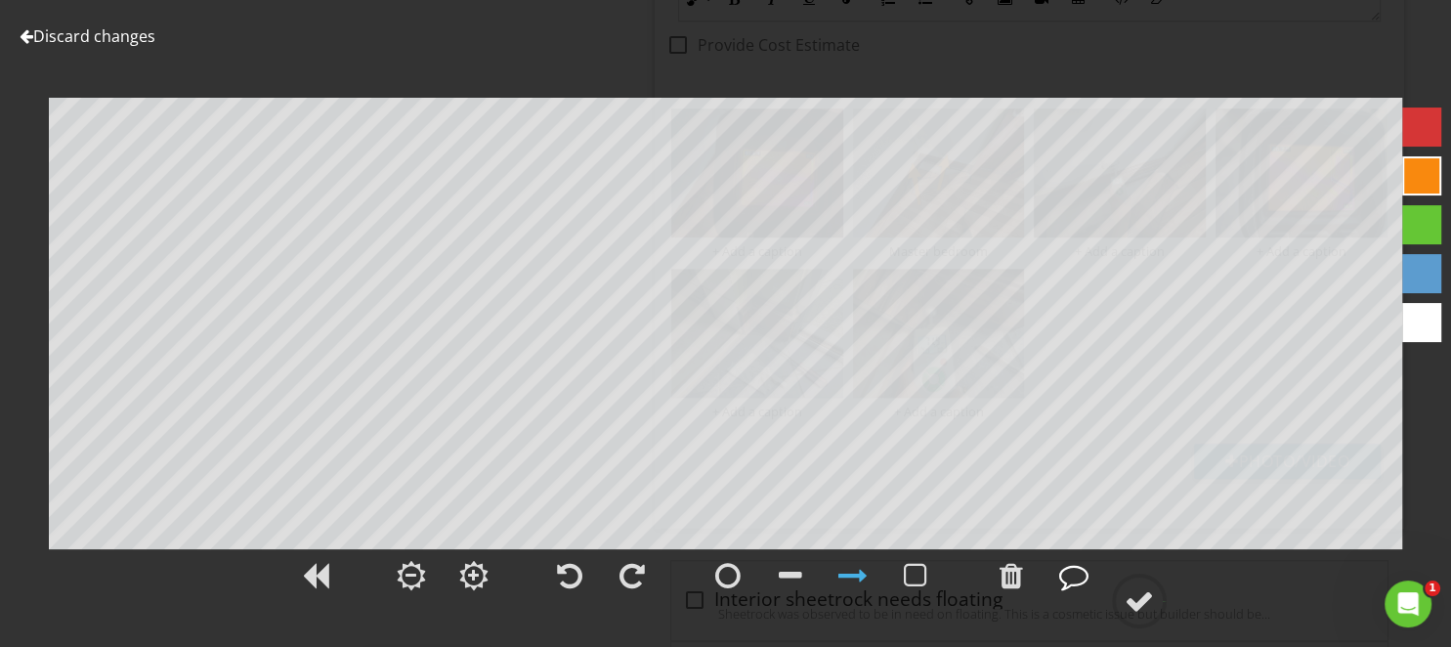
click at [1069, 585] on div at bounding box center [1073, 575] width 29 height 29
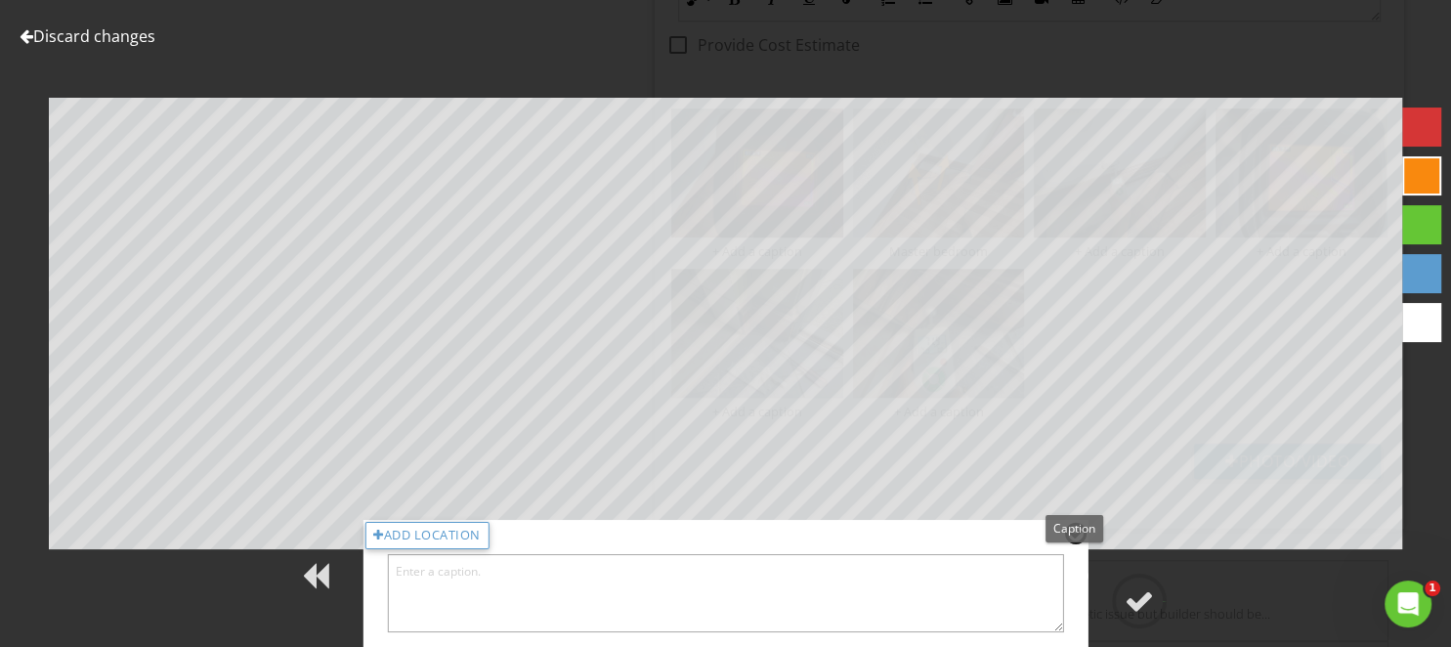
click at [955, 612] on textarea at bounding box center [725, 593] width 677 height 78
type textarea "l"
type textarea "Living room"
click at [1135, 600] on div at bounding box center [1138, 600] width 29 height 29
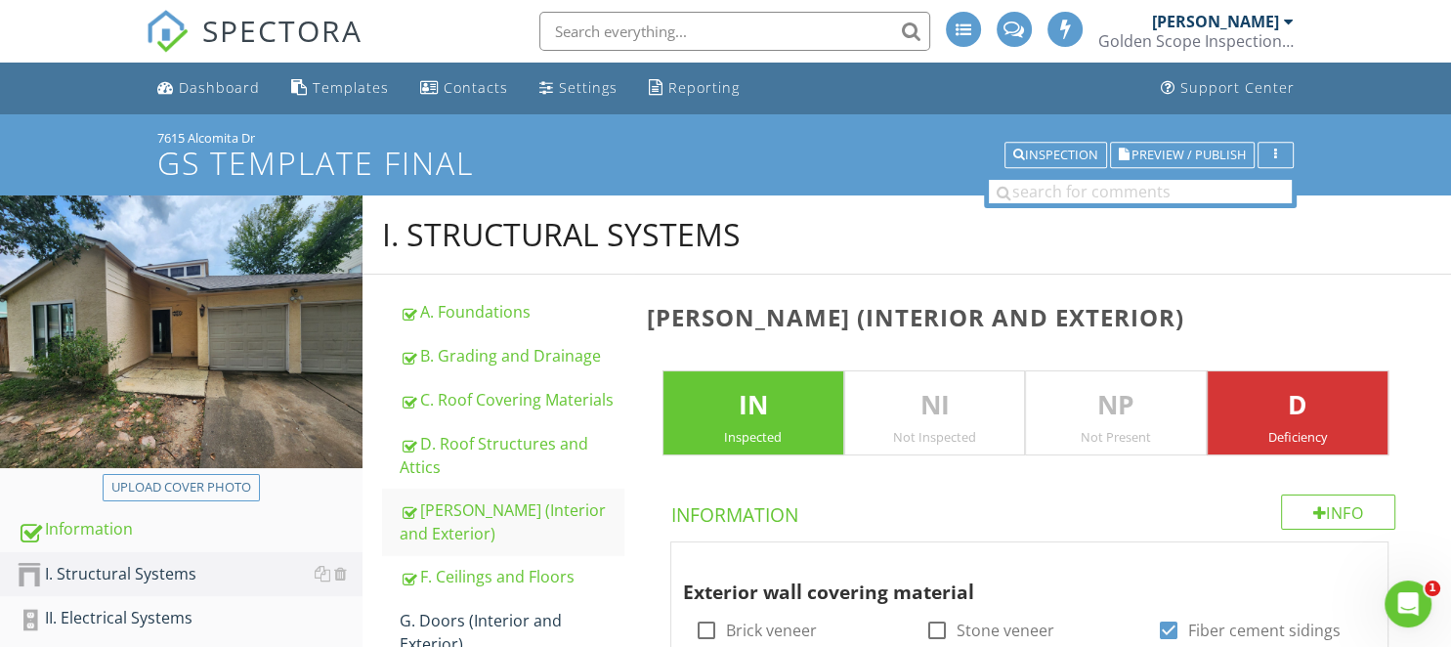
scroll to position [412, 0]
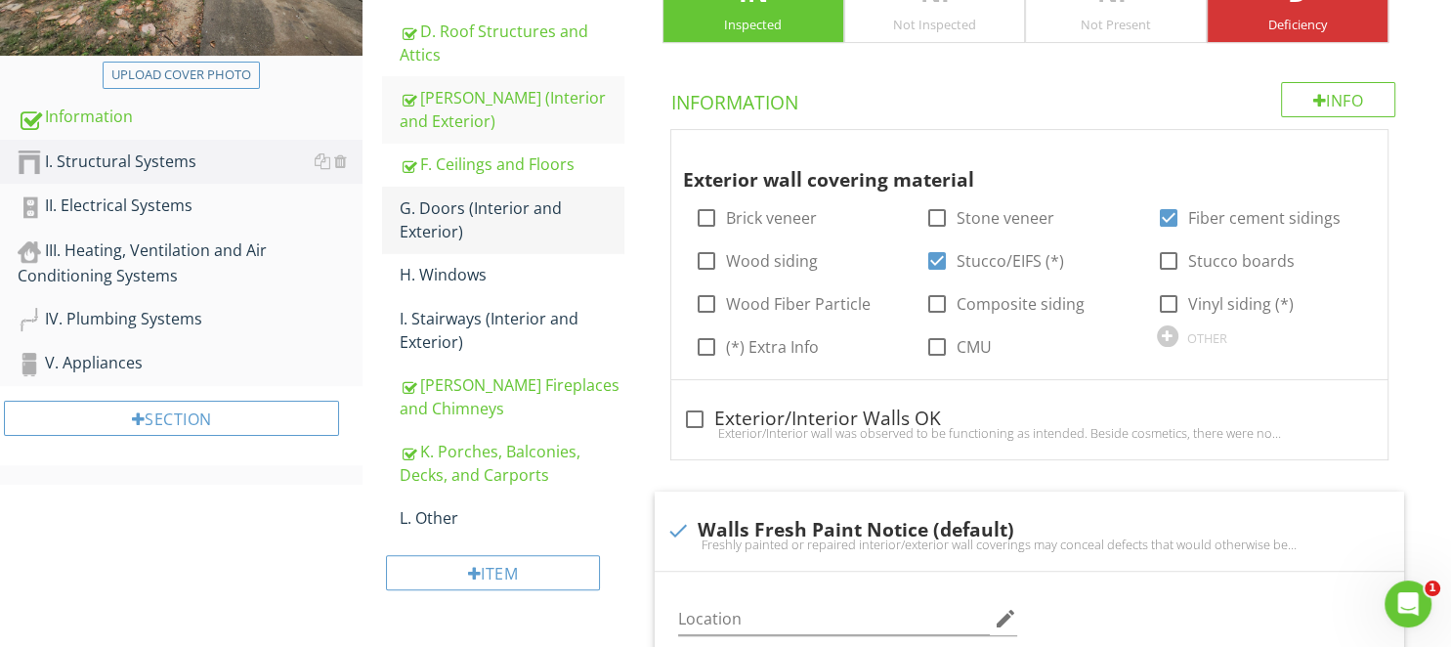
click at [468, 213] on div "G. Doors (Interior and Exterior)" at bounding box center [511, 219] width 223 height 47
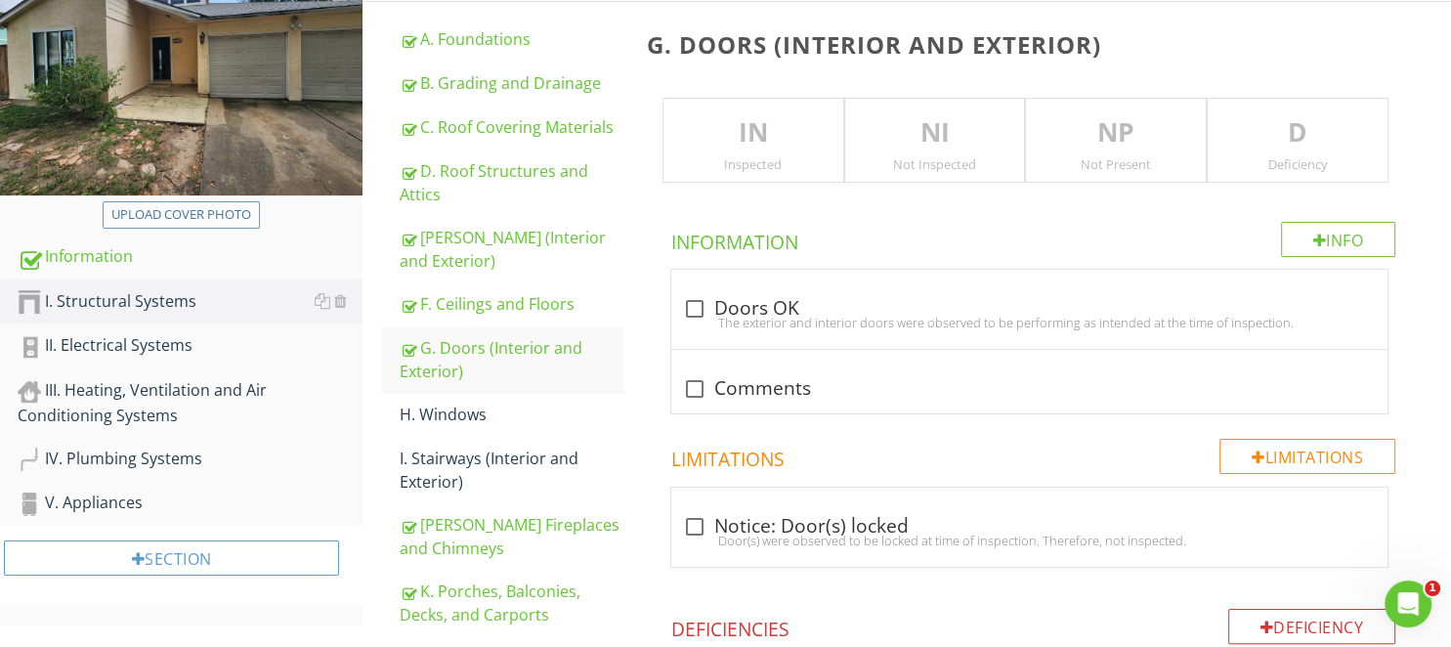
scroll to position [206, 0]
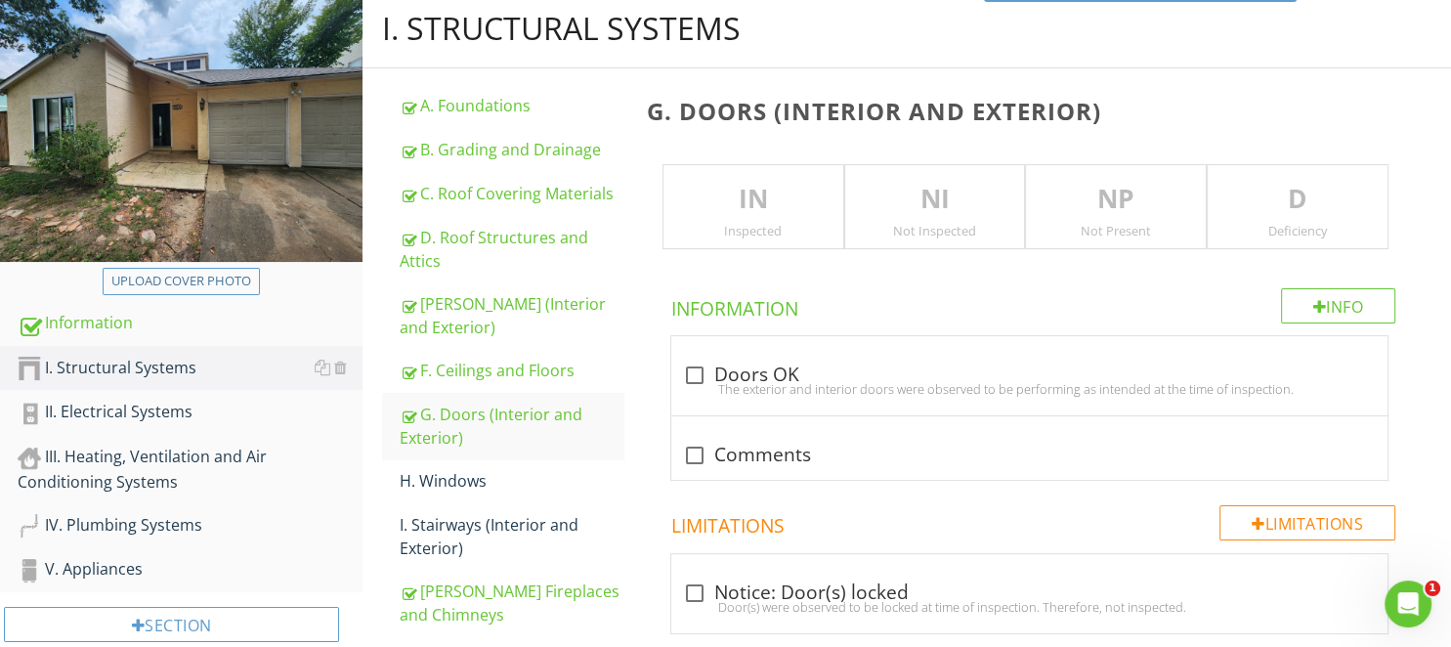
click at [761, 190] on p "IN" at bounding box center [753, 199] width 180 height 39
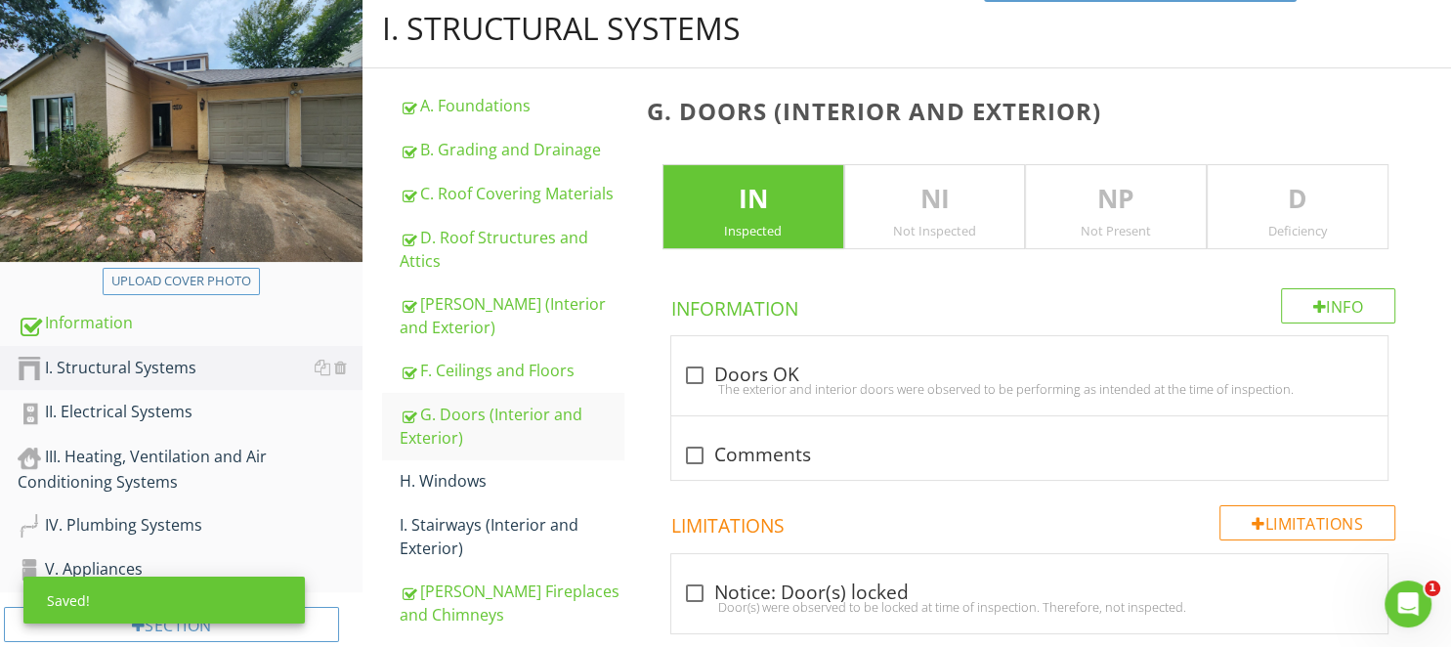
click at [1317, 200] on p "D" at bounding box center [1297, 199] width 180 height 39
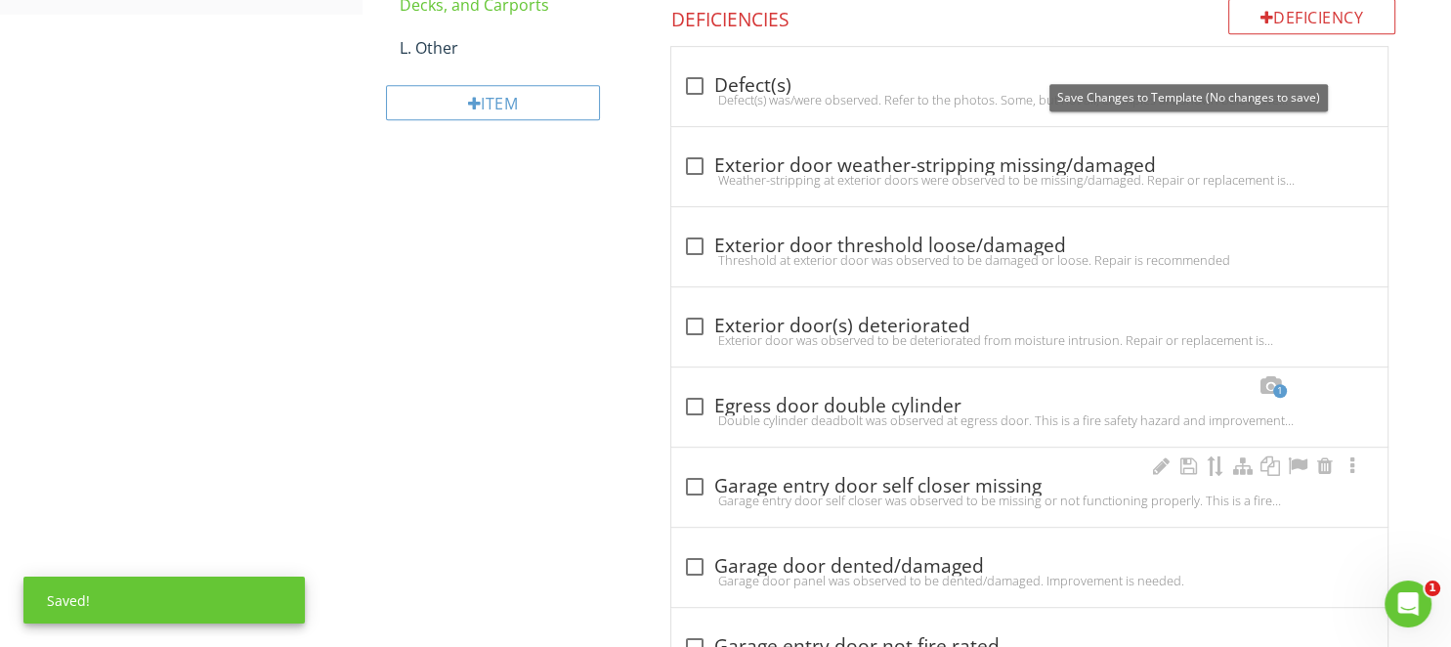
scroll to position [928, 0]
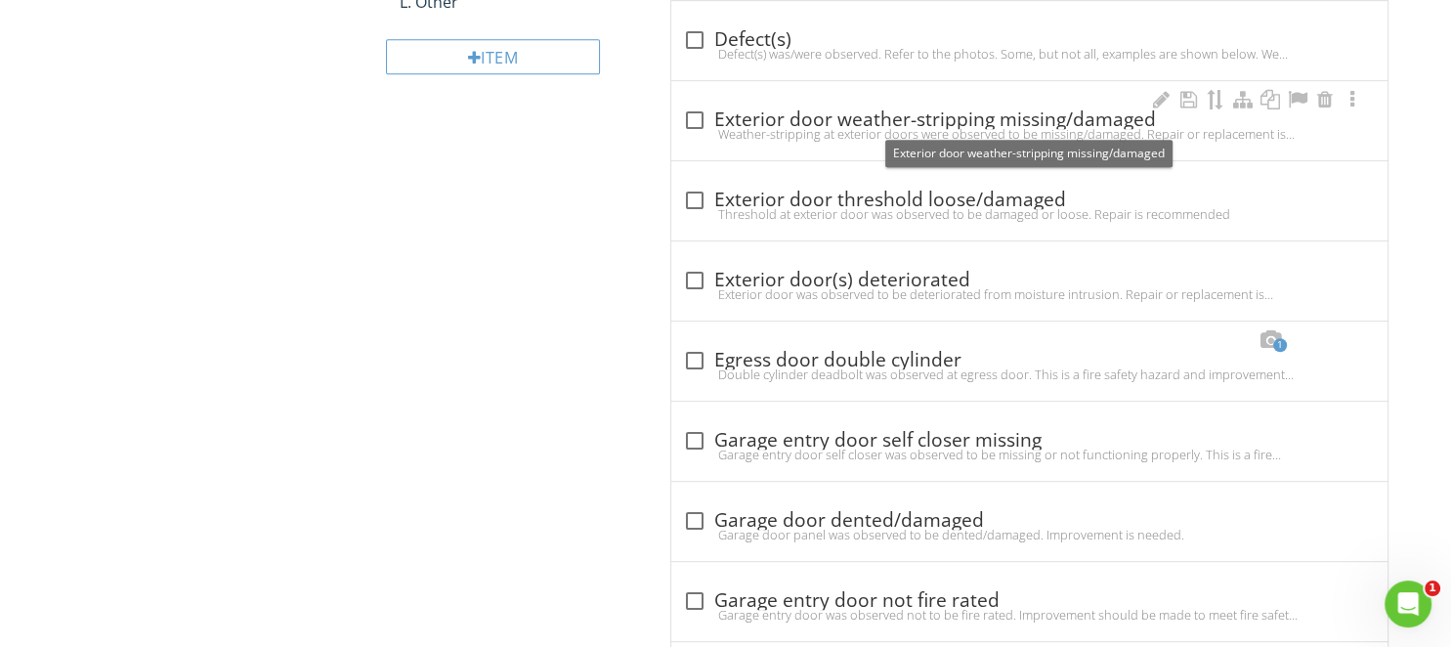
click at [757, 121] on div "check_box_outline_blank Exterior door weather-stripping missing/damaged" at bounding box center [1029, 119] width 693 height 23
checkbox input "true"
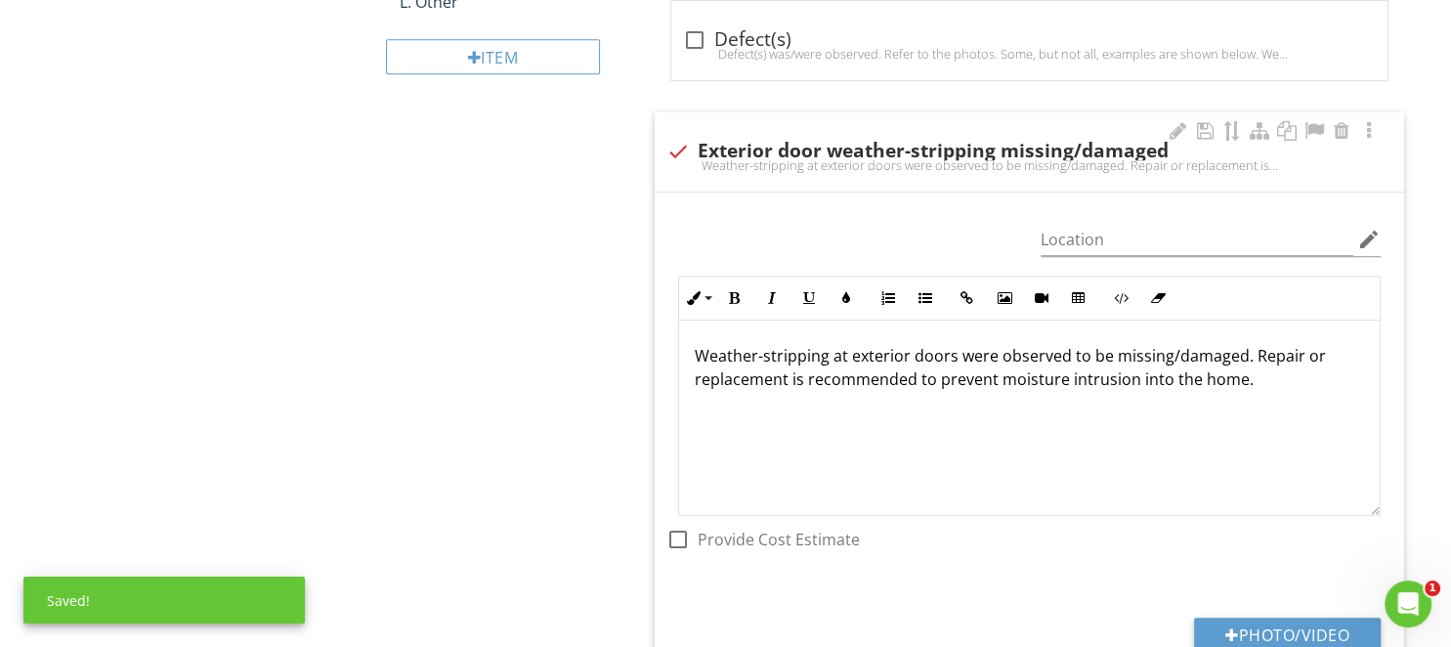
click at [831, 357] on p "Weather-stripping at exterior doors were observed to be missing/damaged. Repair…" at bounding box center [1029, 367] width 669 height 47
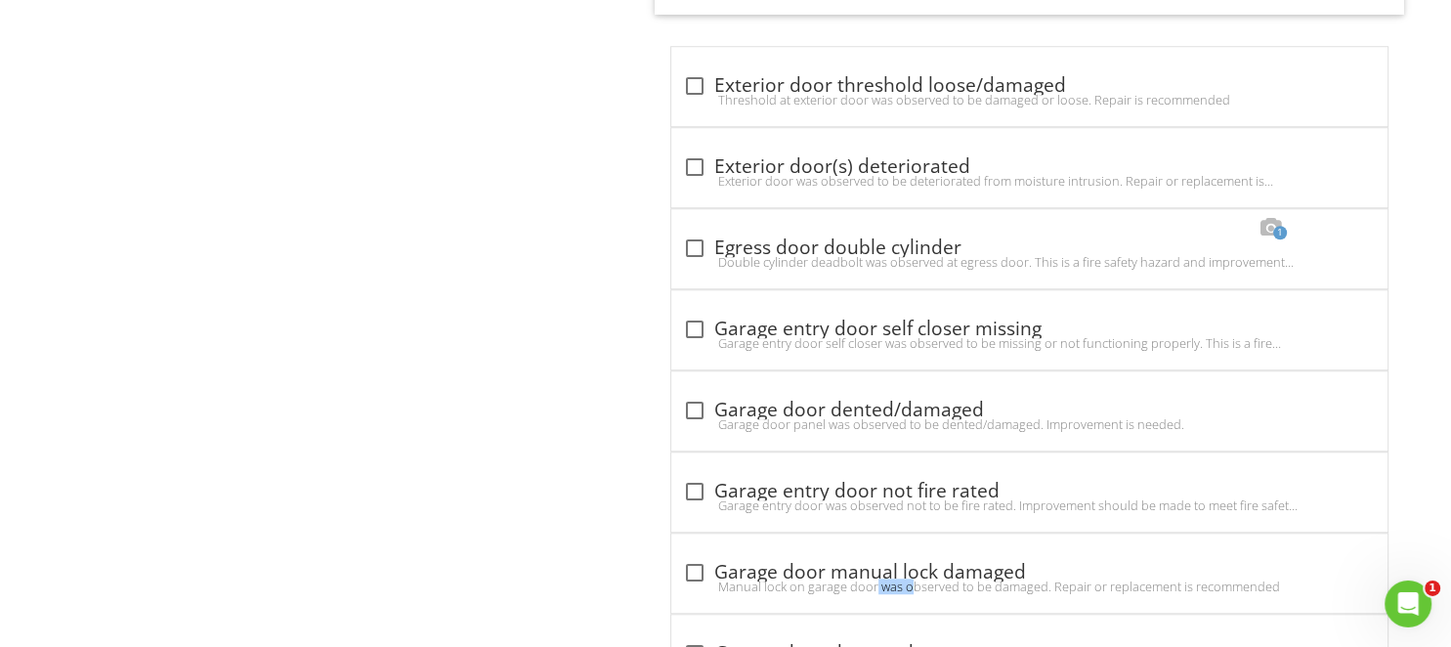
scroll to position [1938, 0]
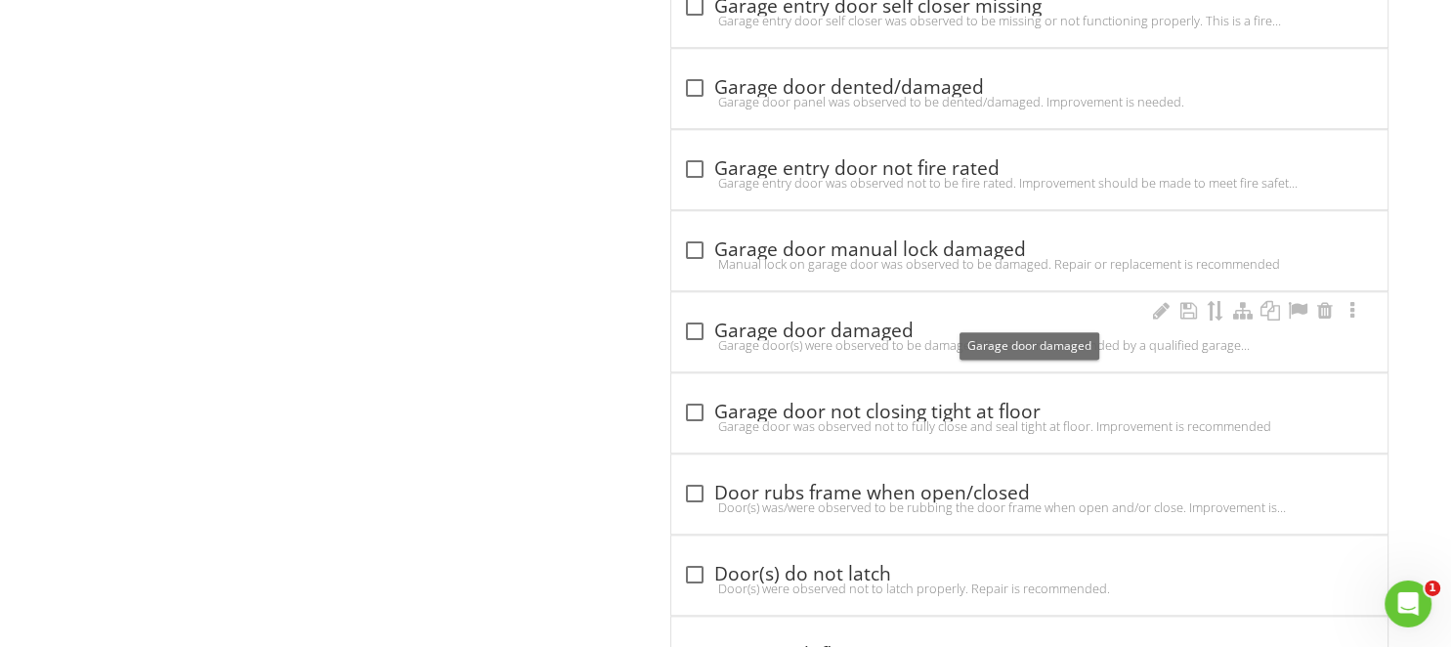
click at [763, 321] on div "check_box_outline_blank Garage door damaged" at bounding box center [1029, 330] width 693 height 23
checkbox input "true"
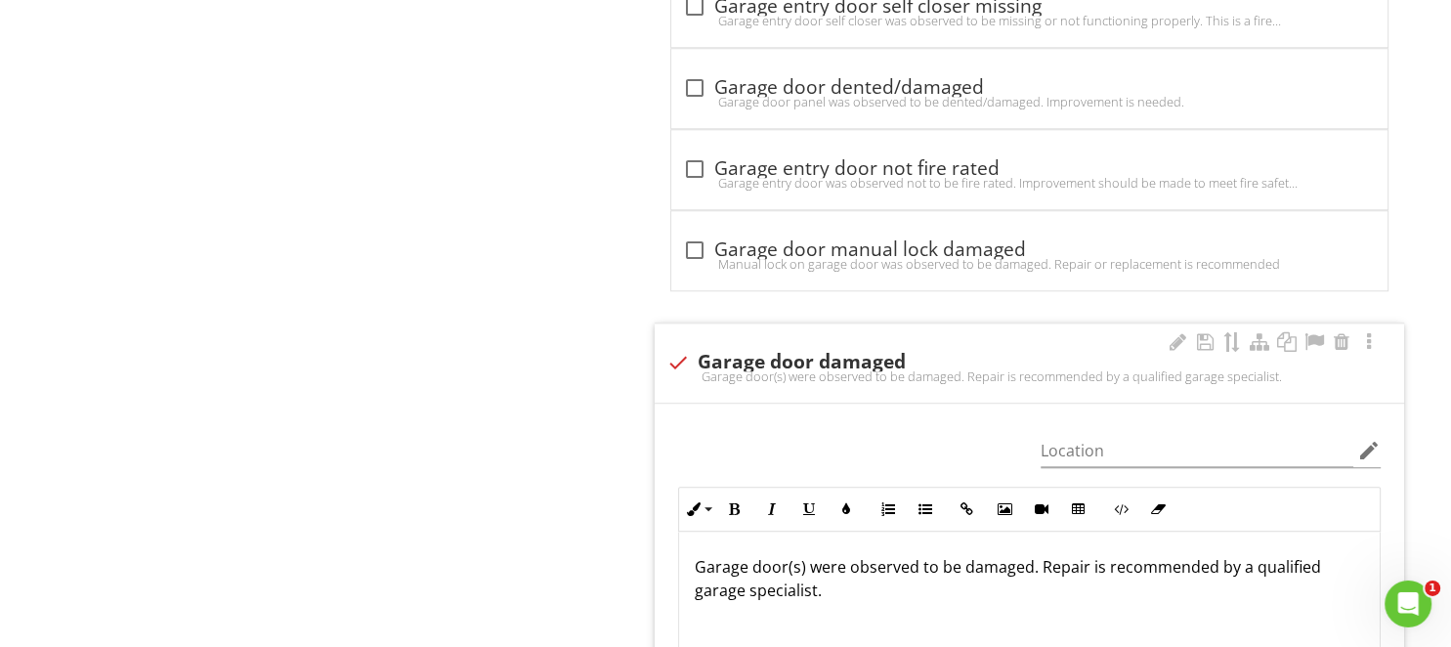
scroll to position [2557, 0]
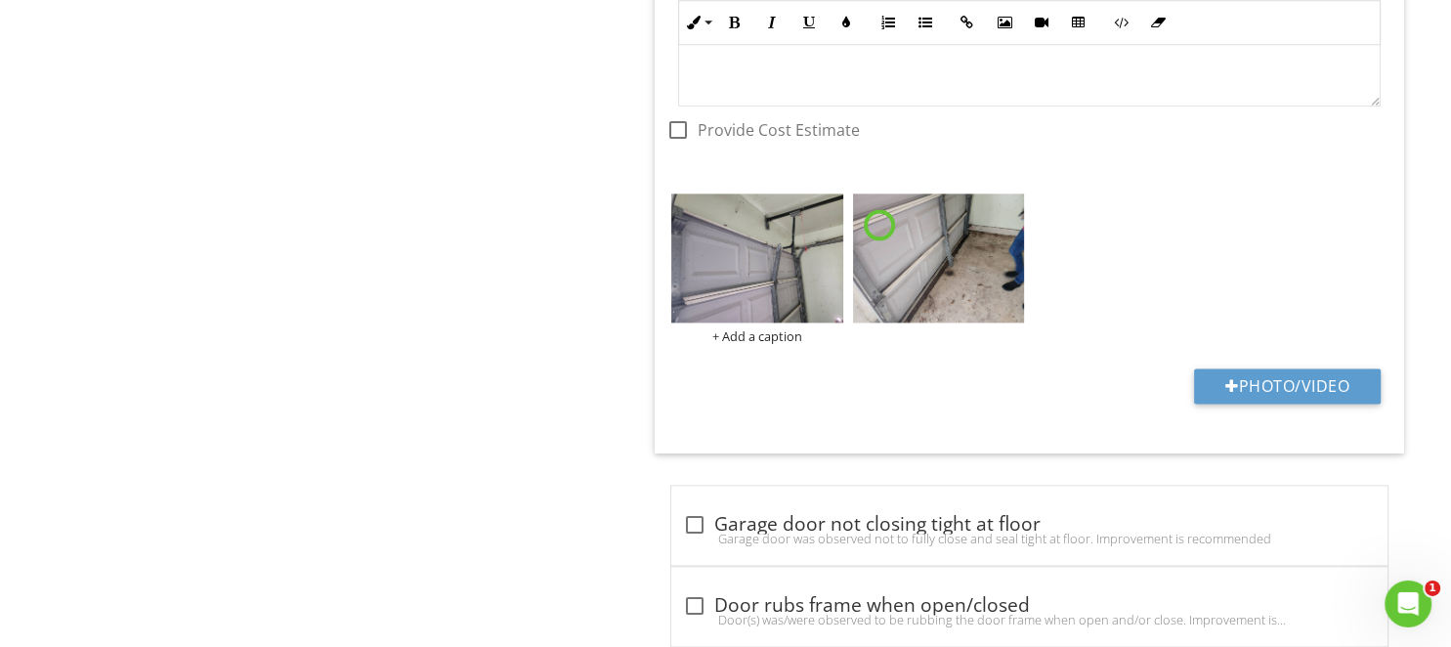
click at [750, 267] on img at bounding box center [757, 258] width 172 height 129
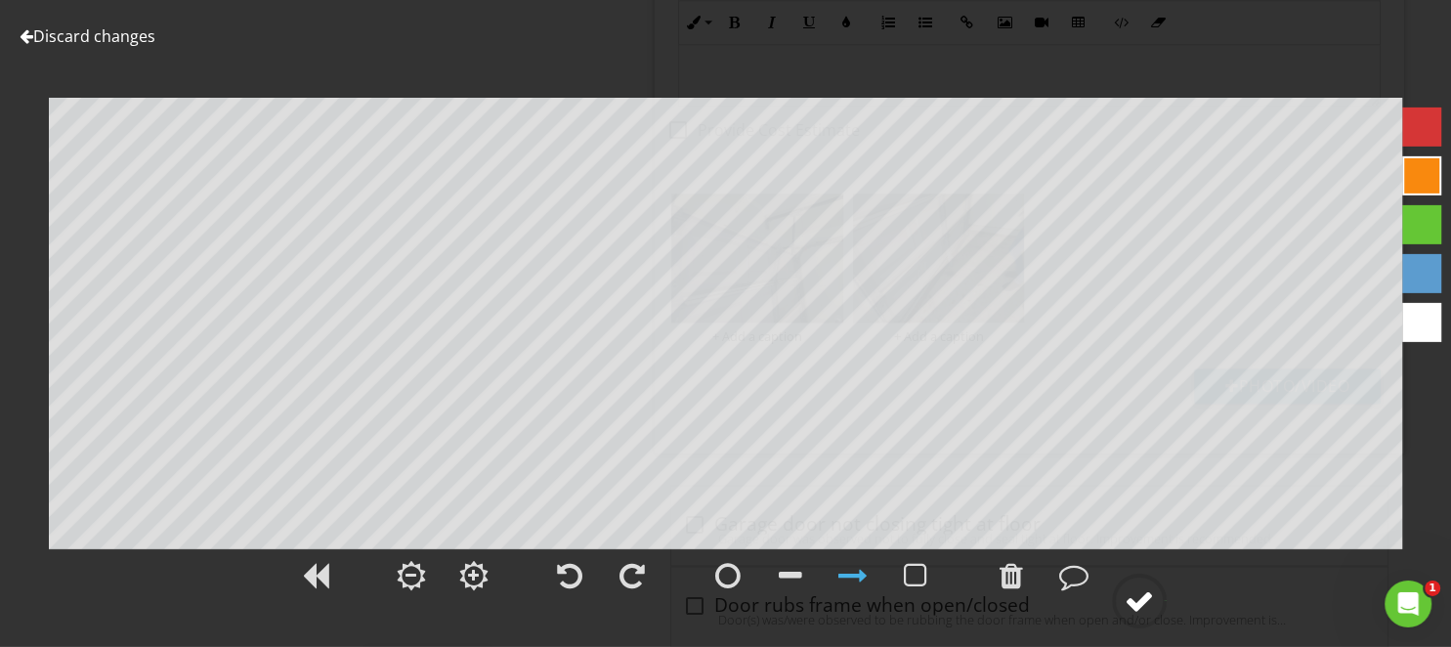
click at [1131, 597] on div at bounding box center [1138, 600] width 29 height 29
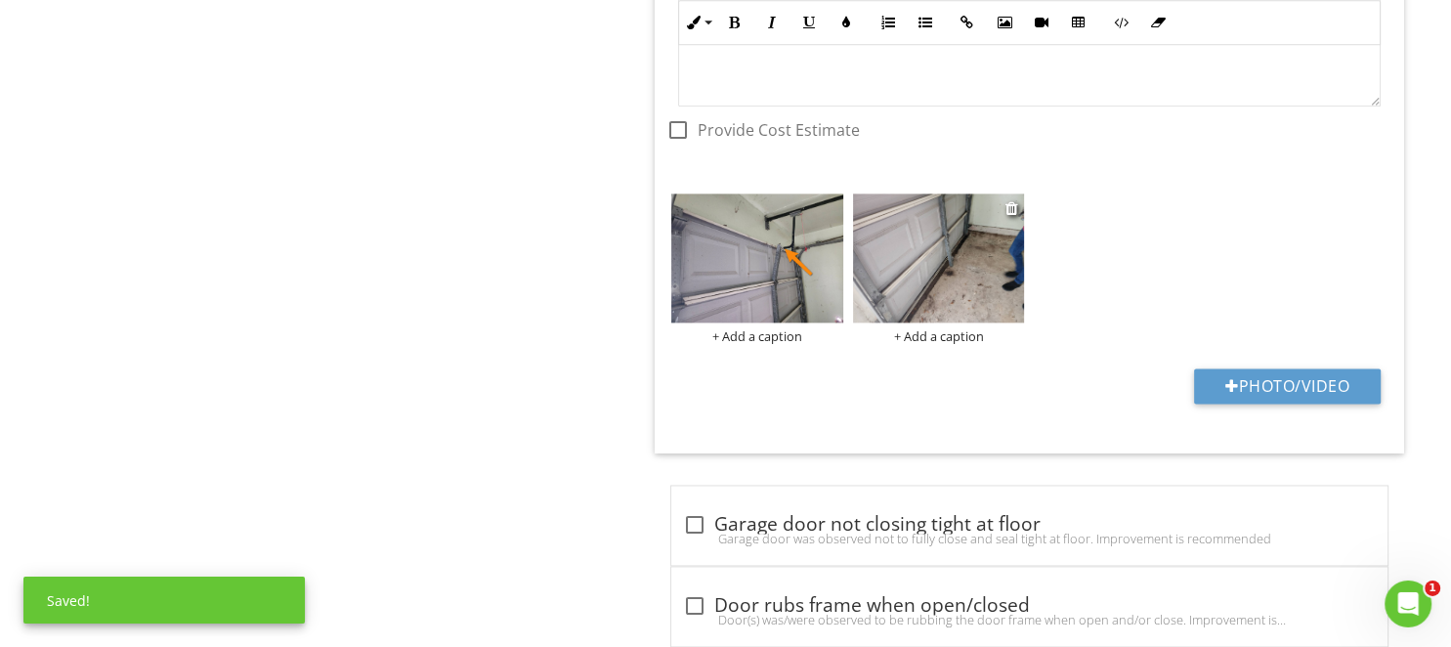
click at [959, 269] on img at bounding box center [939, 258] width 172 height 129
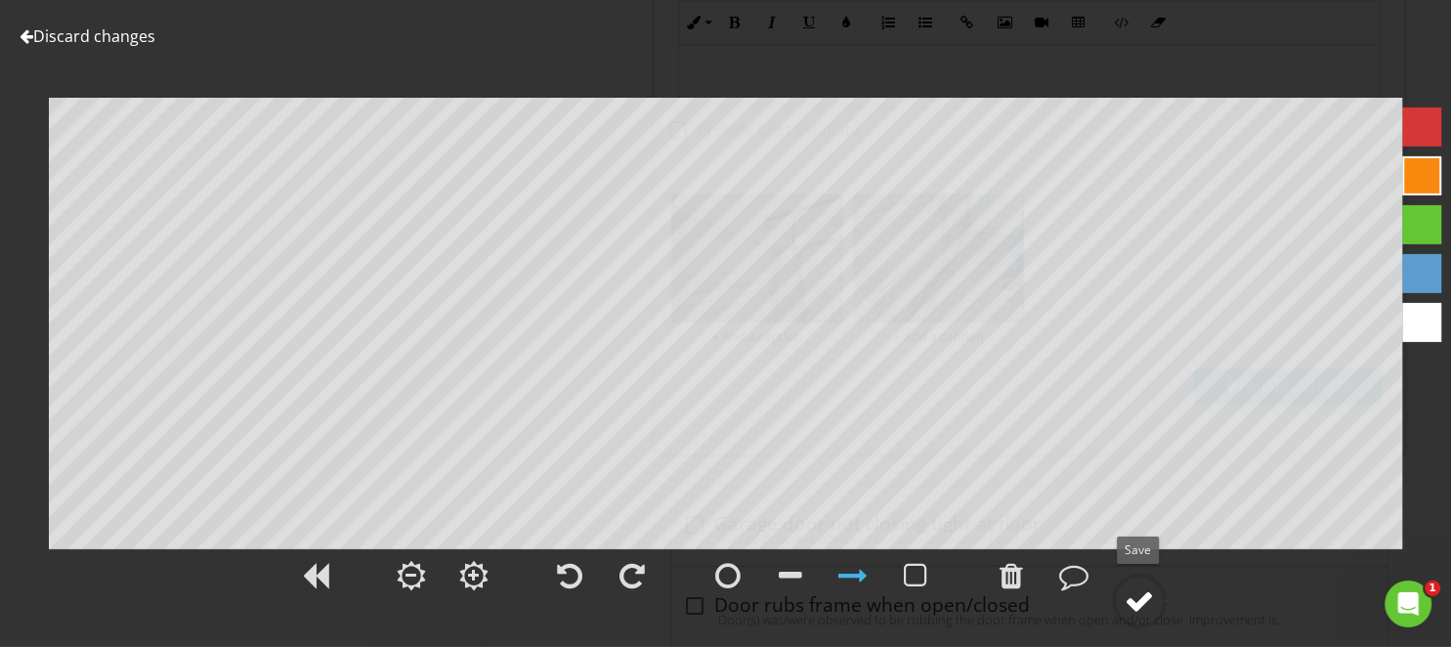
click at [1143, 597] on div at bounding box center [1138, 600] width 29 height 29
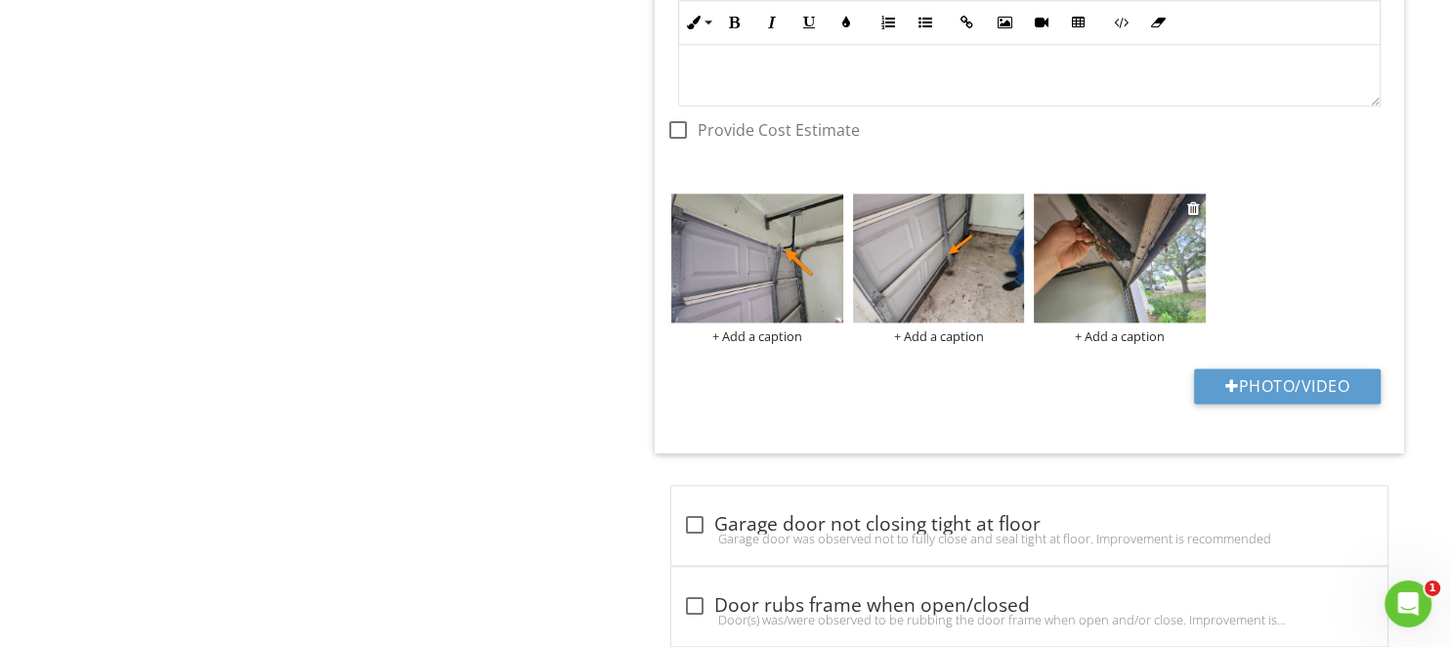
click at [1111, 273] on img at bounding box center [1120, 258] width 172 height 129
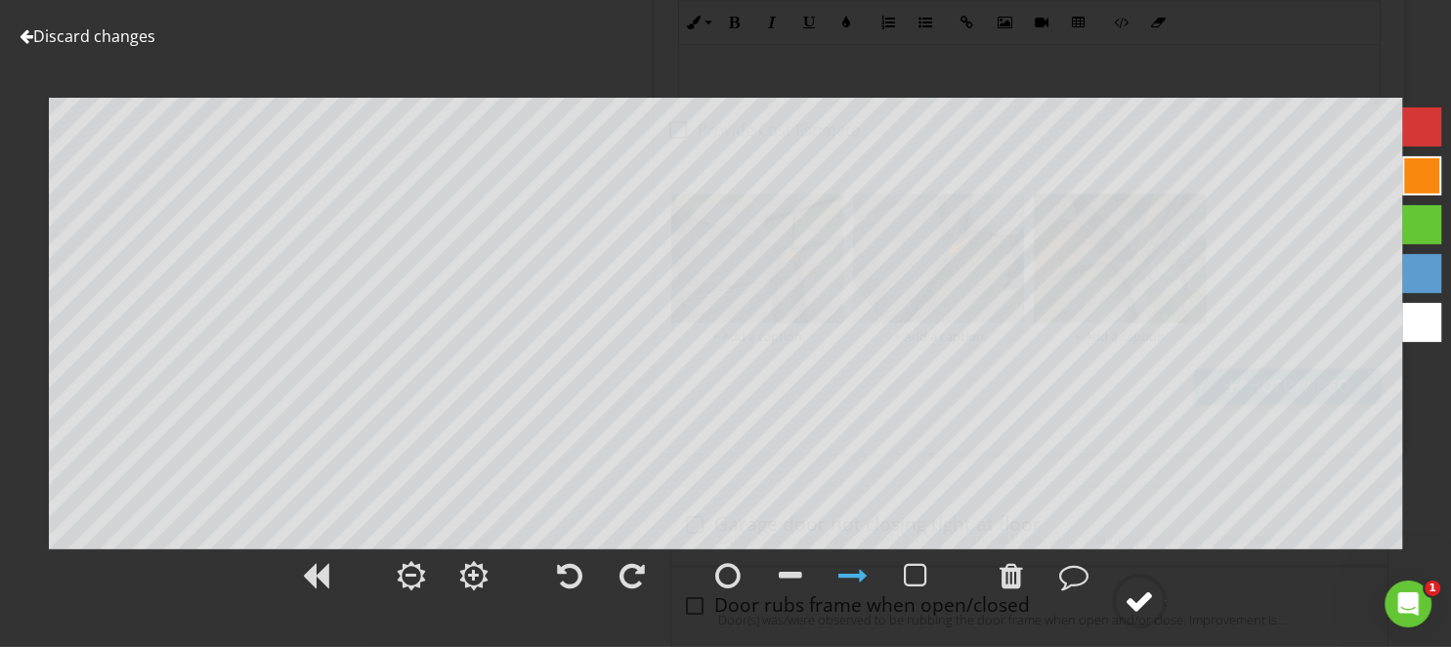
click at [1154, 606] on div at bounding box center [1138, 600] width 29 height 29
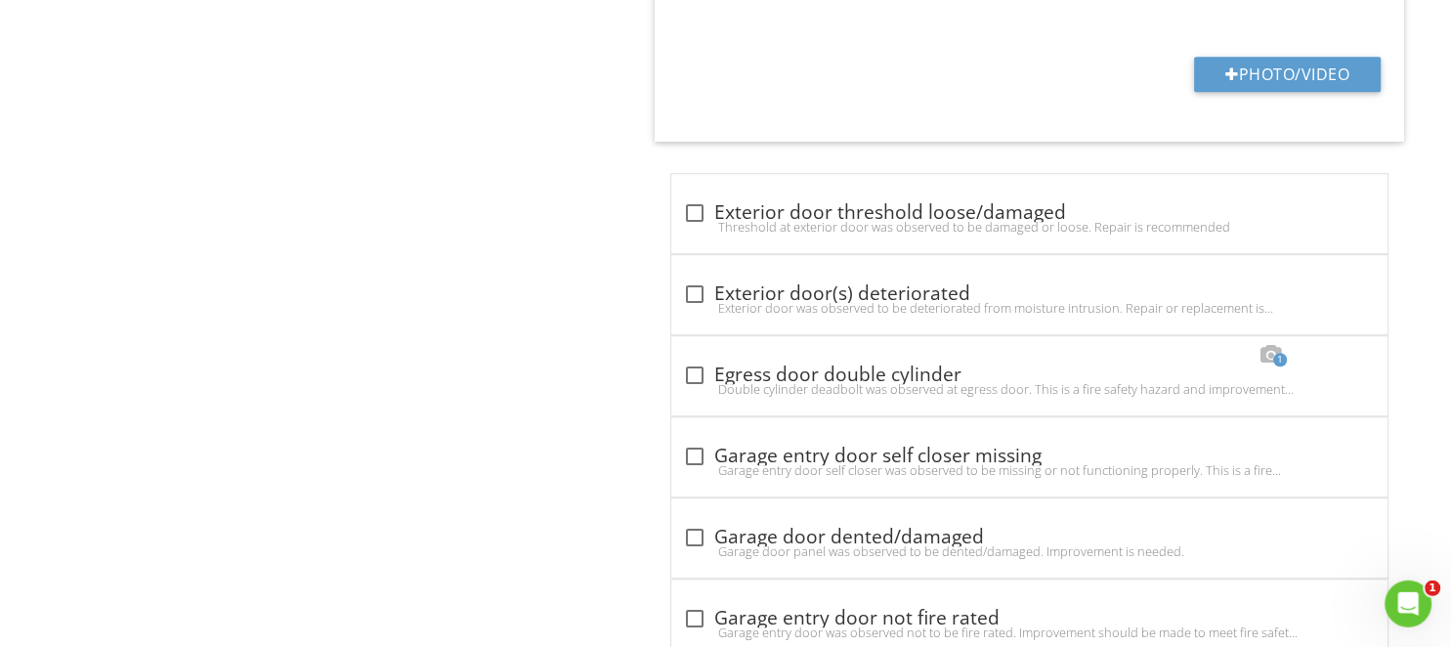
scroll to position [1526, 0]
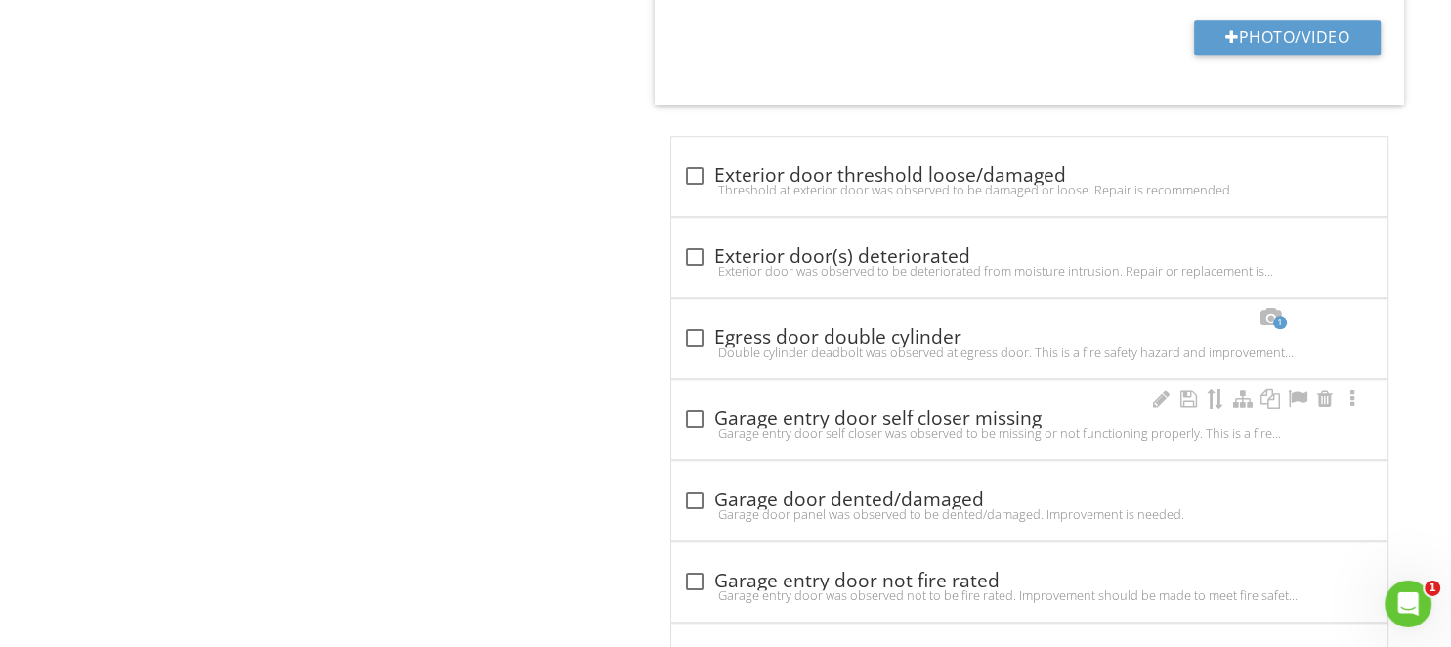
click at [684, 408] on div at bounding box center [694, 418] width 33 height 33
checkbox input "true"
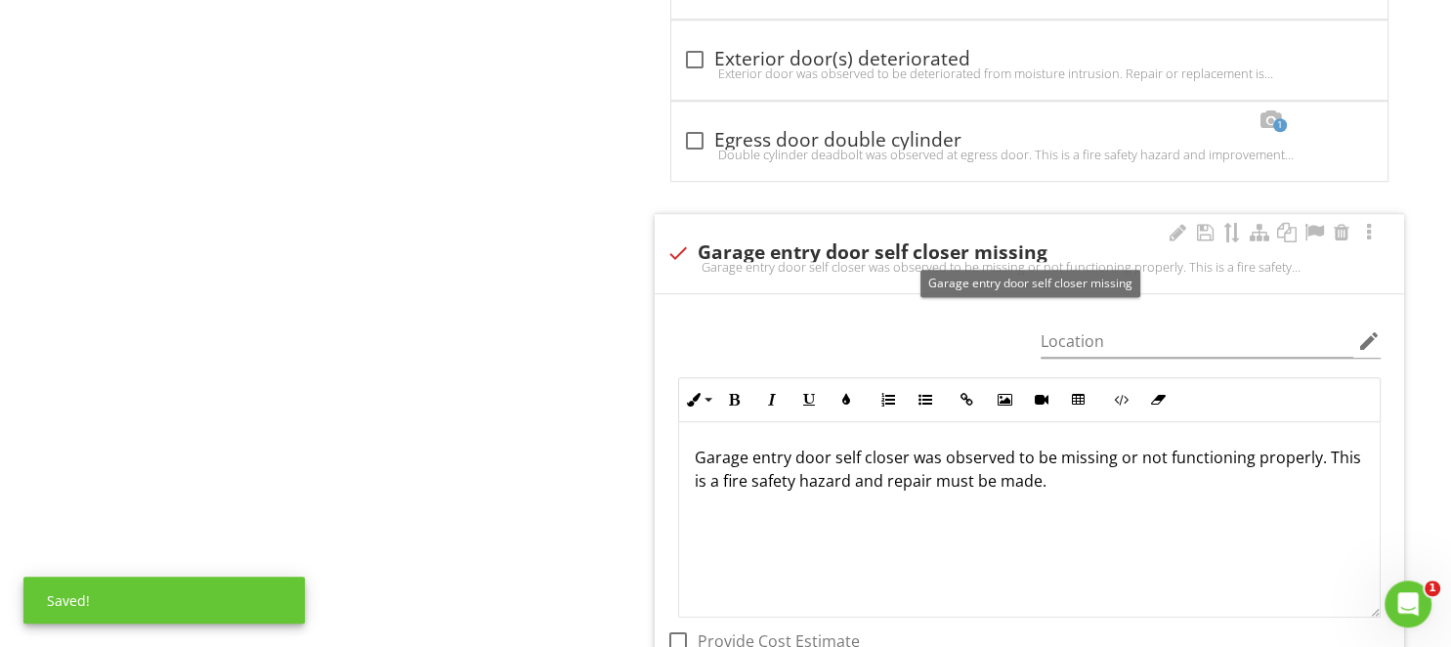
scroll to position [1836, 0]
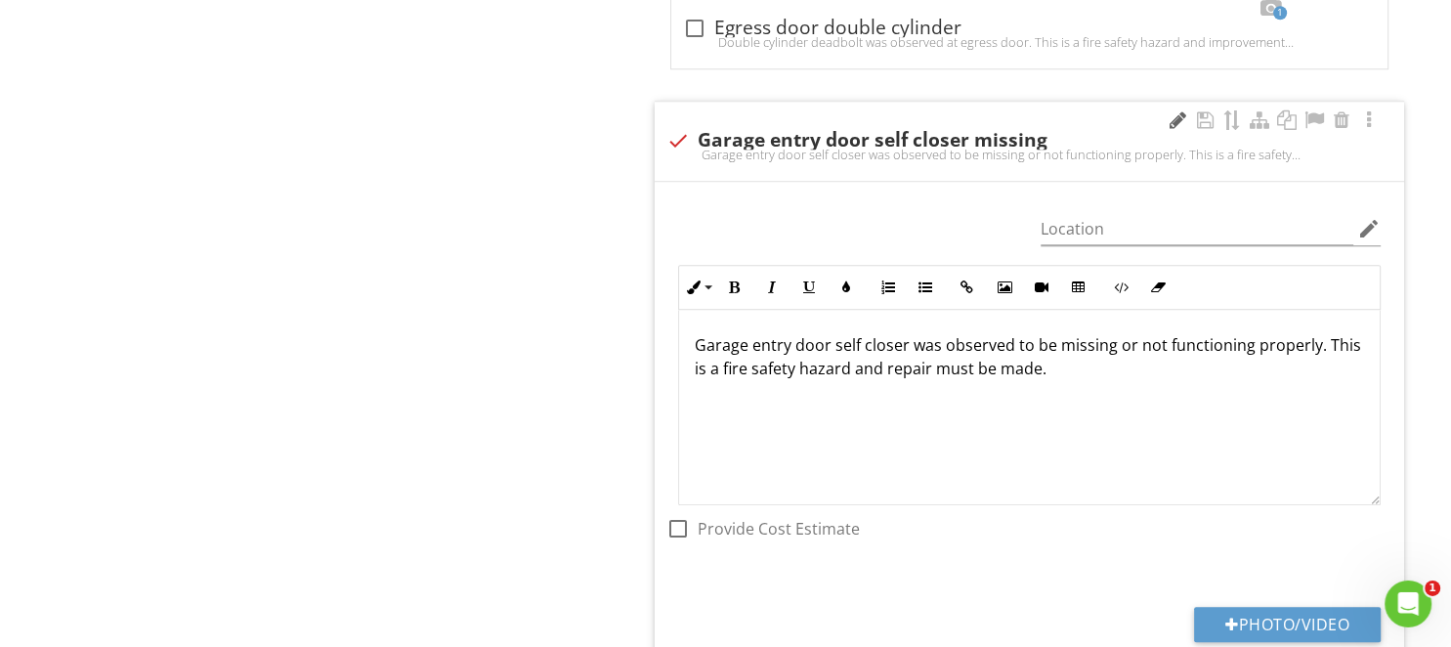
click at [1177, 120] on div at bounding box center [1176, 120] width 23 height 20
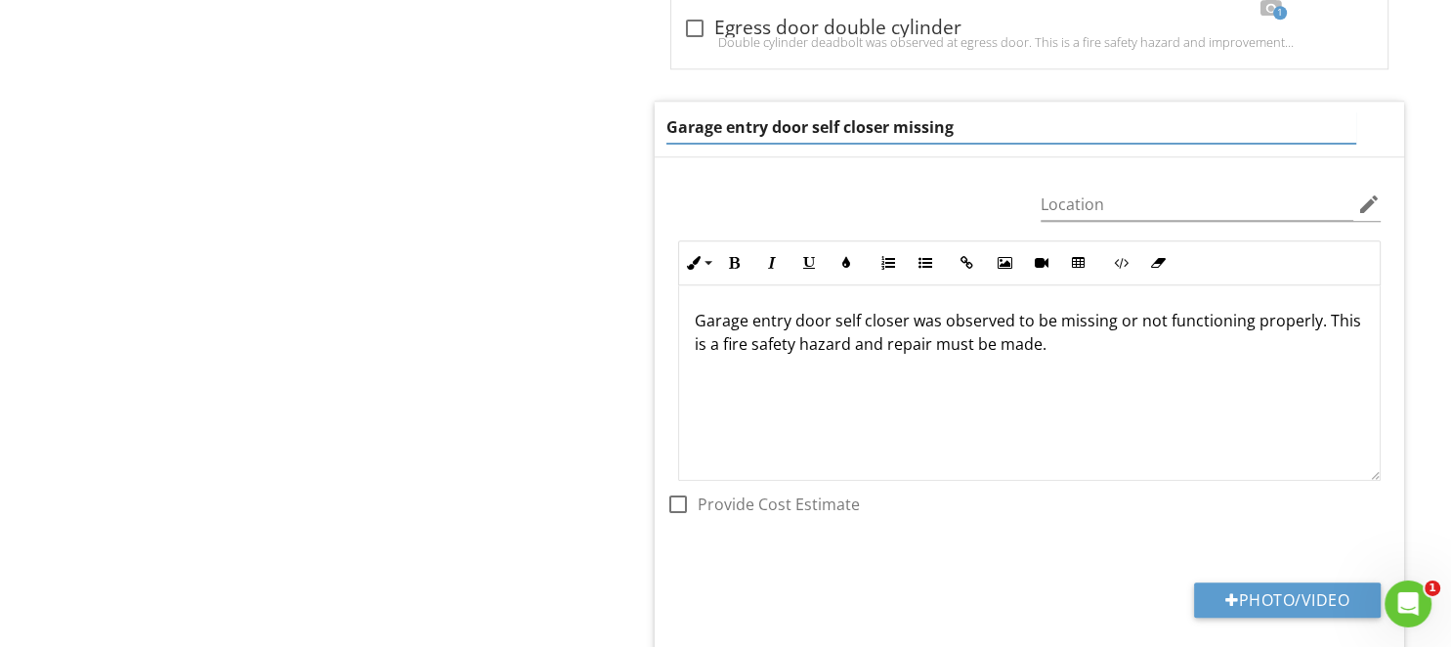
click at [960, 128] on input "Garage entry door self closer missing" at bounding box center [1011, 127] width 690 height 32
type input "Garage entry door self closer missing and not able to close"
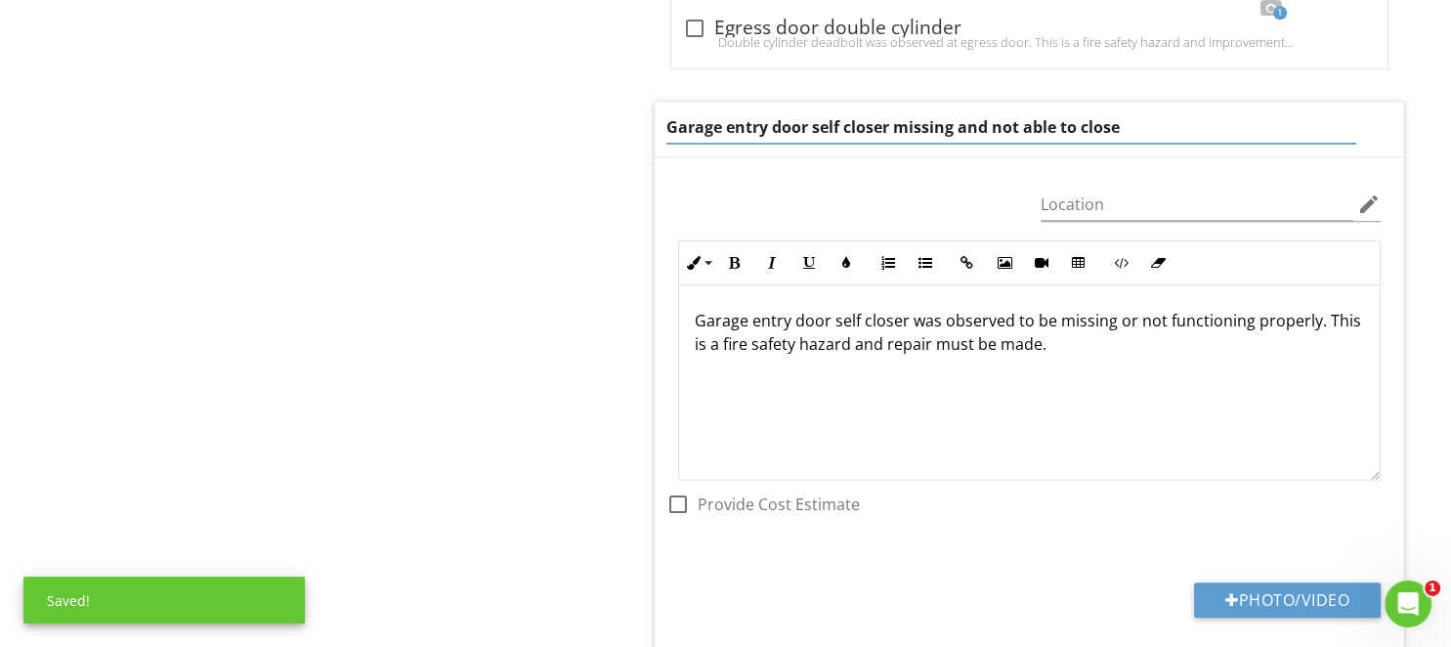
click at [901, 318] on div "Garage entry door self closer was observed to be missing or not functioning pro…" at bounding box center [1029, 382] width 700 height 195
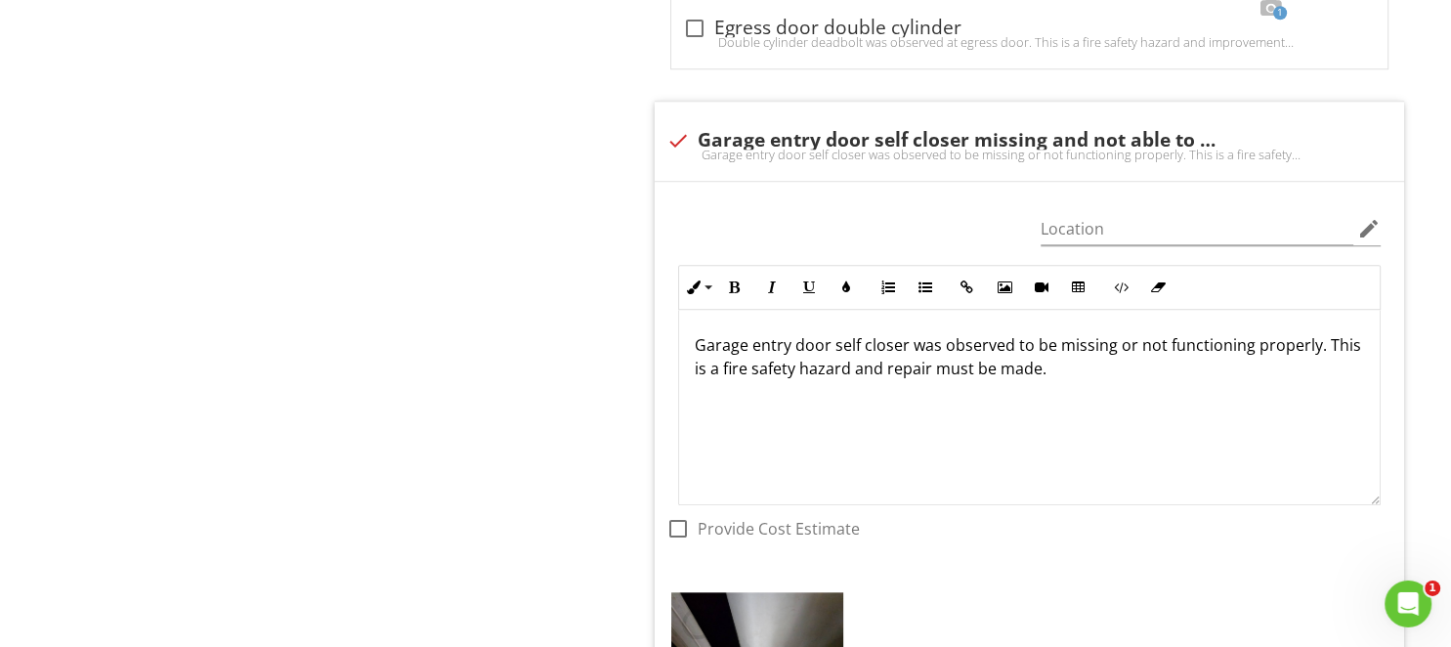
scroll to position [2248, 0]
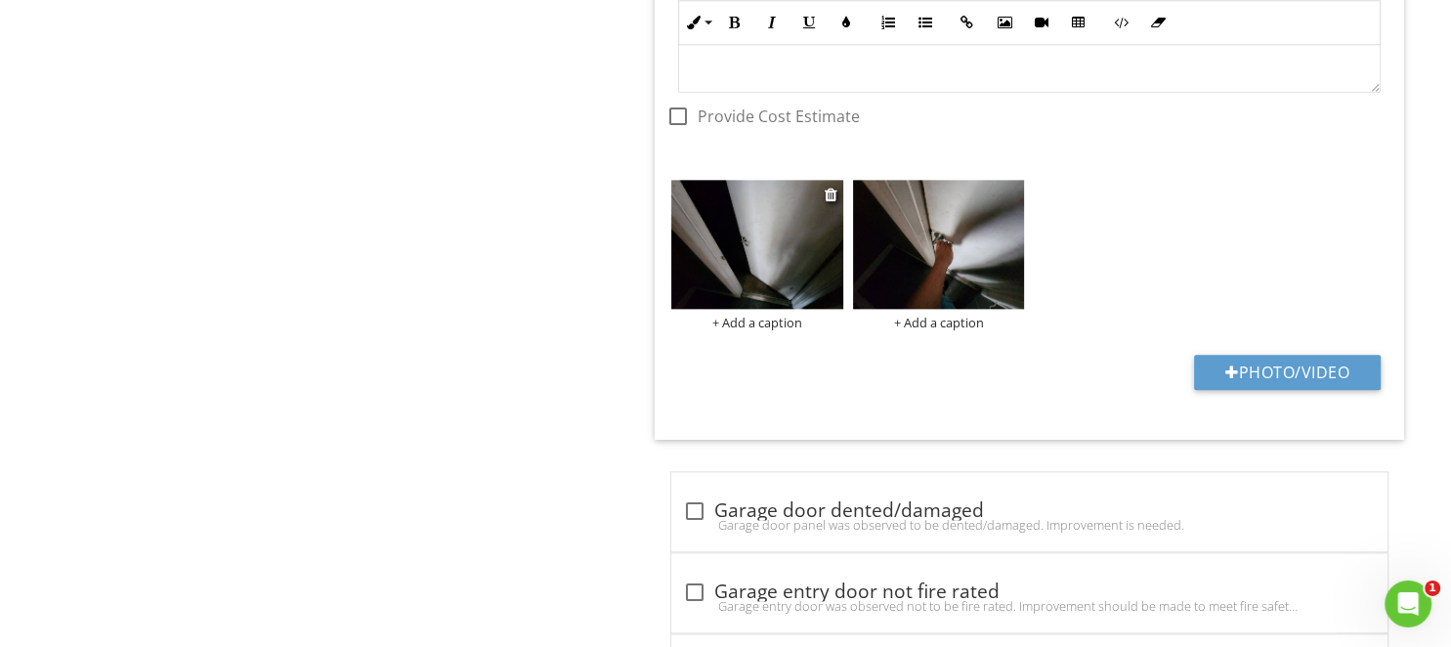
click at [787, 267] on img at bounding box center [757, 244] width 172 height 129
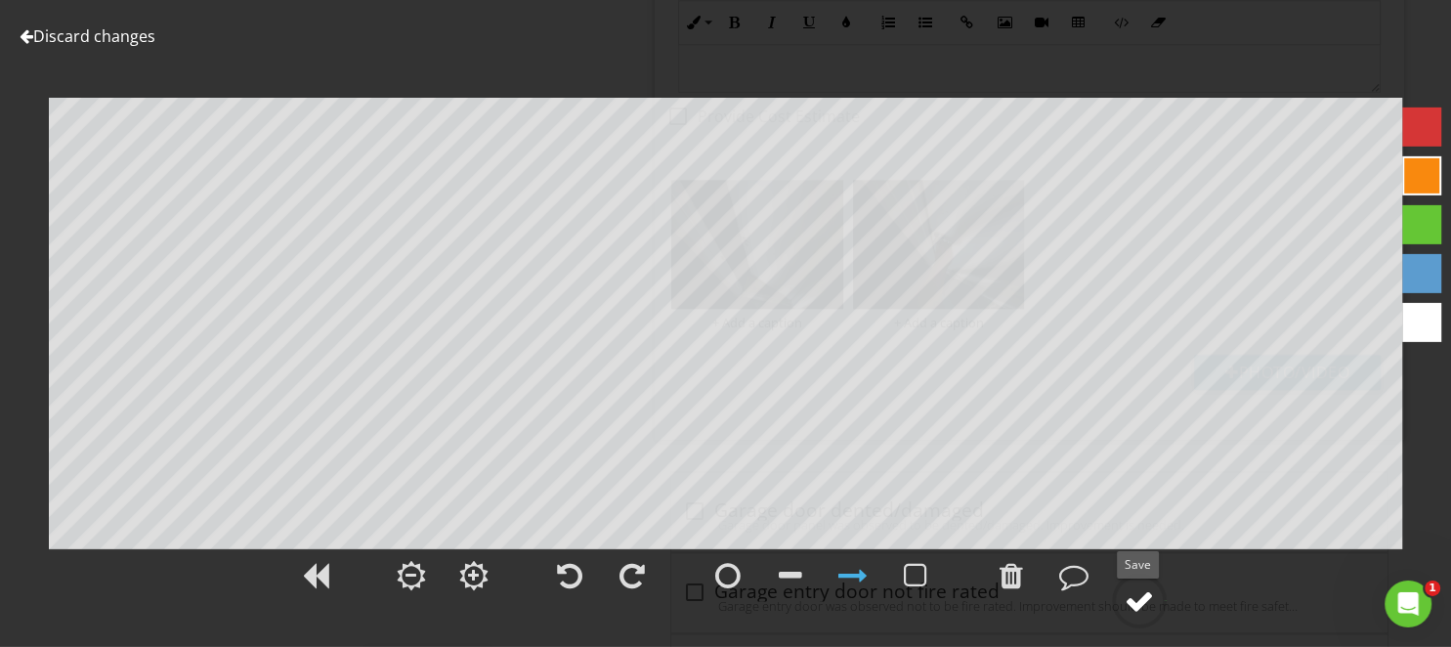
click at [1155, 584] on circle at bounding box center [1139, 600] width 51 height 51
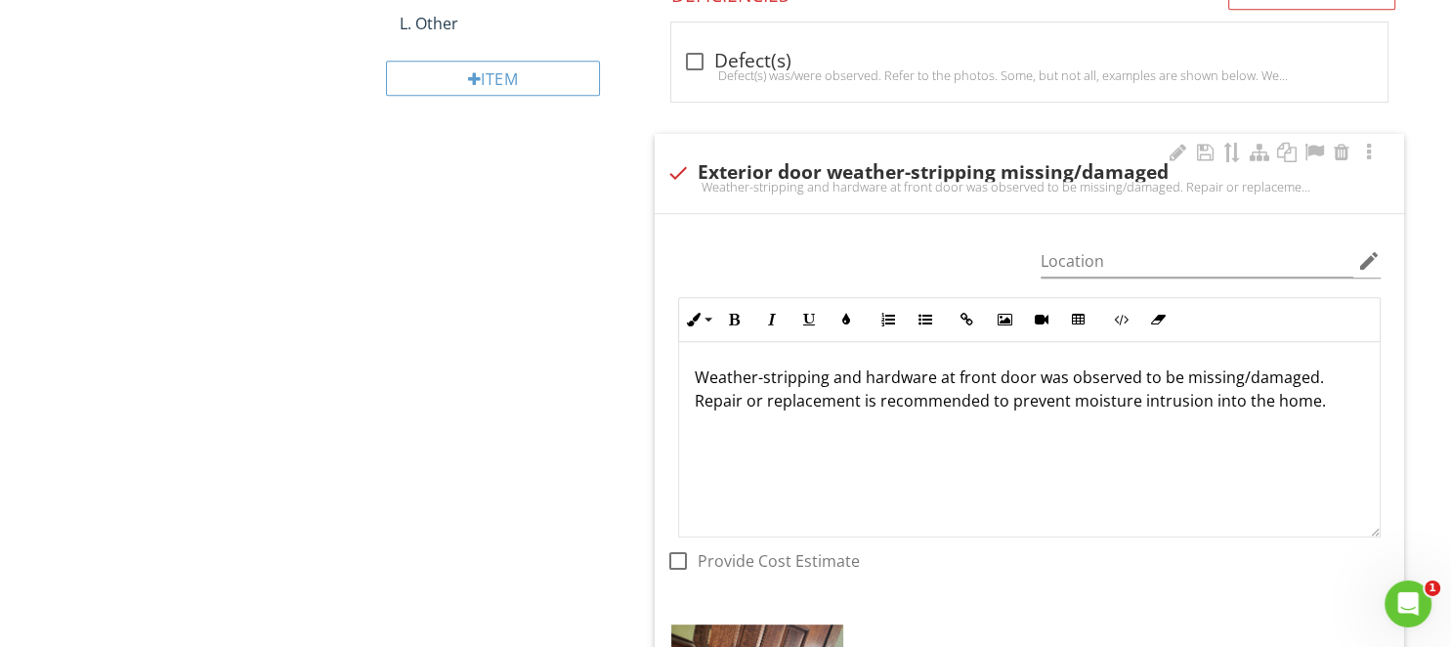
scroll to position [1422, 0]
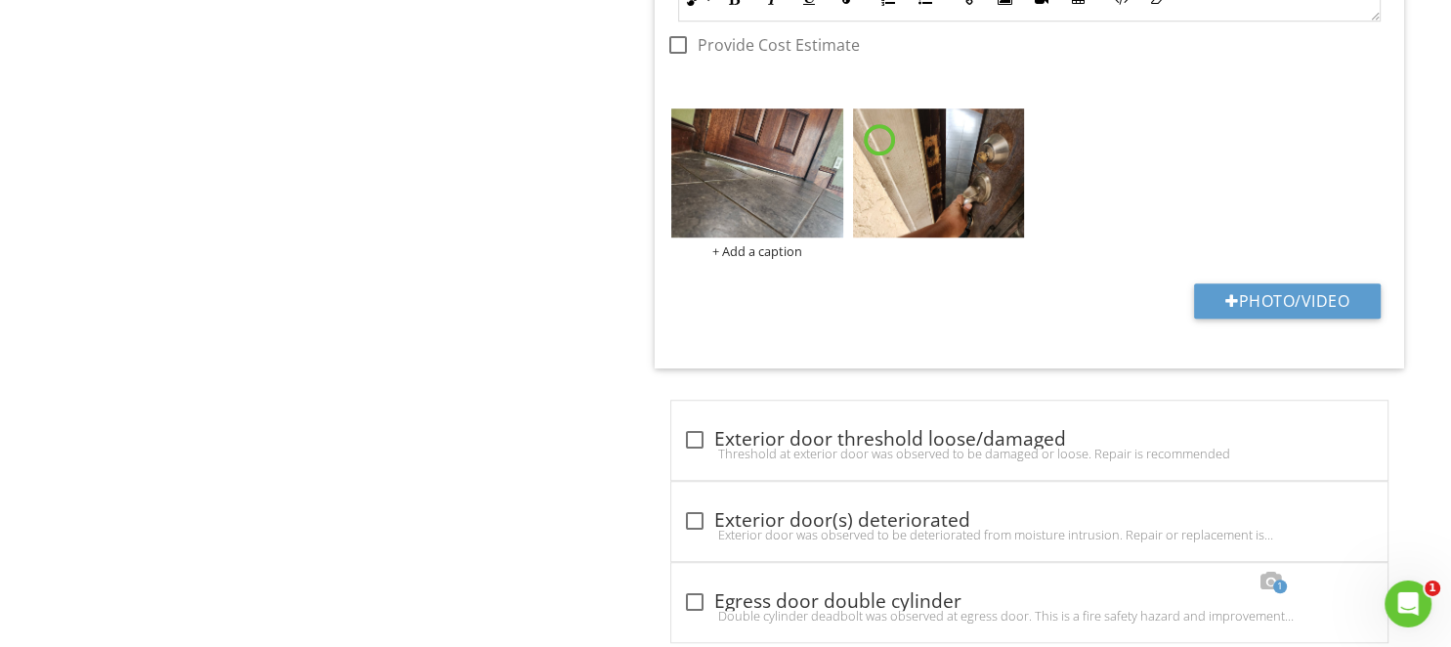
click at [763, 192] on img at bounding box center [757, 172] width 172 height 129
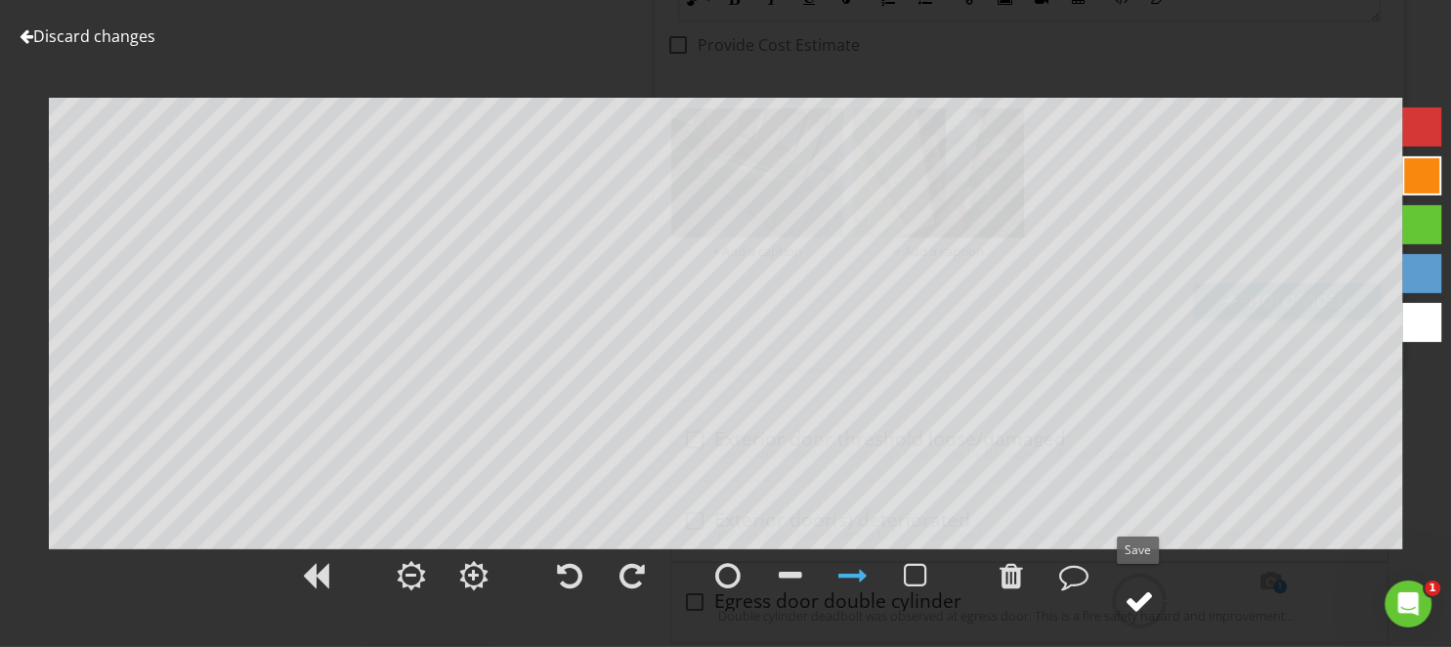
click at [1159, 599] on circle at bounding box center [1139, 600] width 51 height 51
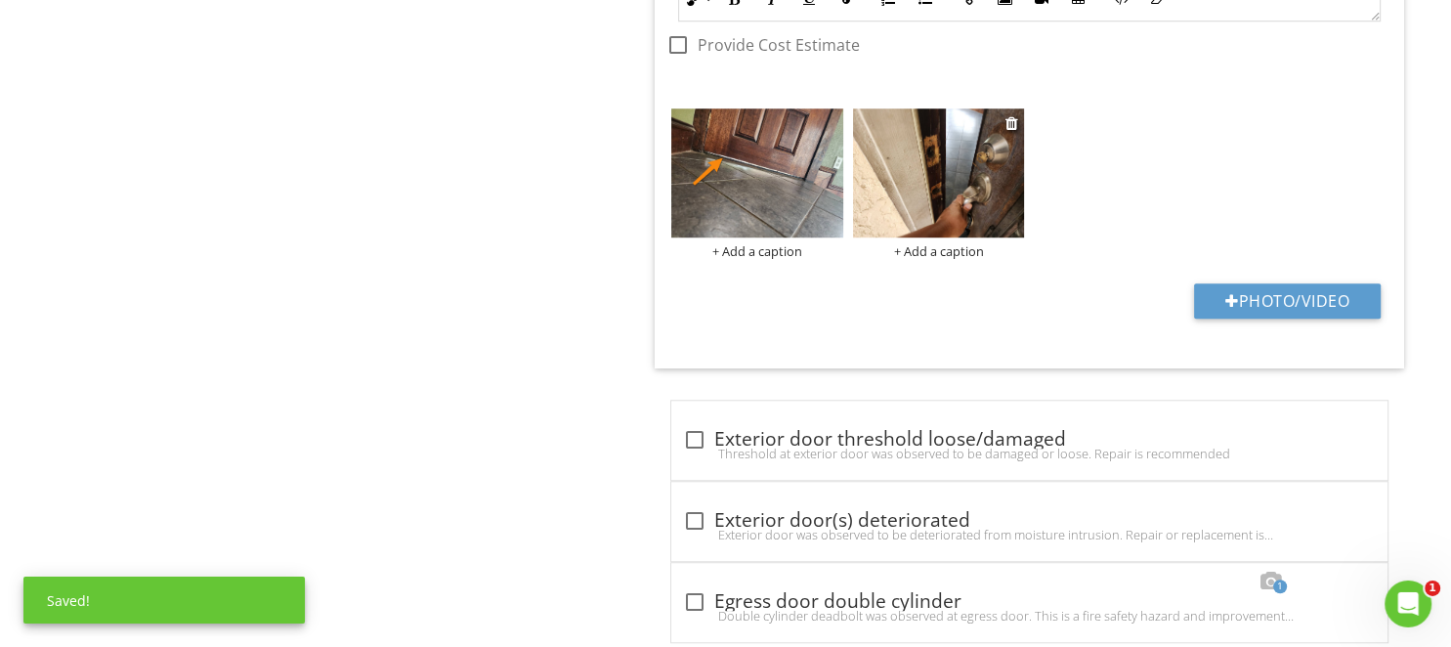
click at [916, 173] on img at bounding box center [939, 172] width 172 height 129
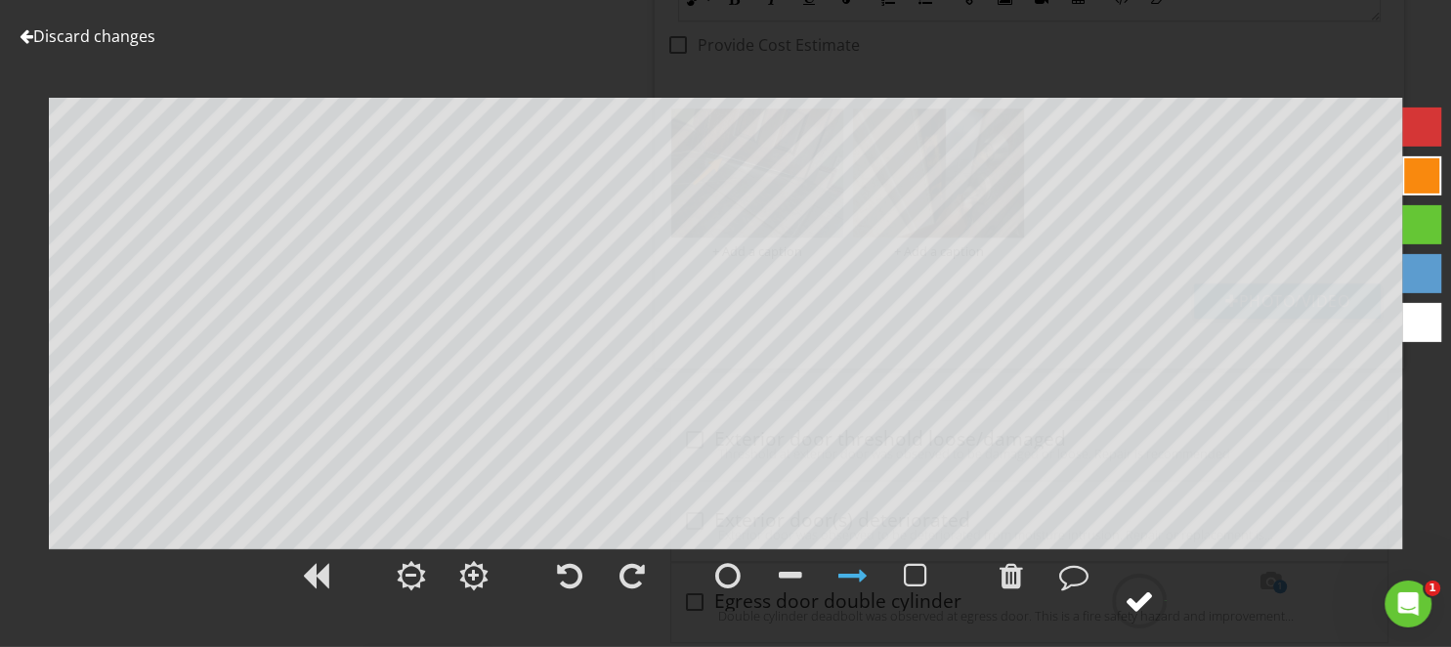
click at [1154, 604] on div at bounding box center [1138, 600] width 29 height 29
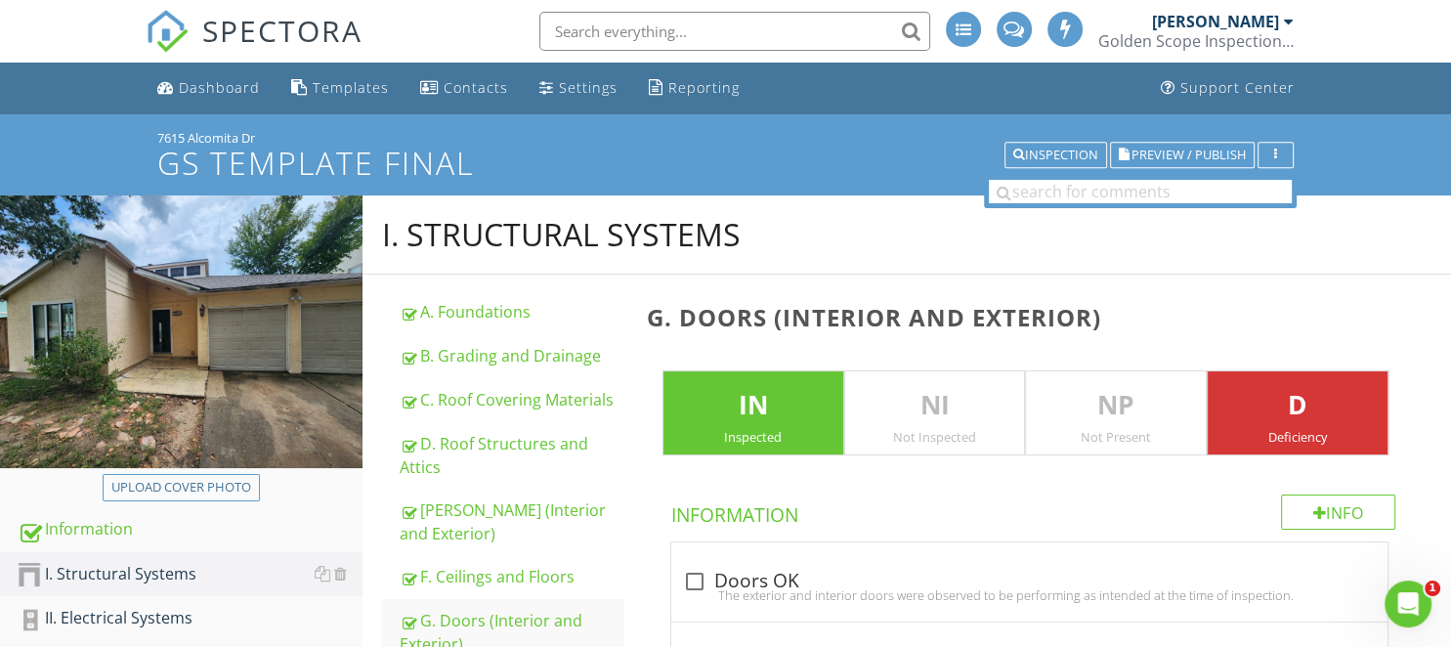
scroll to position [3724, 0]
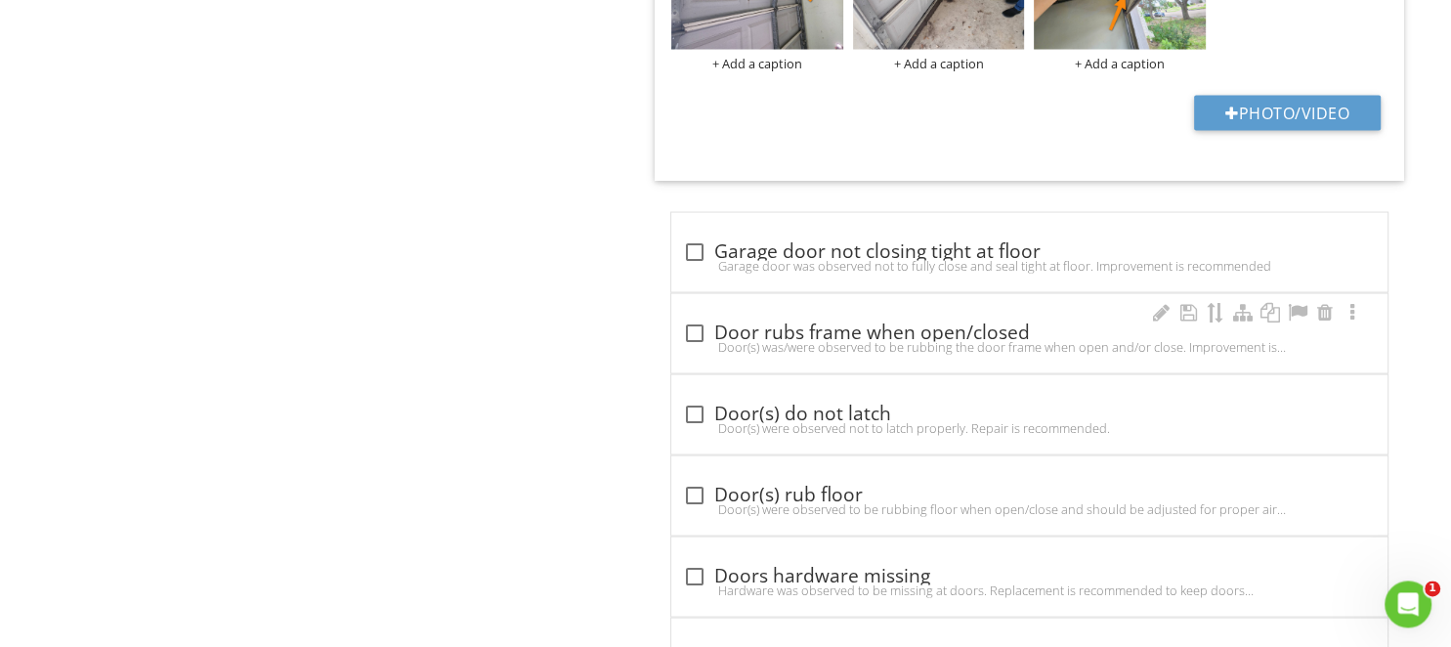
click at [748, 340] on div "Door(s) was/were observed to be rubbing the door frame when open and/or close. …" at bounding box center [1029, 346] width 693 height 16
checkbox input "true"
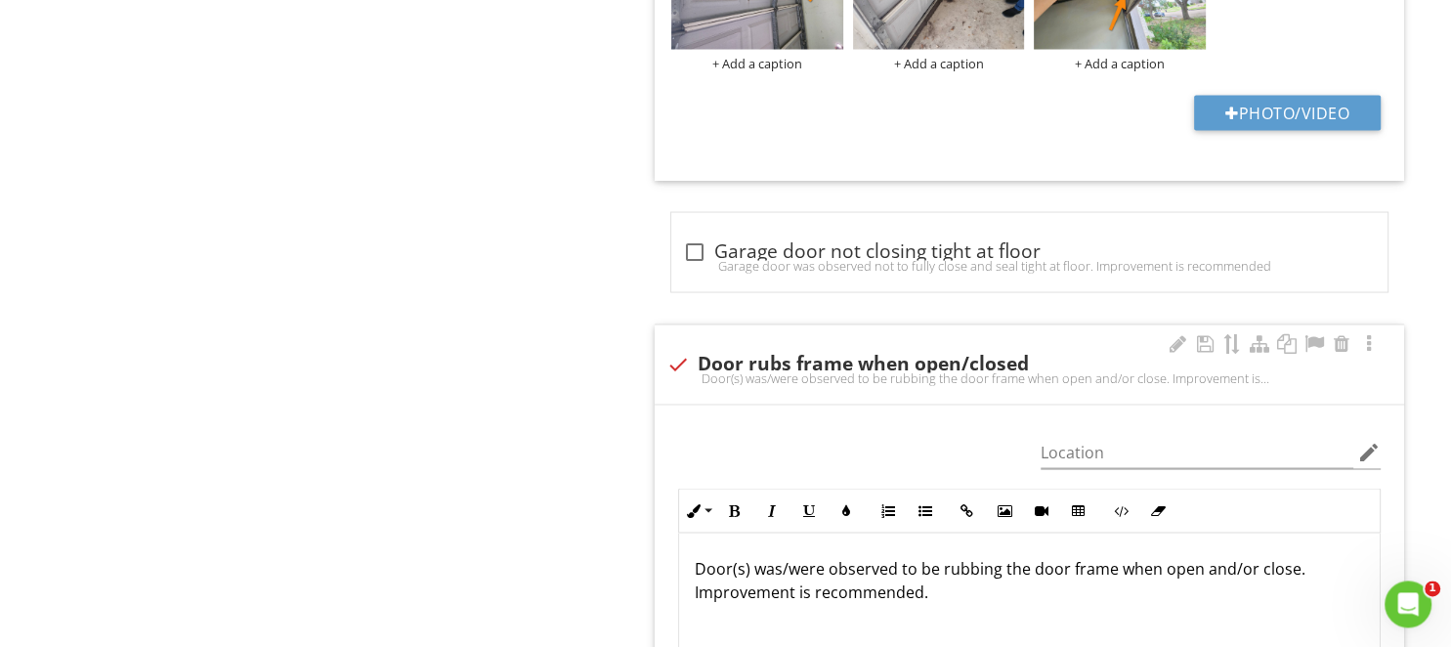
scroll to position [4137, 0]
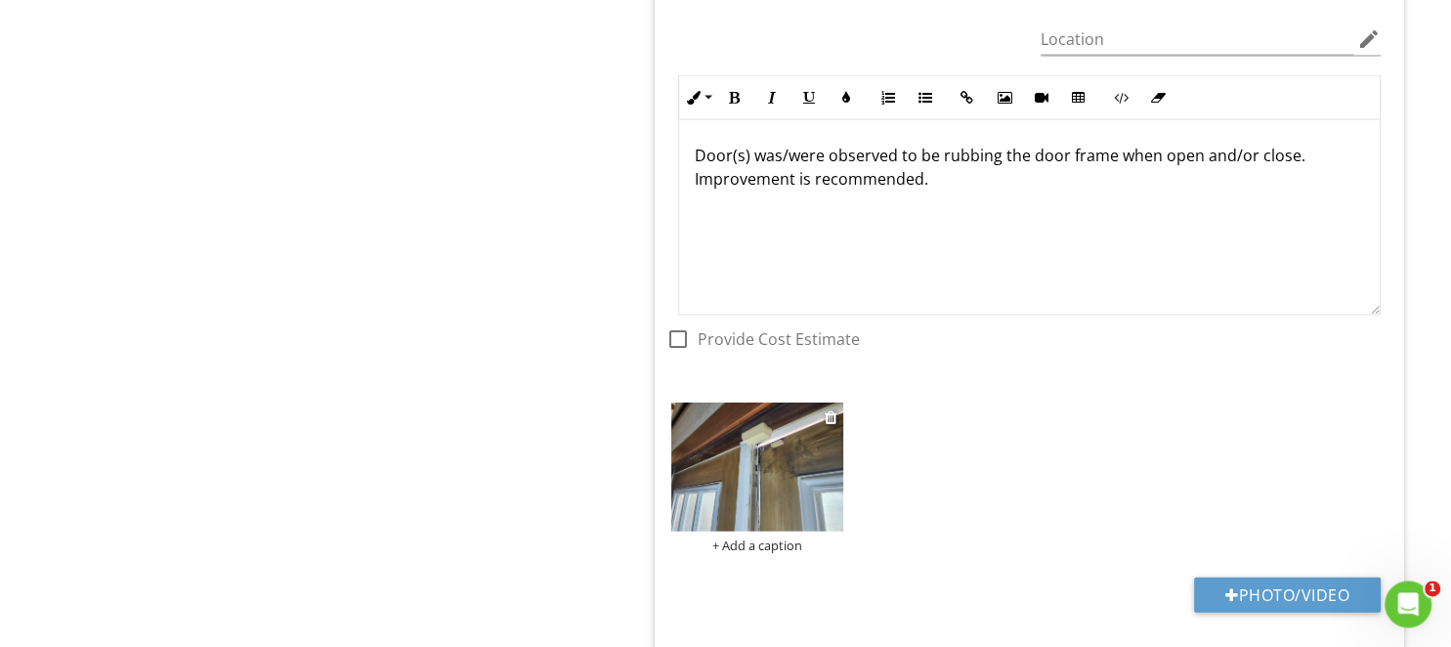
click at [731, 468] on img at bounding box center [757, 465] width 172 height 129
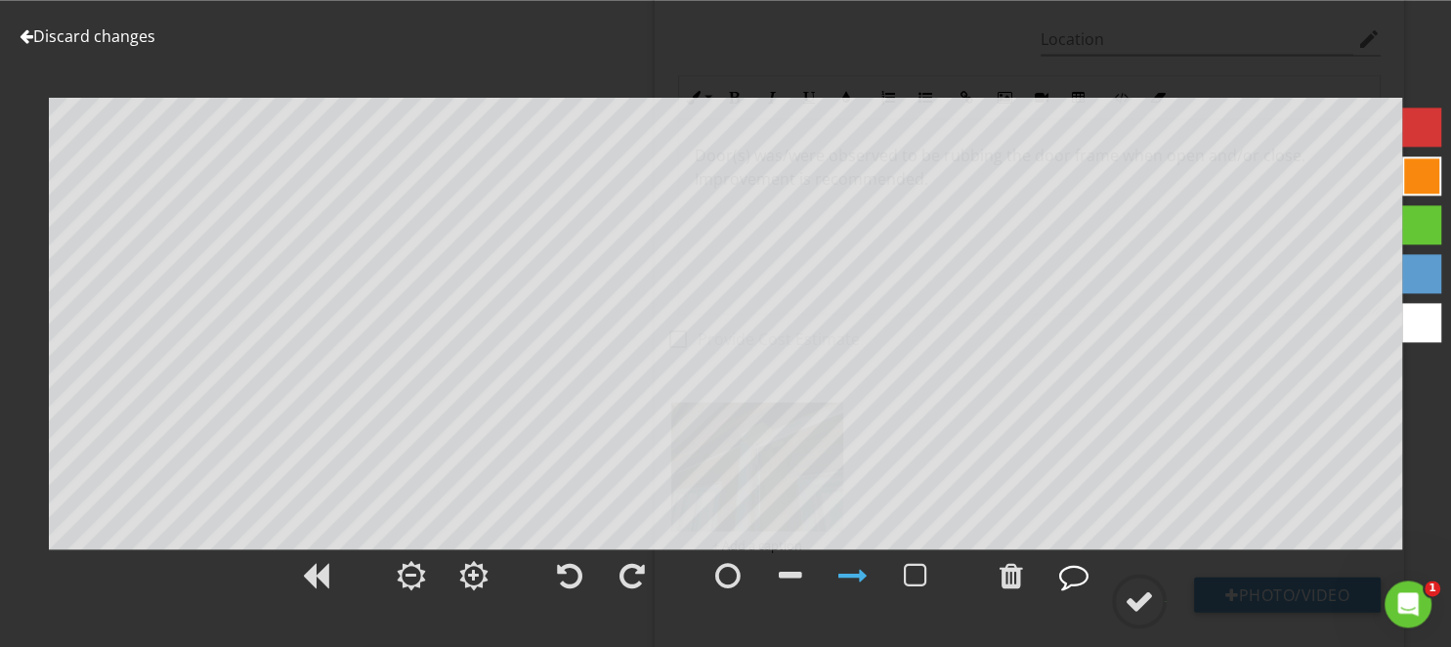
click at [1072, 578] on div at bounding box center [1073, 575] width 29 height 29
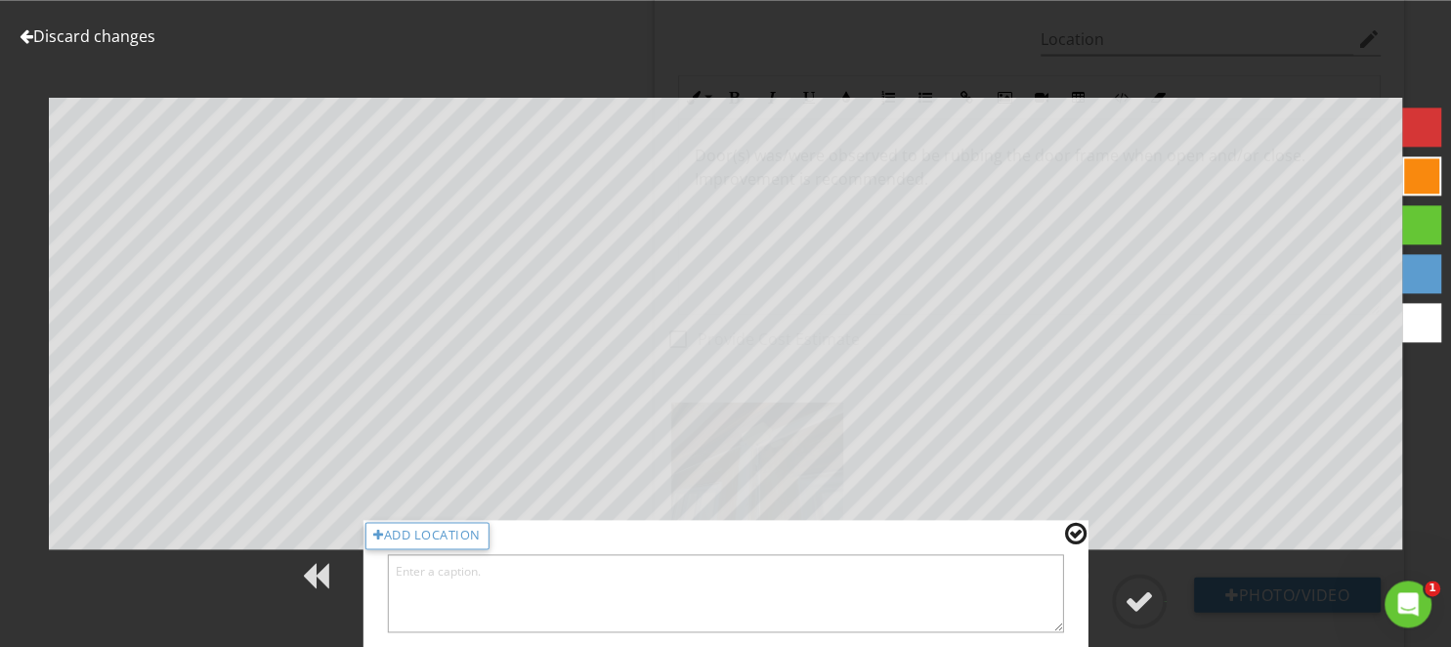
click at [1022, 600] on textarea at bounding box center [725, 593] width 677 height 78
type textarea "Left side door"
click at [1142, 588] on div at bounding box center [1138, 600] width 29 height 29
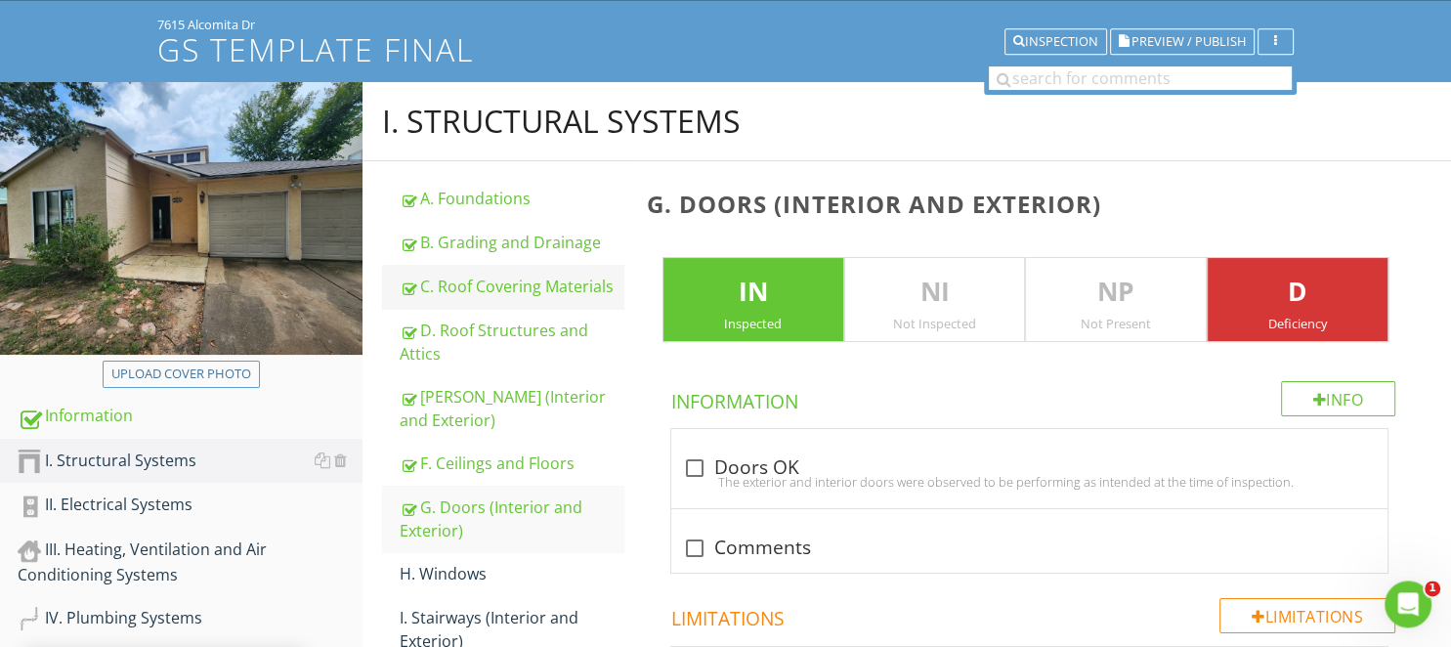
scroll to position [423, 0]
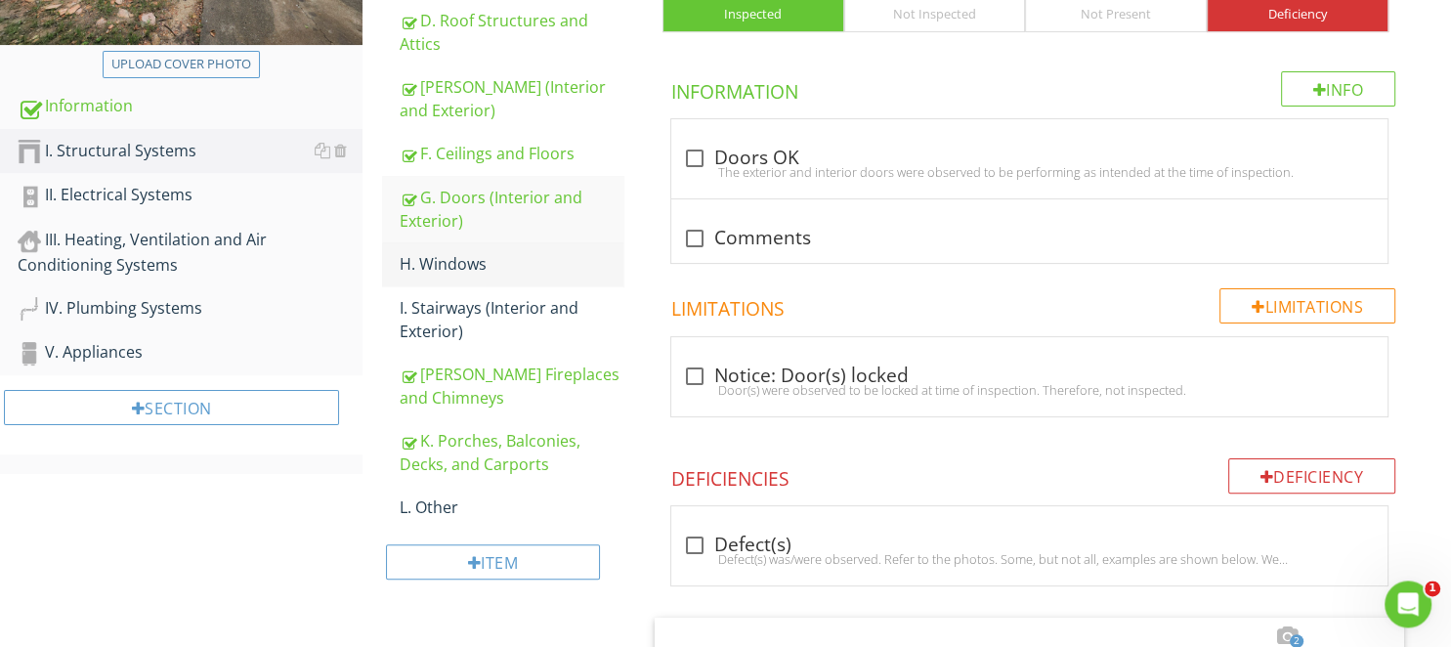
click at [448, 265] on div "H. Windows" at bounding box center [511, 263] width 223 height 23
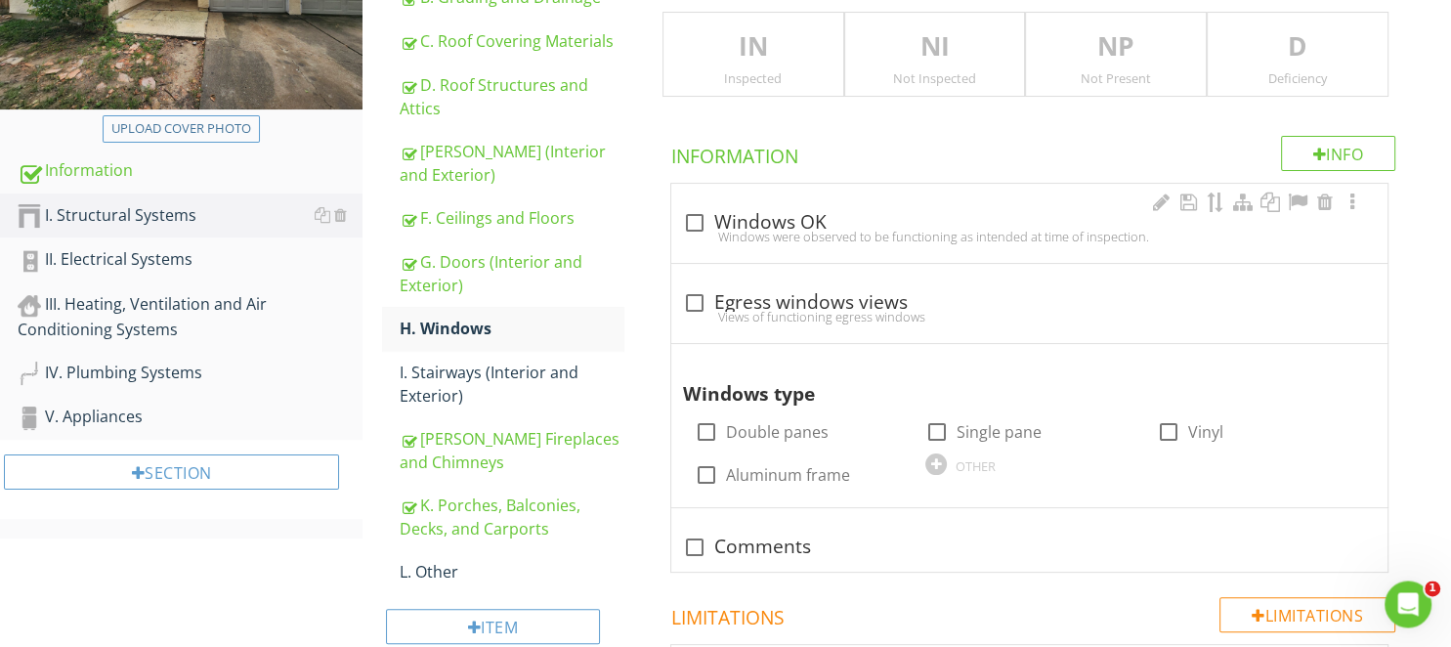
scroll to position [320, 0]
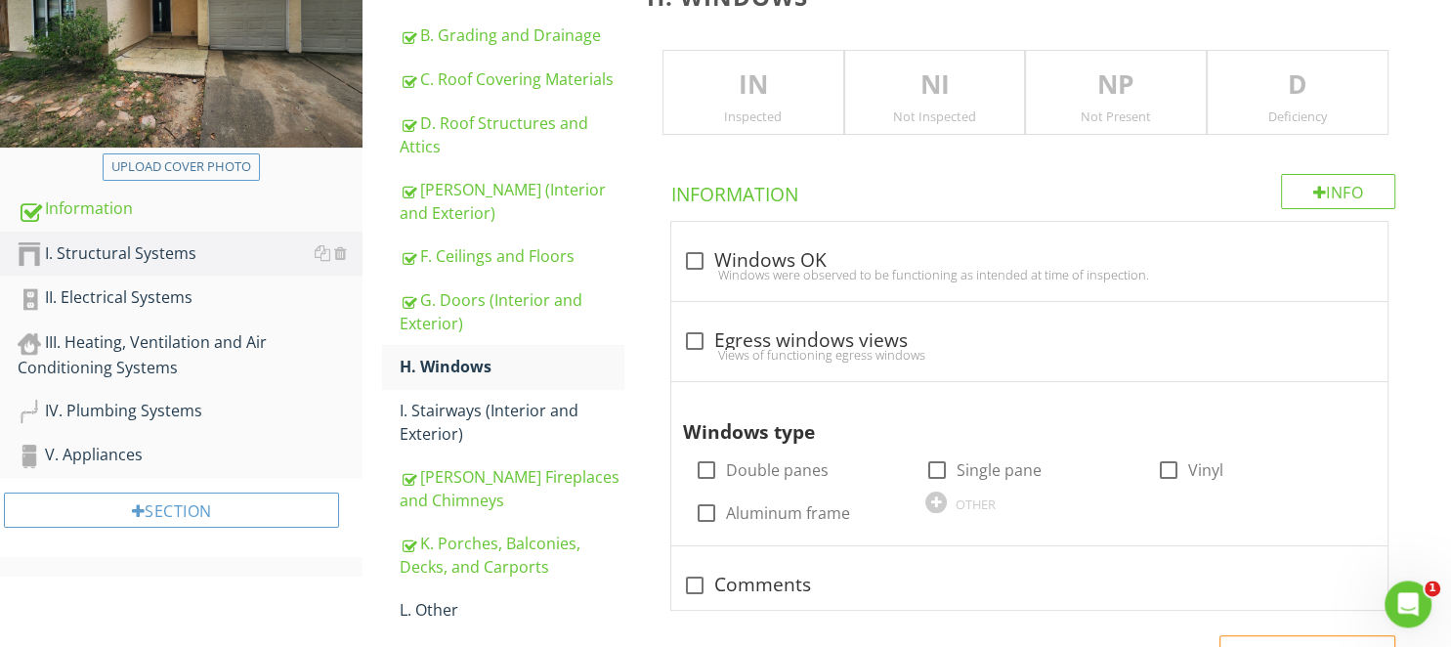
click at [740, 82] on p "IN" at bounding box center [753, 84] width 180 height 39
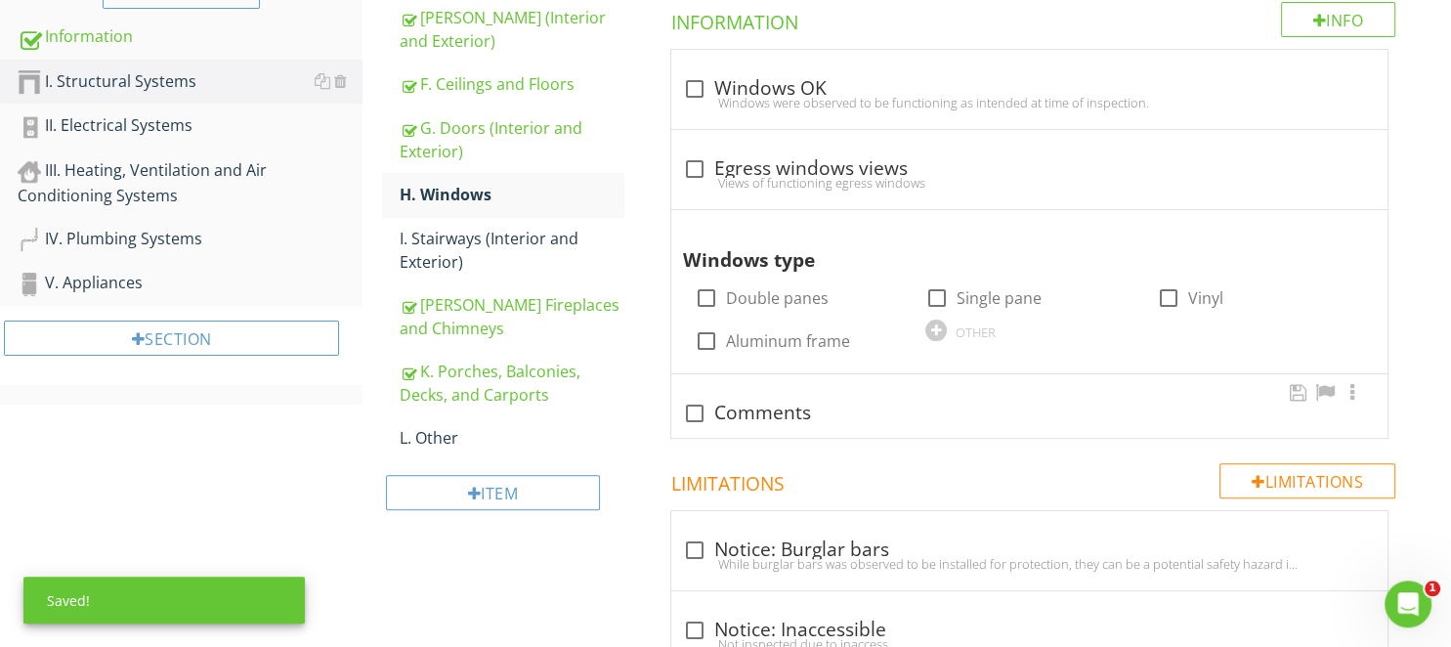
scroll to position [527, 0]
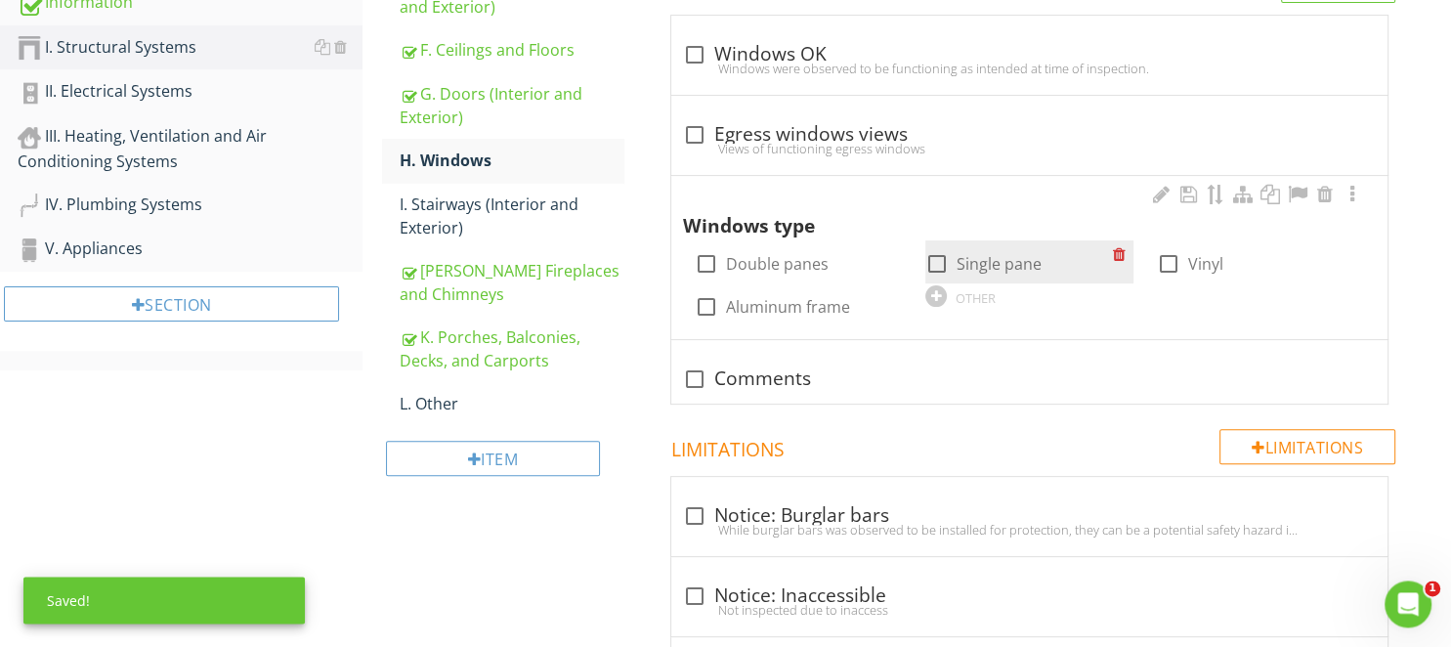
click at [973, 261] on label "Single pane" at bounding box center [998, 264] width 85 height 20
checkbox input "true"
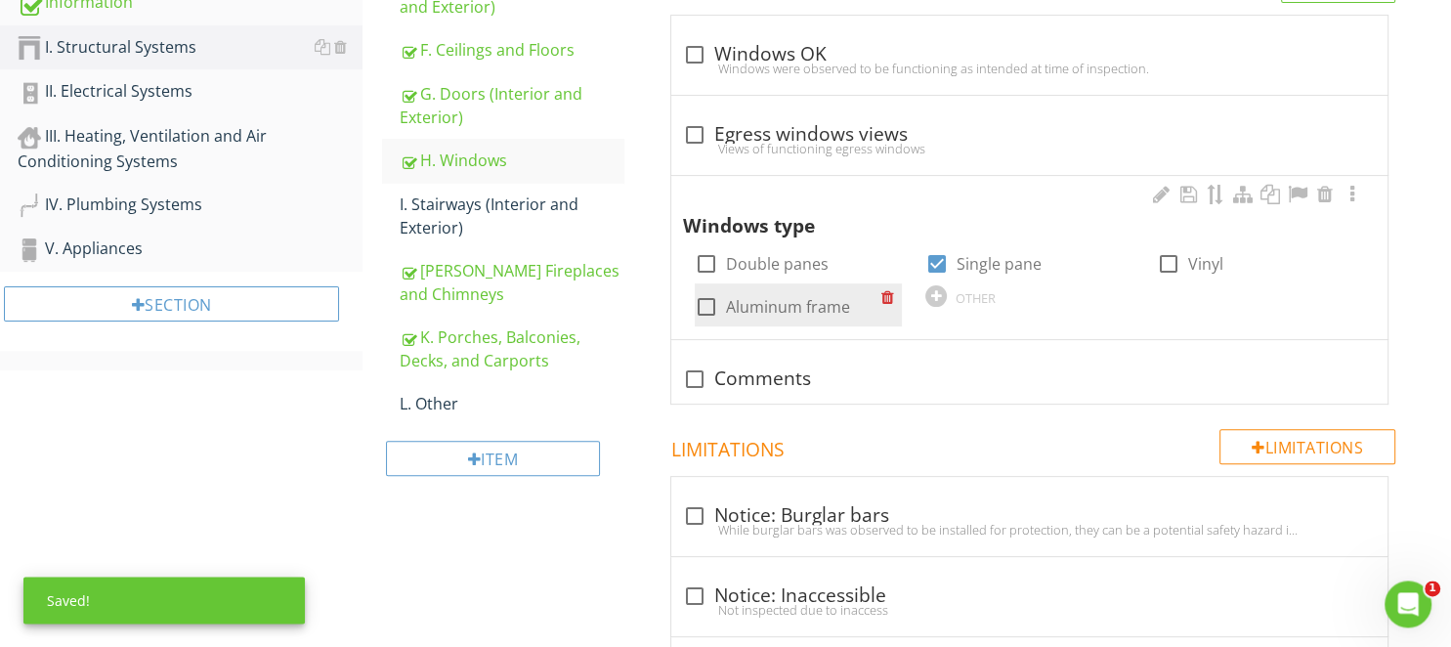
click at [708, 305] on div at bounding box center [706, 306] width 33 height 33
checkbox input "true"
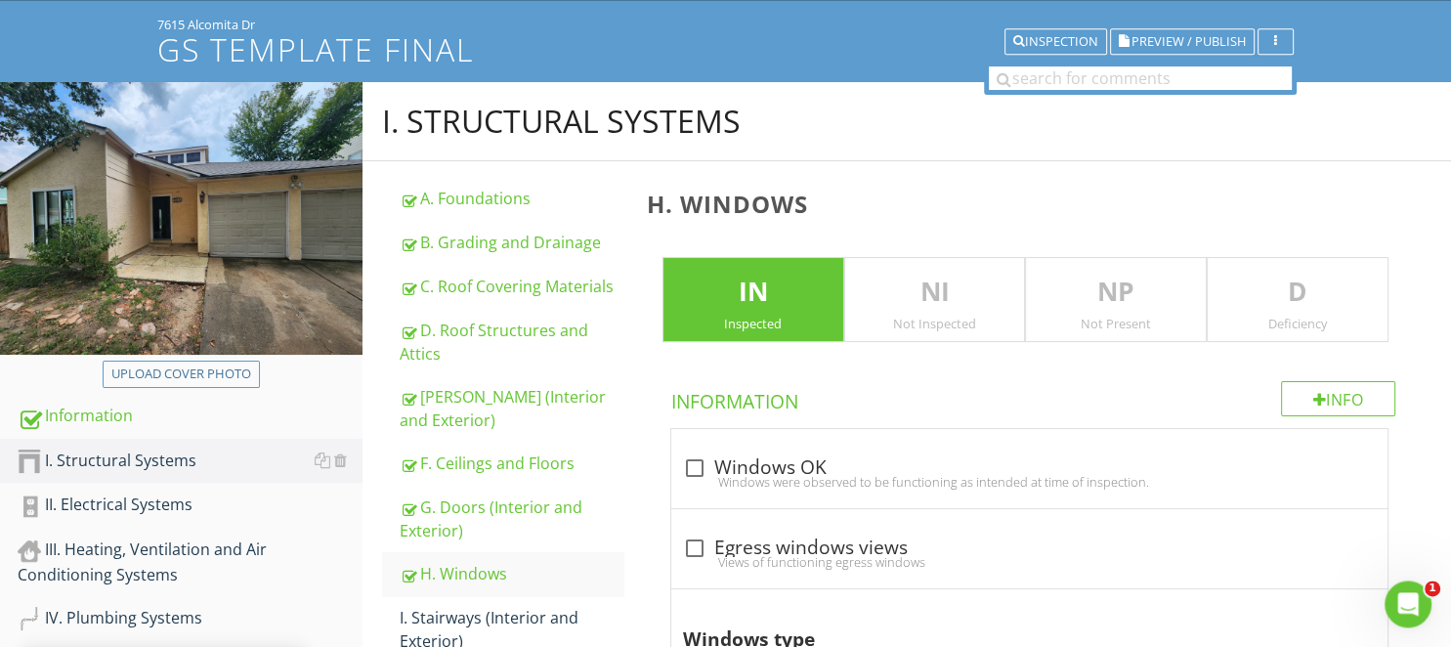
click at [1265, 285] on p "D" at bounding box center [1297, 292] width 180 height 39
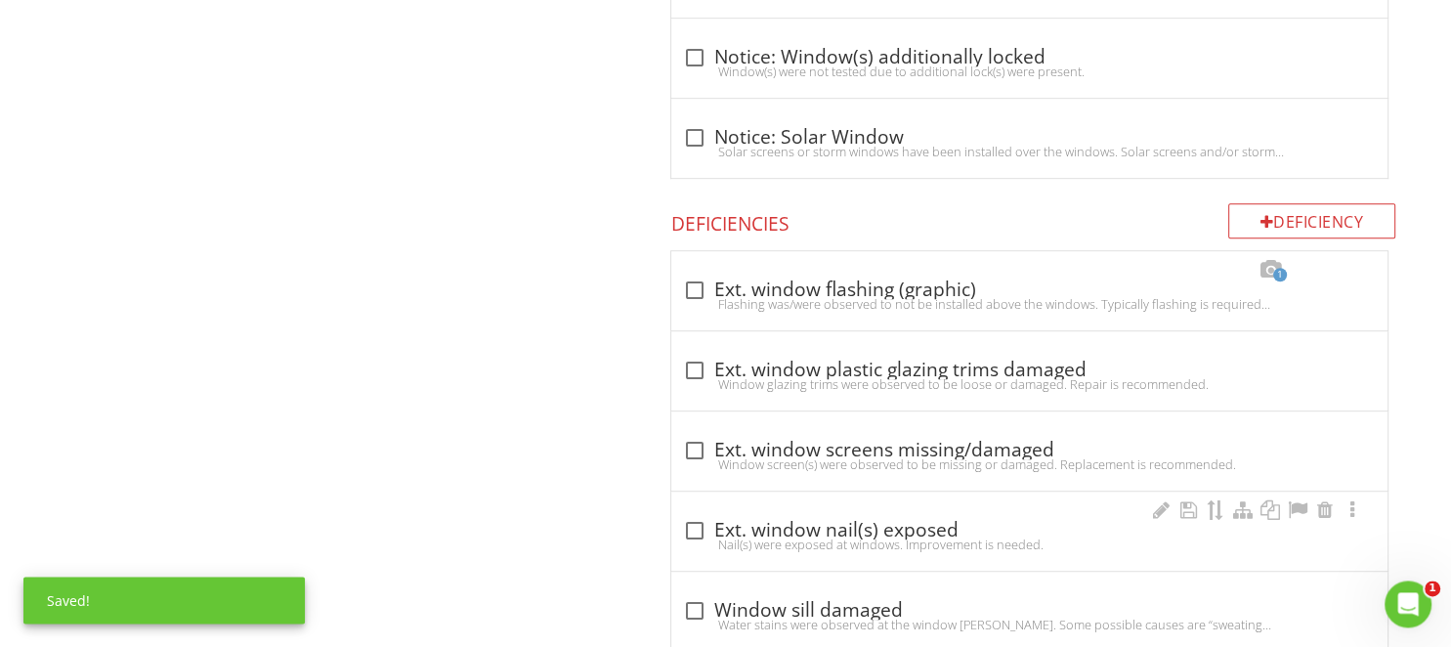
scroll to position [1248, 0]
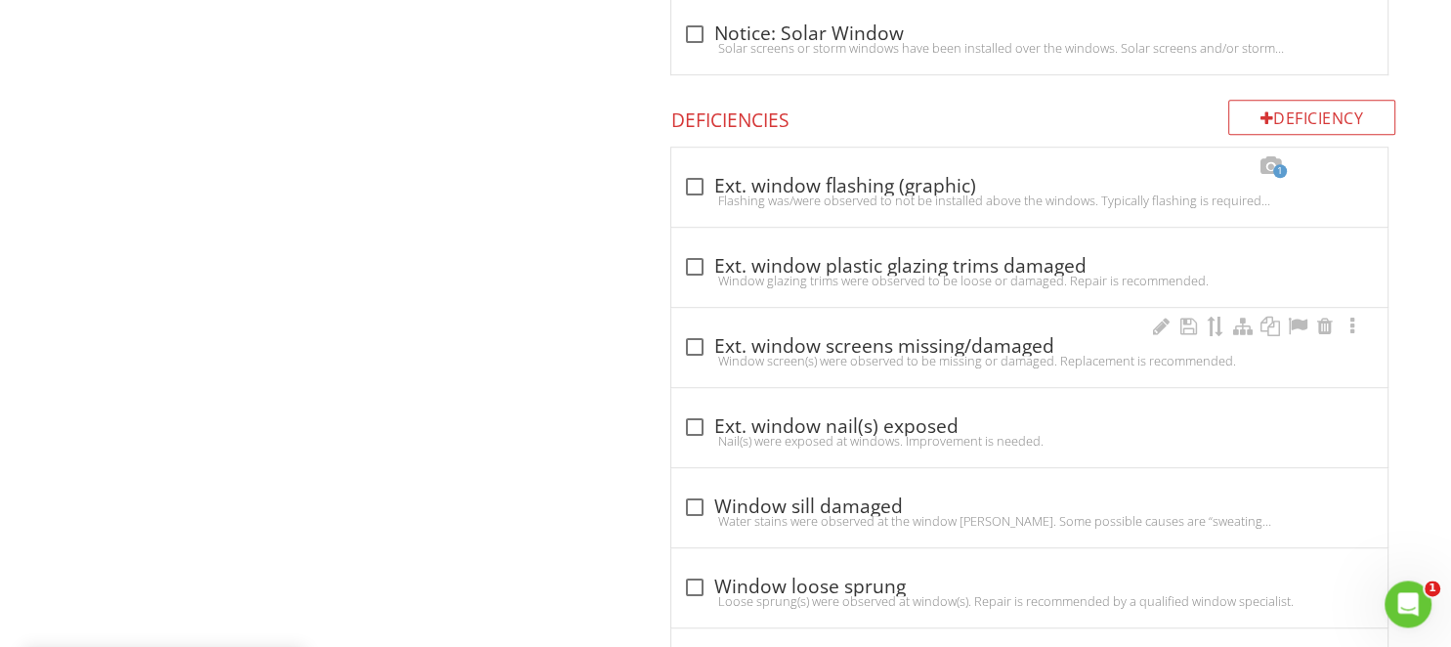
click at [738, 346] on div "check_box_outline_blank Ext. window screens missing/damaged" at bounding box center [1029, 346] width 693 height 23
checkbox input "true"
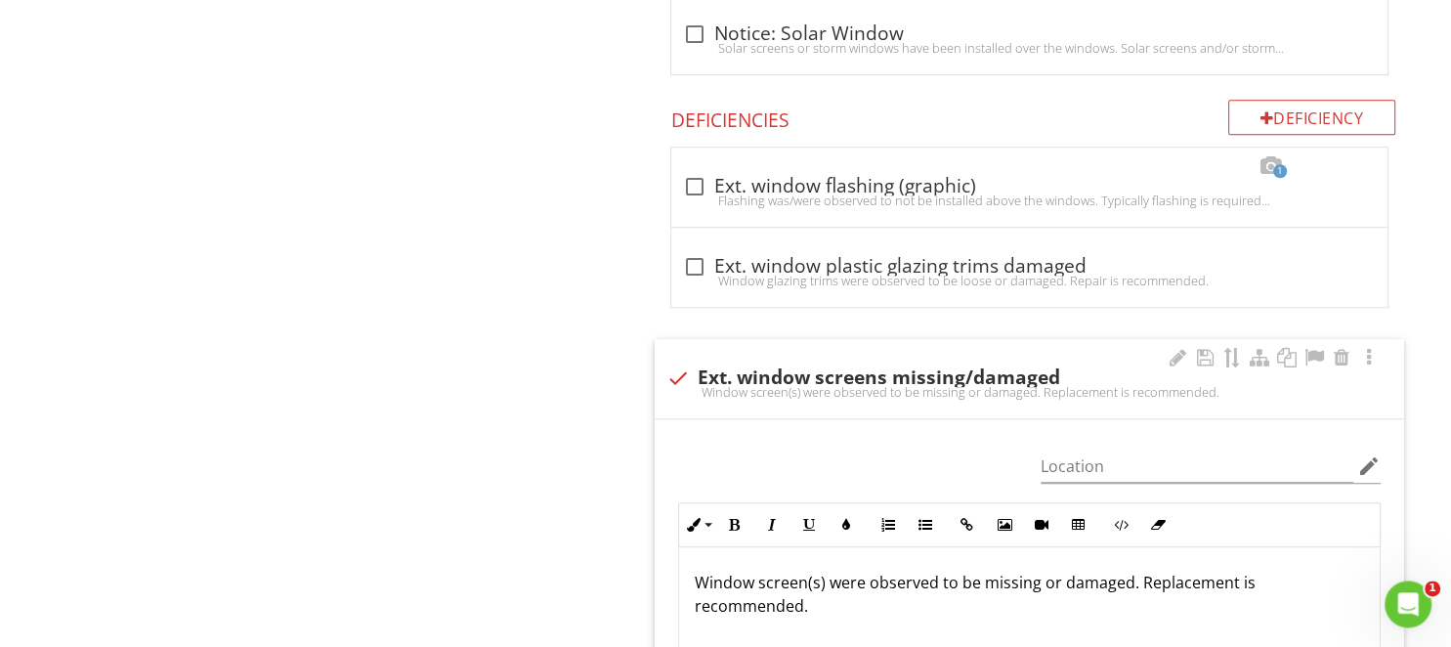
scroll to position [1764, 0]
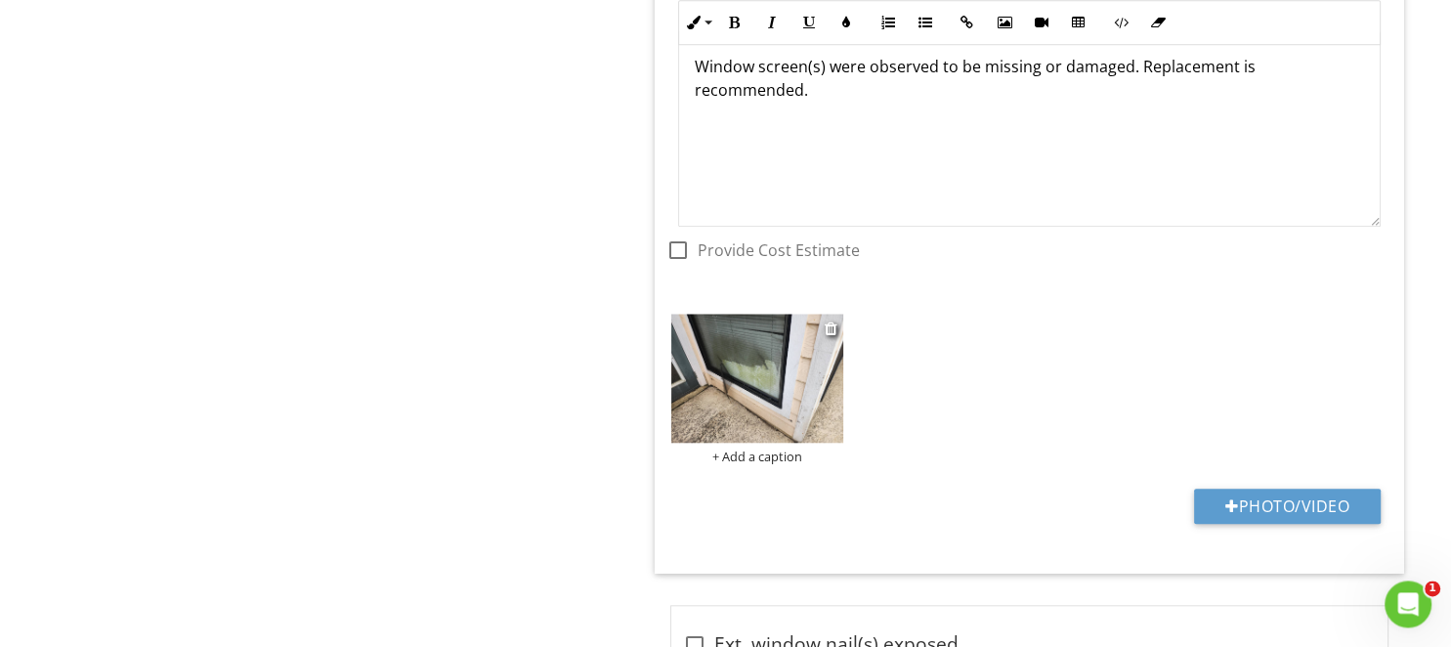
click at [764, 374] on img at bounding box center [757, 378] width 172 height 129
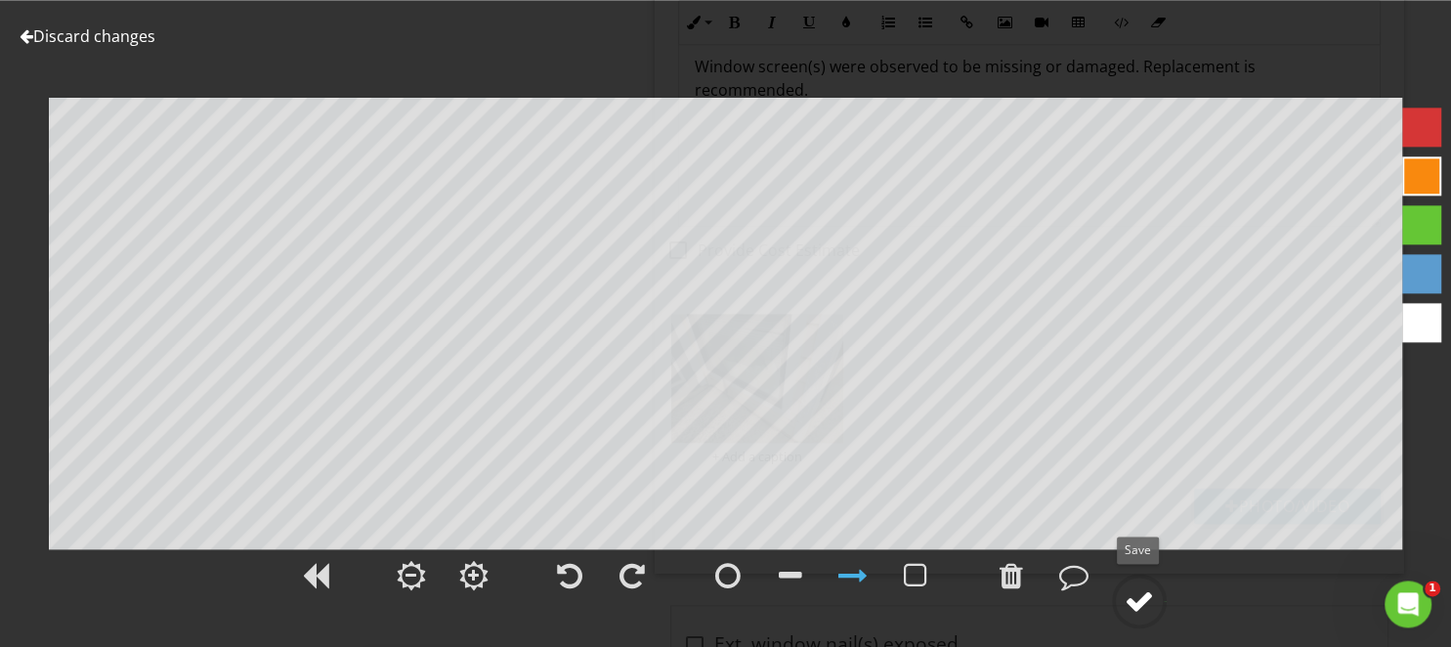
click at [1142, 586] on div at bounding box center [1138, 600] width 29 height 29
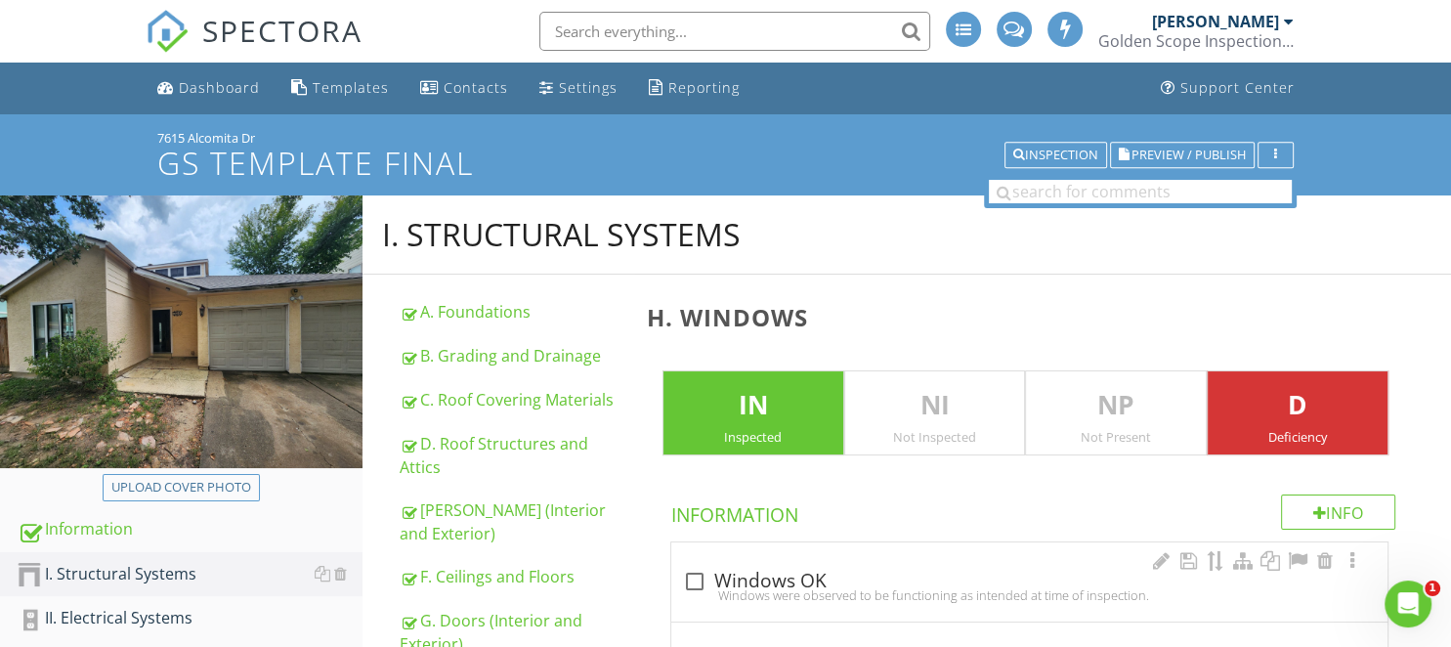
scroll to position [309, 0]
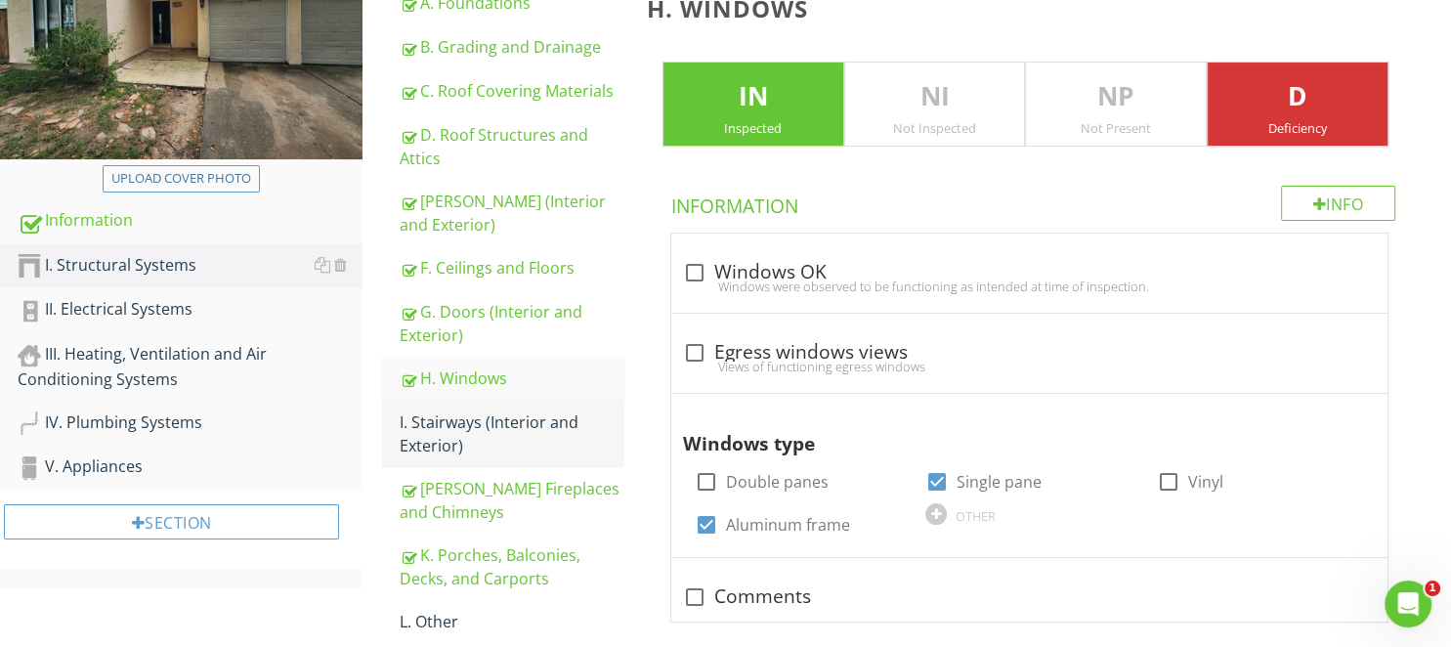
click at [460, 442] on div "I. Stairways (Interior and Exterior)" at bounding box center [511, 433] width 223 height 47
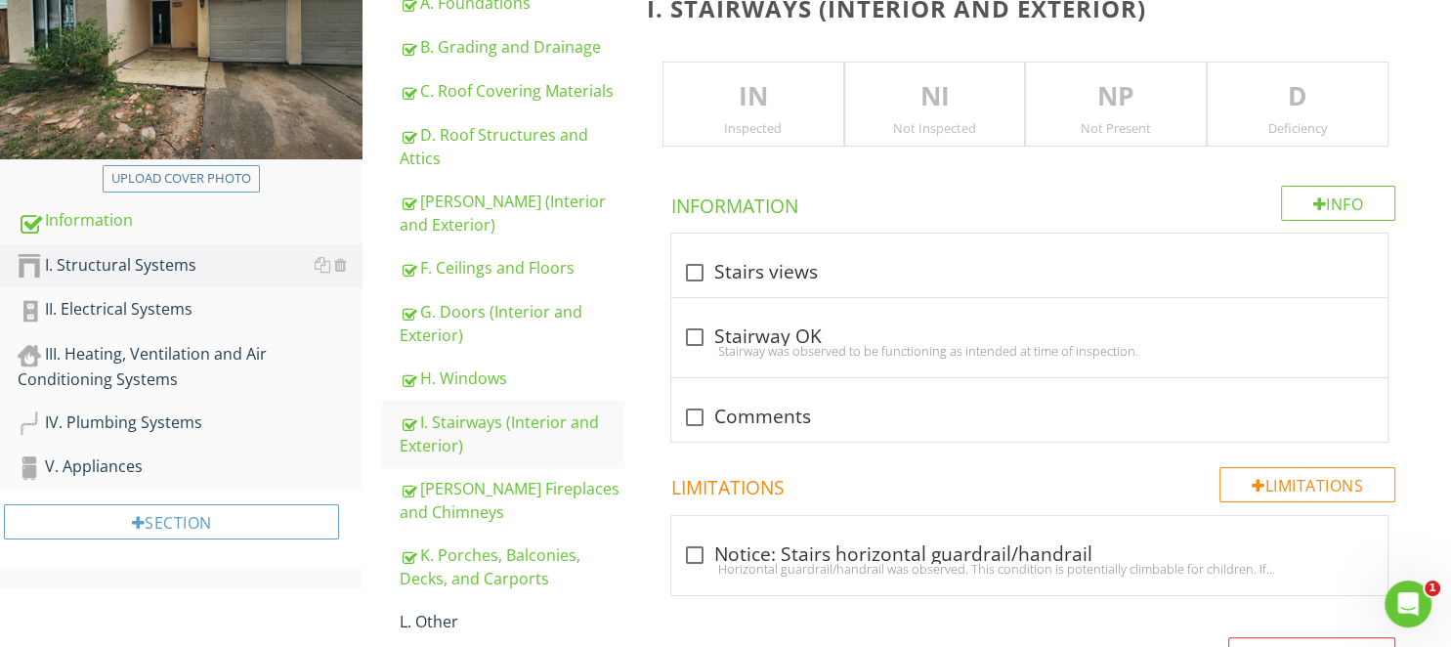
click at [1115, 113] on p "NP" at bounding box center [1116, 96] width 180 height 39
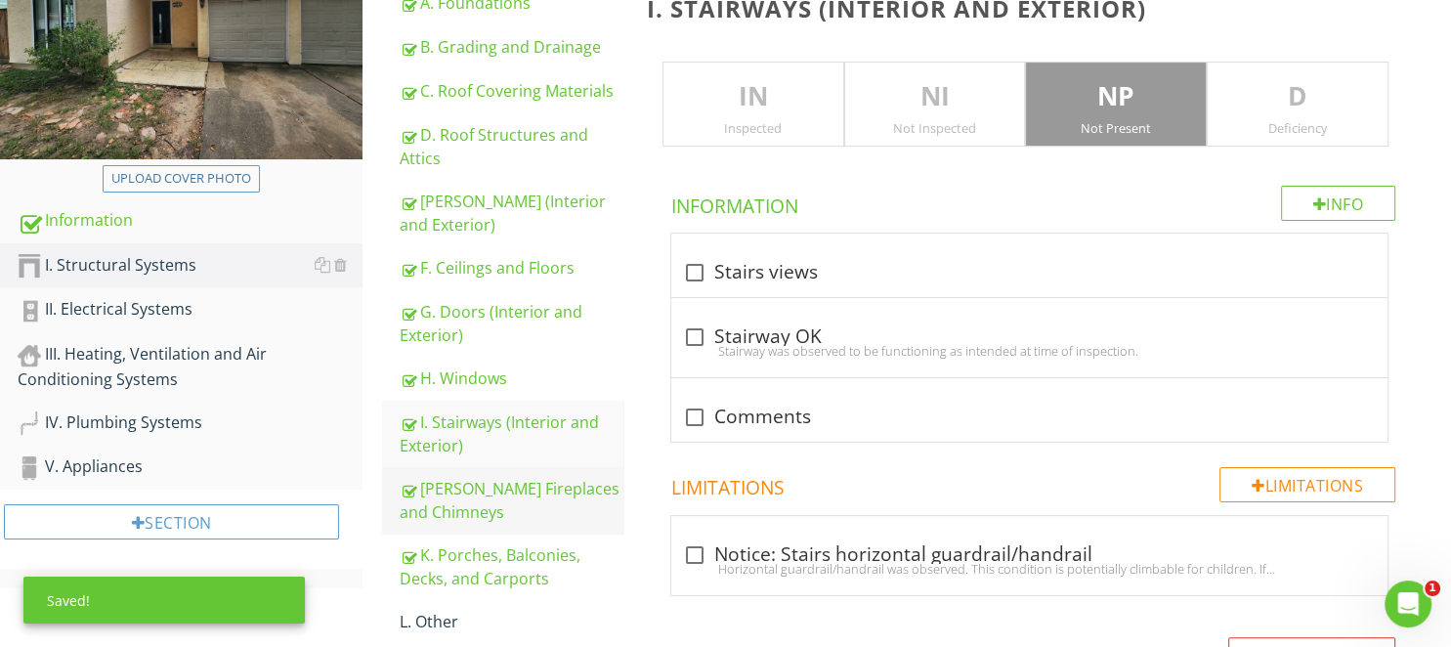
click at [507, 490] on div "J. Fireplaces and Chimneys" at bounding box center [511, 500] width 223 height 47
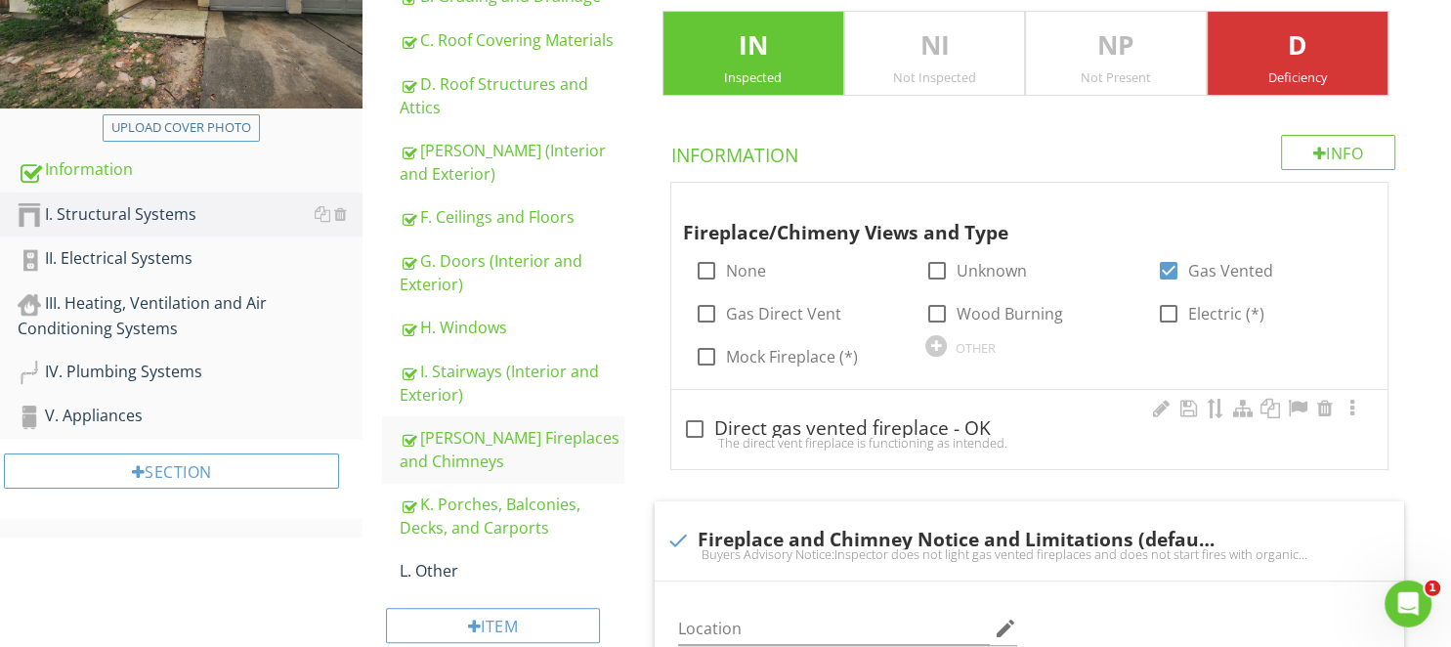
scroll to position [309, 0]
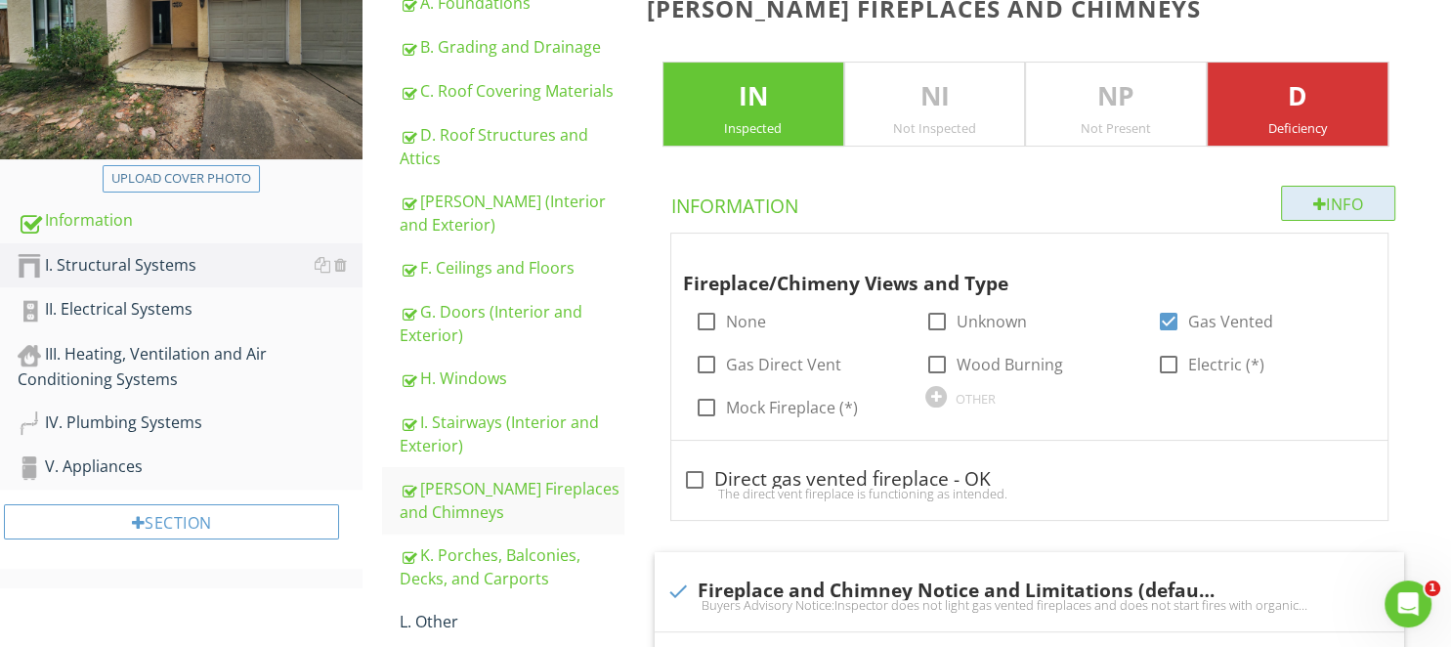
click at [1350, 209] on div "Info" at bounding box center [1338, 203] width 115 height 35
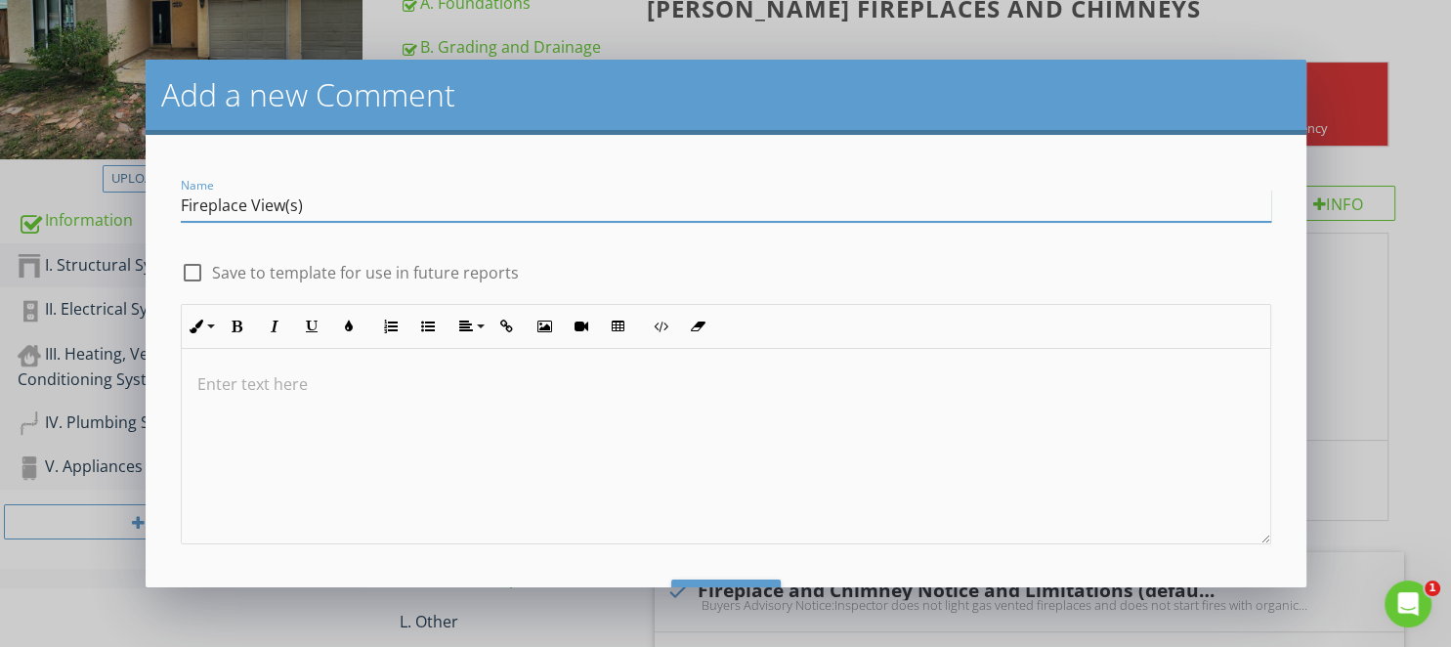
type input "Fireplace View(s)"
click at [434, 270] on label "Save to template for use in future reports" at bounding box center [365, 273] width 307 height 20
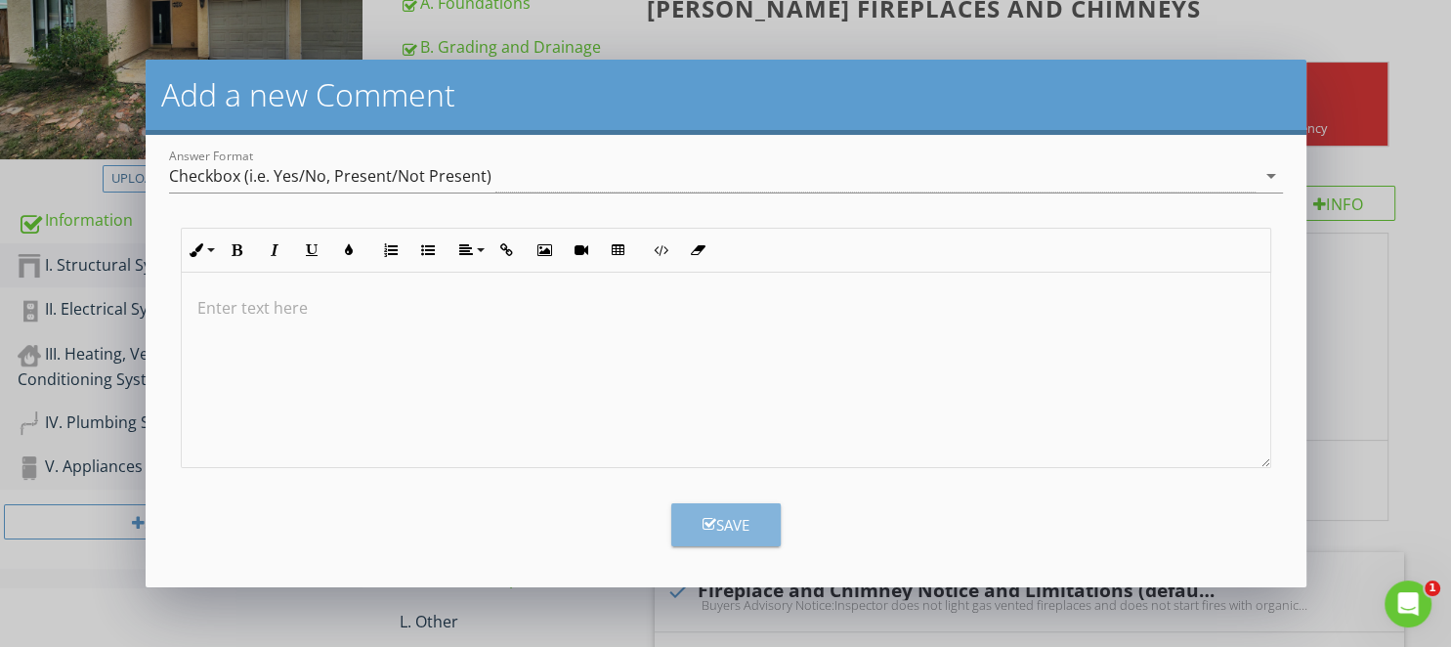
click at [707, 521] on icon "button" at bounding box center [709, 524] width 14 height 15
checkbox input "false"
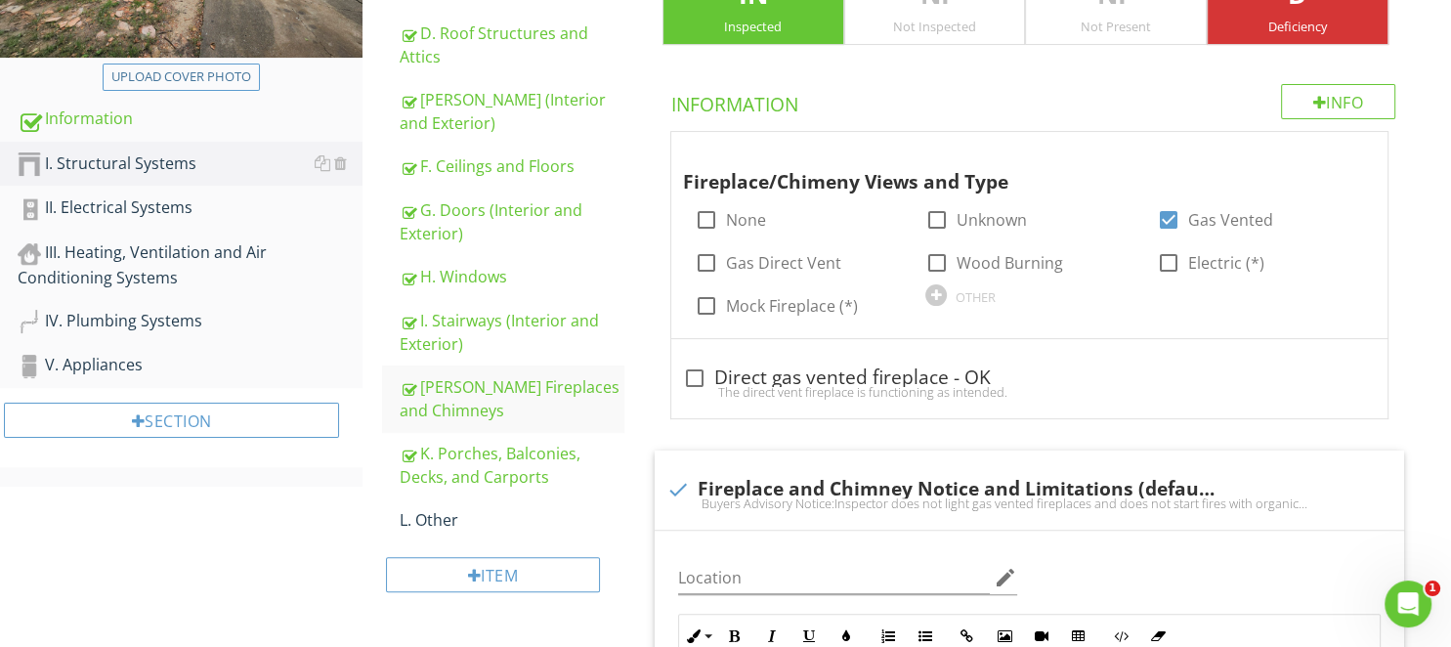
scroll to position [516, 0]
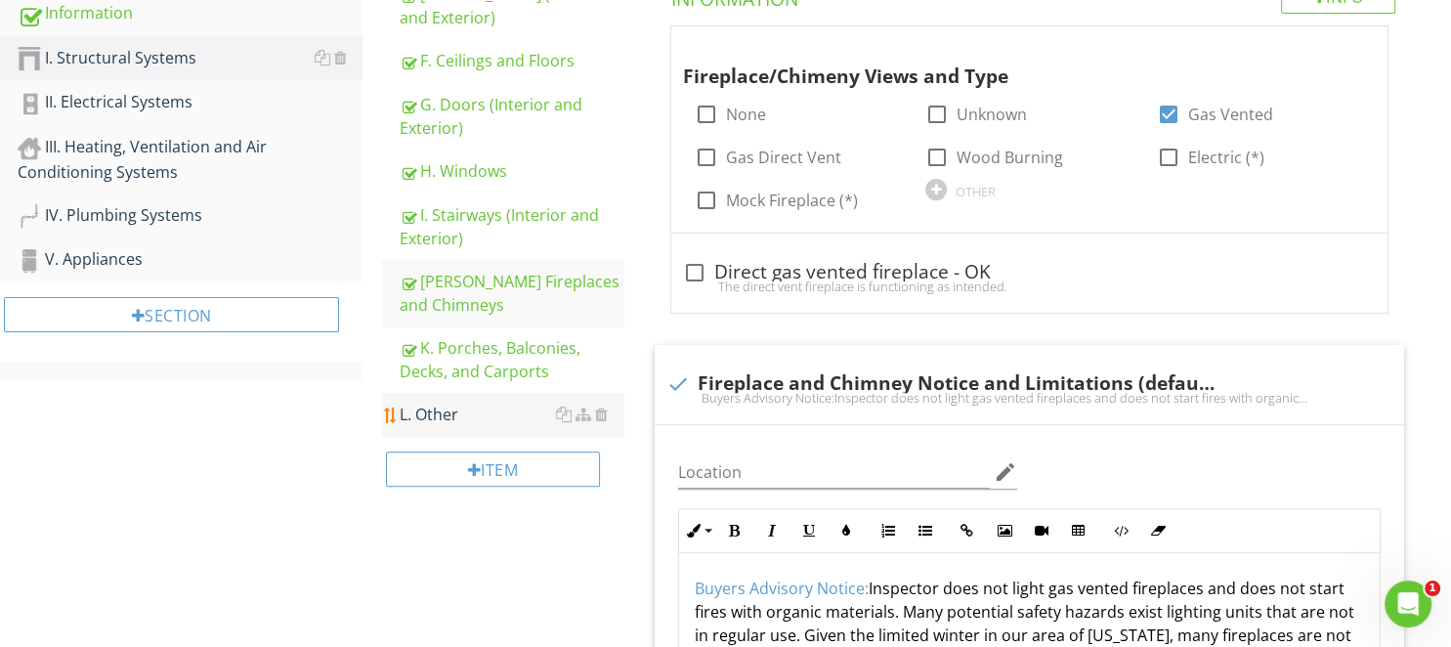
click at [440, 402] on div "L. Other" at bounding box center [511, 413] width 223 height 23
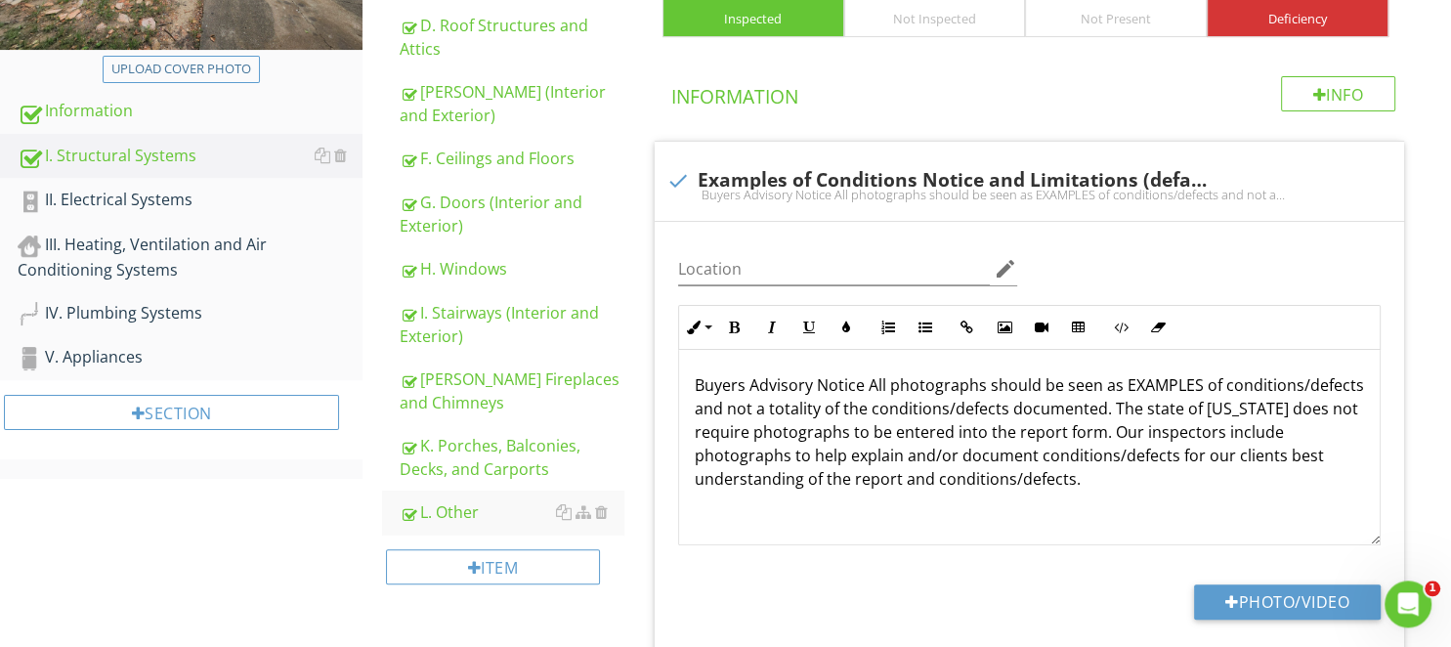
scroll to position [412, 0]
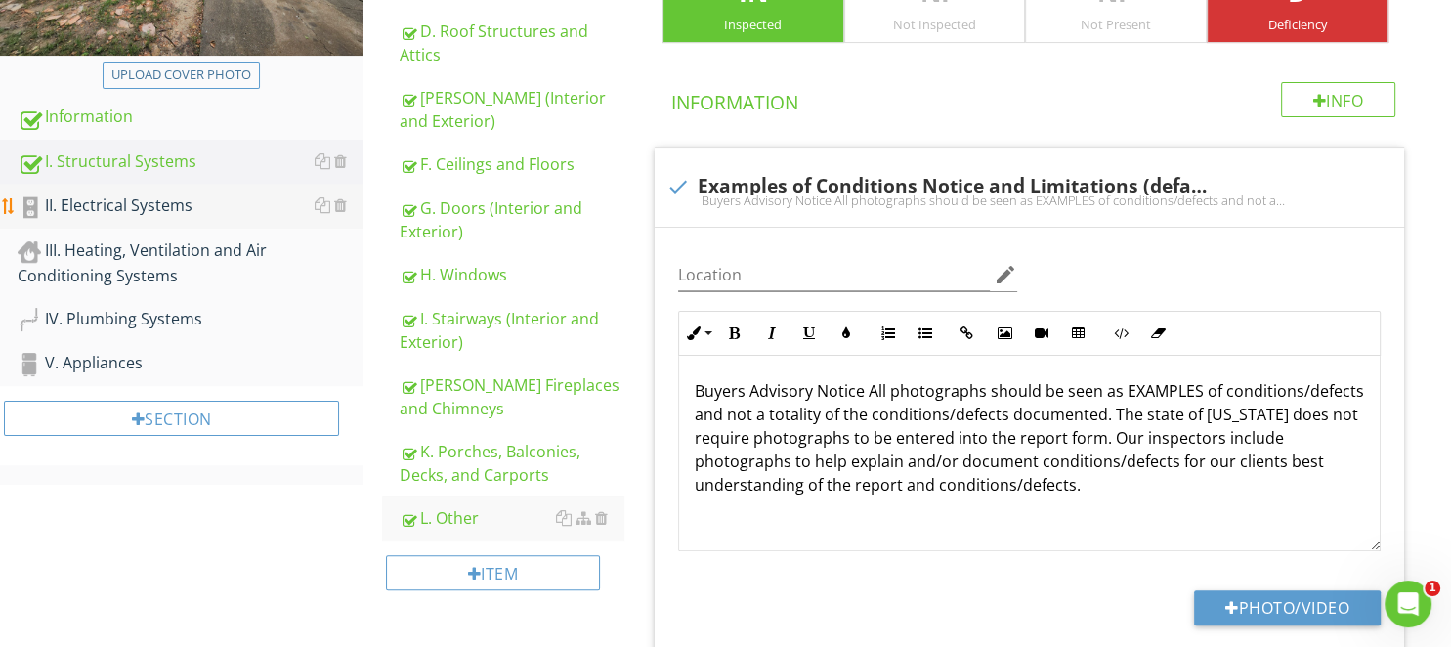
click at [172, 200] on div "II. Electrical Systems" at bounding box center [190, 205] width 345 height 25
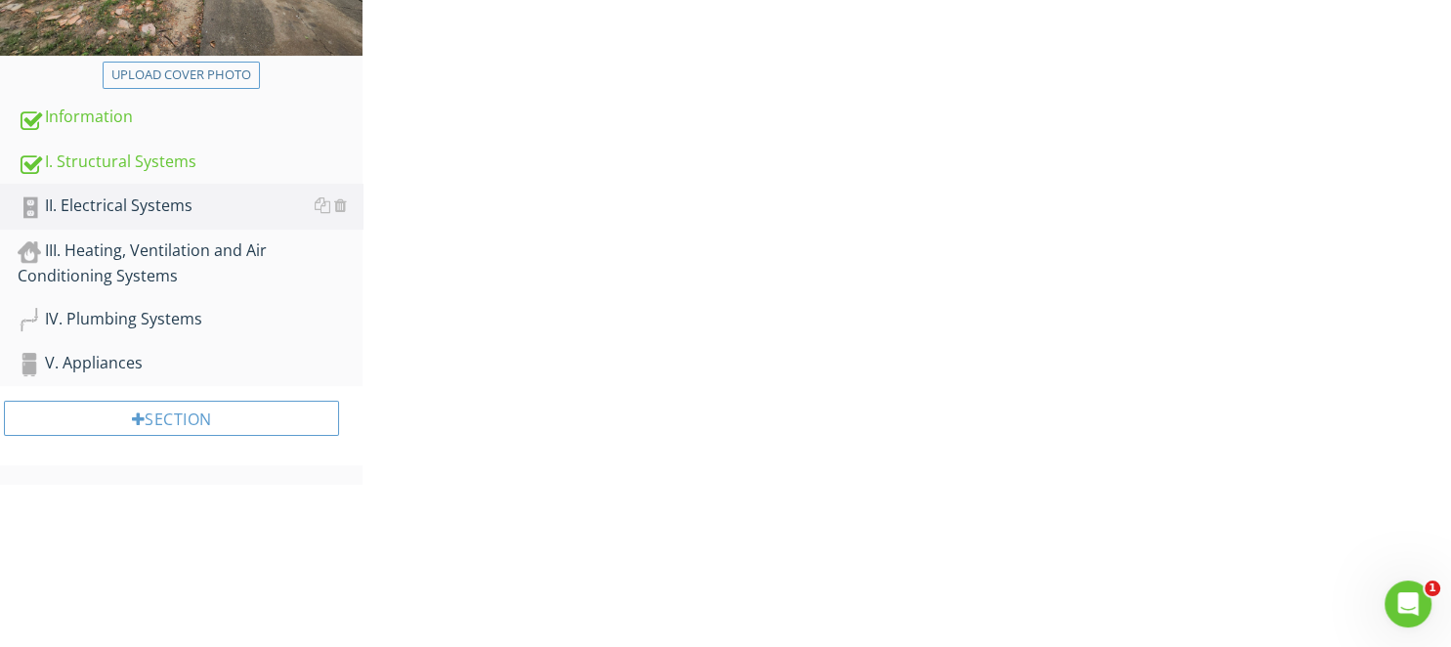
scroll to position [206, 0]
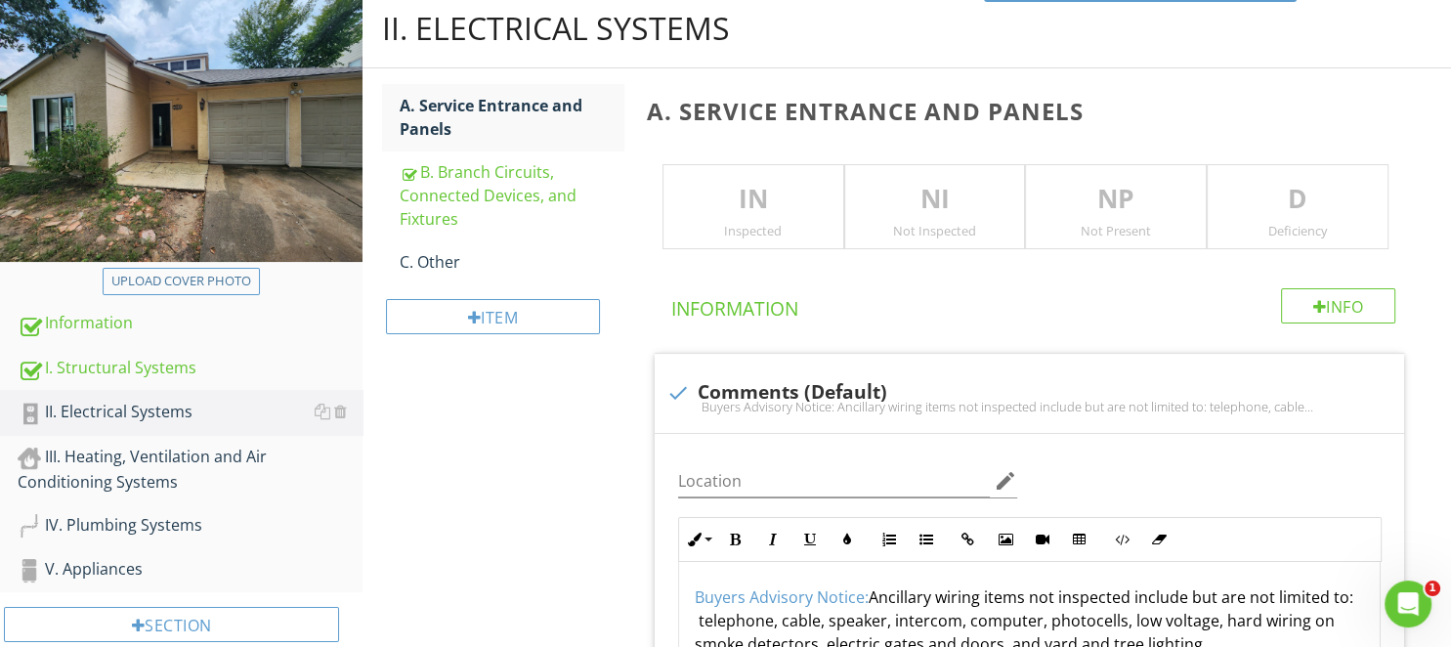
click at [916, 204] on p "NI" at bounding box center [935, 199] width 180 height 39
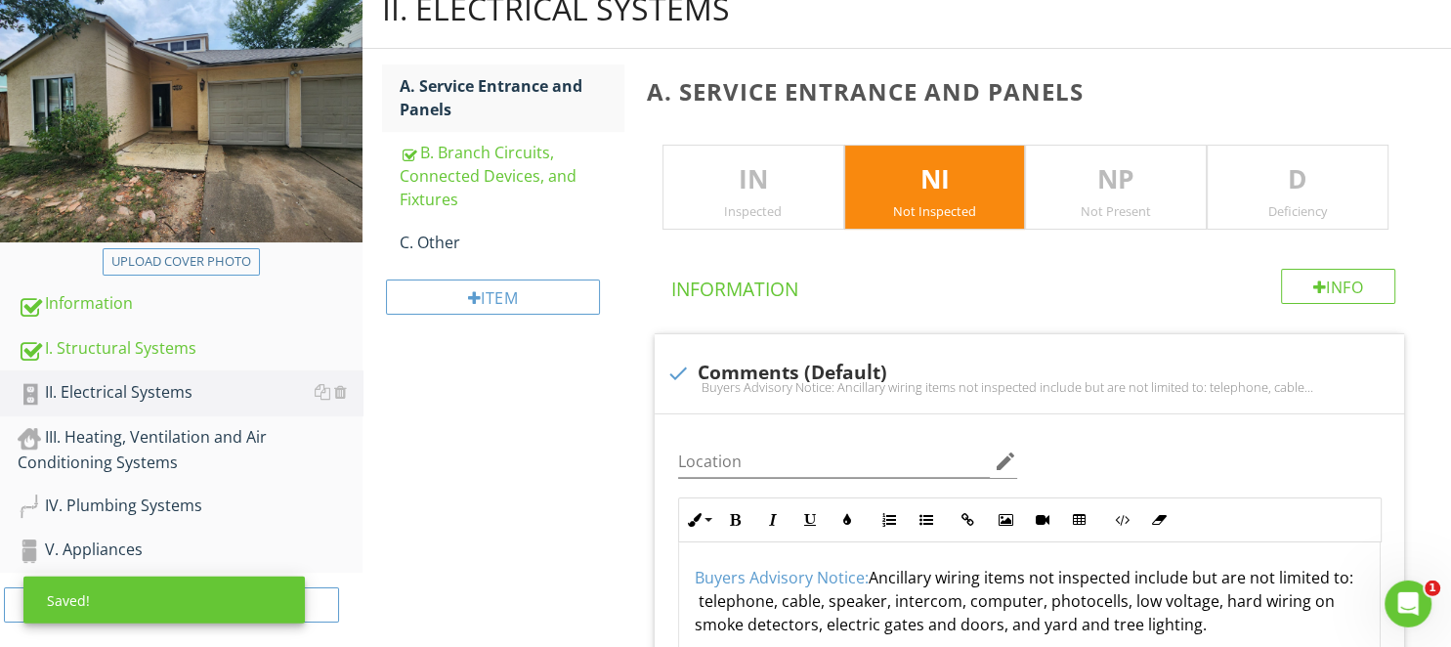
scroll to position [824, 0]
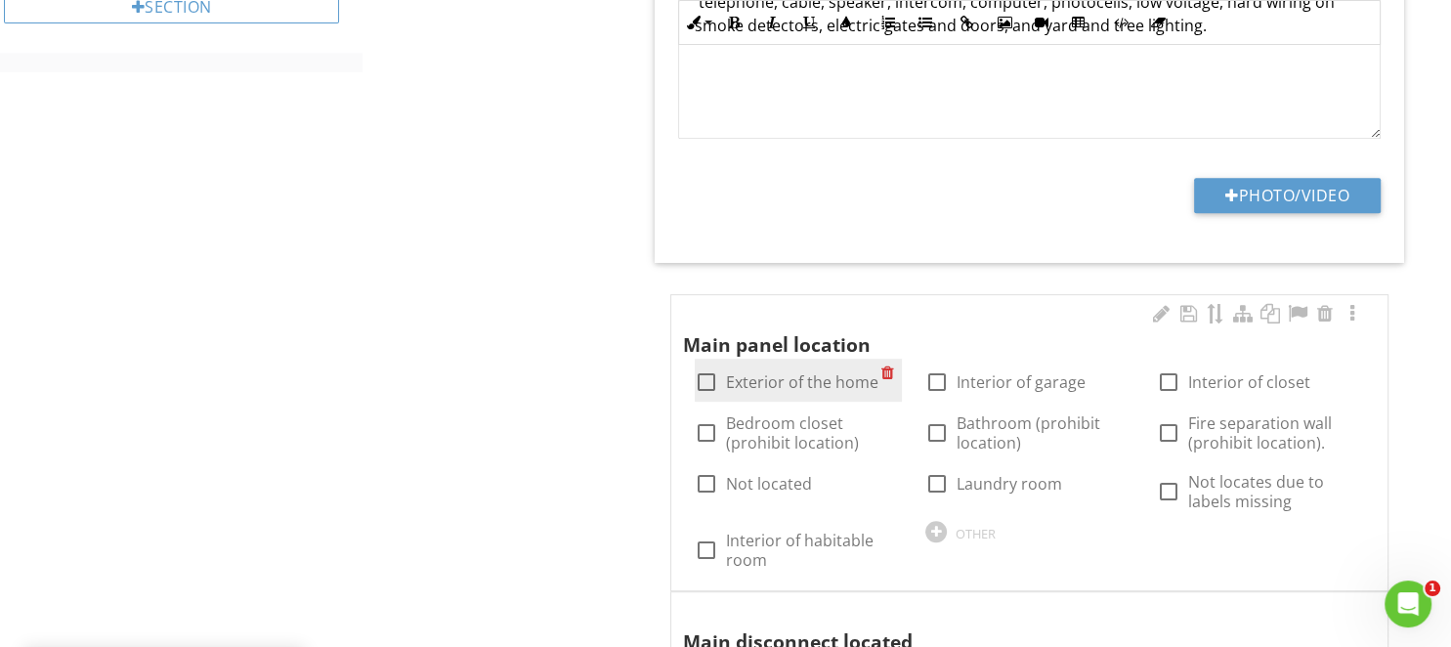
click at [793, 379] on label "Exterior of the home" at bounding box center [802, 382] width 152 height 20
checkbox input "true"
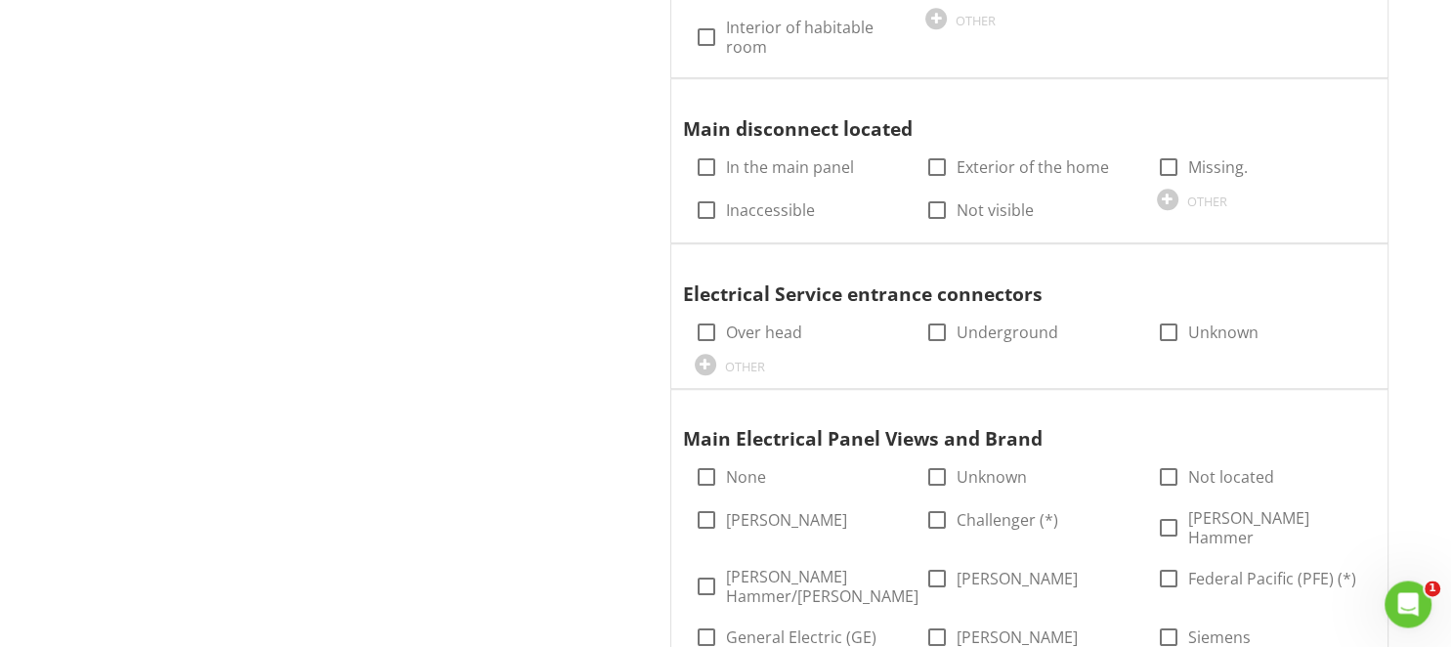
scroll to position [1340, 0]
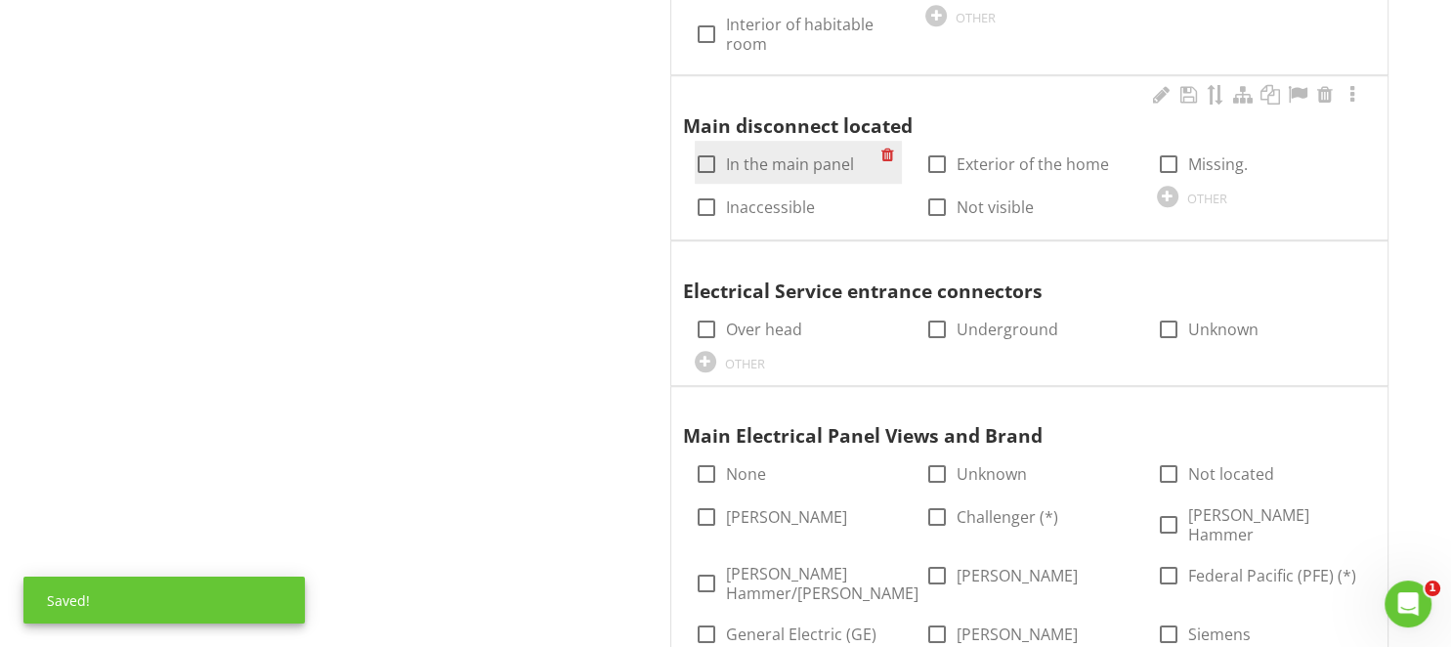
click at [789, 165] on label "In the main panel" at bounding box center [790, 164] width 128 height 20
checkbox input "true"
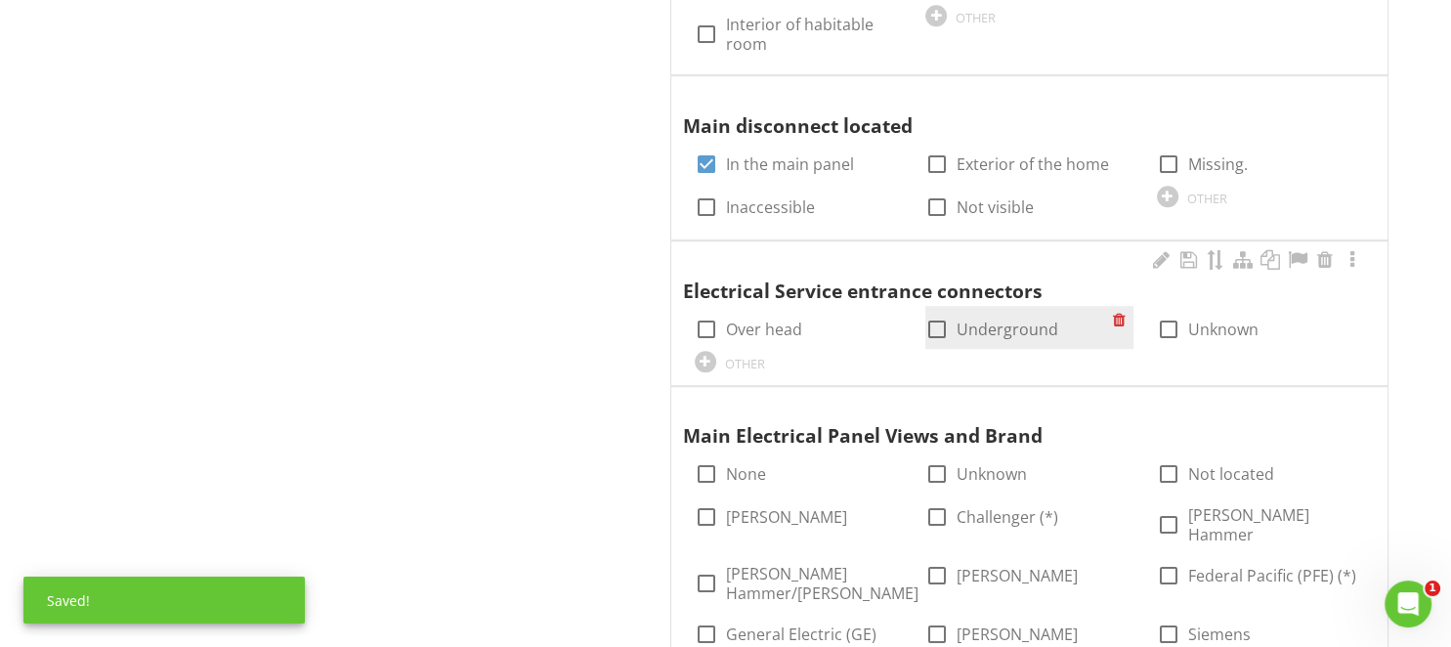
click at [932, 320] on div at bounding box center [936, 329] width 33 height 33
checkbox input "true"
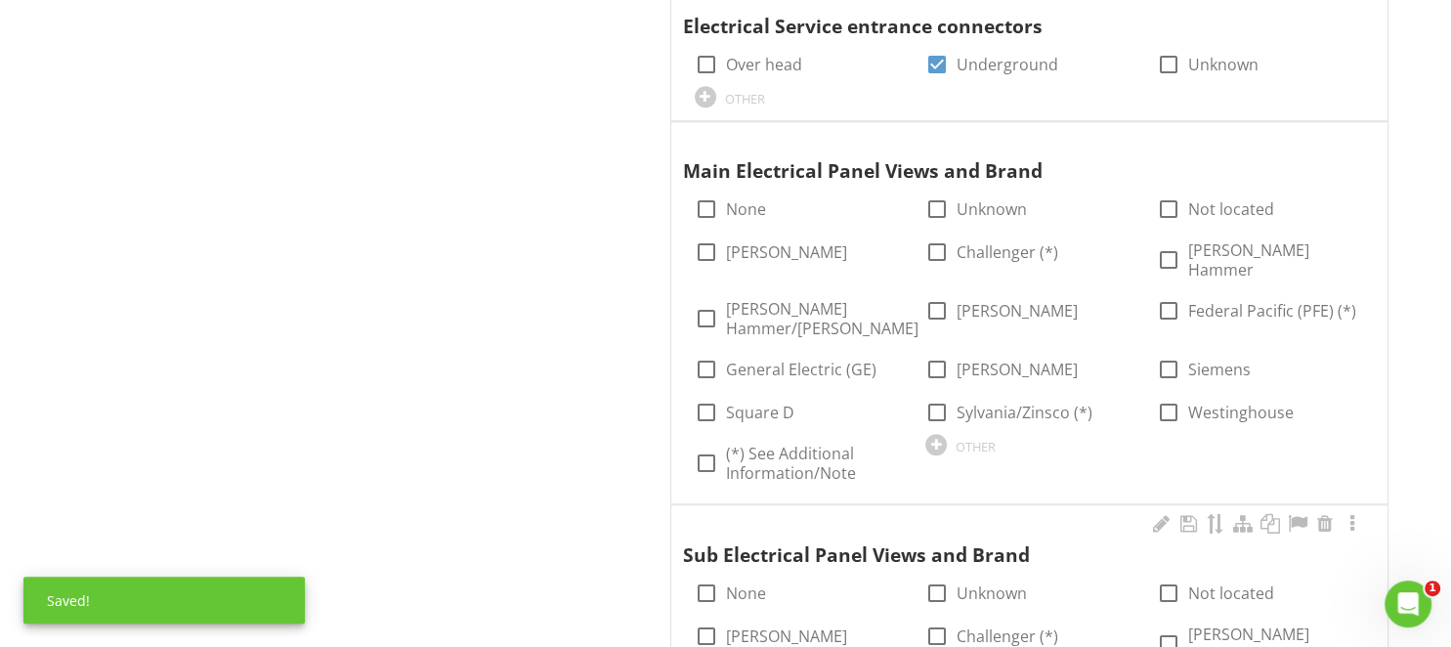
scroll to position [1650, 0]
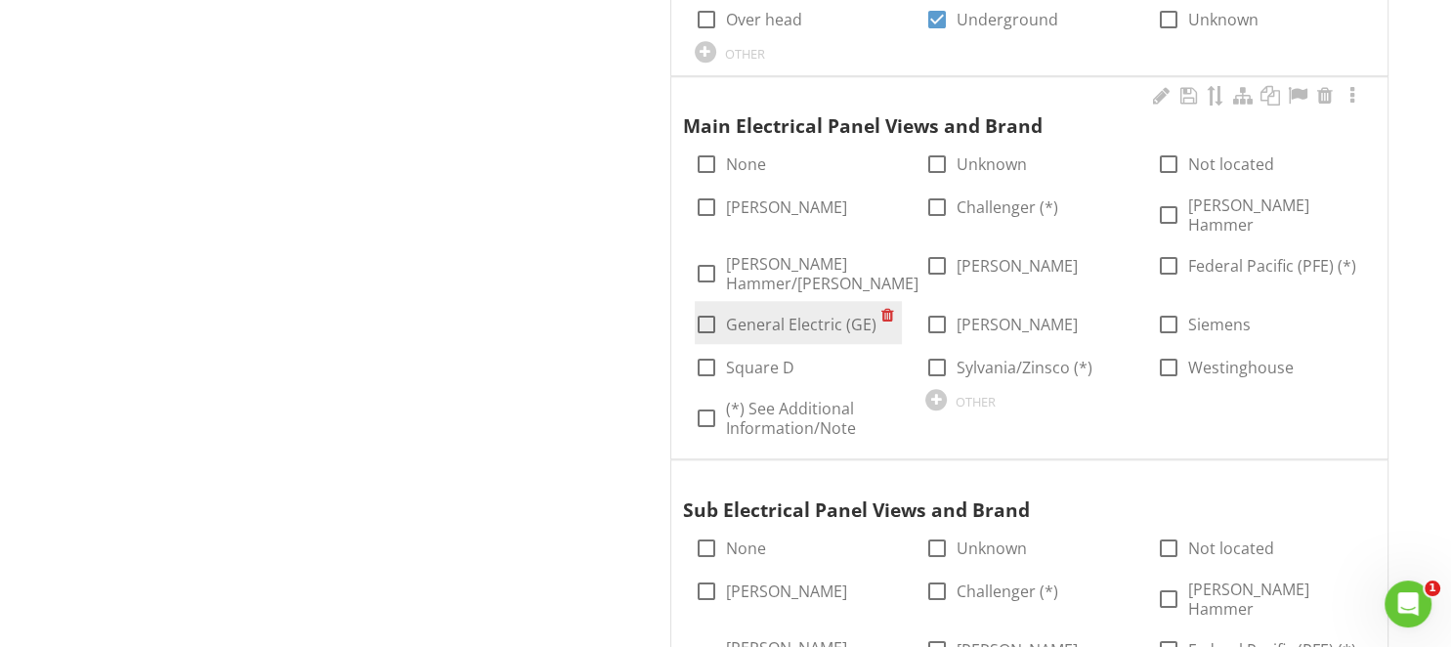
click at [762, 315] on label "General Electric (GE)" at bounding box center [801, 325] width 150 height 20
checkbox input "true"
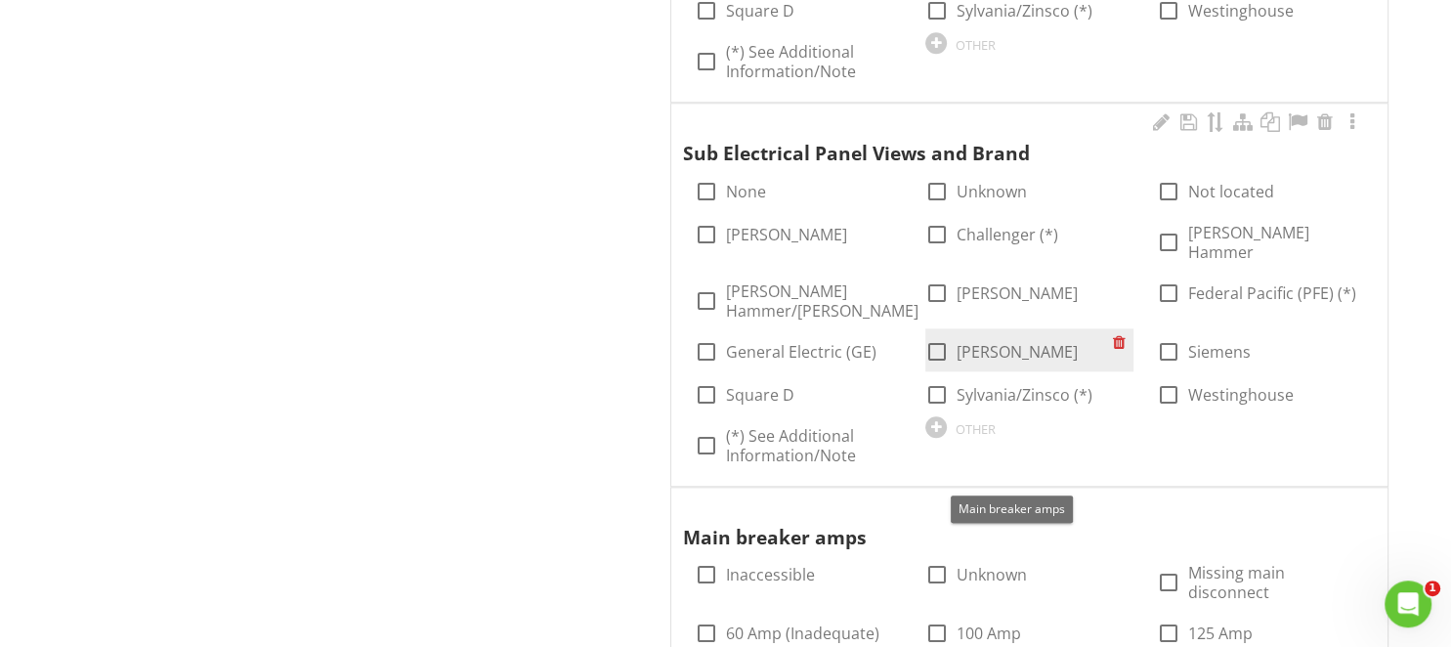
scroll to position [1960, 0]
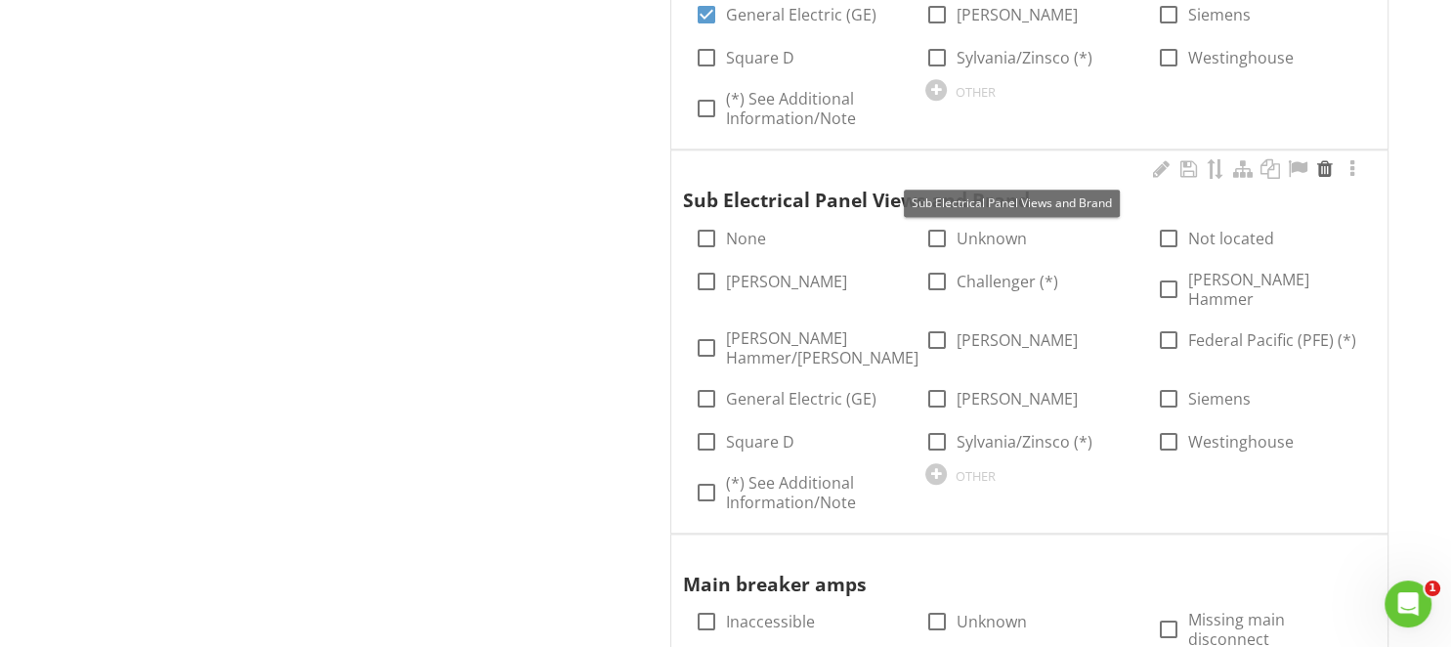
click at [1326, 159] on div at bounding box center [1324, 169] width 23 height 20
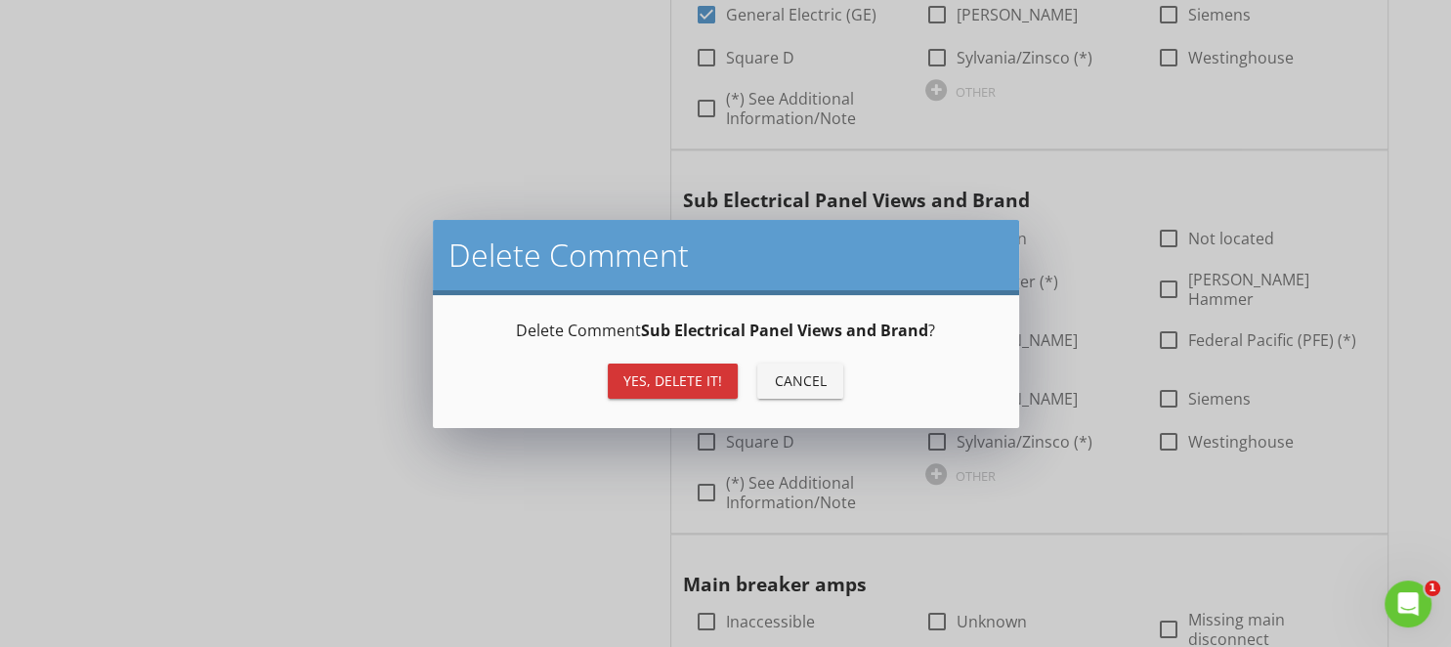
click at [680, 373] on div "Yes, Delete it!" at bounding box center [672, 380] width 99 height 21
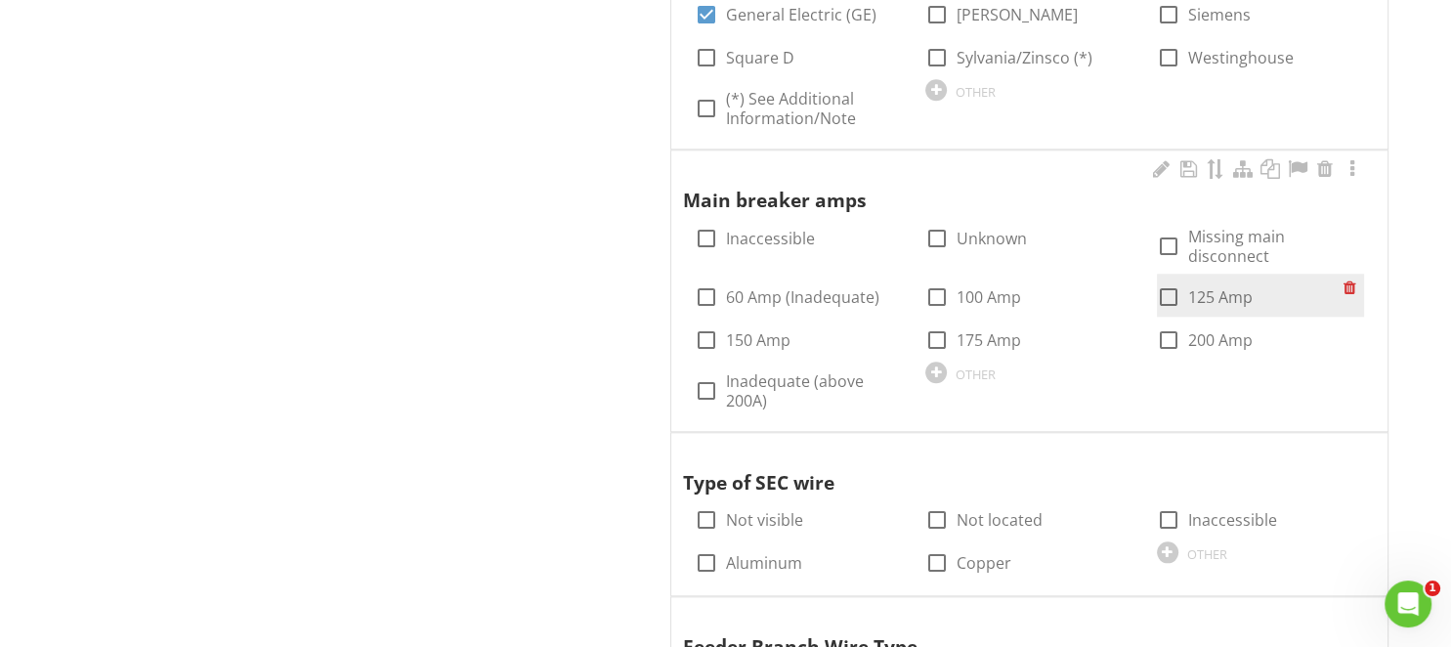
click at [1172, 280] on div at bounding box center [1168, 296] width 33 height 33
checkbox input "true"
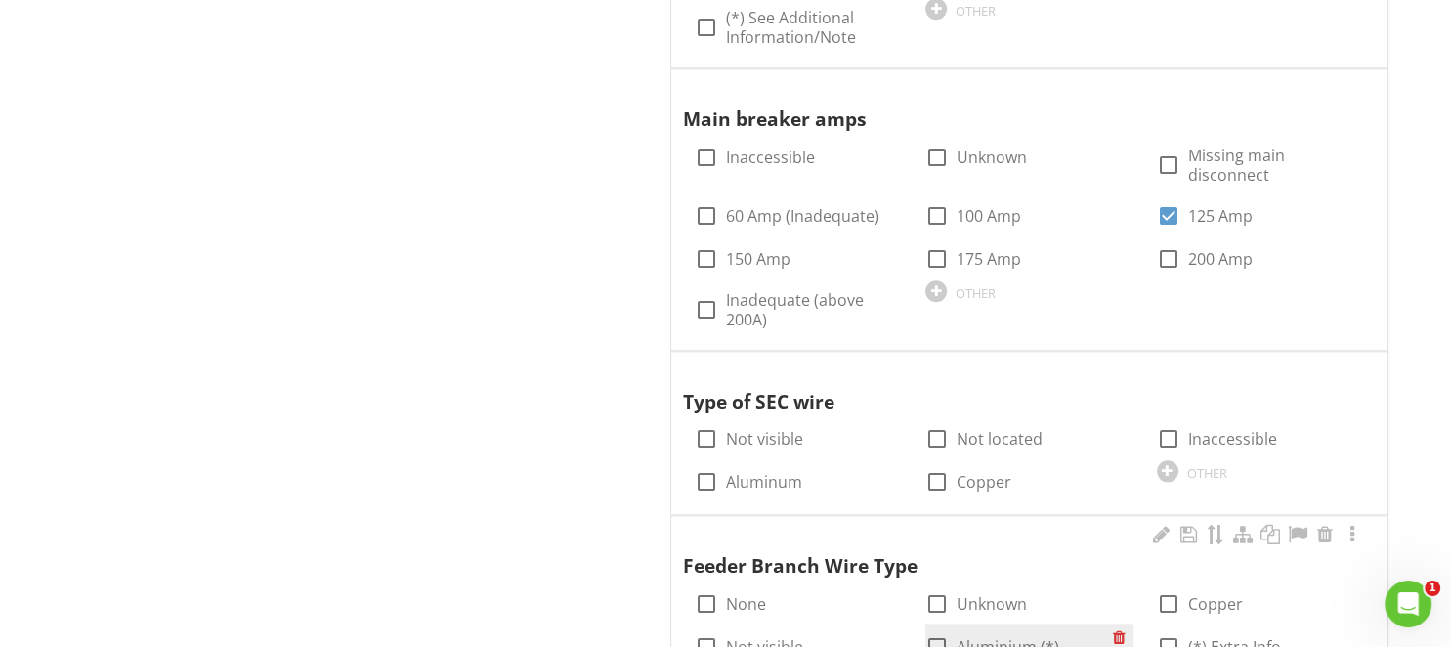
scroll to position [2269, 0]
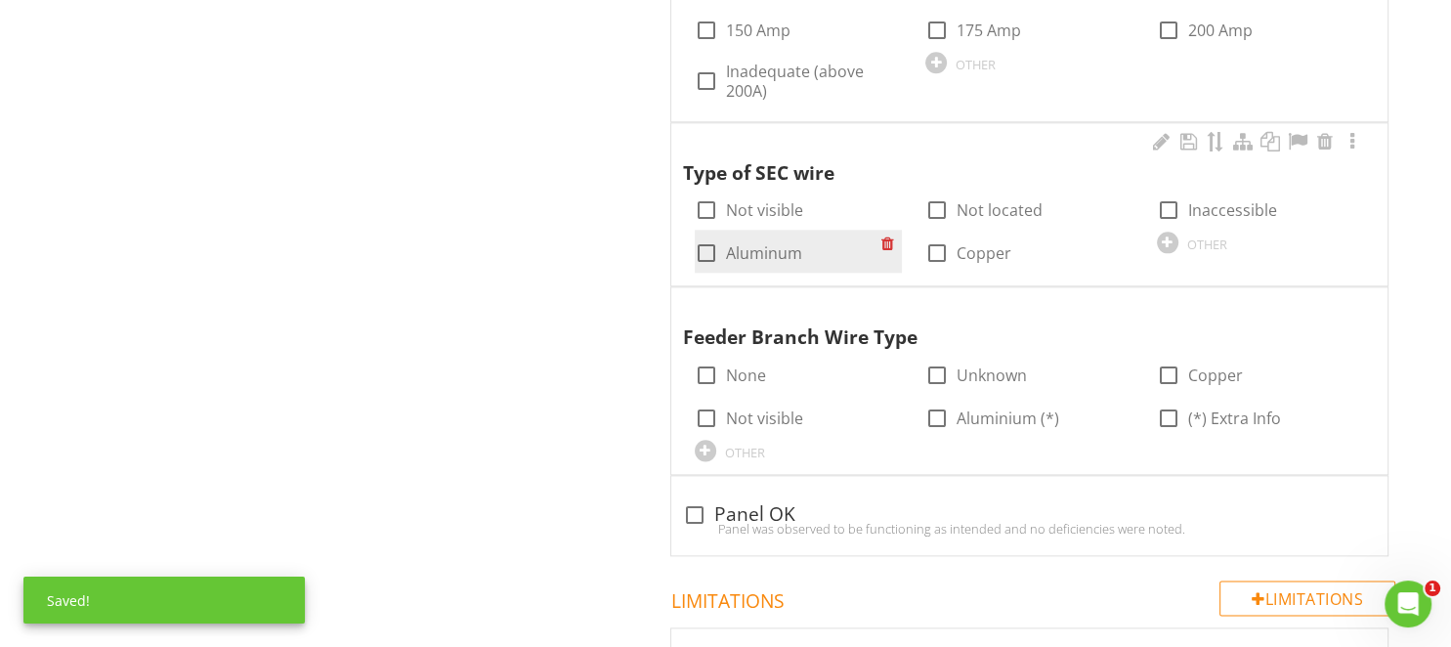
click at [713, 236] on div at bounding box center [706, 252] width 33 height 33
checkbox input "true"
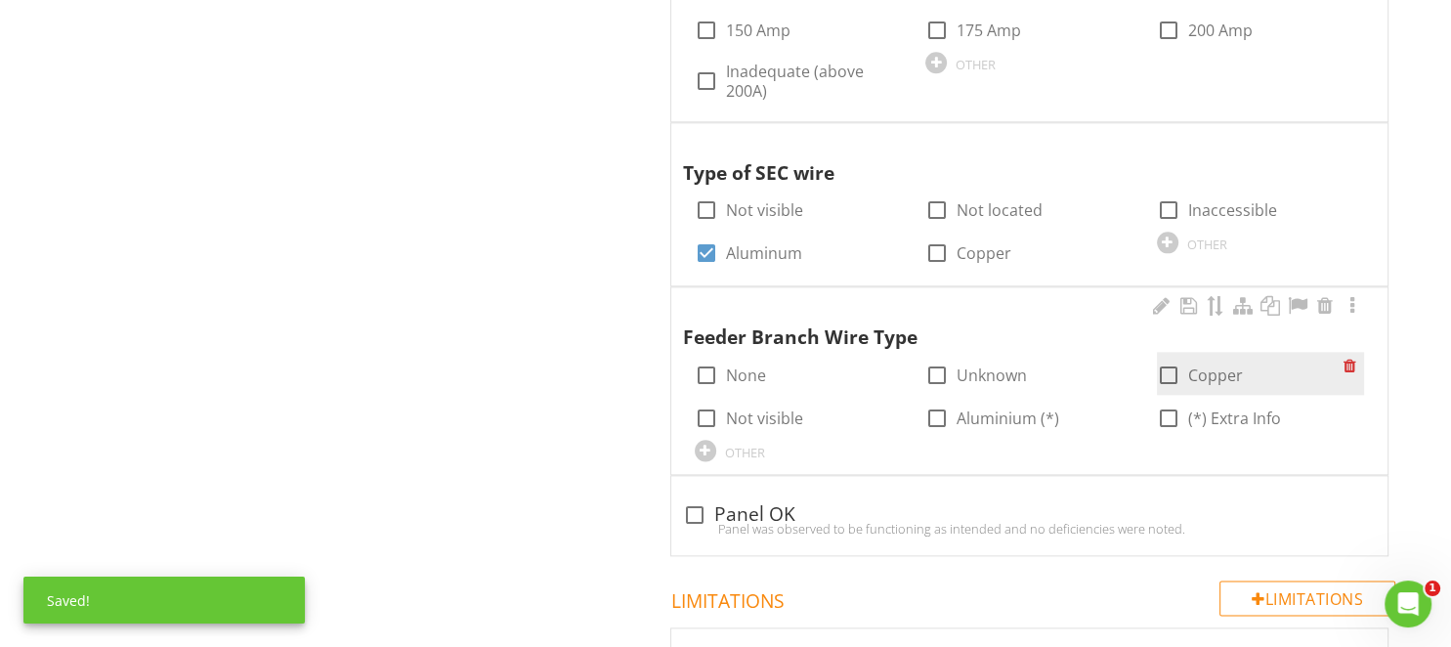
click at [1166, 359] on div at bounding box center [1168, 375] width 33 height 33
checkbox input "true"
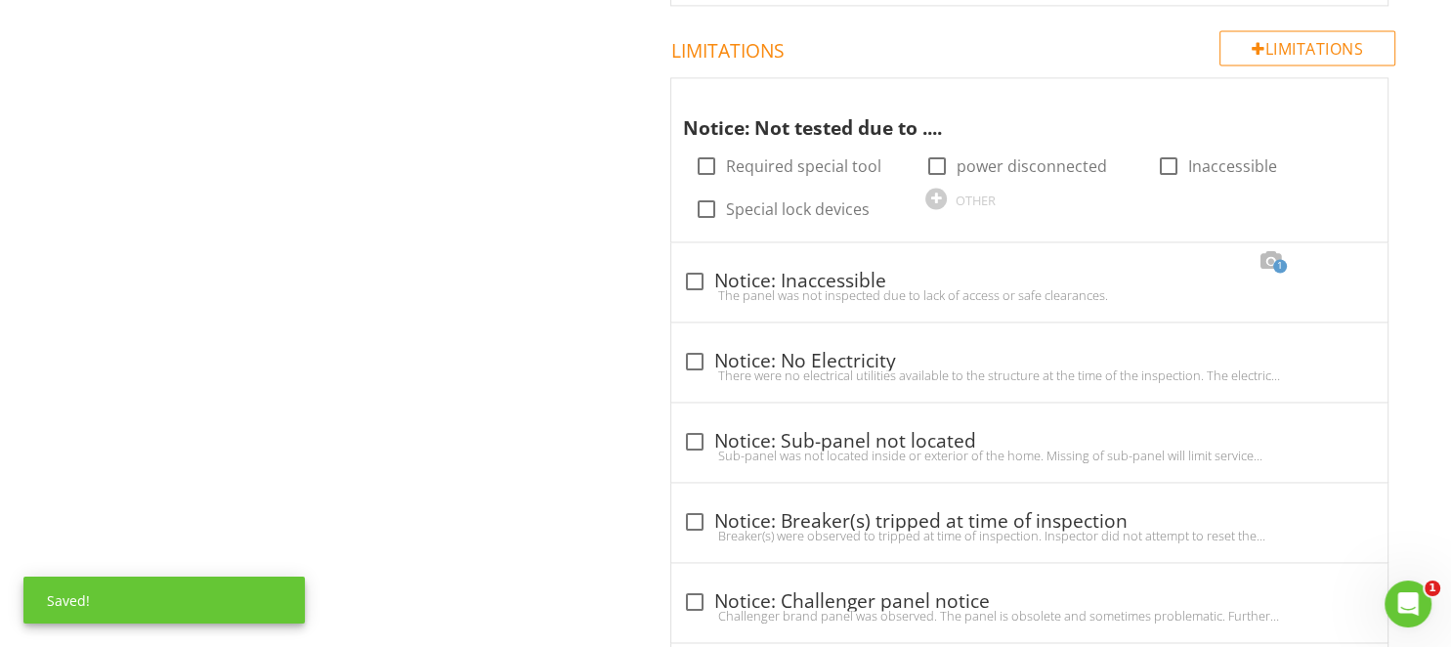
scroll to position [2785, 0]
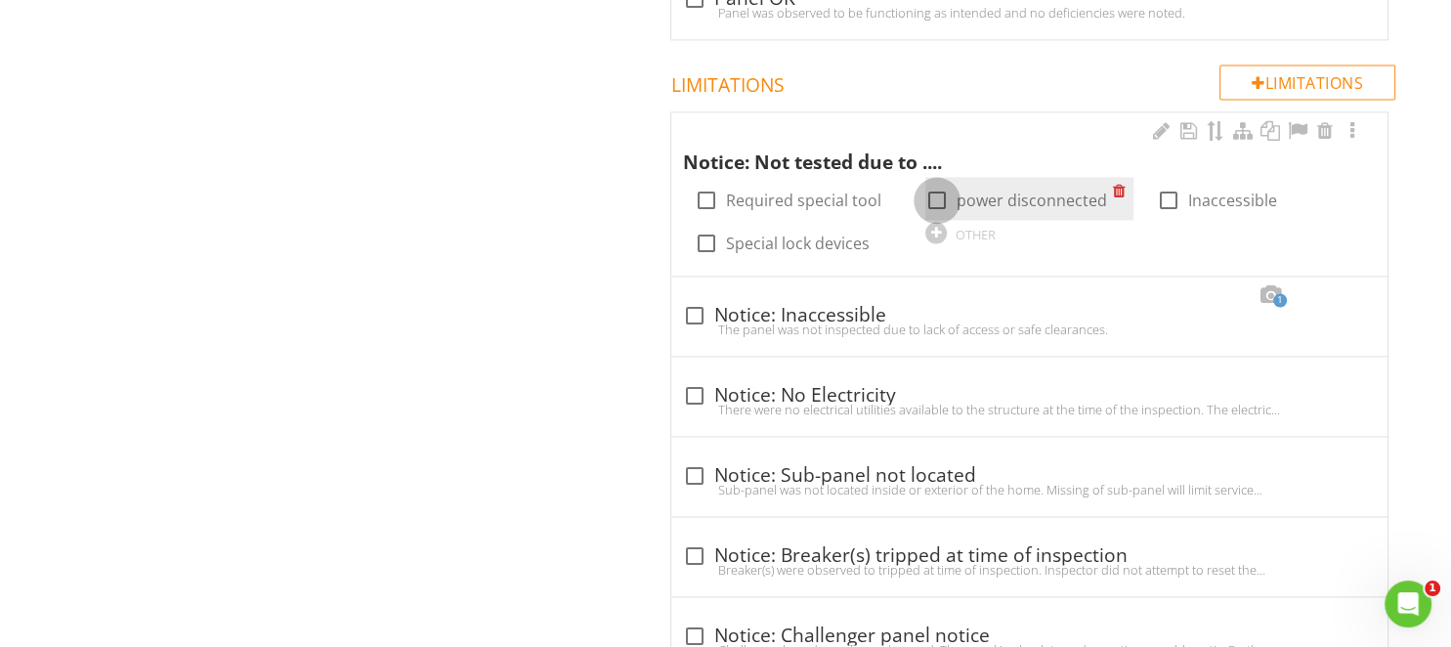
click at [936, 184] on div at bounding box center [936, 200] width 33 height 33
checkbox input "true"
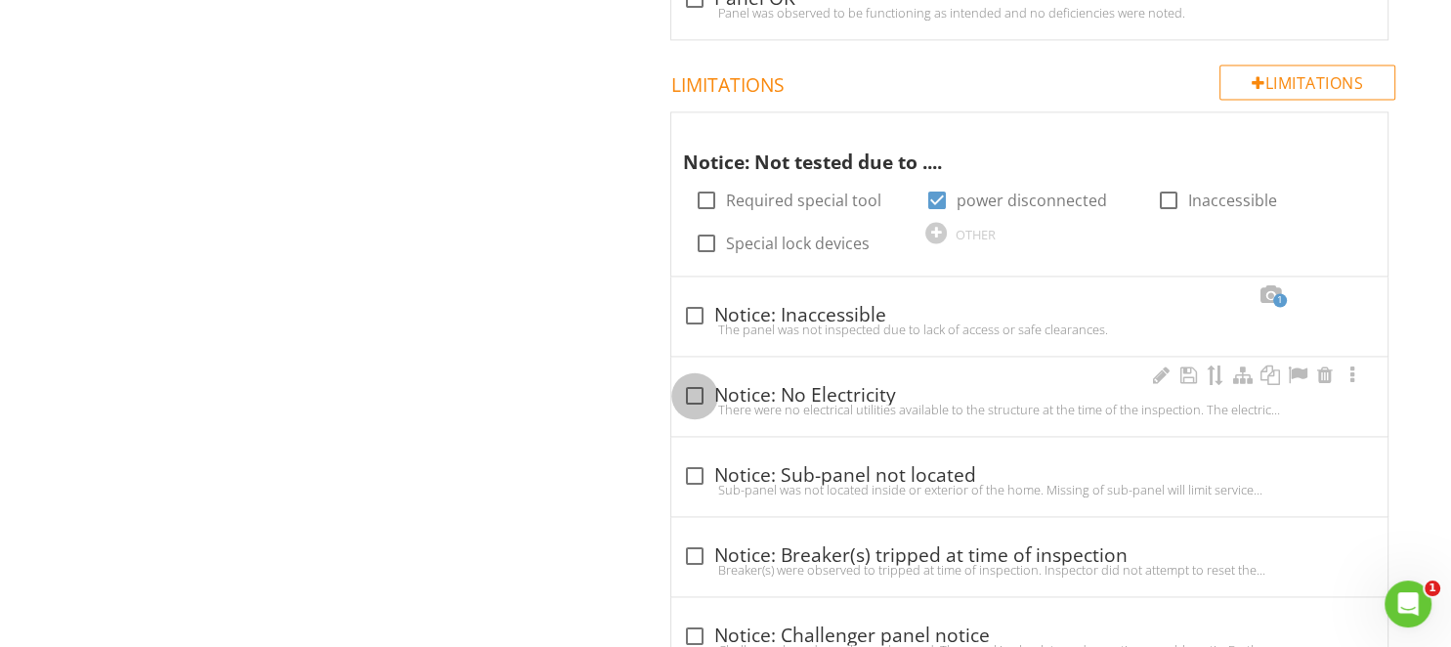
click at [700, 379] on div at bounding box center [694, 395] width 33 height 33
checkbox input "true"
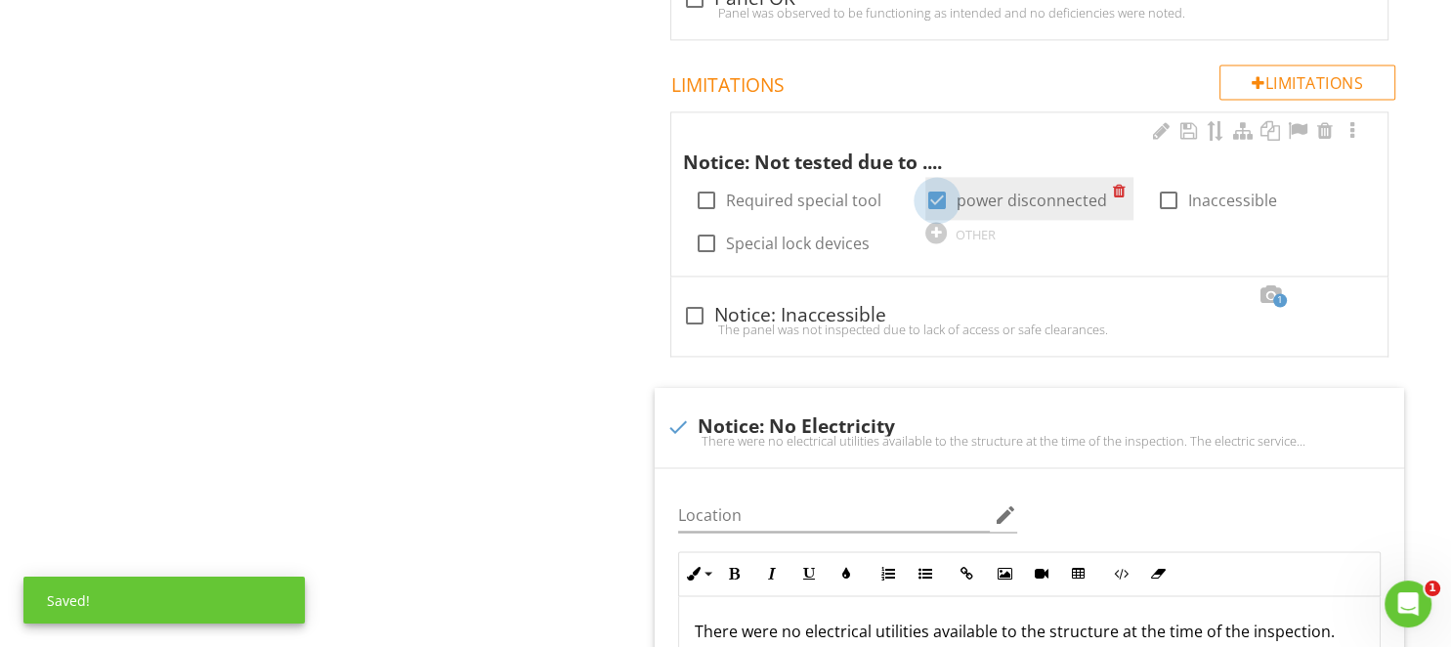
click at [941, 184] on div at bounding box center [936, 200] width 33 height 33
checkbox input "false"
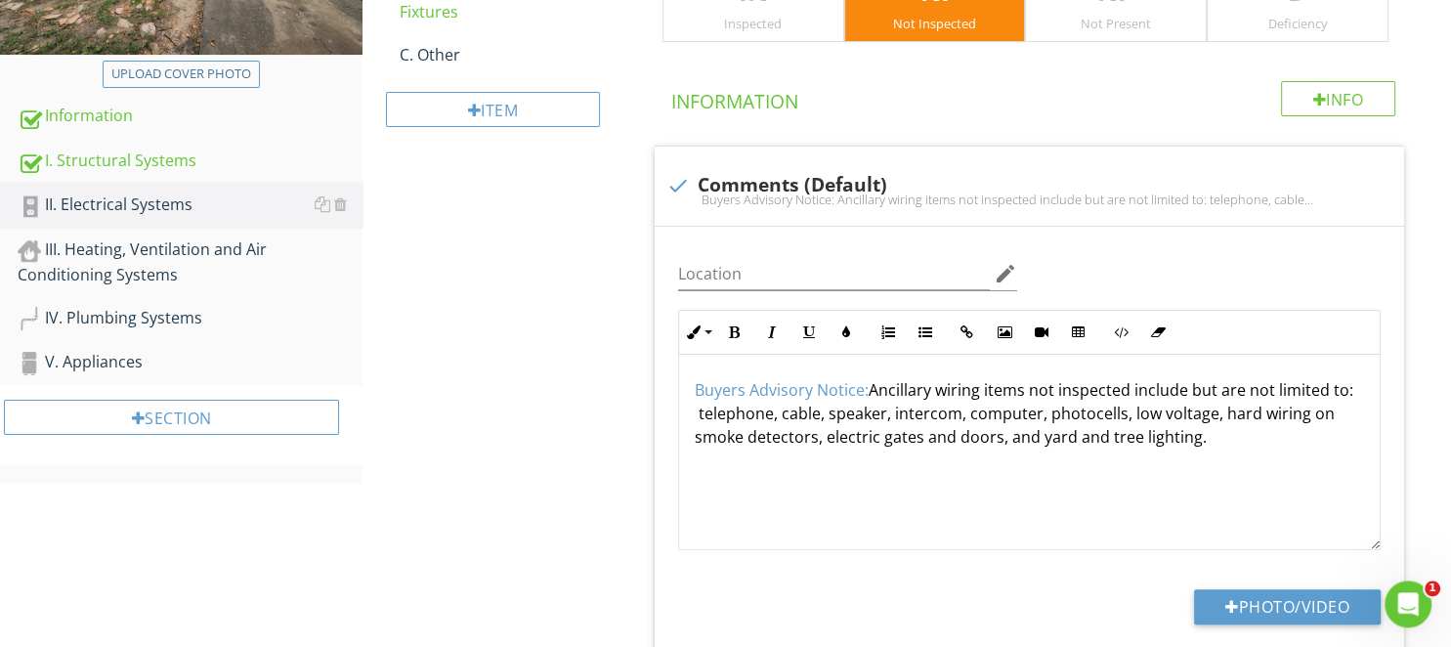
scroll to position [412, 0]
click at [1350, 89] on div "Info" at bounding box center [1338, 99] width 115 height 35
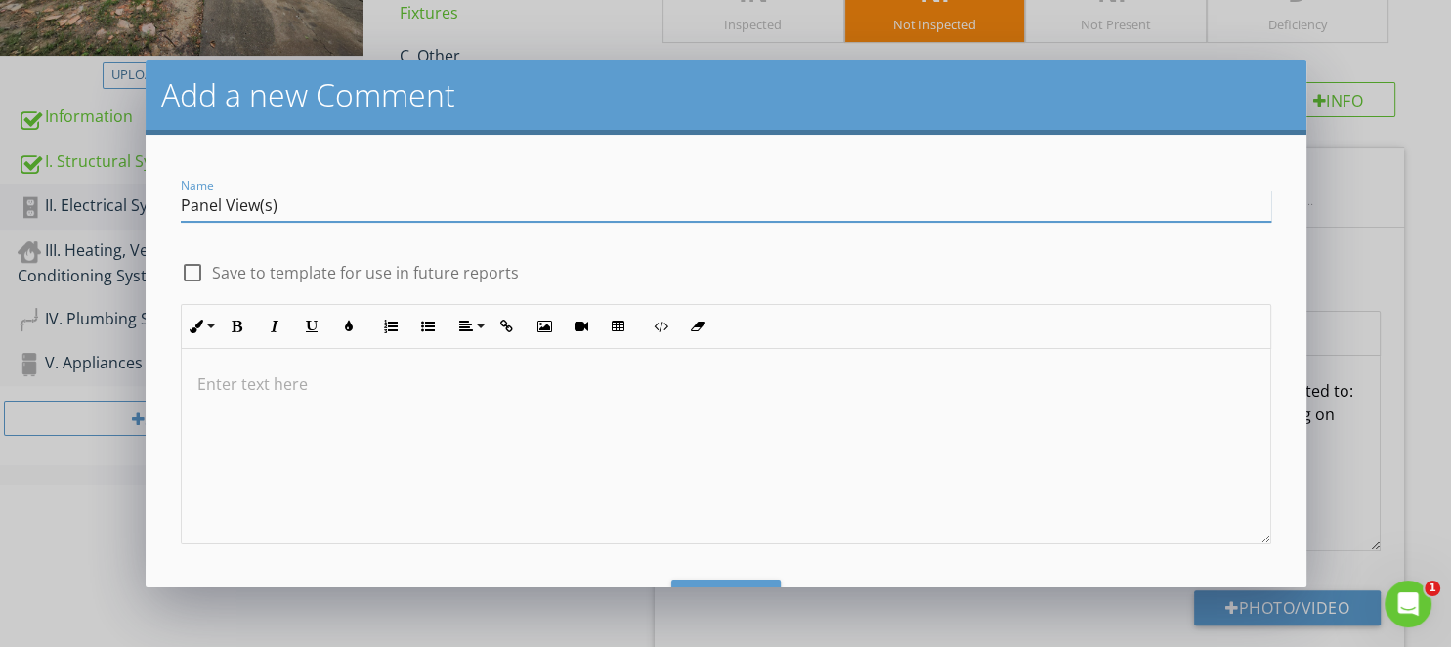
scroll to position [76, 0]
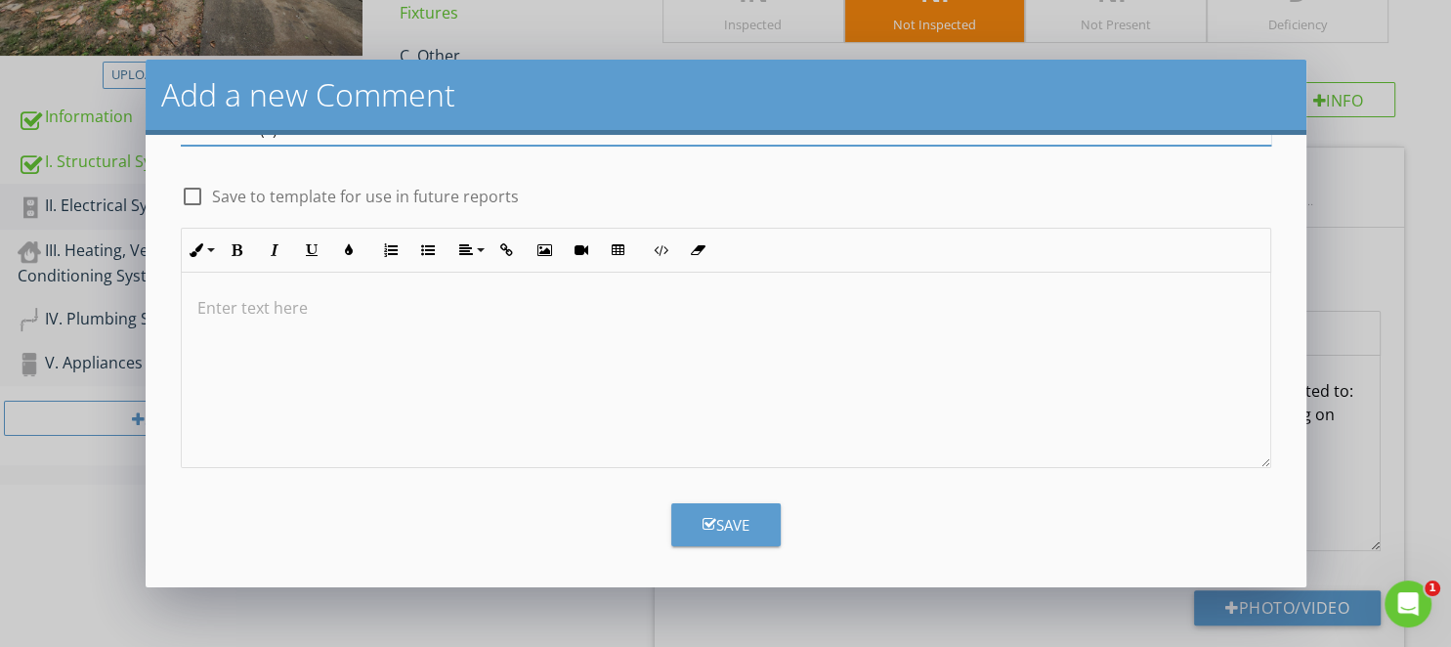
type input "Panel View(s)"
click at [723, 518] on div "Save" at bounding box center [725, 525] width 47 height 22
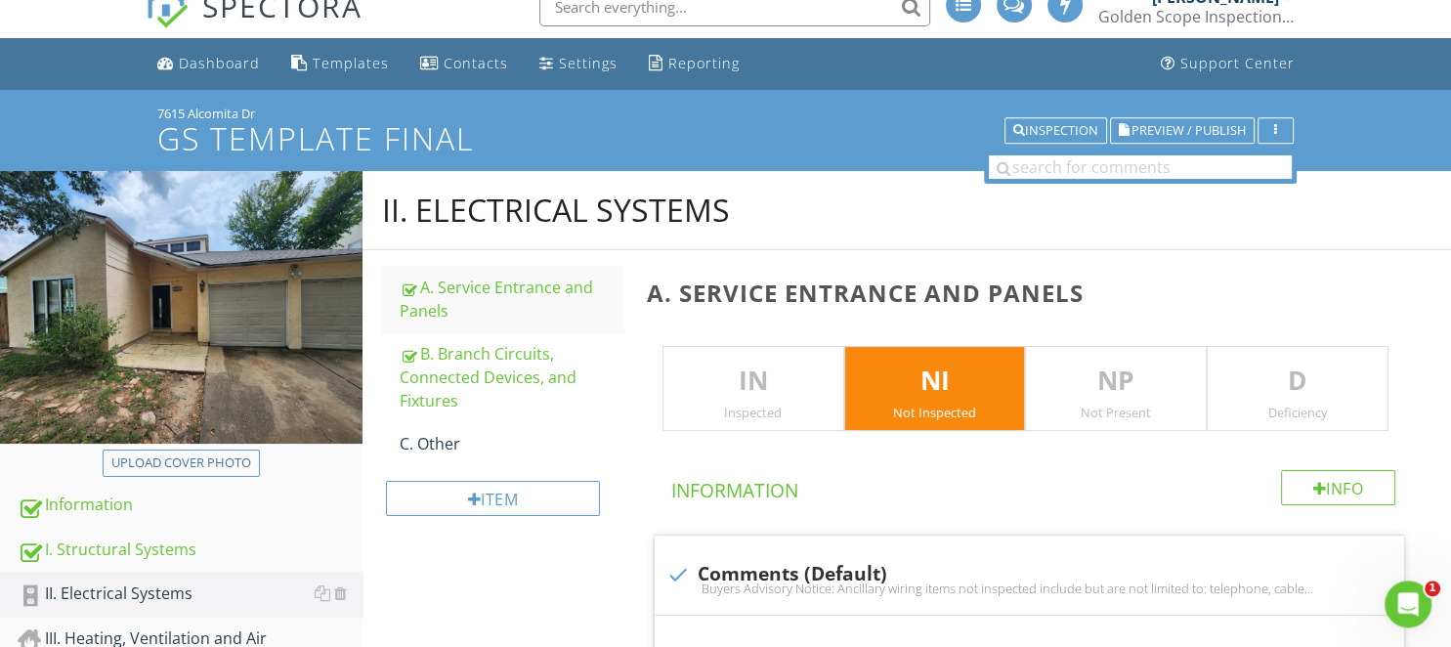
scroll to position [0, 0]
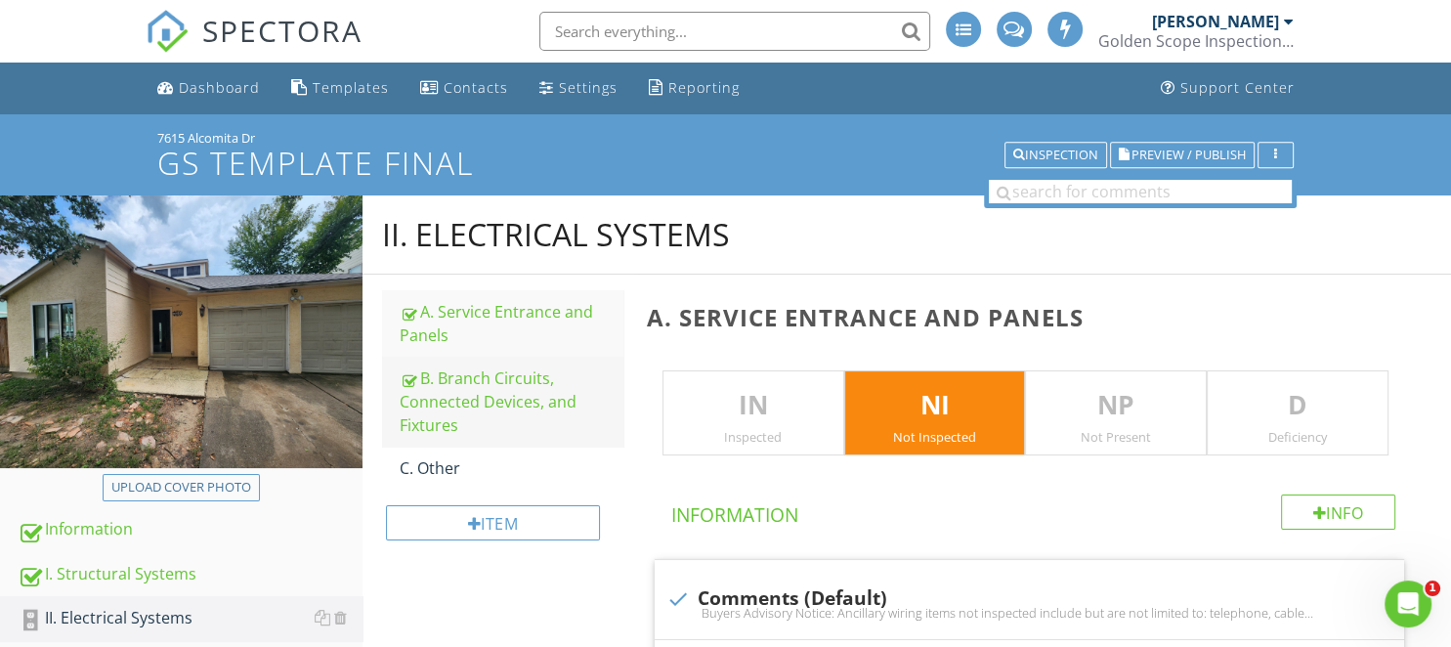
click at [478, 420] on div "B. Branch Circuits, Connected Devices, and Fixtures" at bounding box center [511, 401] width 223 height 70
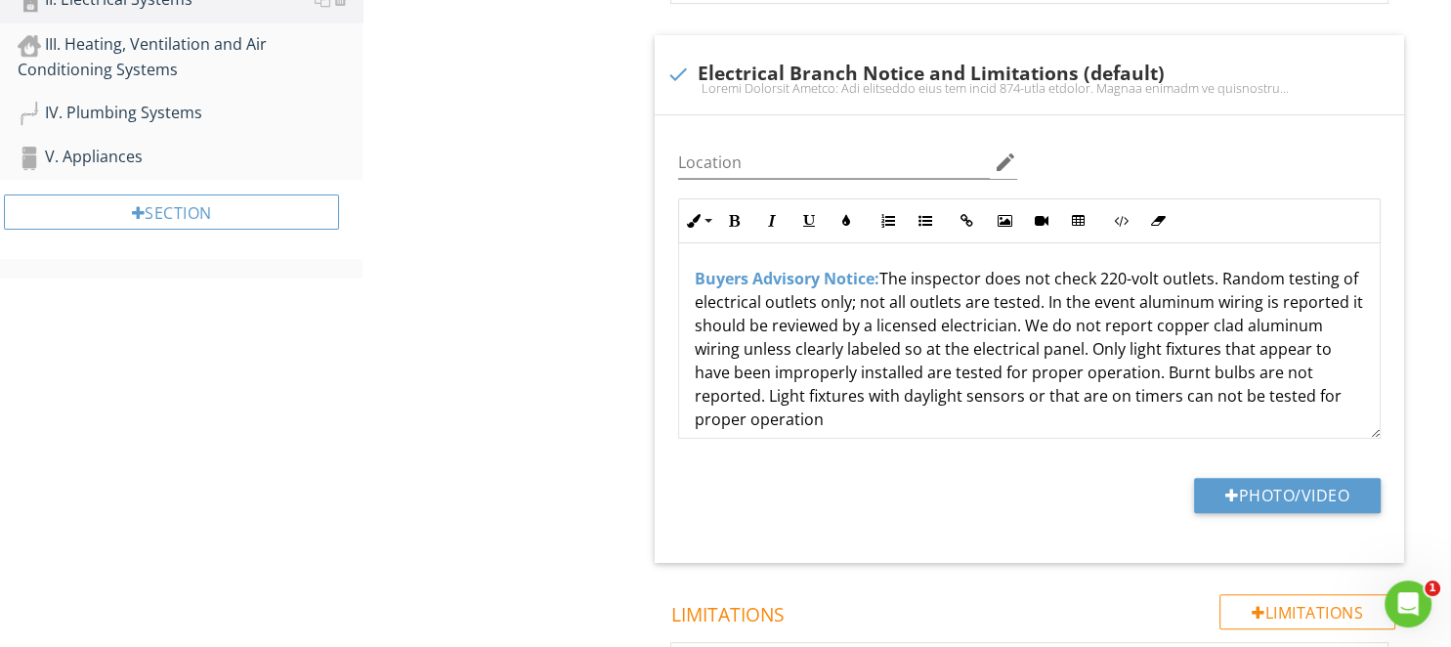
scroll to position [103, 0]
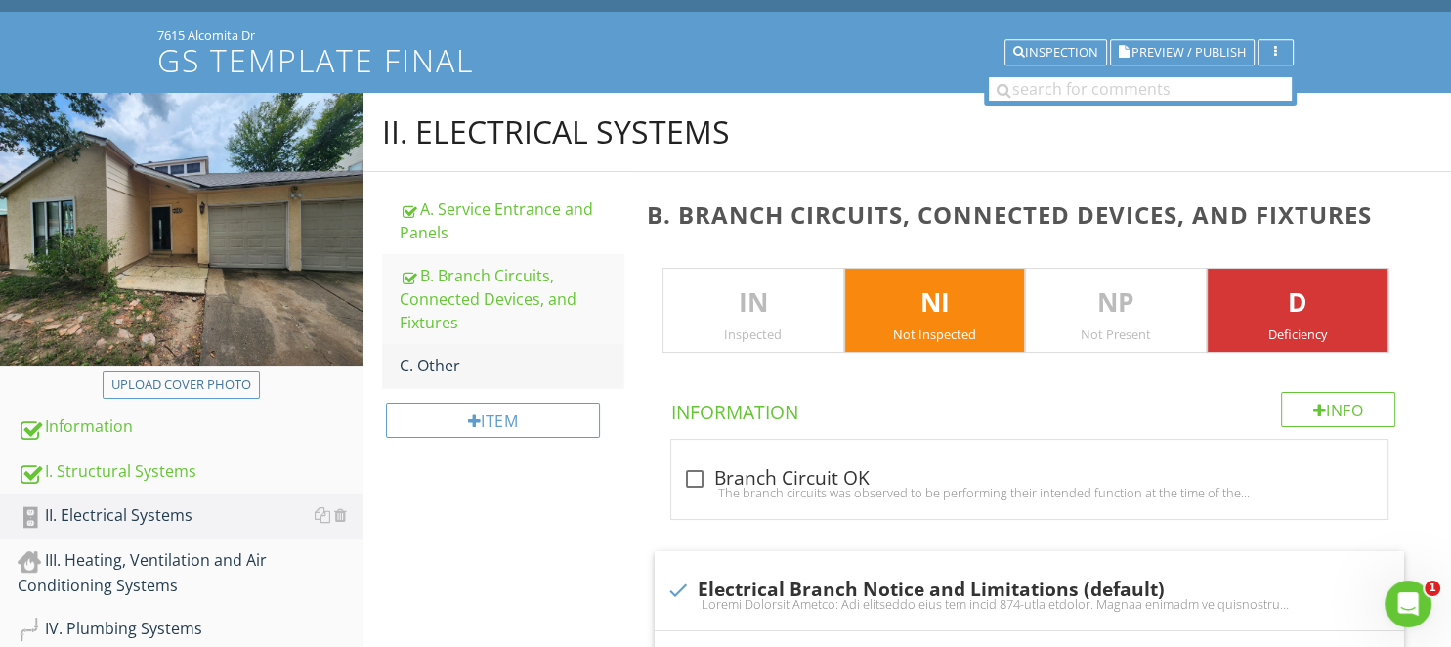
click at [450, 358] on div "C. Other" at bounding box center [511, 365] width 223 height 23
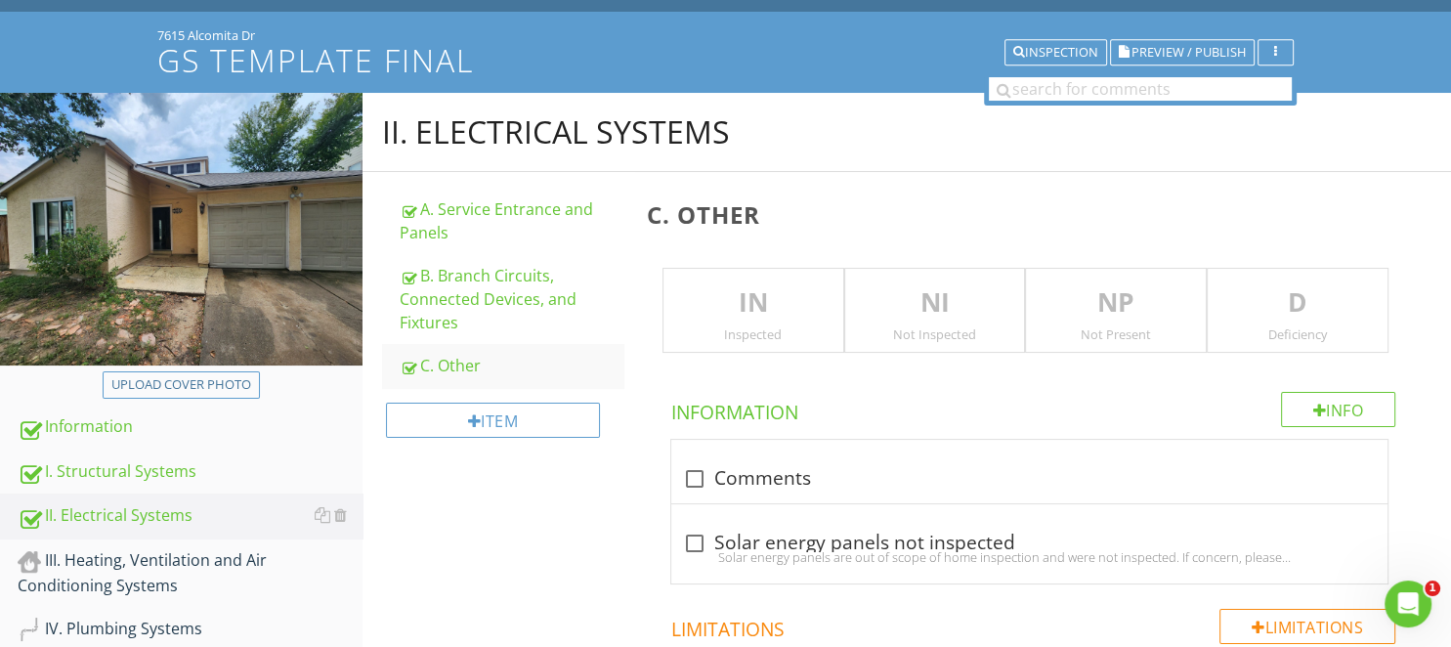
click at [907, 298] on p "NI" at bounding box center [935, 302] width 180 height 39
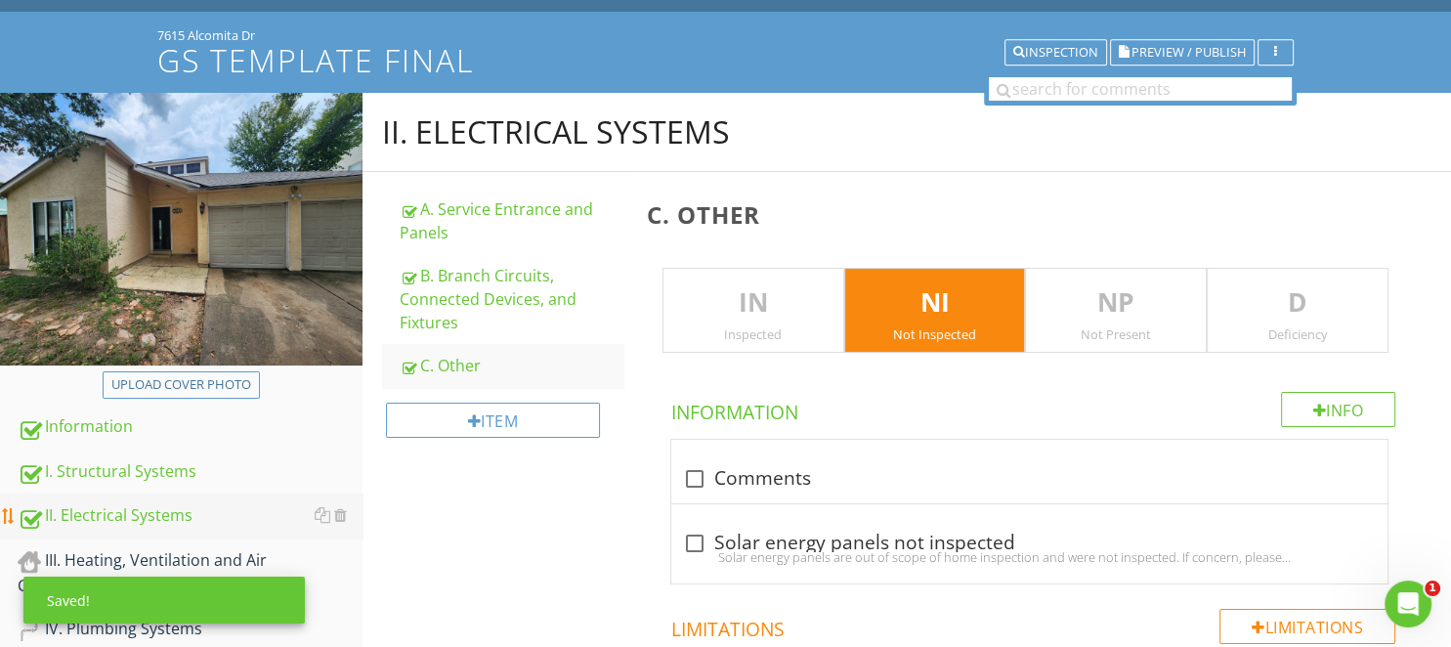
scroll to position [309, 0]
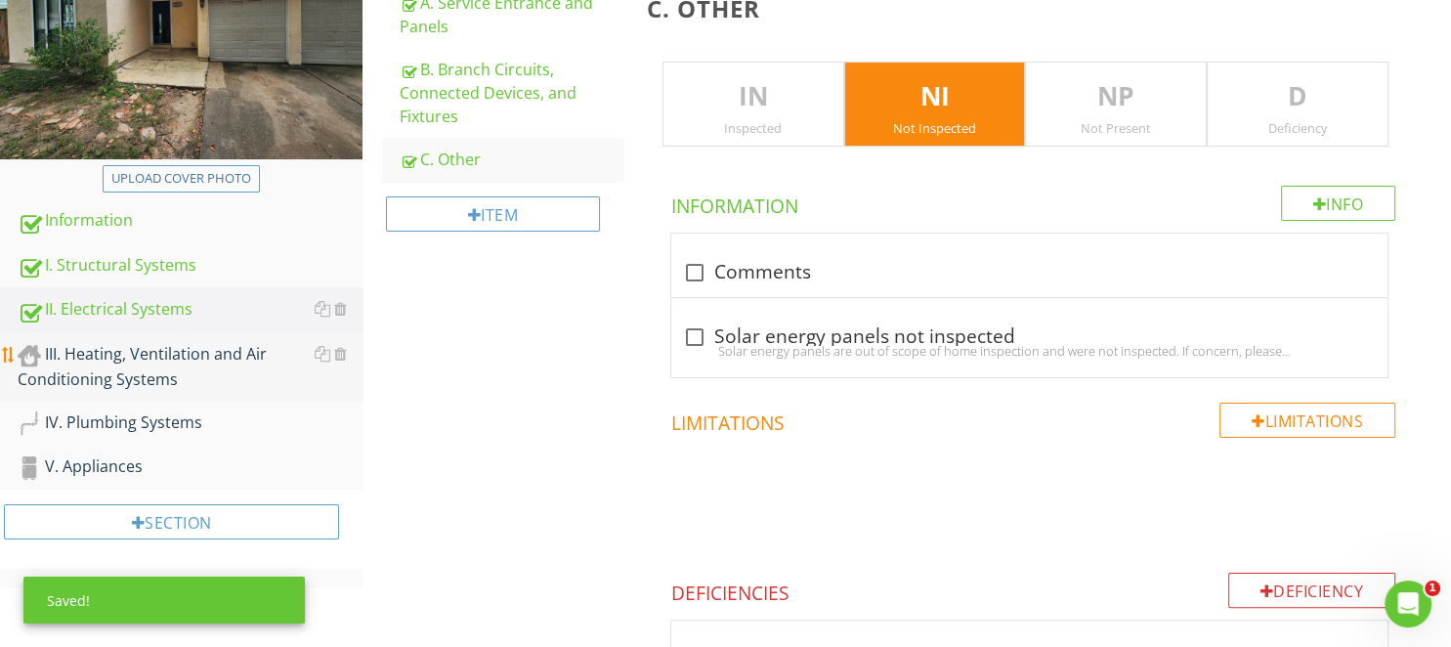
click at [151, 384] on div "III. Heating, Ventilation and Air Conditioning Systems" at bounding box center [190, 366] width 345 height 49
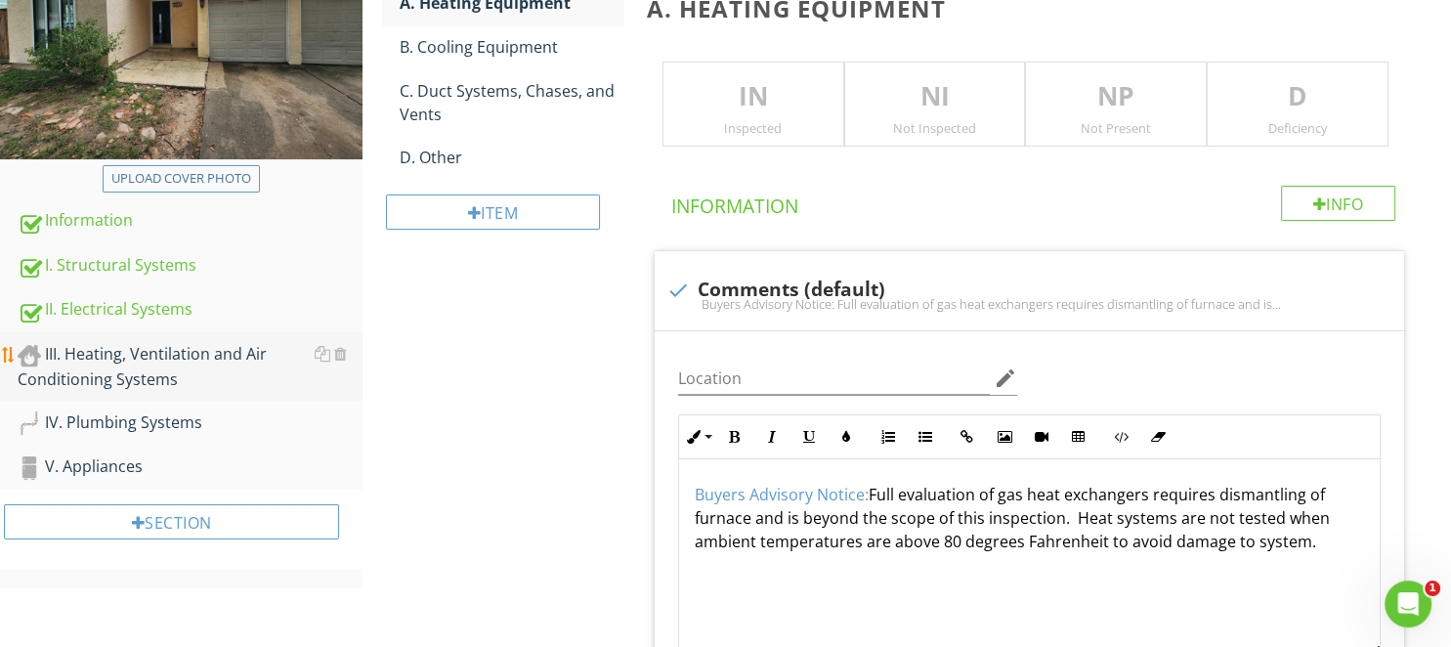
click at [160, 376] on div "III. Heating, Ventilation and Air Conditioning Systems" at bounding box center [190, 366] width 345 height 49
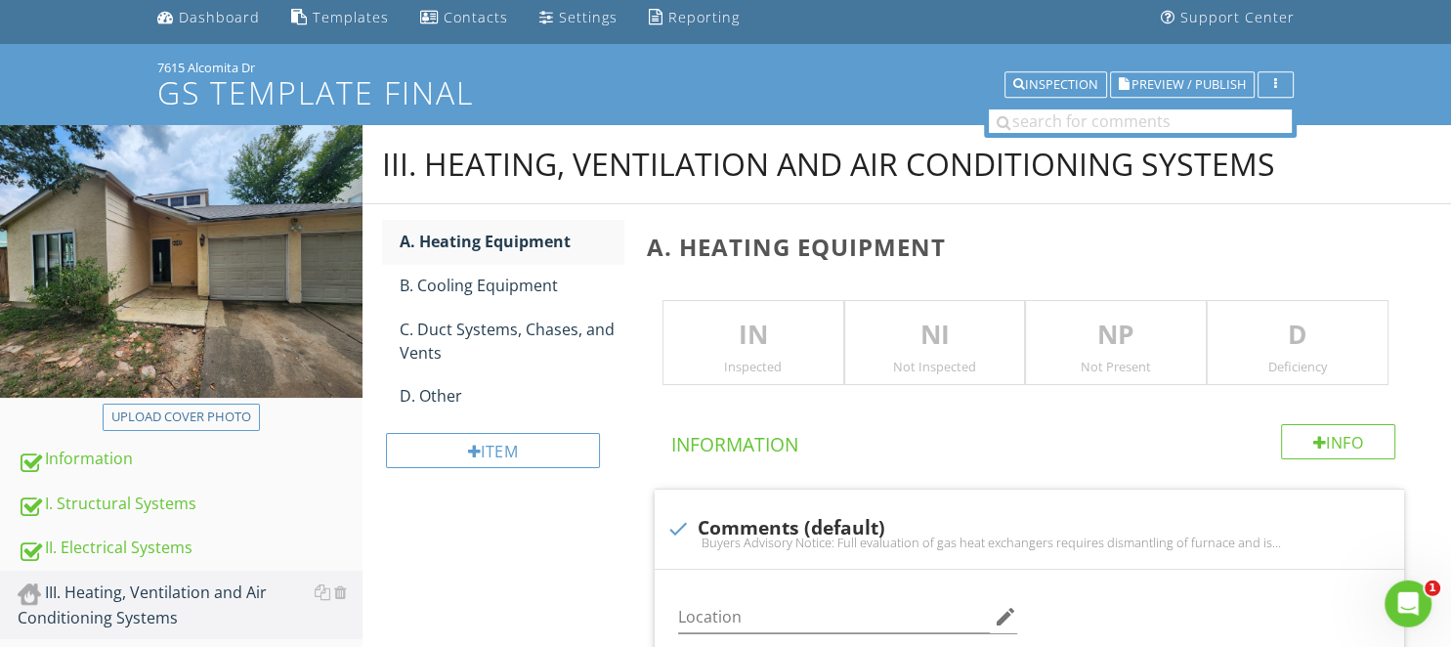
scroll to position [103, 0]
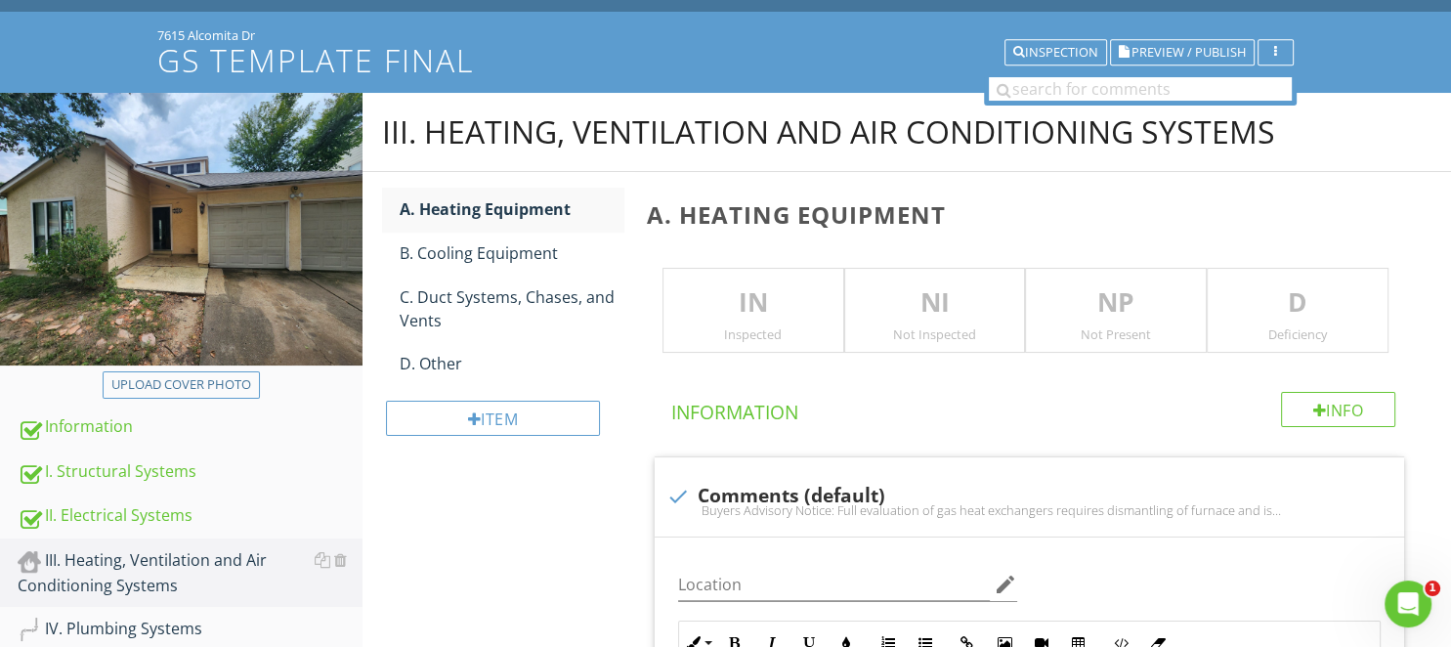
click at [950, 330] on div "Not Inspected" at bounding box center [935, 334] width 180 height 16
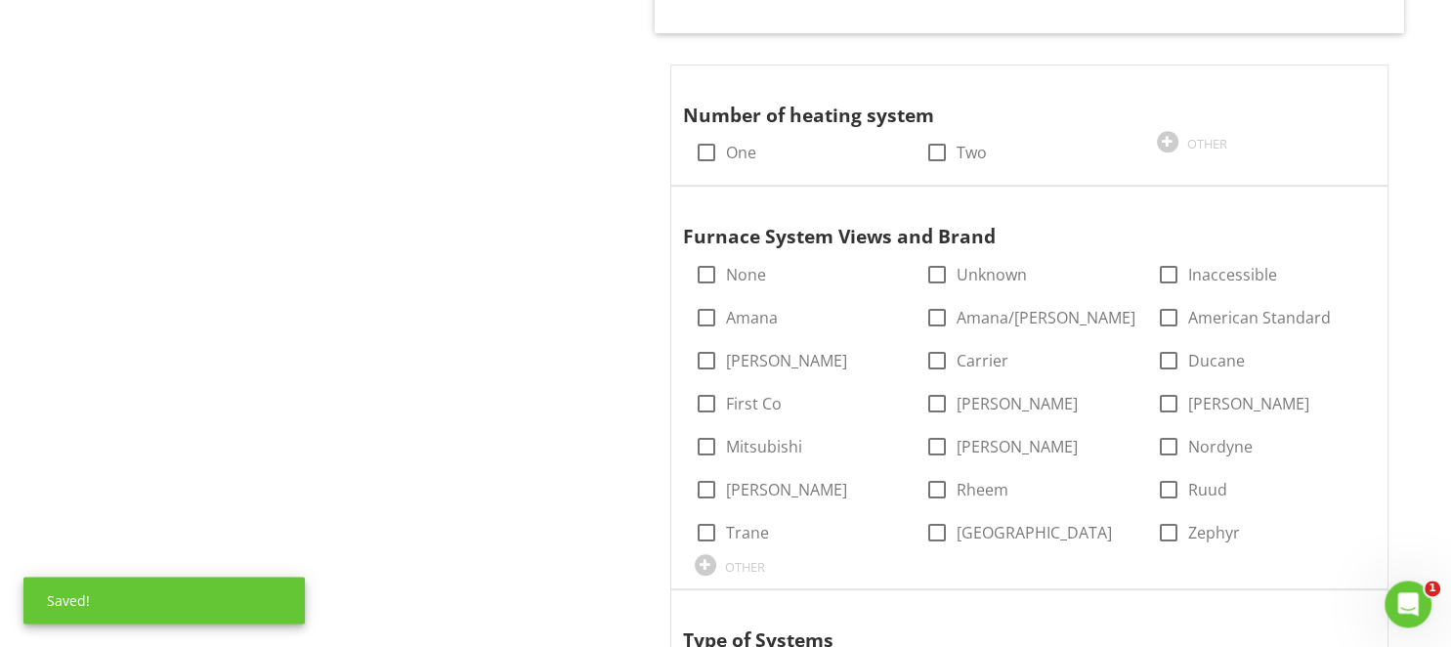
scroll to position [1134, 0]
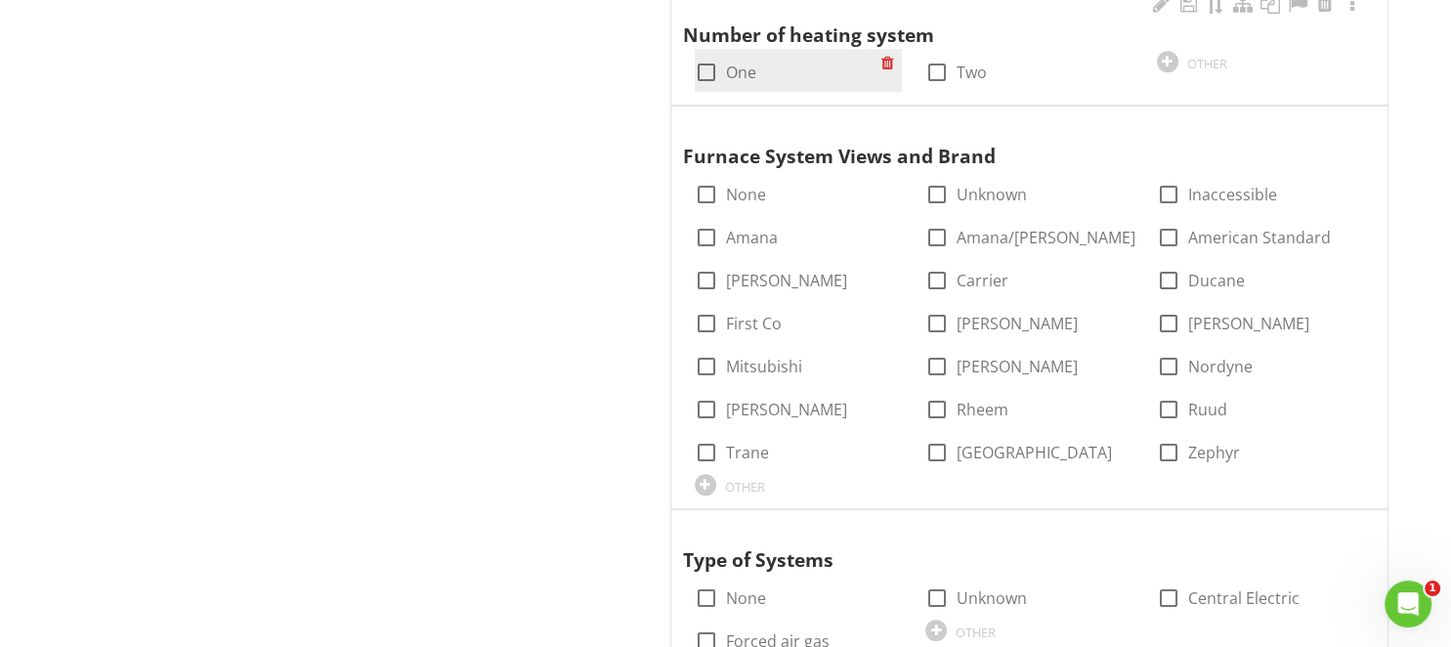
click at [727, 67] on label "One" at bounding box center [741, 73] width 30 height 20
checkbox input "true"
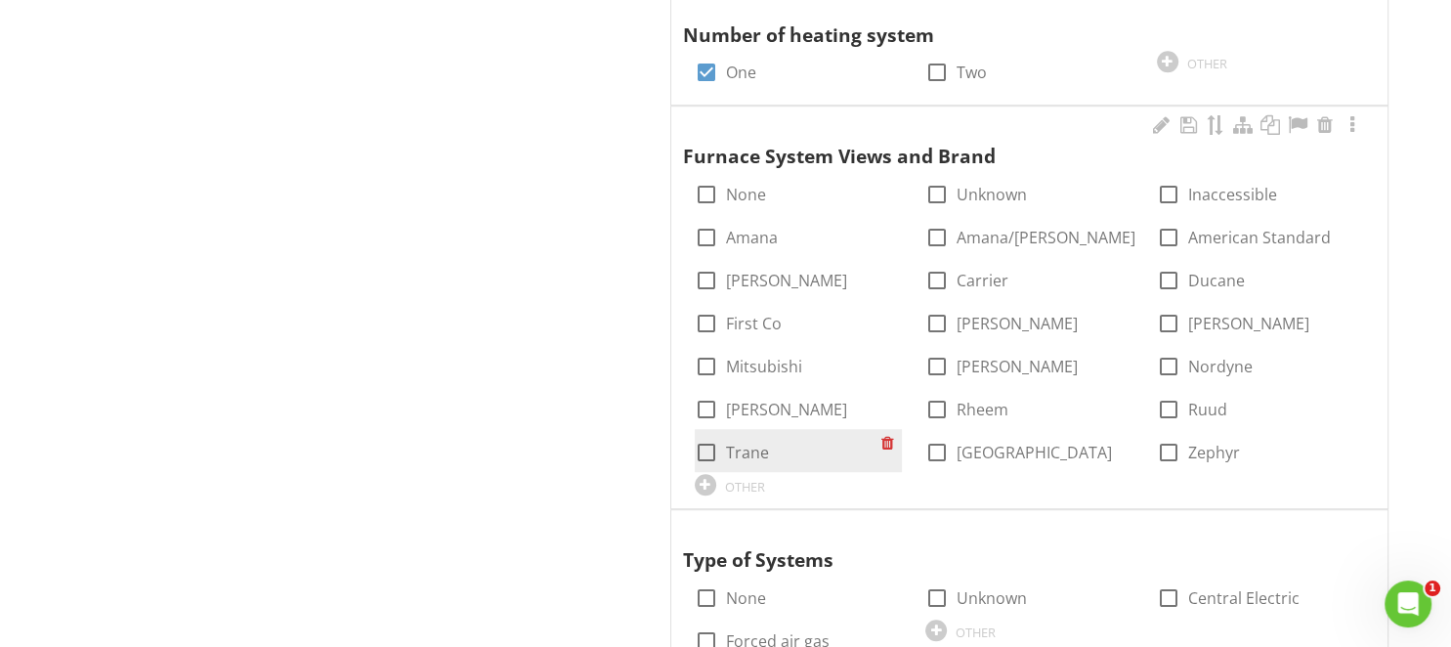
click at [717, 443] on div at bounding box center [706, 452] width 33 height 33
checkbox input "true"
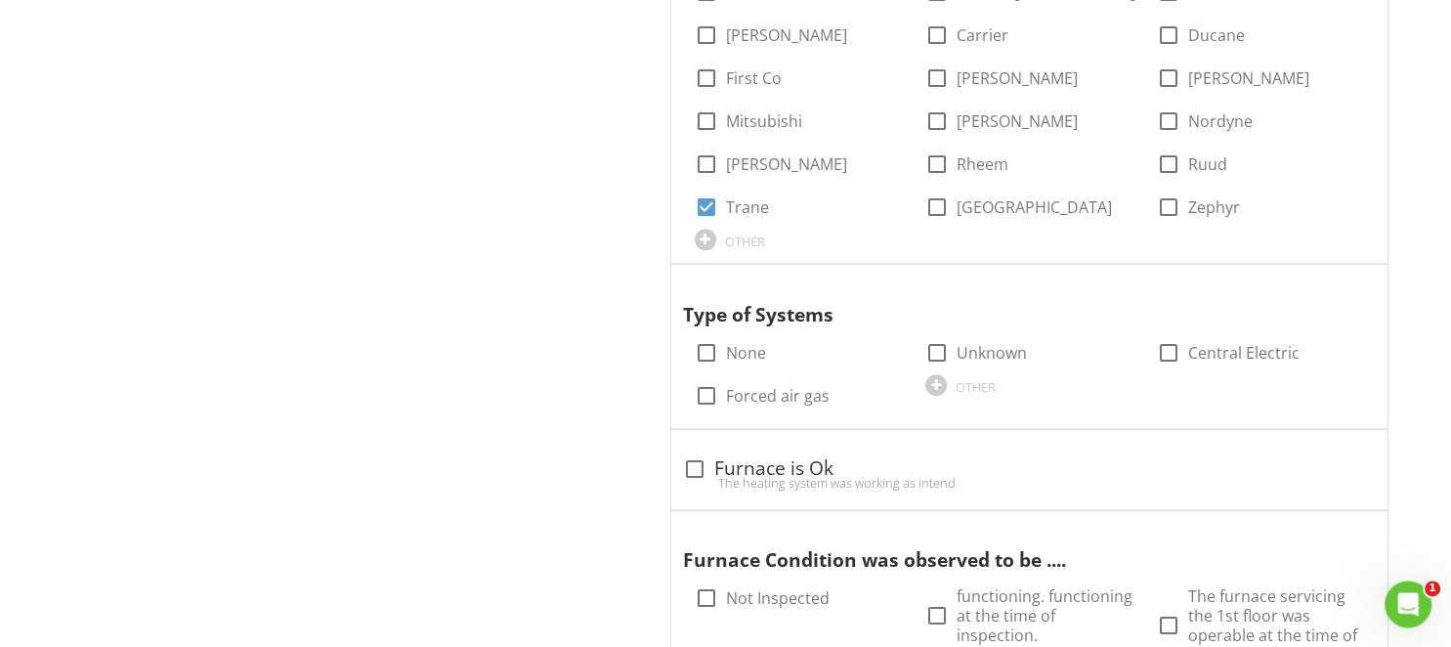
scroll to position [1444, 0]
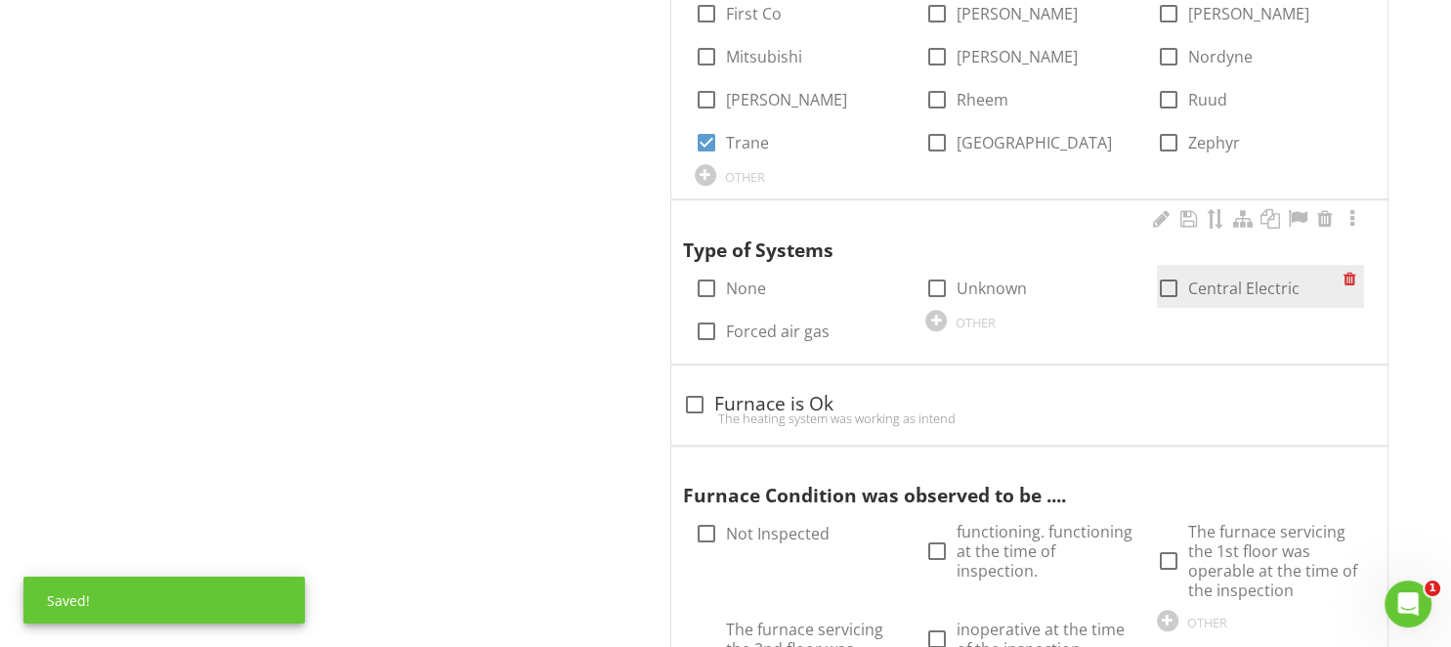
click at [1186, 284] on div "check_box_outline_blank Central Electric" at bounding box center [1228, 287] width 143 height 23
click at [1169, 285] on div at bounding box center [1168, 288] width 33 height 33
checkbox input "true"
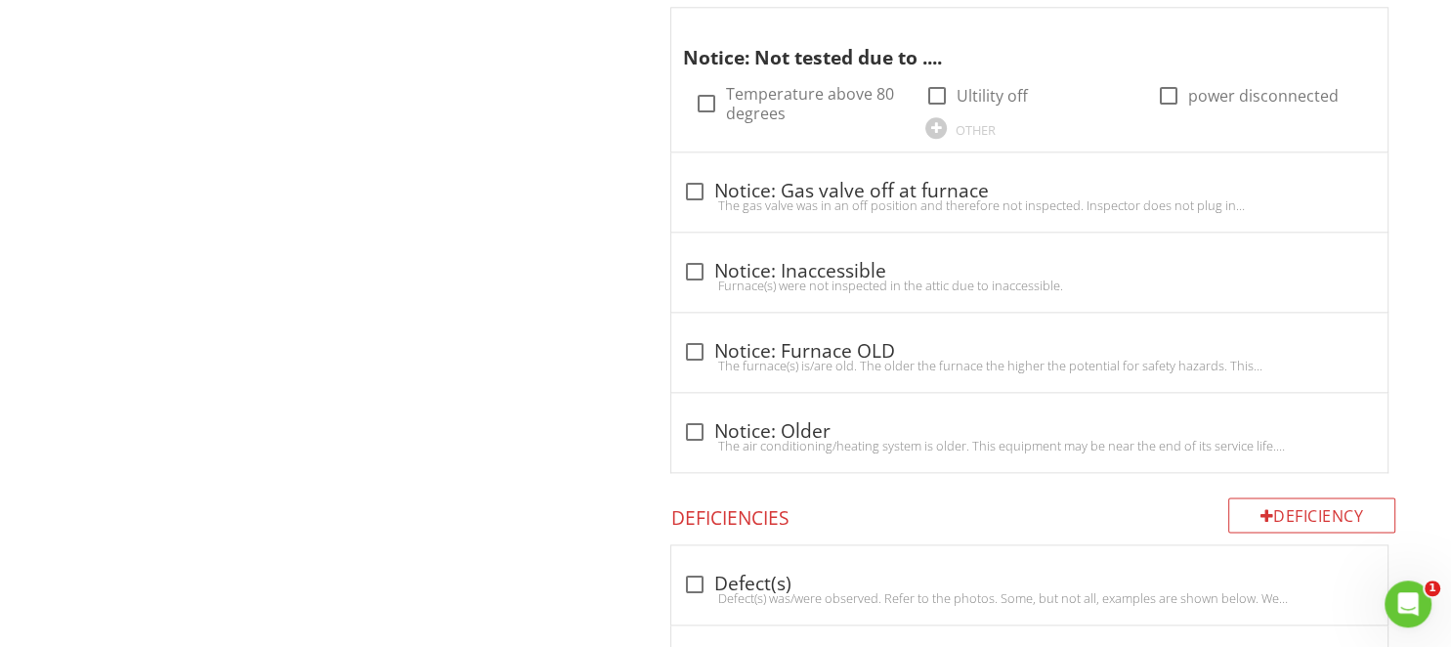
scroll to position [2269, 0]
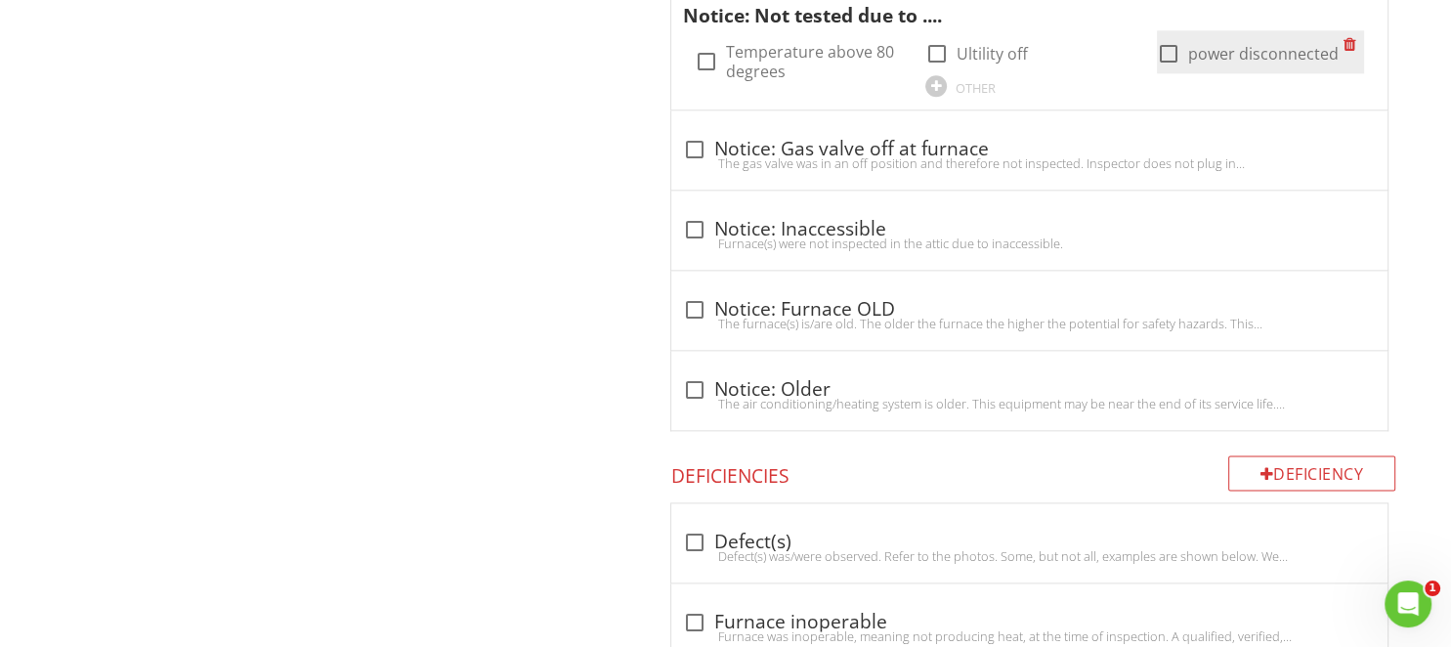
click at [1173, 45] on div at bounding box center [1168, 53] width 33 height 33
click at [1170, 53] on div at bounding box center [1168, 53] width 33 height 33
checkbox input "false"
drag, startPoint x: 936, startPoint y: 51, endPoint x: 911, endPoint y: 82, distance: 39.7
click at [936, 50] on div at bounding box center [936, 53] width 33 height 33
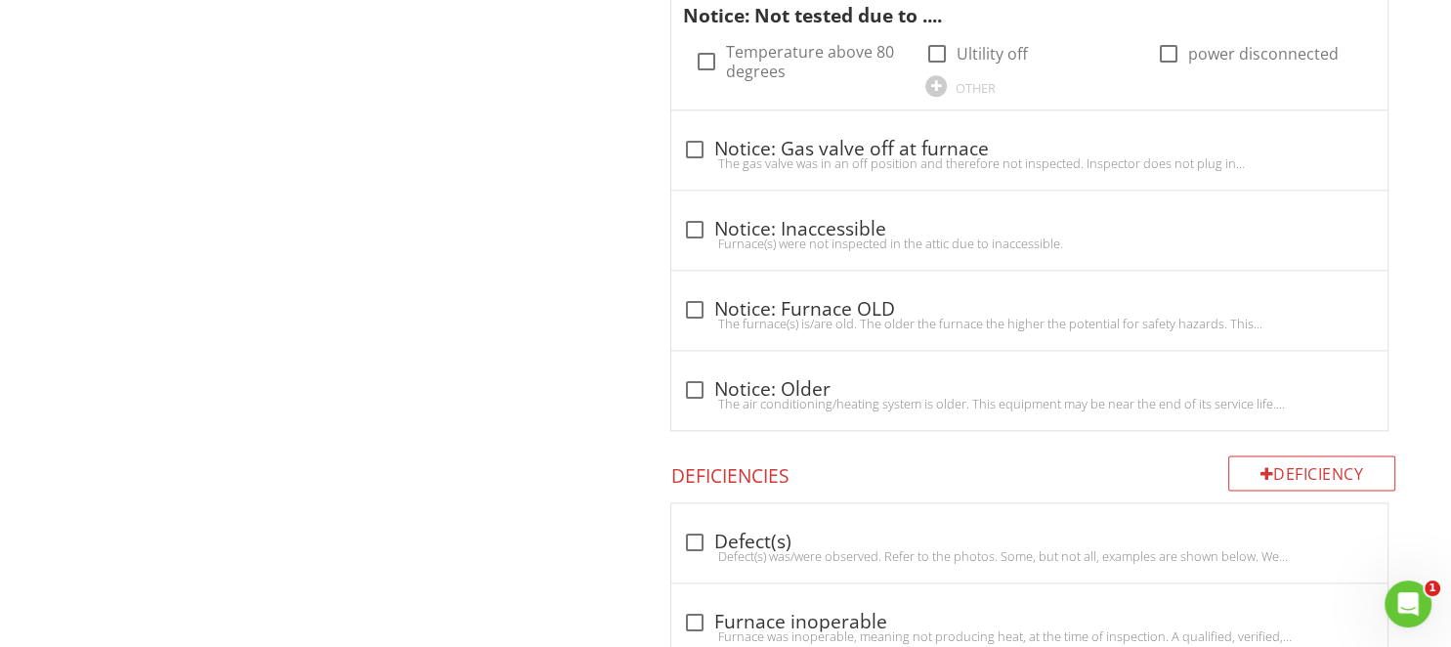
checkbox input "true"
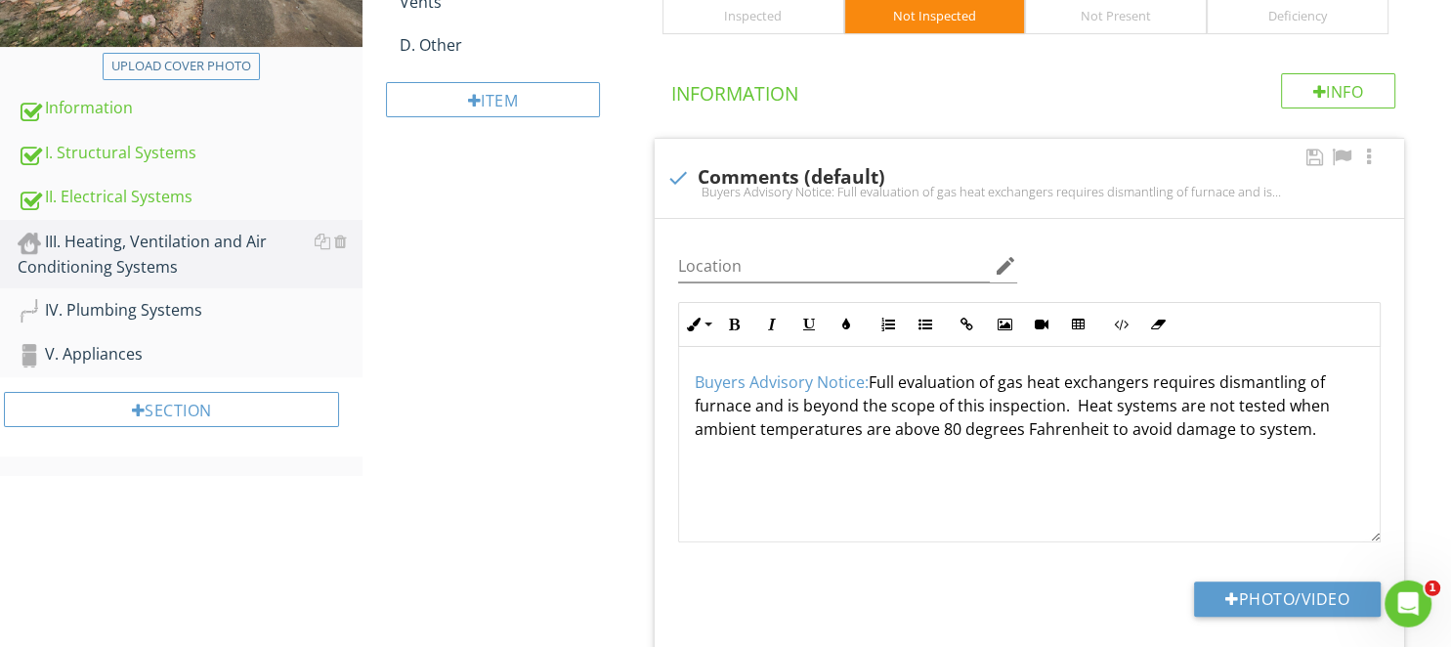
scroll to position [412, 0]
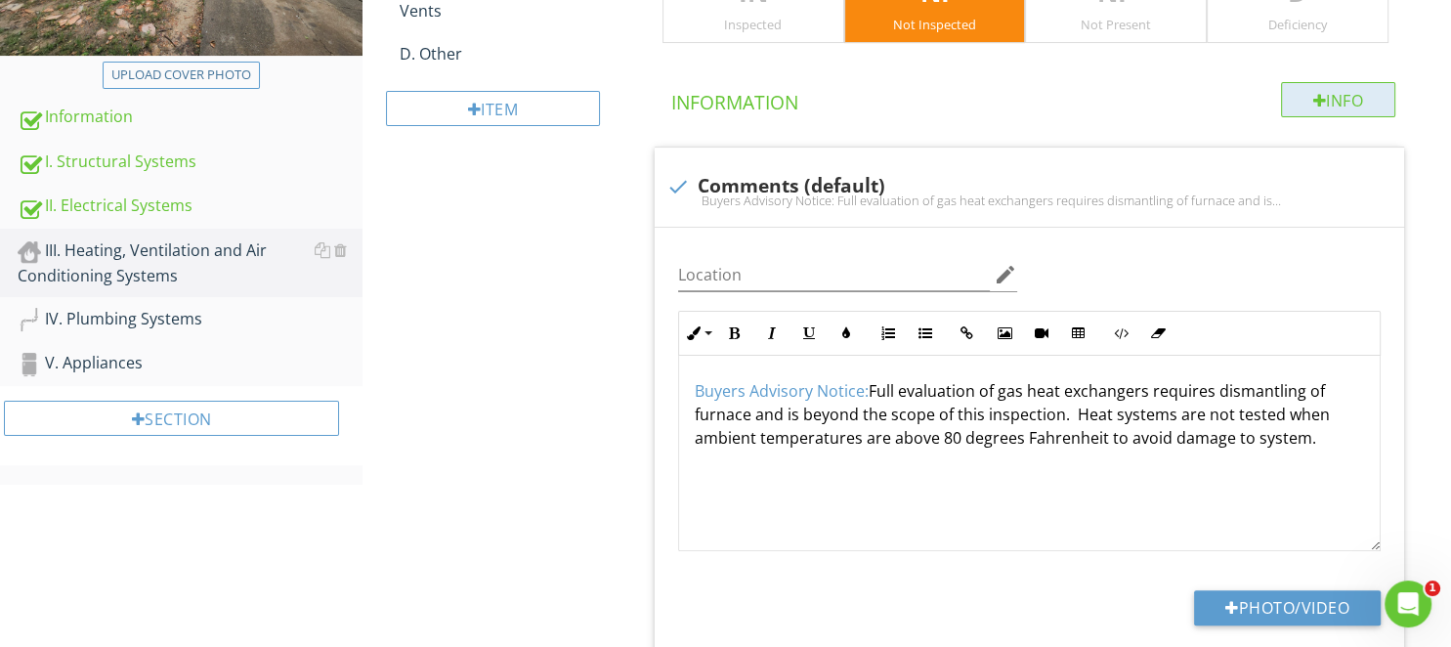
click at [1305, 96] on div "Info" at bounding box center [1338, 99] width 115 height 35
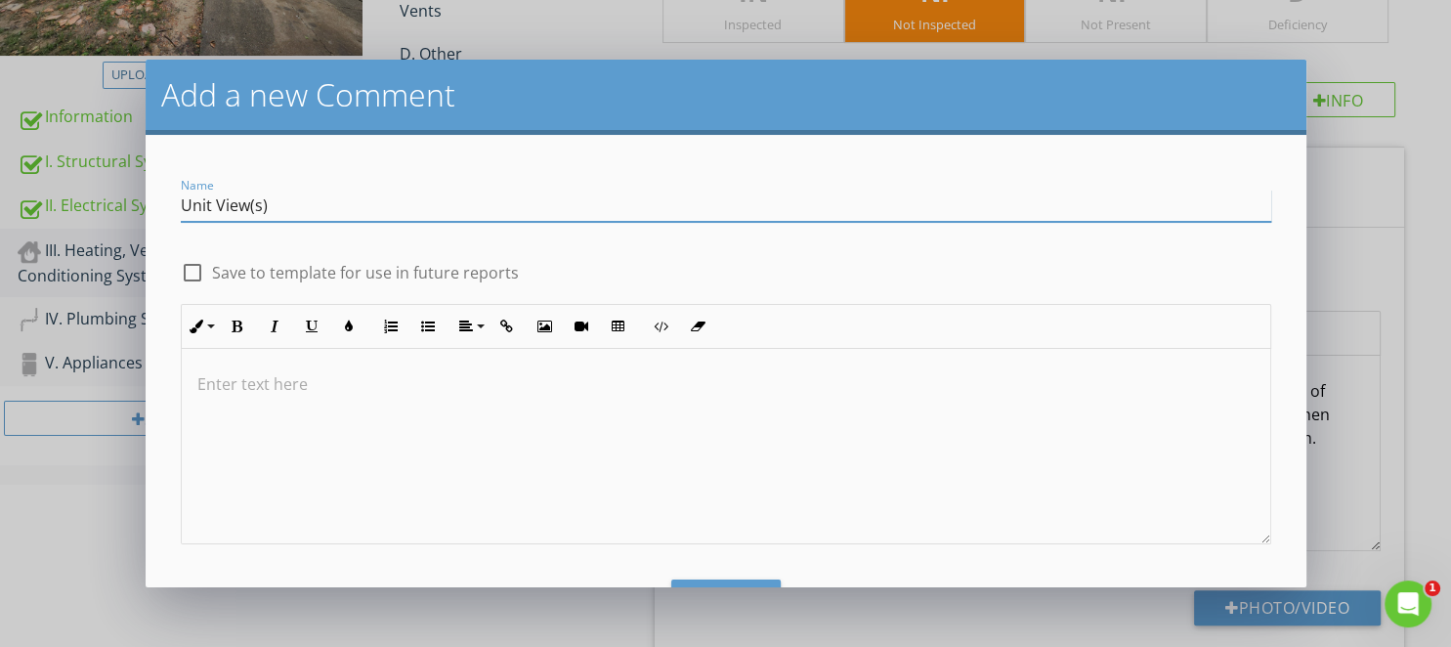
type input "Unit View(s)"
drag, startPoint x: 462, startPoint y: 269, endPoint x: 643, endPoint y: 279, distance: 181.0
click at [462, 268] on label "Save to template for use in future reports" at bounding box center [365, 273] width 307 height 20
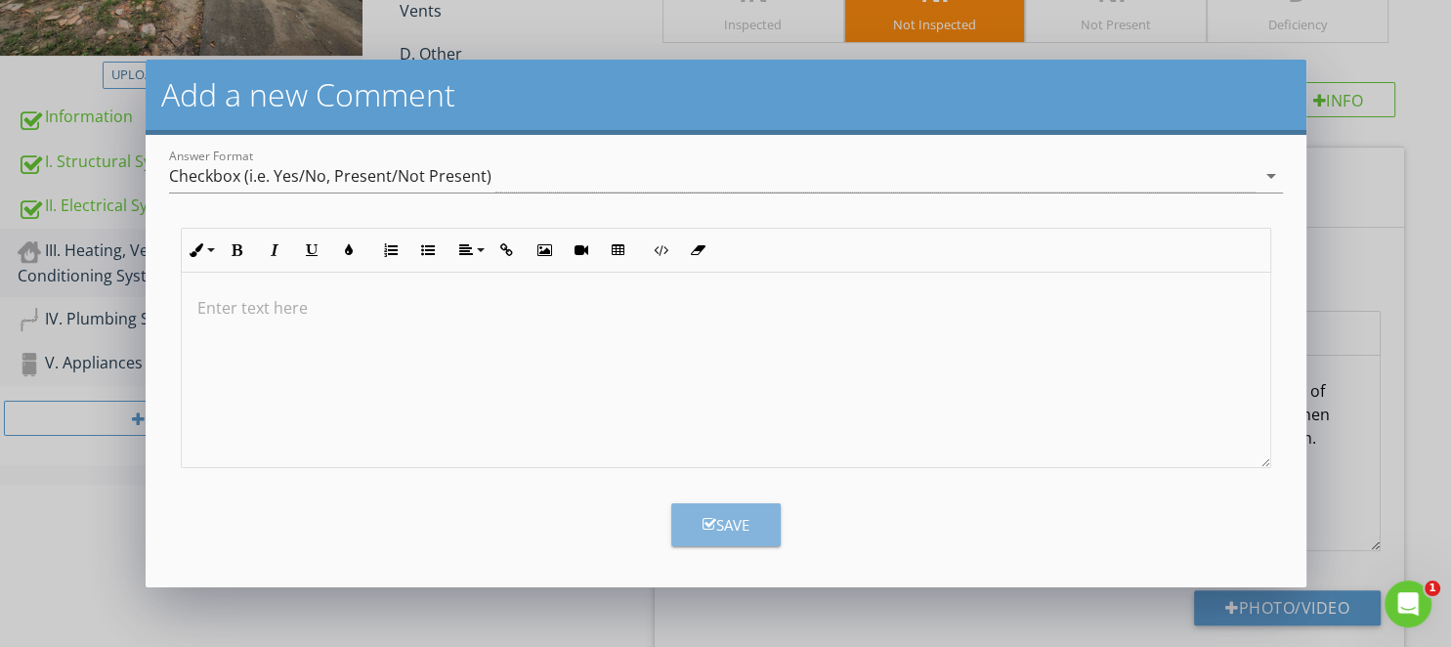
click at [725, 507] on button "Save" at bounding box center [725, 524] width 109 height 43
checkbox input "false"
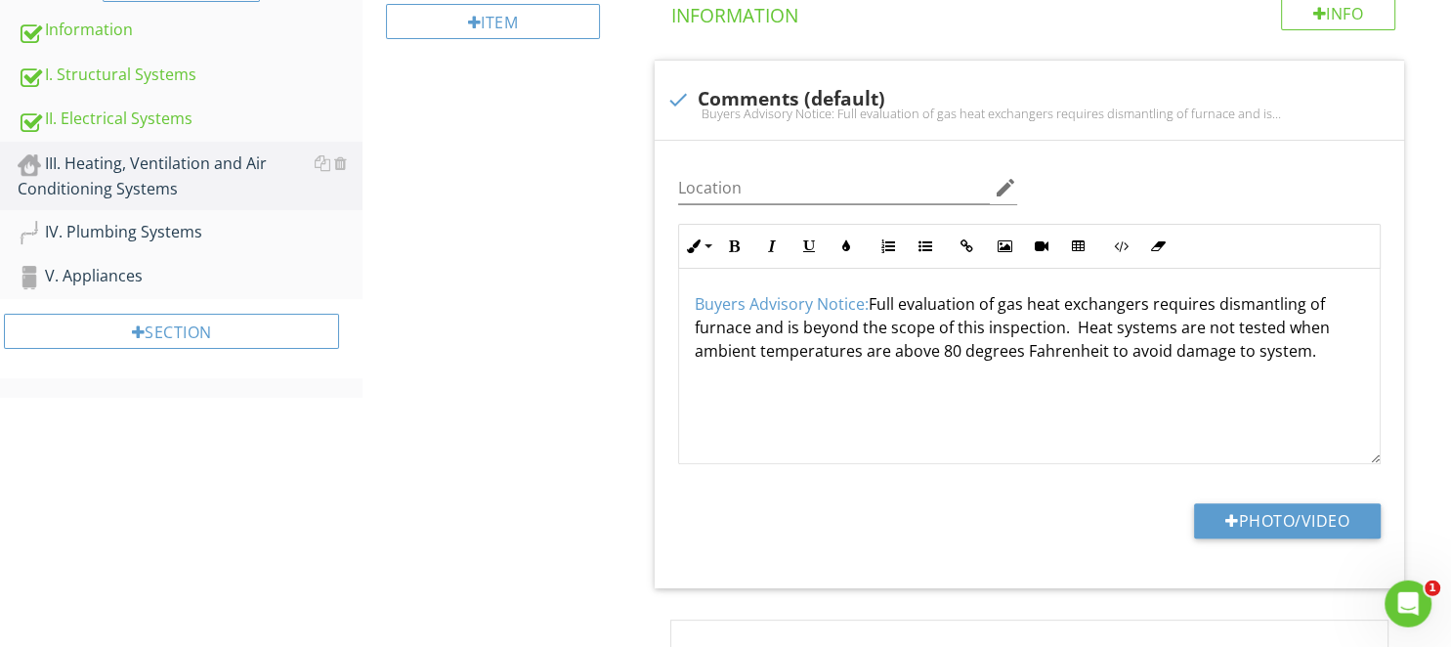
scroll to position [0, 0]
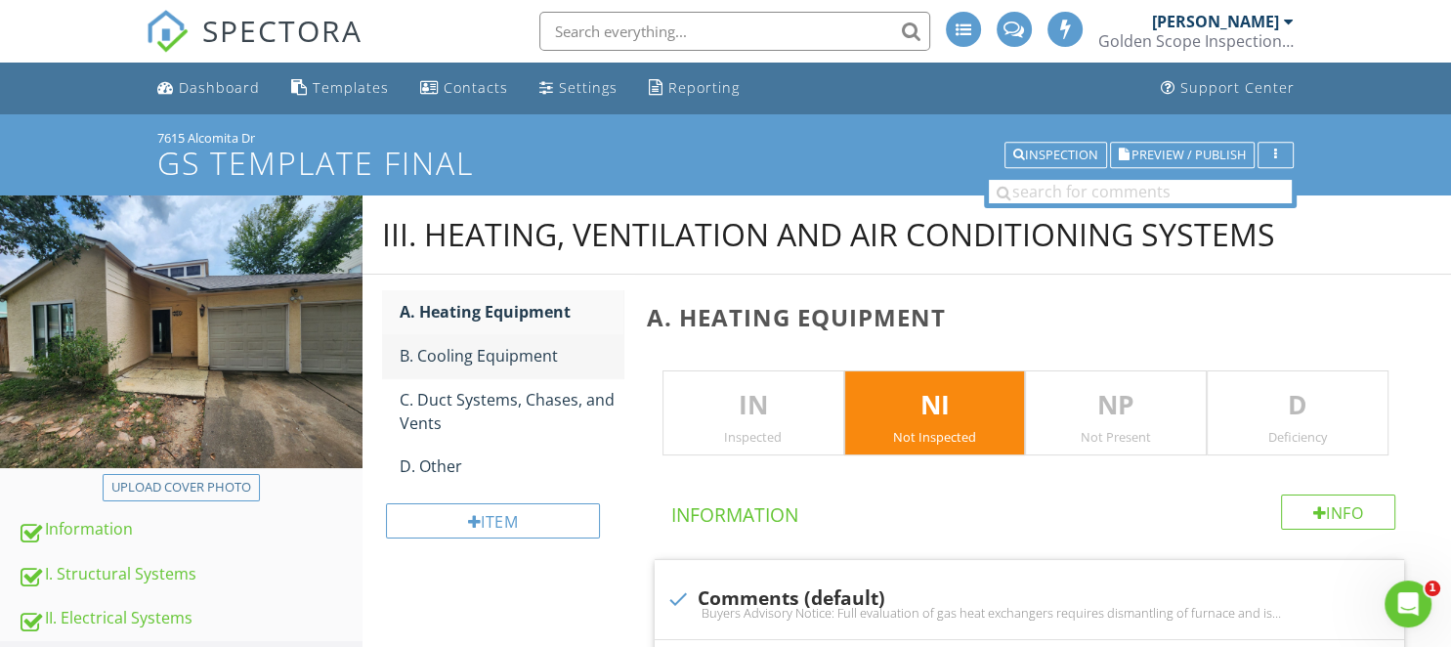
click at [523, 355] on div "B. Cooling Equipment" at bounding box center [511, 355] width 223 height 23
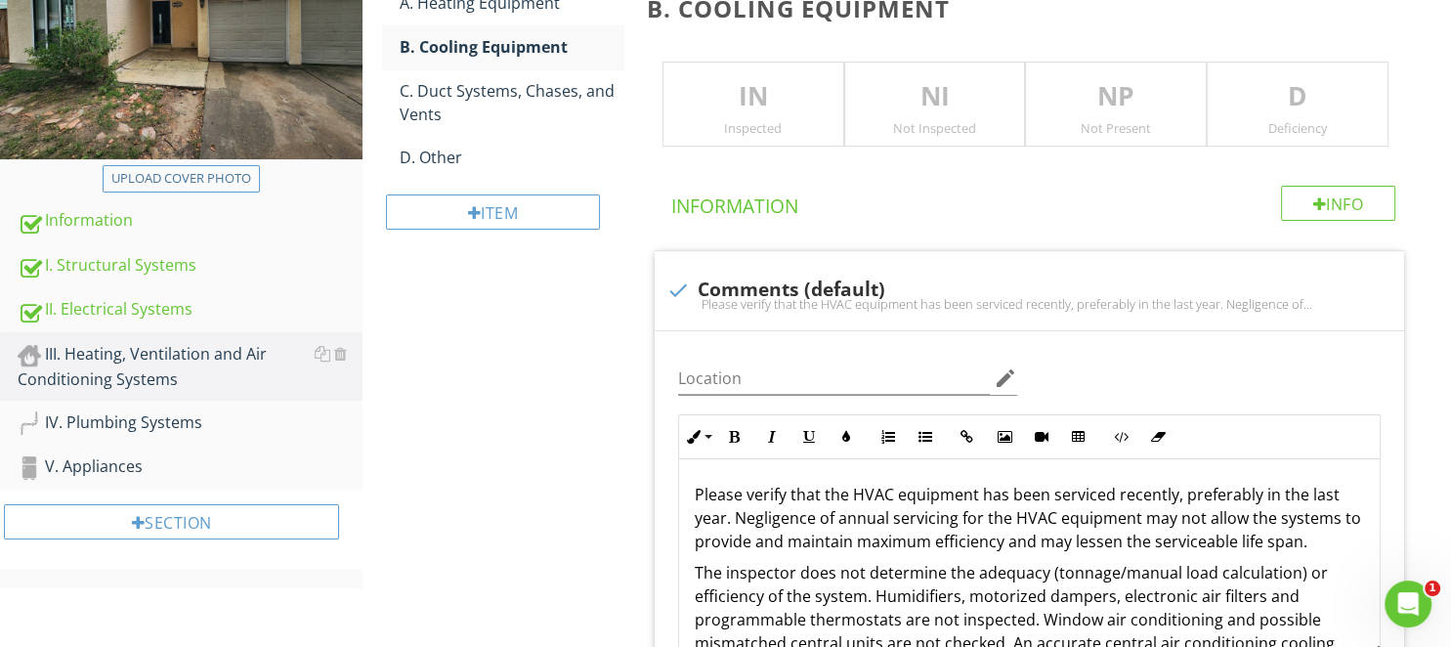
click at [941, 124] on div "Not Inspected" at bounding box center [935, 128] width 180 height 16
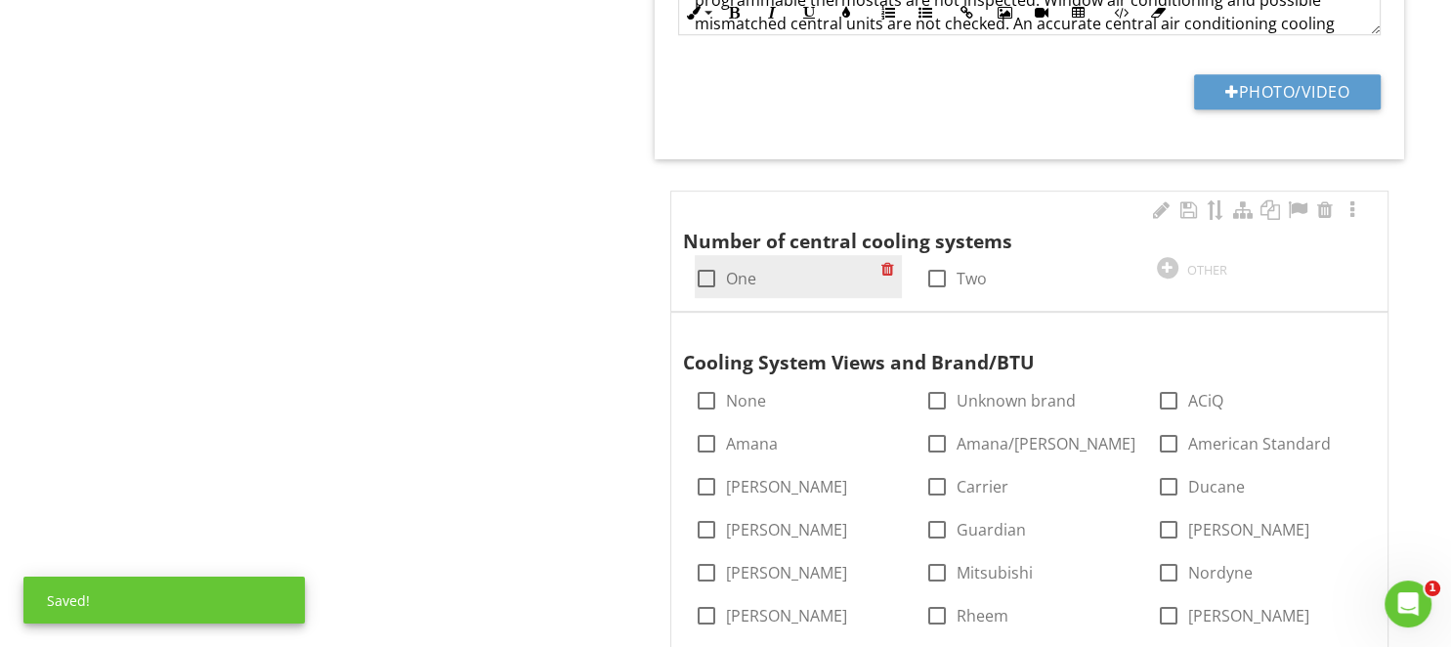
click at [713, 268] on div at bounding box center [706, 278] width 33 height 33
checkbox input "true"
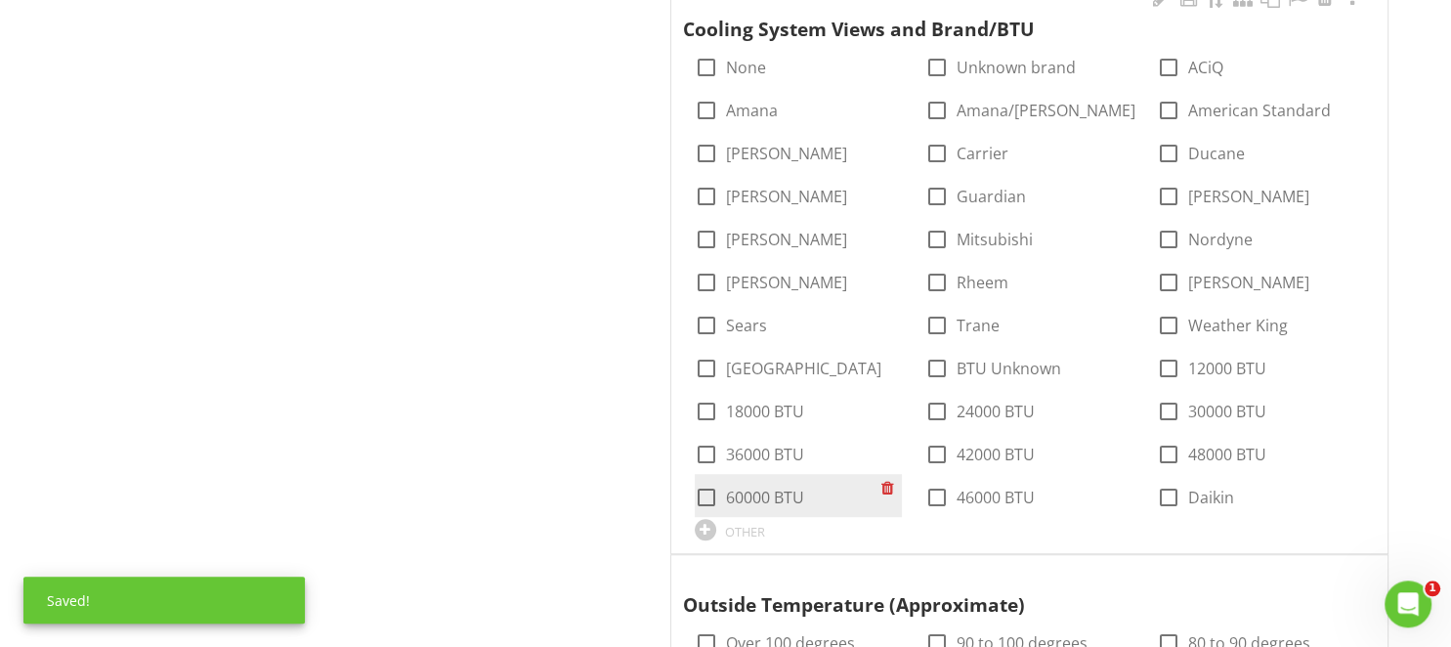
scroll to position [1340, 0]
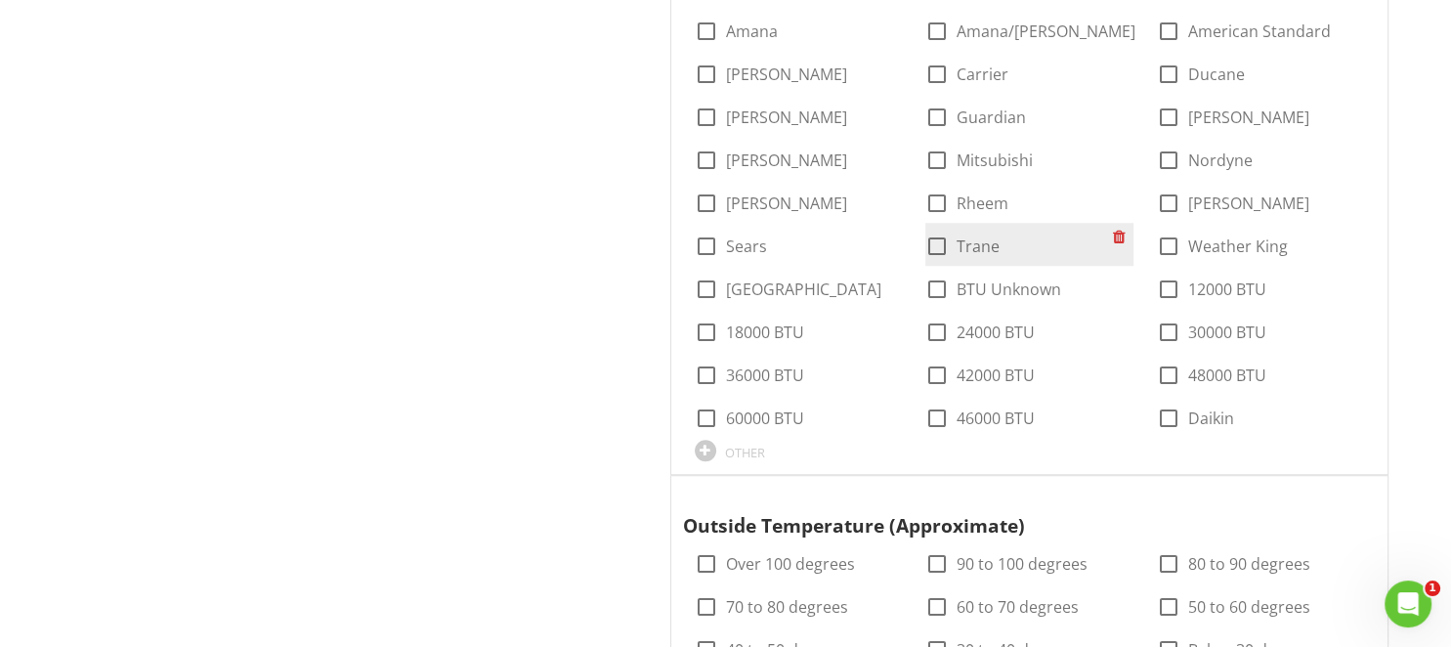
click at [941, 242] on div at bounding box center [936, 246] width 33 height 33
click at [932, 240] on div at bounding box center [936, 246] width 33 height 33
checkbox input "false"
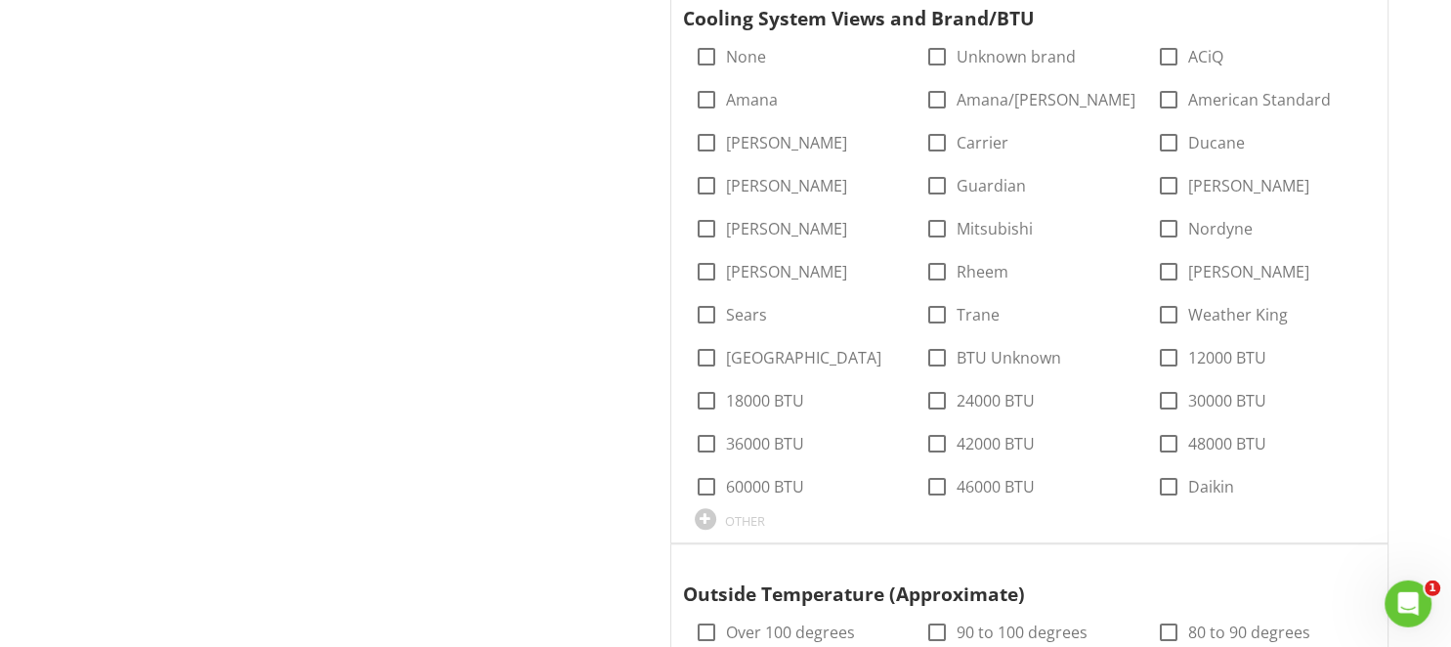
scroll to position [1238, 0]
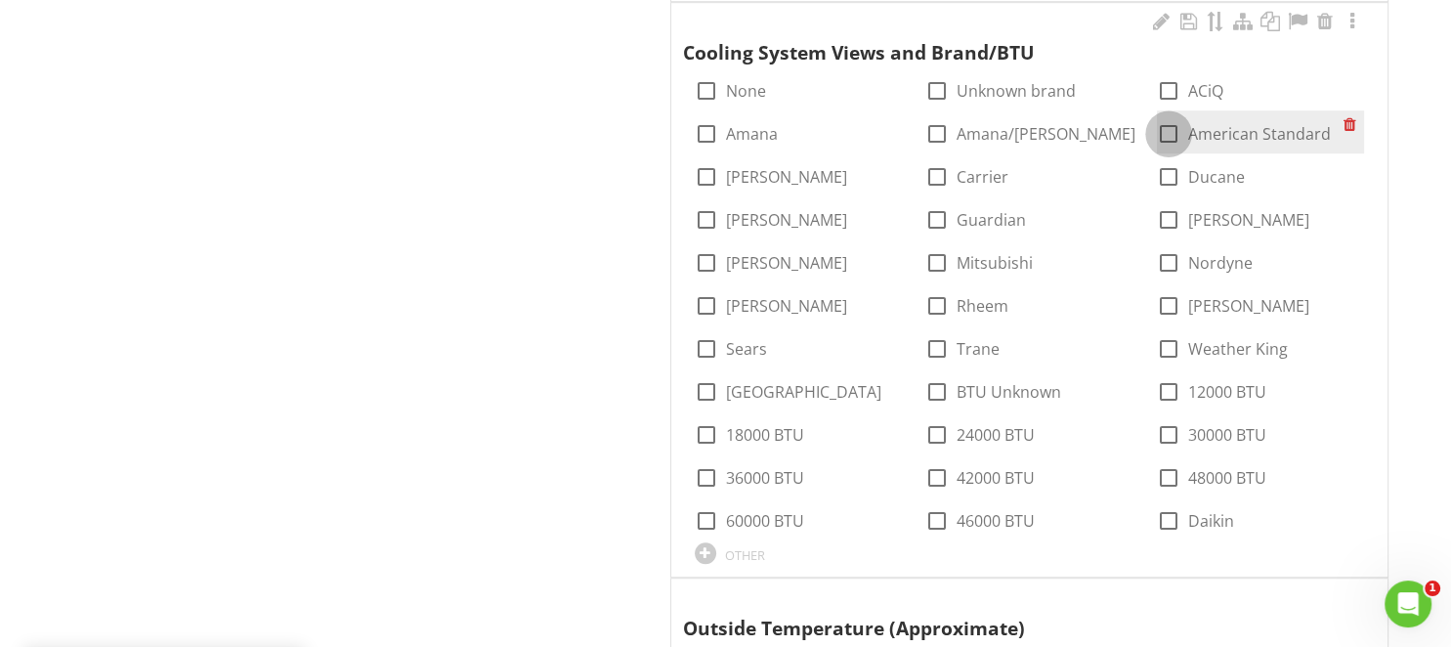
click at [1162, 124] on div at bounding box center [1168, 133] width 33 height 33
checkbox input "true"
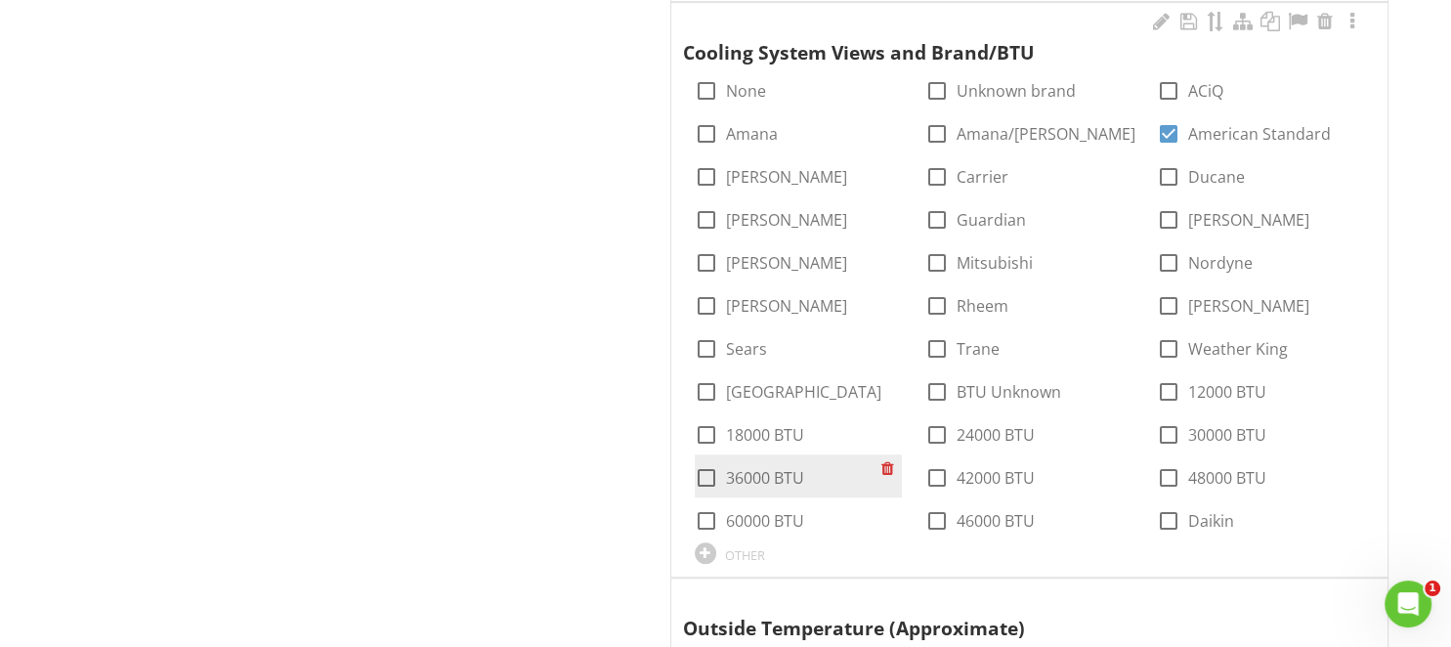
click at [765, 479] on label "36000 BTU" at bounding box center [765, 478] width 78 height 20
checkbox input "true"
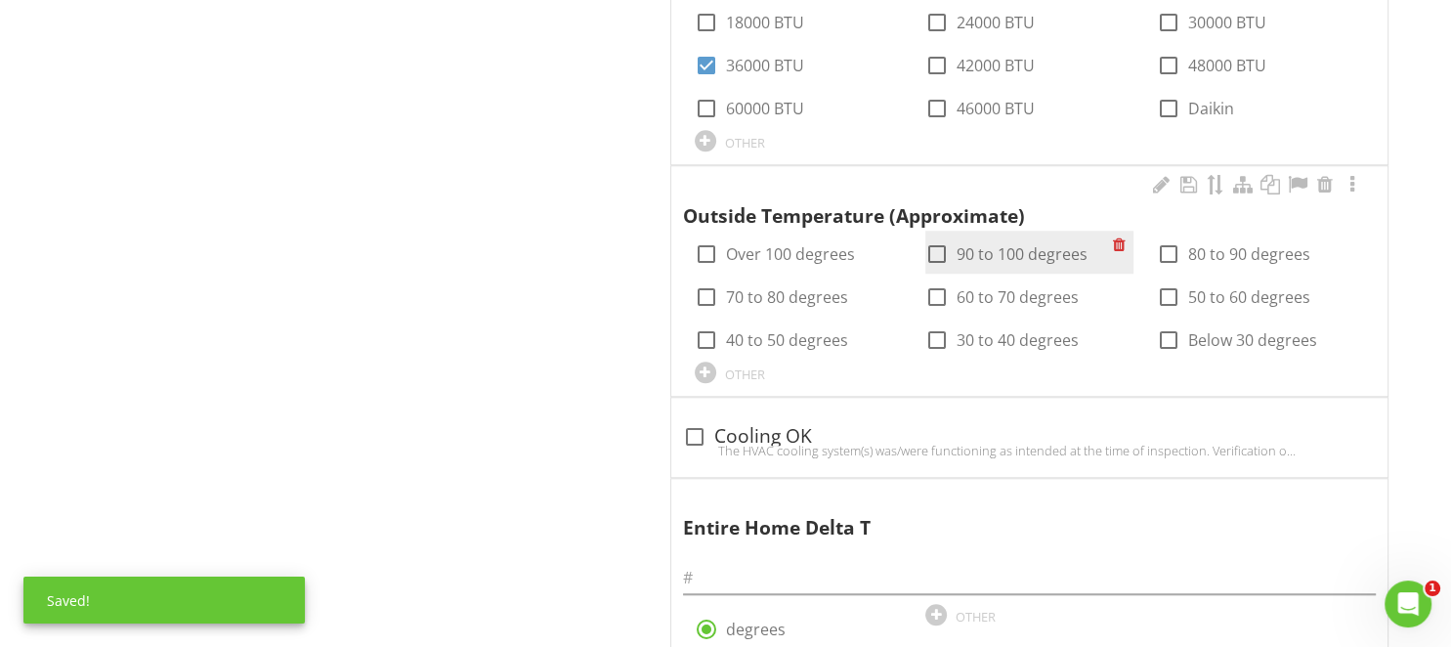
click at [1034, 254] on label "90 to 100 degrees" at bounding box center [1021, 254] width 131 height 20
checkbox input "true"
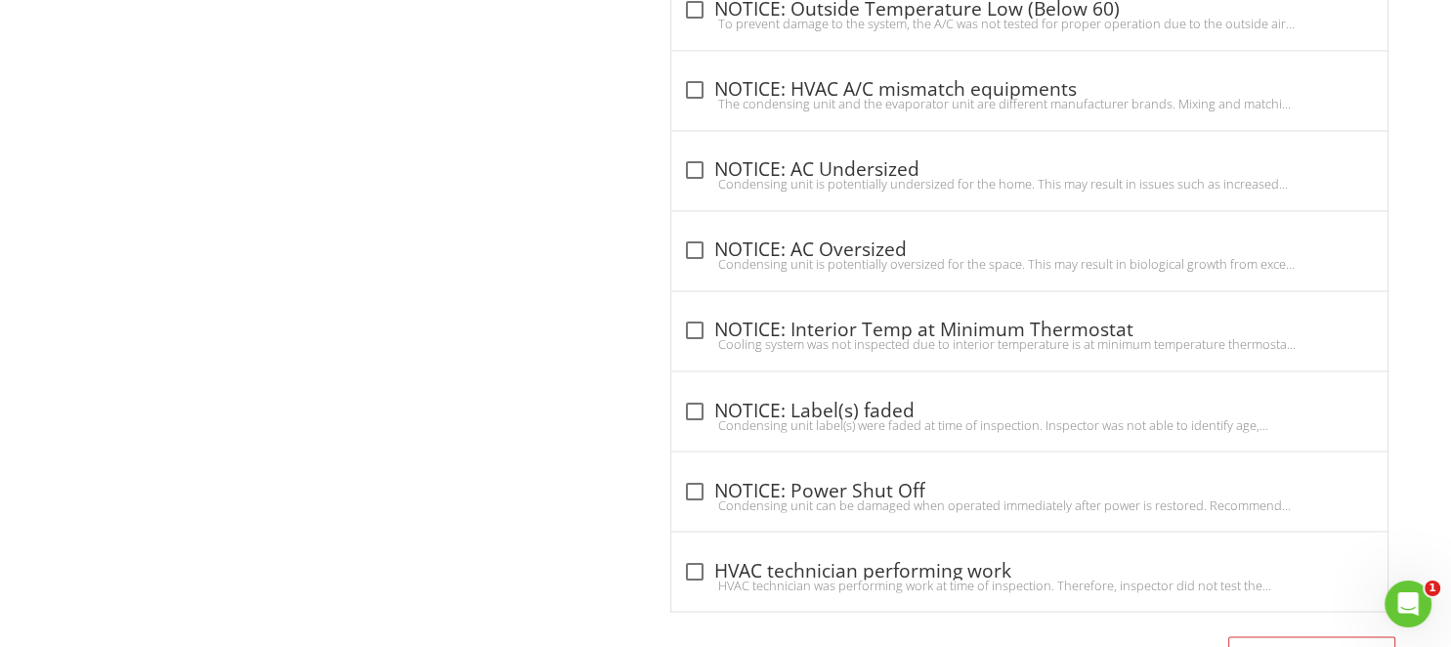
scroll to position [3301, 0]
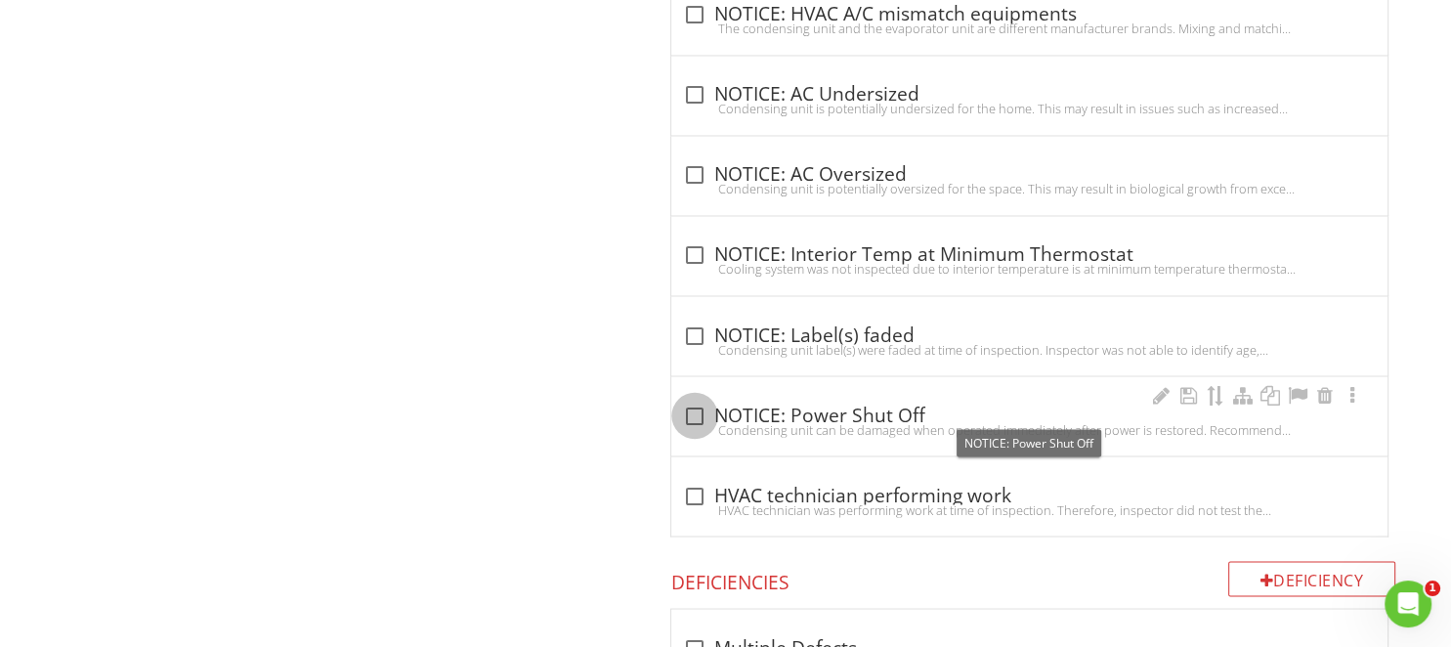
drag, startPoint x: 705, startPoint y: 405, endPoint x: 689, endPoint y: 418, distance: 20.9
click at [705, 404] on div at bounding box center [694, 415] width 33 height 33
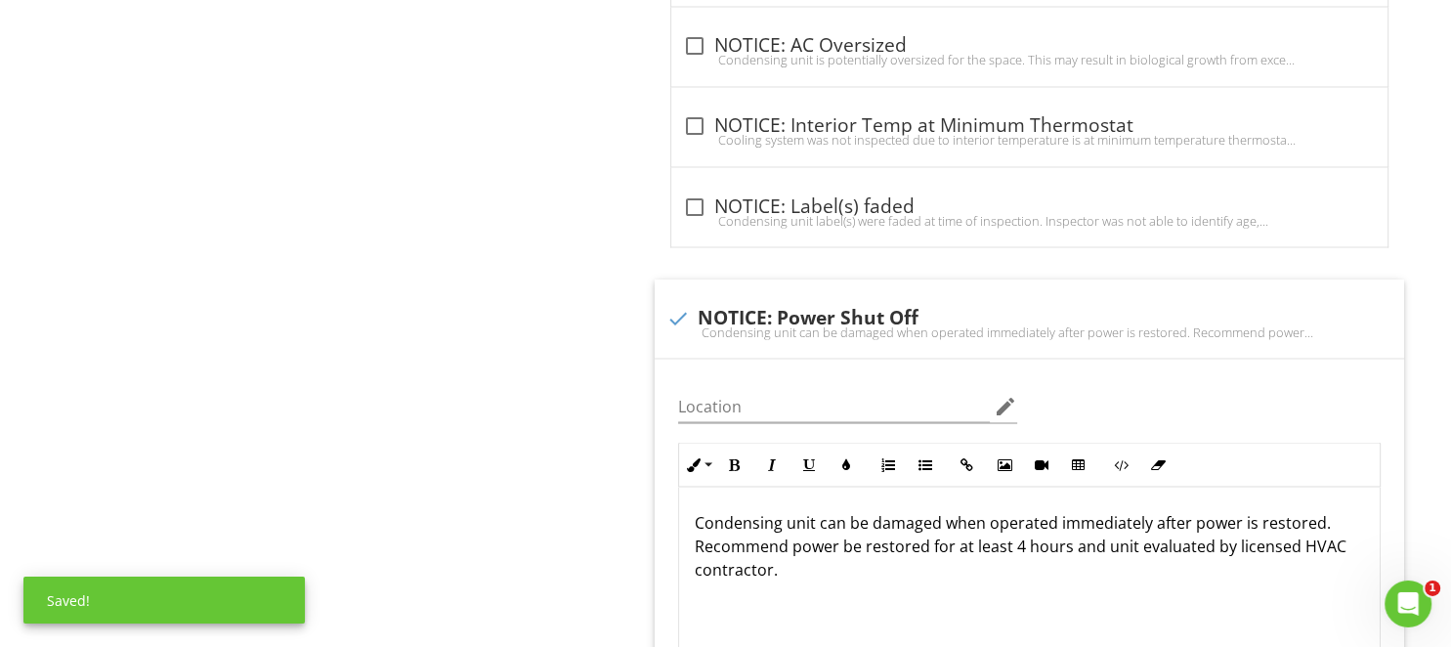
scroll to position [3507, 0]
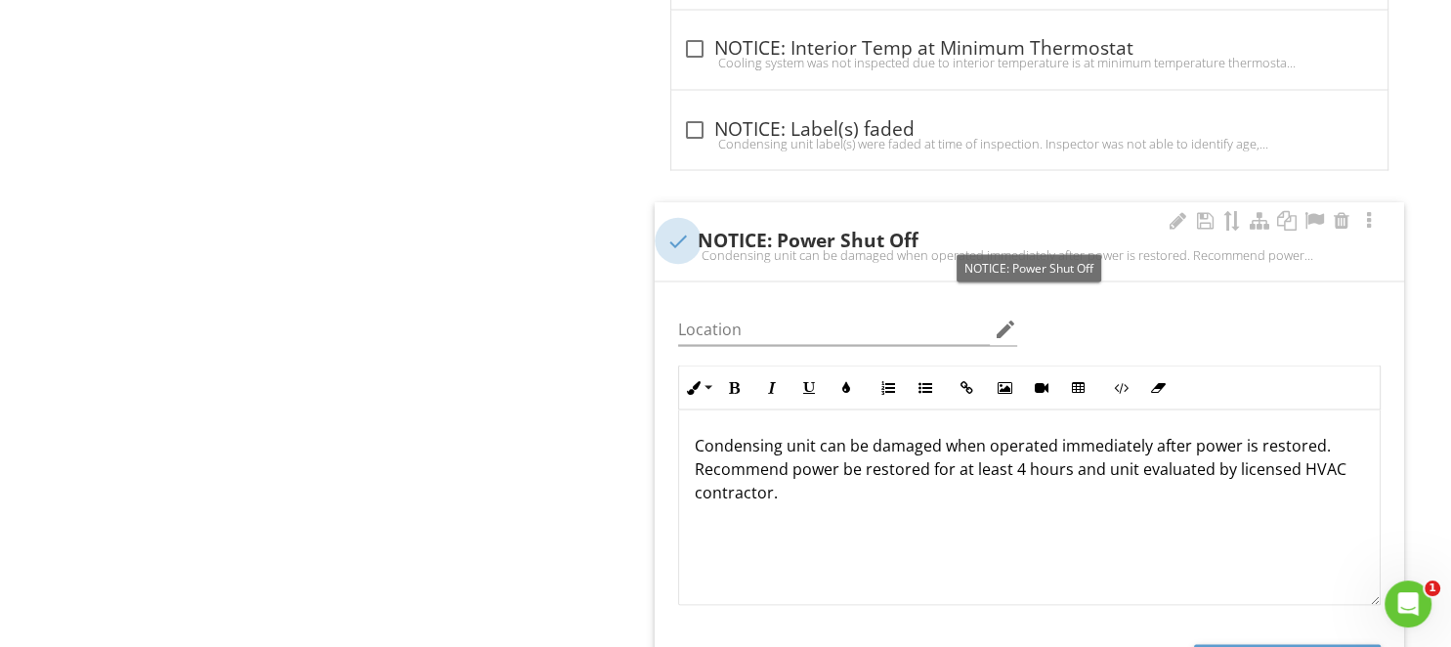
click at [687, 236] on div at bounding box center [677, 240] width 33 height 33
checkbox input "true"
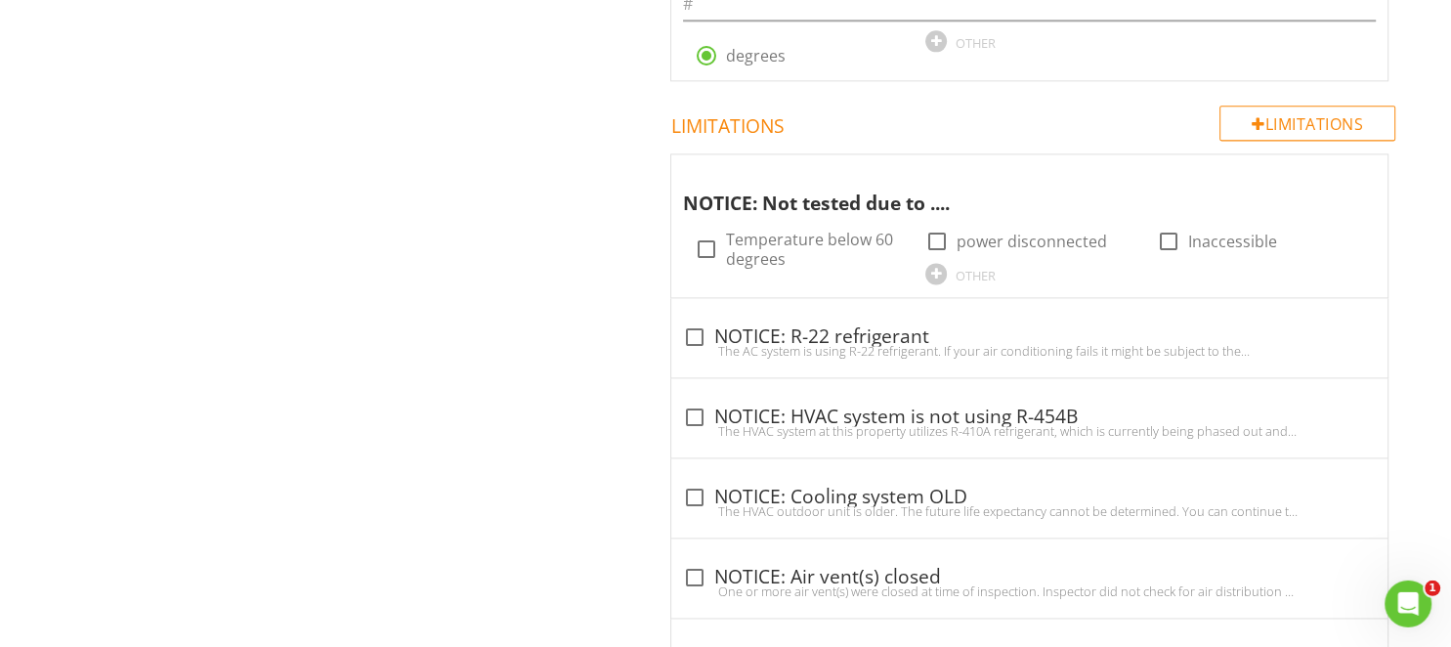
scroll to position [2579, 0]
click at [935, 229] on div at bounding box center [936, 240] width 33 height 33
checkbox input "true"
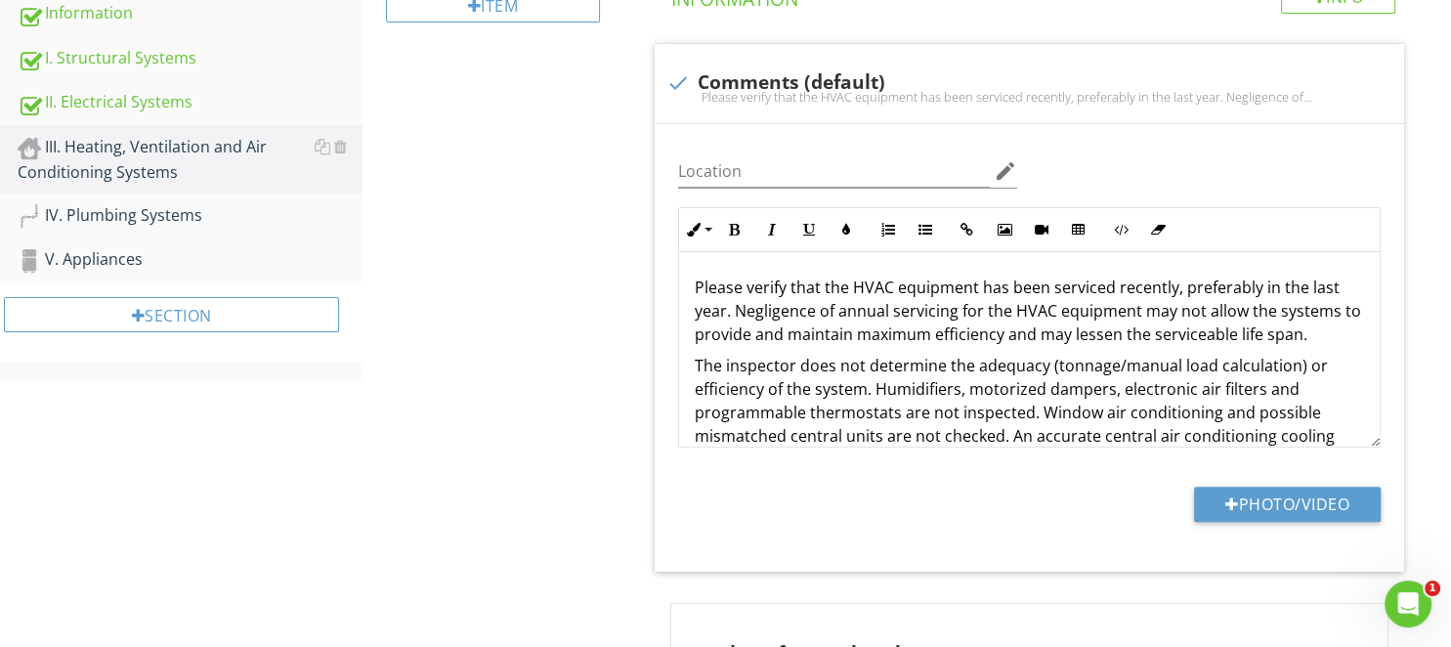
scroll to position [206, 0]
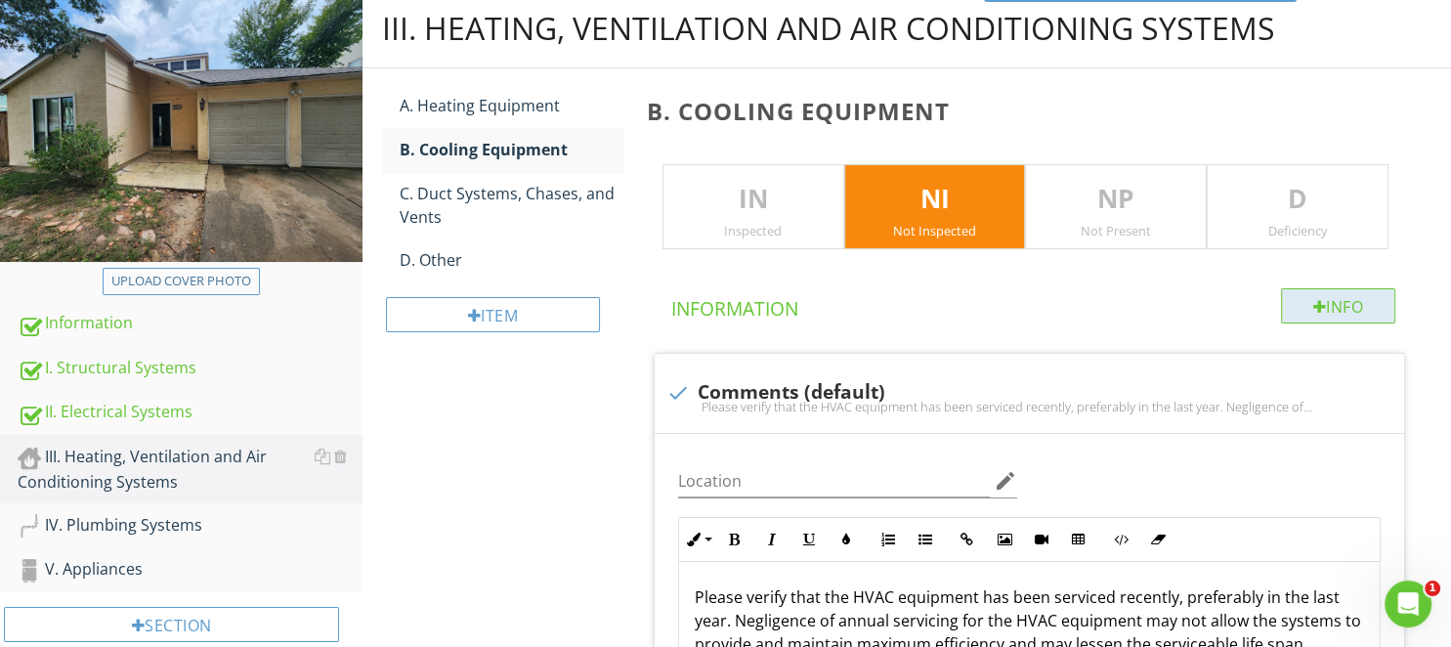
click at [1297, 303] on div "Info" at bounding box center [1338, 305] width 115 height 35
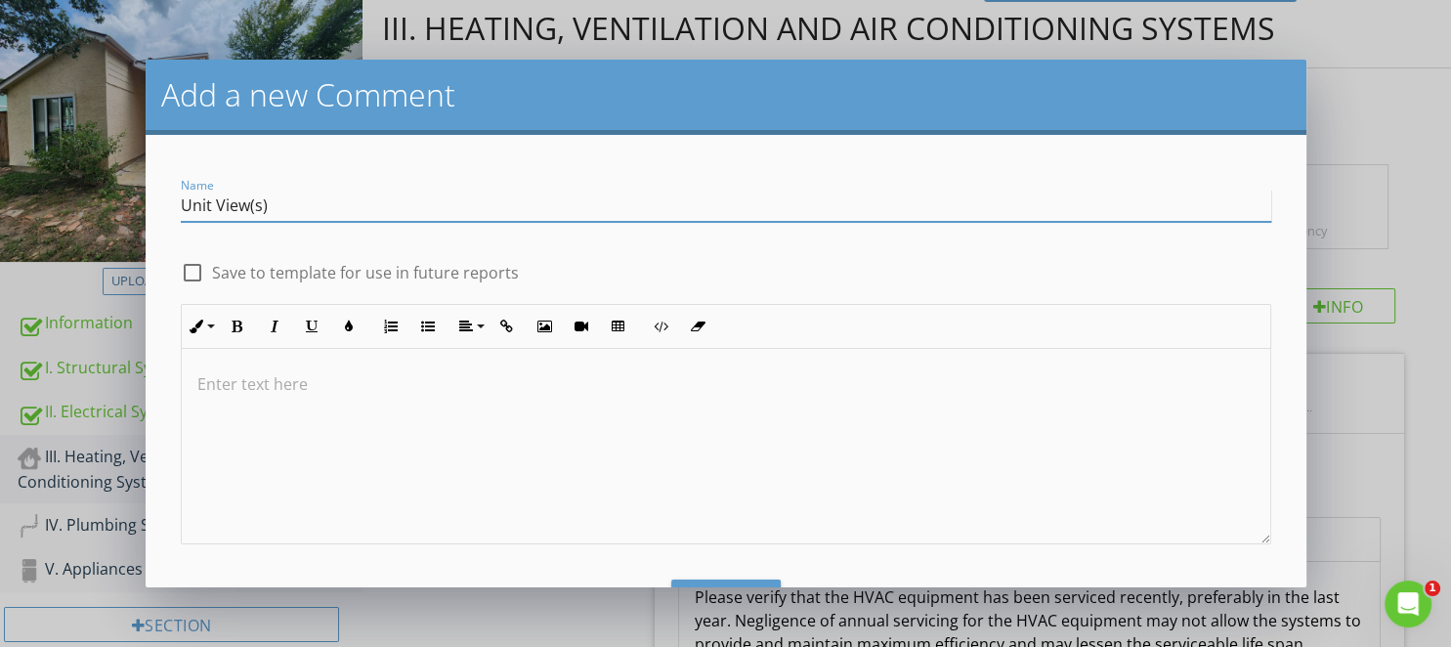
type input "Unit View(s)"
click at [364, 256] on div "check_box_outline_blank Save to template for use in future reports" at bounding box center [726, 262] width 1114 height 43
click at [363, 265] on label "Save to template for use in future reports" at bounding box center [365, 273] width 307 height 20
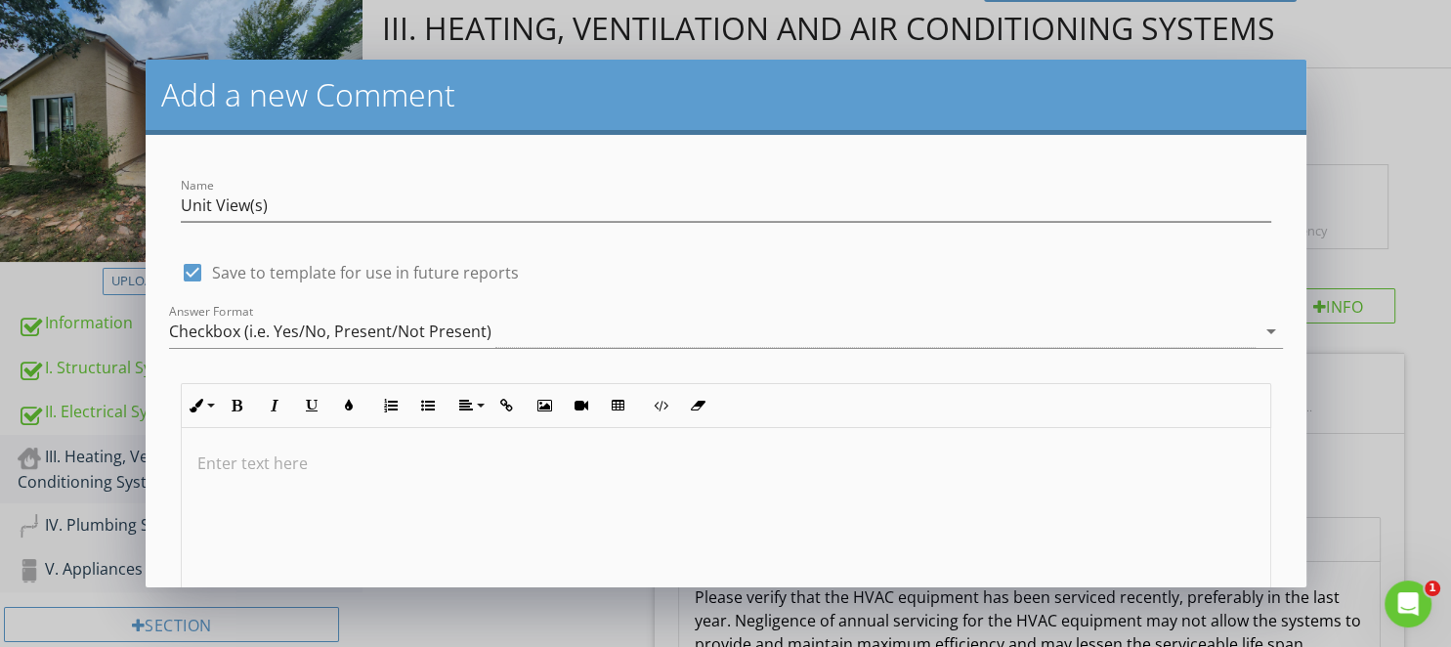
scroll to position [155, 0]
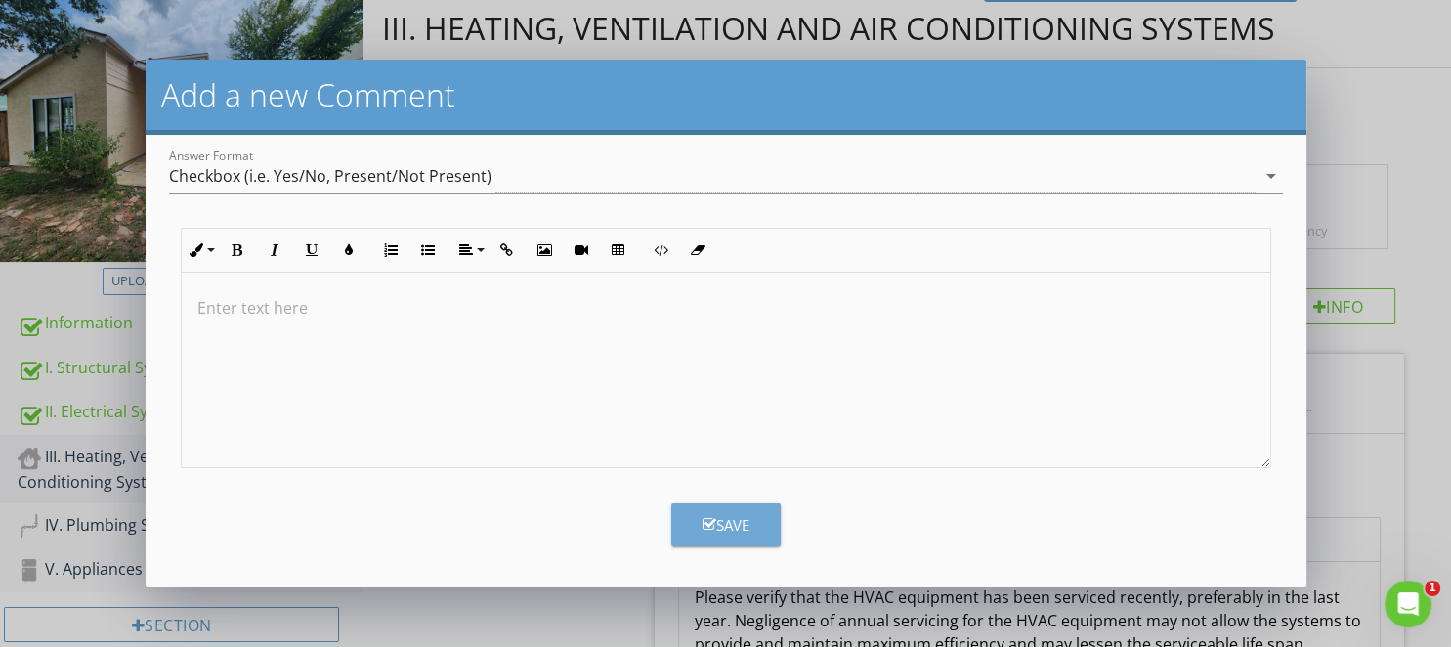
click at [709, 515] on div "Save" at bounding box center [725, 525] width 47 height 22
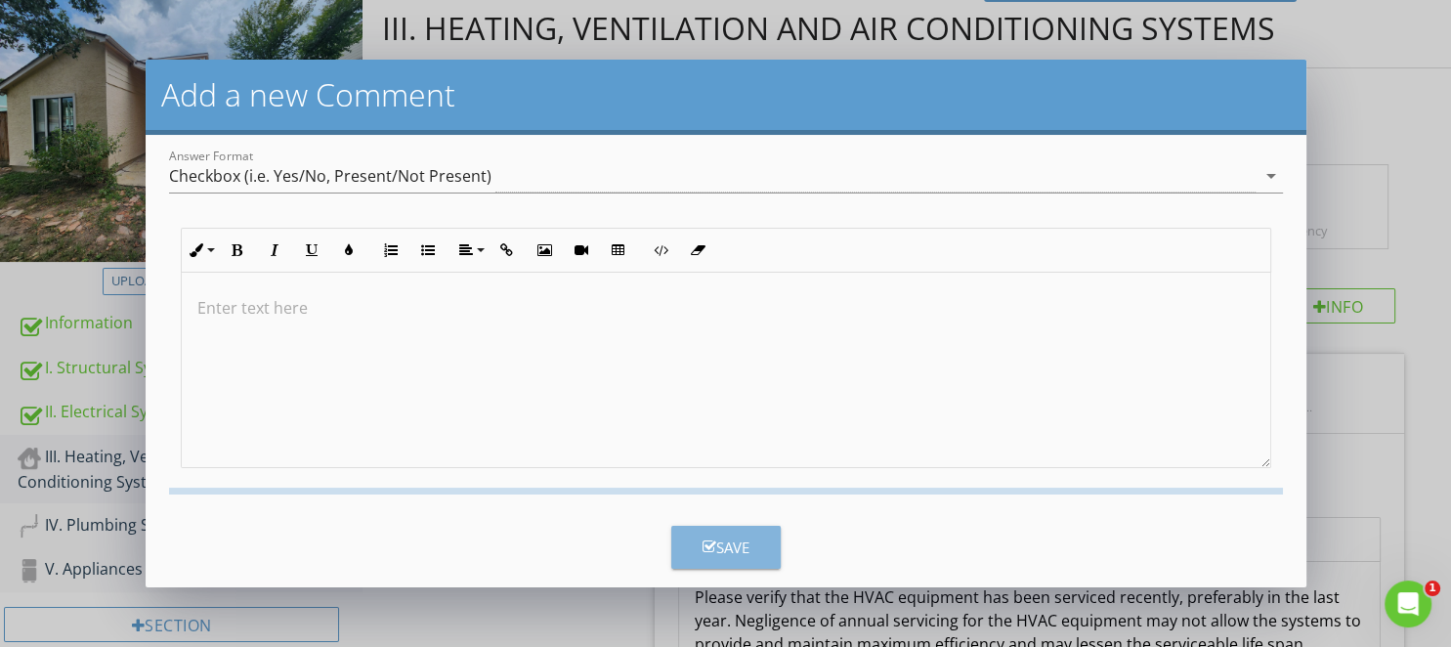
checkbox input "false"
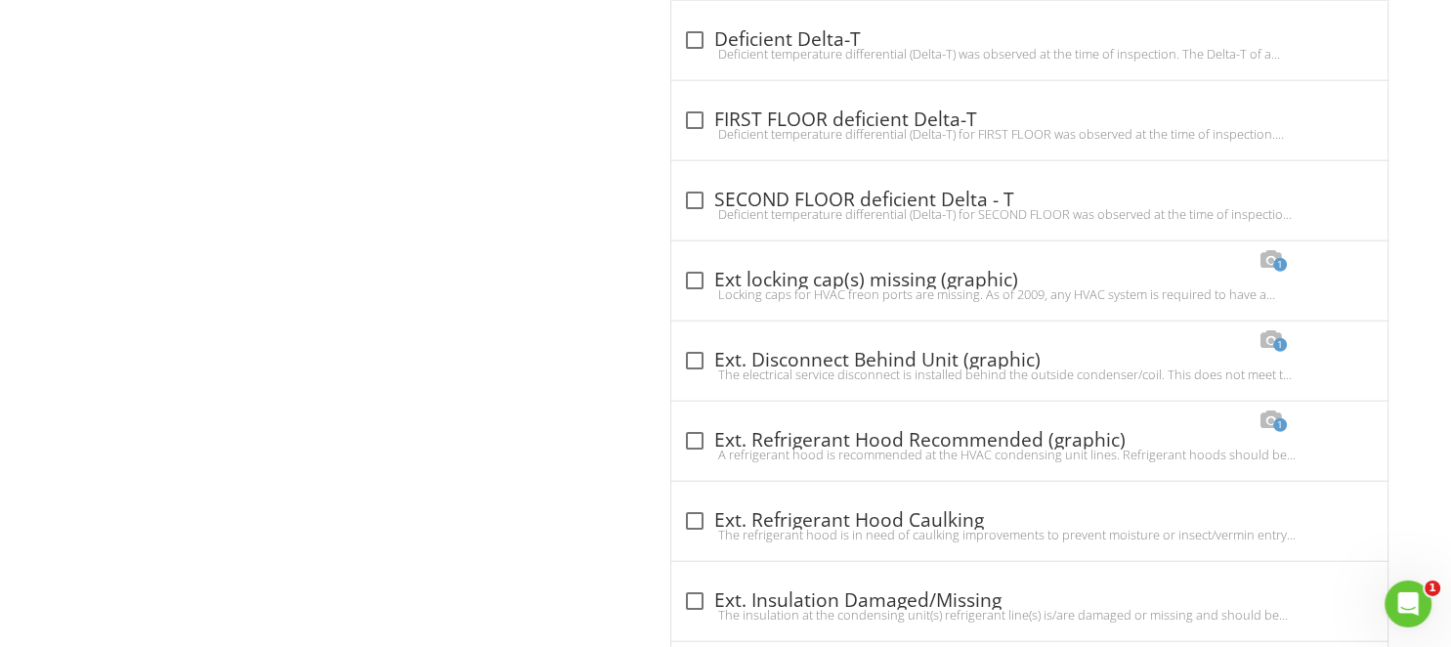
scroll to position [4864, 0]
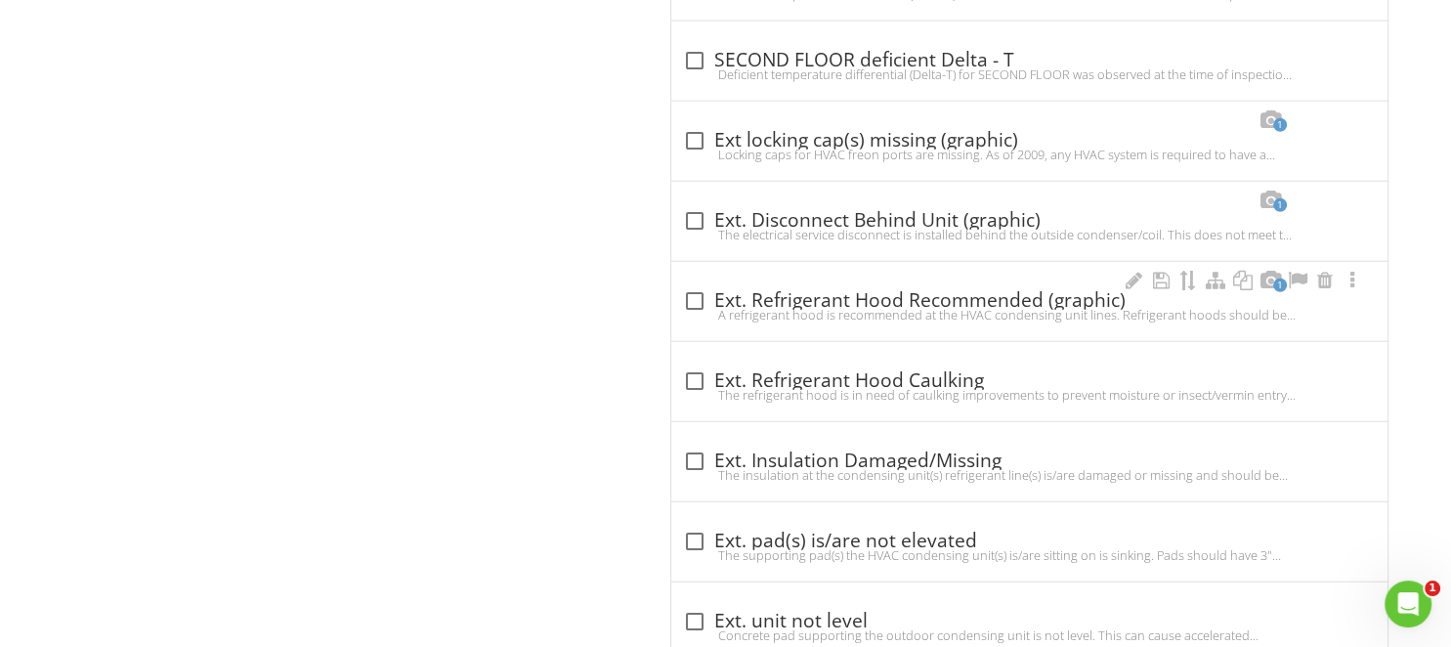
click at [859, 296] on div "check_box_outline_blank Ext. Refrigerant Hood Recommended (graphic)" at bounding box center [1029, 300] width 693 height 23
checkbox input "true"
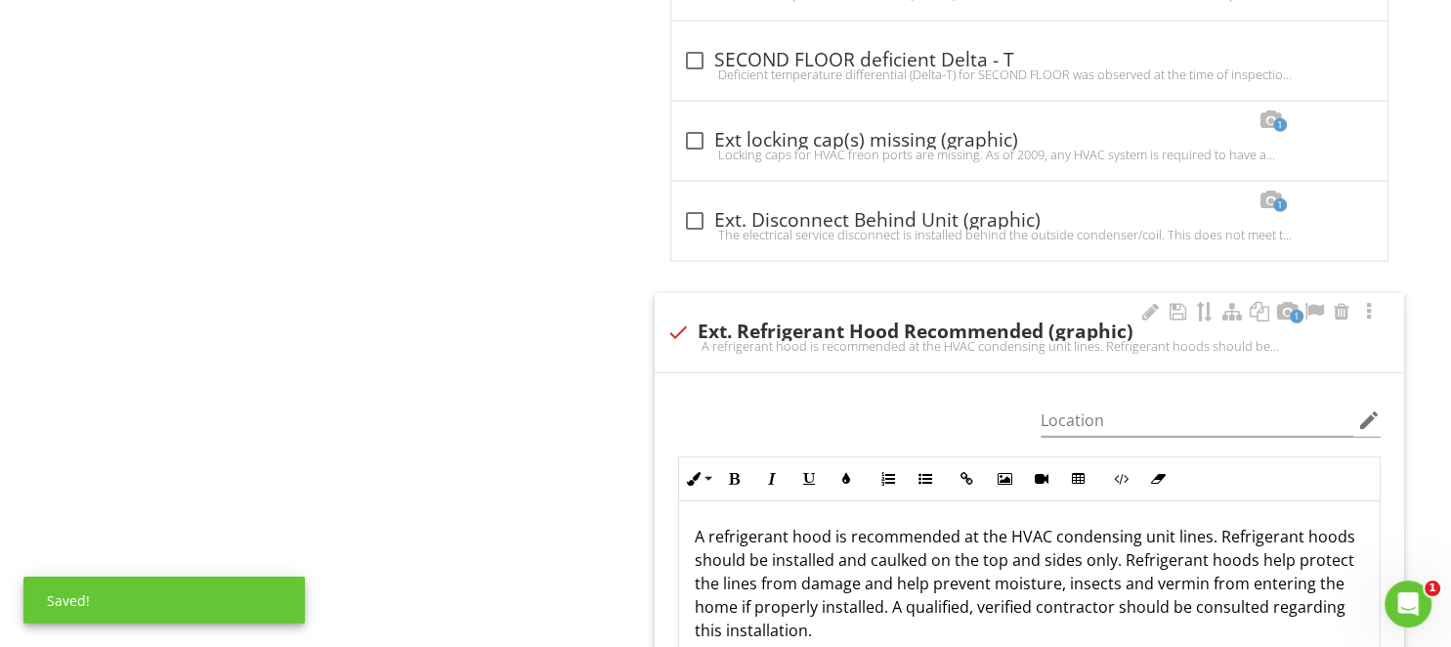
scroll to position [5380, 0]
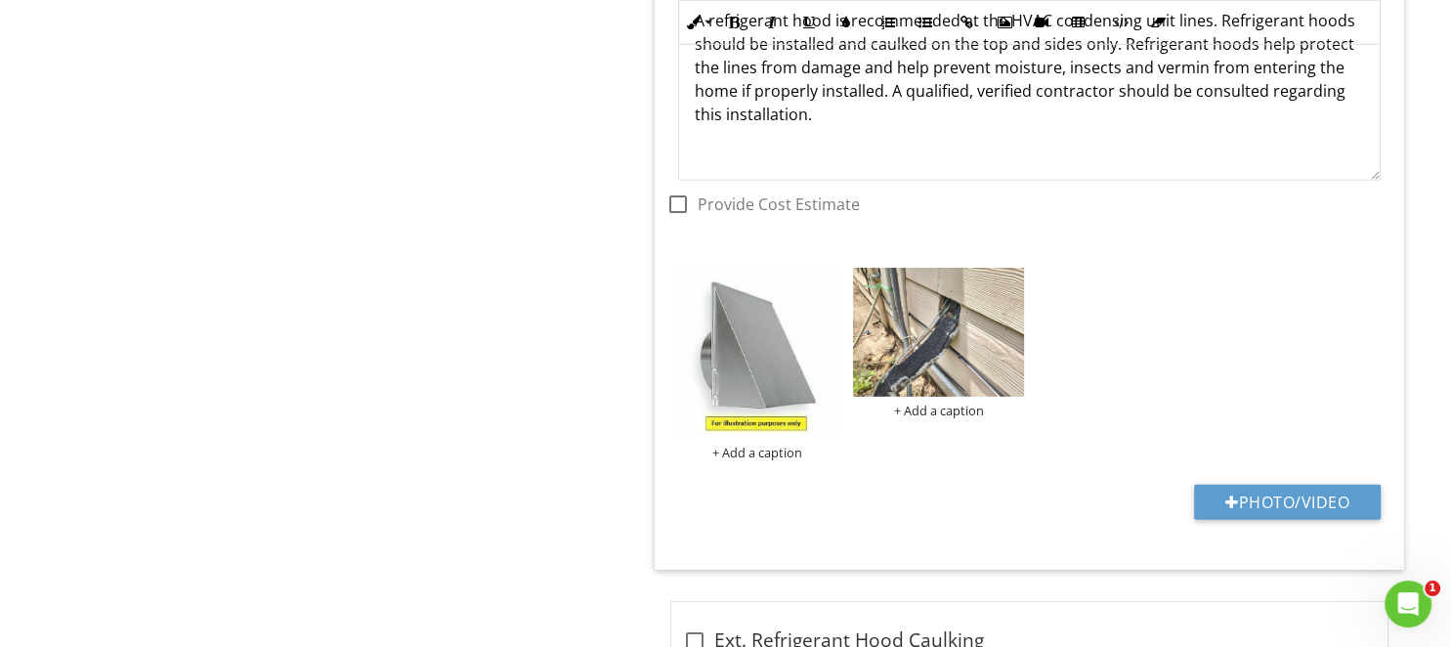
click at [913, 346] on img at bounding box center [939, 332] width 172 height 129
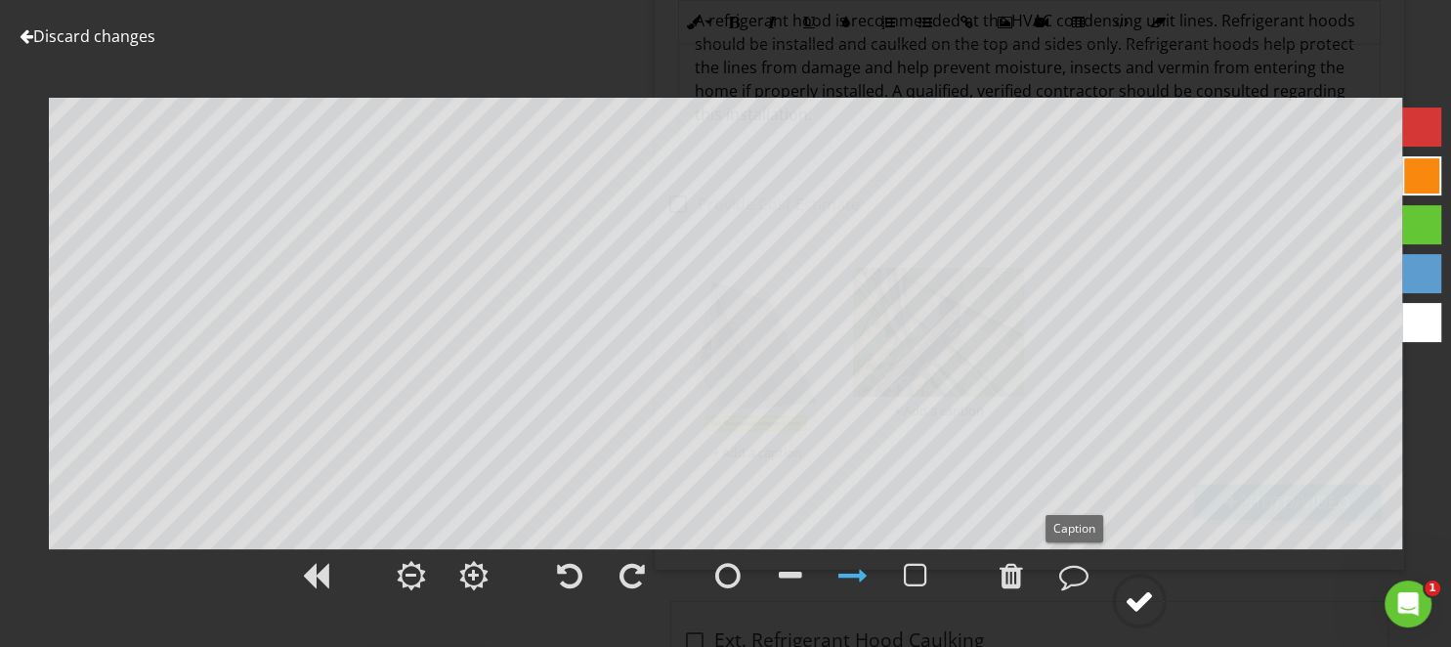
click at [1145, 591] on div at bounding box center [1138, 600] width 29 height 29
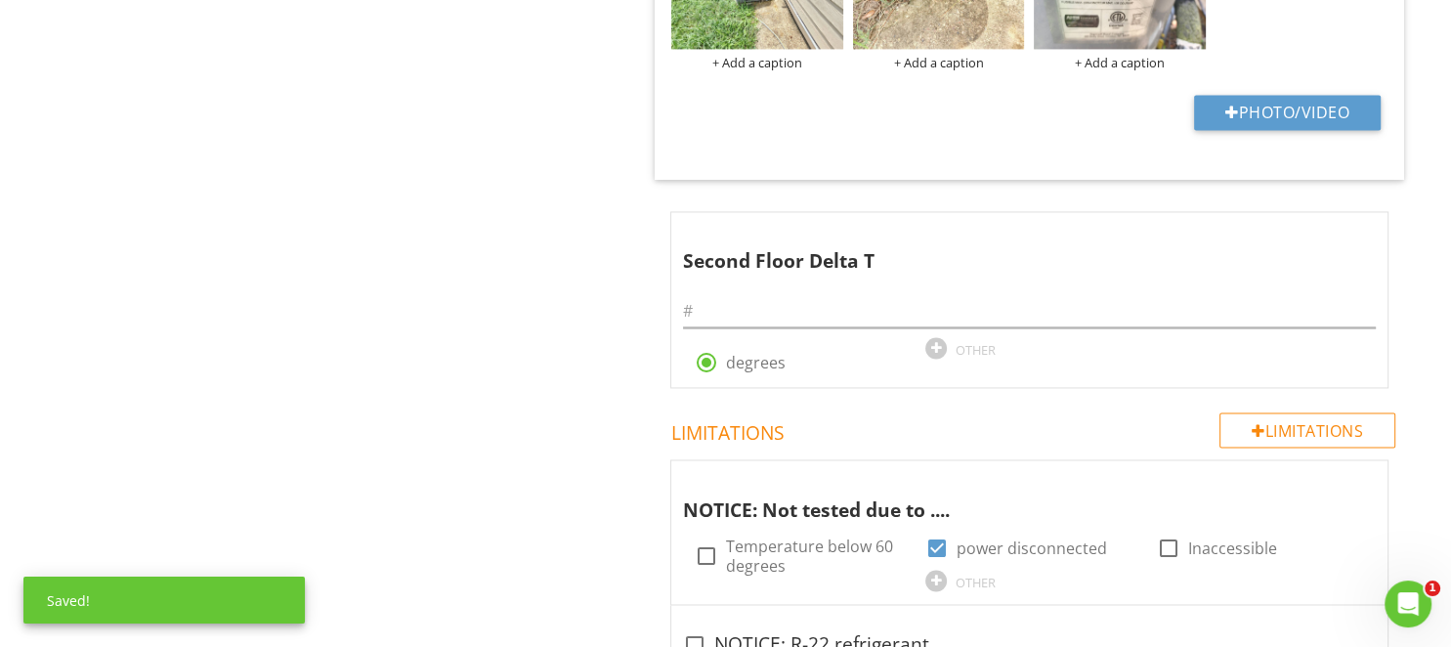
scroll to position [3523, 0]
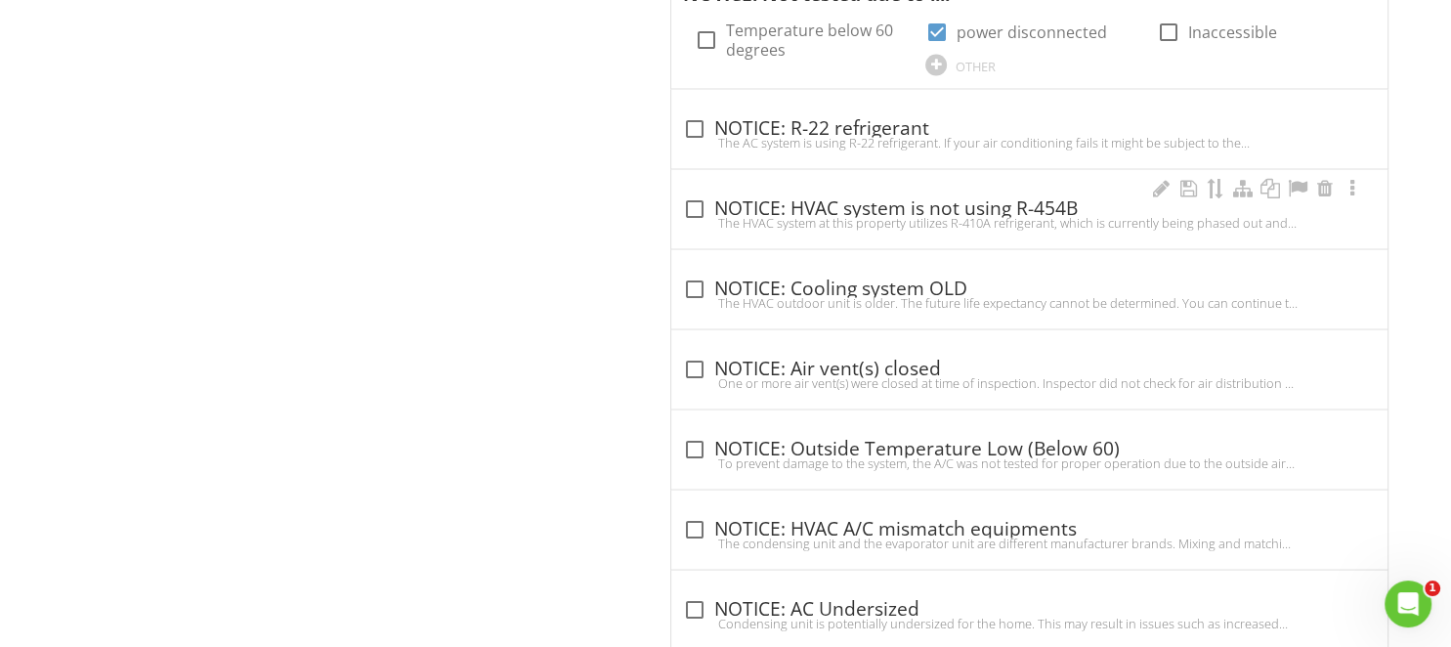
click at [975, 203] on div "check_box_outline_blank NOTICE: HVAC system is not using R-454B" at bounding box center [1029, 207] width 693 height 23
checkbox input "true"
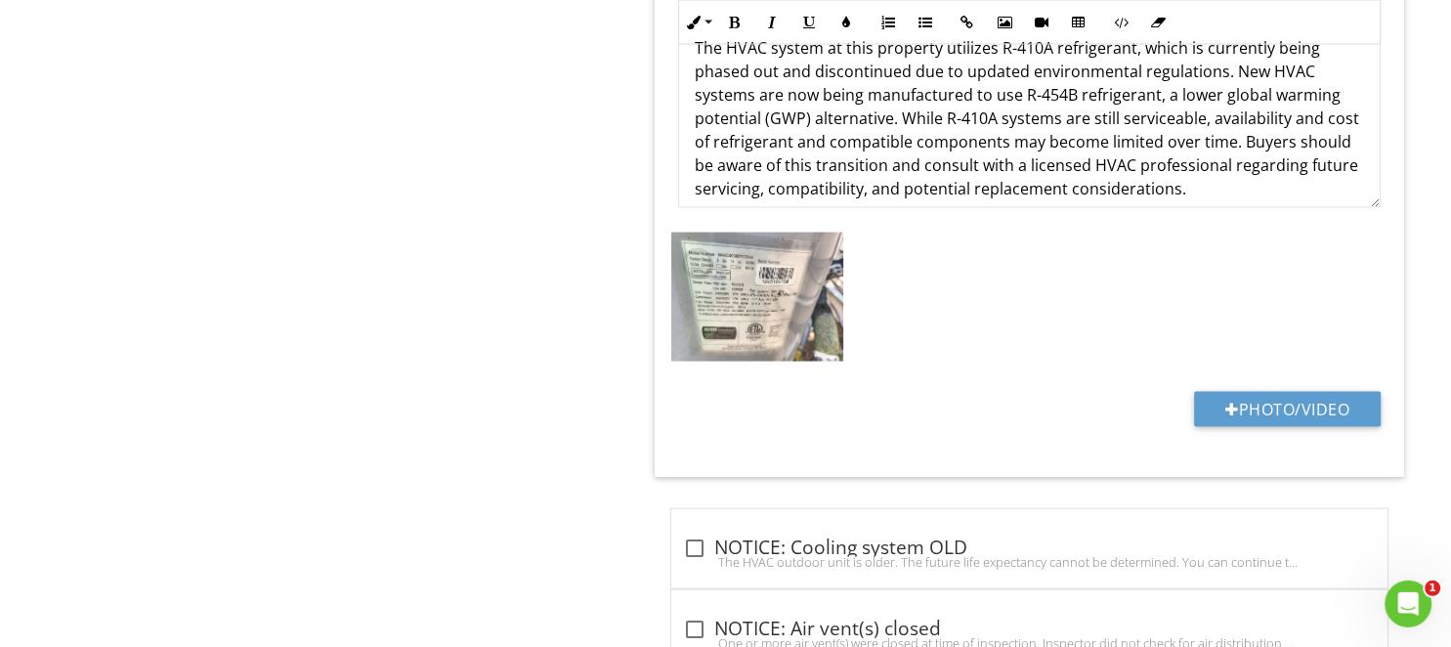
scroll to position [3935, 0]
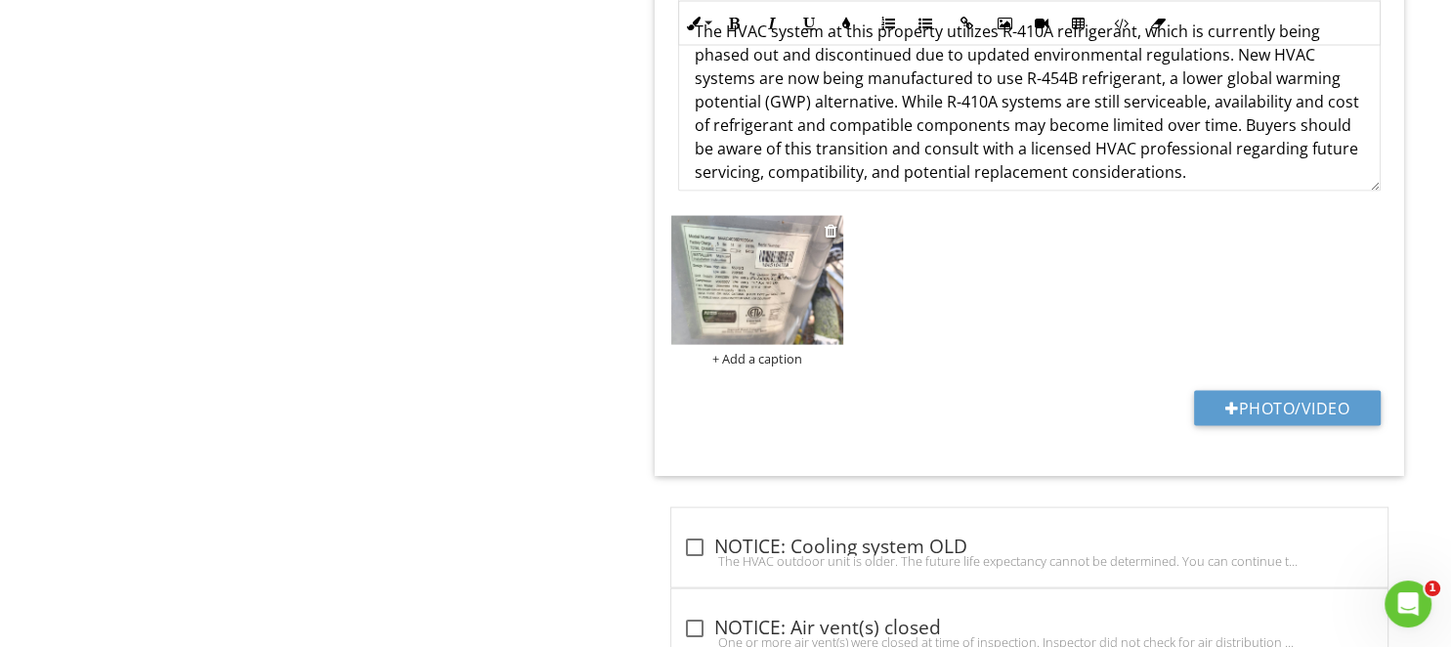
click at [737, 300] on img at bounding box center [757, 280] width 172 height 129
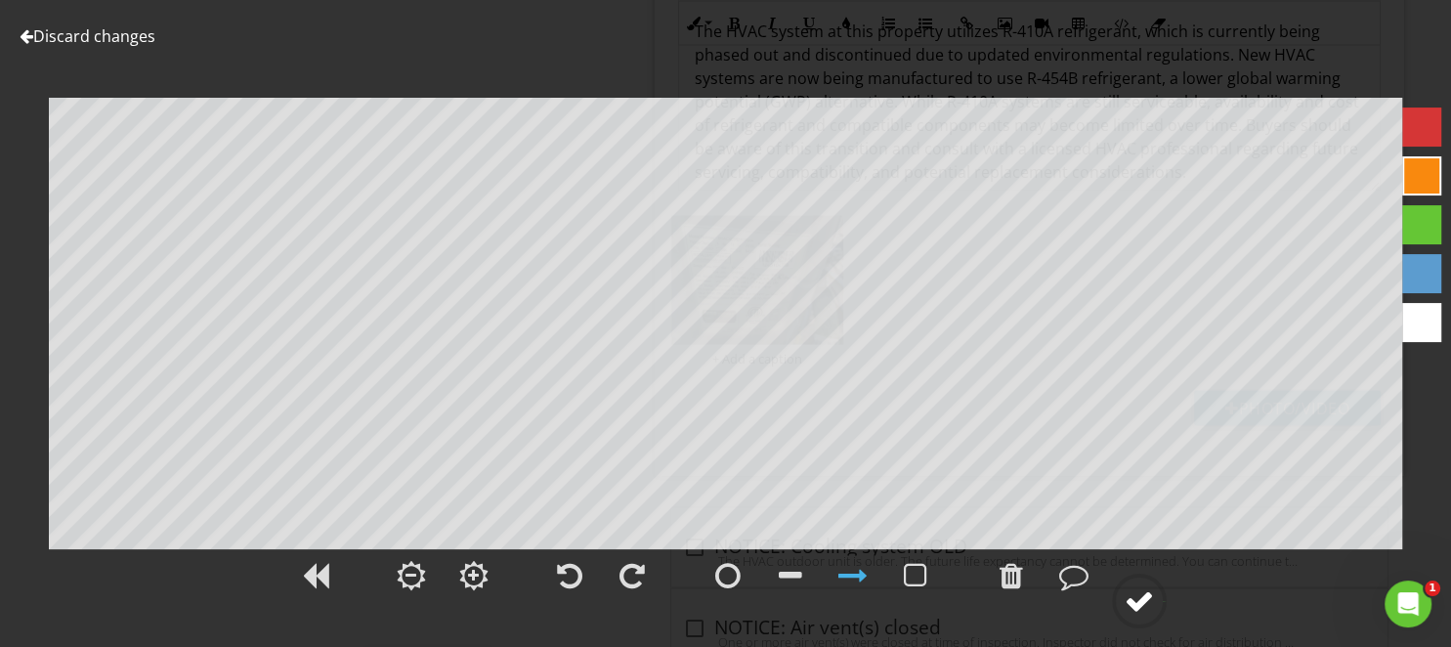
click at [1127, 588] on div at bounding box center [1138, 600] width 29 height 29
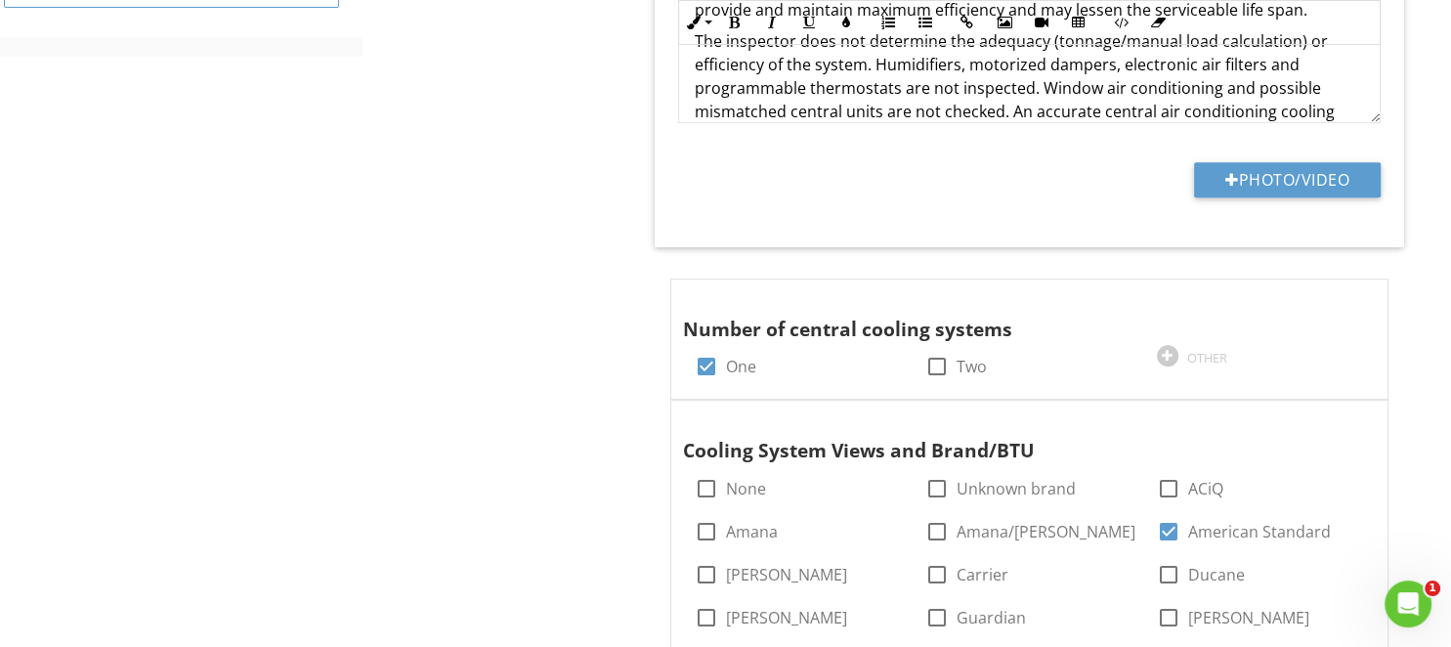
scroll to position [222, 0]
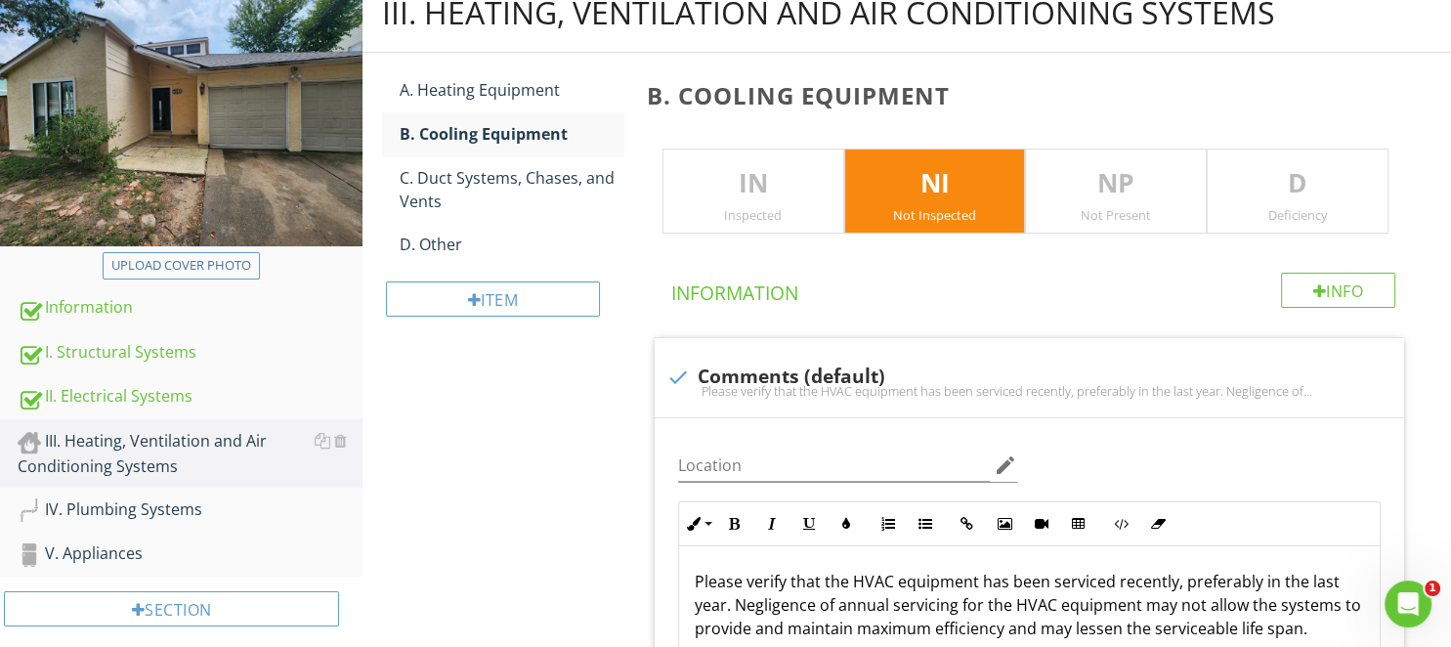
click at [1275, 186] on p "D" at bounding box center [1297, 183] width 180 height 39
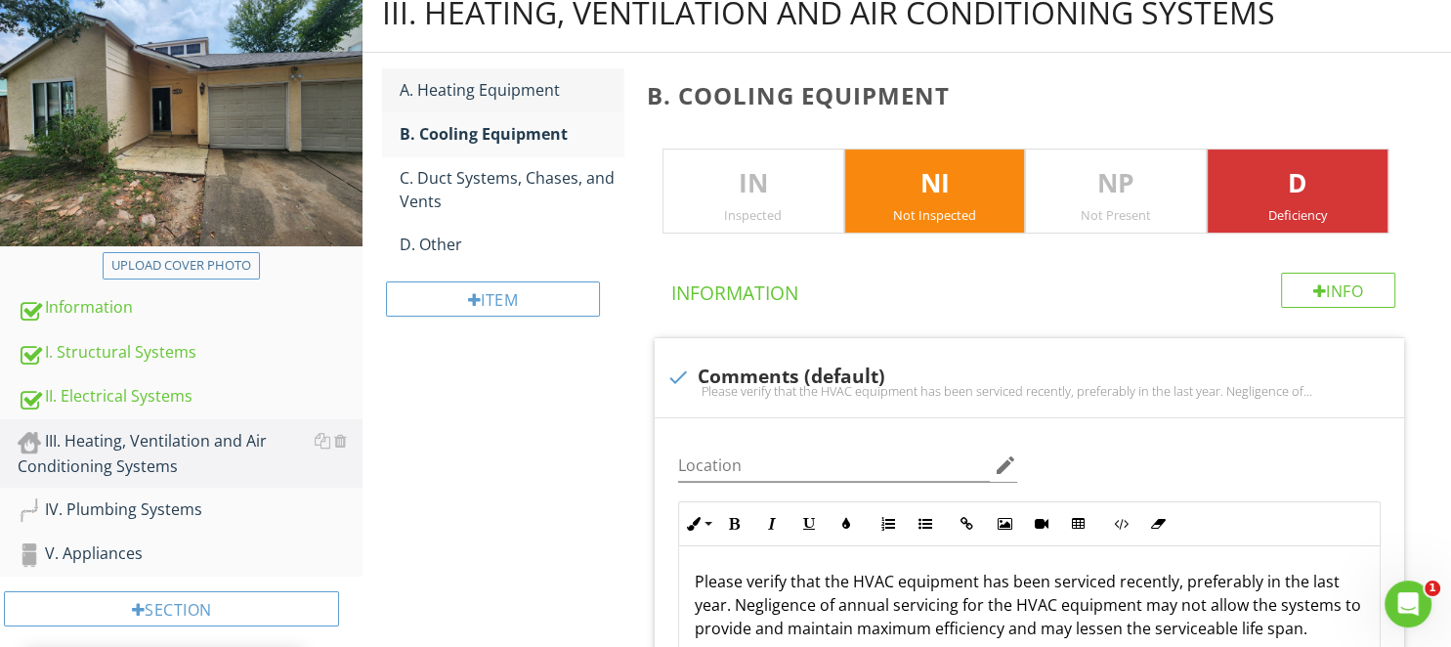
click at [496, 96] on div "A. Heating Equipment" at bounding box center [511, 89] width 223 height 23
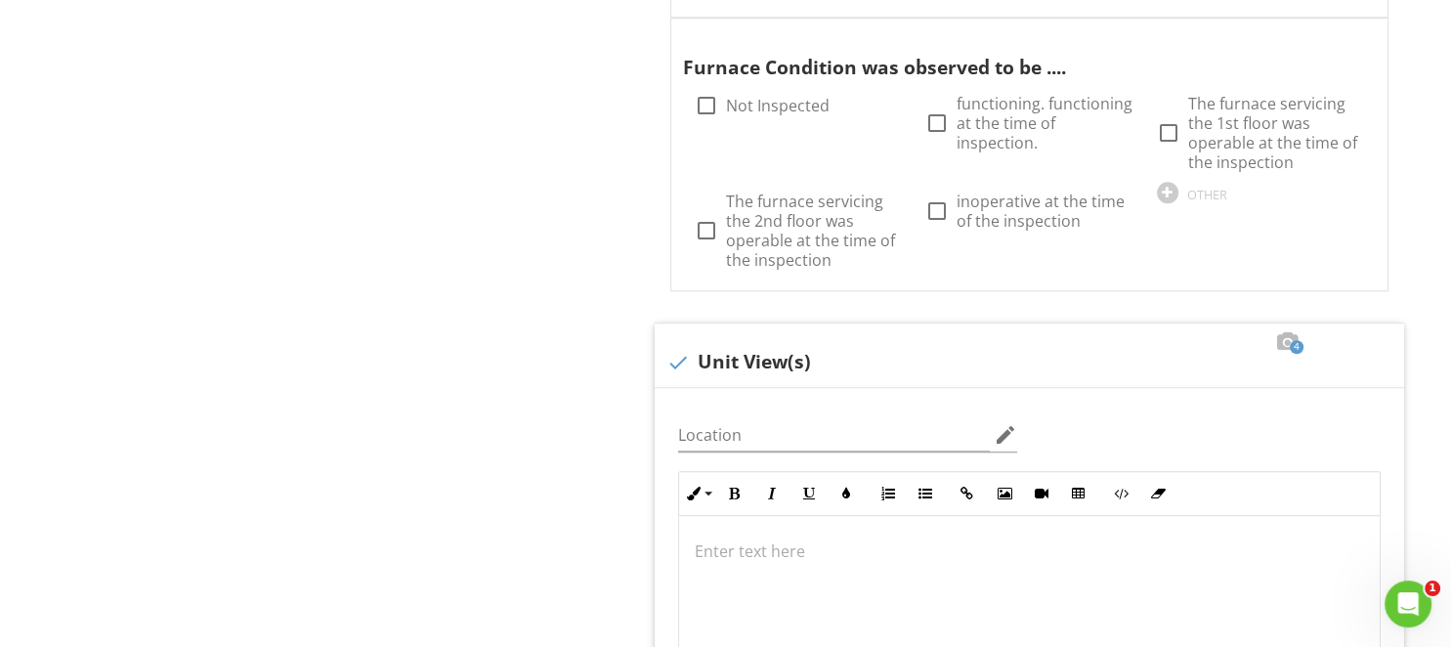
scroll to position [1769, 0]
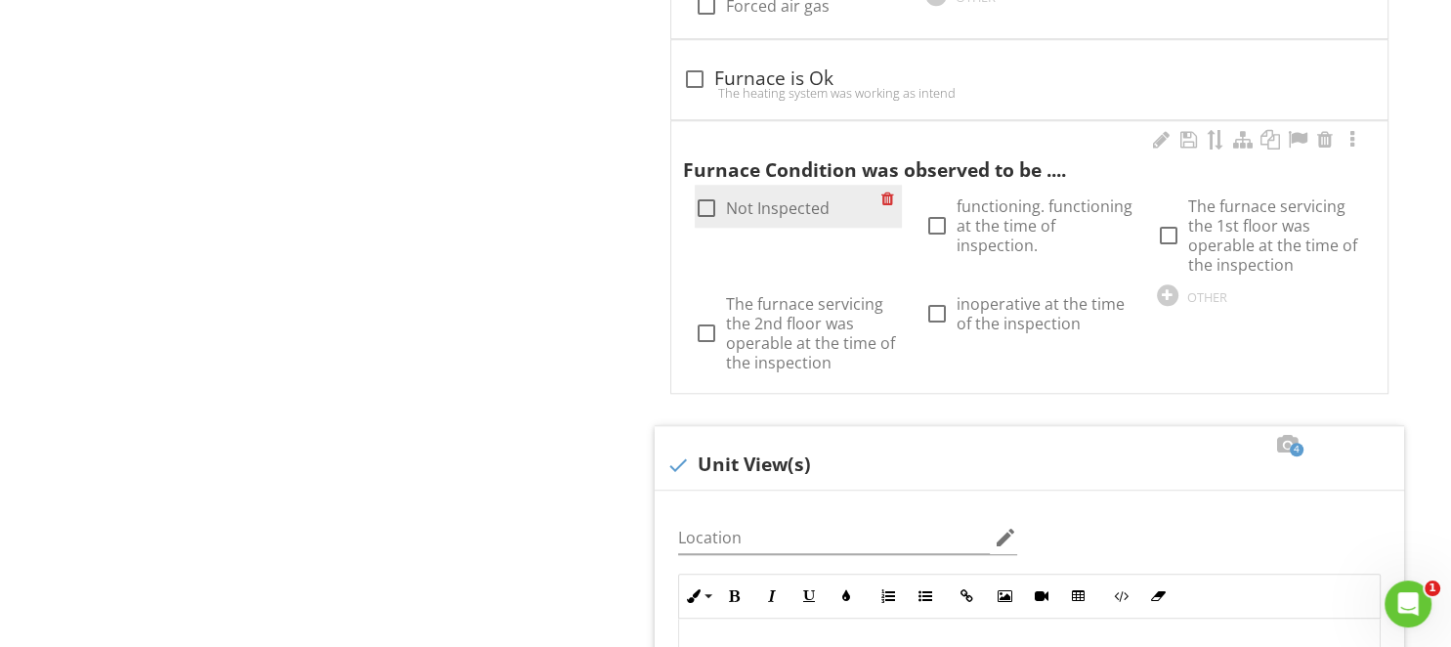
click at [719, 202] on div at bounding box center [706, 207] width 33 height 33
checkbox input "true"
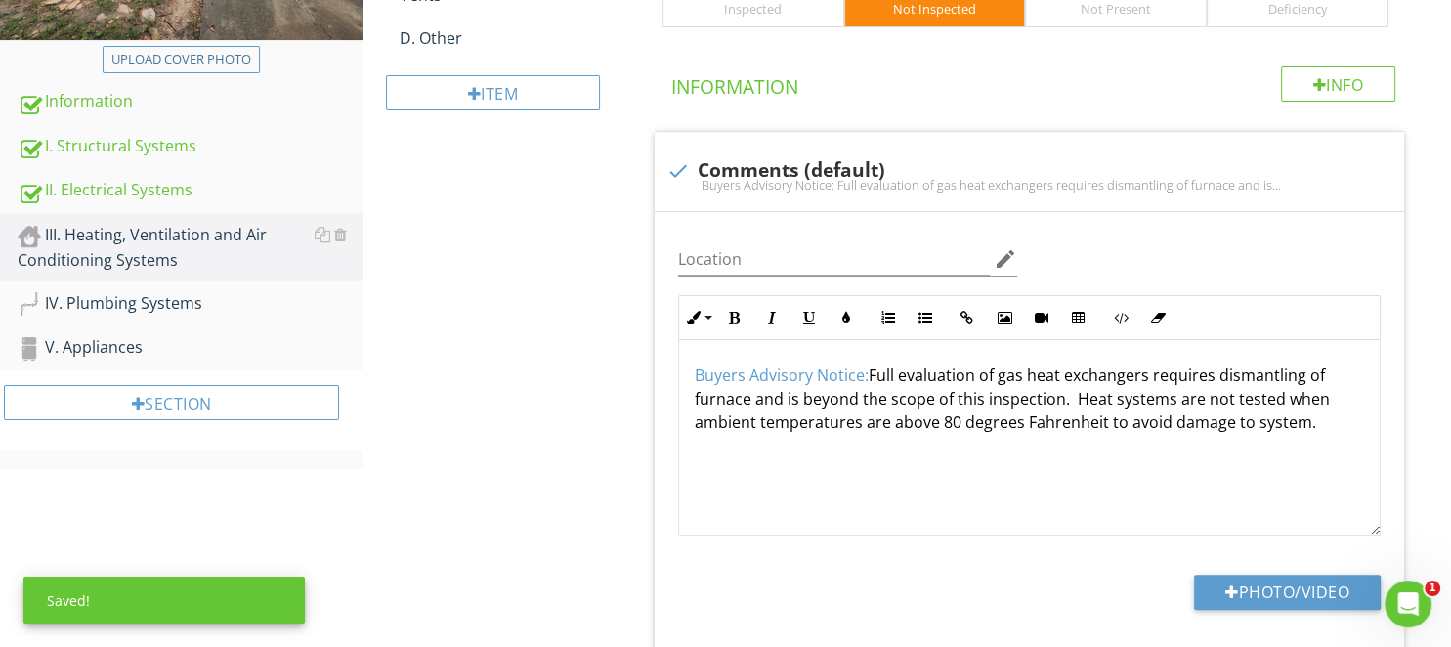
scroll to position [0, 0]
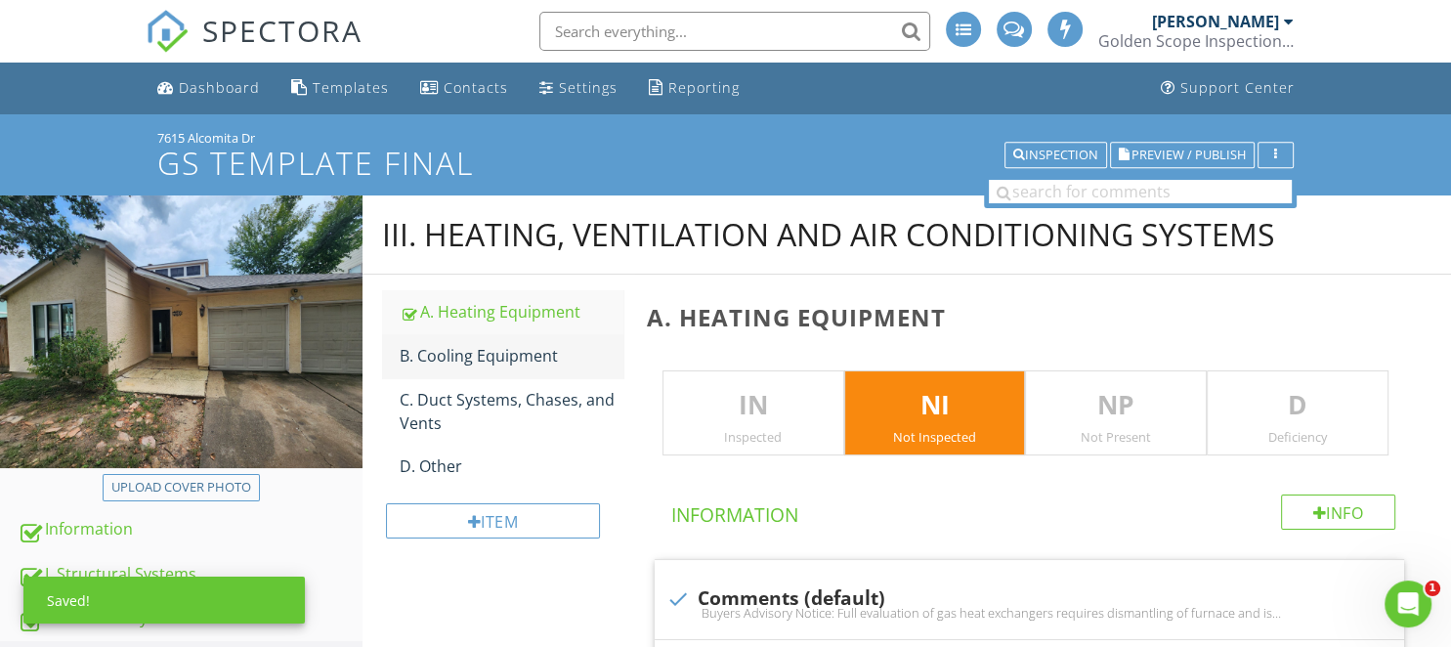
click at [489, 342] on link "B. Cooling Equipment" at bounding box center [511, 355] width 223 height 43
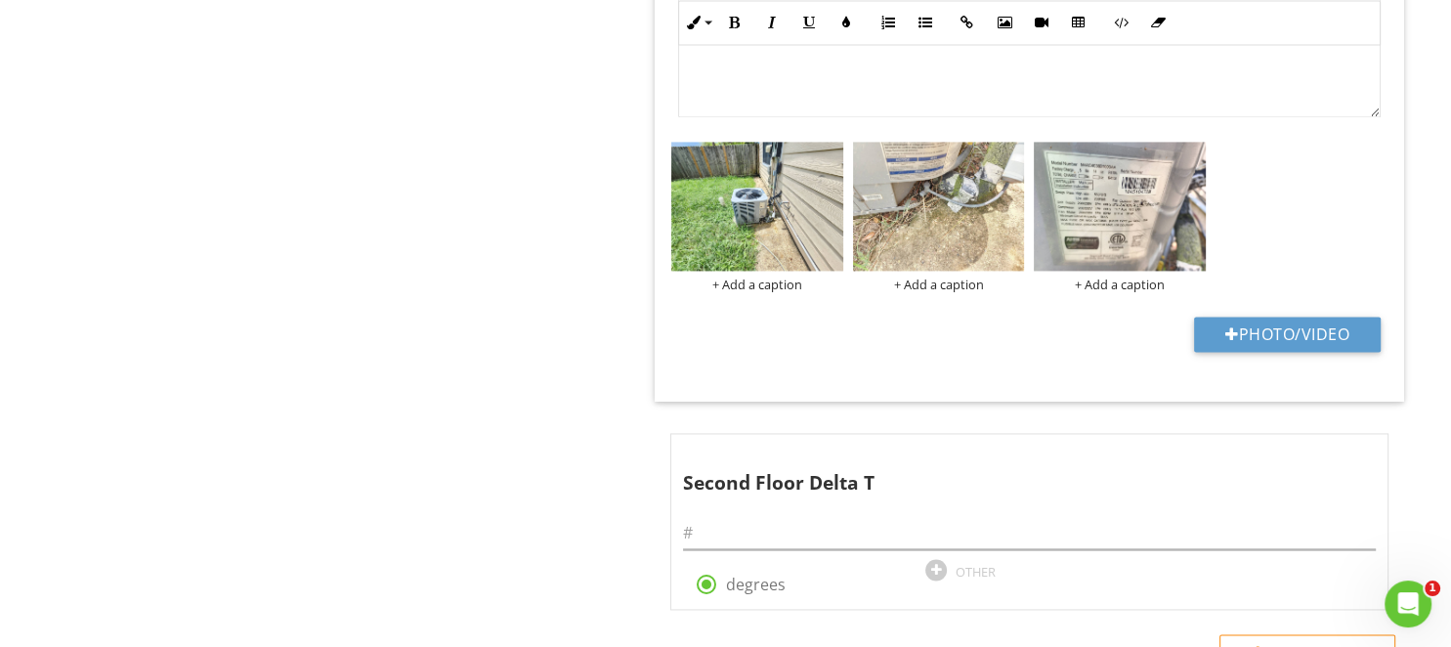
scroll to position [3095, 0]
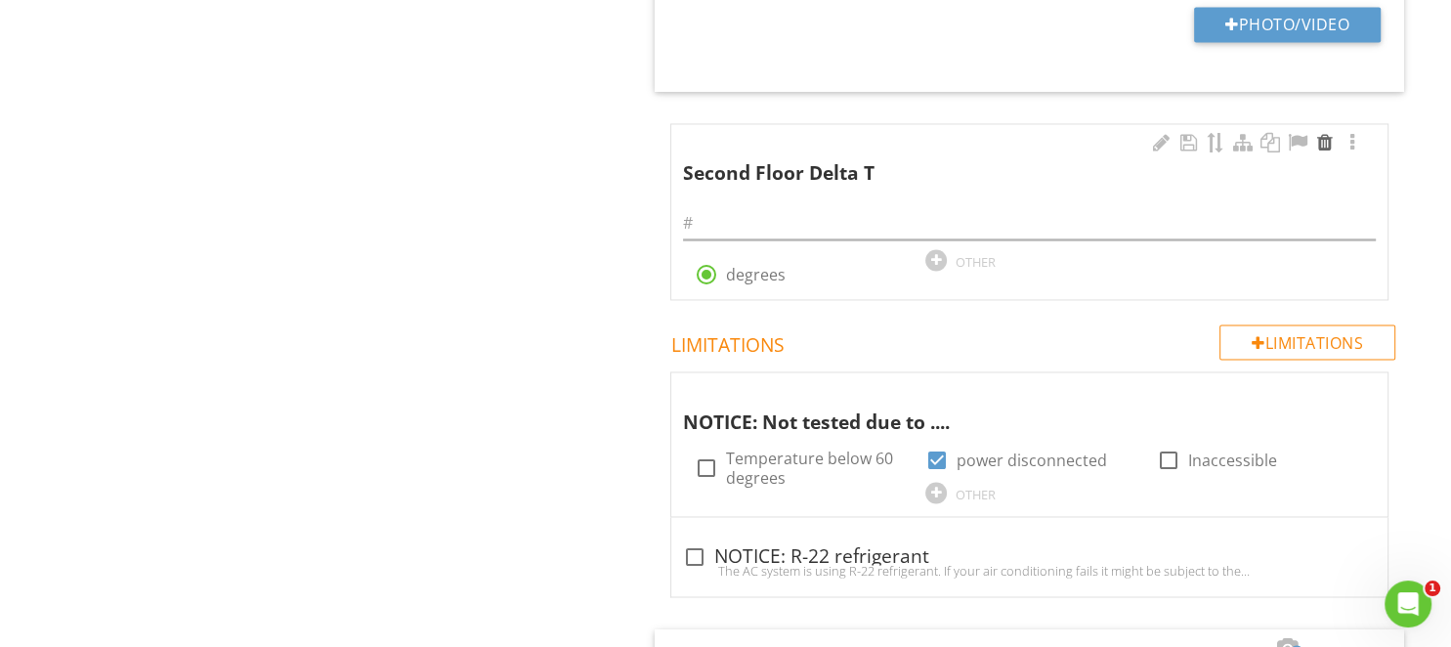
click at [1327, 136] on div at bounding box center [1324, 143] width 23 height 20
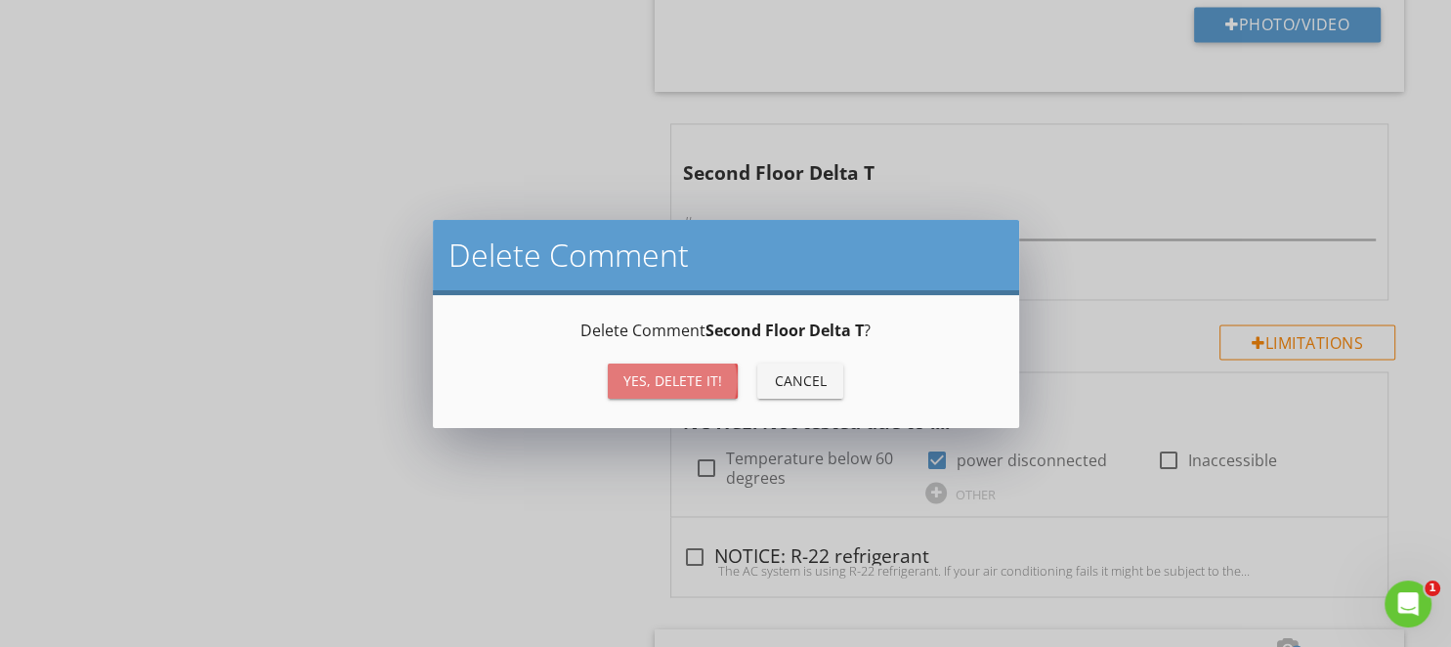
drag, startPoint x: 720, startPoint y: 371, endPoint x: 751, endPoint y: 360, distance: 33.1
click at [719, 371] on div "Yes, Delete it!" at bounding box center [672, 380] width 99 height 21
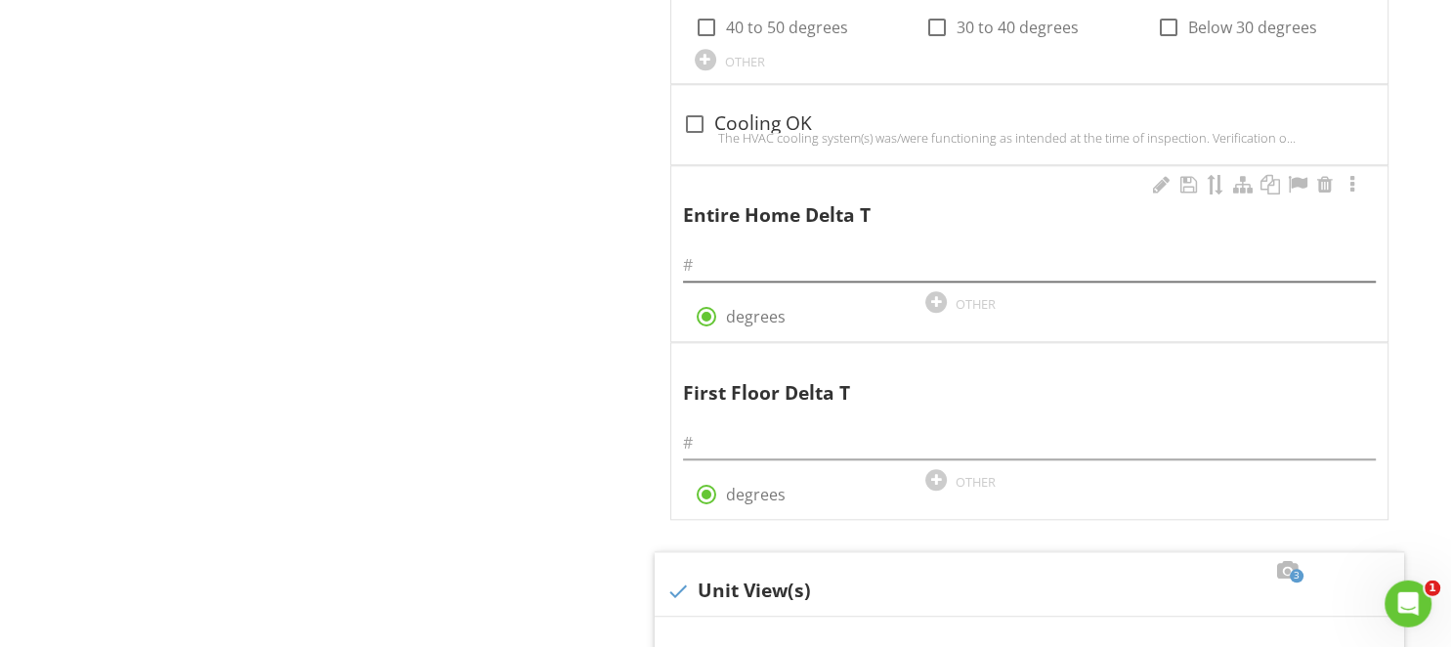
scroll to position [1960, 0]
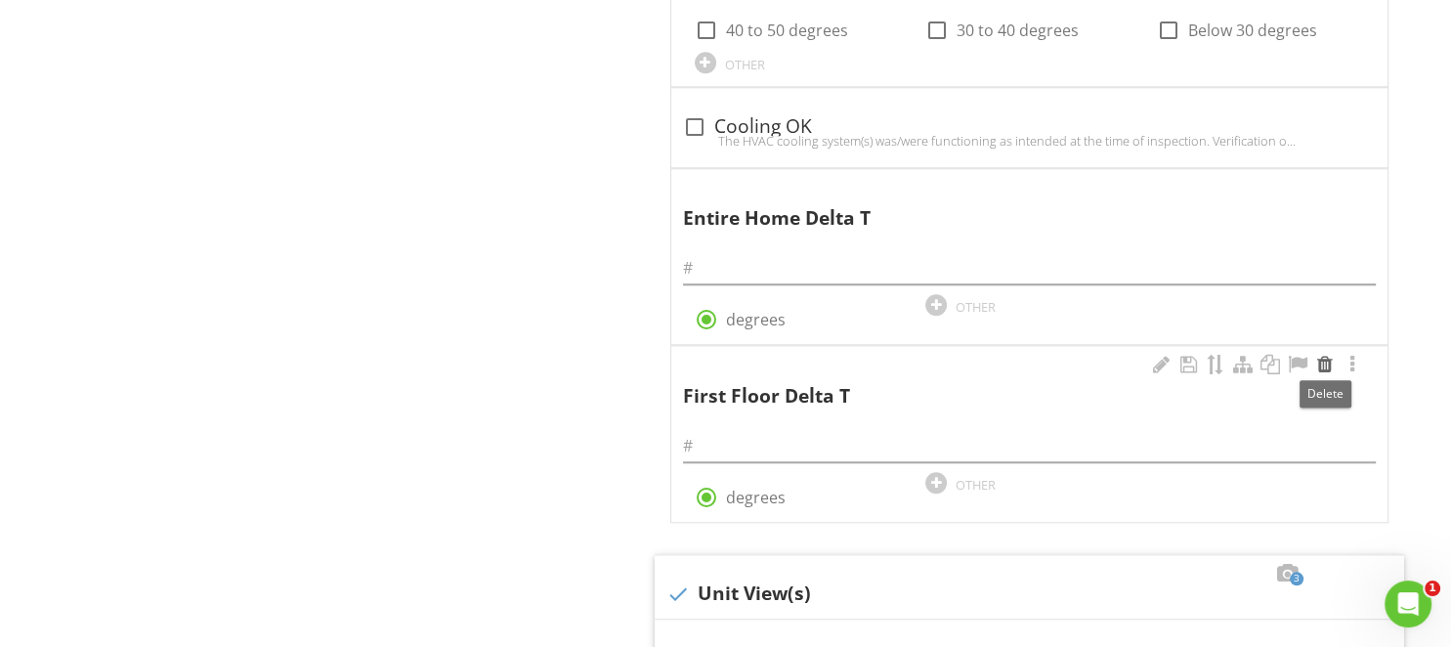
click at [1330, 360] on div at bounding box center [1324, 365] width 23 height 20
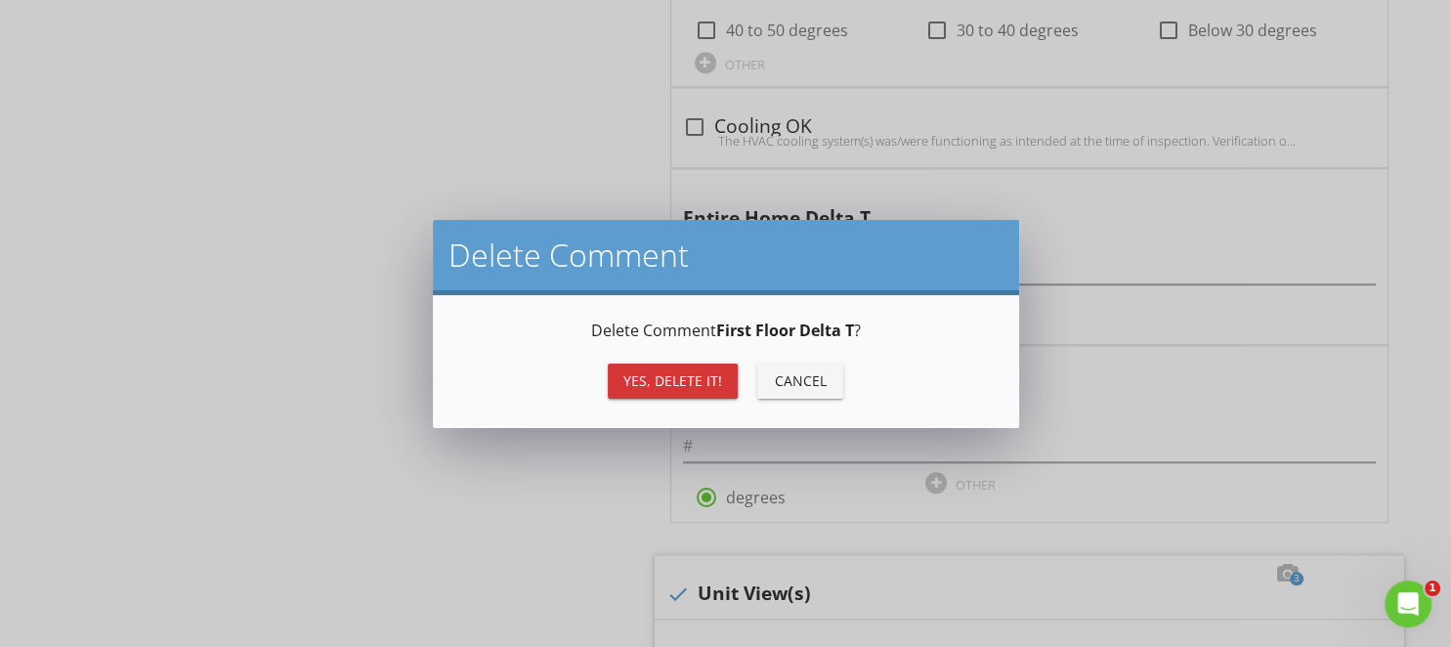
click at [713, 385] on div "Yes, Delete it!" at bounding box center [672, 380] width 99 height 21
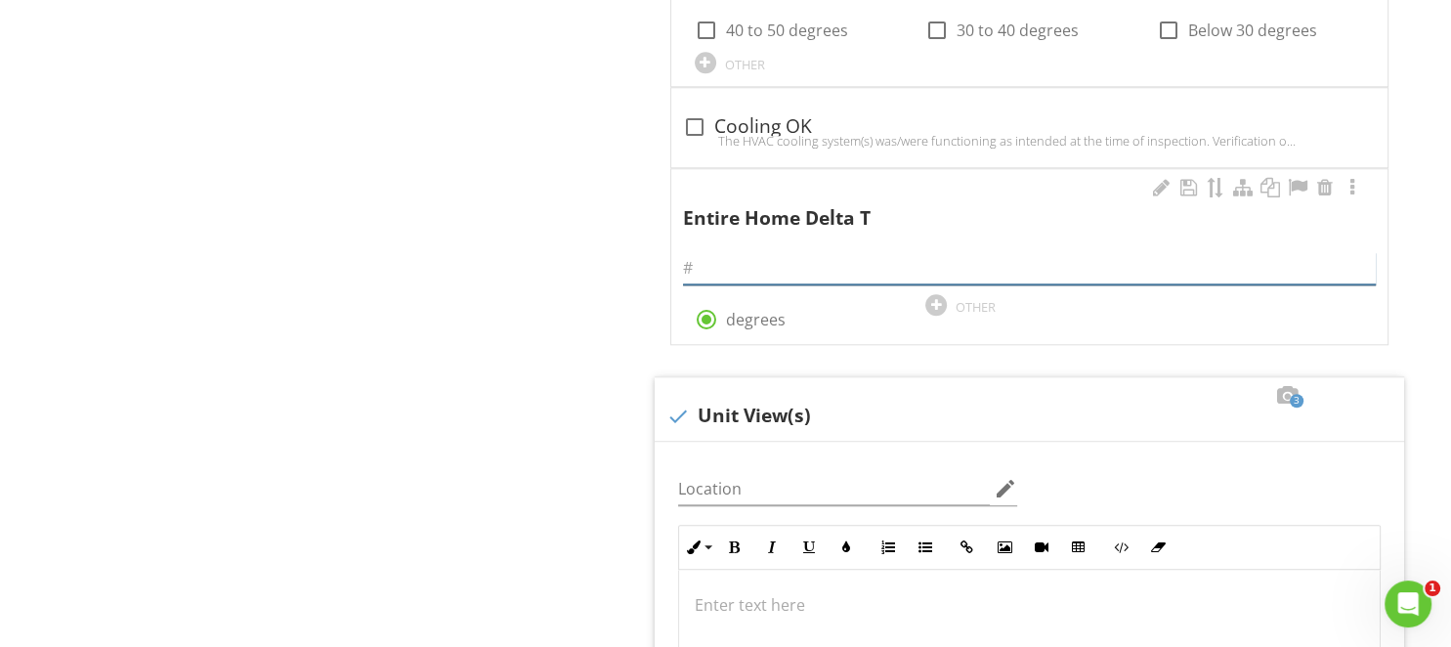
click at [748, 275] on input "text" at bounding box center [1029, 268] width 693 height 32
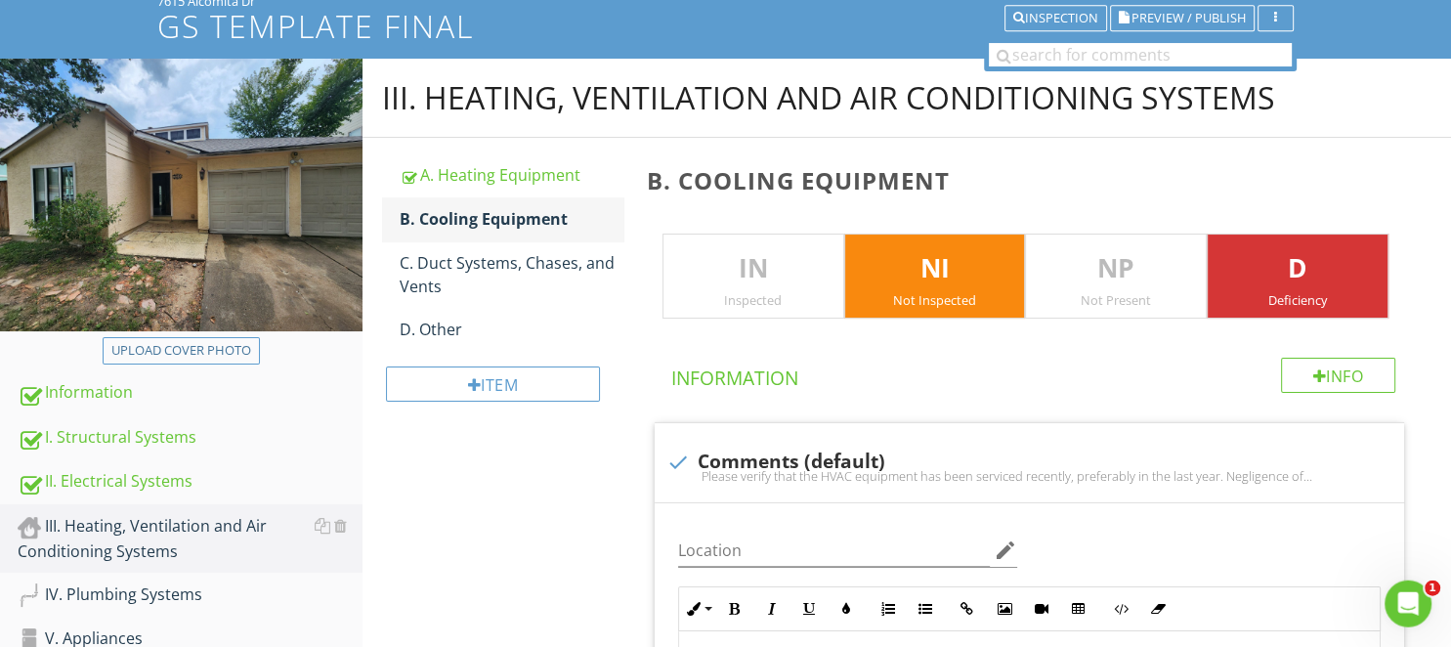
scroll to position [0, 0]
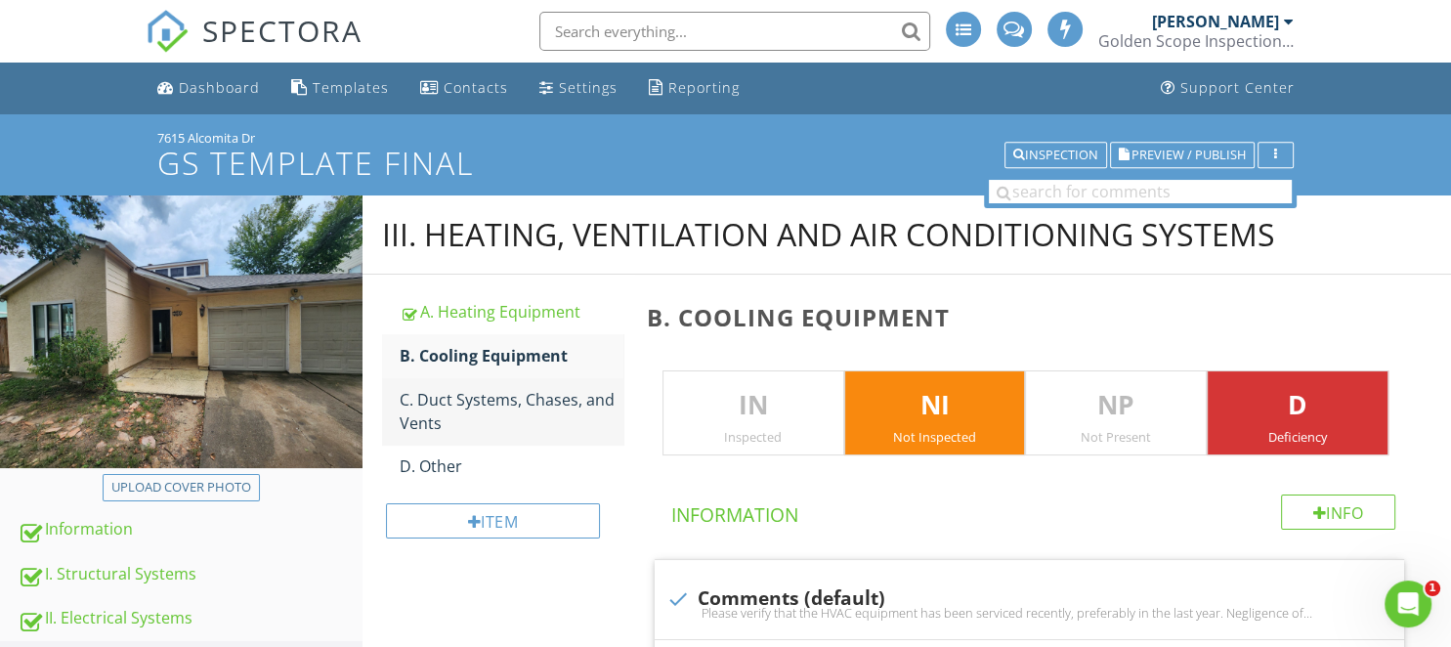
drag, startPoint x: 514, startPoint y: 407, endPoint x: 511, endPoint y: 387, distance: 20.7
click at [512, 408] on div "C. Duct Systems, Chases, and Vents" at bounding box center [511, 411] width 223 height 47
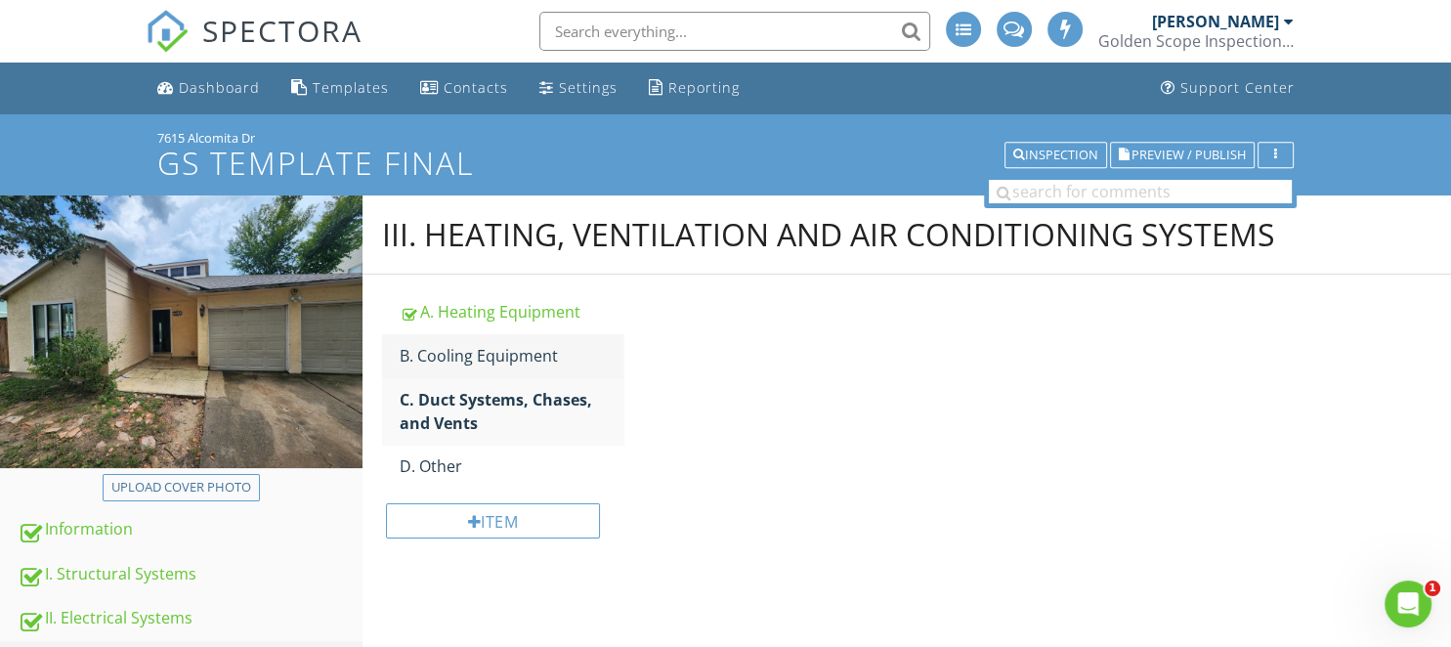
click at [519, 363] on div "B. Cooling Equipment" at bounding box center [511, 355] width 223 height 23
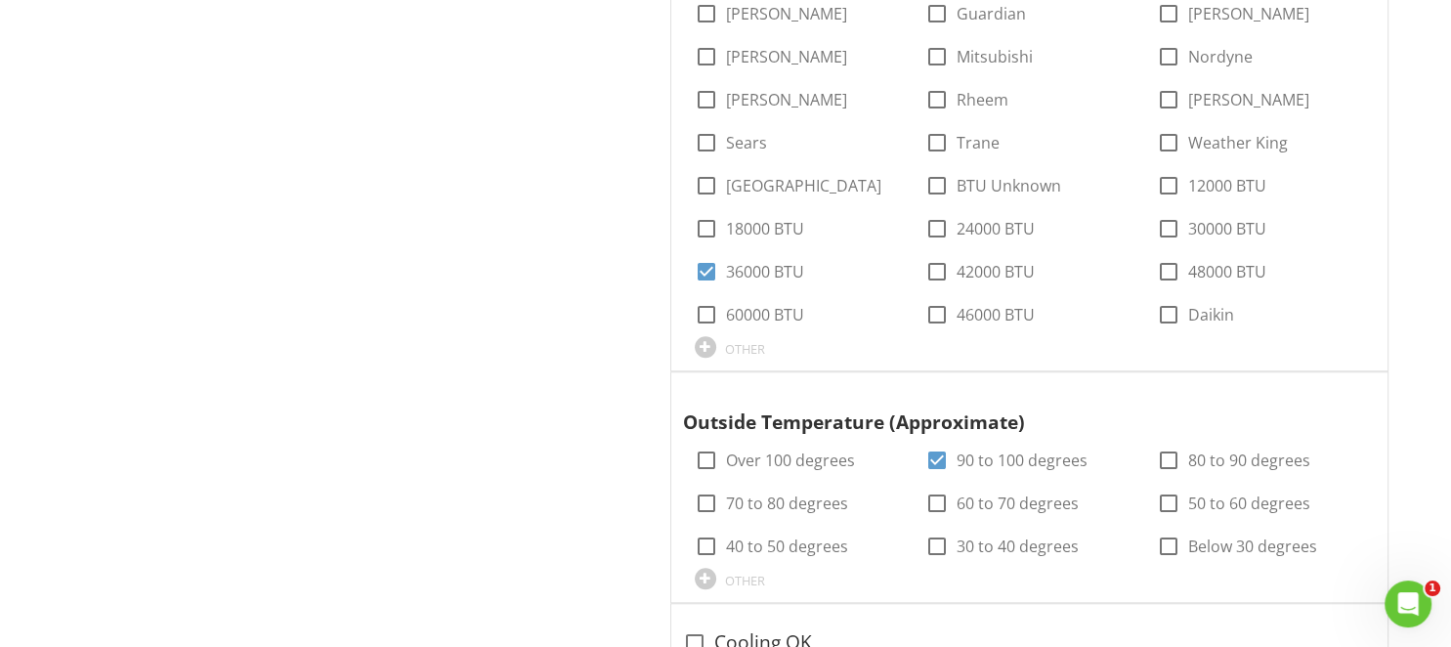
scroll to position [1960, 0]
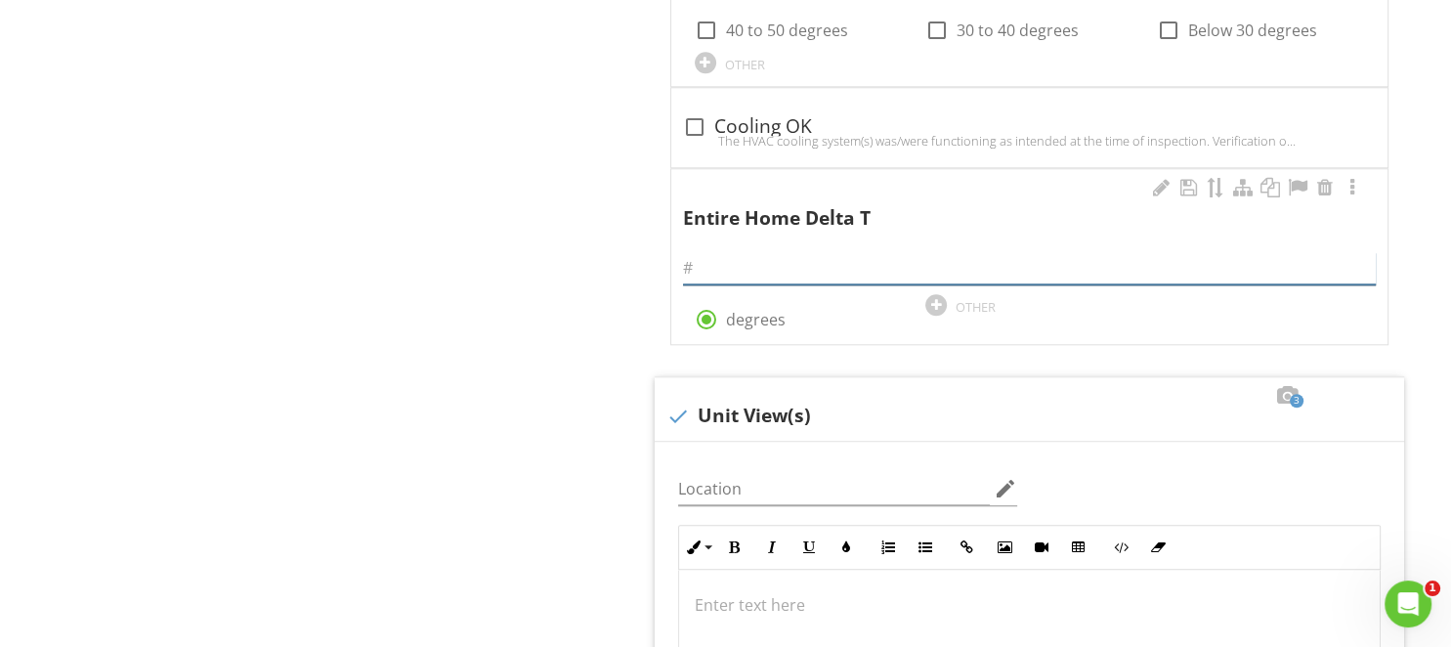
click at [731, 267] on input "text" at bounding box center [1029, 268] width 693 height 32
type input "0"
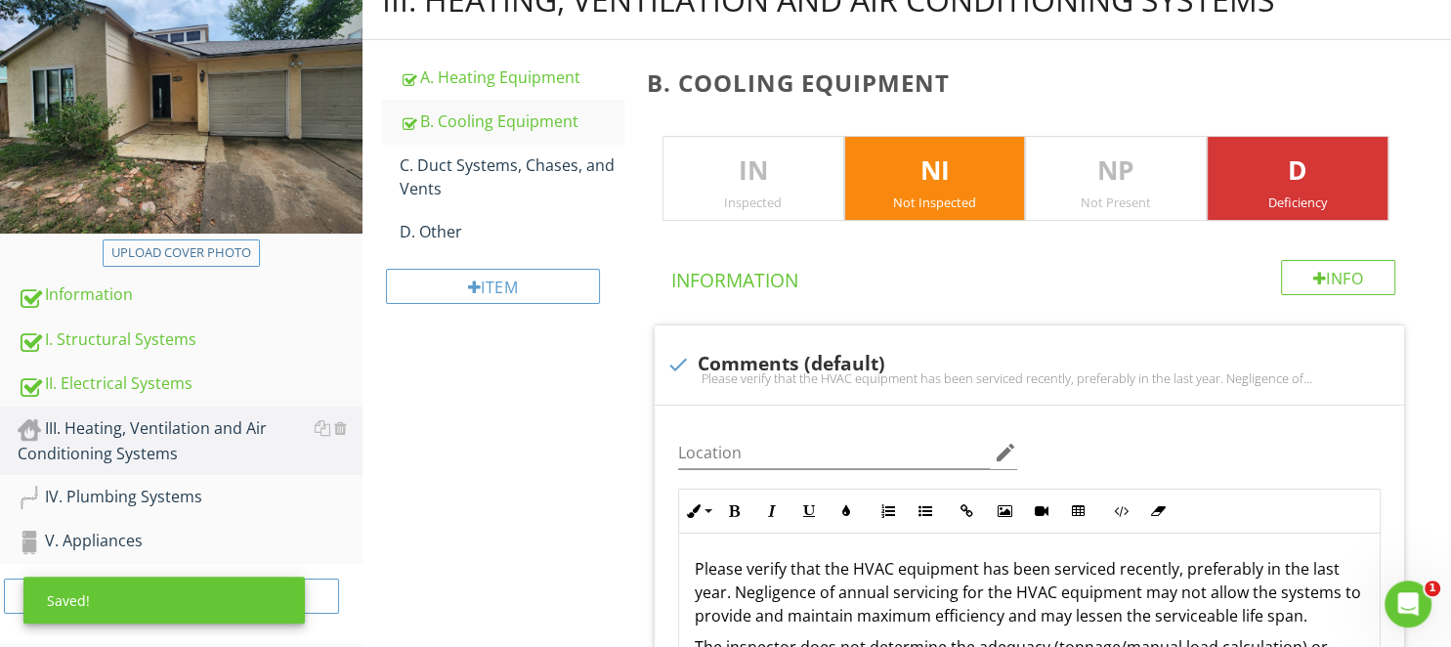
scroll to position [0, 0]
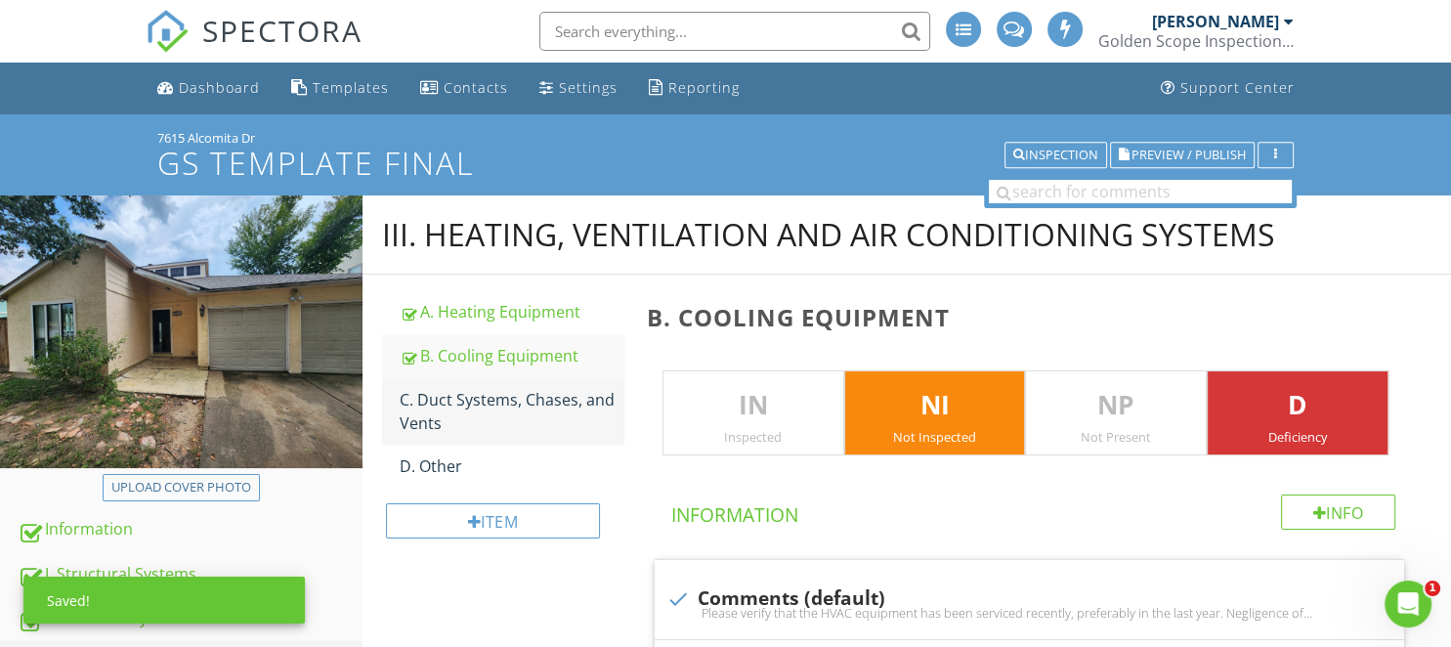
click at [474, 425] on div "C. Duct Systems, Chases, and Vents" at bounding box center [511, 411] width 223 height 47
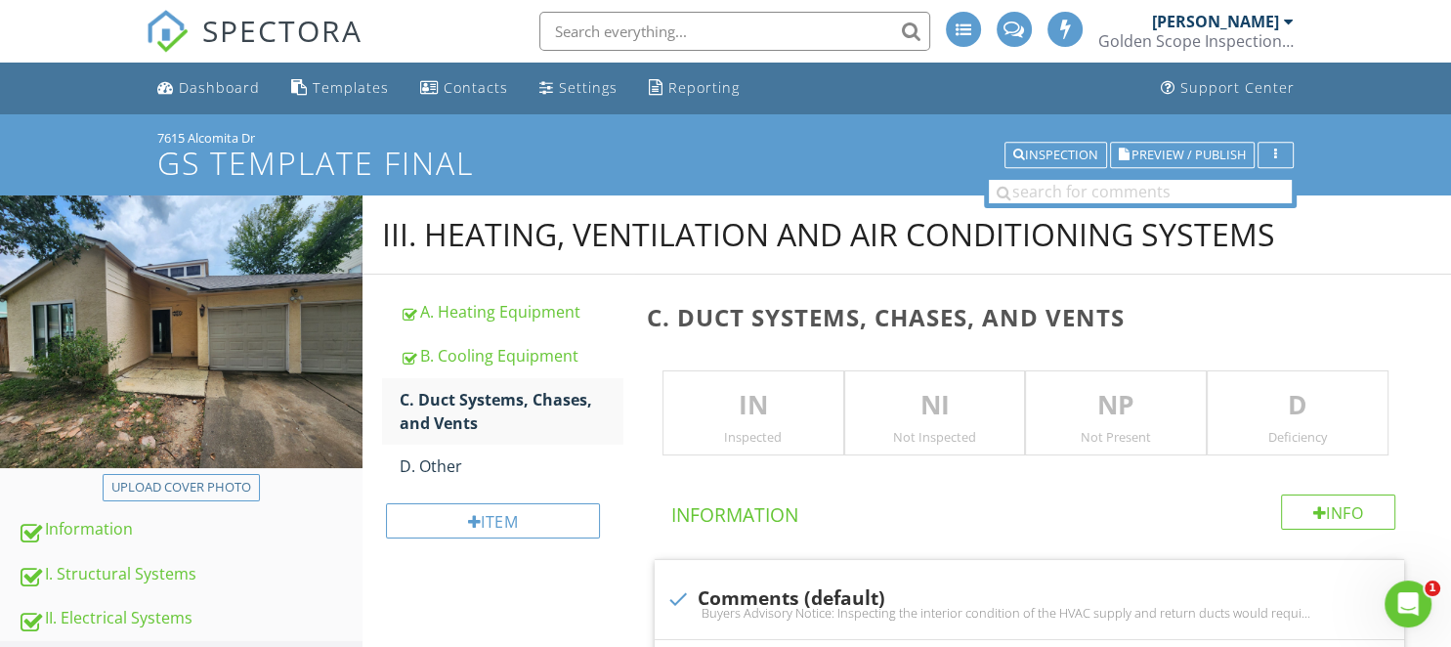
click at [809, 418] on p "IN" at bounding box center [753, 405] width 180 height 39
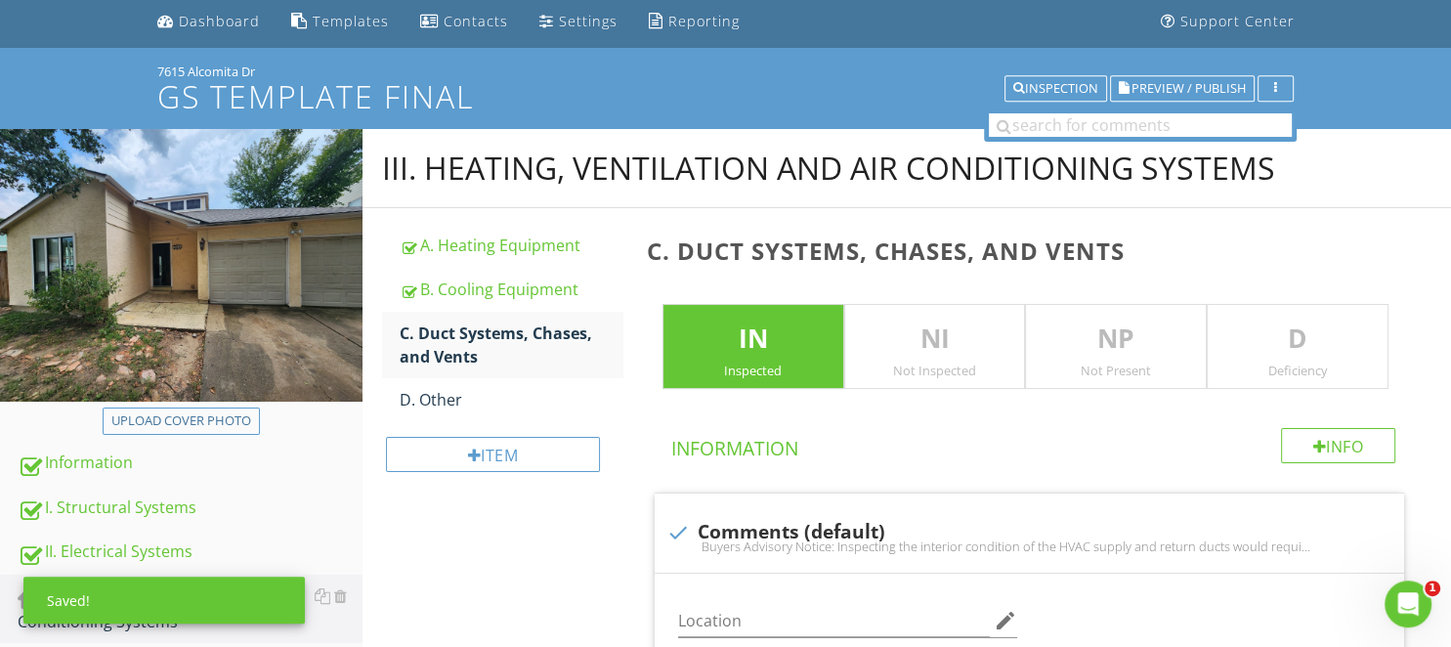
scroll to position [206, 0]
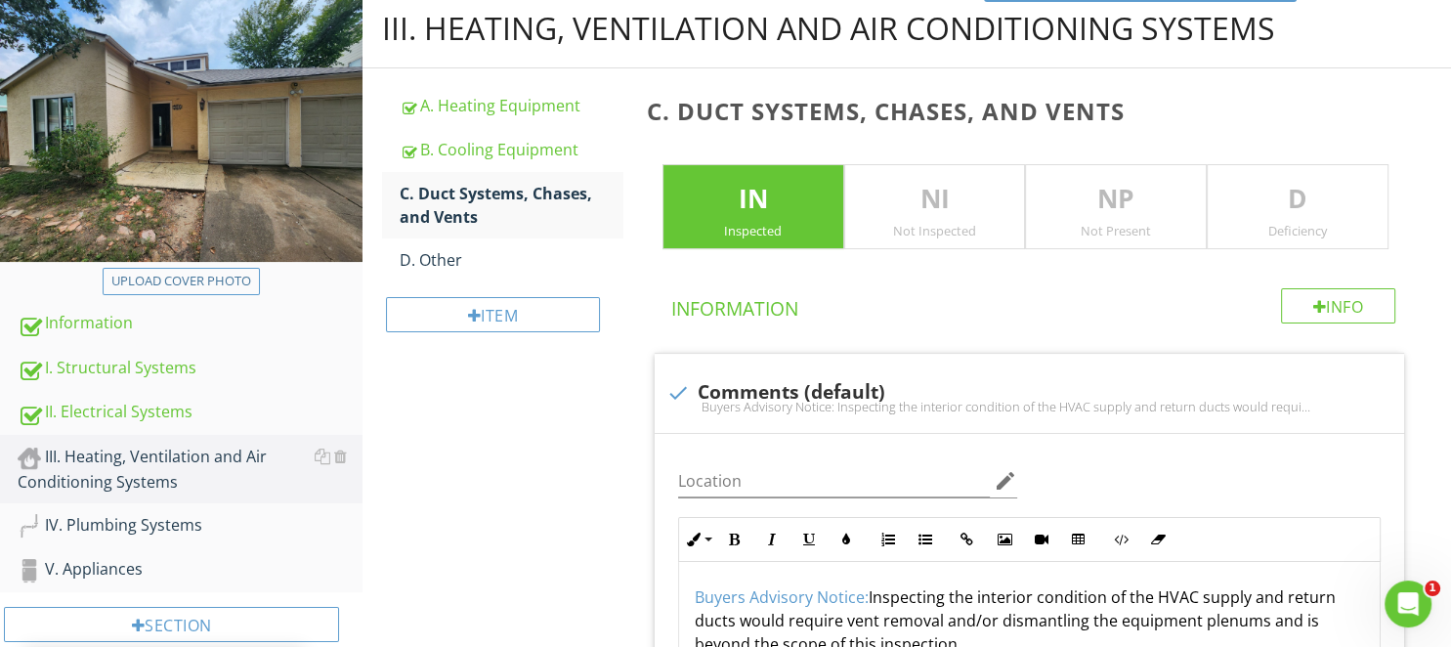
drag, startPoint x: 922, startPoint y: 199, endPoint x: 905, endPoint y: 201, distance: 17.7
click at [922, 198] on p "NI" at bounding box center [935, 199] width 180 height 39
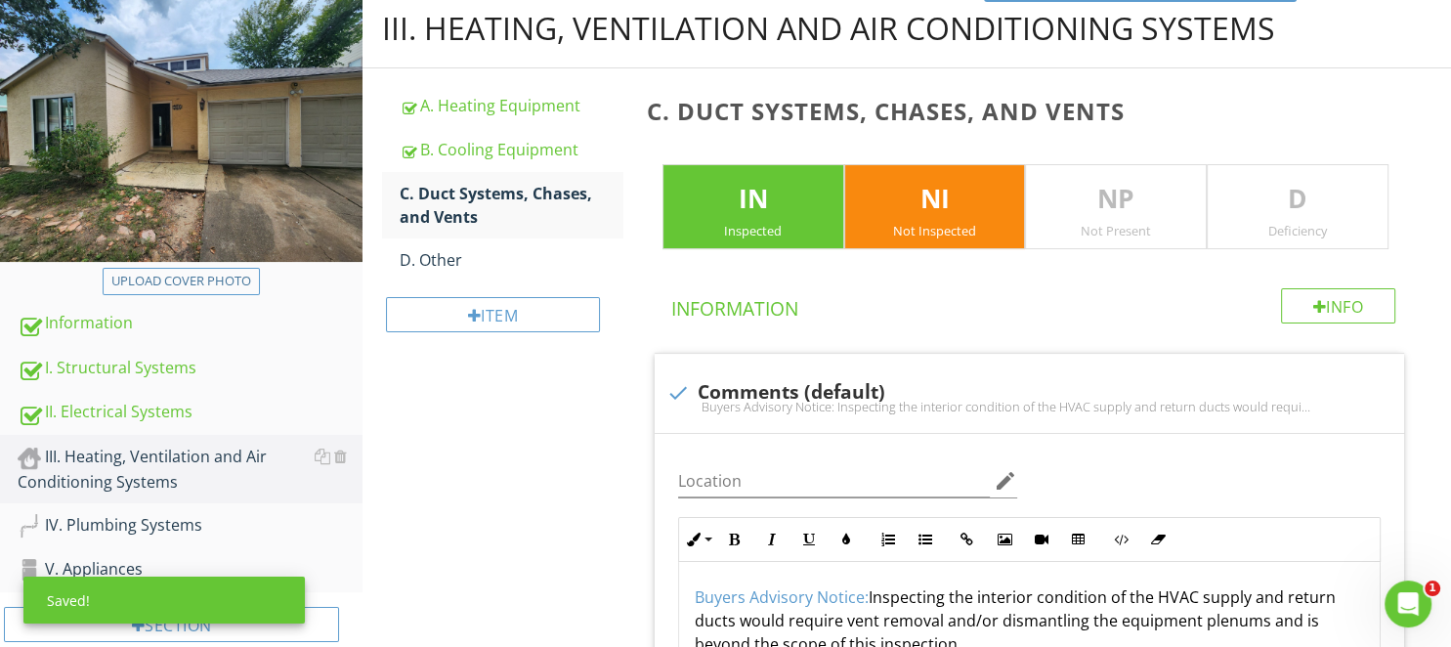
click at [764, 197] on p "IN" at bounding box center [753, 199] width 180 height 39
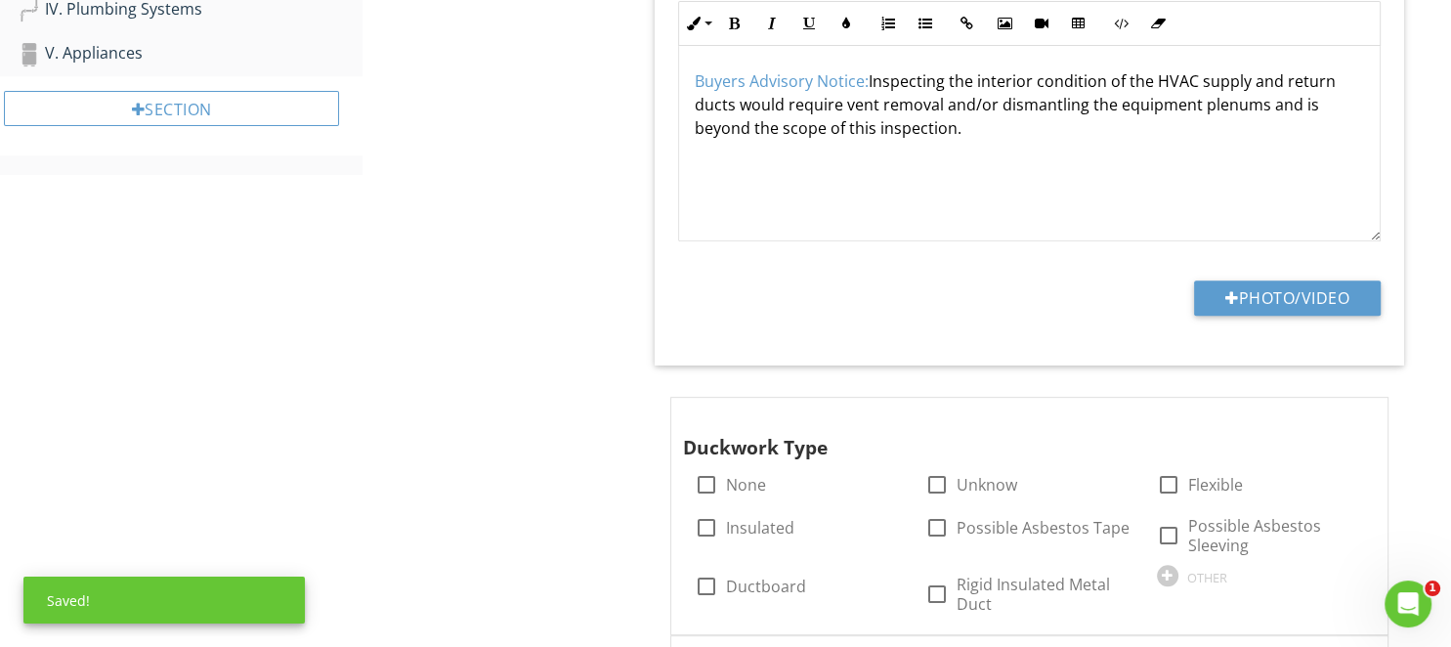
scroll to position [1032, 0]
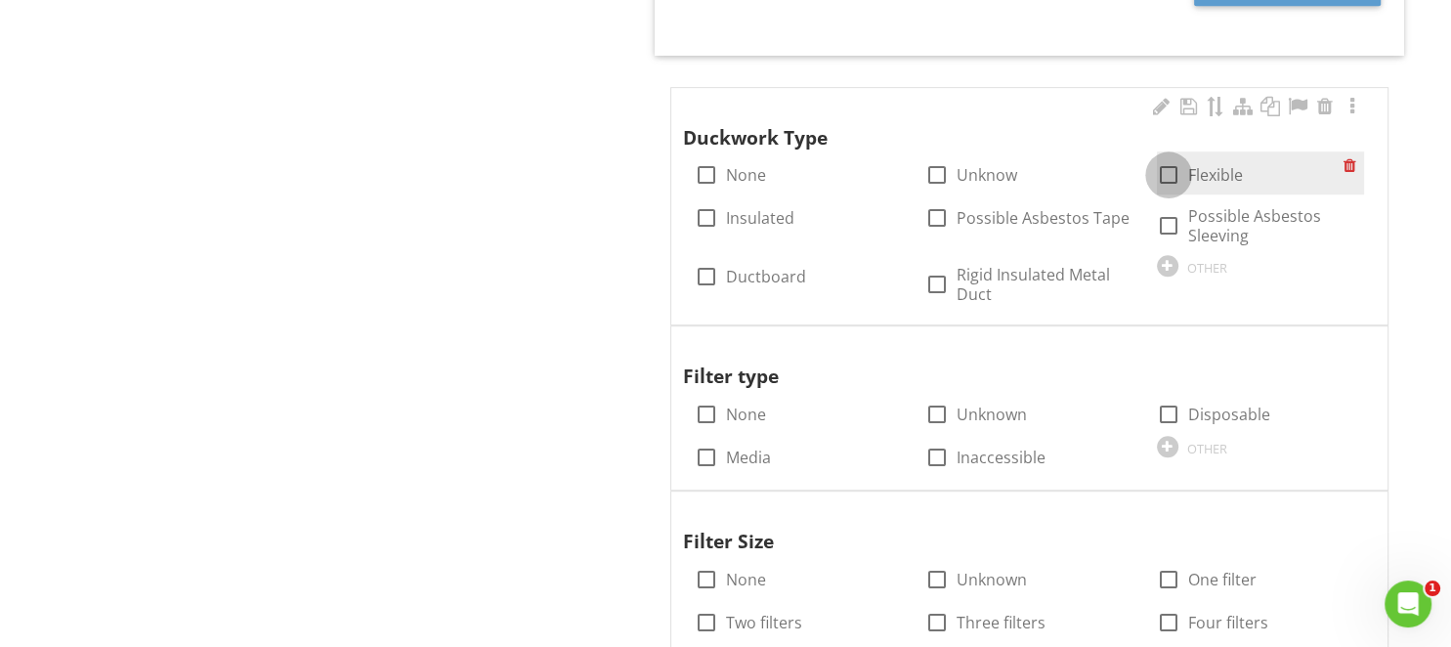
click at [1162, 170] on div at bounding box center [1168, 174] width 33 height 33
checkbox input "true"
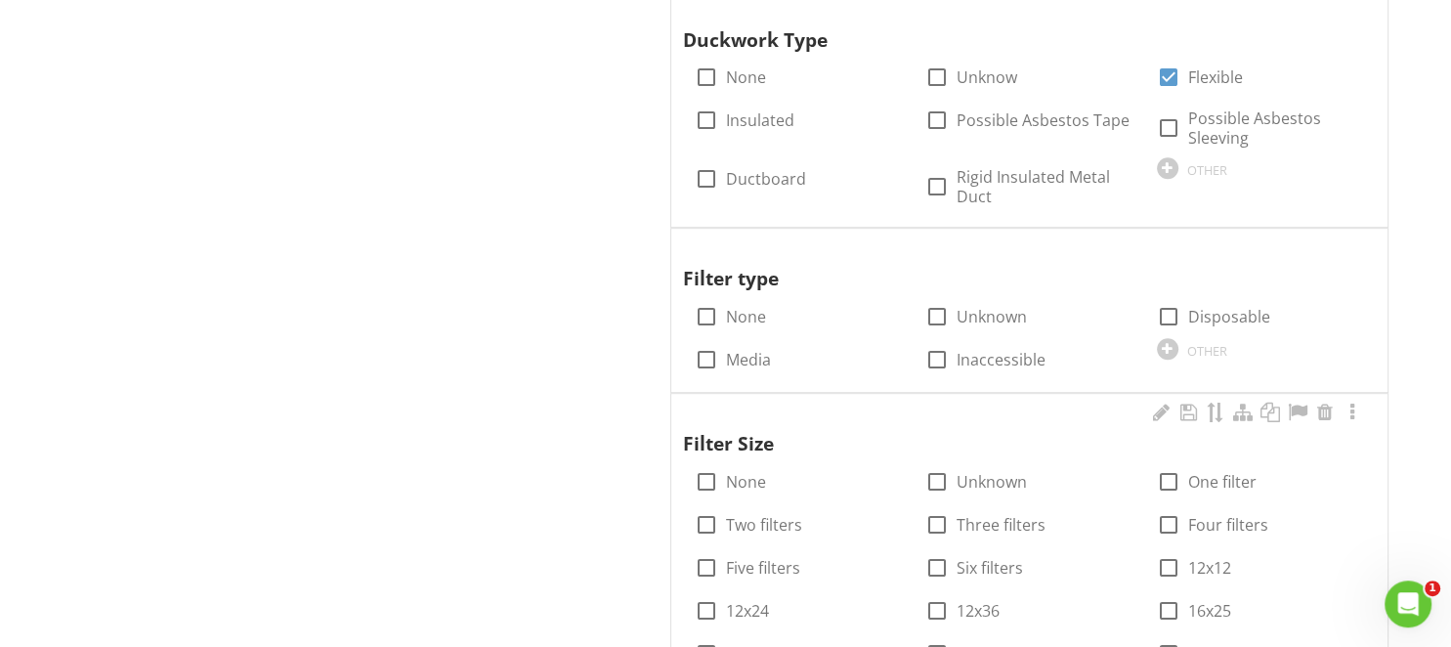
scroll to position [1238, 0]
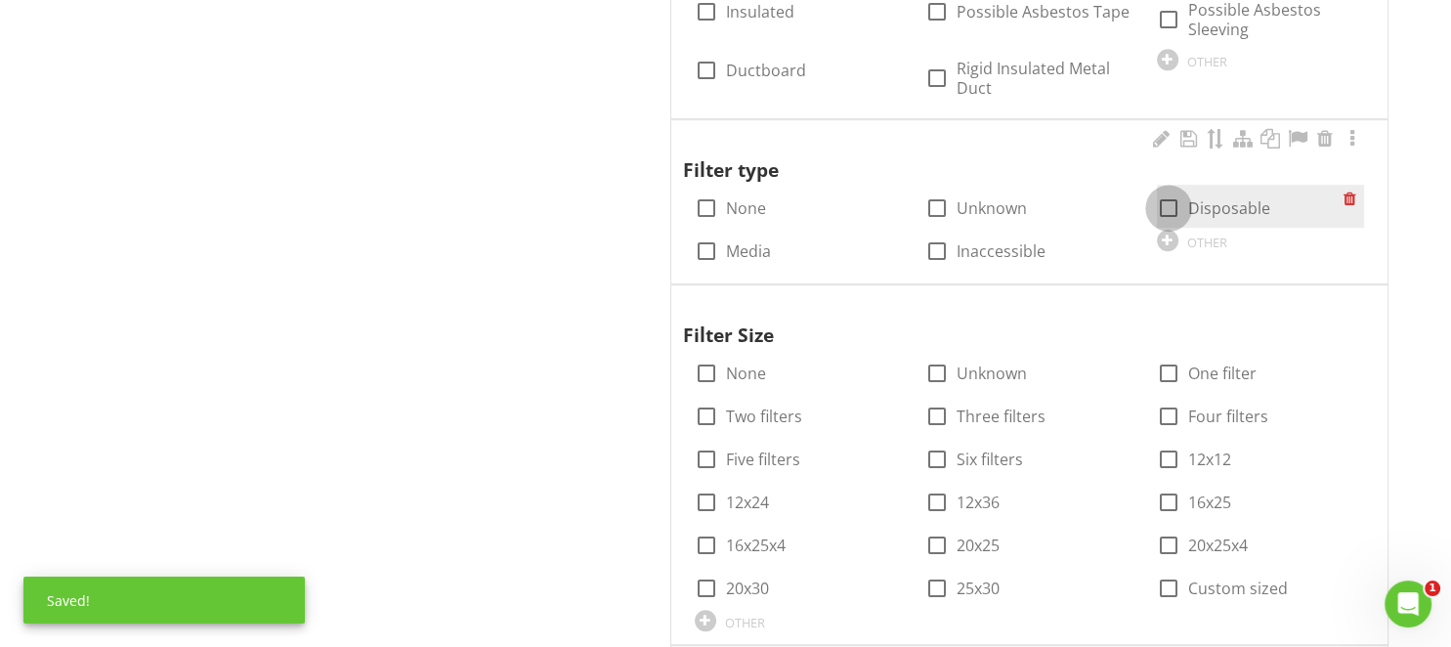
click at [1184, 207] on div at bounding box center [1168, 207] width 33 height 33
checkbox input "true"
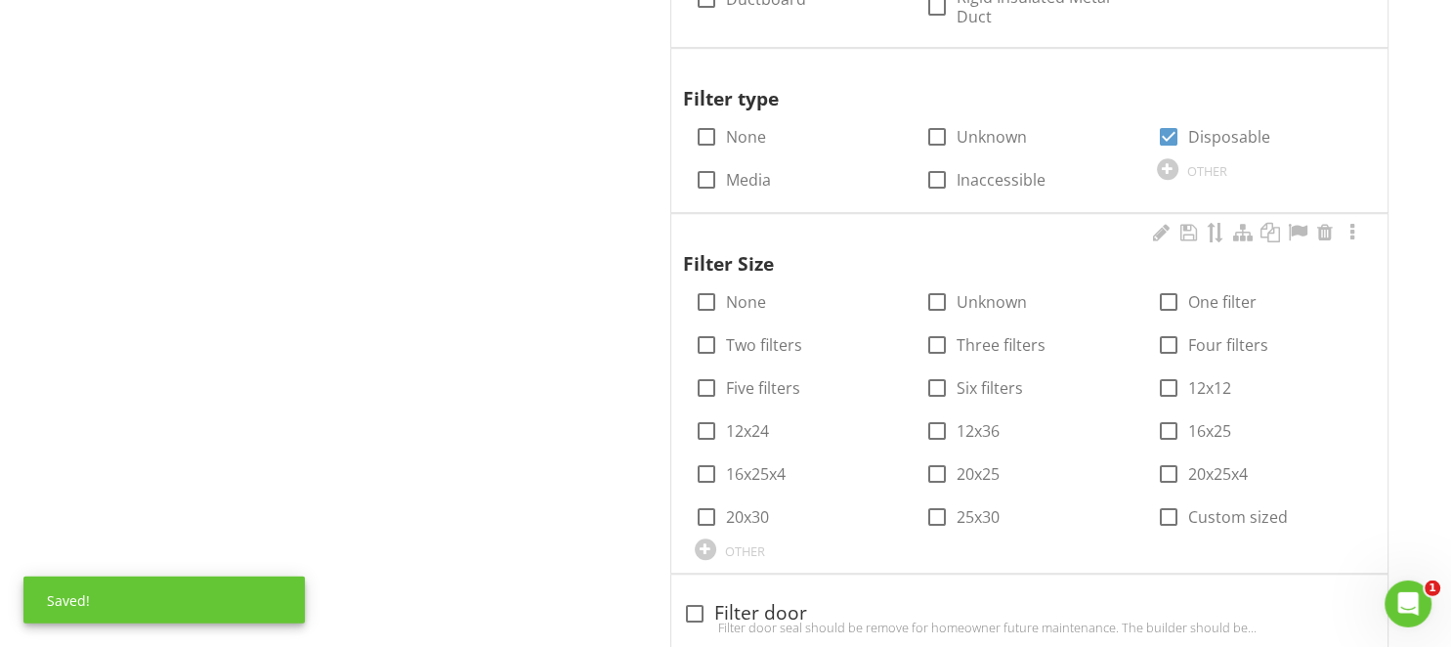
scroll to position [1444, 0]
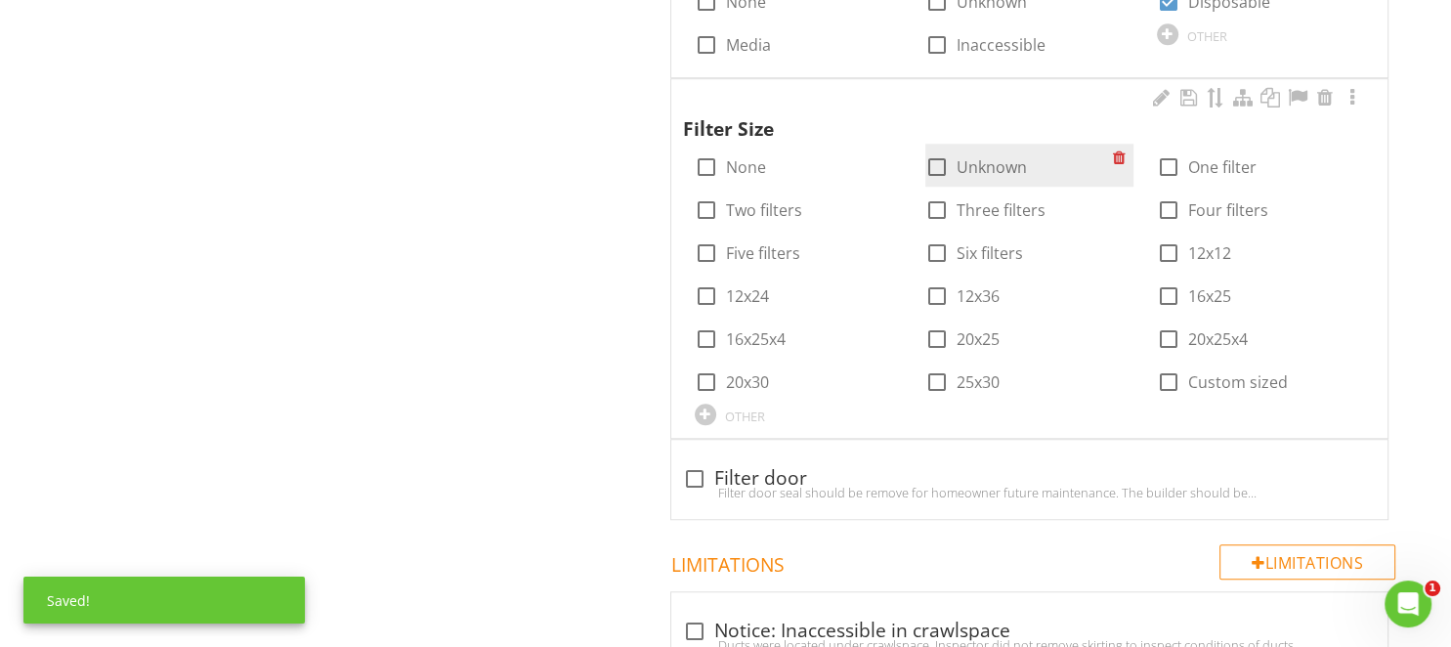
click at [939, 164] on div at bounding box center [936, 166] width 33 height 33
checkbox input "true"
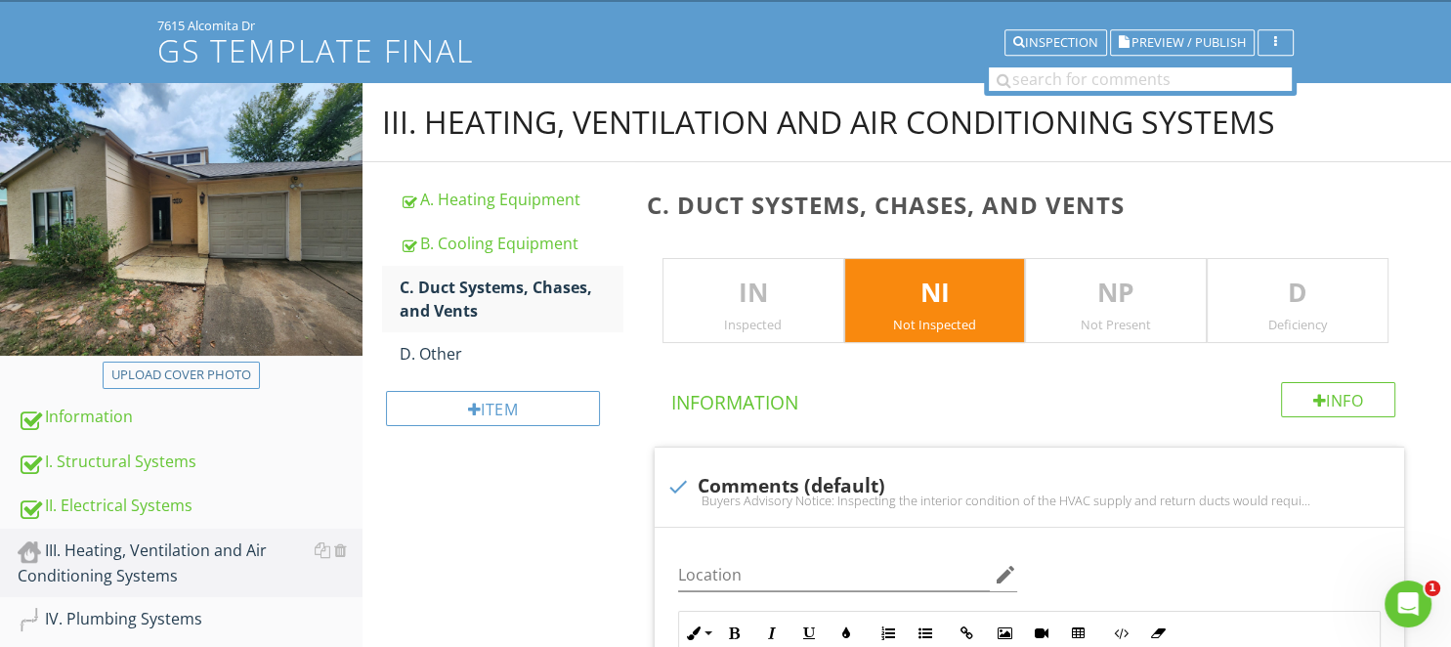
scroll to position [103, 0]
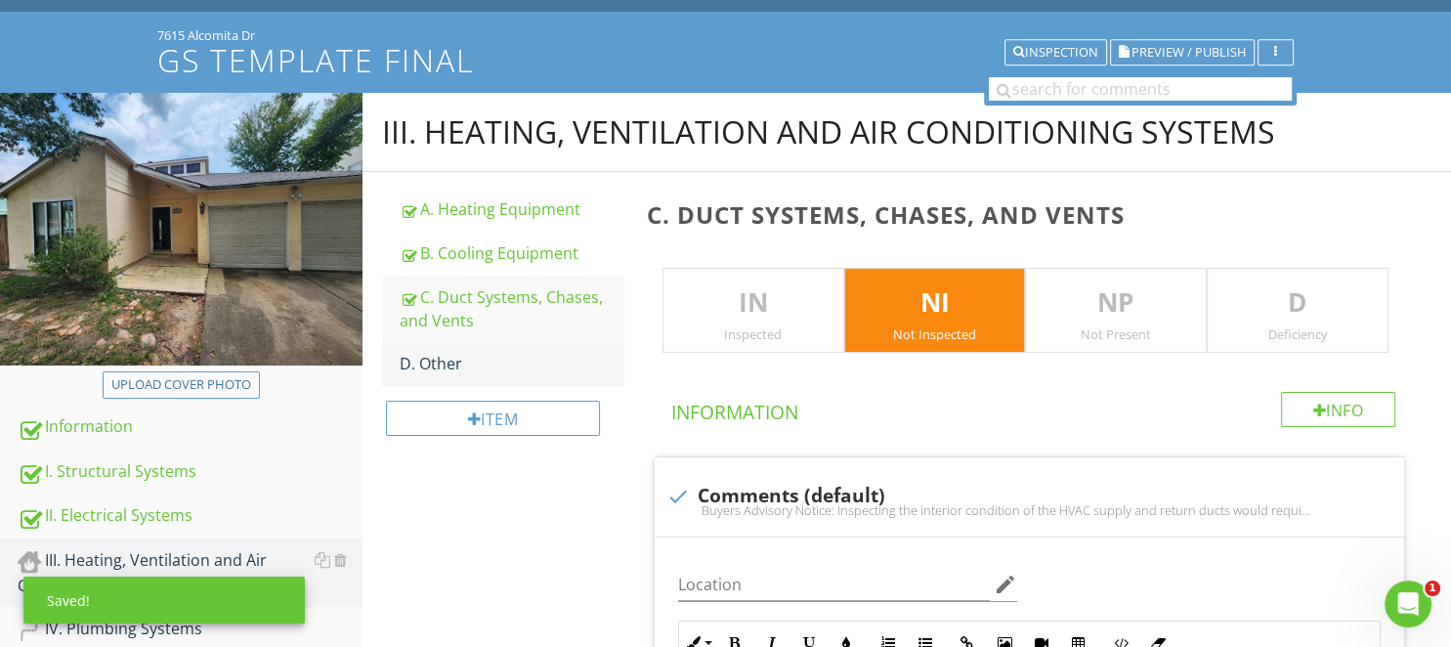
click at [459, 372] on div "D. Other" at bounding box center [511, 363] width 223 height 23
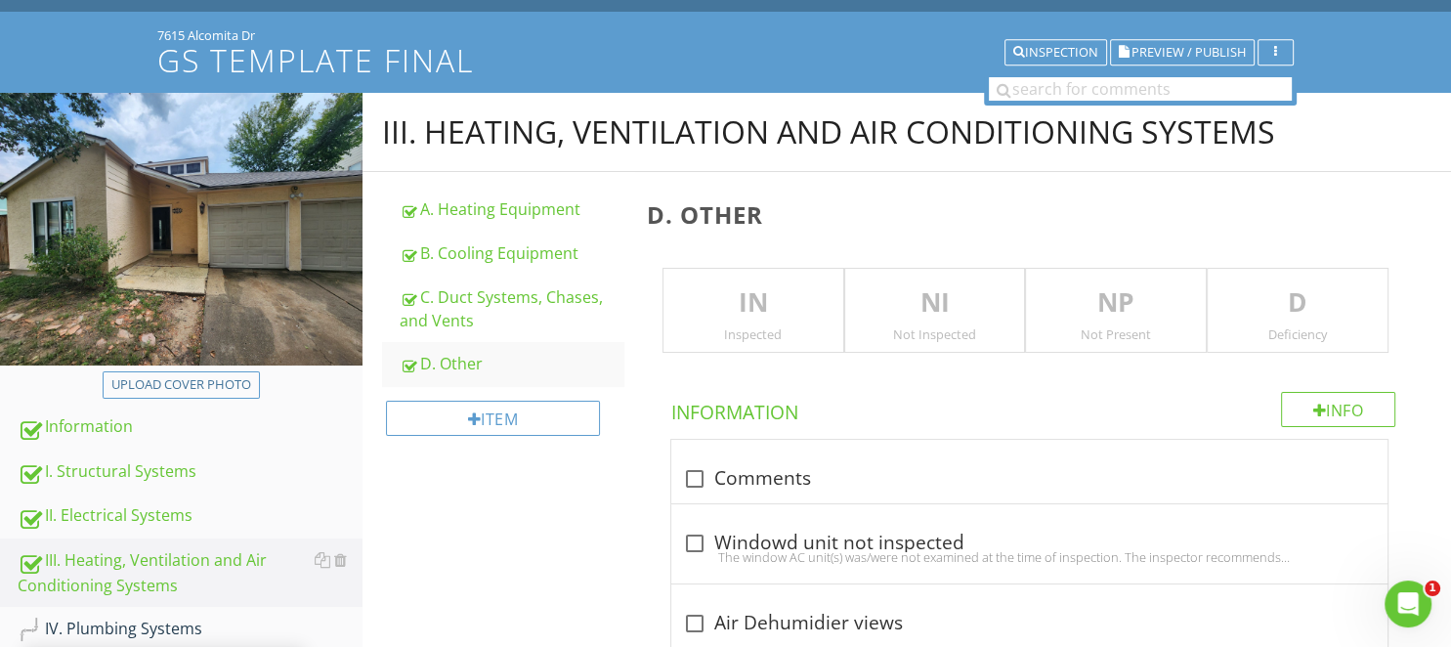
click at [907, 321] on div "NI Not Inspected" at bounding box center [935, 311] width 182 height 86
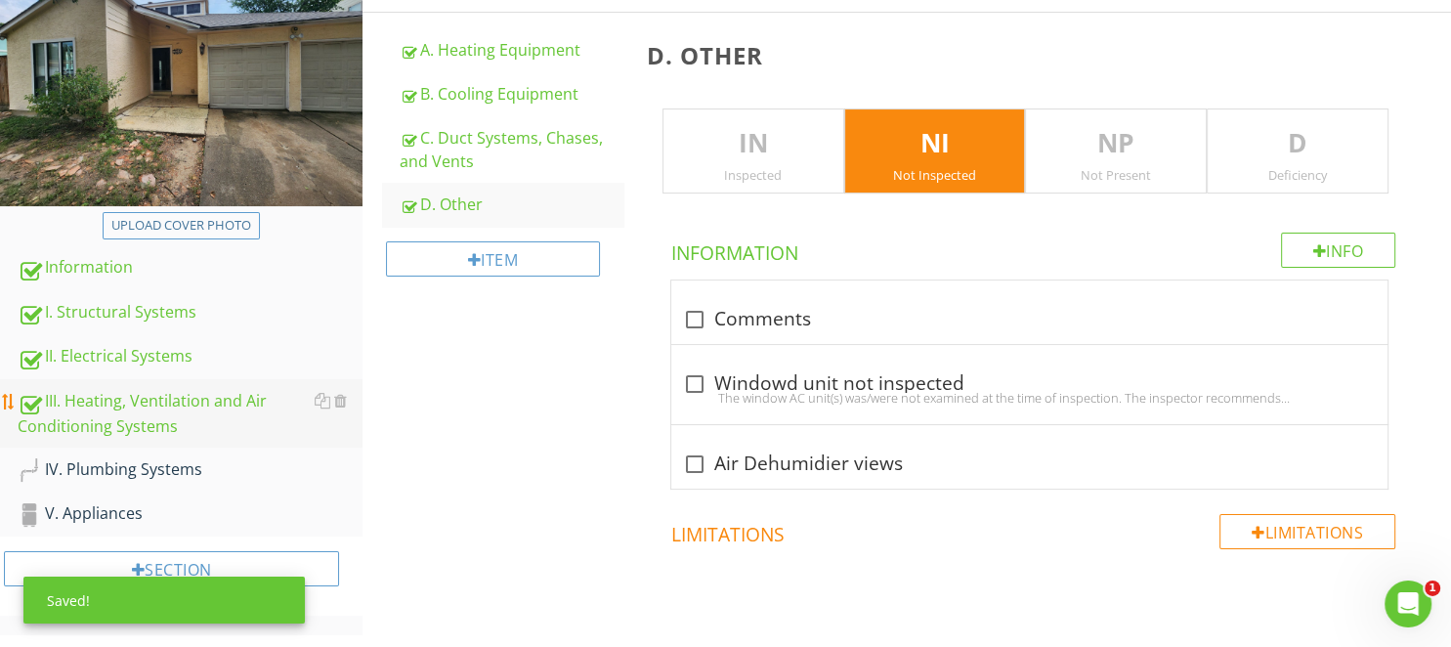
scroll to position [309, 0]
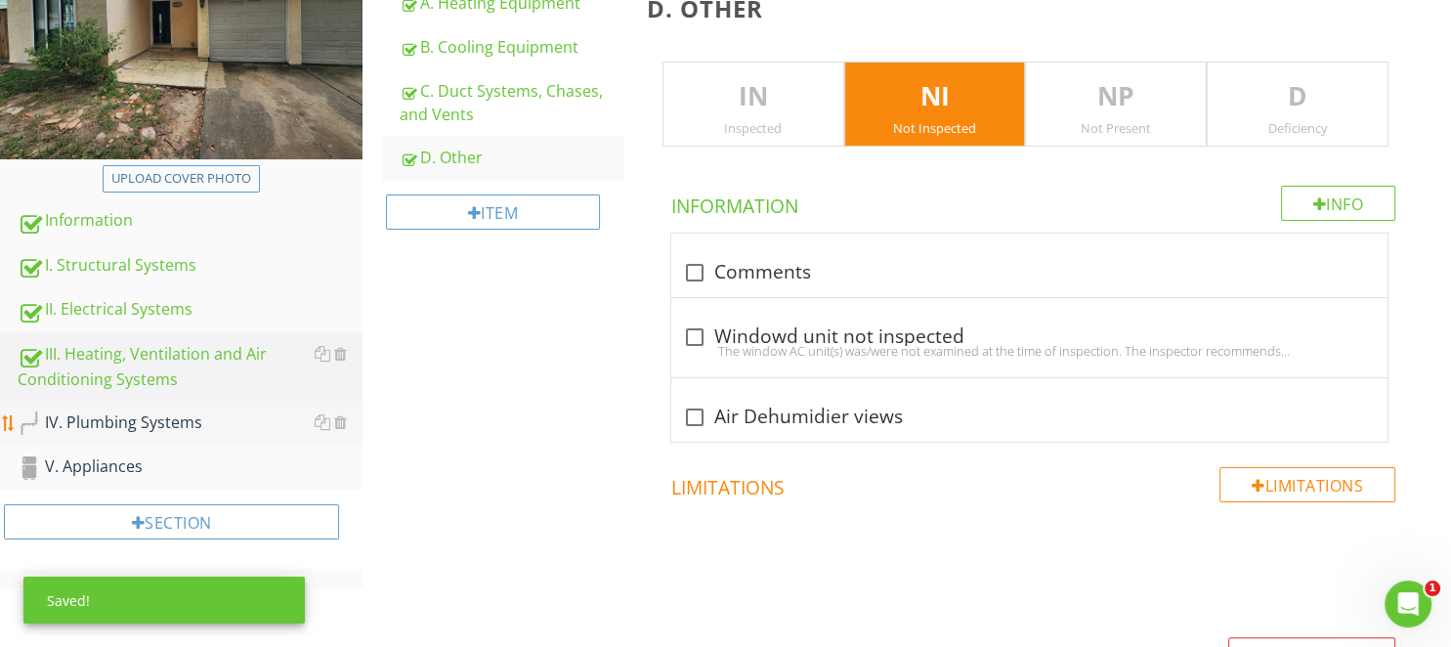
click at [124, 428] on div "IV. Plumbing Systems" at bounding box center [190, 422] width 345 height 25
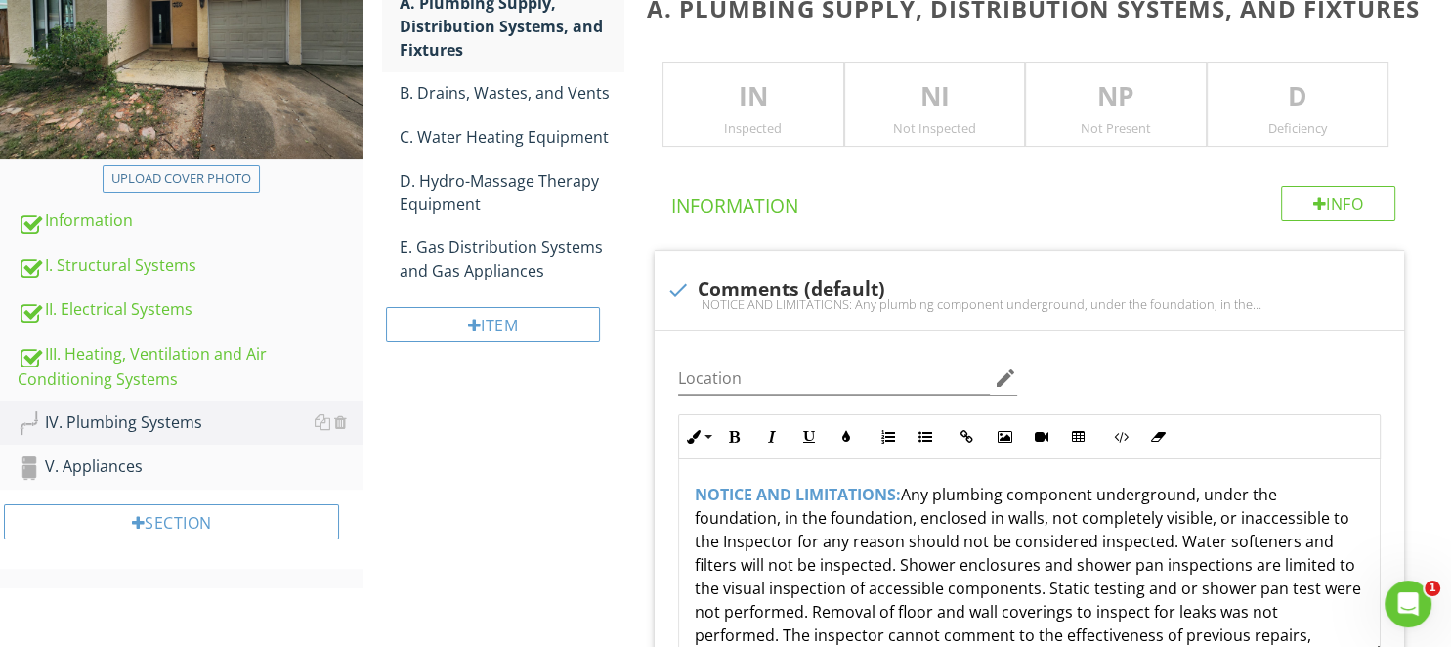
scroll to position [206, 0]
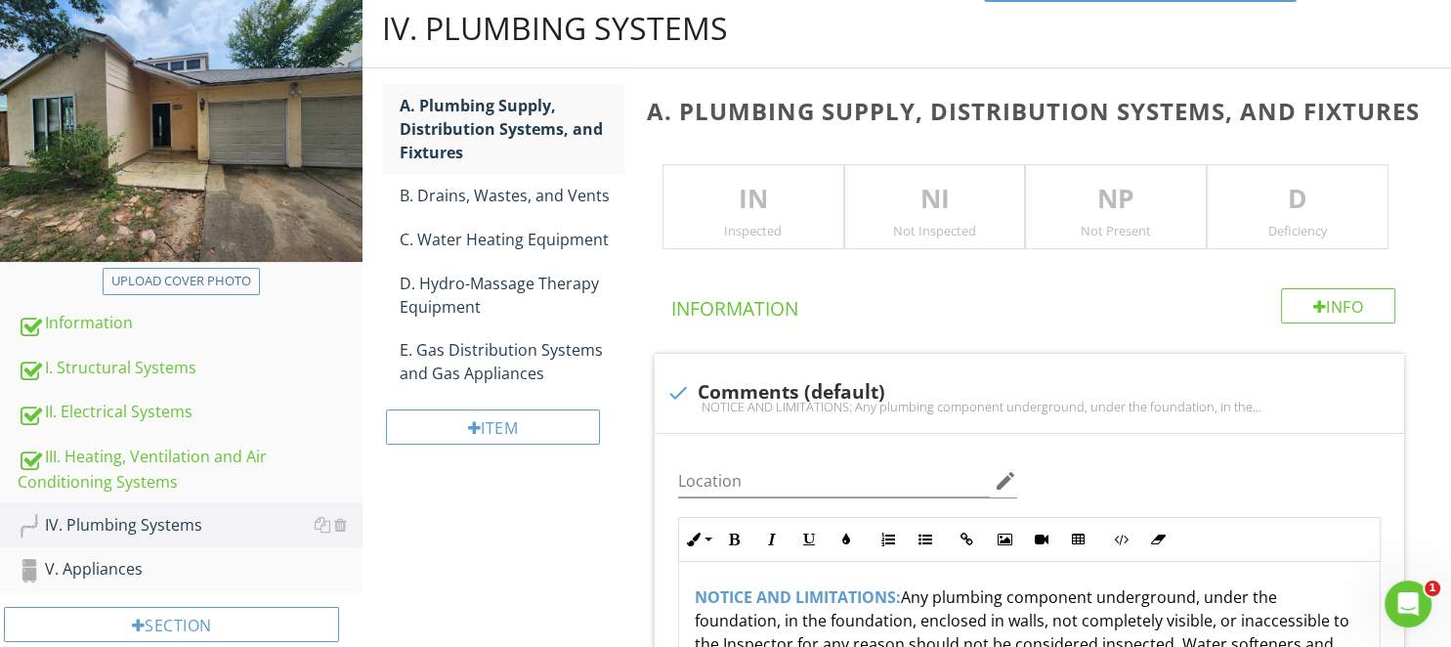
click at [765, 225] on div "Inspected" at bounding box center [753, 231] width 180 height 16
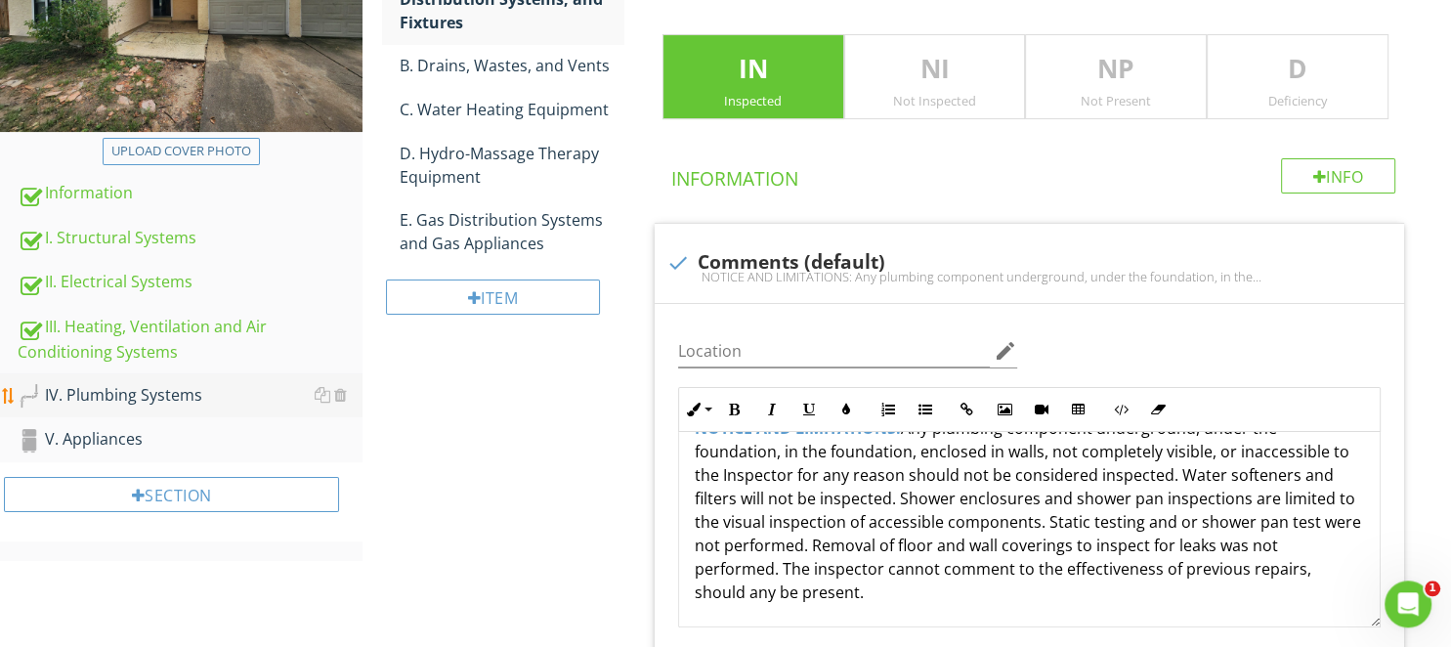
scroll to position [412, 0]
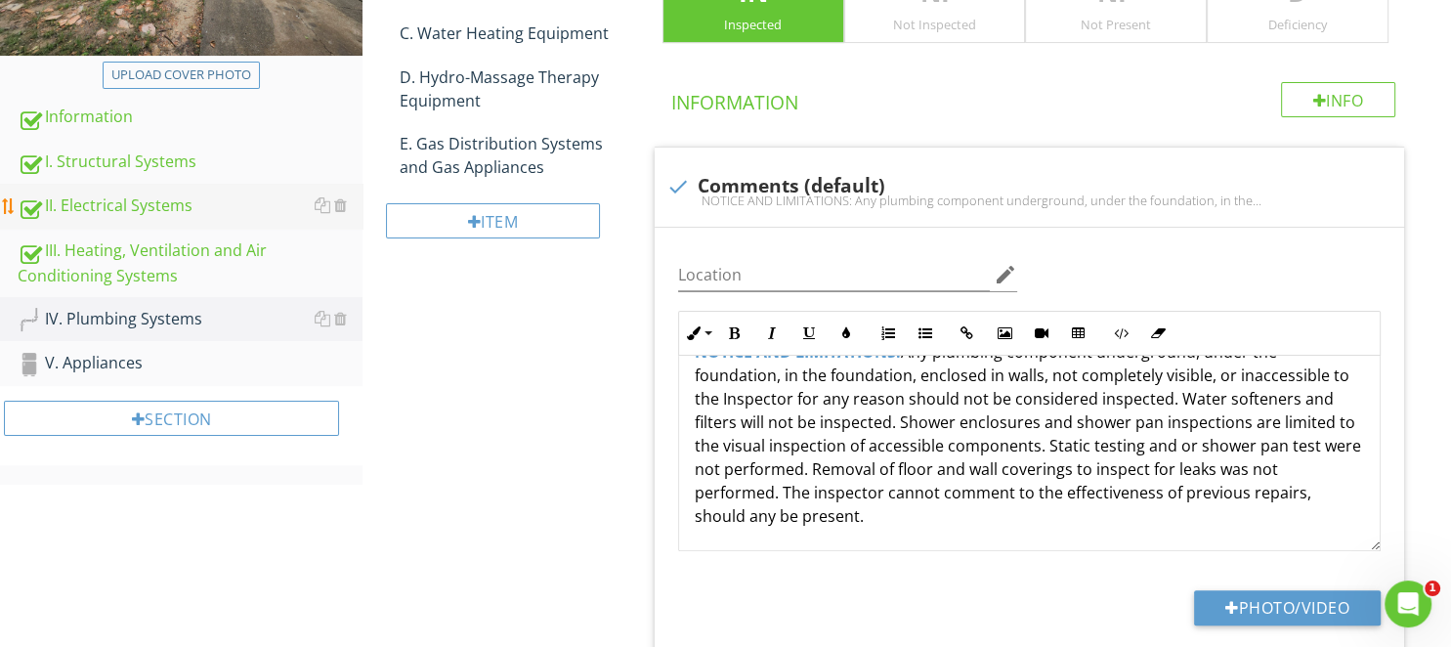
click at [115, 211] on div "II. Electrical Systems" at bounding box center [190, 205] width 345 height 25
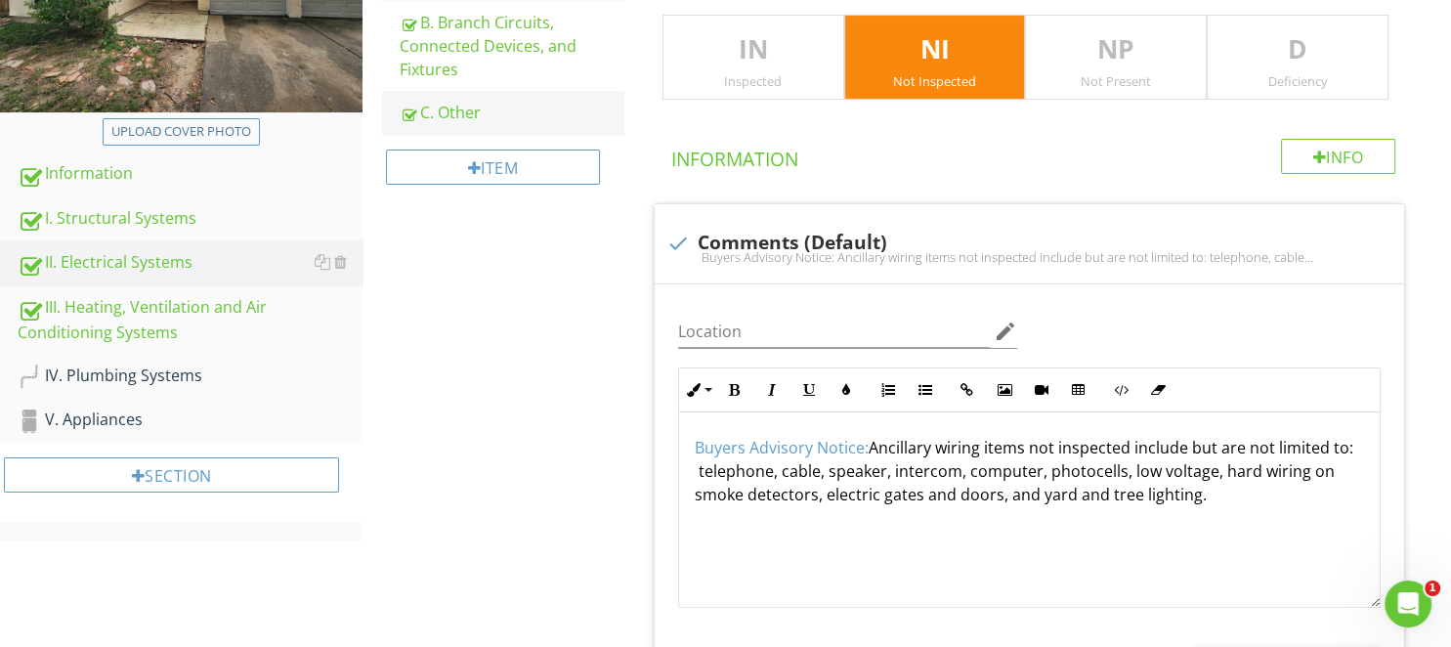
scroll to position [206, 0]
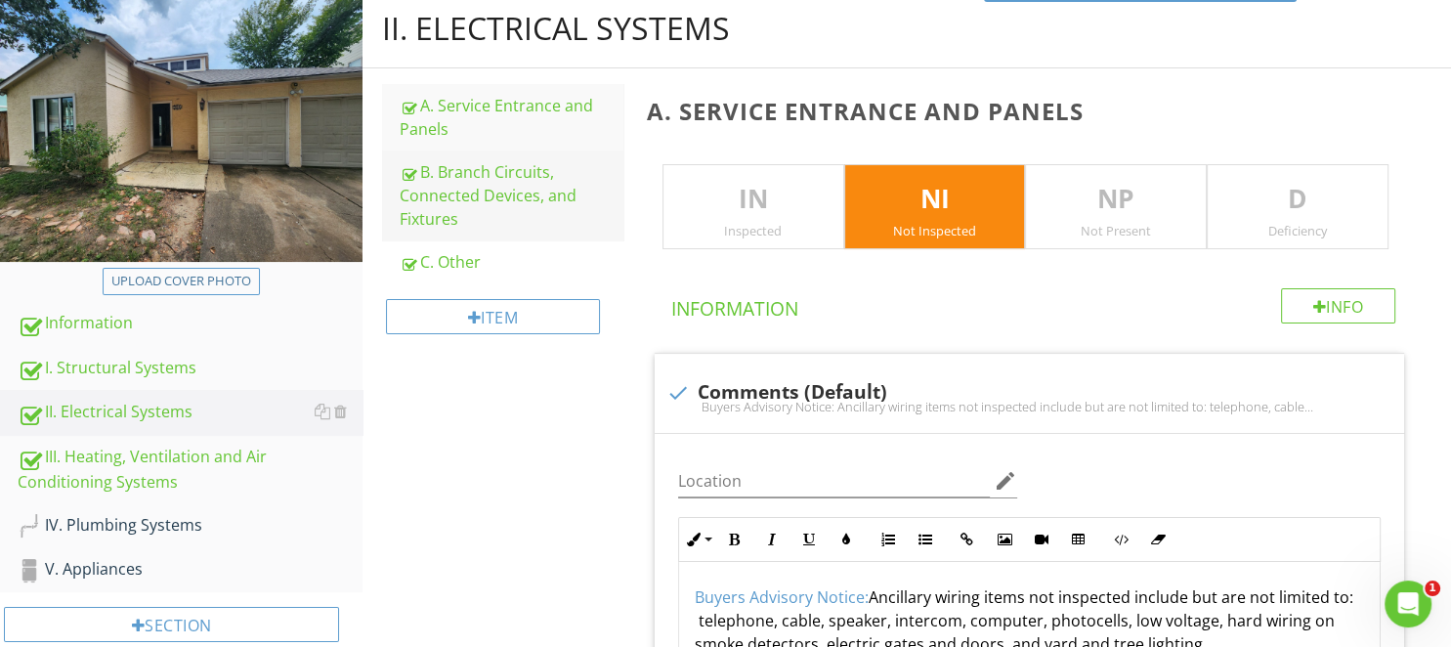
click at [509, 201] on div "B. Branch Circuits, Connected Devices, and Fixtures" at bounding box center [511, 195] width 223 height 70
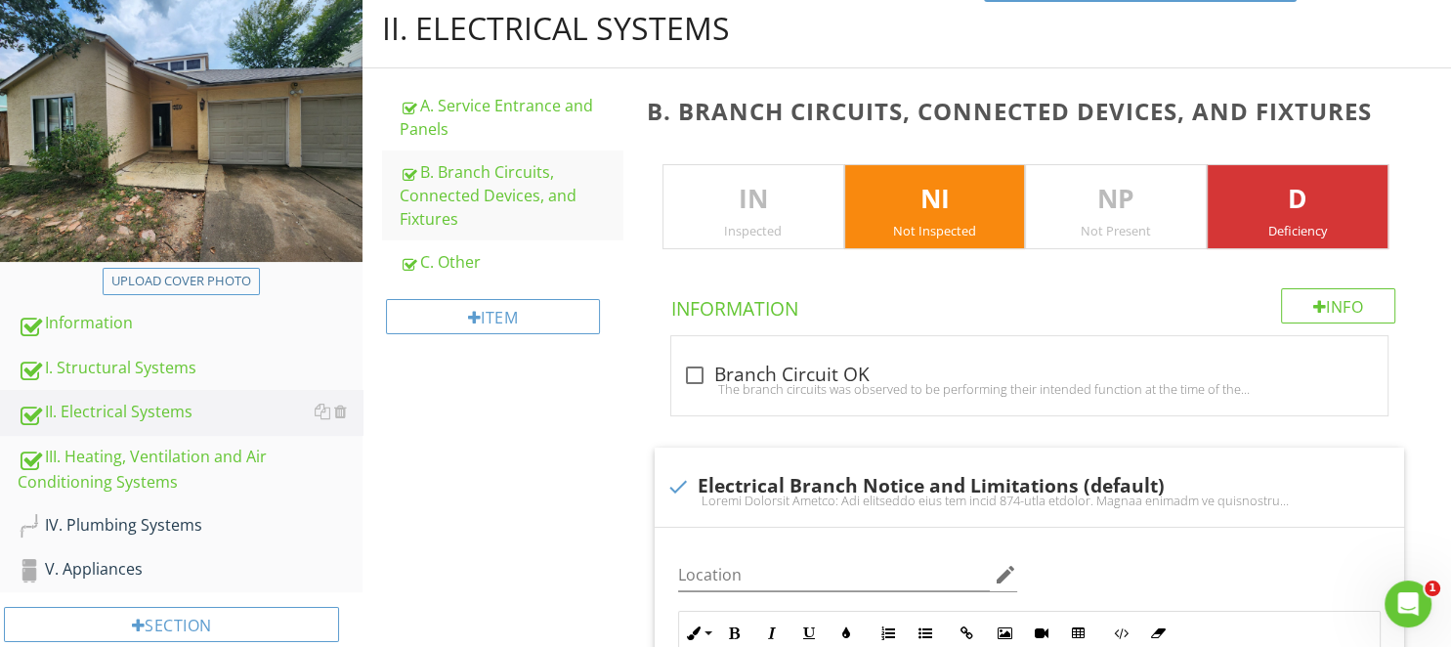
scroll to position [2874, 0]
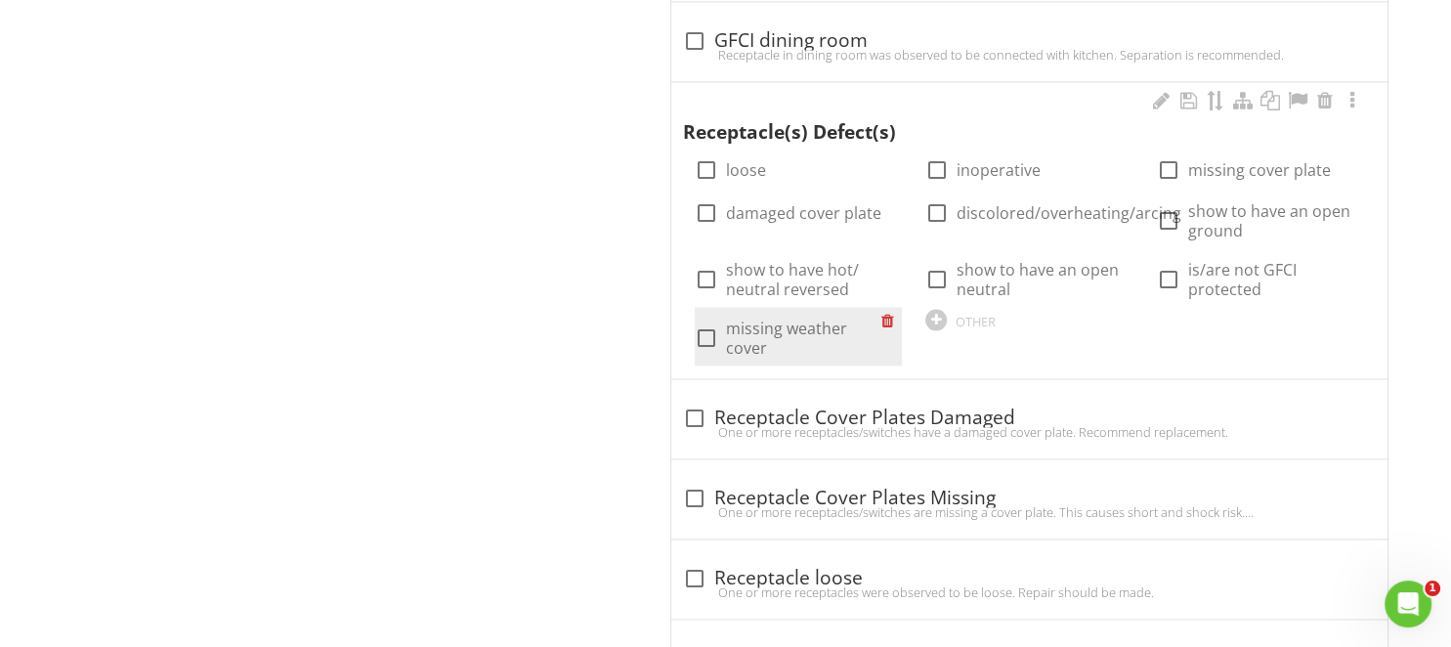
click at [701, 321] on div at bounding box center [706, 337] width 33 height 33
checkbox input "true"
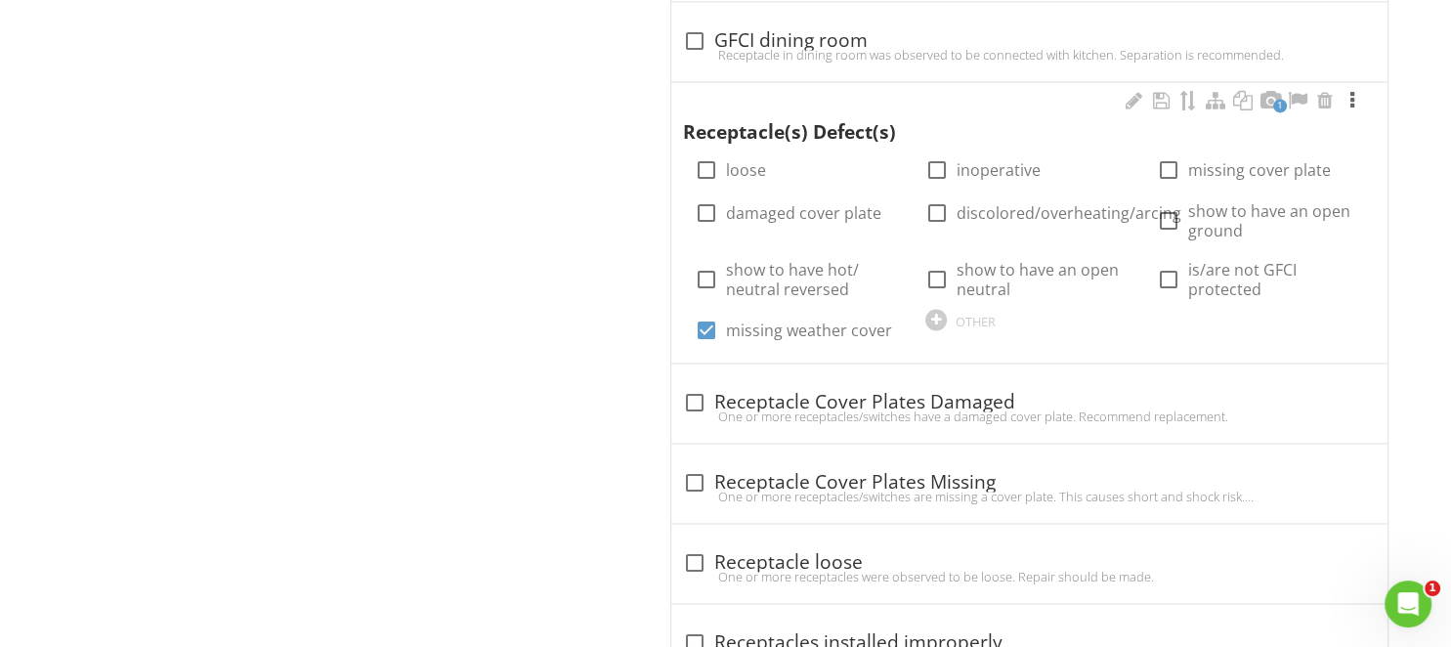
click at [1350, 92] on div at bounding box center [1351, 101] width 23 height 20
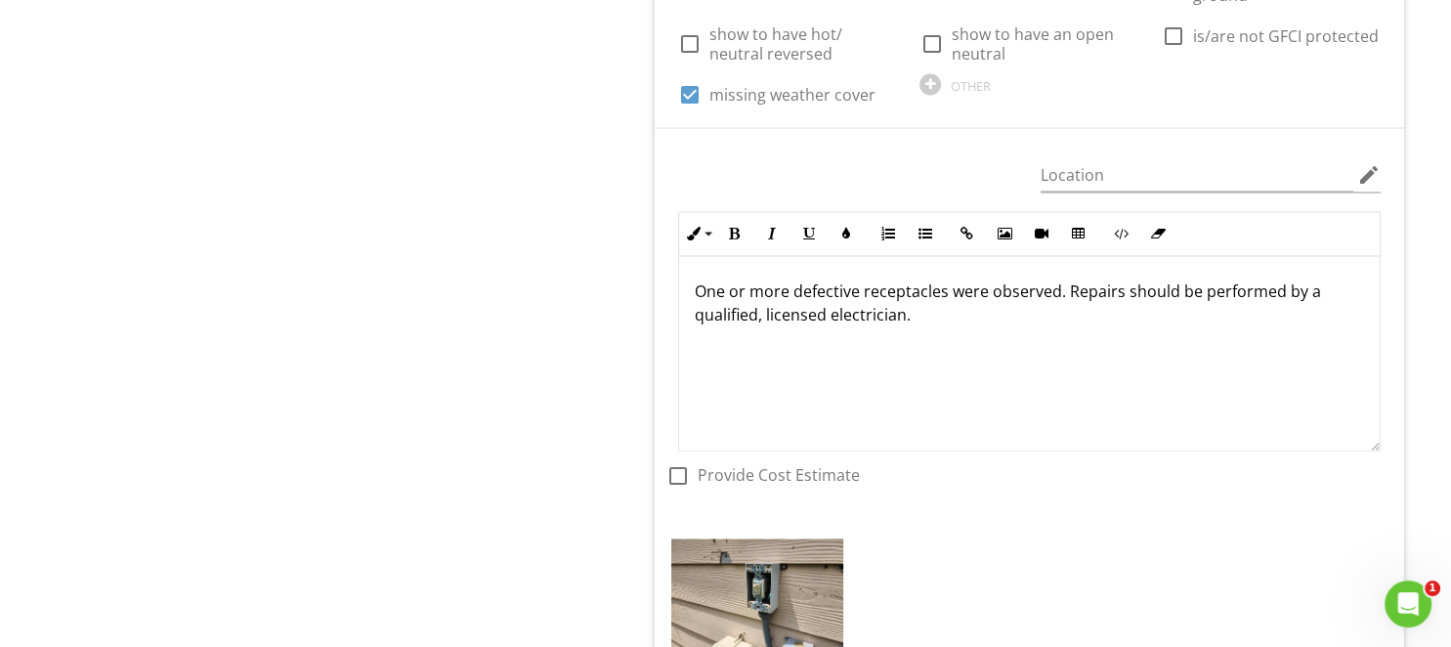
scroll to position [3184, 0]
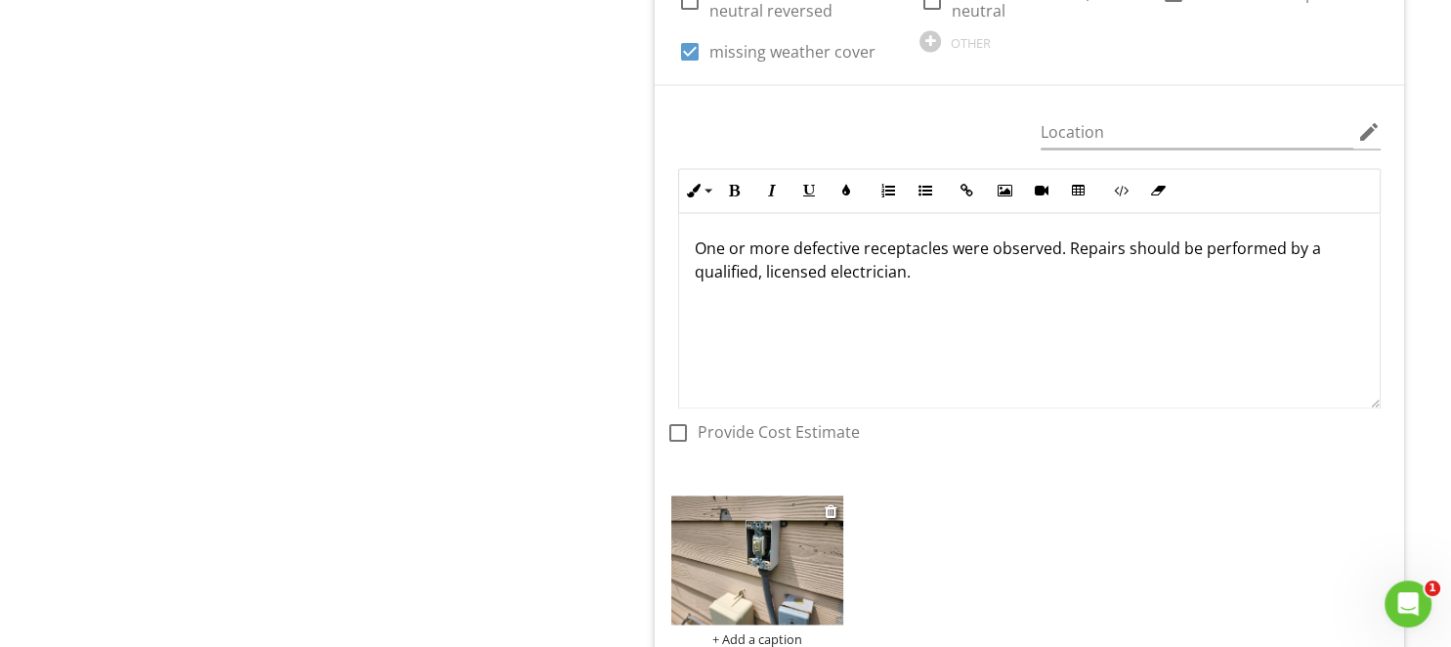
click at [795, 518] on img at bounding box center [757, 559] width 172 height 129
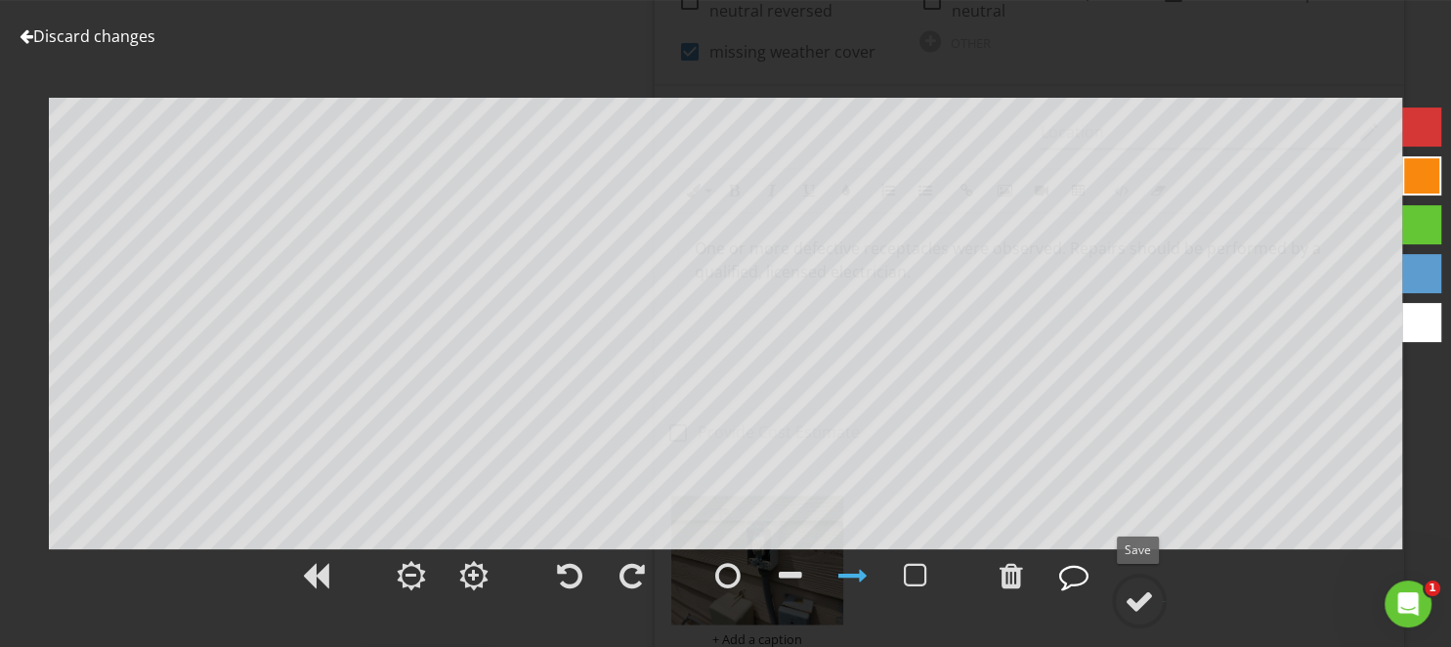
click at [1076, 588] on div at bounding box center [1073, 575] width 29 height 29
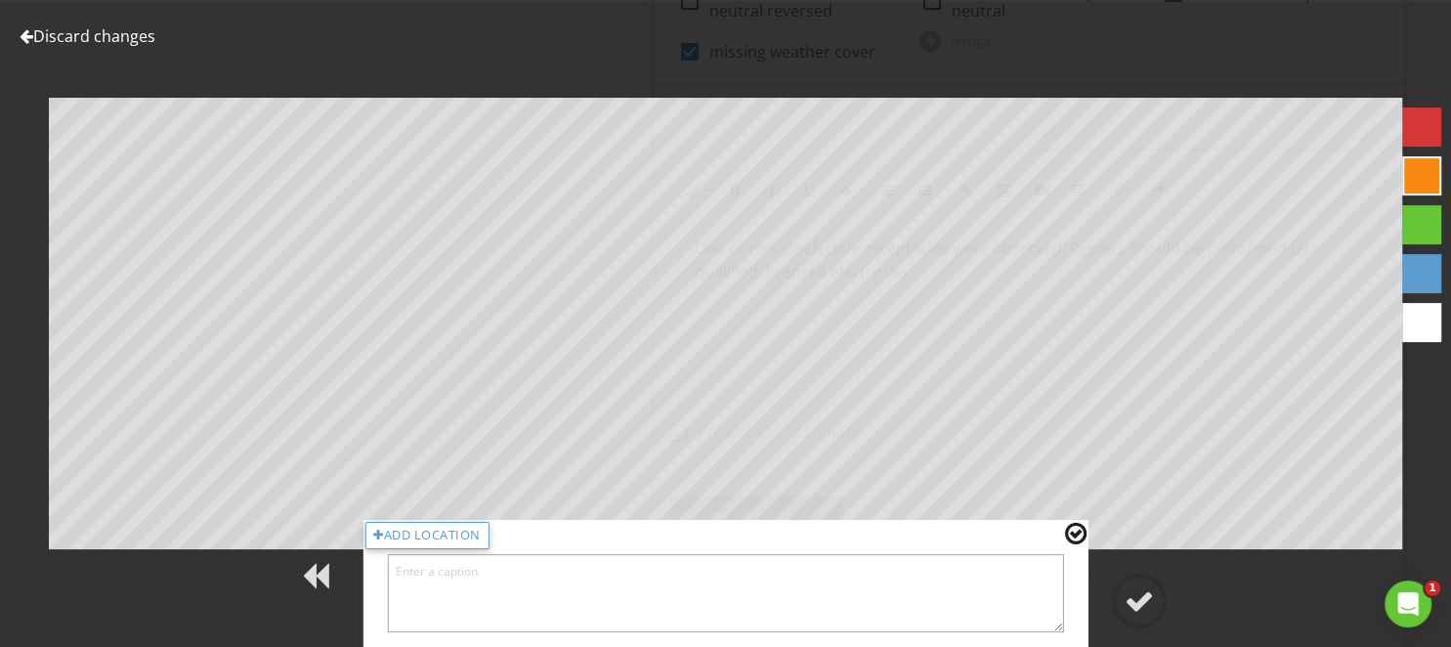
click at [1019, 605] on textarea at bounding box center [725, 593] width 677 height 78
type textarea "Rear"
click at [1151, 603] on div at bounding box center [1138, 600] width 29 height 29
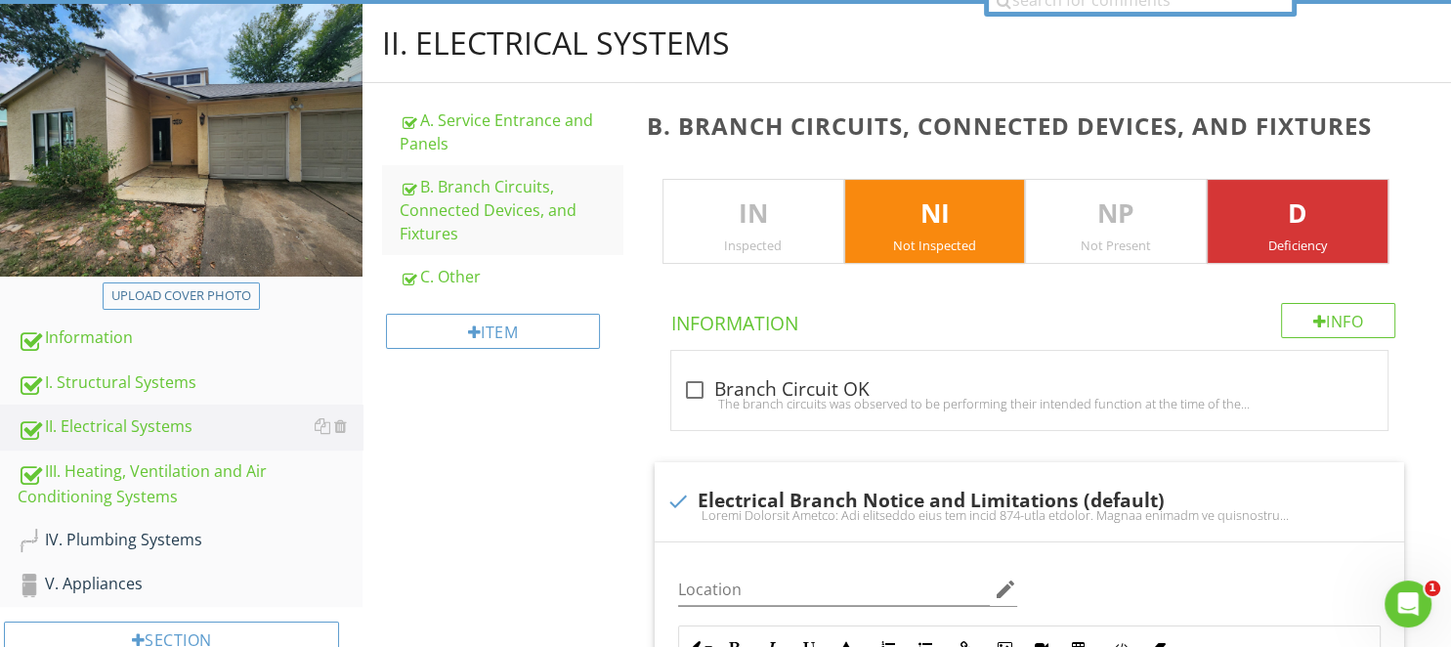
scroll to position [501, 0]
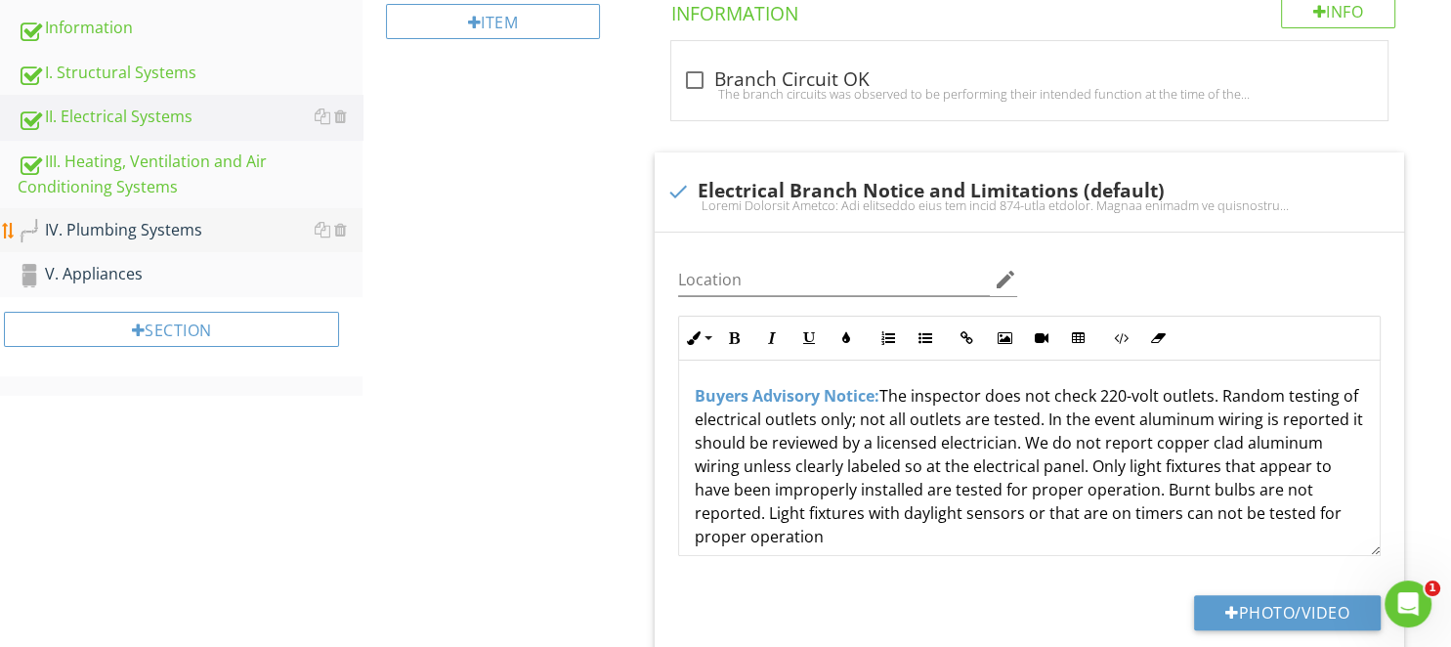
click at [144, 226] on div "IV. Plumbing Systems" at bounding box center [190, 230] width 345 height 25
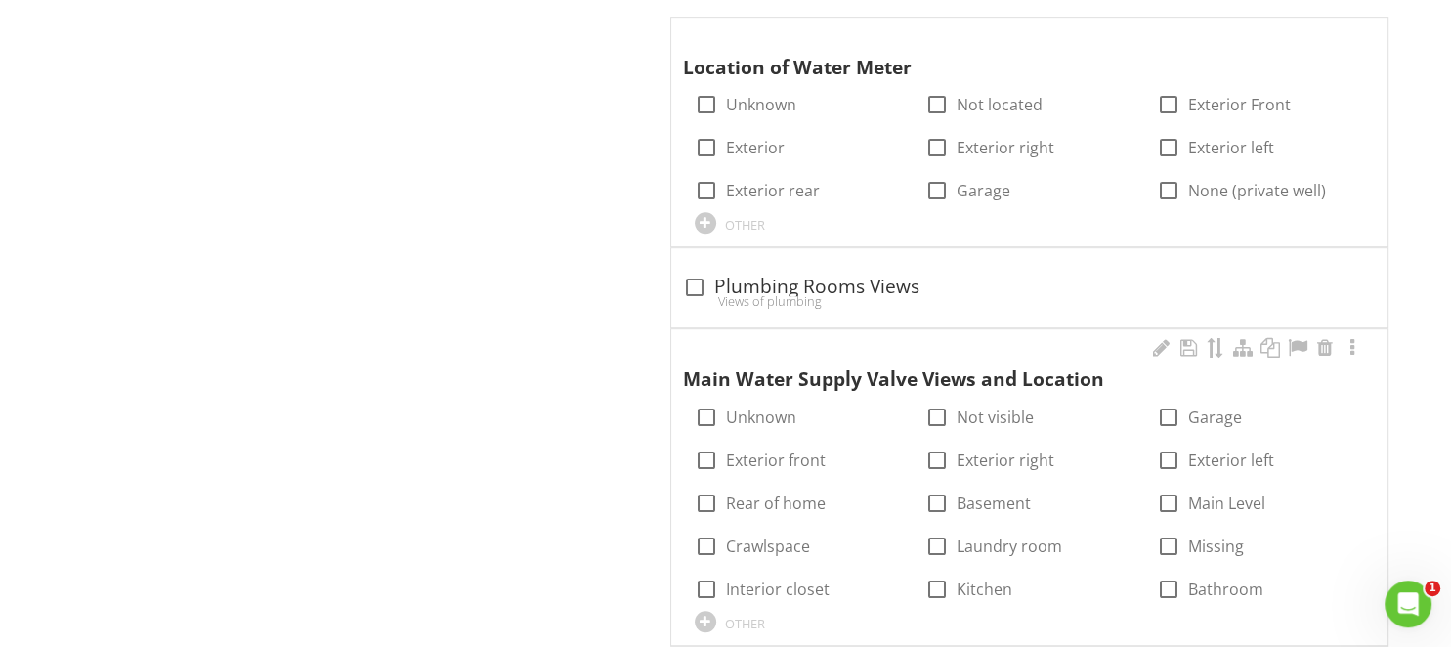
scroll to position [1120, 0]
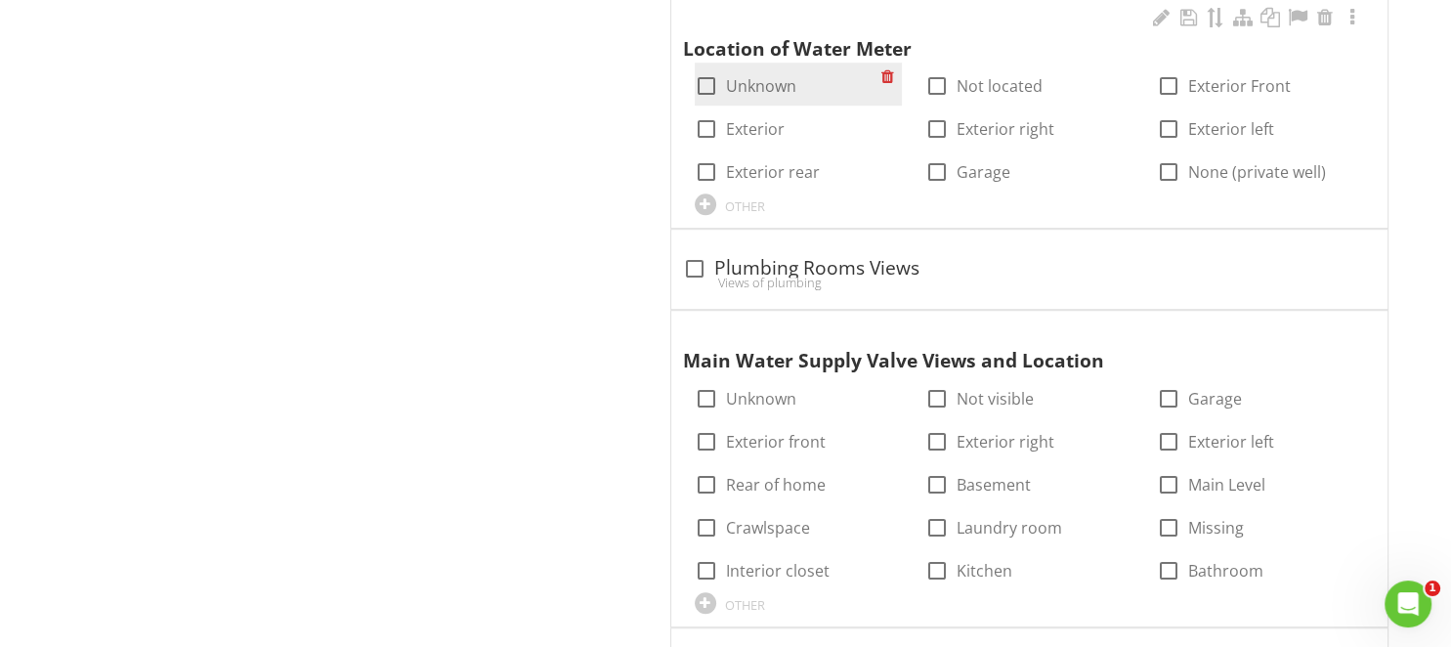
click at [764, 80] on label "Unknown" at bounding box center [761, 86] width 70 height 20
checkbox input "true"
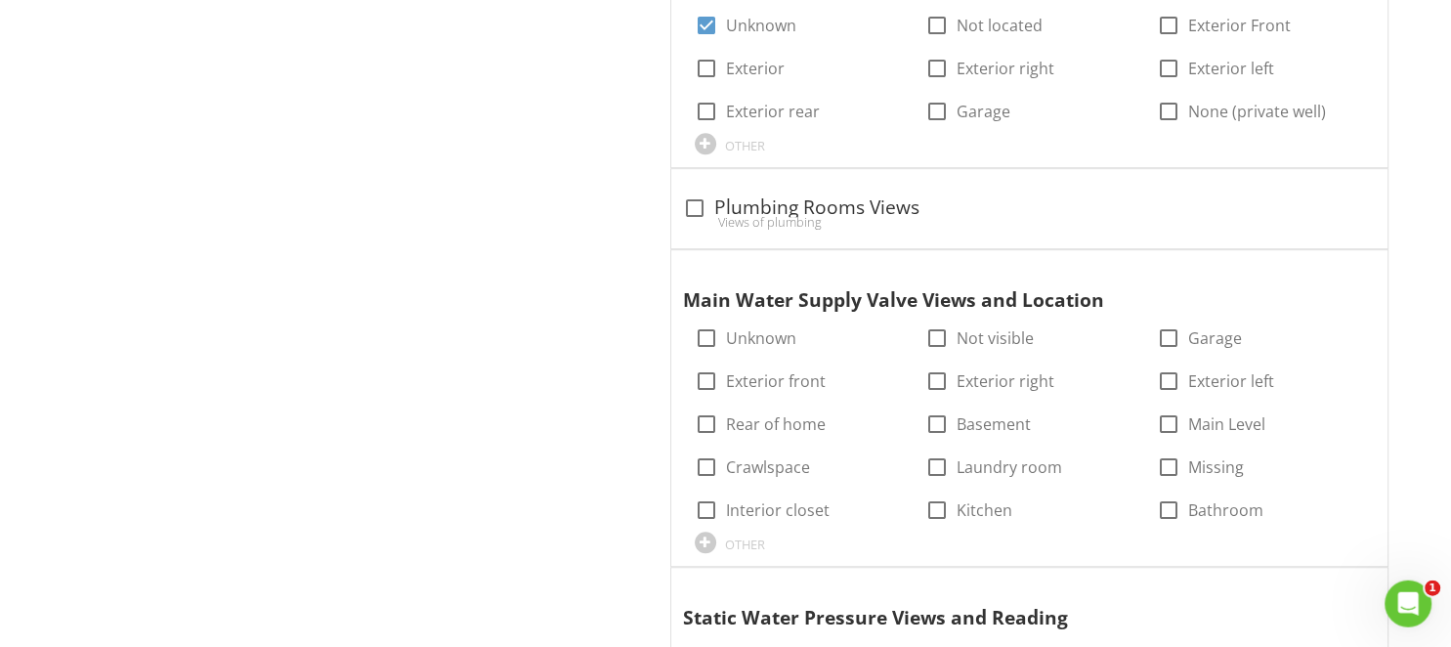
scroll to position [1223, 0]
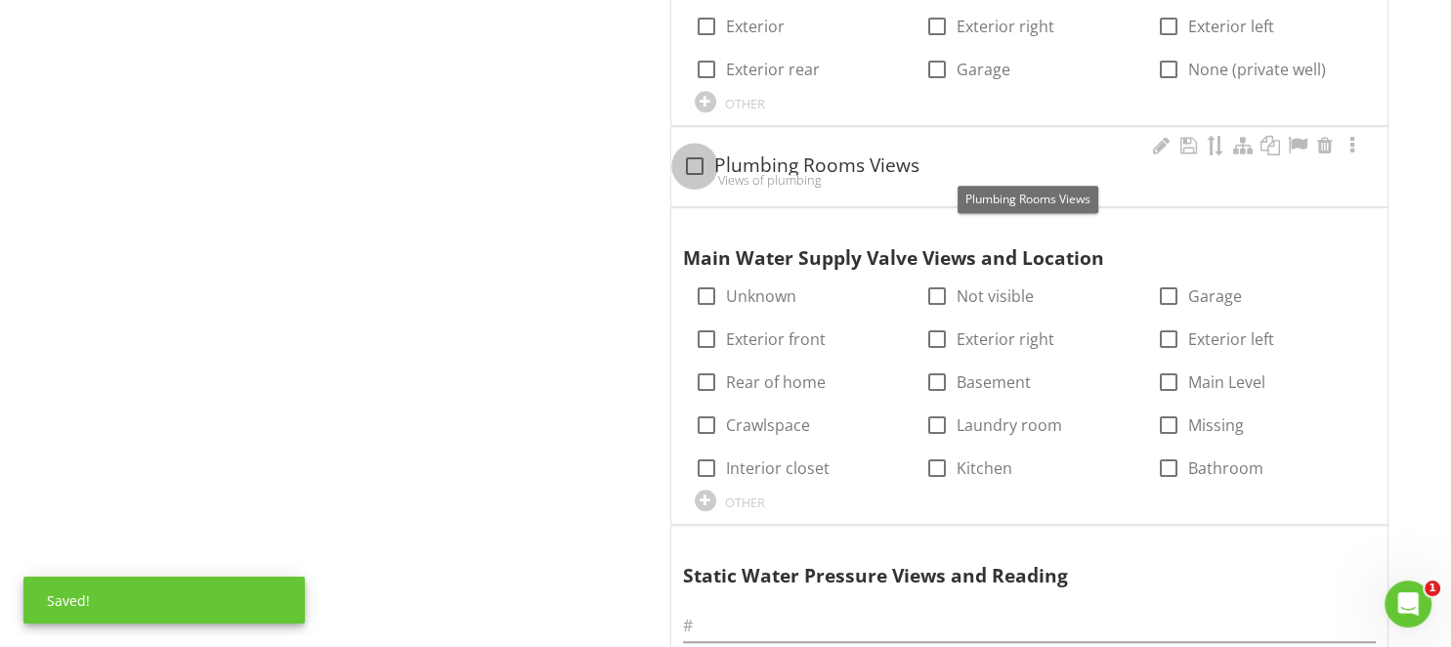
click at [705, 156] on div at bounding box center [694, 165] width 33 height 33
checkbox input "true"
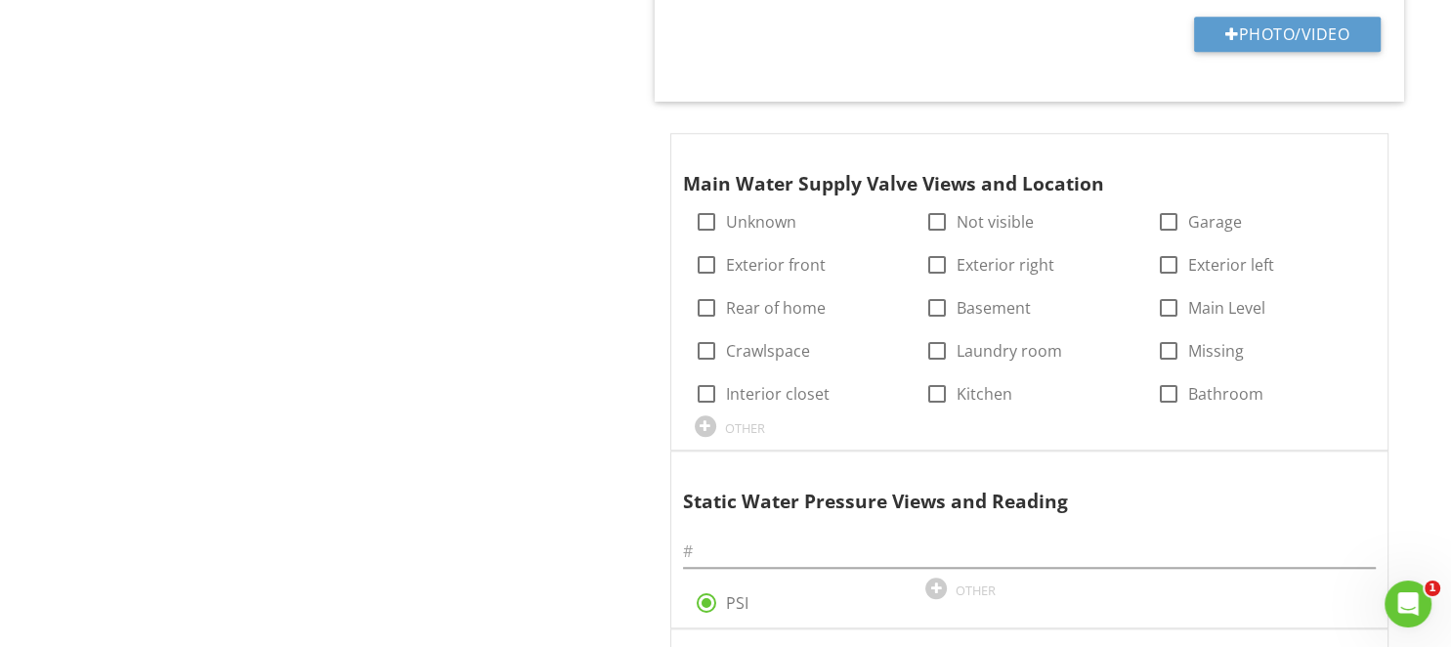
scroll to position [1842, 0]
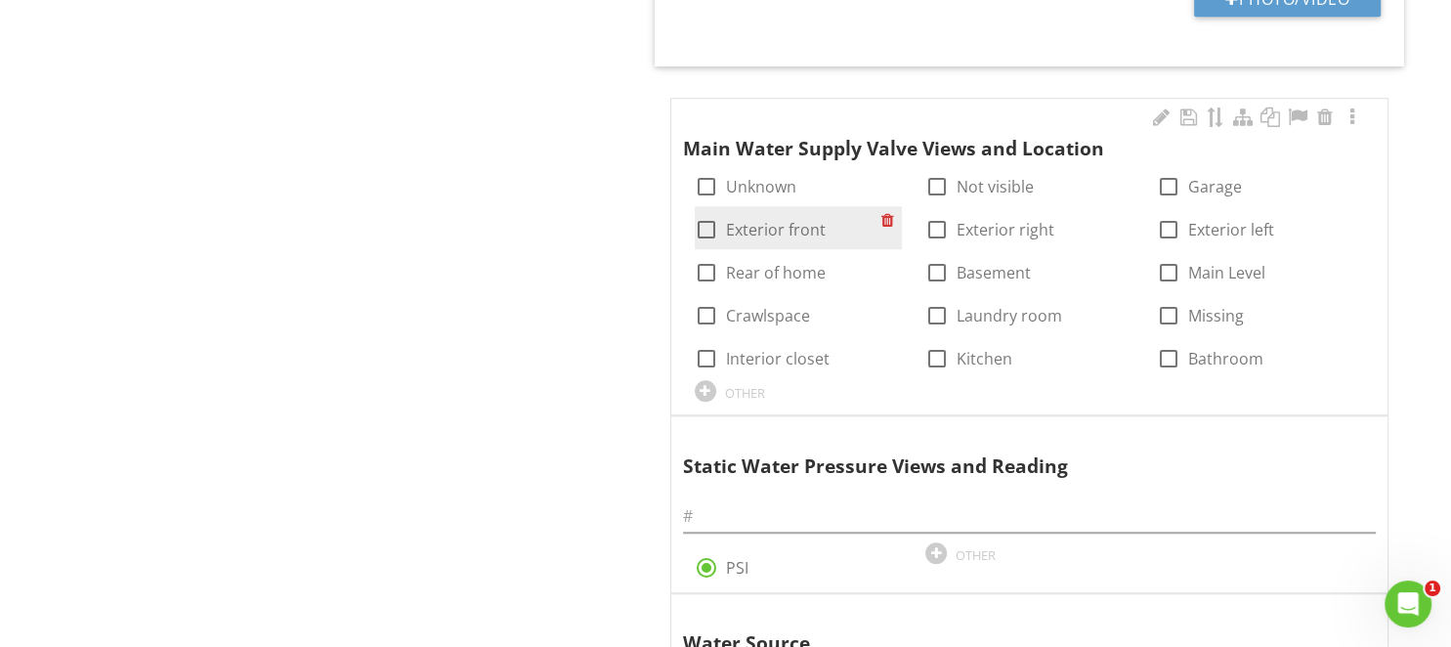
click at [713, 223] on div at bounding box center [706, 229] width 33 height 33
checkbox input "true"
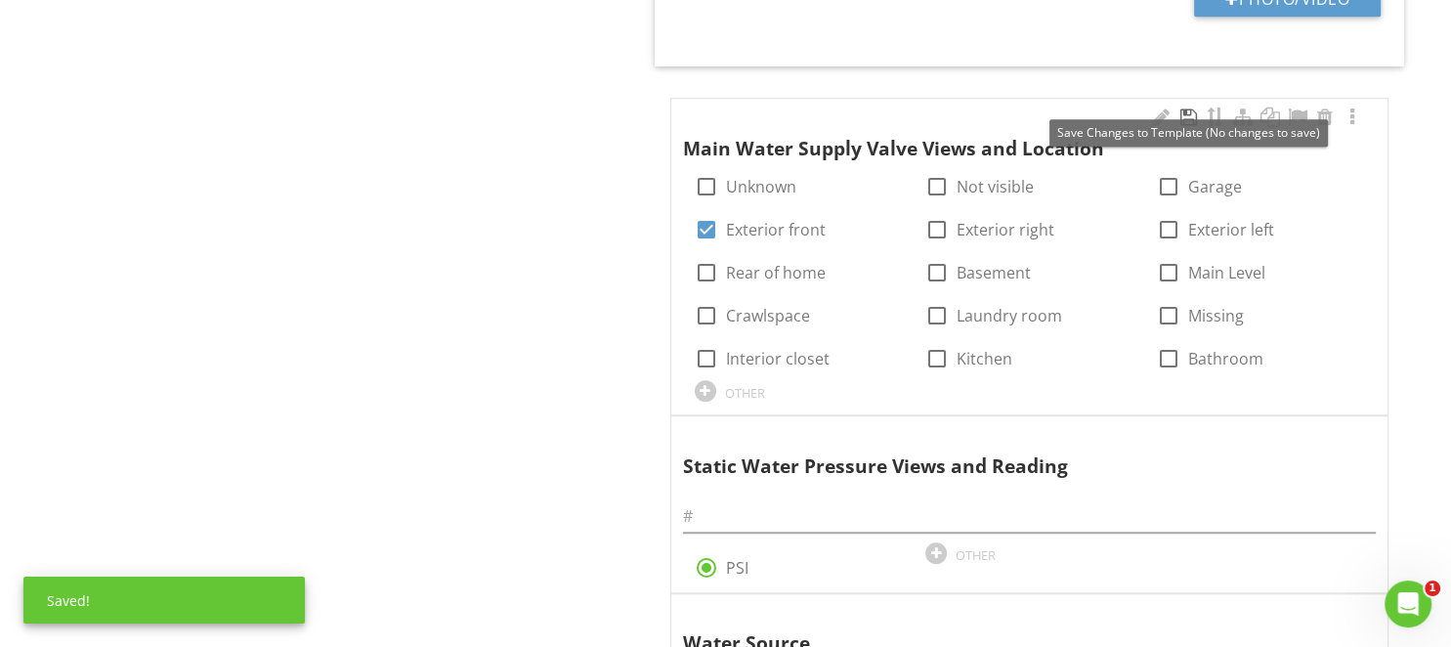
click at [1185, 112] on div at bounding box center [1187, 117] width 23 height 20
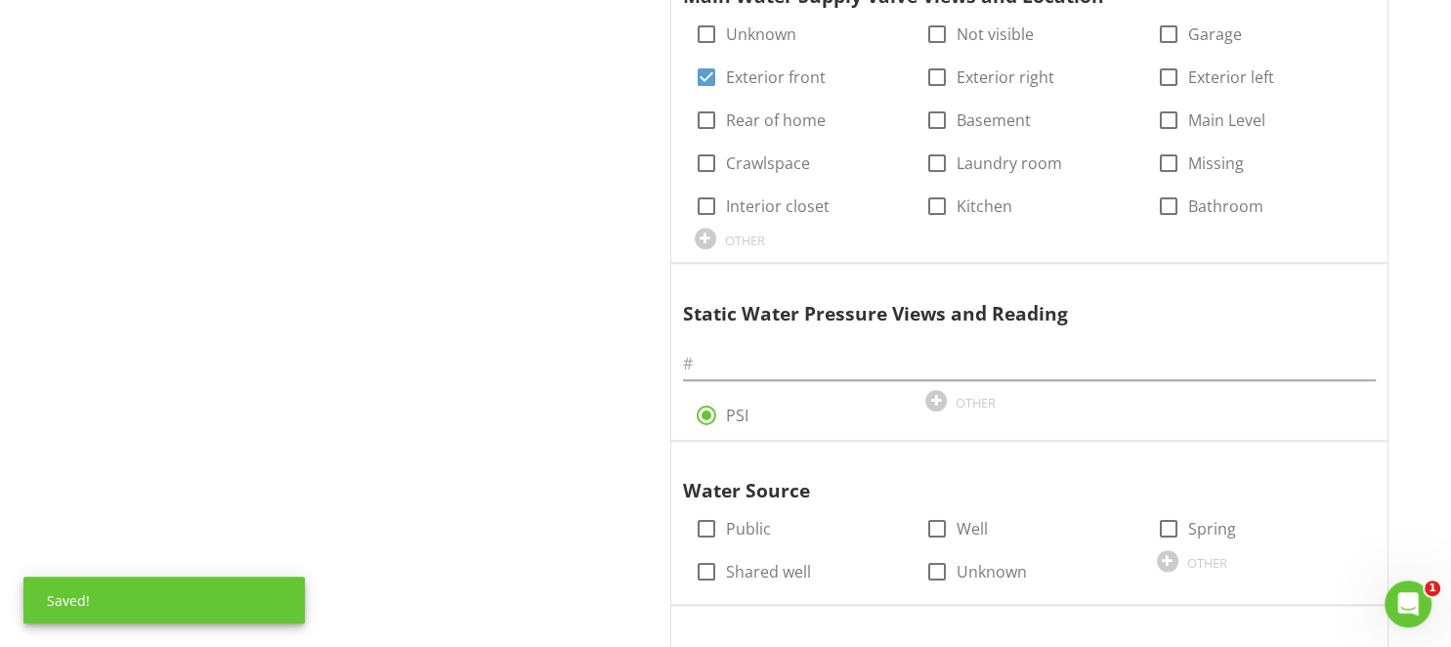
scroll to position [2048, 0]
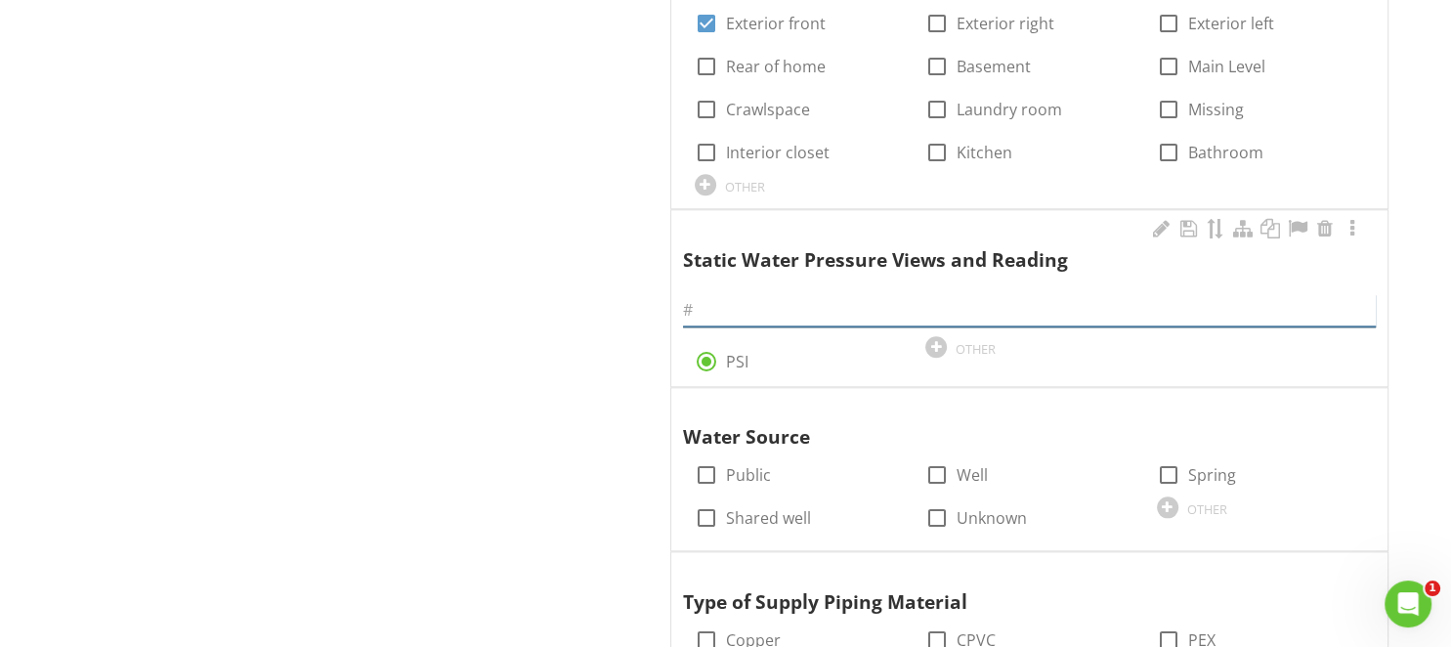
click at [766, 297] on input "text" at bounding box center [1029, 310] width 693 height 32
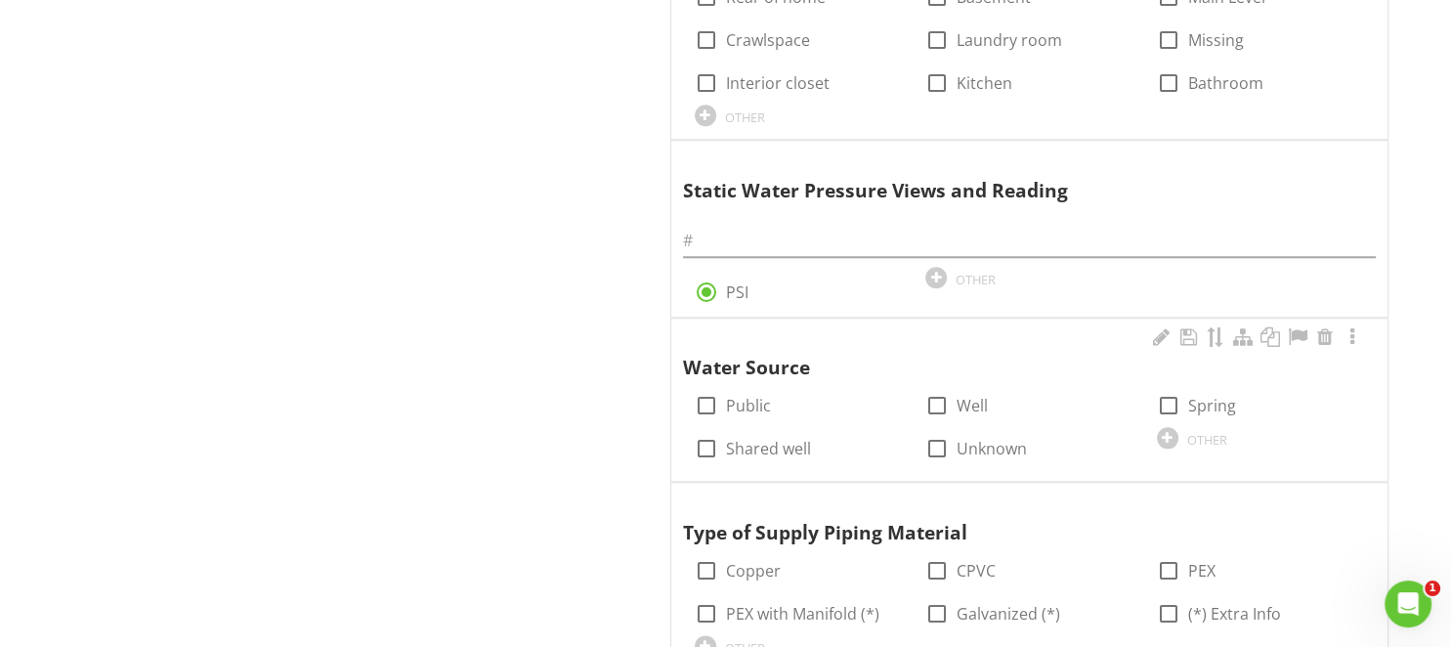
scroll to position [2152, 0]
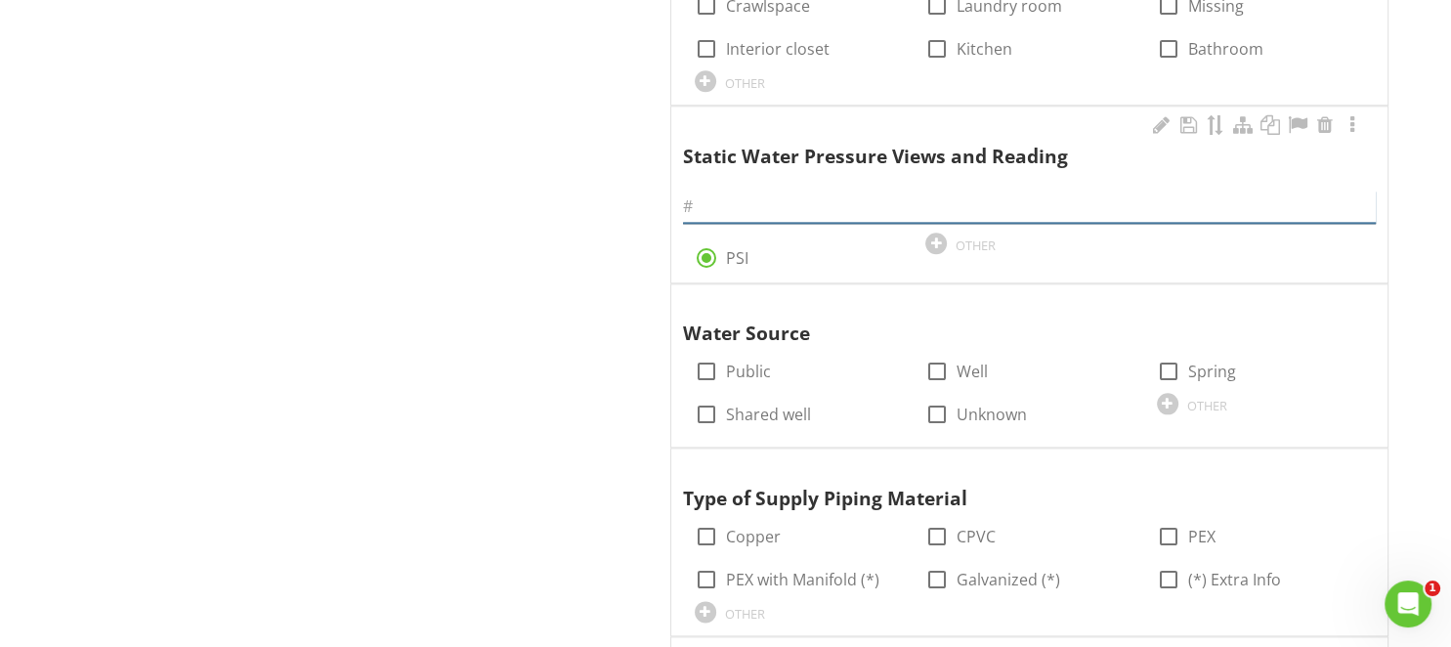
click at [762, 198] on input "text" at bounding box center [1029, 206] width 693 height 32
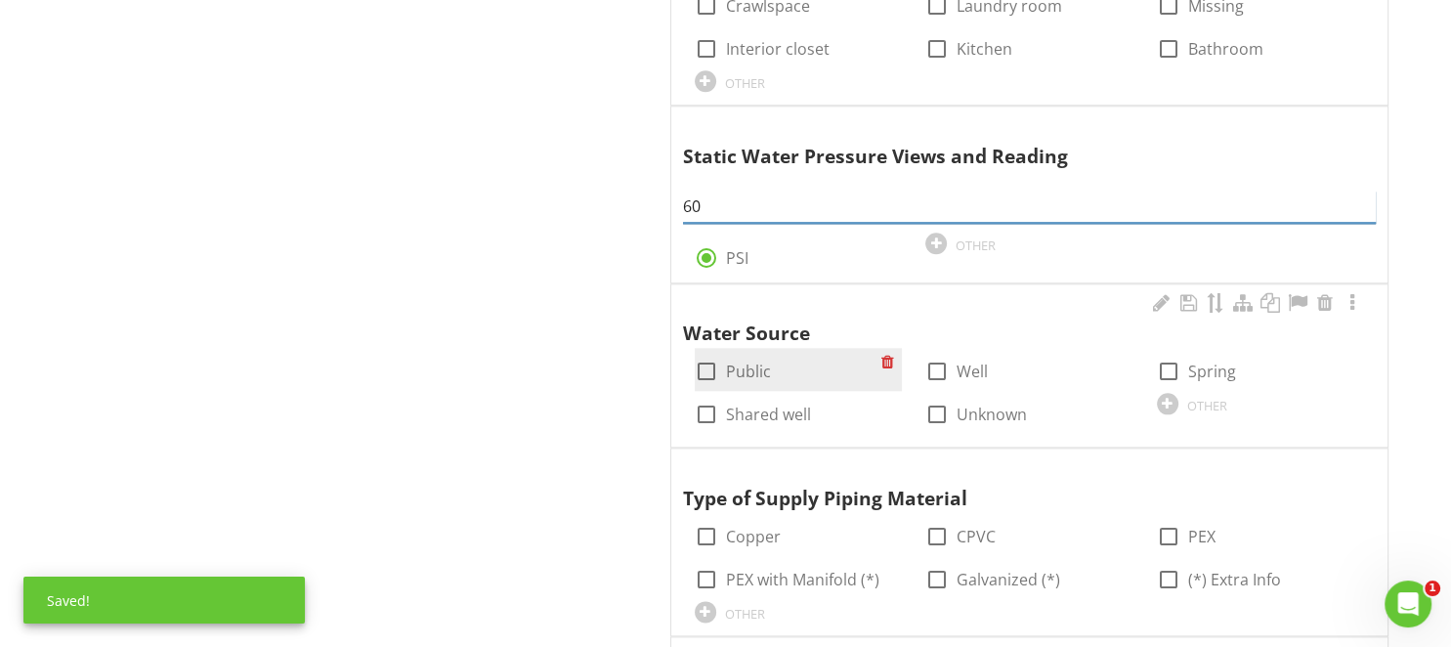
type input "60"
click at [705, 361] on div at bounding box center [706, 371] width 33 height 33
checkbox input "true"
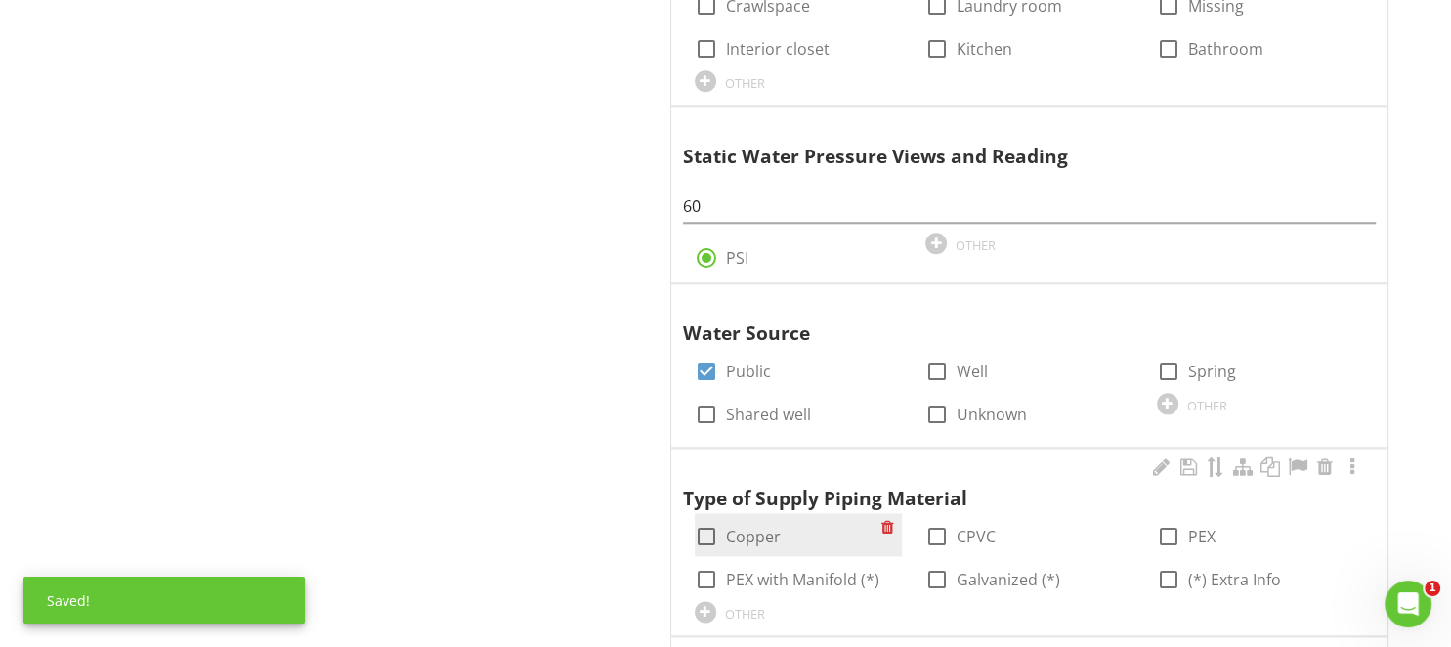
click at [722, 536] on div "check_box_outline_blank Copper" at bounding box center [738, 536] width 86 height 23
click at [701, 529] on div at bounding box center [706, 536] width 33 height 33
checkbox input "true"
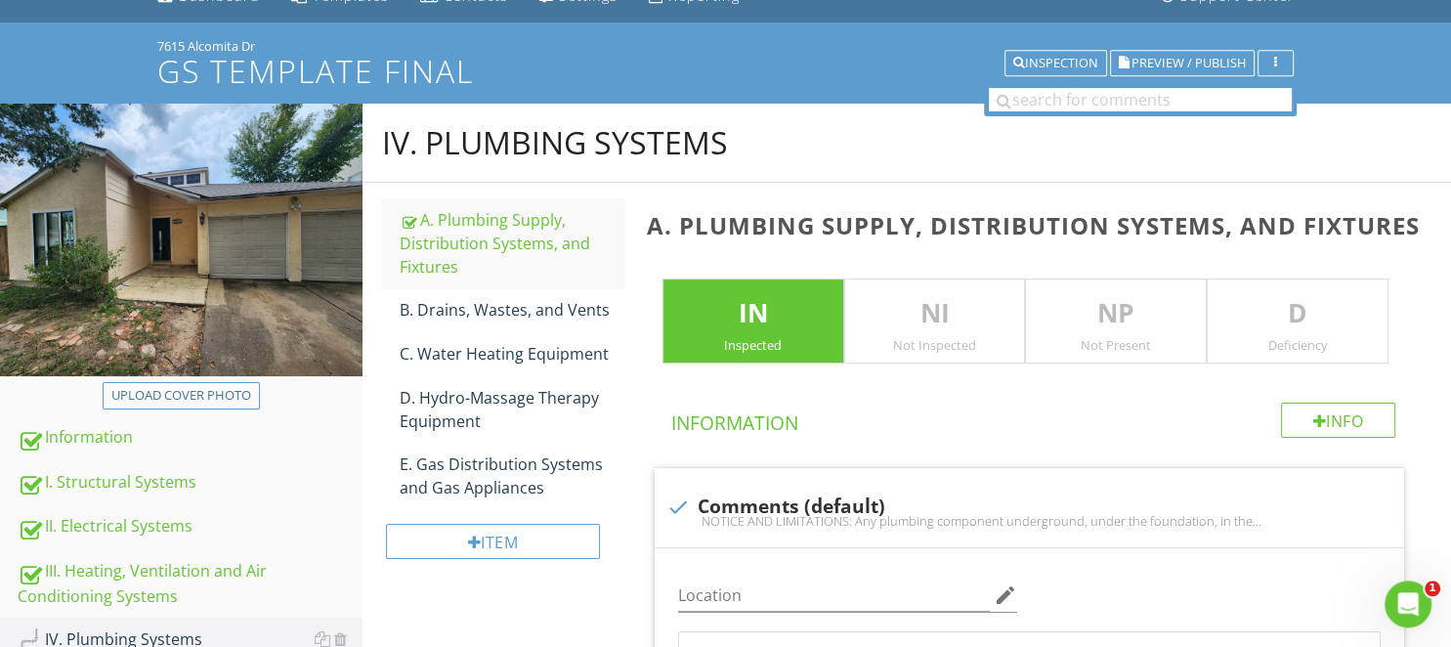
scroll to position [89, 0]
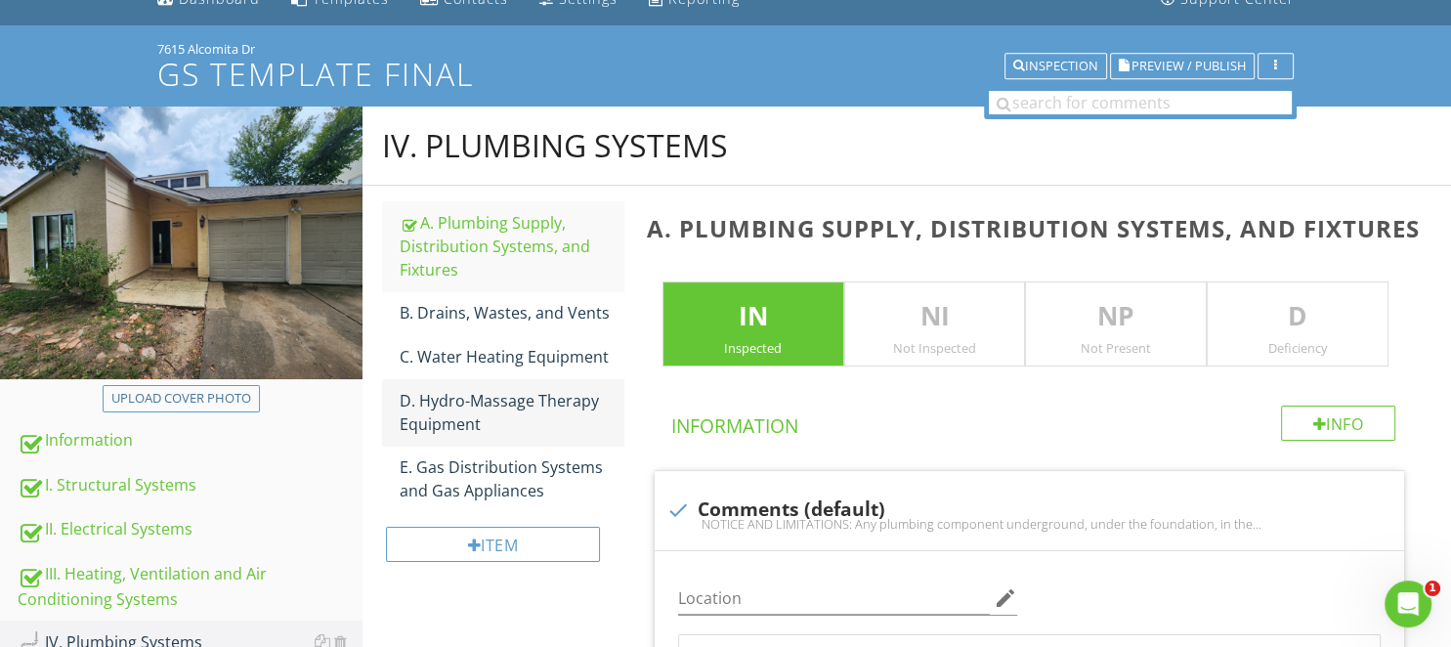
click at [540, 405] on div "D. Hydro-Massage Therapy Equipment" at bounding box center [511, 412] width 223 height 47
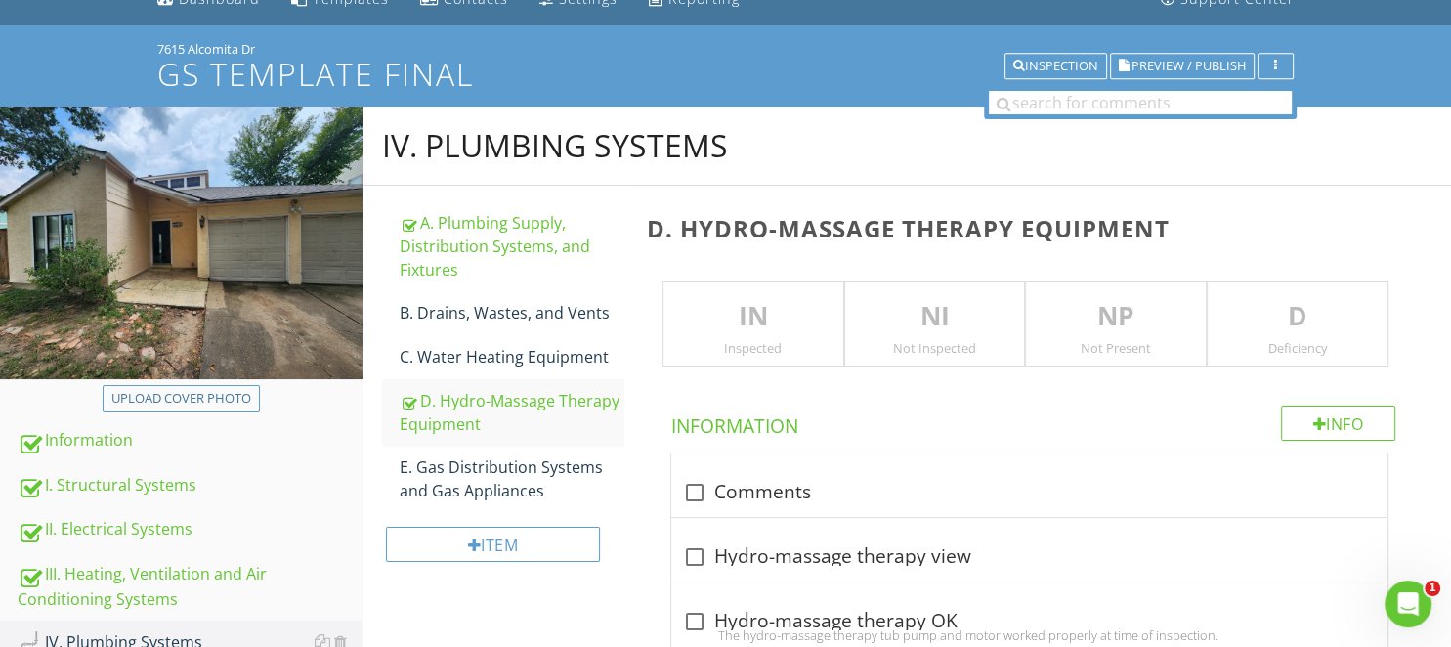
click at [790, 338] on div "IN Inspected" at bounding box center [753, 324] width 182 height 86
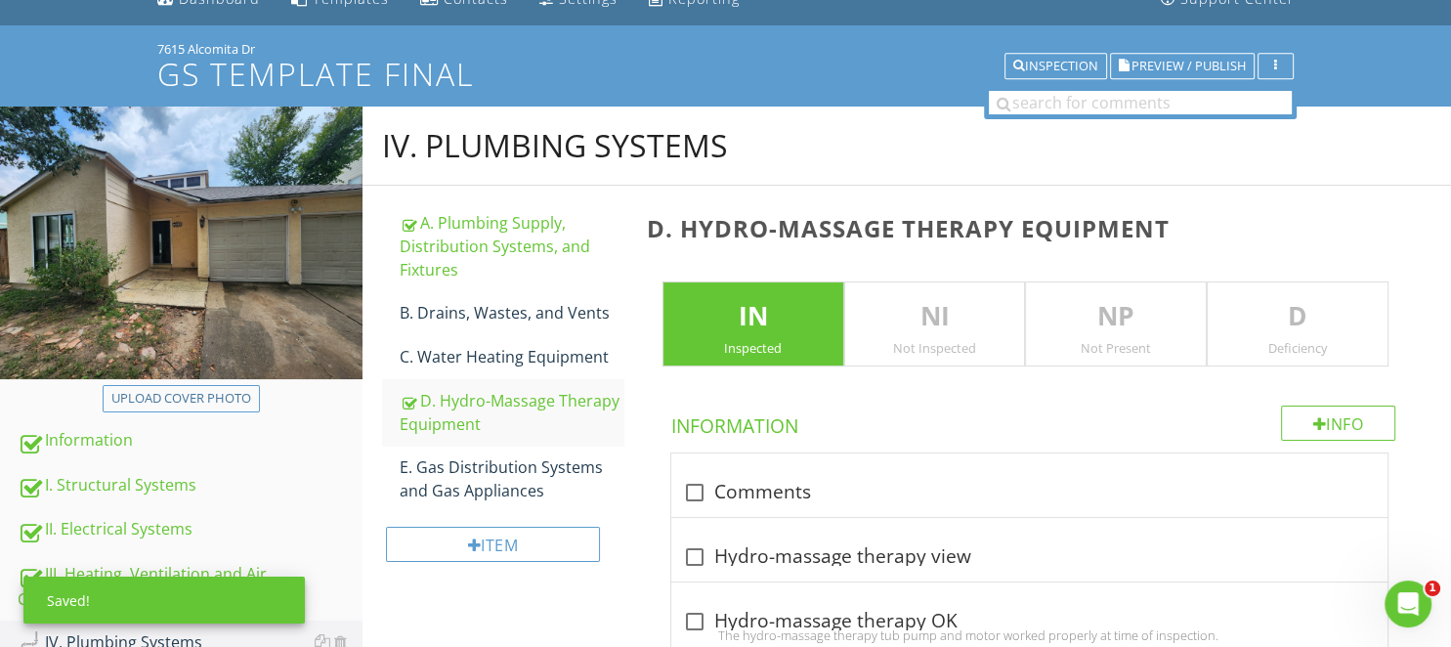
click at [1307, 329] on p "D" at bounding box center [1297, 316] width 180 height 39
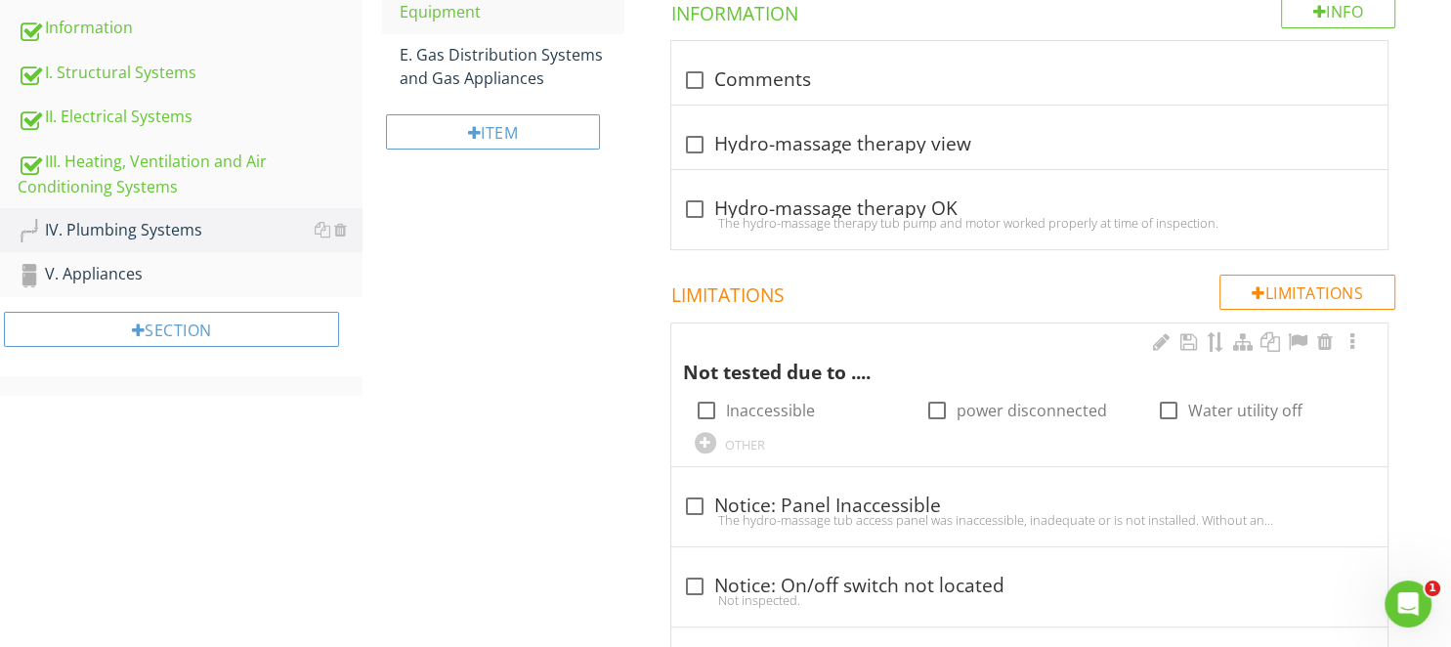
scroll to position [811, 0]
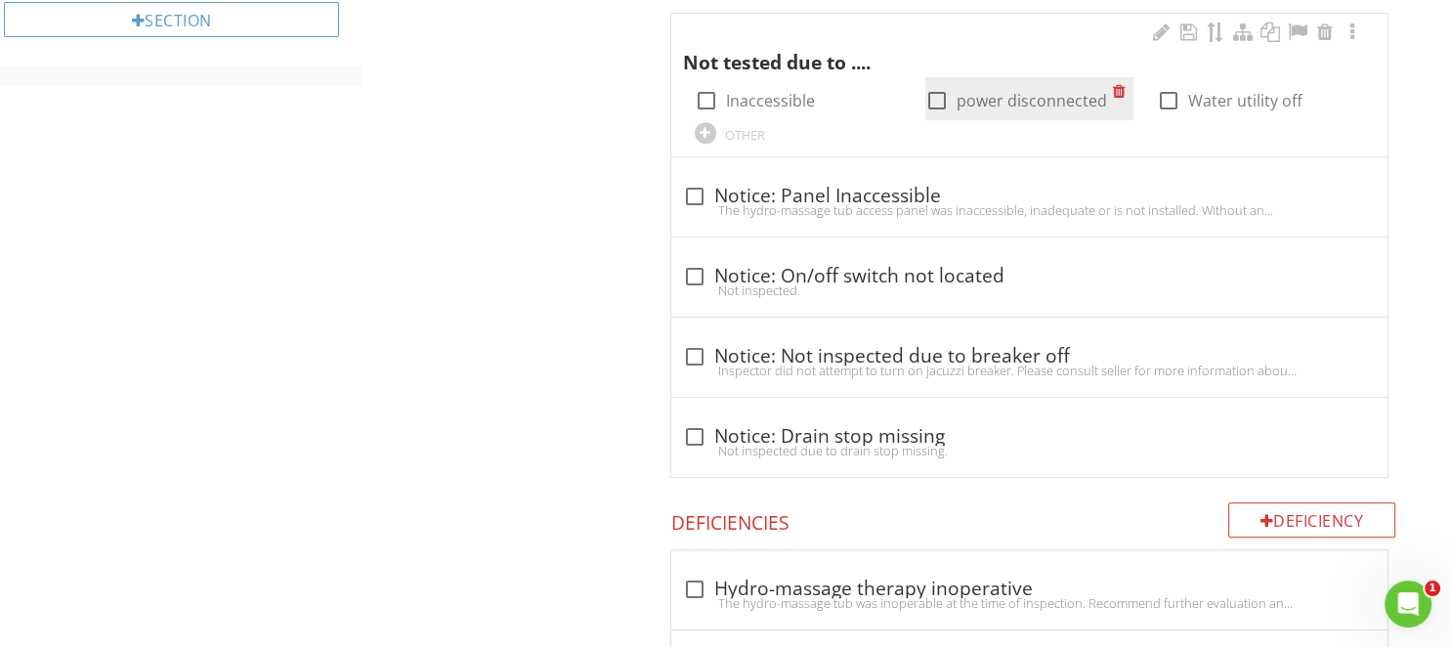
click at [938, 94] on div at bounding box center [936, 100] width 33 height 33
checkbox input "true"
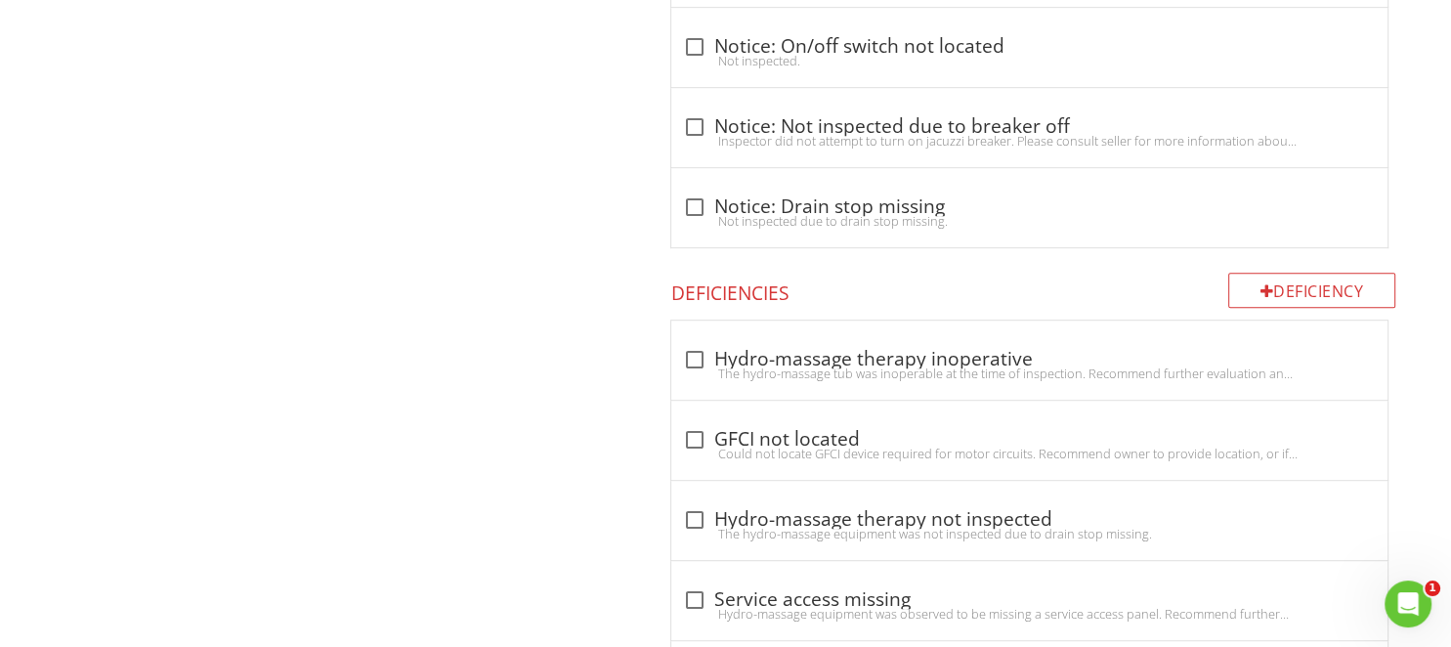
scroll to position [1144, 0]
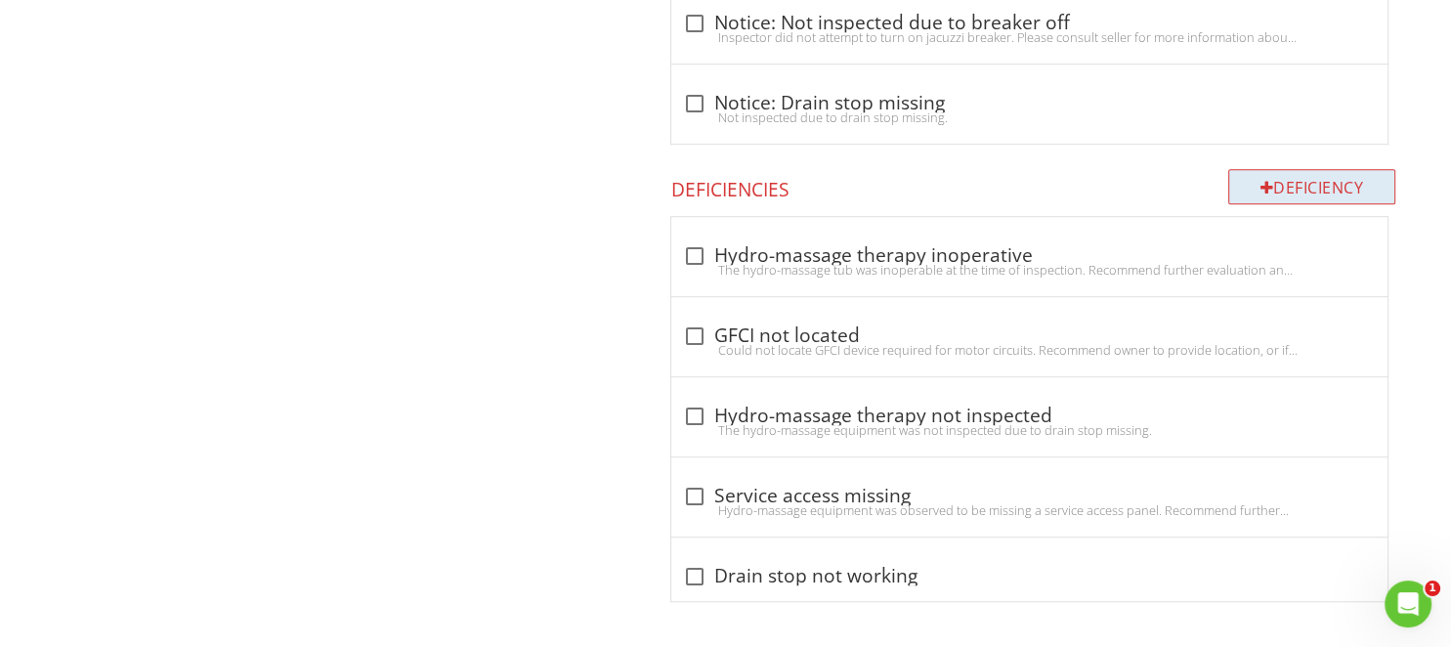
click at [1267, 186] on div at bounding box center [1267, 188] width 14 height 16
click at [687, 413] on div at bounding box center [694, 416] width 33 height 33
checkbox input "true"
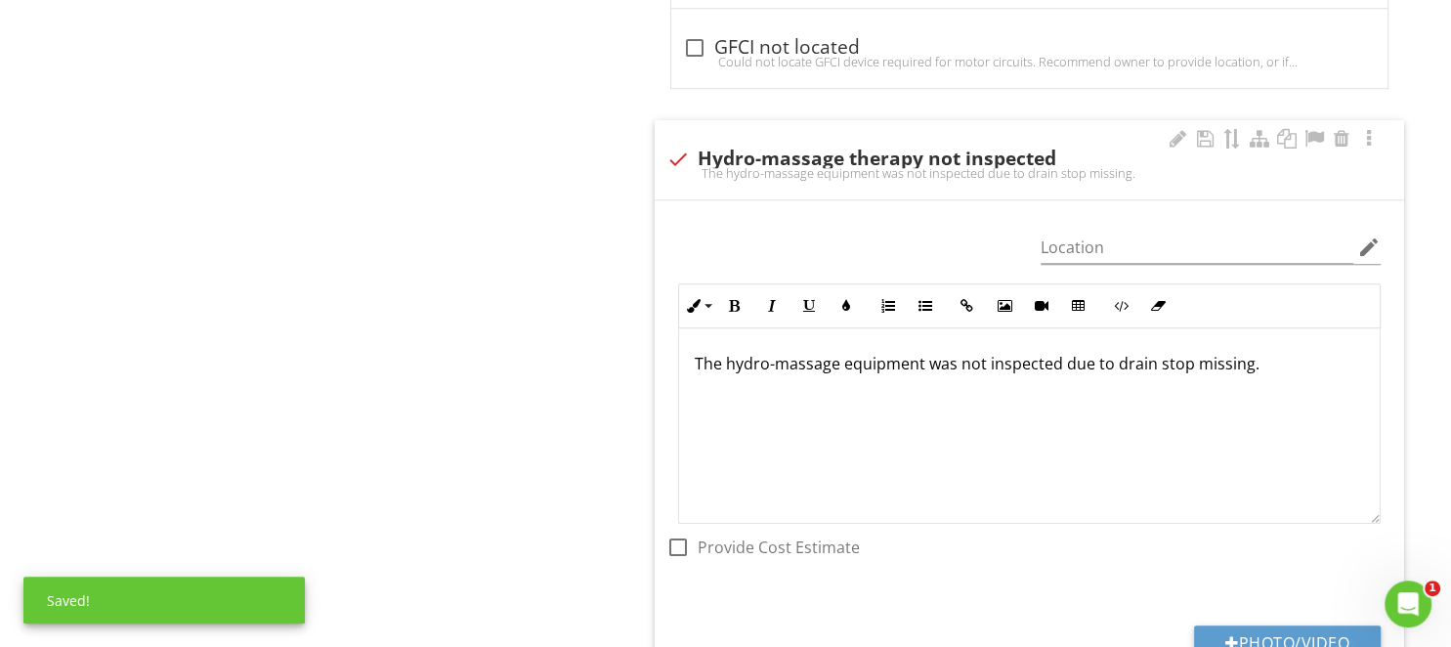
scroll to position [1454, 0]
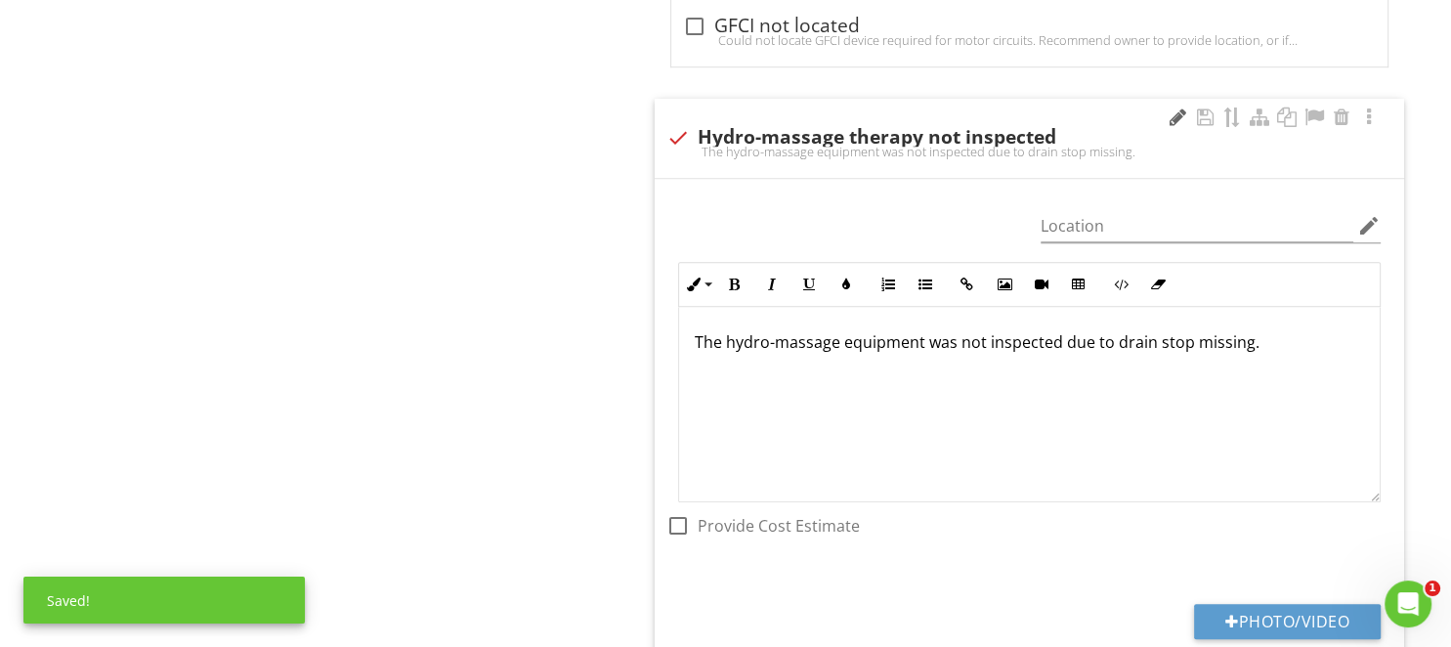
click at [1175, 115] on div at bounding box center [1176, 117] width 23 height 20
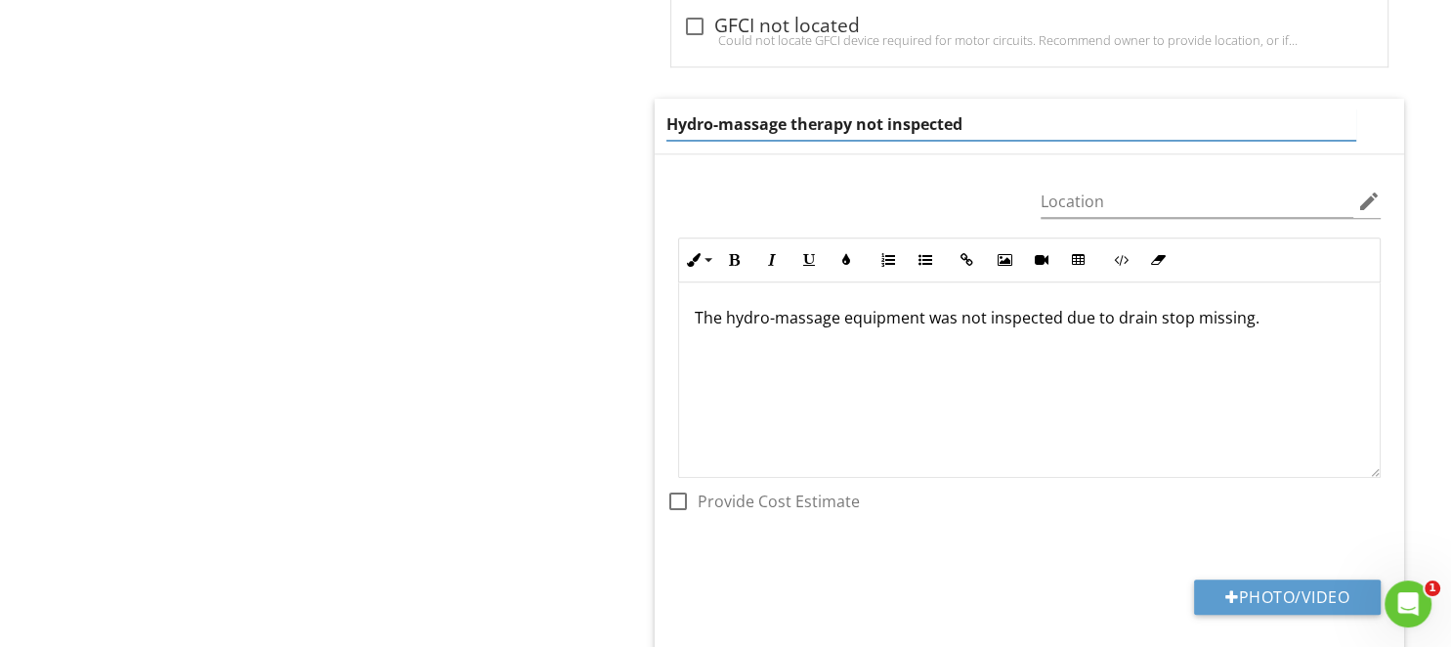
click at [811, 126] on input "Hydro-massage therapy not inspected" at bounding box center [1011, 124] width 690 height 32
click at [870, 123] on input "Hydro-massage therapy not inspected" at bounding box center [1011, 124] width 690 height 32
click at [959, 125] on input "Hydro-massage therapy not inspected" at bounding box center [1011, 124] width 690 height 32
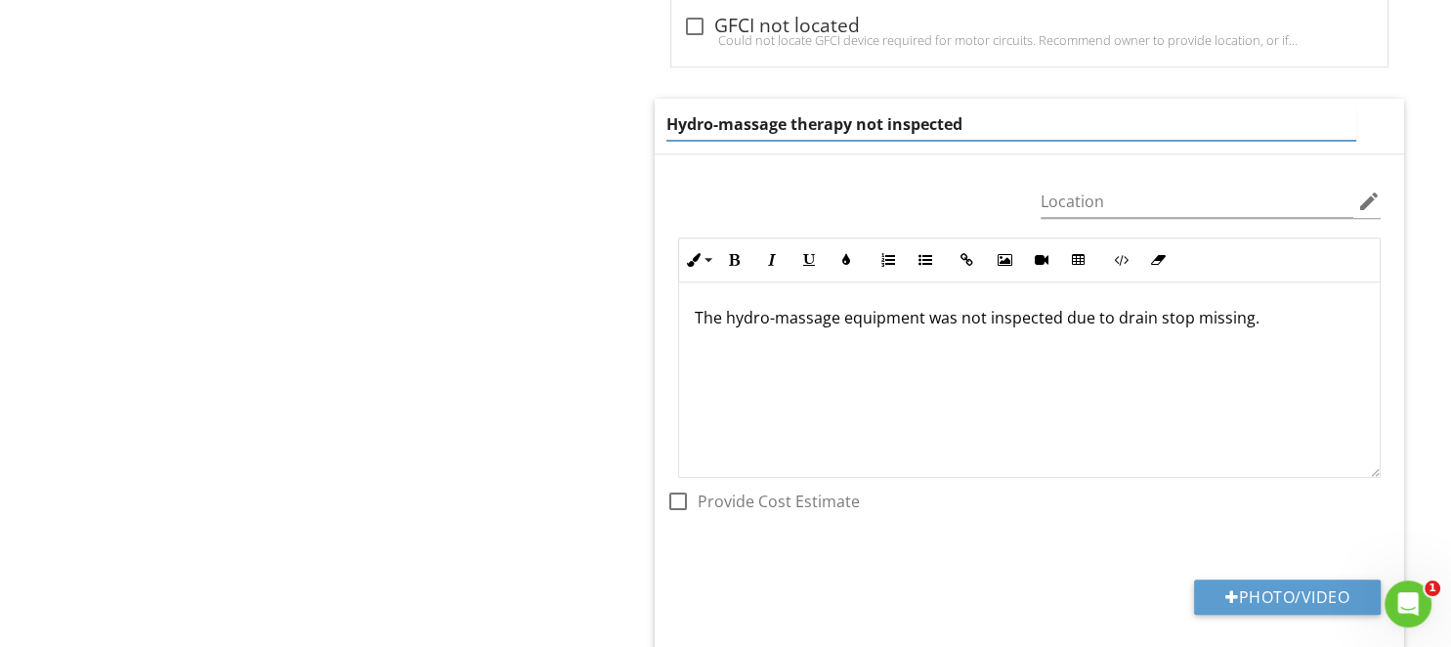
click at [959, 125] on input "Hydro-massage therapy not inspected" at bounding box center [1011, 124] width 690 height 32
type input "Hydro-massage therapy damaged"
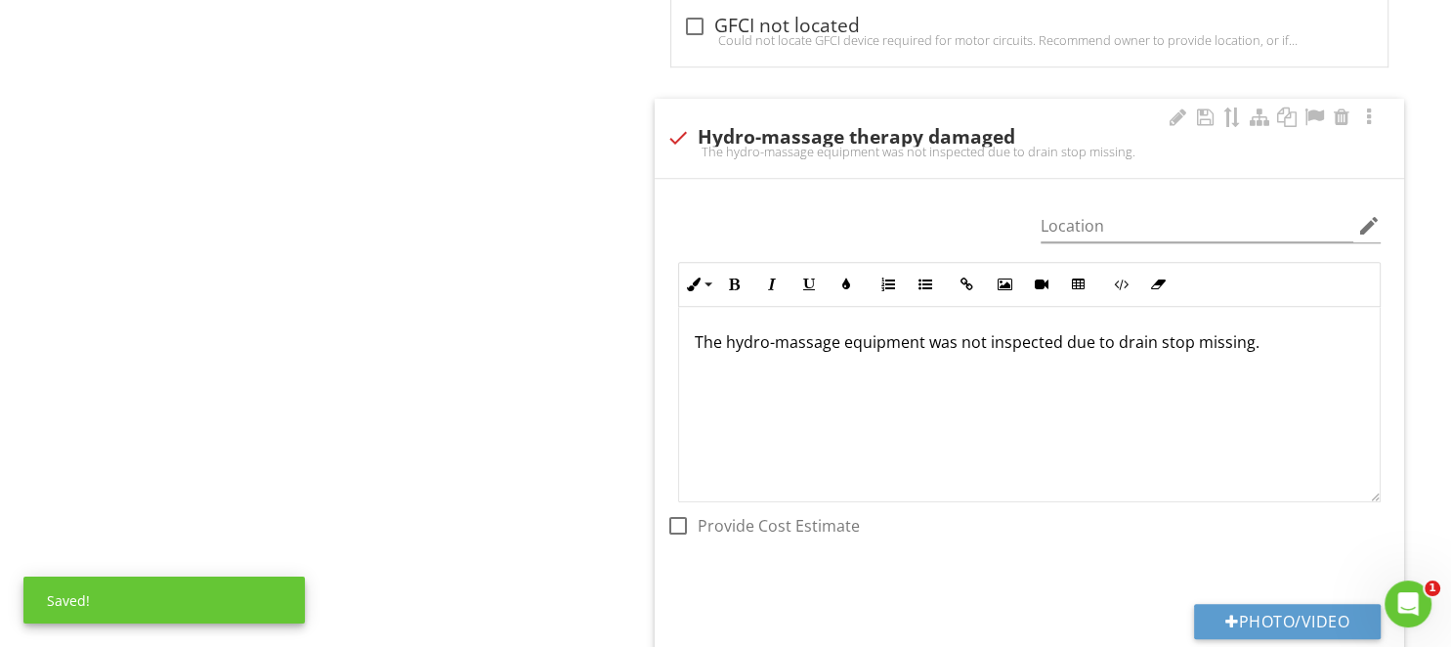
drag, startPoint x: 939, startPoint y: 405, endPoint x: 928, endPoint y: 381, distance: 26.7
click at [939, 404] on div "The hydro-massage equipment was not inspected due to drain stop missing." at bounding box center [1029, 404] width 700 height 195
click at [885, 348] on p "The hydro-massage equipment was not inspected due to drain stop missing." at bounding box center [1029, 341] width 669 height 23
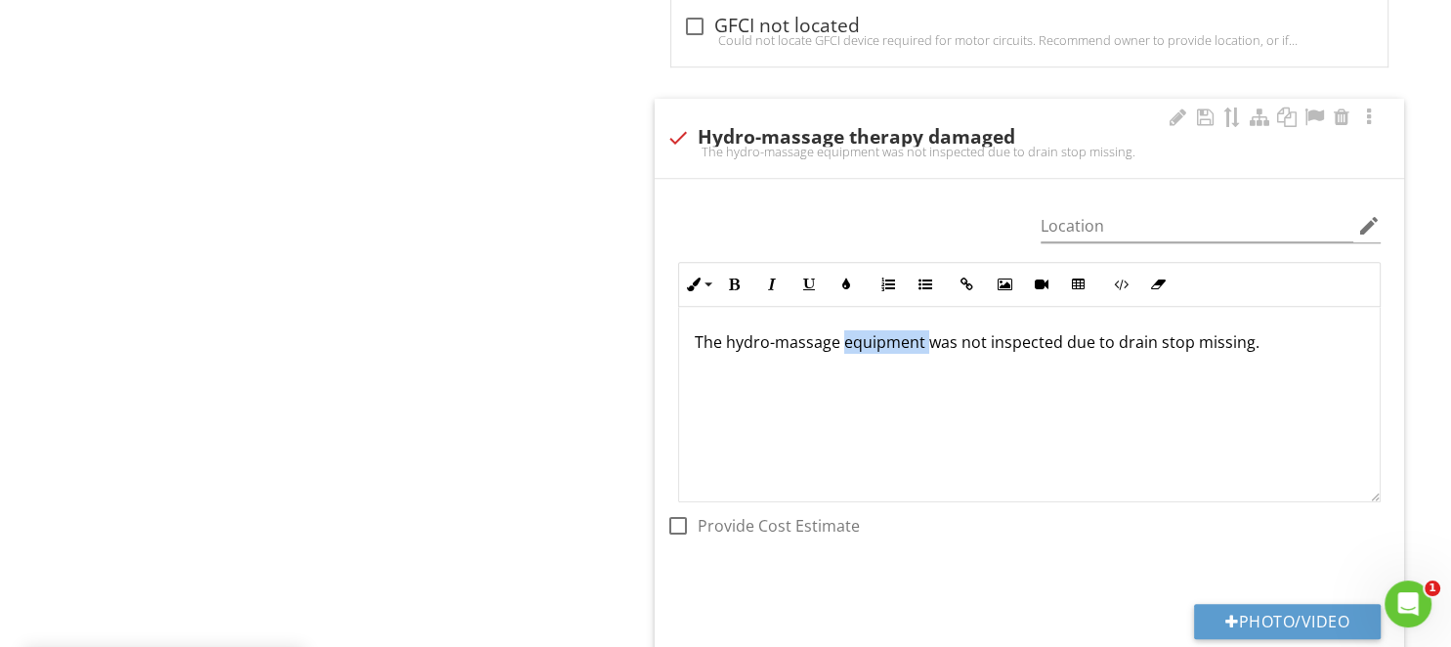
click at [885, 348] on p "The hydro-massage equipment was not inspected due to drain stop missing." at bounding box center [1029, 341] width 669 height 23
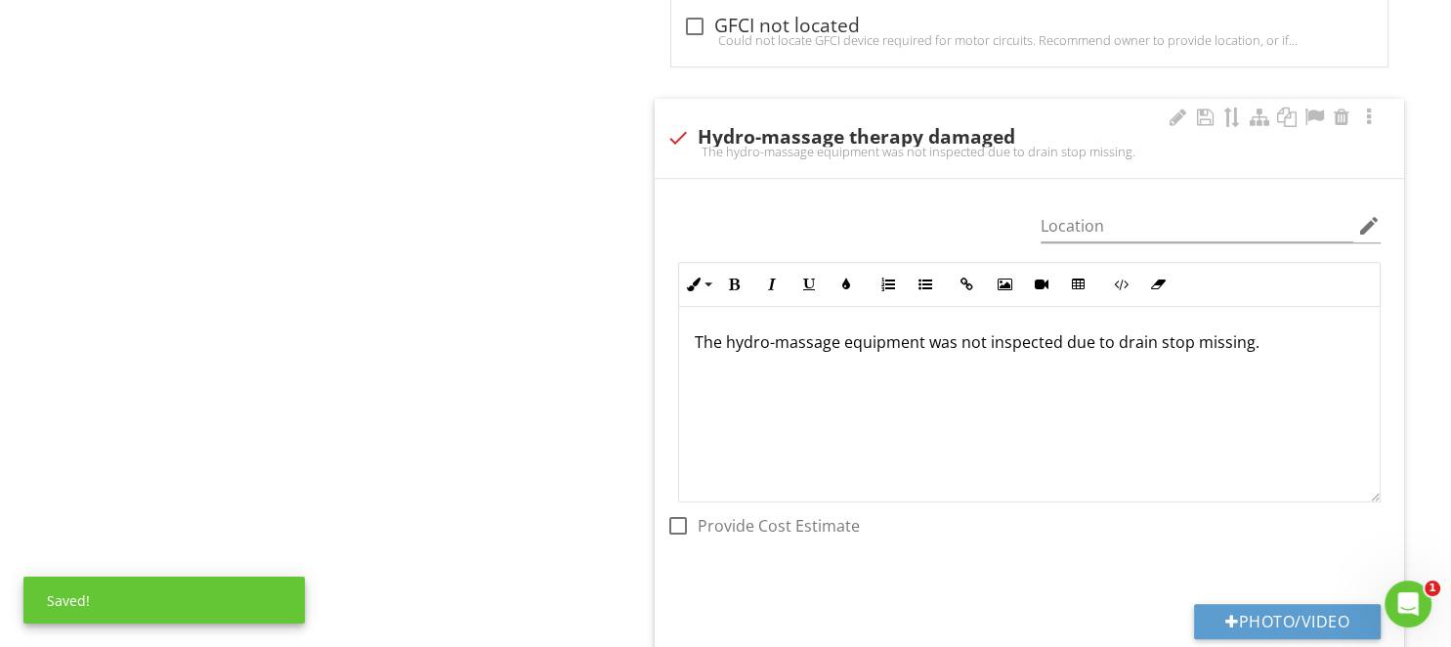
click at [845, 348] on p "The hydro-massage equipment was not inspected due to drain stop missing." at bounding box center [1029, 341] width 669 height 23
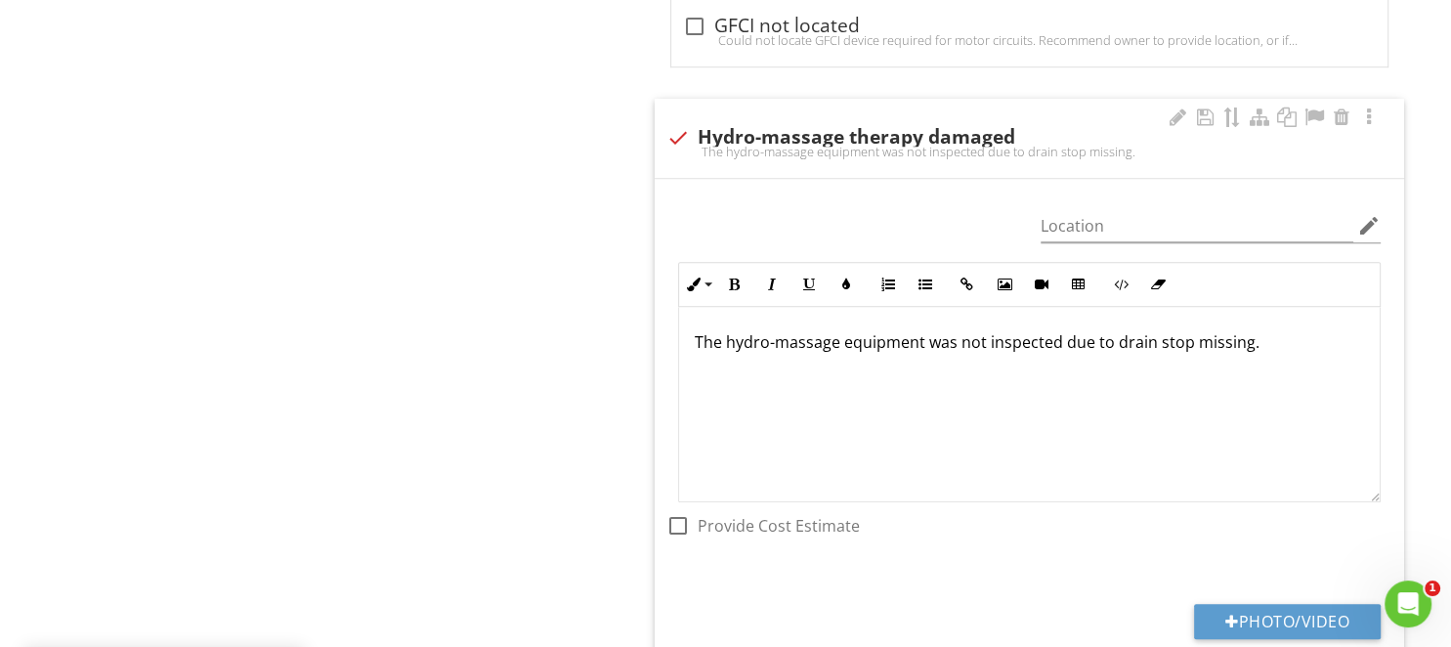
click at [854, 340] on p "The hydro-massage equipment was not inspected due to drain stop missing." at bounding box center [1029, 341] width 669 height 23
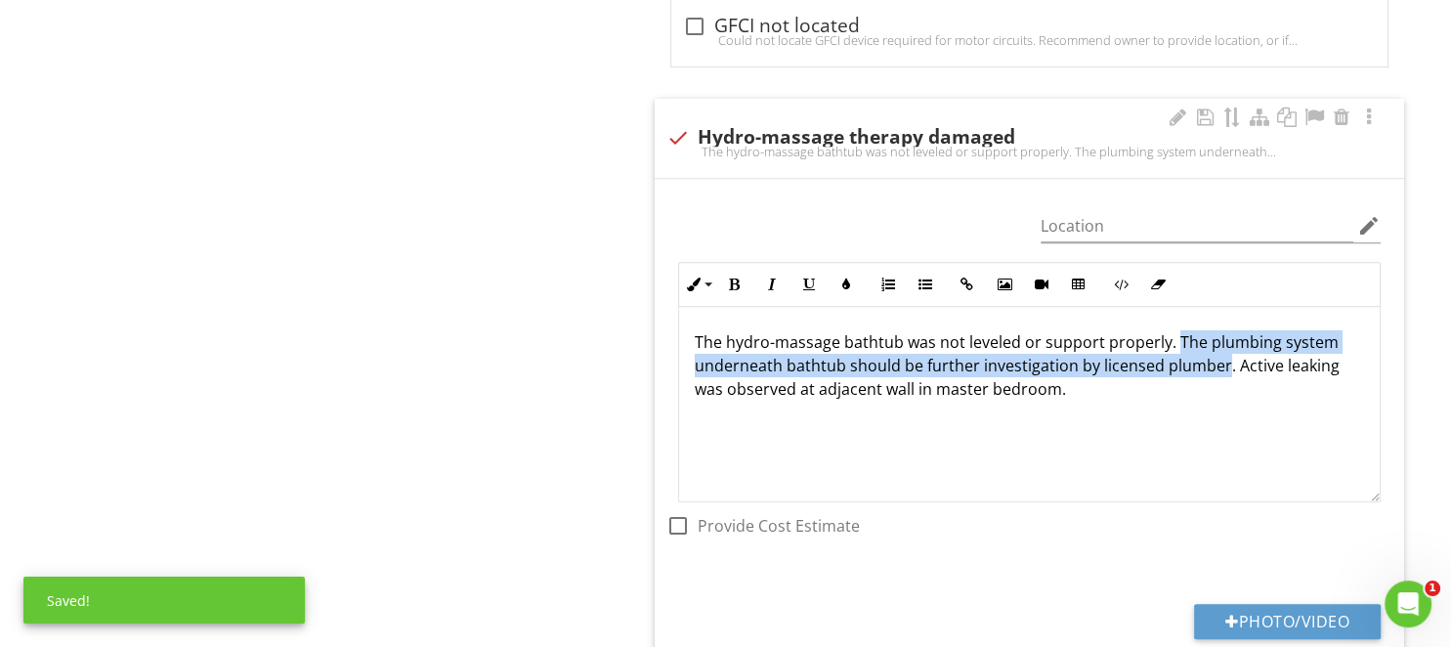
drag, startPoint x: 1173, startPoint y: 337, endPoint x: 1220, endPoint y: 363, distance: 53.8
click at [1220, 363] on p "The hydro-massage bathtub was not leveled or support properly. The plumbing sys…" at bounding box center [1029, 365] width 669 height 70
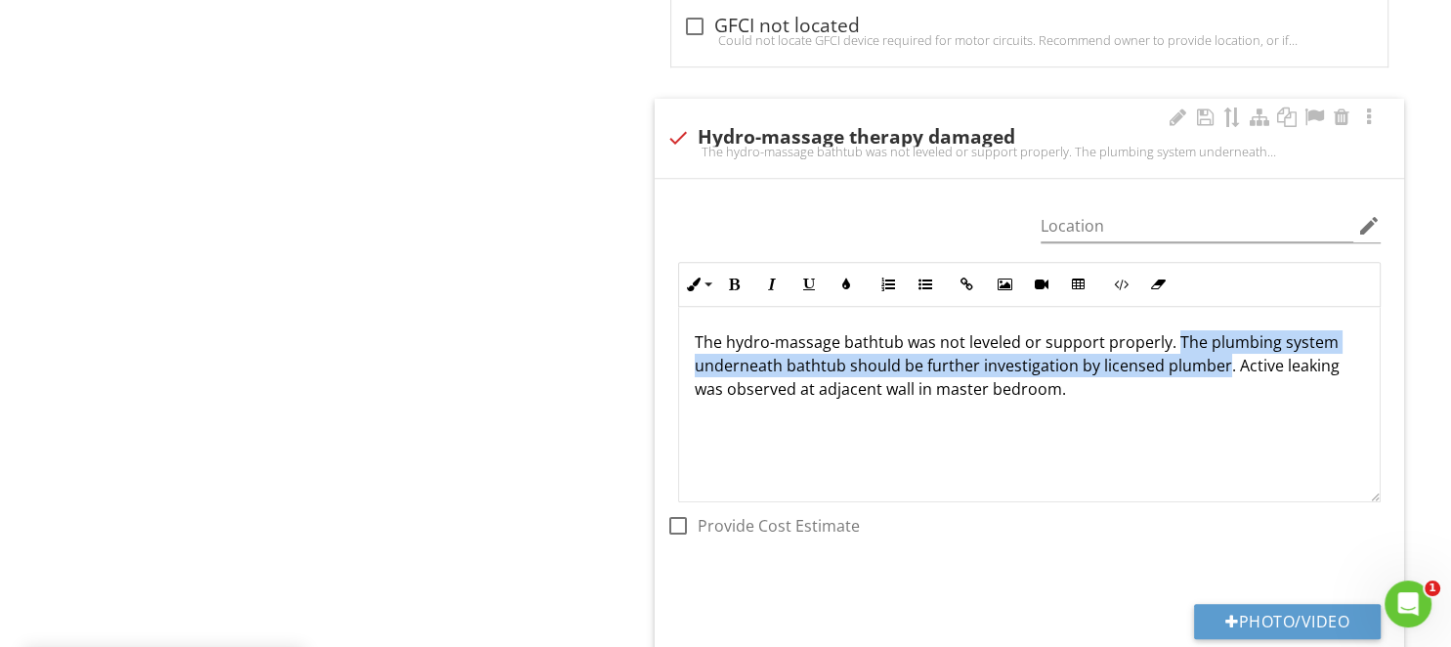
copy p "The plumbing system underneath bathtub should be further investigation by licen…"
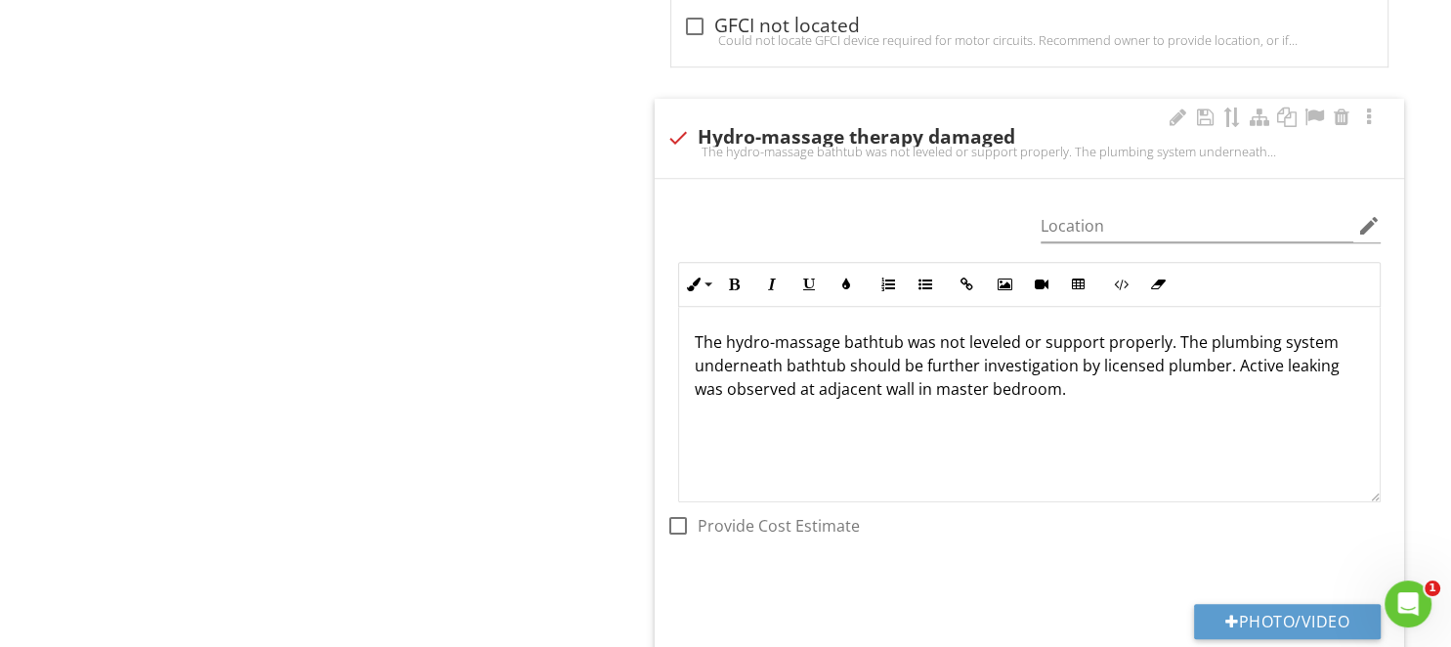
click at [1159, 419] on div "The hydro-massage bathtub was not leveled or support properly. The plumbing sys…" at bounding box center [1029, 404] width 700 height 195
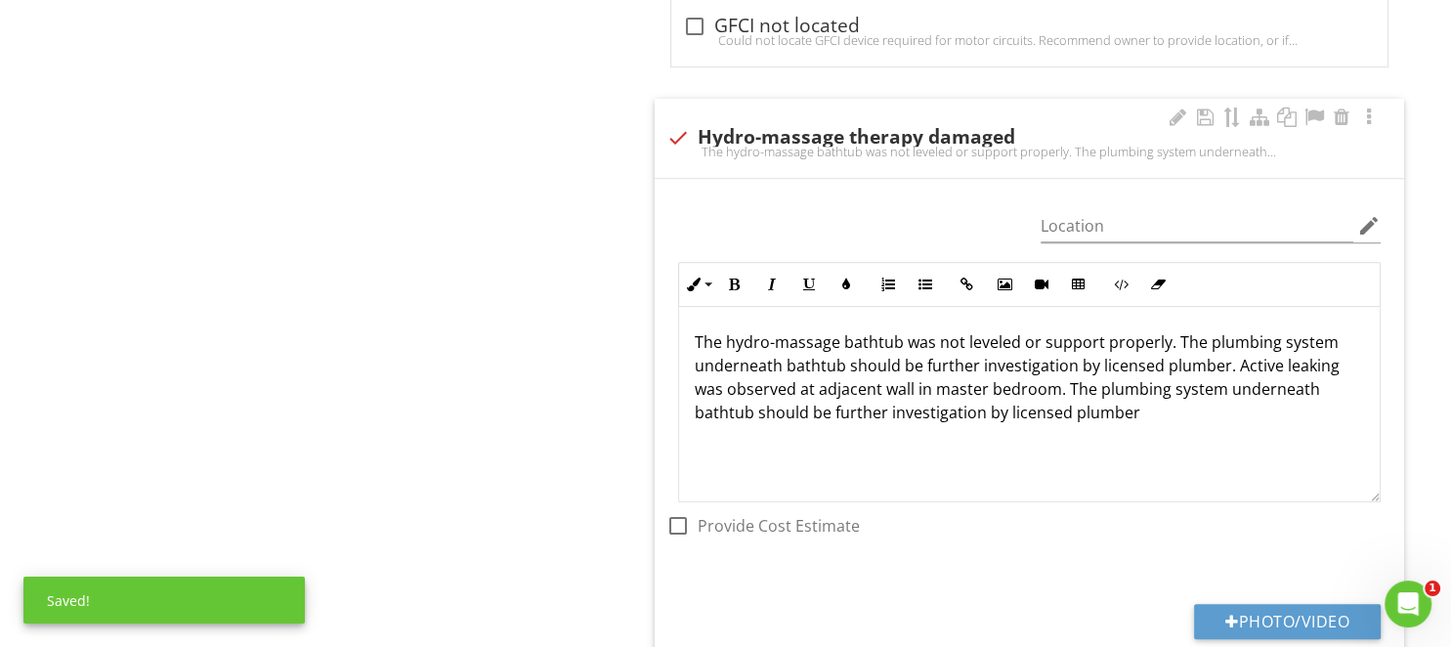
click at [1032, 387] on p "The hydro-massage bathtub was not leveled or support properly. The plumbing sys…" at bounding box center [1029, 377] width 669 height 94
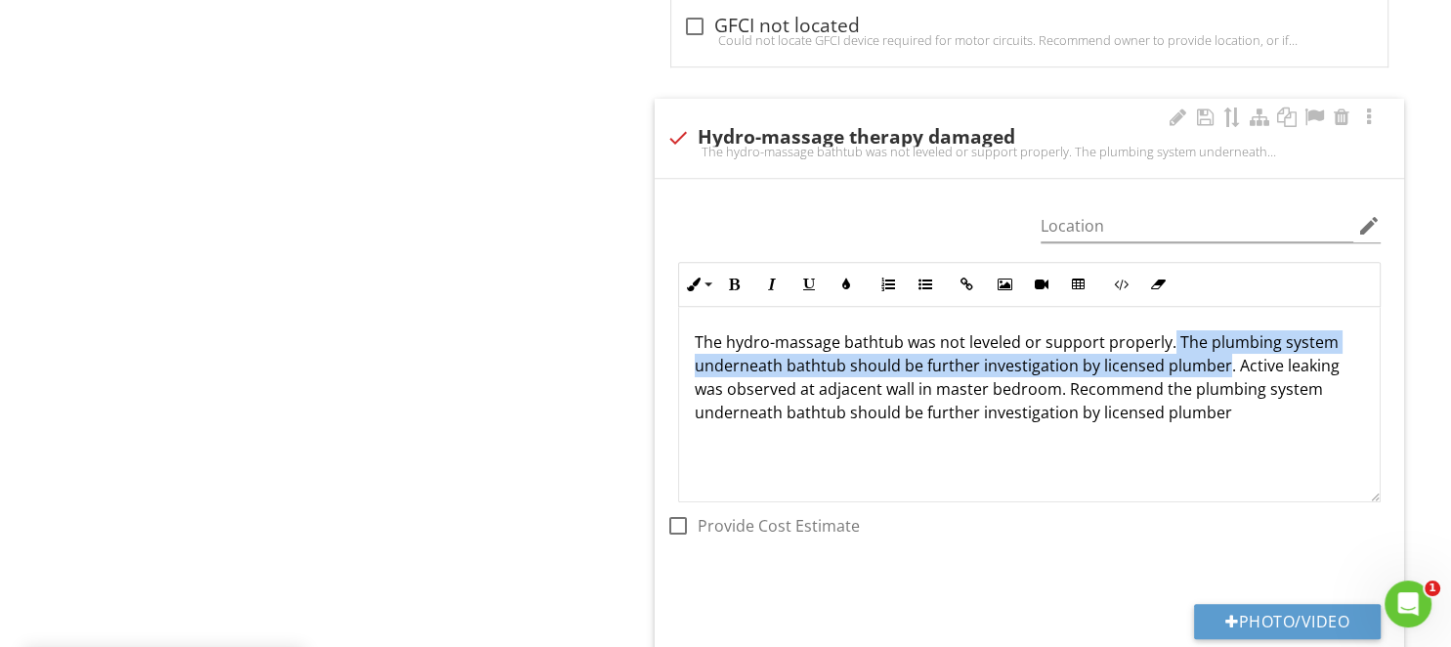
drag, startPoint x: 1166, startPoint y: 334, endPoint x: 1220, endPoint y: 361, distance: 60.3
click at [1220, 361] on p "The hydro-massage bathtub was not leveled or support properly. The plumbing sys…" at bounding box center [1029, 377] width 669 height 94
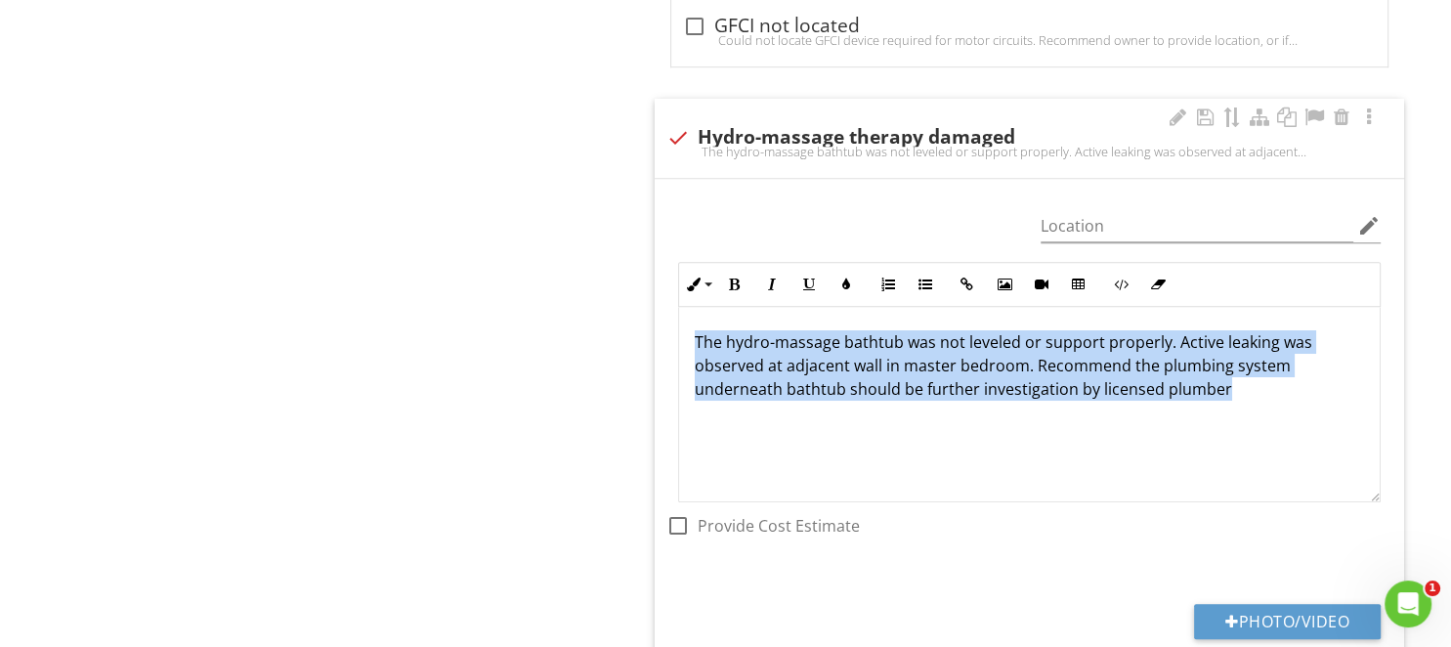
drag, startPoint x: 901, startPoint y: 401, endPoint x: 590, endPoint y: 316, distance: 322.3
click at [679, 316] on div "The hydro-massage bathtub was not leveled or support properly. Active leaking w…" at bounding box center [1029, 404] width 700 height 195
copy p "The hydro-massage bathtub was not leveled or support properly. Active leaking w…"
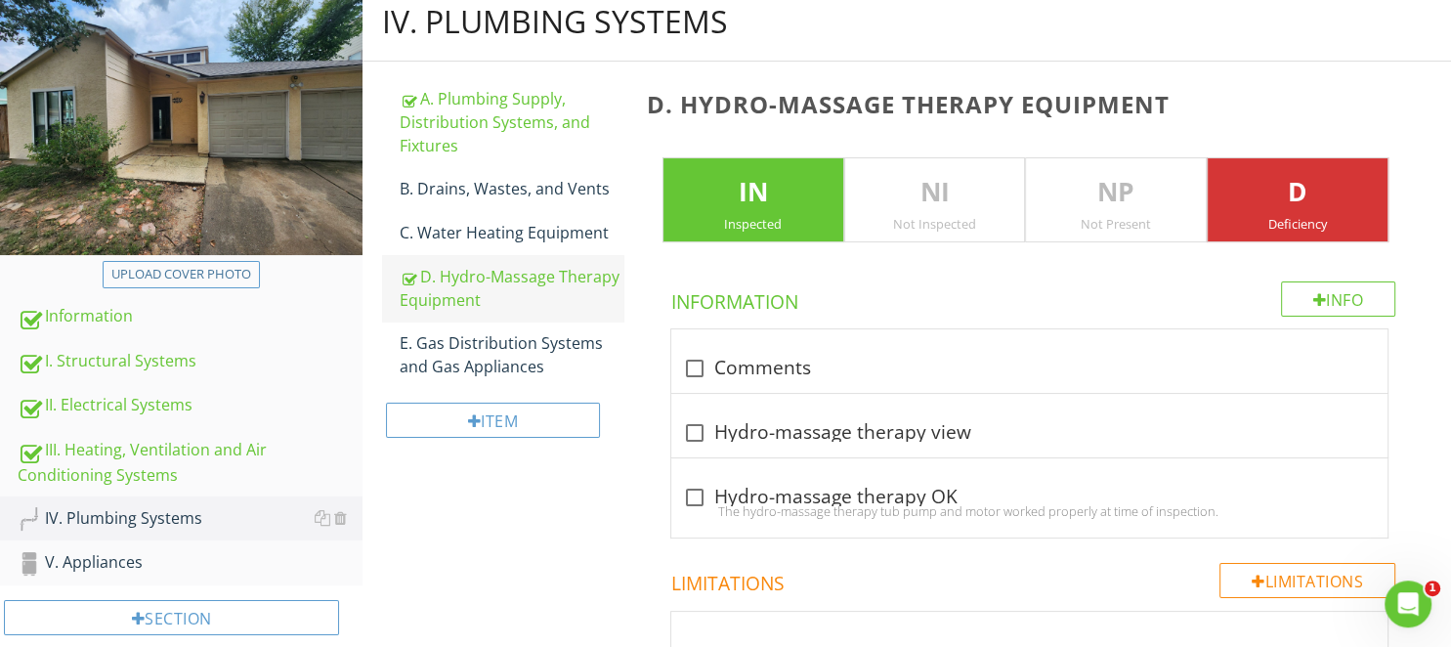
scroll to position [206, 0]
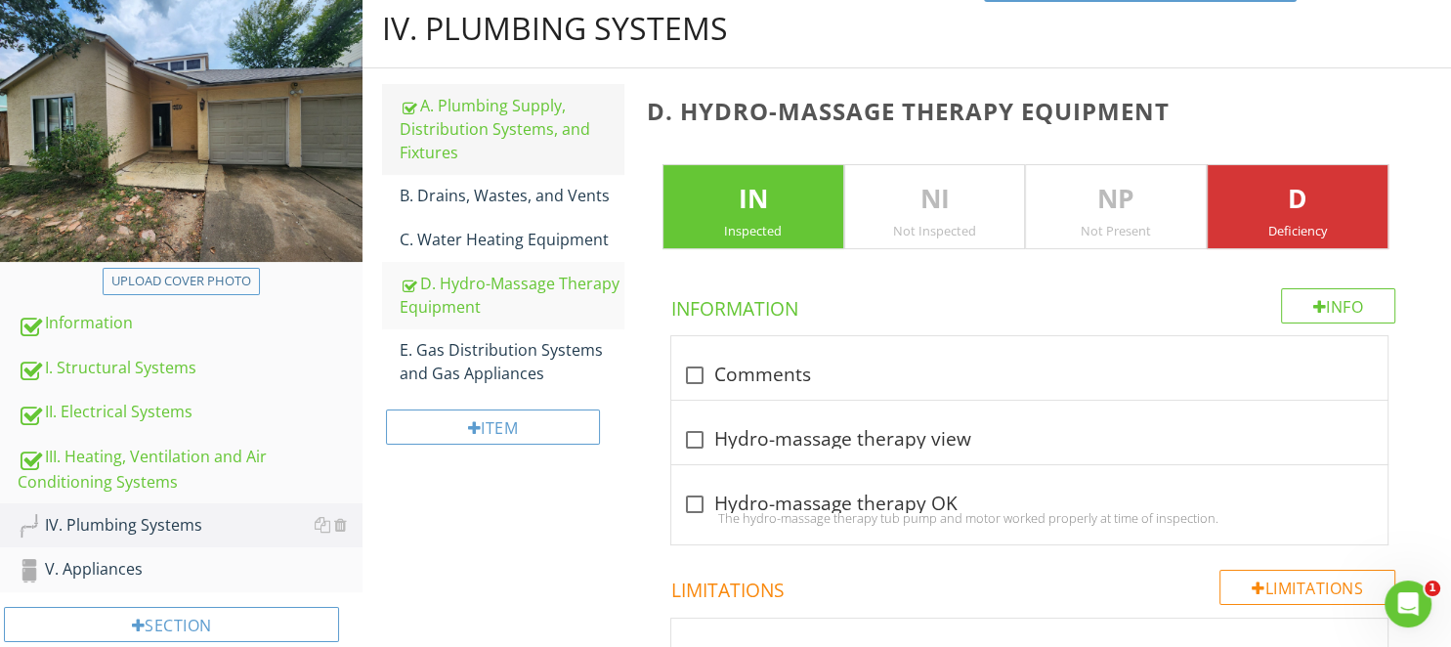
click at [481, 139] on div "A. Plumbing Supply, Distribution Systems, and Fixtures" at bounding box center [511, 129] width 223 height 70
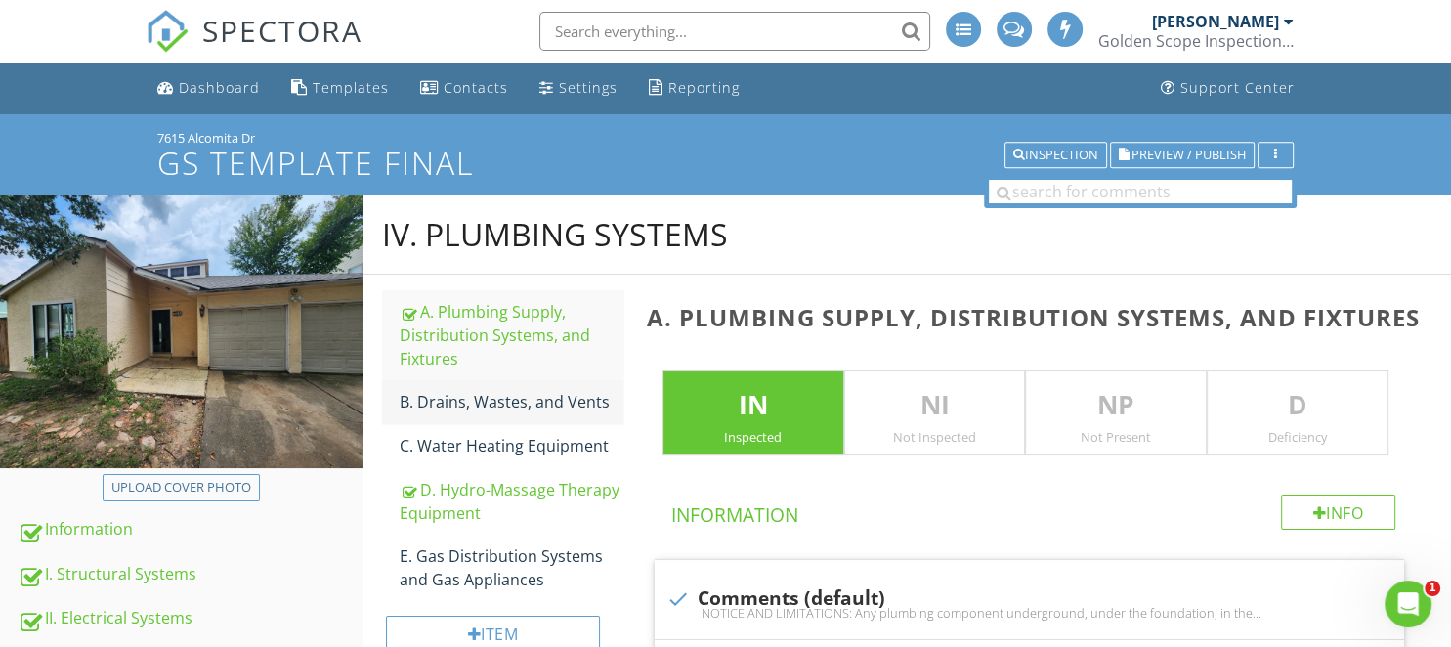
click at [486, 401] on div "B. Drains, Wastes, and Vents" at bounding box center [511, 401] width 223 height 23
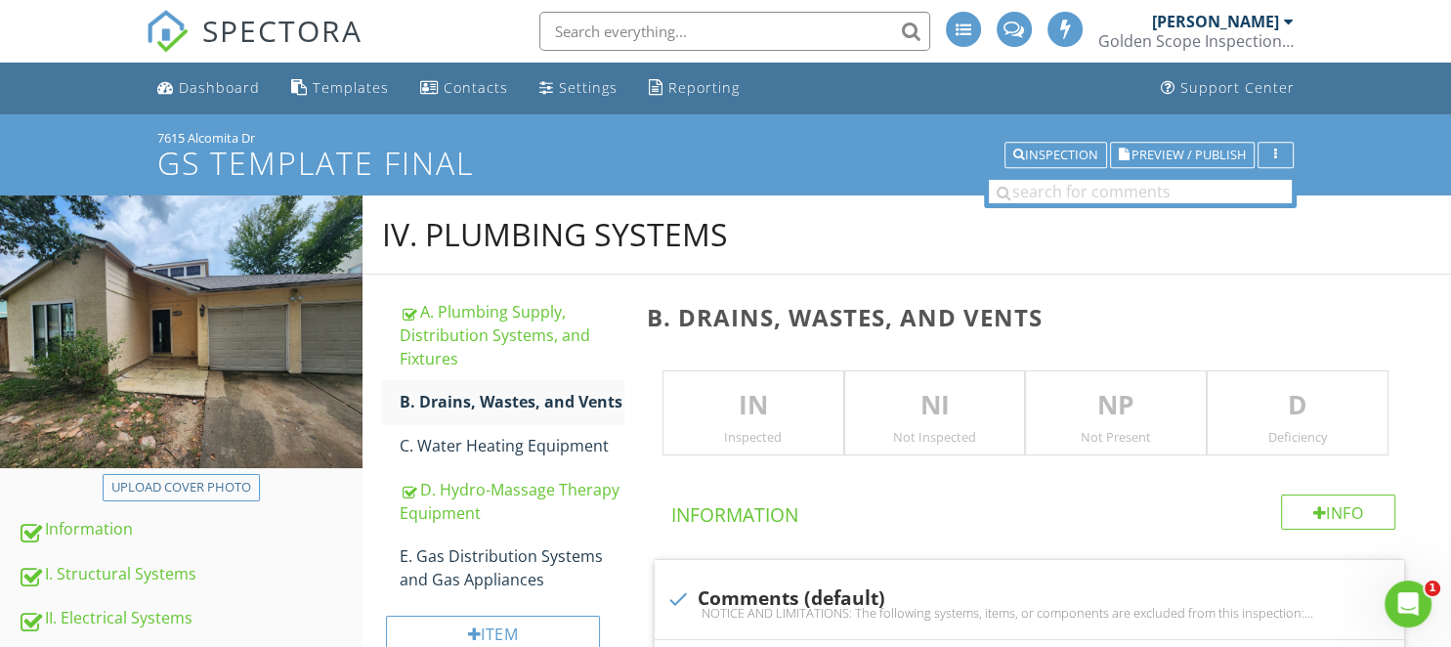
click at [764, 405] on p "IN" at bounding box center [753, 405] width 180 height 39
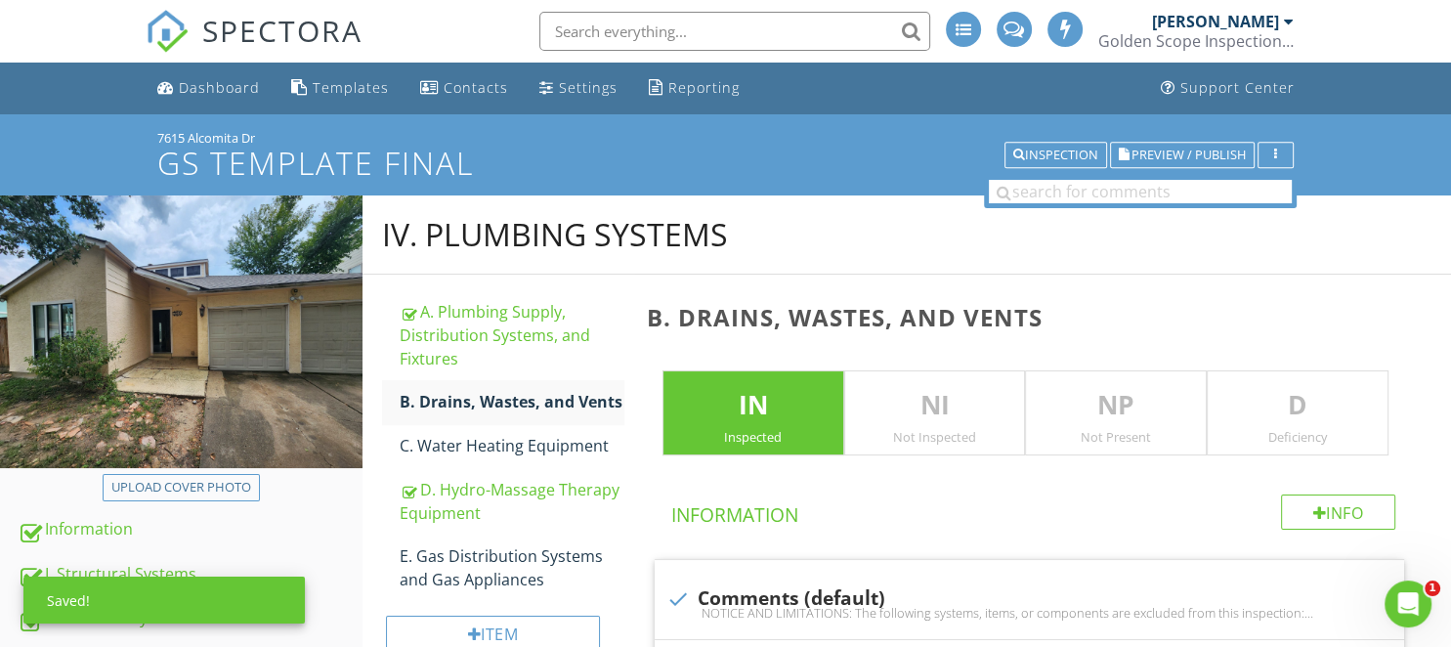
click at [1221, 404] on p "D" at bounding box center [1297, 405] width 180 height 39
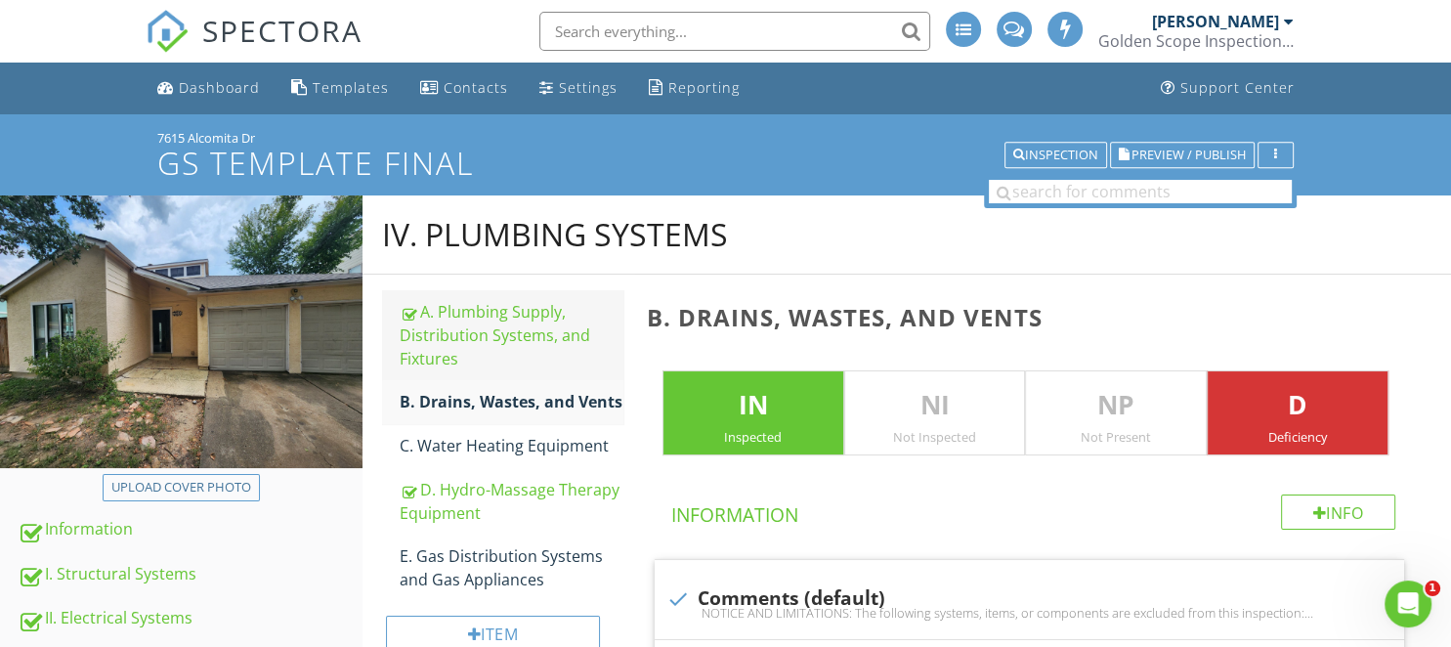
click at [520, 306] on div "A. Plumbing Supply, Distribution Systems, and Fixtures" at bounding box center [511, 335] width 223 height 70
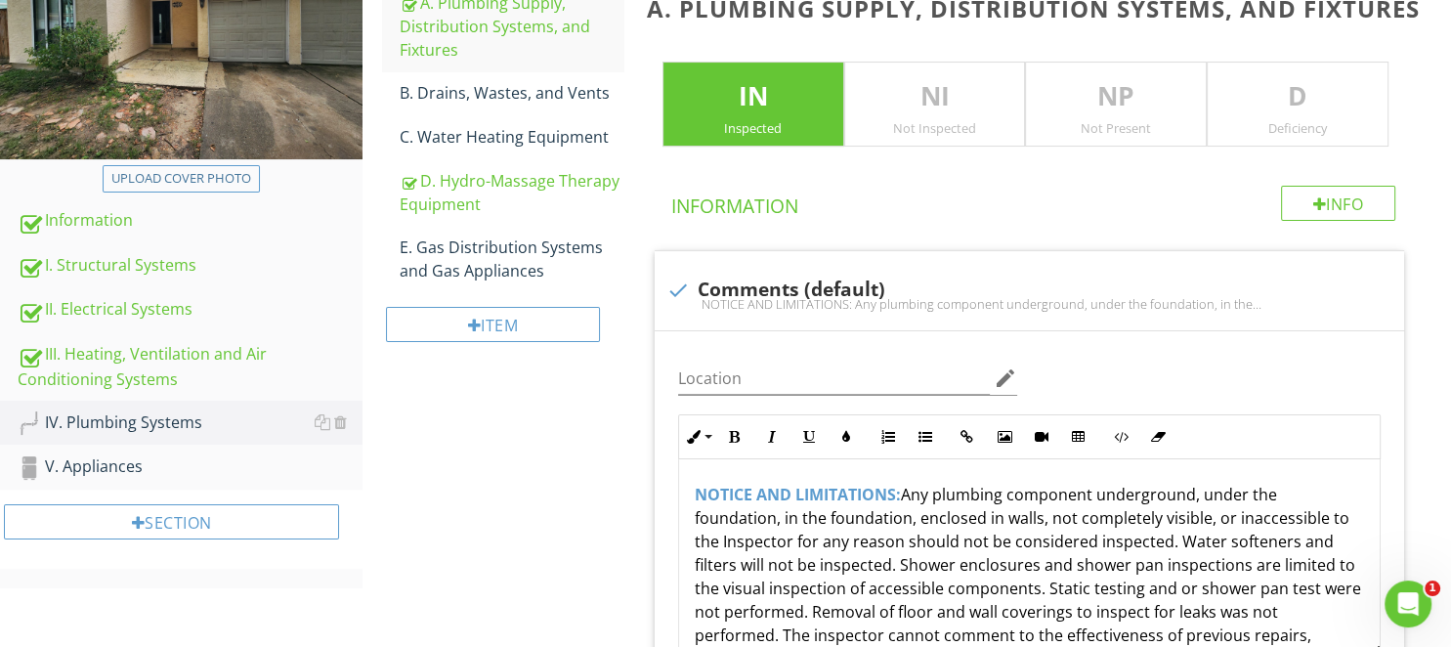
scroll to position [5920, 0]
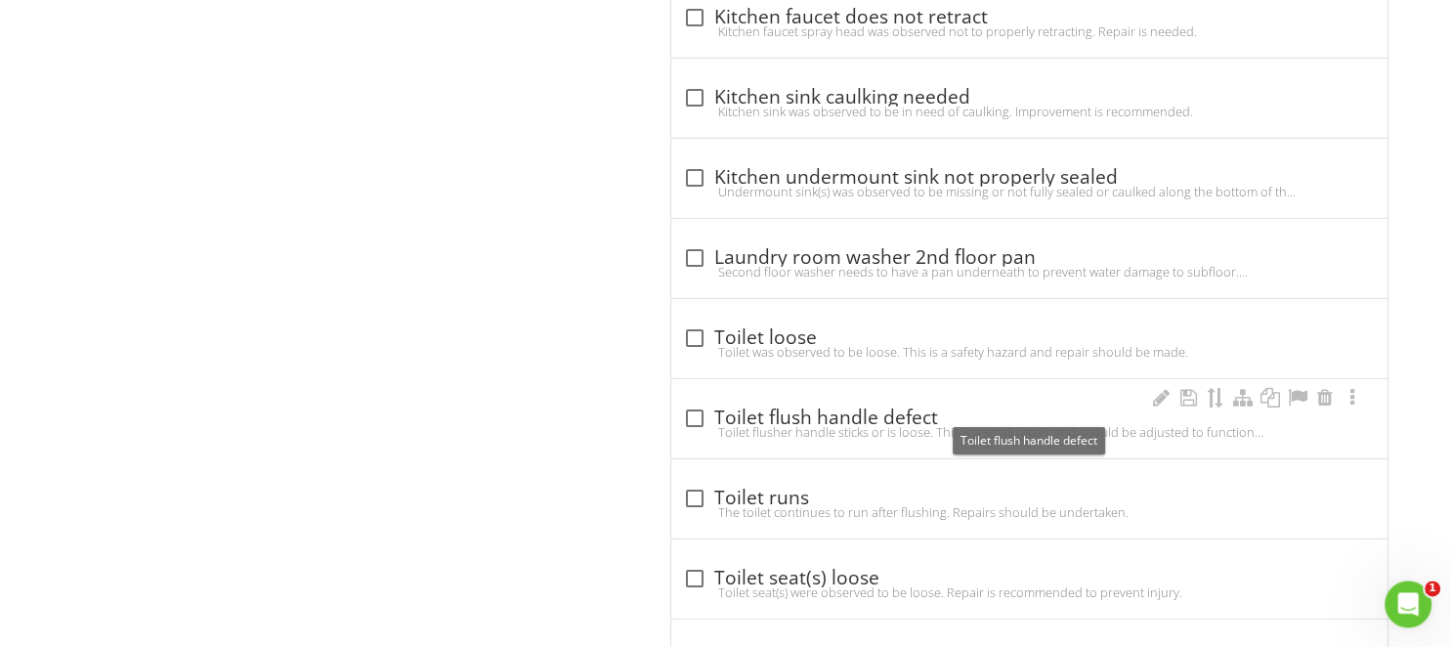
click at [693, 401] on div at bounding box center [694, 417] width 33 height 33
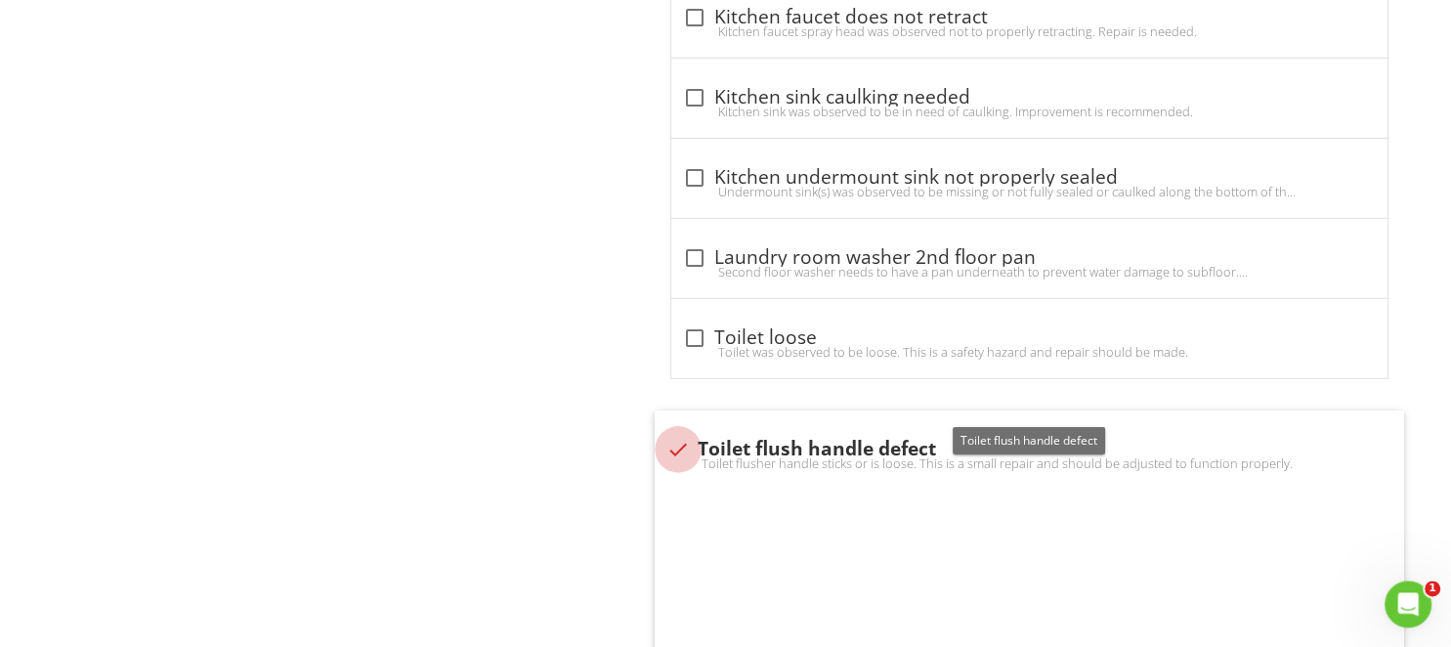
checkbox input "true"
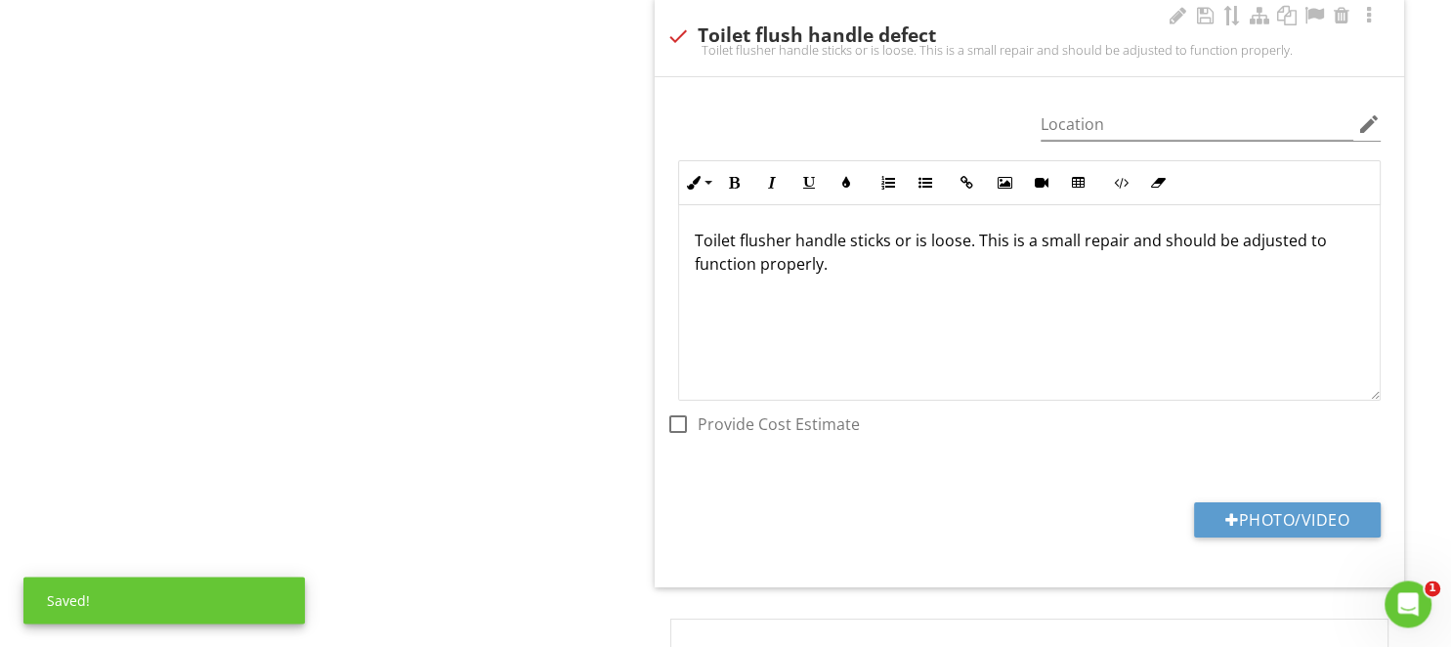
scroll to position [6228, 0]
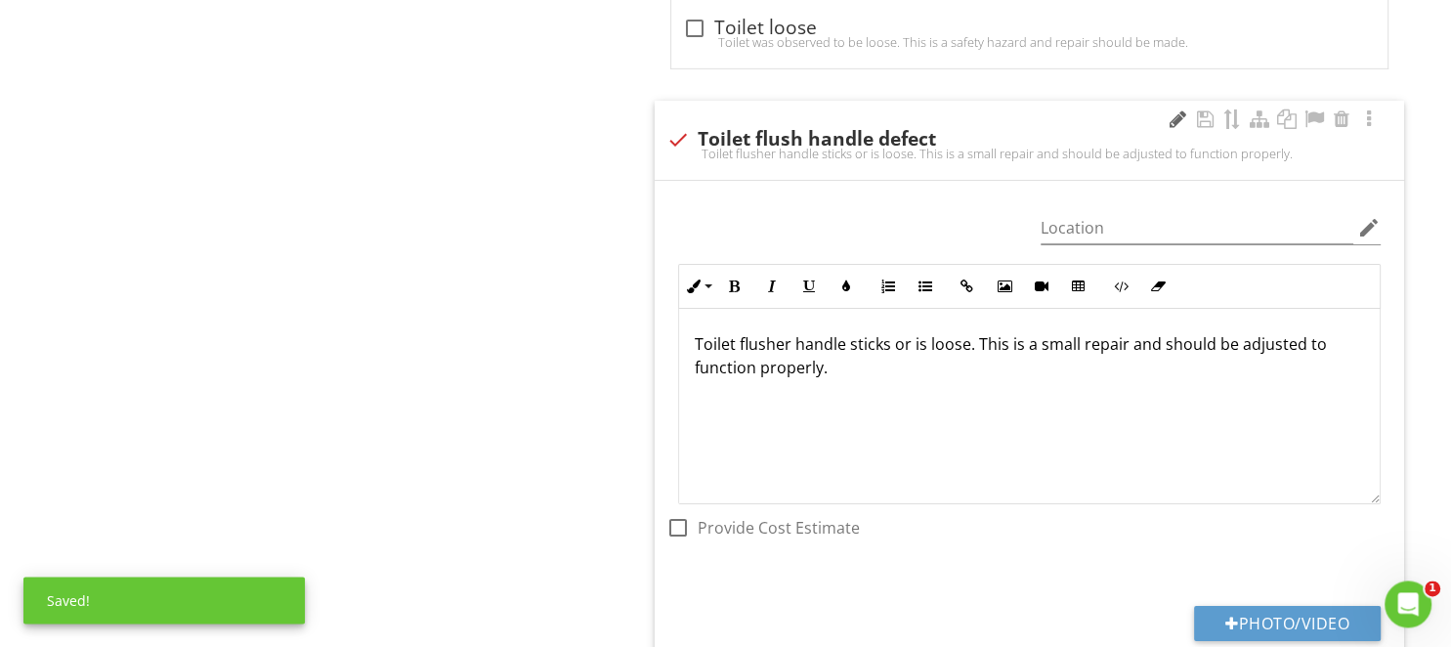
click at [1176, 109] on div at bounding box center [1176, 119] width 23 height 20
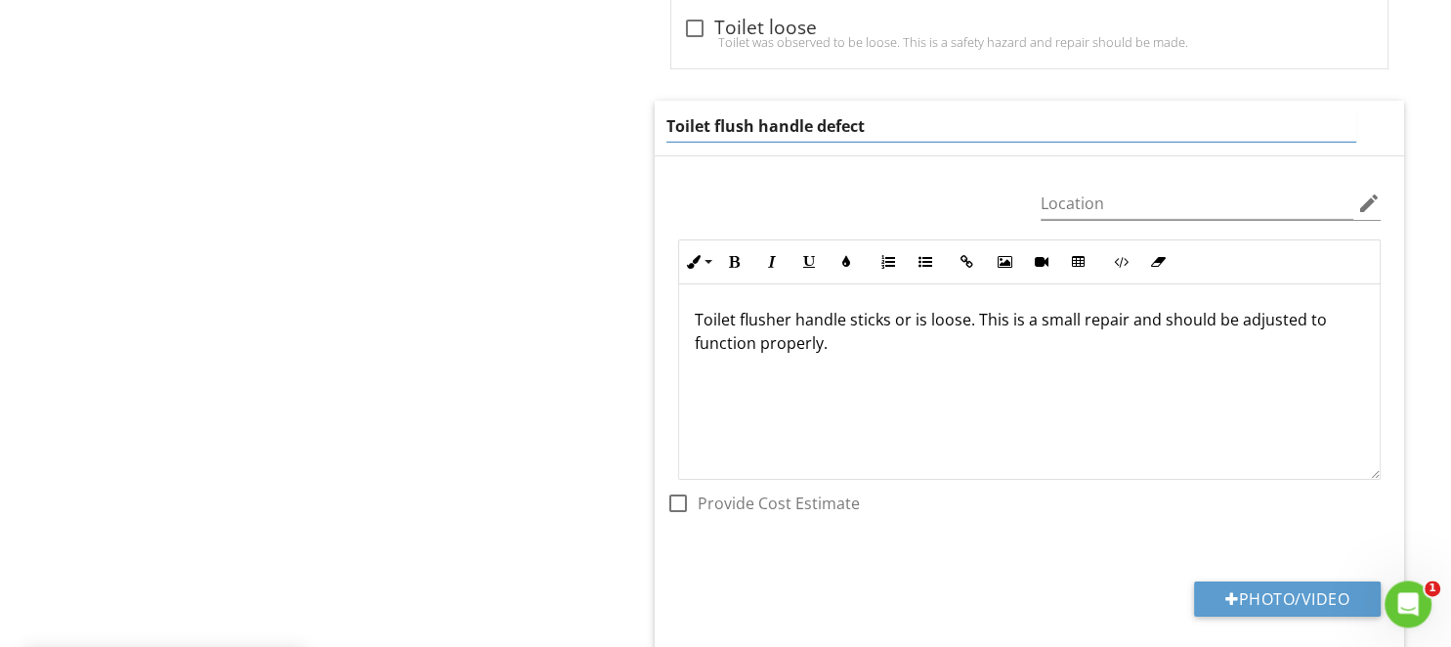
click at [769, 110] on input "Toilet flush handle defect" at bounding box center [1011, 126] width 690 height 32
click at [713, 110] on input "Toilet flush handle defect" at bounding box center [1011, 126] width 690 height 32
type input "Toilet not flush properly"
click at [849, 324] on p "Toilet flusher handle sticks or is loose. This is a small repair and should be …" at bounding box center [1029, 331] width 669 height 47
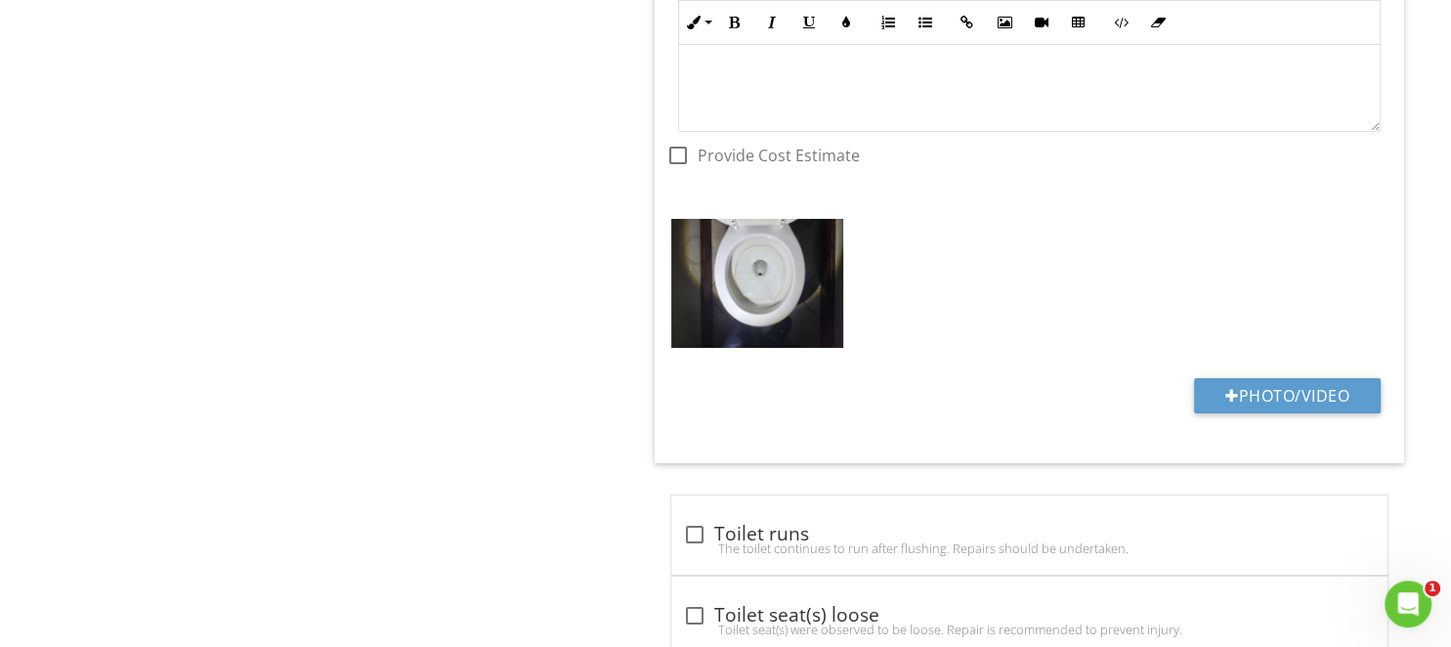
scroll to position [6744, 0]
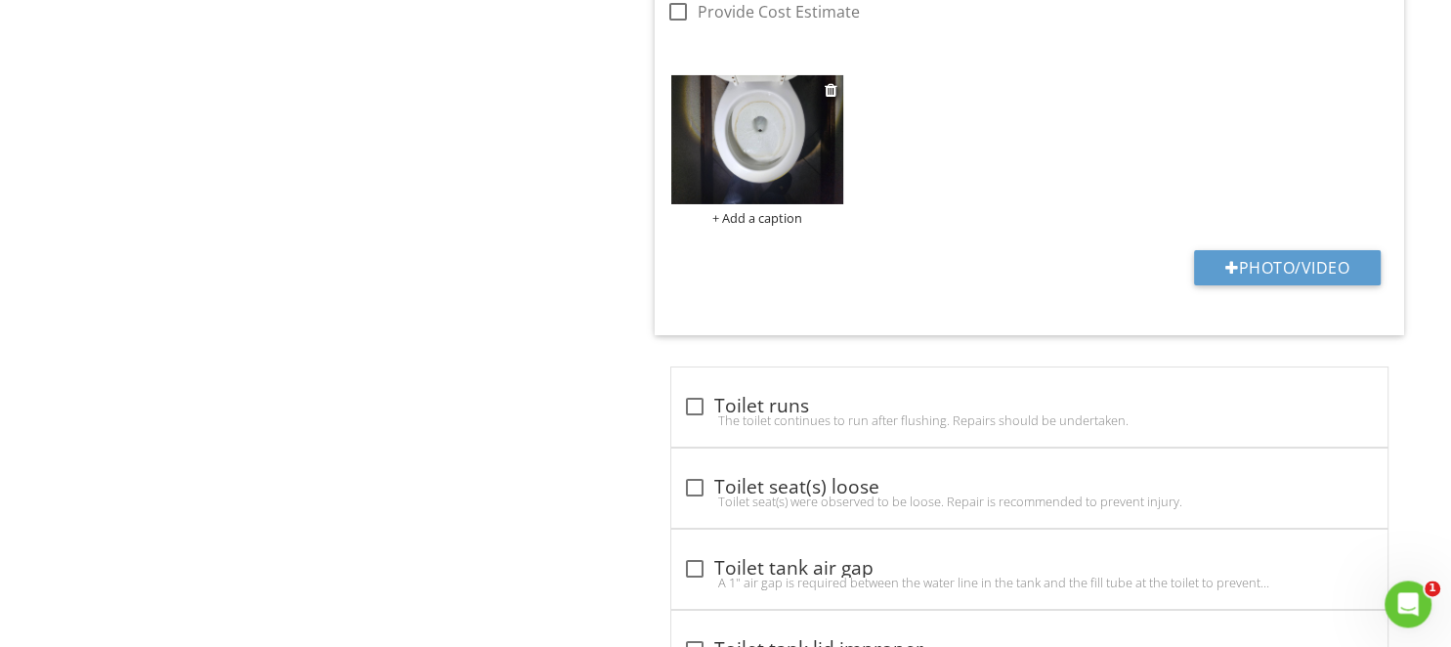
click at [767, 210] on div "+ Add a caption" at bounding box center [757, 218] width 172 height 16
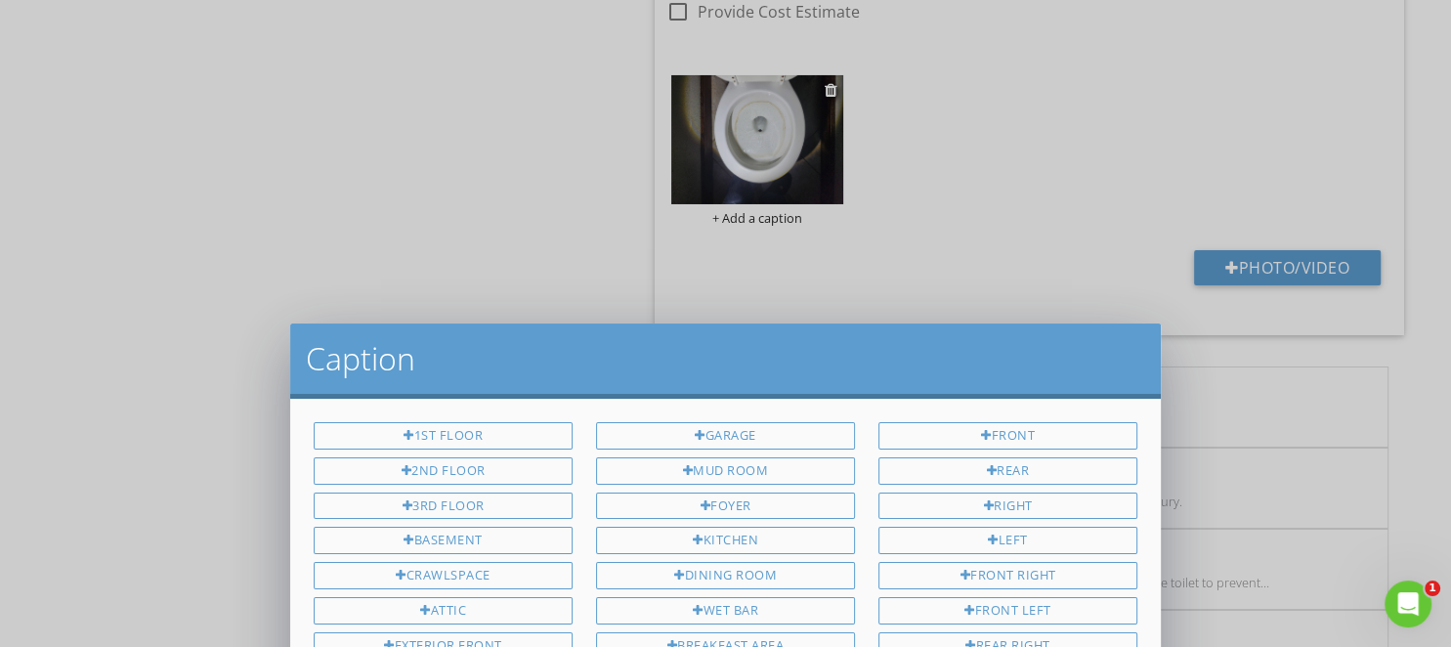
scroll to position [473, 0]
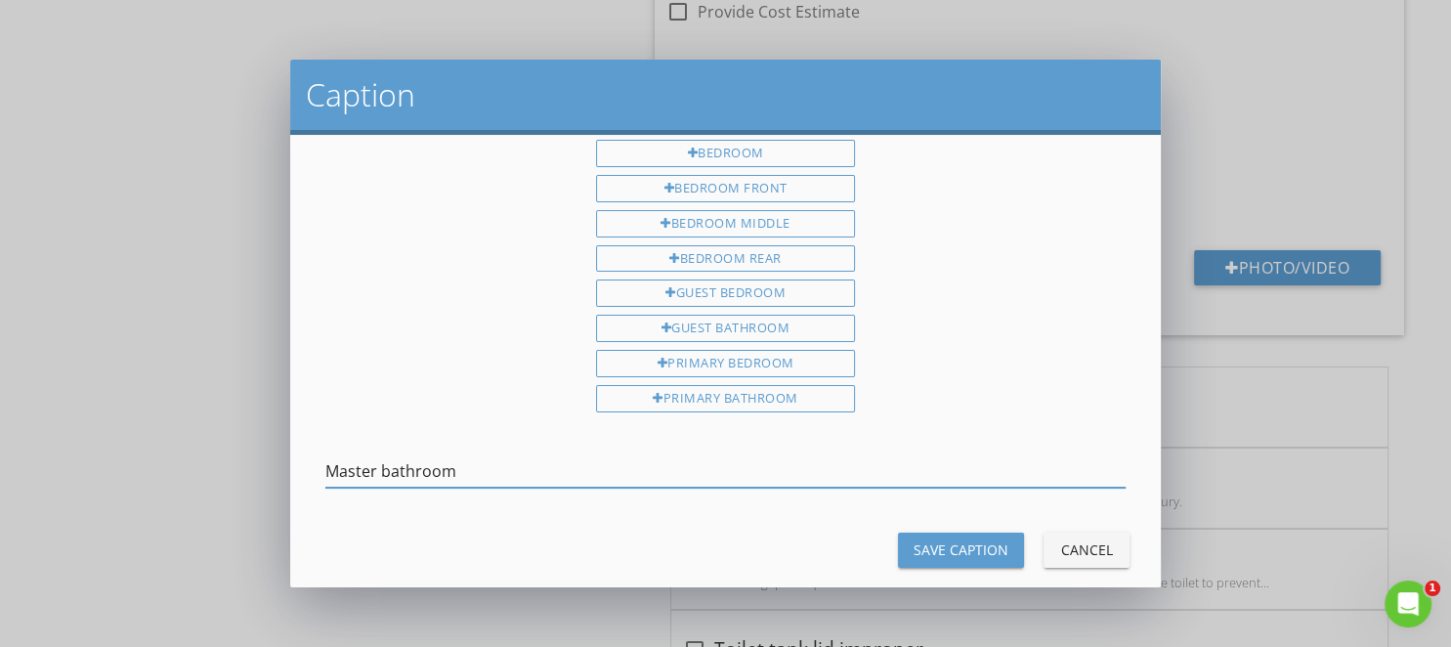
type input "Master bathroom"
click at [967, 539] on div "Save Caption" at bounding box center [960, 549] width 95 height 21
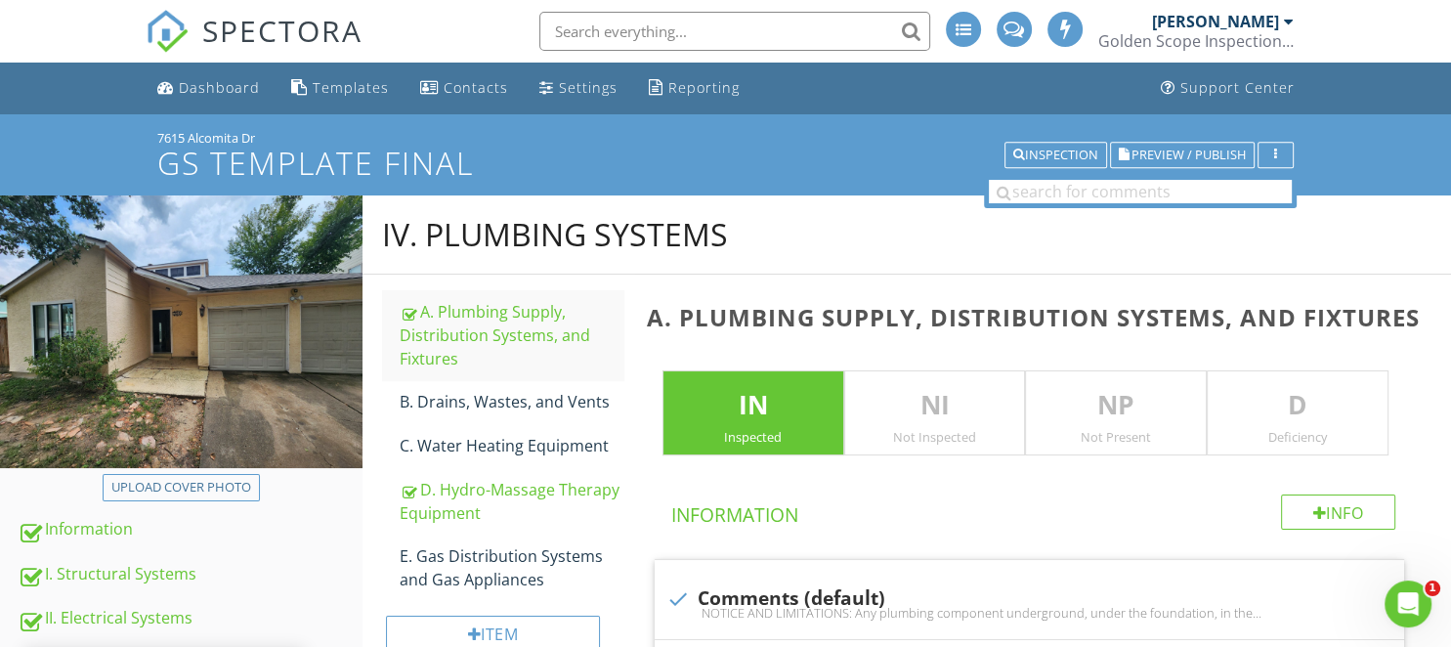
scroll to position [4241, 0]
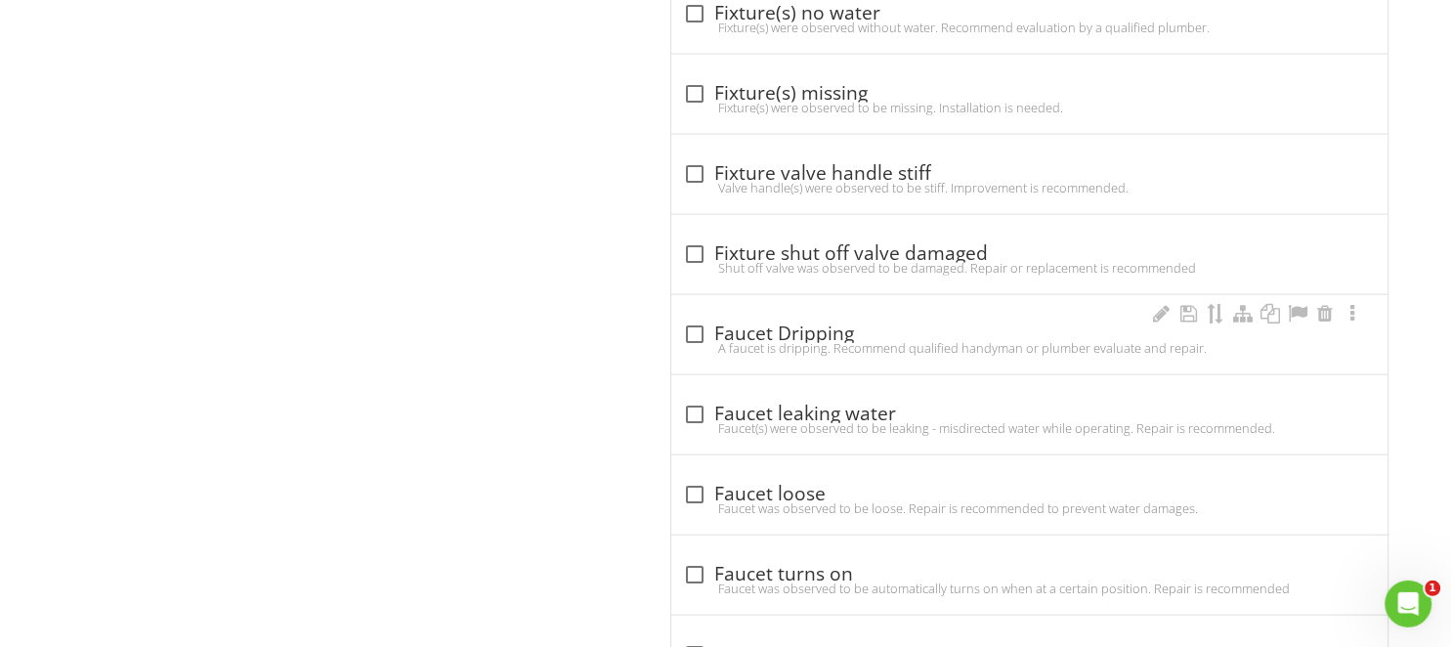
click at [777, 322] on div "check_box_outline_blank Faucet Dripping" at bounding box center [1029, 333] width 693 height 23
checkbox input "true"
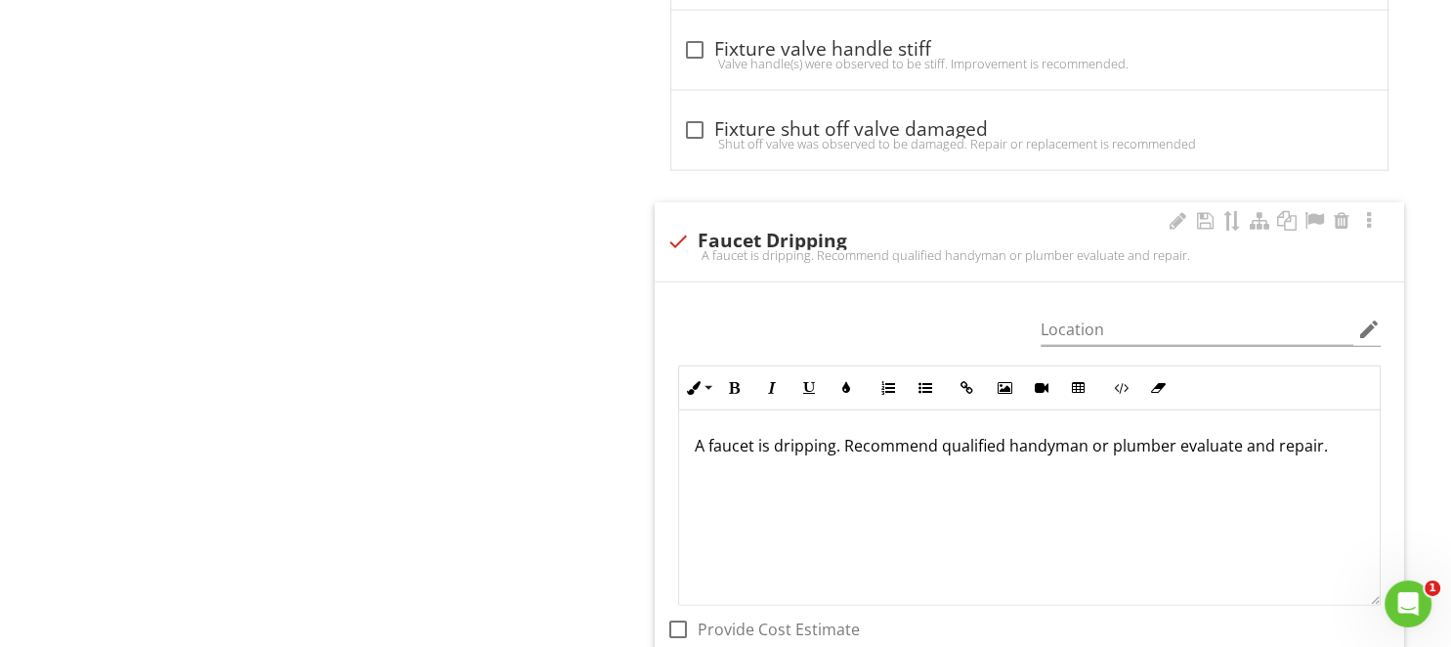
scroll to position [4654, 0]
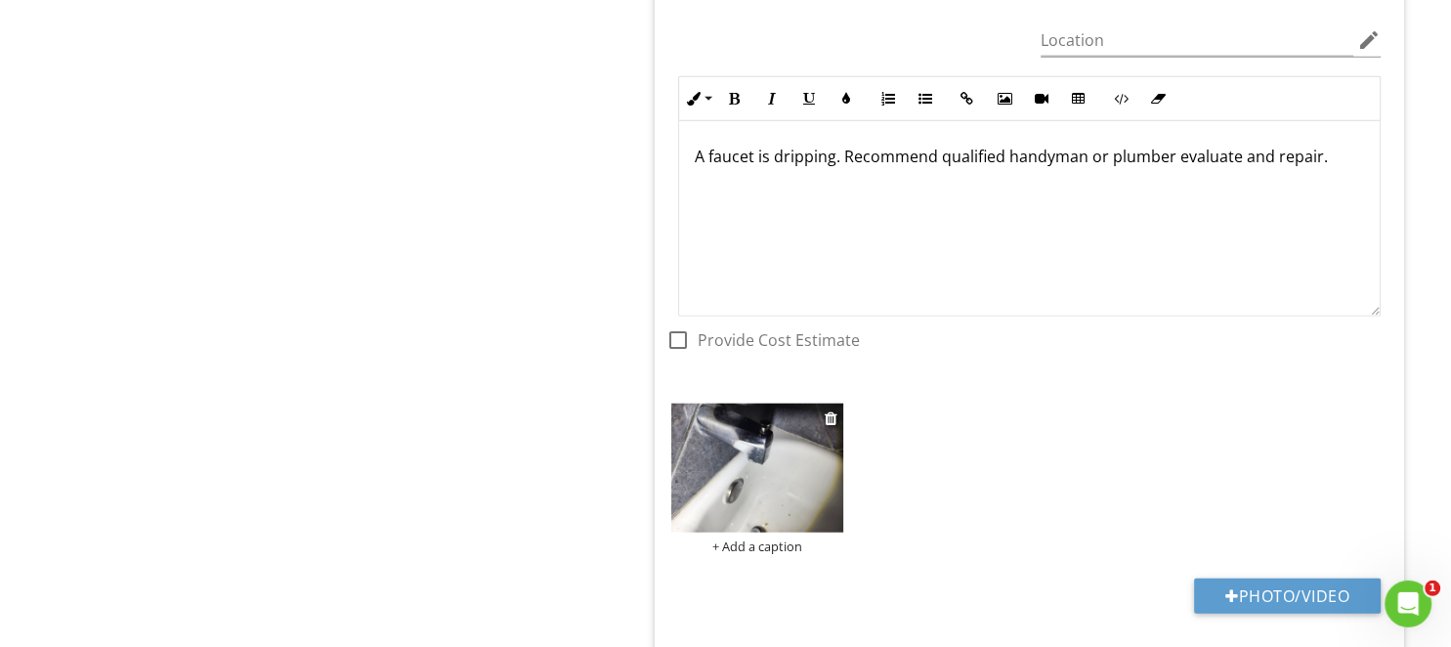
click at [740, 451] on img at bounding box center [757, 467] width 172 height 129
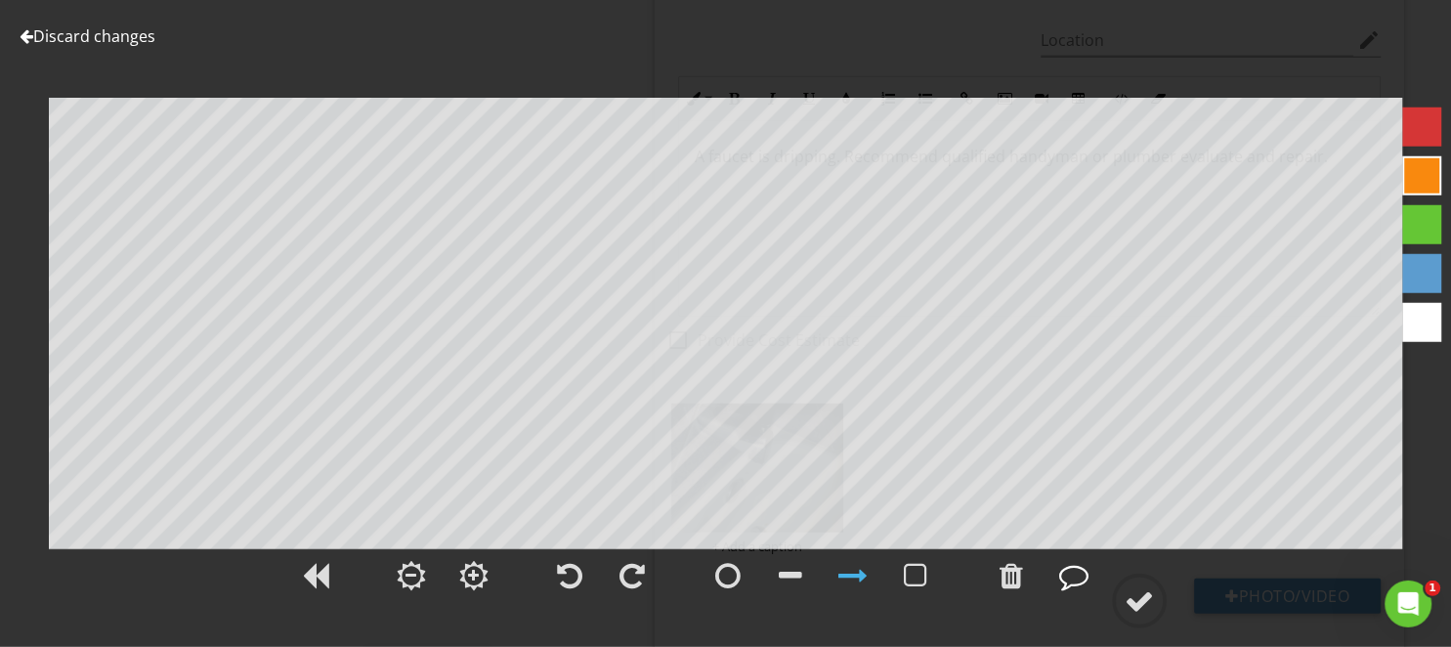
click at [1075, 587] on div at bounding box center [1073, 575] width 29 height 29
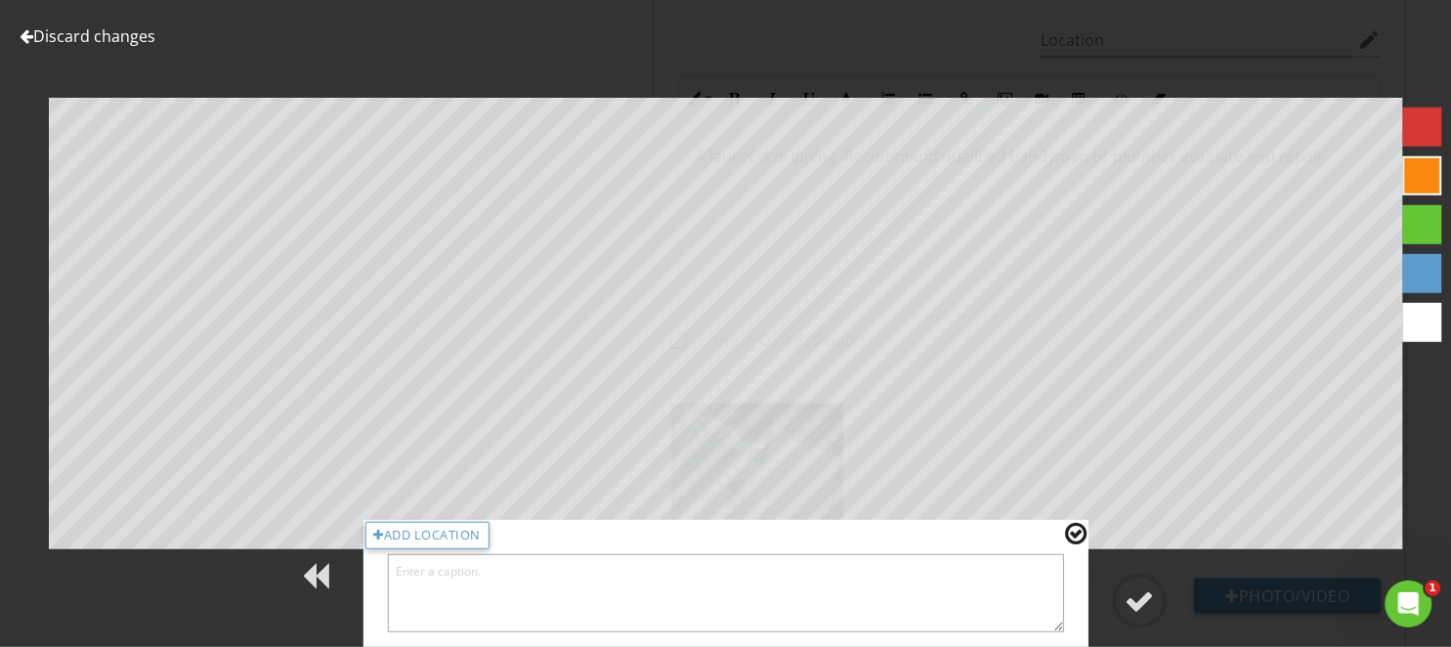
click at [832, 580] on textarea at bounding box center [725, 593] width 677 height 78
type textarea "Hall bathroom"
click at [1144, 596] on div at bounding box center [1138, 600] width 29 height 29
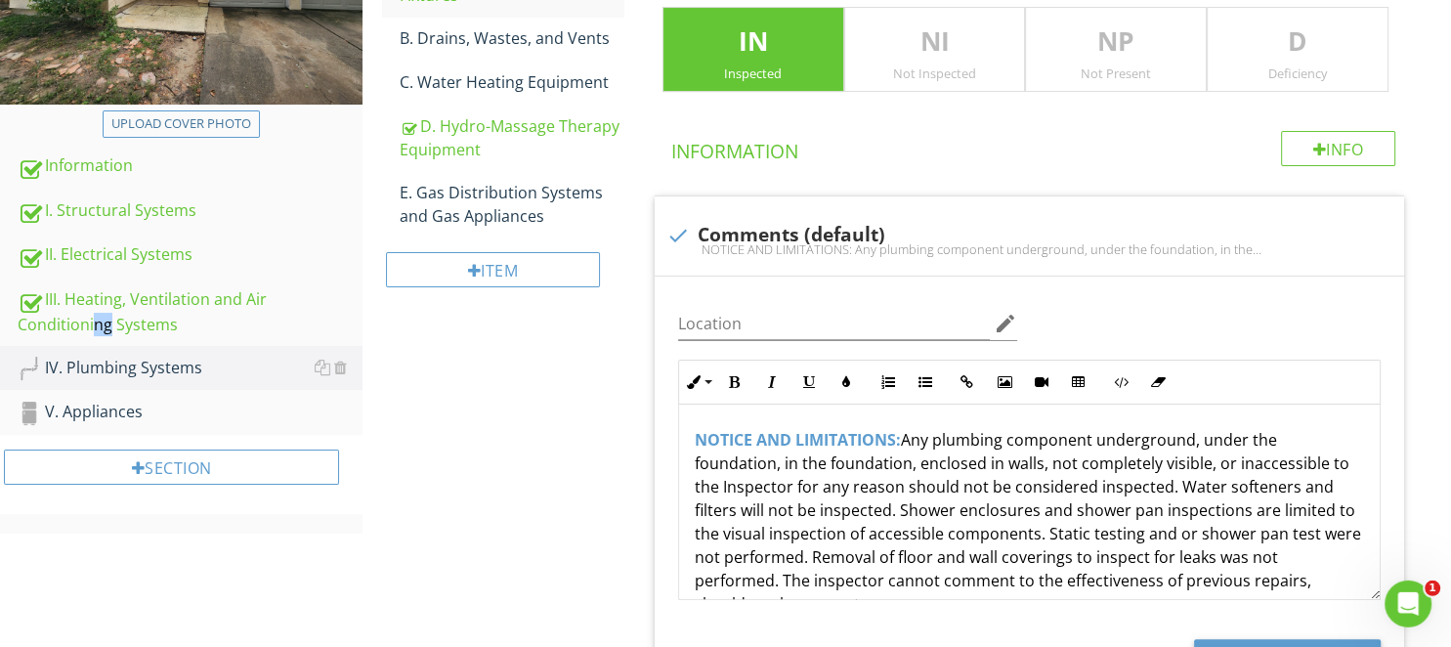
scroll to position [8447, 0]
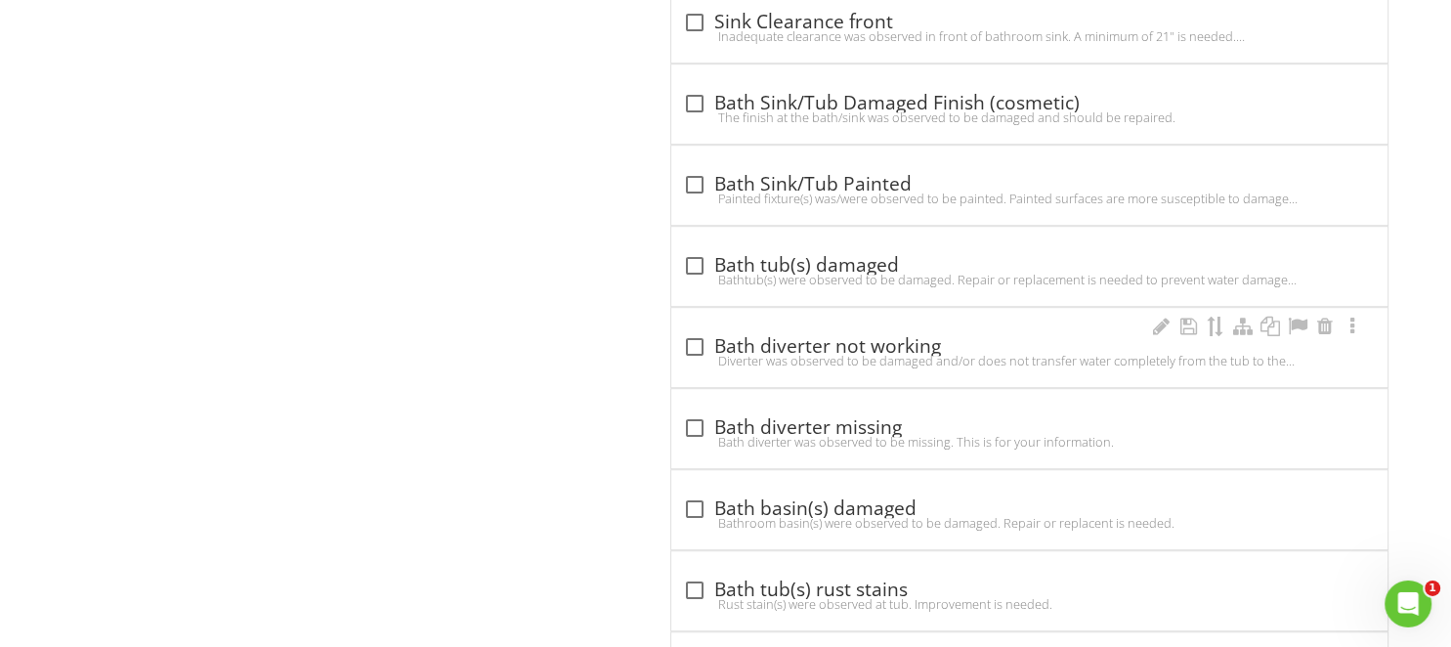
click at [783, 353] on div "Diverter was observed to be damaged and/or does not transfer water completely f…" at bounding box center [1029, 361] width 693 height 16
checkbox input "true"
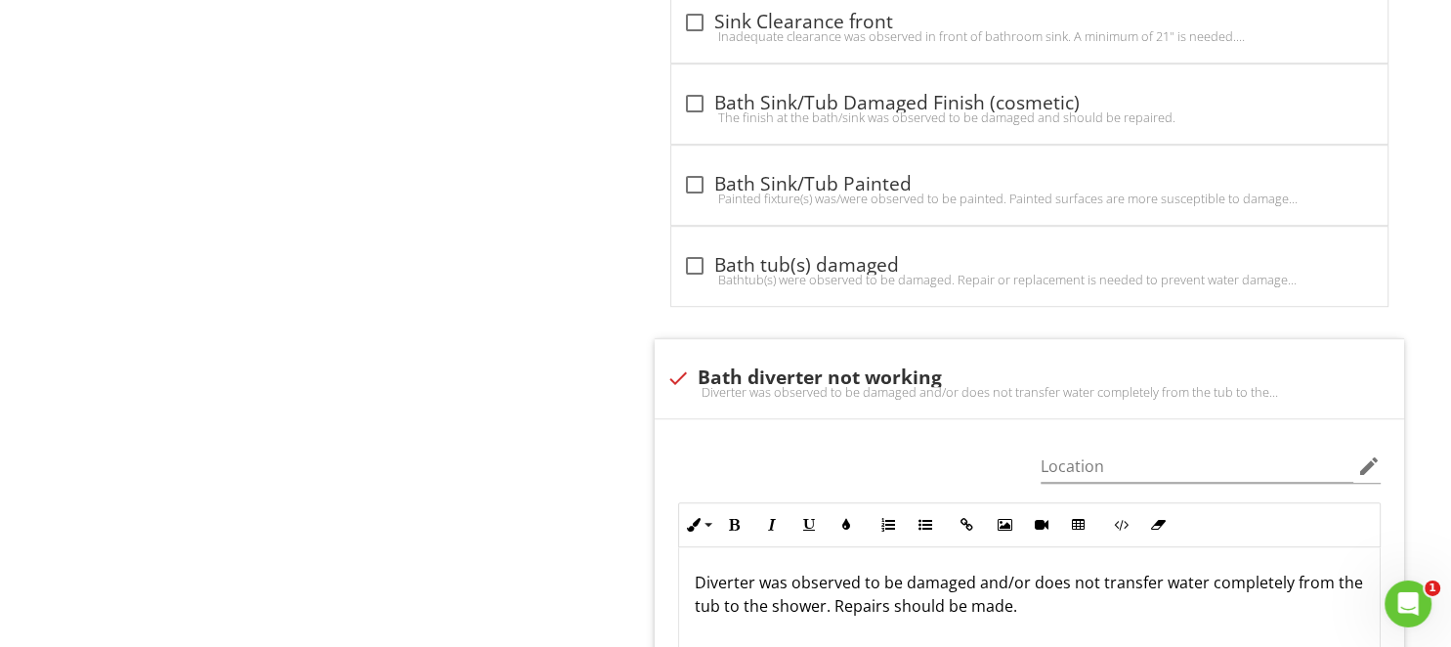
scroll to position [8859, 0]
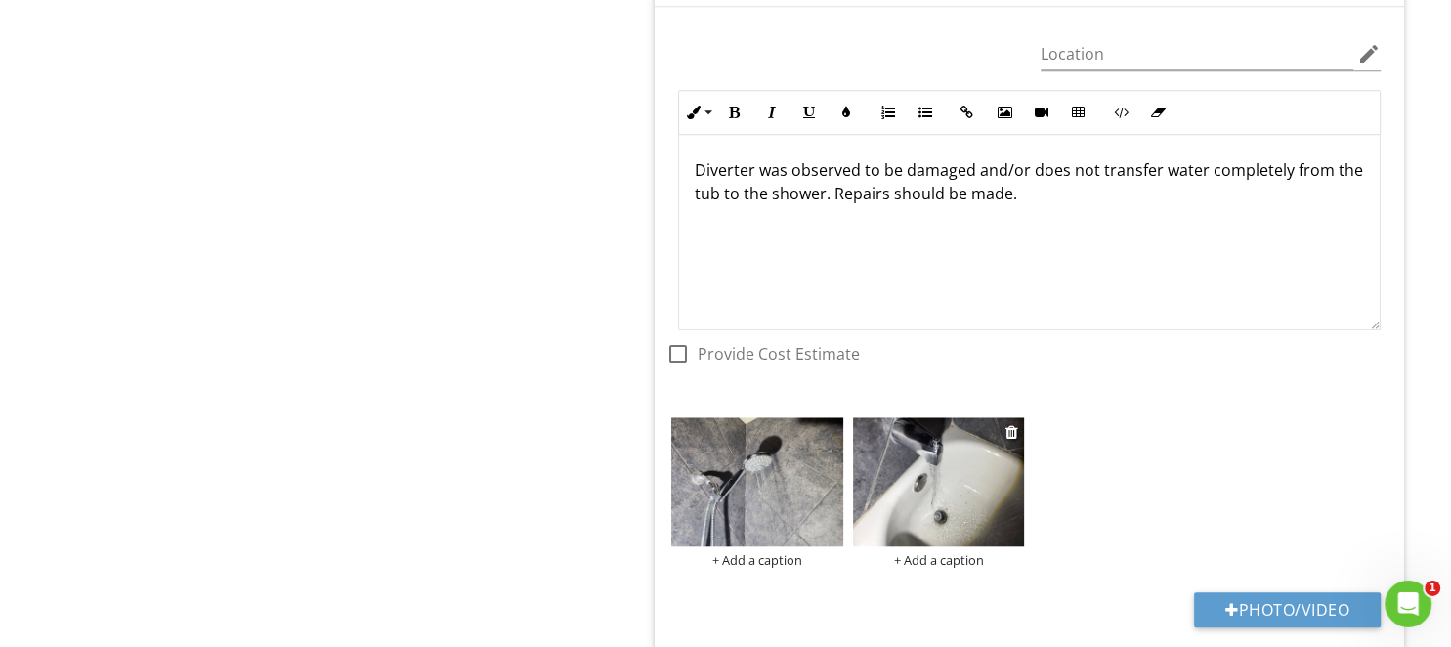
click at [917, 470] on img at bounding box center [939, 481] width 172 height 129
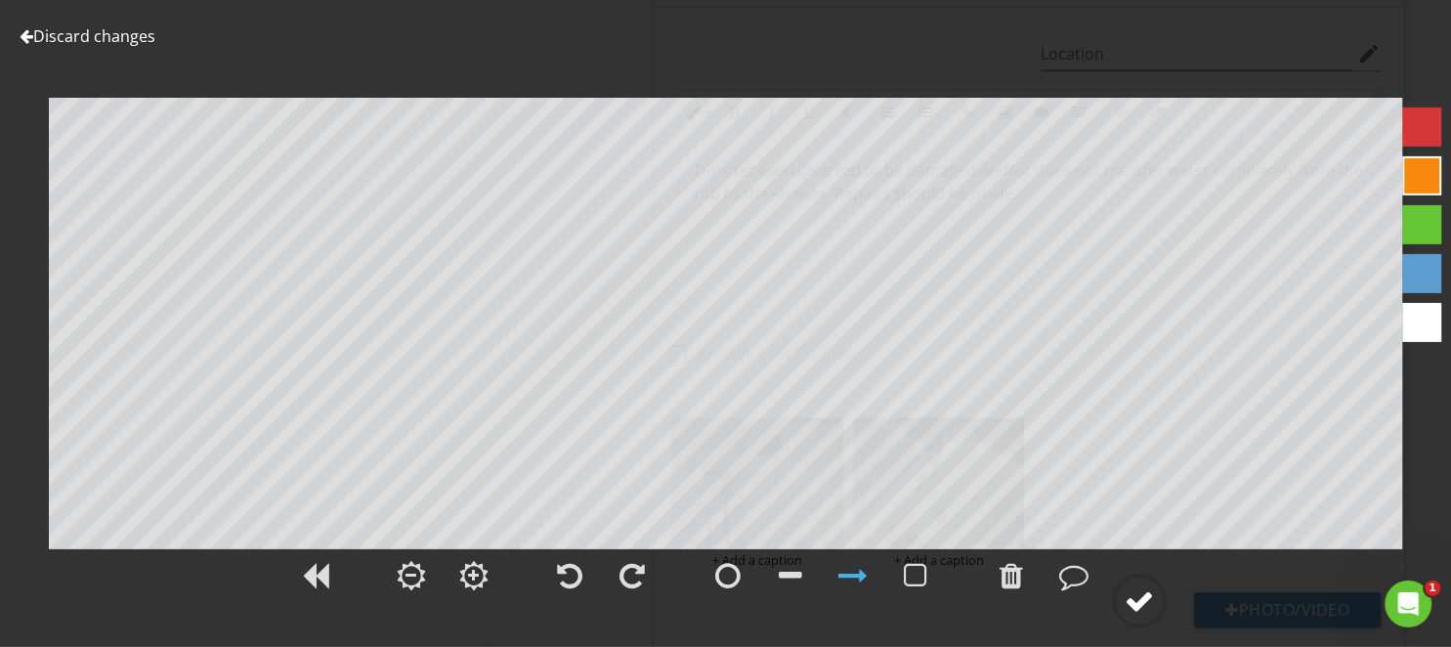
click at [1131, 614] on div at bounding box center [1138, 600] width 29 height 29
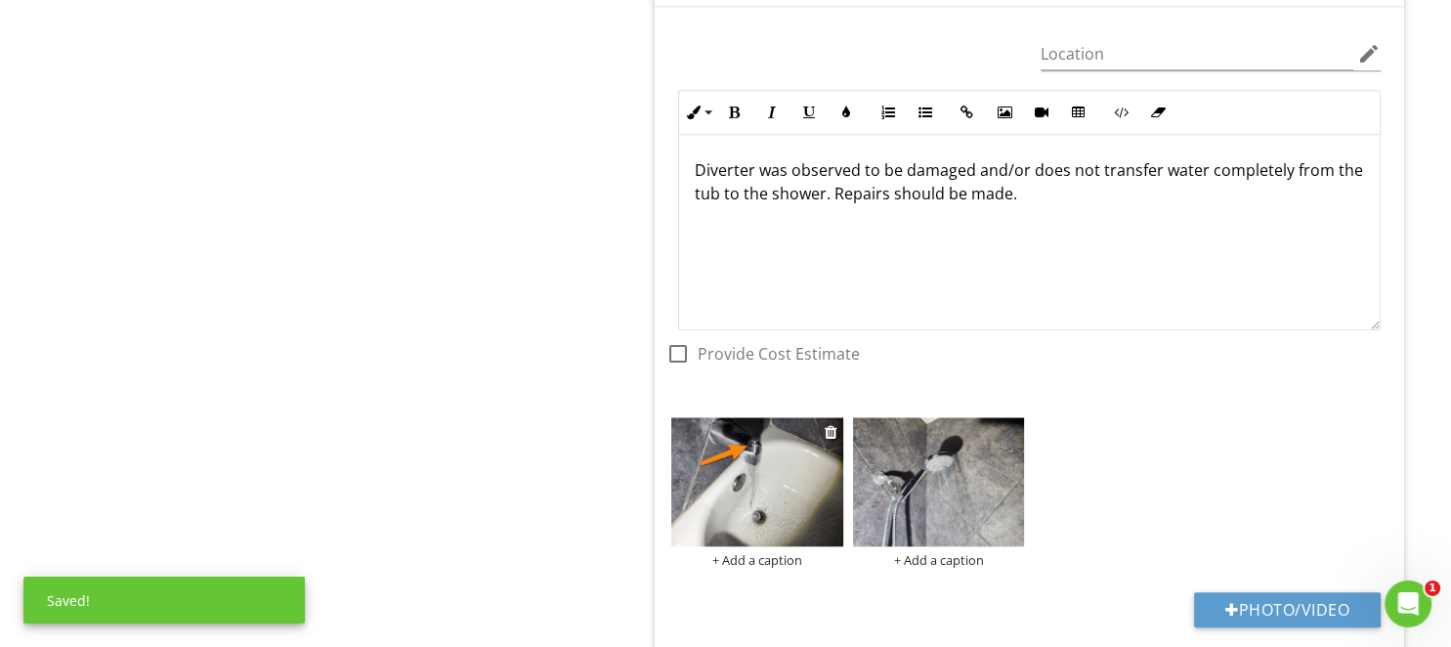
click at [777, 552] on div "+ Add a caption" at bounding box center [757, 560] width 172 height 16
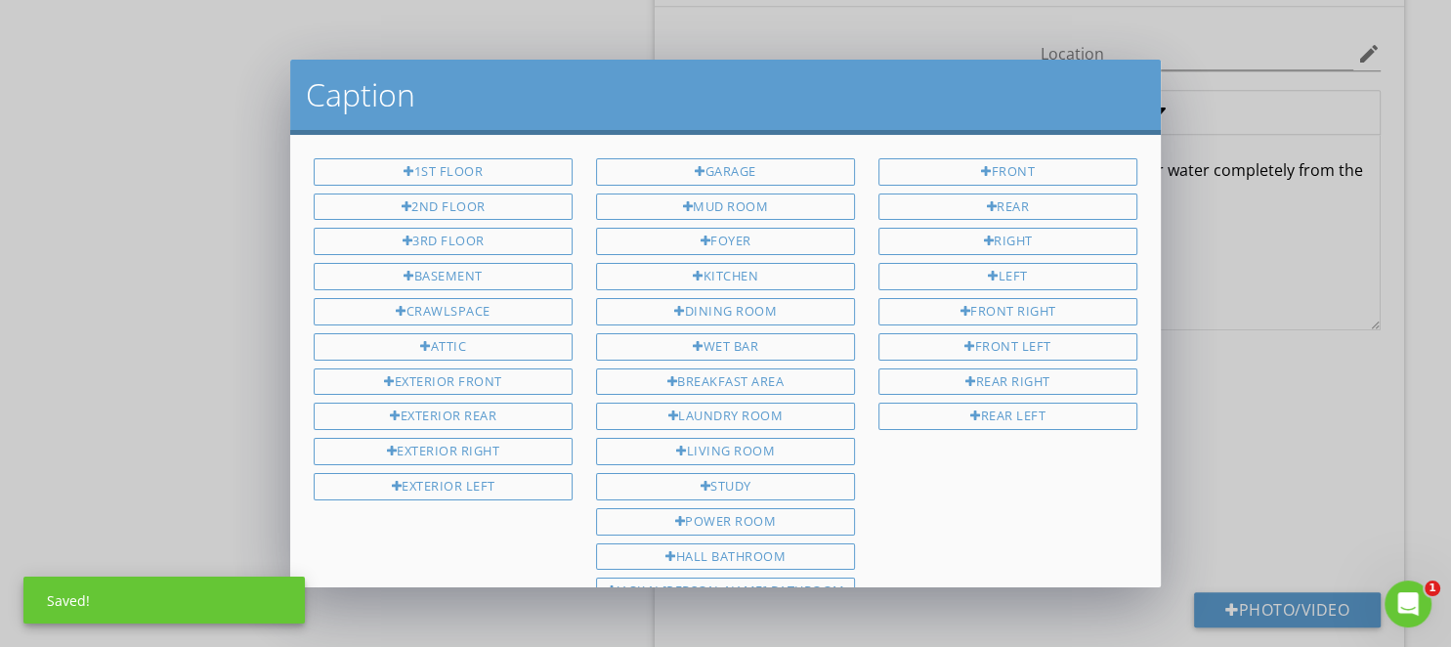
scroll to position [473, 0]
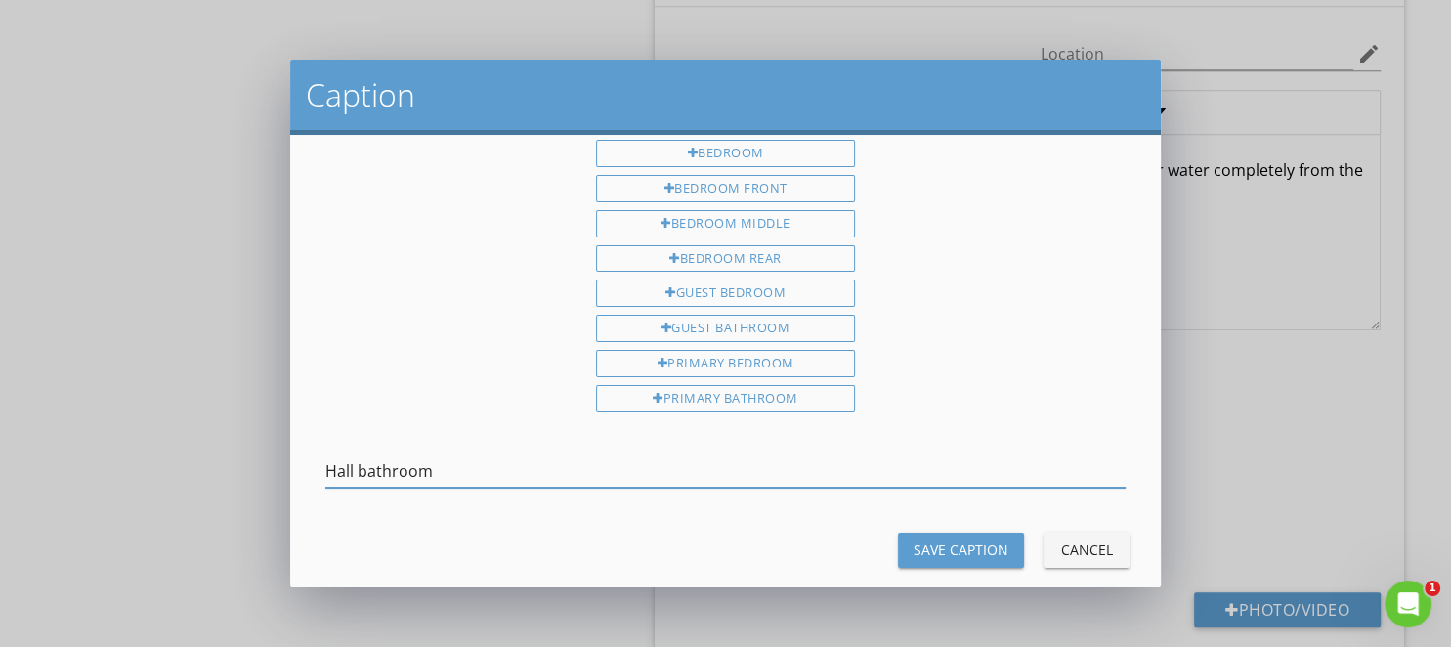
type input "Hall bathroom"
click at [977, 539] on div "Save Caption" at bounding box center [960, 549] width 95 height 21
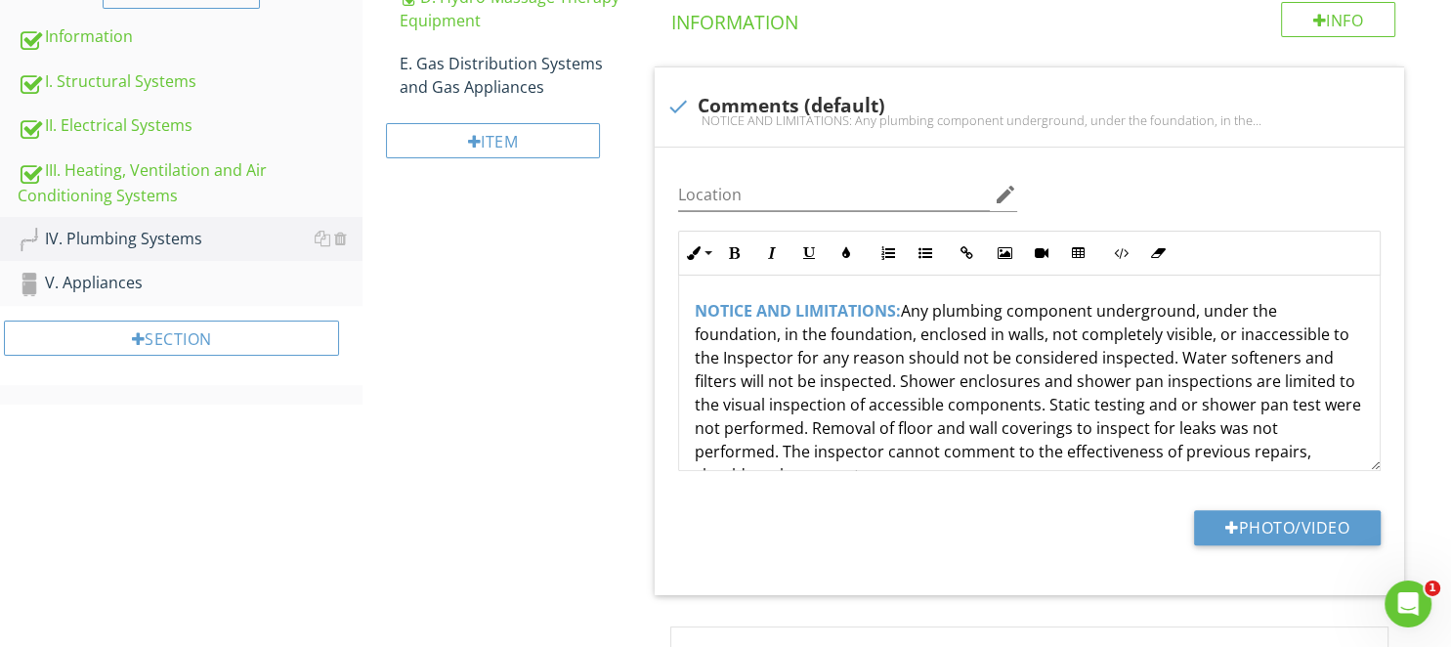
scroll to position [0, 0]
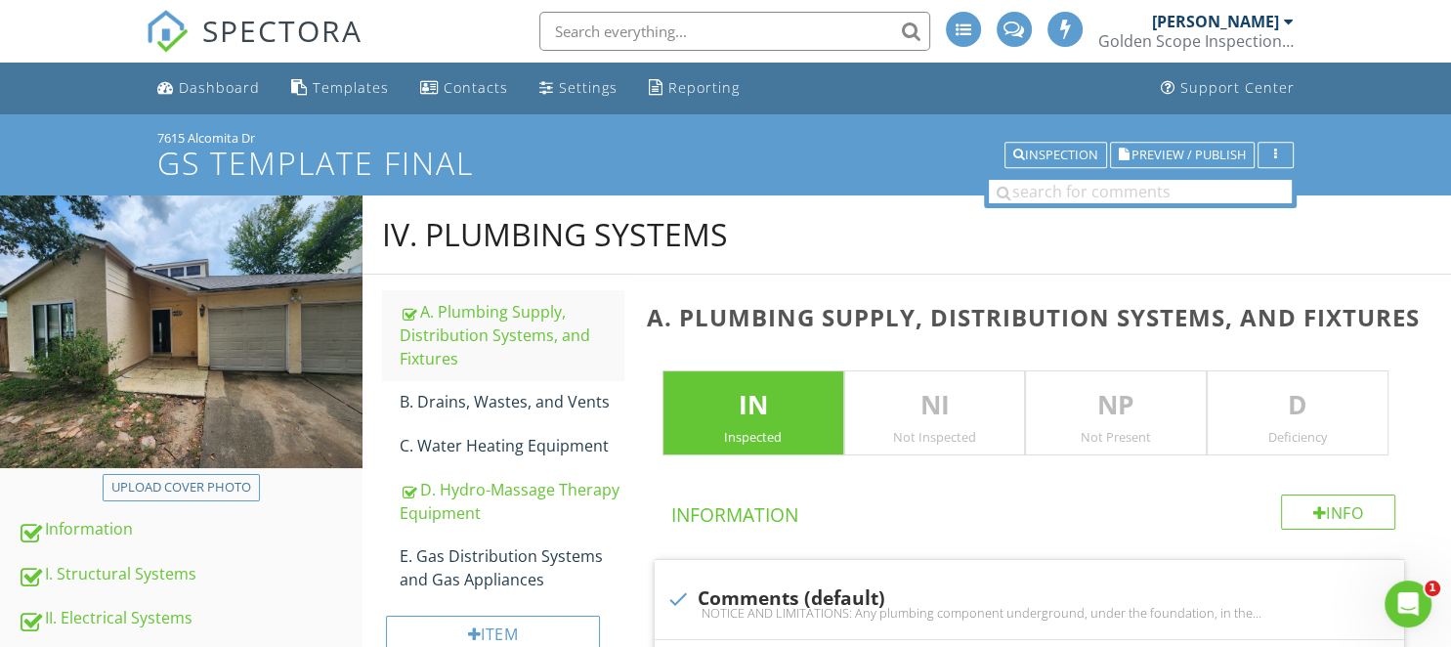
click at [1262, 403] on p "D" at bounding box center [1297, 405] width 180 height 39
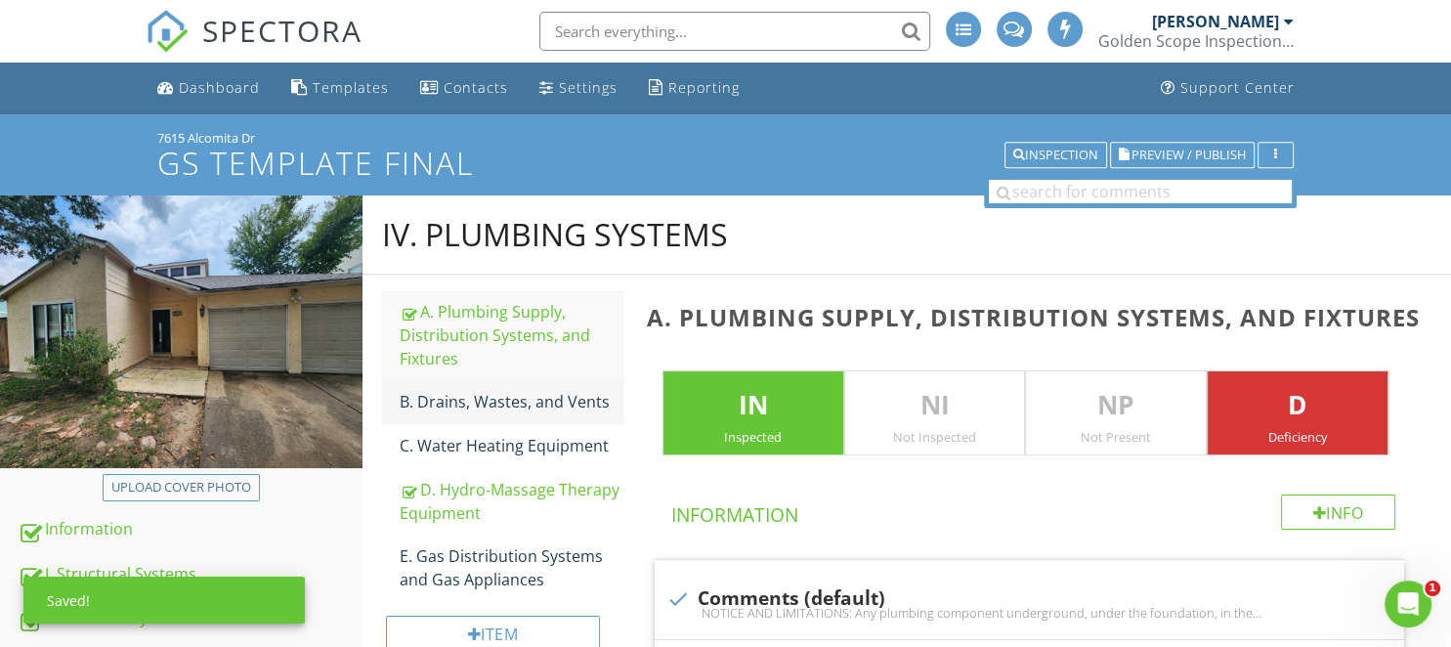
click at [483, 398] on div "B. Drains, Wastes, and Vents" at bounding box center [511, 401] width 223 height 23
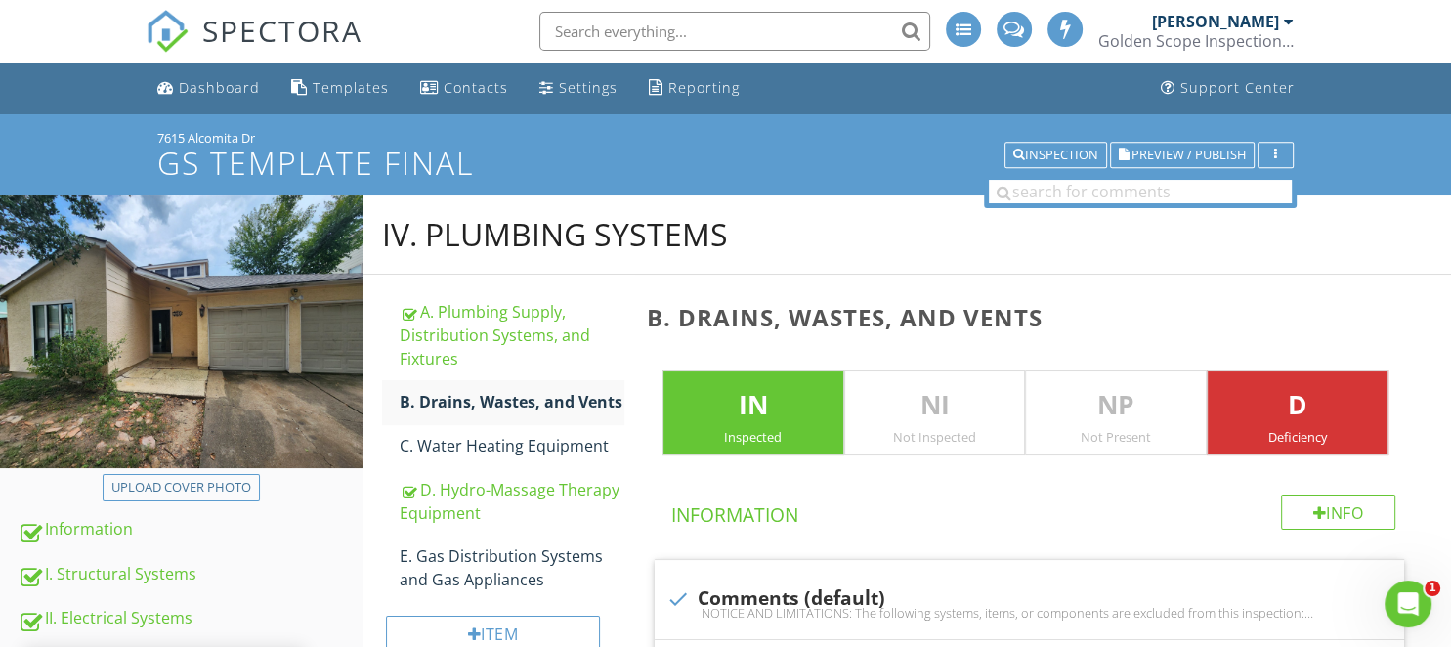
click at [756, 393] on p "IN" at bounding box center [753, 405] width 180 height 39
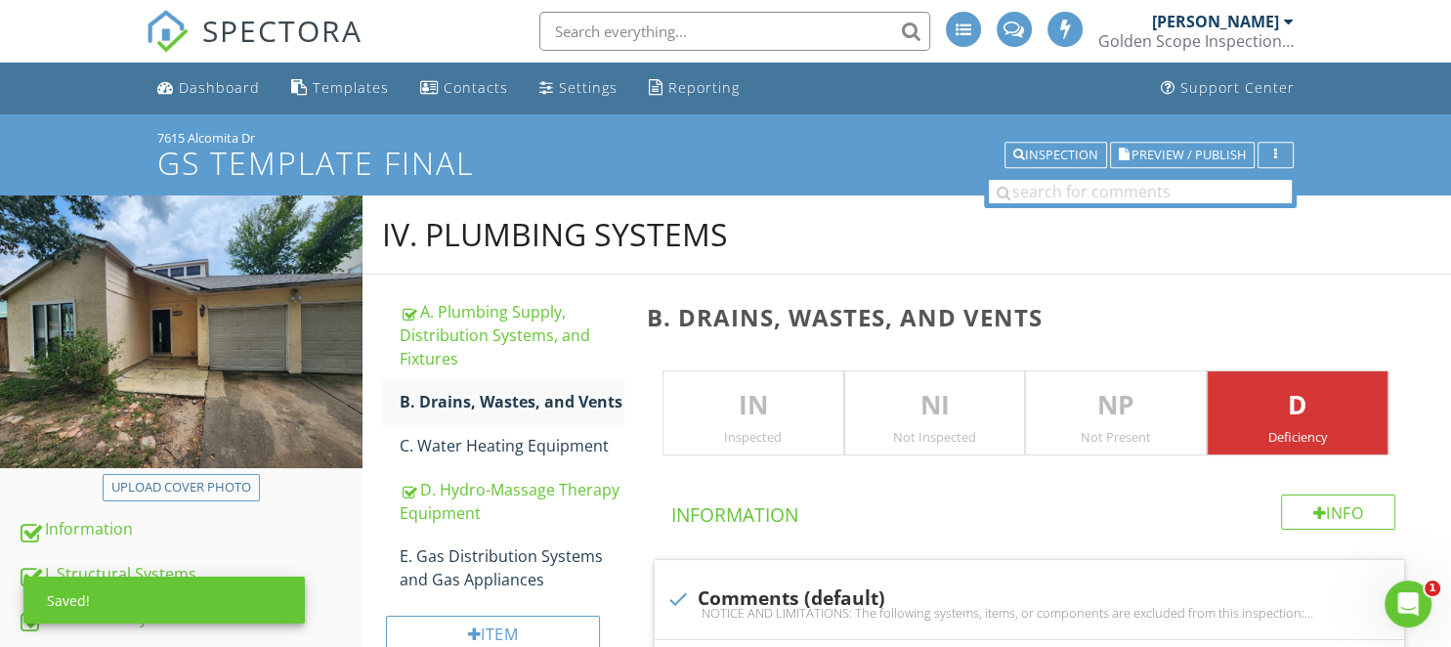
click at [756, 400] on p "IN" at bounding box center [753, 405] width 180 height 39
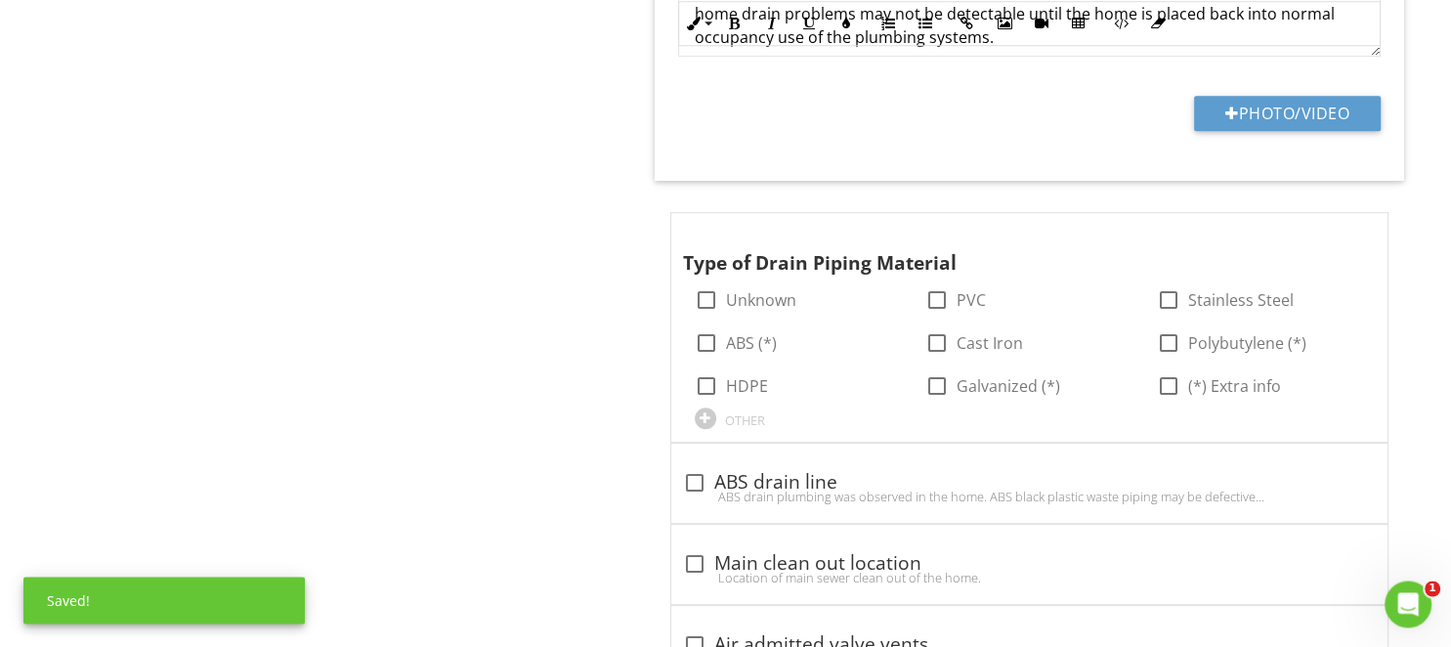
scroll to position [928, 0]
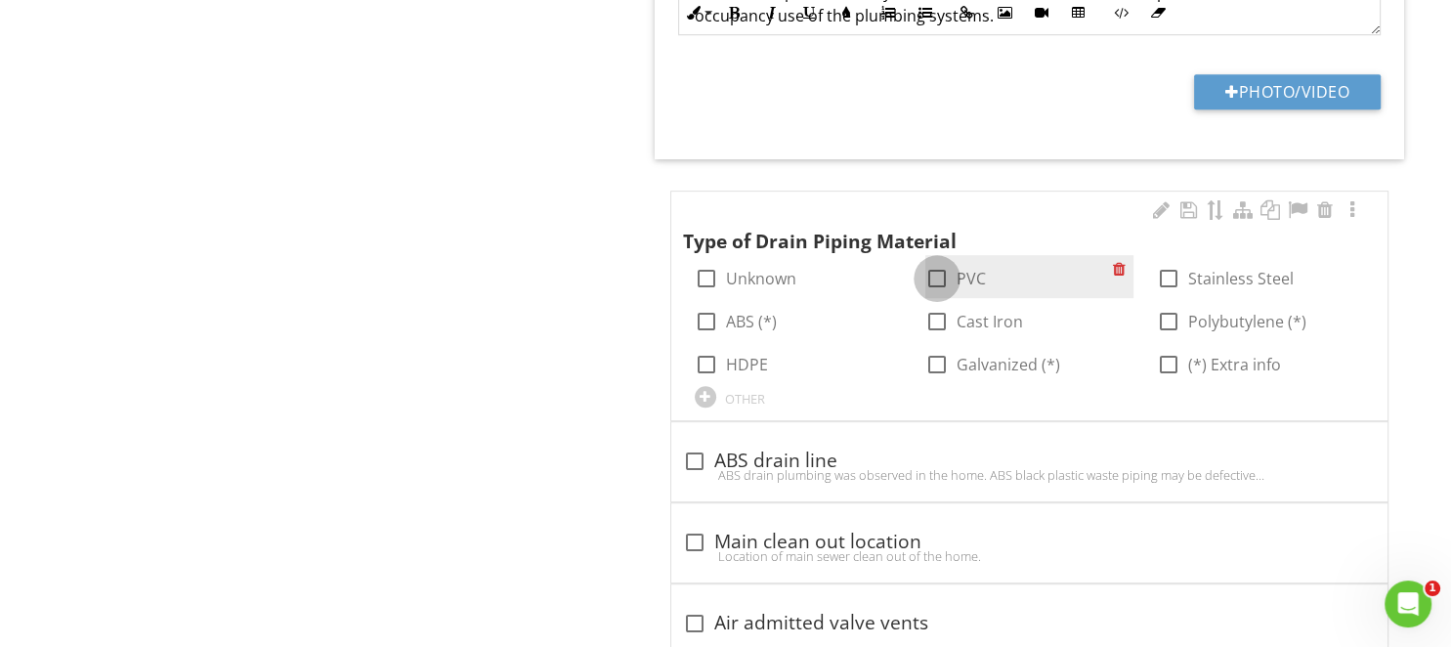
click at [940, 277] on div at bounding box center [936, 278] width 33 height 33
checkbox input "true"
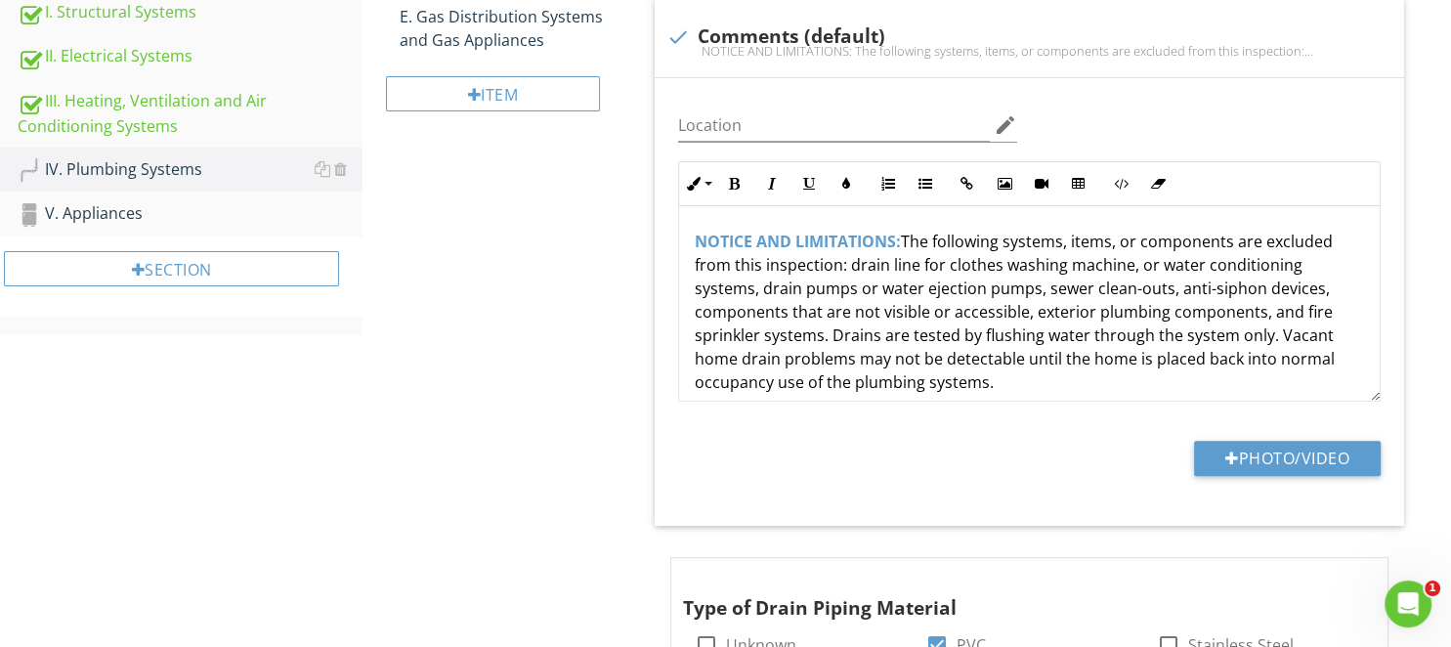
scroll to position [46, 0]
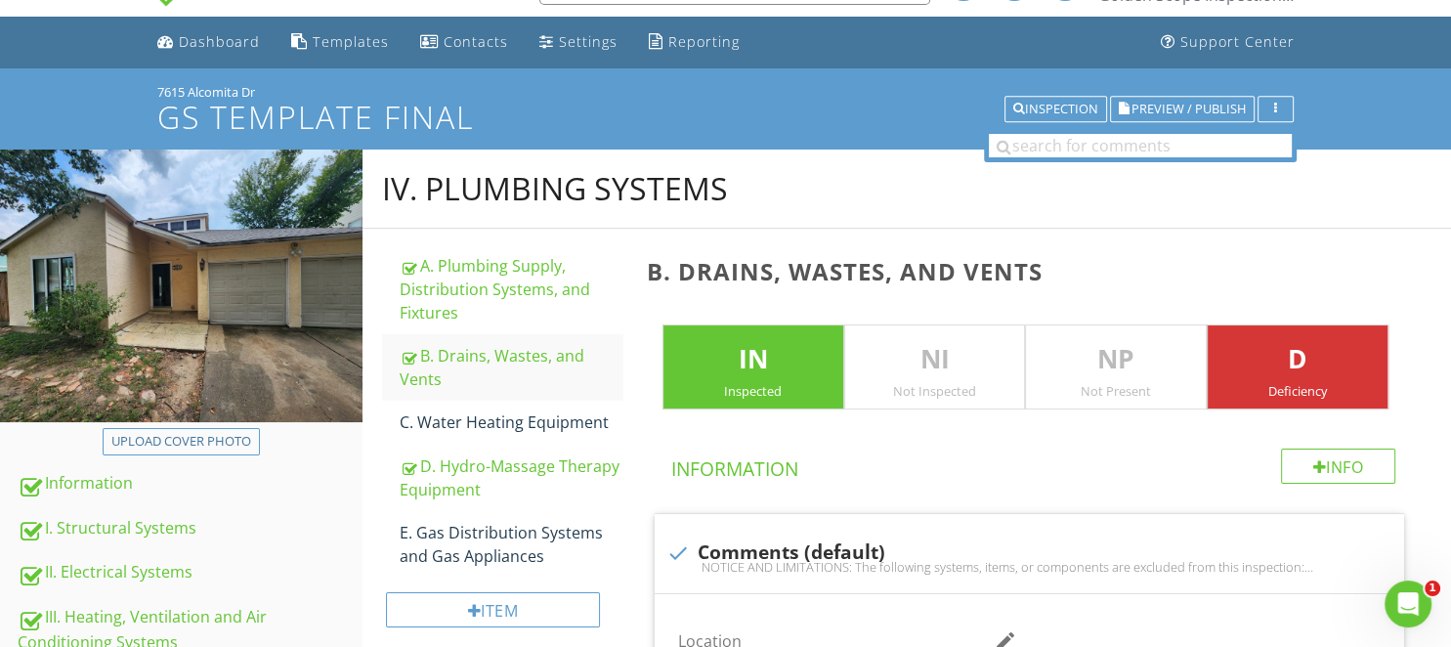
click at [1244, 361] on p "D" at bounding box center [1297, 359] width 180 height 39
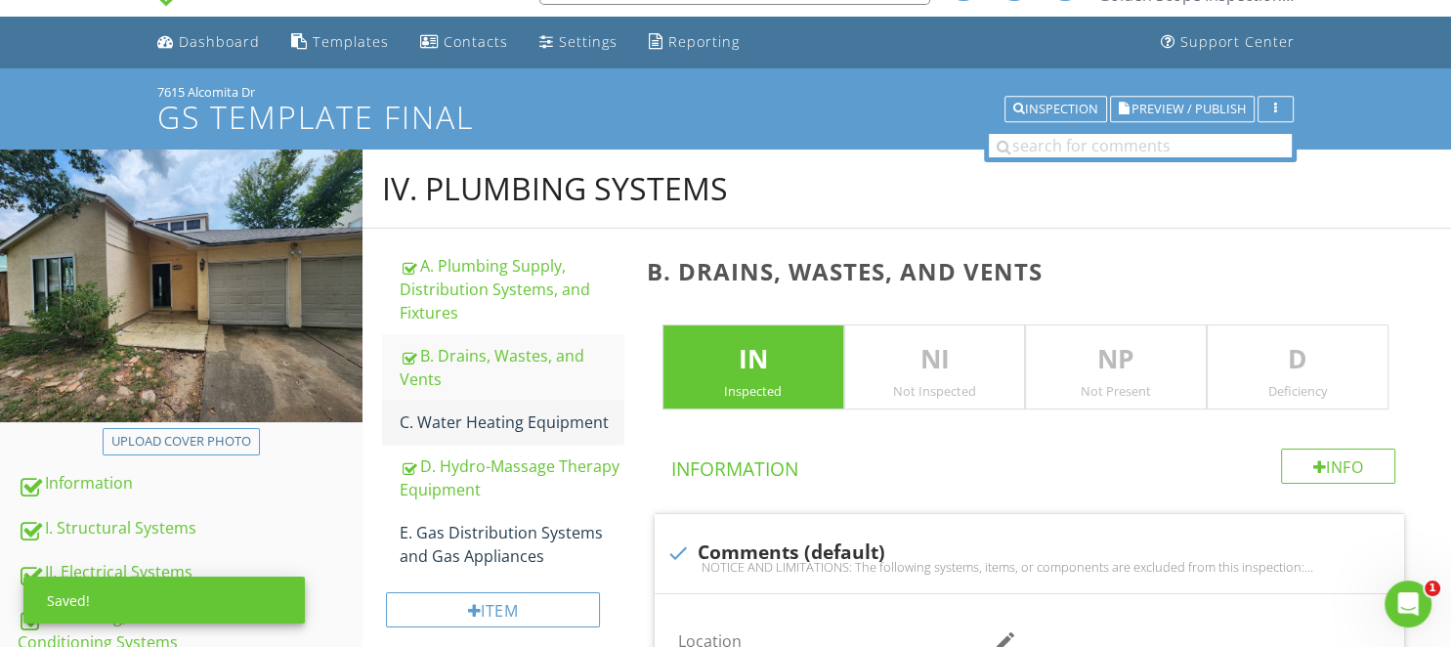
click at [504, 425] on div "C. Water Heating Equipment" at bounding box center [511, 421] width 223 height 23
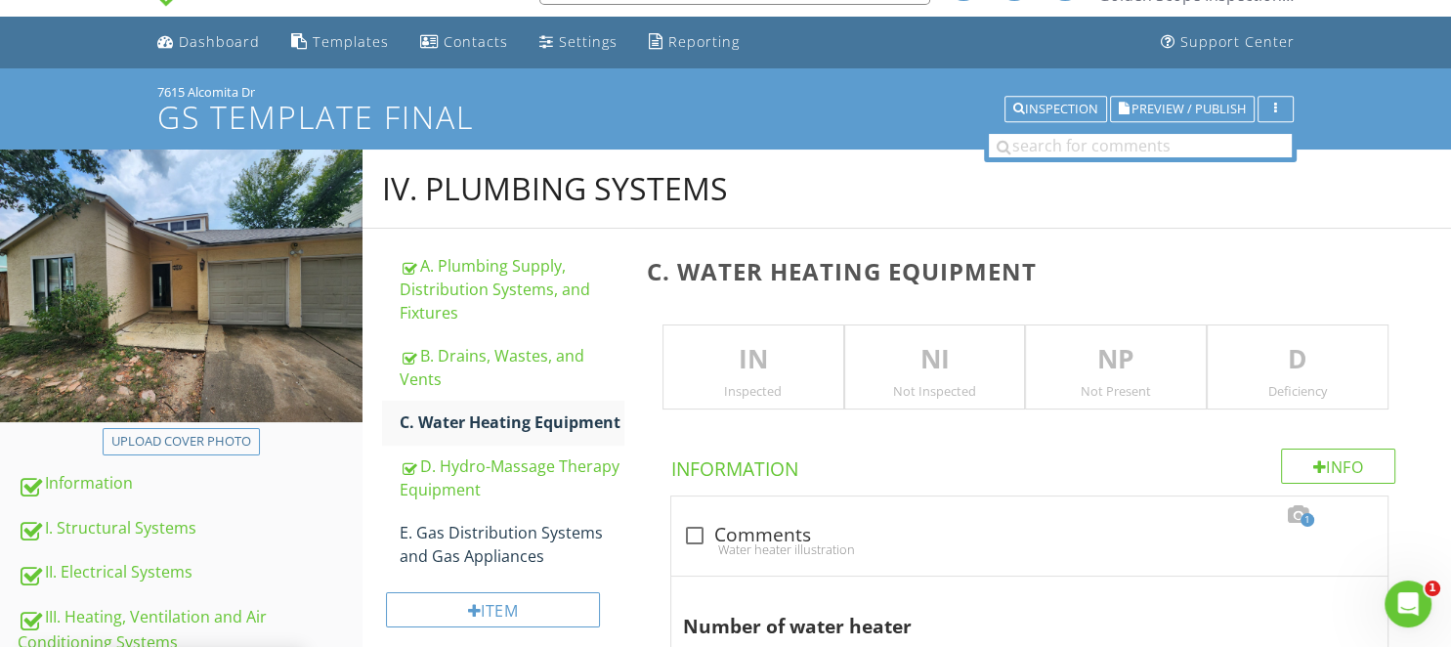
click at [916, 368] on p "NI" at bounding box center [935, 359] width 180 height 39
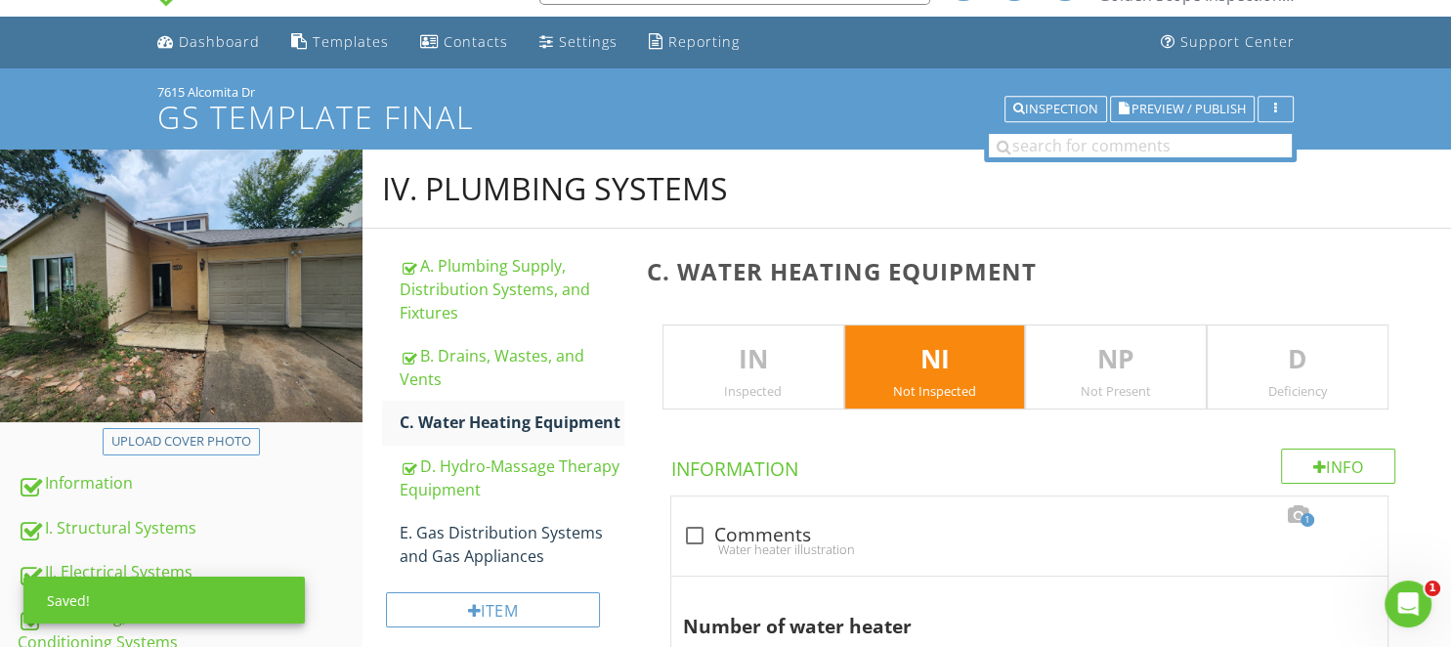
scroll to position [458, 0]
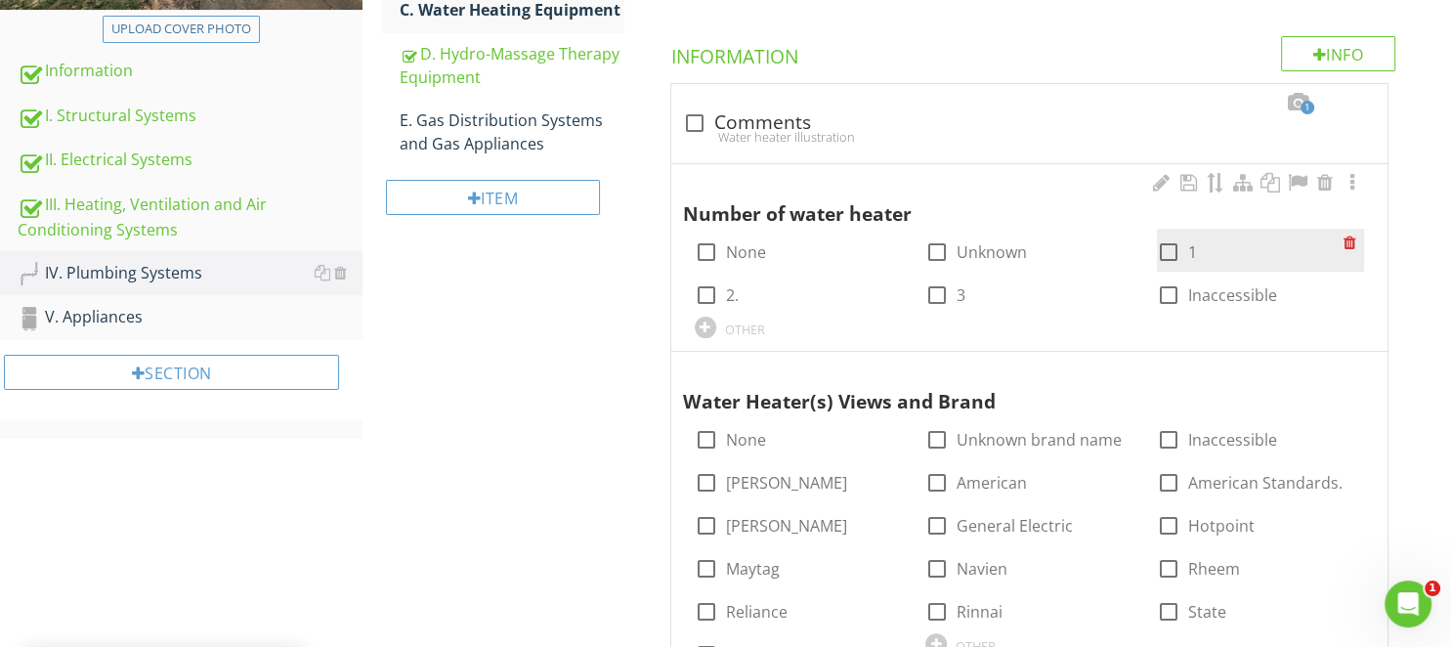
click at [1161, 246] on div at bounding box center [1168, 251] width 33 height 33
checkbox input "true"
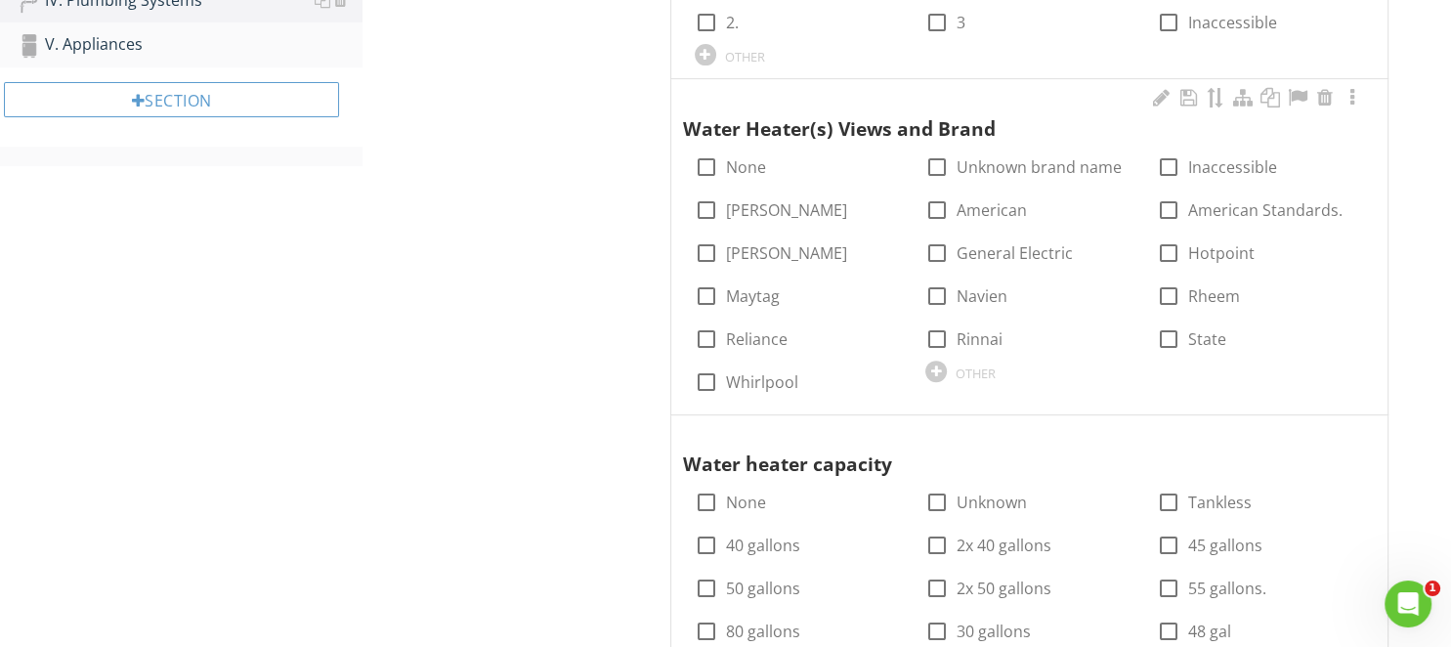
scroll to position [768, 0]
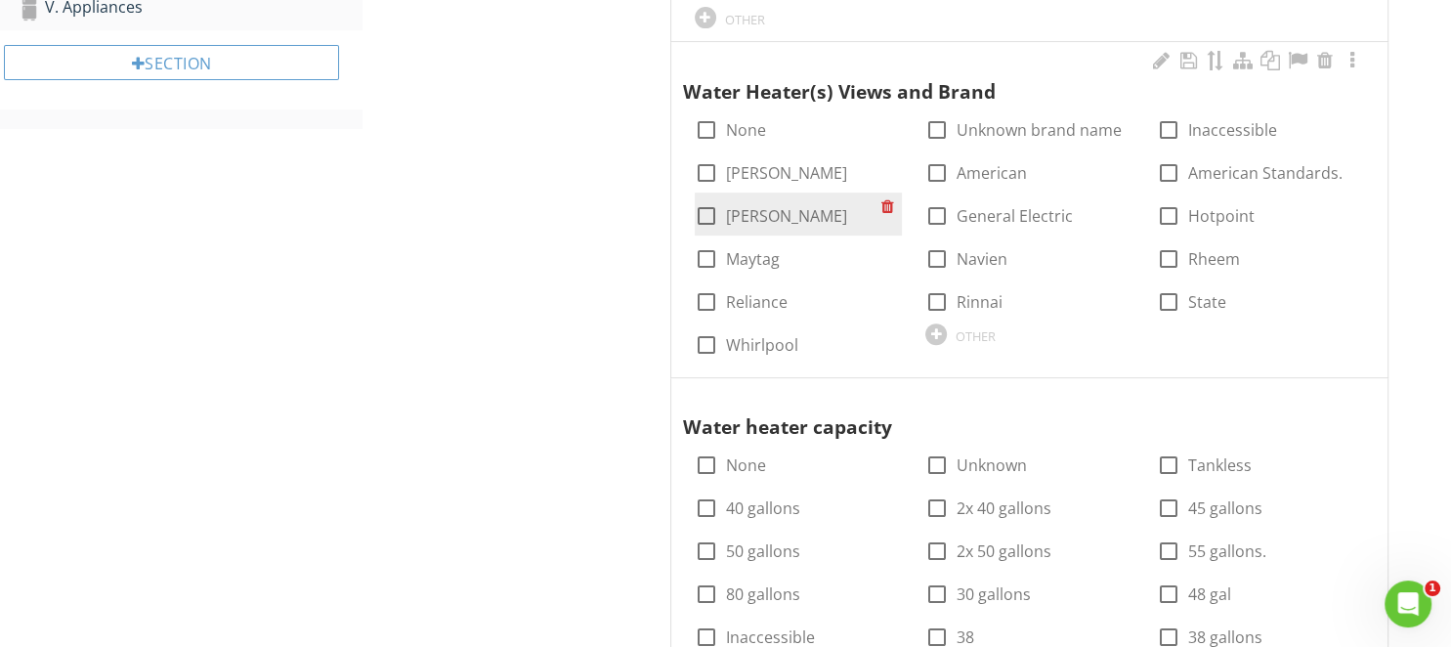
click at [777, 206] on label "[PERSON_NAME]" at bounding box center [786, 216] width 121 height 20
checkbox input "true"
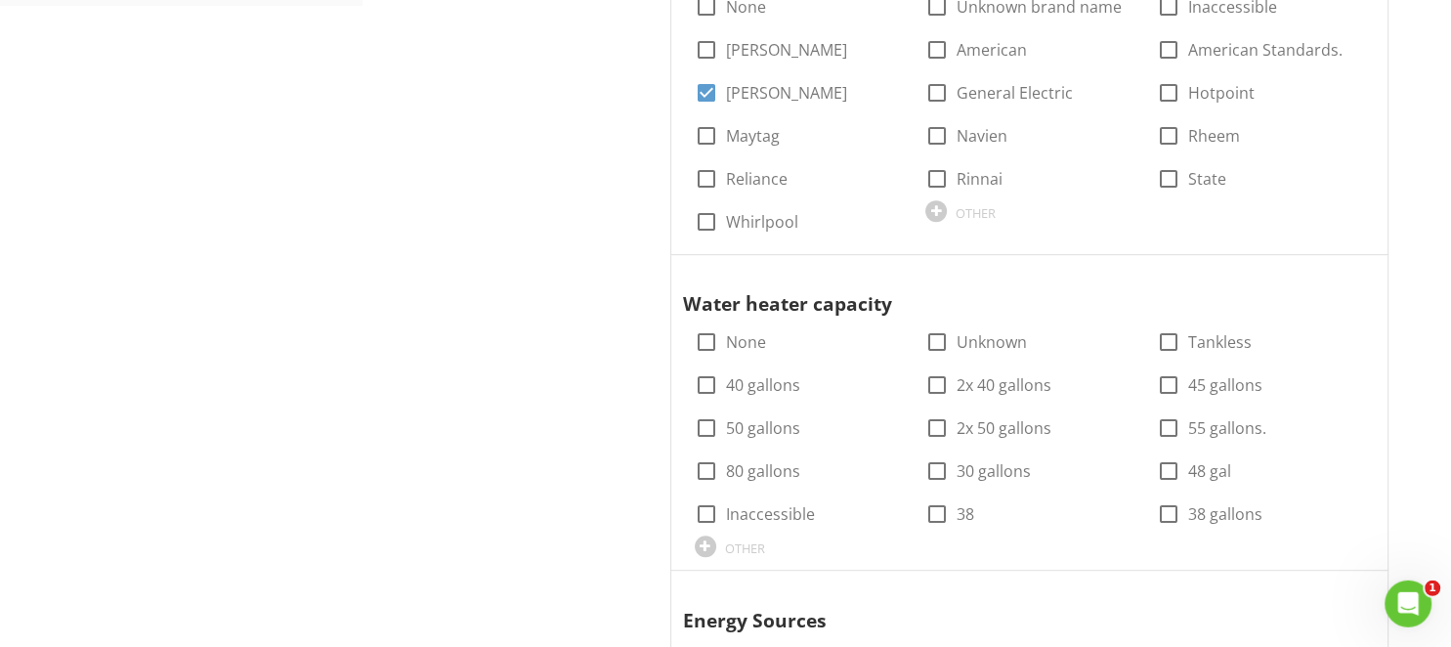
scroll to position [974, 0]
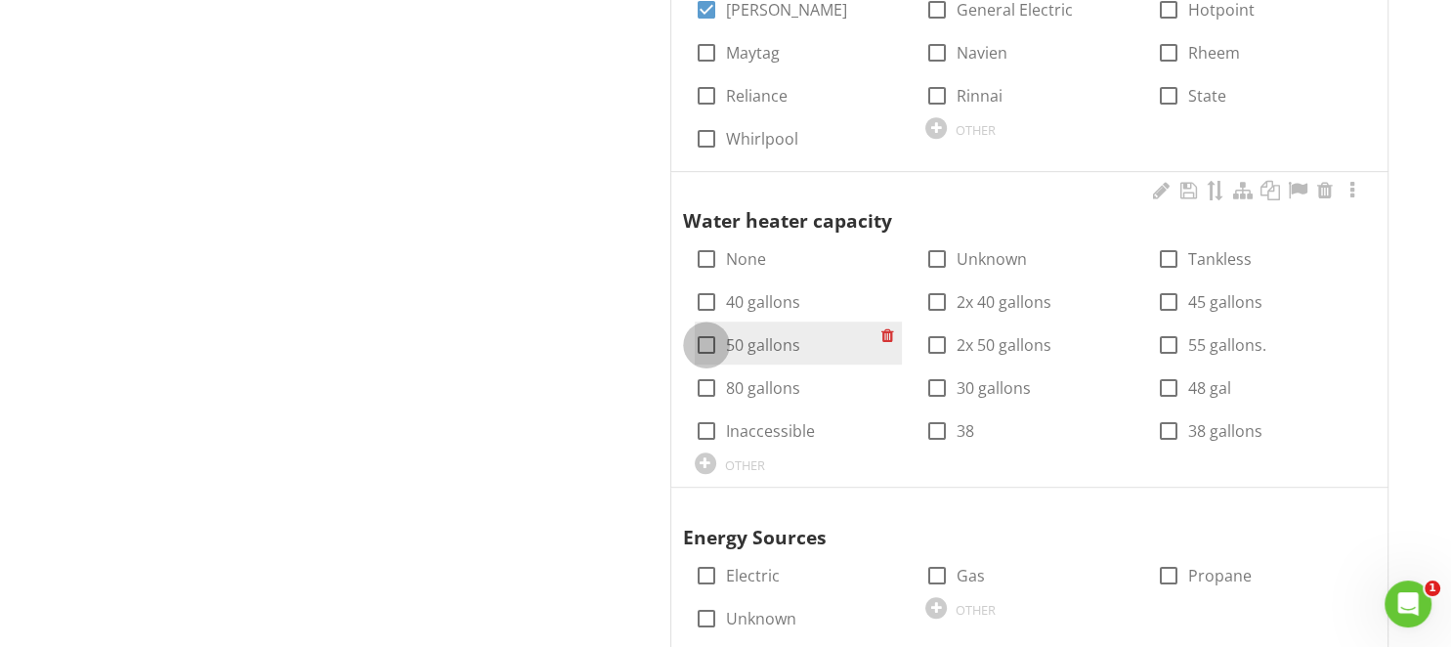
click at [715, 346] on div at bounding box center [706, 344] width 33 height 33
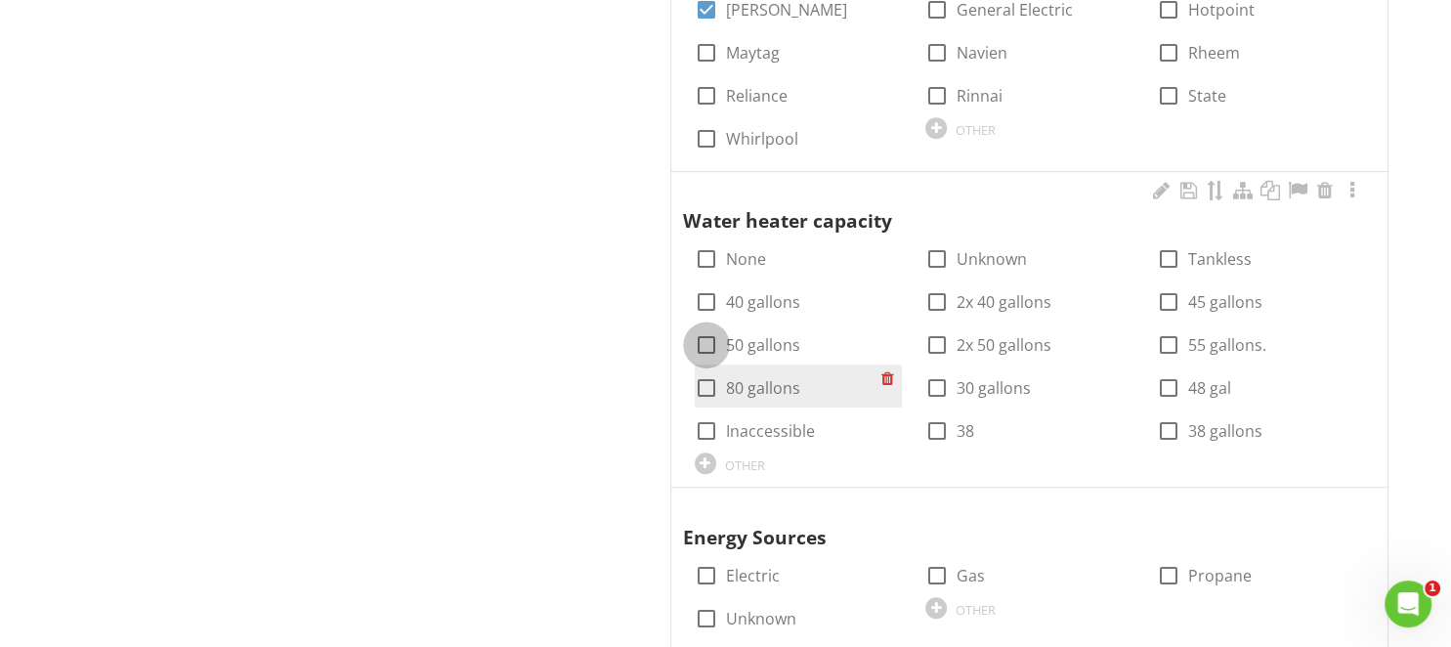
checkbox input "true"
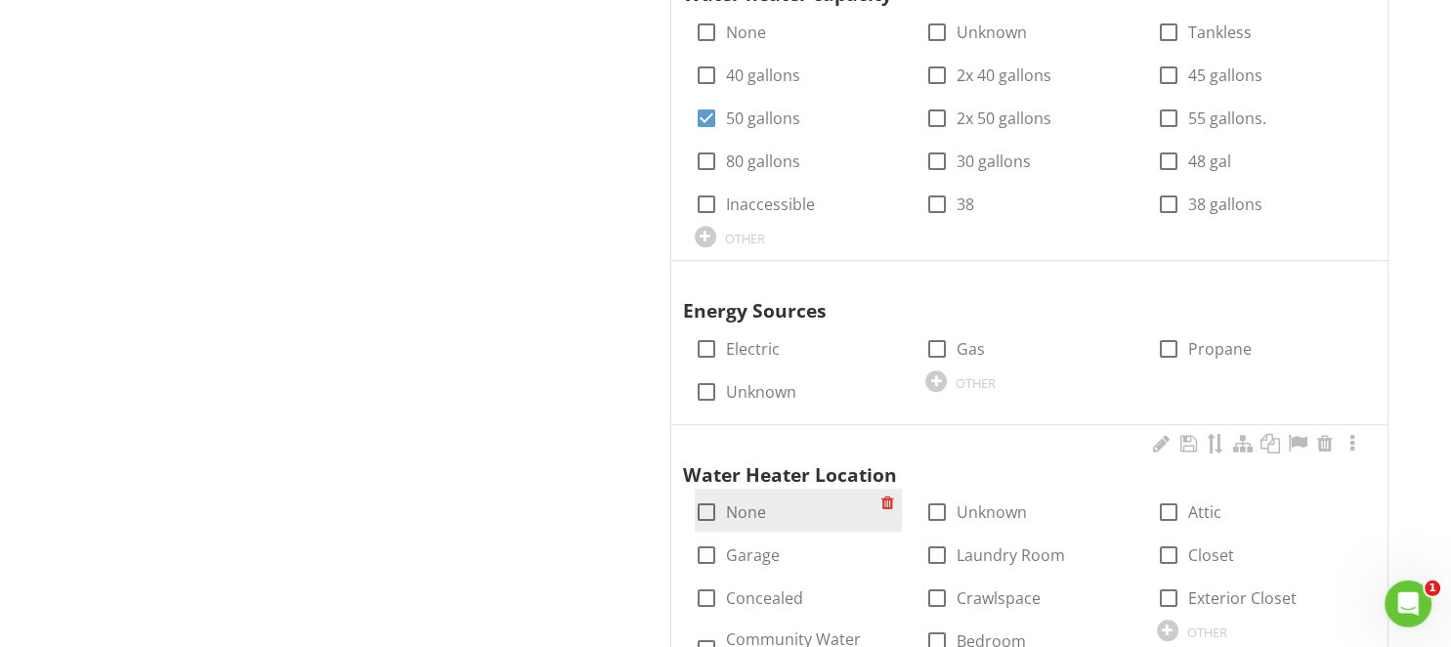
scroll to position [1284, 0]
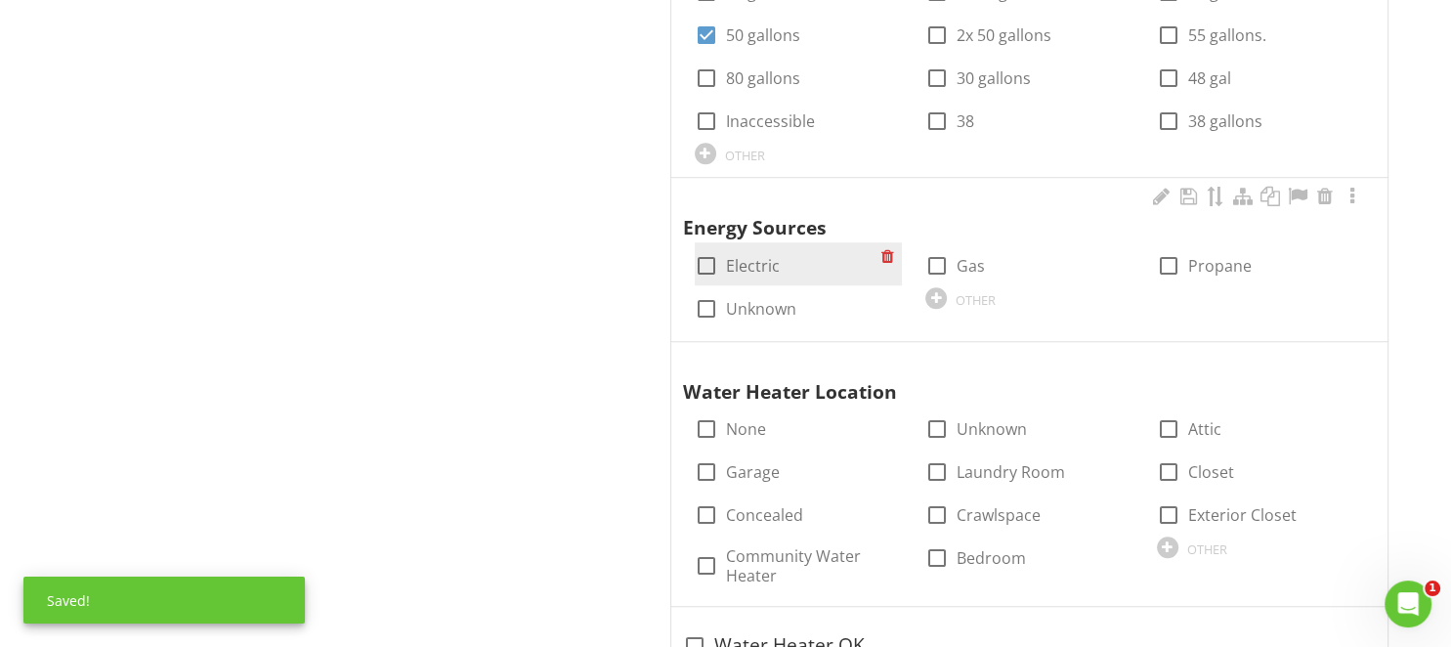
click at [740, 262] on label "Electric" at bounding box center [753, 266] width 54 height 20
checkbox input "true"
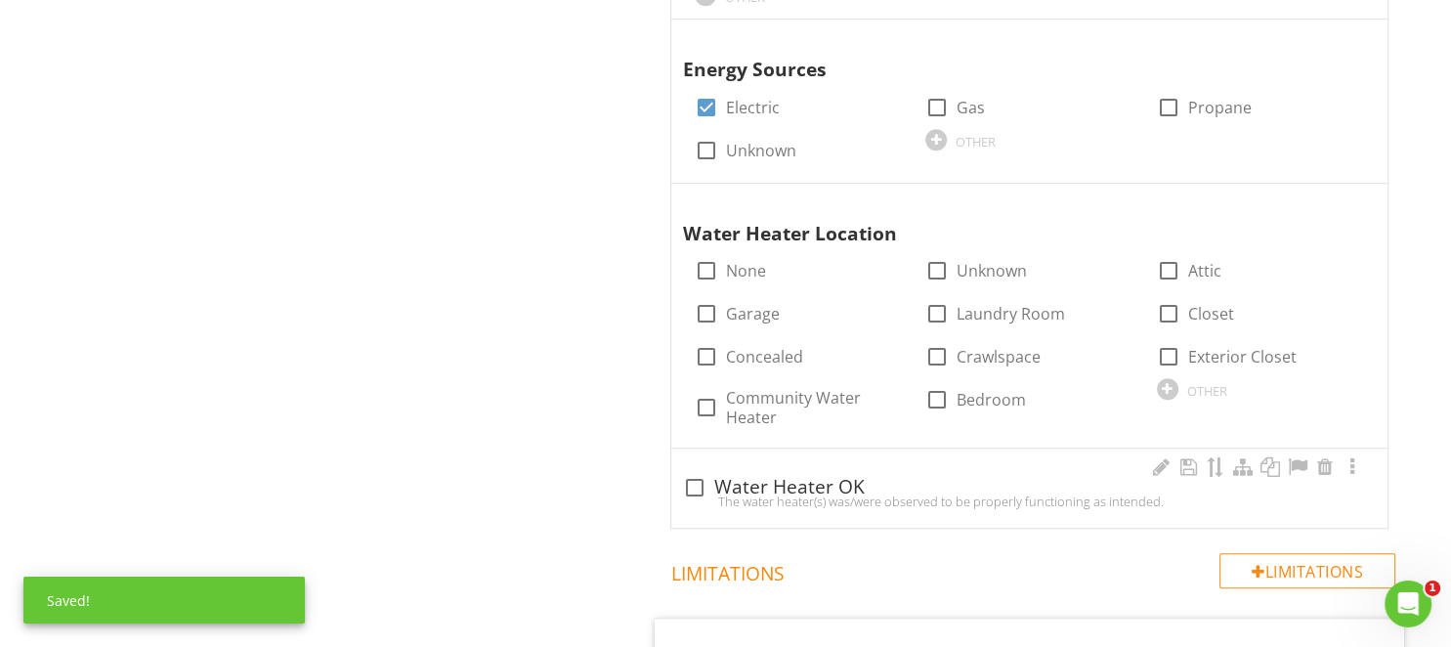
scroll to position [1593, 0]
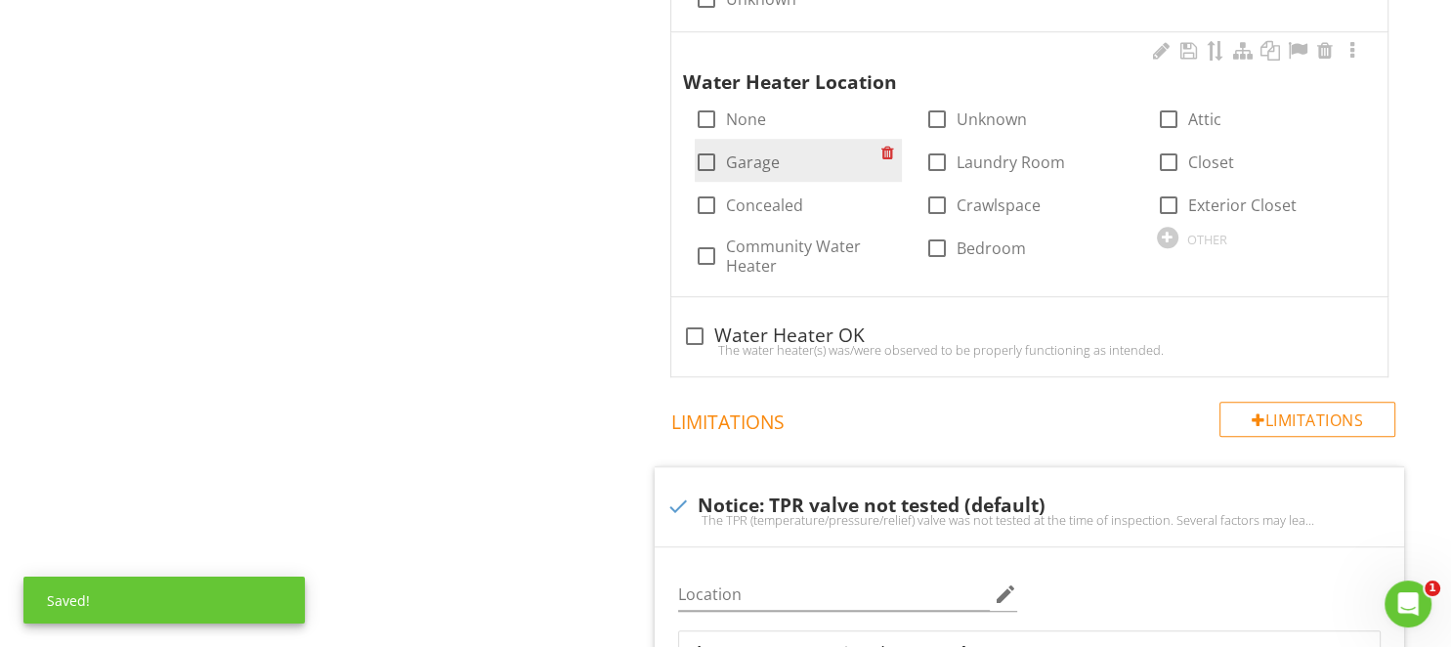
click at [762, 166] on label "Garage" at bounding box center [753, 162] width 54 height 20
checkbox input "true"
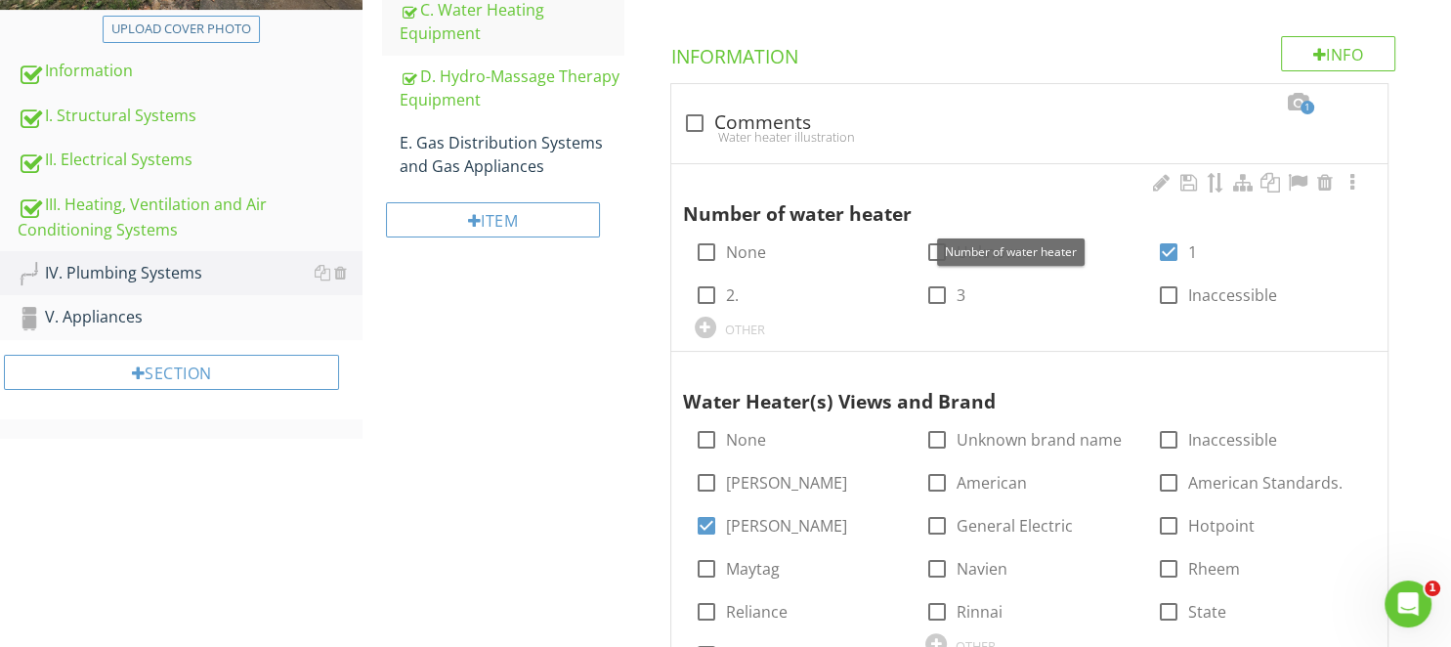
scroll to position [356, 0]
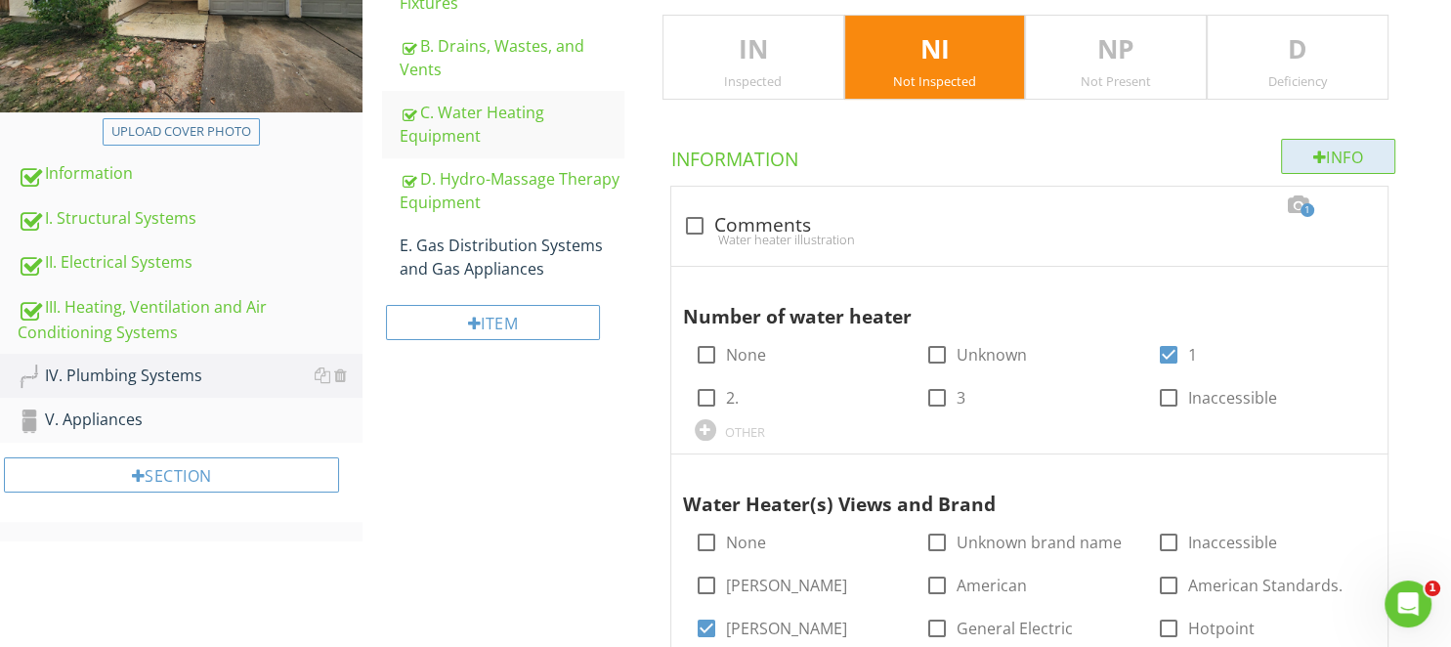
click at [1326, 160] on div "Info" at bounding box center [1338, 156] width 115 height 35
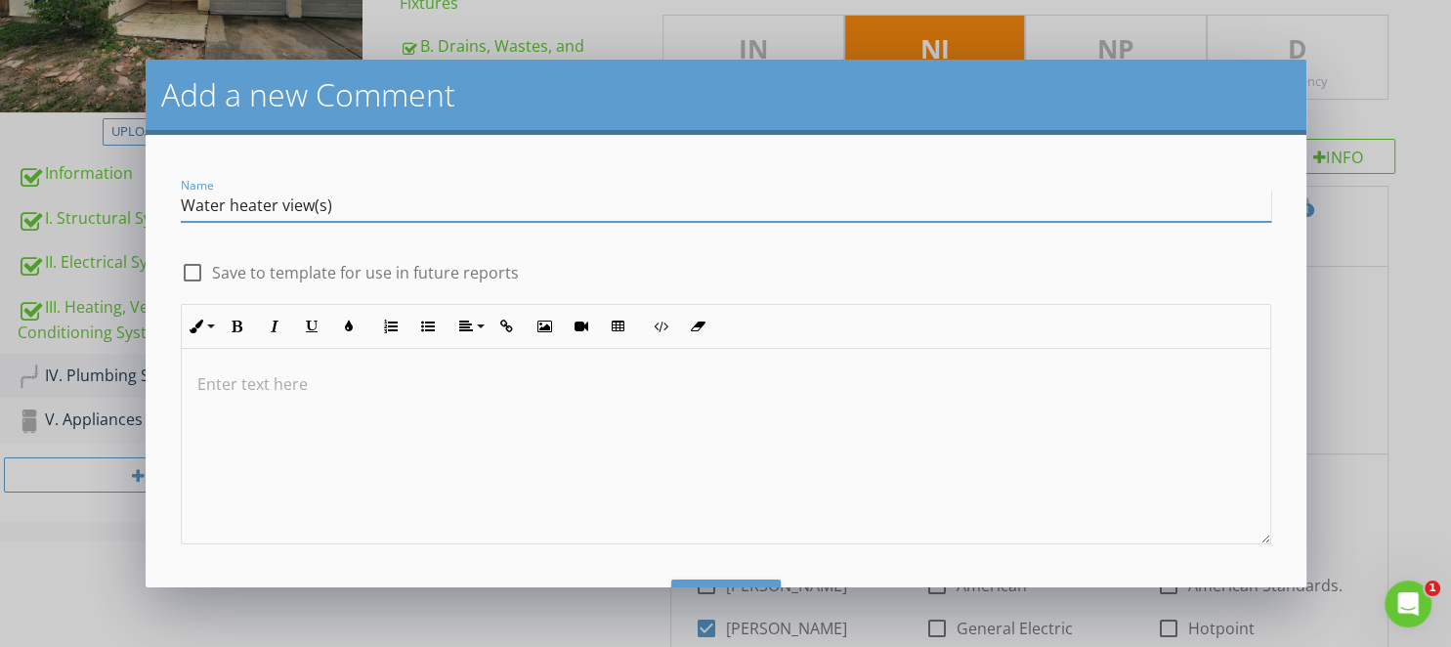
type input "Water heater view(s)"
click at [447, 261] on div "check_box_outline_blank Save to template for use in future reports" at bounding box center [350, 272] width 338 height 23
click at [421, 275] on label "Save to template for use in future reports" at bounding box center [365, 273] width 307 height 20
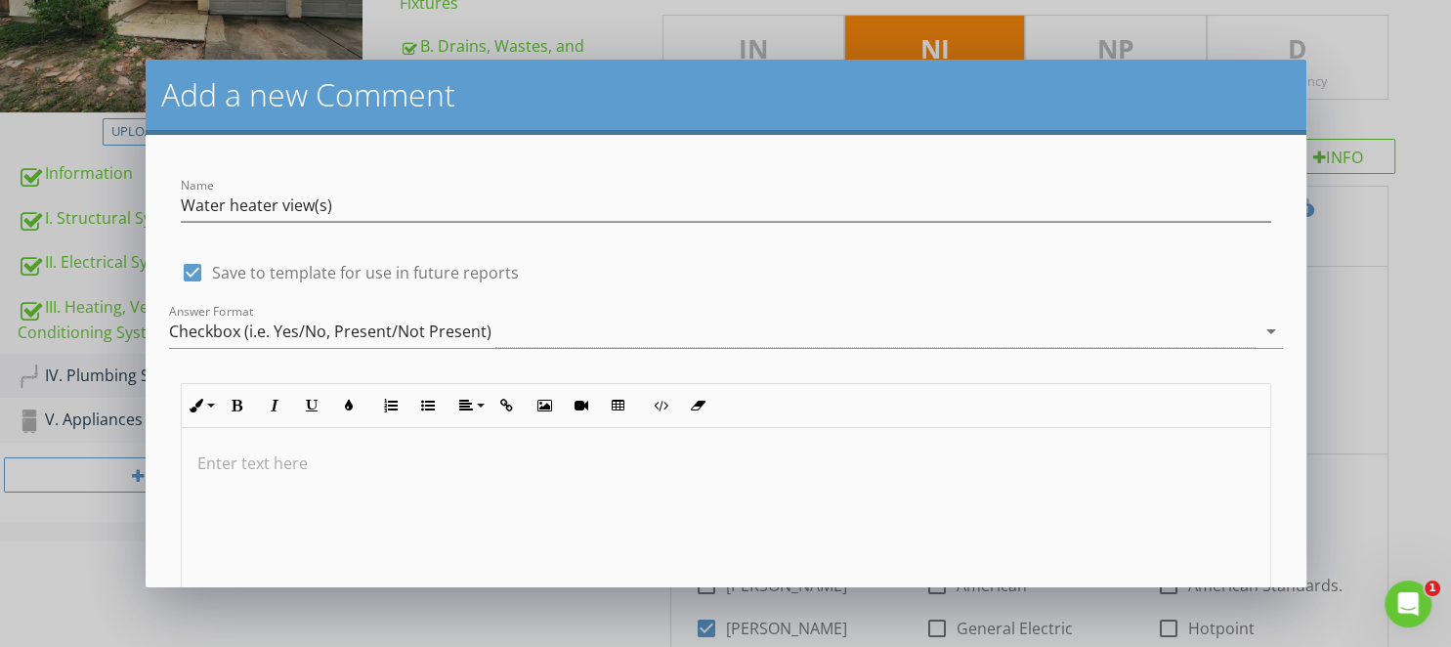
scroll to position [155, 0]
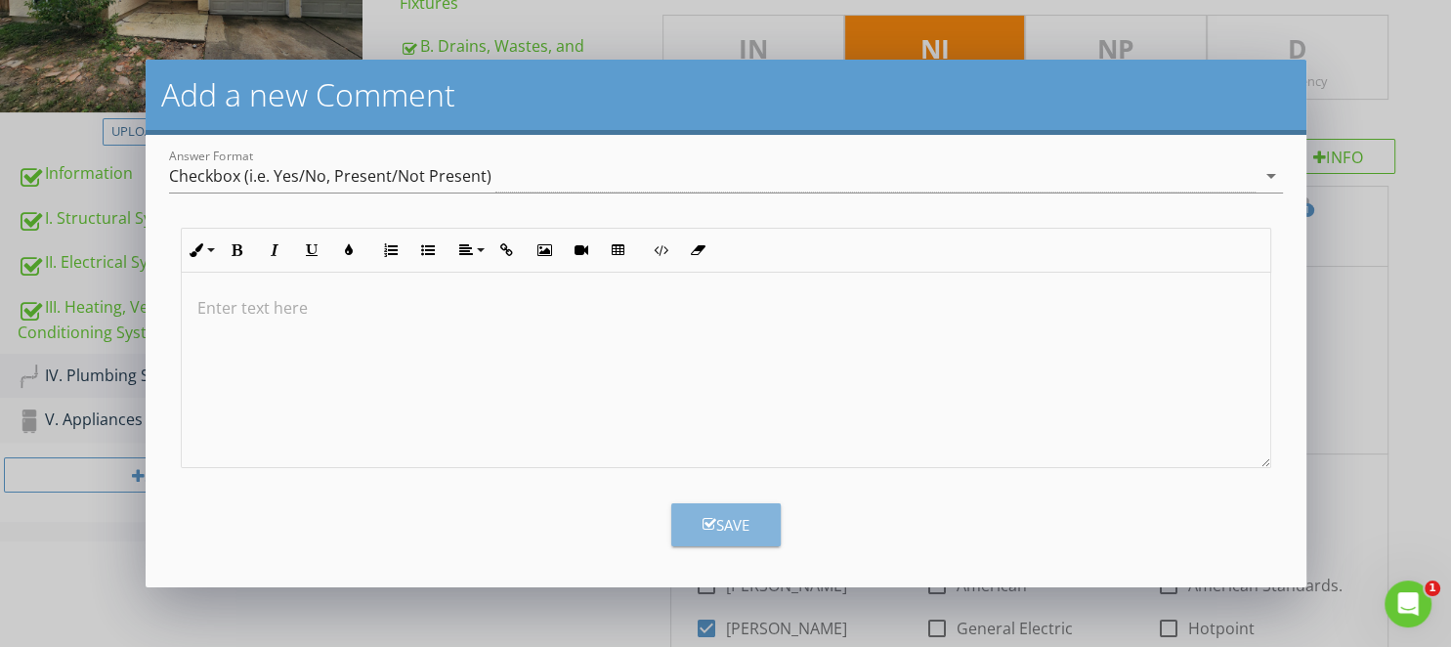
click at [736, 522] on div "Save" at bounding box center [725, 525] width 47 height 22
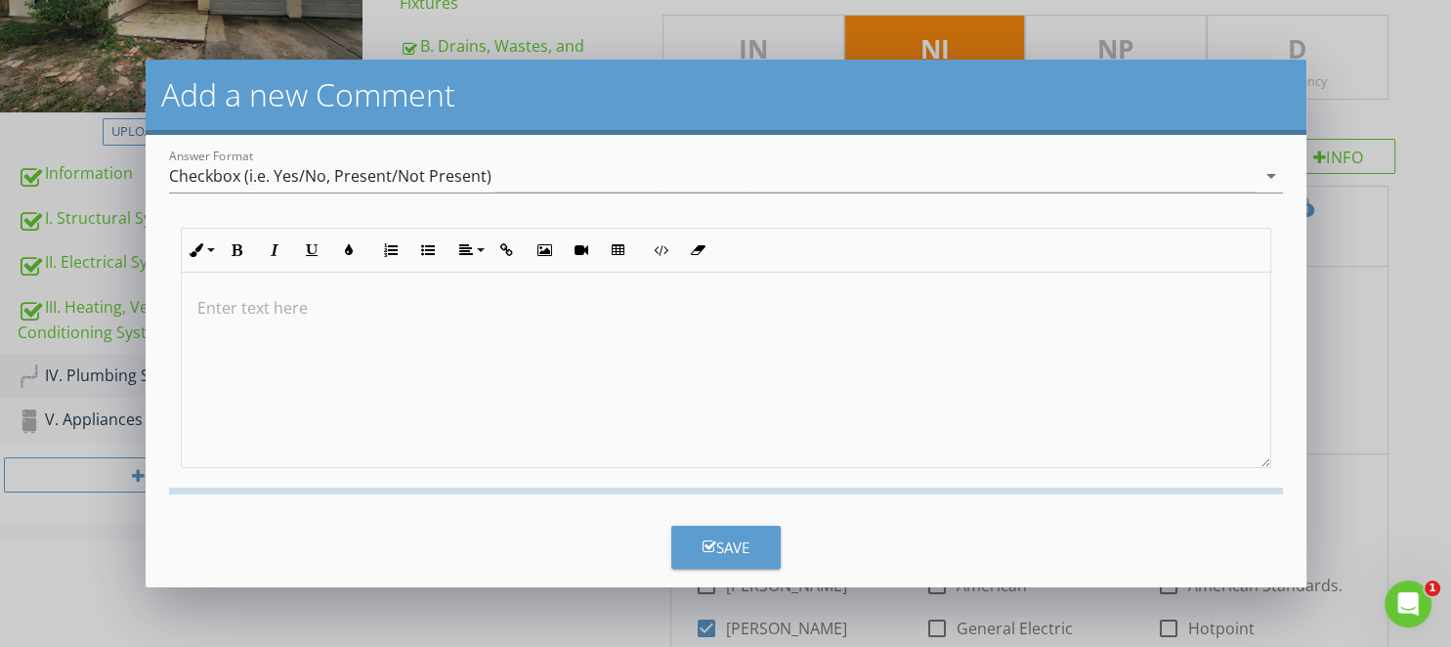
checkbox input "false"
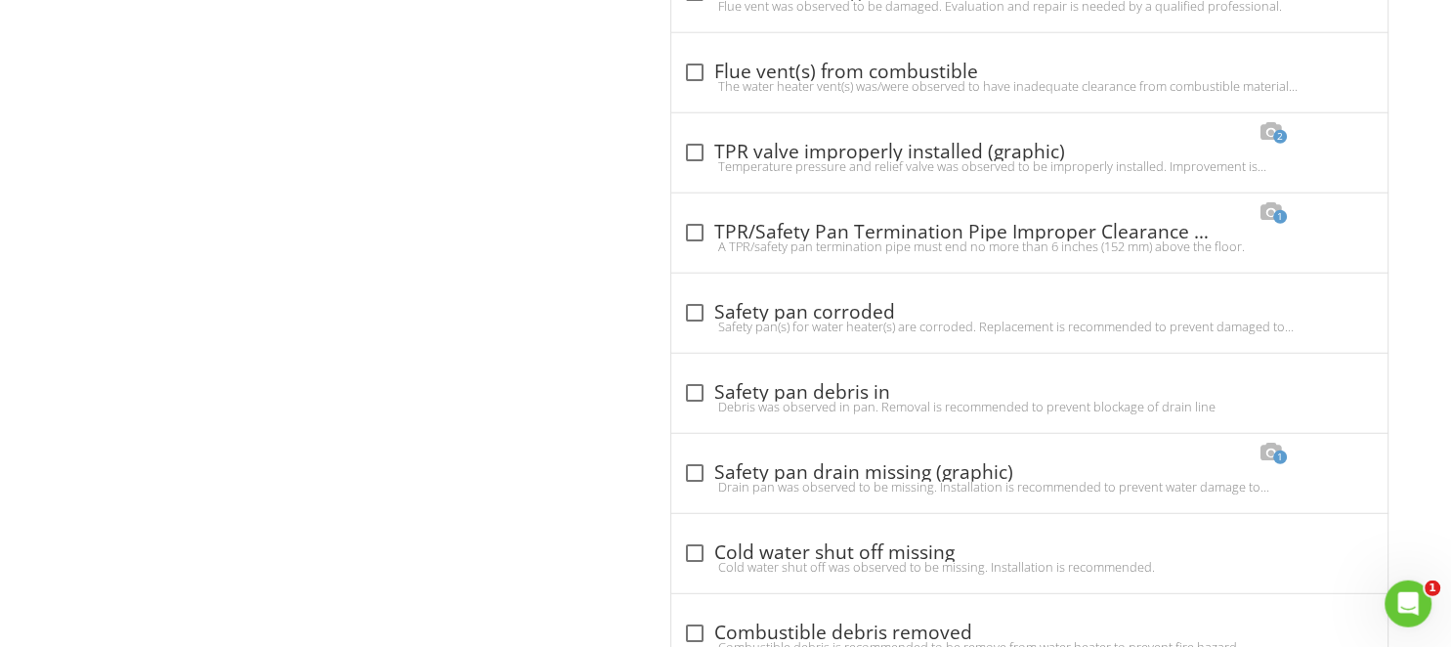
scroll to position [5139, 0]
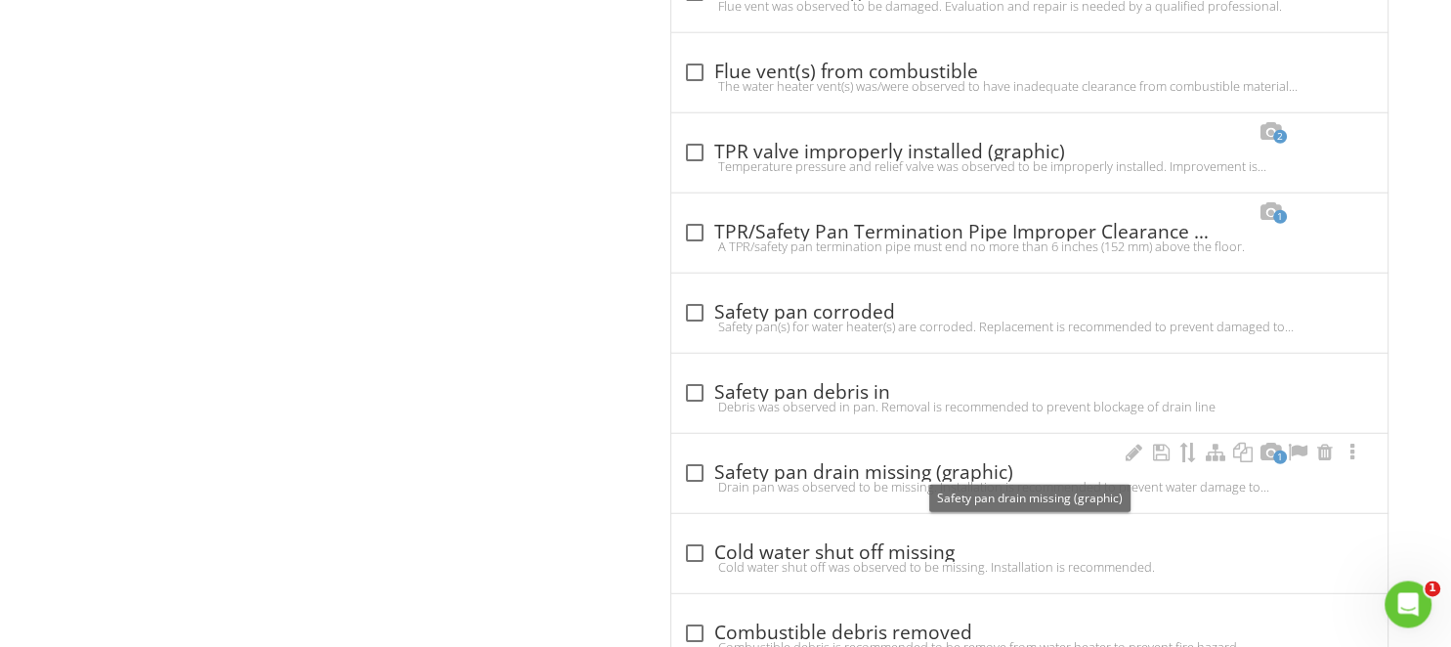
drag, startPoint x: 782, startPoint y: 453, endPoint x: 708, endPoint y: 469, distance: 75.9
click at [781, 460] on div "check_box_outline_blank Safety pan drain missing (graphic)" at bounding box center [1029, 471] width 693 height 23
checkbox input "true"
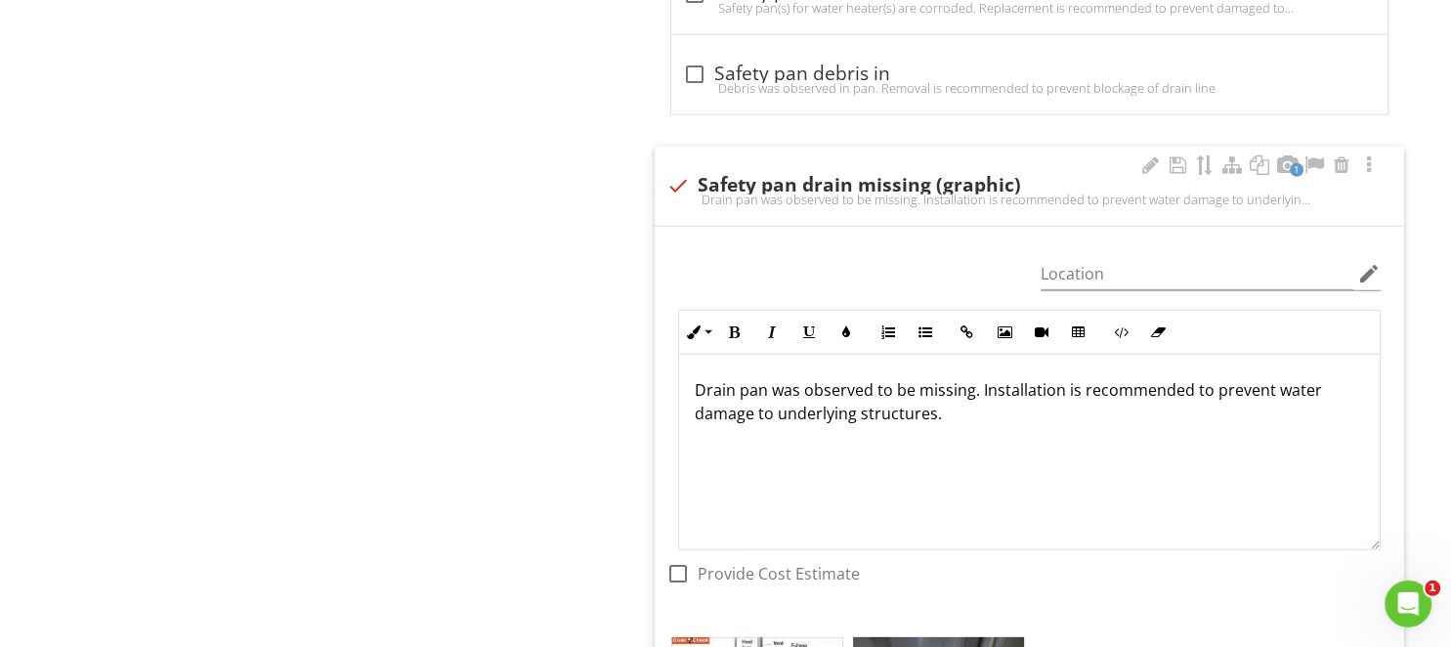
scroll to position [6068, 0]
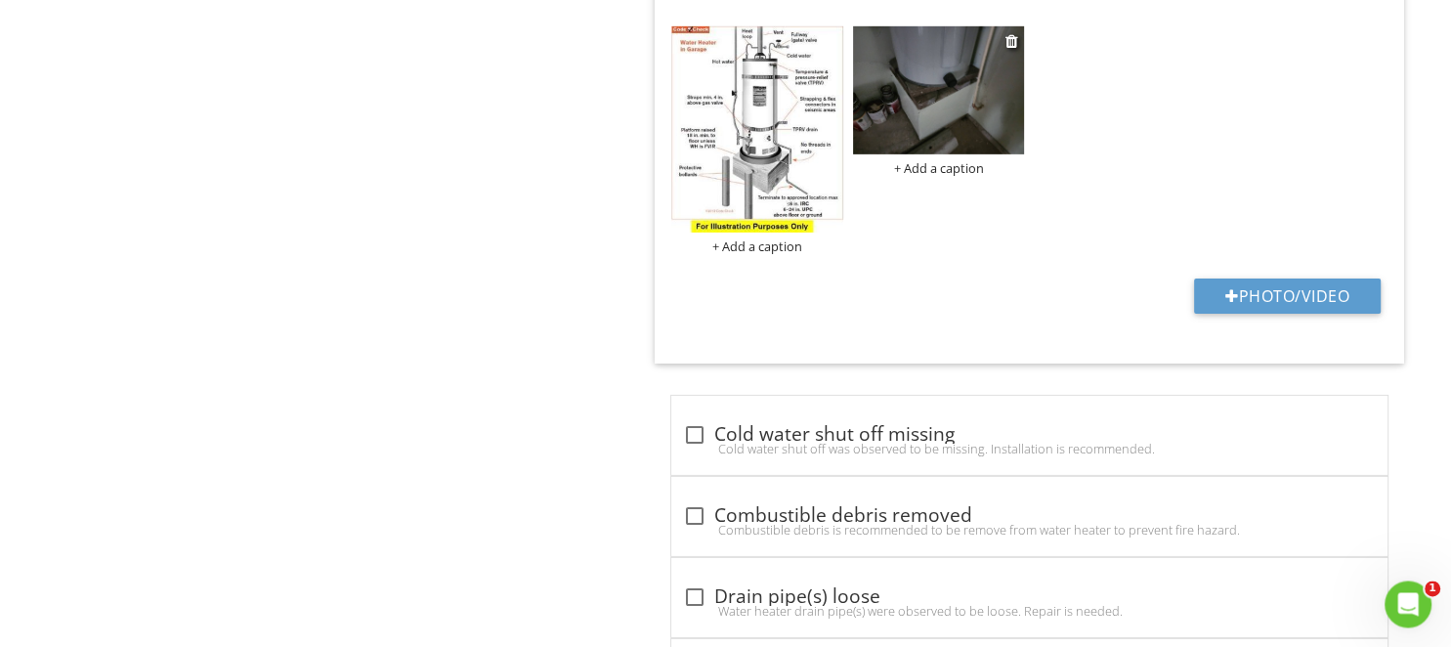
click at [936, 117] on img at bounding box center [939, 89] width 172 height 129
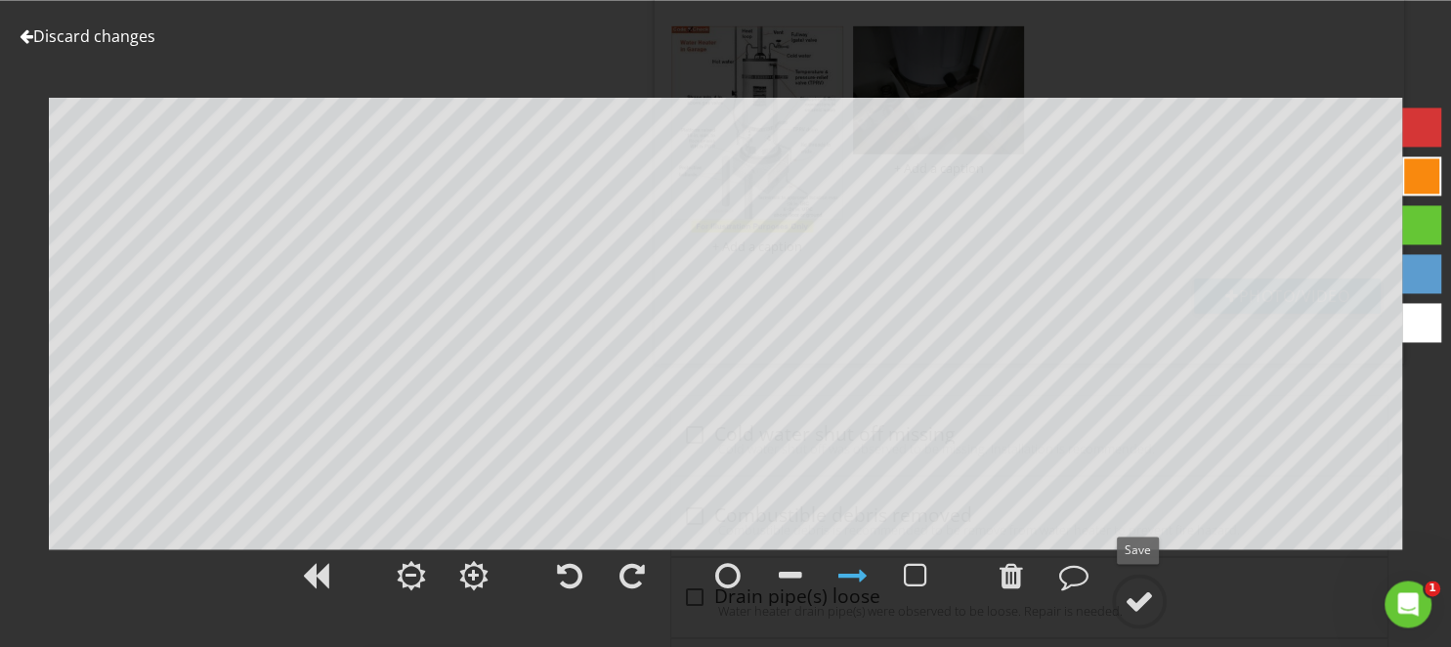
drag, startPoint x: 1143, startPoint y: 597, endPoint x: 1237, endPoint y: 588, distance: 94.2
click at [1142, 598] on div at bounding box center [1138, 600] width 29 height 29
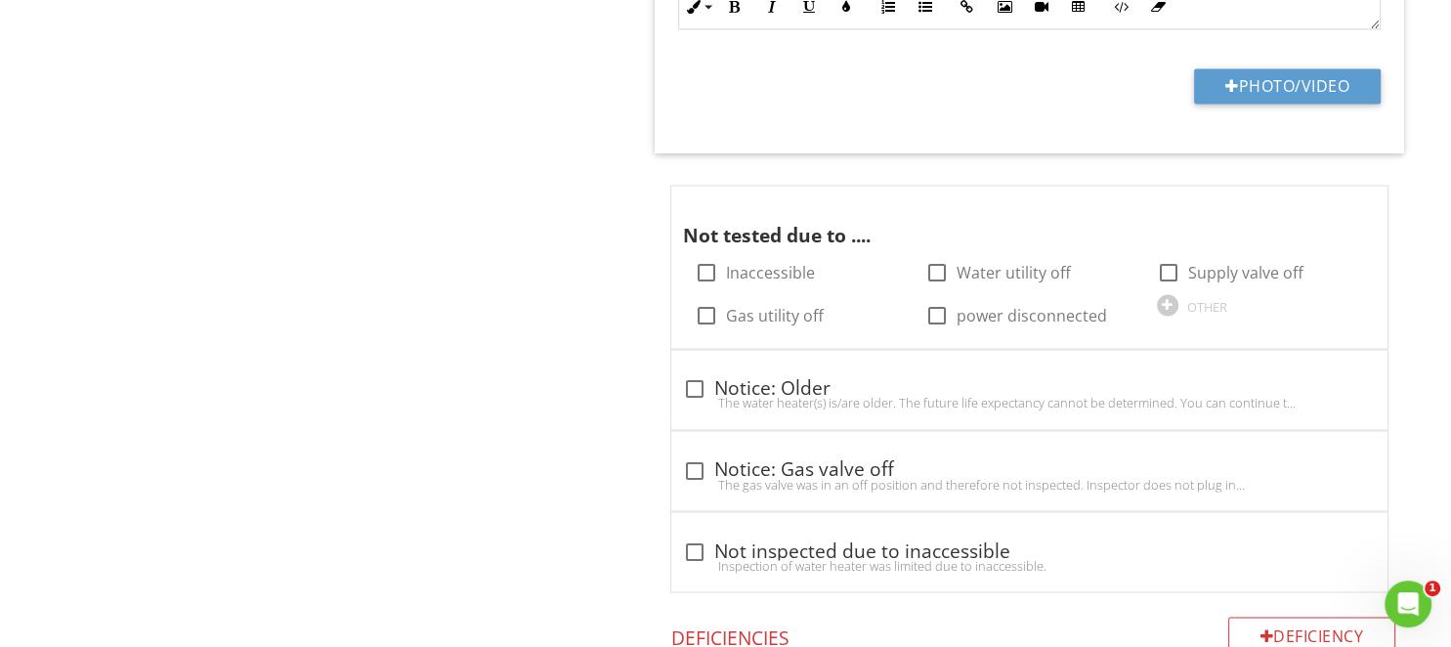
scroll to position [3197, 0]
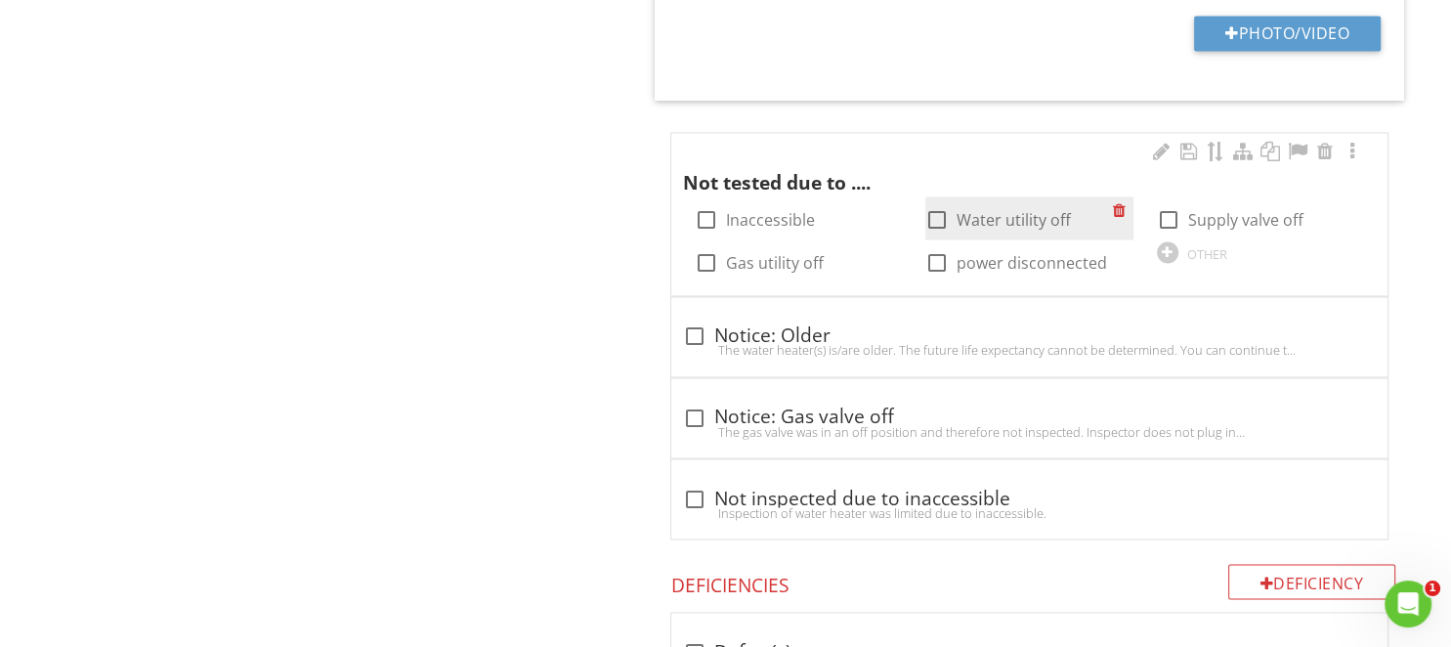
click at [945, 217] on div at bounding box center [936, 219] width 33 height 33
click at [946, 213] on div at bounding box center [936, 219] width 33 height 33
checkbox input "false"
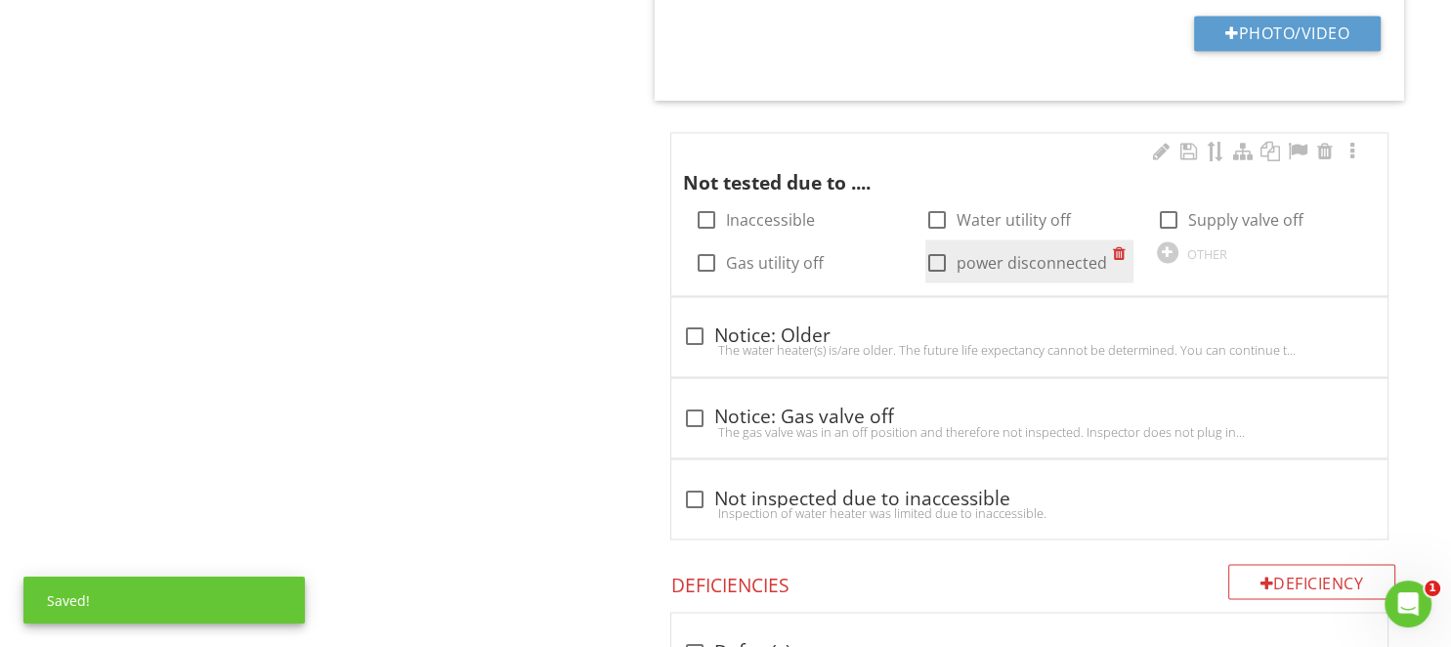
click at [936, 258] on div at bounding box center [936, 262] width 33 height 33
checkbox input "true"
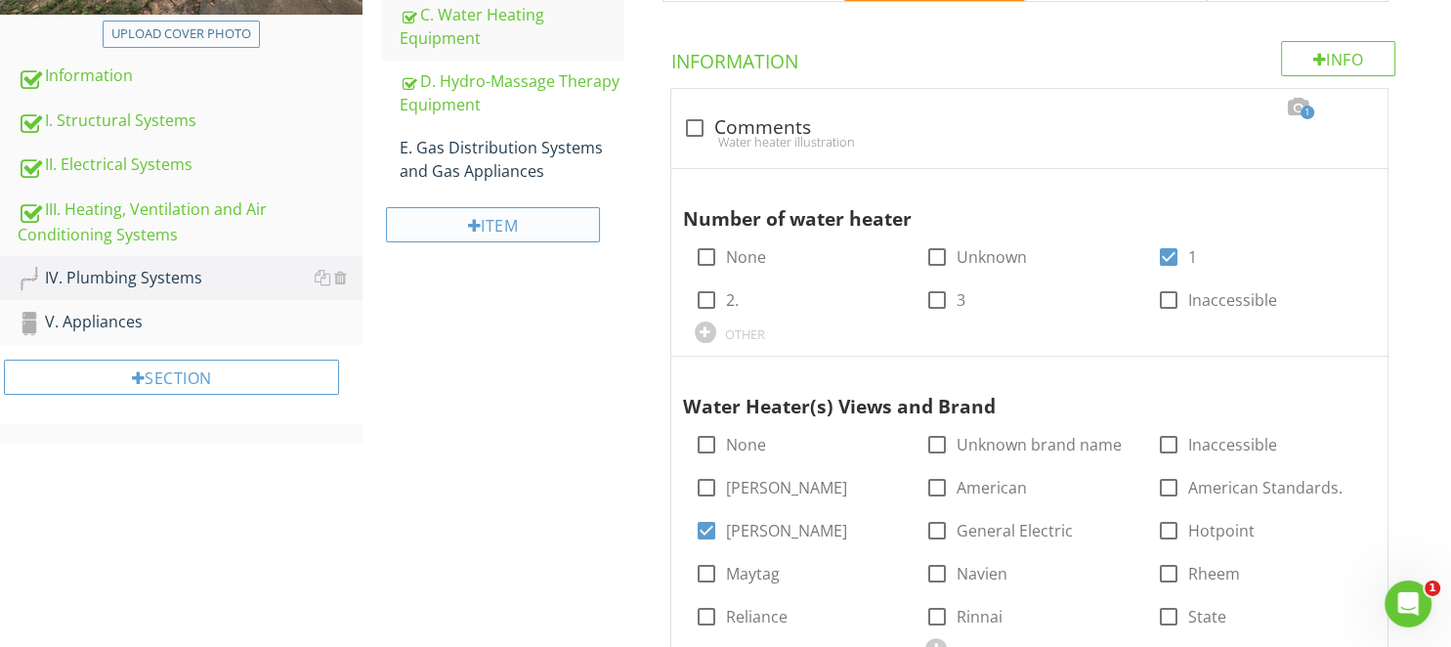
scroll to position [412, 0]
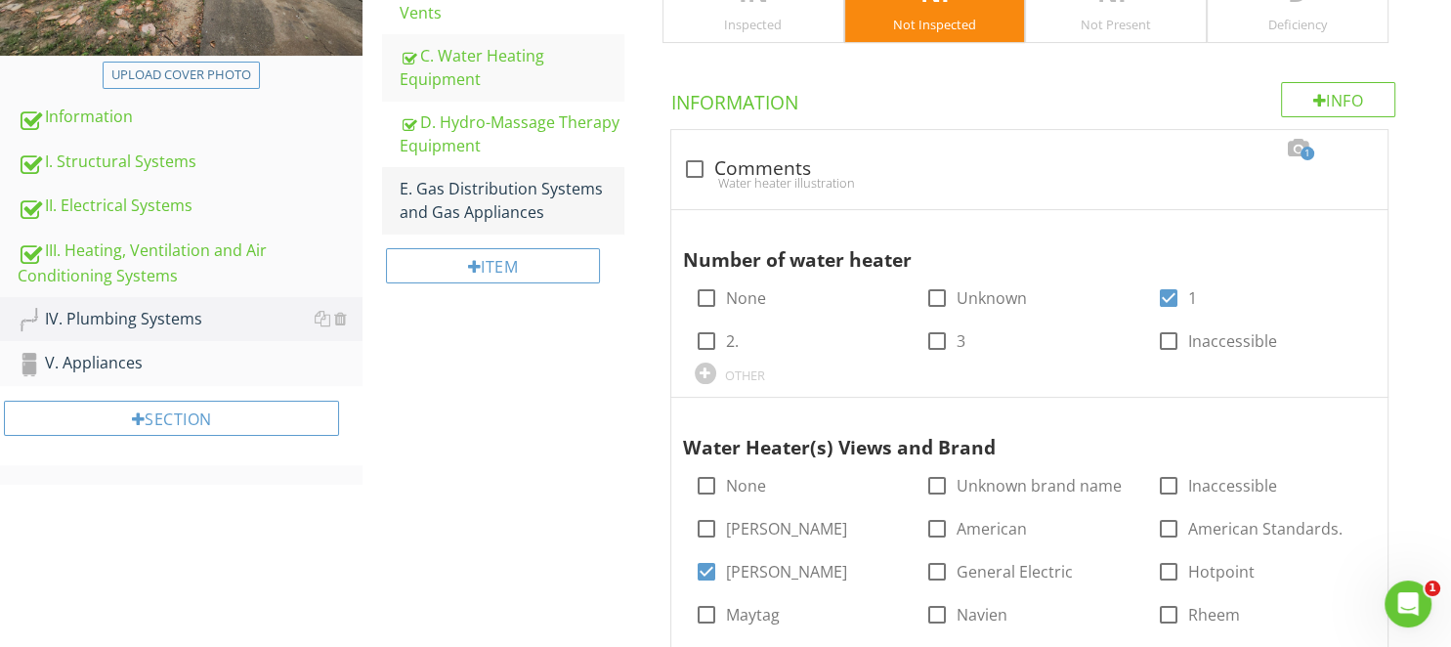
click at [483, 220] on div "E. Gas Distribution Systems and Gas Appliances" at bounding box center [511, 200] width 223 height 47
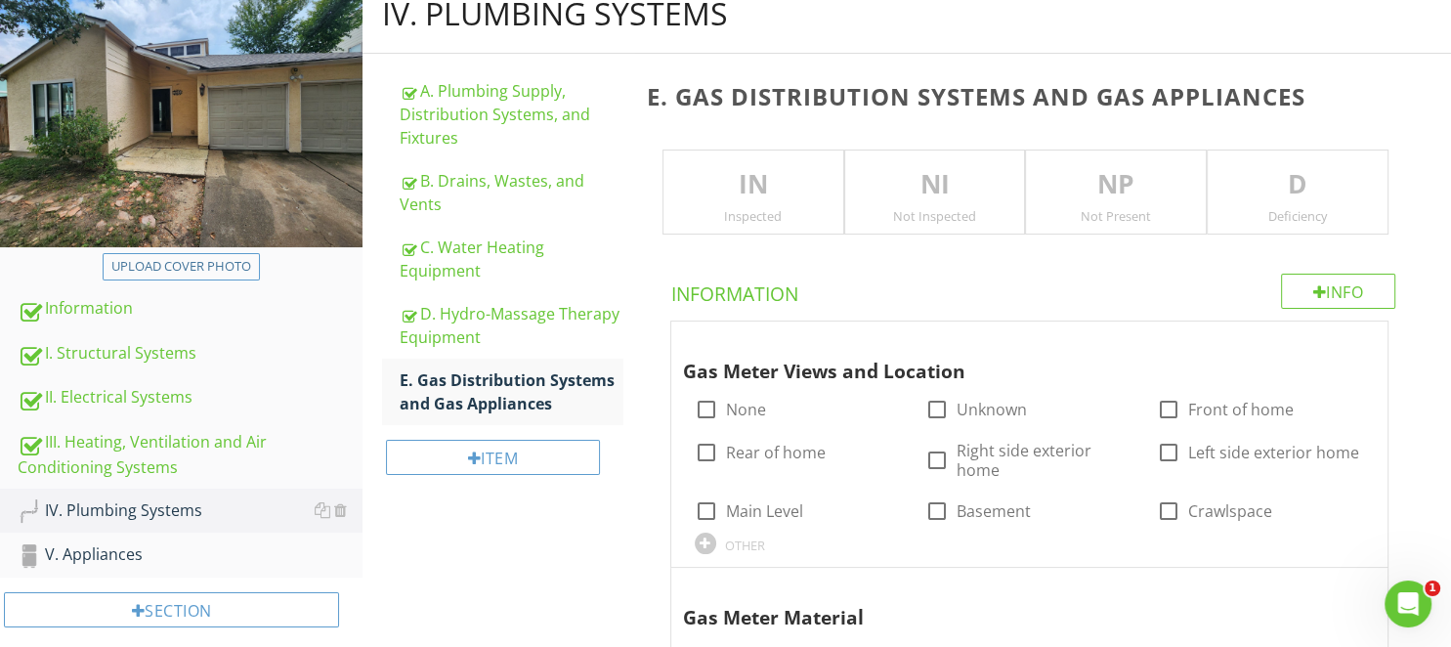
scroll to position [206, 0]
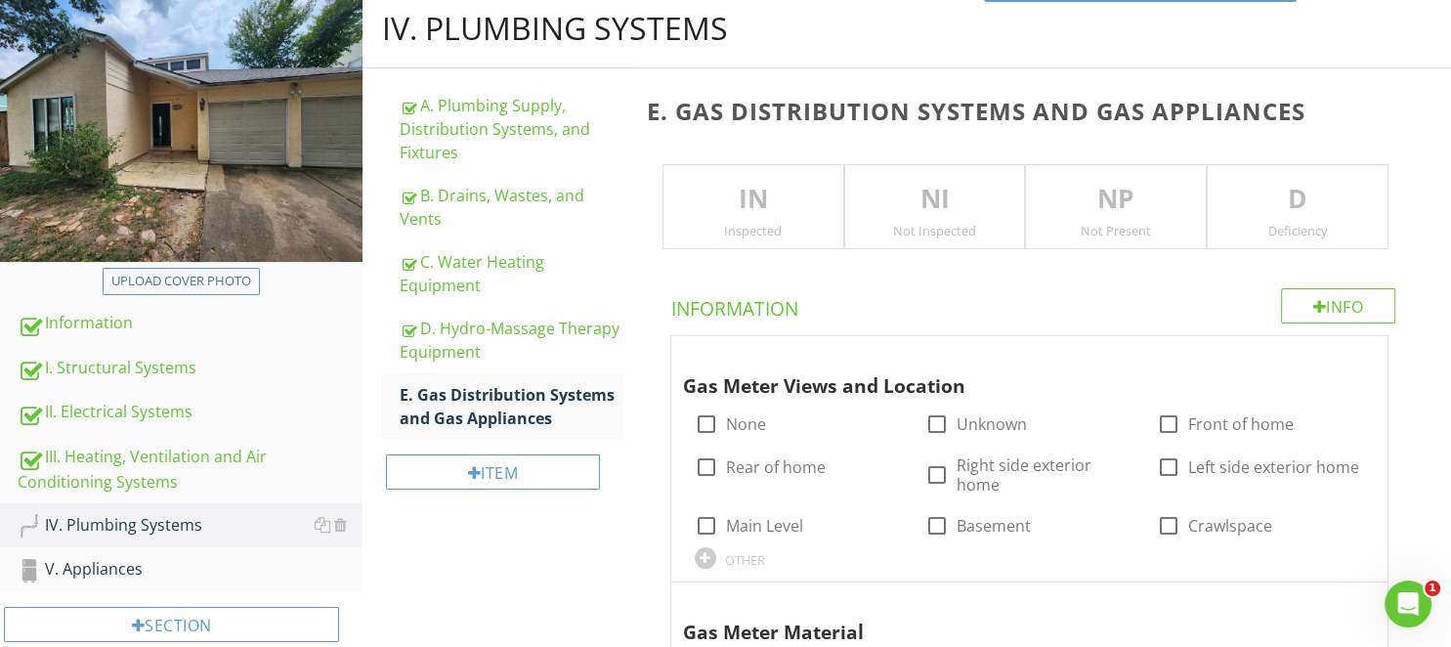
click at [1093, 229] on div "Not Present" at bounding box center [1116, 231] width 180 height 16
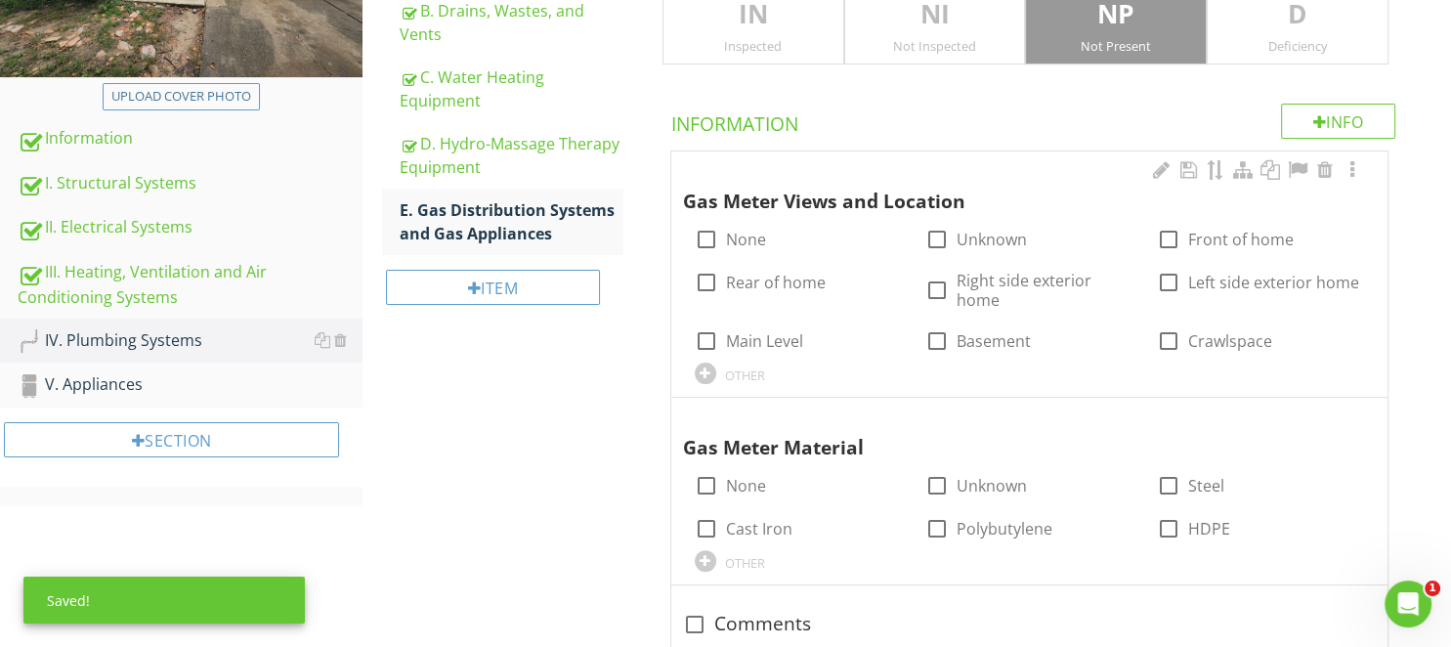
scroll to position [412, 0]
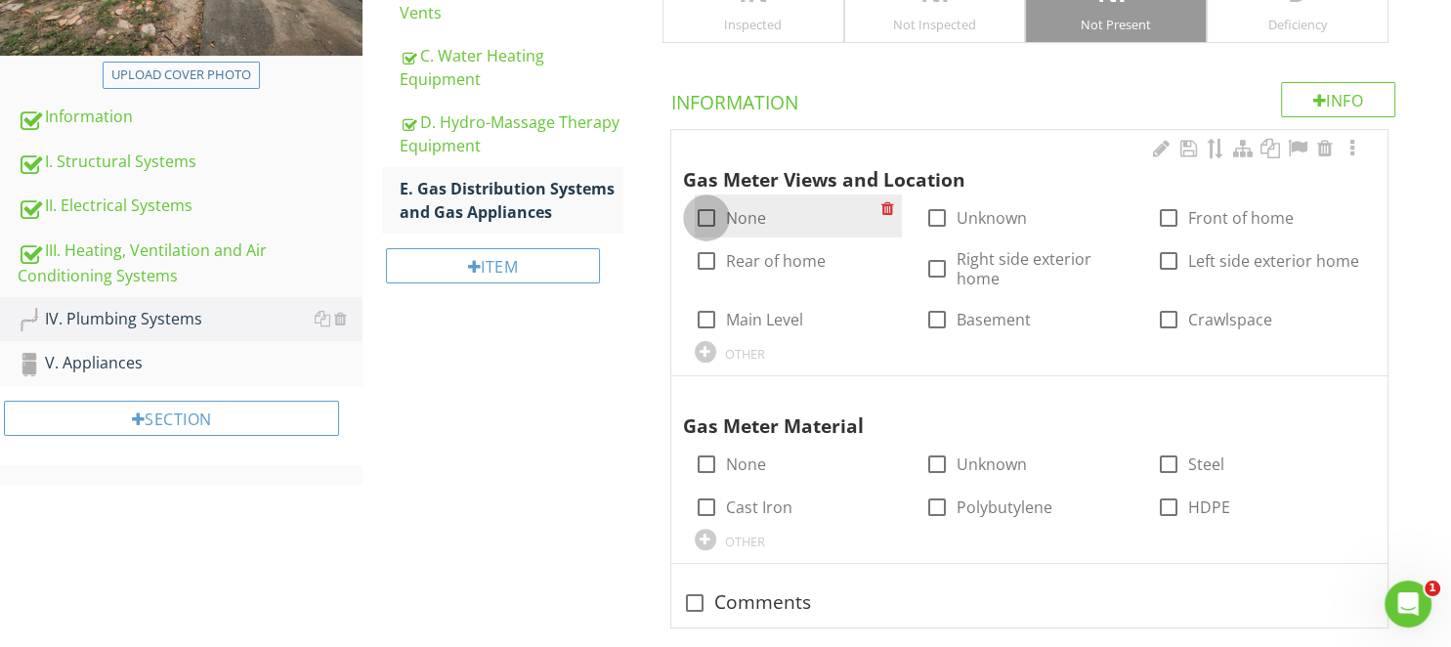
click at [722, 219] on div at bounding box center [706, 217] width 33 height 33
checkbox input "true"
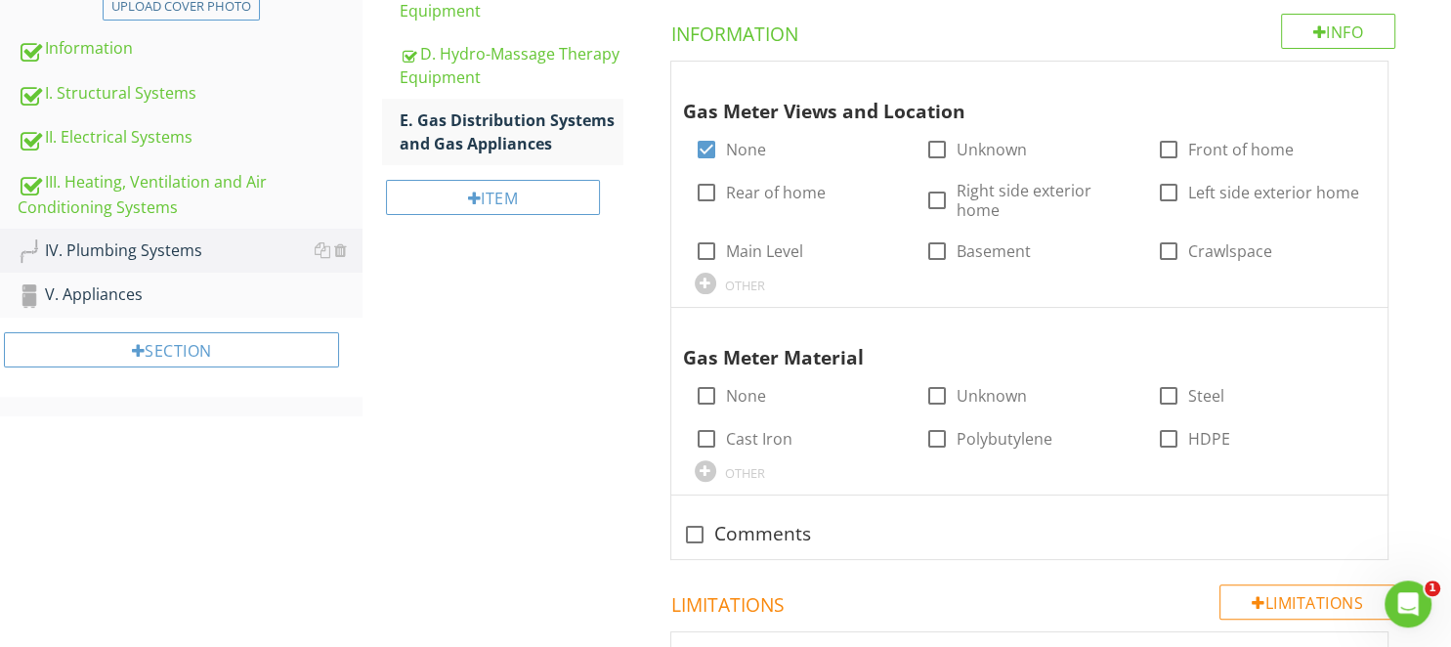
scroll to position [516, 0]
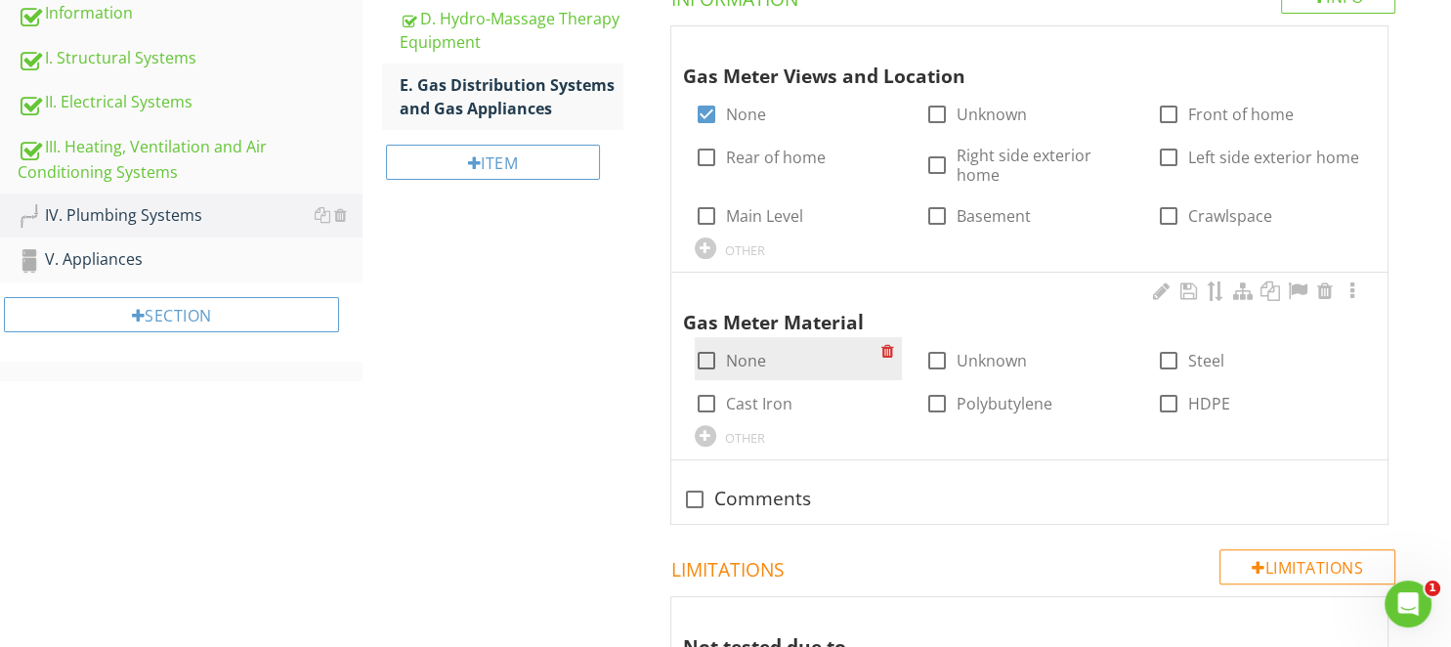
click at [710, 360] on div at bounding box center [706, 360] width 33 height 33
checkbox input "true"
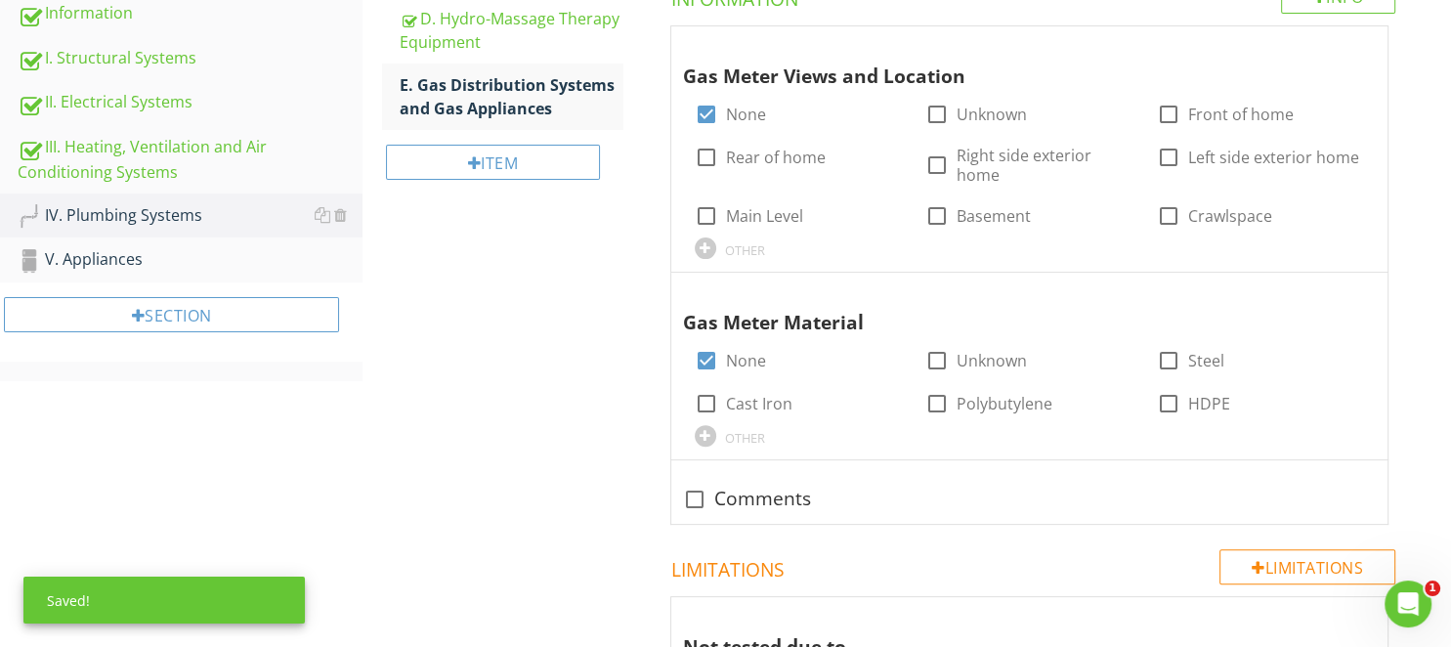
scroll to position [309, 0]
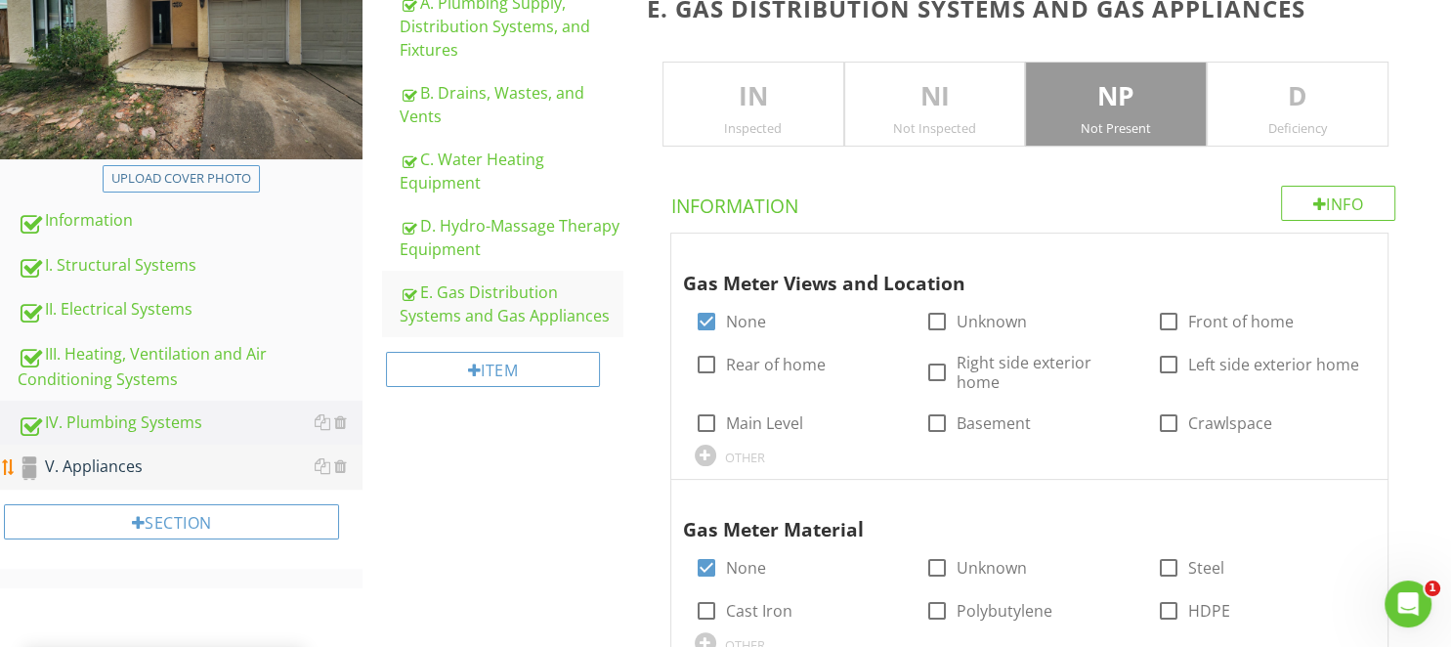
click at [105, 469] on div "V. Appliances" at bounding box center [190, 466] width 345 height 25
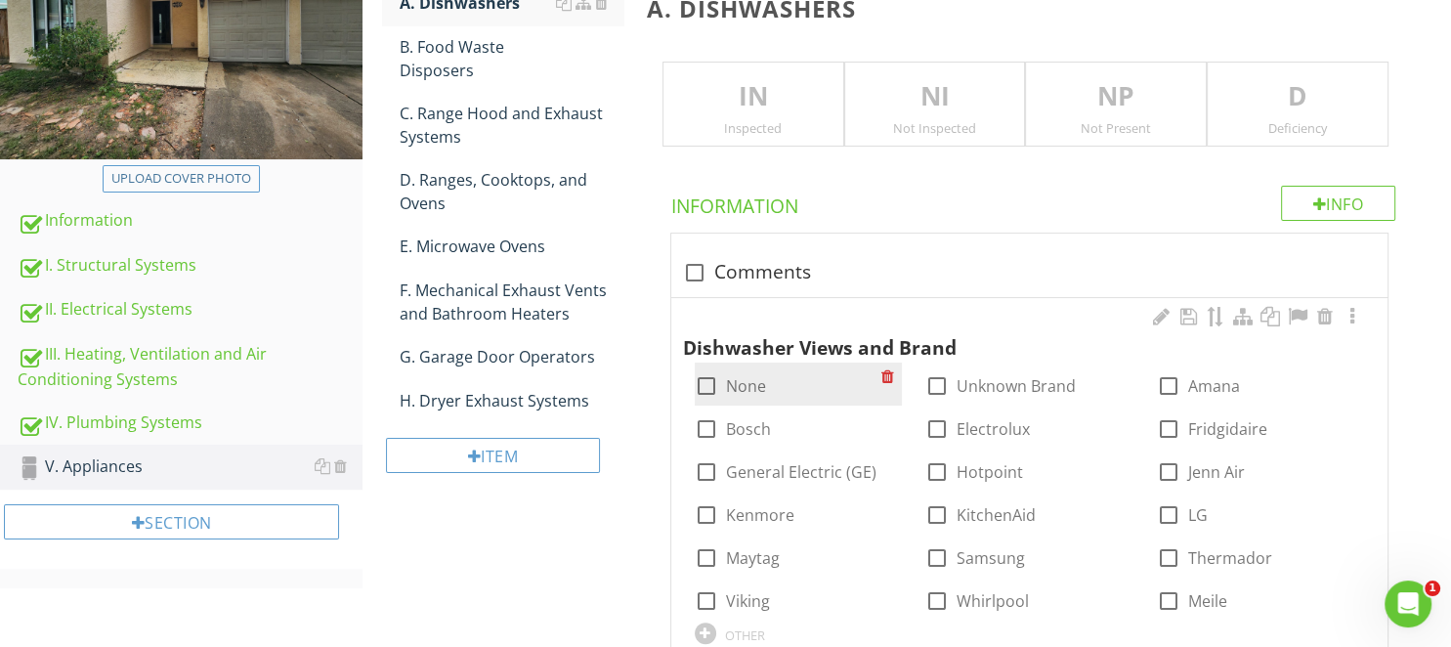
scroll to position [103, 0]
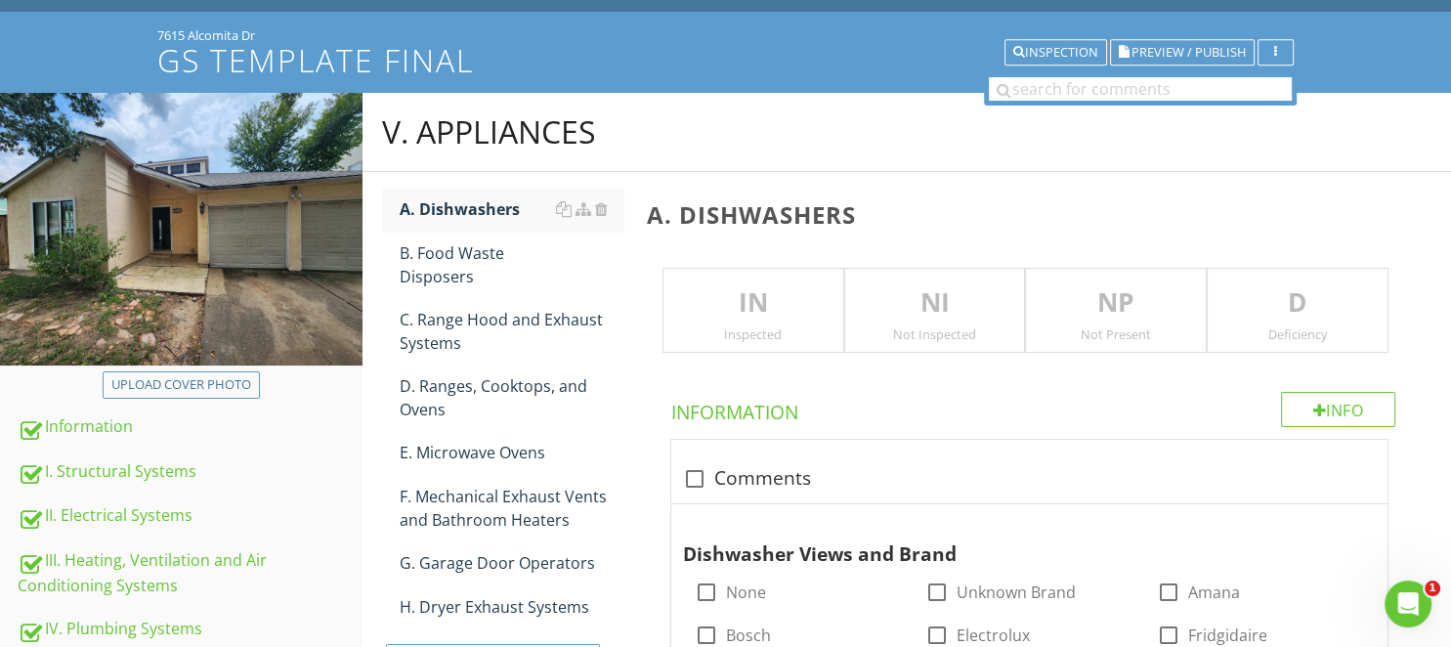
click at [965, 313] on p "NI" at bounding box center [935, 302] width 180 height 39
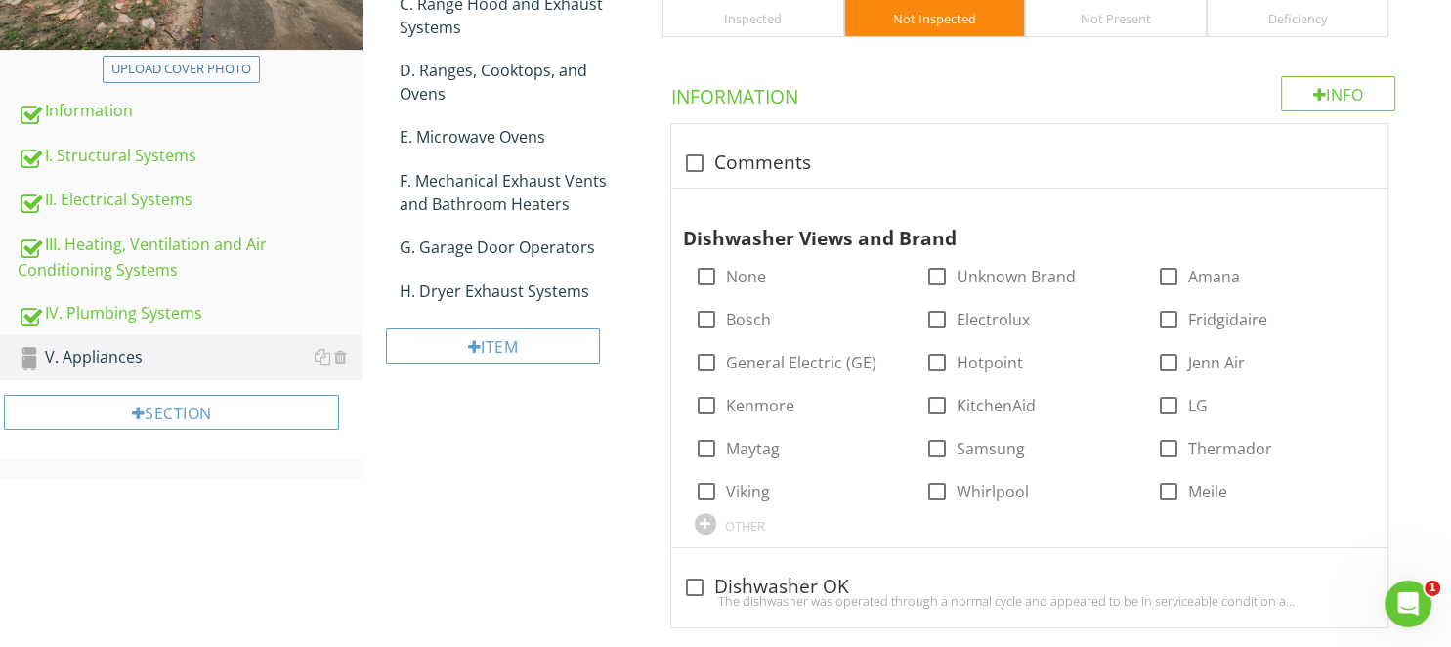
scroll to position [412, 0]
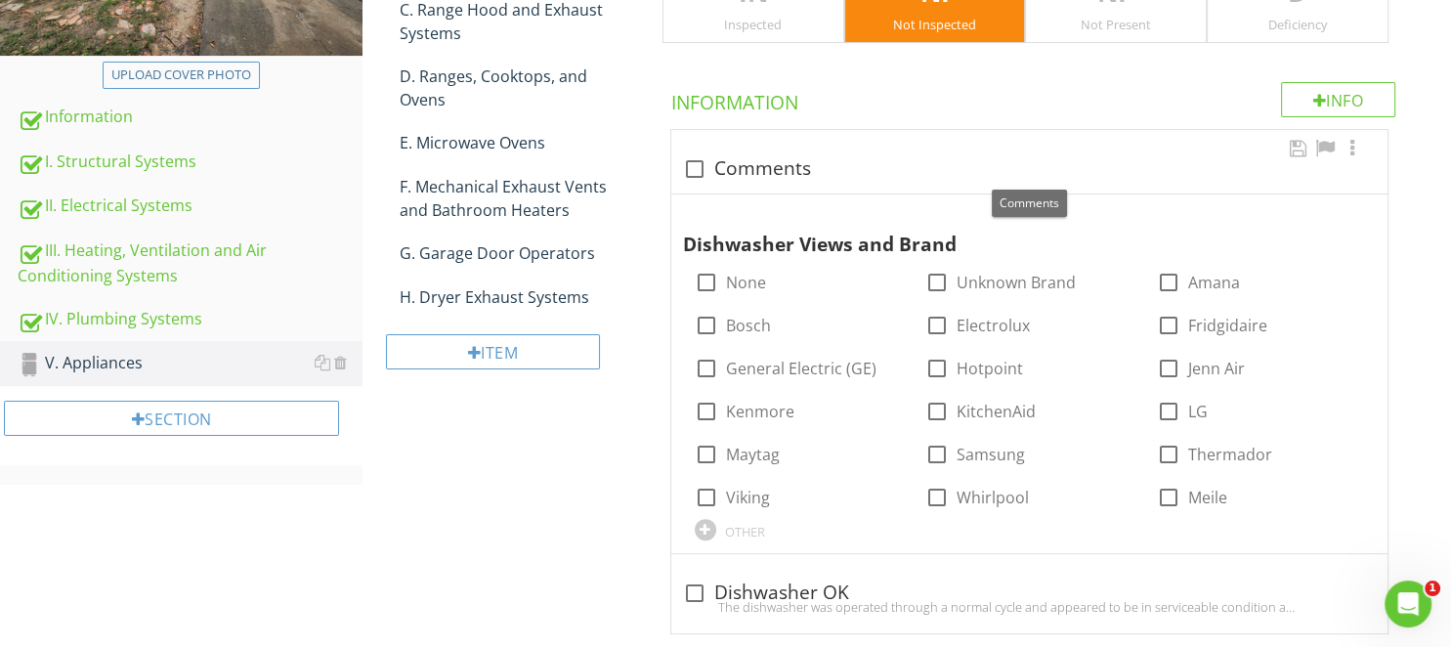
click at [703, 164] on div at bounding box center [694, 168] width 33 height 33
checkbox input "true"
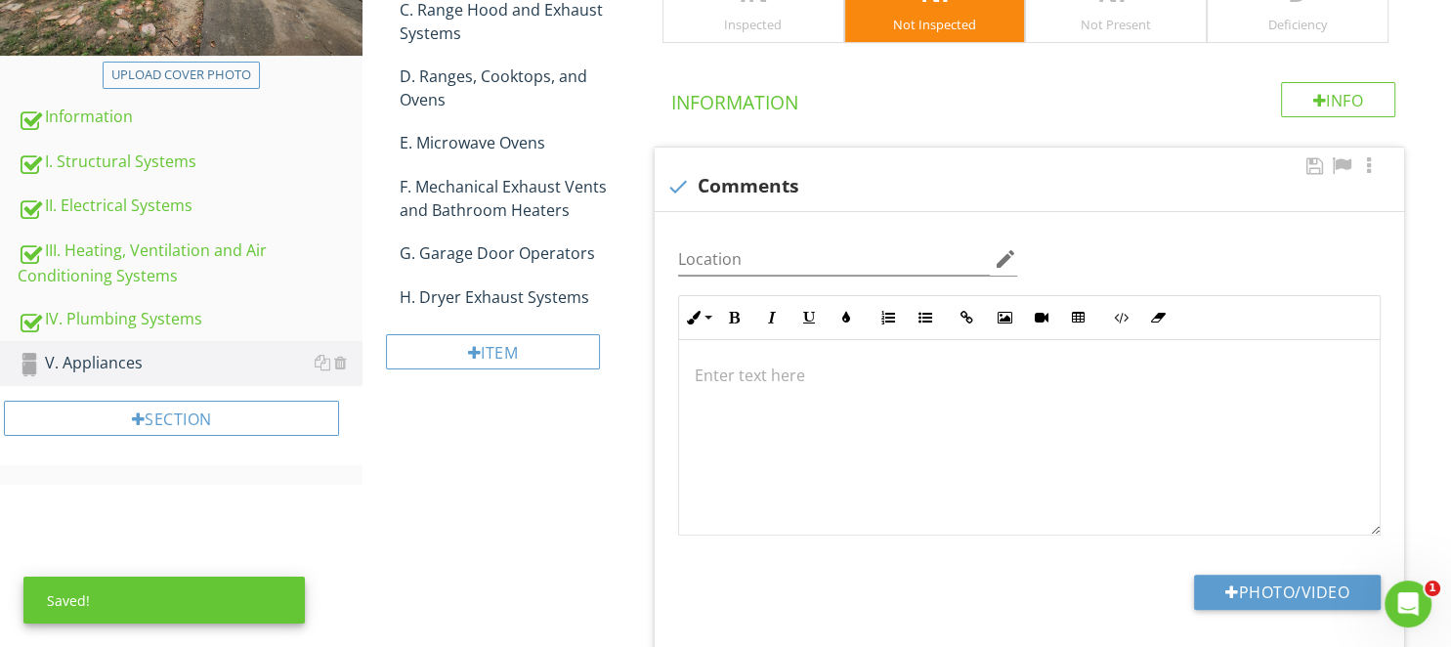
click at [776, 382] on p at bounding box center [1029, 374] width 669 height 23
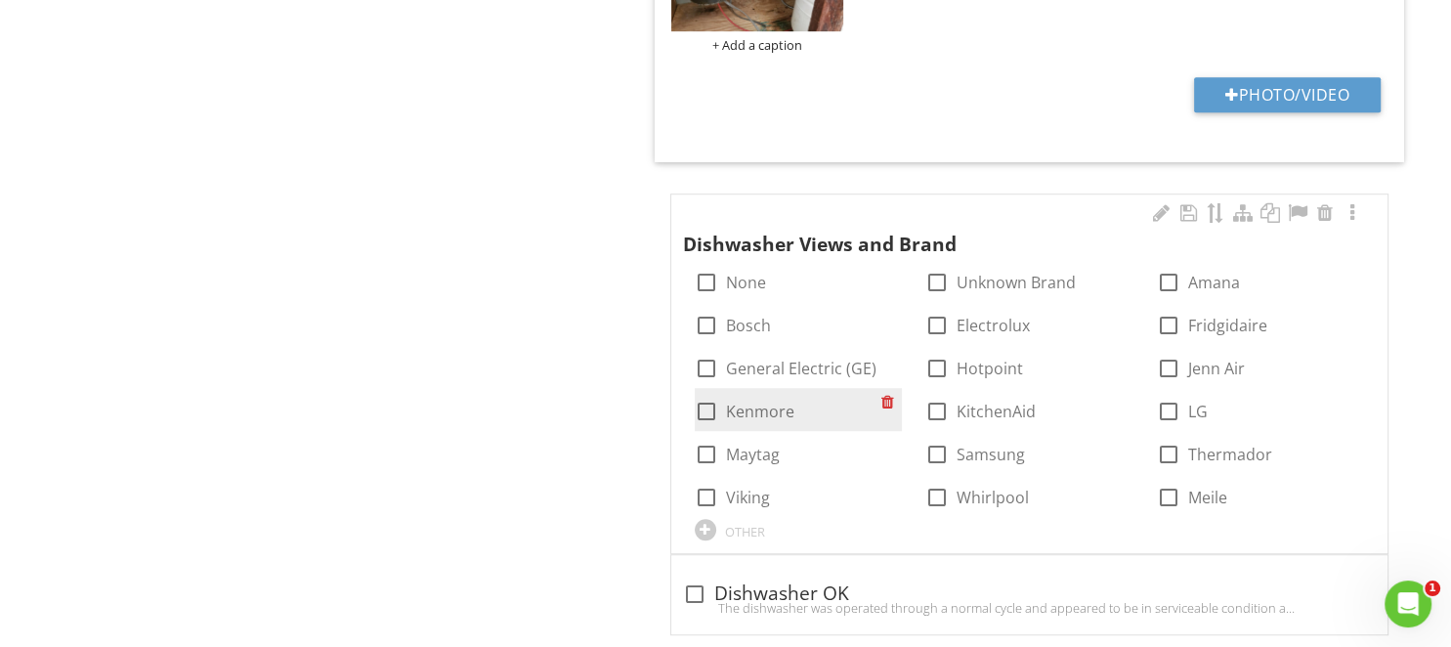
scroll to position [1356, 0]
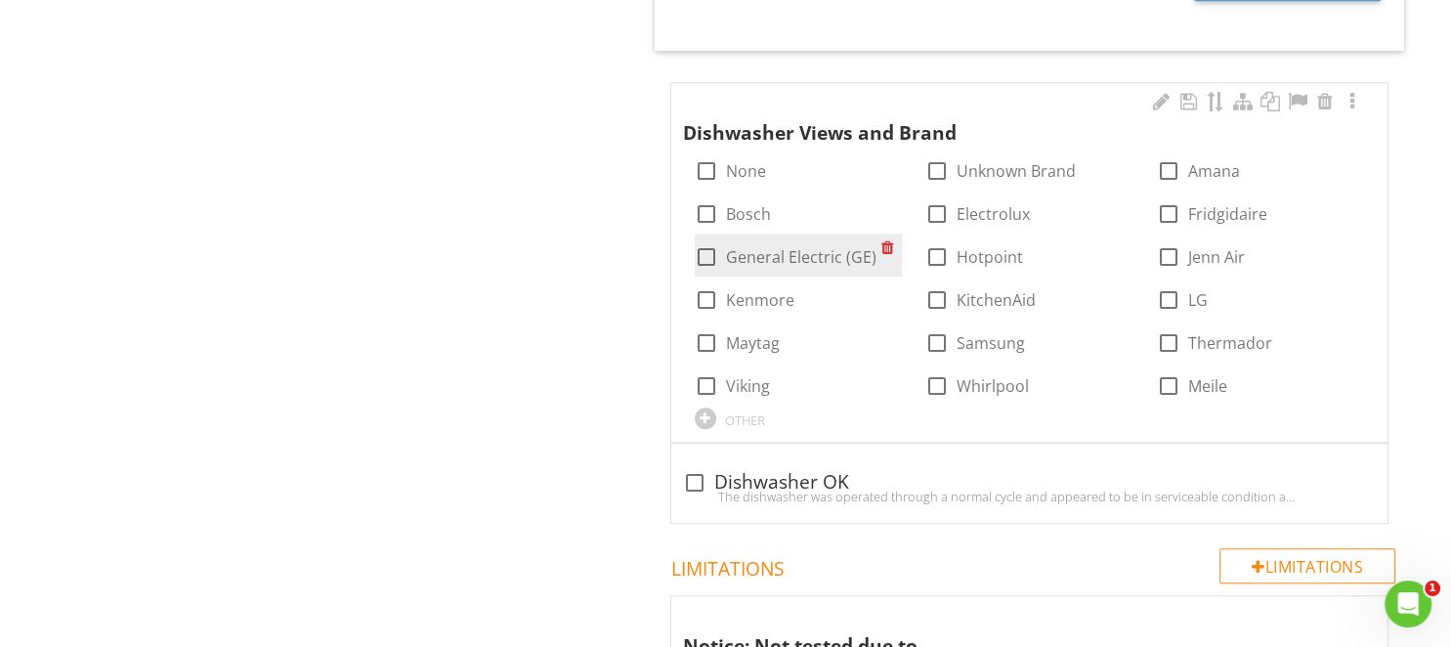
click at [787, 260] on label "General Electric (GE)" at bounding box center [801, 257] width 150 height 20
checkbox input "true"
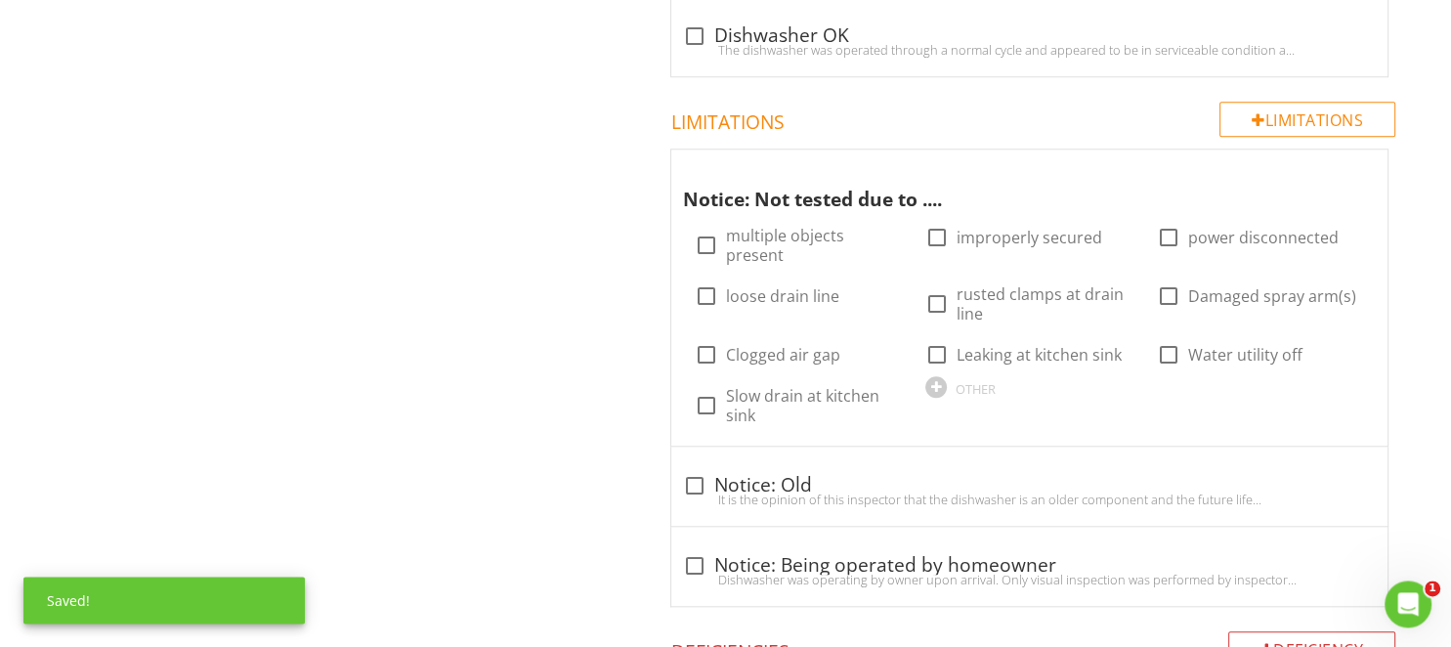
scroll to position [1872, 0]
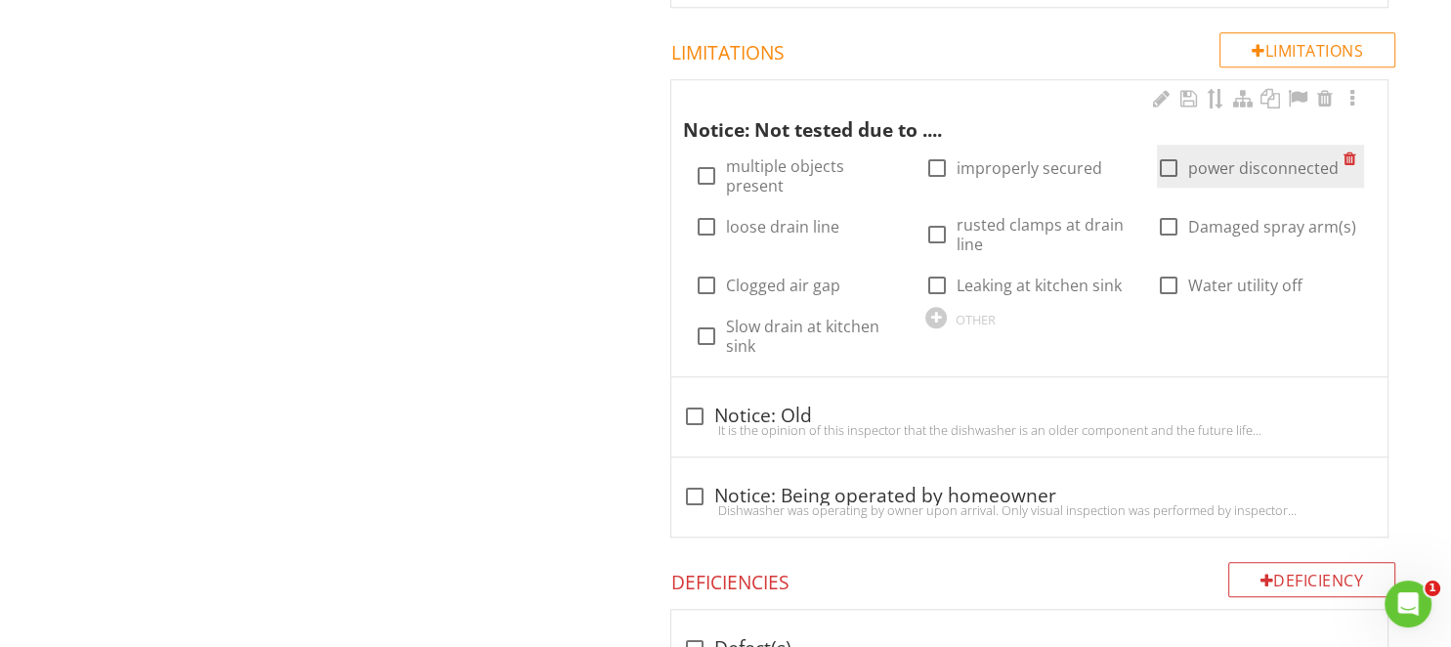
click at [1155, 169] on div at bounding box center [1168, 167] width 33 height 33
checkbox input "true"
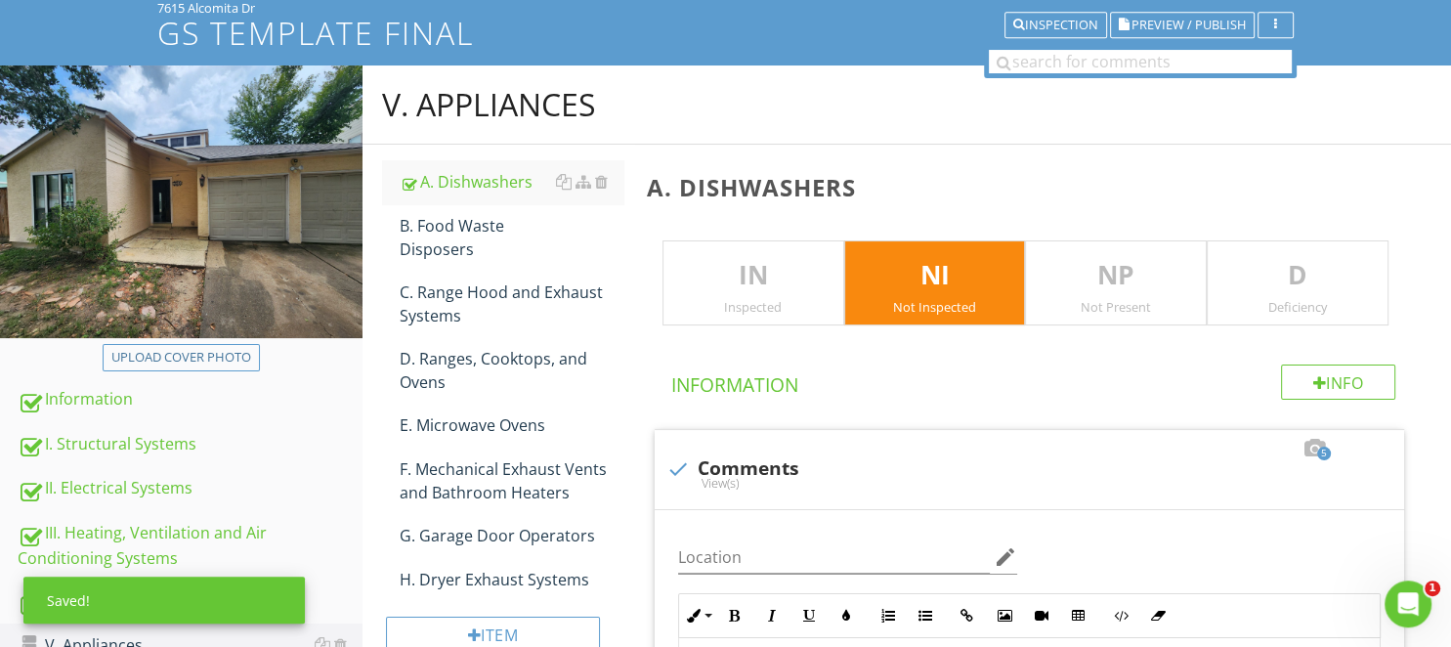
scroll to position [118, 0]
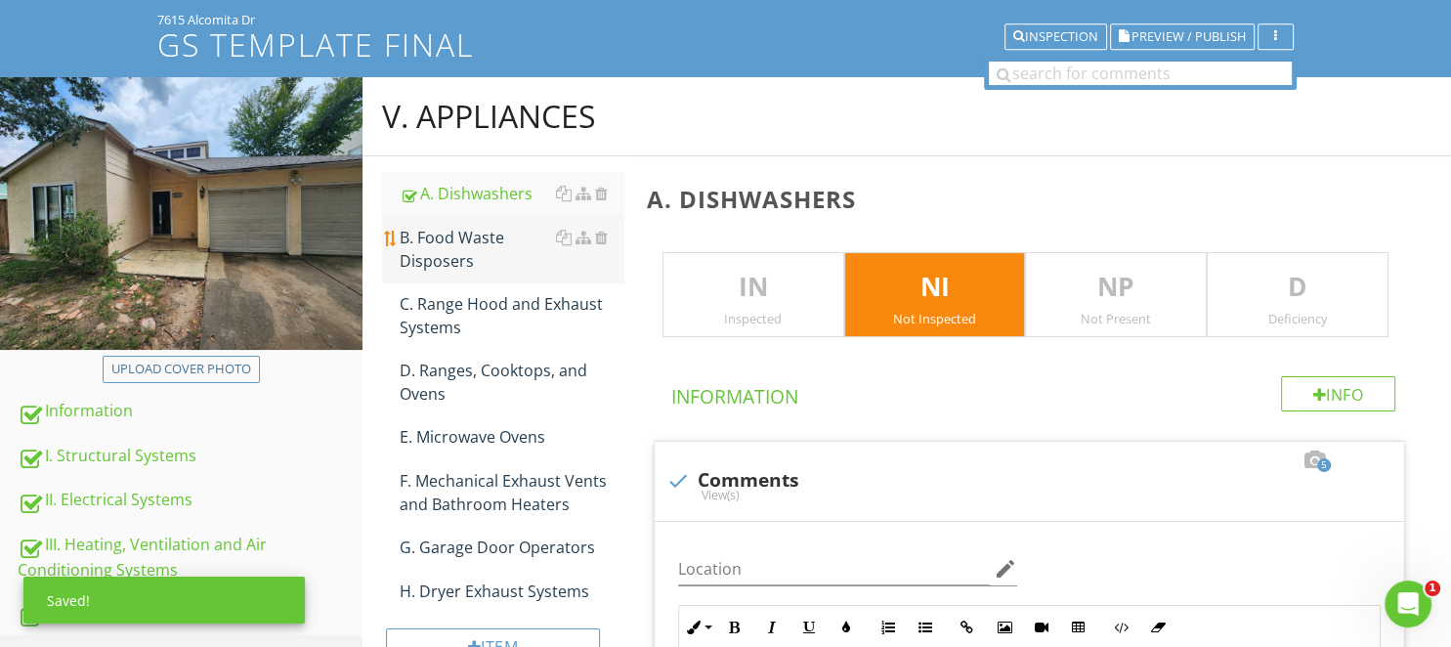
click at [459, 226] on div "B. Food Waste Disposers" at bounding box center [511, 249] width 223 height 47
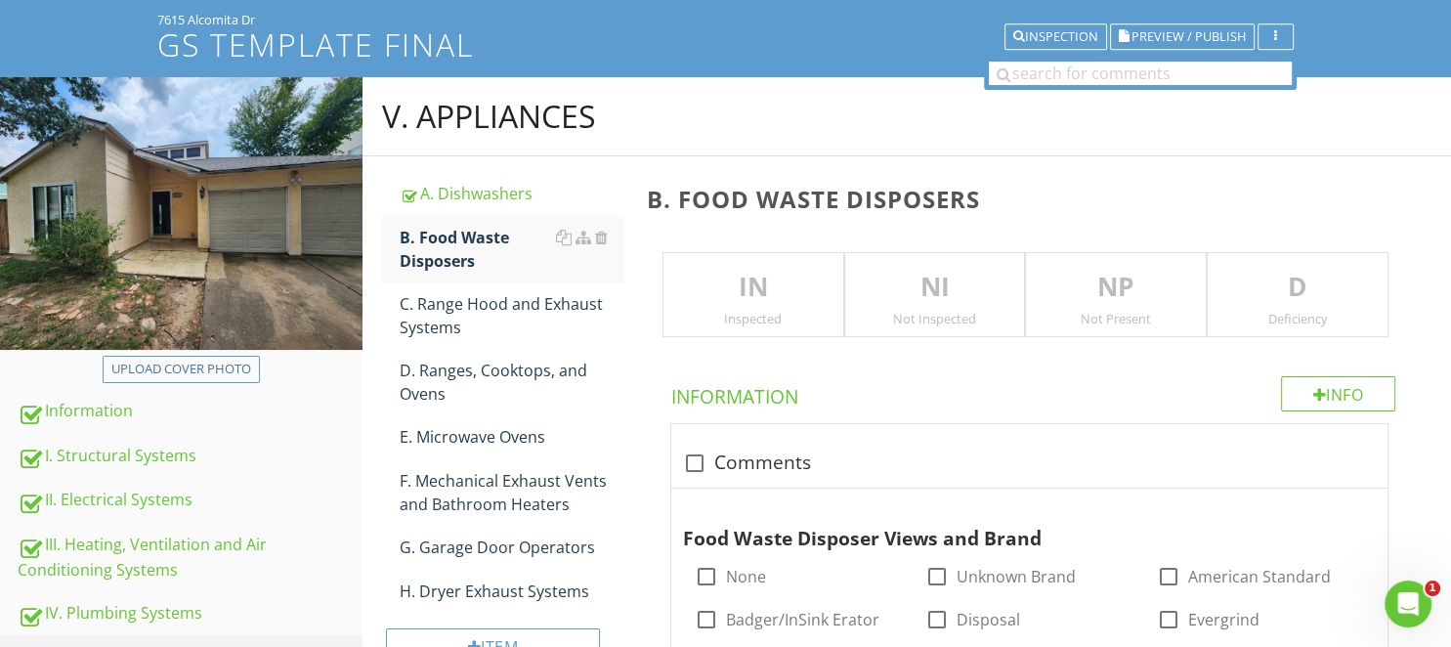
click at [949, 297] on p "NI" at bounding box center [935, 287] width 180 height 39
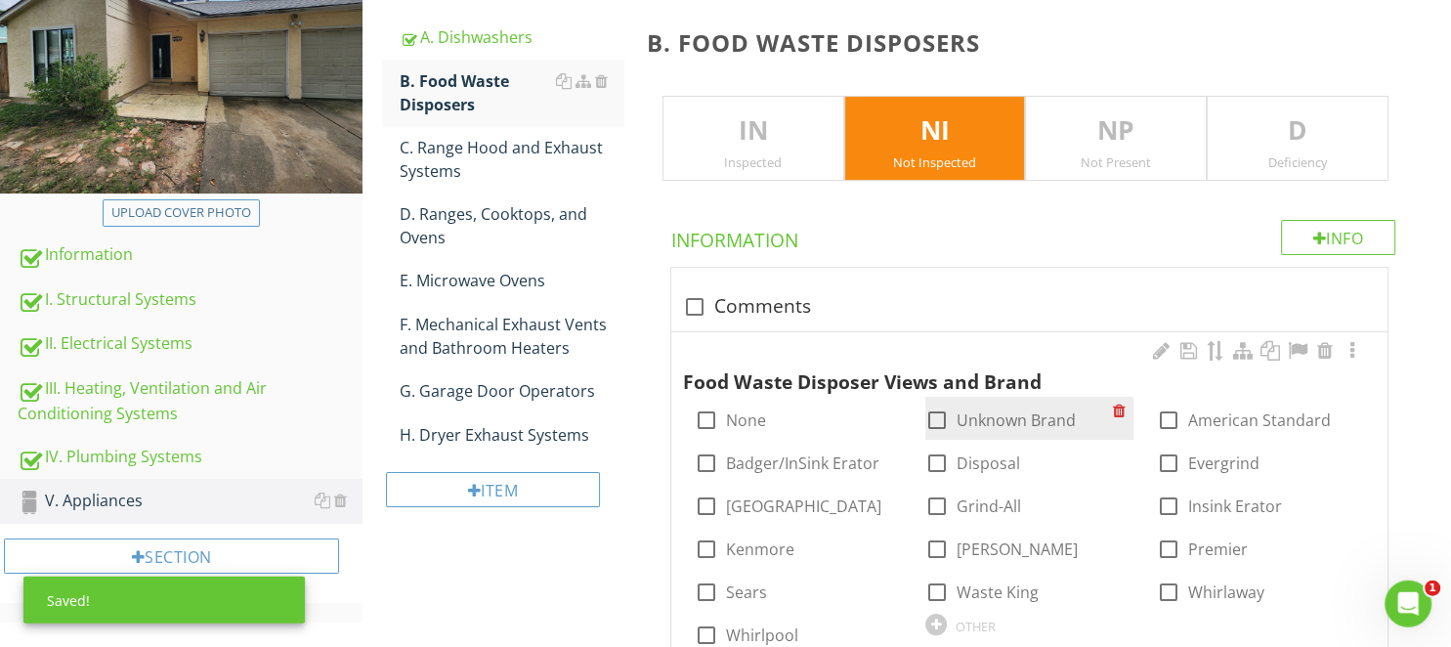
scroll to position [324, 0]
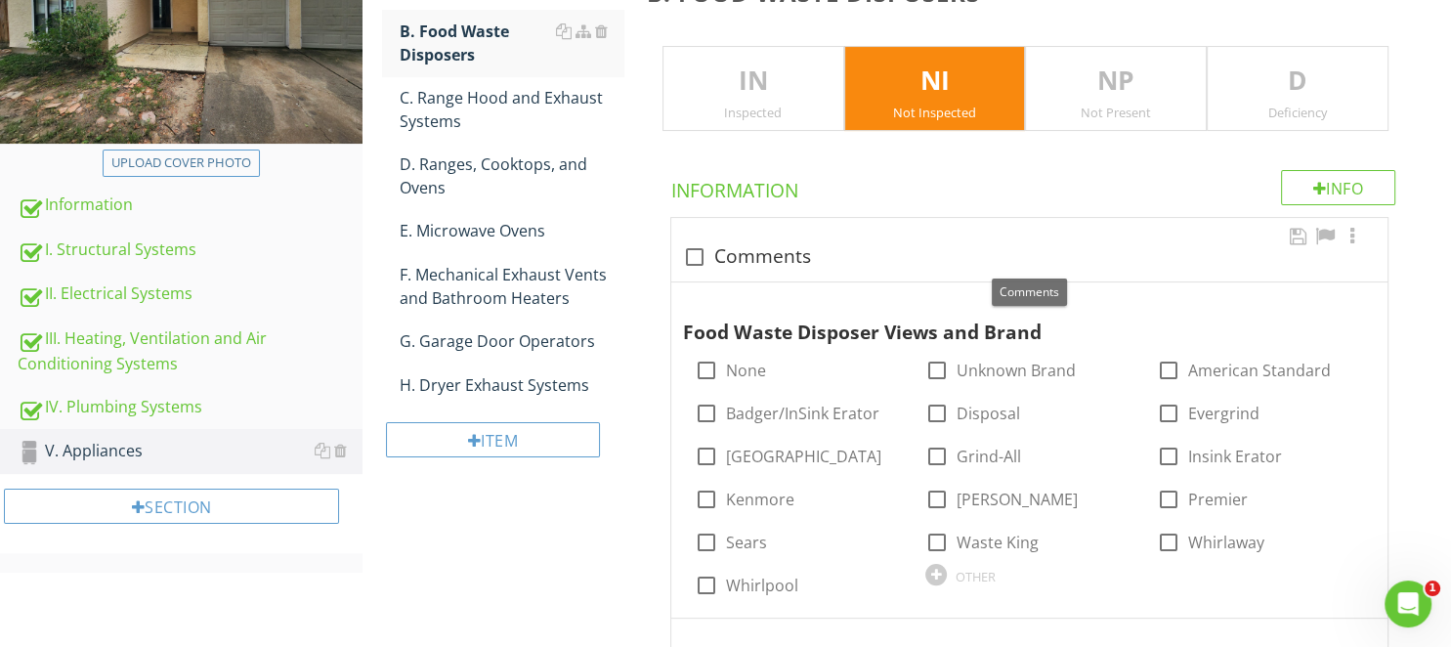
click at [752, 258] on div "check_box_outline_blank Comments" at bounding box center [1029, 256] width 693 height 23
checkbox input "true"
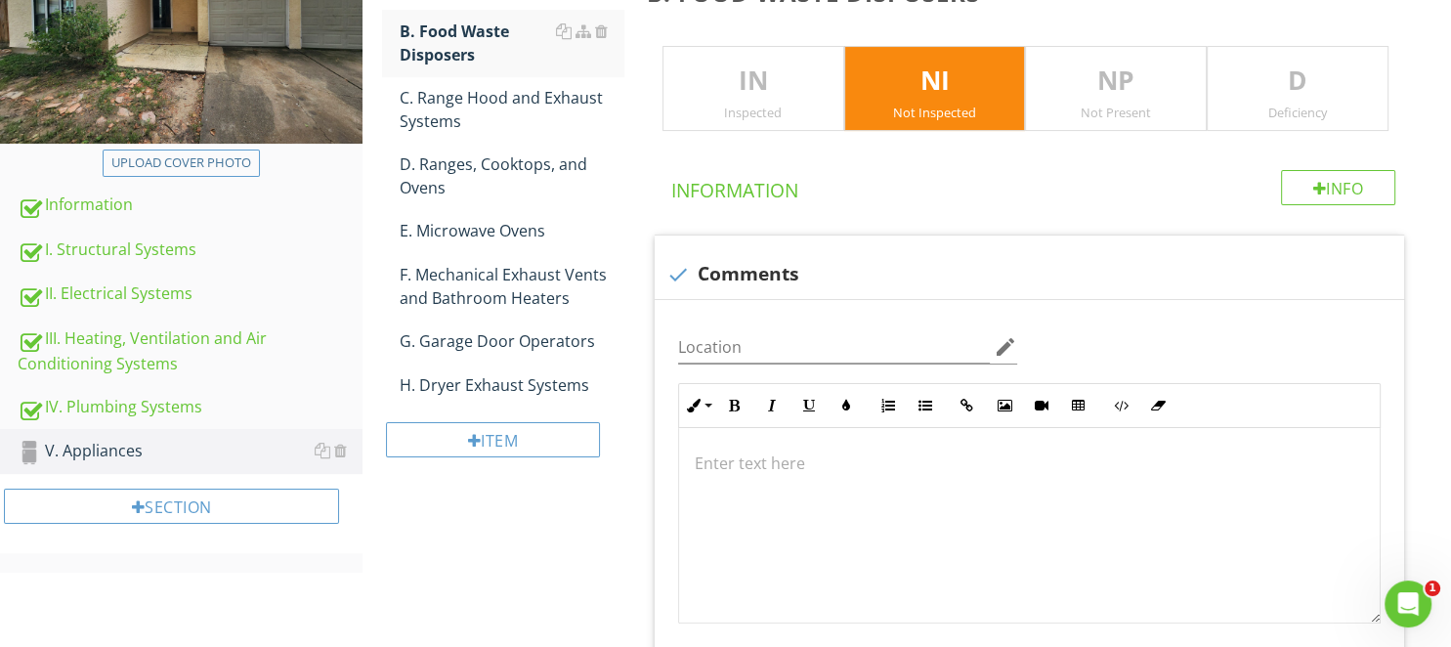
scroll to position [0, 0]
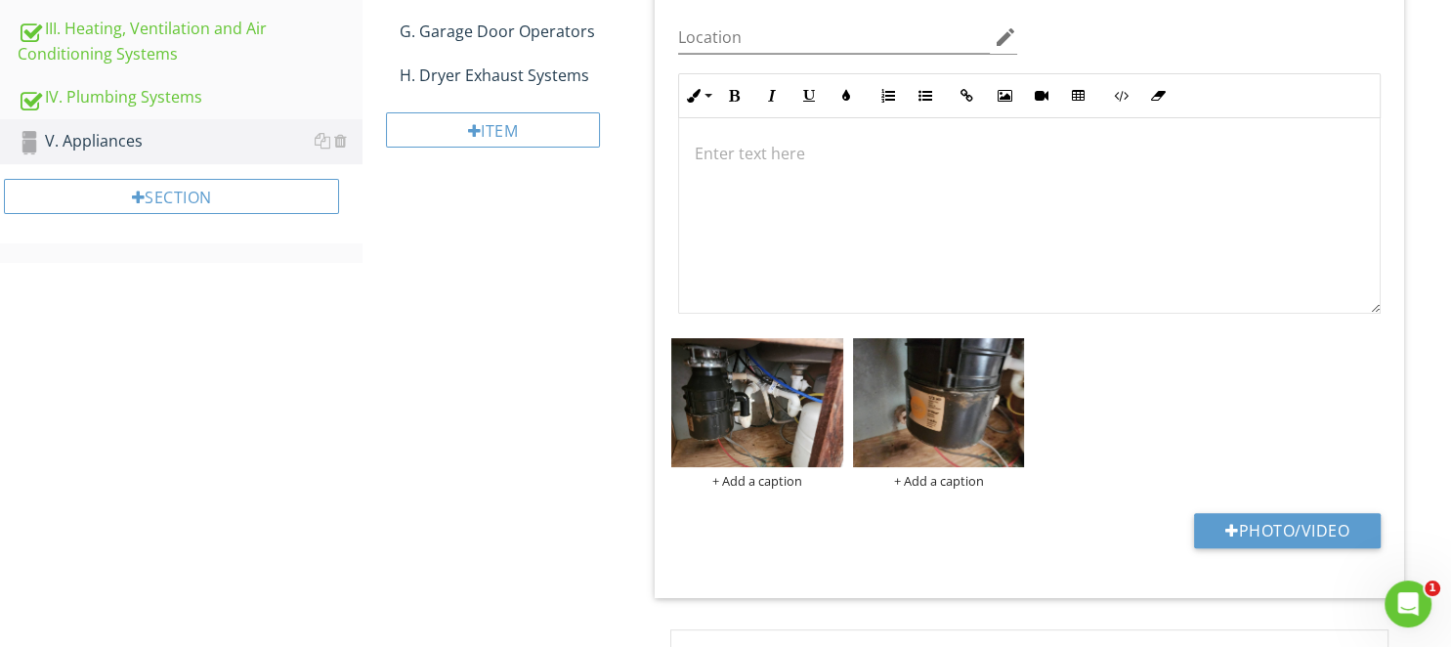
click at [781, 238] on div at bounding box center [1029, 215] width 700 height 195
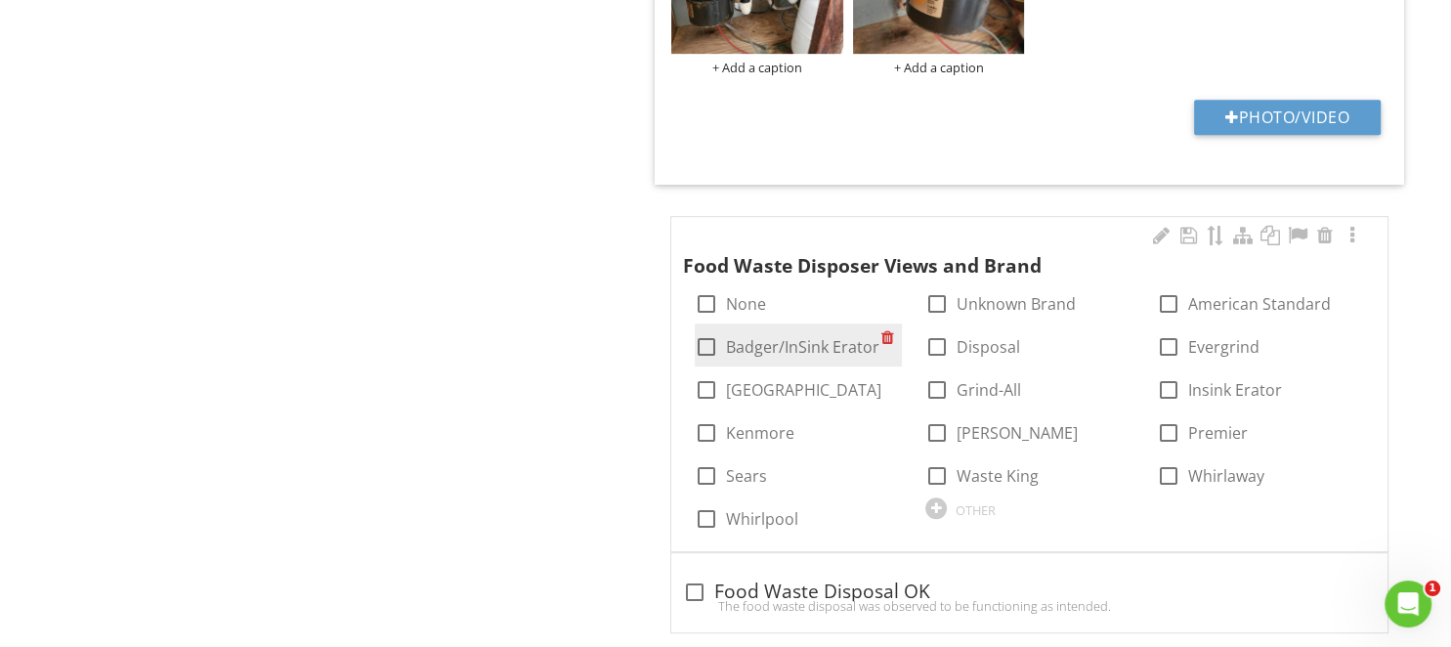
click at [701, 350] on div at bounding box center [706, 346] width 33 height 33
checkbox input "true"
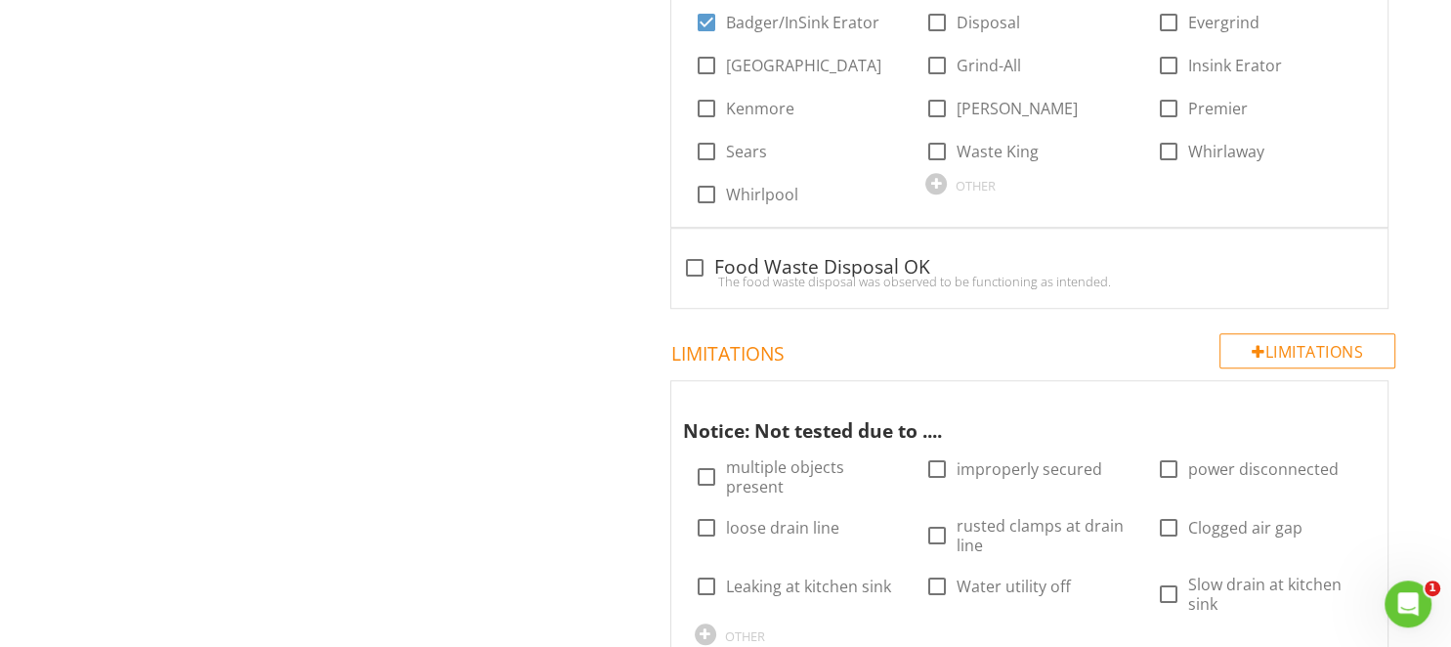
scroll to position [1563, 0]
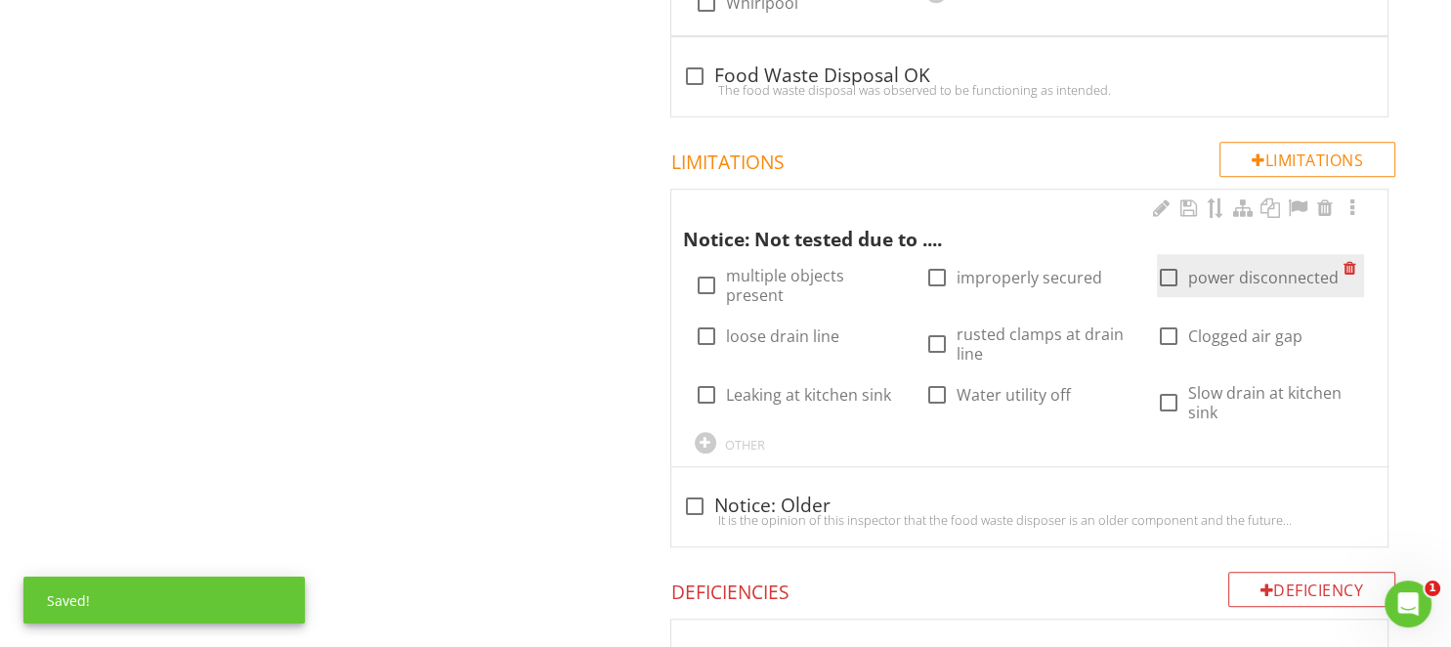
click at [1186, 279] on div "check_box_outline_blank power disconnected" at bounding box center [1248, 277] width 182 height 23
click at [1170, 275] on div at bounding box center [1168, 277] width 33 height 33
checkbox input "true"
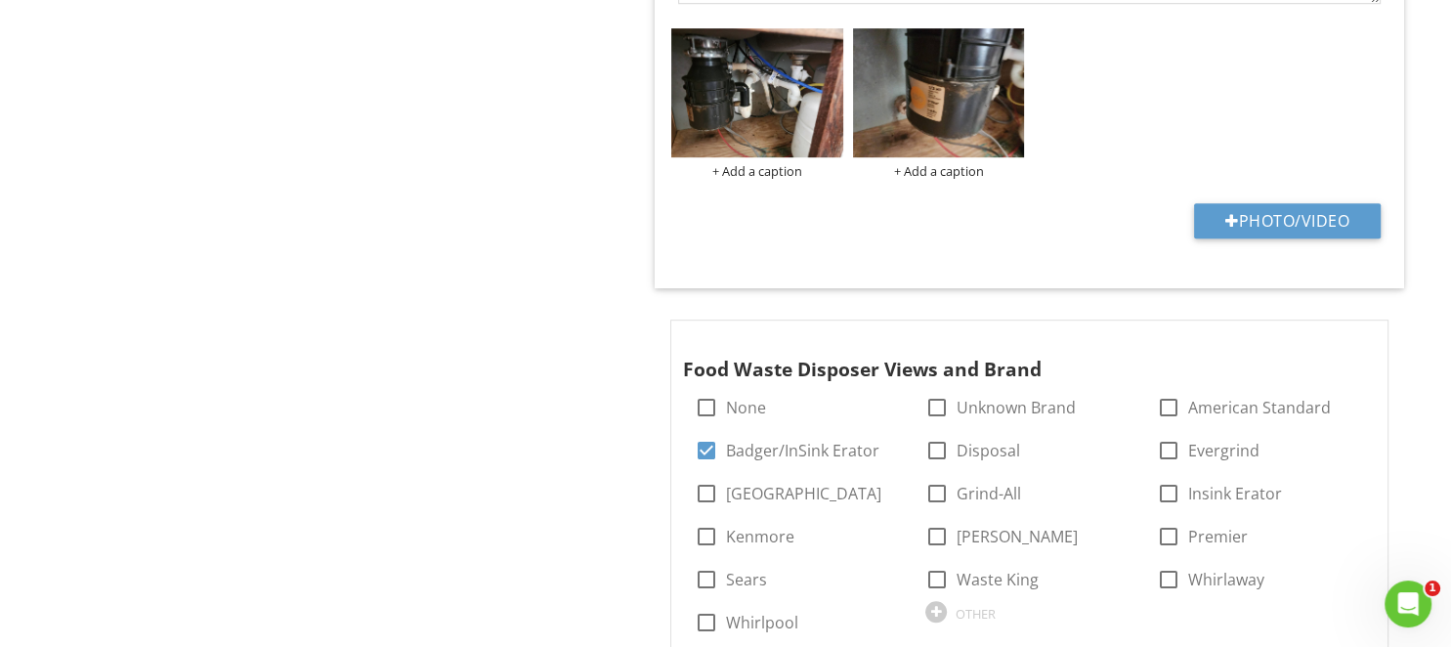
scroll to position [324, 0]
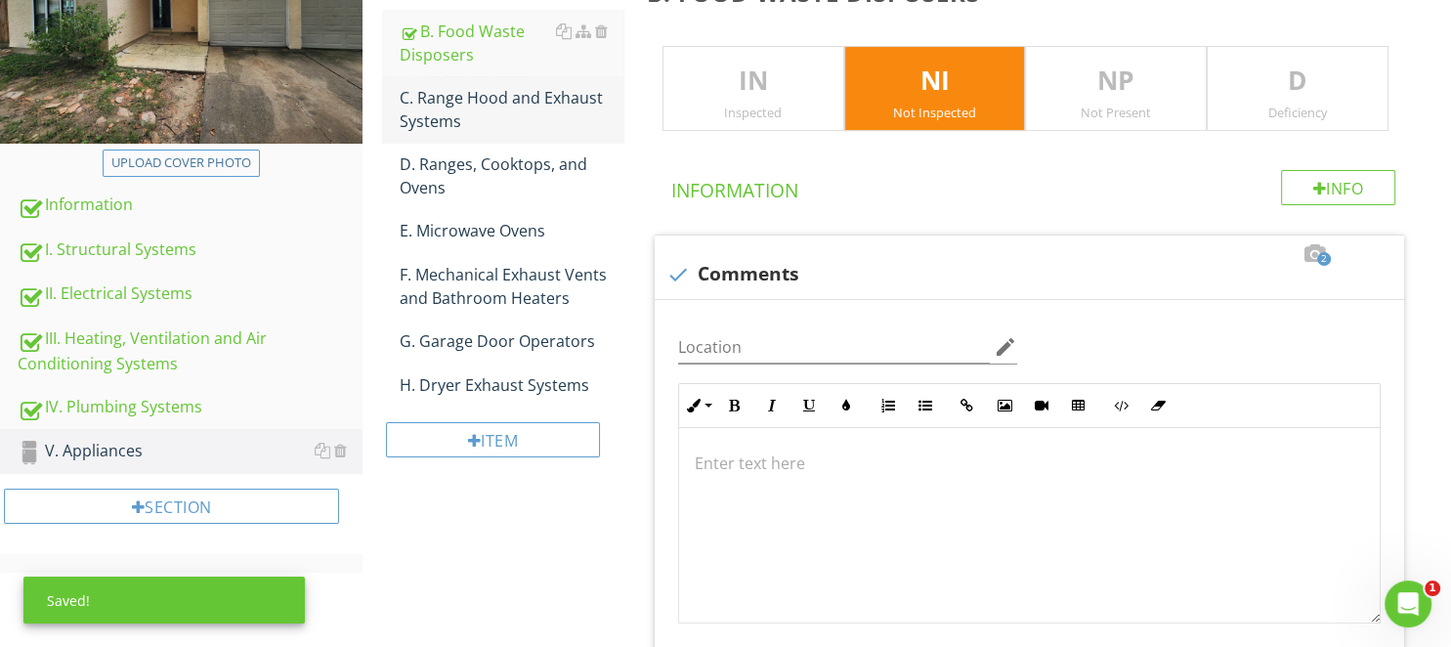
click at [508, 107] on div "C. Range Hood and Exhaust Systems" at bounding box center [511, 109] width 223 height 47
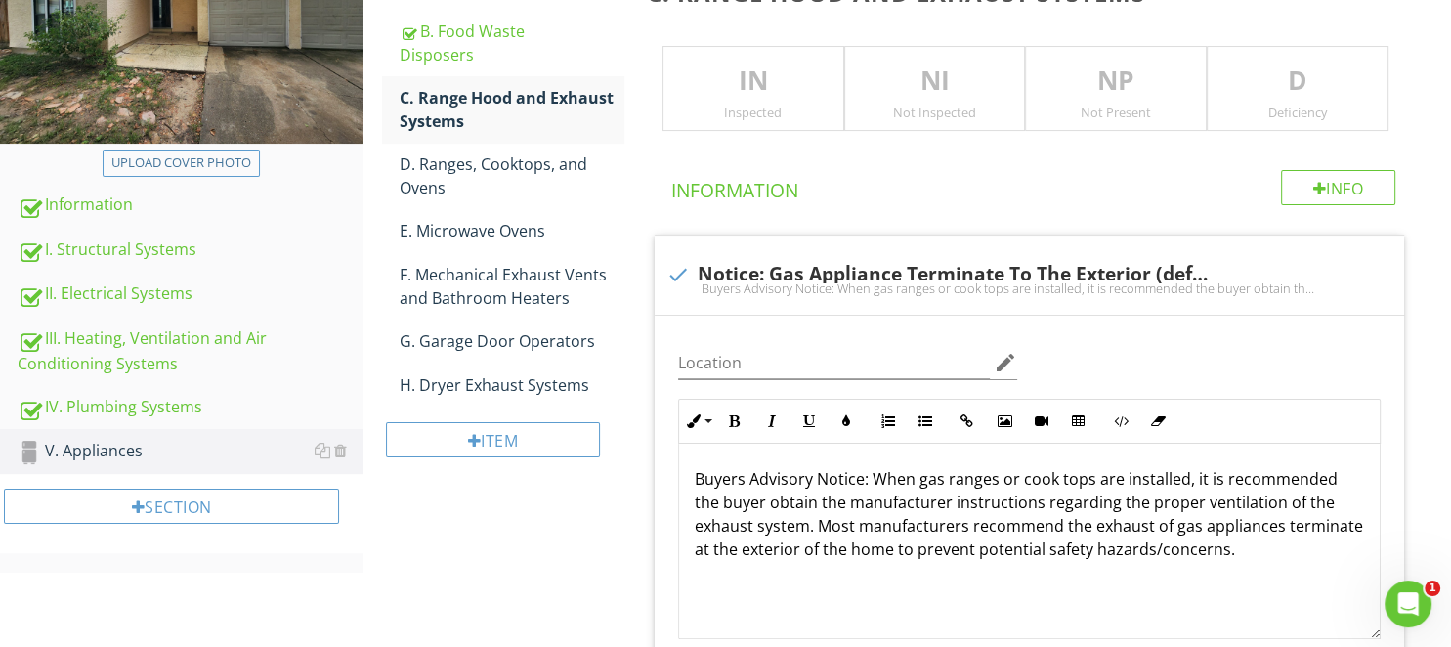
click at [932, 89] on p "NI" at bounding box center [935, 81] width 180 height 39
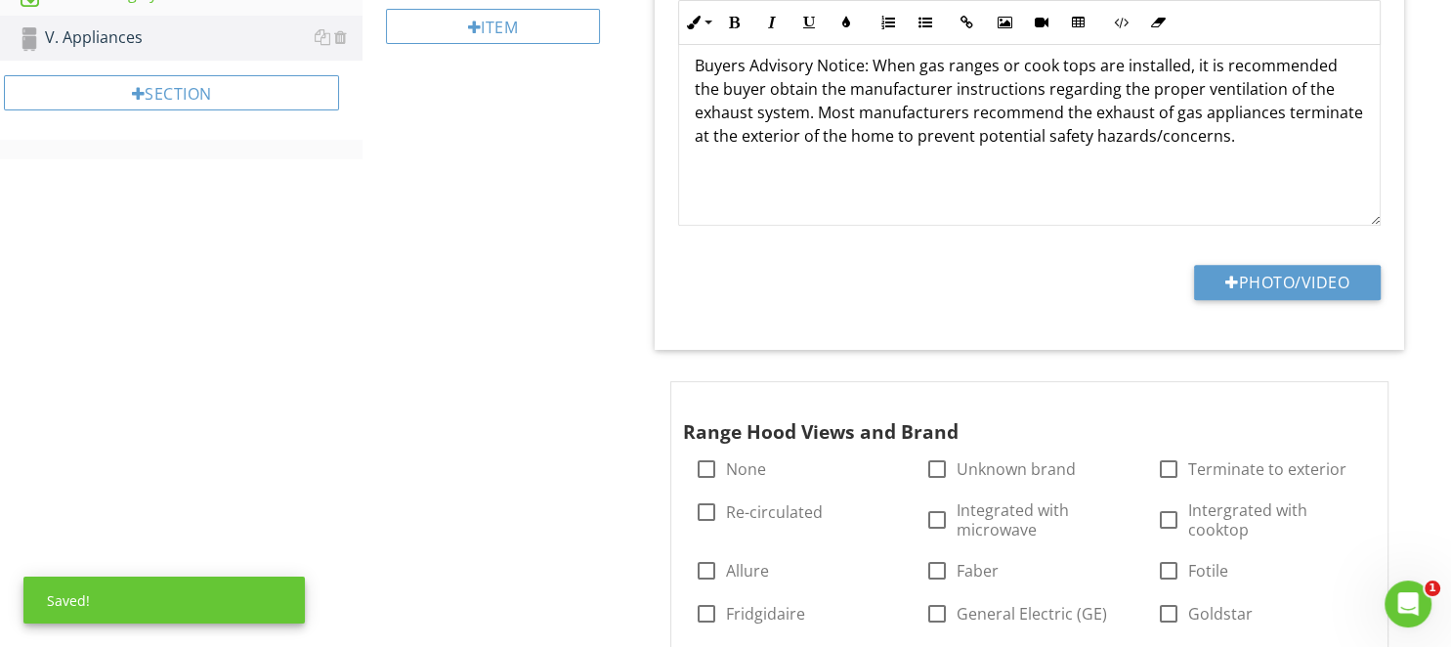
scroll to position [944, 0]
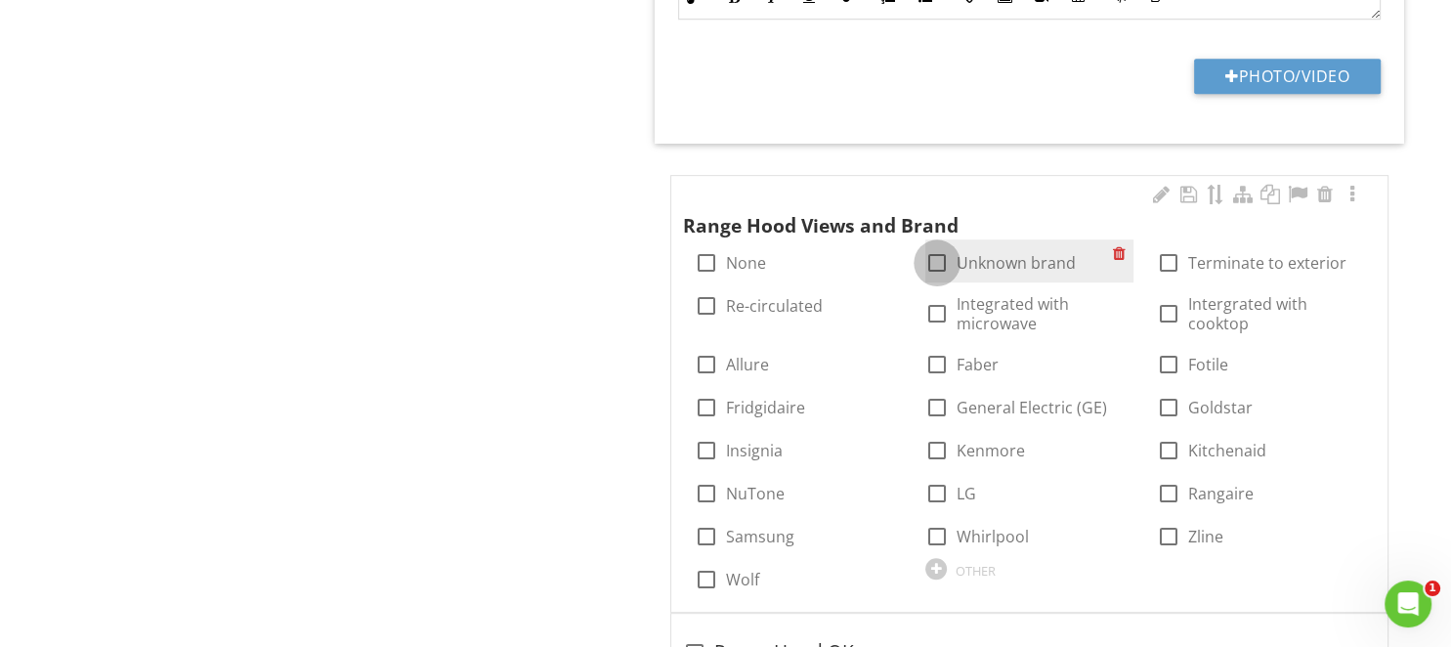
click at [944, 267] on div at bounding box center [936, 262] width 33 height 33
checkbox input "true"
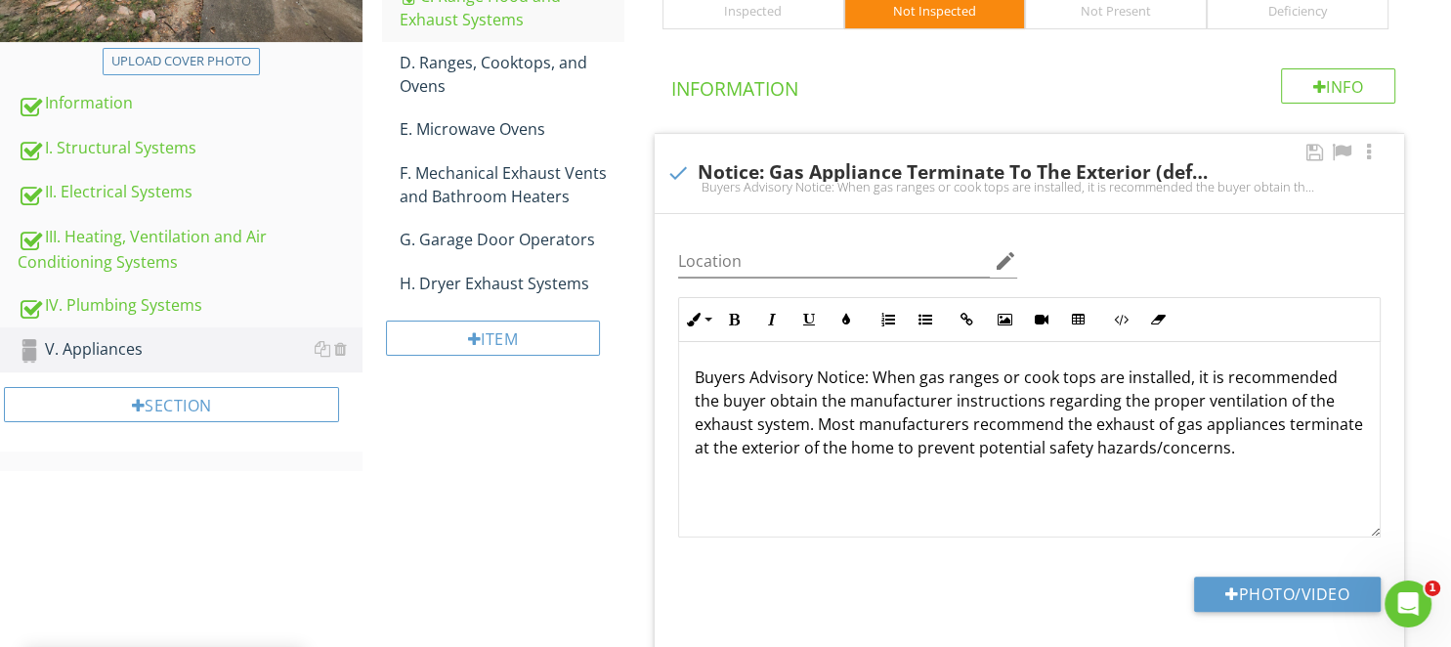
scroll to position [428, 0]
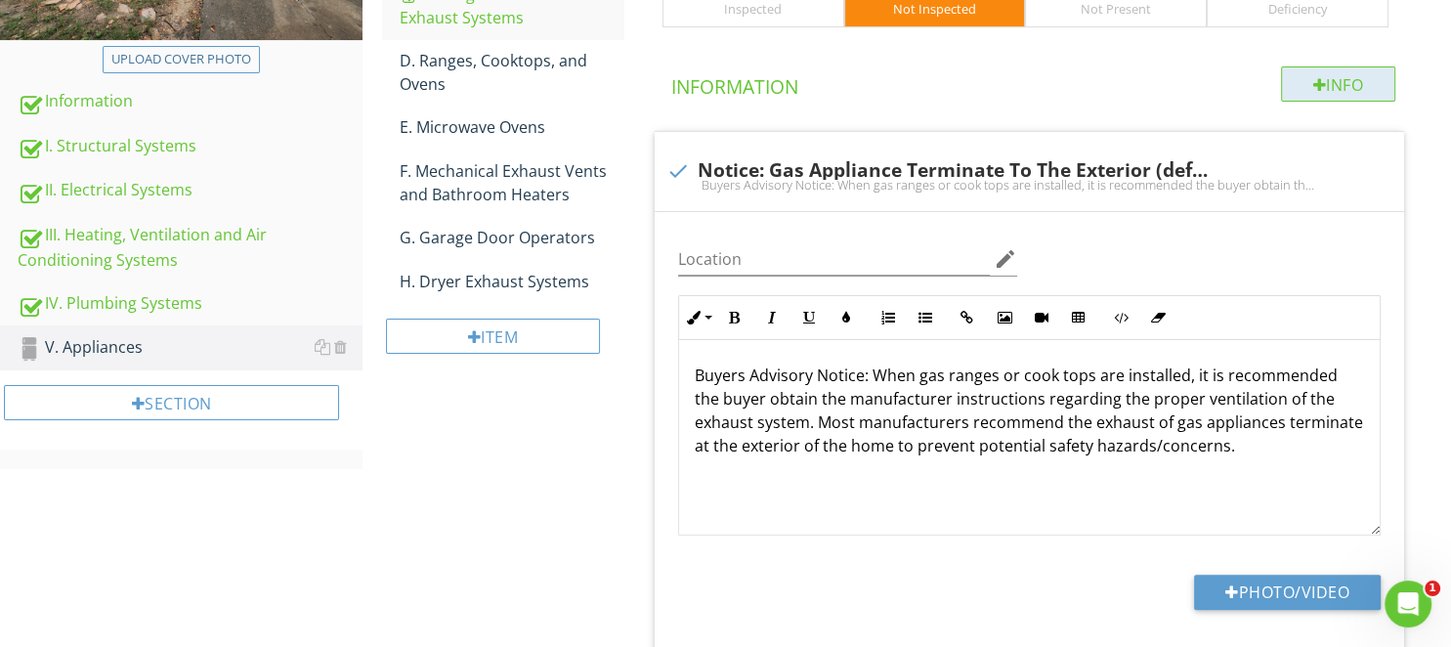
click at [1304, 80] on div "Info" at bounding box center [1338, 83] width 115 height 35
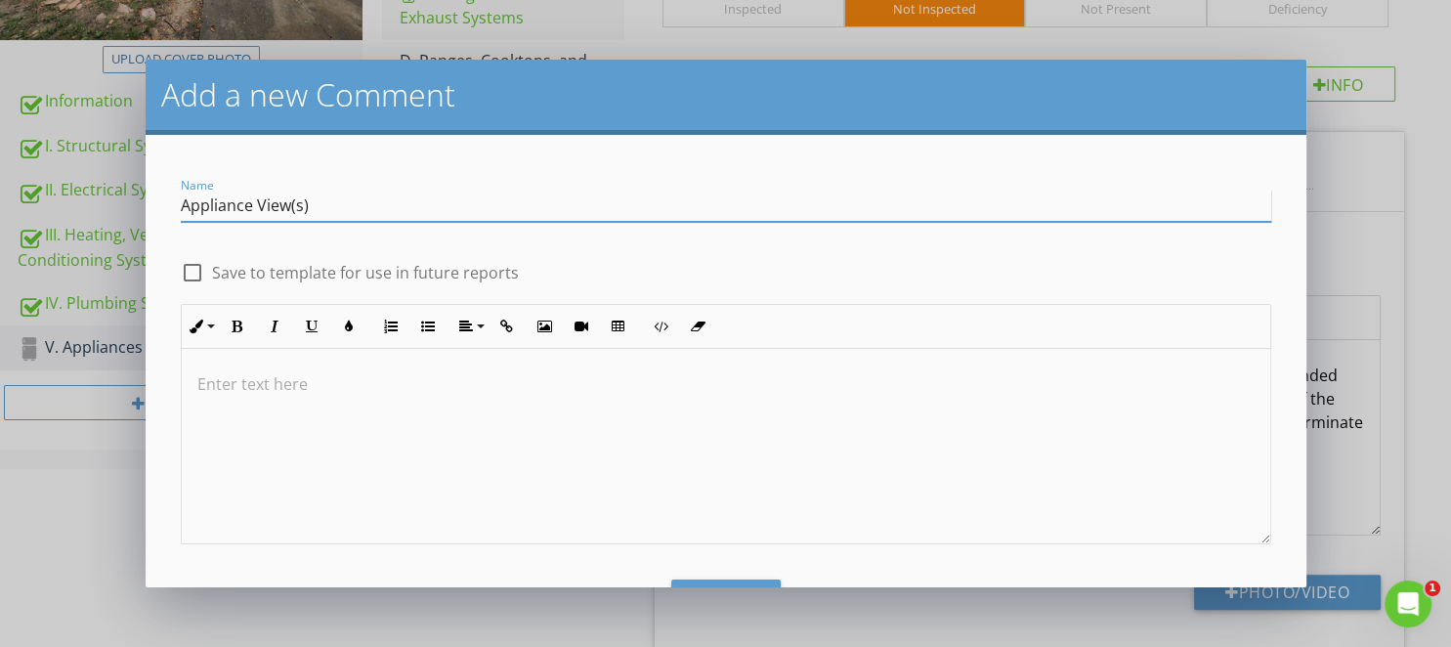
type input "Appliance View(s)"
click at [444, 269] on label "Save to template for use in future reports" at bounding box center [365, 273] width 307 height 20
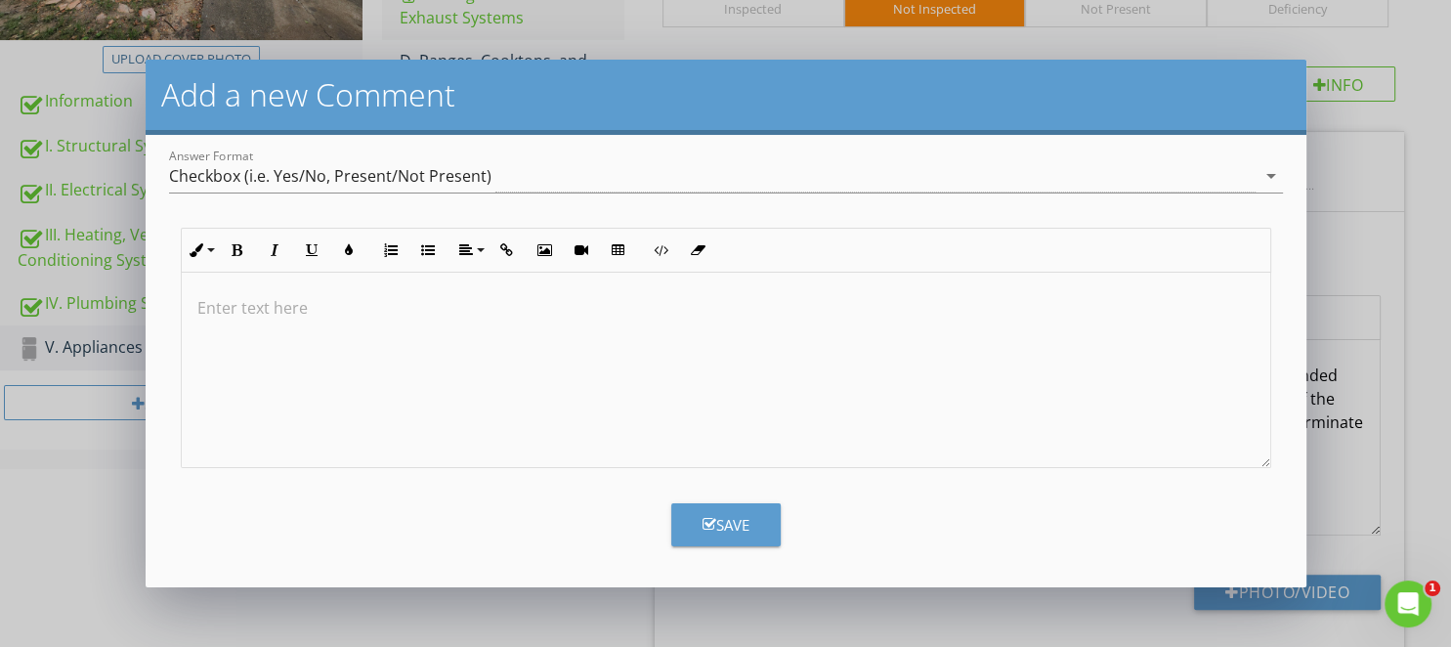
click at [735, 539] on button "Save" at bounding box center [725, 524] width 109 height 43
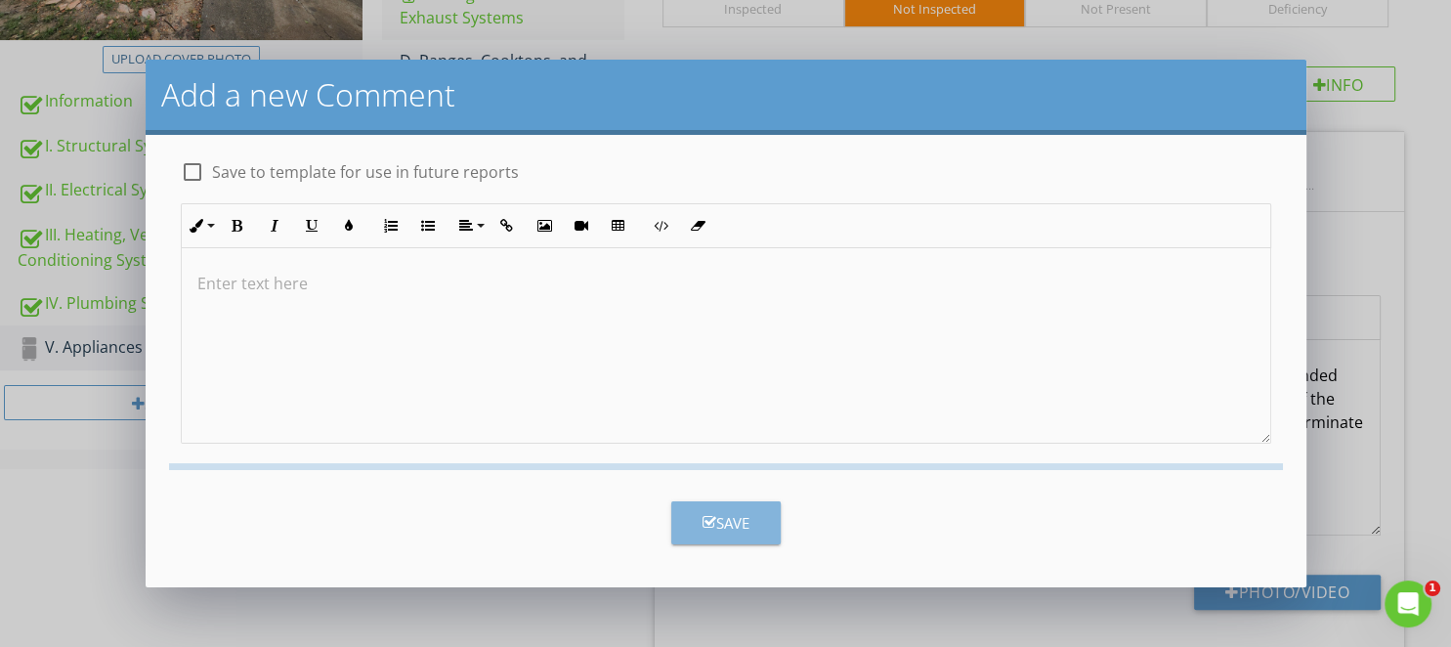
checkbox input "false"
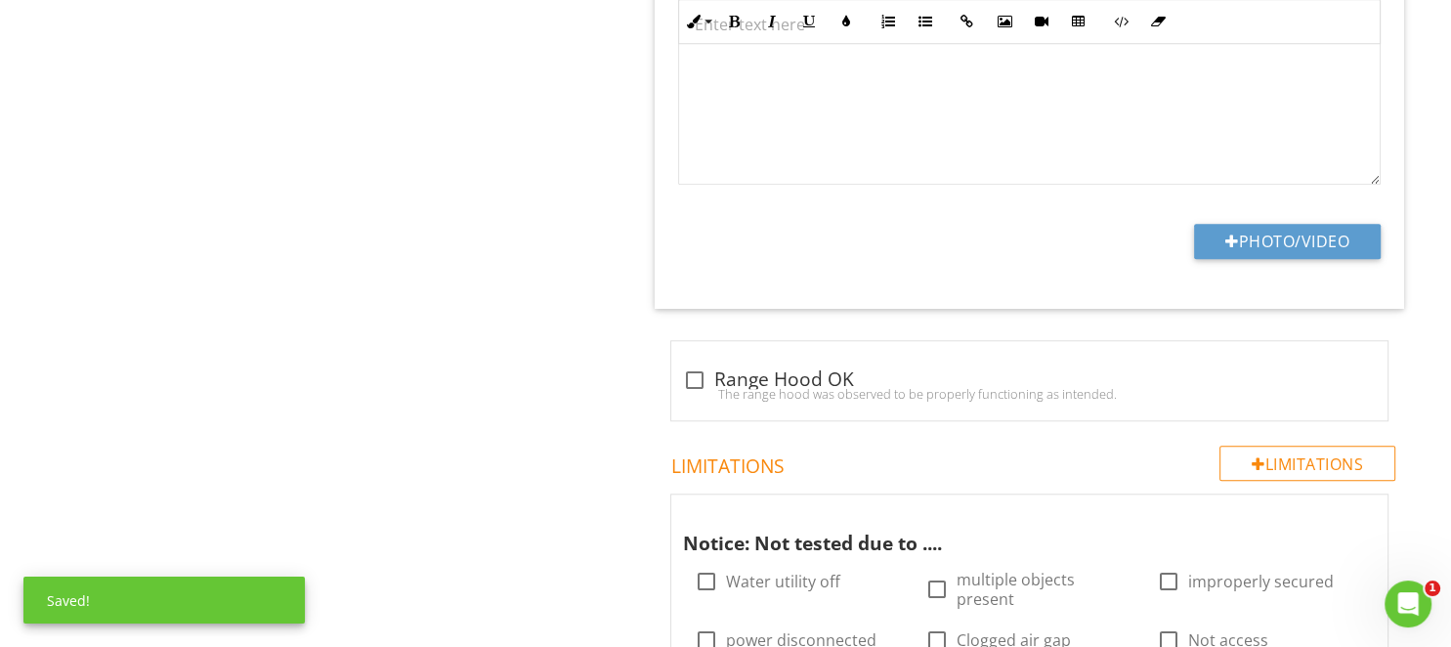
scroll to position [1482, 0]
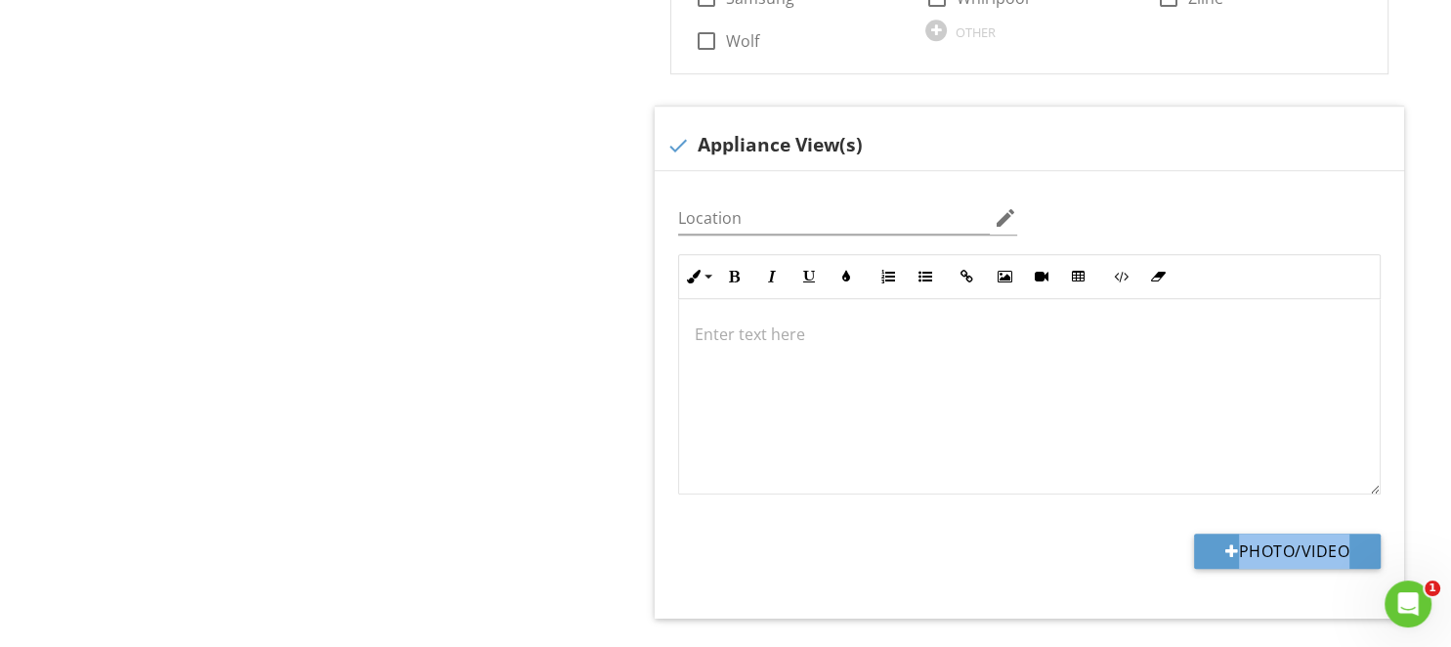
drag, startPoint x: 772, startPoint y: 141, endPoint x: 643, endPoint y: 560, distance: 438.5
click at [671, 594] on div "check Appliance View(s) Location edit Inline Style XLarge Large Normal Small Li…" at bounding box center [1028, 362] width 749 height 513
click at [1137, 418] on div at bounding box center [1029, 396] width 700 height 195
click at [1236, 123] on div at bounding box center [1232, 124] width 20 height 23
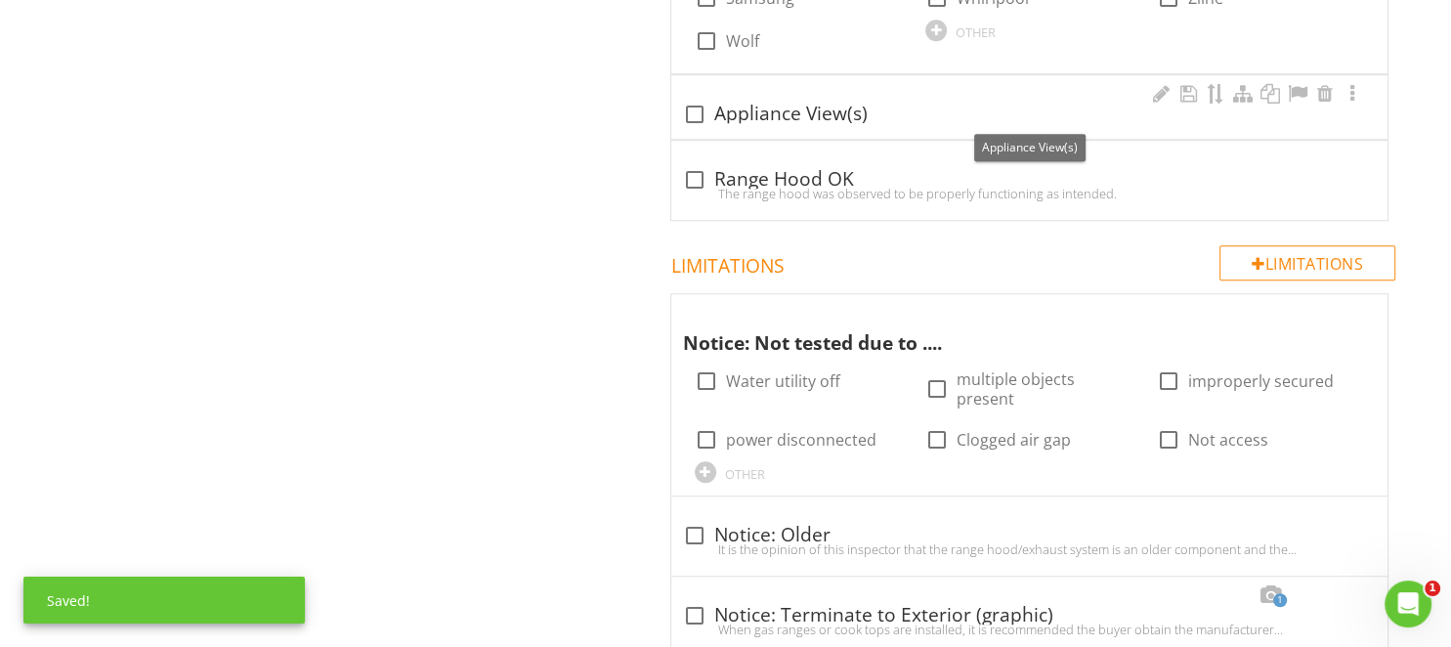
click at [698, 109] on div at bounding box center [694, 114] width 33 height 33
checkbox input "true"
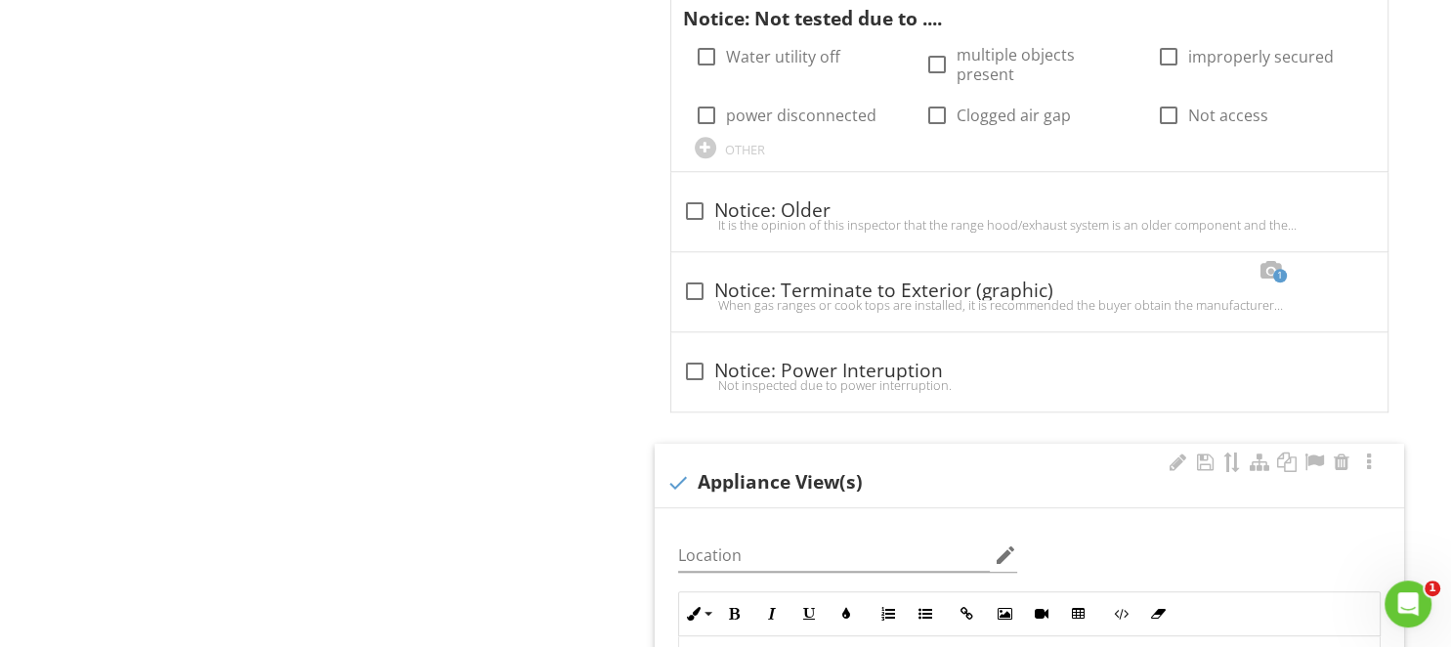
scroll to position [1670, 0]
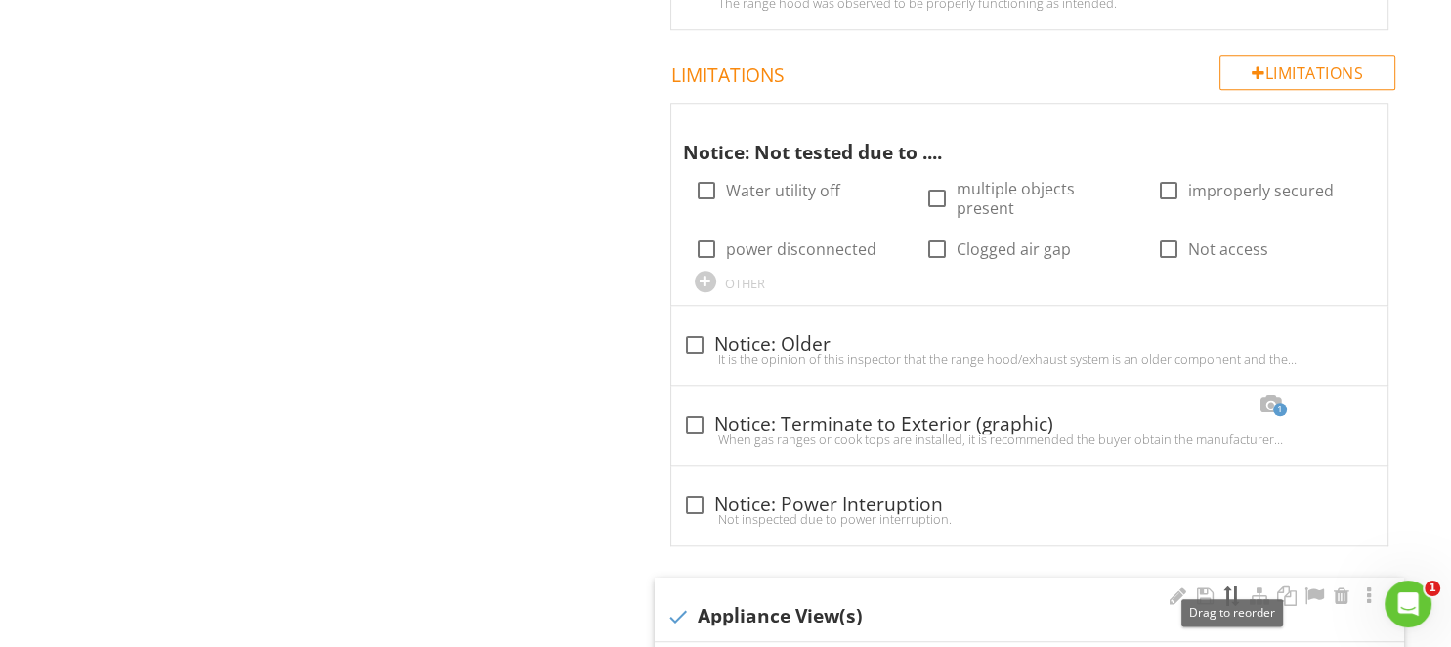
click at [1229, 584] on div at bounding box center [1232, 595] width 20 height 23
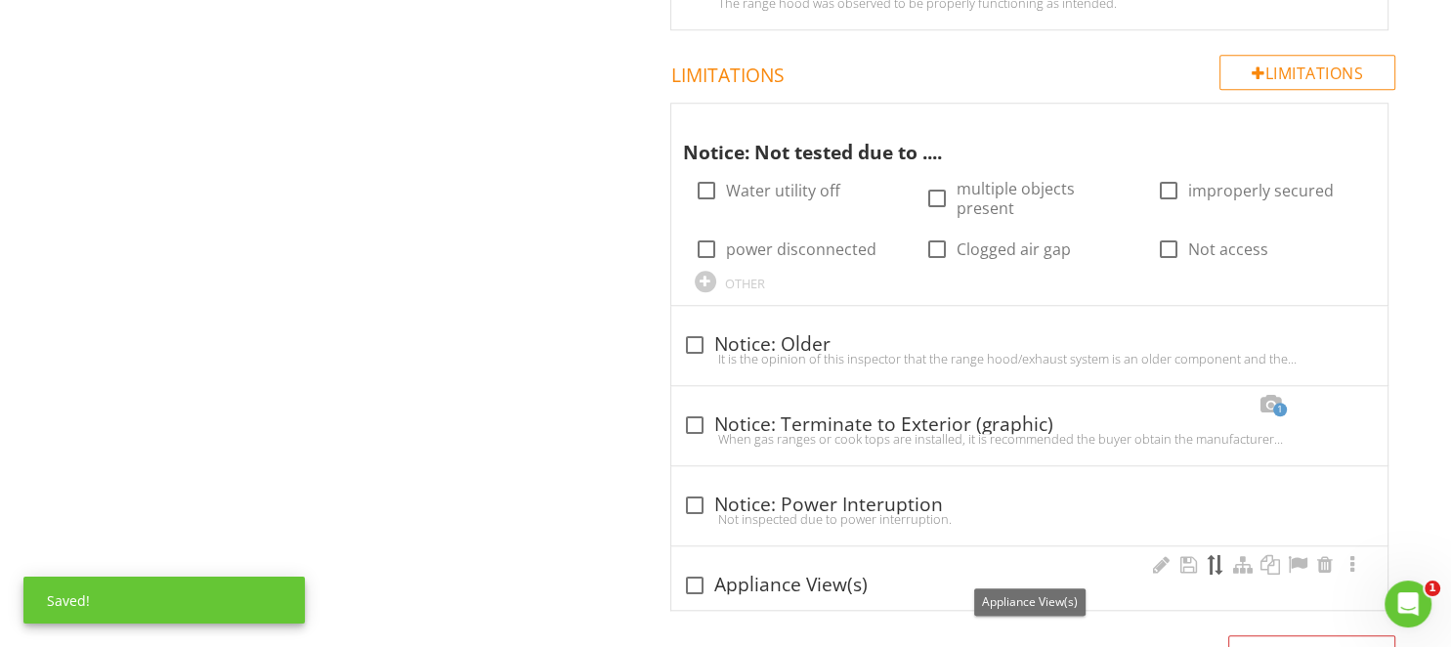
click at [1215, 553] on div at bounding box center [1215, 564] width 20 height 23
checkbox input "true"
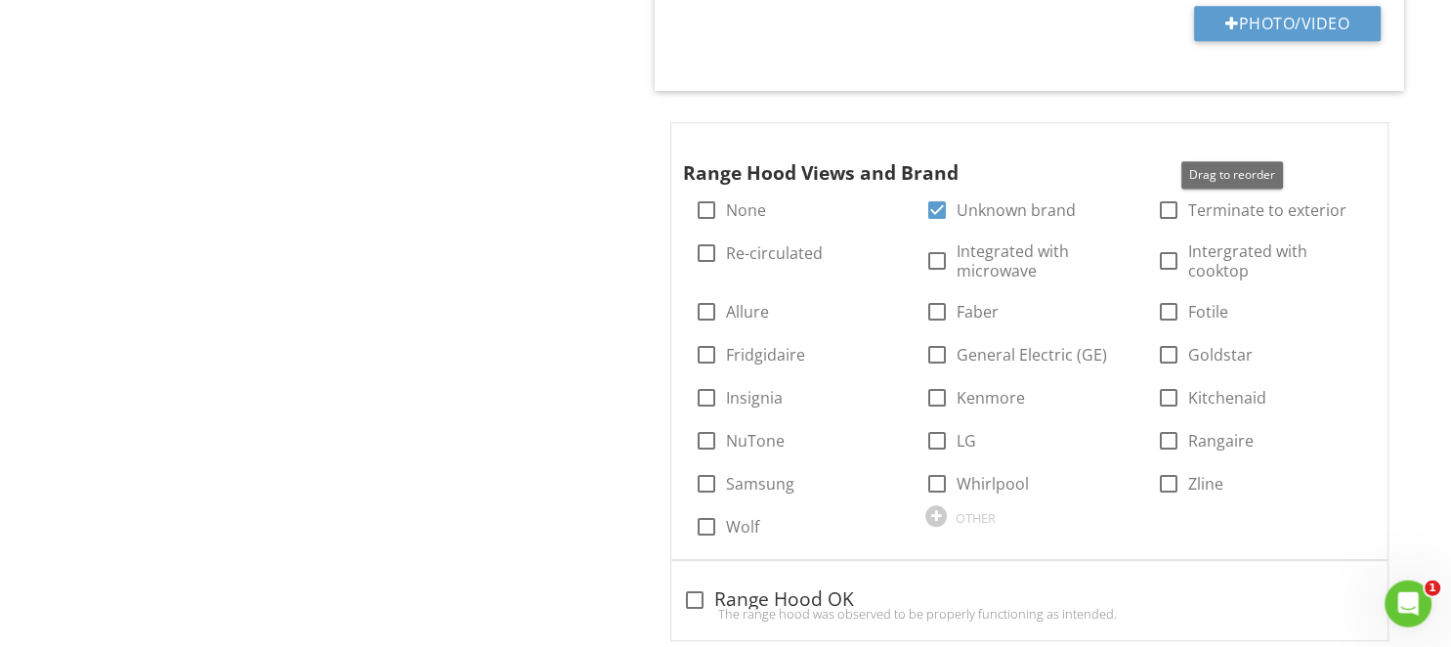
scroll to position [1017, 0]
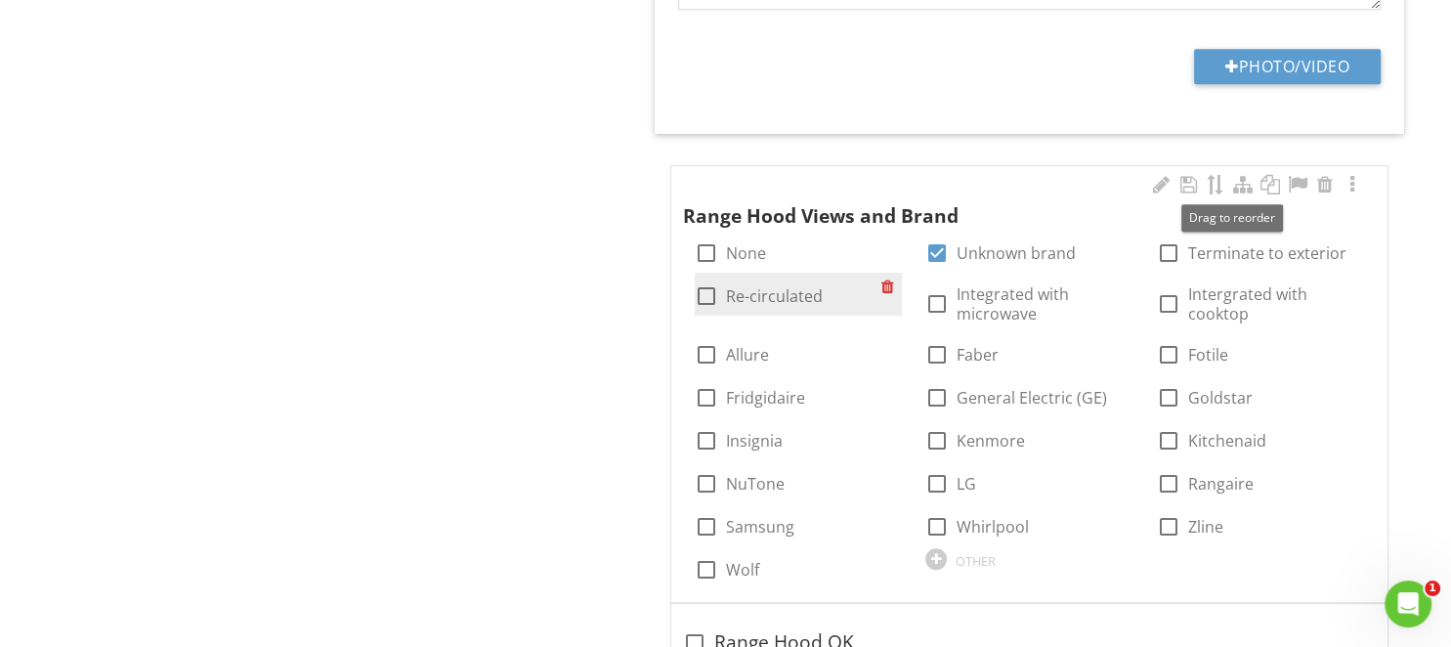
click at [764, 288] on label "Re-circulated" at bounding box center [774, 296] width 97 height 20
checkbox input "true"
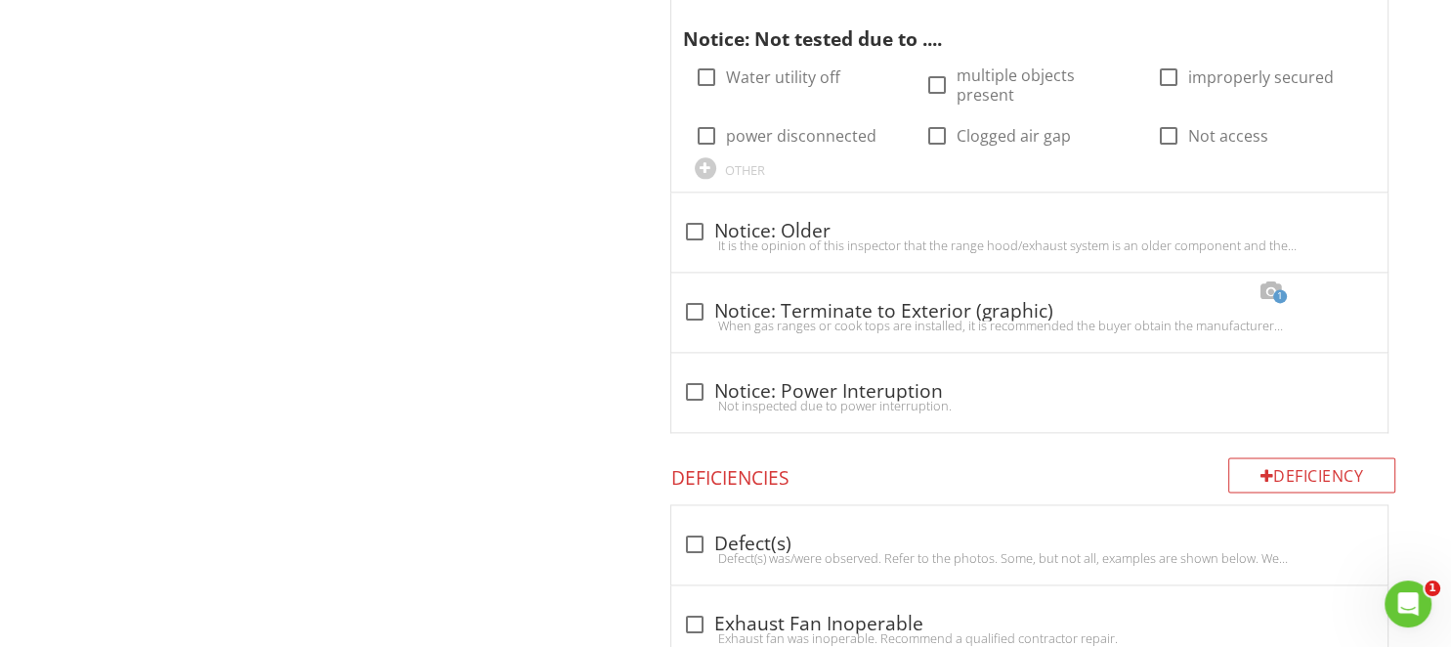
scroll to position [2461, 0]
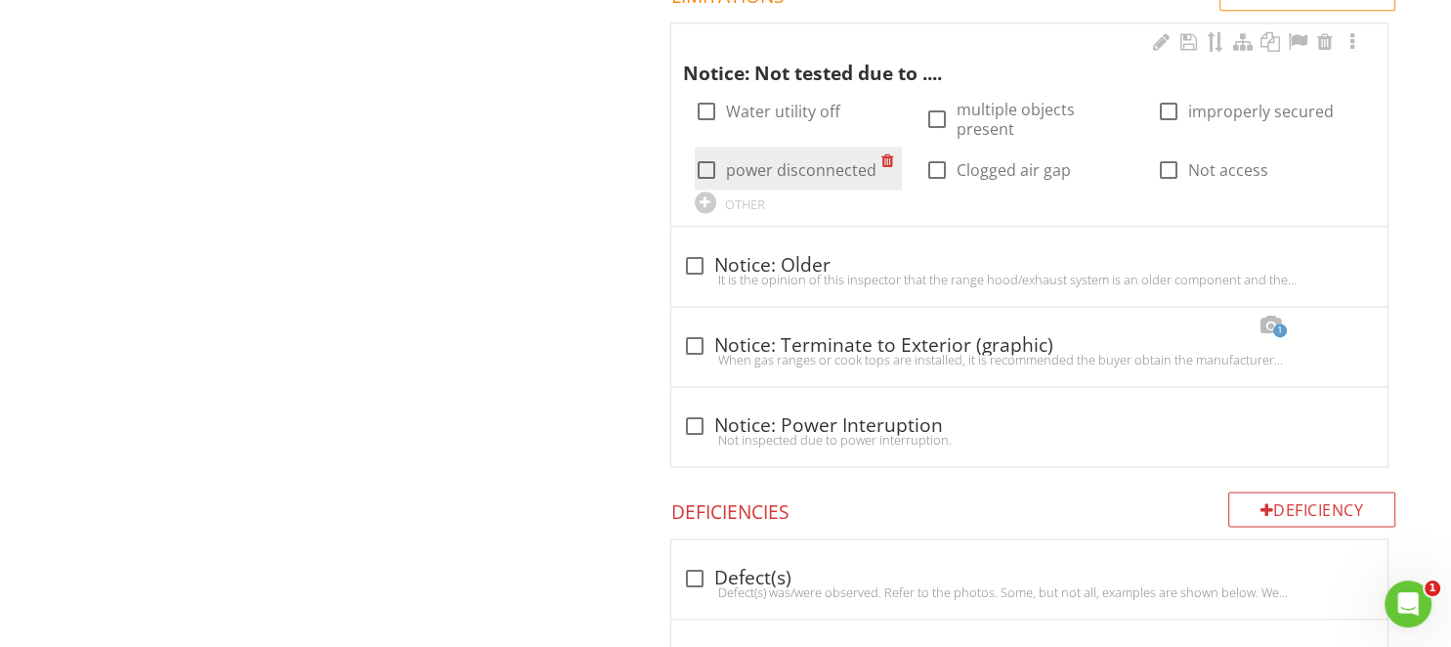
click at [785, 160] on label "power disconnected" at bounding box center [801, 170] width 150 height 20
checkbox input "true"
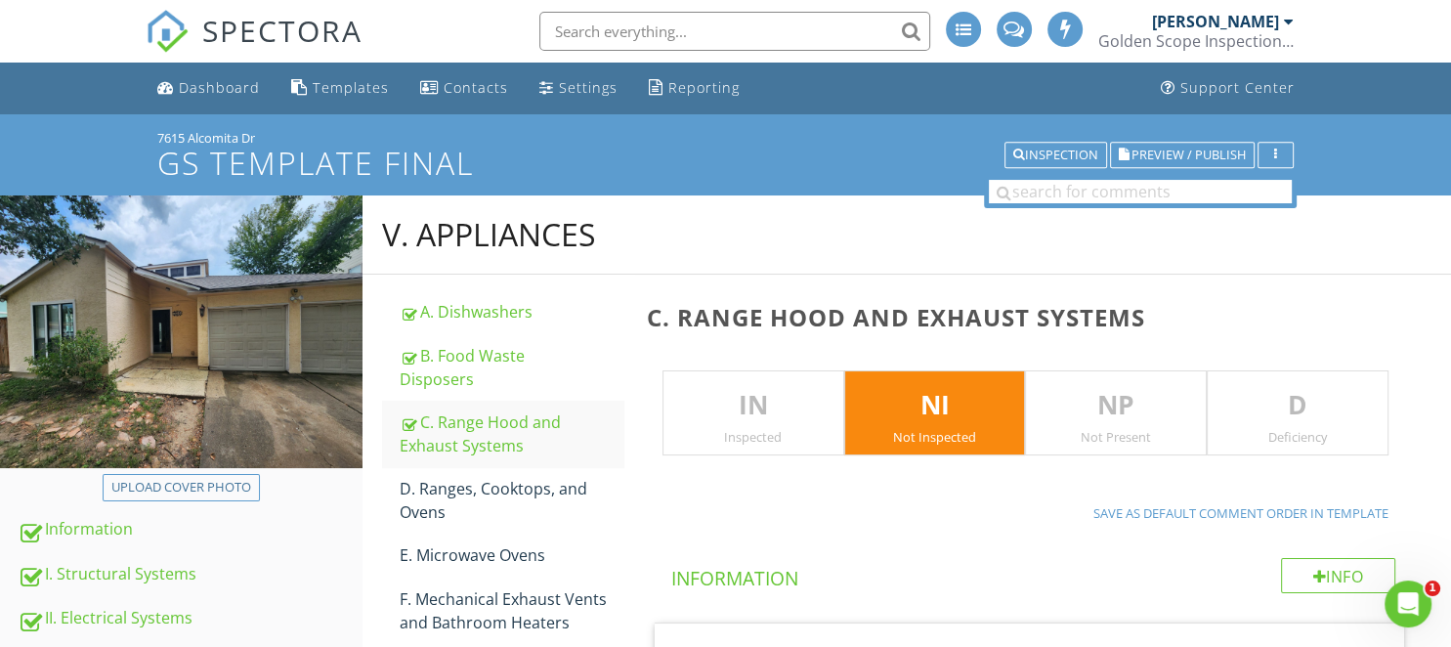
scroll to position [3660, 0]
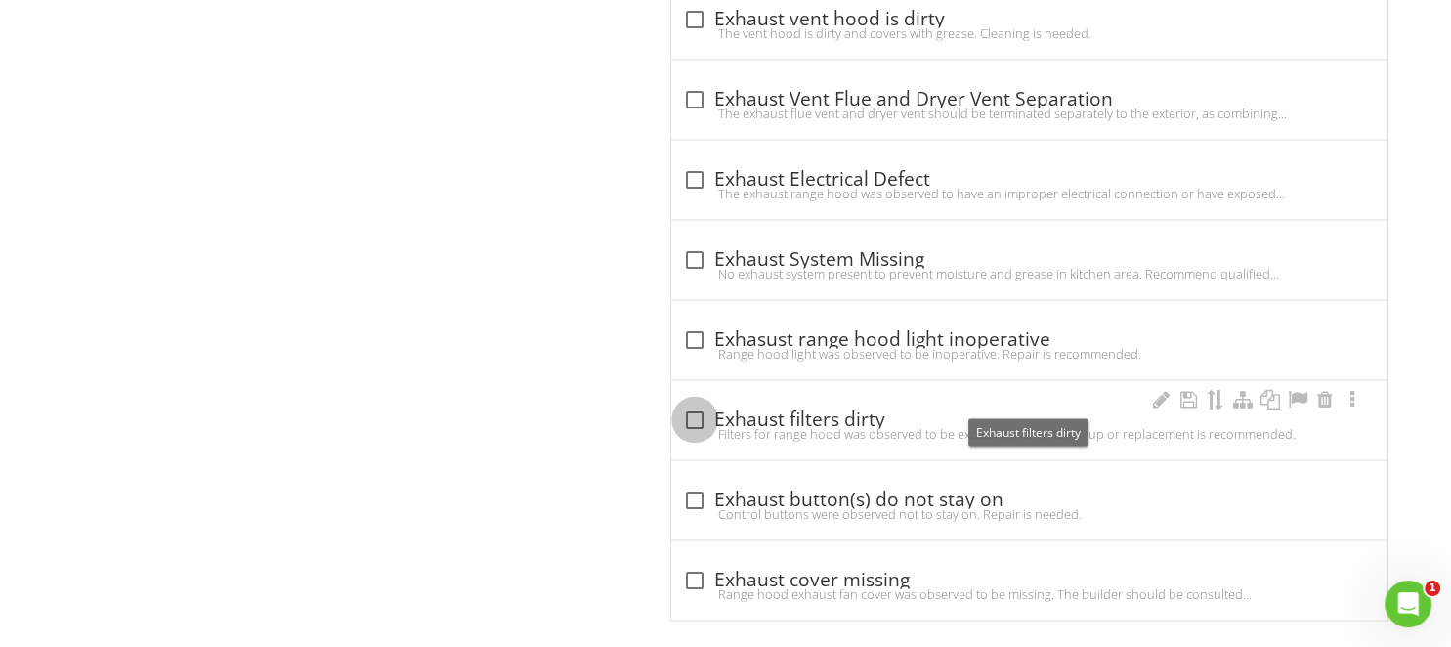
click at [695, 403] on div at bounding box center [694, 419] width 33 height 33
checkbox input "true"
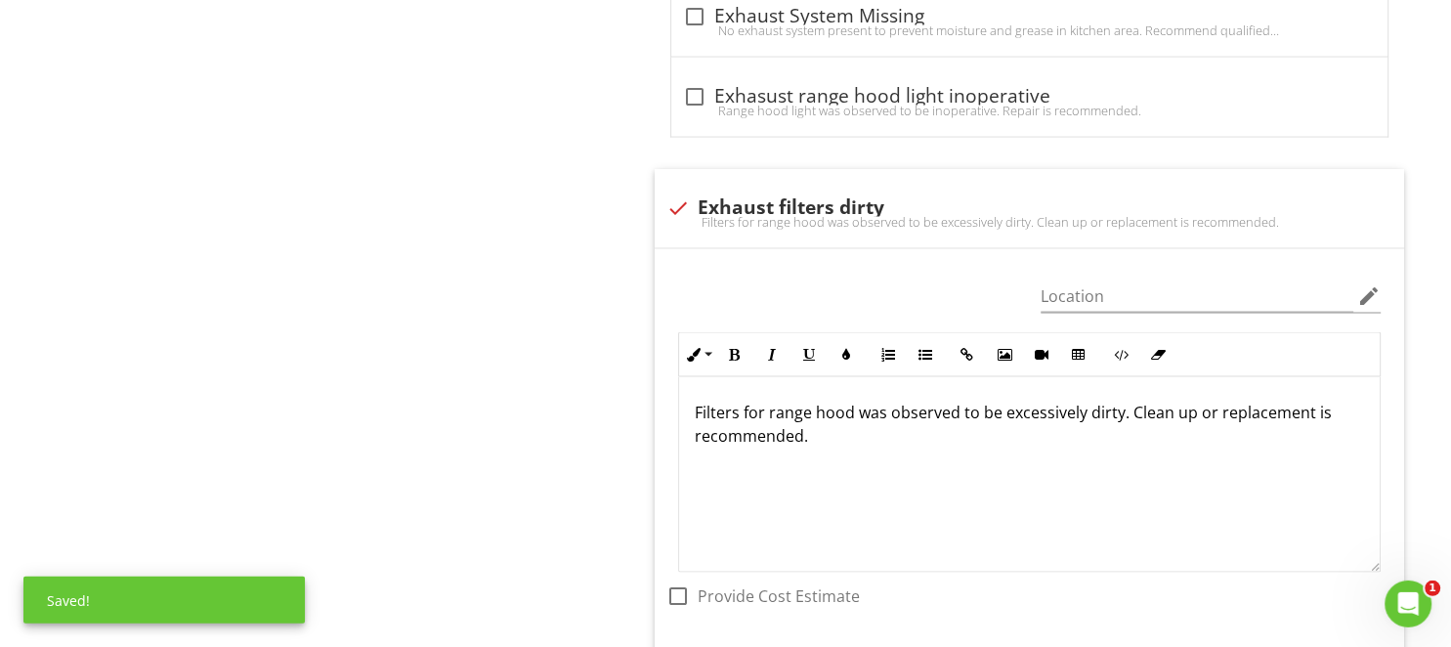
scroll to position [3970, 0]
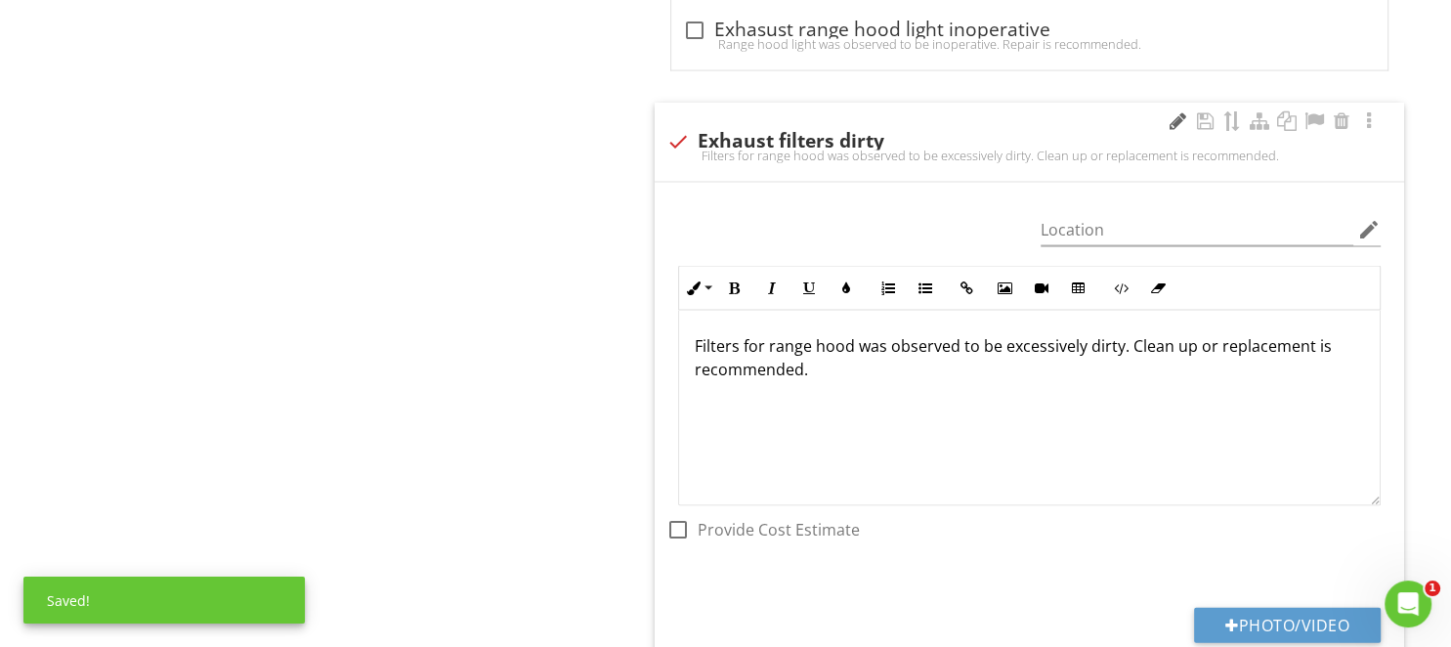
click at [1174, 111] on div at bounding box center [1176, 121] width 23 height 20
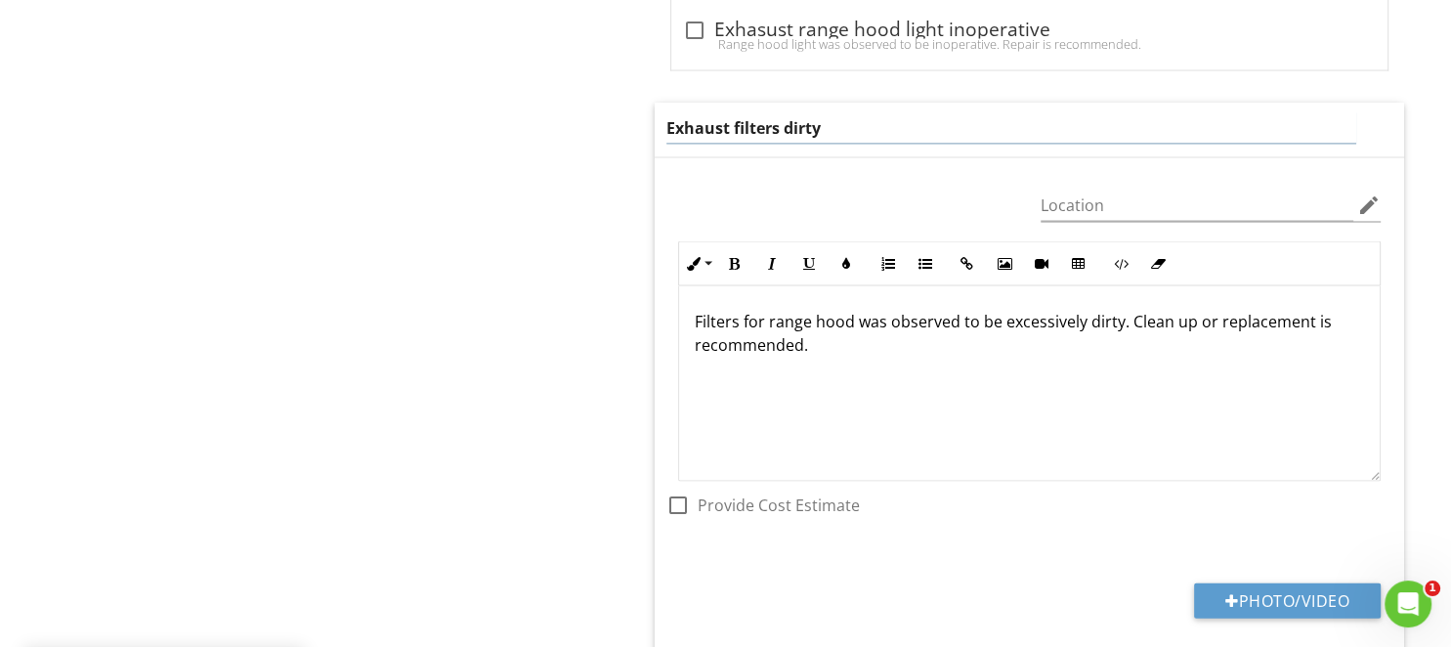
click at [916, 119] on input "Exhaust filters dirty" at bounding box center [1011, 128] width 690 height 32
type input "Exhaust filters dirty/missing"
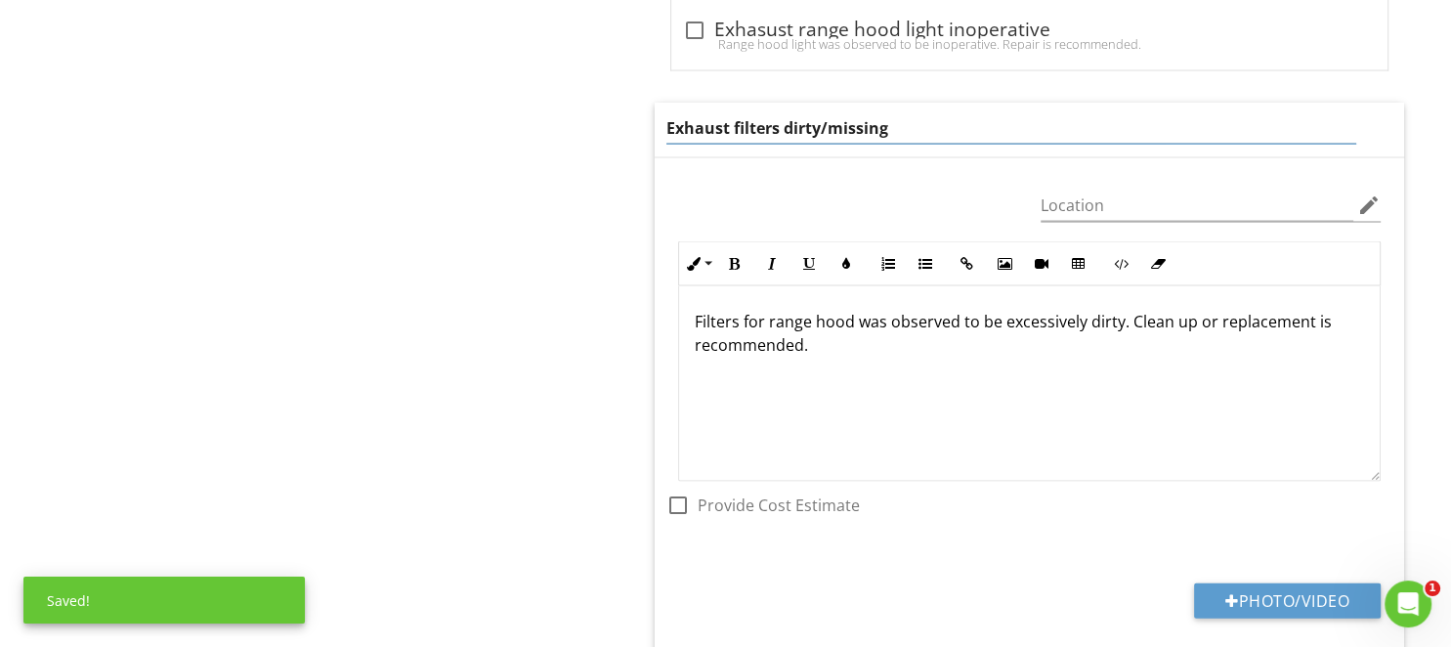
click at [1026, 316] on p "Filters for range hood was observed to be excessively dirty. Clean up or replac…" at bounding box center [1029, 333] width 669 height 47
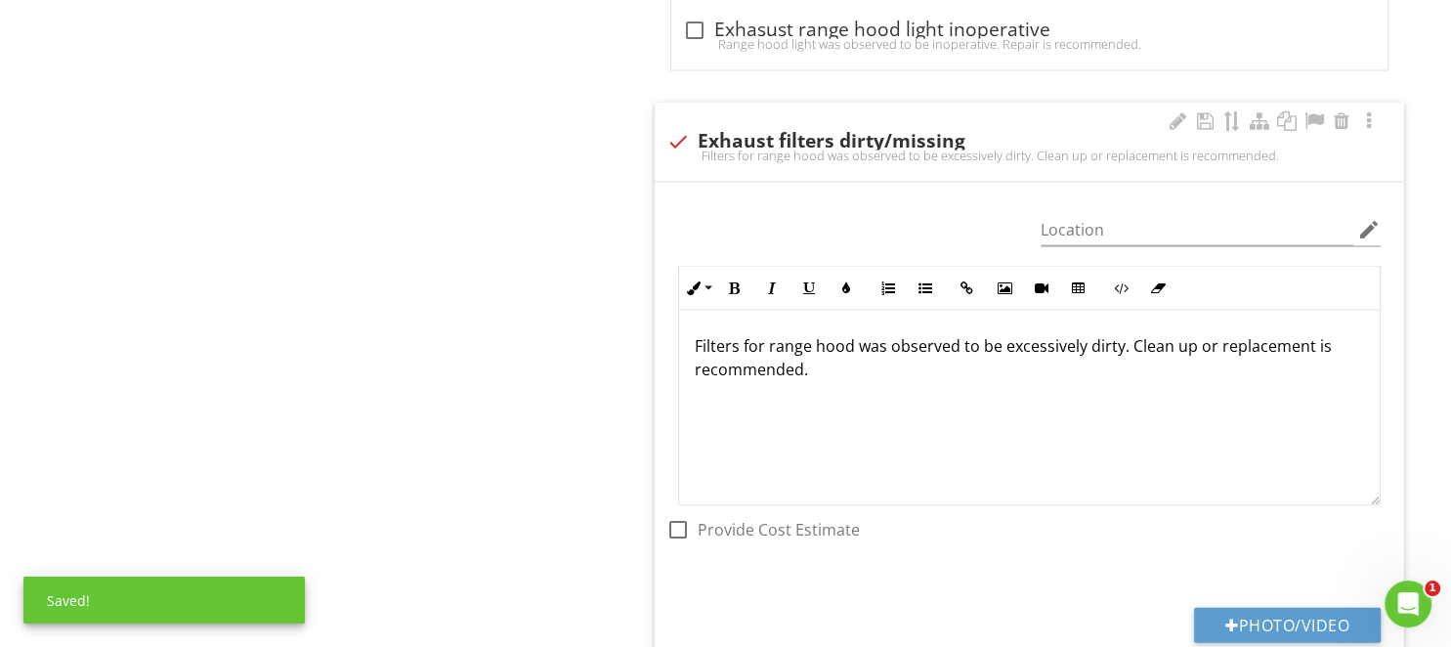
click at [1033, 334] on p "Filters for range hood was observed to be excessively dirty. Clean up or replac…" at bounding box center [1029, 357] width 669 height 47
click at [1034, 334] on p "Filters for range hood was observed to be excessively dirty. Clean up or replac…" at bounding box center [1029, 357] width 669 height 47
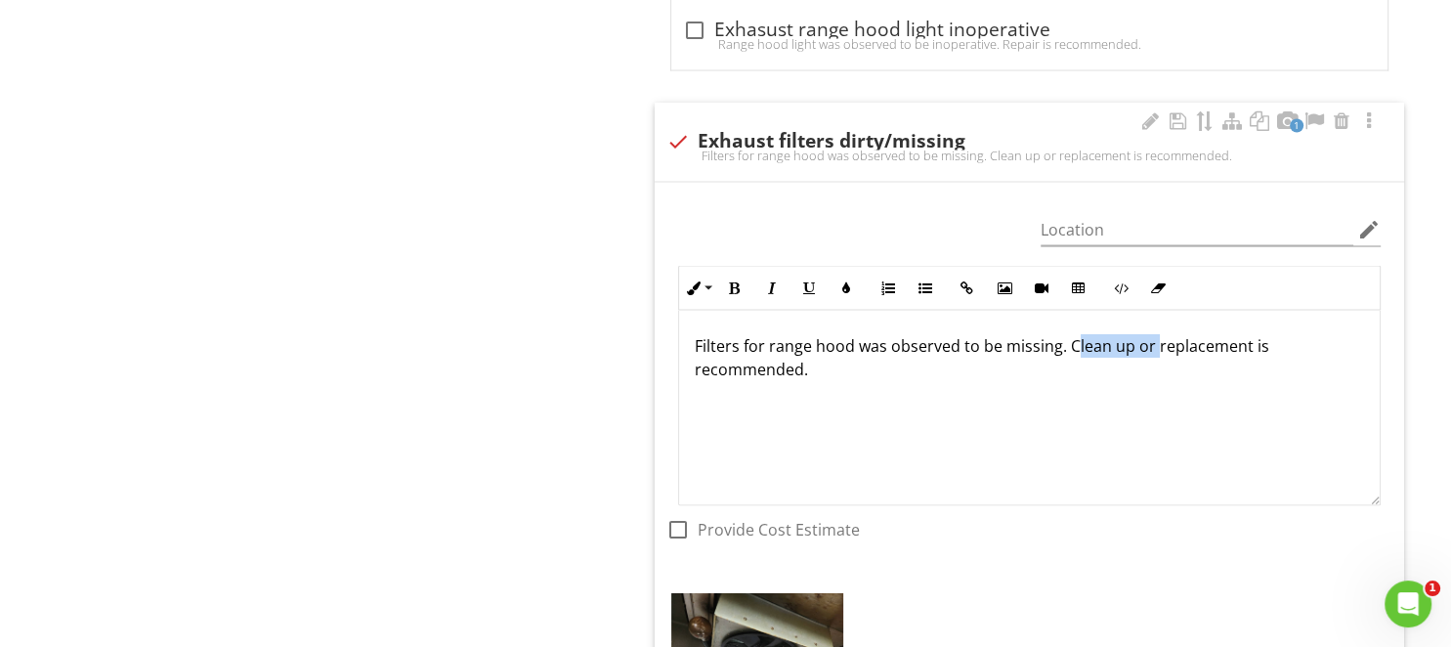
drag, startPoint x: 1152, startPoint y: 327, endPoint x: 1070, endPoint y: 330, distance: 82.1
click at [1070, 334] on p "Filters for range hood was observed to be missing. Clean up or replacement is r…" at bounding box center [1029, 357] width 669 height 47
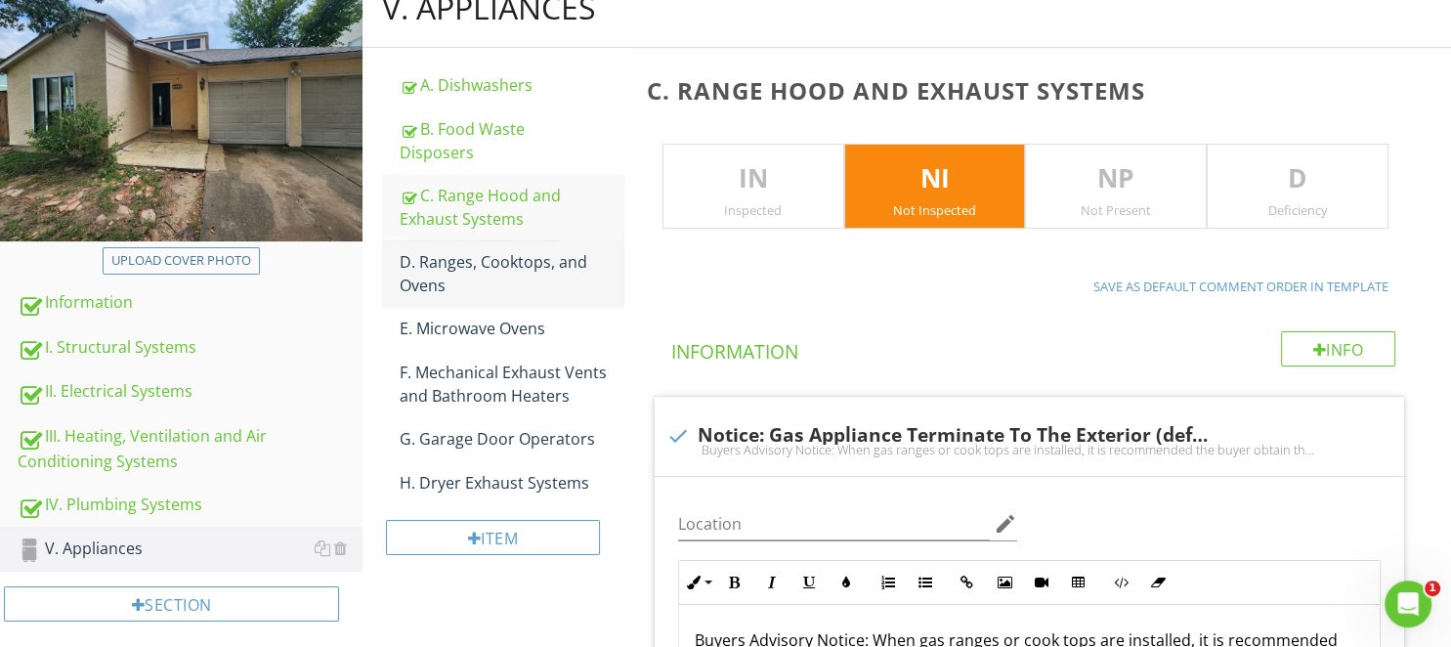
scroll to position [61, 0]
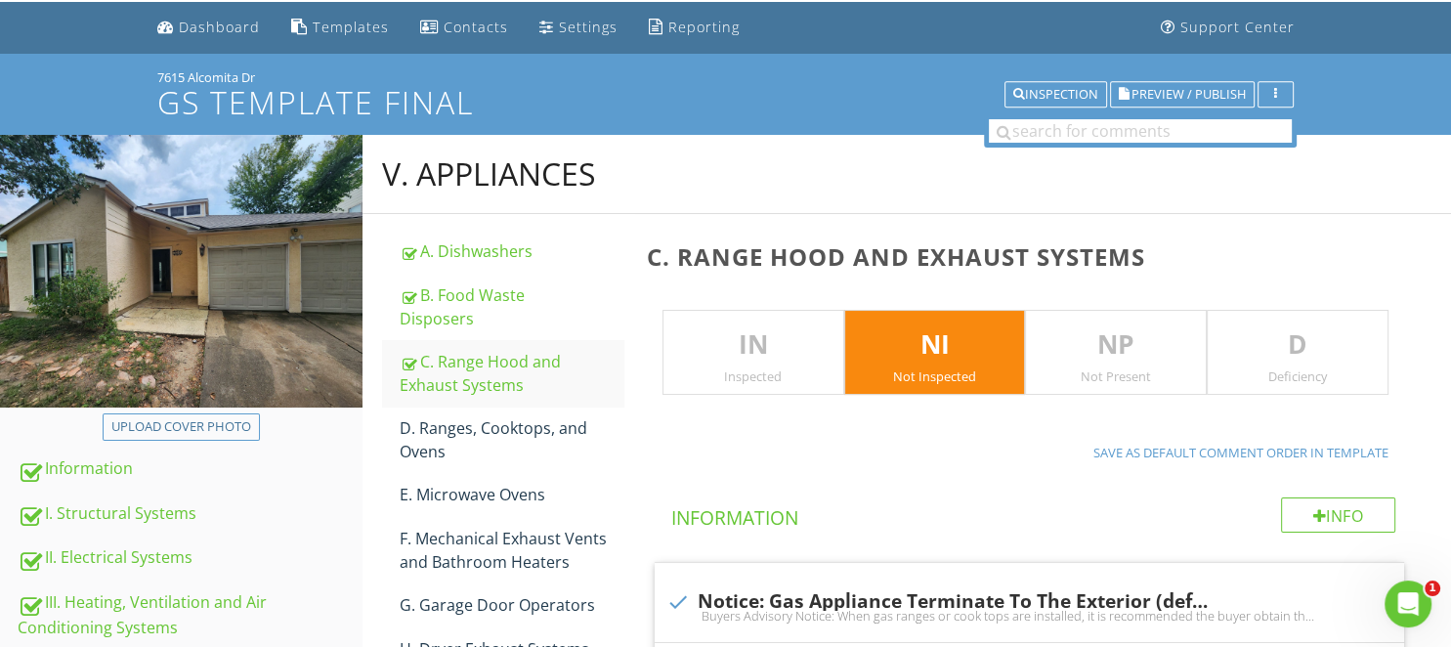
click at [1271, 352] on p "D" at bounding box center [1297, 344] width 180 height 39
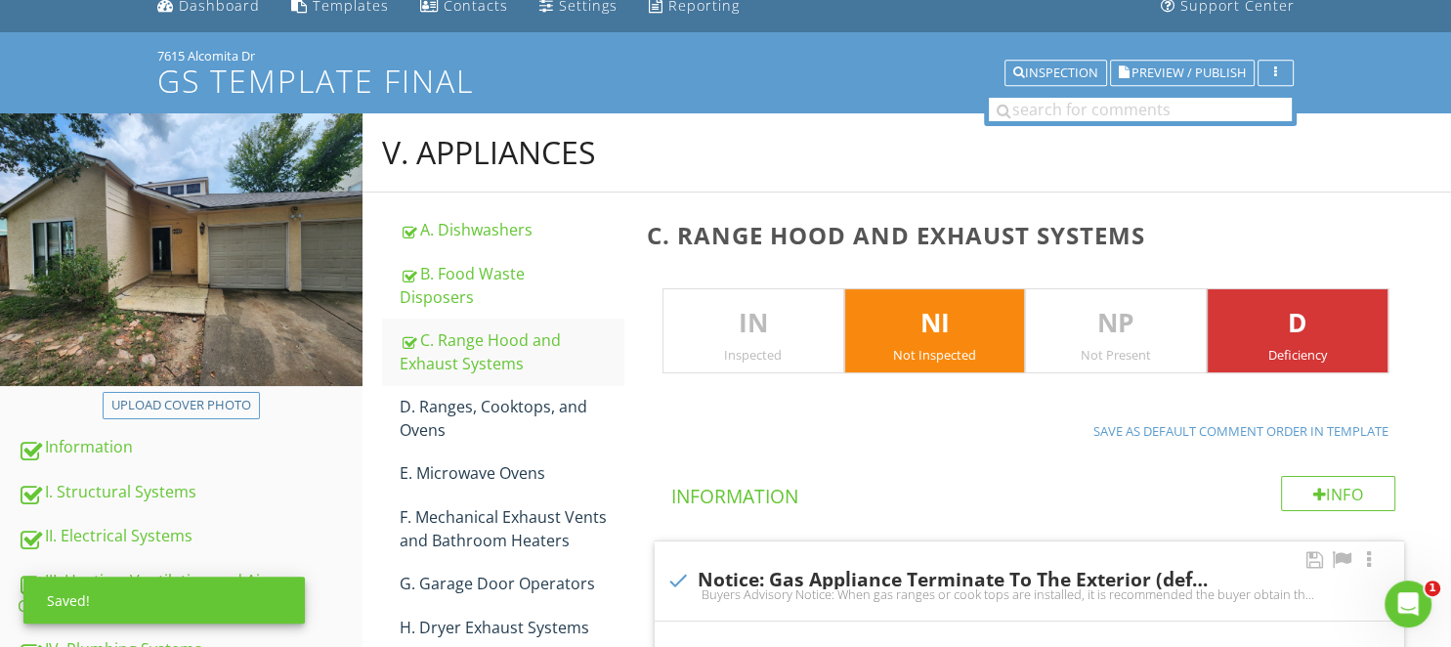
scroll to position [370, 0]
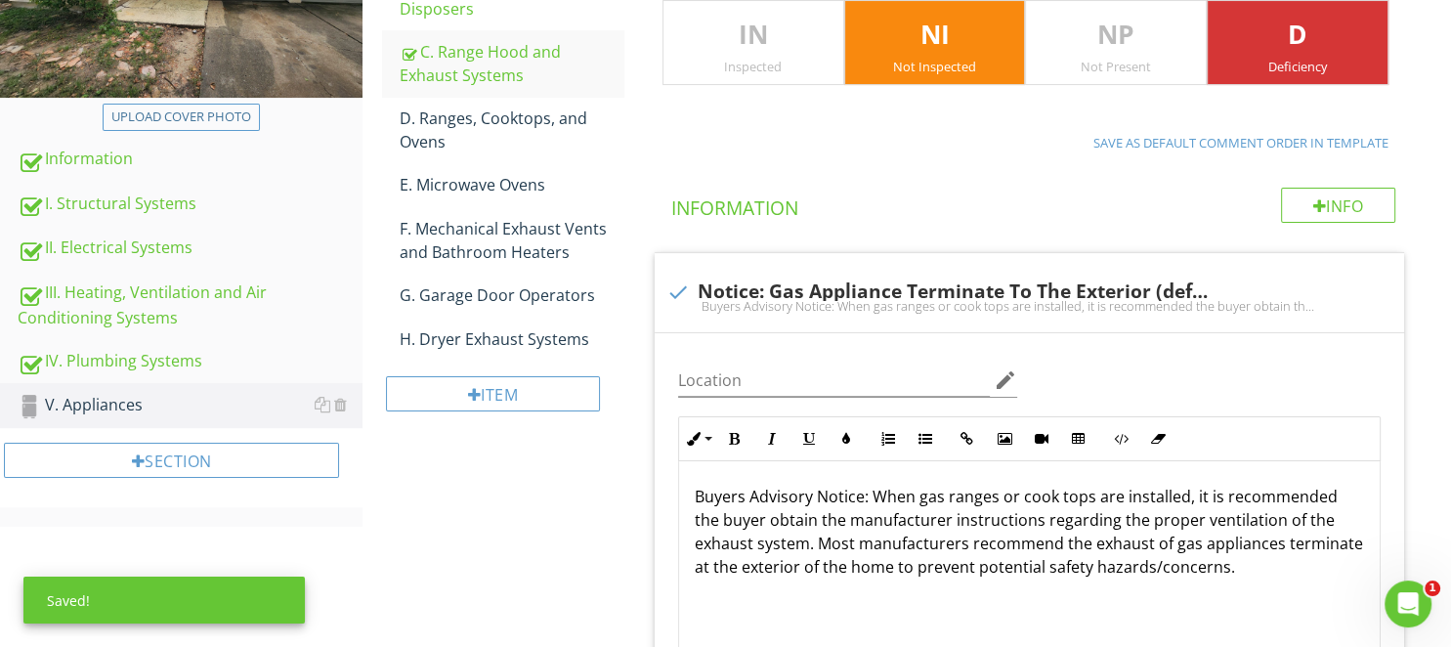
click at [507, 123] on div "D. Ranges, Cooktops, and Ovens" at bounding box center [511, 129] width 223 height 47
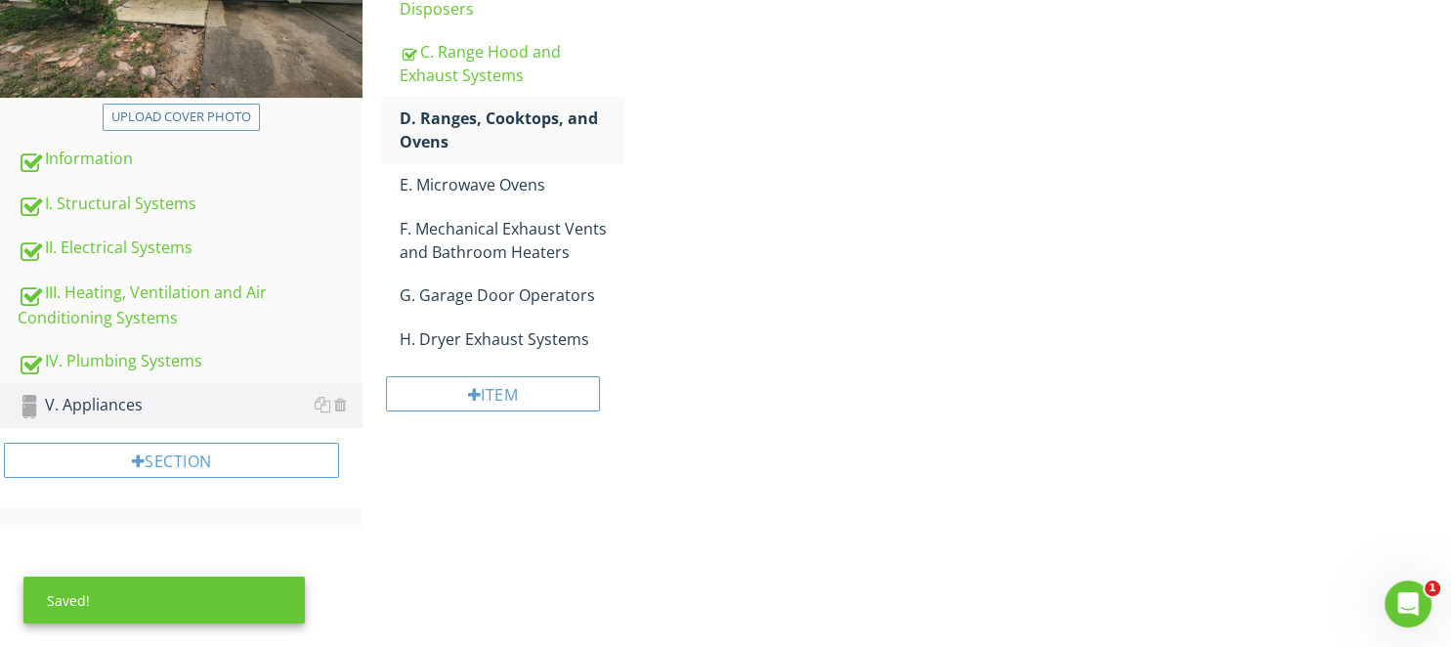
scroll to position [164, 0]
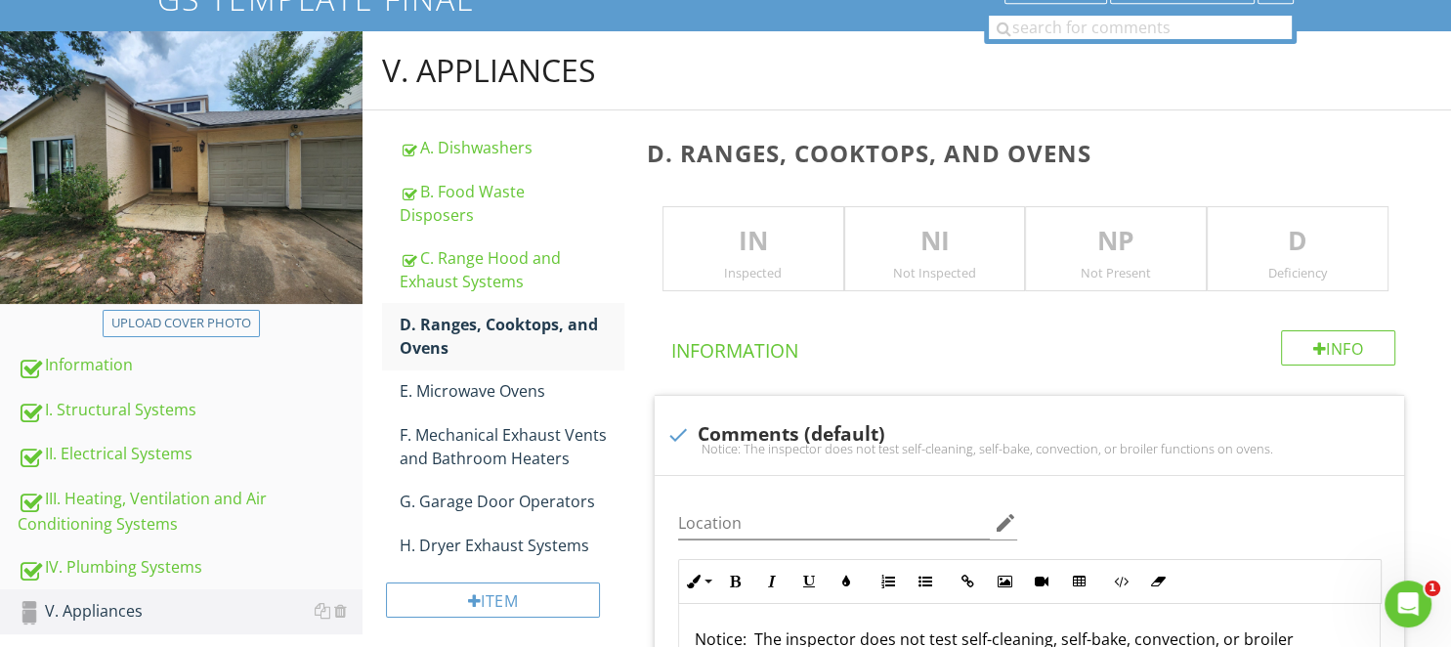
click at [786, 259] on p "IN" at bounding box center [753, 241] width 180 height 39
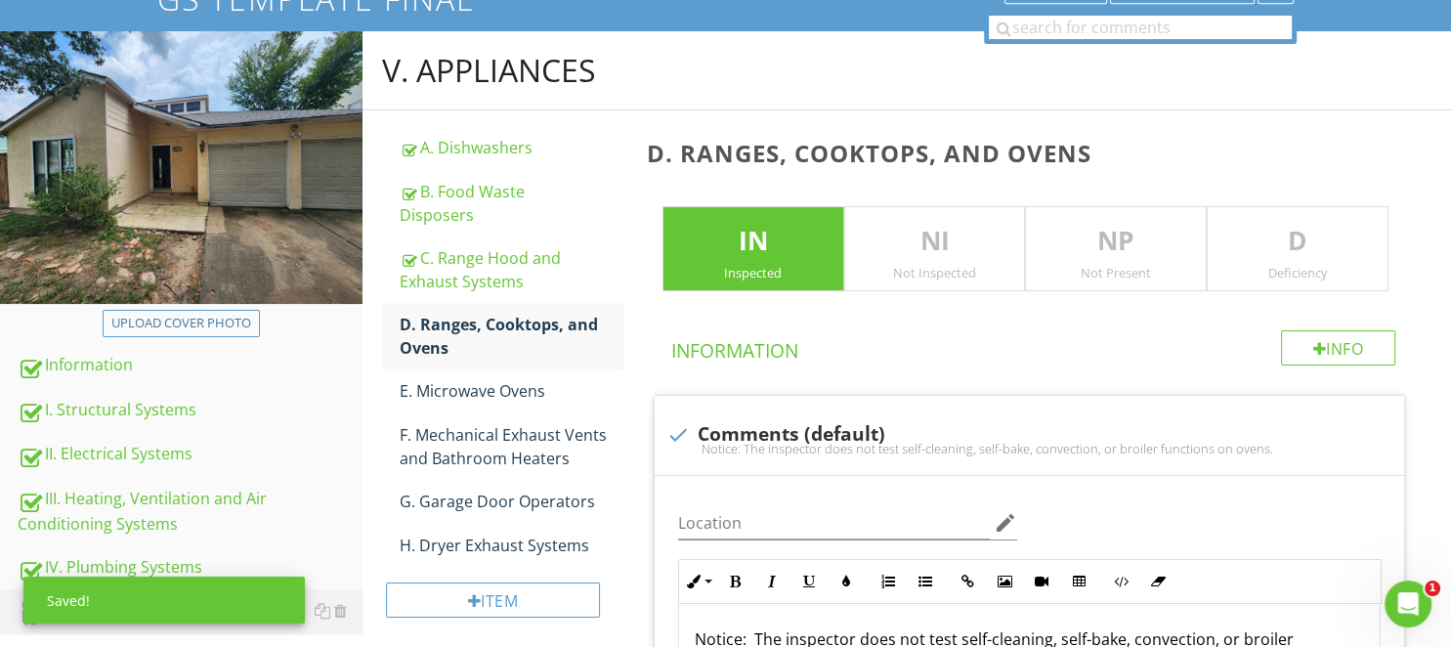
drag, startPoint x: 796, startPoint y: 254, endPoint x: 835, endPoint y: 248, distance: 39.5
click at [800, 252] on p "IN" at bounding box center [753, 241] width 180 height 39
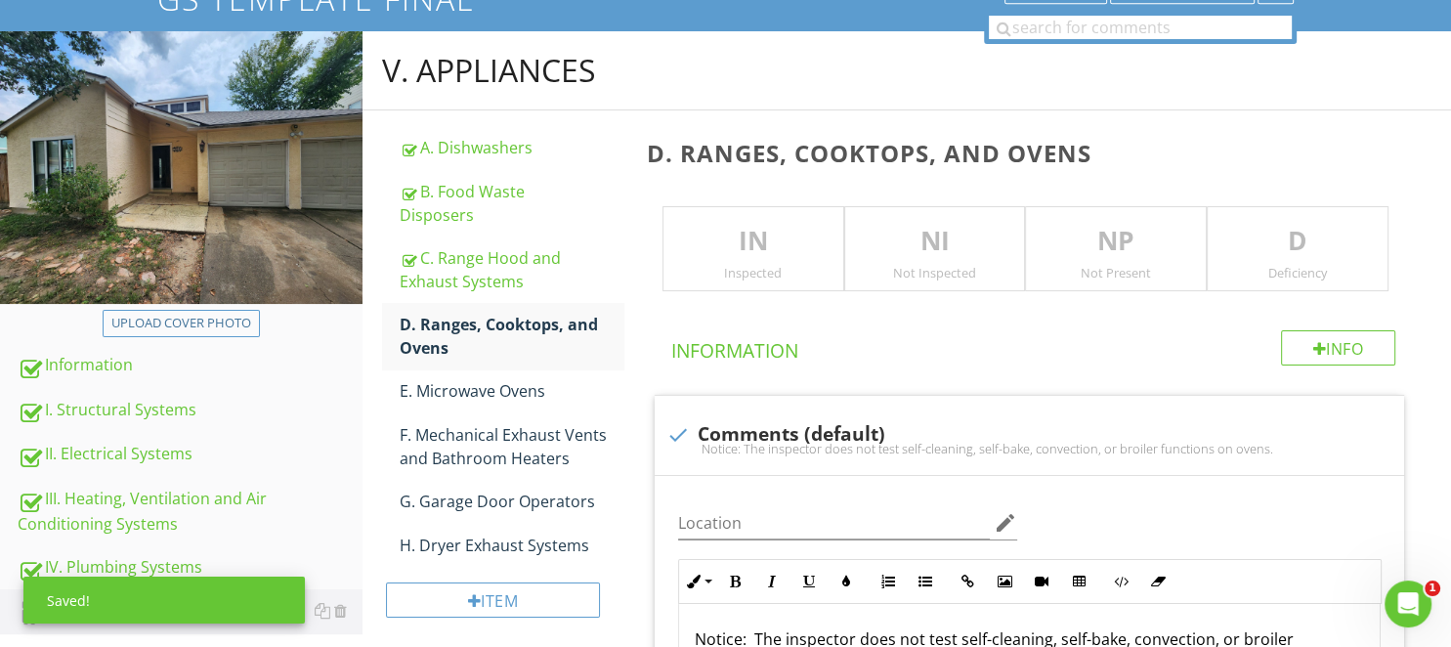
click at [929, 245] on p "NI" at bounding box center [935, 241] width 180 height 39
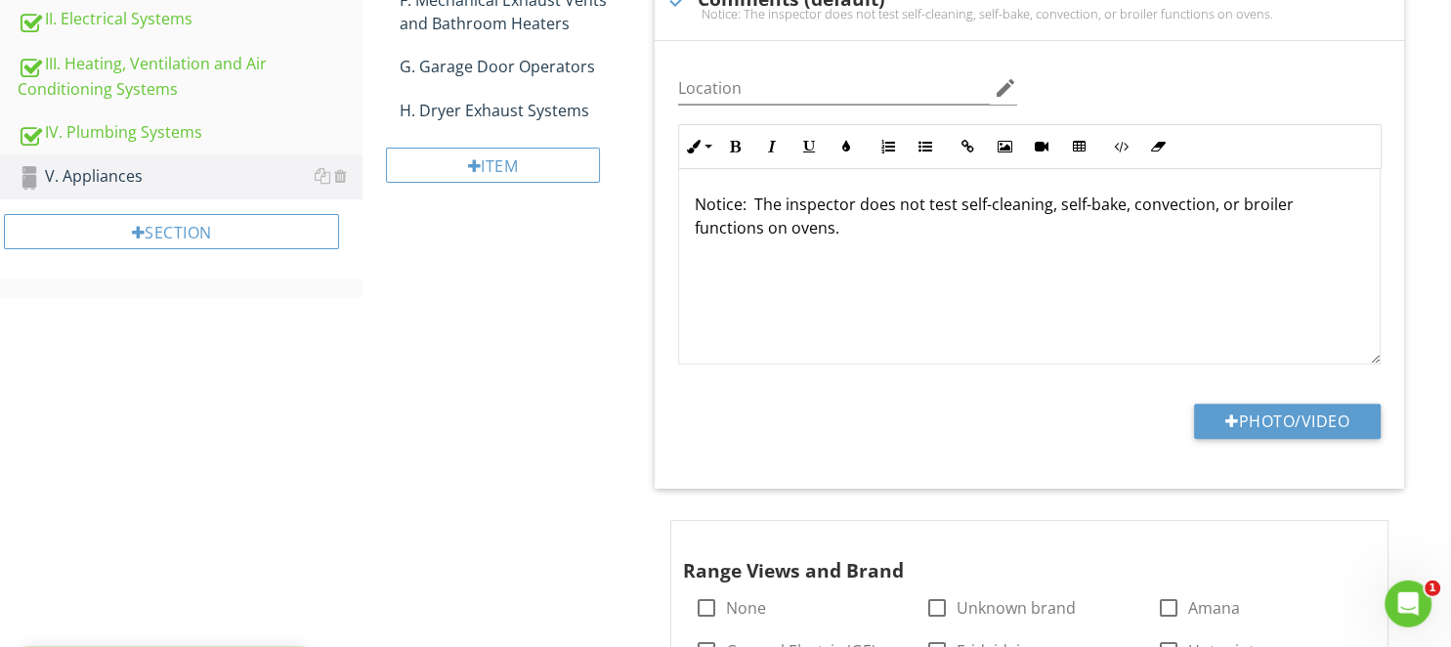
scroll to position [989, 0]
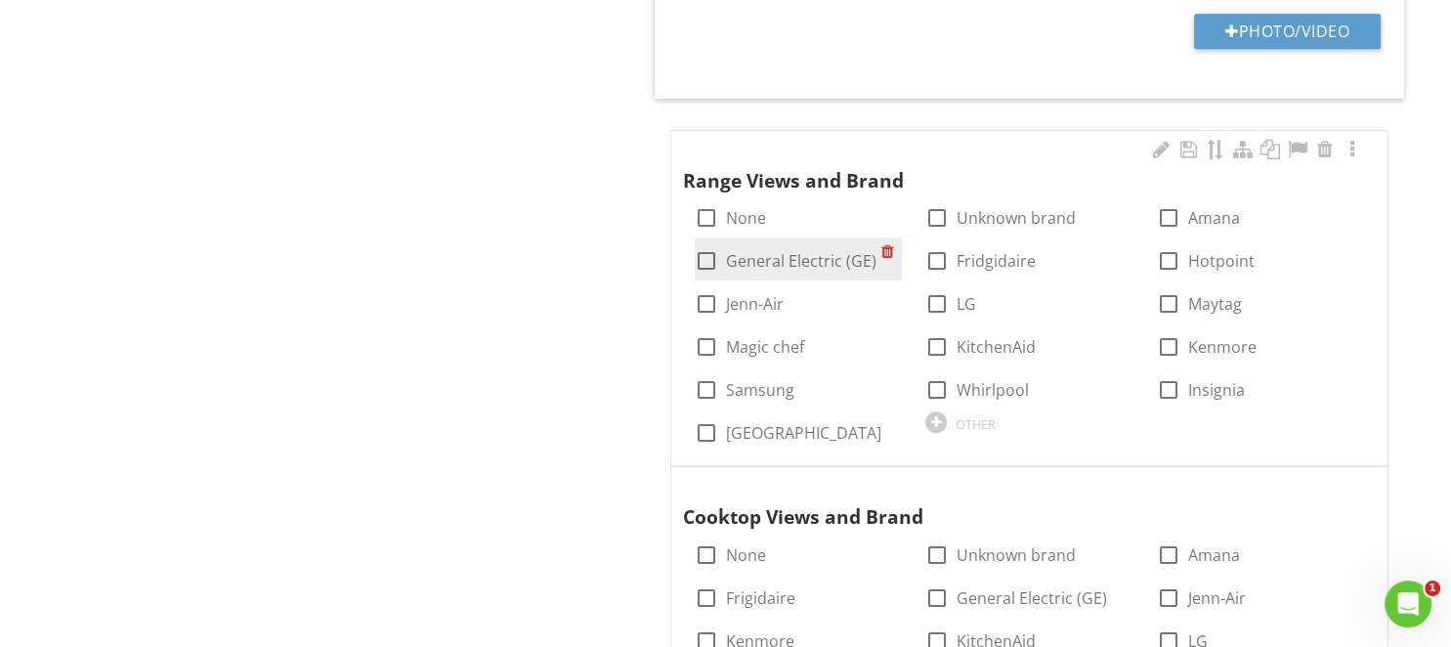
click at [772, 256] on label "General Electric (GE)" at bounding box center [801, 261] width 150 height 20
checkbox input "true"
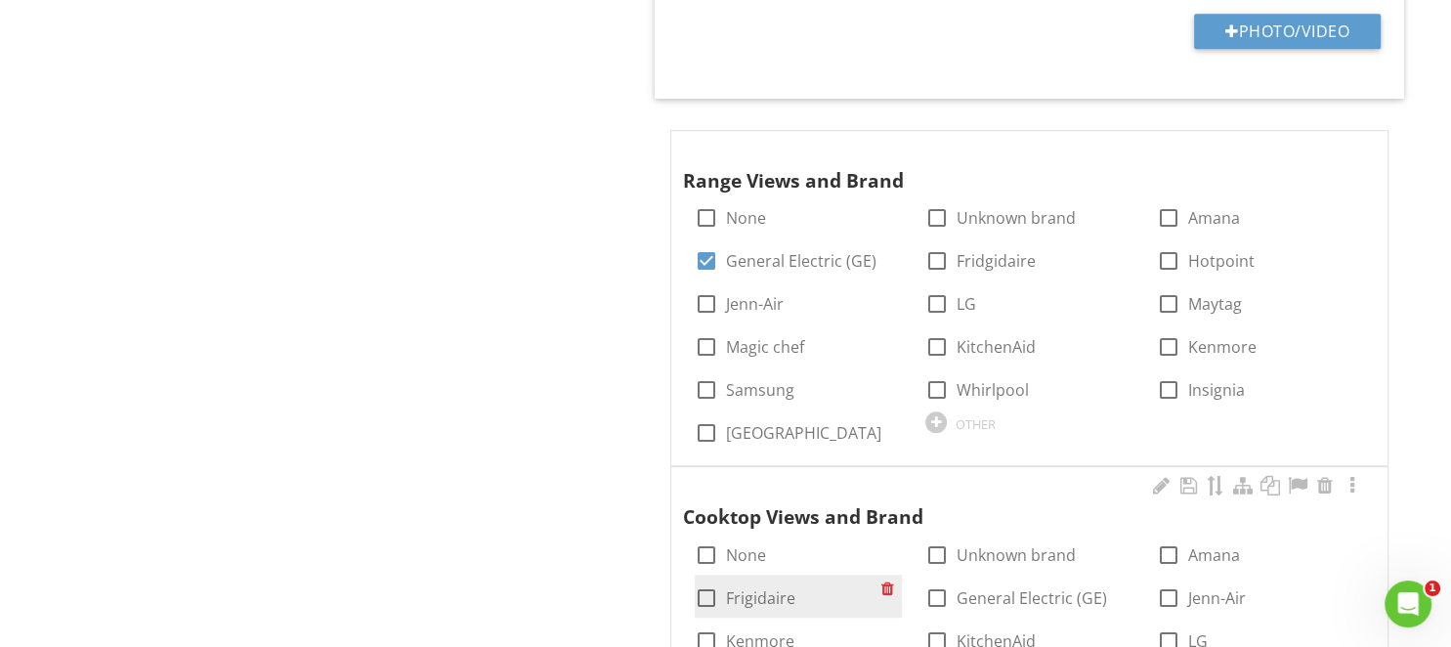
scroll to position [1298, 0]
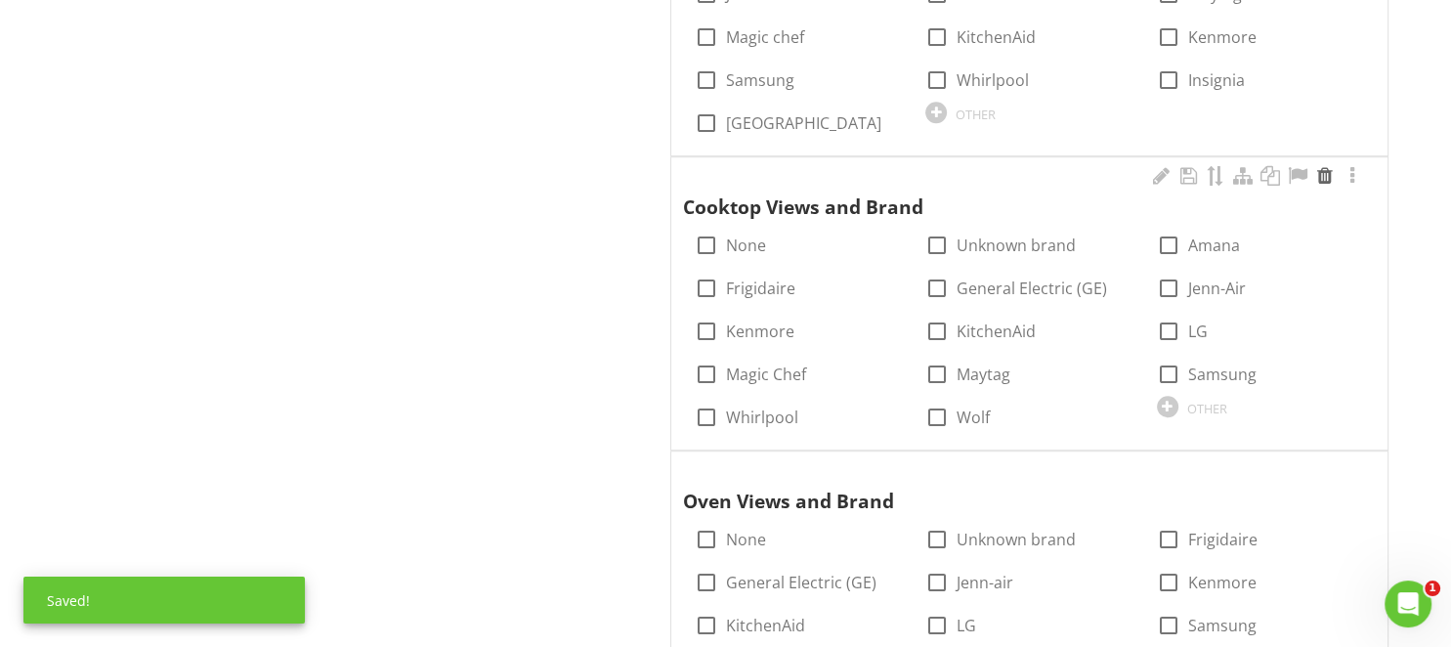
click at [1327, 174] on div at bounding box center [1324, 176] width 23 height 20
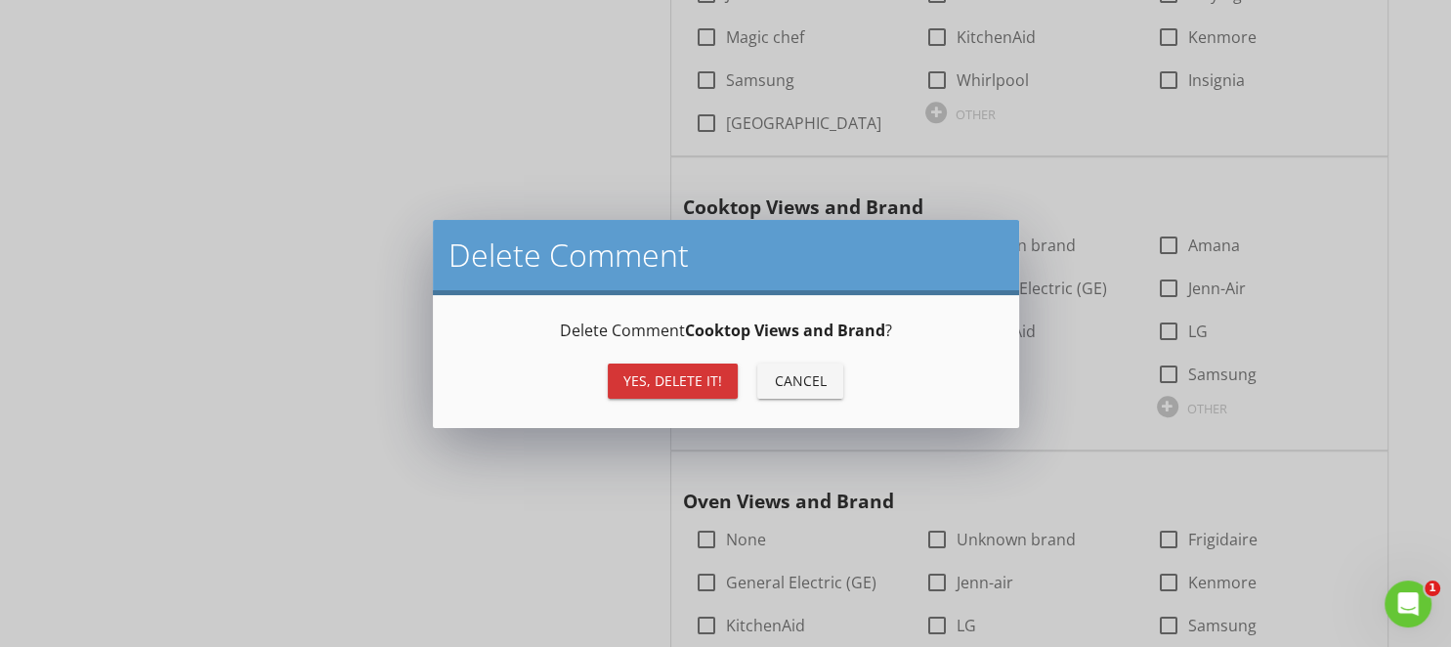
click at [663, 385] on div "Yes, Delete it!" at bounding box center [672, 380] width 99 height 21
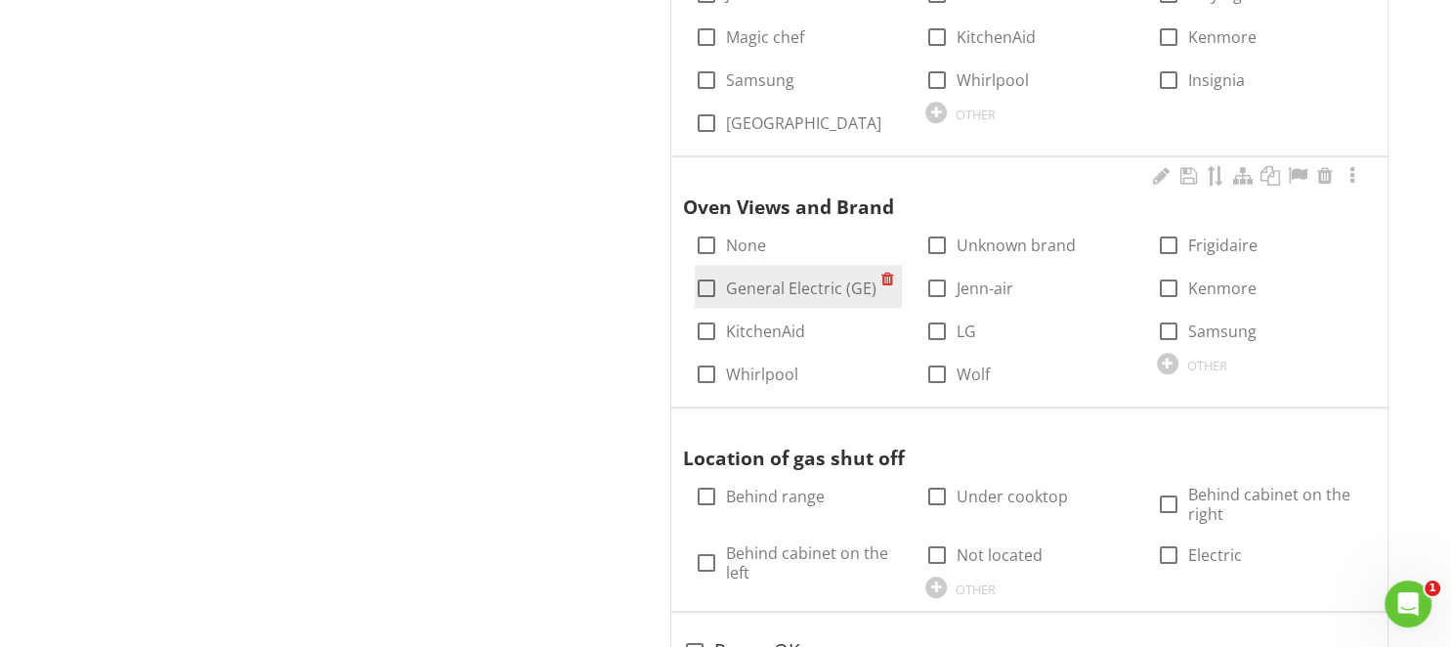
click at [776, 279] on label "General Electric (GE)" at bounding box center [801, 288] width 150 height 20
checkbox input "true"
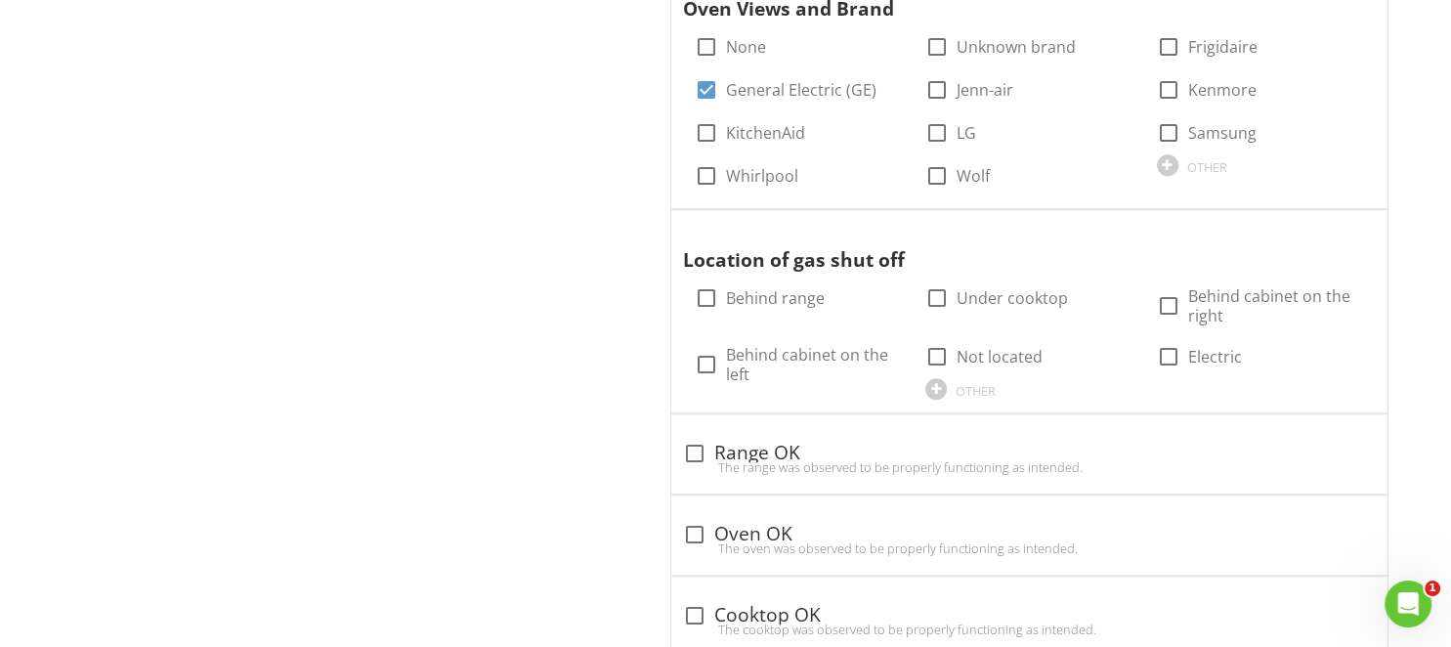
scroll to position [1608, 0]
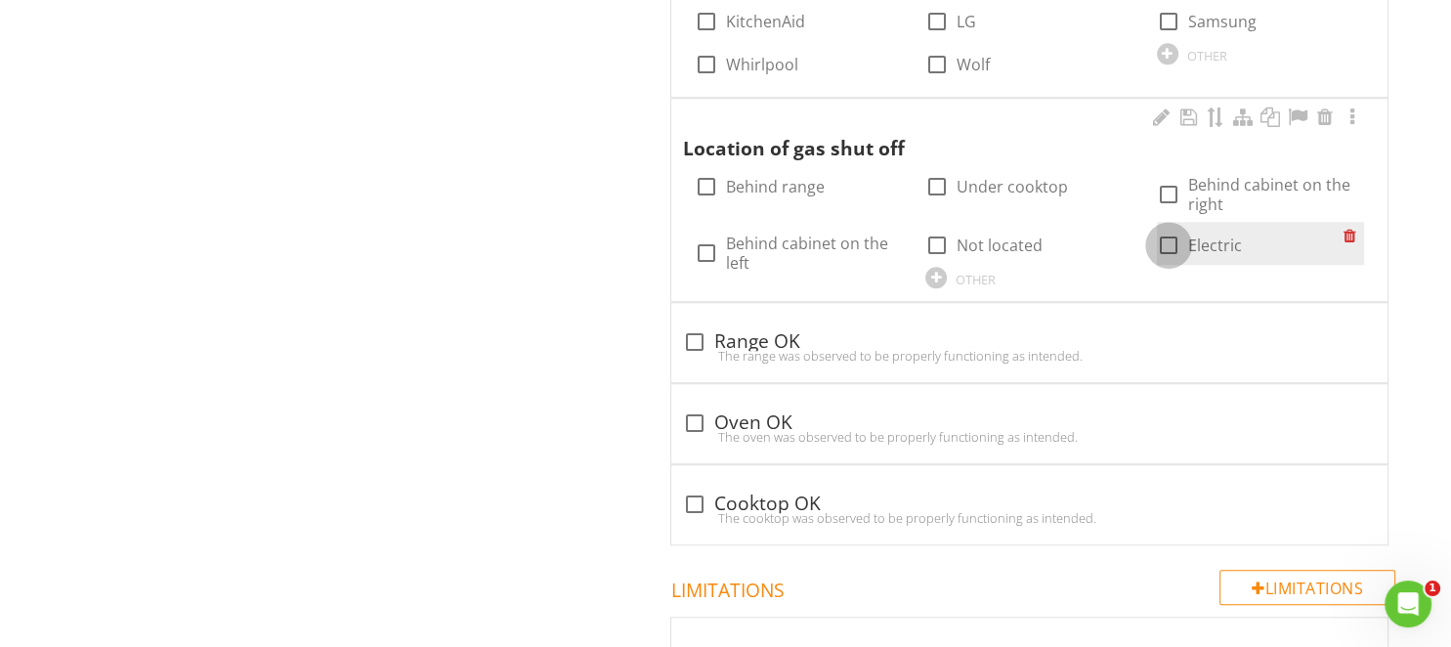
click at [1174, 239] on div at bounding box center [1168, 245] width 33 height 33
checkbox input "true"
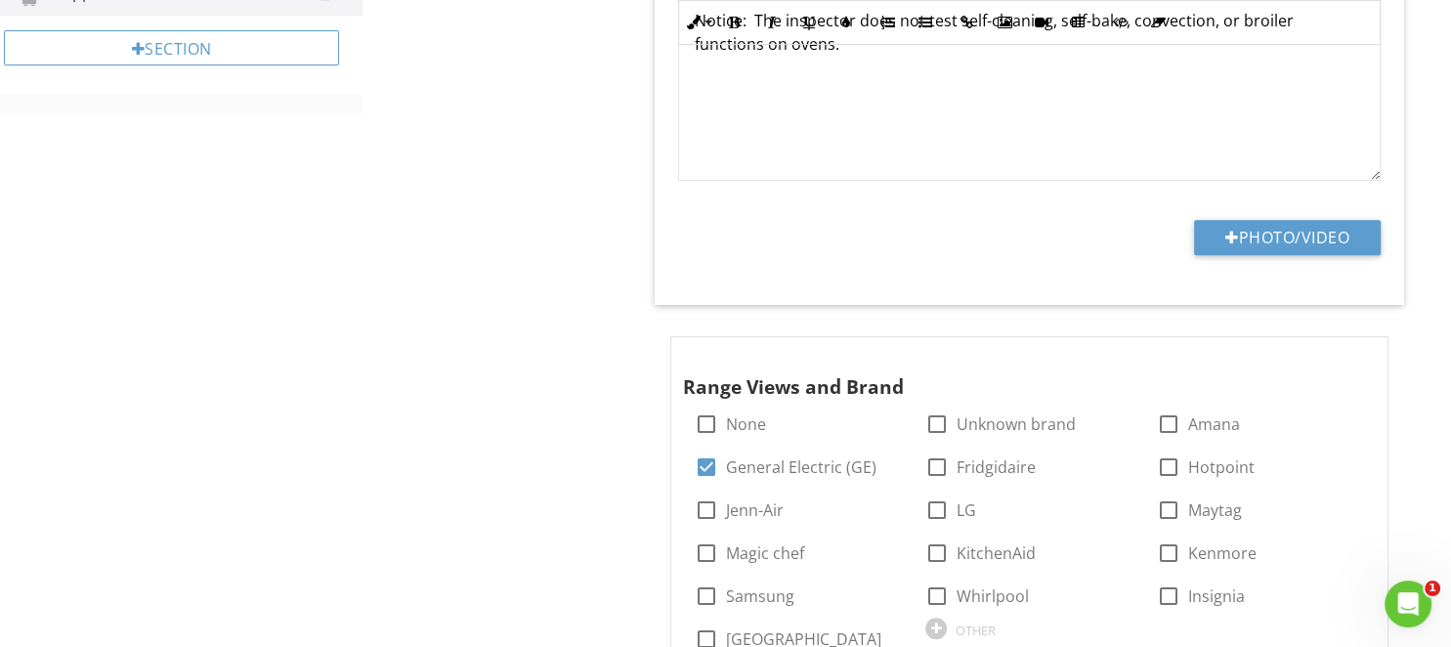
scroll to position [370, 0]
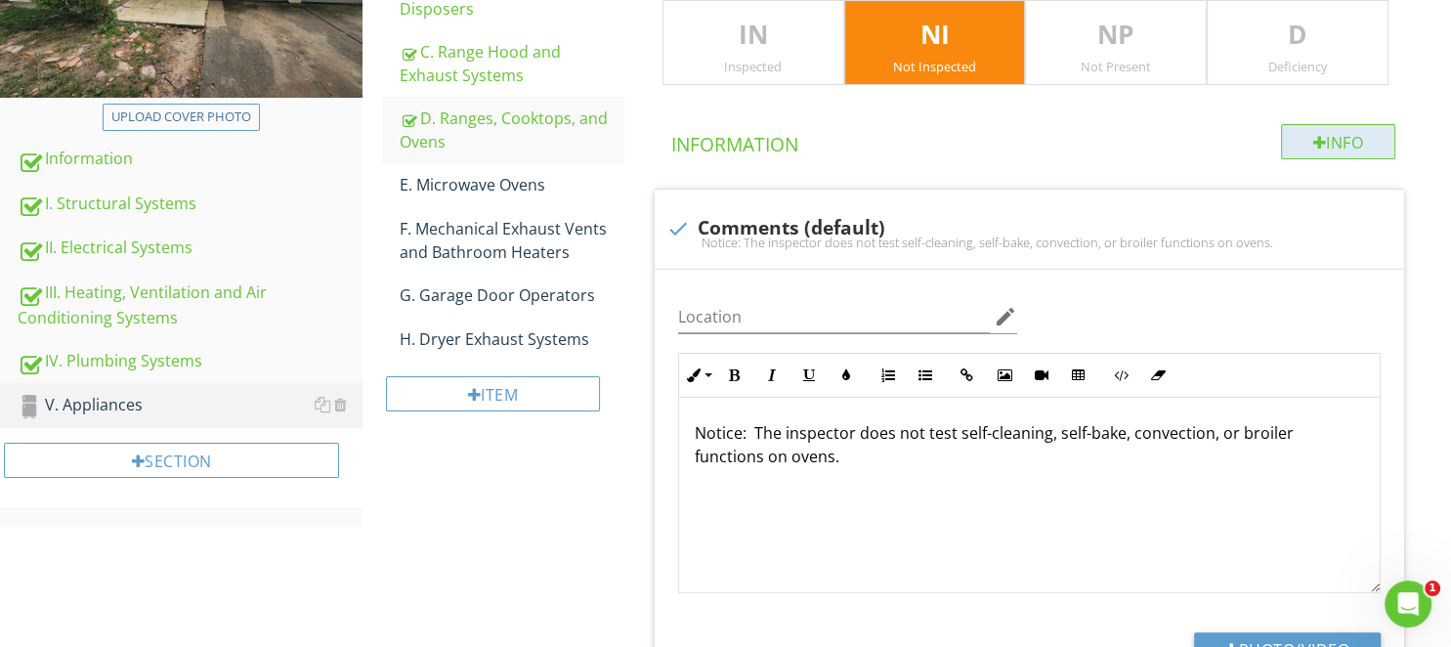
click at [1298, 147] on div "Info" at bounding box center [1338, 141] width 115 height 35
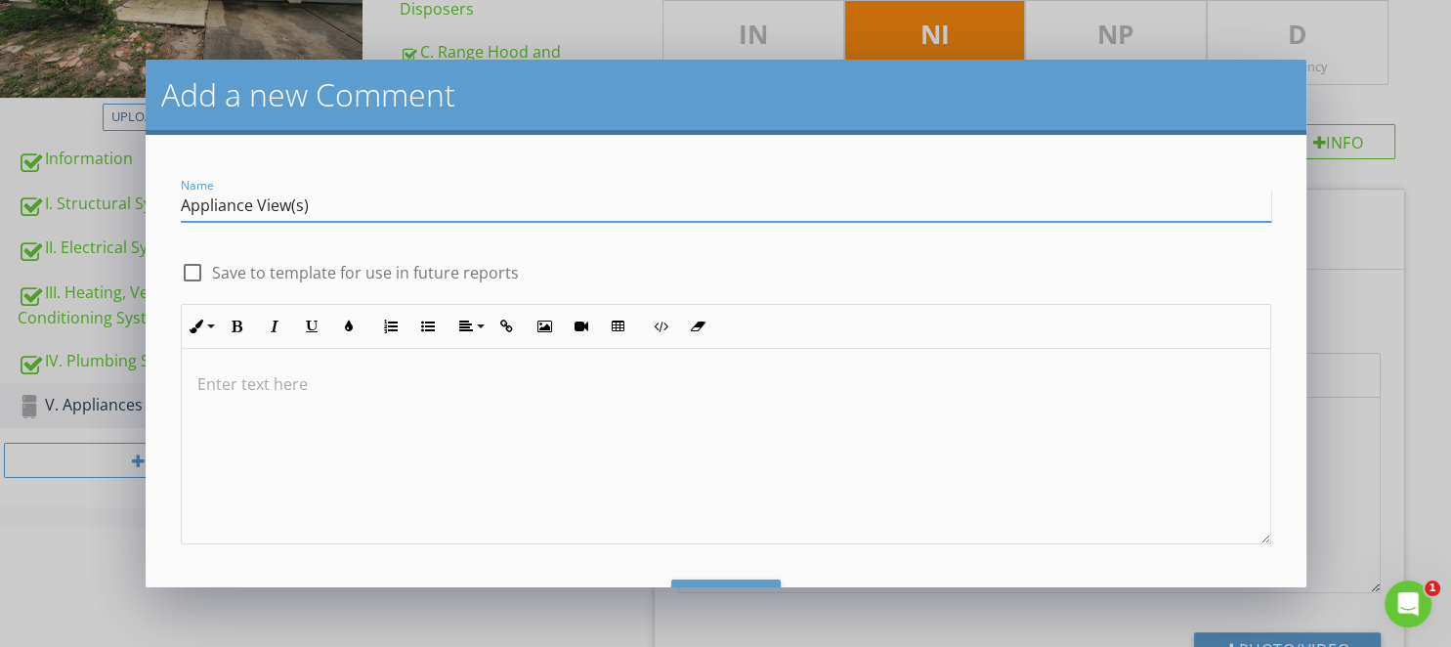
type input "Appliance View(s)"
click at [311, 268] on label "Save to template for use in future reports" at bounding box center [365, 273] width 307 height 20
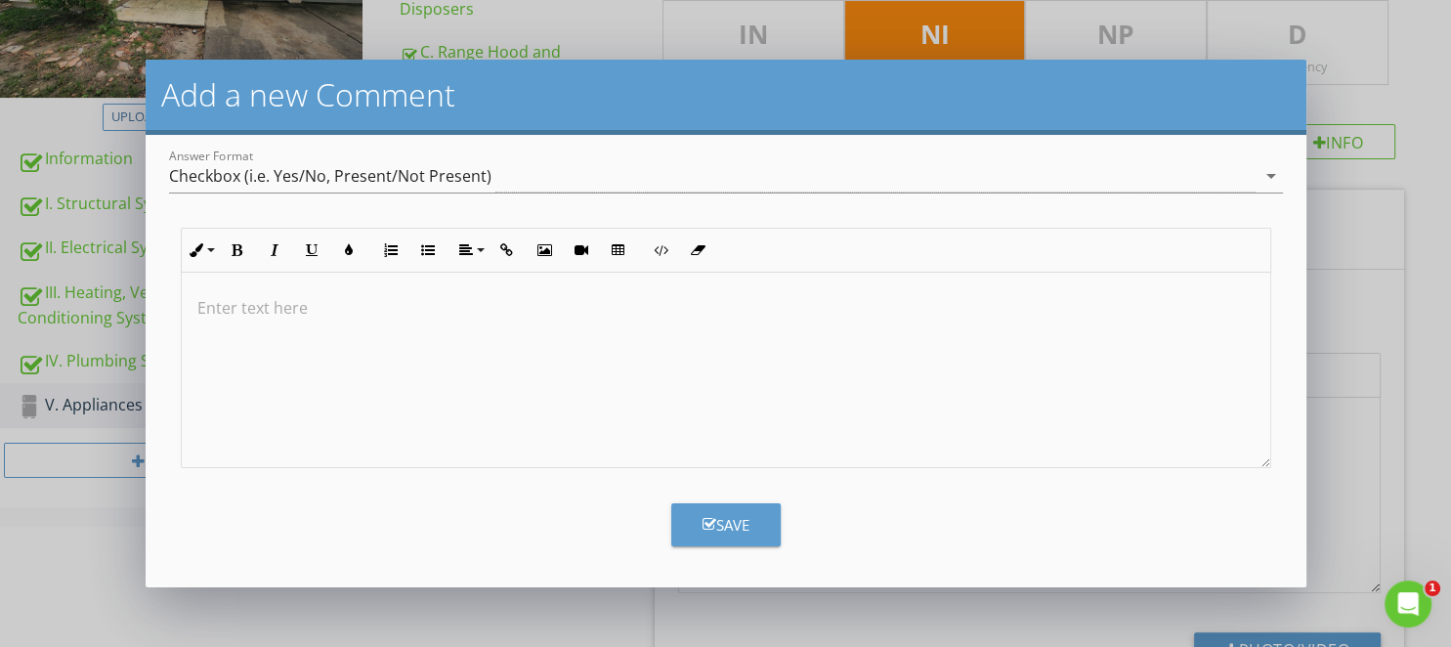
click at [737, 526] on div "Save" at bounding box center [725, 525] width 47 height 22
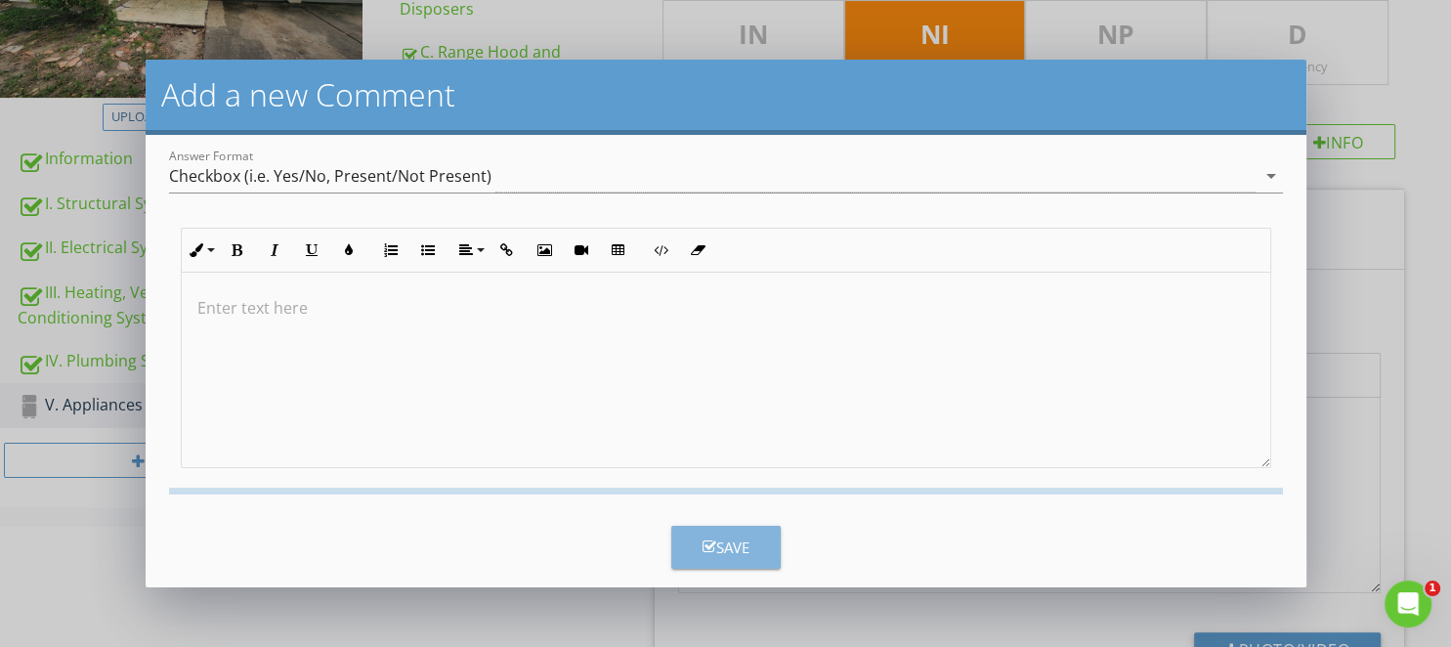
checkbox input "false"
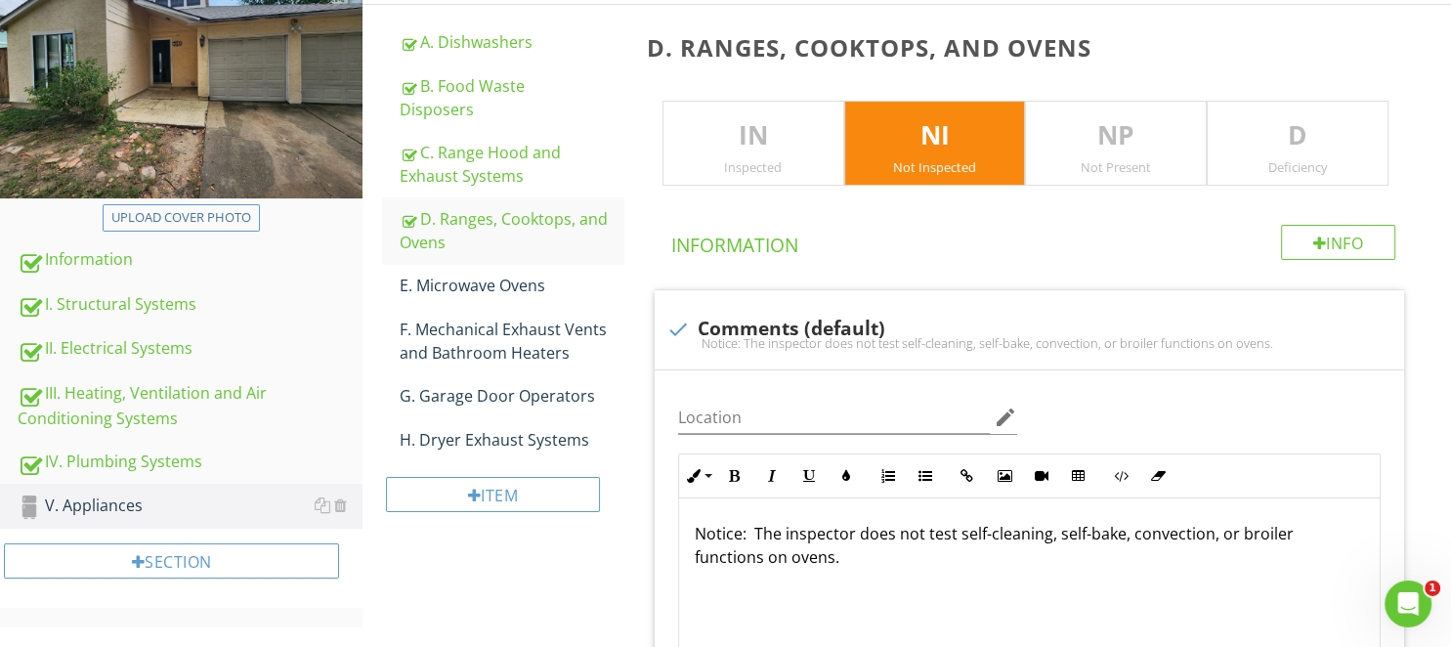
scroll to position [265, 0]
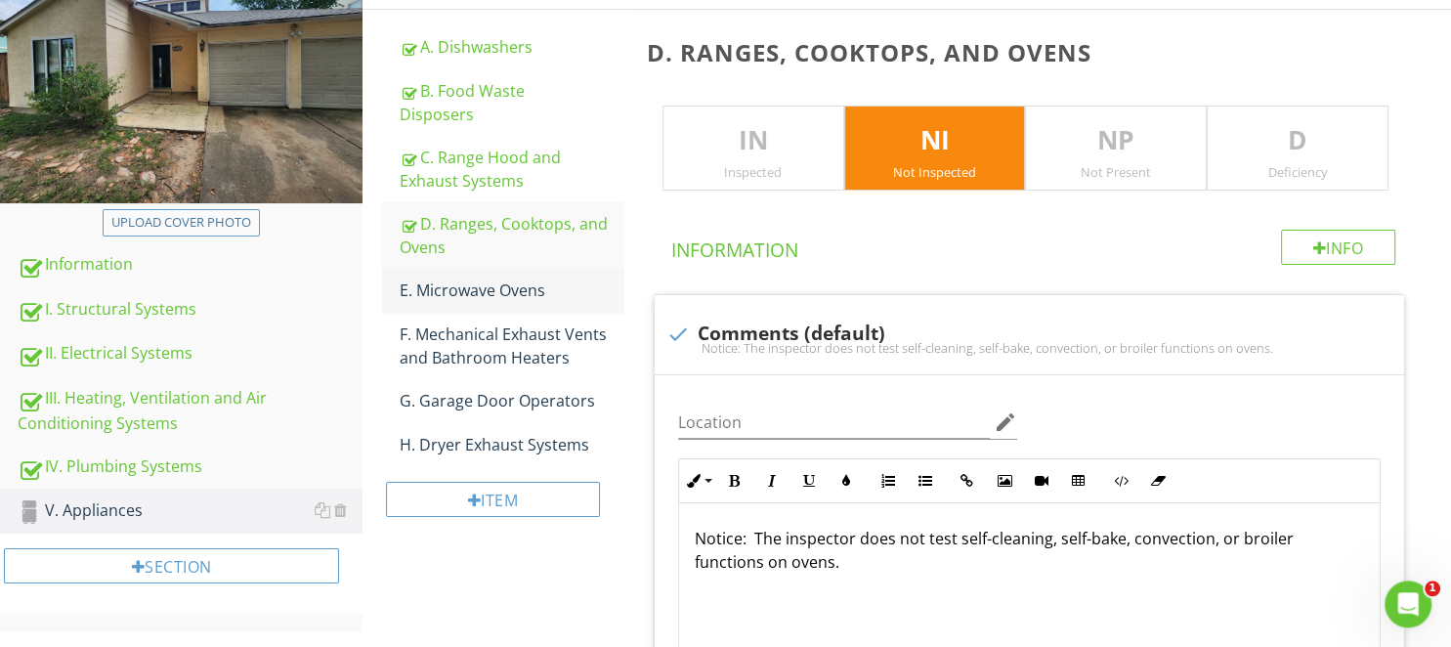
click at [494, 301] on div "E. Microwave Ovens" at bounding box center [511, 289] width 223 height 23
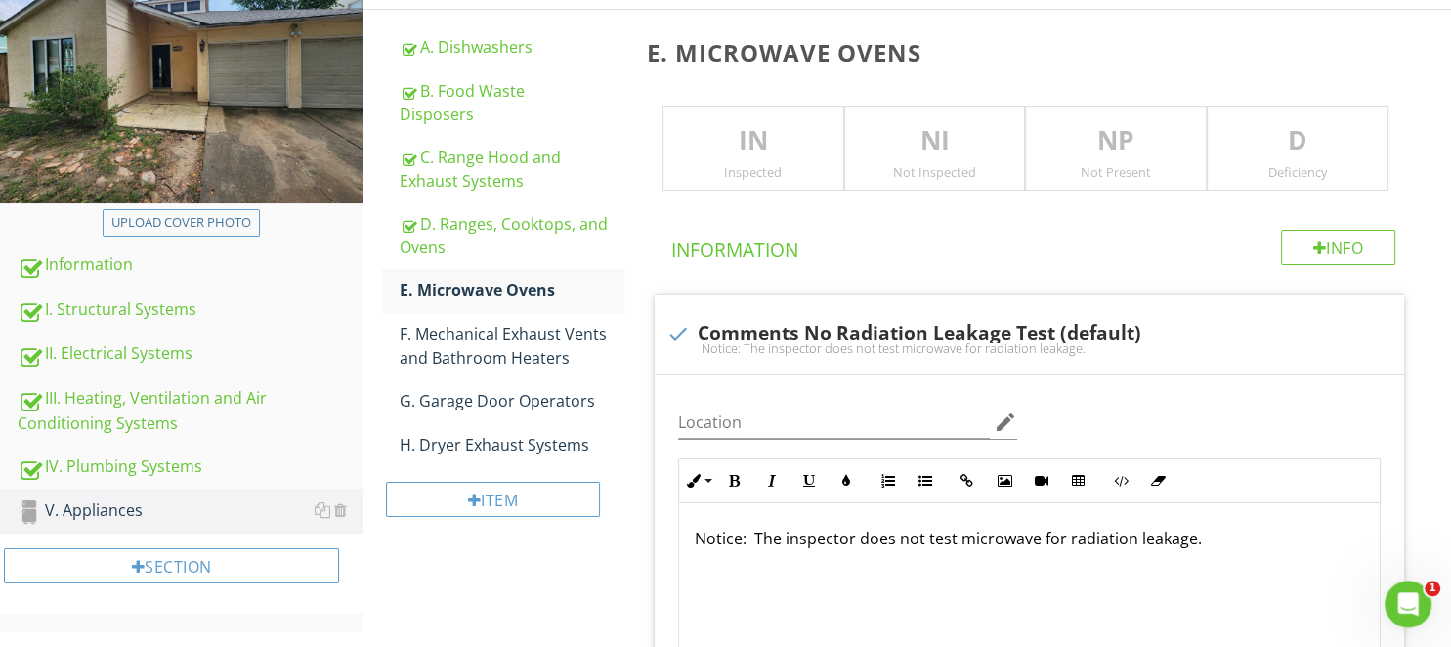
click at [1093, 155] on p "NP" at bounding box center [1116, 140] width 180 height 39
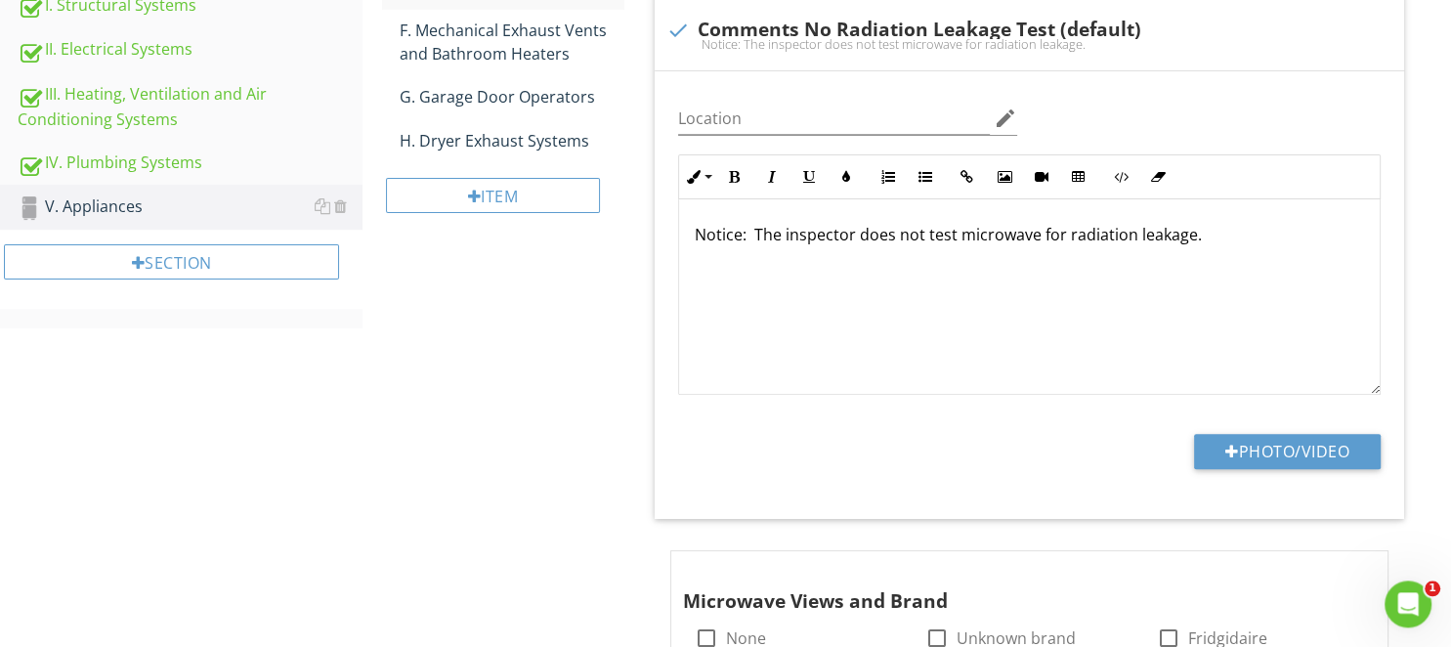
scroll to position [781, 0]
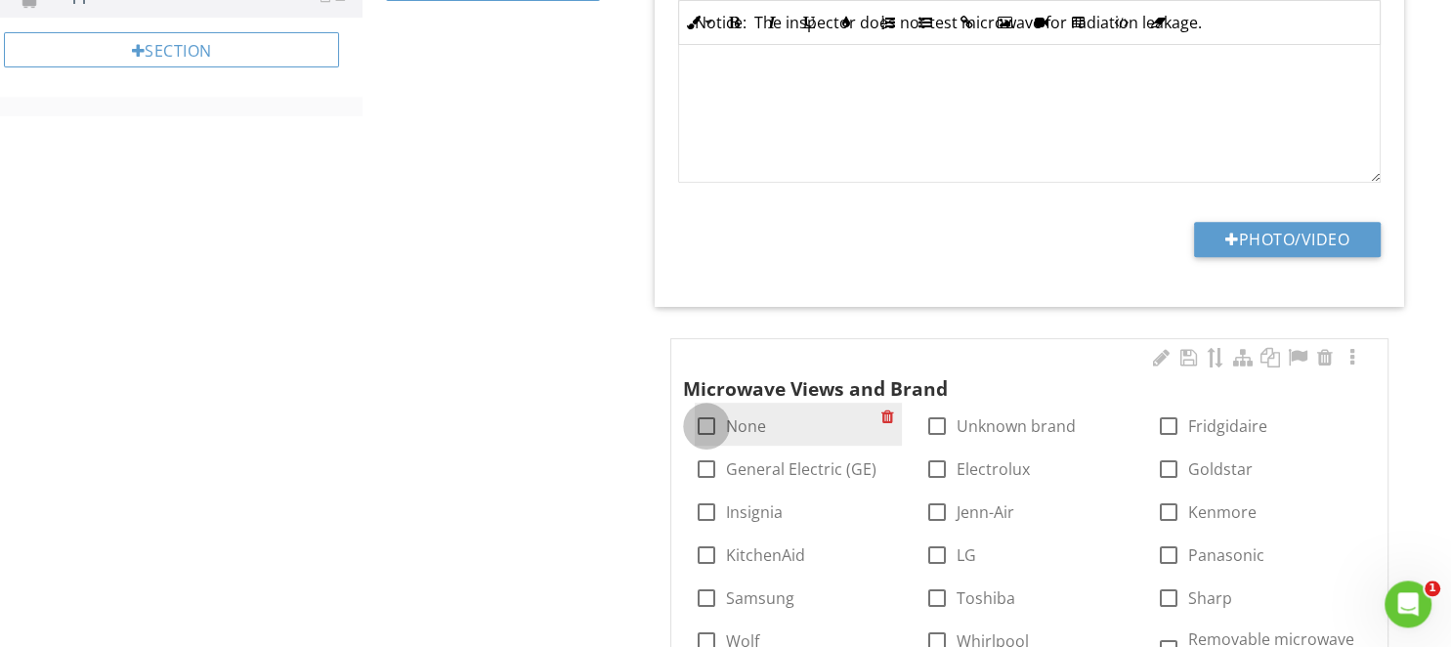
click at [720, 417] on div at bounding box center [706, 425] width 33 height 33
checkbox input "true"
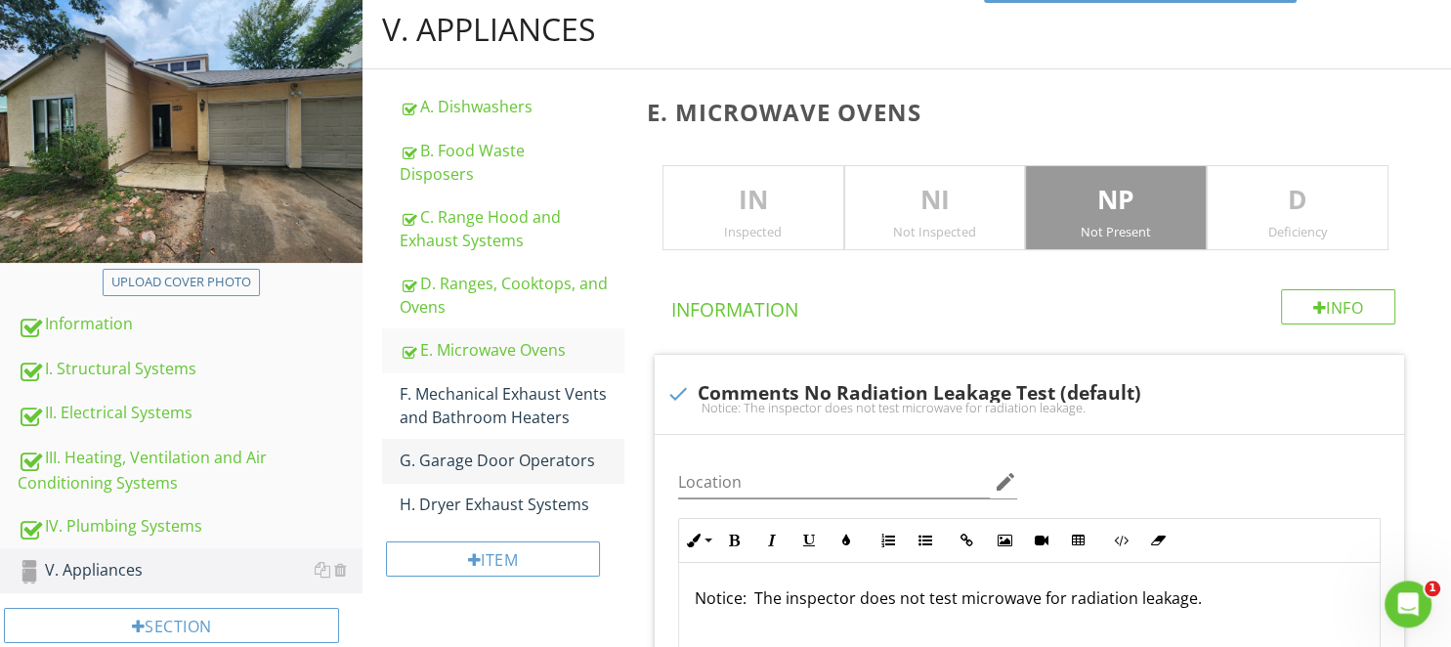
scroll to position [206, 0]
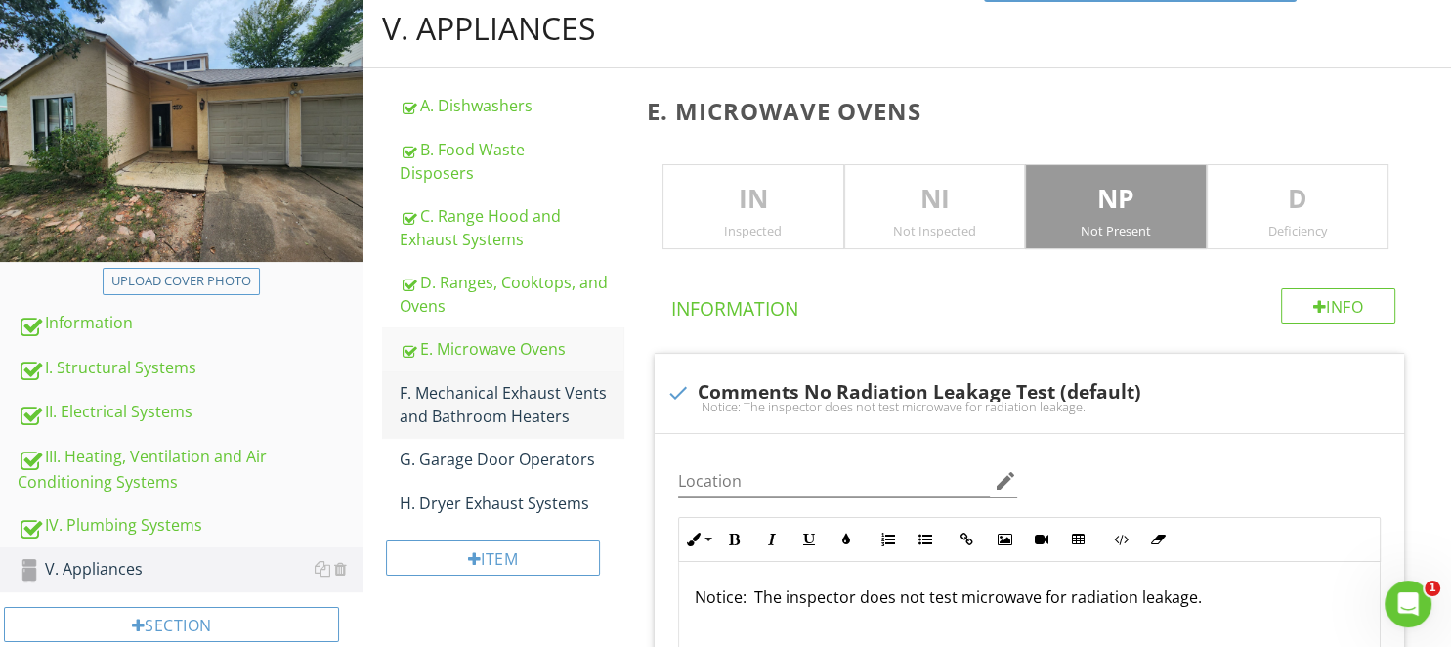
click at [514, 413] on div "F. Mechanical Exhaust Vents and Bathroom Heaters" at bounding box center [511, 404] width 223 height 47
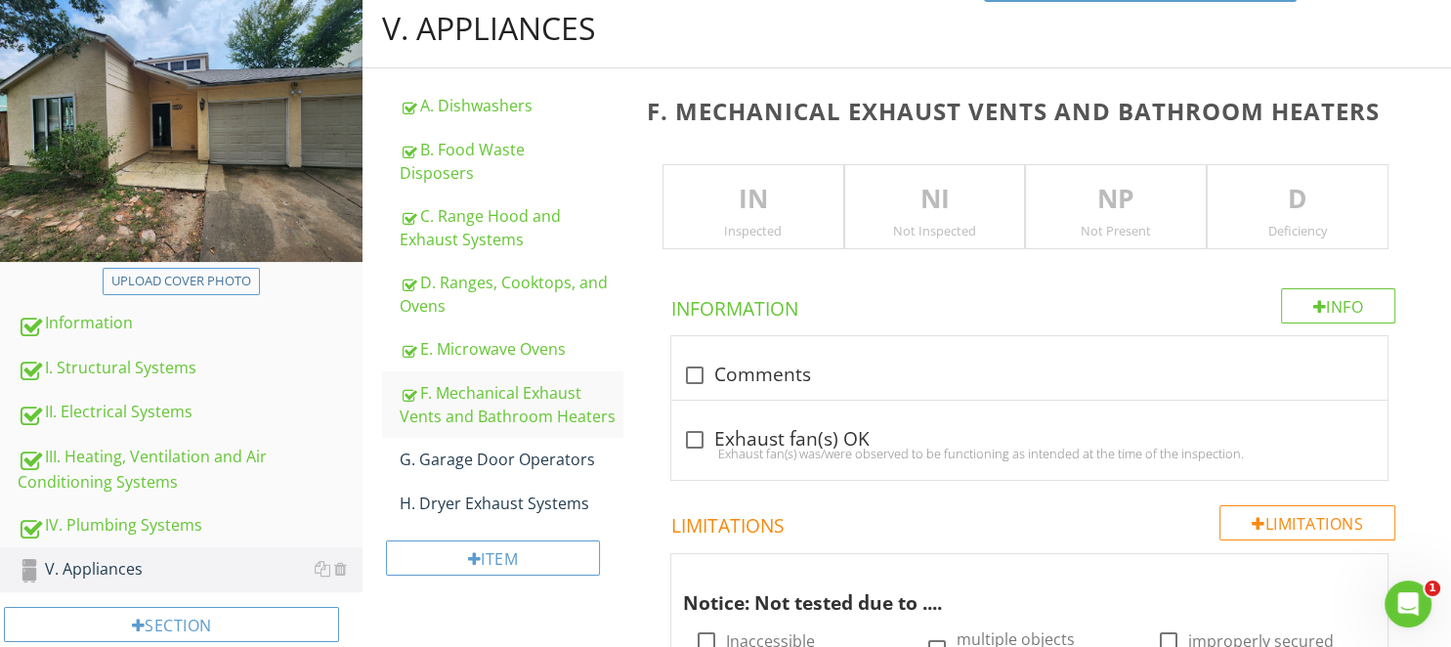
click at [763, 204] on p "IN" at bounding box center [753, 199] width 180 height 39
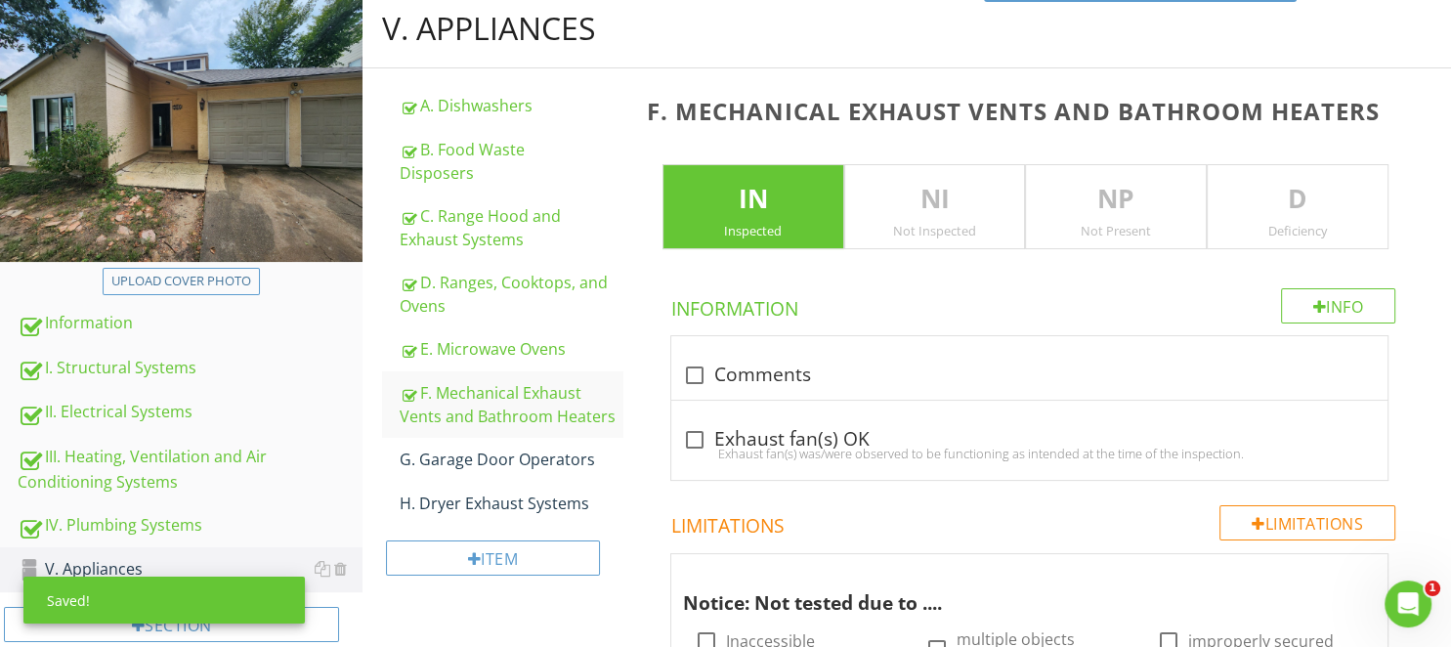
click at [1272, 202] on p "D" at bounding box center [1297, 199] width 180 height 39
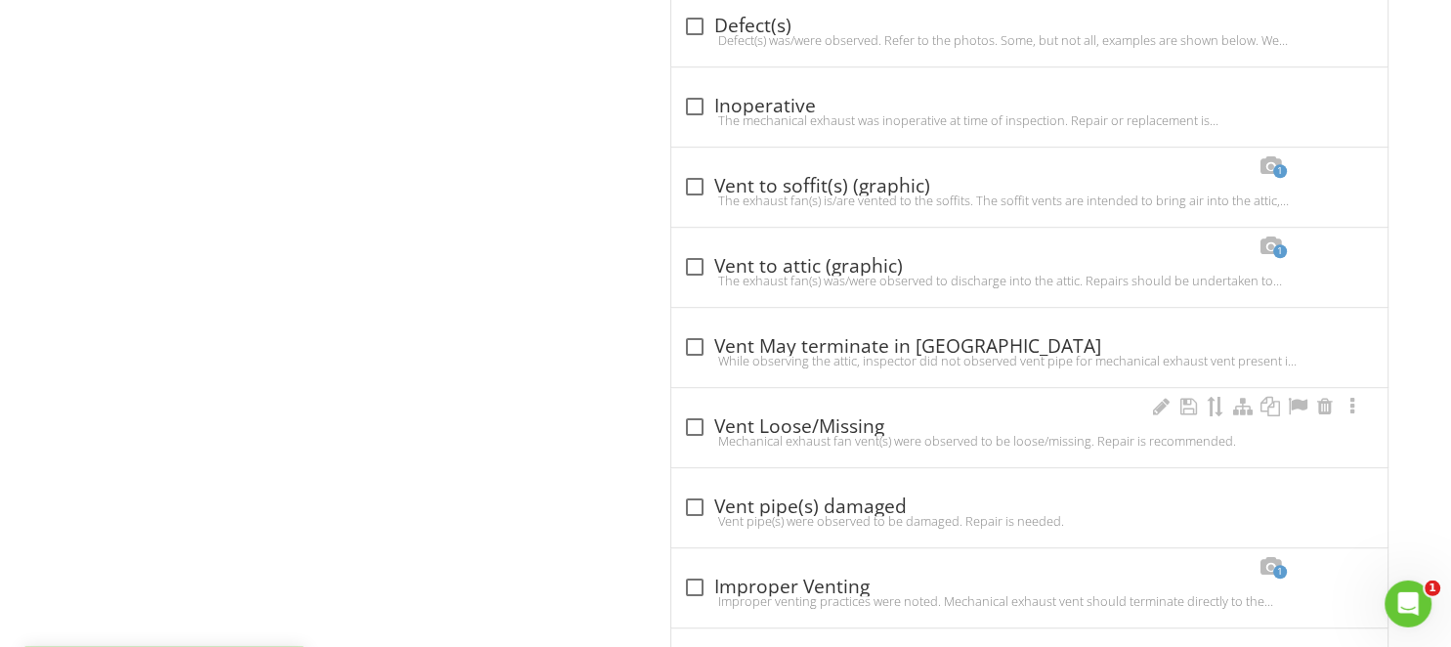
scroll to position [1238, 0]
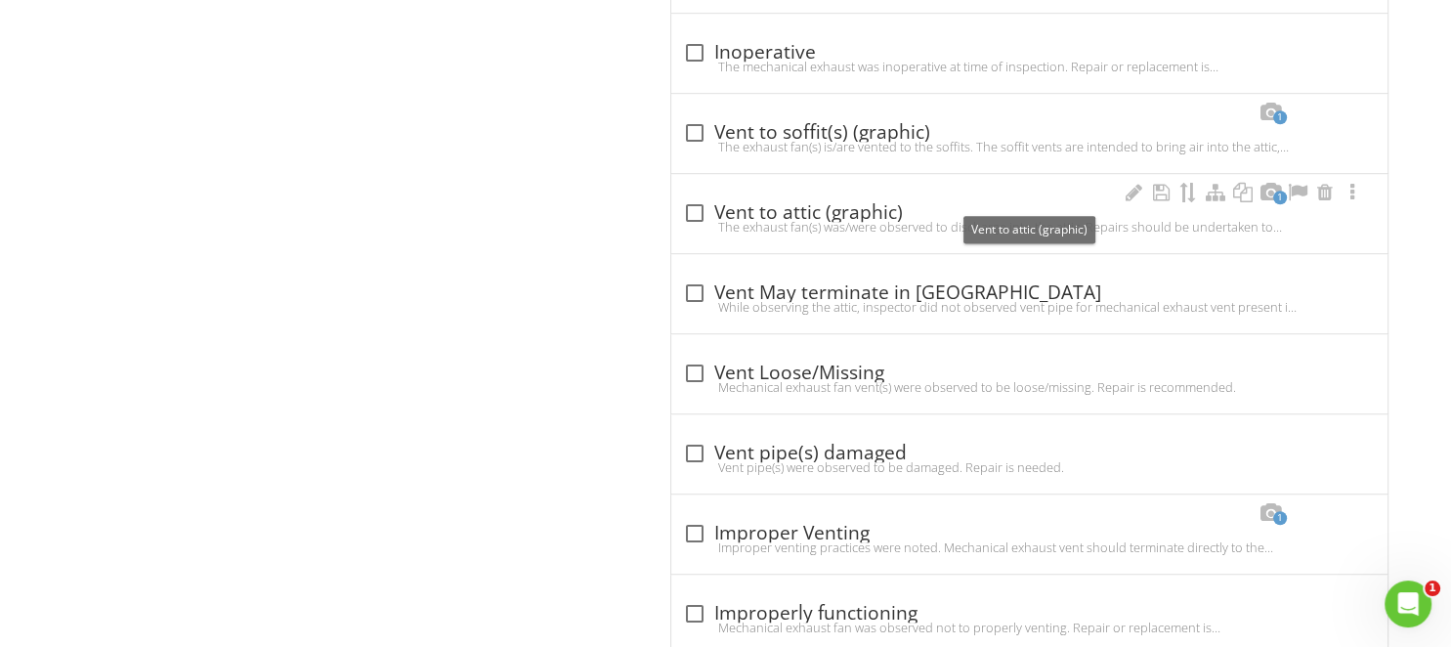
click at [826, 201] on div "check_box_outline_blank Vent to attic (graphic)" at bounding box center [1029, 212] width 693 height 23
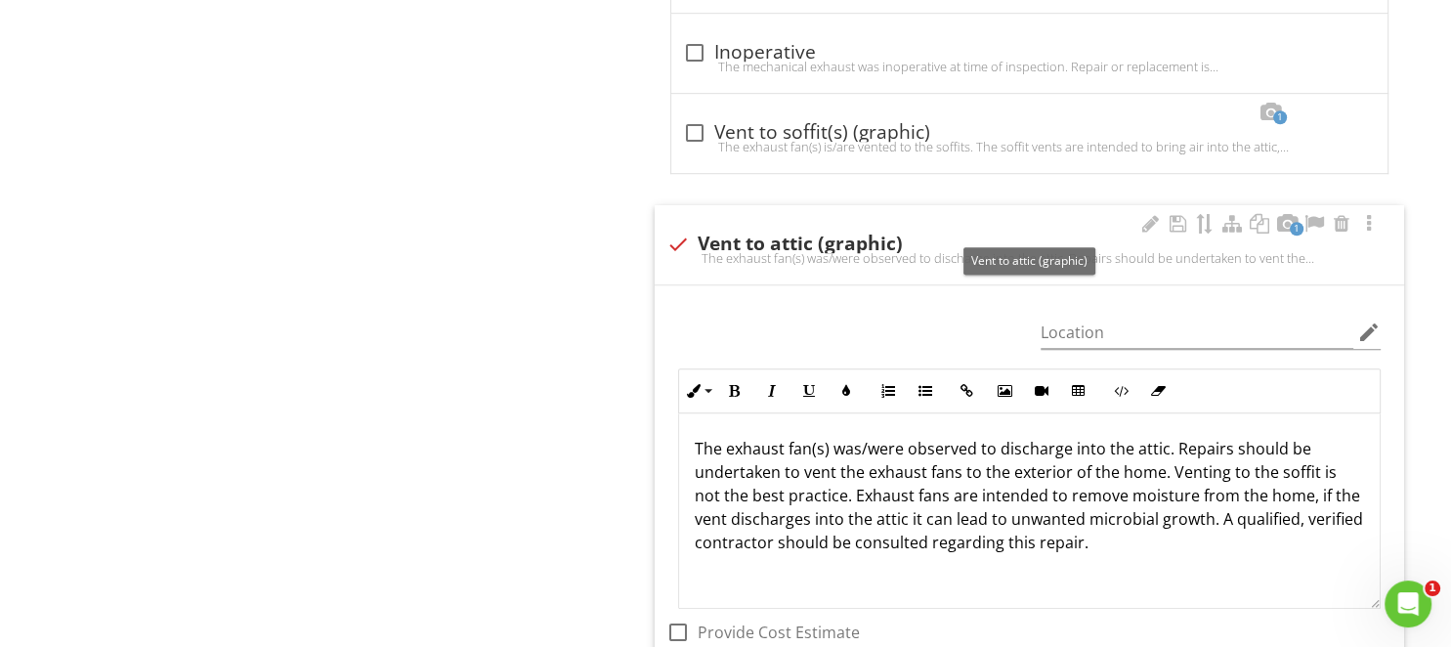
click at [806, 232] on div "check Vent to attic (graphic)" at bounding box center [1029, 243] width 726 height 23
checkbox input "true"
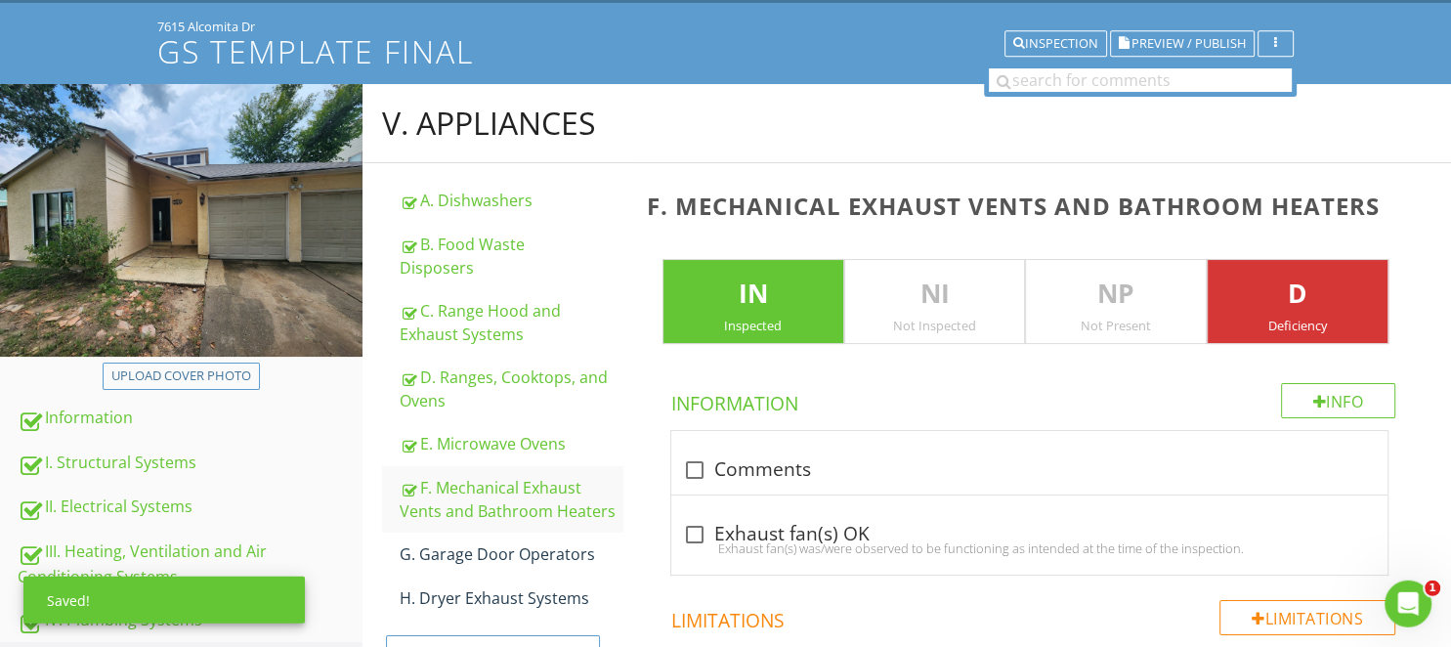
scroll to position [103, 0]
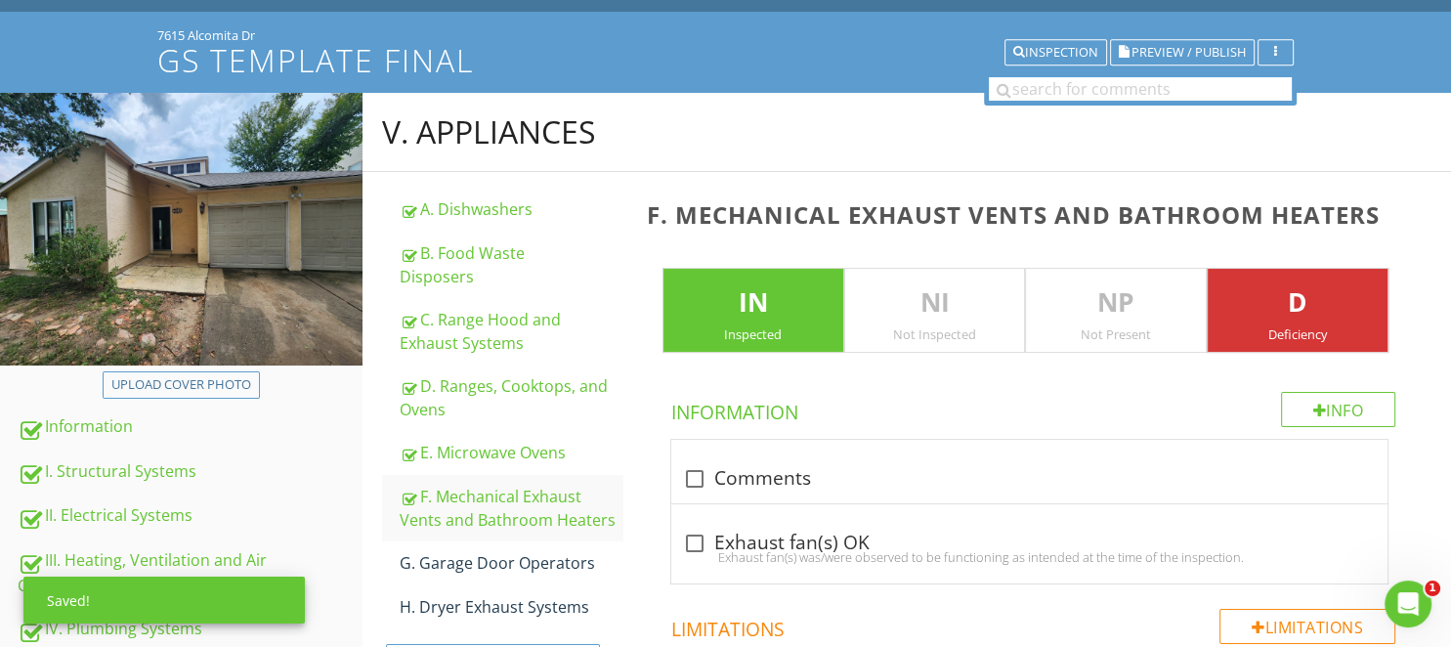
click at [929, 283] on p "NI" at bounding box center [935, 302] width 180 height 39
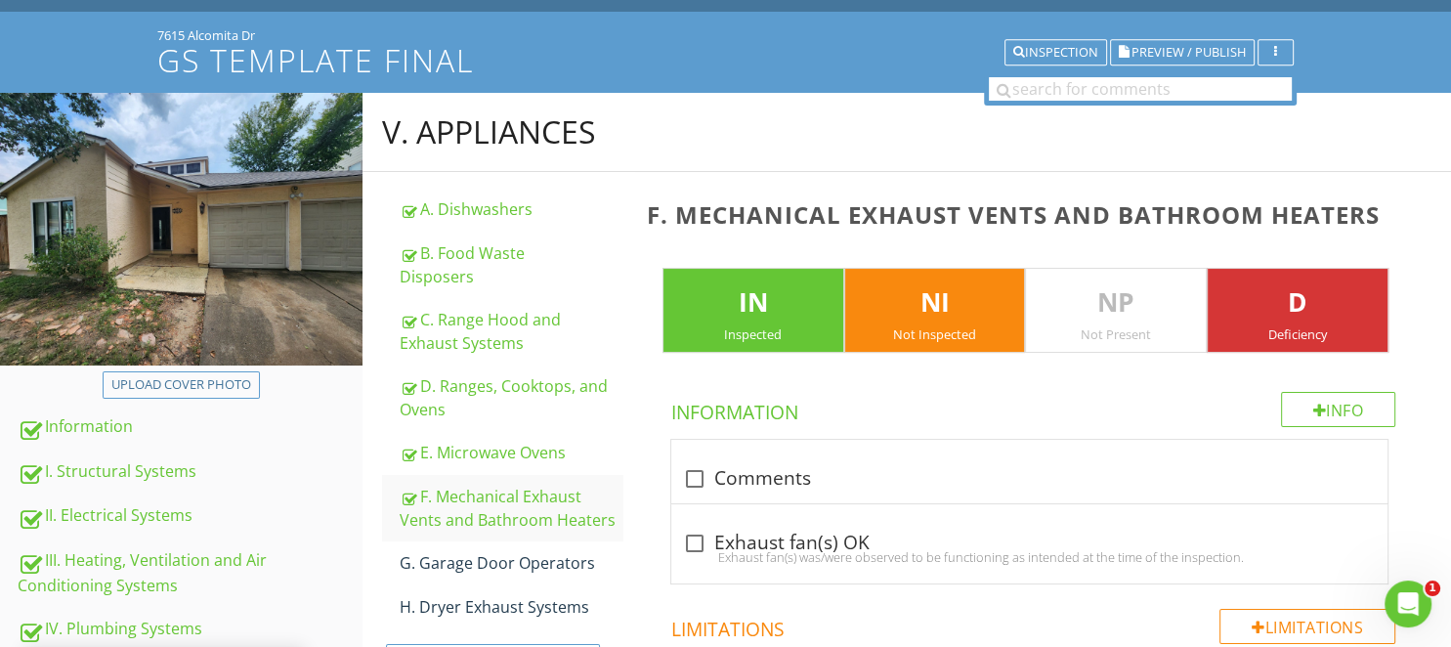
click at [763, 312] on p "IN" at bounding box center [753, 302] width 180 height 39
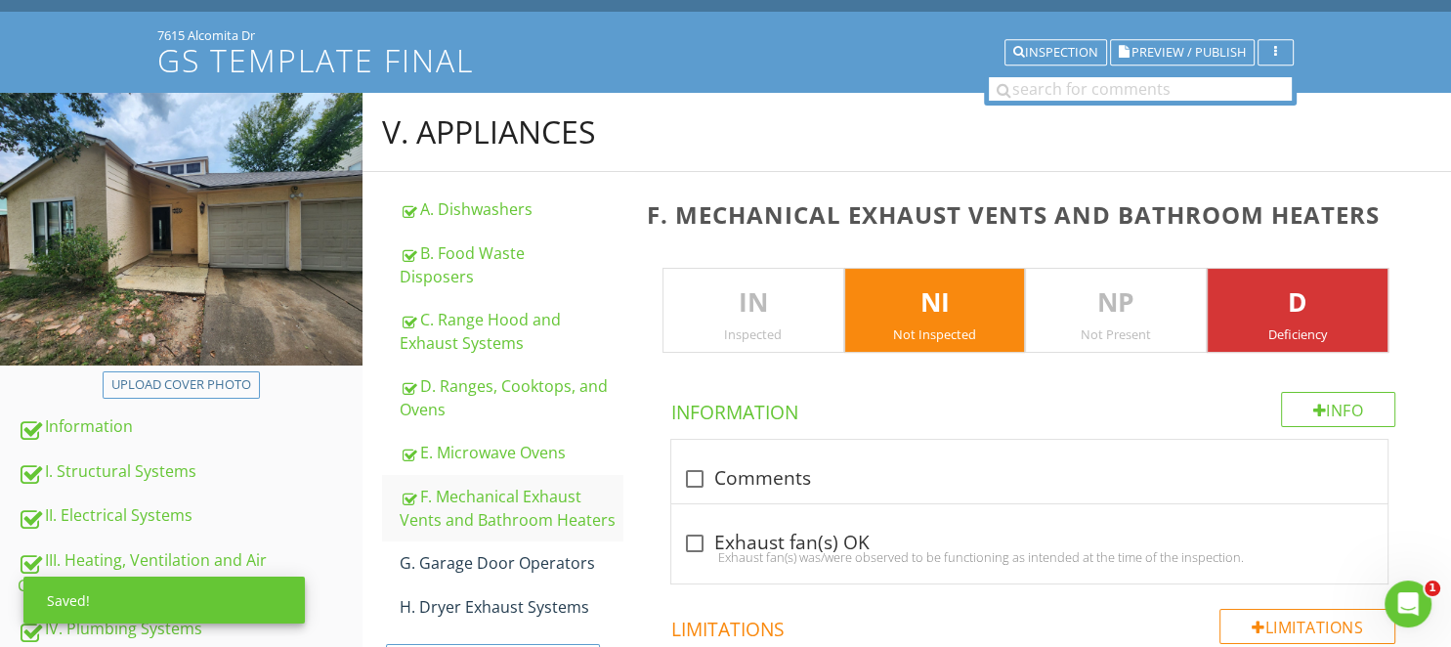
click at [1307, 308] on p "D" at bounding box center [1297, 302] width 180 height 39
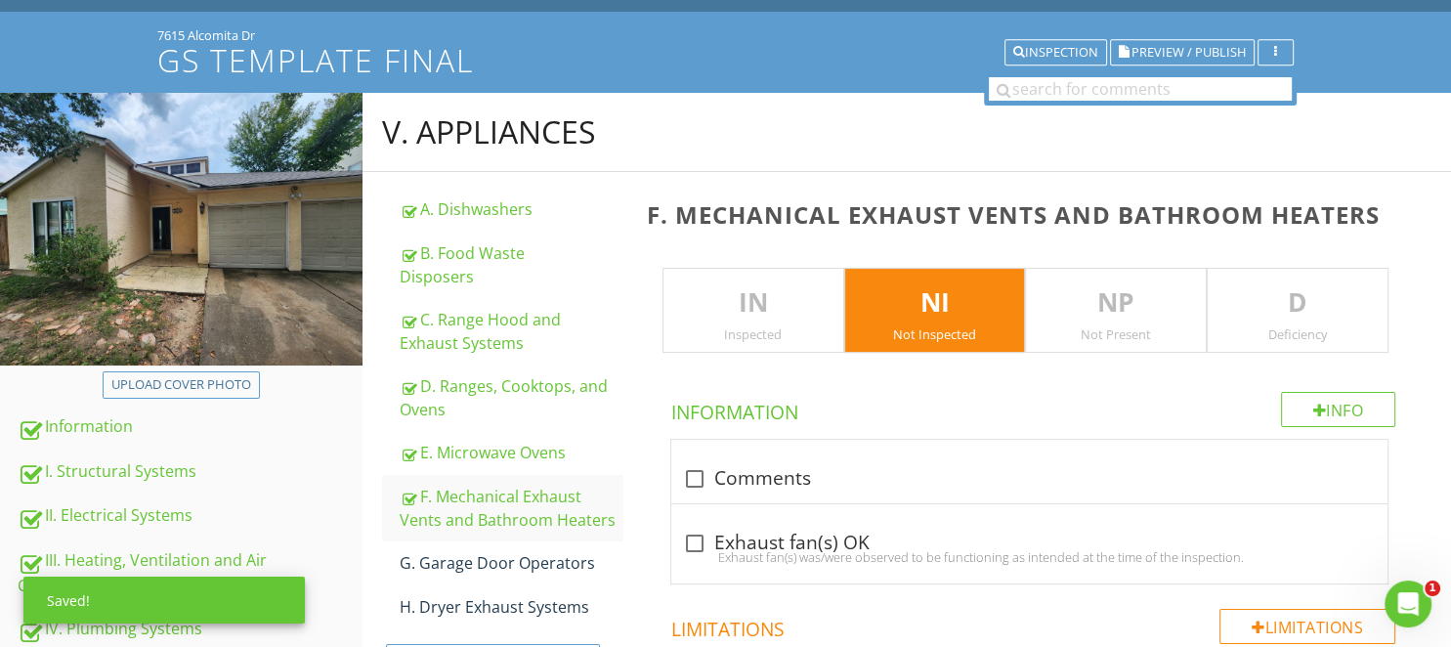
click at [1091, 311] on p "NP" at bounding box center [1116, 302] width 180 height 39
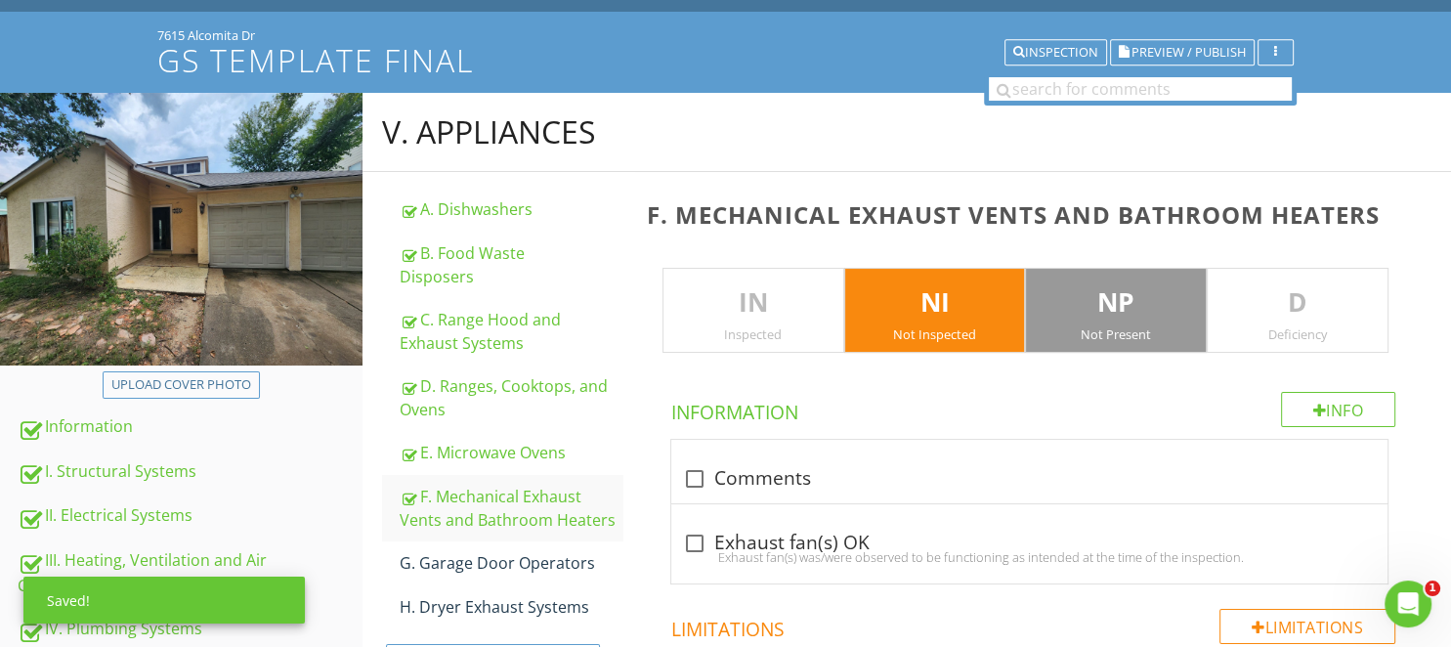
click at [952, 317] on p "NI" at bounding box center [935, 302] width 180 height 39
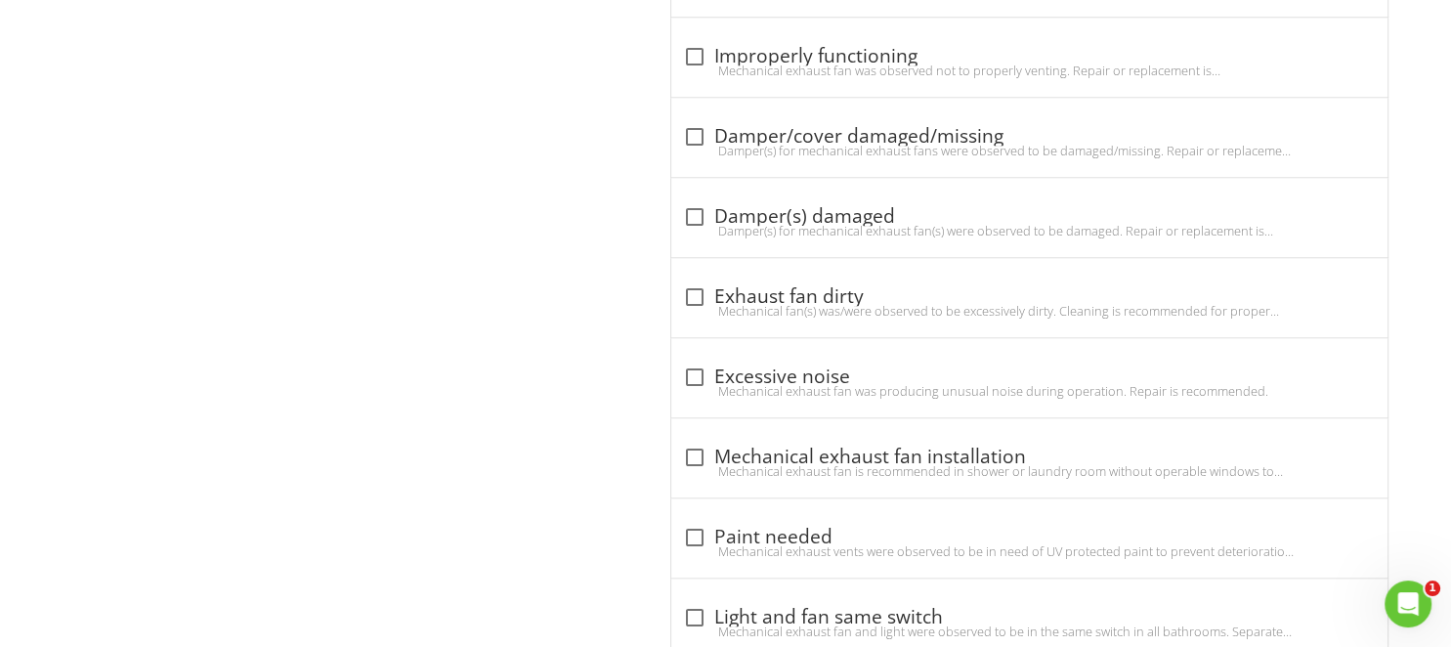
scroll to position [1834, 0]
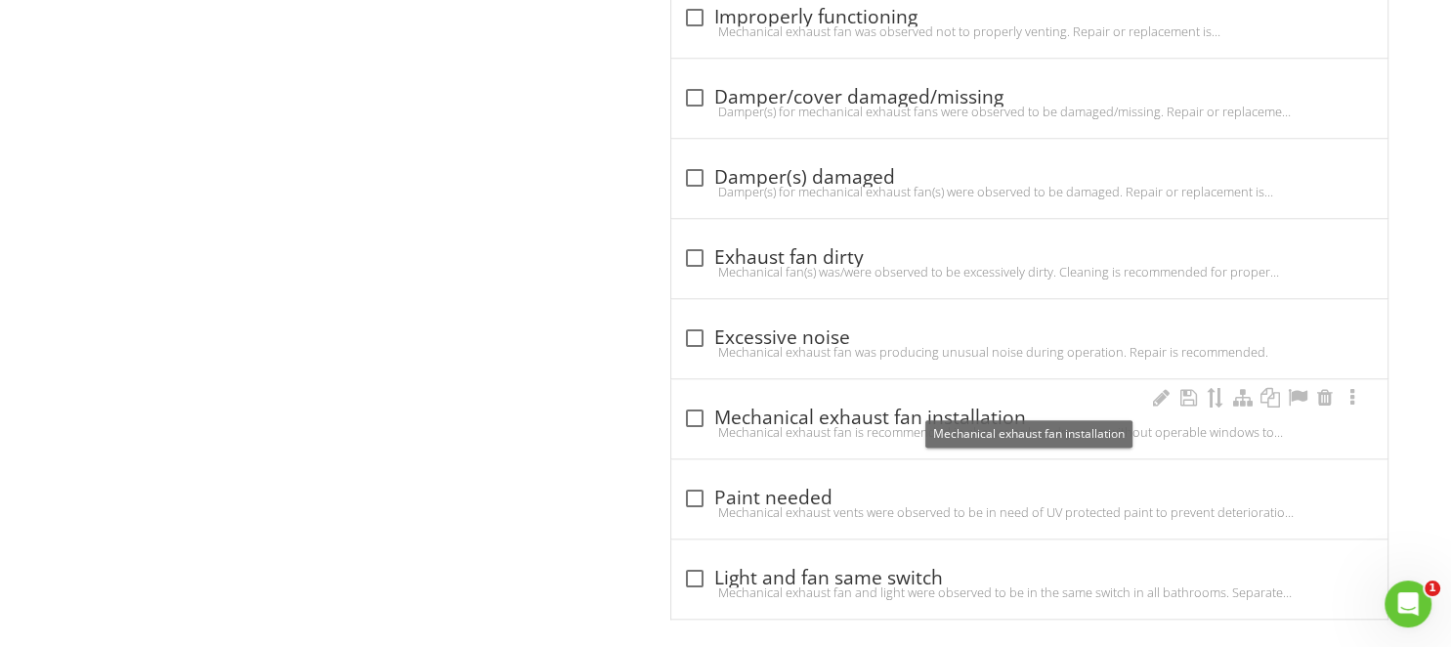
click at [824, 406] on div "check_box_outline_blank Mechanical exhaust fan installation" at bounding box center [1029, 417] width 693 height 23
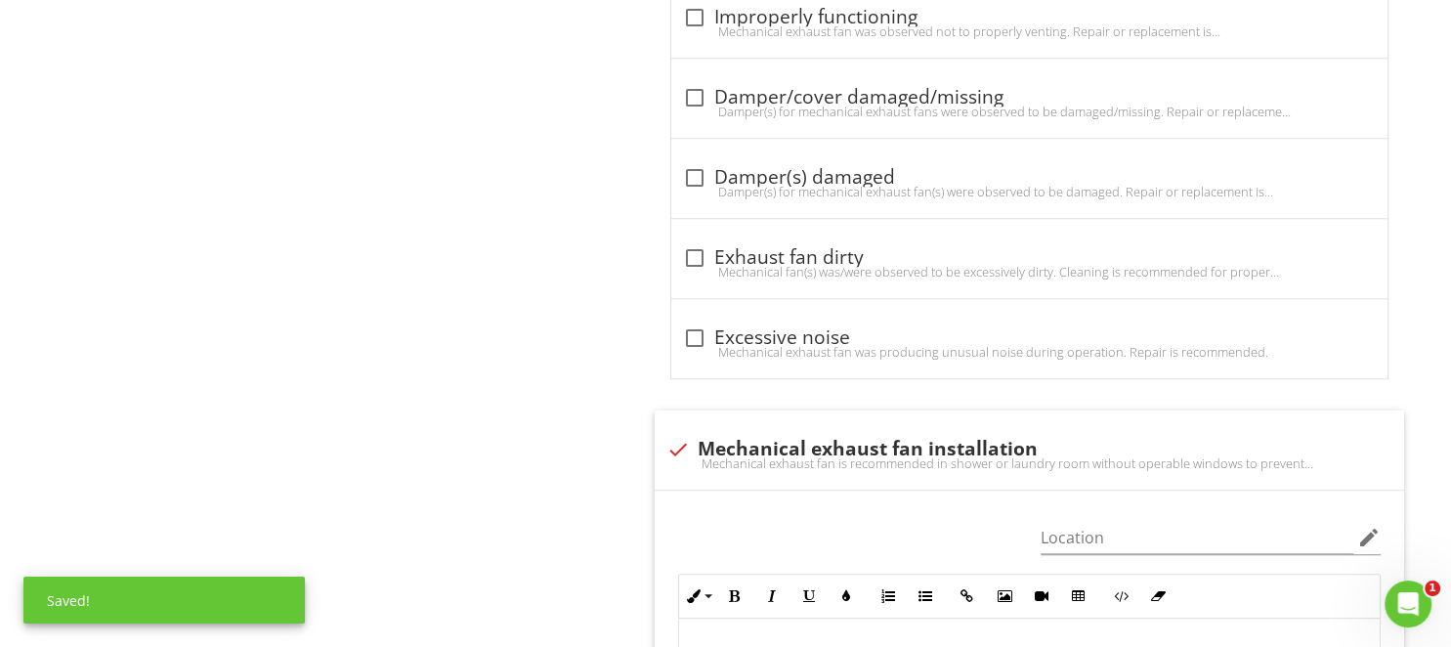
scroll to position [2143, 0]
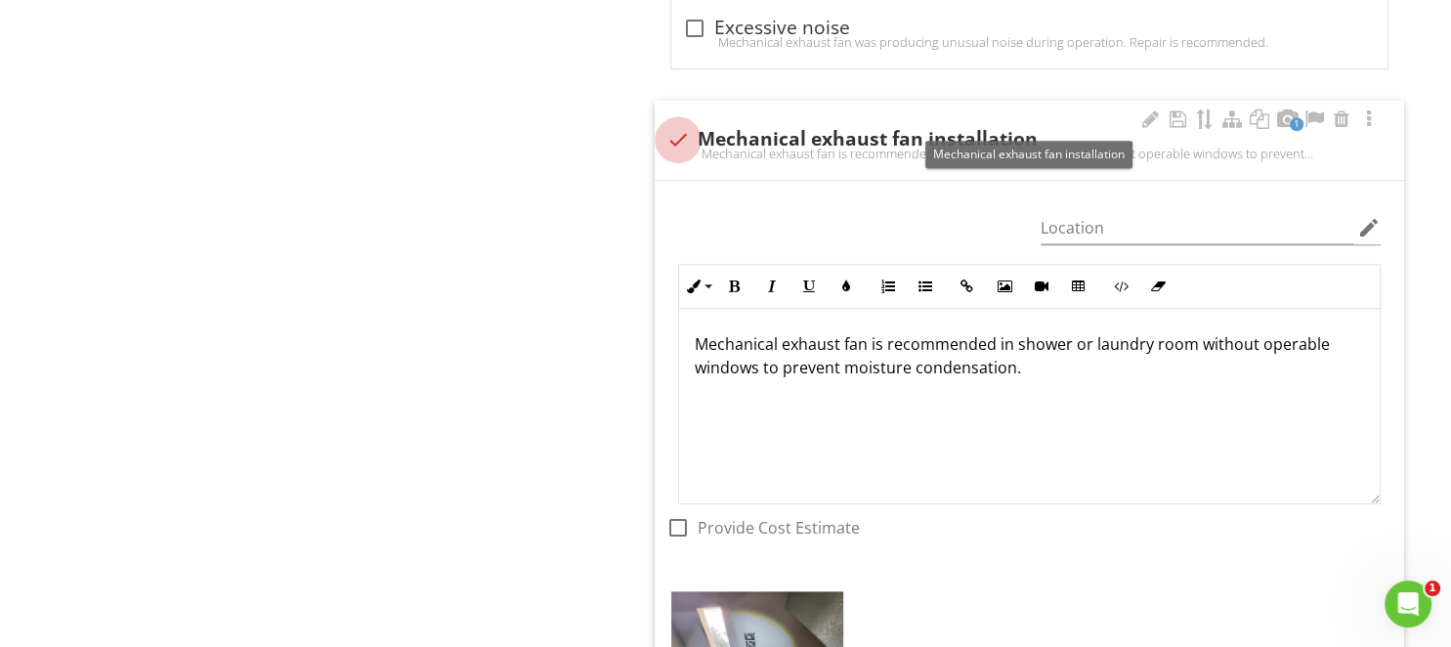
click at [674, 123] on div at bounding box center [677, 139] width 33 height 33
checkbox input "true"
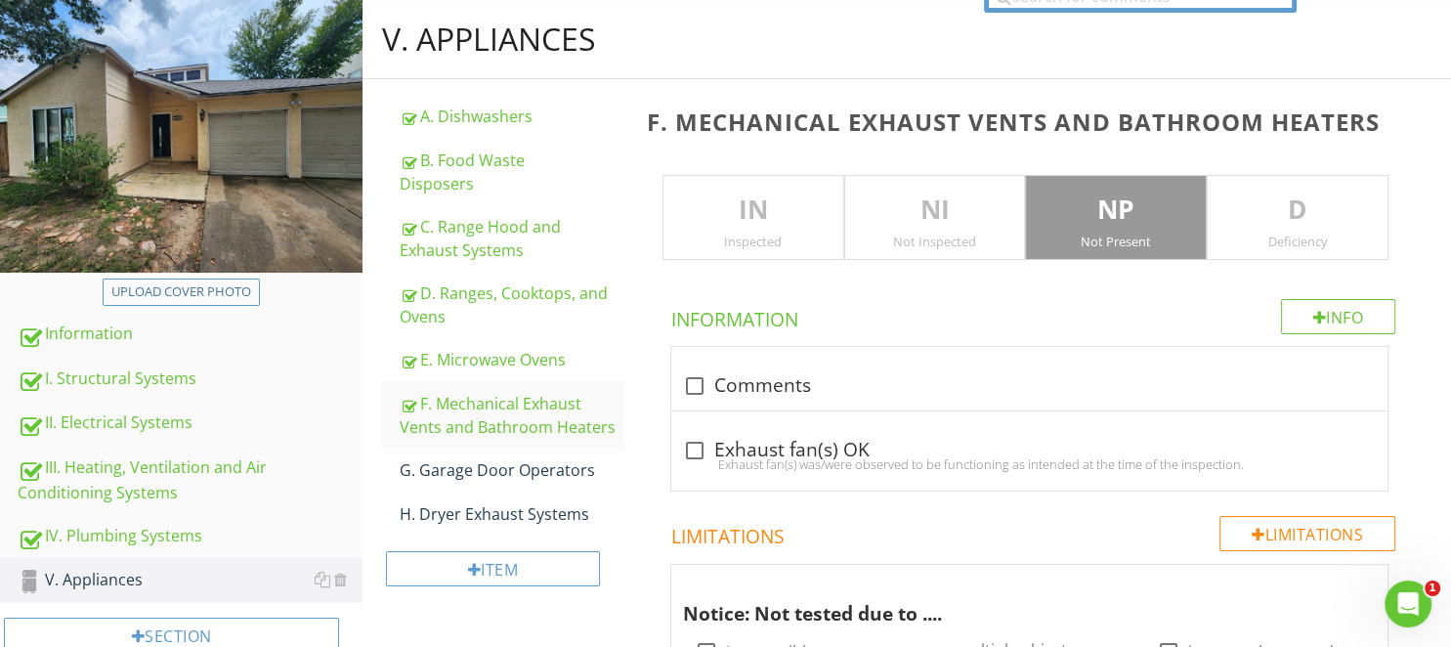
scroll to position [309, 0]
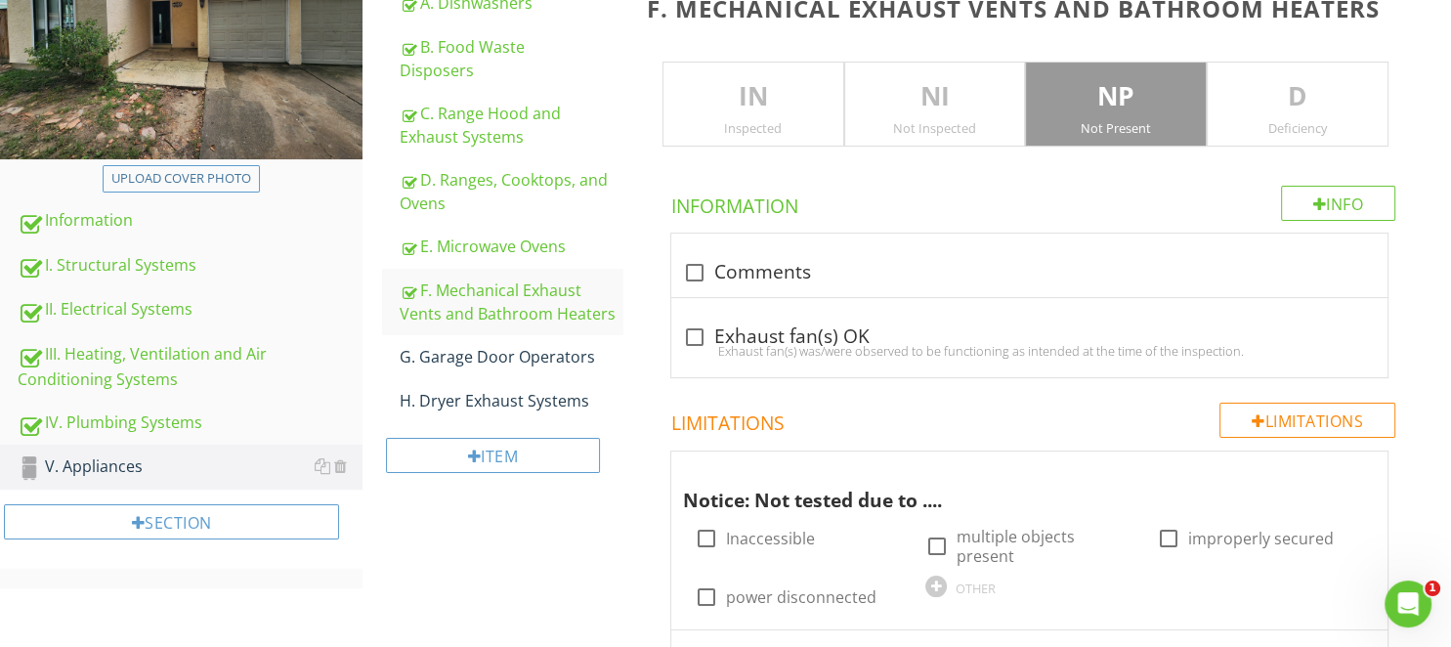
click at [1095, 89] on p "NP" at bounding box center [1116, 96] width 180 height 39
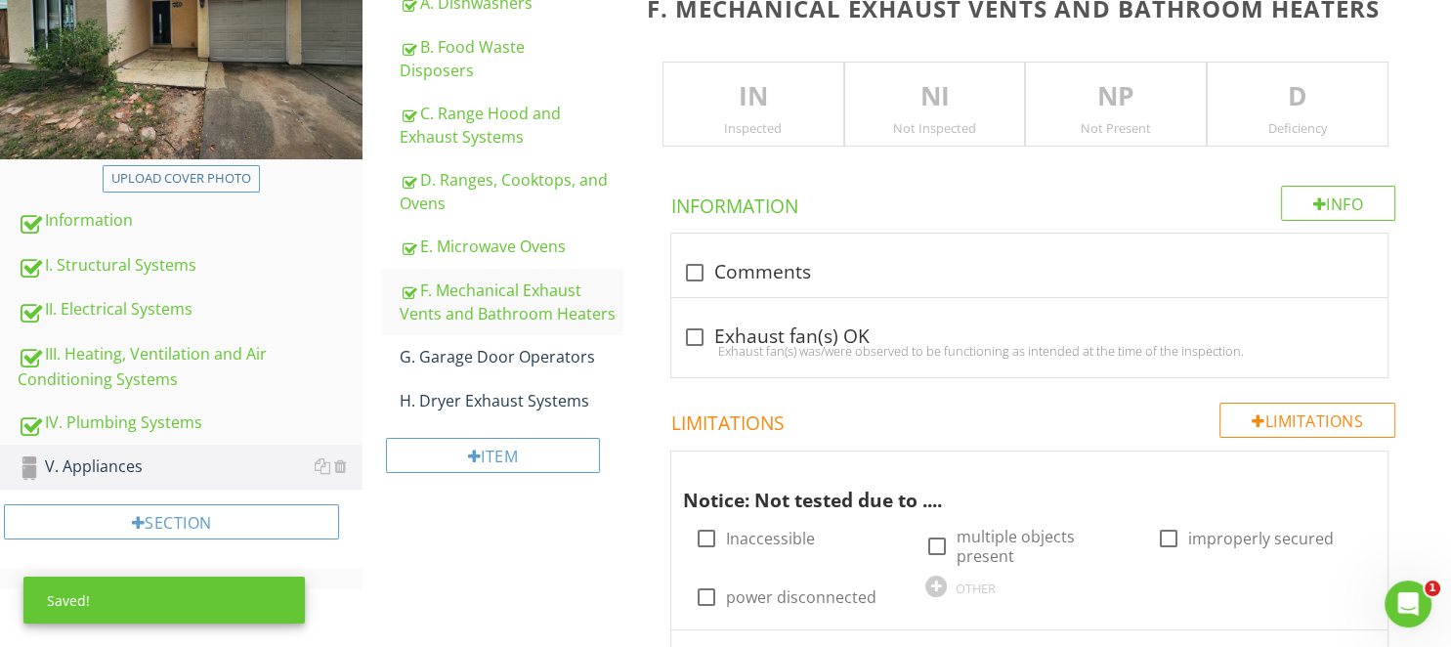
click at [800, 98] on p "IN" at bounding box center [753, 96] width 180 height 39
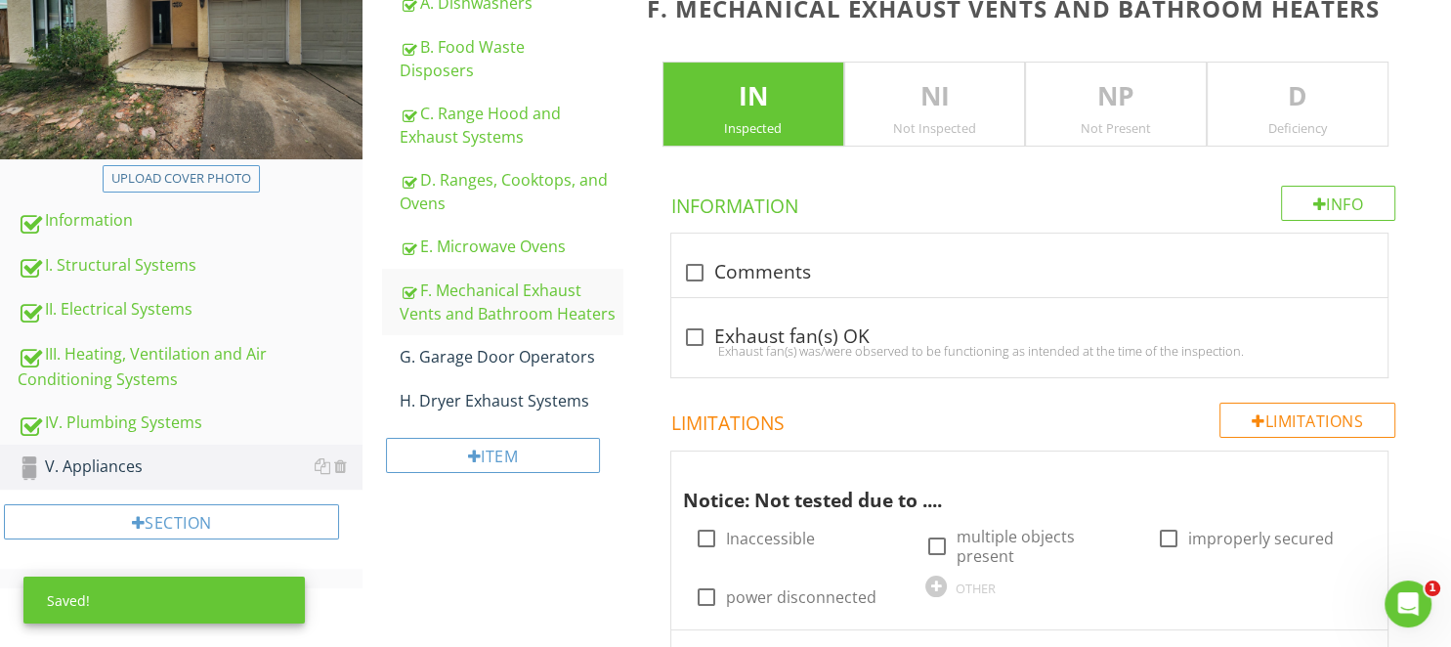
click at [1303, 100] on p "D" at bounding box center [1297, 96] width 180 height 39
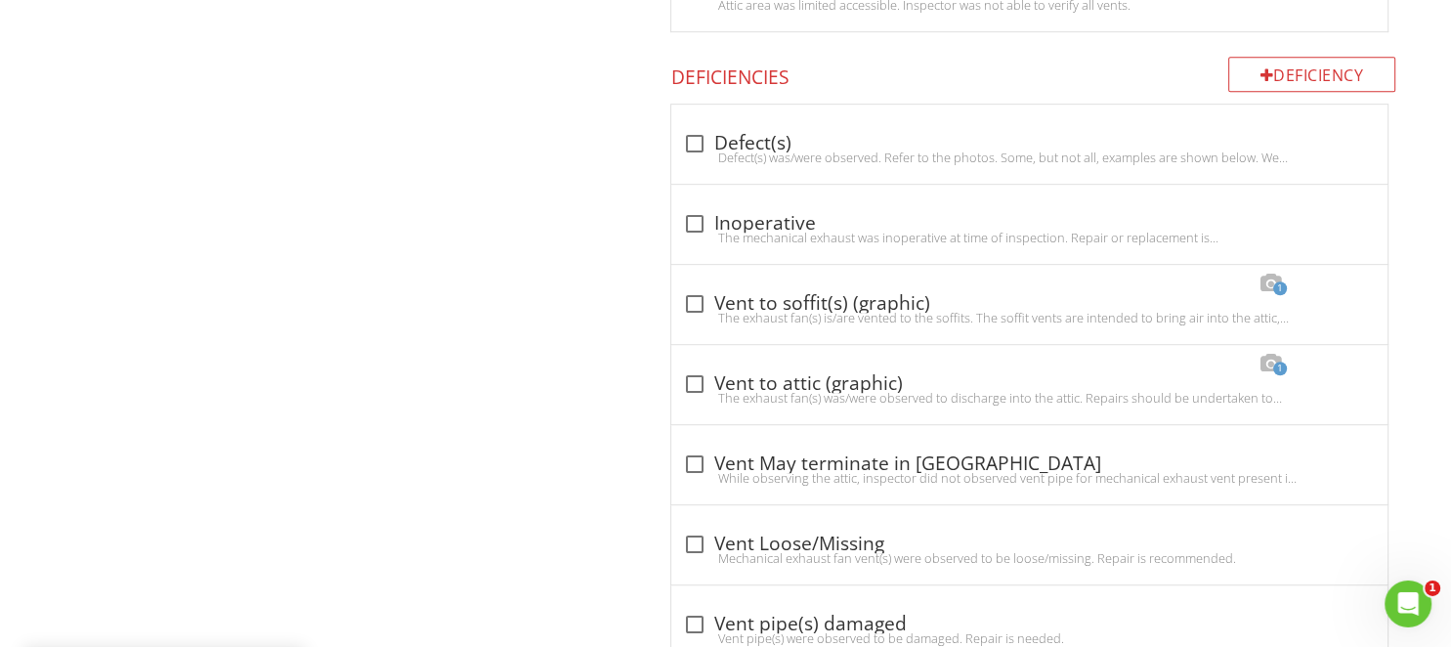
scroll to position [1134, 0]
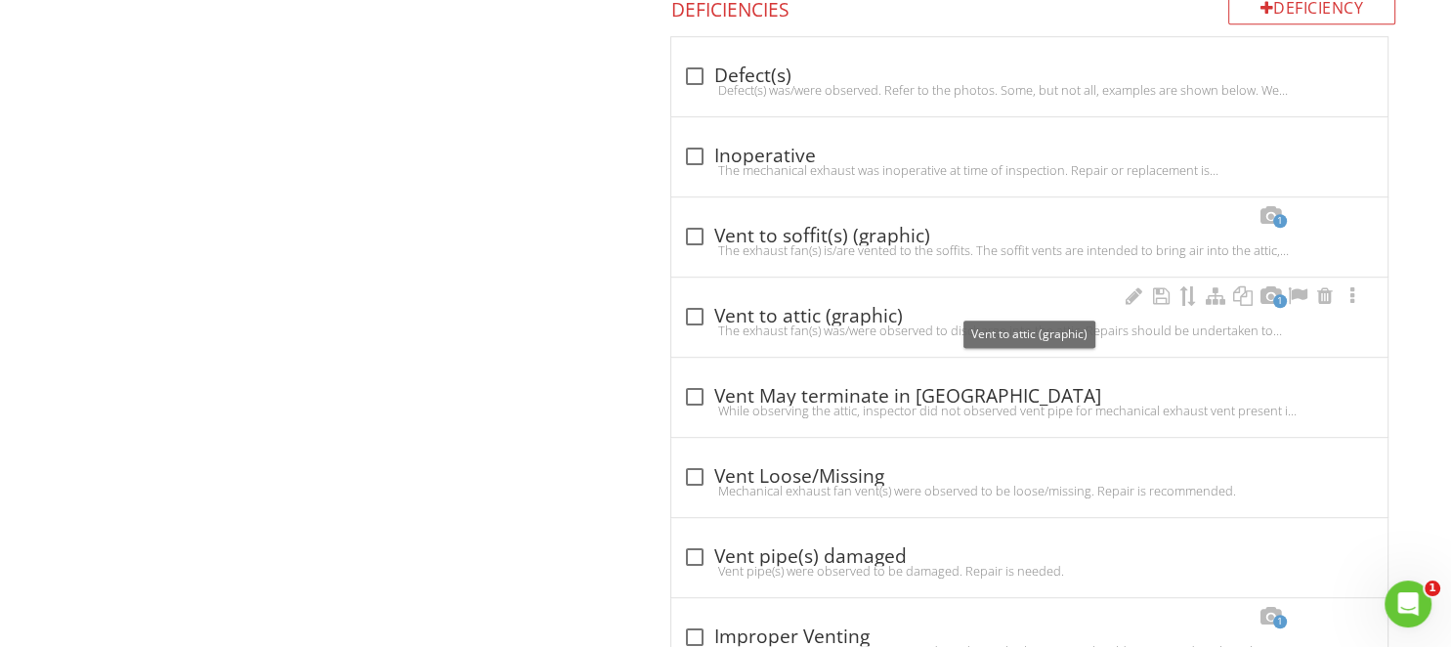
click at [763, 305] on div "check_box_outline_blank Vent to attic (graphic)" at bounding box center [1029, 316] width 693 height 23
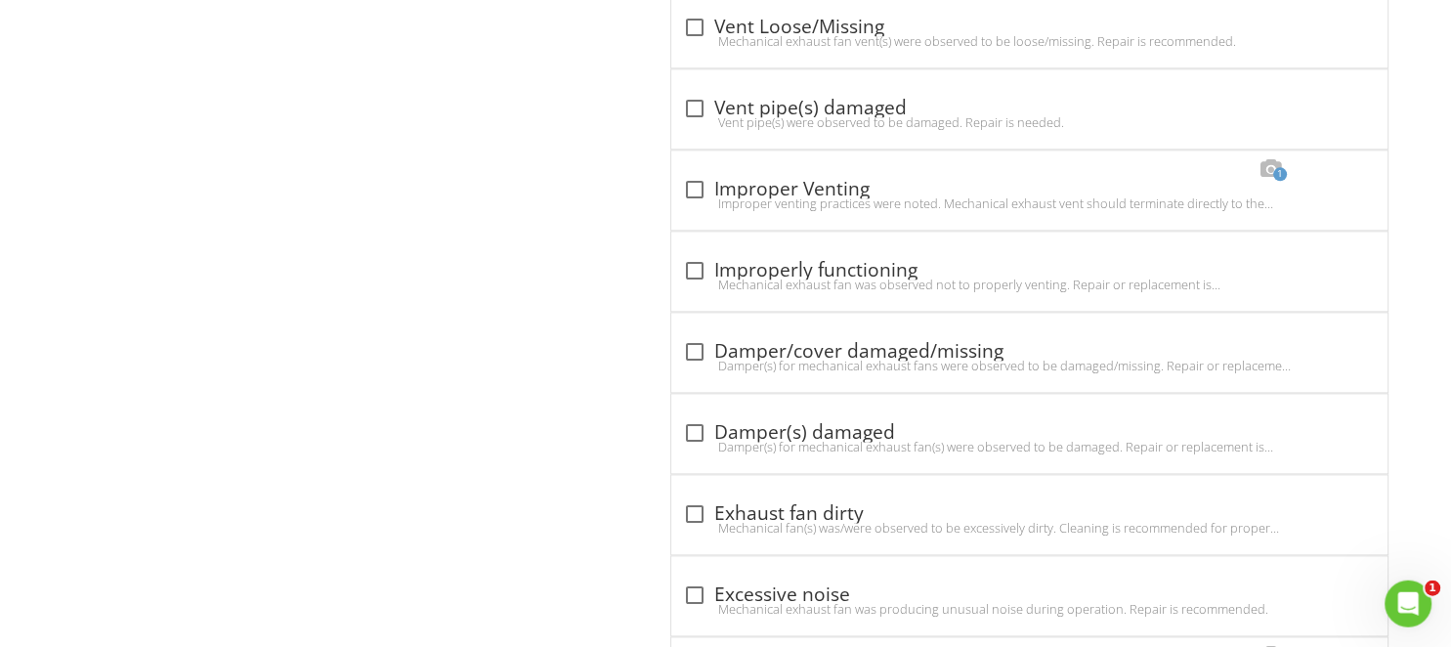
scroll to position [2372, 0]
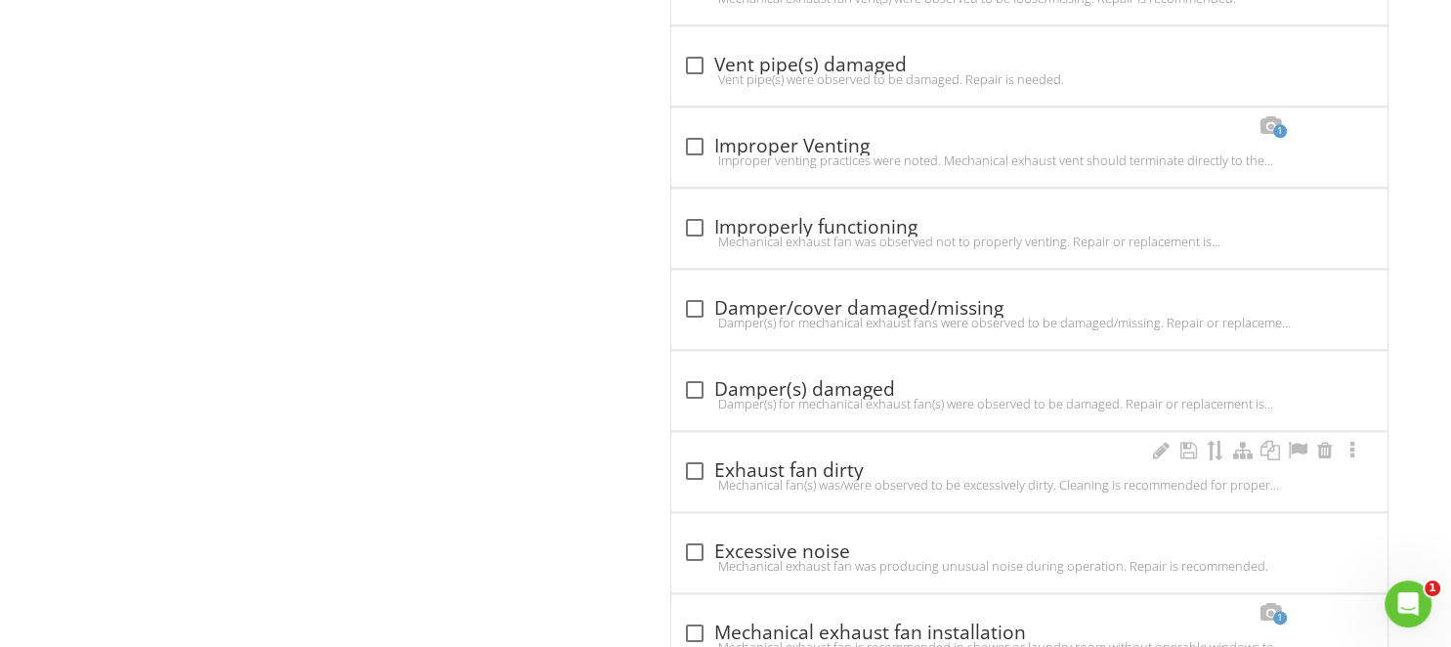
click at [703, 454] on div at bounding box center [694, 470] width 33 height 33
checkbox input "true"
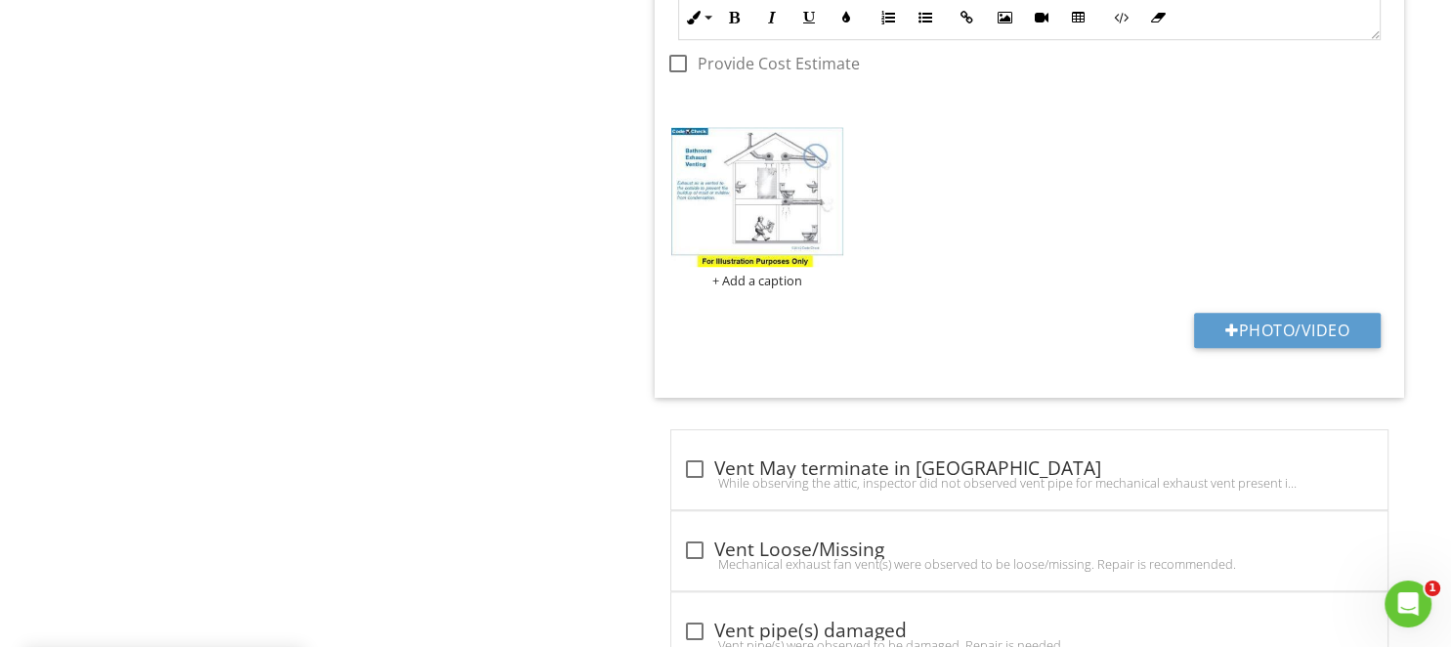
scroll to position [1753, 0]
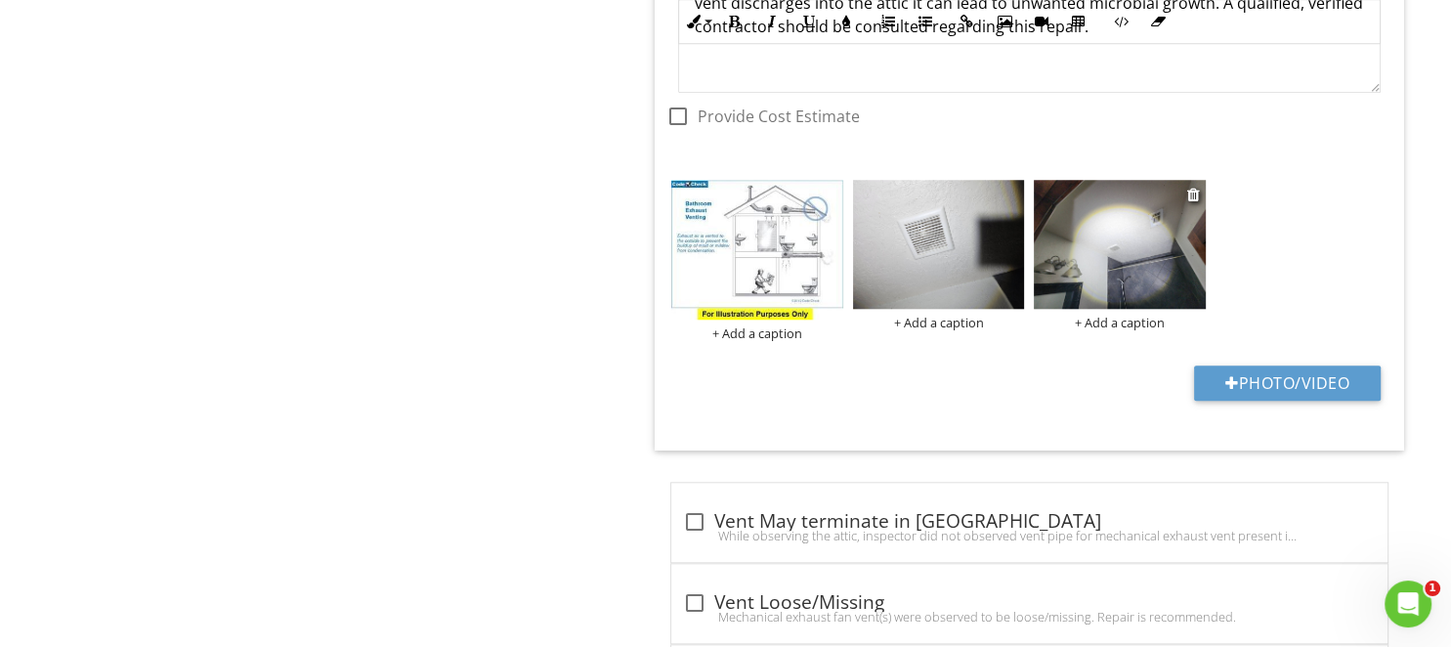
click at [1098, 250] on img at bounding box center [1120, 244] width 172 height 129
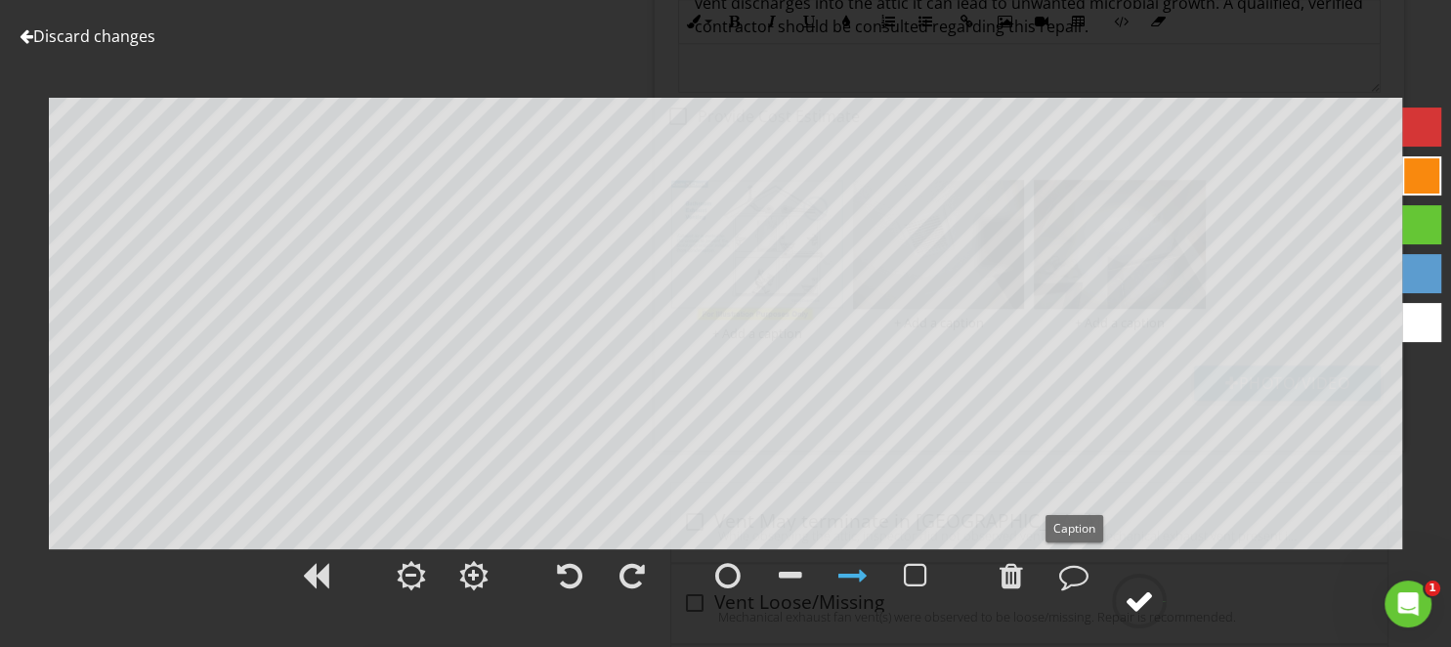
click at [1147, 589] on div at bounding box center [1138, 600] width 29 height 29
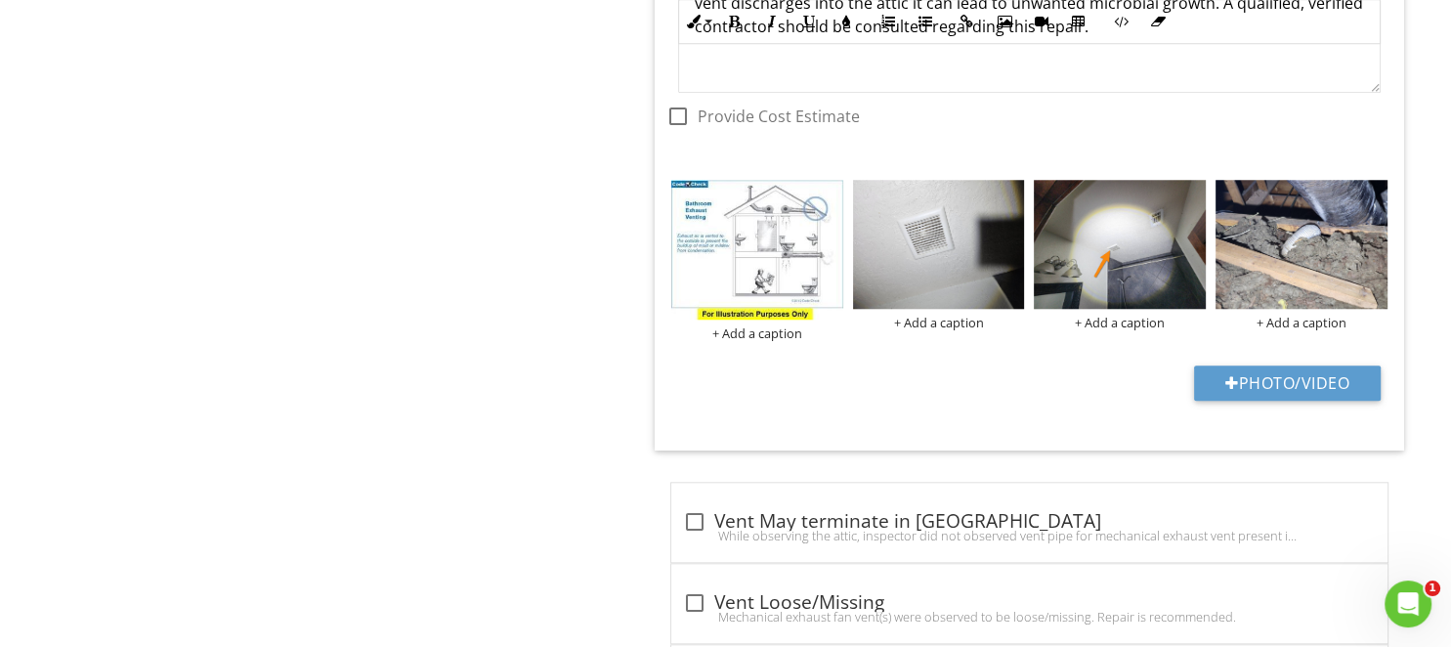
click at [1264, 244] on img at bounding box center [1301, 244] width 172 height 129
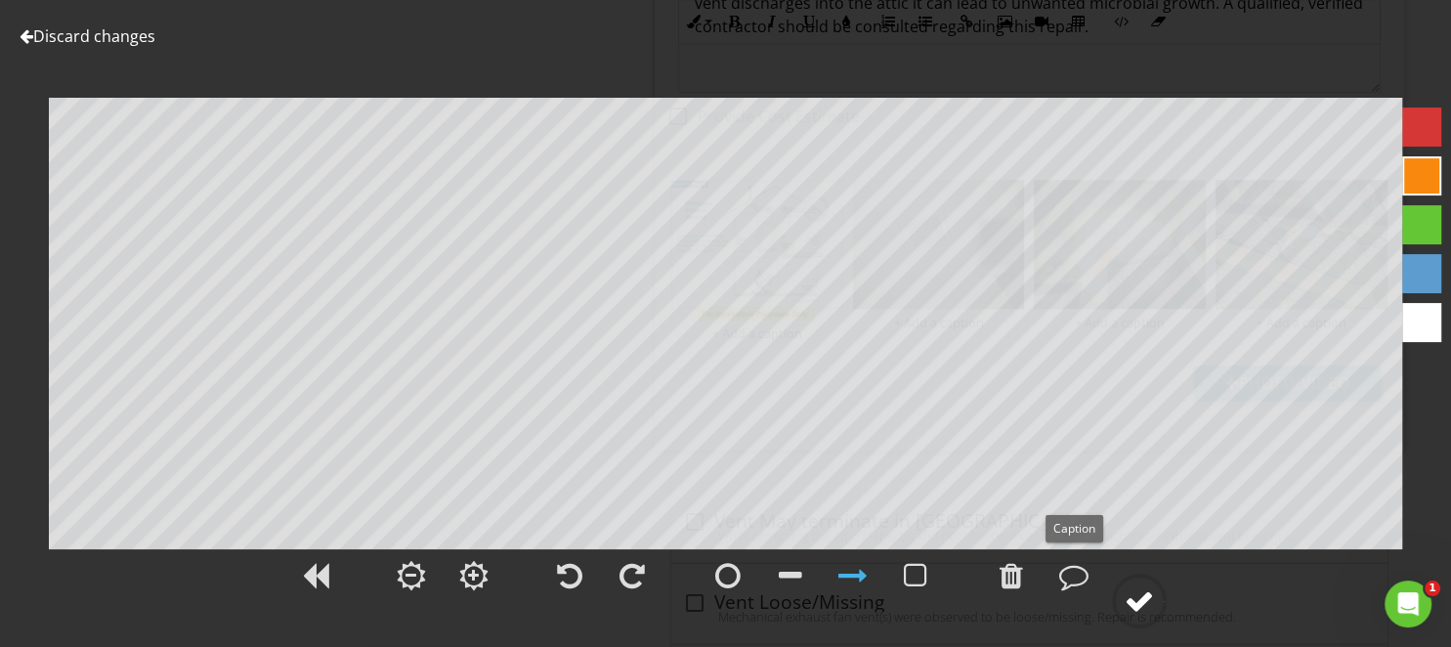
click at [1131, 592] on div at bounding box center [1138, 600] width 29 height 29
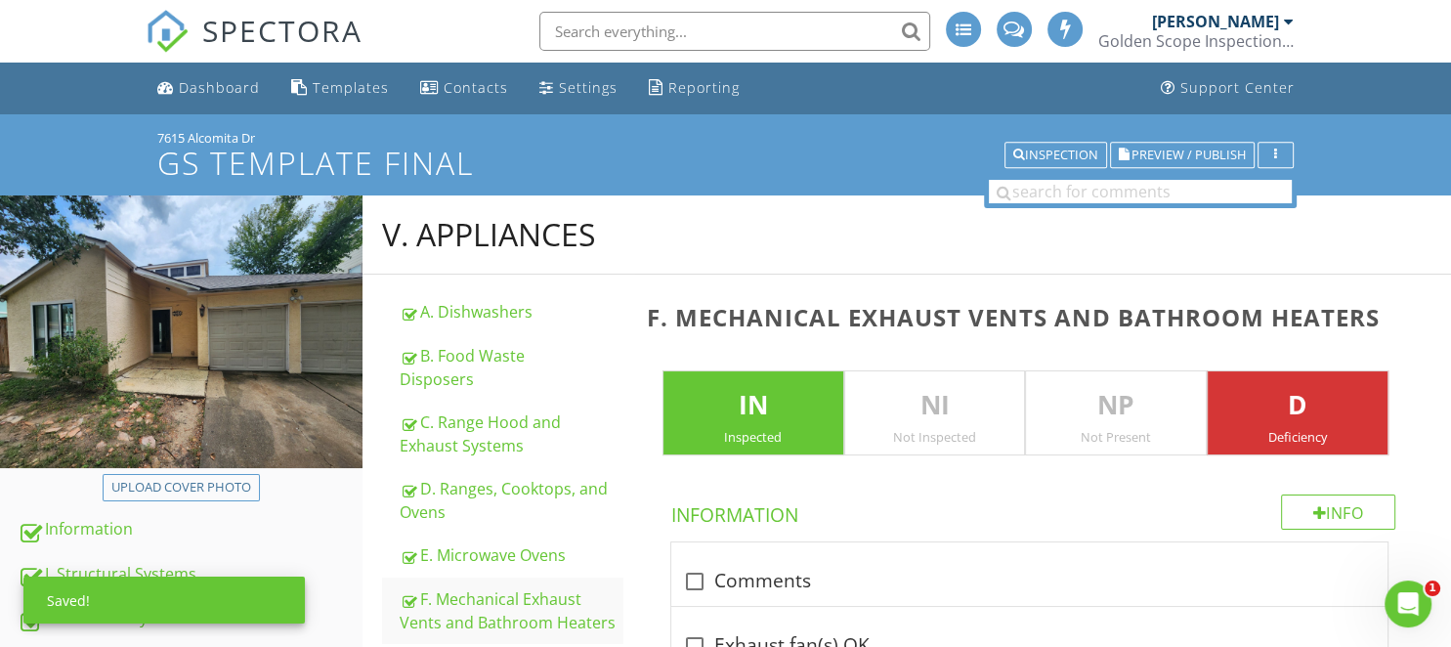
scroll to position [206, 0]
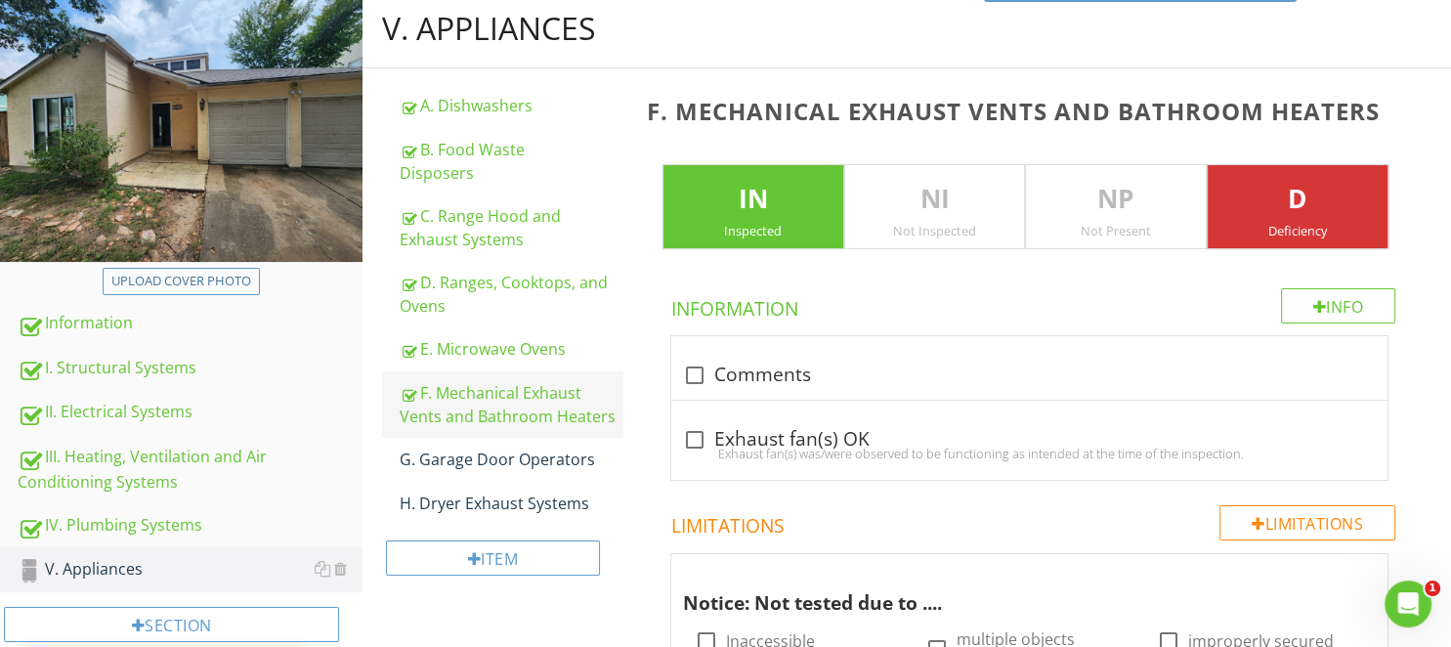
click at [470, 459] on div "G. Garage Door Operators" at bounding box center [511, 458] width 223 height 23
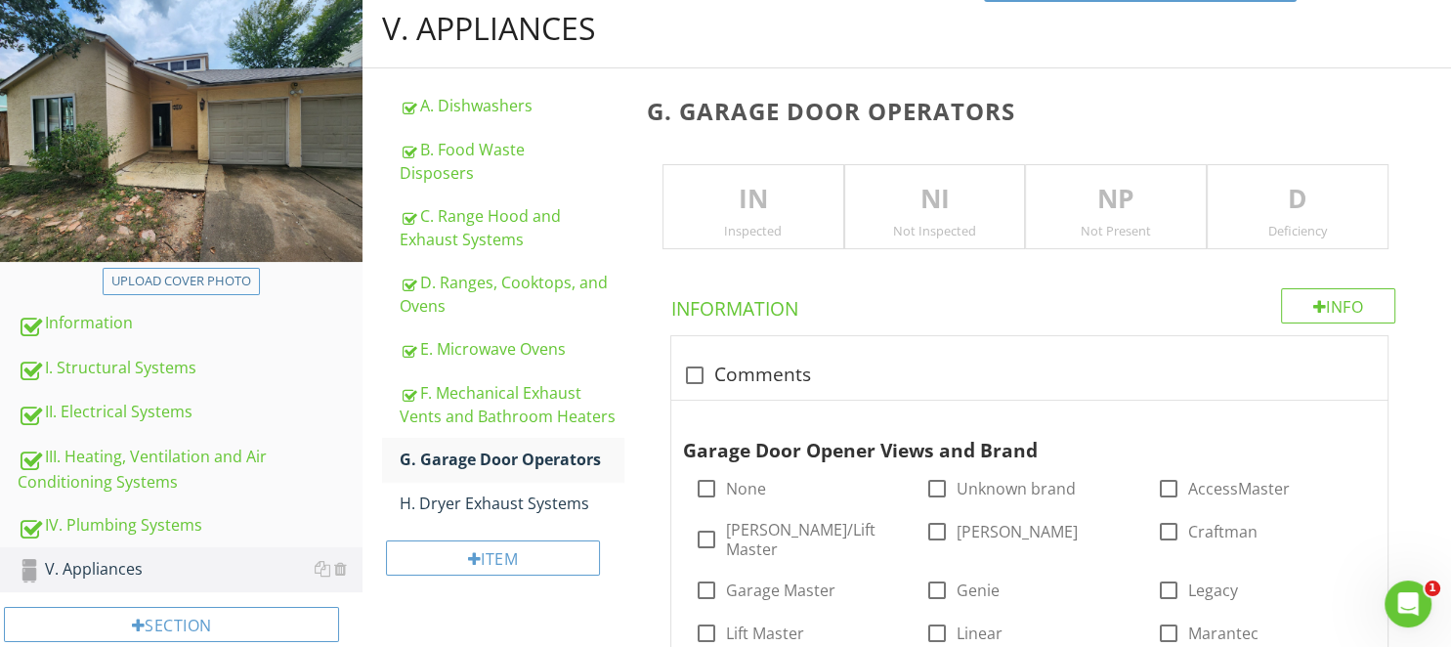
click at [929, 209] on p "NI" at bounding box center [935, 199] width 180 height 39
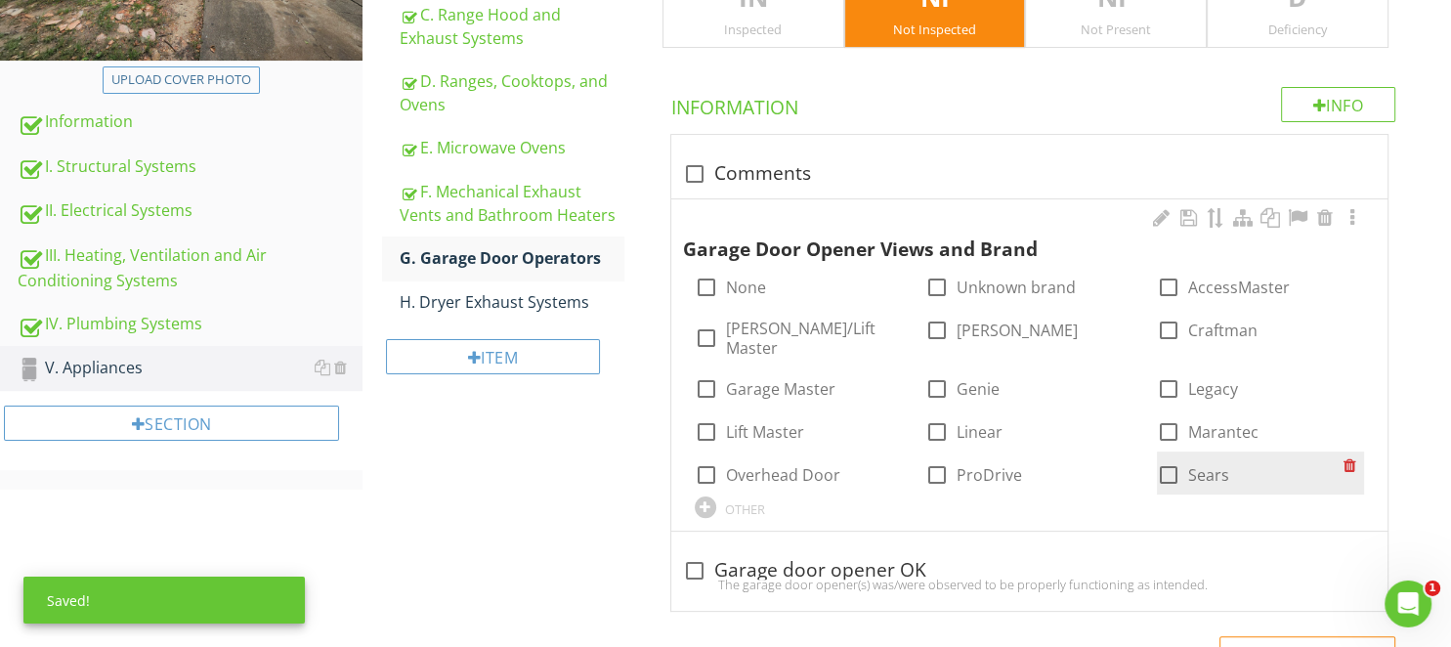
scroll to position [516, 0]
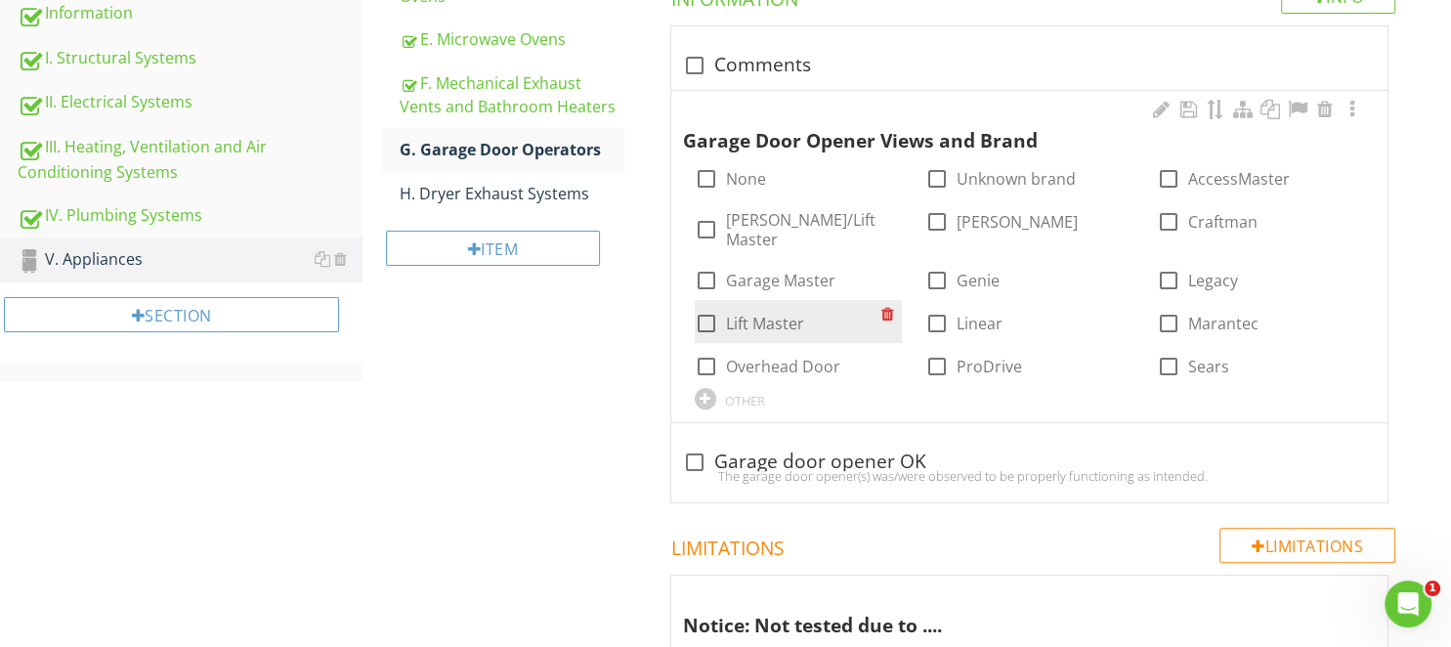
click at [720, 320] on div at bounding box center [706, 323] width 33 height 33
checkbox input "true"
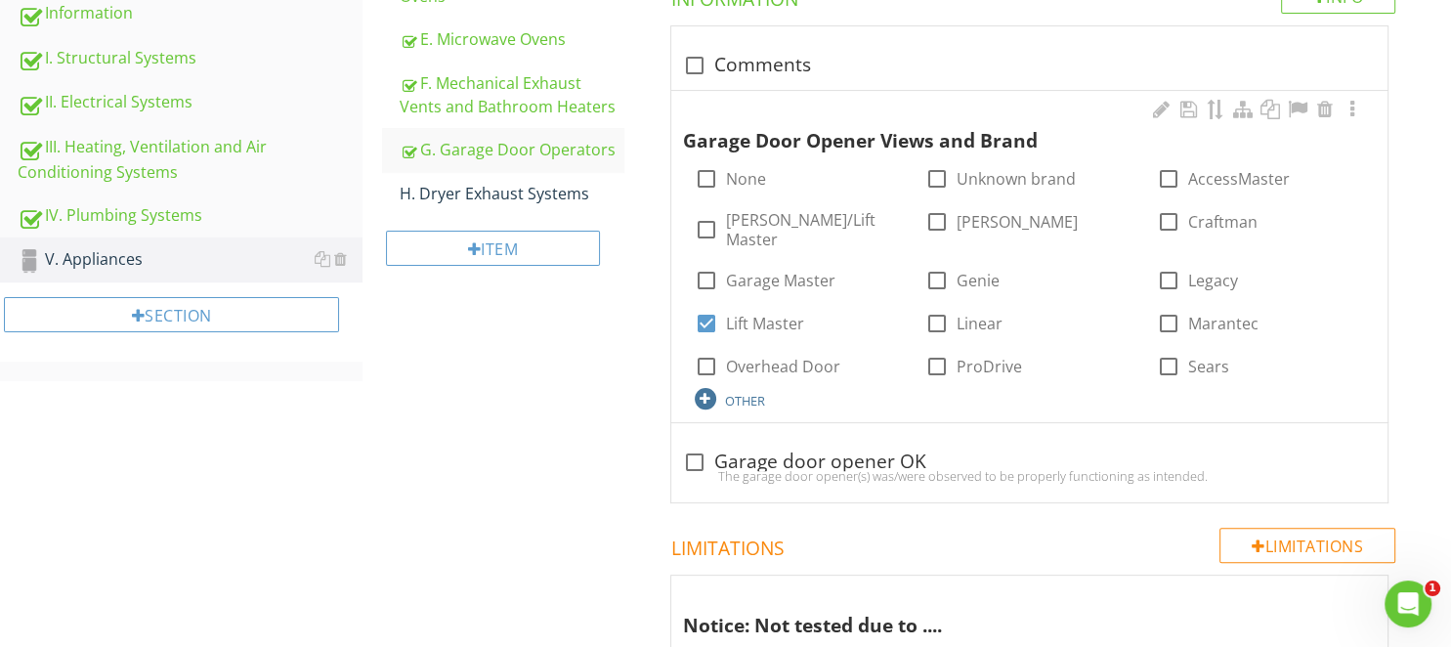
click at [726, 402] on div "OTHER" at bounding box center [745, 401] width 40 height 16
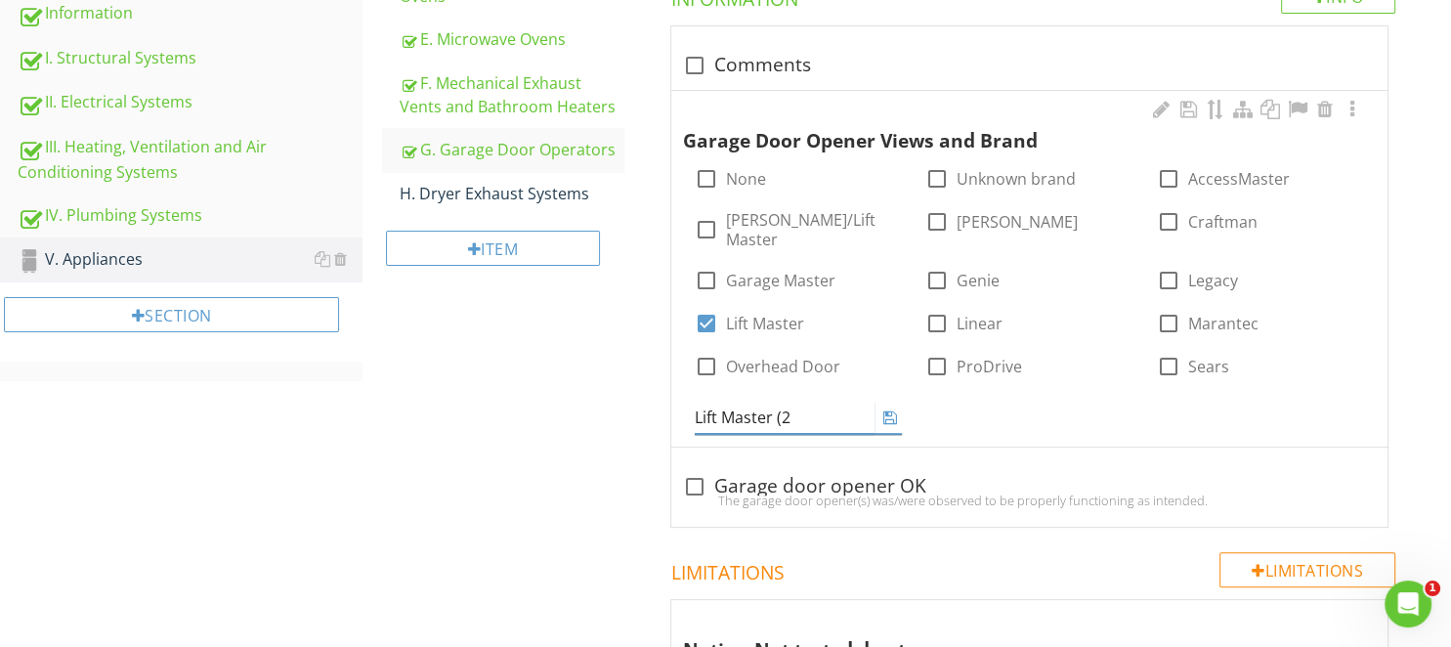
type input "Lift Master (2)"
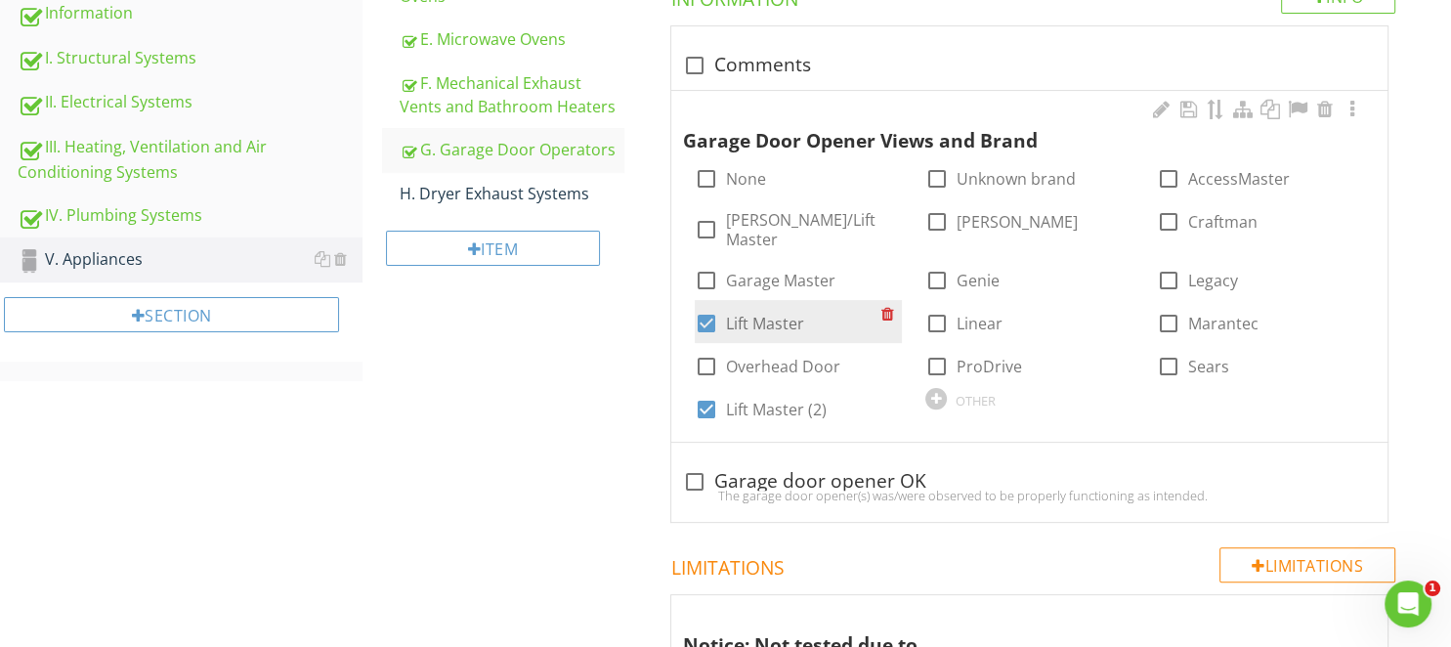
click at [705, 322] on div at bounding box center [706, 323] width 33 height 33
checkbox input "false"
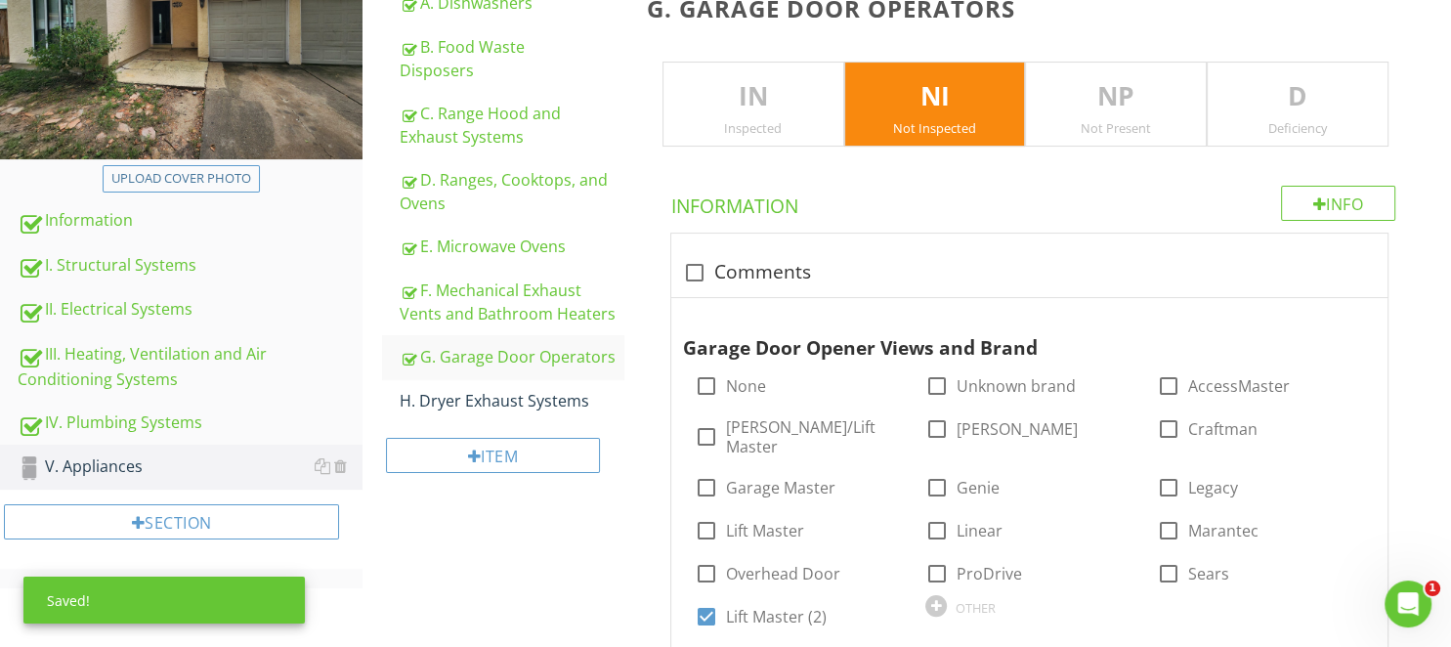
scroll to position [824, 0]
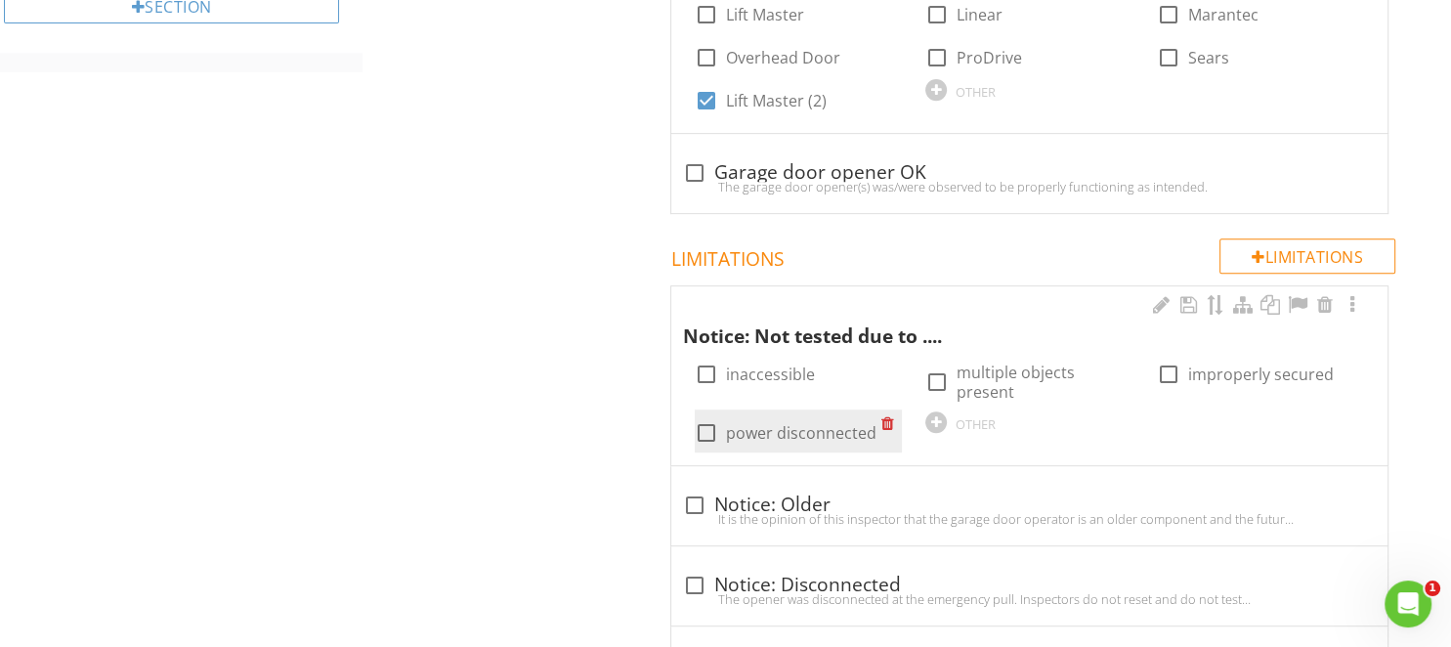
click at [795, 423] on label "power disconnected" at bounding box center [801, 433] width 150 height 20
checkbox input "true"
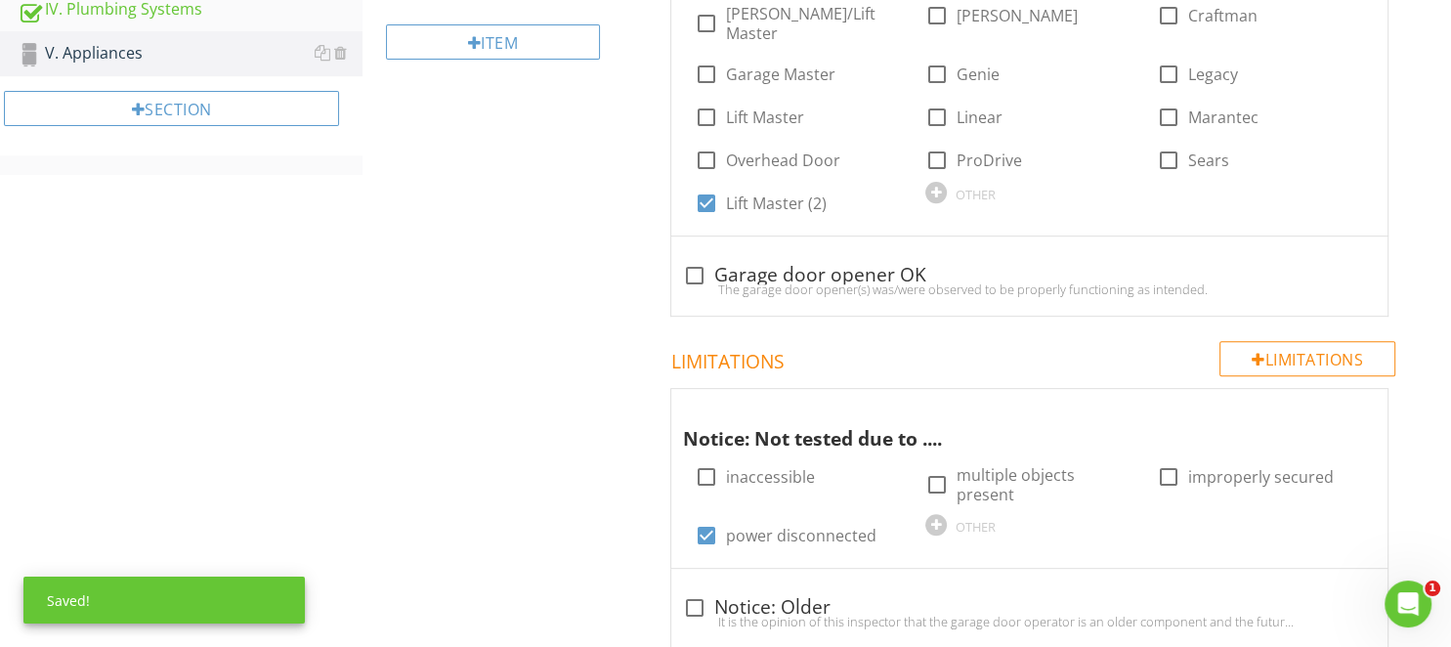
scroll to position [516, 0]
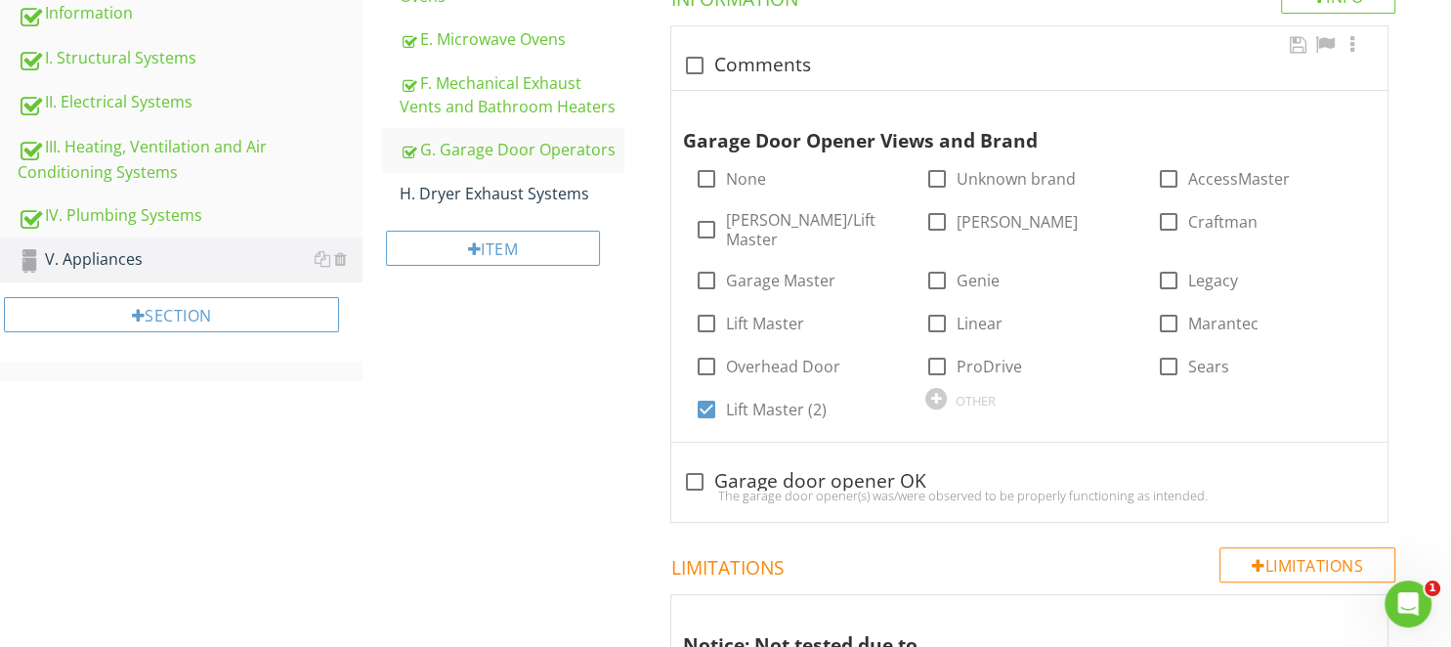
click at [763, 73] on div "check_box_outline_blank Comments" at bounding box center [1029, 65] width 693 height 23
checkbox input "true"
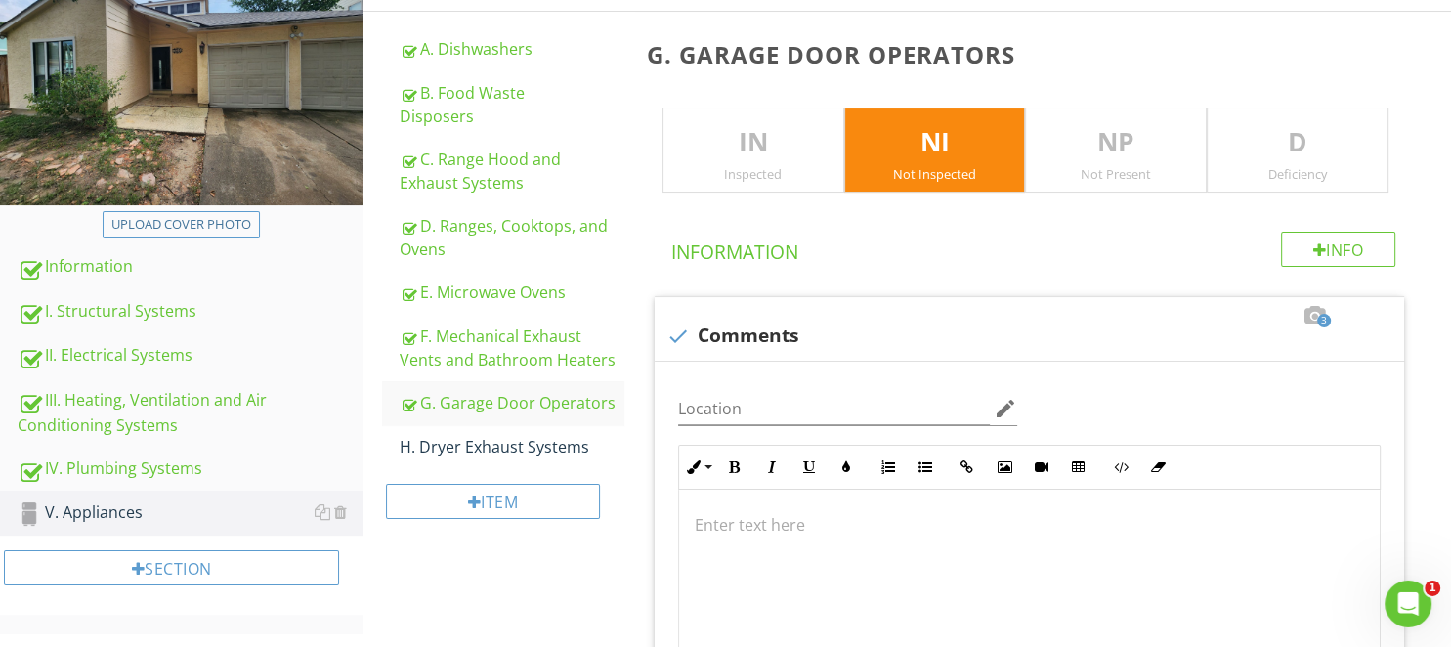
scroll to position [309, 0]
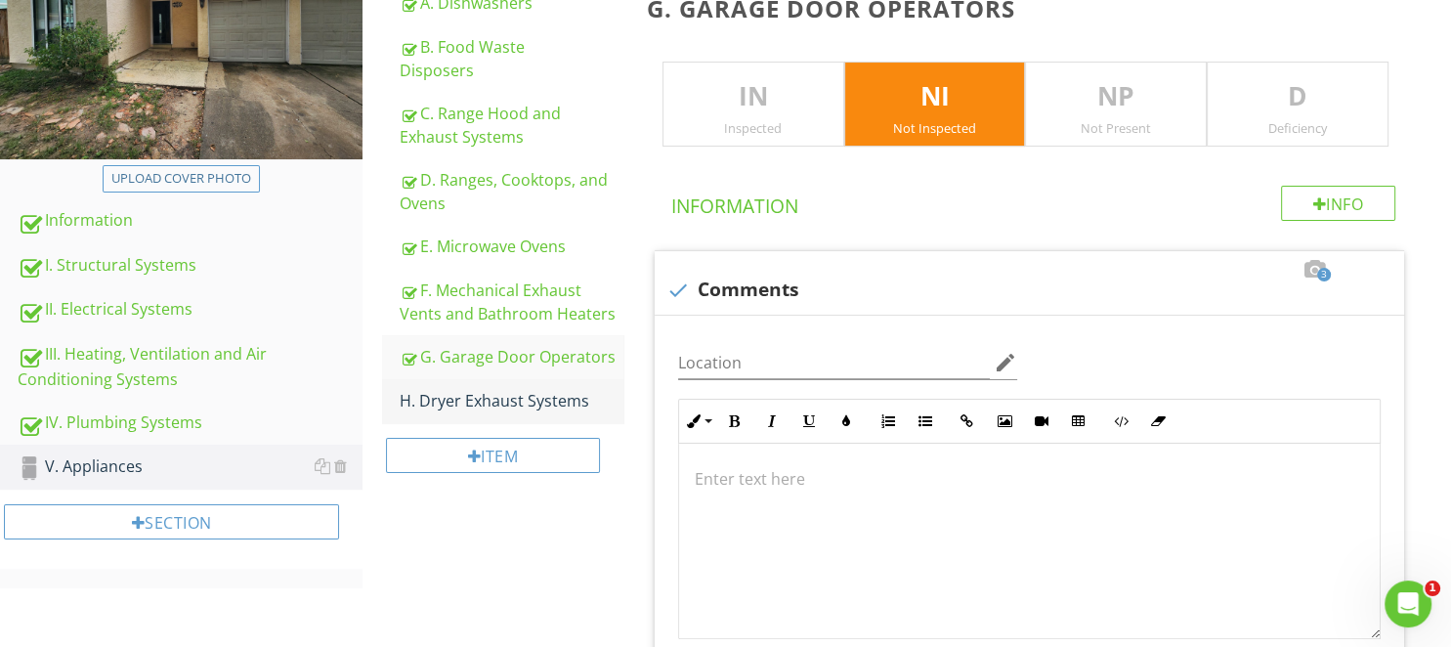
click at [508, 406] on div "H. Dryer Exhaust Systems" at bounding box center [511, 400] width 223 height 23
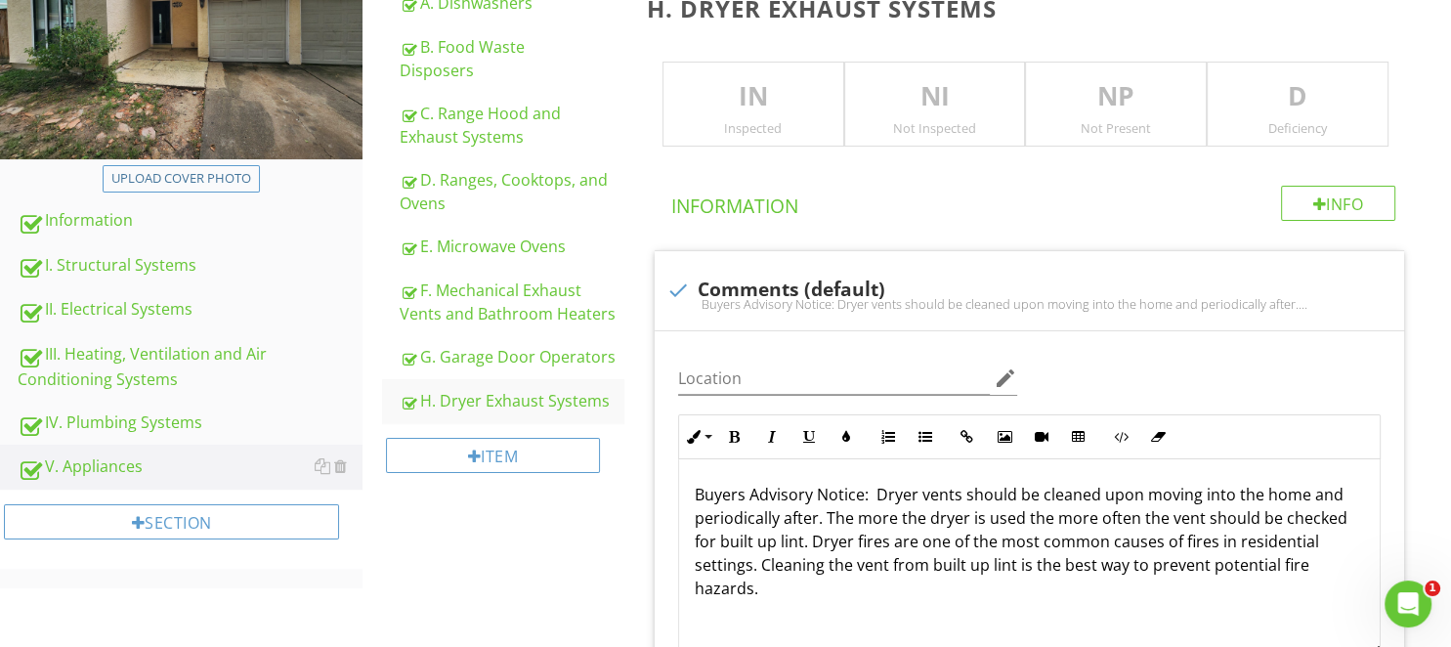
click at [784, 121] on div "Inspected" at bounding box center [753, 128] width 180 height 16
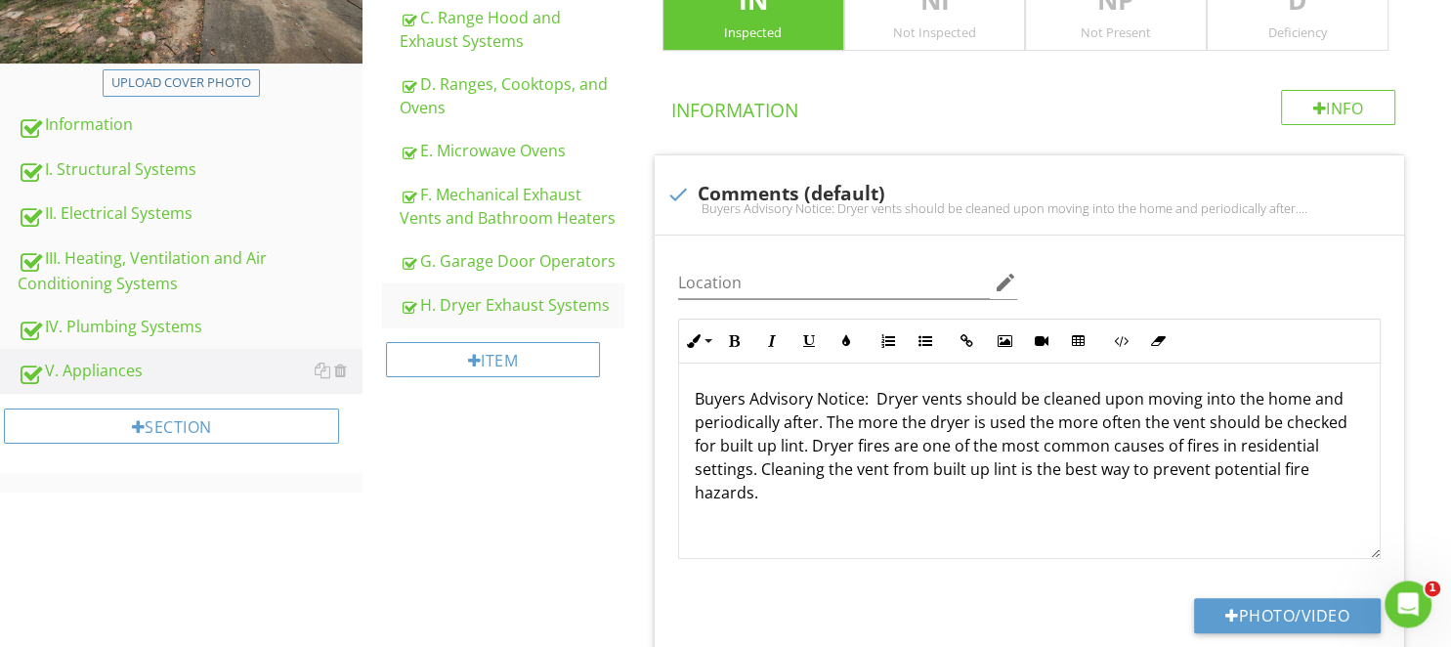
scroll to position [412, 0]
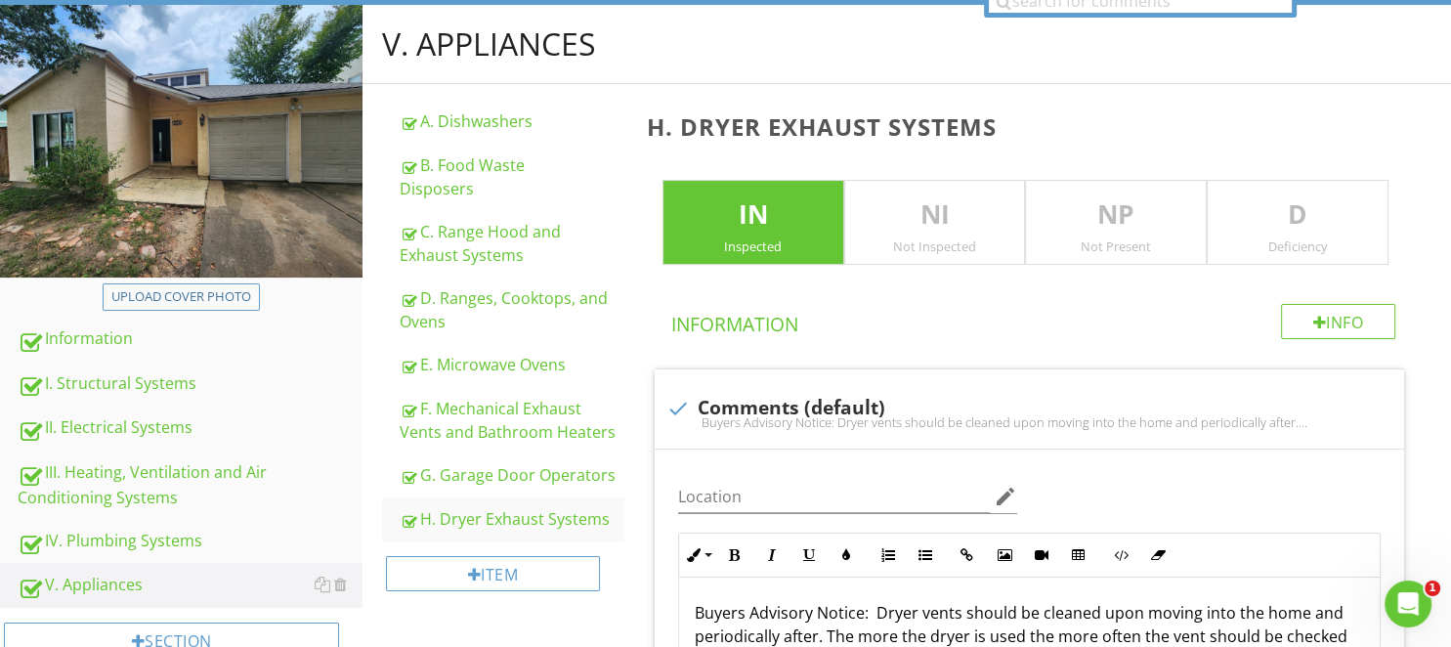
scroll to position [103, 0]
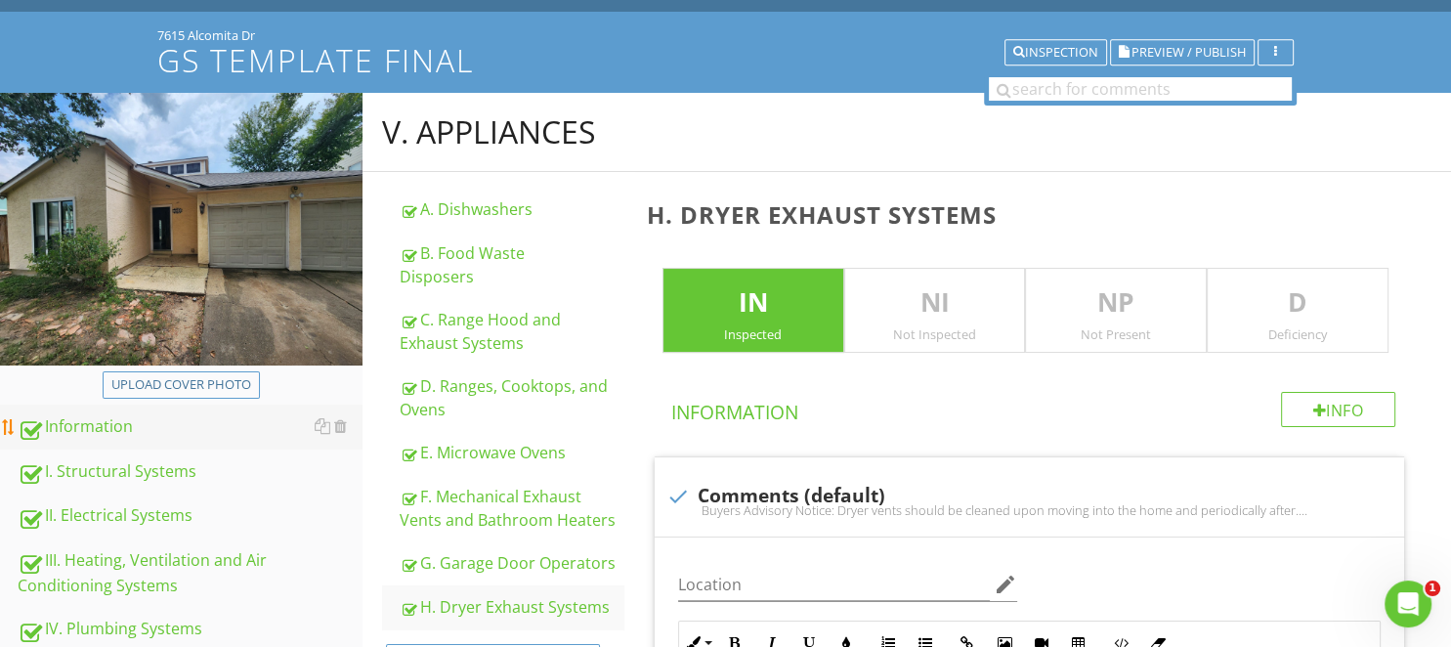
drag, startPoint x: 103, startPoint y: 464, endPoint x: 305, endPoint y: 440, distance: 203.7
click at [104, 464] on div "I. Structural Systems" at bounding box center [190, 471] width 345 height 25
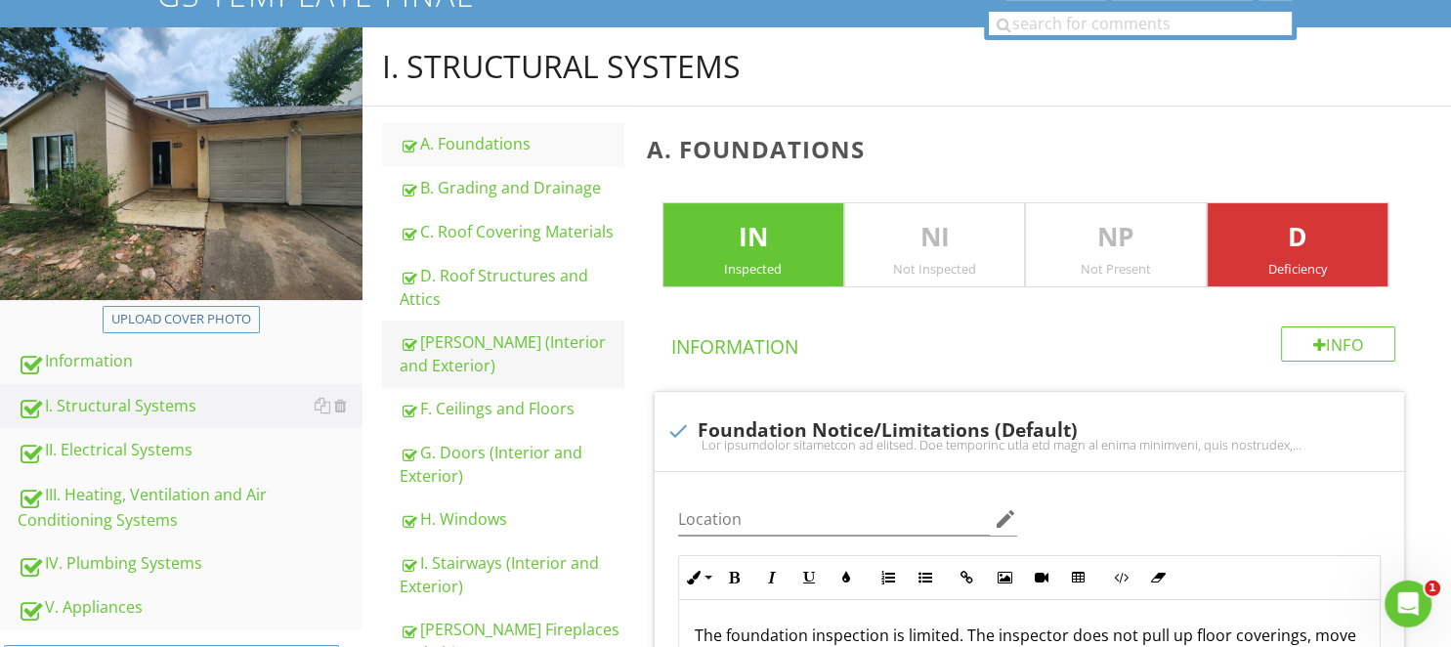
scroll to position [618, 0]
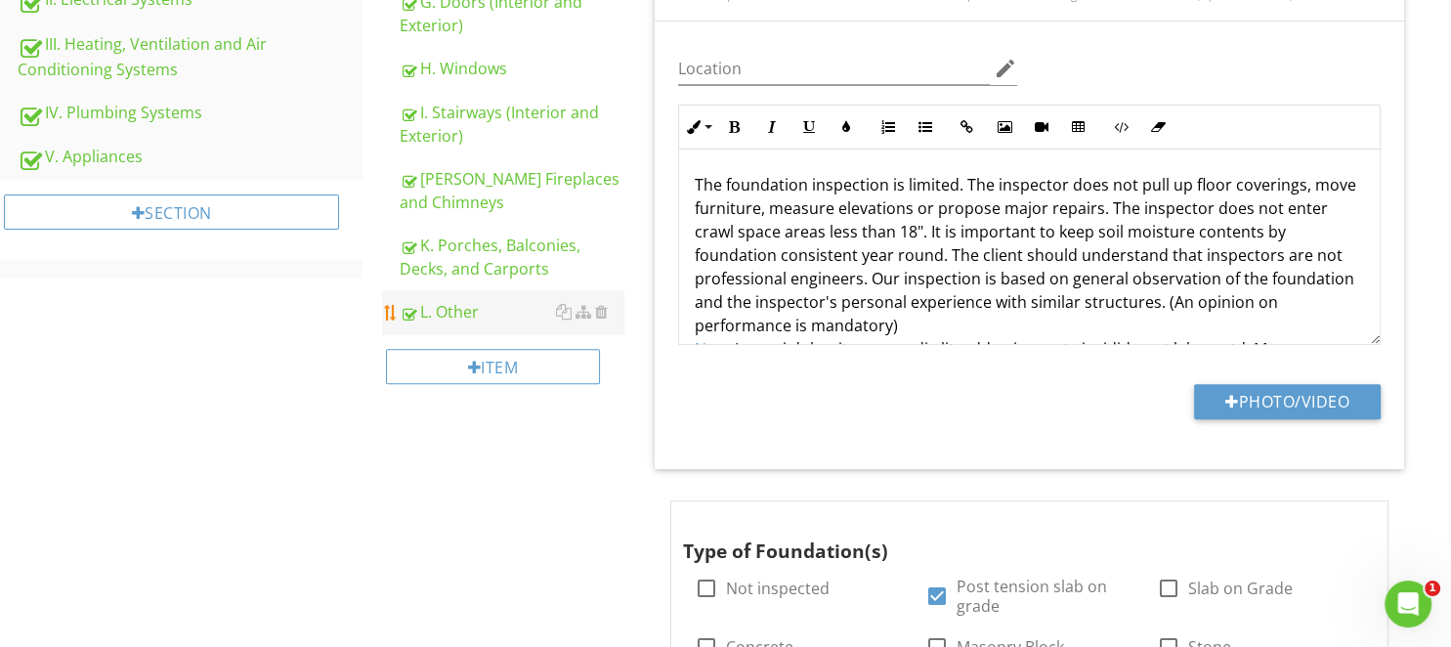
click at [467, 300] on div "L. Other" at bounding box center [511, 311] width 223 height 23
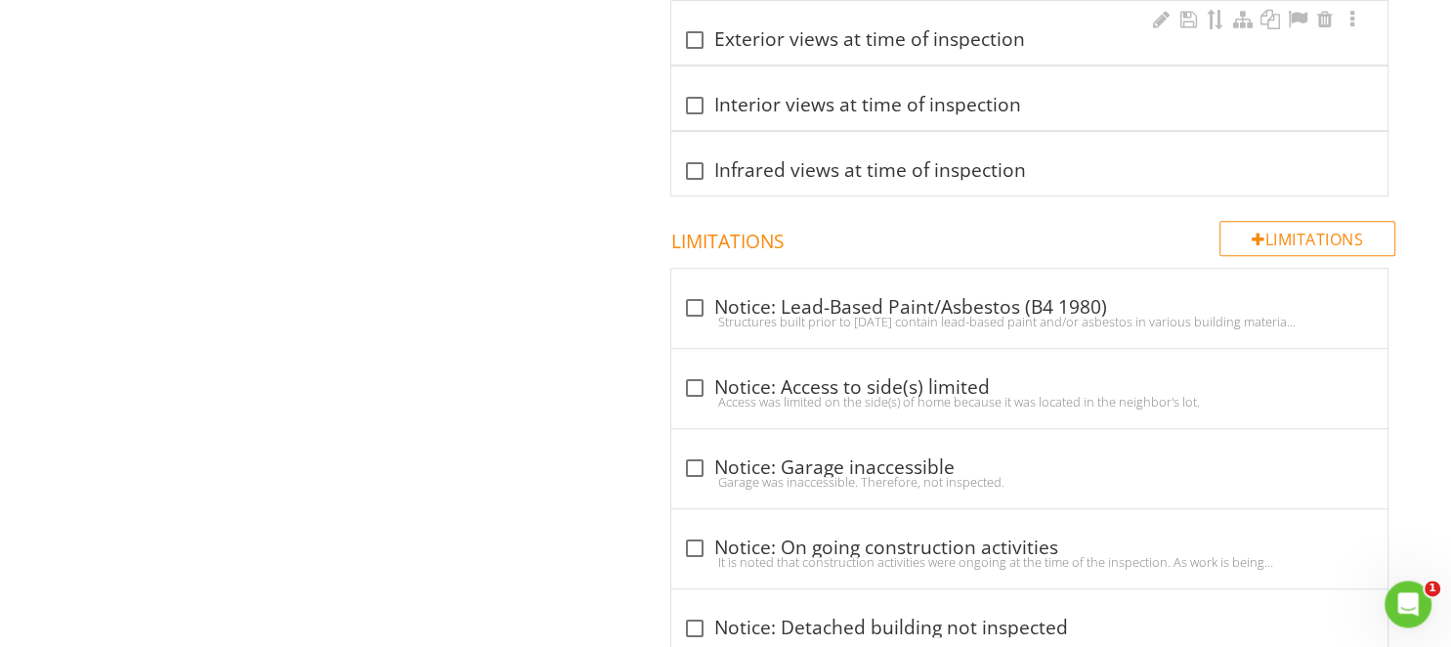
scroll to position [1134, 0]
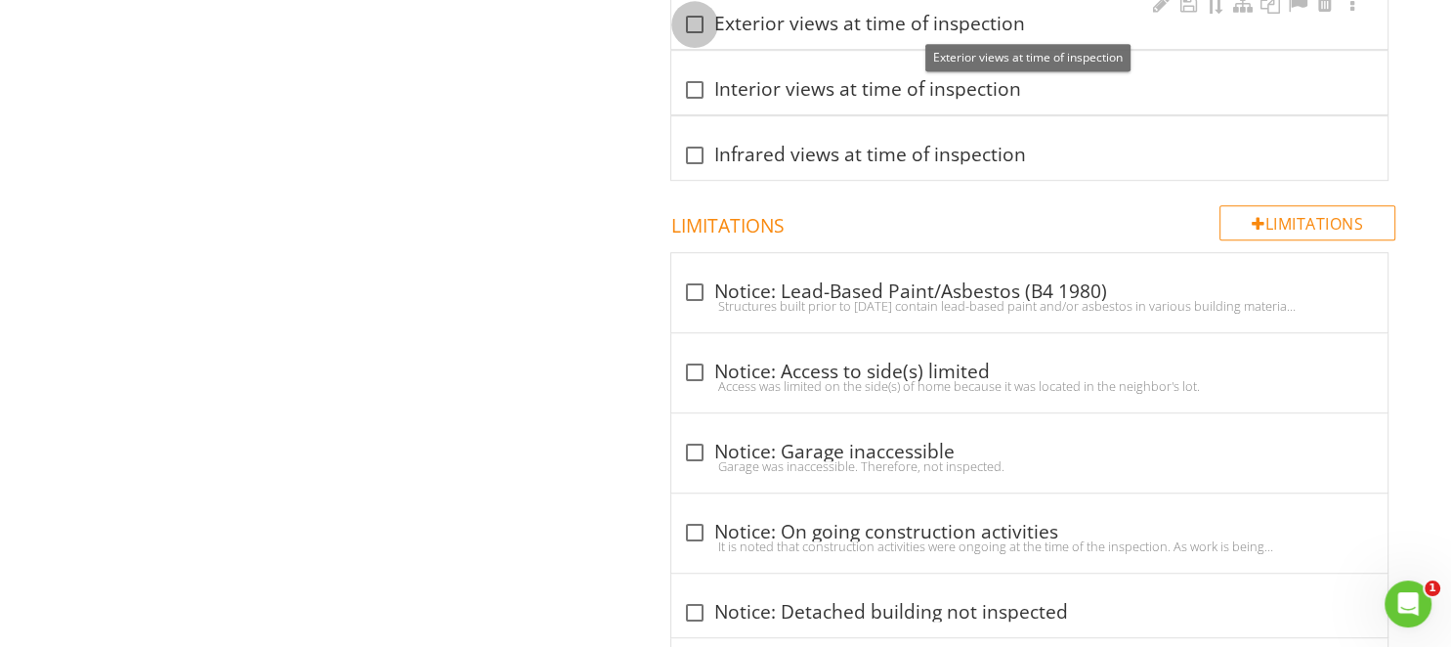
click at [704, 23] on div at bounding box center [694, 24] width 33 height 33
checkbox input "true"
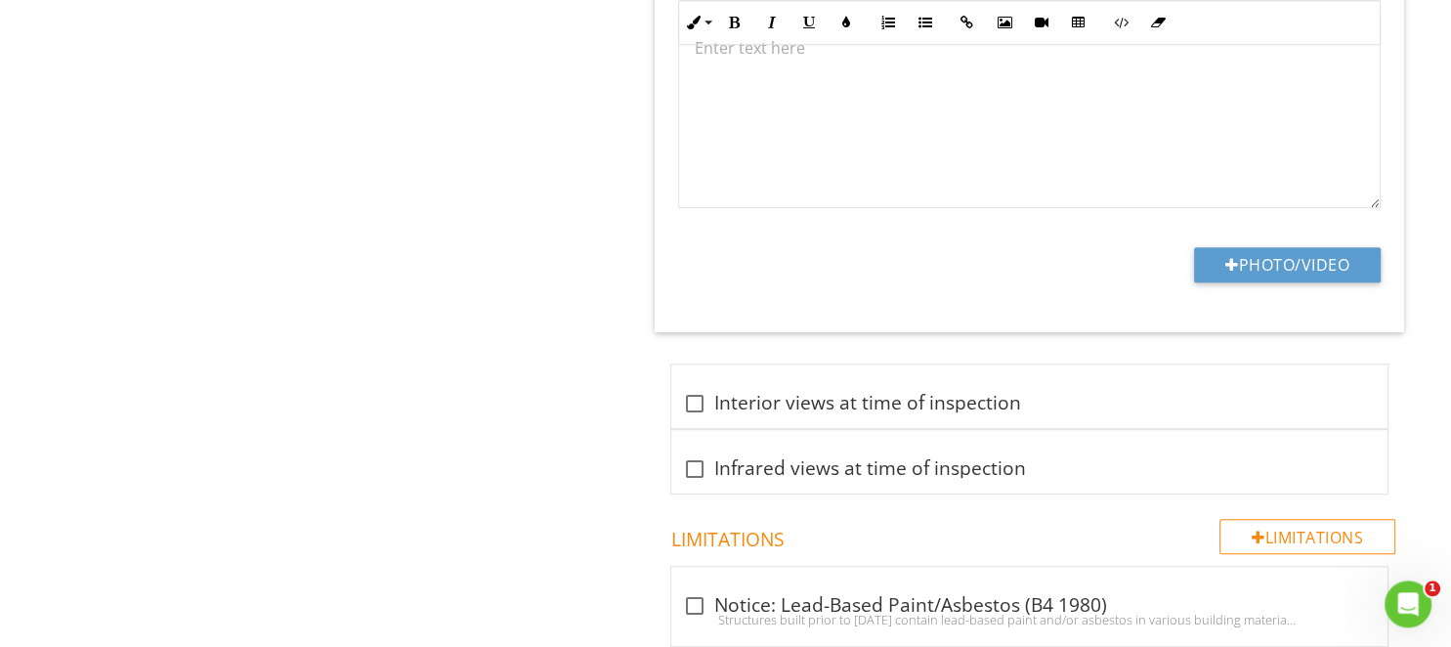
scroll to position [1340, 0]
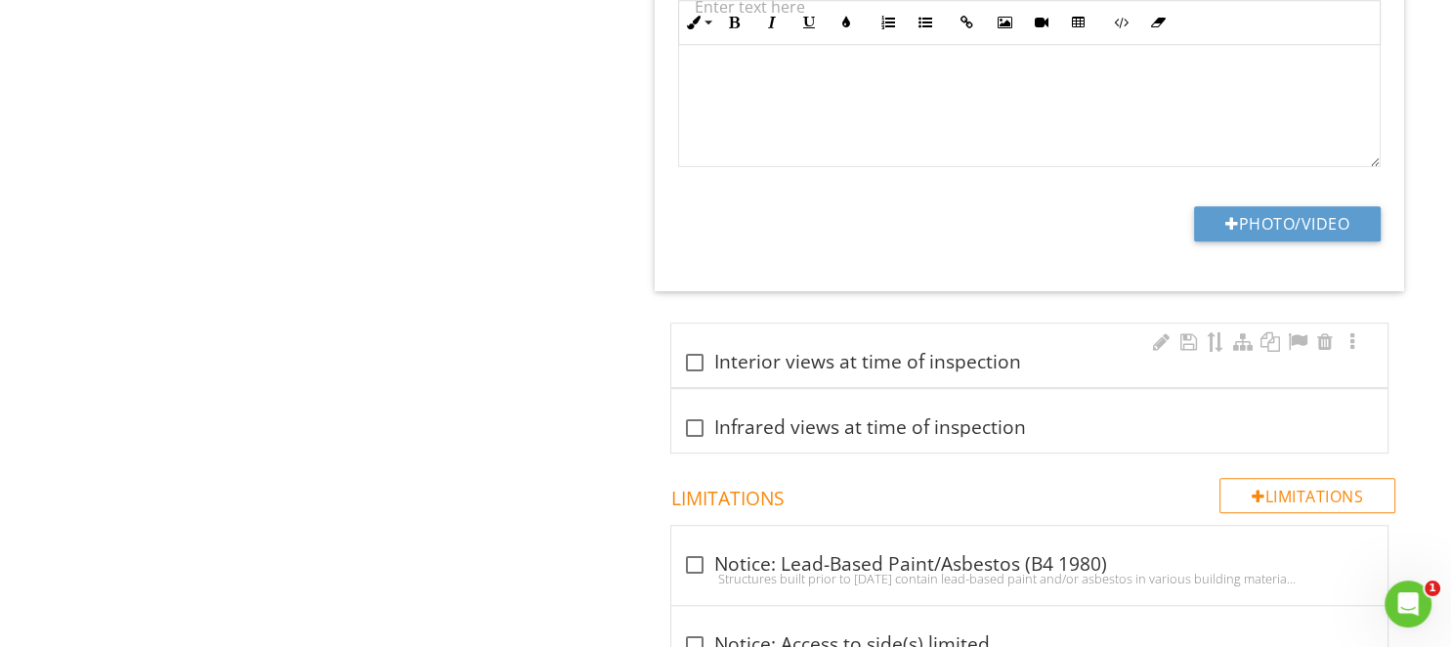
click at [692, 361] on div at bounding box center [694, 362] width 33 height 33
checkbox input "true"
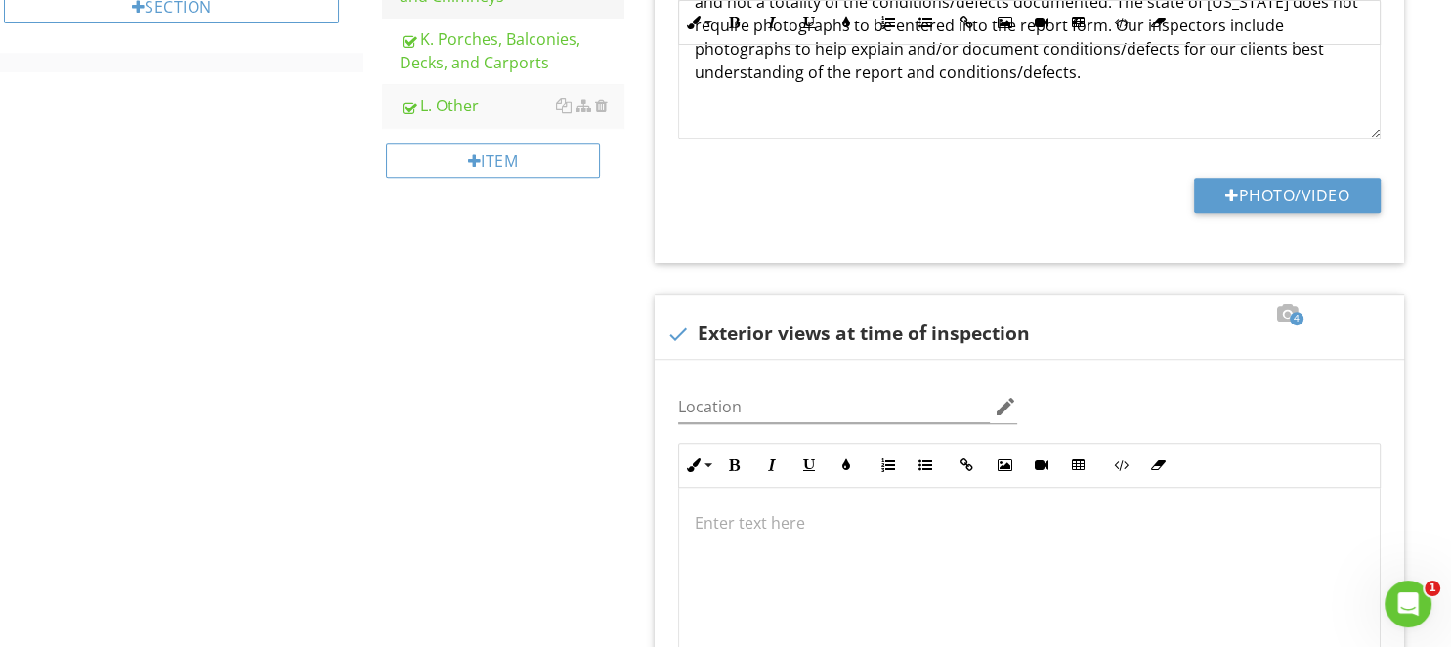
scroll to position [412, 0]
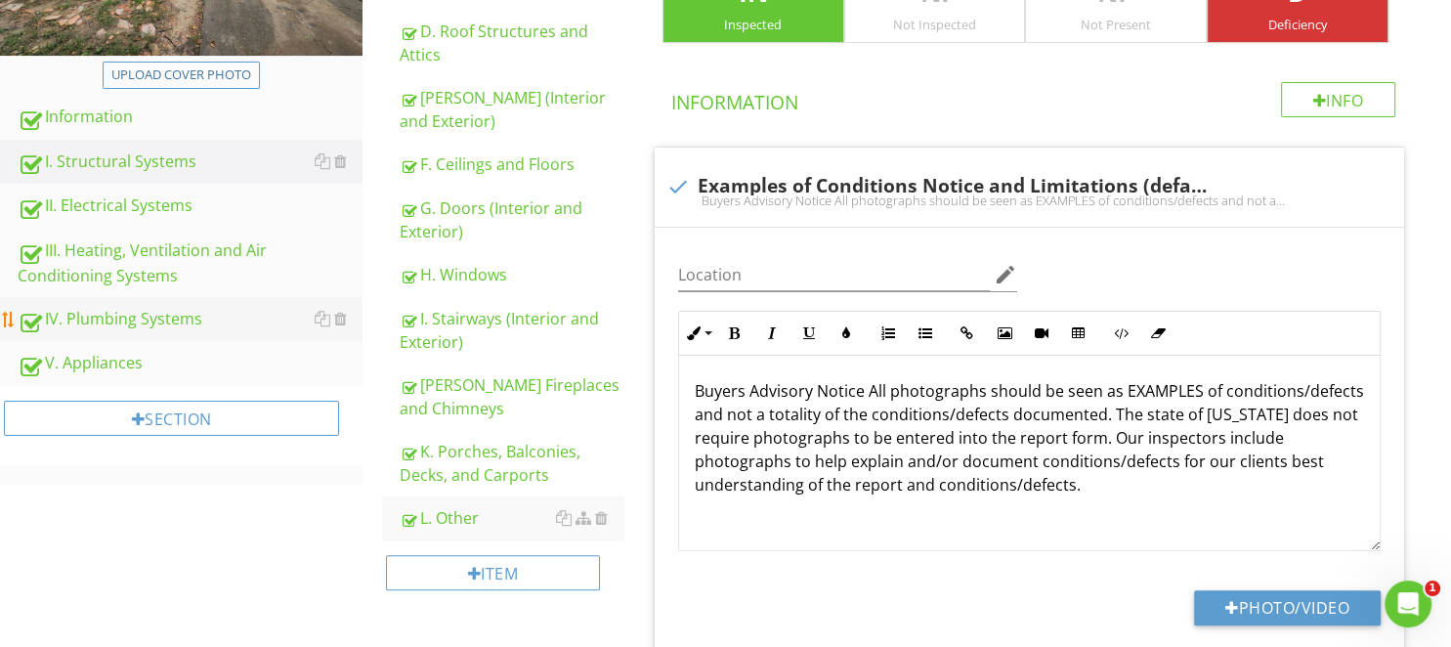
click at [131, 315] on div "IV. Plumbing Systems" at bounding box center [190, 319] width 345 height 25
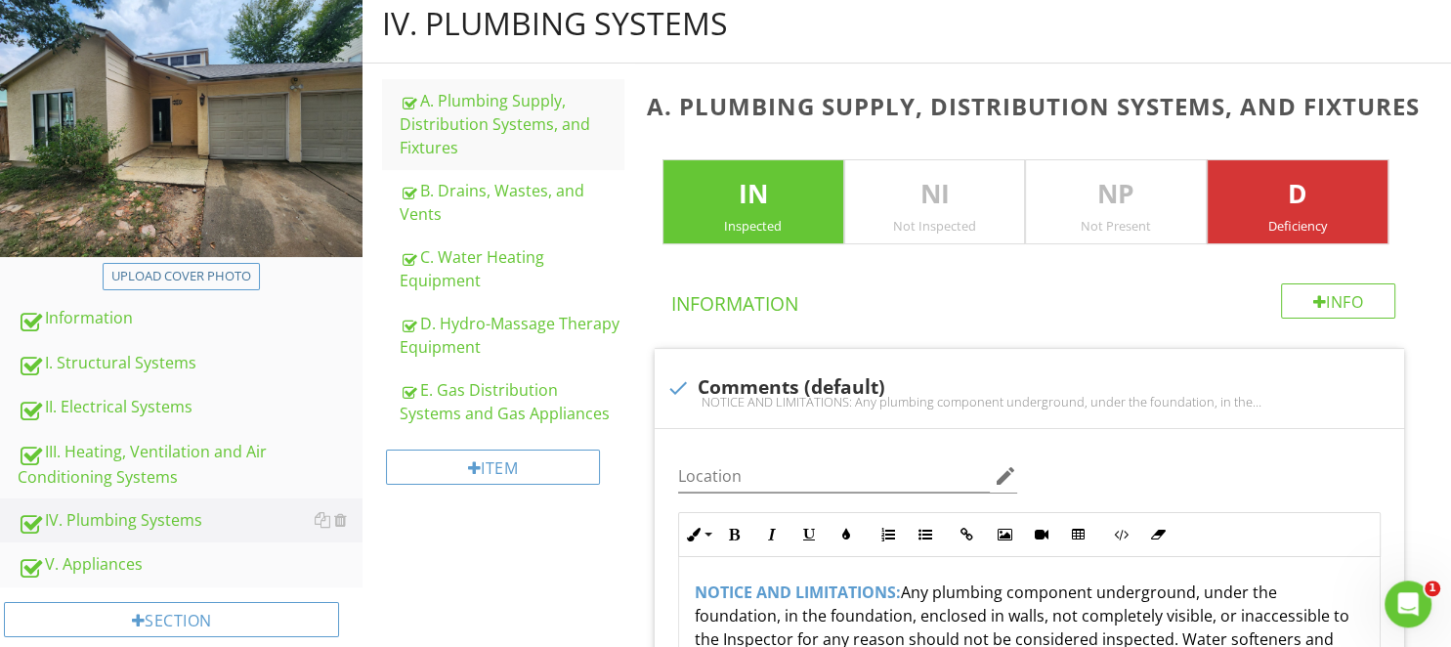
scroll to position [103, 0]
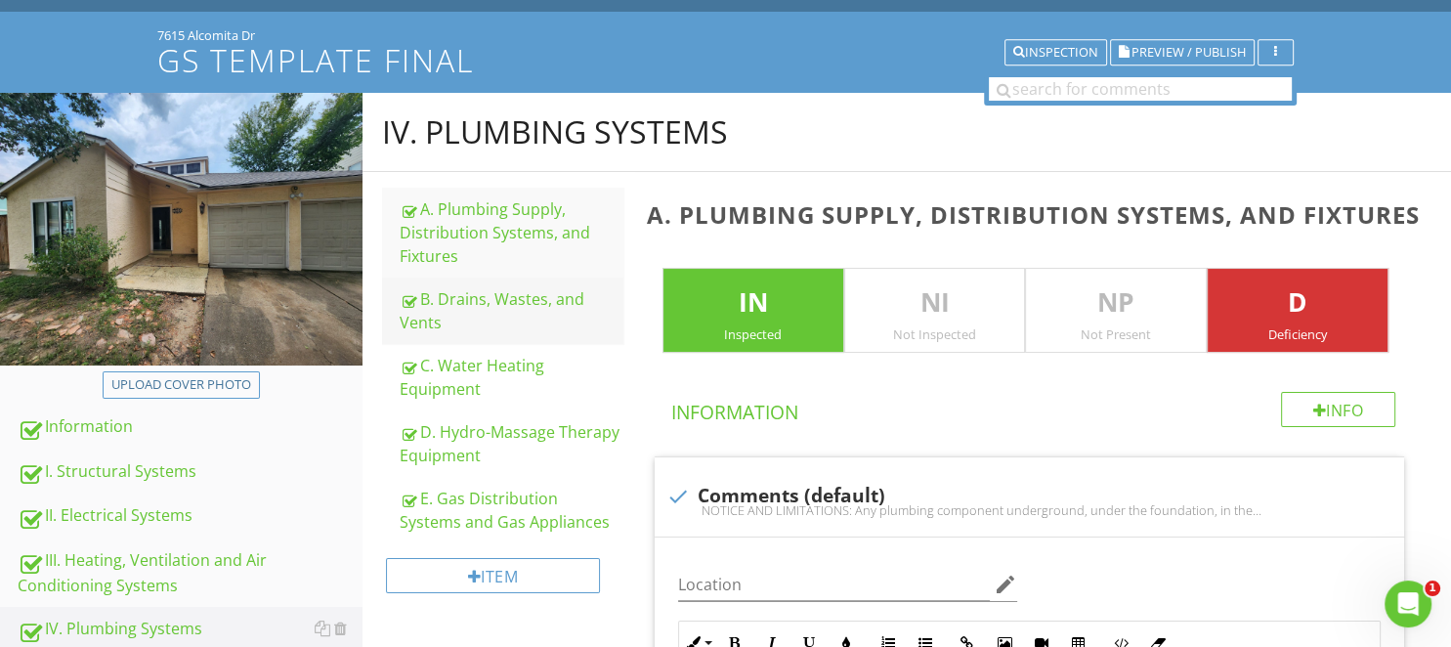
click at [514, 295] on div "B. Drains, Wastes, and Vents" at bounding box center [511, 310] width 223 height 47
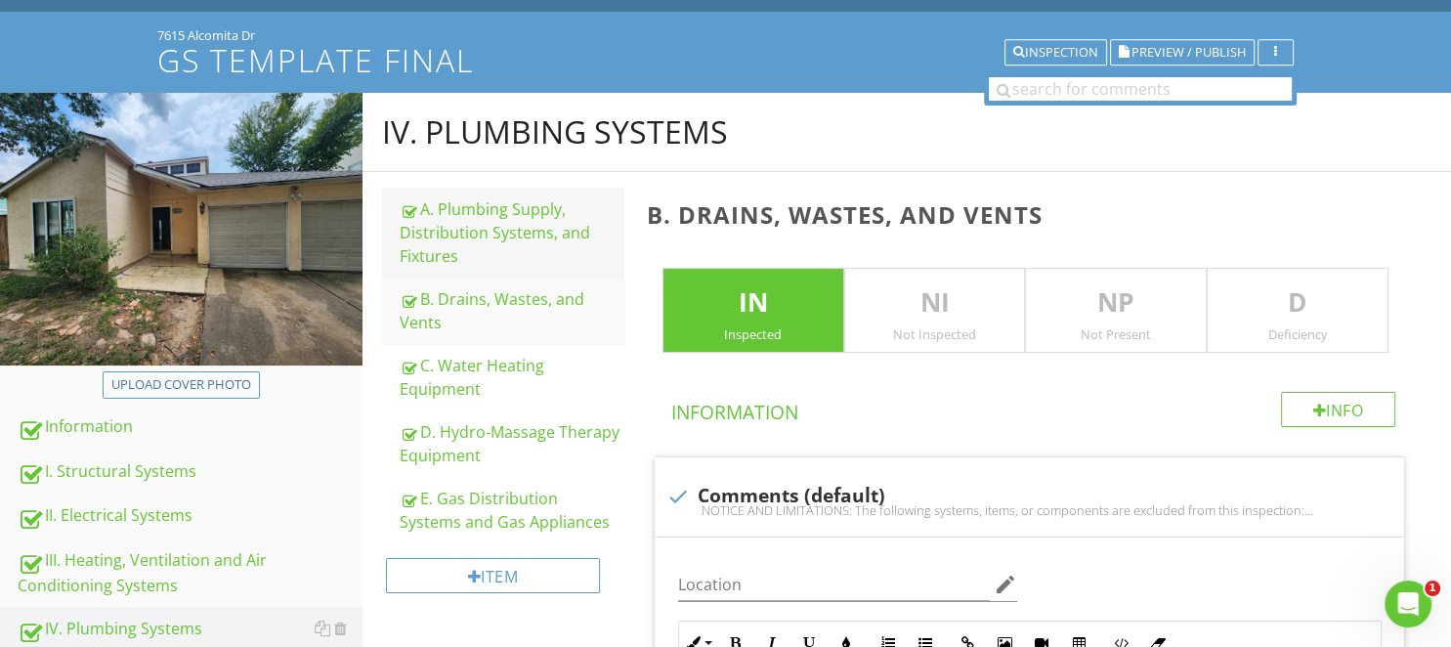
click at [482, 230] on div "A. Plumbing Supply, Distribution Systems, and Fixtures" at bounding box center [511, 232] width 223 height 70
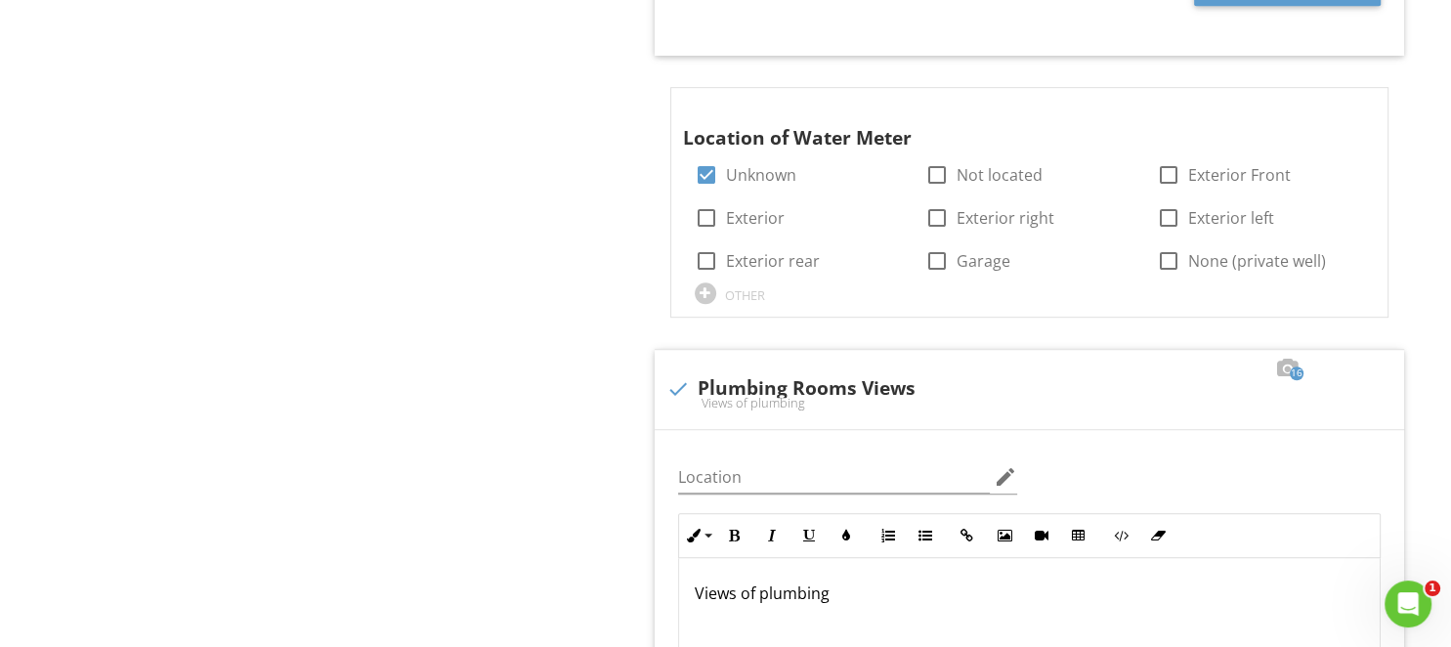
scroll to position [1134, 0]
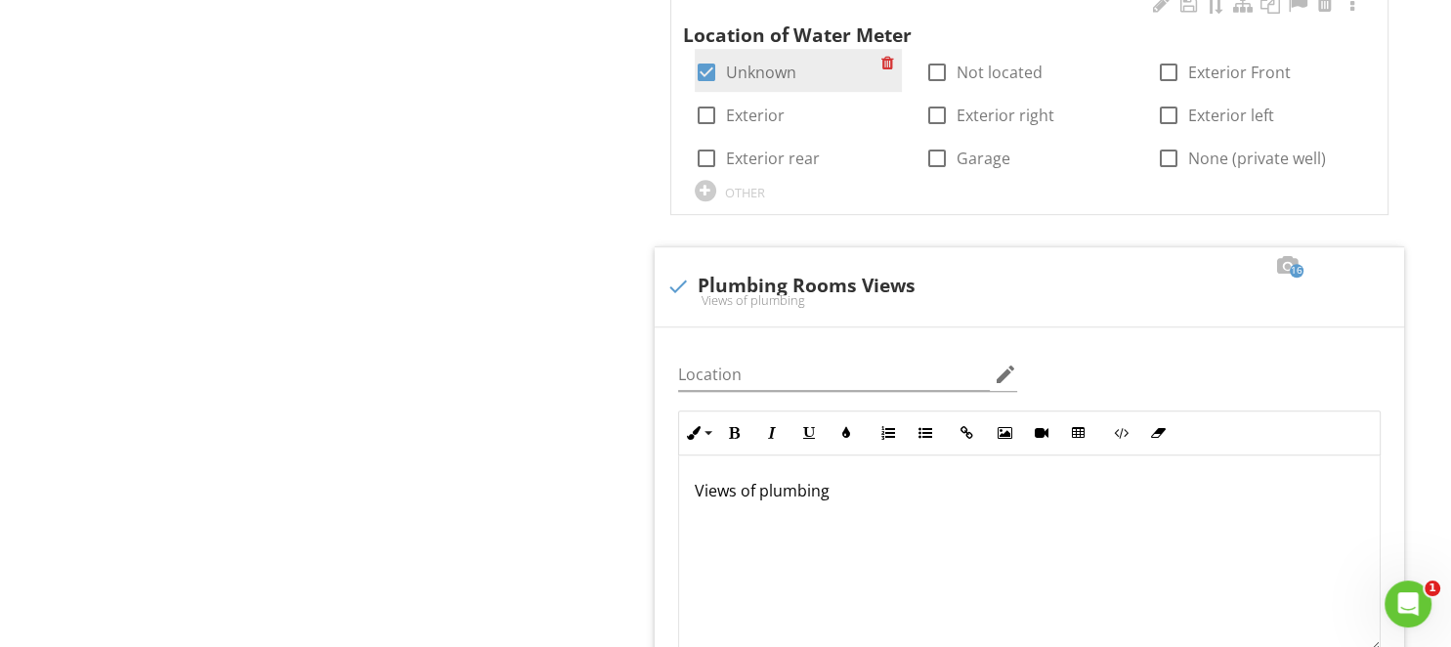
click at [704, 73] on div at bounding box center [706, 72] width 33 height 33
checkbox input "false"
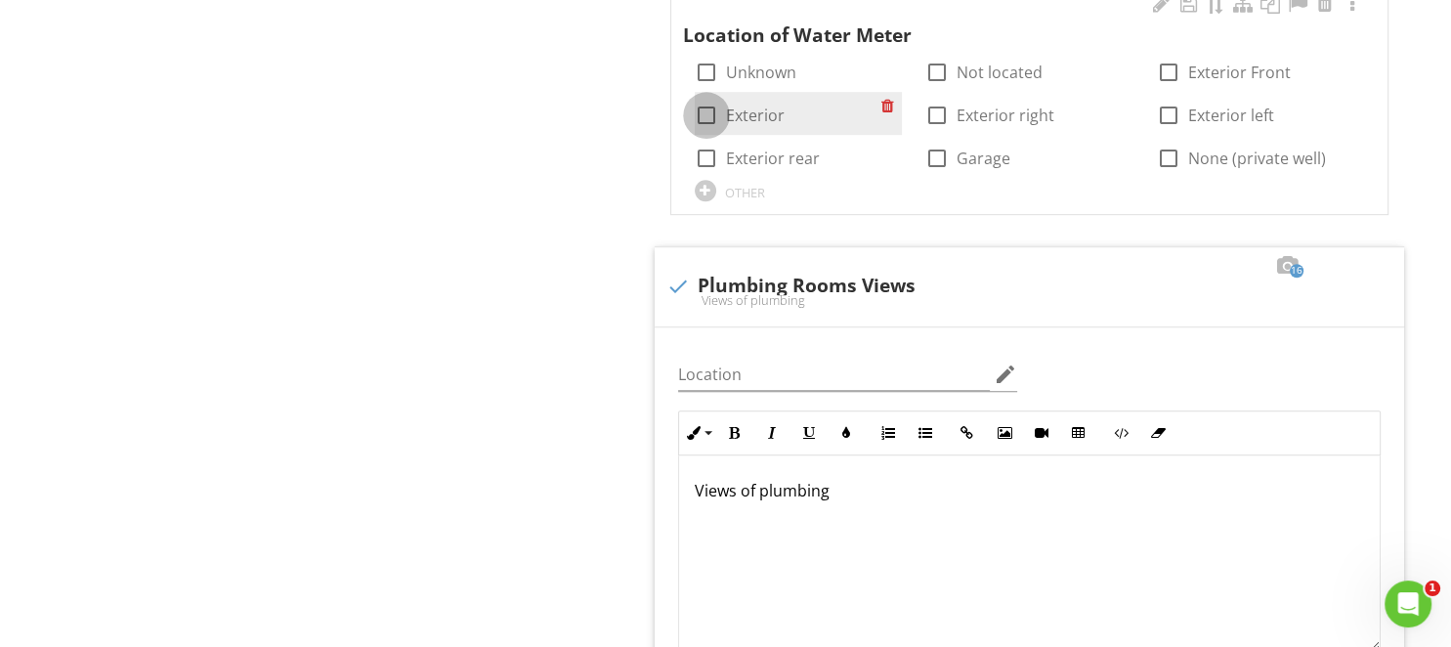
click at [702, 114] on div at bounding box center [706, 115] width 33 height 33
checkbox input "true"
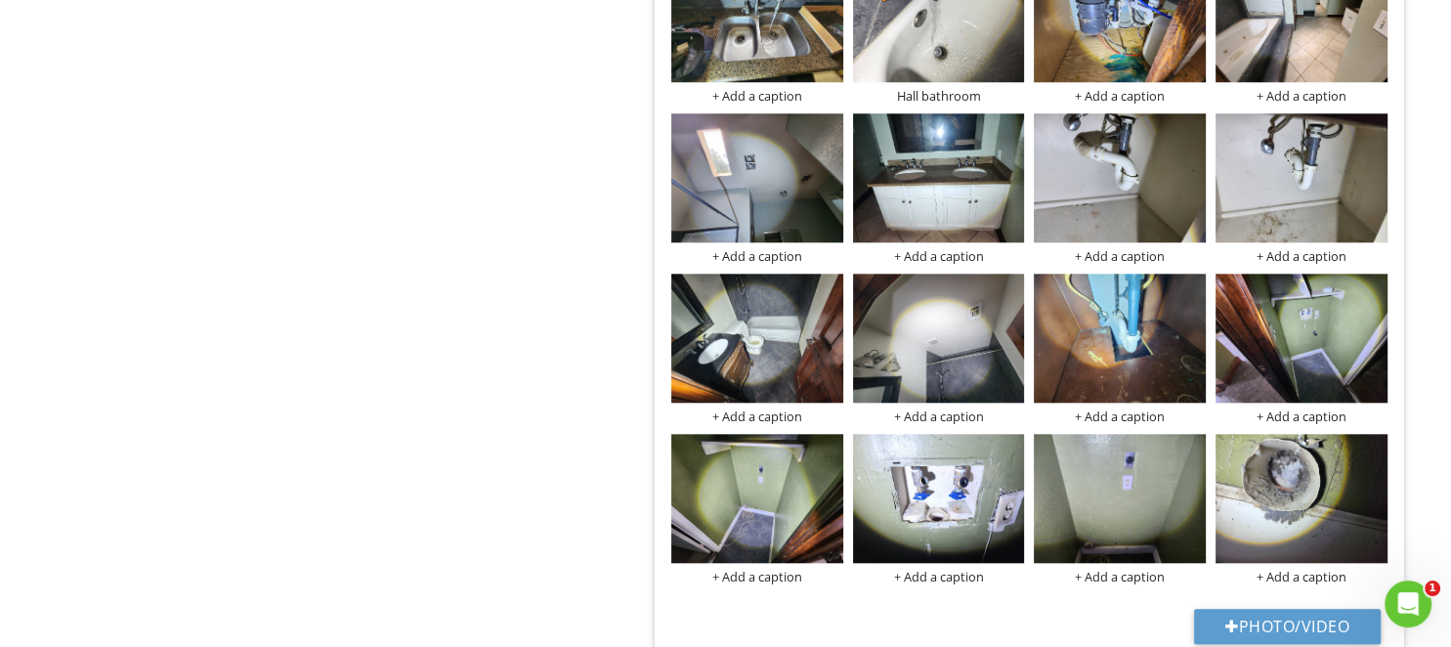
scroll to position [2475, 0]
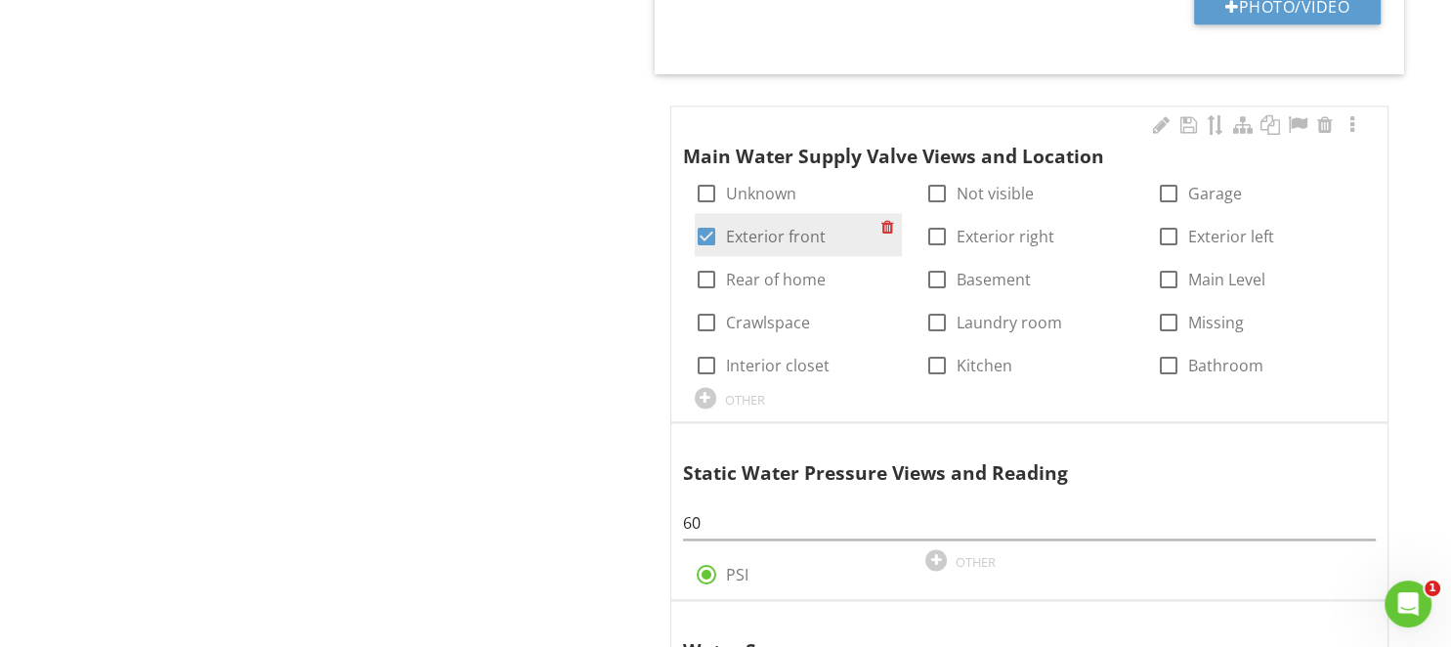
click at [701, 220] on div at bounding box center [706, 236] width 33 height 33
checkbox input "false"
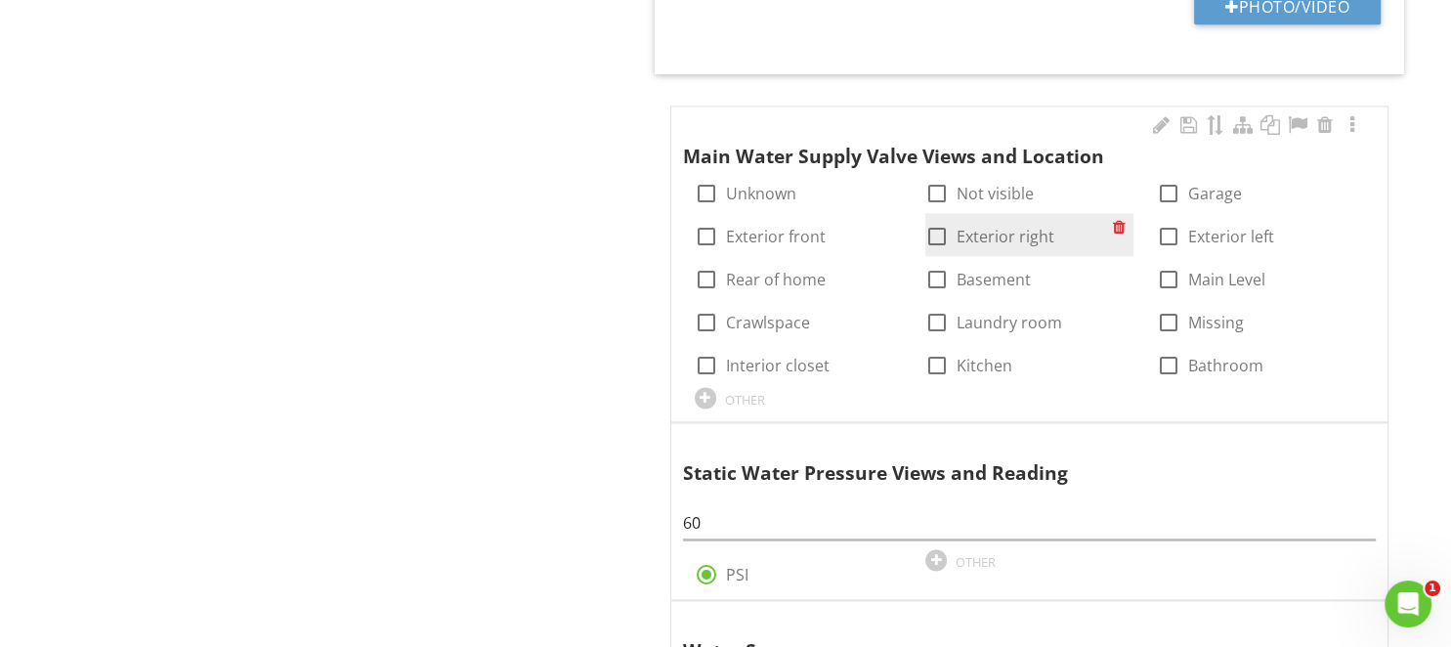
click at [934, 233] on div at bounding box center [936, 236] width 33 height 33
checkbox input "true"
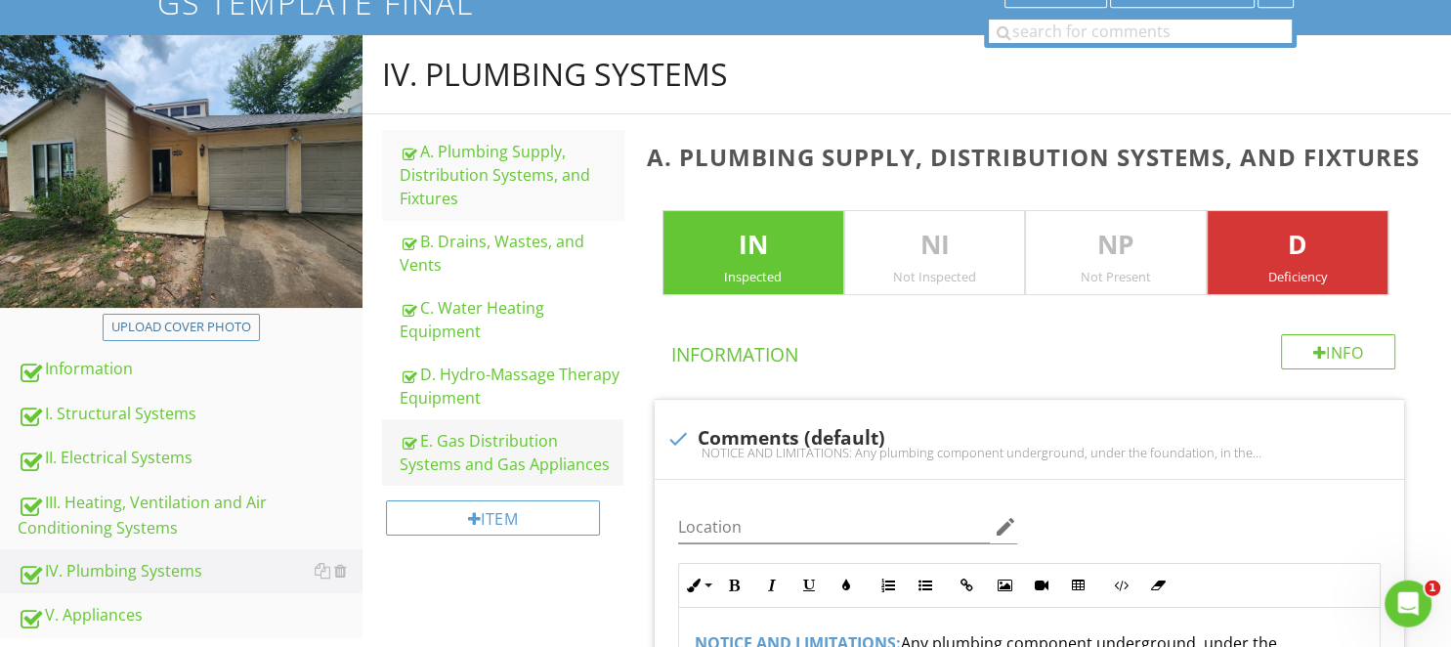
scroll to position [206, 0]
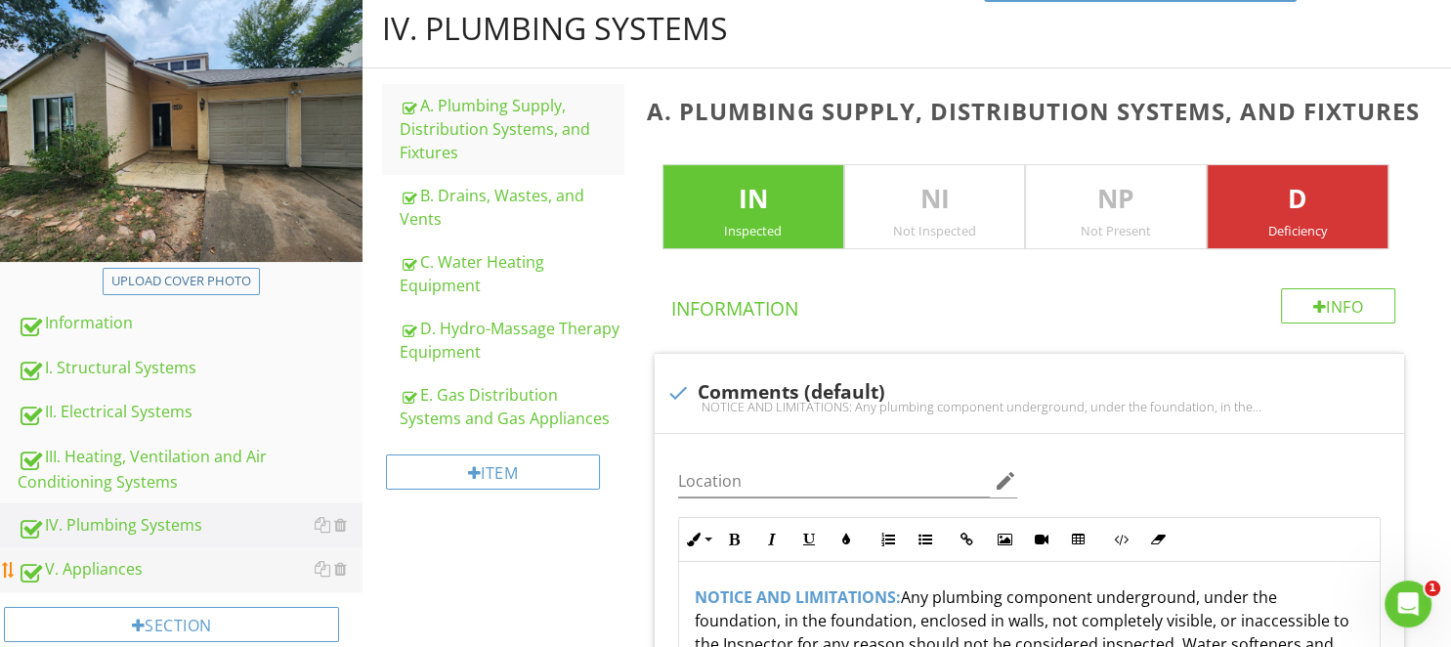
drag, startPoint x: 107, startPoint y: 360, endPoint x: 201, endPoint y: 584, distance: 242.6
click at [107, 360] on div "I. Structural Systems" at bounding box center [190, 368] width 345 height 25
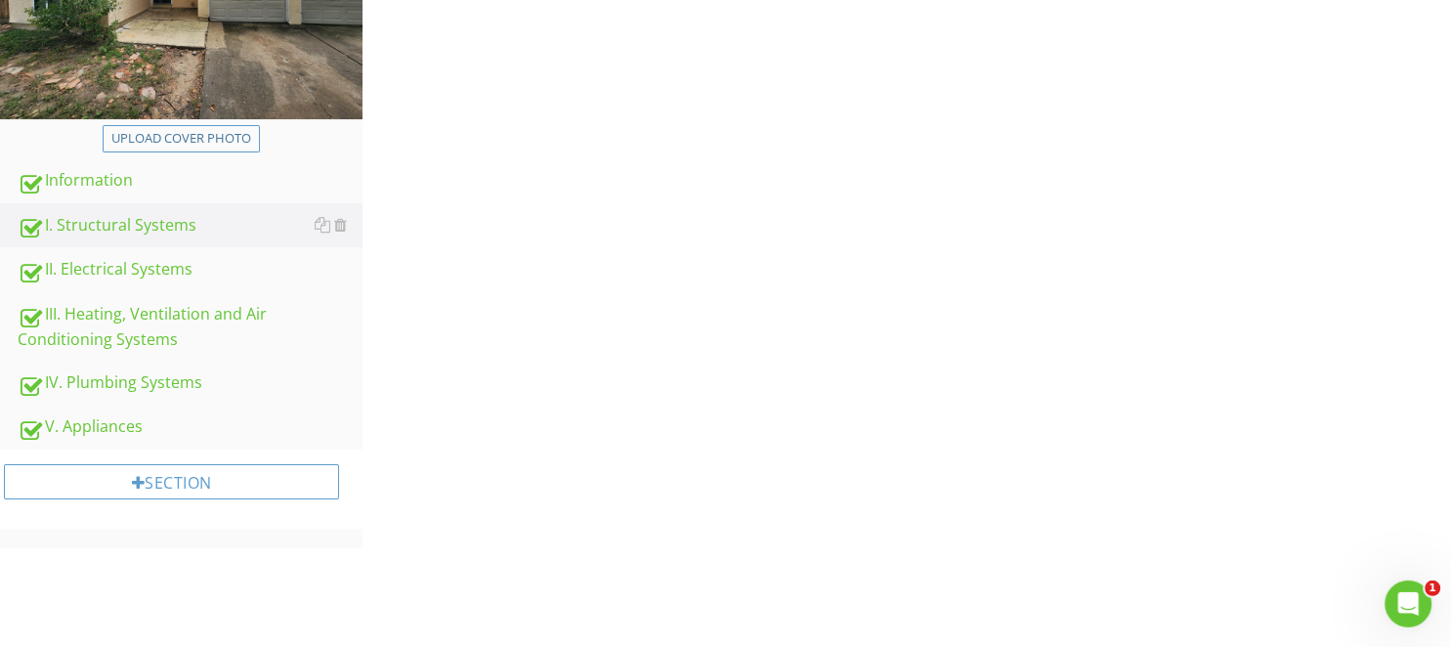
scroll to position [412, 0]
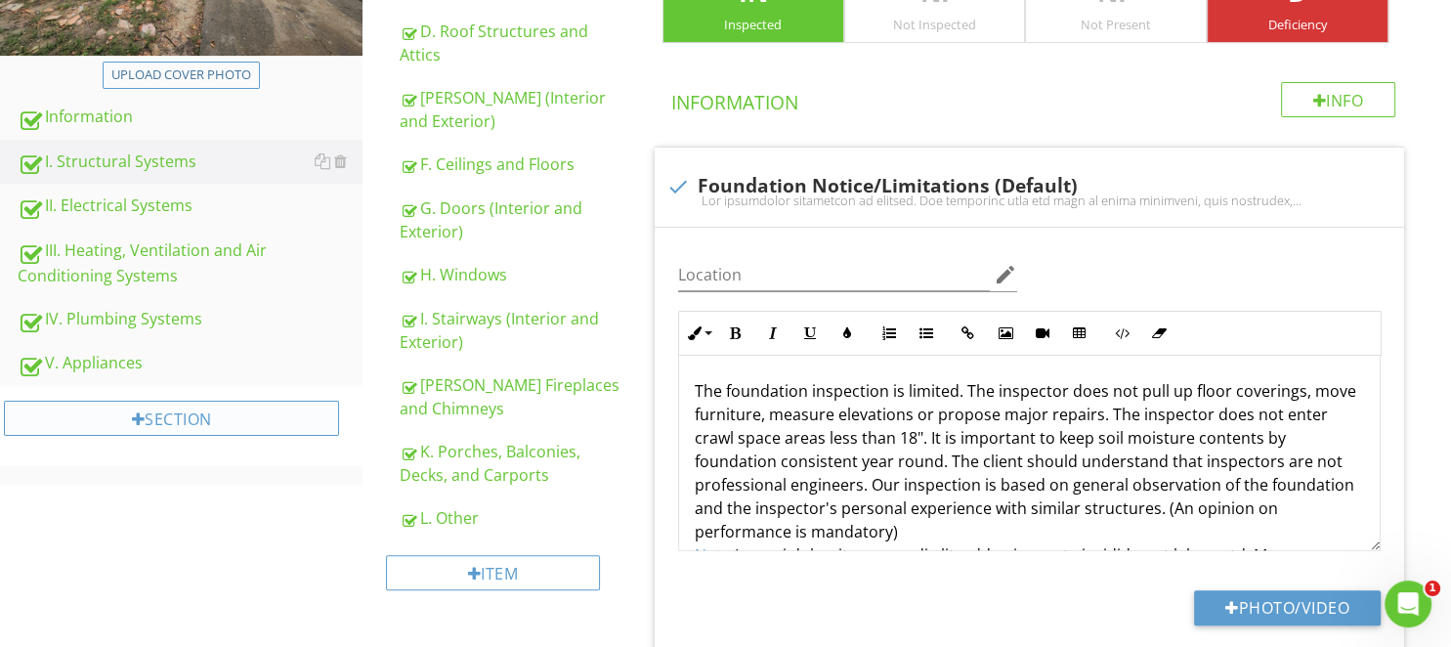
click at [193, 429] on div "Section" at bounding box center [171, 418] width 335 height 35
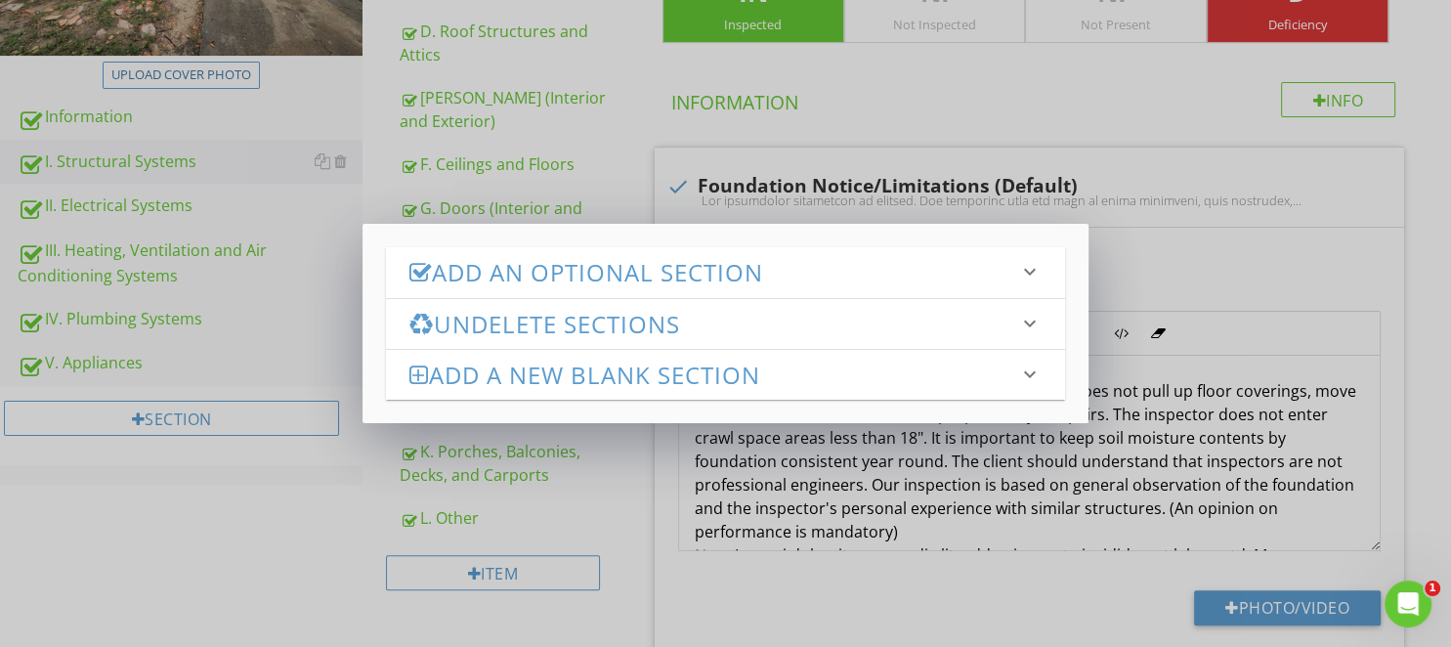
click at [483, 272] on h3 "Add an Optional Section" at bounding box center [713, 272] width 609 height 26
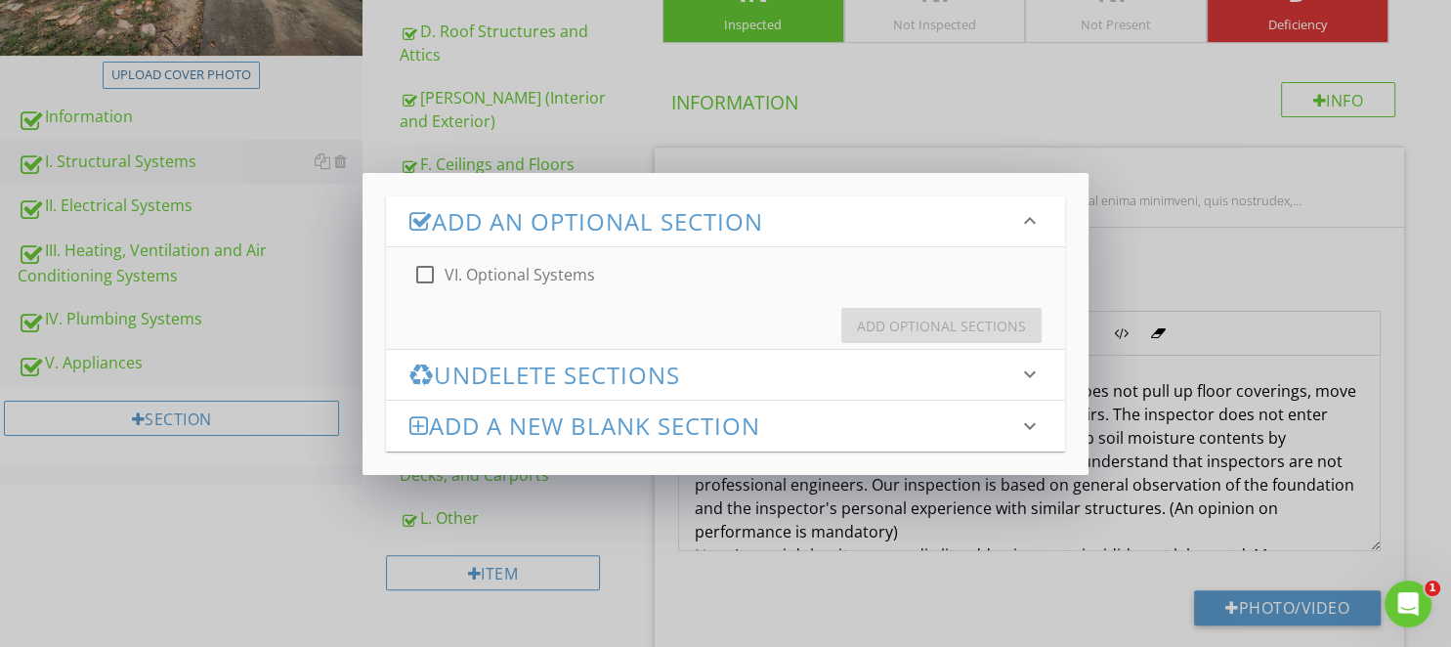
click at [533, 271] on label "VI. Optional Systems" at bounding box center [519, 275] width 150 height 20
checkbox input "true"
click at [884, 332] on div "Add Optional Sections" at bounding box center [941, 326] width 169 height 21
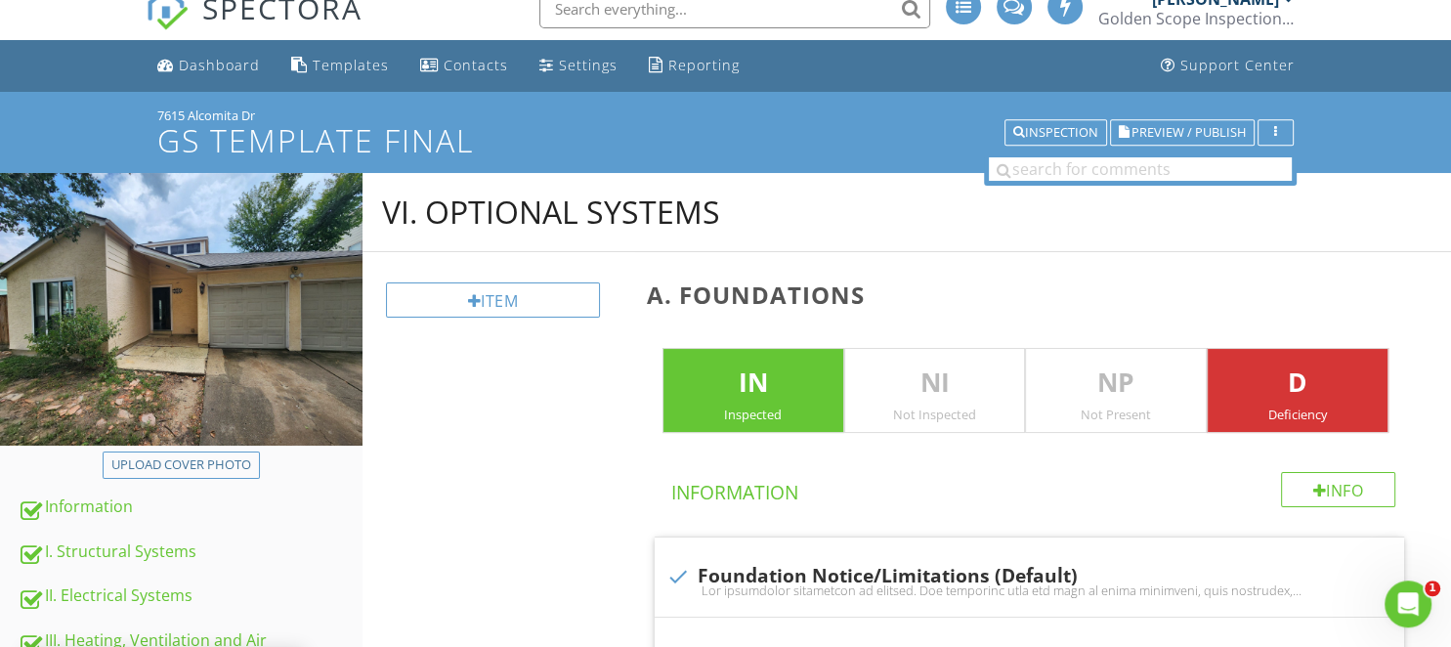
scroll to position [0, 0]
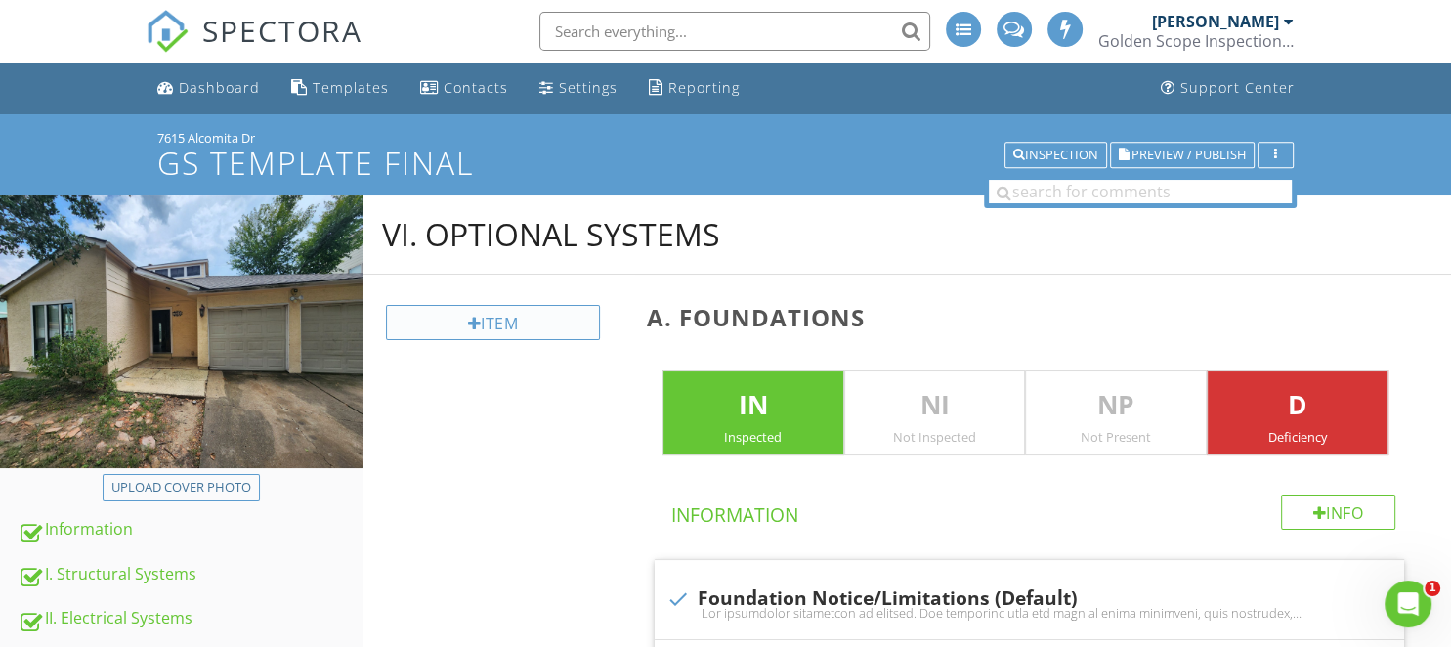
click at [459, 332] on div "Item" at bounding box center [492, 322] width 213 height 35
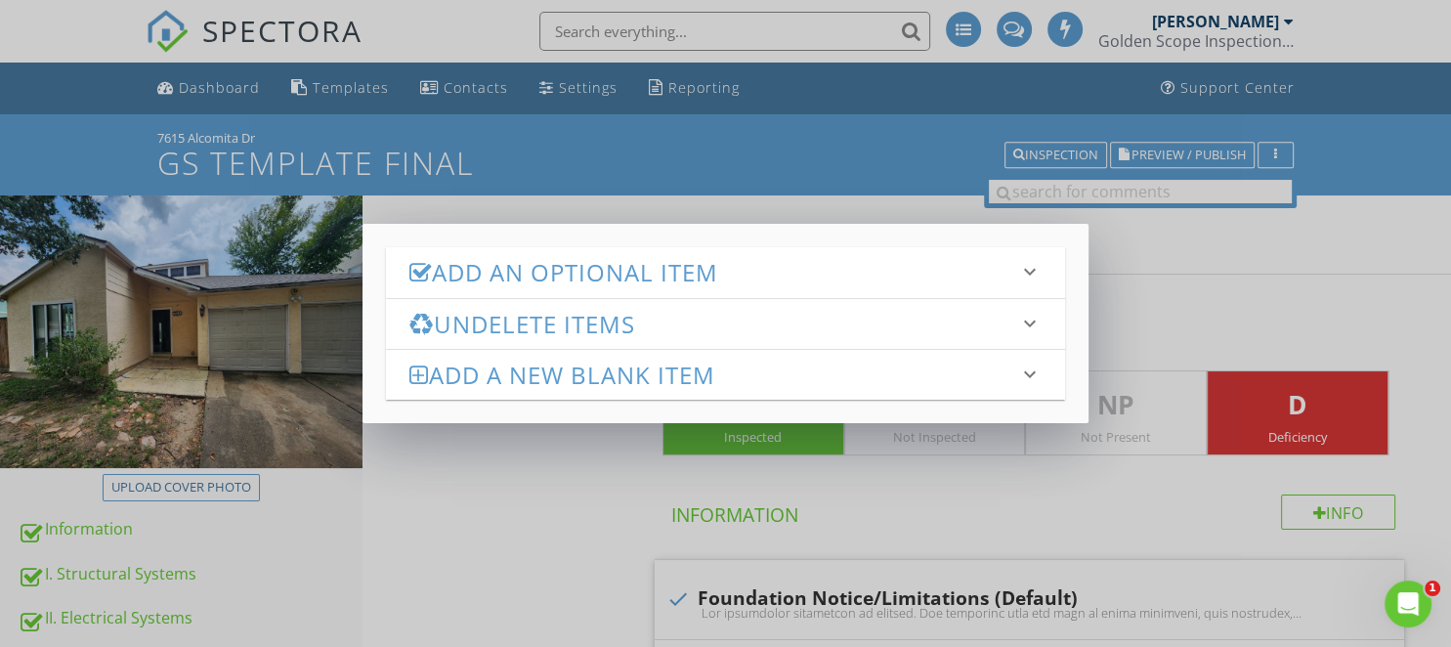
click at [555, 282] on h3 "Add an Optional Item" at bounding box center [713, 272] width 609 height 26
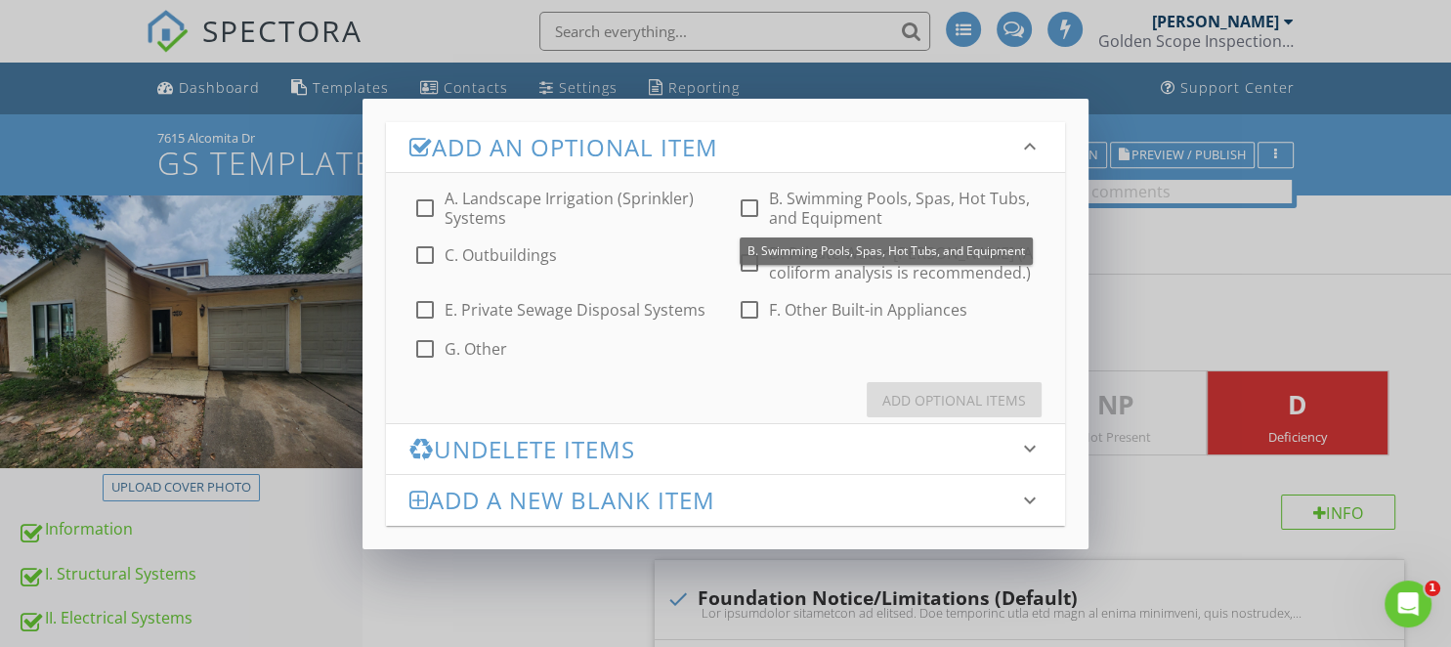
click at [760, 208] on div at bounding box center [749, 207] width 33 height 33
checkbox input "true"
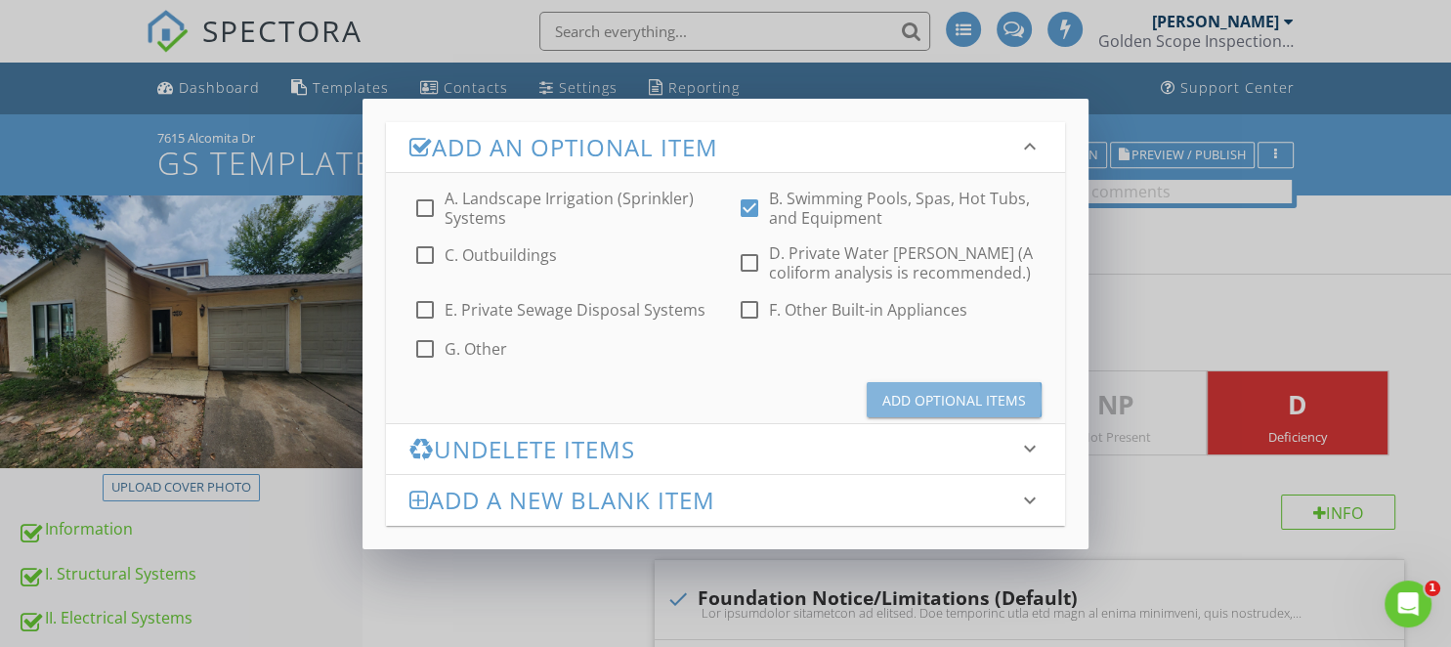
click at [905, 398] on div "Add Optional Items" at bounding box center [954, 400] width 144 height 21
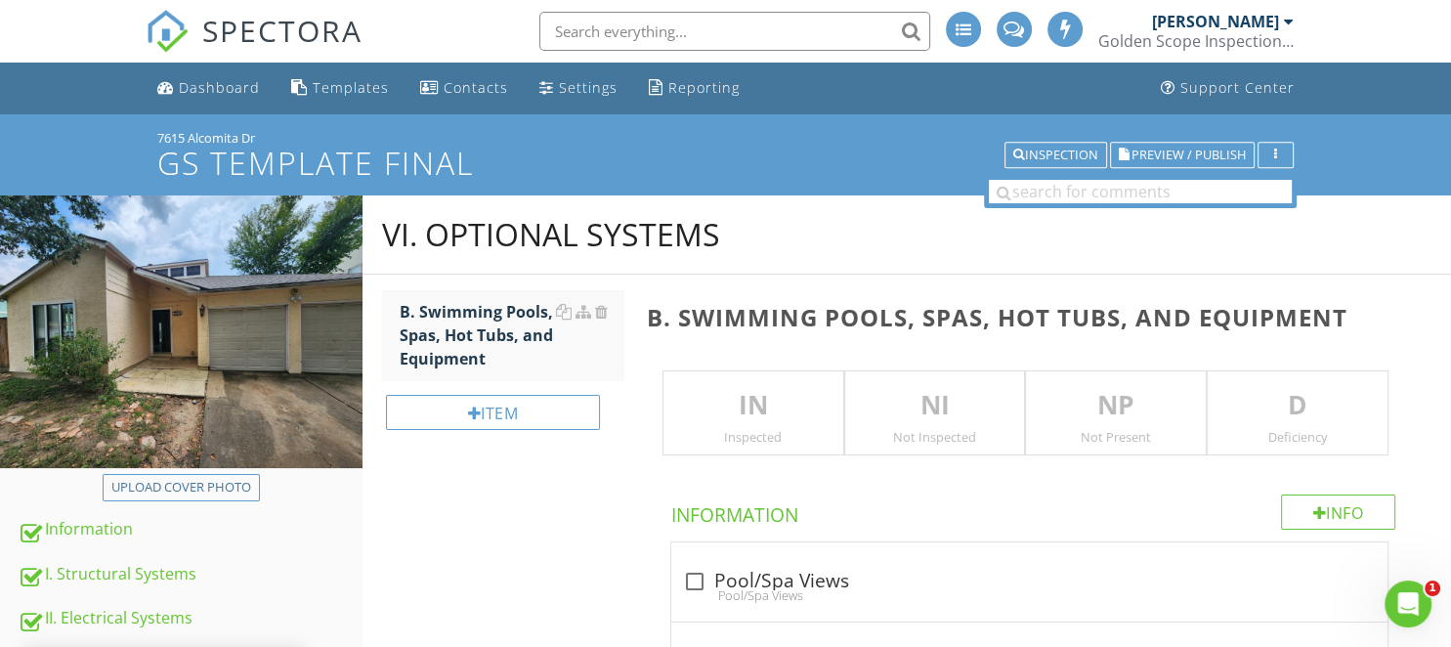
click at [961, 432] on div "Not Inspected" at bounding box center [935, 437] width 180 height 16
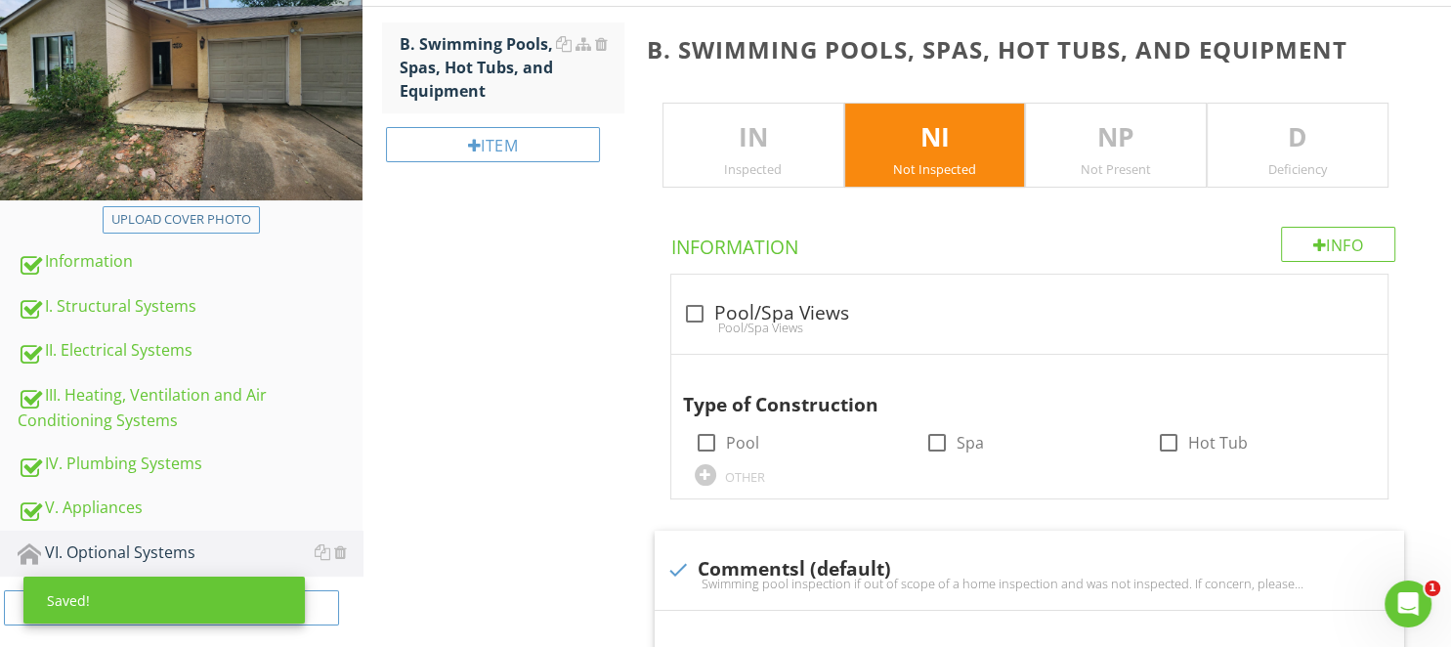
scroll to position [309, 0]
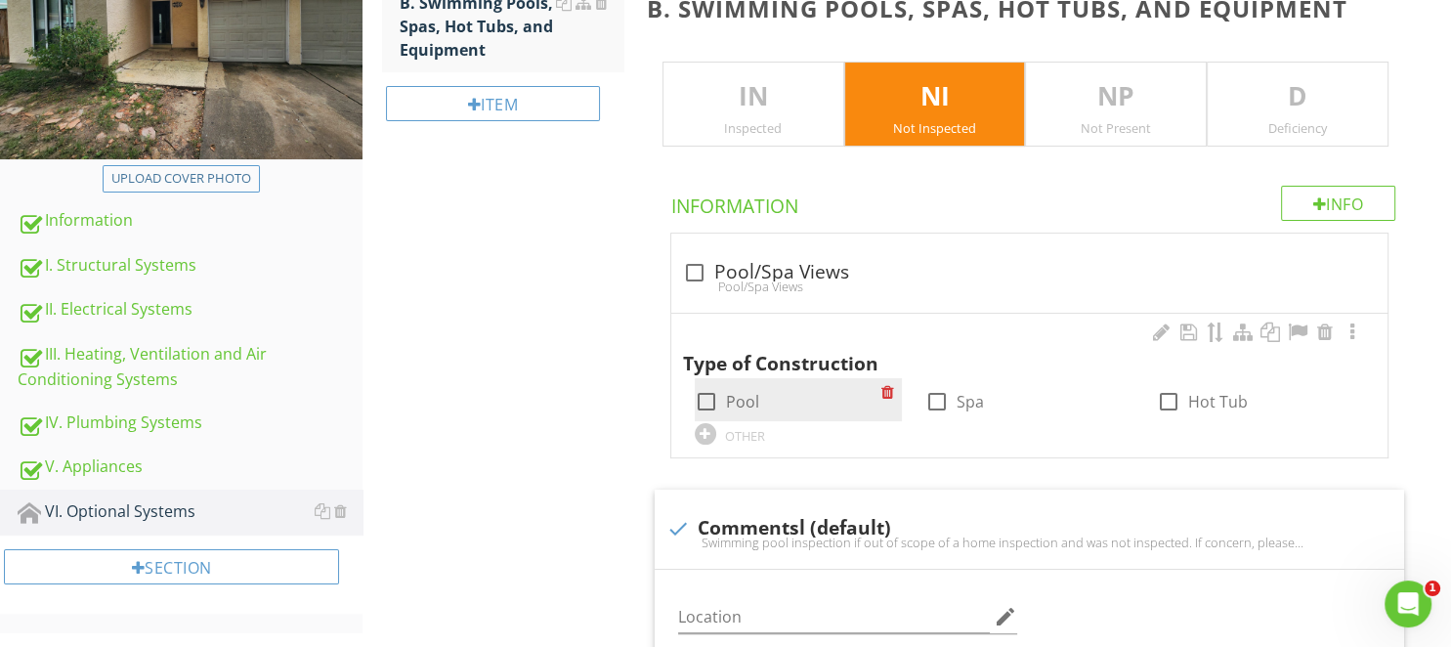
click at [726, 402] on label "Pool" at bounding box center [742, 402] width 33 height 20
checkbox input "true"
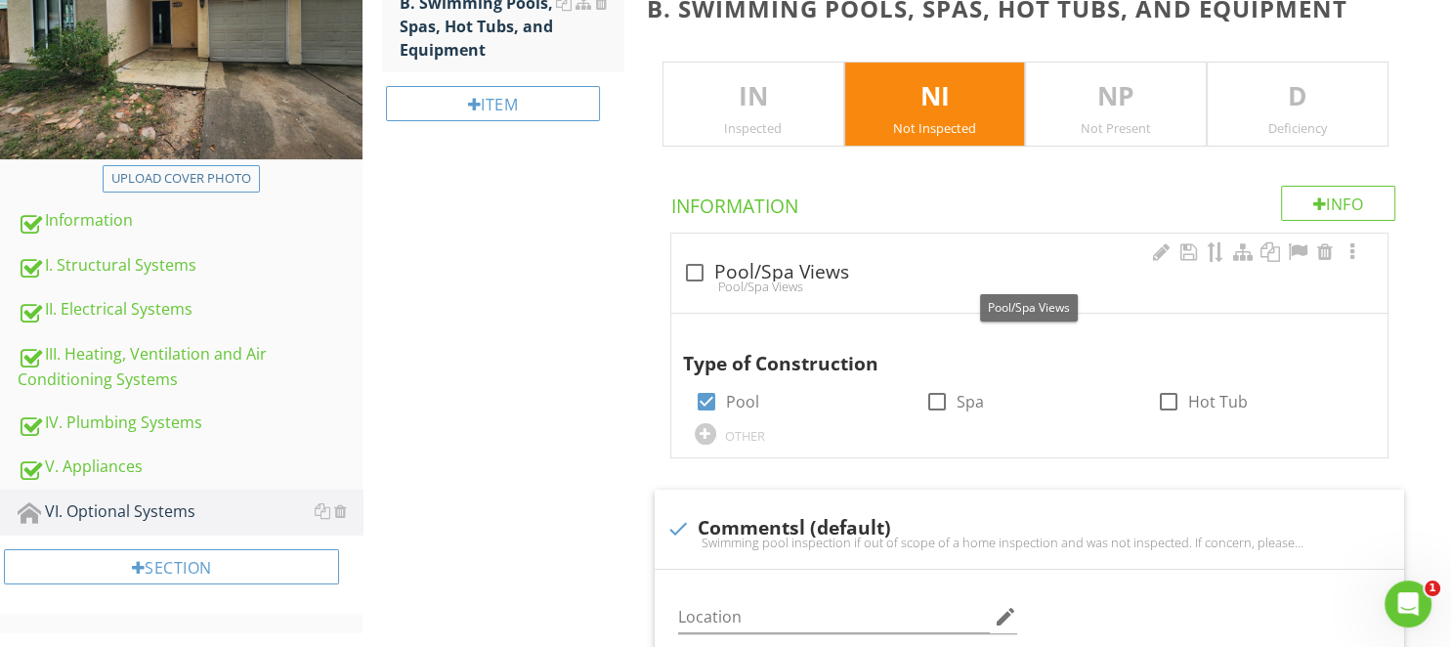
click at [703, 274] on div at bounding box center [694, 272] width 33 height 33
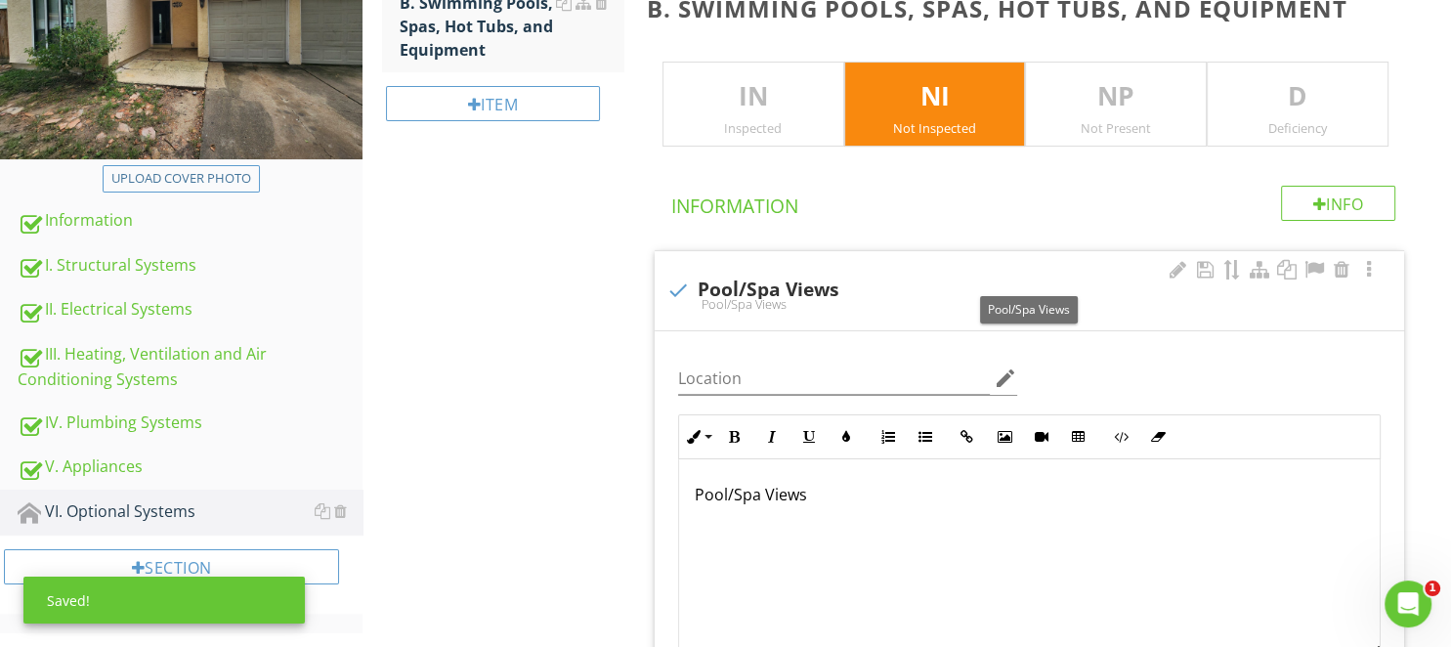
click at [688, 294] on div at bounding box center [677, 290] width 33 height 33
checkbox input "true"
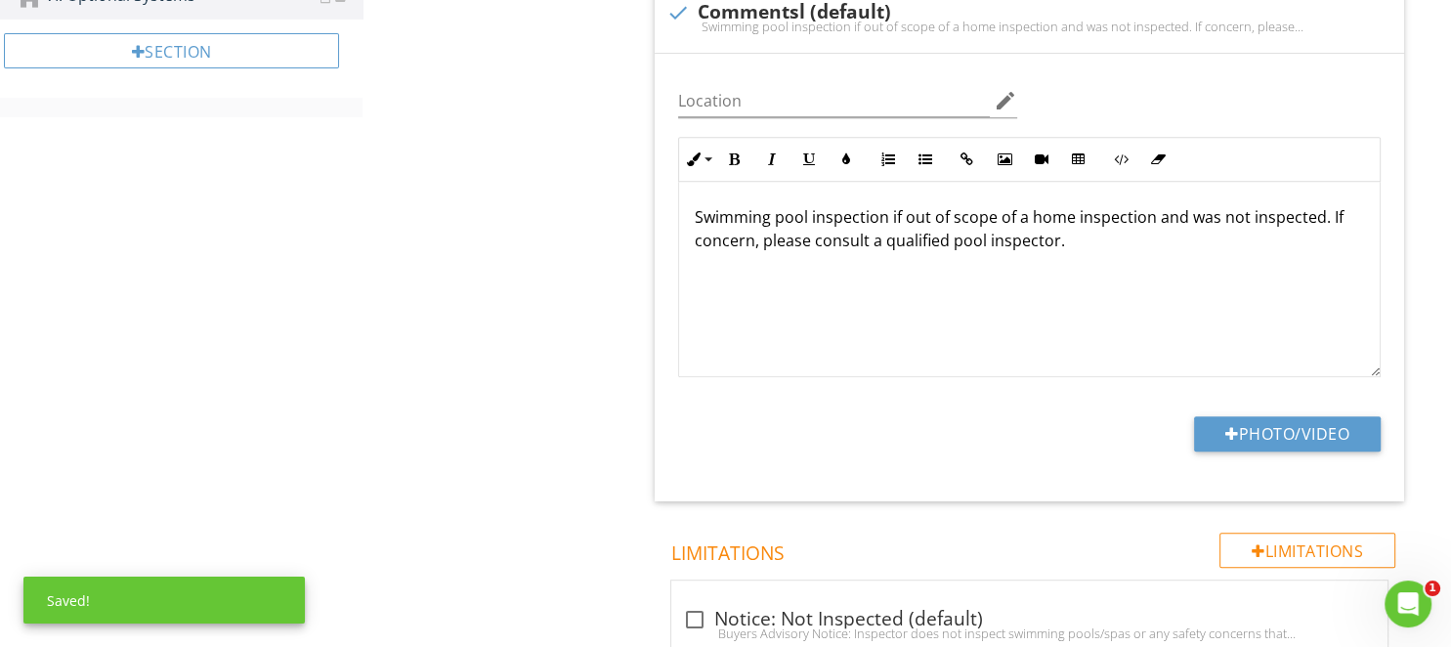
scroll to position [1238, 0]
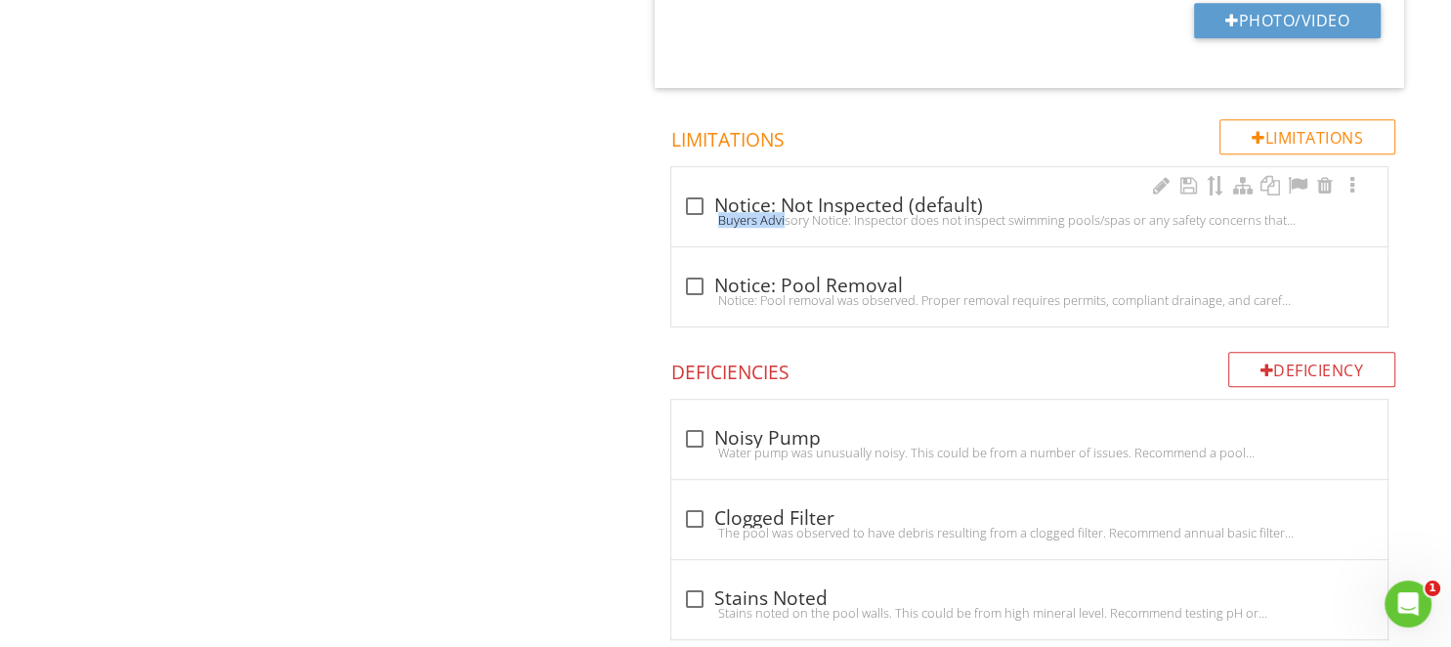
drag, startPoint x: 686, startPoint y: 211, endPoint x: 697, endPoint y: 205, distance: 13.1
click at [691, 212] on div "Buyers Advisory Notice: Inspector does not inspect swimming pools/spas or any s…" at bounding box center [1029, 220] width 693 height 16
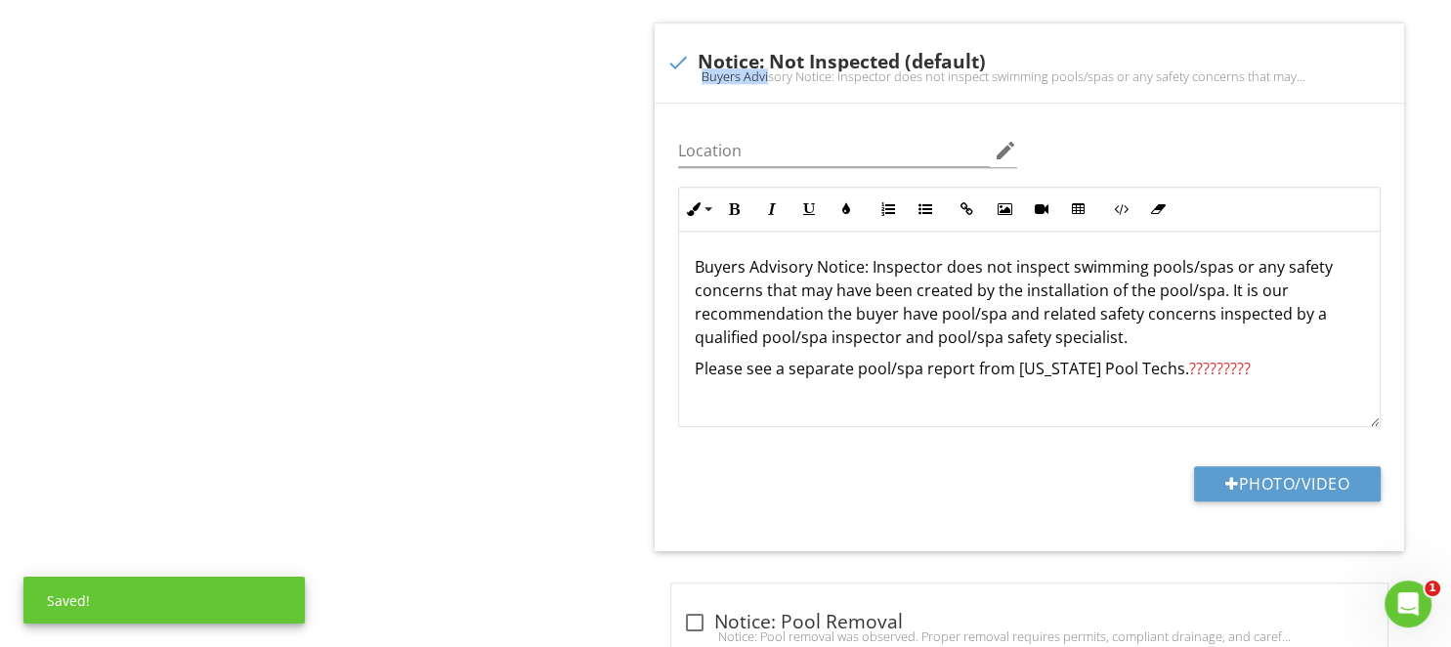
scroll to position [1444, 0]
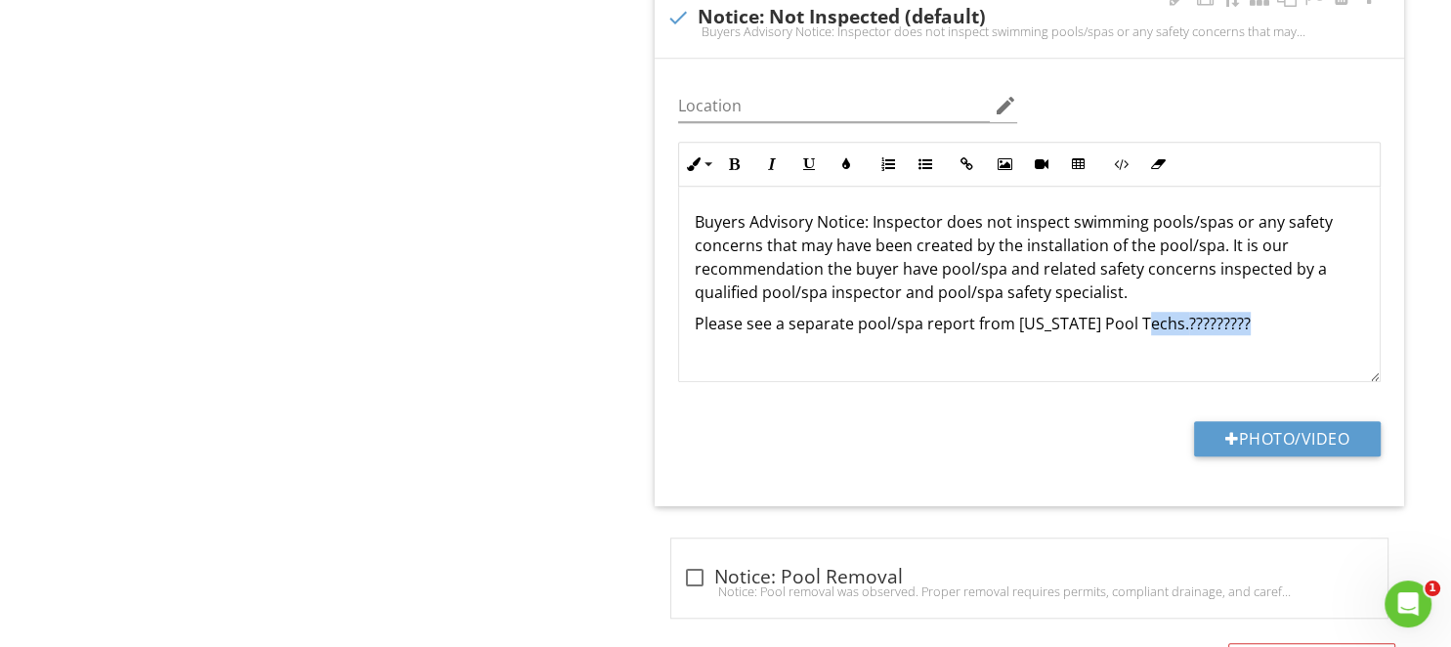
drag, startPoint x: 1217, startPoint y: 319, endPoint x: 1140, endPoint y: 323, distance: 77.3
click at [1140, 323] on p "Please see a separate pool/spa report from Texas Pool Techs. ?????????" at bounding box center [1029, 335] width 669 height 47
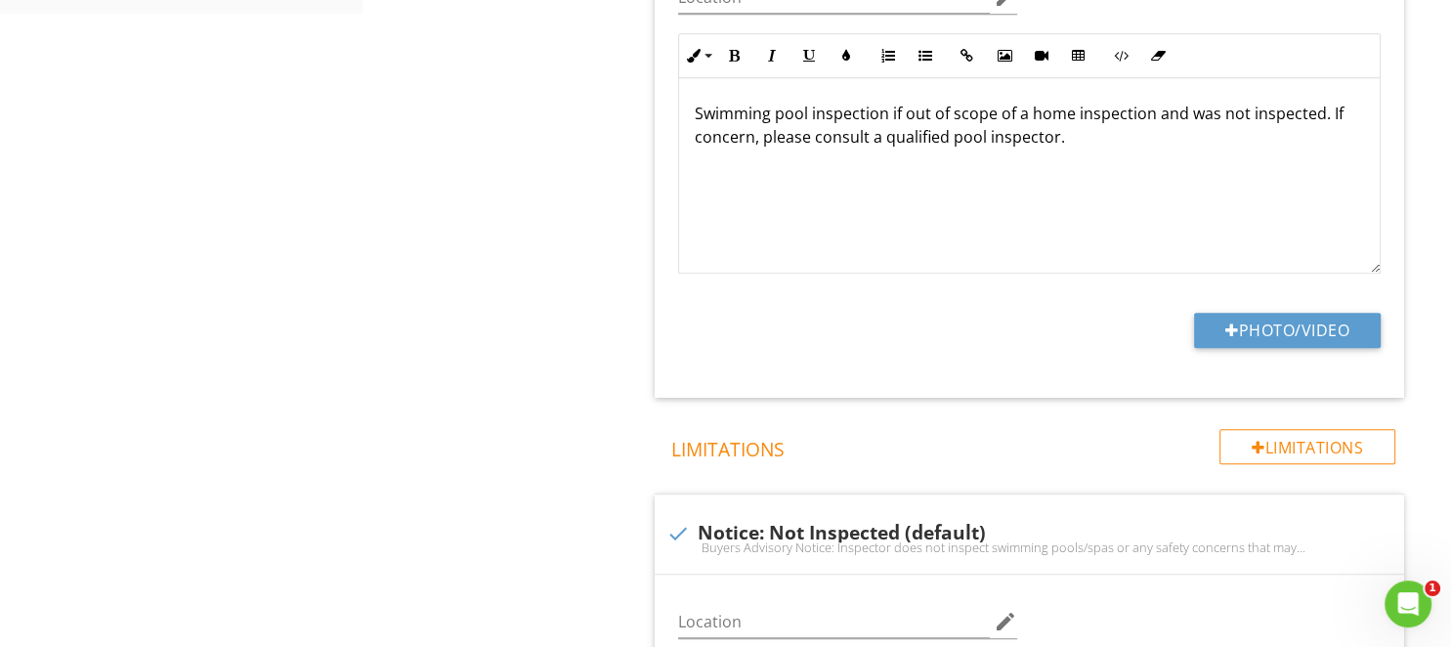
scroll to position [1238, 0]
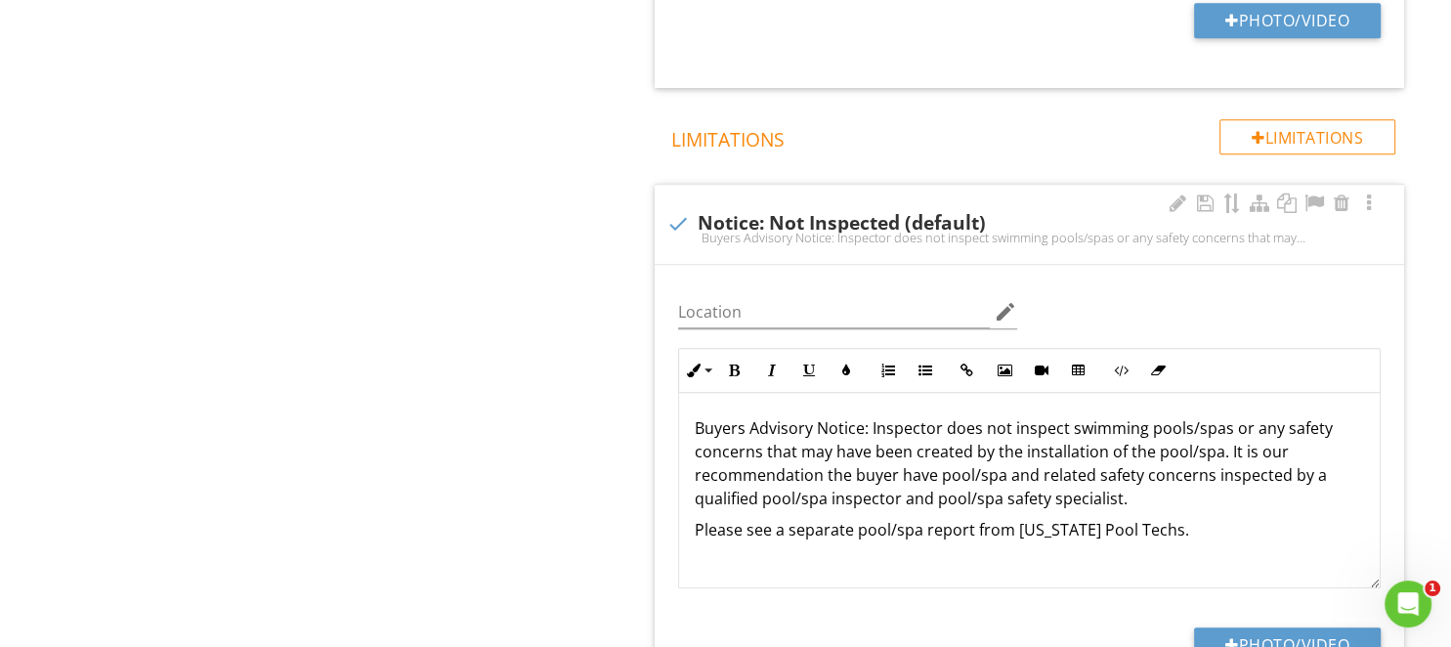
click at [680, 221] on div at bounding box center [677, 223] width 33 height 33
checkbox input "true"
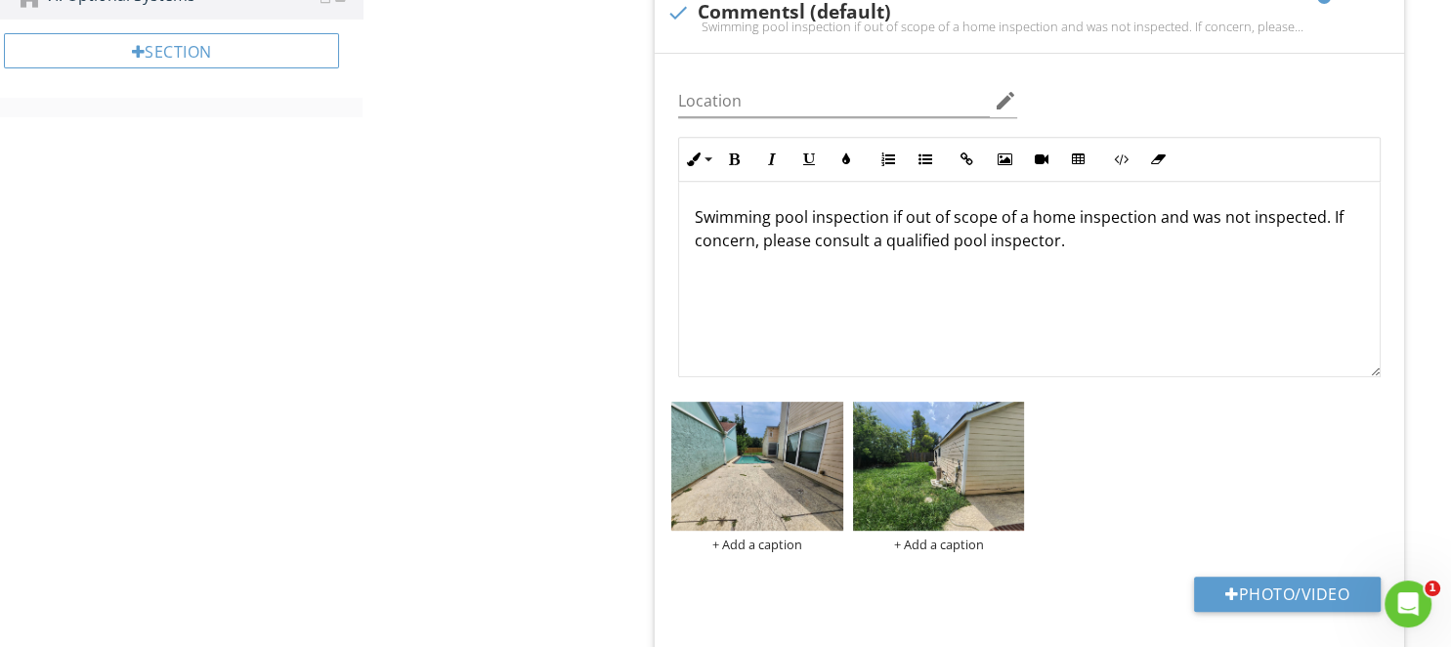
scroll to position [309, 0]
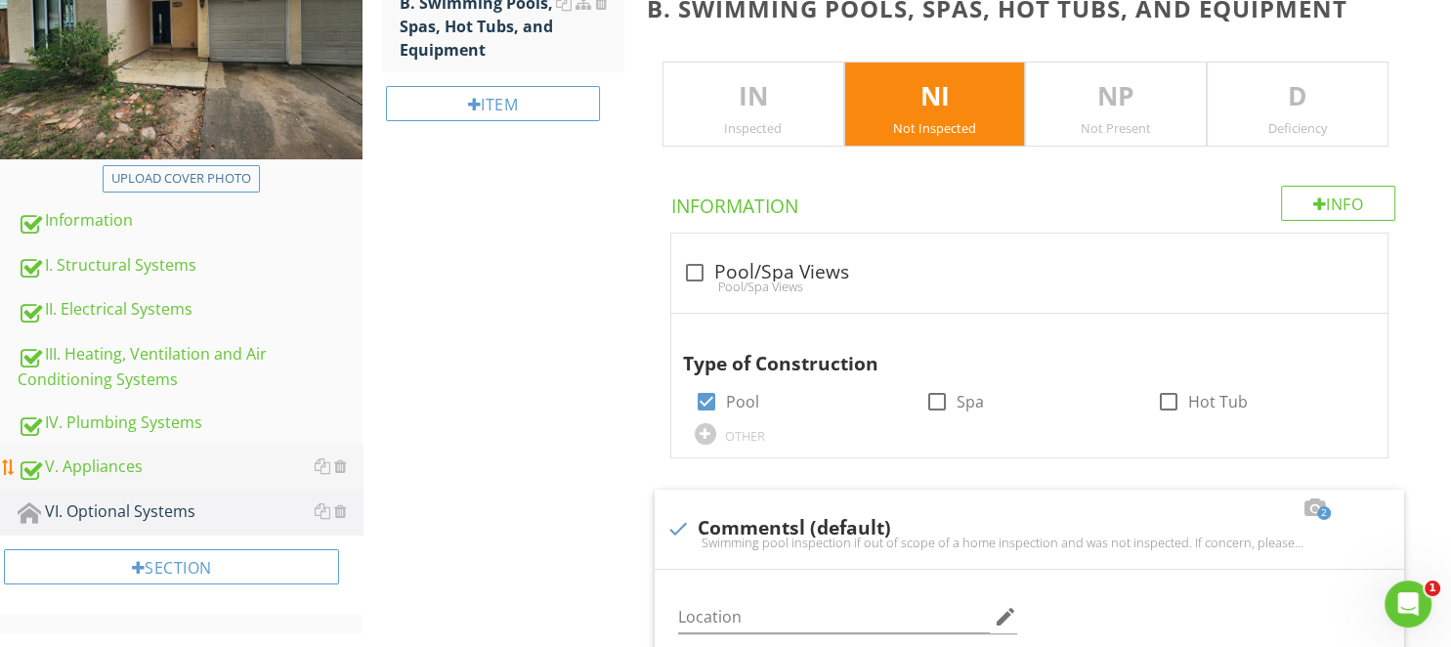
click at [104, 454] on div "V. Appliances" at bounding box center [190, 466] width 345 height 25
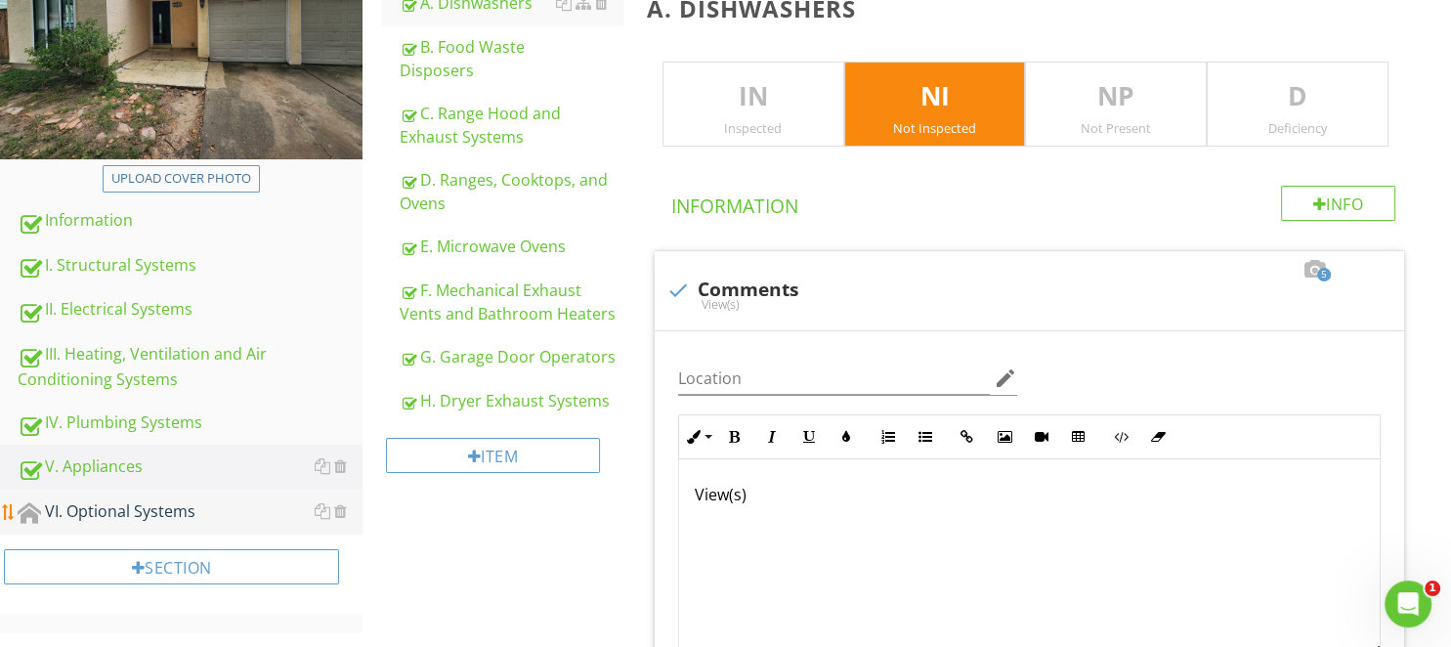
click at [119, 506] on div "VI. Optional Systems" at bounding box center [190, 511] width 345 height 25
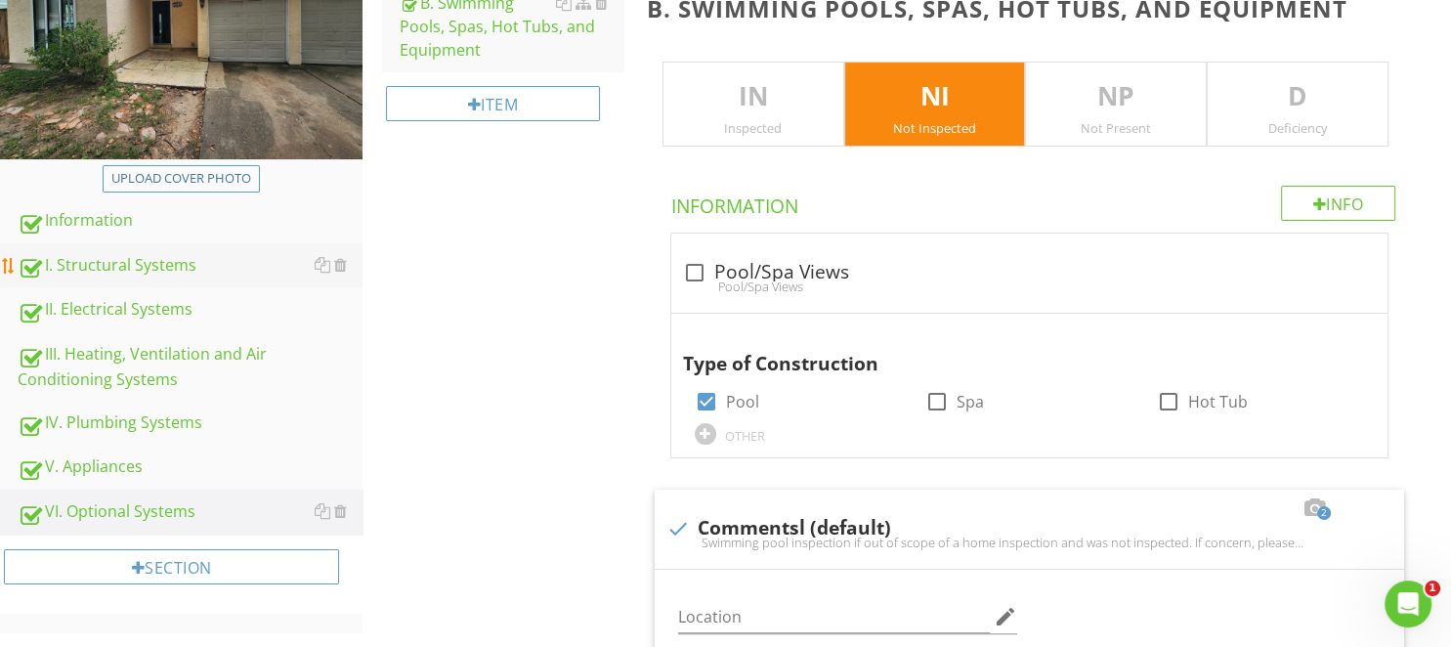
click at [142, 272] on div "I. Structural Systems" at bounding box center [190, 265] width 345 height 25
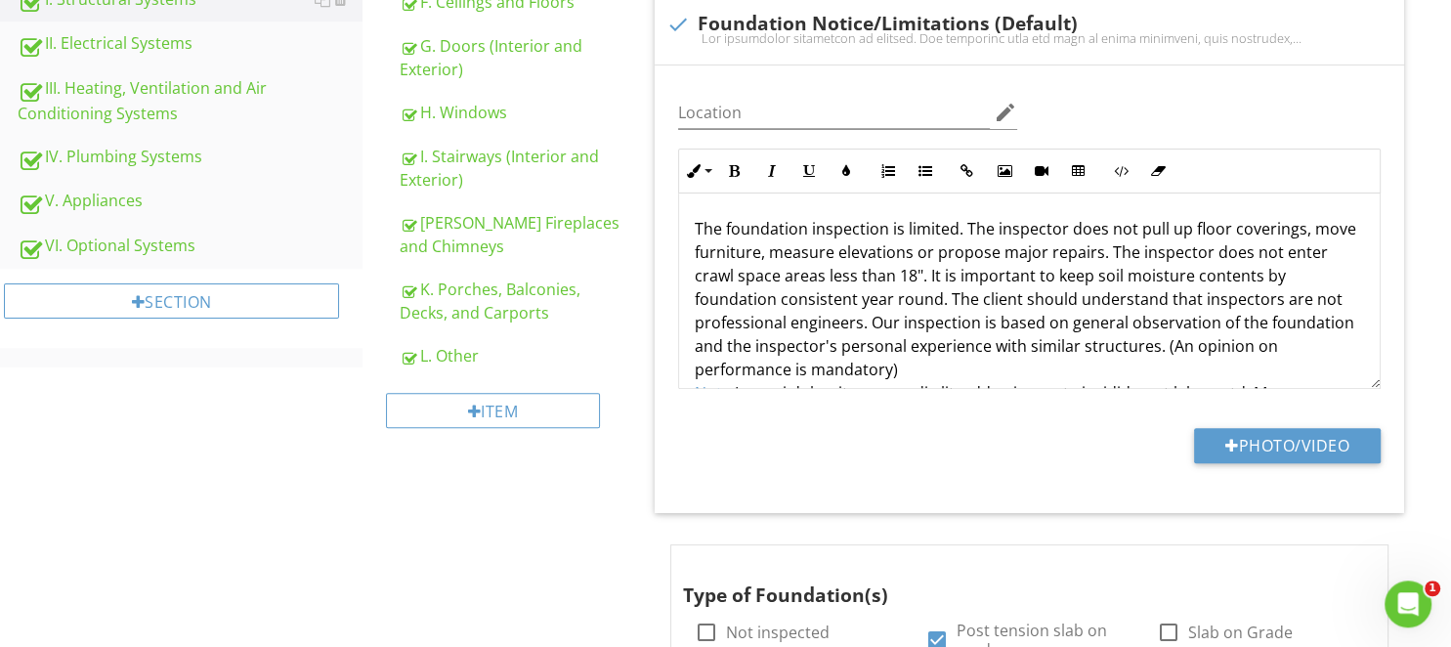
scroll to position [618, 0]
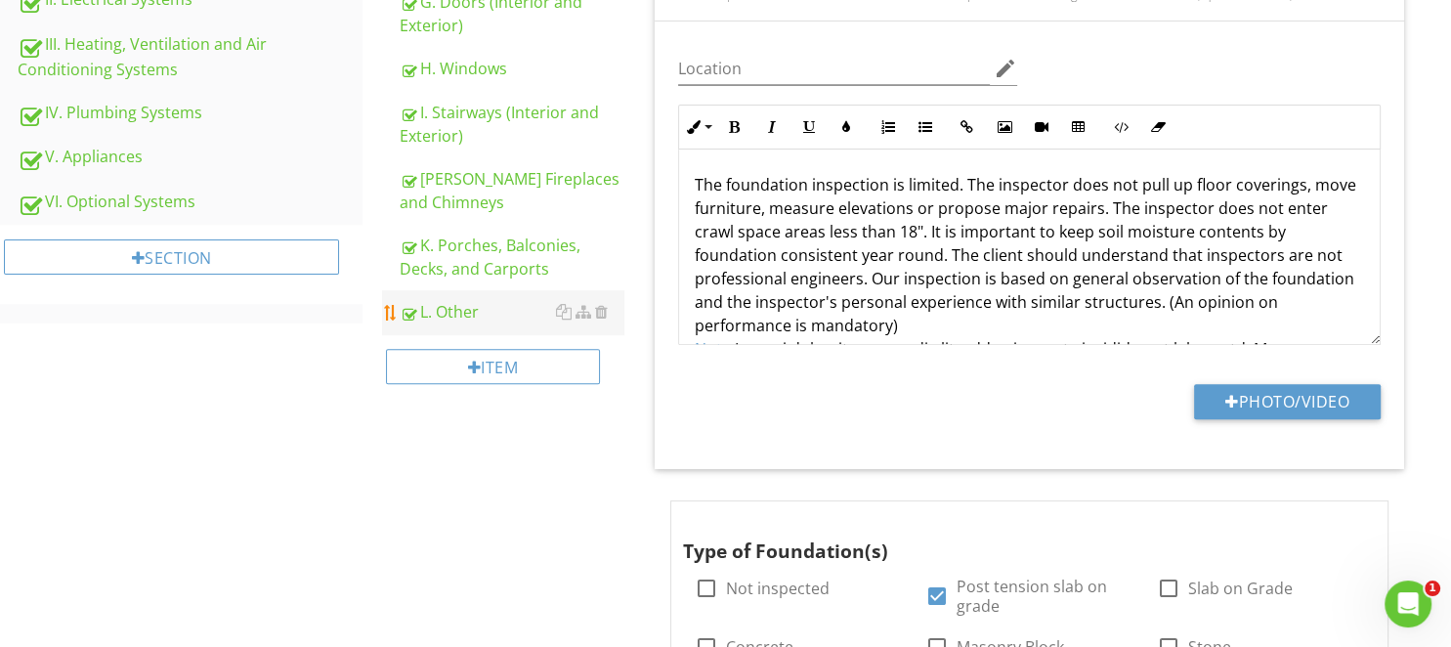
click at [460, 300] on div "L. Other" at bounding box center [511, 311] width 223 height 23
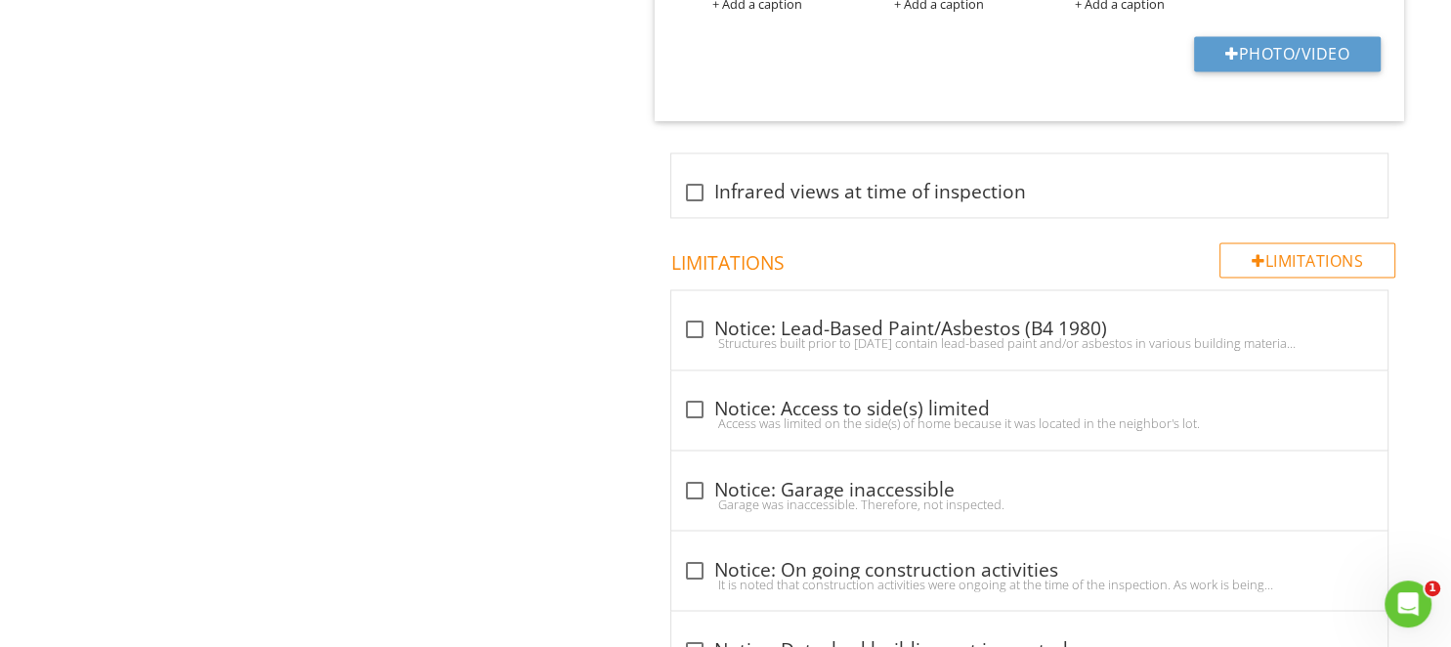
scroll to position [3197, 0]
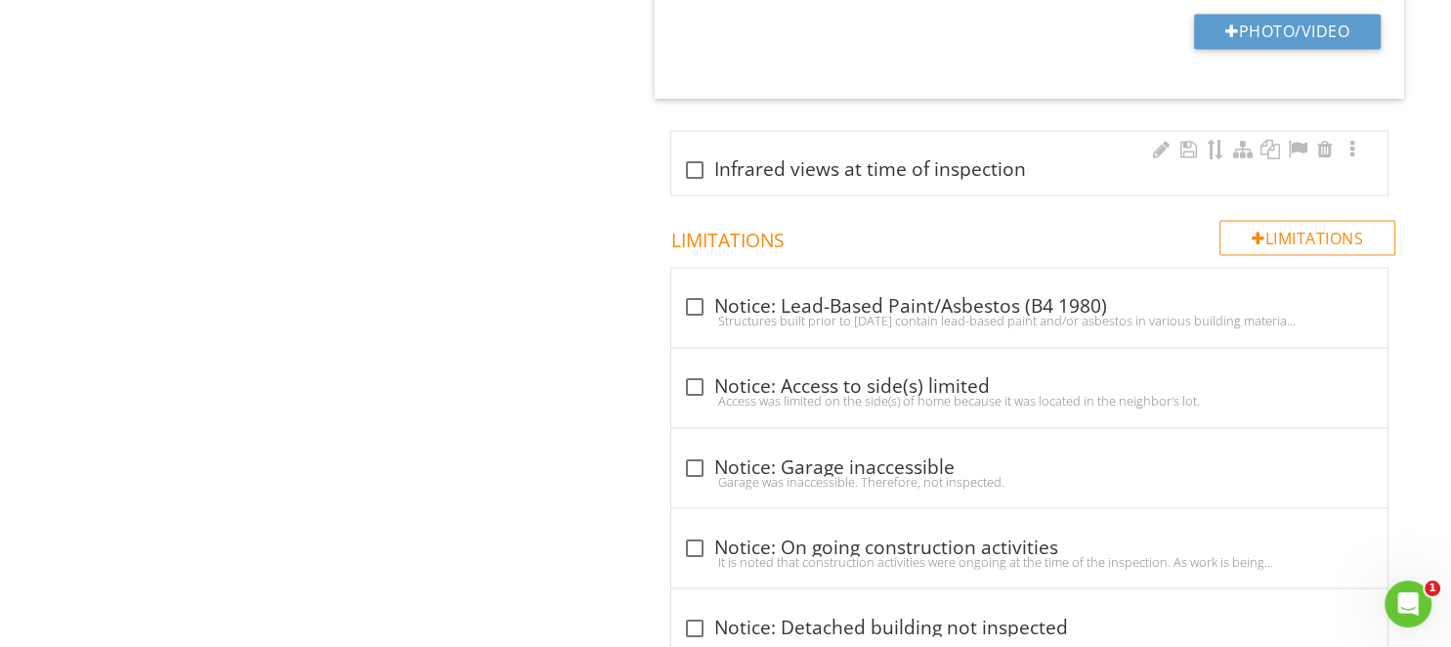
click at [698, 186] on div "check_box_outline_blank Infrared views at time of inspection" at bounding box center [1029, 162] width 716 height 63
checkbox input "true"
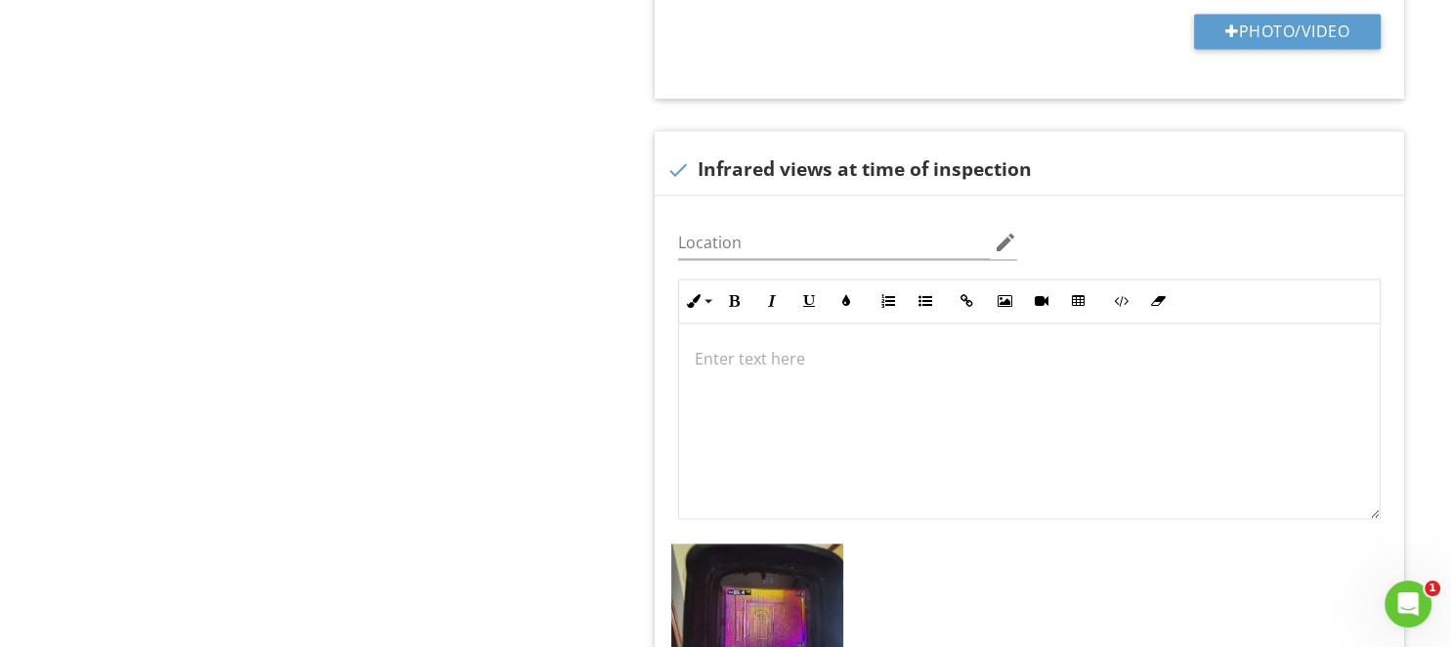
scroll to position [3507, 0]
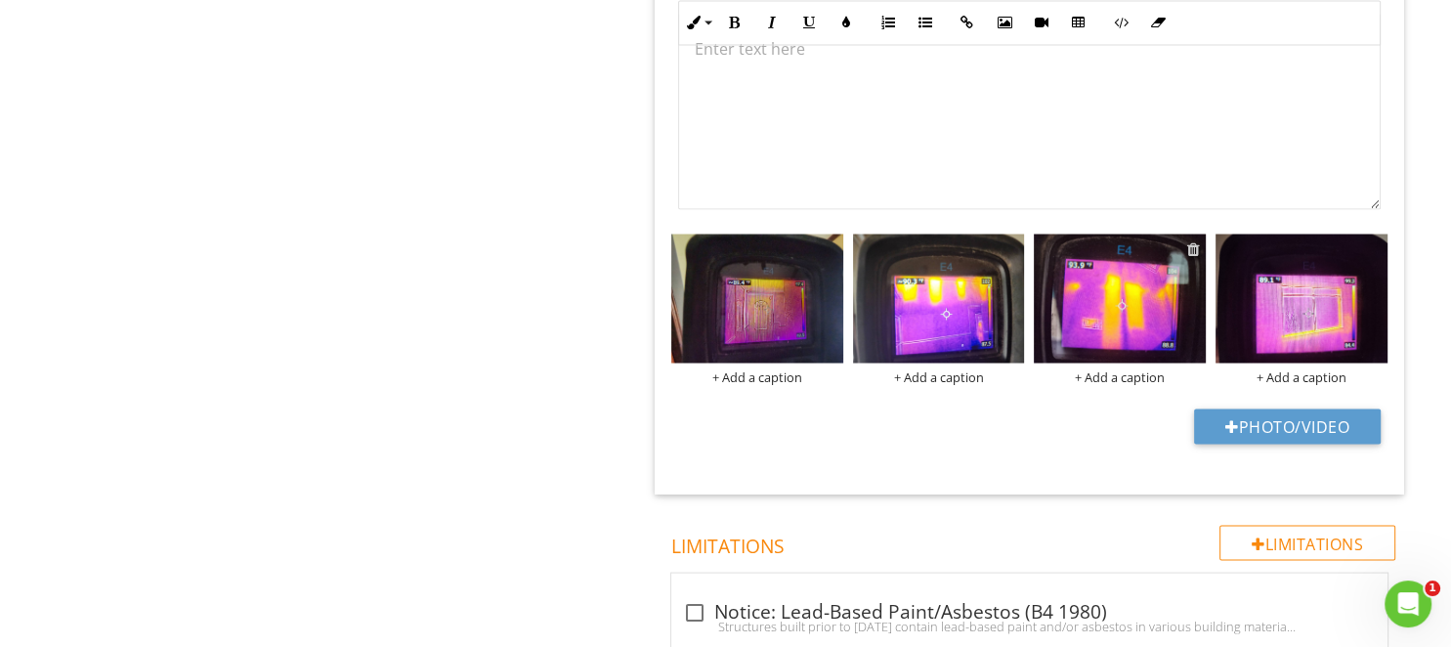
click at [1189, 246] on div at bounding box center [1193, 248] width 13 height 16
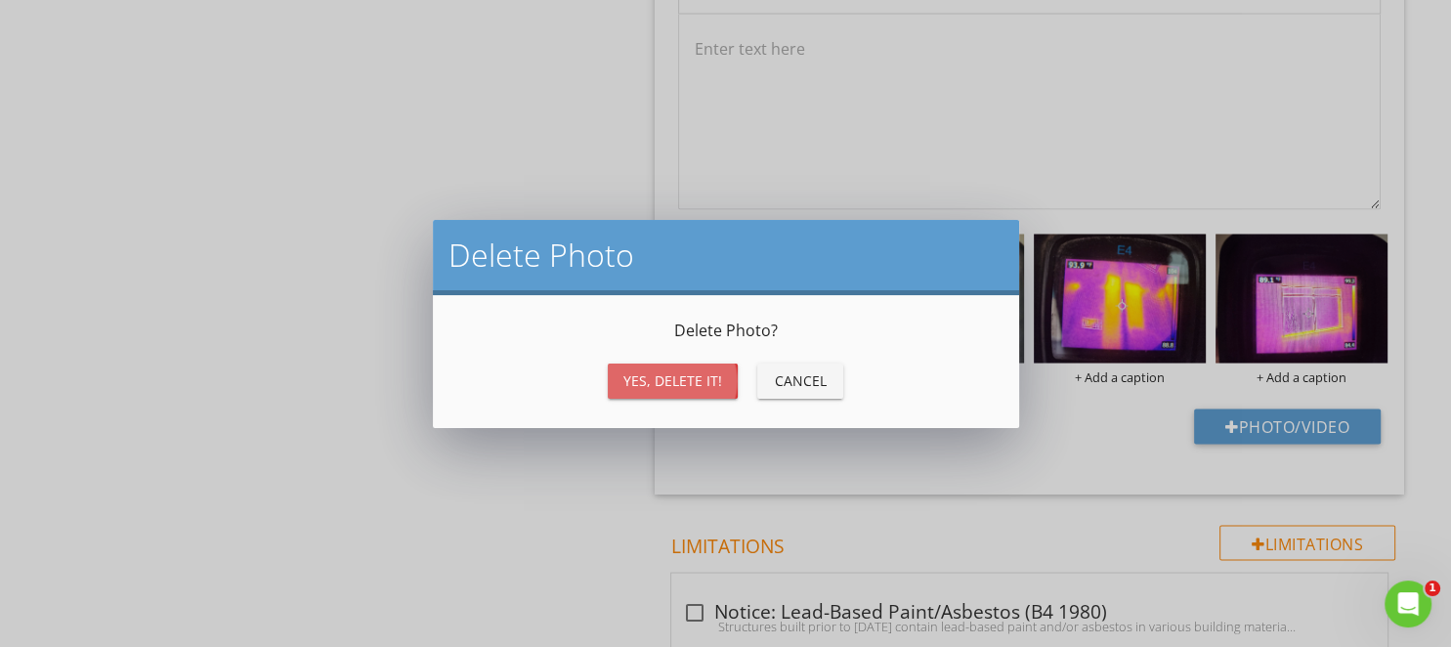
click at [683, 373] on div "Yes, Delete it!" at bounding box center [672, 380] width 99 height 21
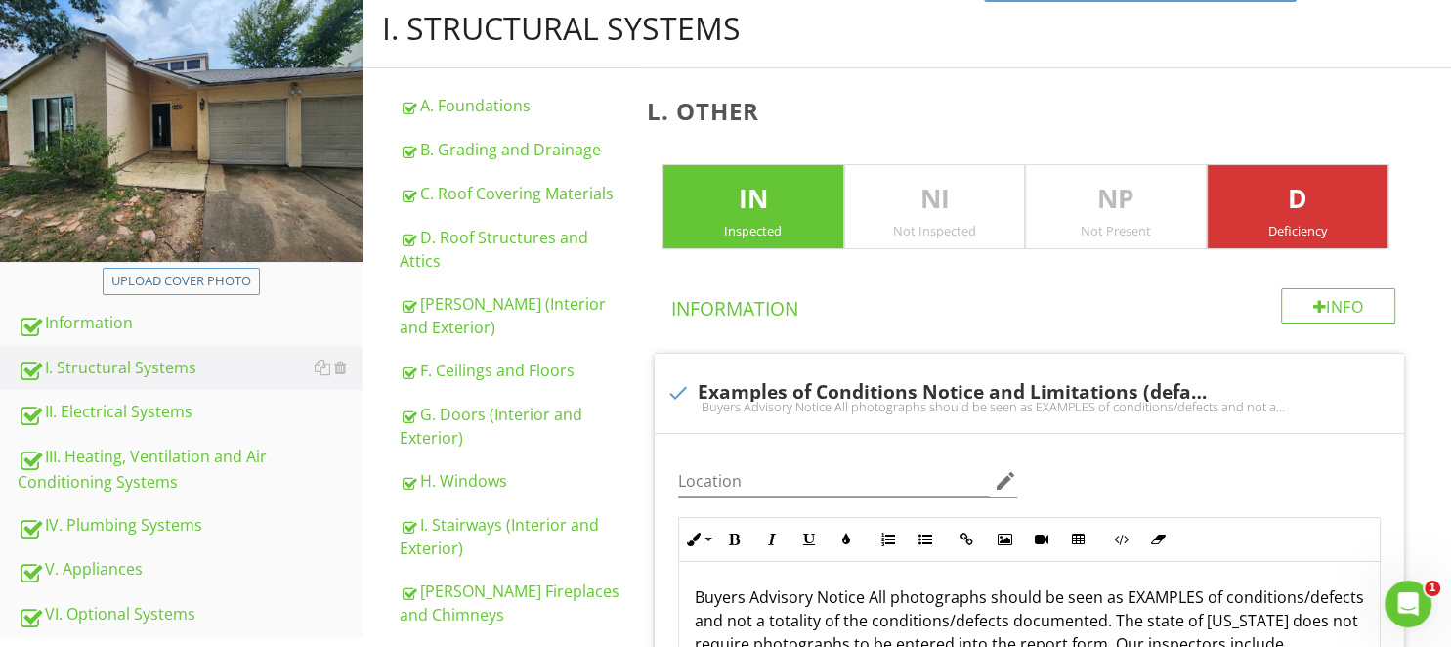
scroll to position [0, 0]
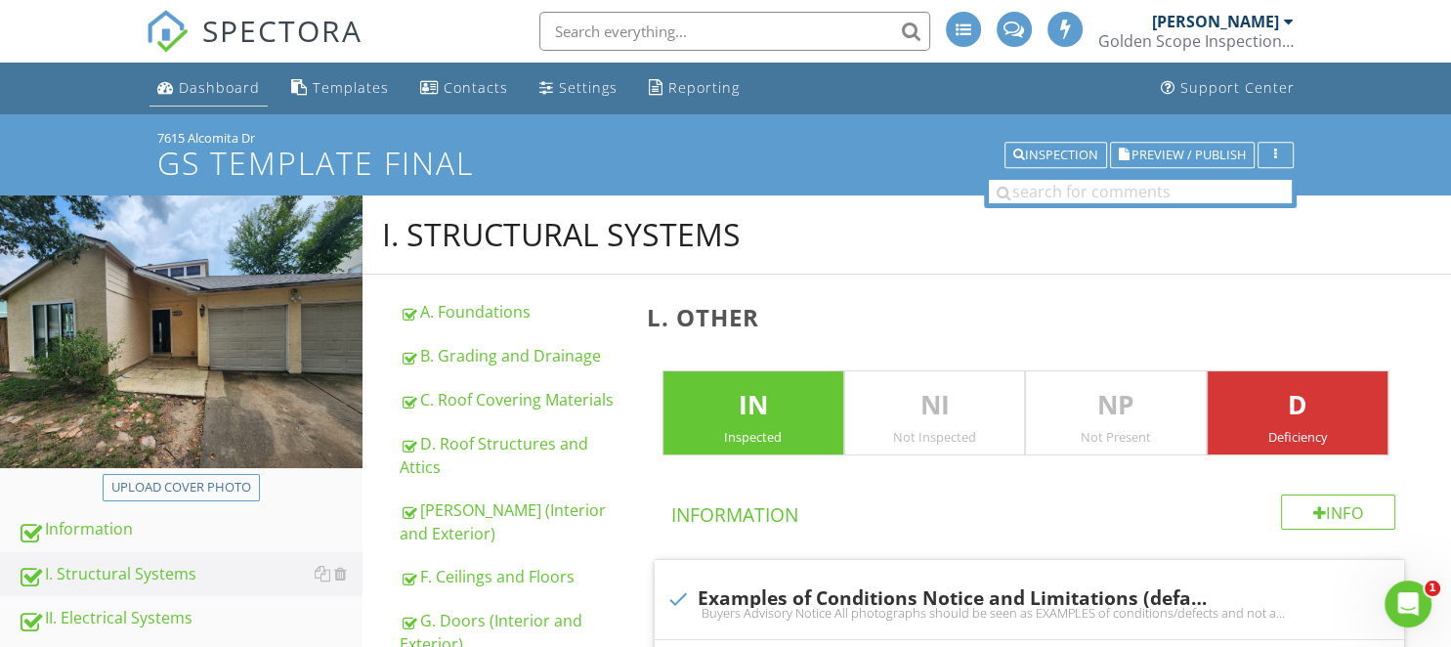
click at [214, 87] on div "Dashboard" at bounding box center [219, 87] width 81 height 19
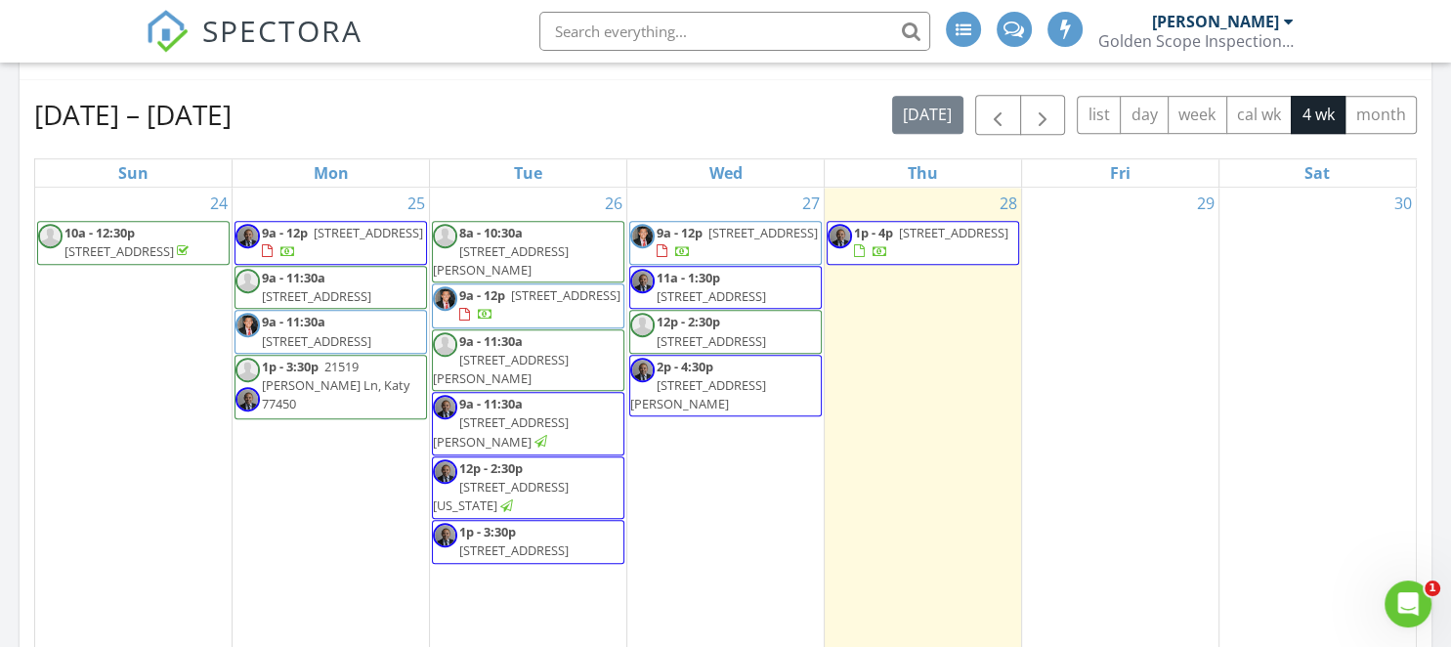
scroll to position [1134, 0]
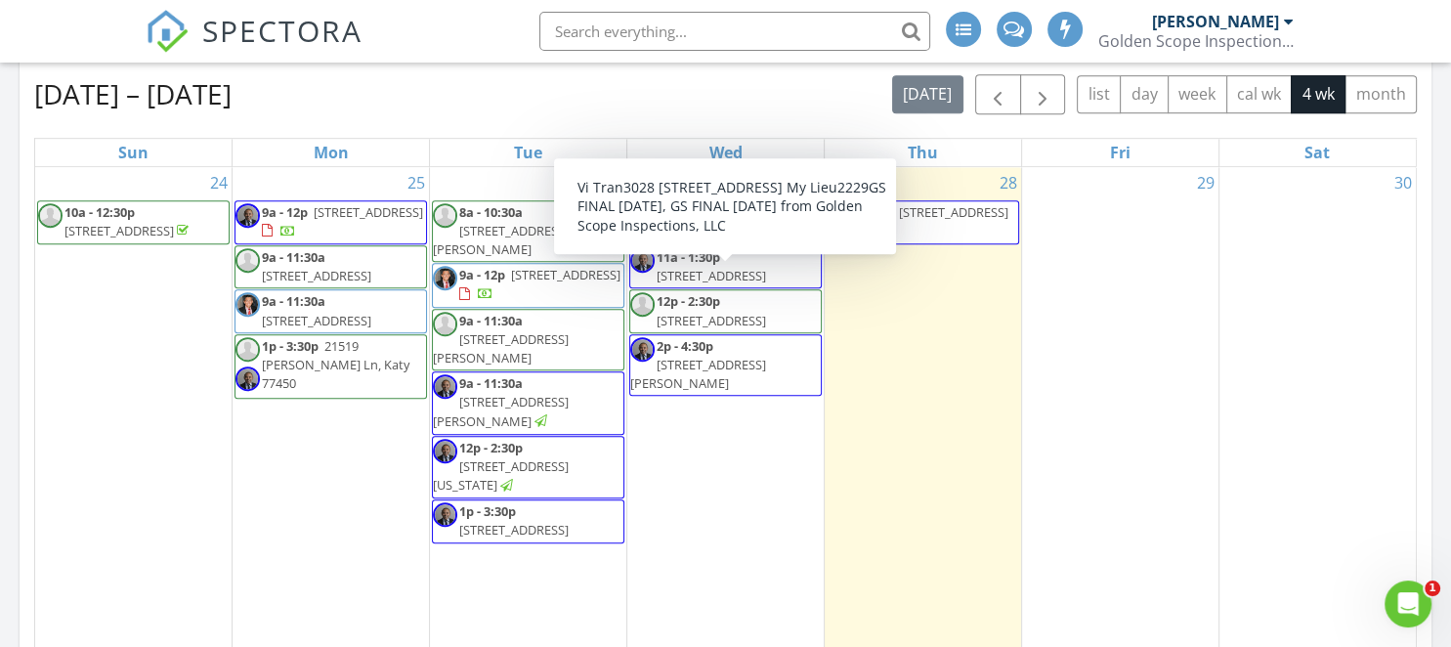
click at [747, 284] on span "[STREET_ADDRESS]" at bounding box center [710, 276] width 109 height 18
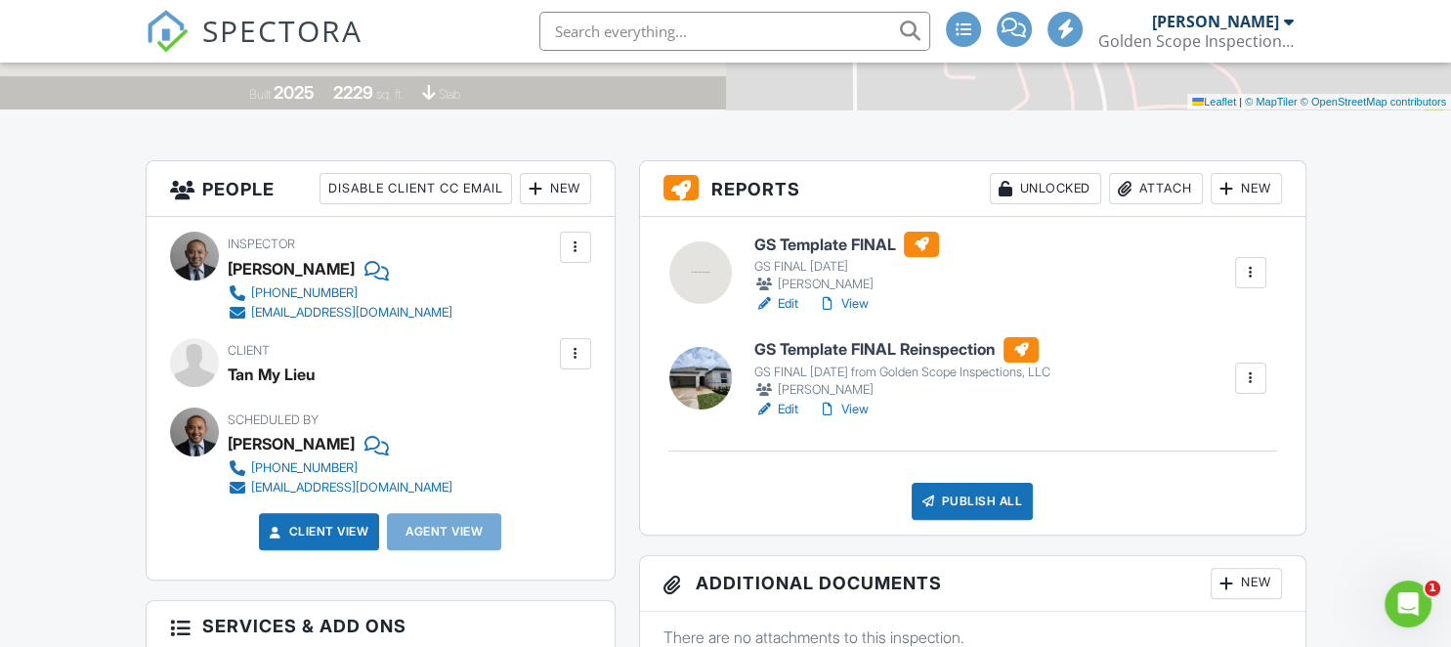
click at [1251, 276] on div at bounding box center [1251, 273] width 20 height 20
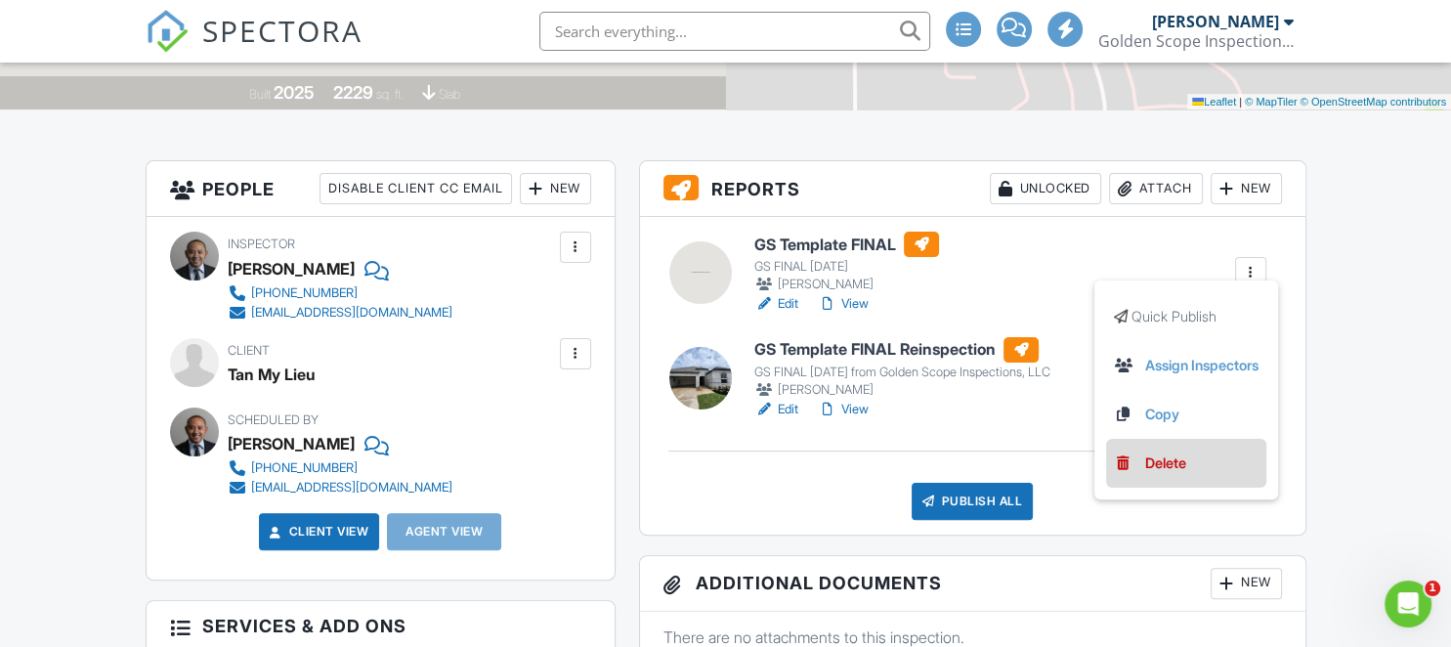
click at [1135, 463] on link "Delete" at bounding box center [1186, 462] width 145 height 21
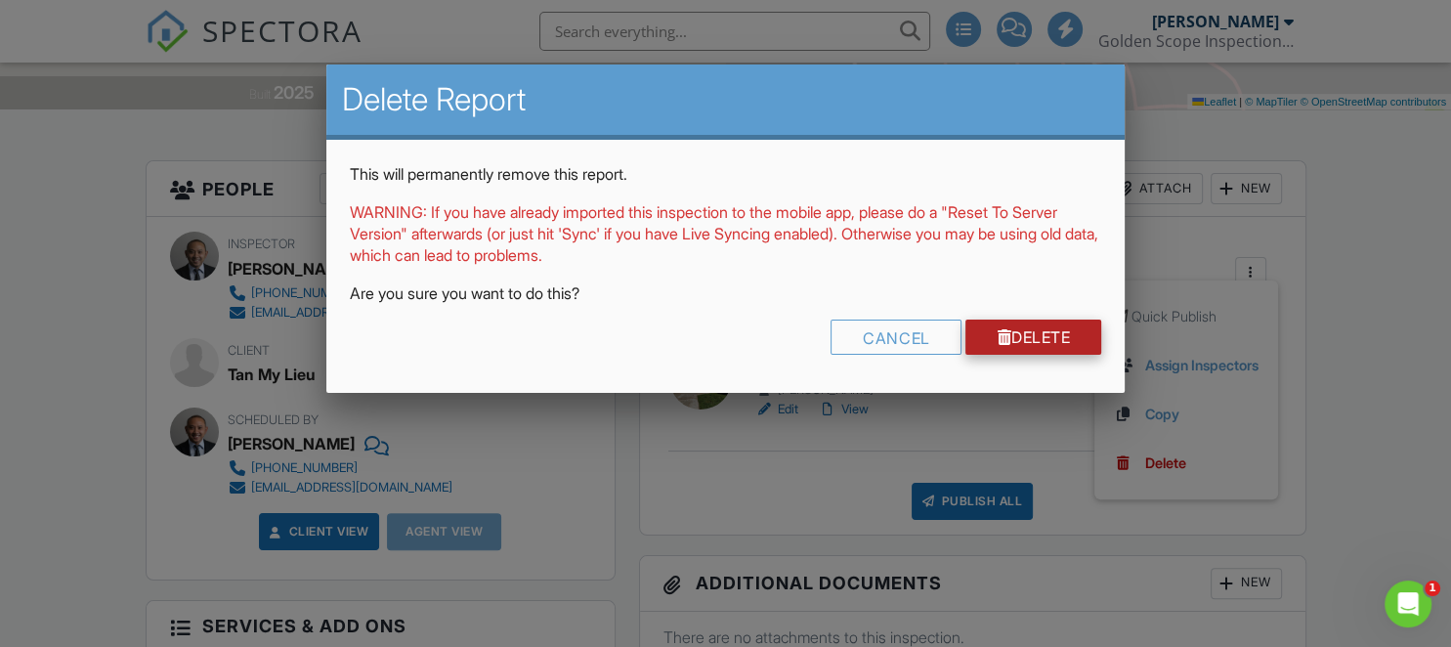
click at [1037, 324] on link "Delete" at bounding box center [1033, 336] width 136 height 35
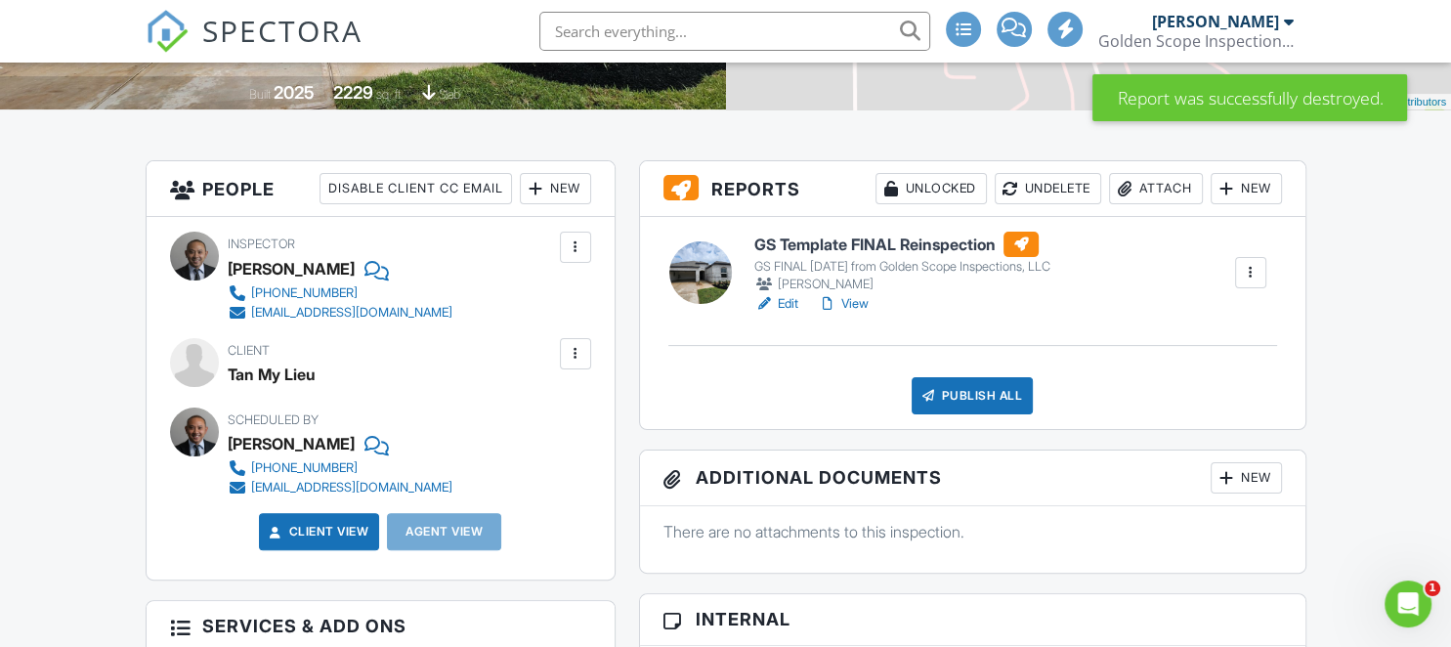
click at [856, 305] on link "View" at bounding box center [843, 304] width 51 height 20
